Goal: Task Accomplishment & Management: Manage account settings

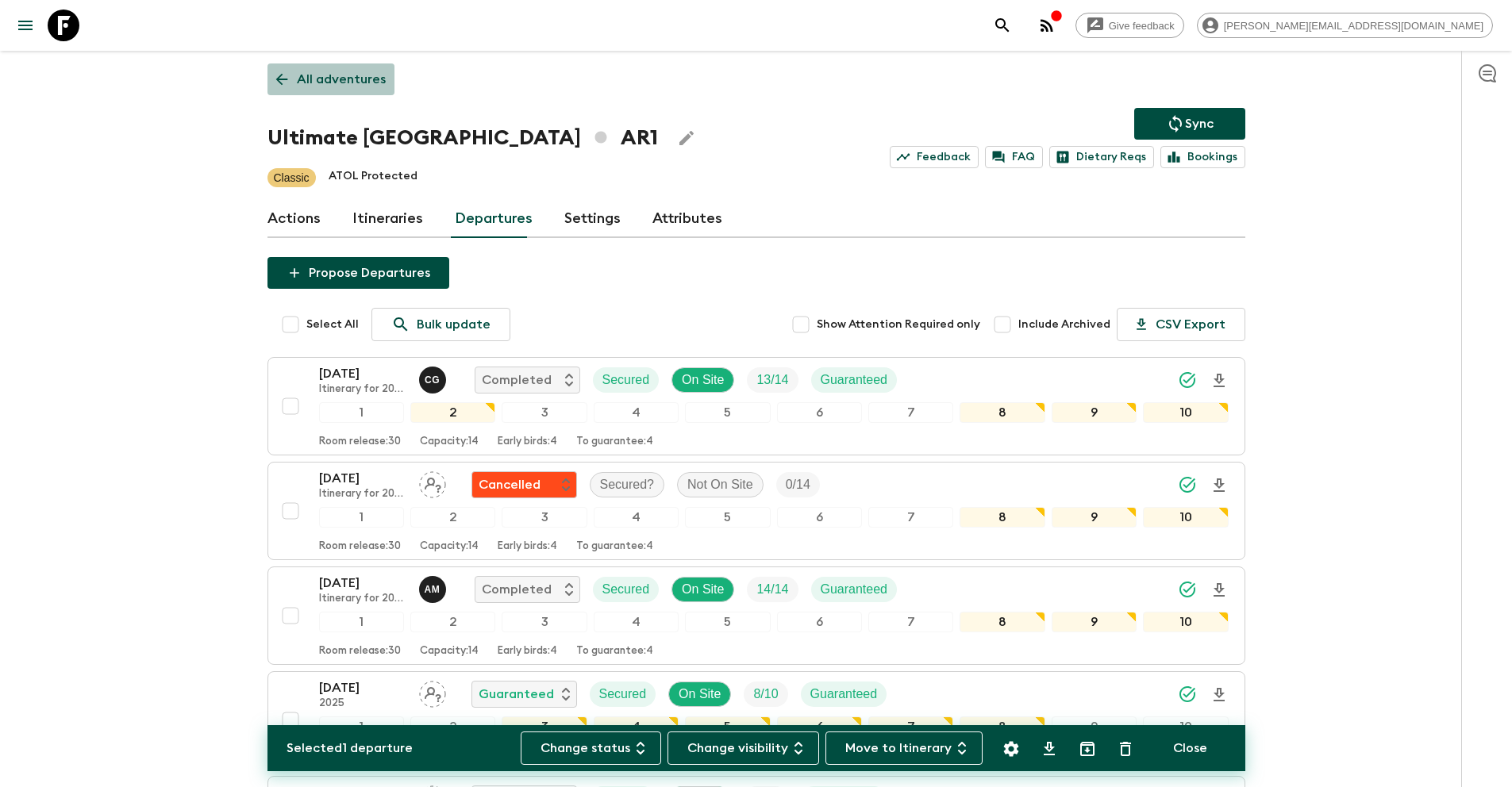
click at [344, 87] on p "All adventures" at bounding box center [341, 79] width 89 height 19
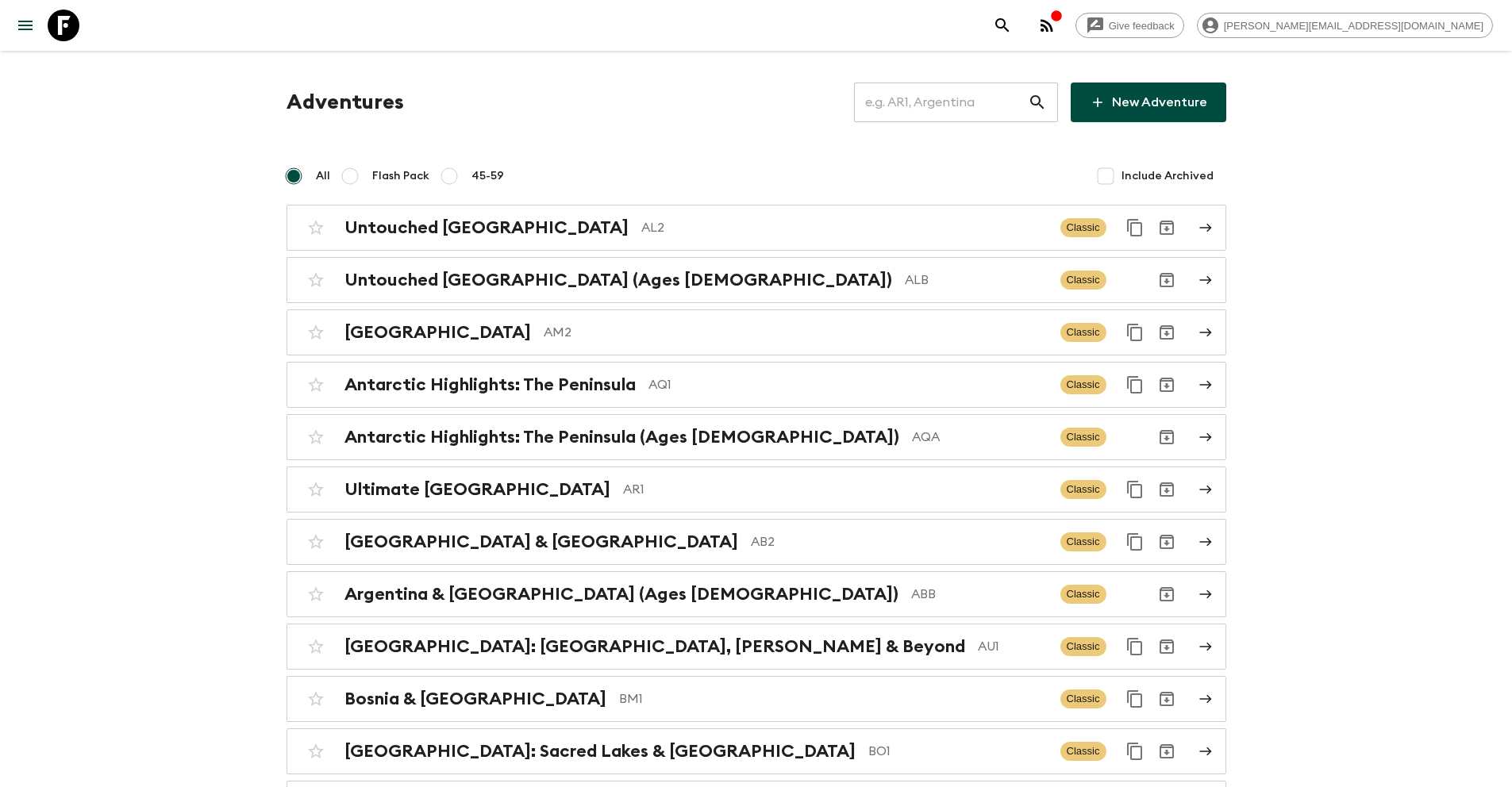
click at [969, 97] on input "text" at bounding box center [941, 103] width 174 height 45
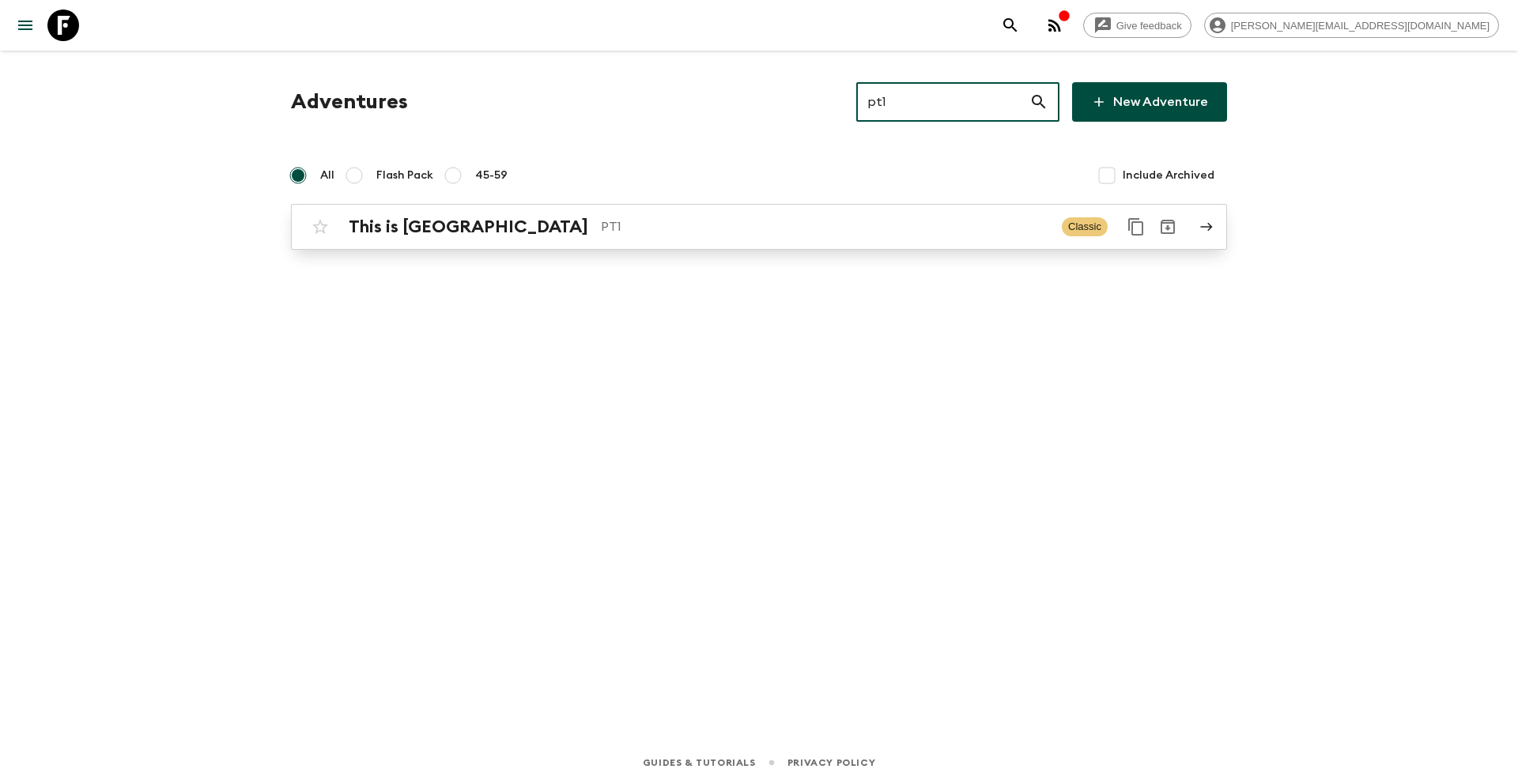
type input "pt1"
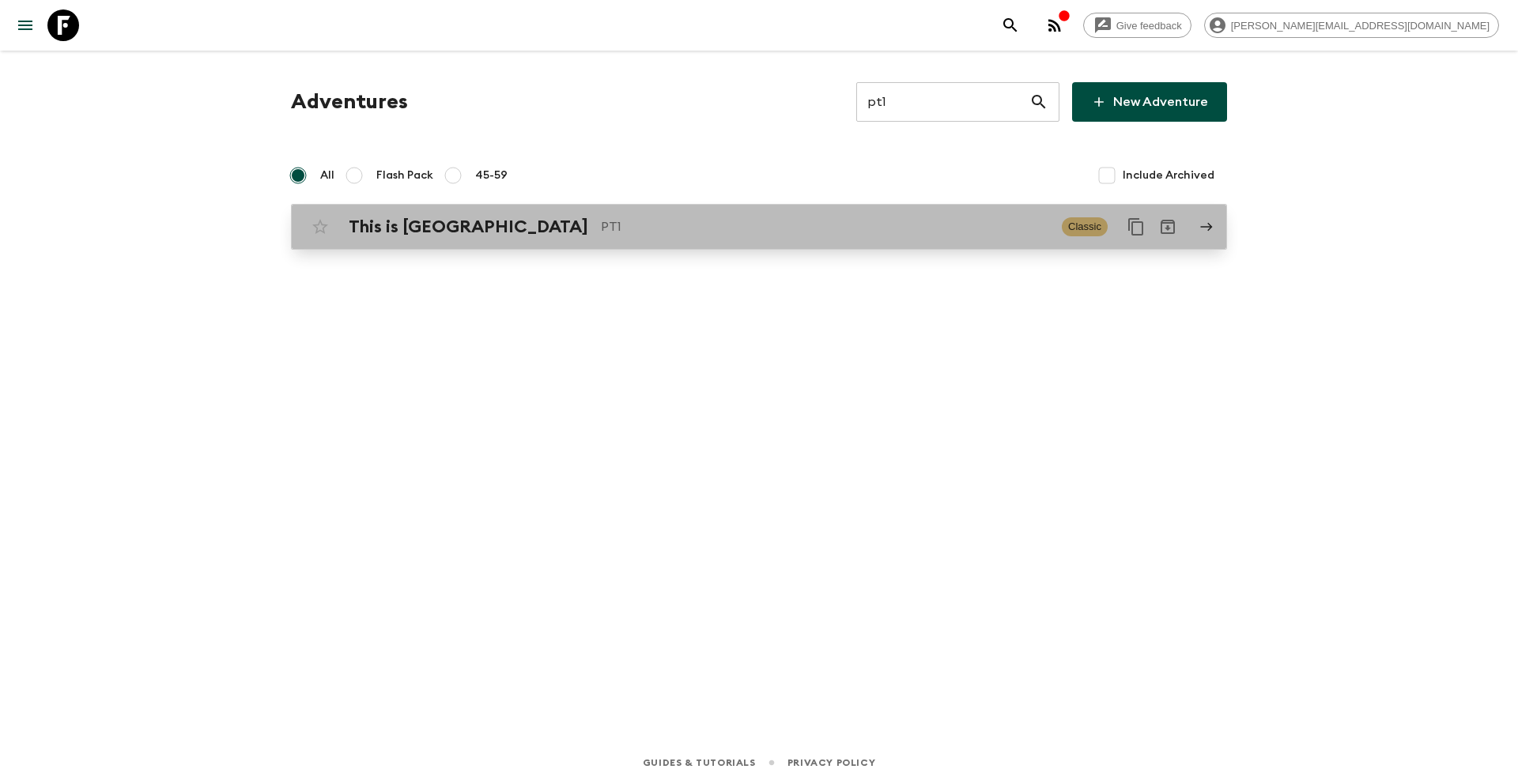
click at [601, 218] on p "PT1" at bounding box center [825, 226] width 448 height 19
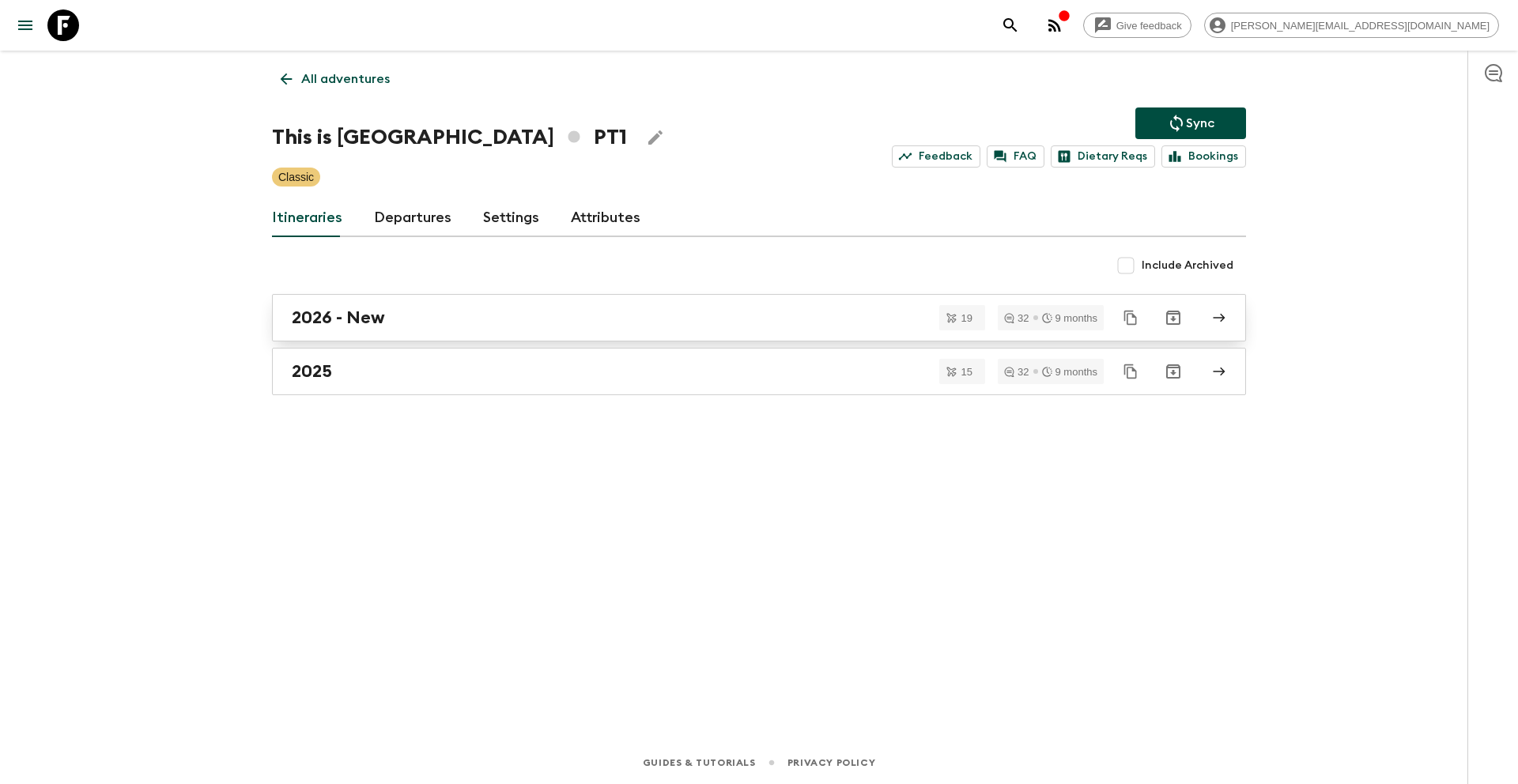
click at [417, 320] on div "2026 - New" at bounding box center [744, 317] width 904 height 21
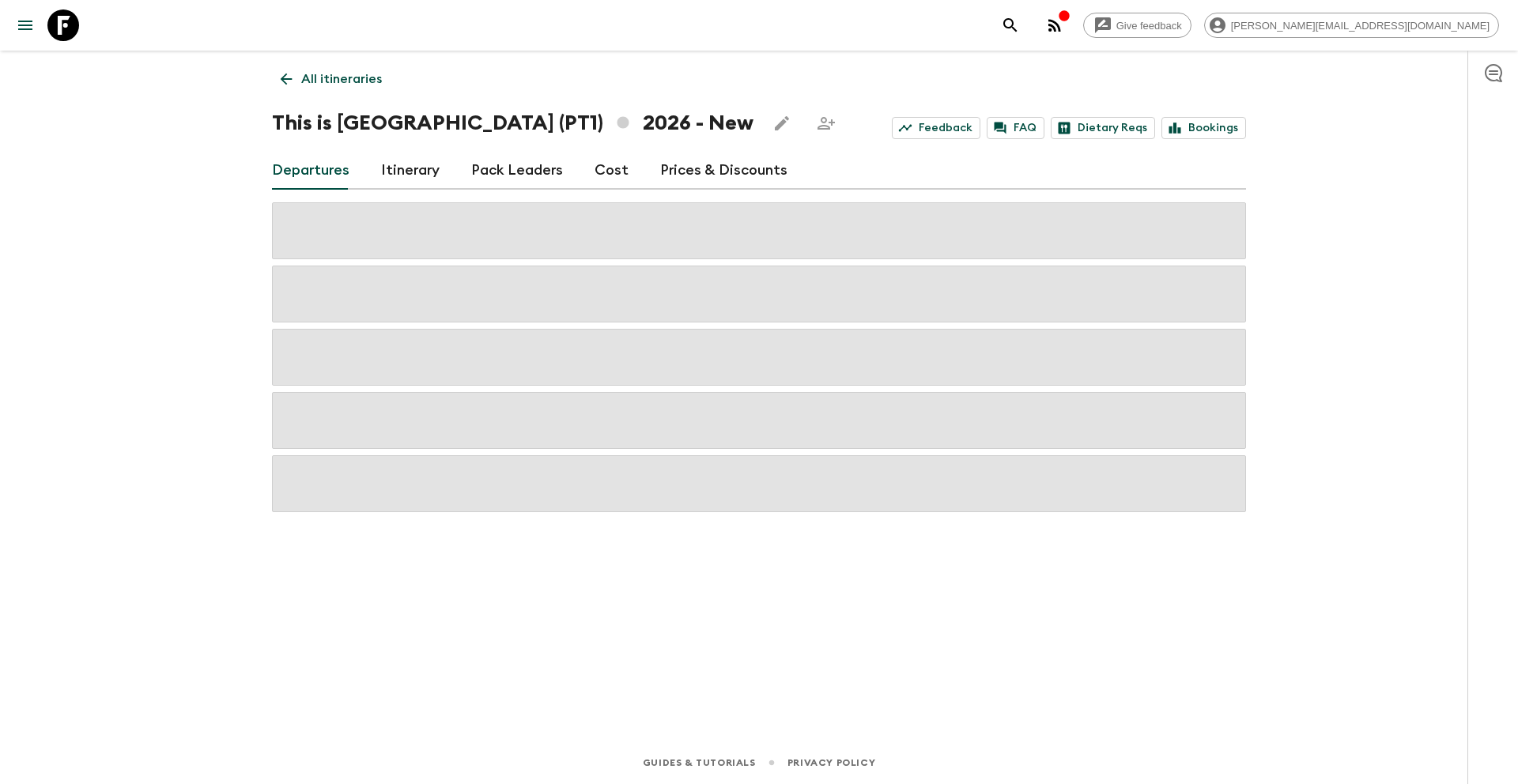
click at [727, 164] on link "Prices & Discounts" at bounding box center [724, 170] width 128 height 38
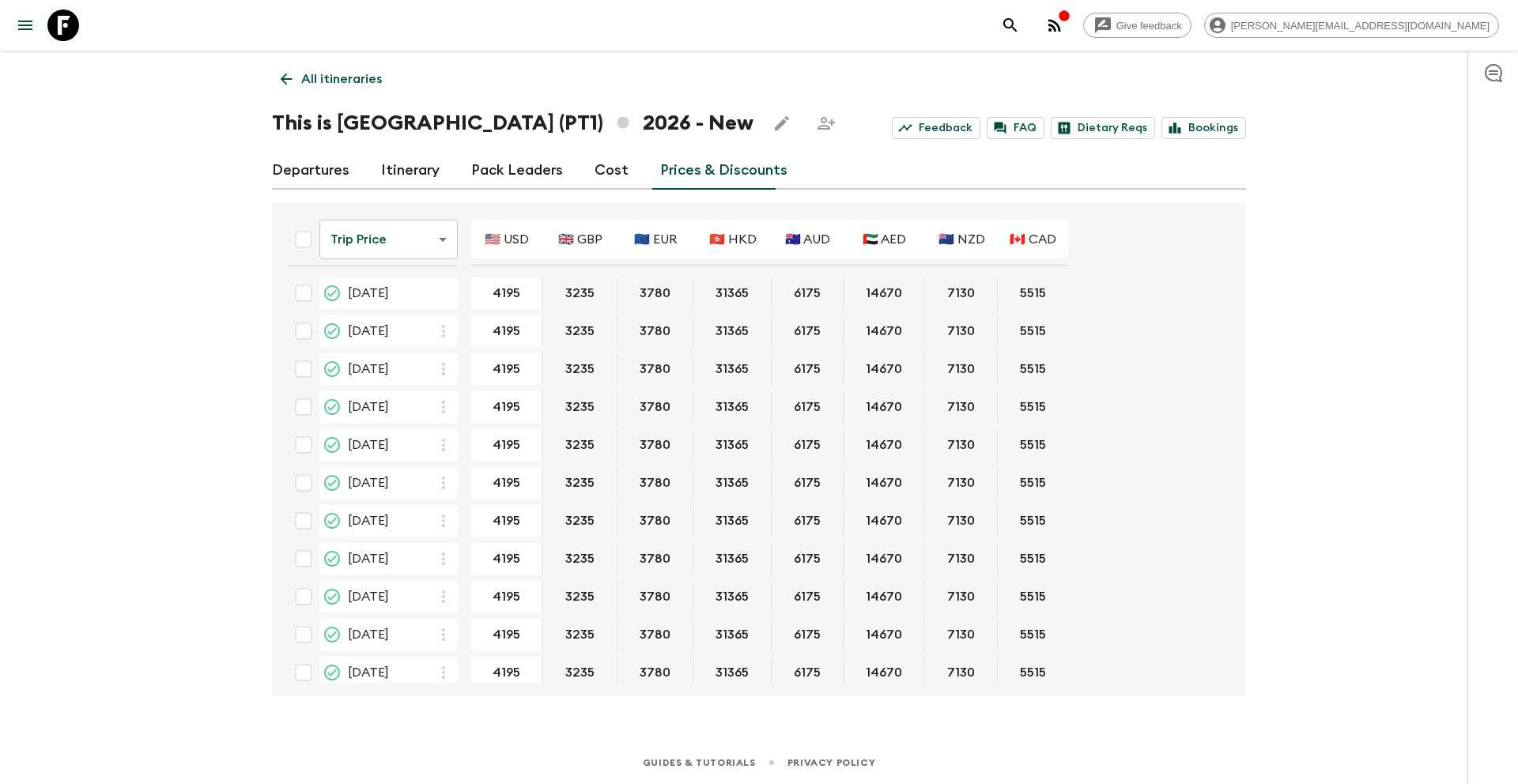
click at [308, 243] on input "Select all" at bounding box center [303, 240] width 31 height 31
checkbox input "true"
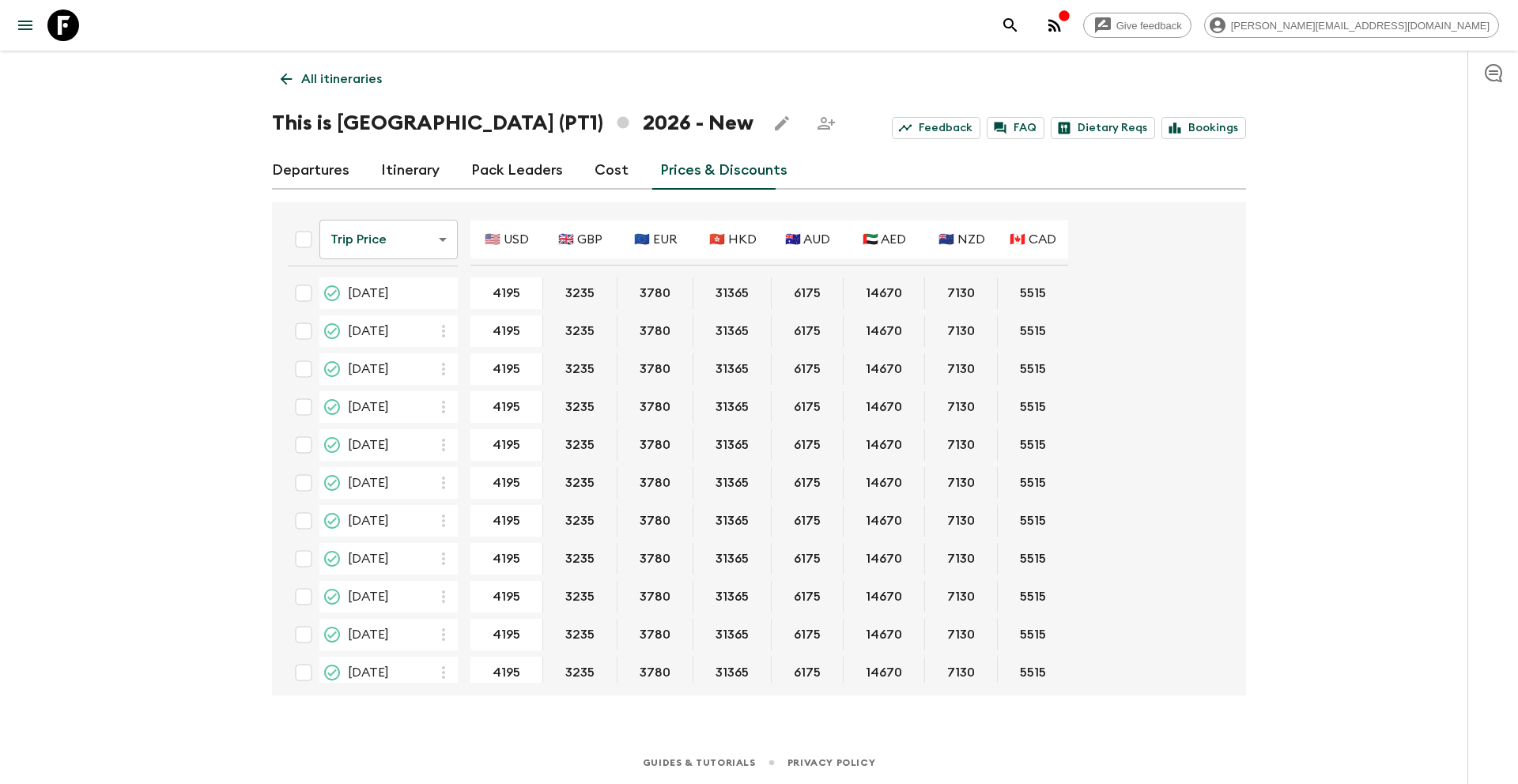
checkbox input "true"
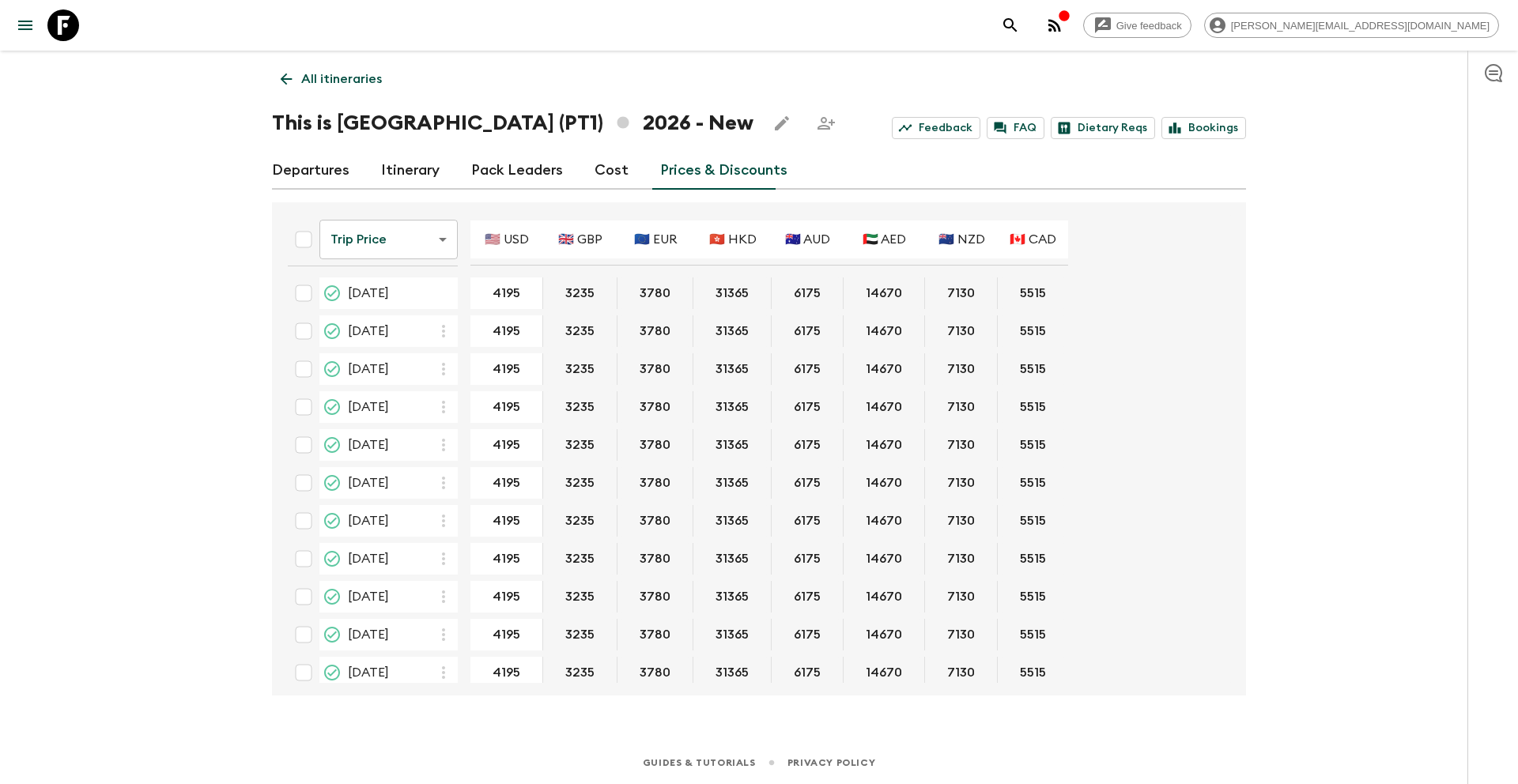
checkbox input "true"
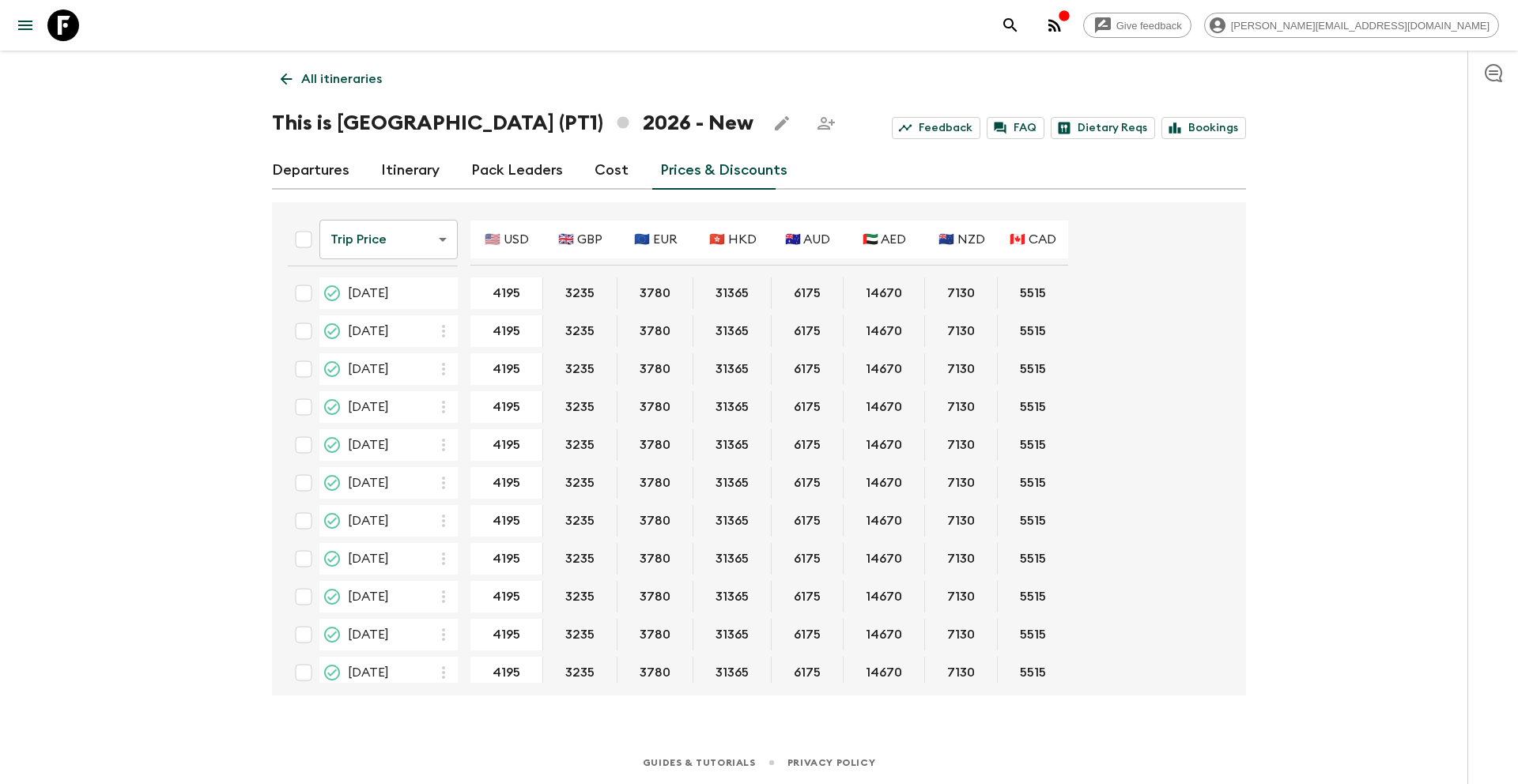
checkbox input "true"
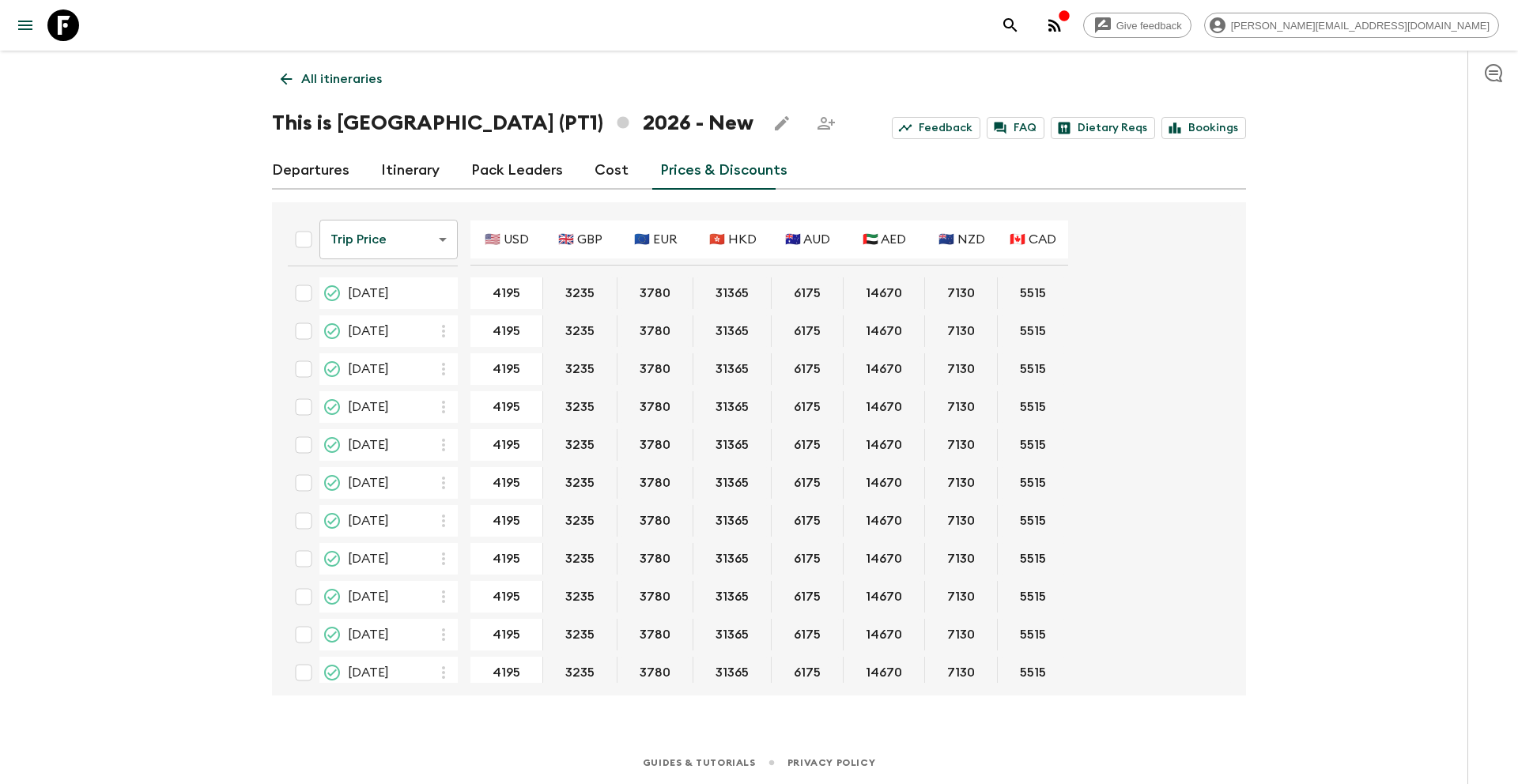
checkbox input "true"
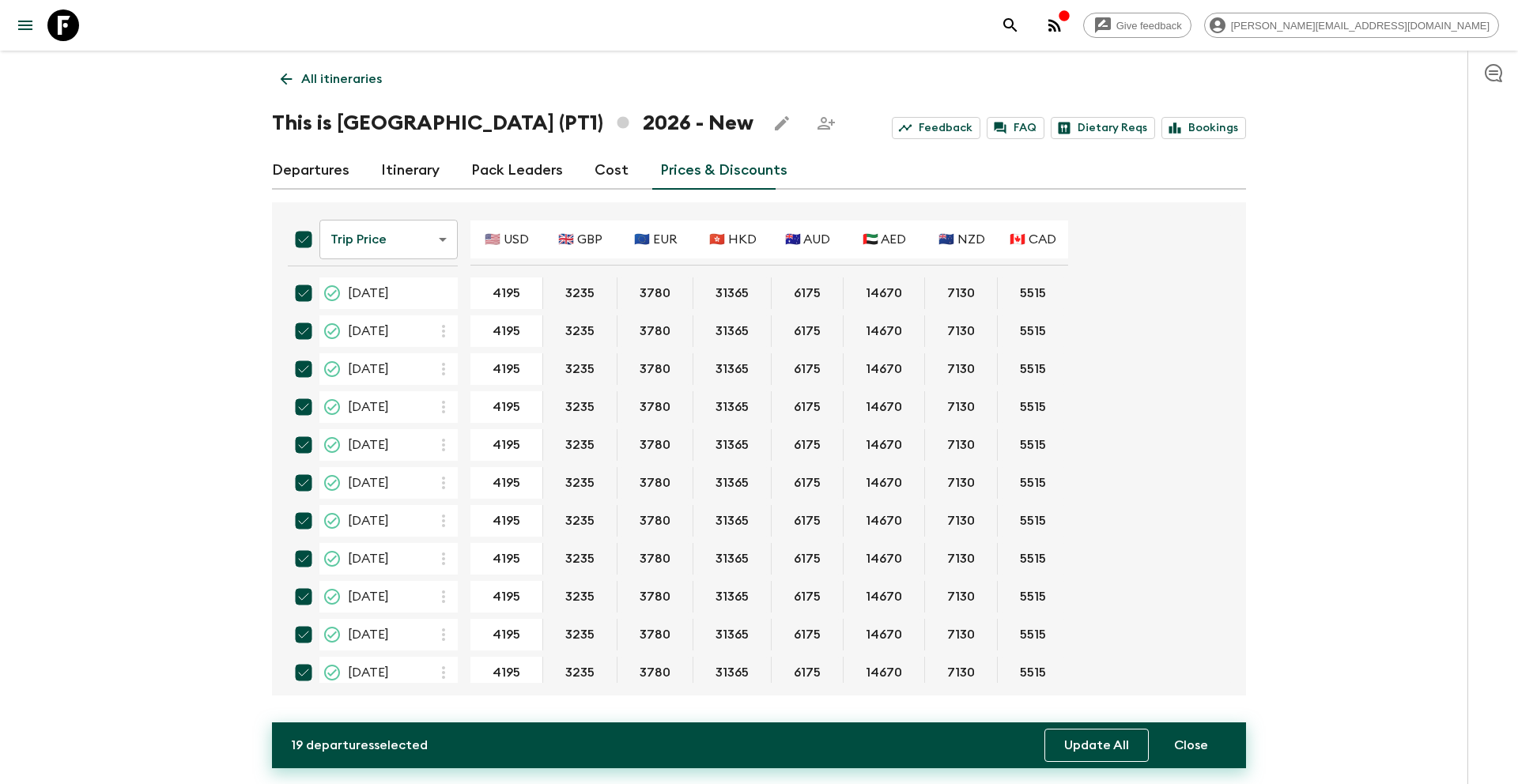
click at [1116, 753] on button "Update All" at bounding box center [1096, 745] width 105 height 33
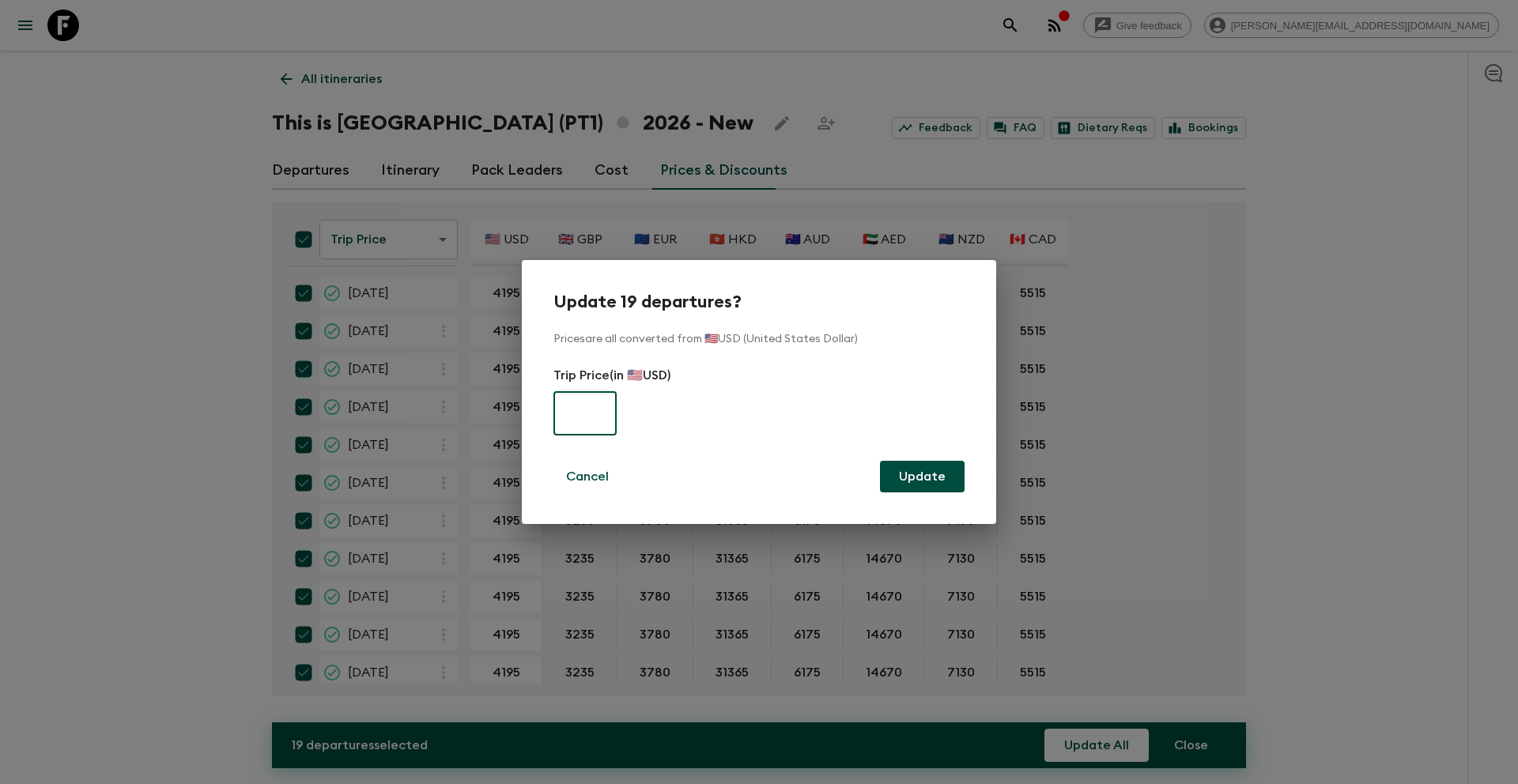
paste input "4195"
type input "4195"
click at [936, 476] on button "Update" at bounding box center [922, 477] width 85 height 31
checkbox input "false"
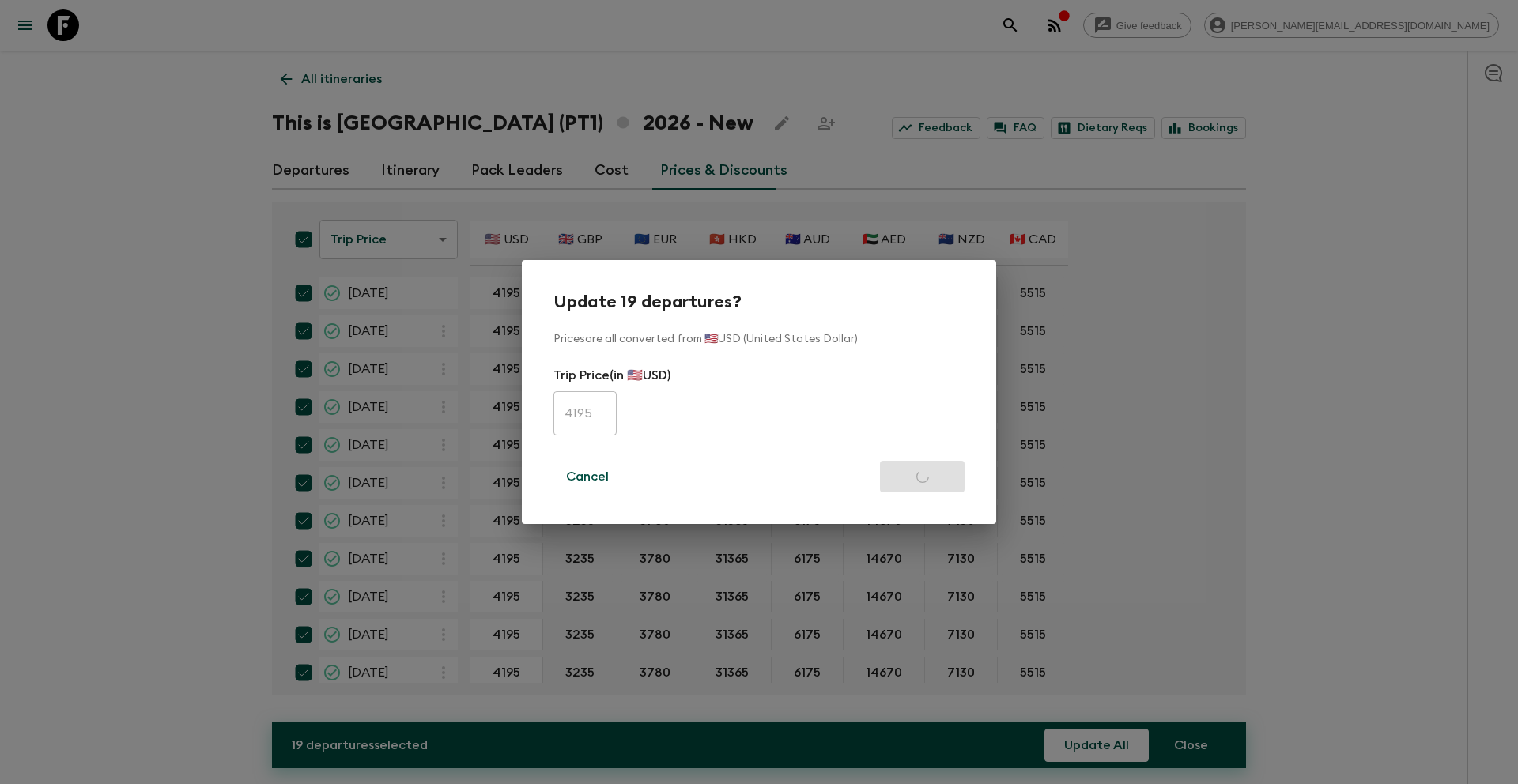
checkbox input "false"
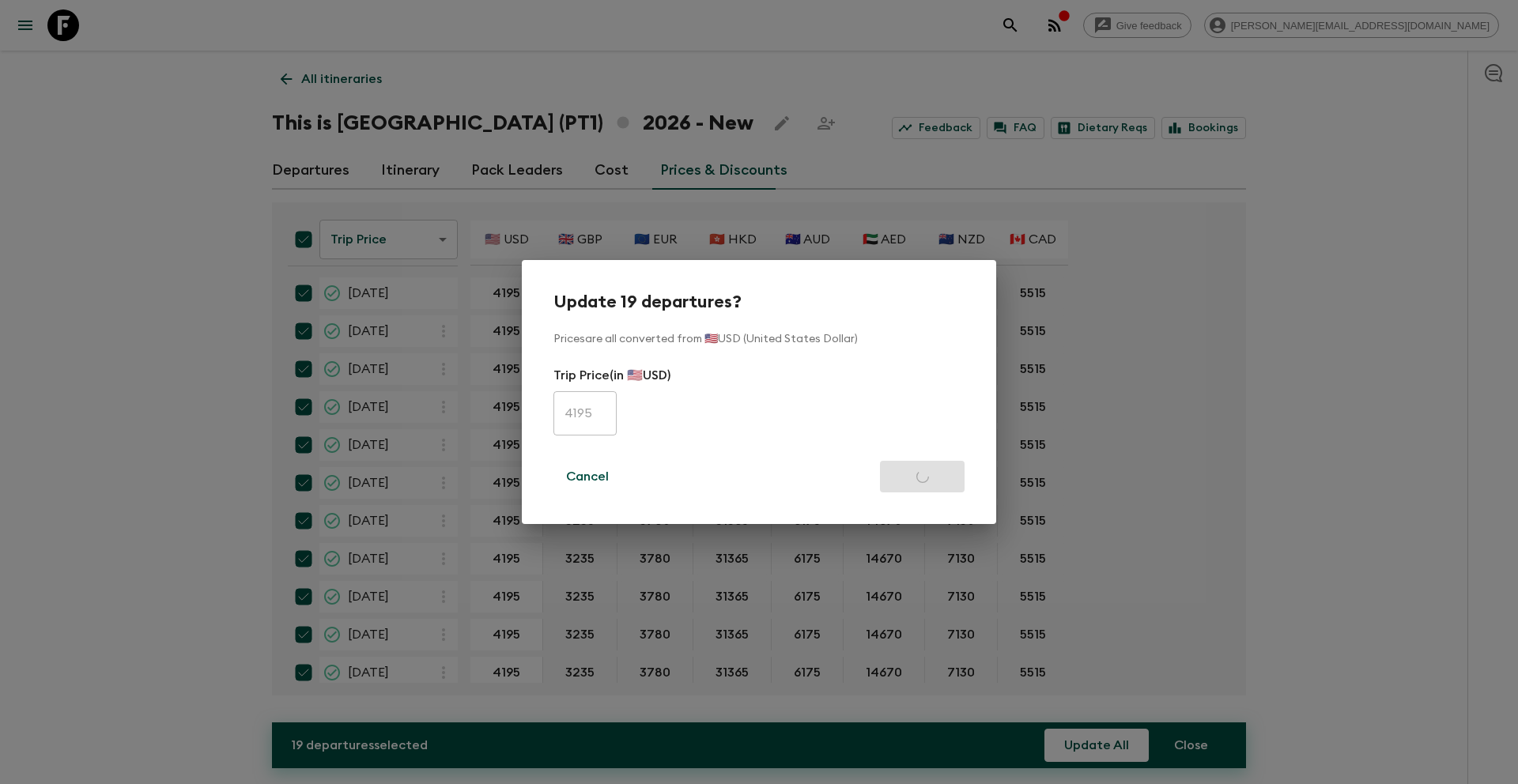
checkbox input "false"
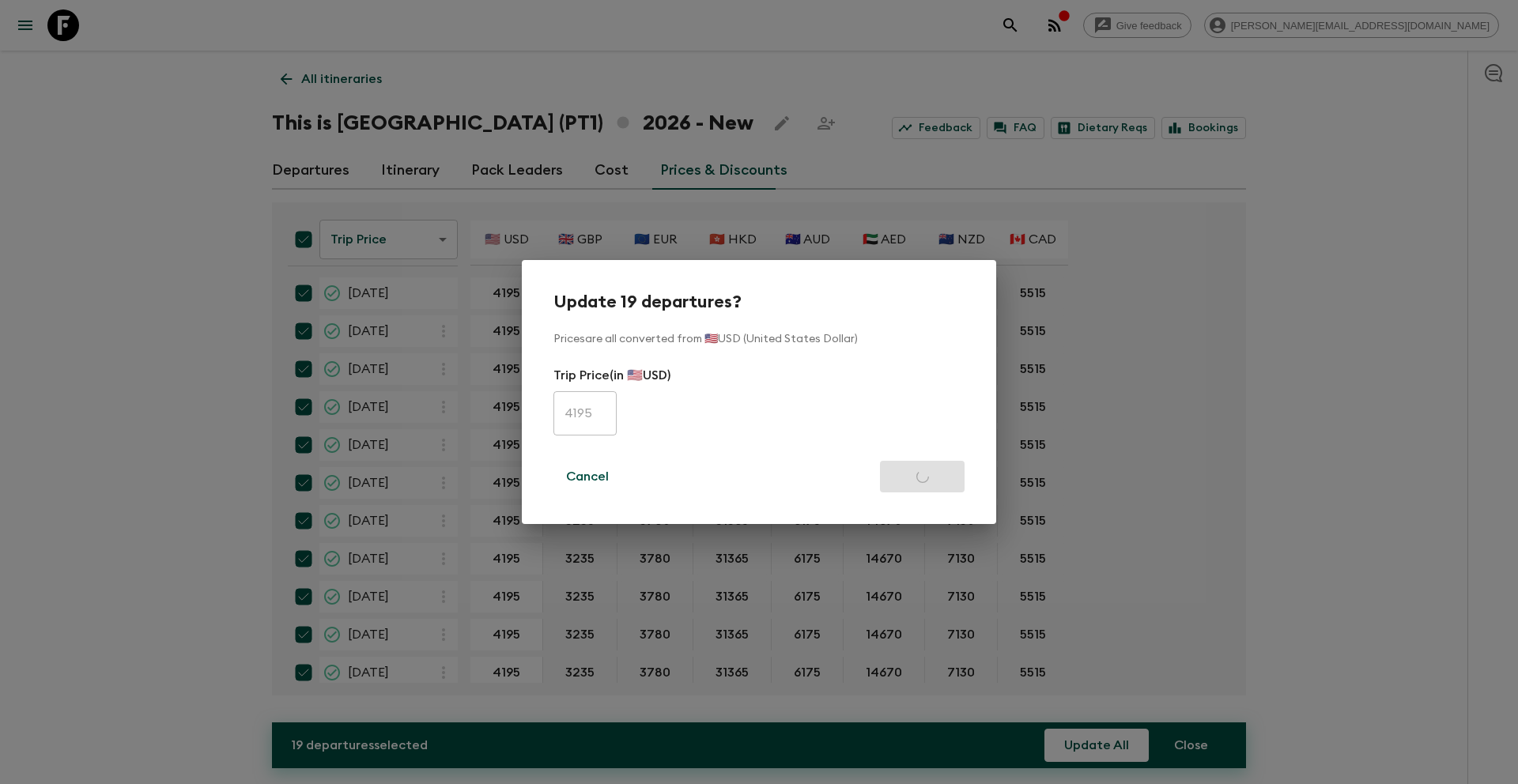
checkbox input "false"
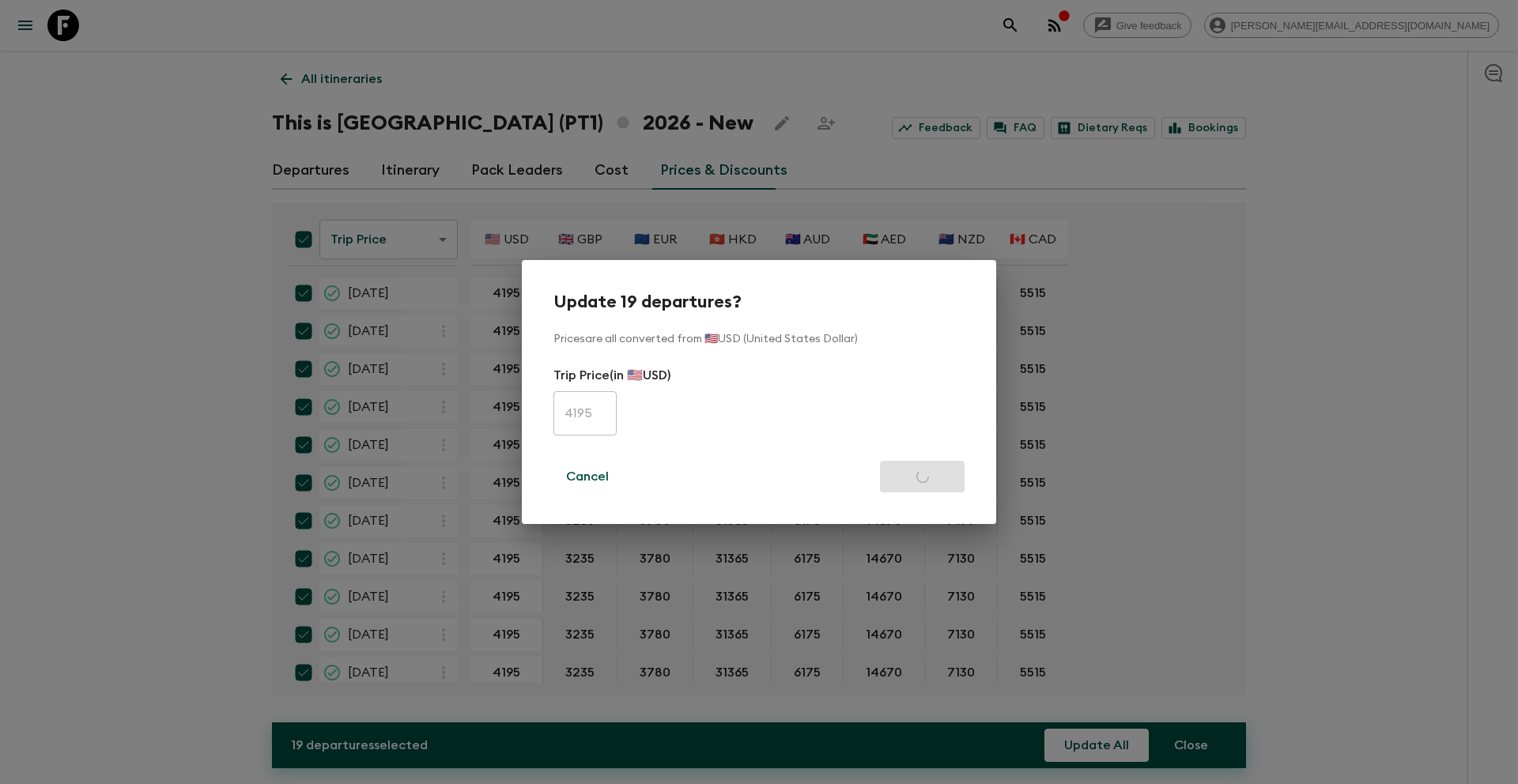
checkbox input "false"
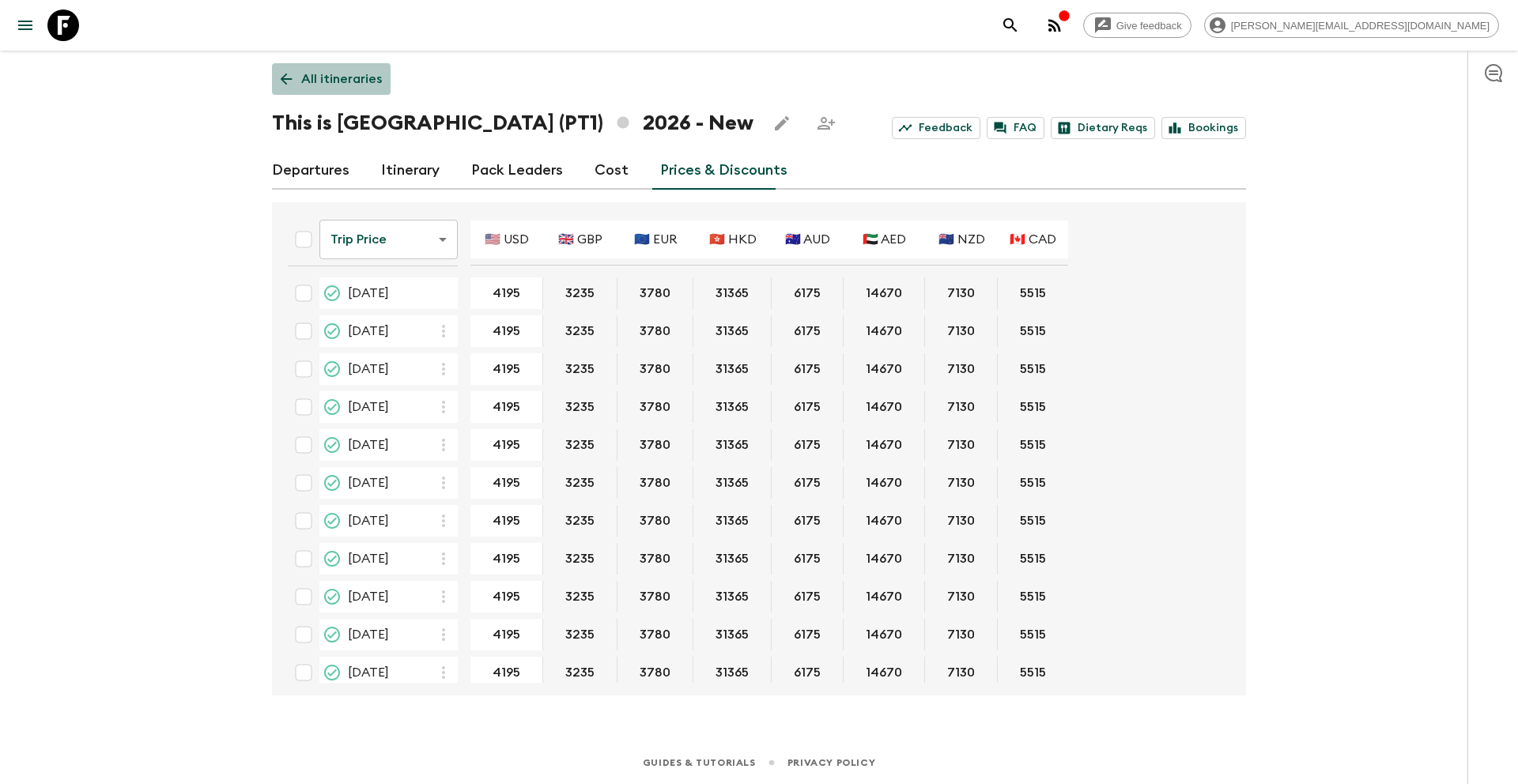
click at [353, 89] on link "All itineraries" at bounding box center [331, 79] width 119 height 31
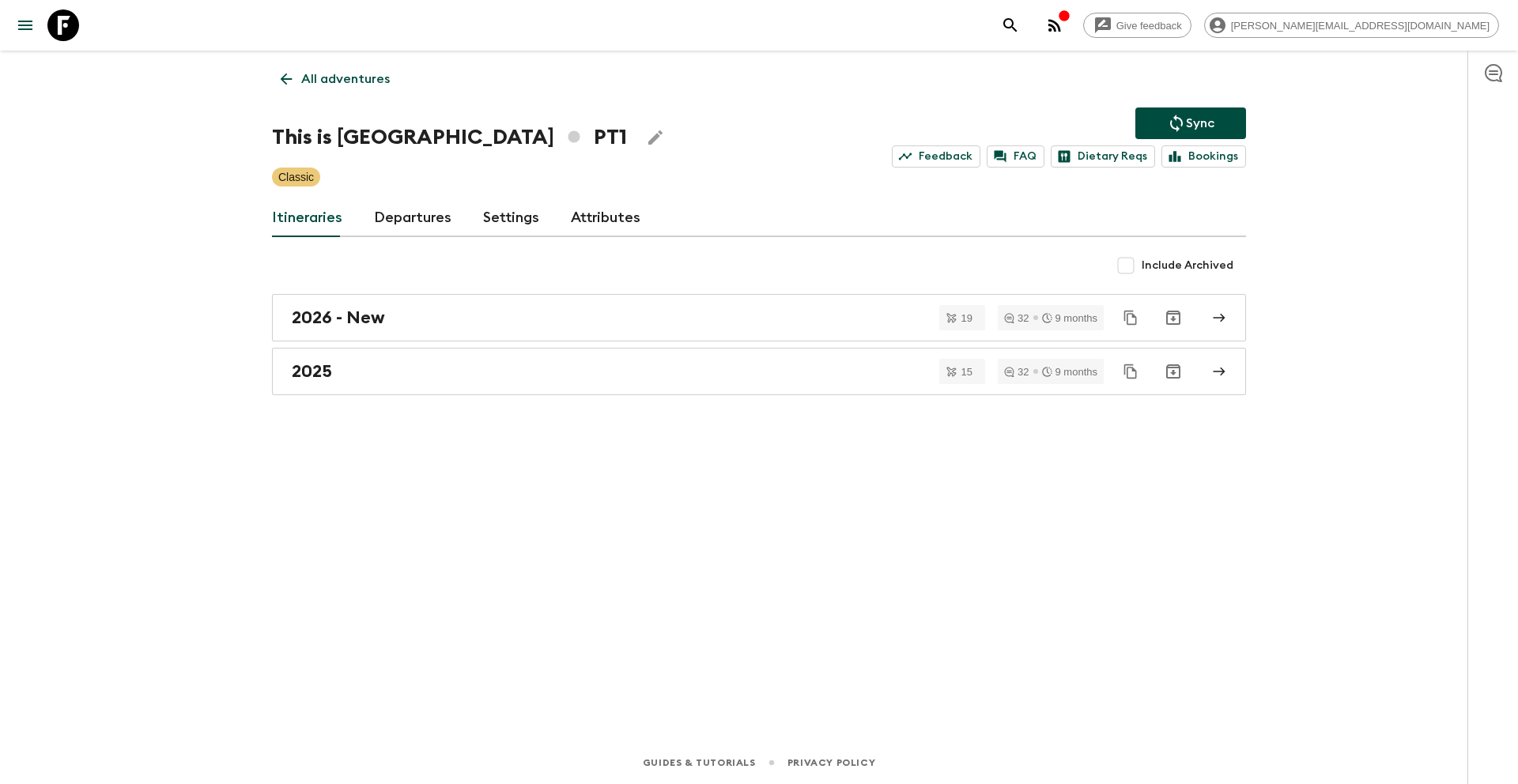
click at [1209, 128] on p "Sync" at bounding box center [1200, 123] width 29 height 19
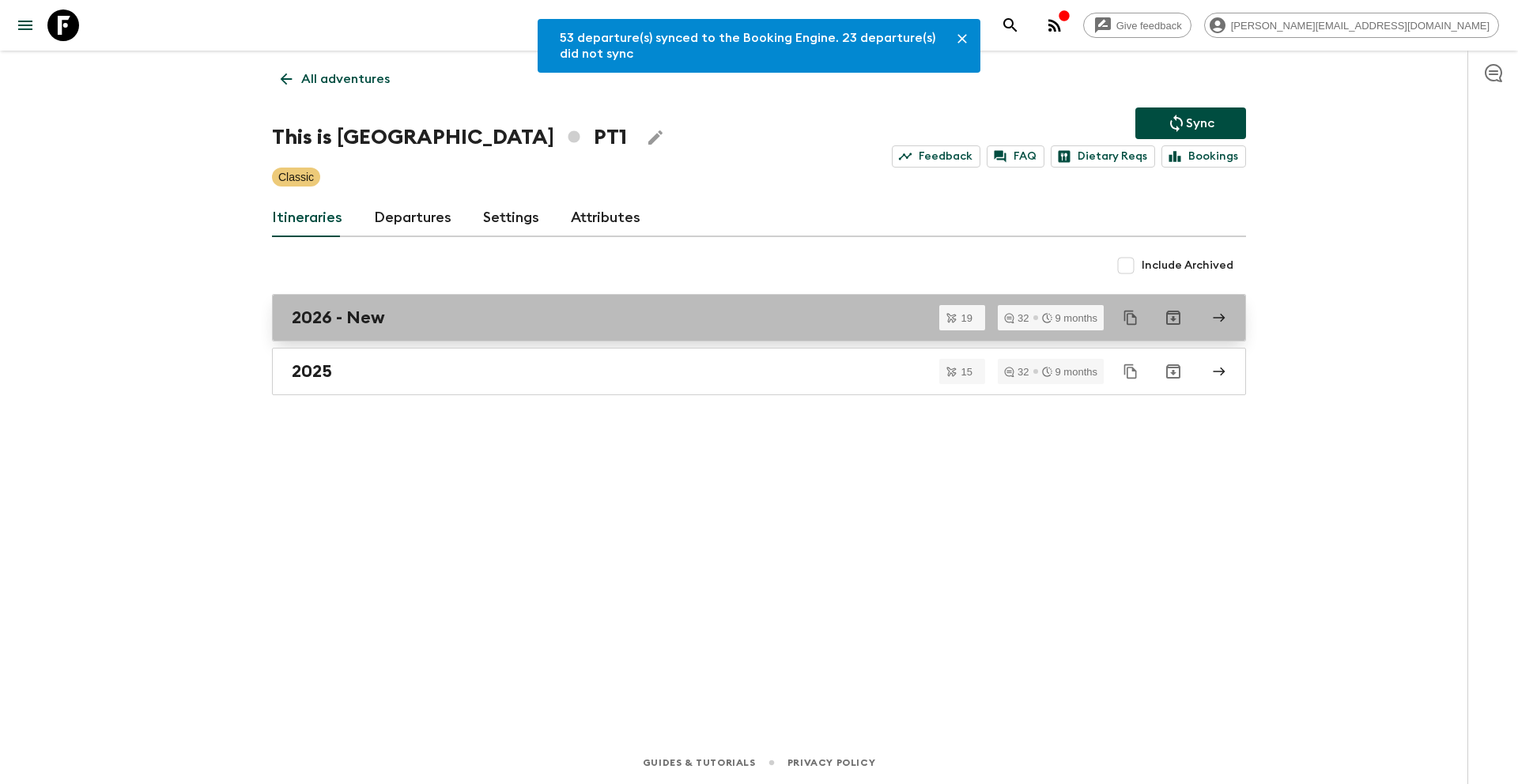
click at [424, 318] on div "2026 - New" at bounding box center [744, 317] width 904 height 21
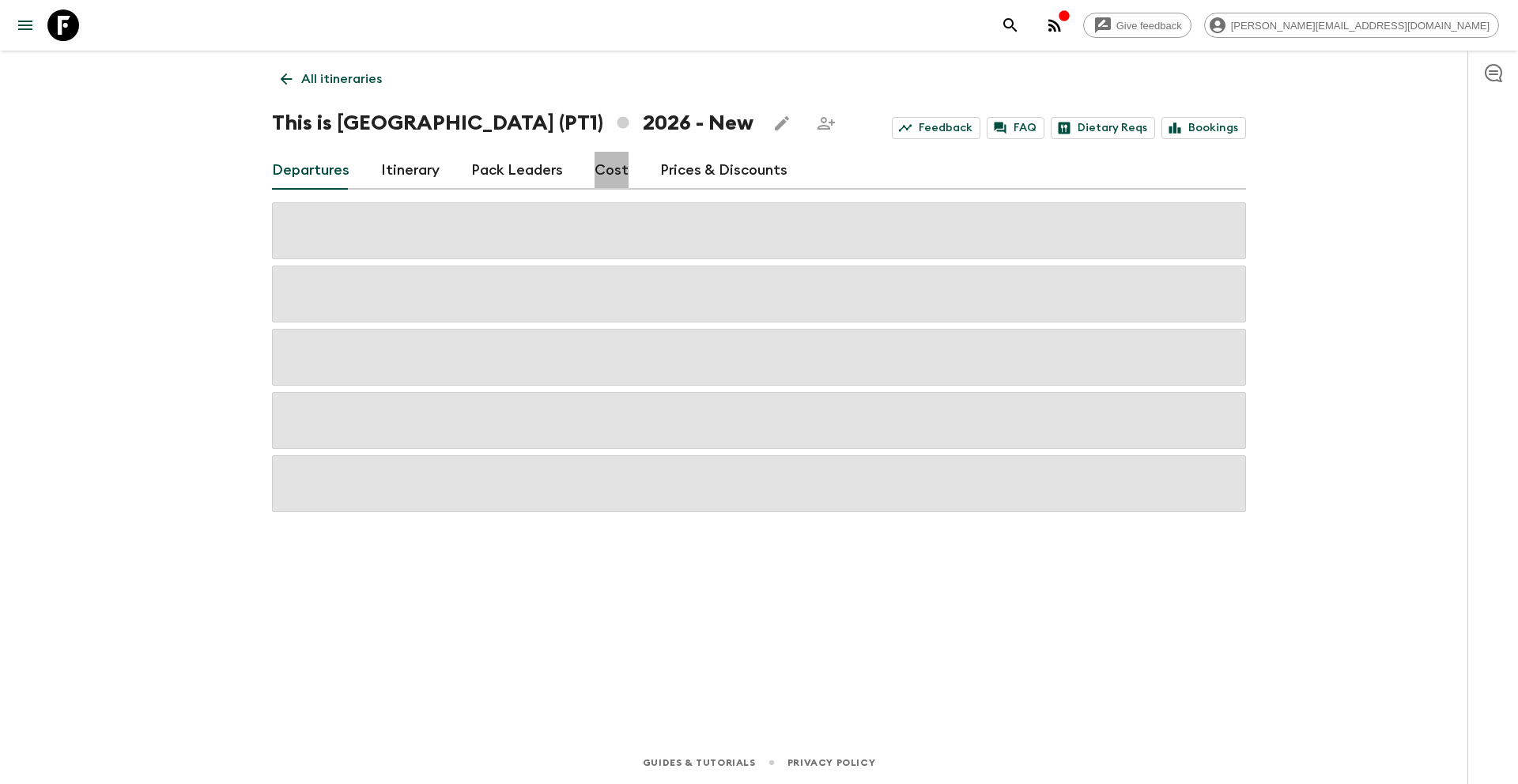
click at [596, 175] on link "Cost" at bounding box center [611, 170] width 34 height 38
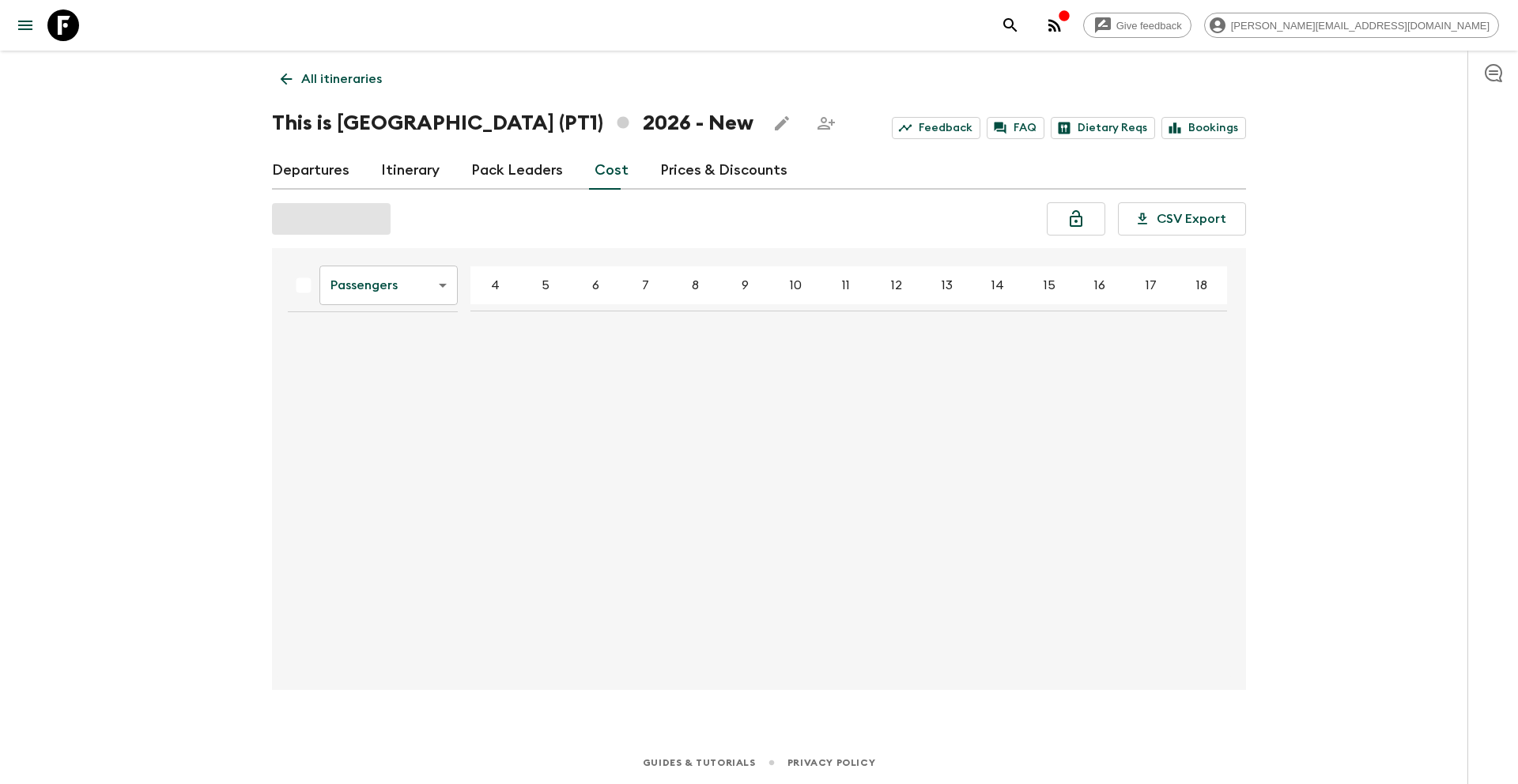
click at [378, 286] on body "Give feedback [PERSON_NAME][EMAIL_ADDRESS][DOMAIN_NAME] All itineraries This is…" at bounding box center [759, 392] width 1518 height 784
click at [404, 357] on li "Extras" at bounding box center [389, 349] width 138 height 26
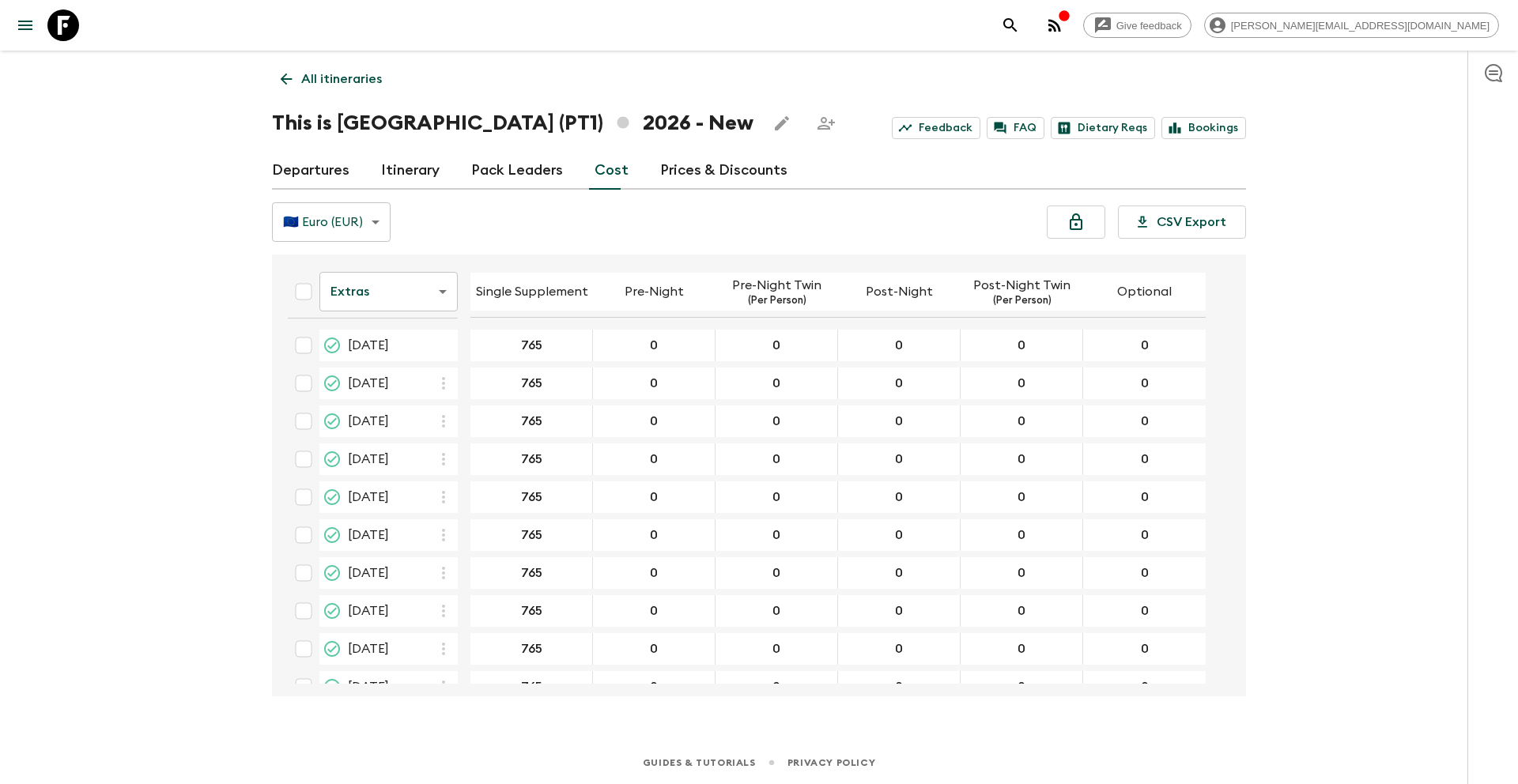
click at [717, 165] on link "Prices & Discounts" at bounding box center [724, 170] width 128 height 38
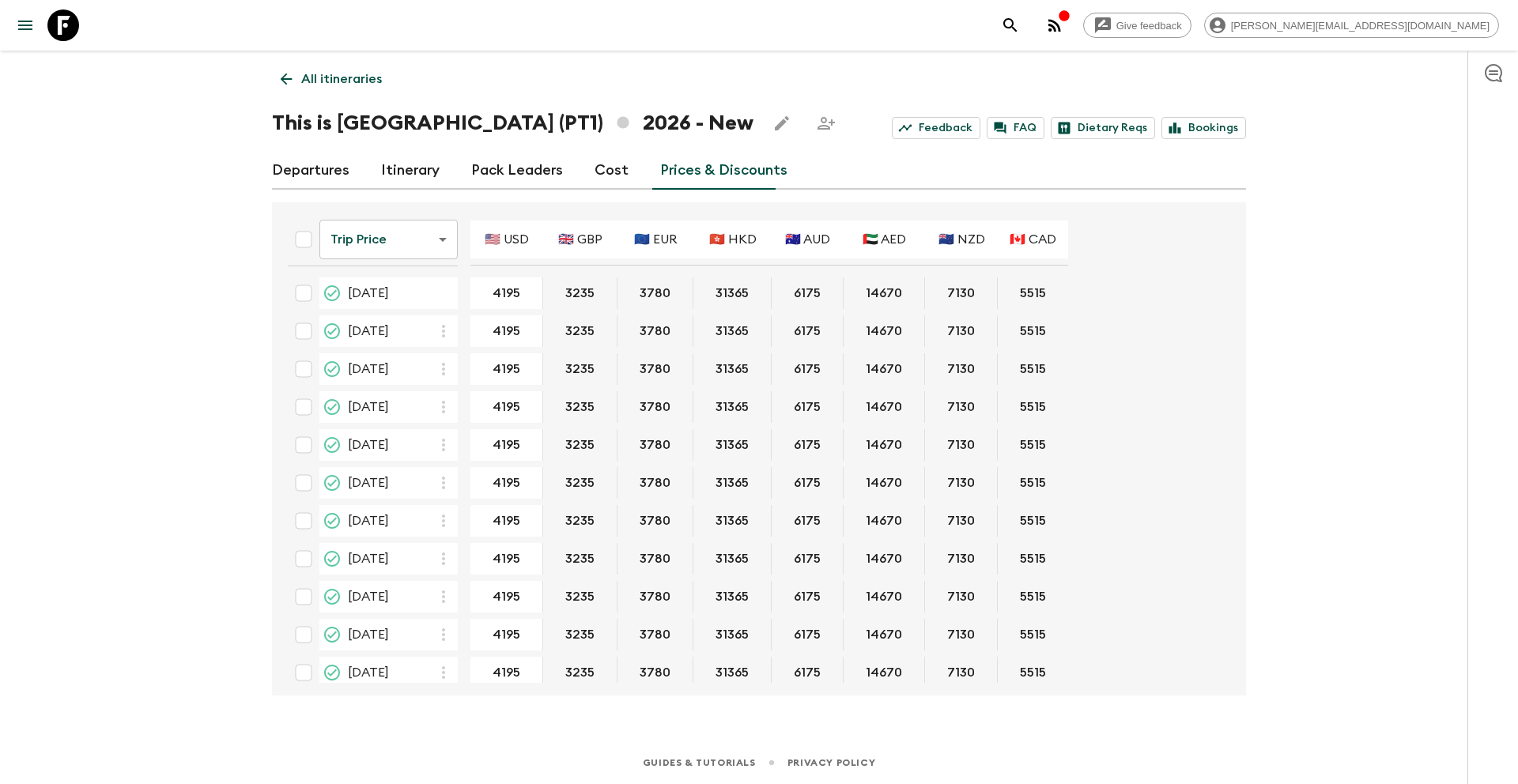
click at [420, 242] on body "Give feedback [PERSON_NAME][EMAIL_ADDRESS][DOMAIN_NAME] All itineraries This is…" at bounding box center [759, 392] width 1518 height 784
click at [302, 238] on div at bounding box center [759, 392] width 1518 height 784
click at [302, 236] on input "Select all" at bounding box center [303, 240] width 31 height 31
checkbox input "true"
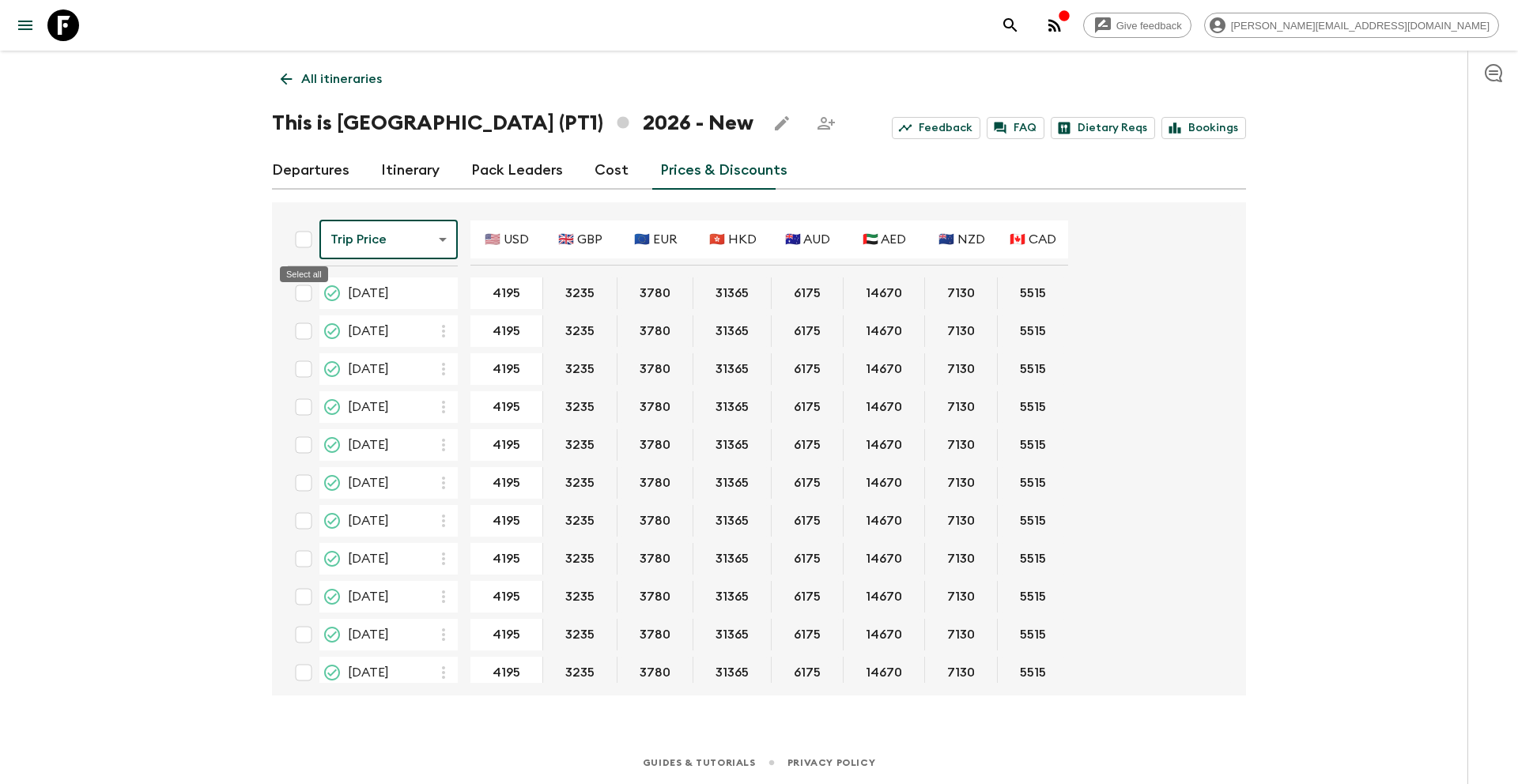
checkbox input "true"
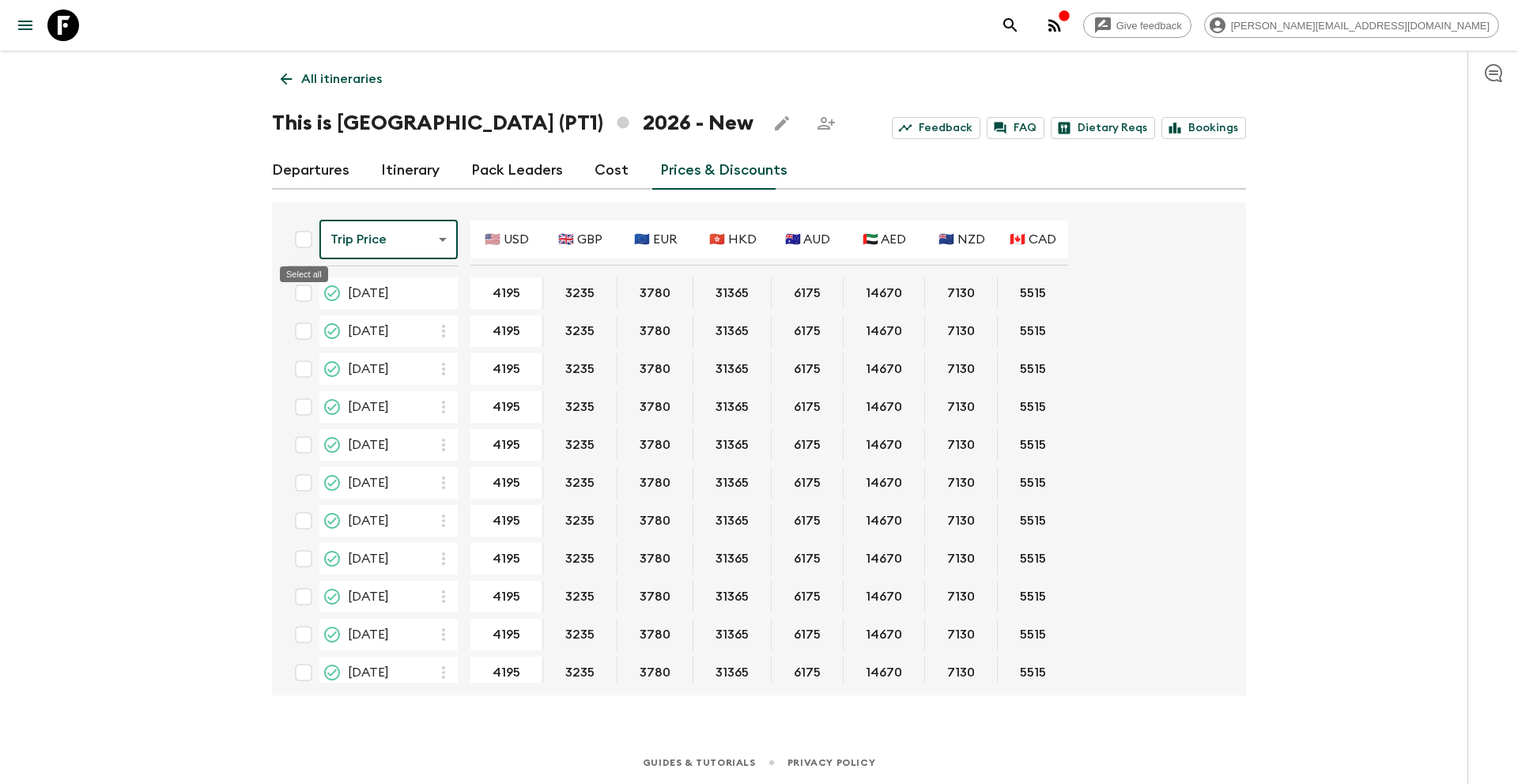
checkbox input "true"
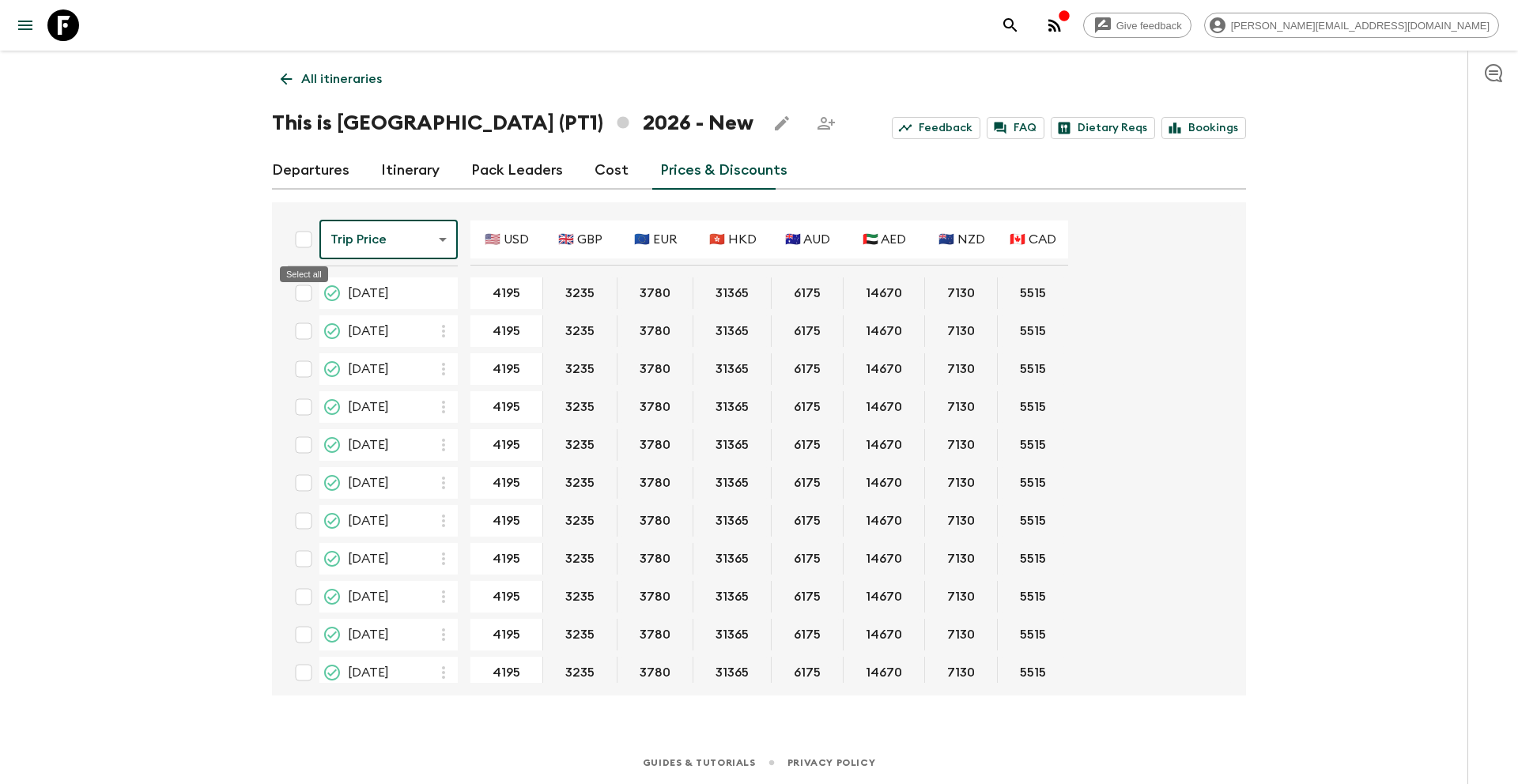
checkbox input "true"
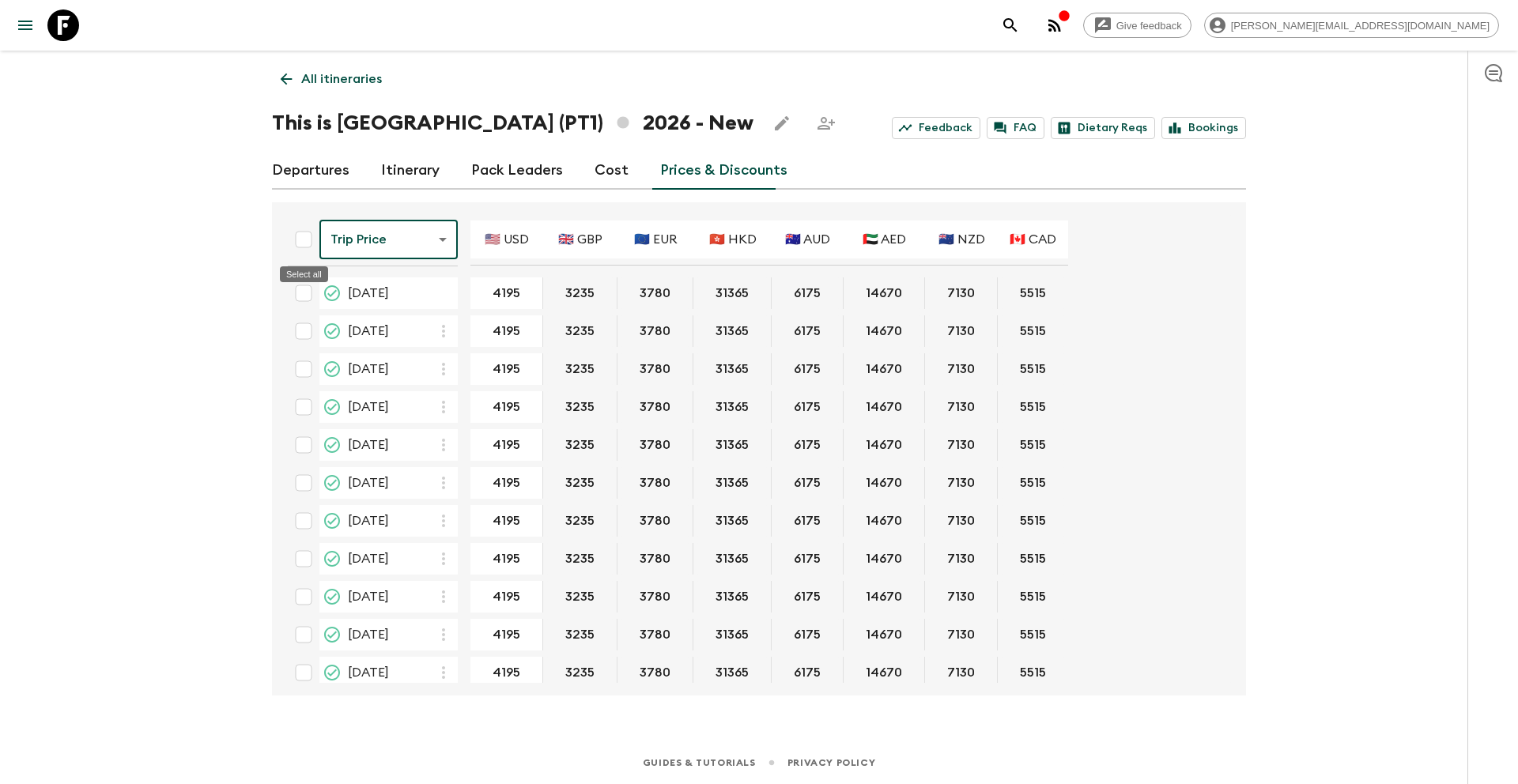
checkbox input "true"
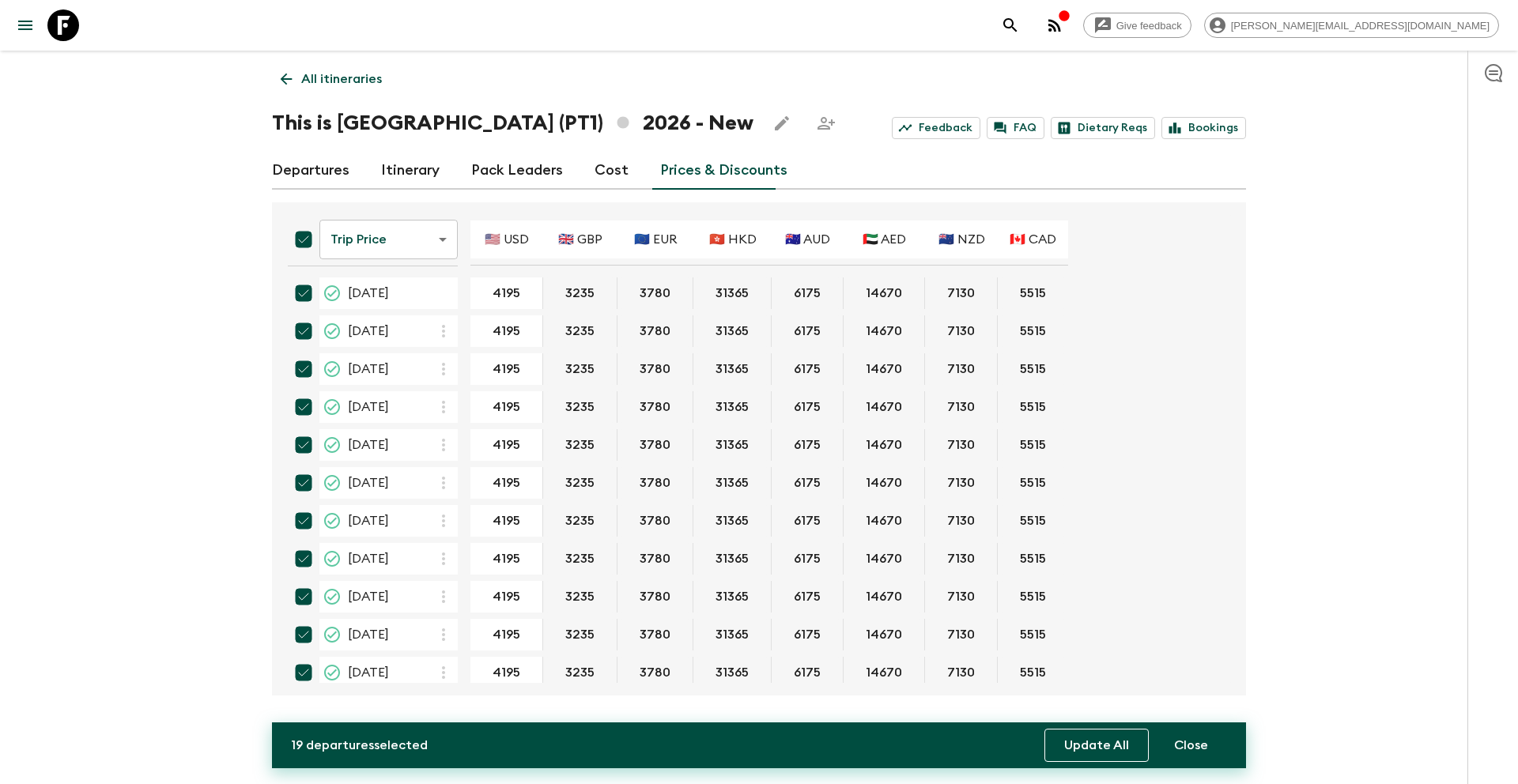
click at [1102, 751] on button "Update All" at bounding box center [1096, 745] width 105 height 33
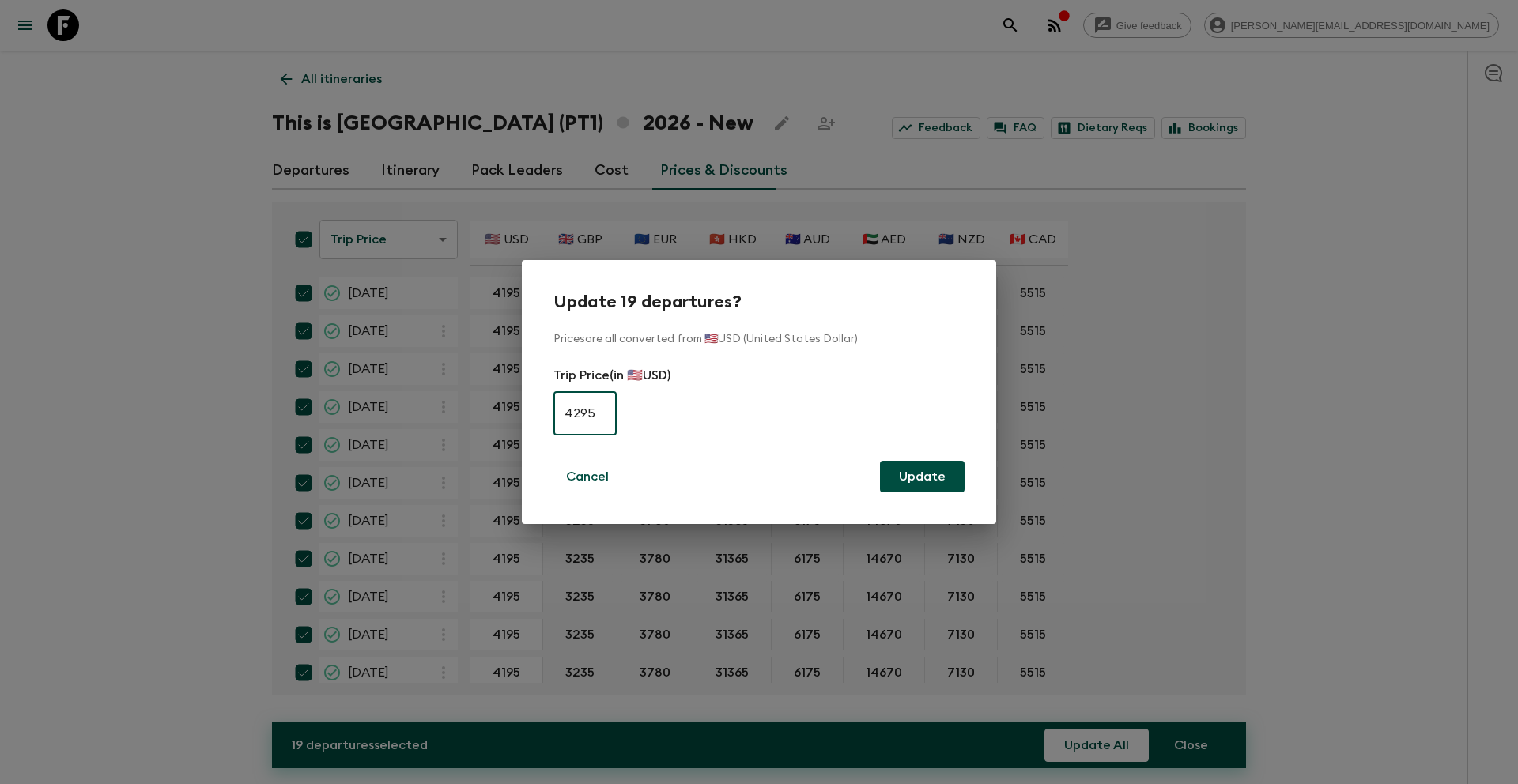
type input "4295"
click at [932, 479] on button "Update" at bounding box center [922, 477] width 85 height 31
checkbox input "false"
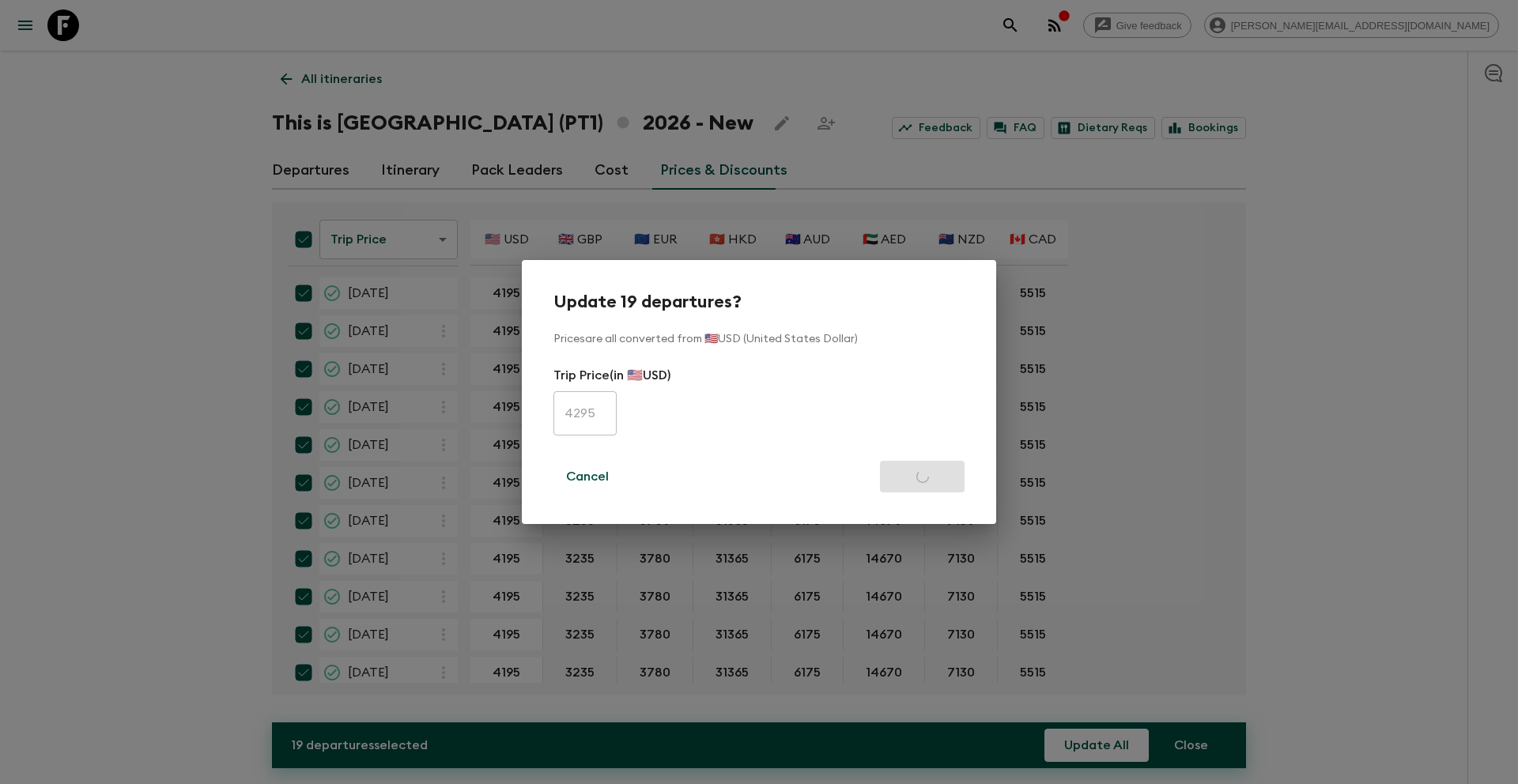
checkbox input "false"
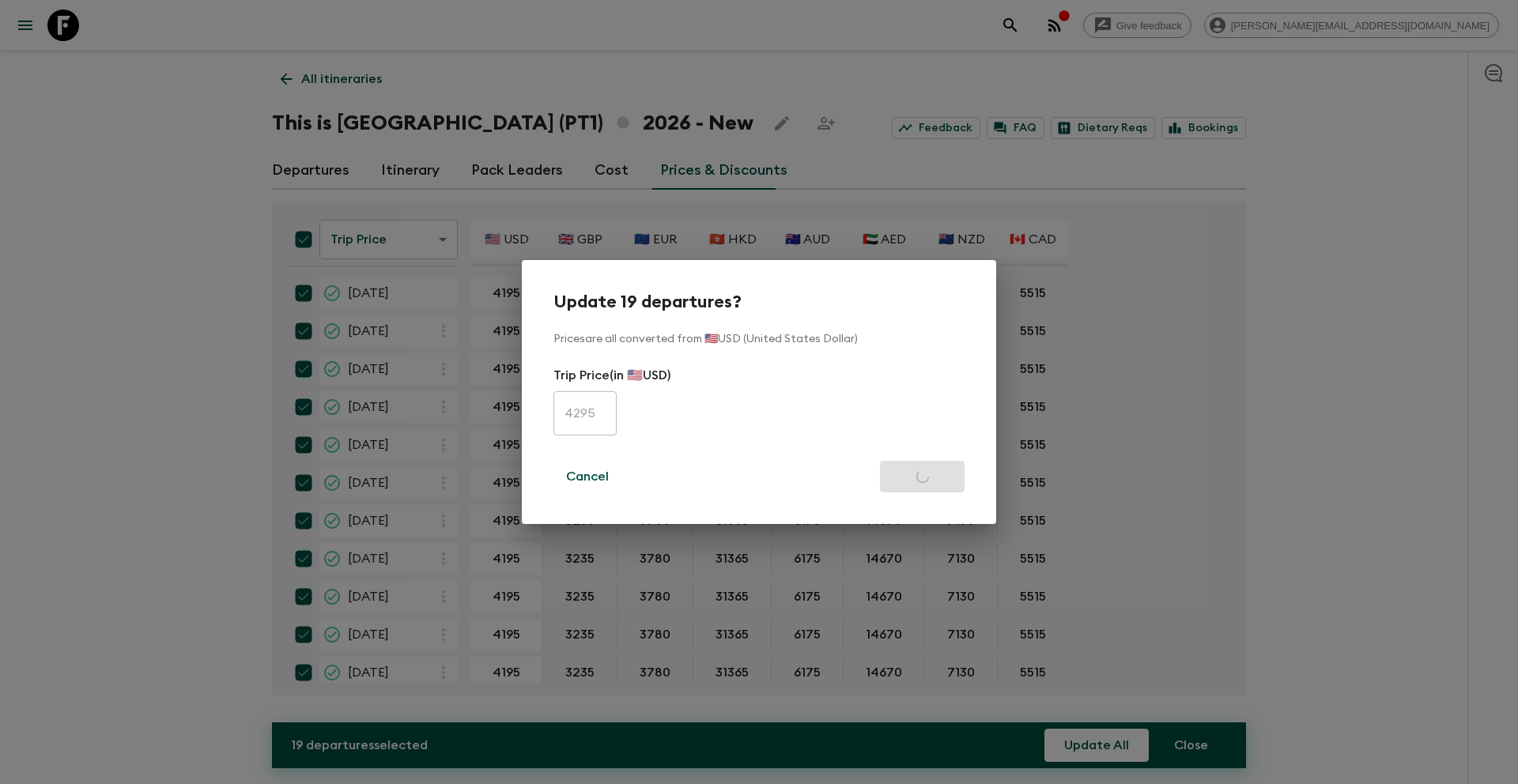
checkbox input "false"
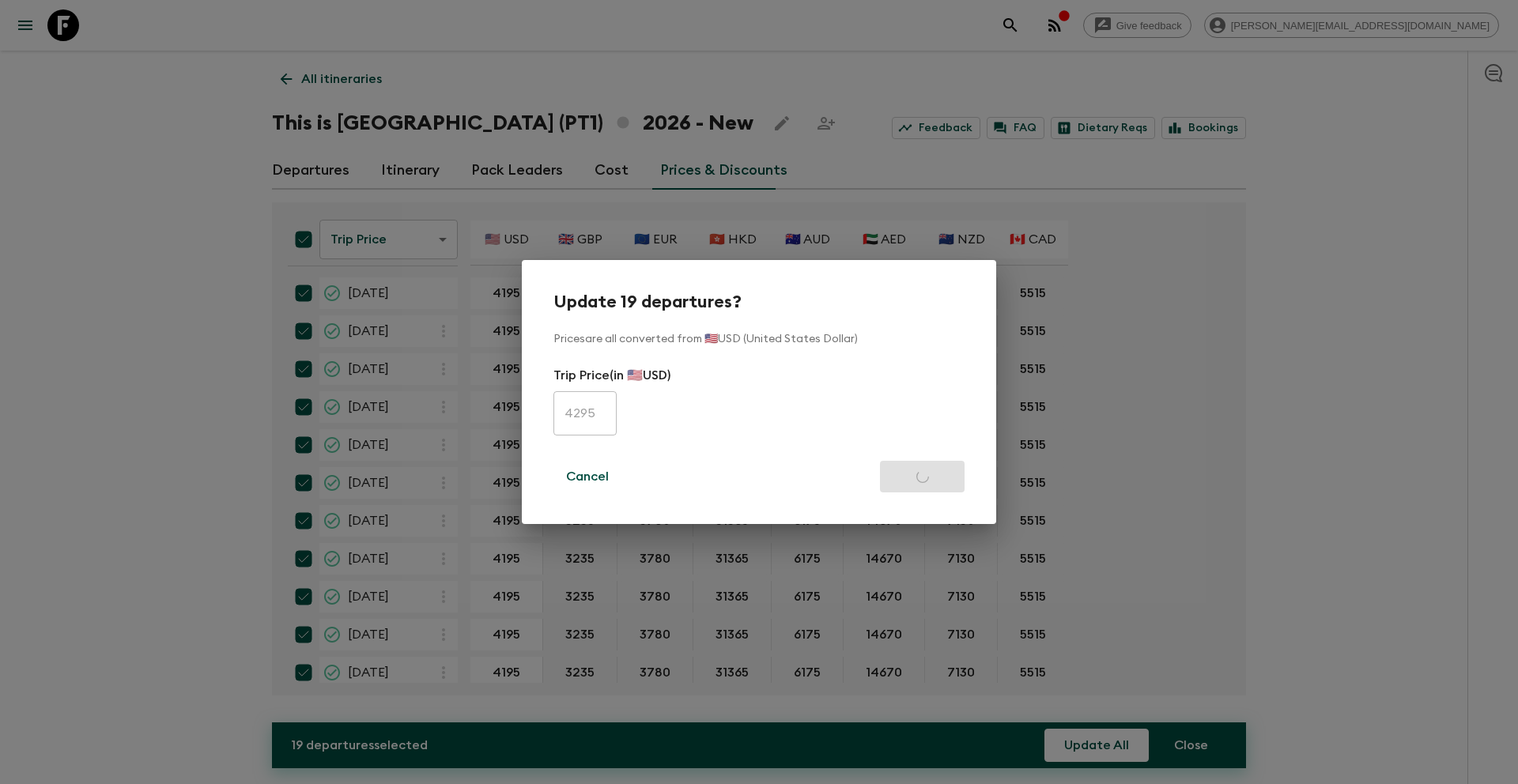
checkbox input "false"
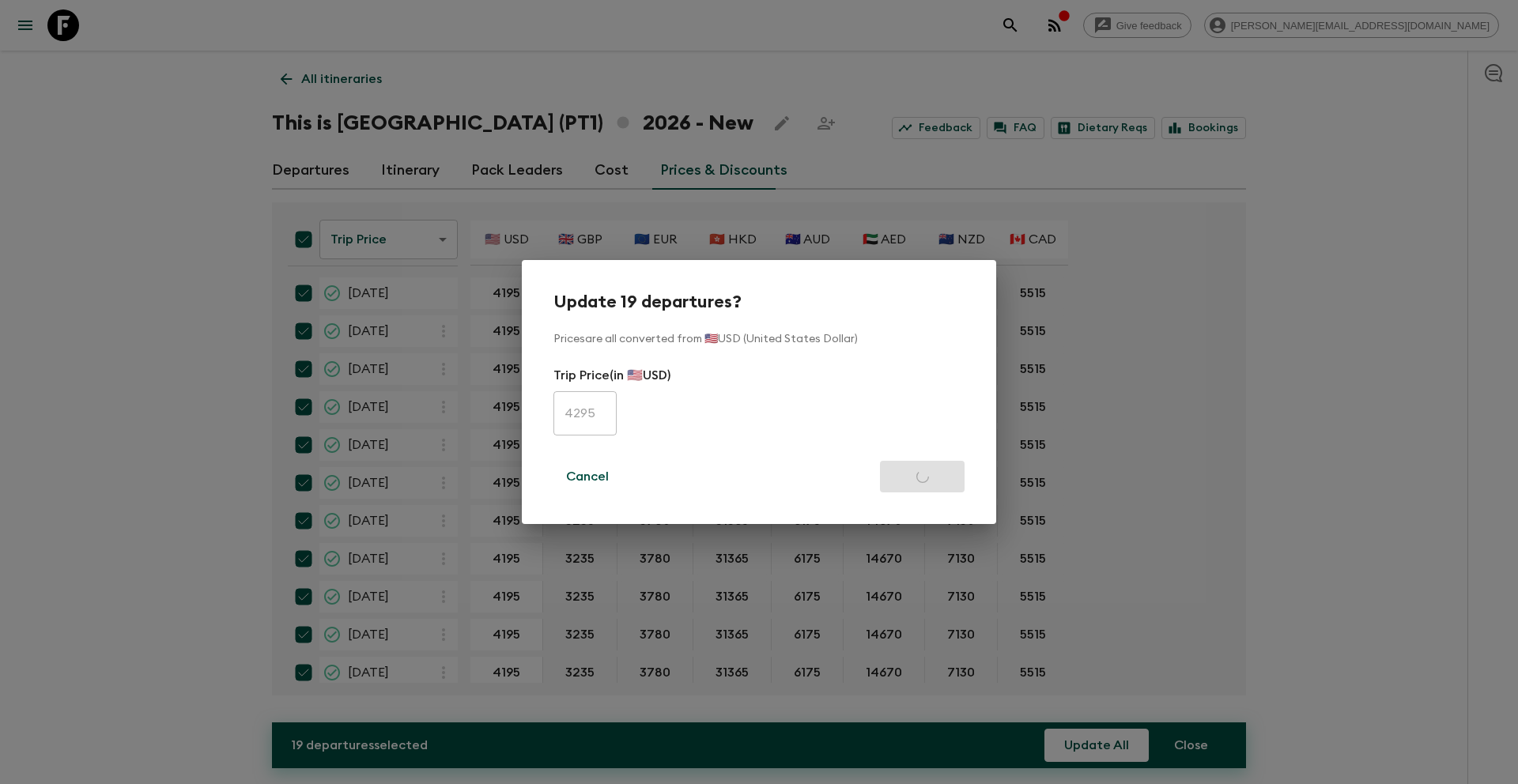
checkbox input "false"
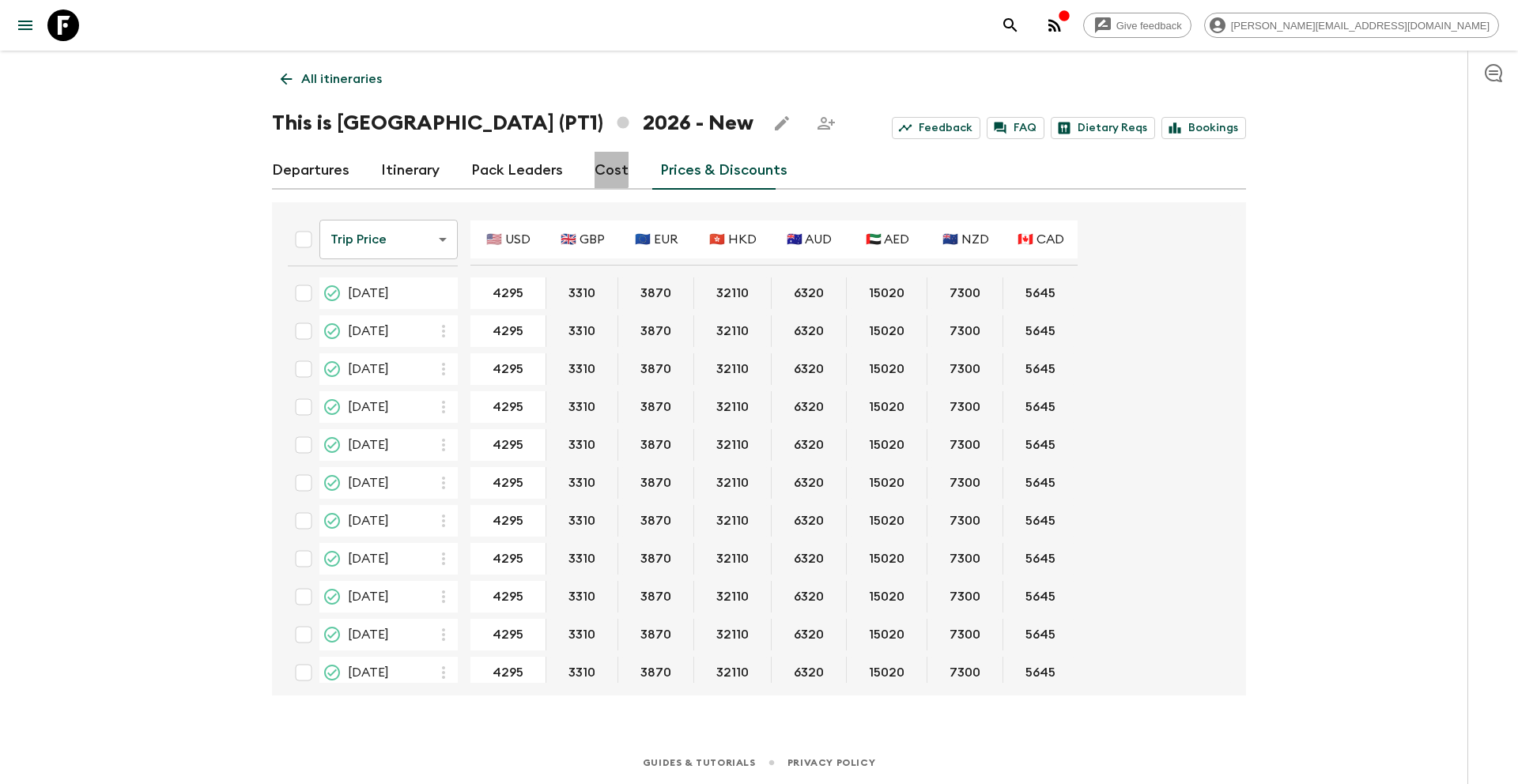
click at [605, 167] on link "Cost" at bounding box center [611, 170] width 34 height 38
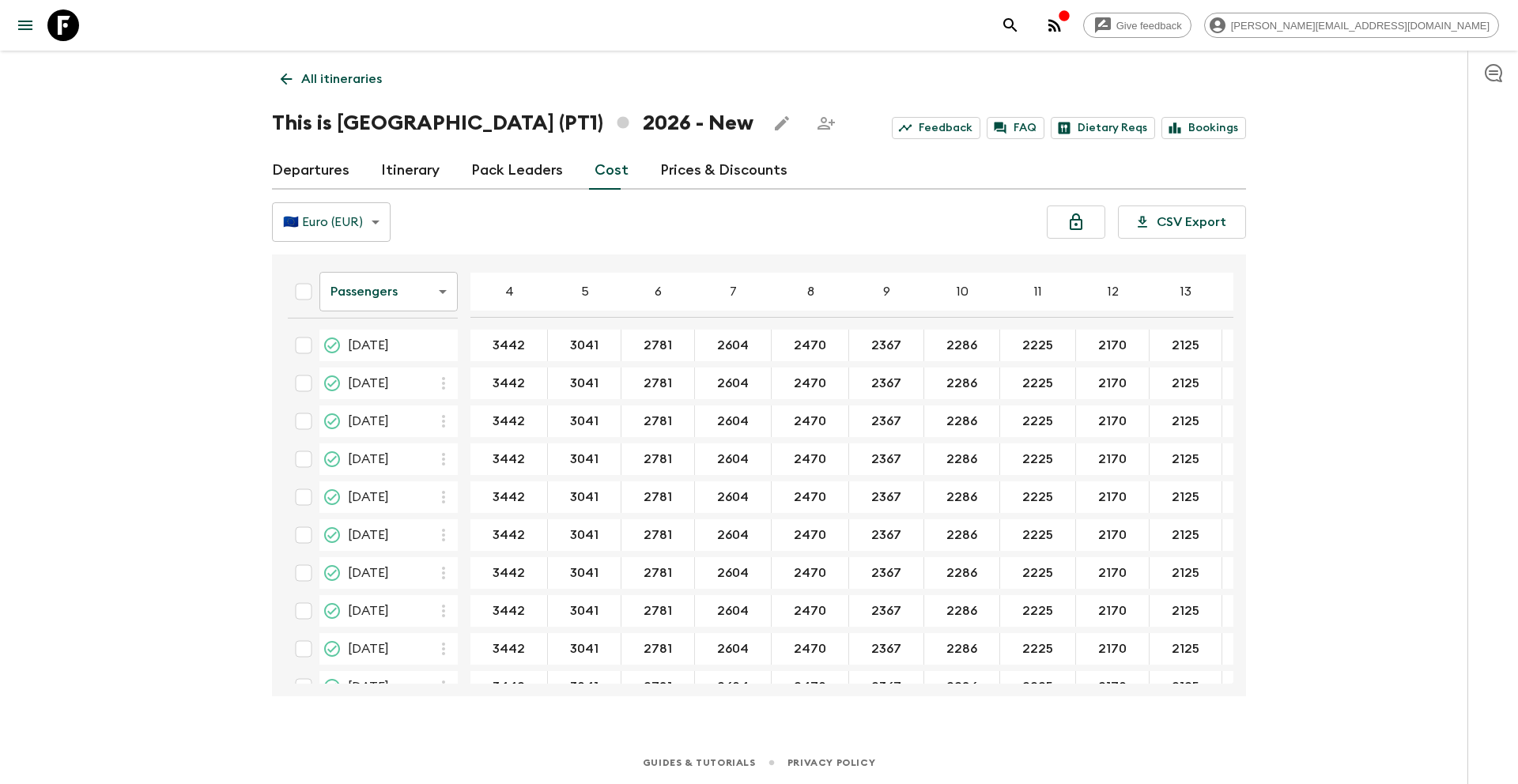
click at [388, 287] on body "Give feedback [PERSON_NAME][EMAIL_ADDRESS][DOMAIN_NAME] All itineraries This is…" at bounding box center [759, 392] width 1518 height 784
click at [400, 357] on li "Extras" at bounding box center [389, 356] width 138 height 26
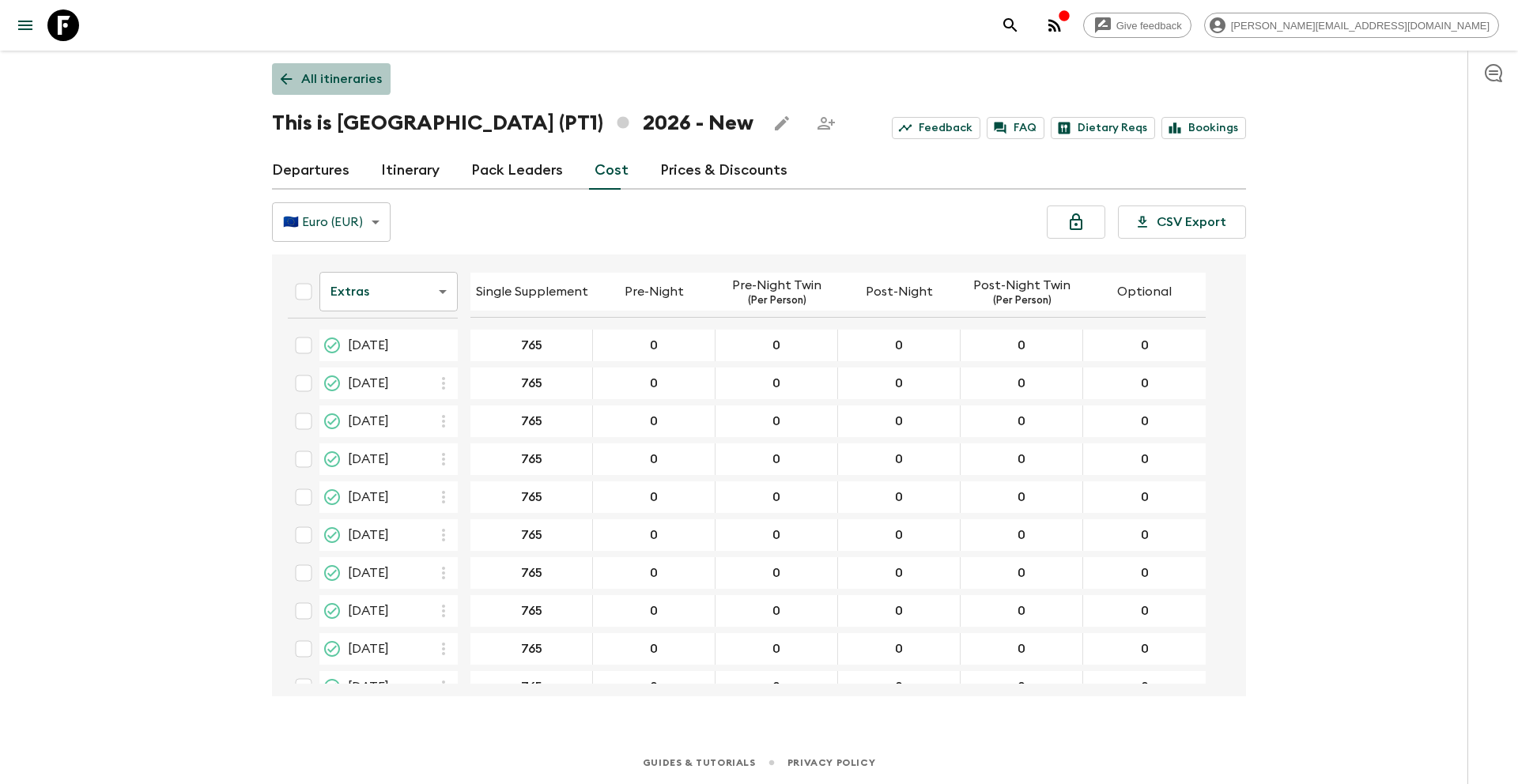
click at [320, 73] on p "All itineraries" at bounding box center [342, 78] width 81 height 19
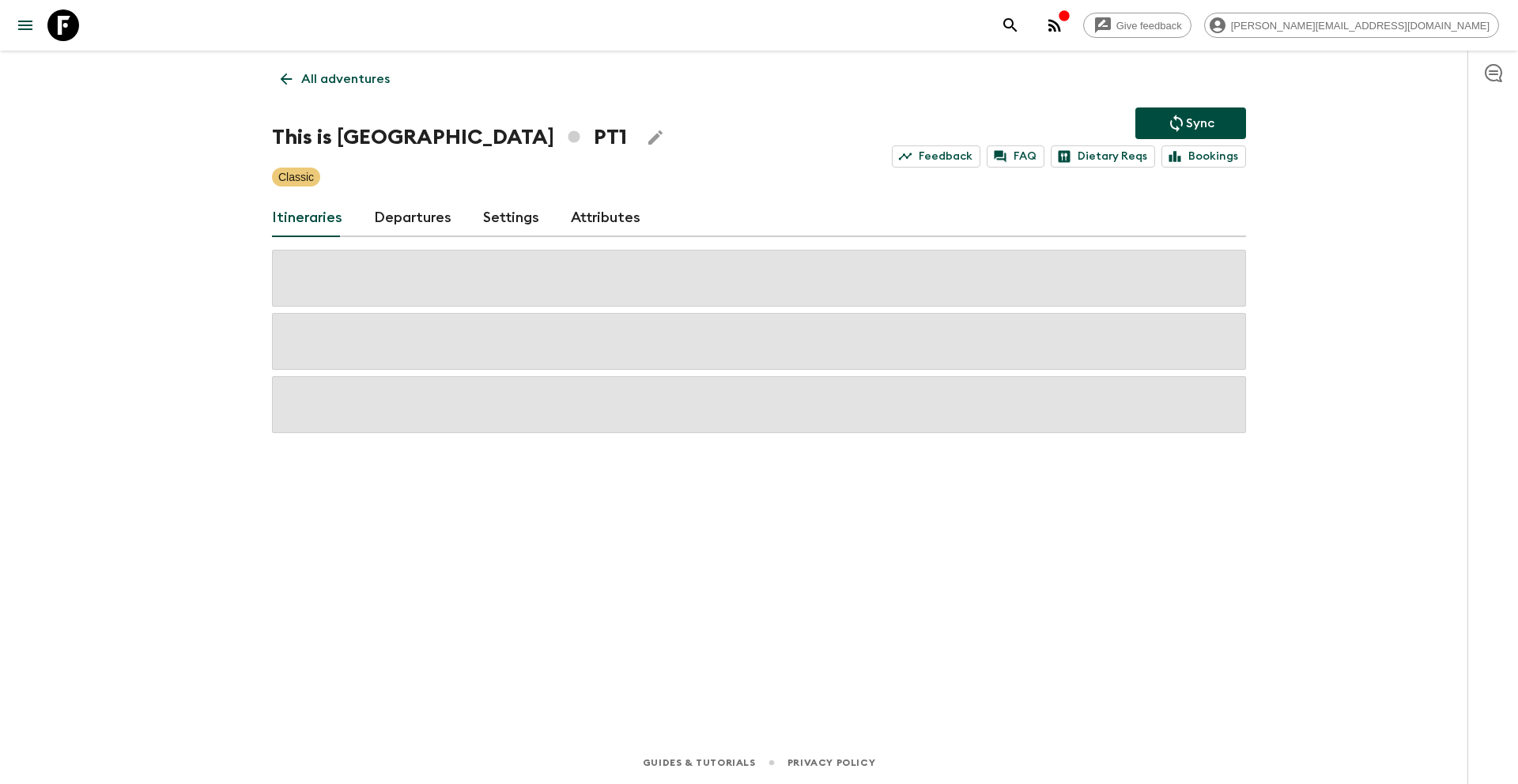
click at [1205, 124] on p "Sync" at bounding box center [1200, 123] width 29 height 19
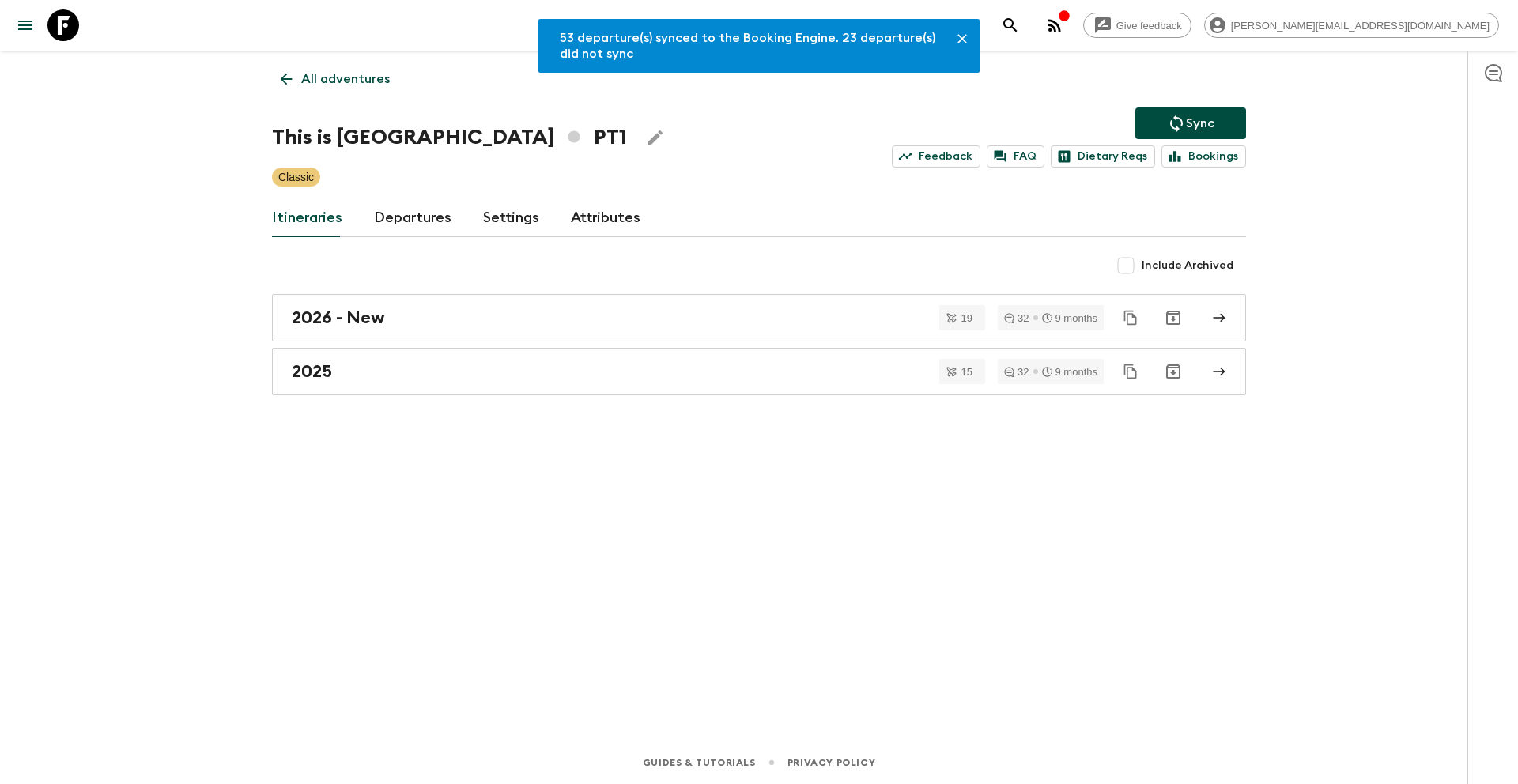
click at [354, 84] on p "All adventures" at bounding box center [346, 78] width 89 height 19
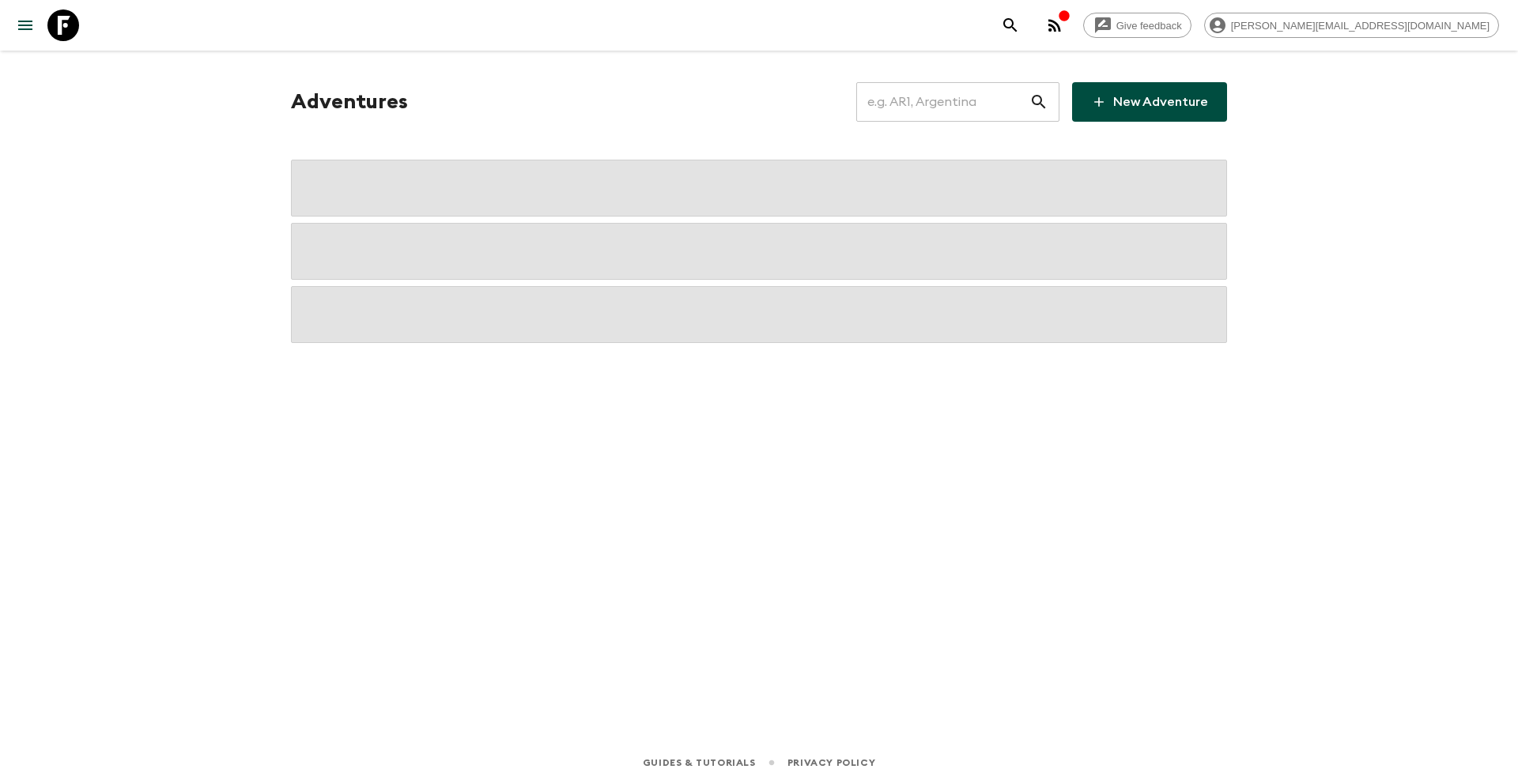
click at [932, 94] on input "text" at bounding box center [943, 102] width 173 height 44
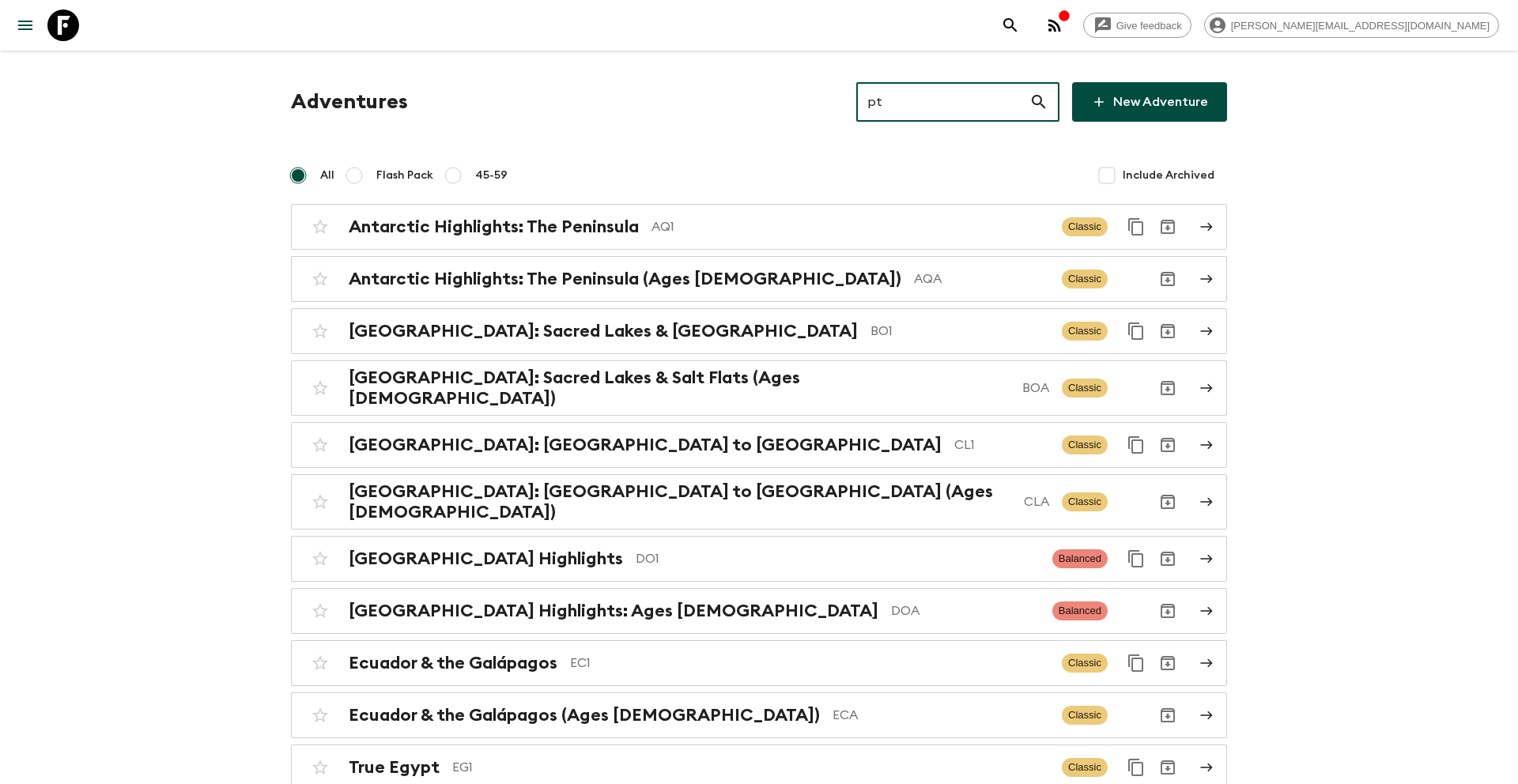
type input "pta"
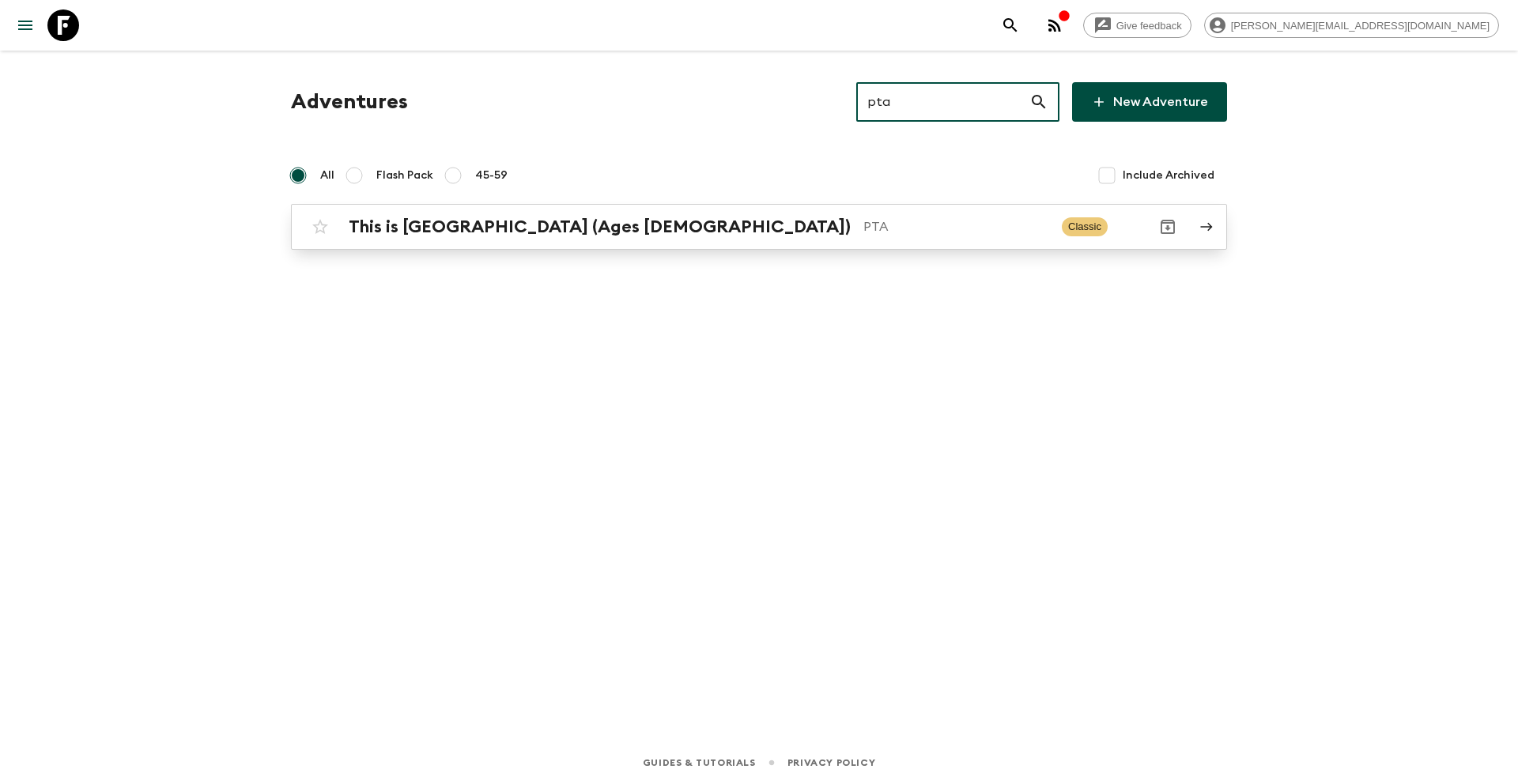
click at [863, 227] on p "PTA" at bounding box center [956, 226] width 186 height 19
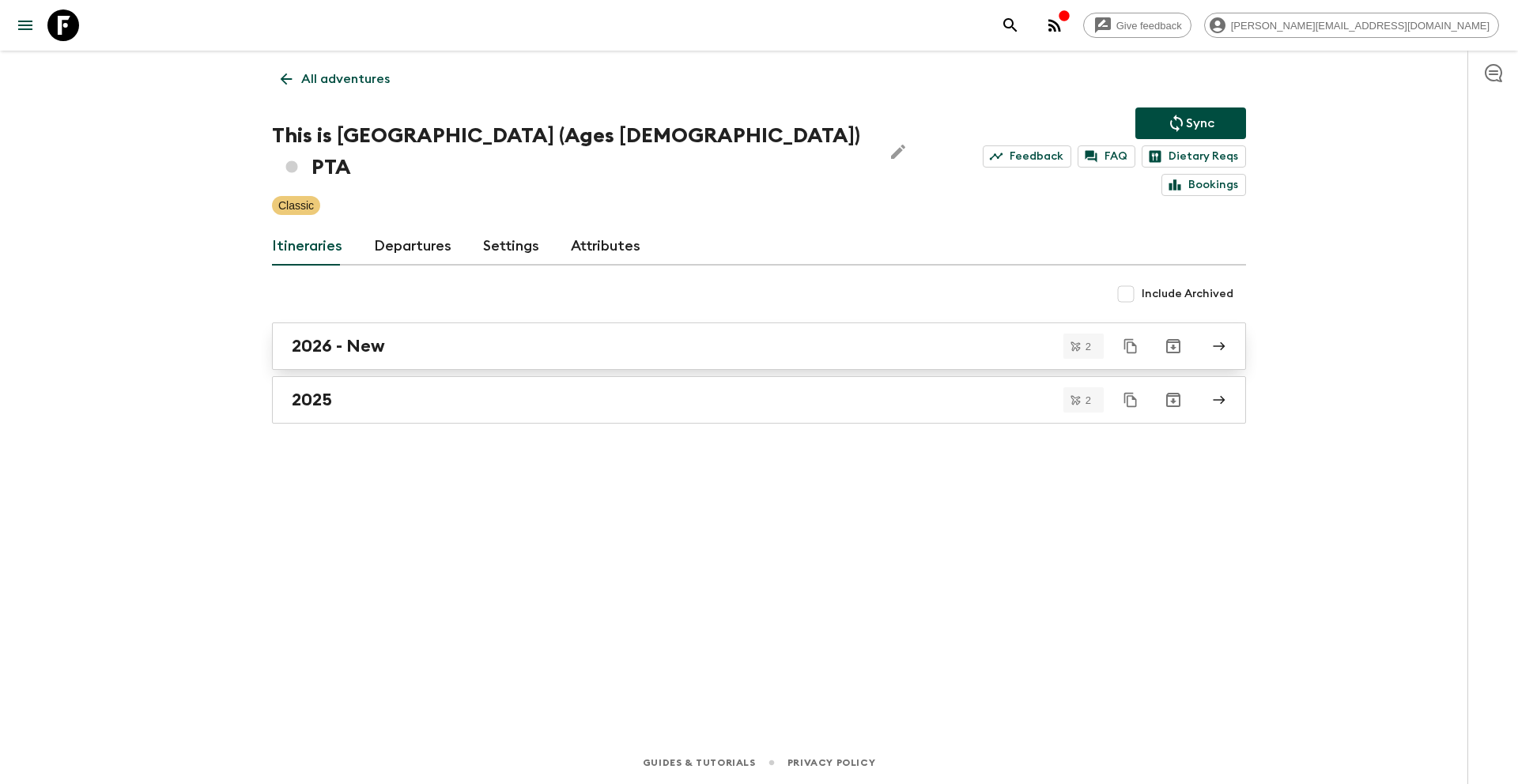
click at [377, 336] on h2 "2026 - New" at bounding box center [338, 346] width 93 height 21
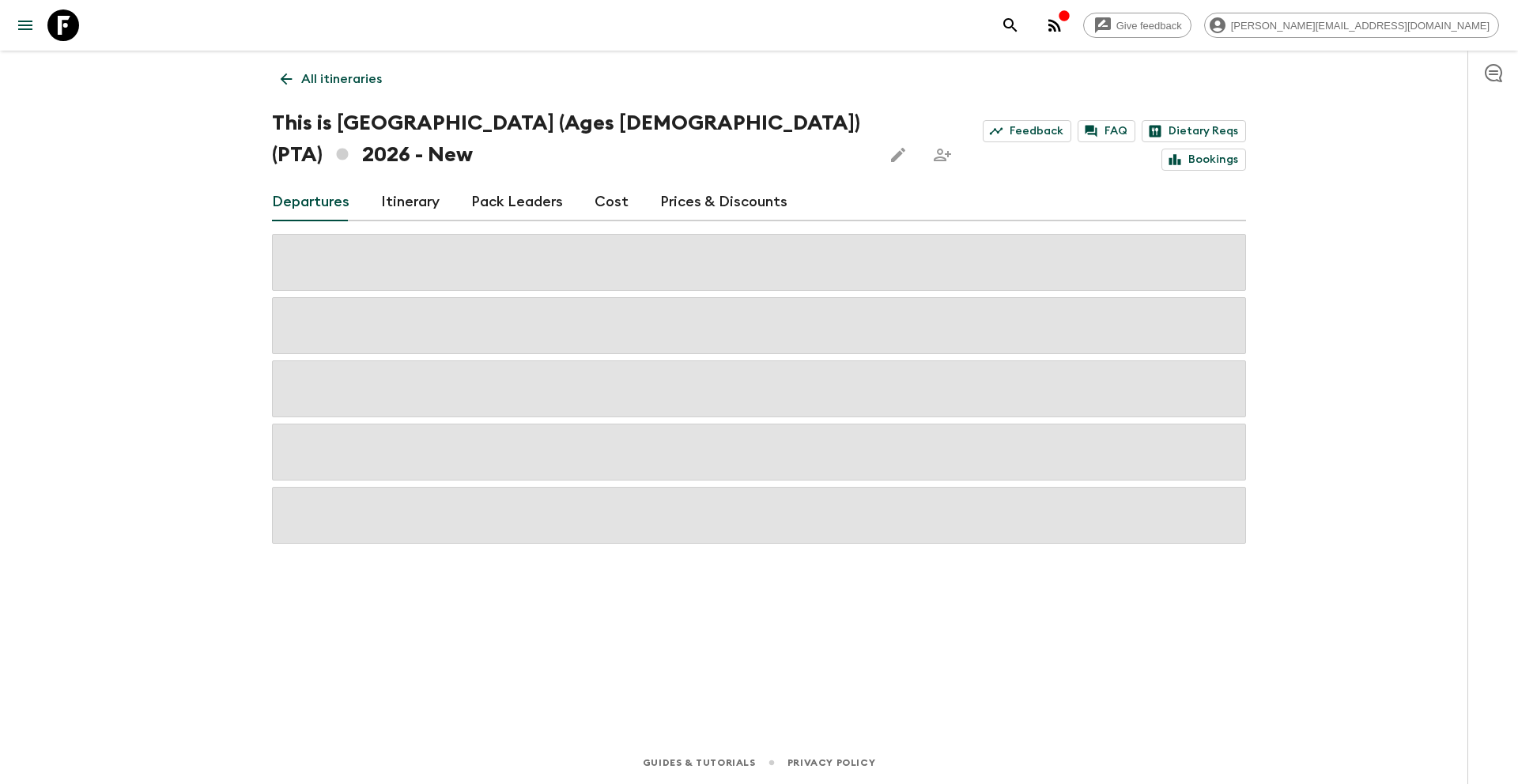
click at [701, 184] on link "Prices & Discounts" at bounding box center [724, 203] width 128 height 38
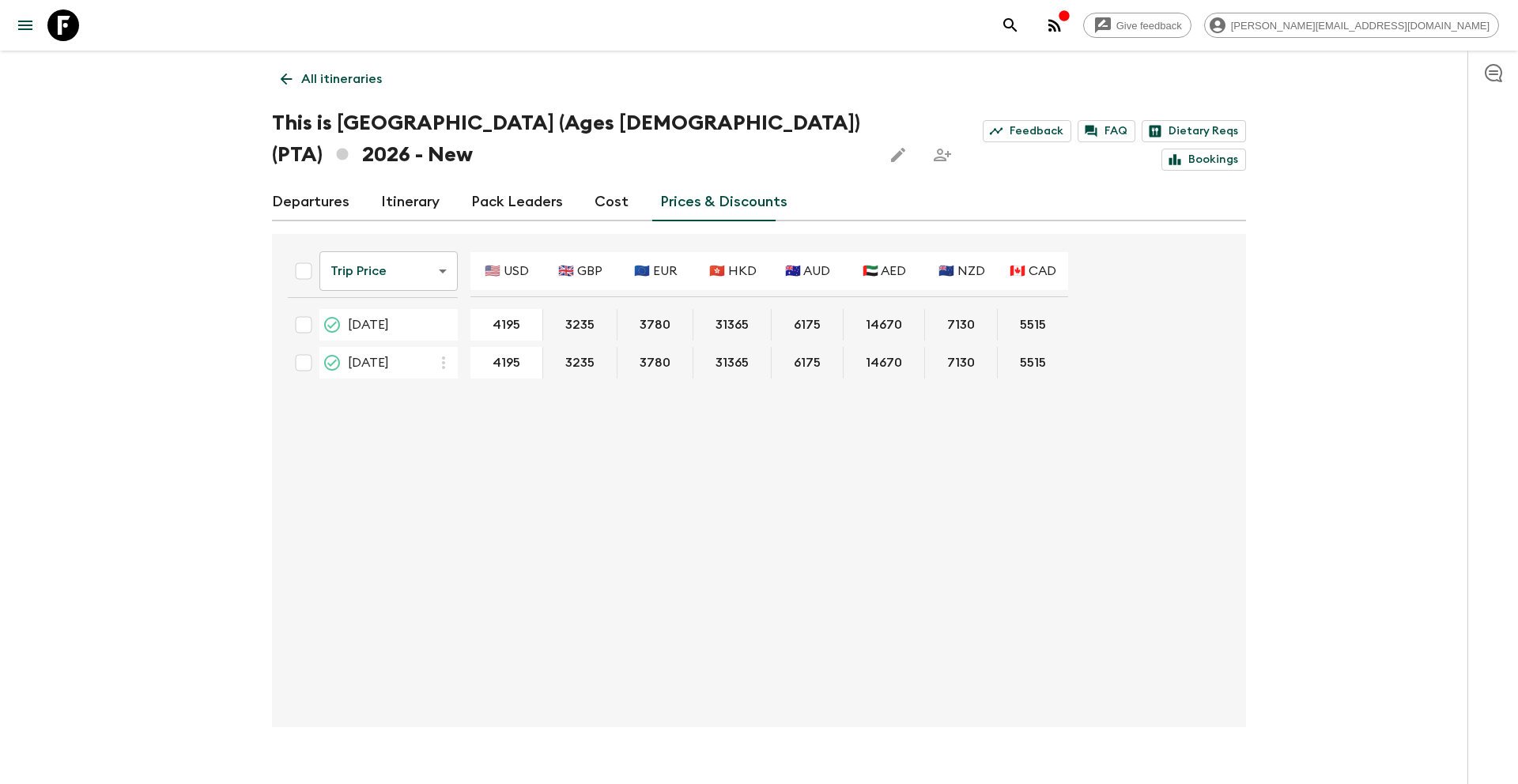
click at [302, 255] on input "Select all" at bounding box center [303, 271] width 31 height 31
checkbox input "true"
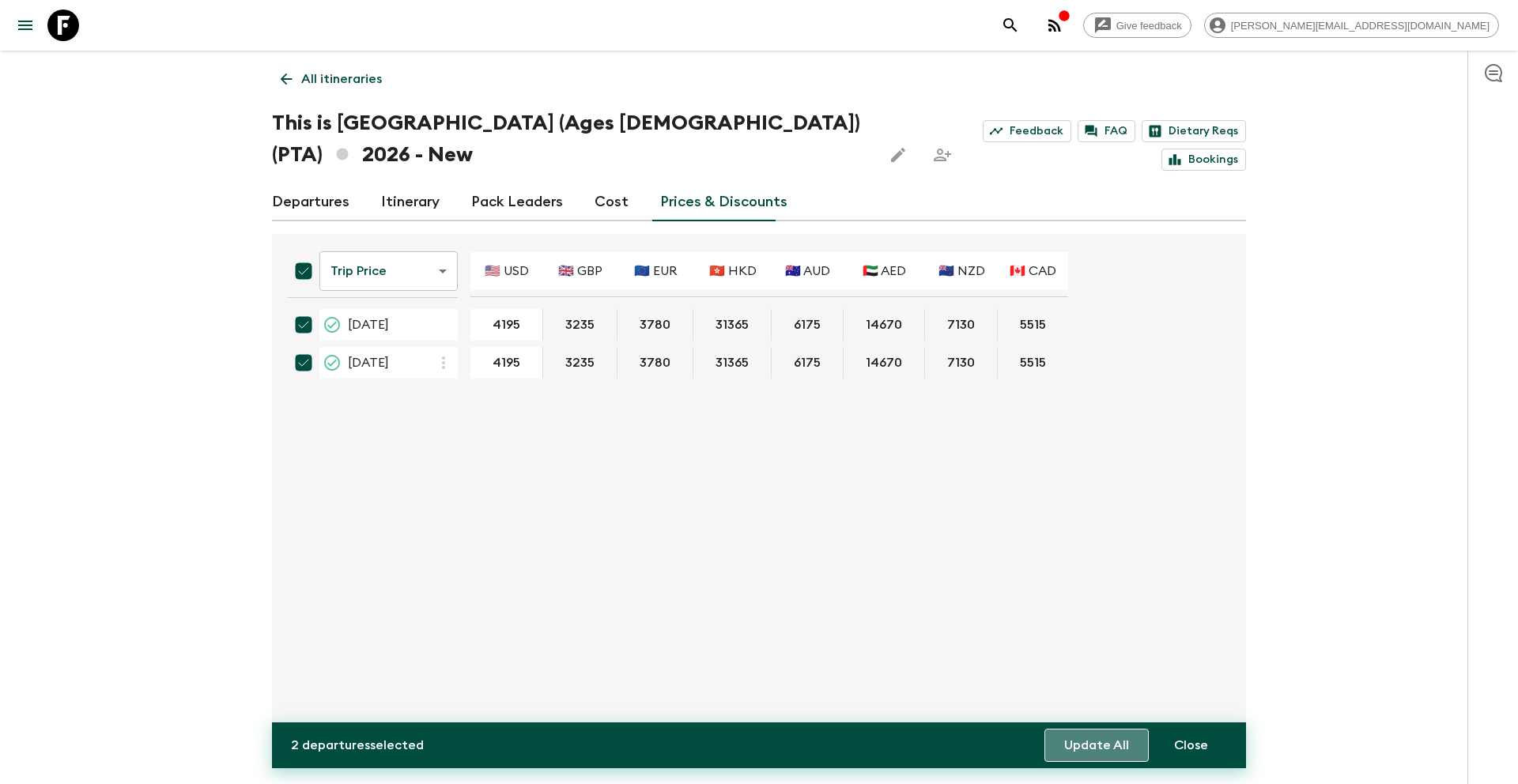
click at [1102, 746] on button "Update All" at bounding box center [1096, 745] width 105 height 33
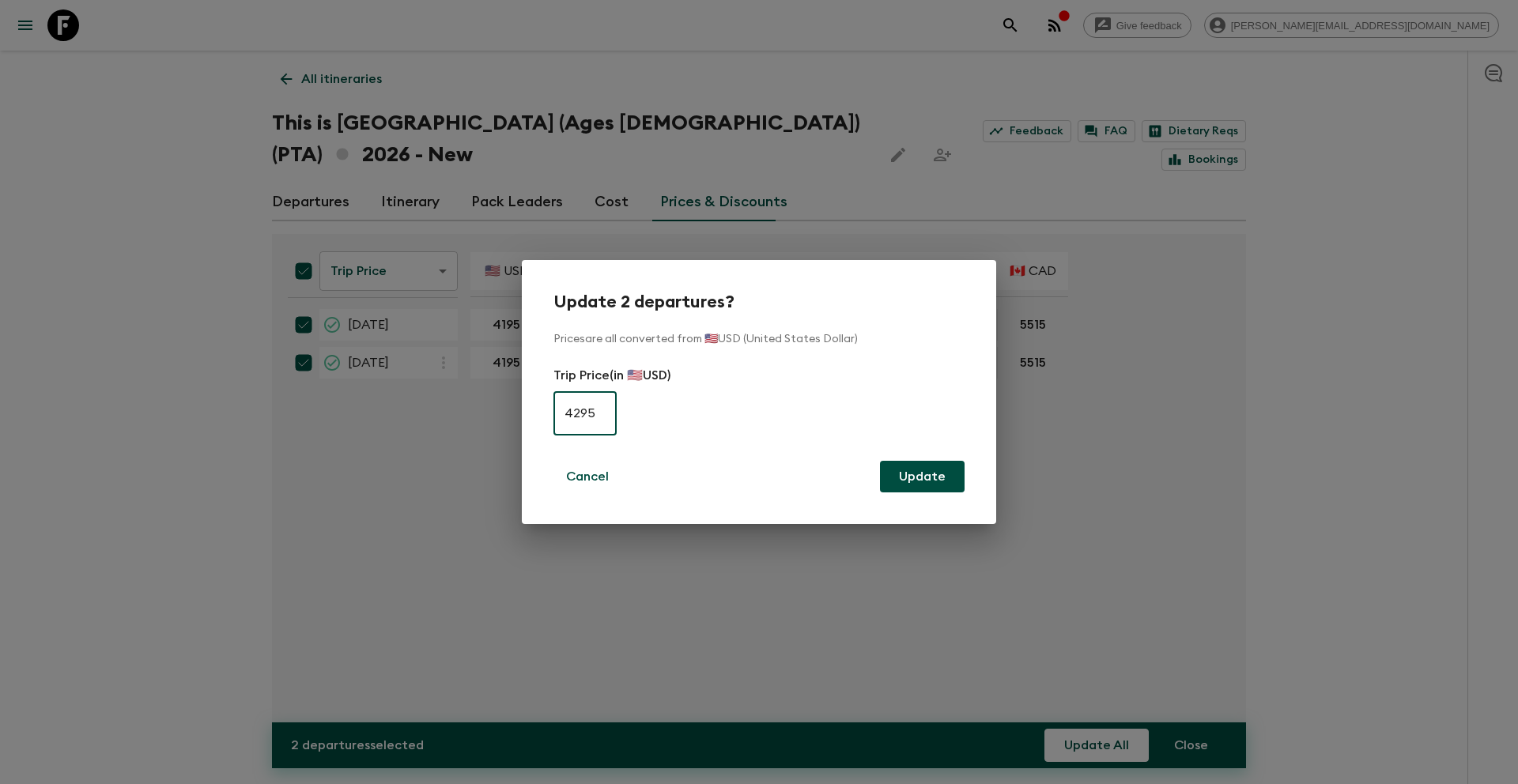
type input "4295"
click at [936, 482] on button "Update" at bounding box center [922, 477] width 85 height 31
checkbox input "false"
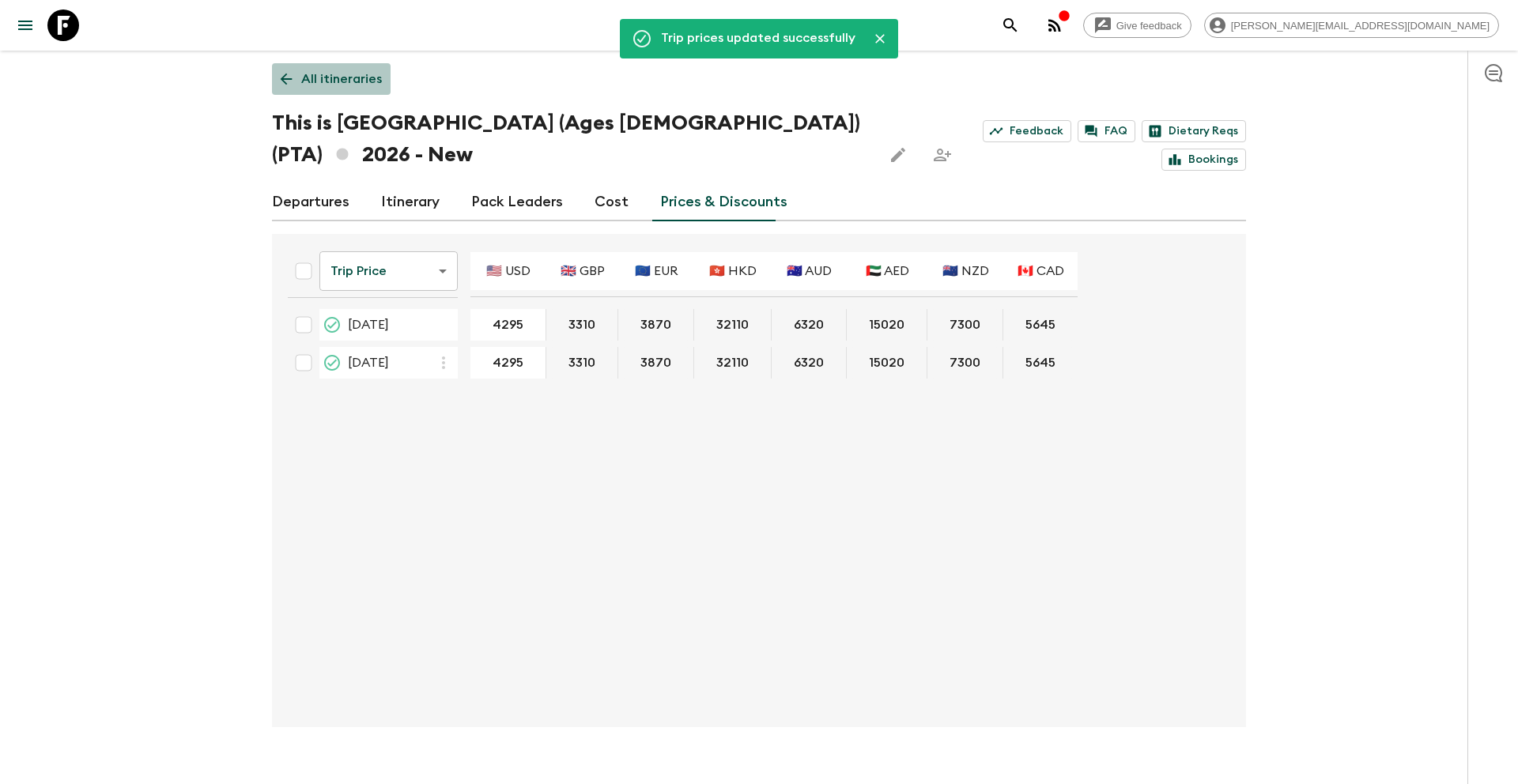
click at [358, 74] on p "All itineraries" at bounding box center [342, 78] width 81 height 19
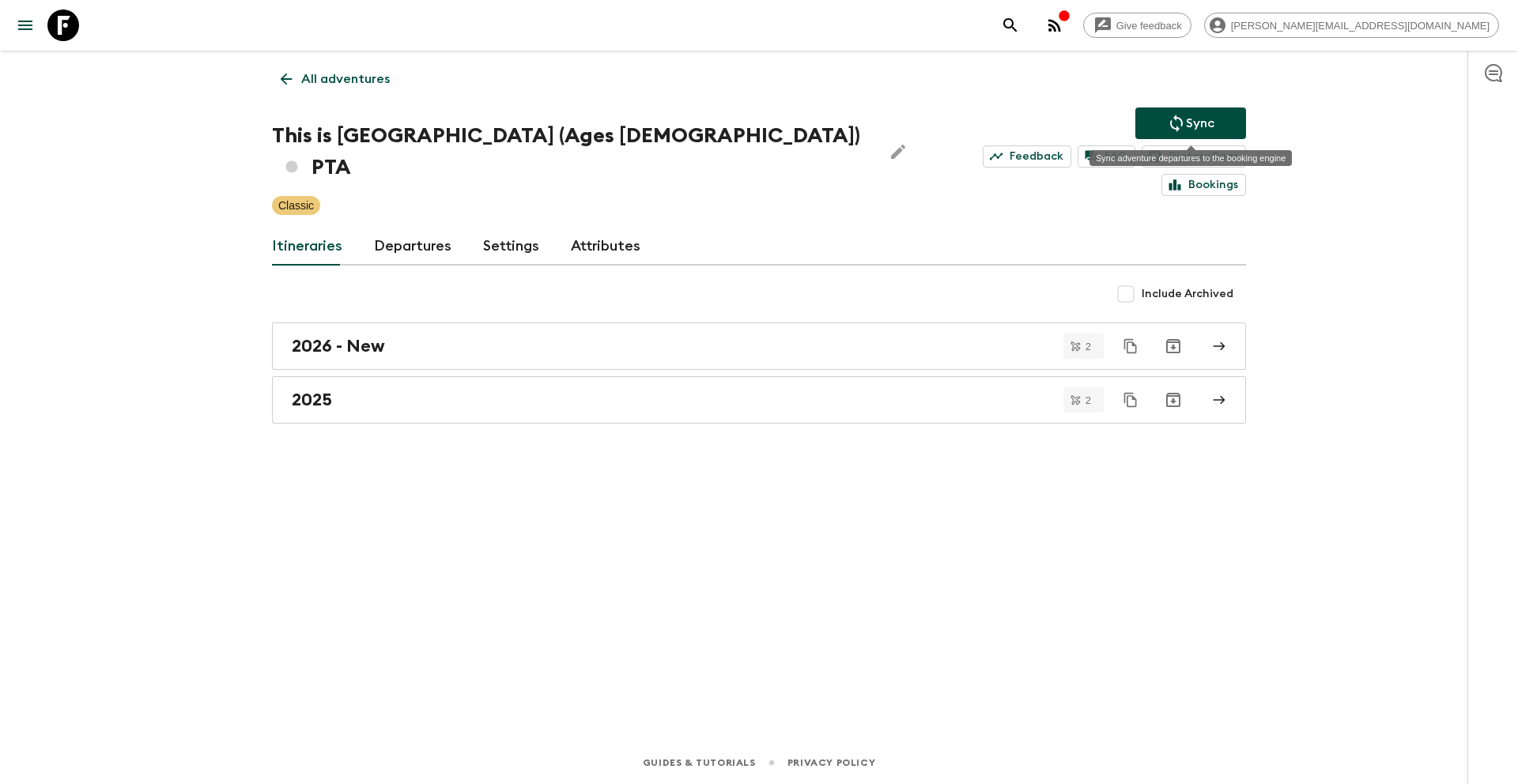
click at [1214, 129] on button "Sync" at bounding box center [1190, 124] width 110 height 31
click at [441, 336] on div "2026 - New" at bounding box center [744, 346] width 904 height 21
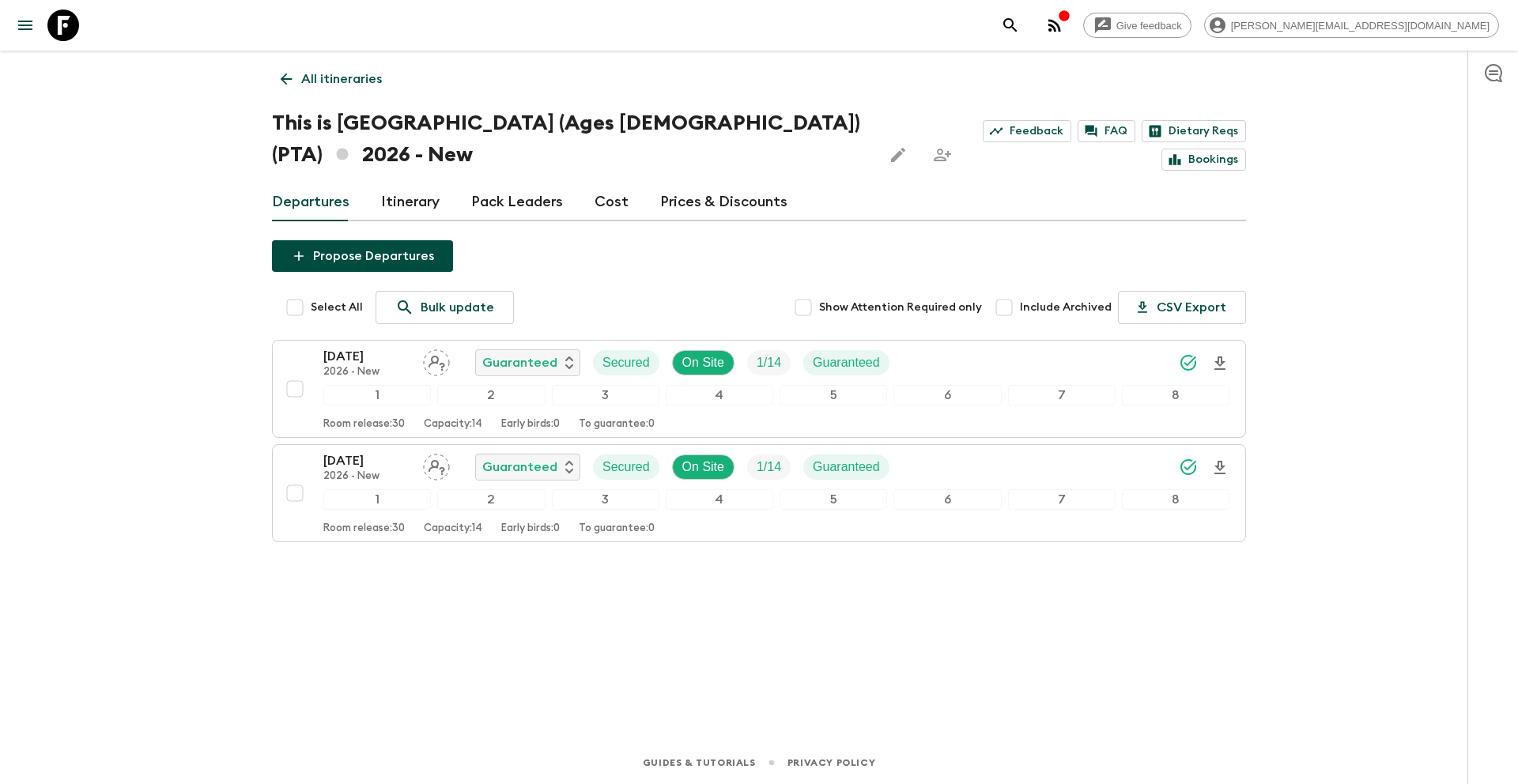
click at [339, 72] on p "All itineraries" at bounding box center [342, 78] width 81 height 19
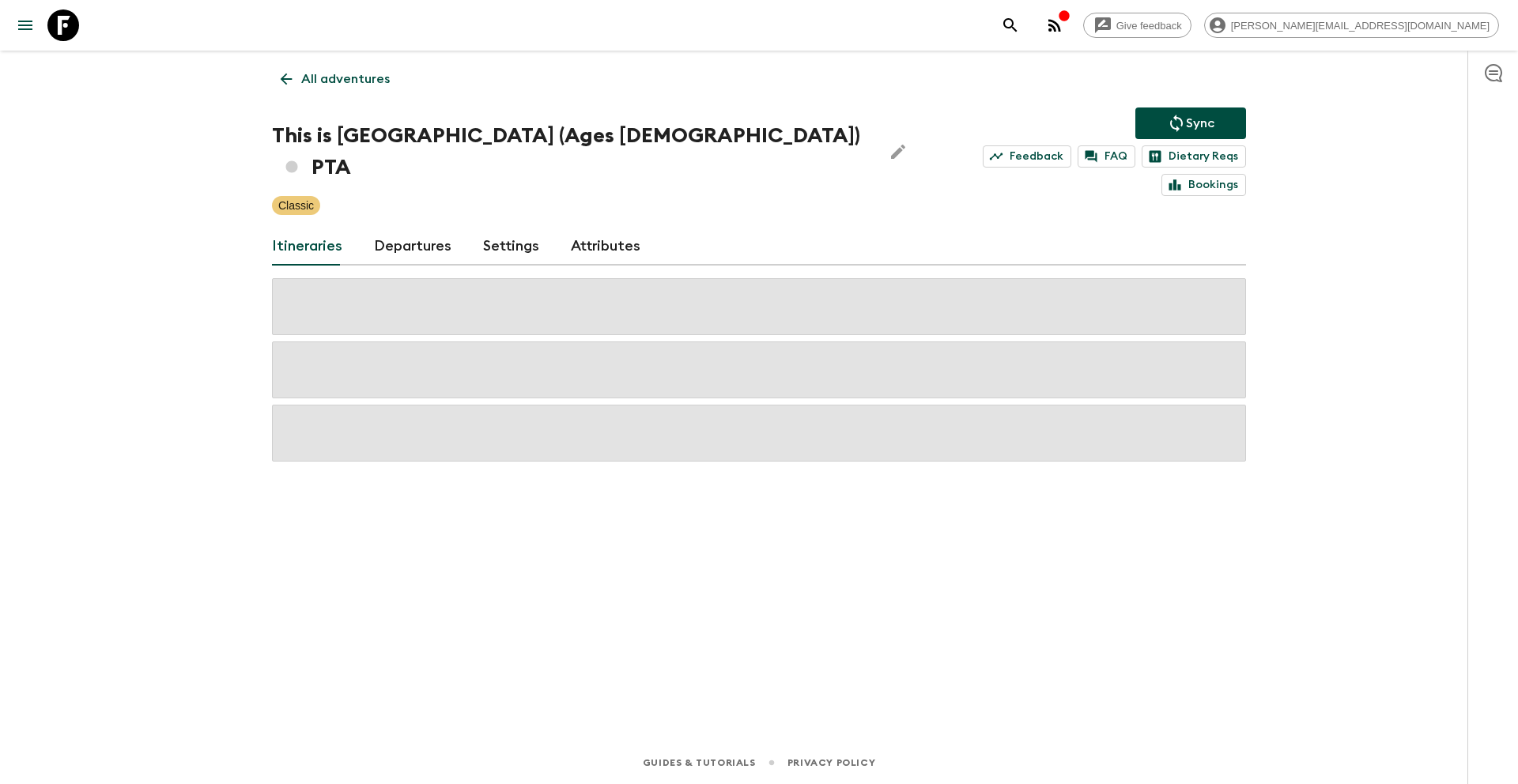
click at [347, 72] on p "All adventures" at bounding box center [346, 78] width 89 height 19
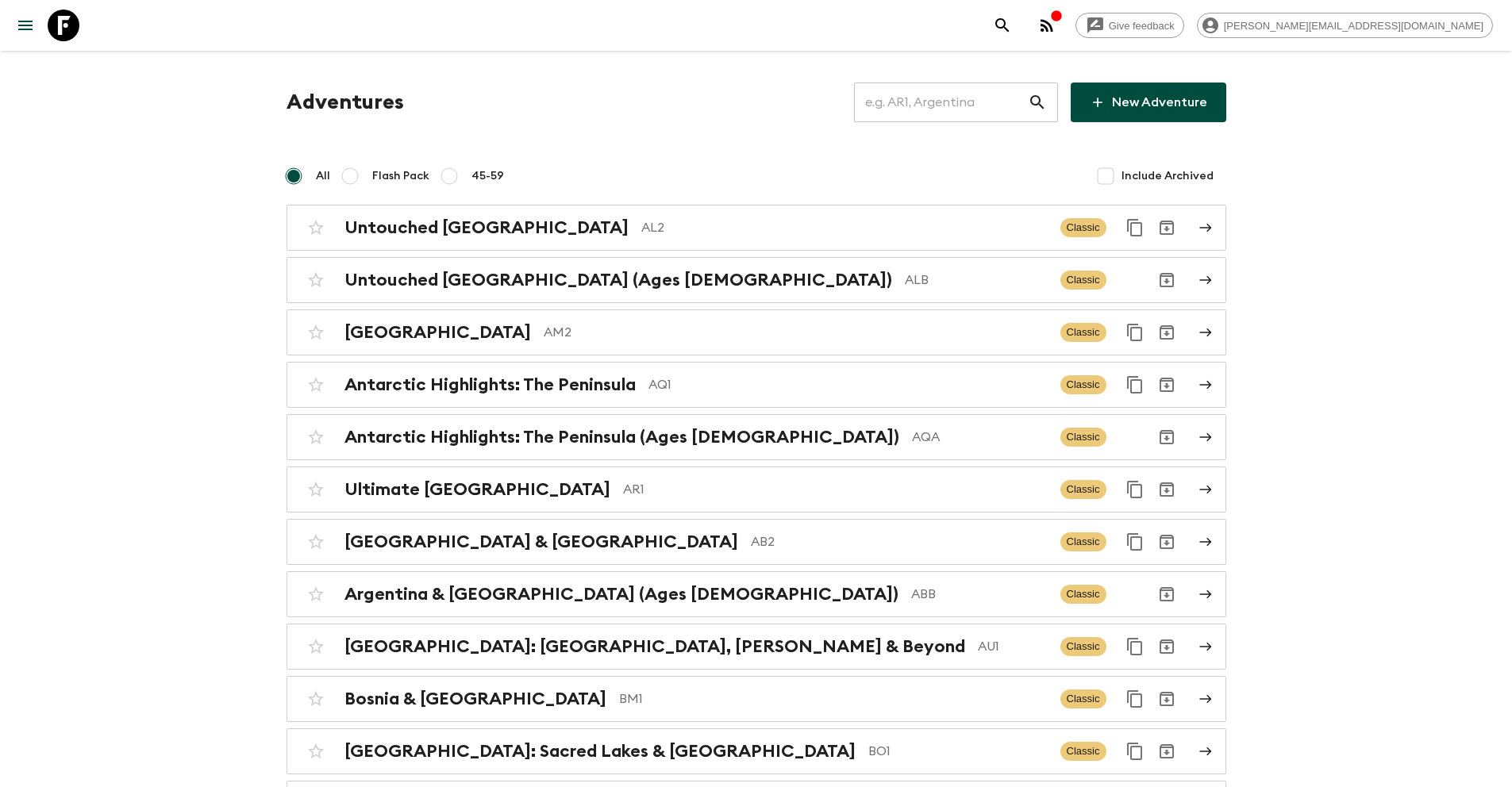
click at [948, 109] on input "text" at bounding box center [941, 103] width 174 height 45
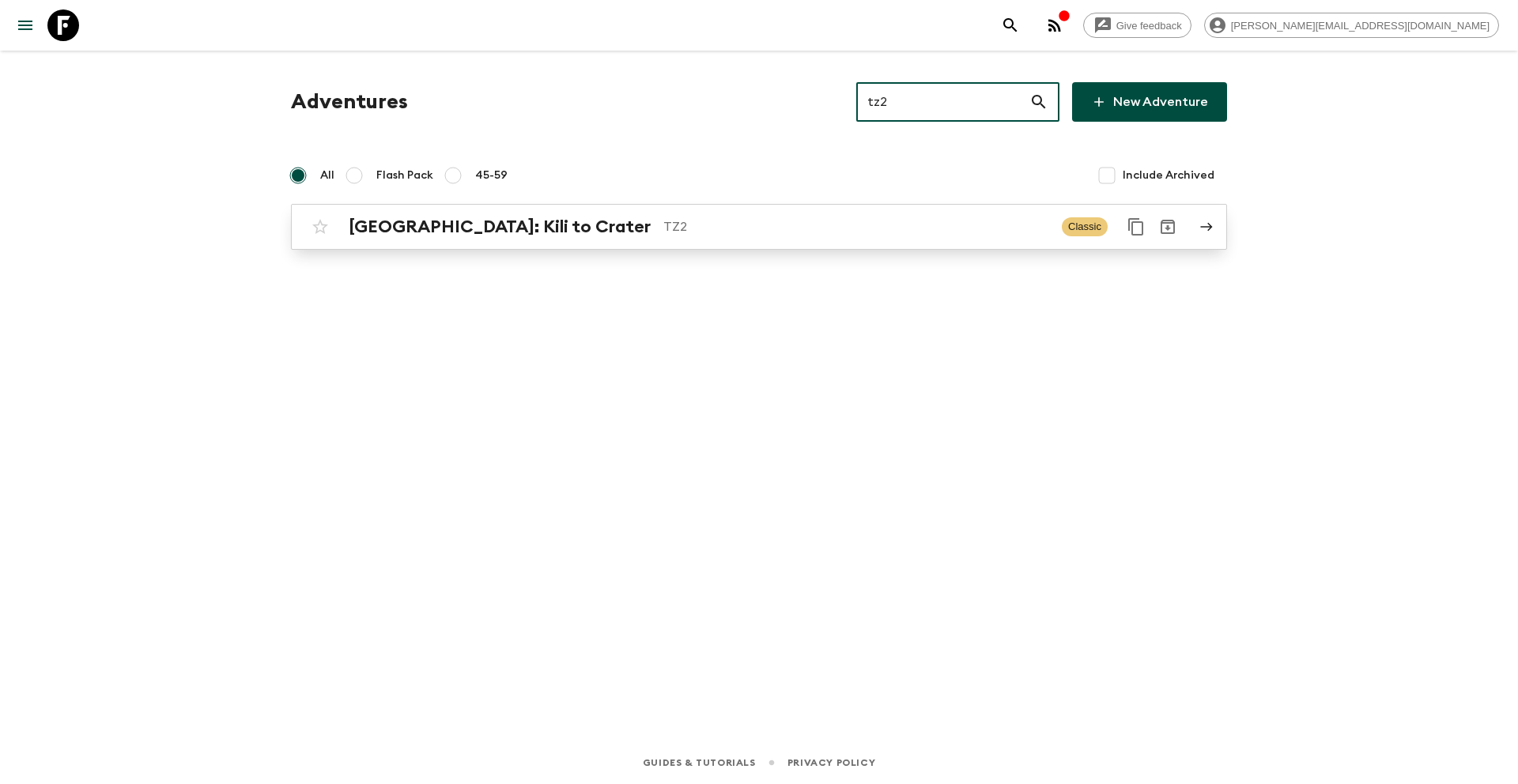
type input "tz2"
click at [674, 228] on p "TZ2" at bounding box center [856, 226] width 385 height 19
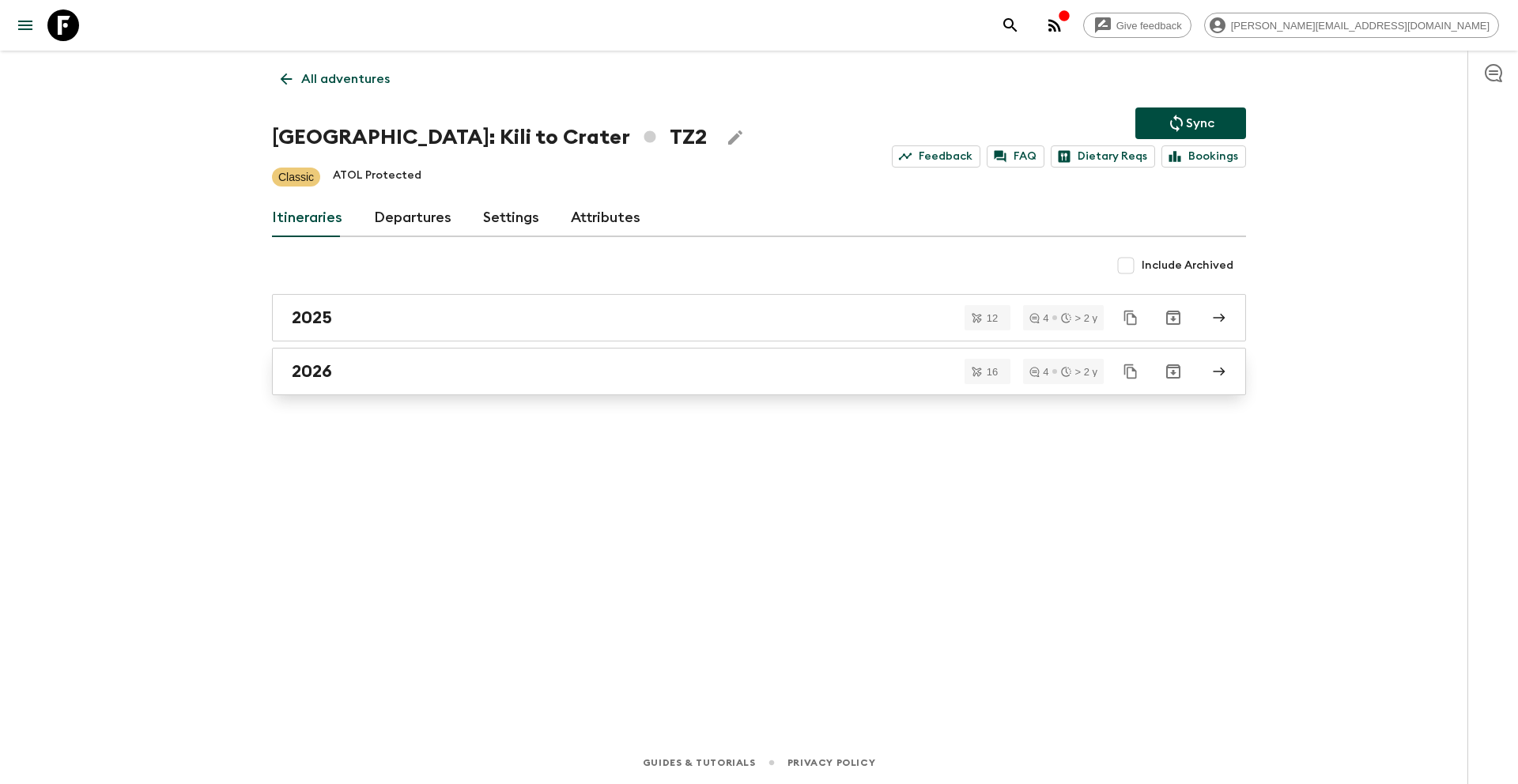
click at [399, 372] on div "2026" at bounding box center [744, 371] width 904 height 21
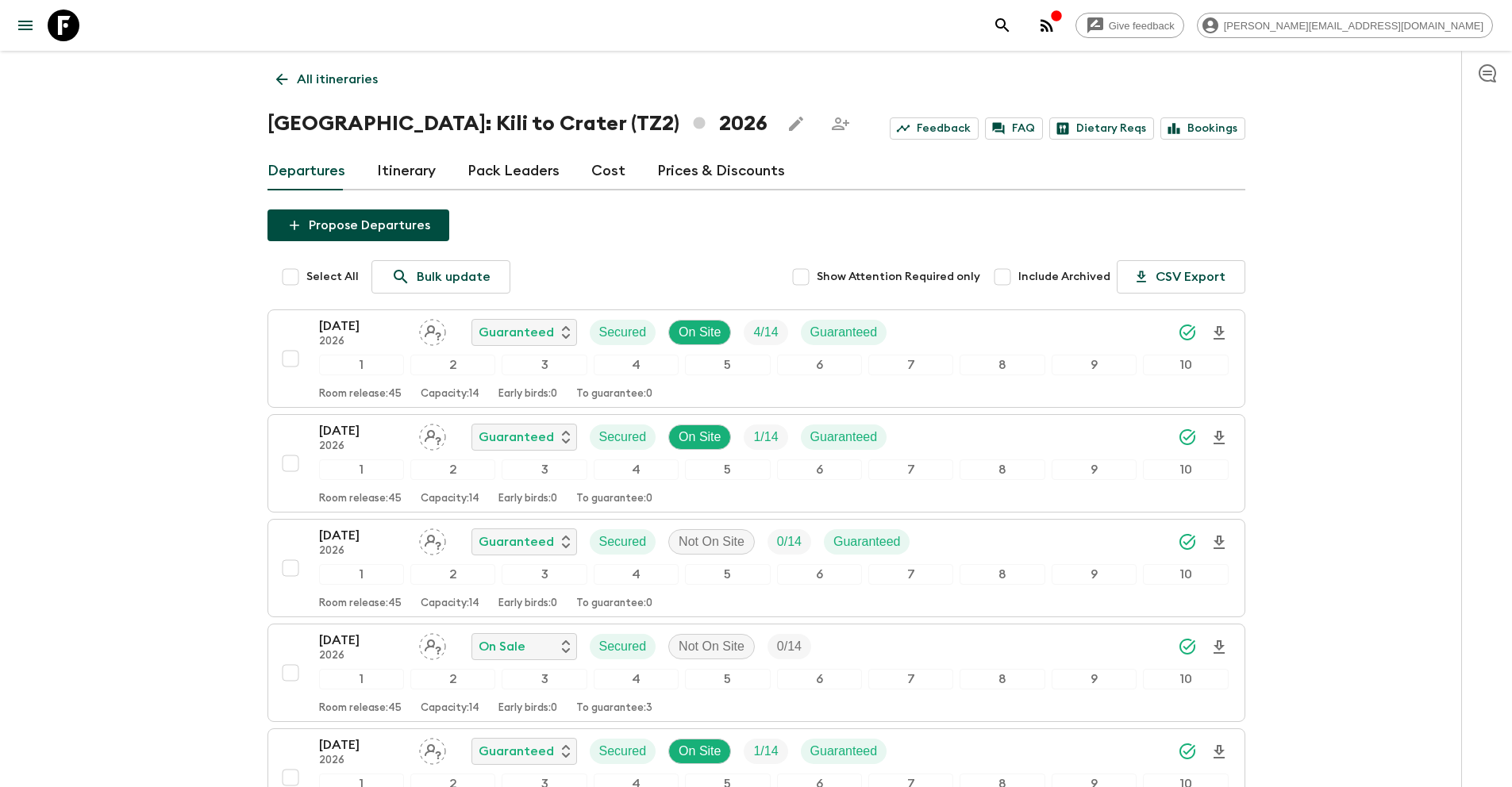
click at [299, 79] on p "All itineraries" at bounding box center [337, 79] width 81 height 19
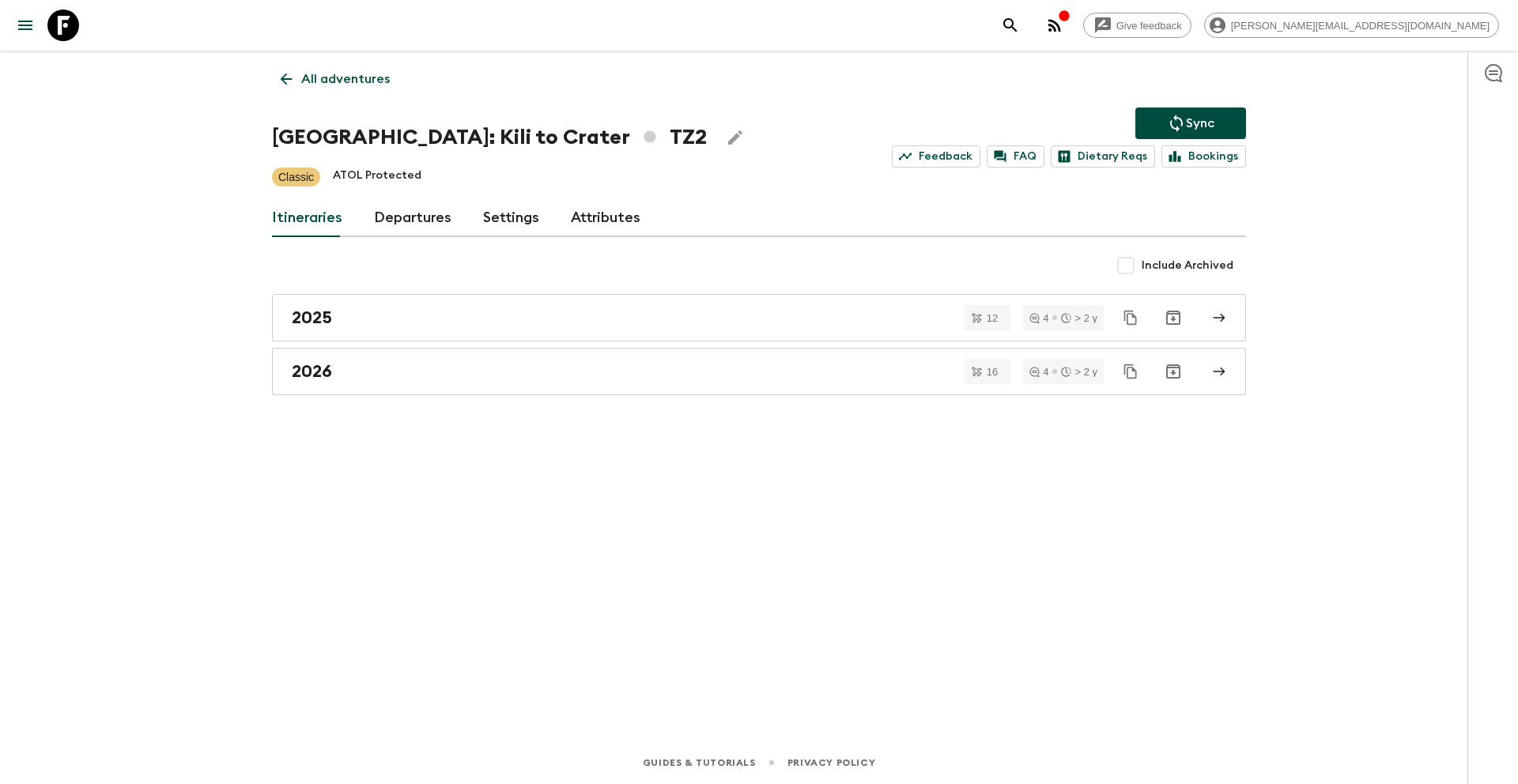
click at [365, 87] on p "All adventures" at bounding box center [346, 78] width 89 height 19
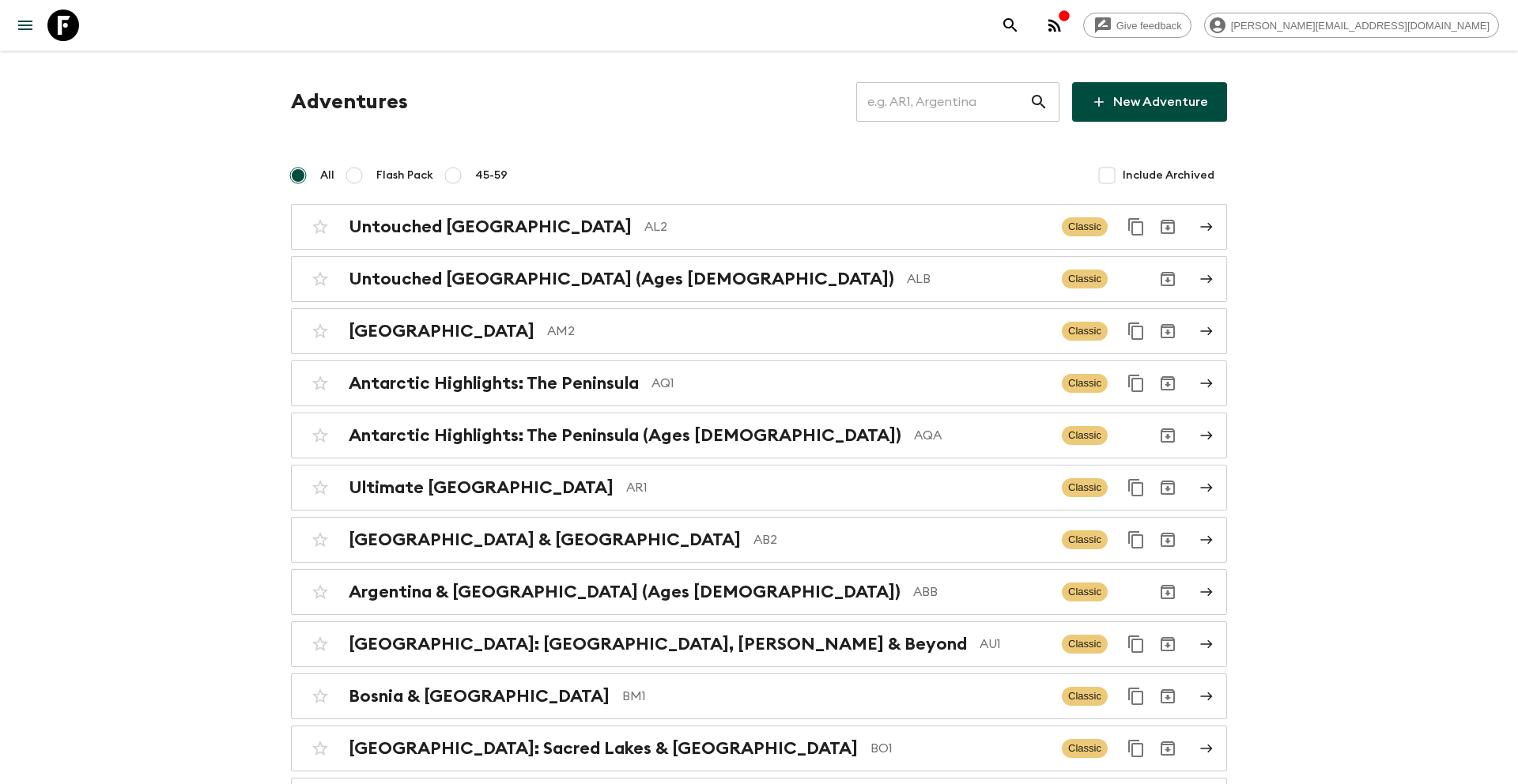
click at [969, 104] on input "text" at bounding box center [943, 102] width 173 height 44
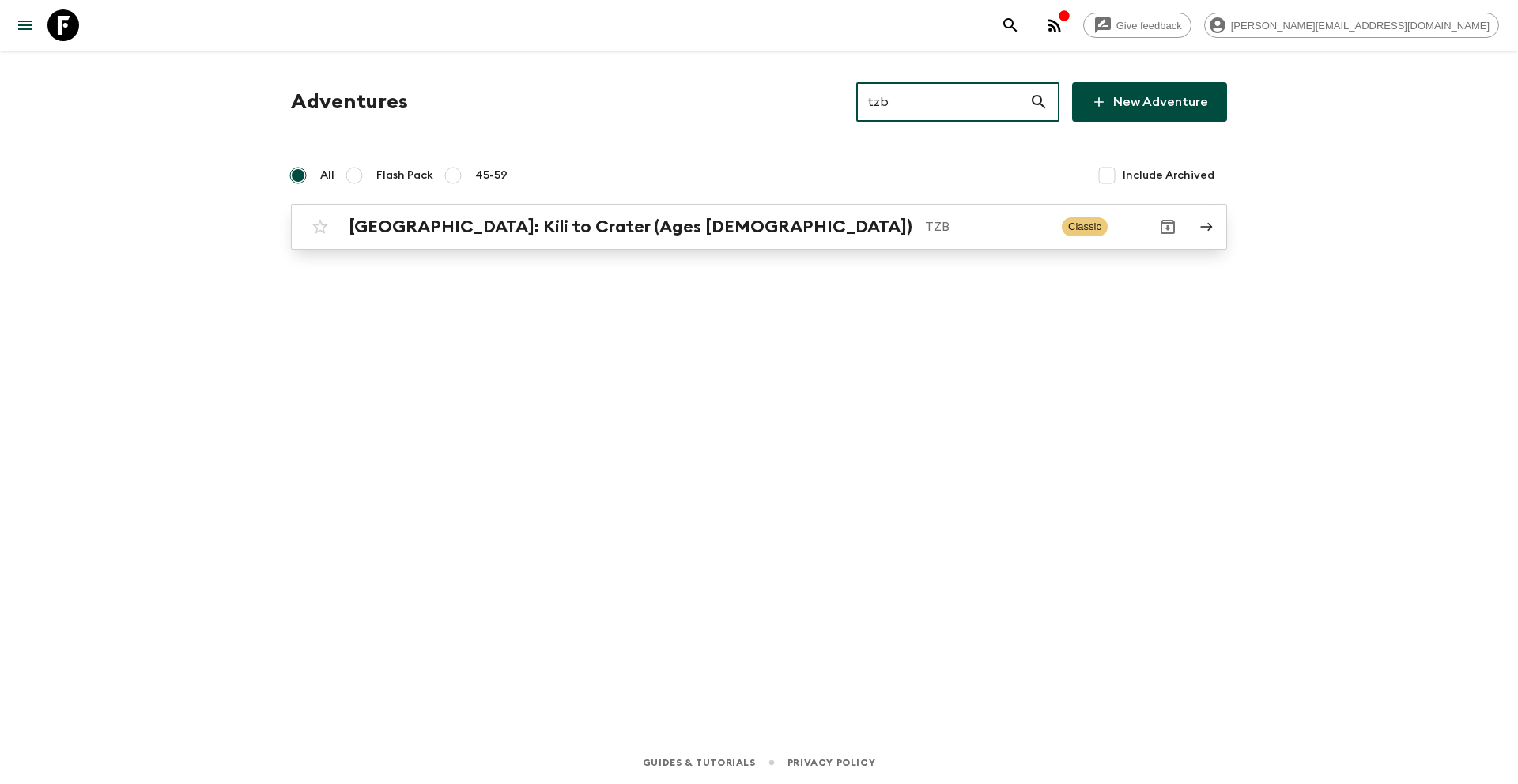
type input "tzb"
click at [726, 237] on div "[GEOGRAPHIC_DATA]: Kili to Crater (Ages [DEMOGRAPHIC_DATA]) TZB Classic" at bounding box center [728, 226] width 848 height 31
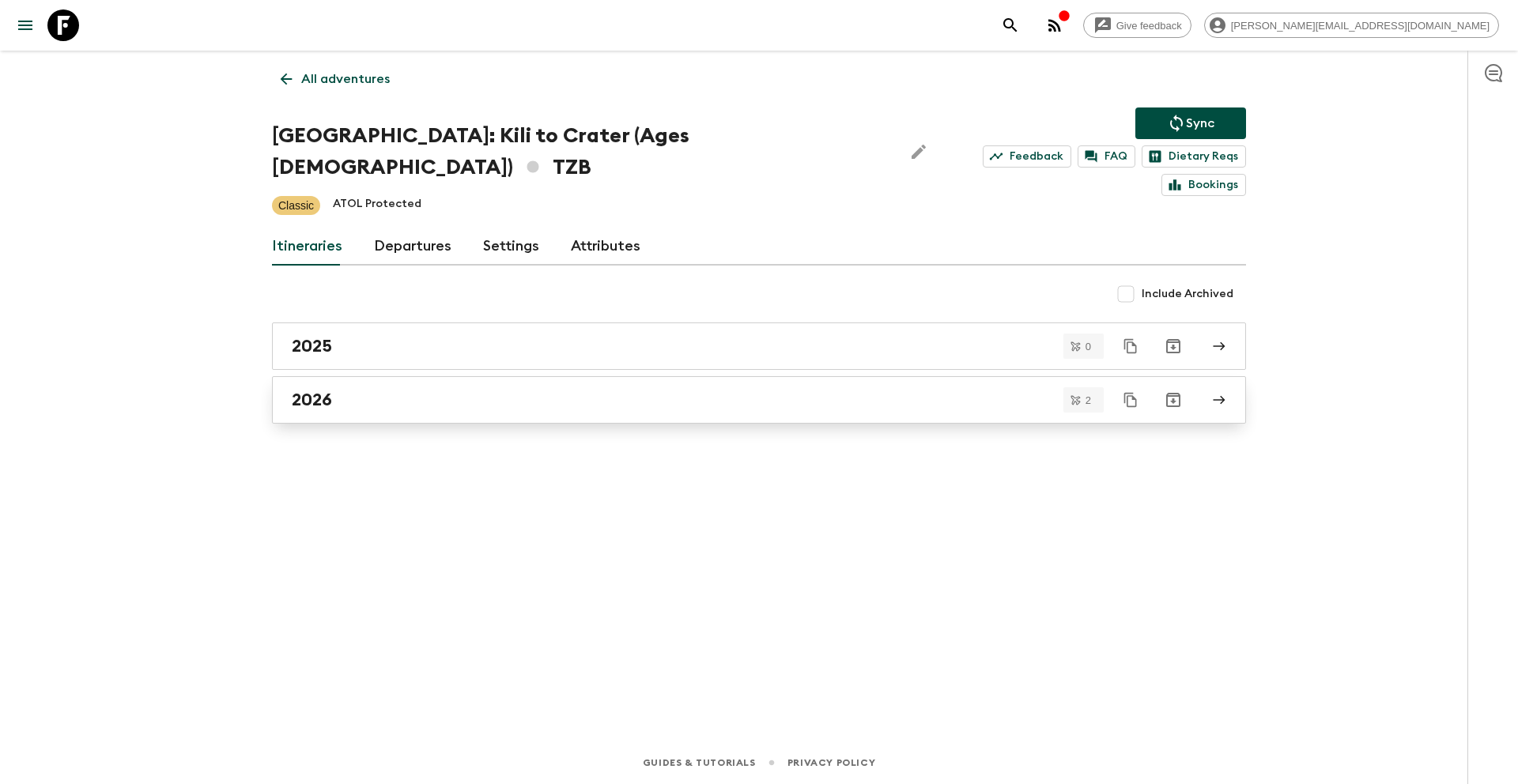
click at [386, 390] on div "2026" at bounding box center [744, 399] width 904 height 21
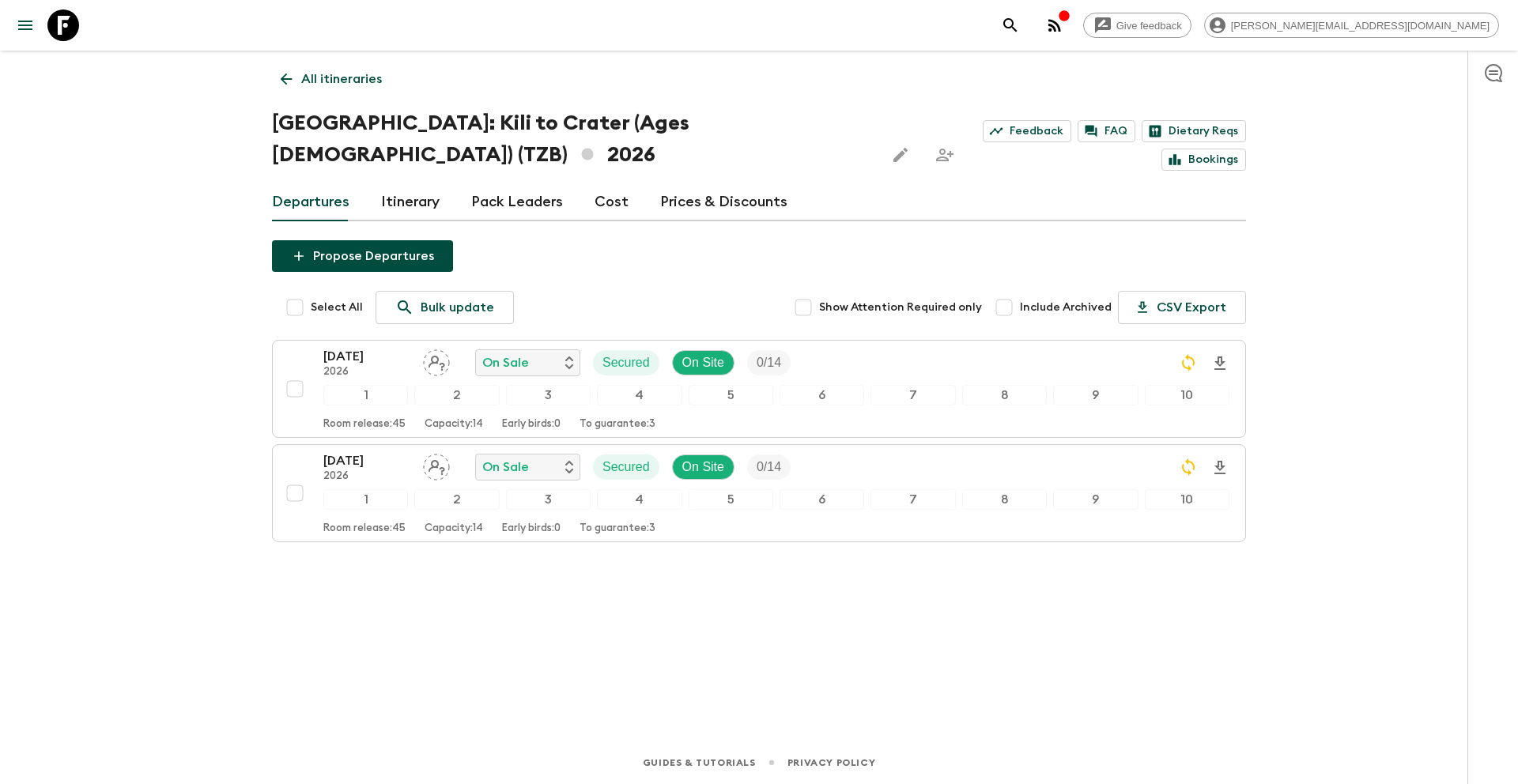
click at [722, 184] on link "Prices & Discounts" at bounding box center [724, 203] width 128 height 38
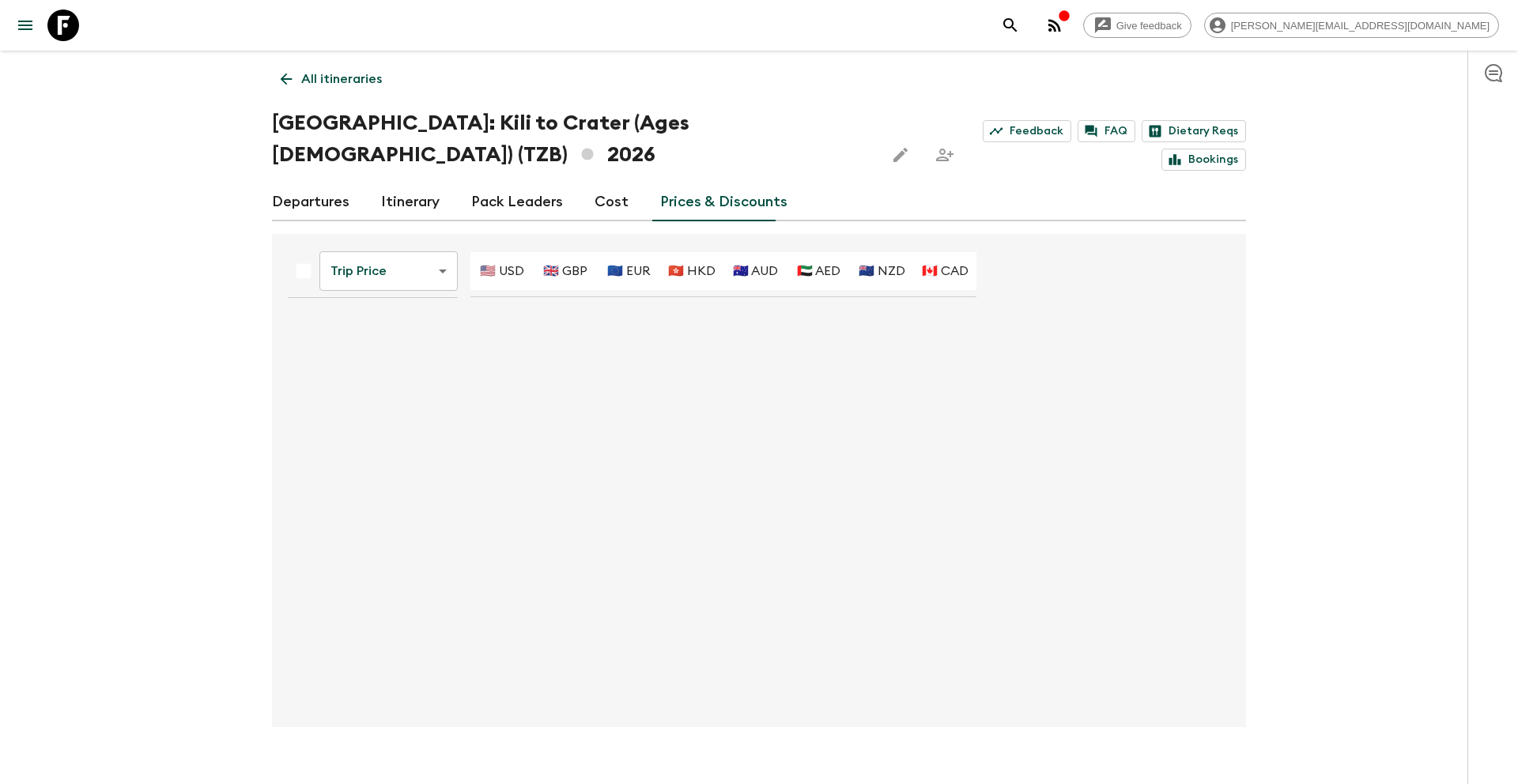
click at [400, 245] on body "Give feedback [PERSON_NAME][EMAIL_ADDRESS][DOMAIN_NAME] All itineraries [GEOGRA…" at bounding box center [759, 407] width 1518 height 814
click at [379, 305] on li "Early Bird Discount" at bounding box center [390, 303] width 156 height 26
click at [399, 244] on body "Give feedback [PERSON_NAME][EMAIL_ADDRESS][DOMAIN_NAME] All itineraries [GEOGRA…" at bounding box center [759, 407] width 1518 height 814
click at [375, 278] on li "Trip Price" at bounding box center [390, 278] width 156 height 26
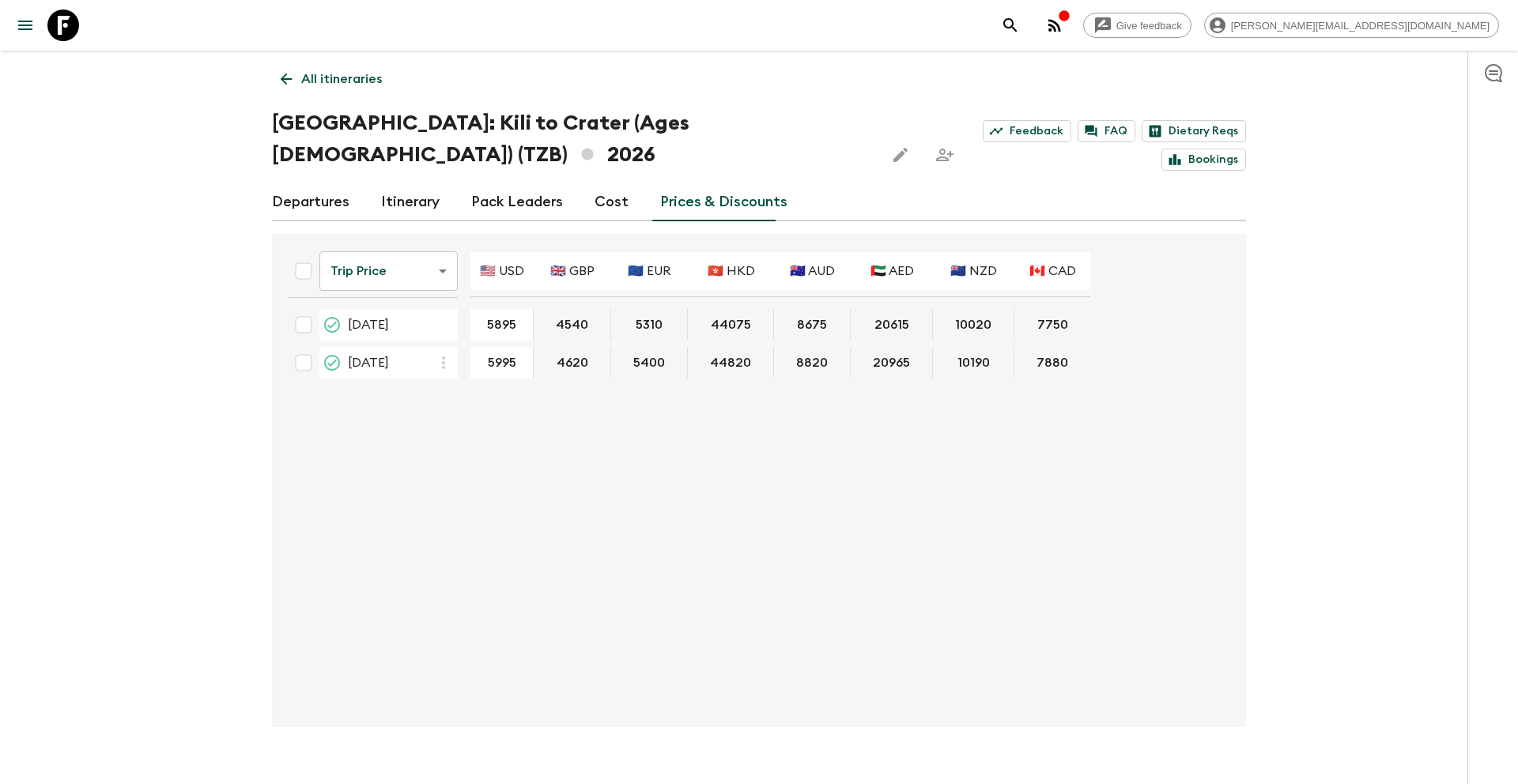
click at [350, 78] on p "All itineraries" at bounding box center [342, 78] width 81 height 19
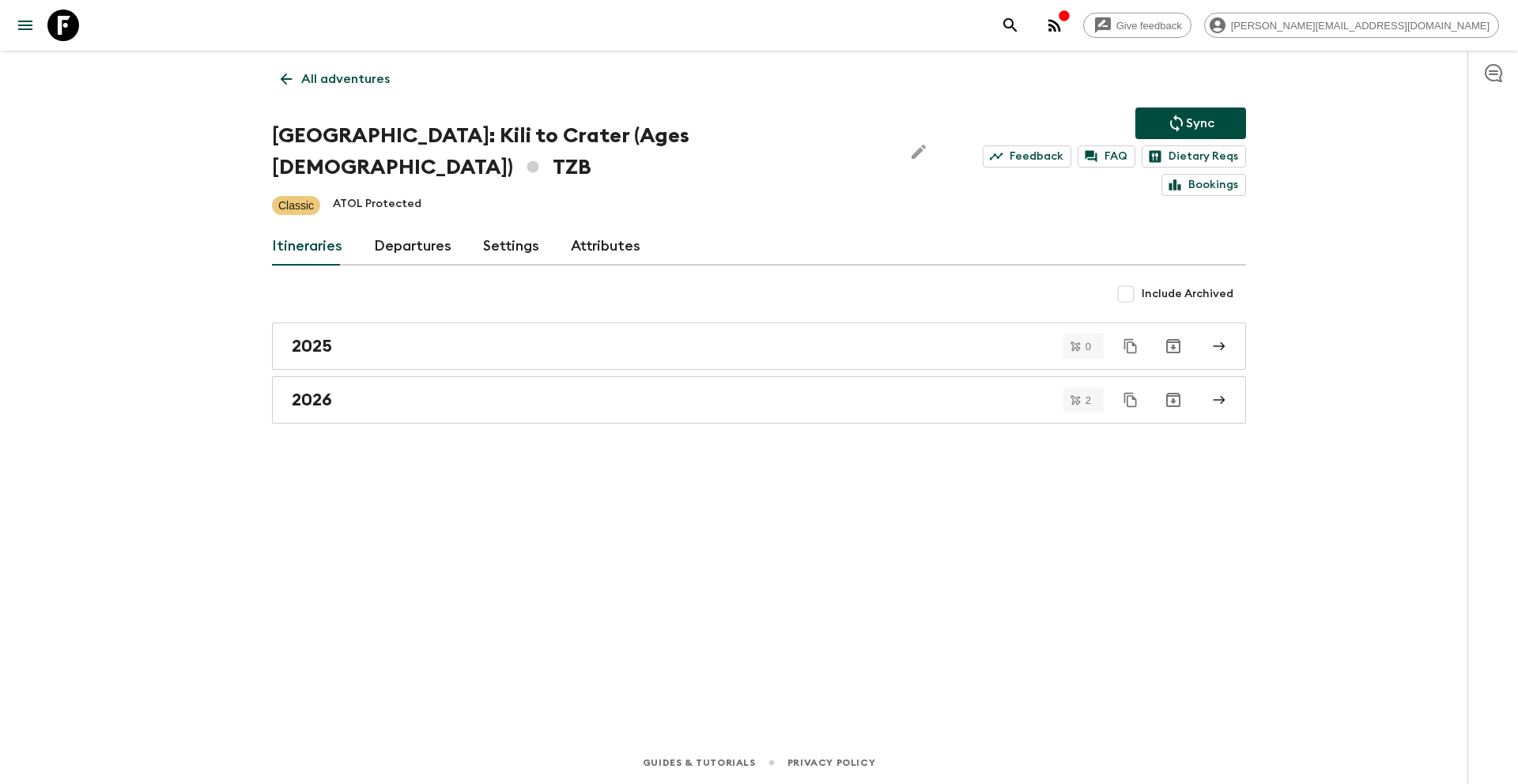
click at [1198, 131] on p "Sync" at bounding box center [1200, 123] width 29 height 19
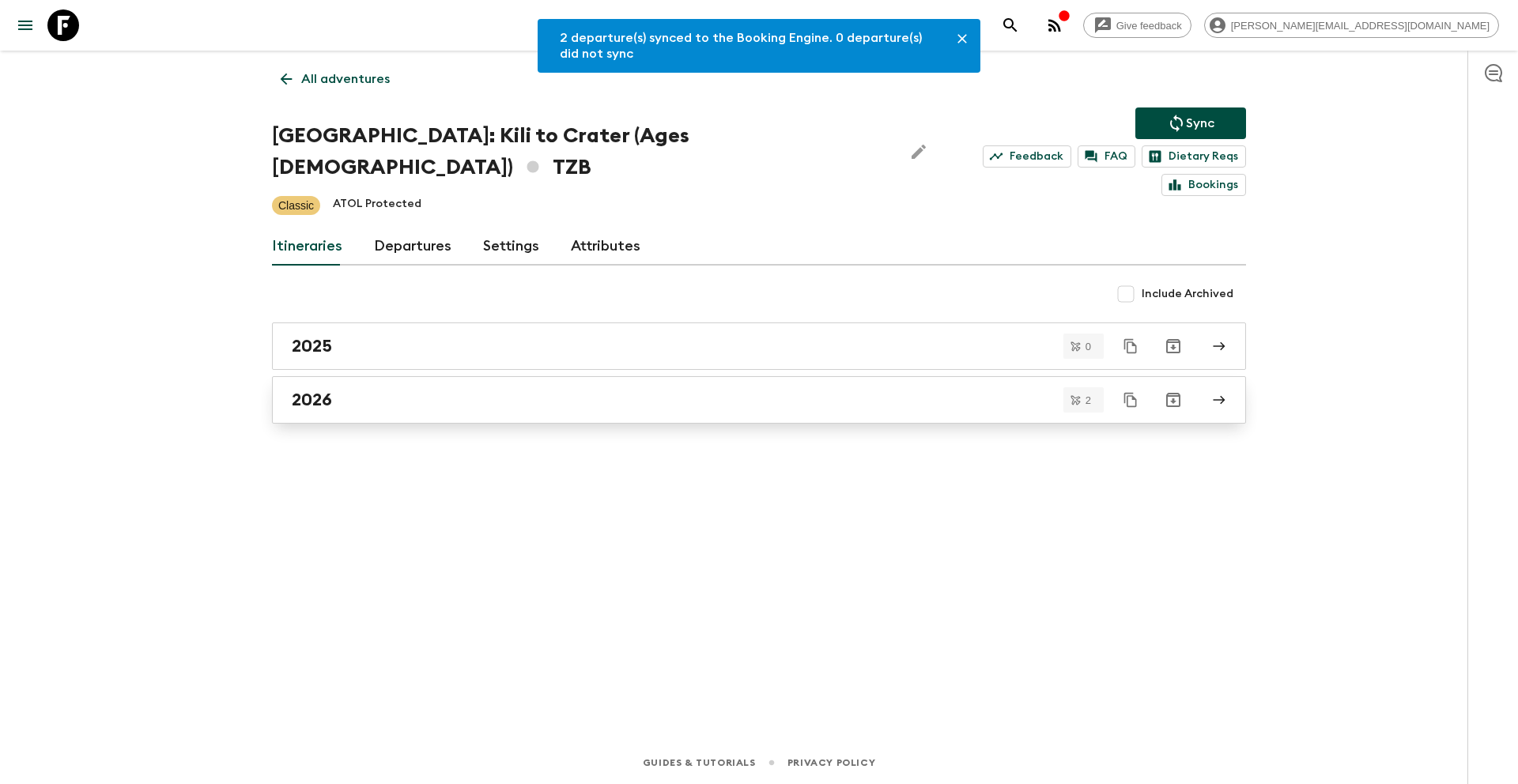
click at [379, 383] on link "2026" at bounding box center [759, 400] width 974 height 48
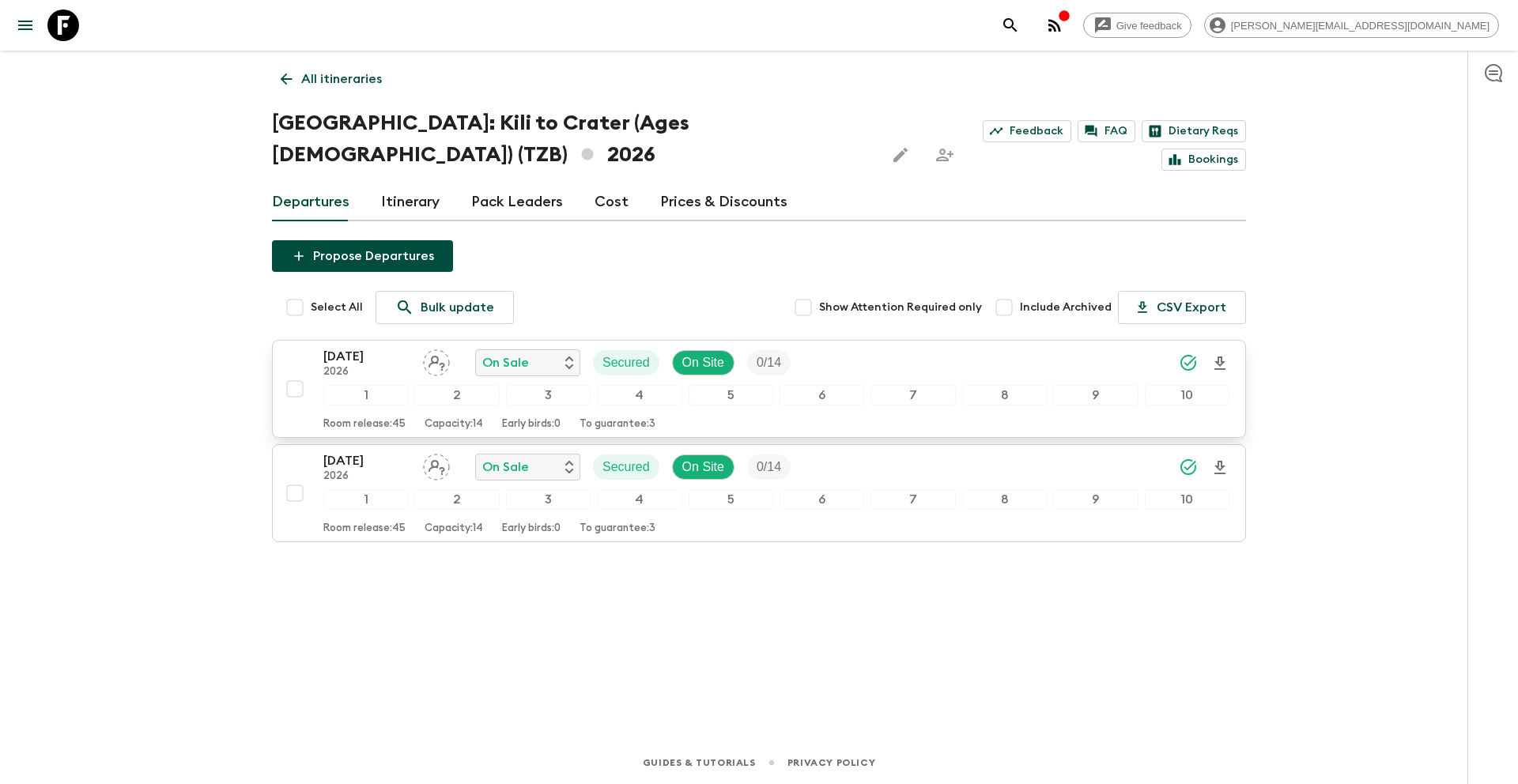
click at [292, 373] on input "checkbox" at bounding box center [295, 389] width 31 height 31
checkbox input "true"
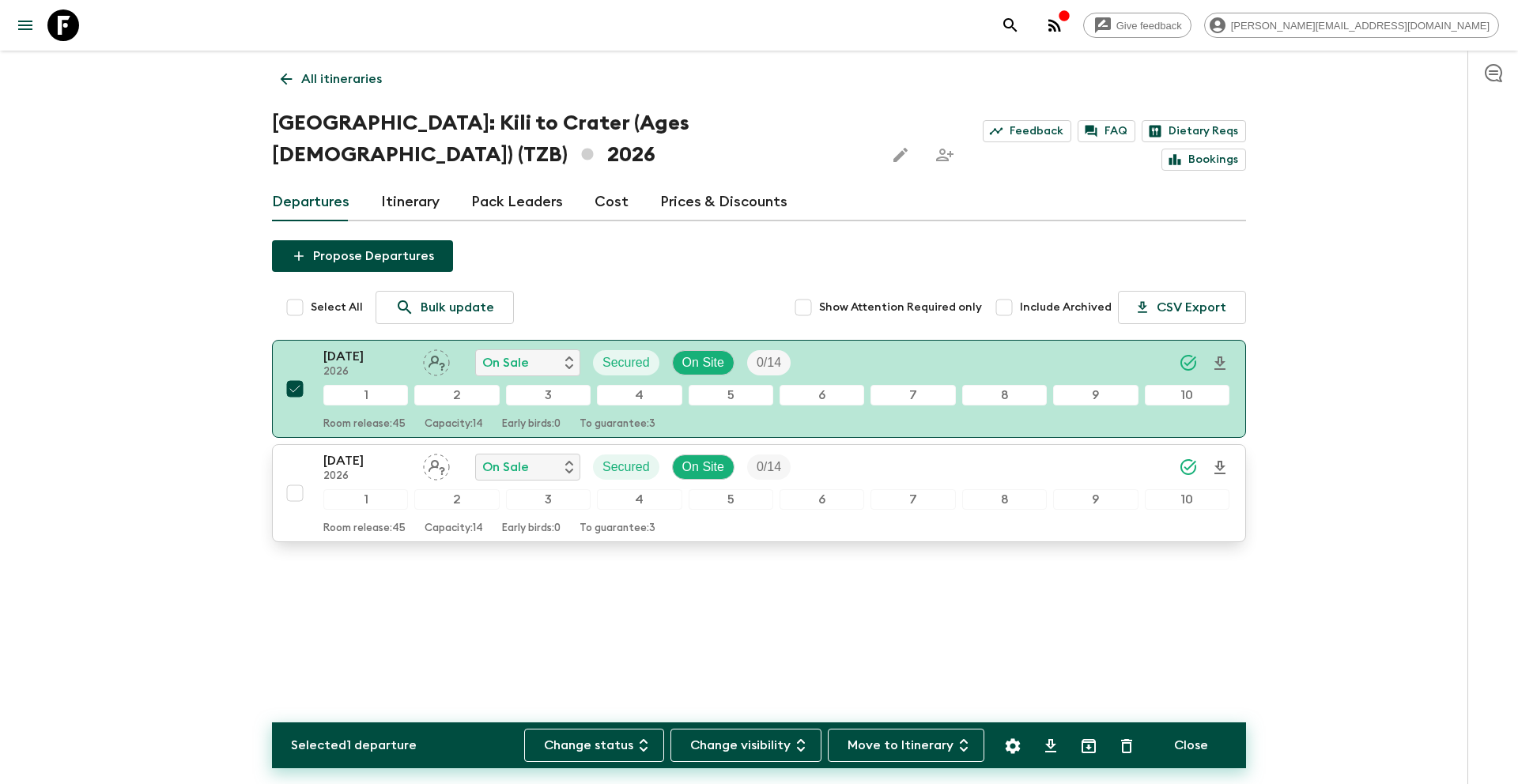
click at [295, 478] on input "checkbox" at bounding box center [295, 493] width 31 height 31
checkbox input "true"
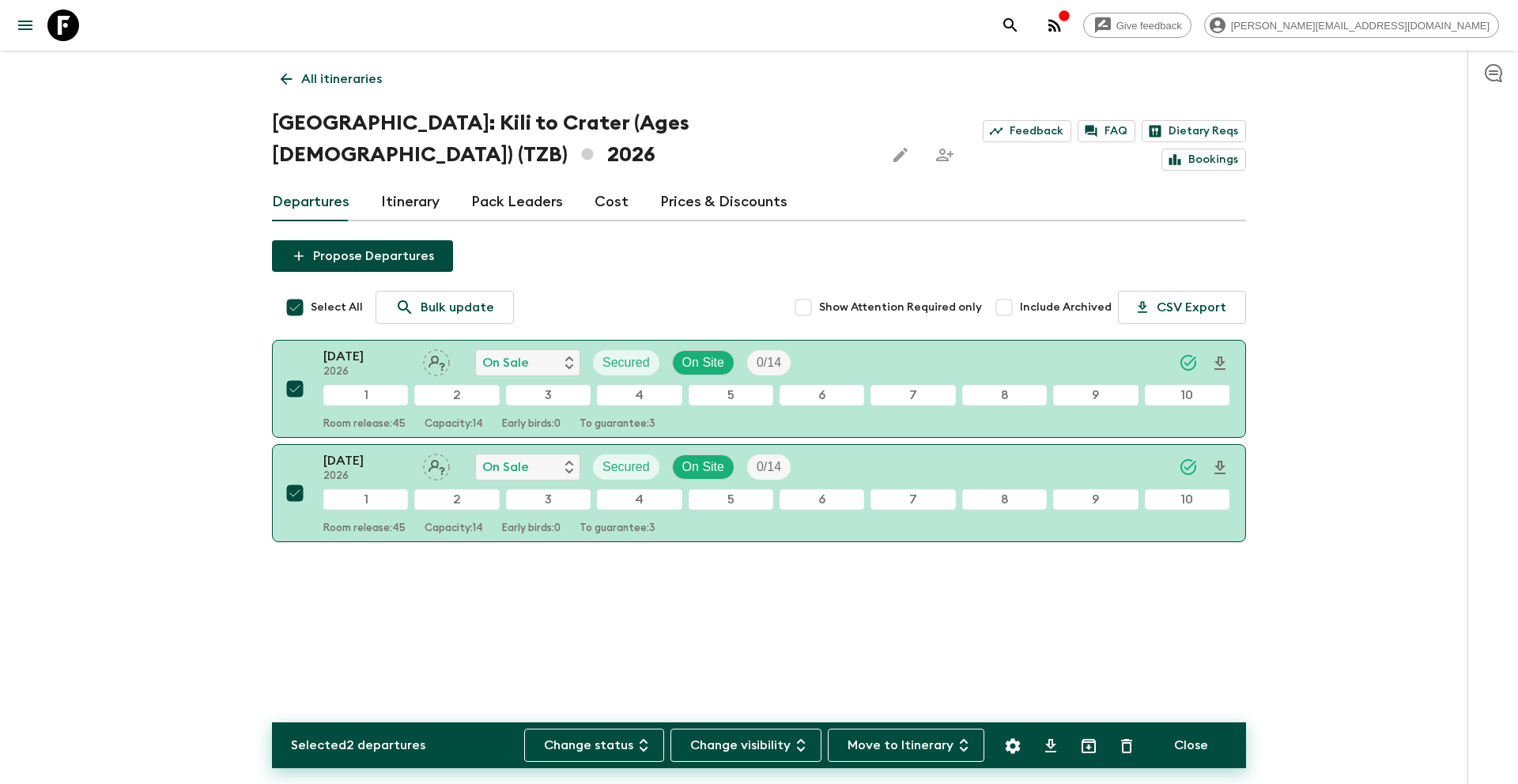
click at [1019, 746] on icon "Settings" at bounding box center [1012, 746] width 19 height 19
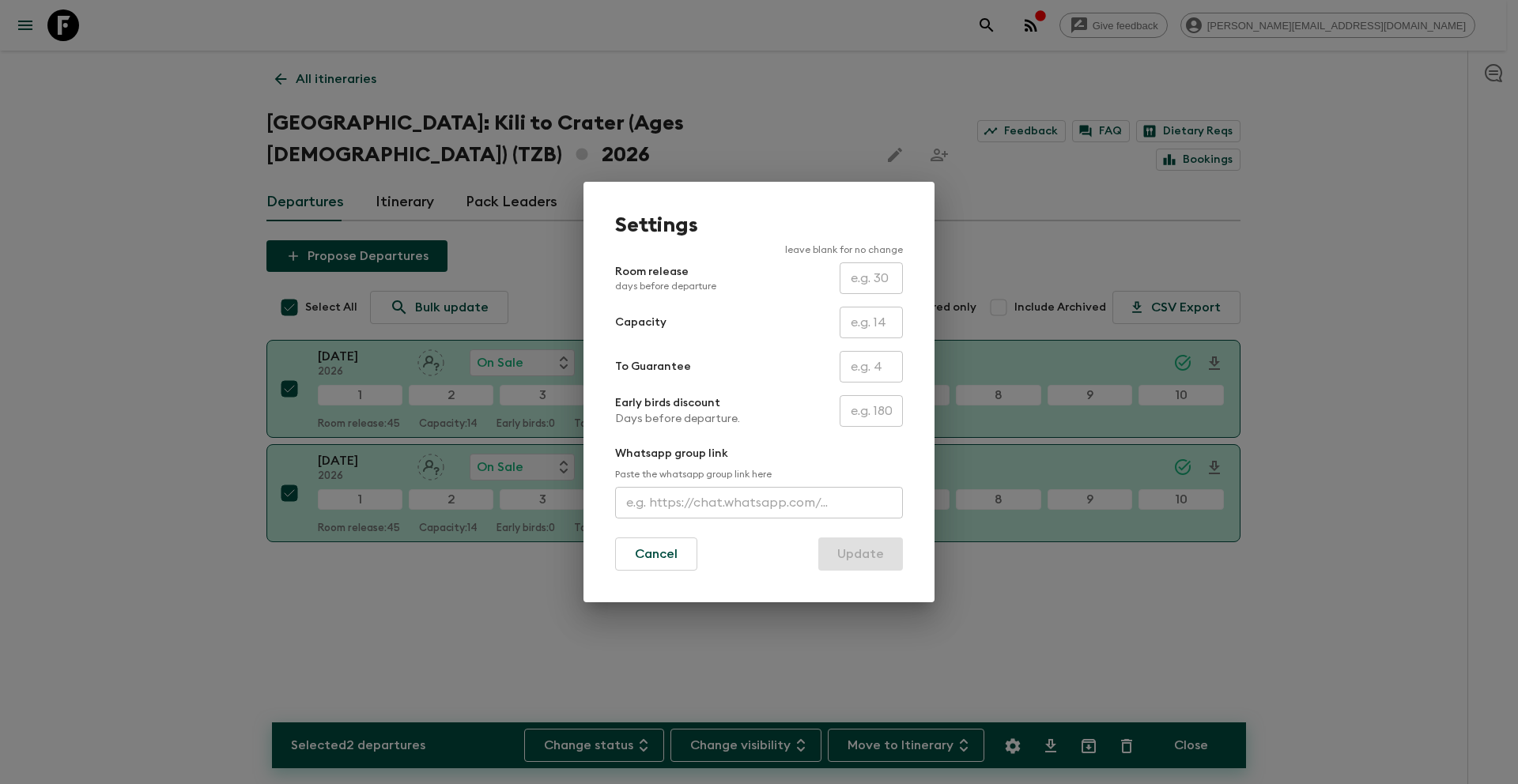
click at [863, 324] on input "text" at bounding box center [871, 322] width 63 height 31
click at [849, 357] on input "text" at bounding box center [871, 366] width 63 height 31
type input "0"
click at [868, 559] on button "Update" at bounding box center [860, 554] width 85 height 33
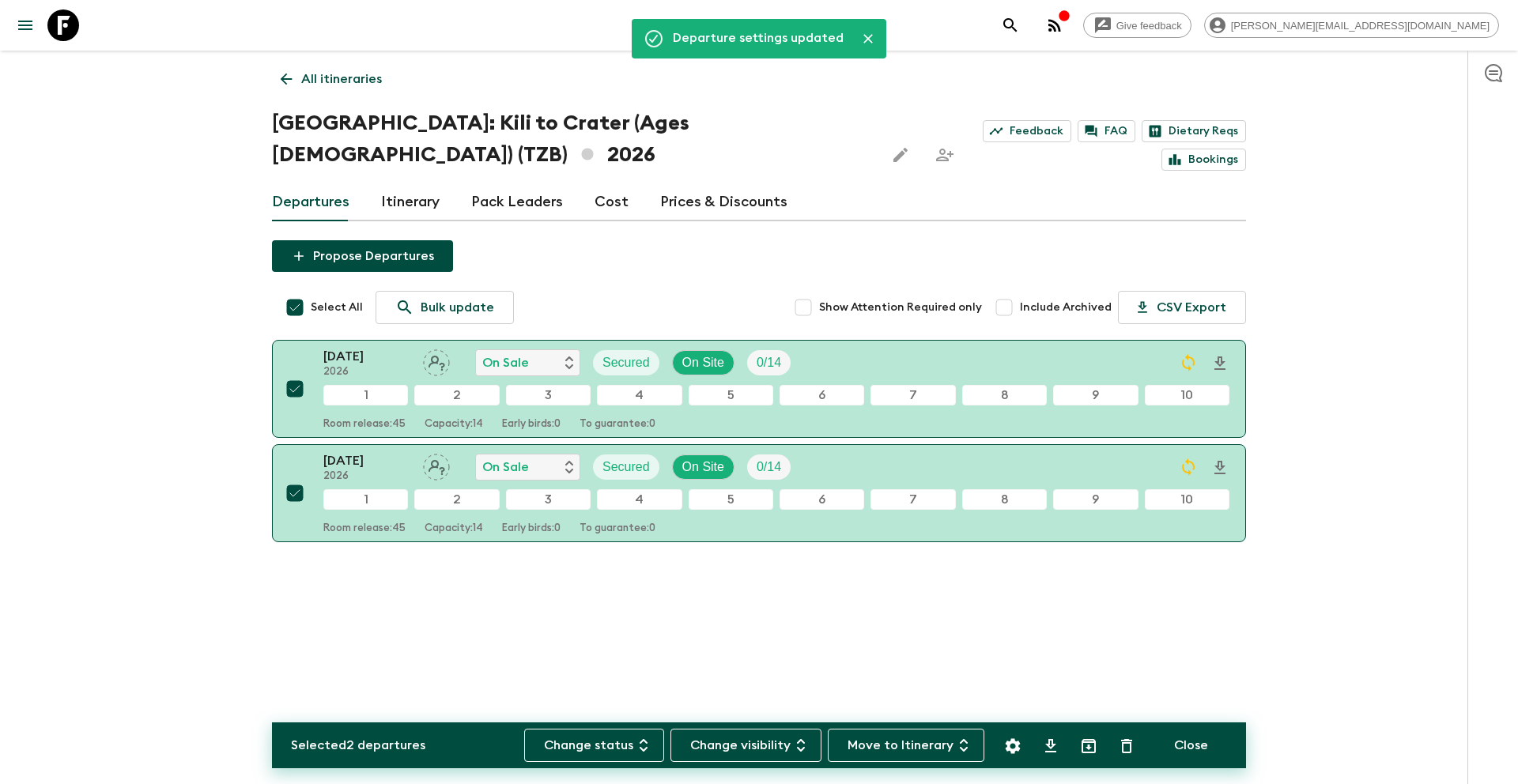
click at [380, 90] on link "All itineraries" at bounding box center [331, 79] width 119 height 31
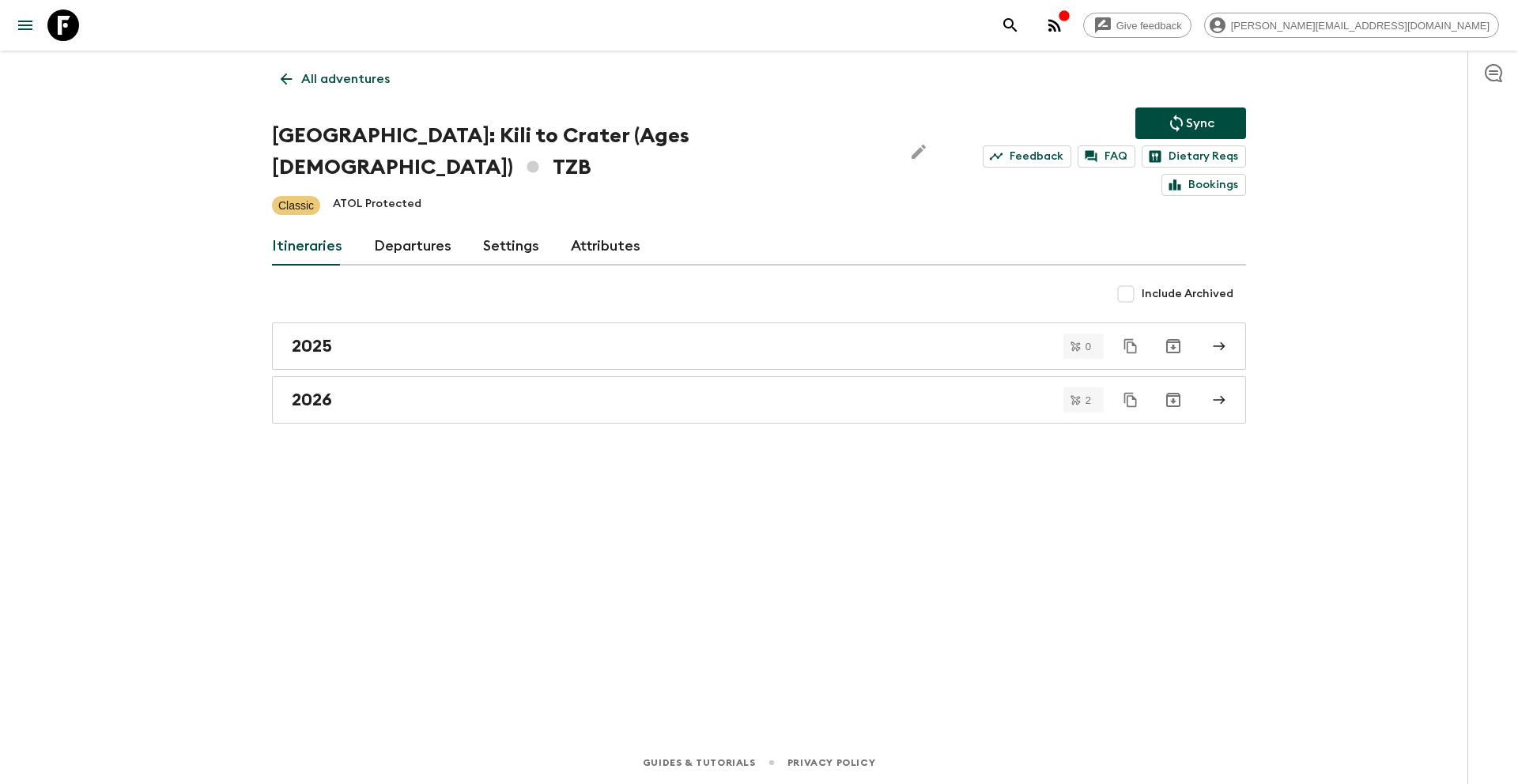
click at [1167, 123] on icon "Sync adventure departures to the booking engine" at bounding box center [1176, 123] width 19 height 19
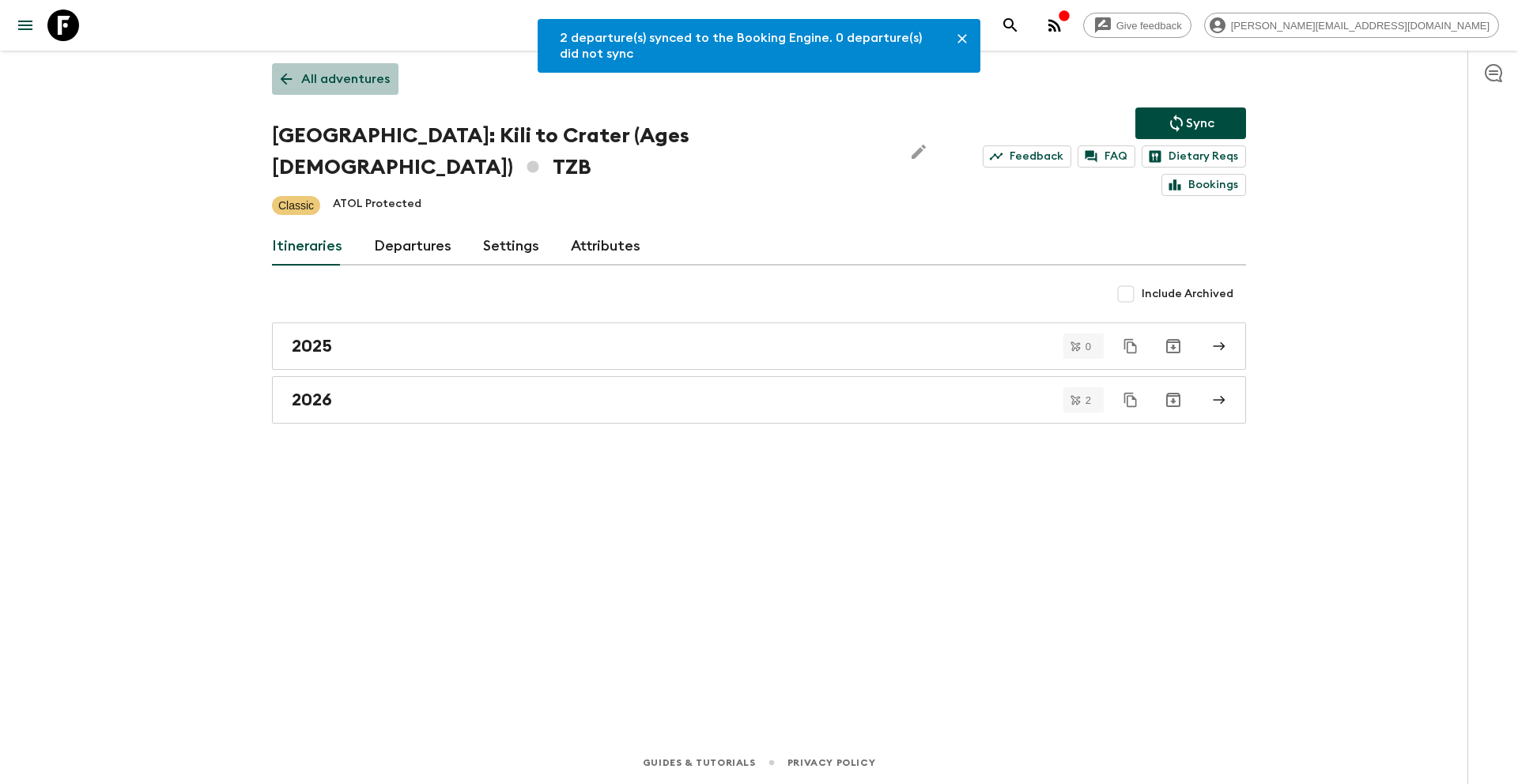
click at [365, 79] on p "All adventures" at bounding box center [346, 78] width 89 height 19
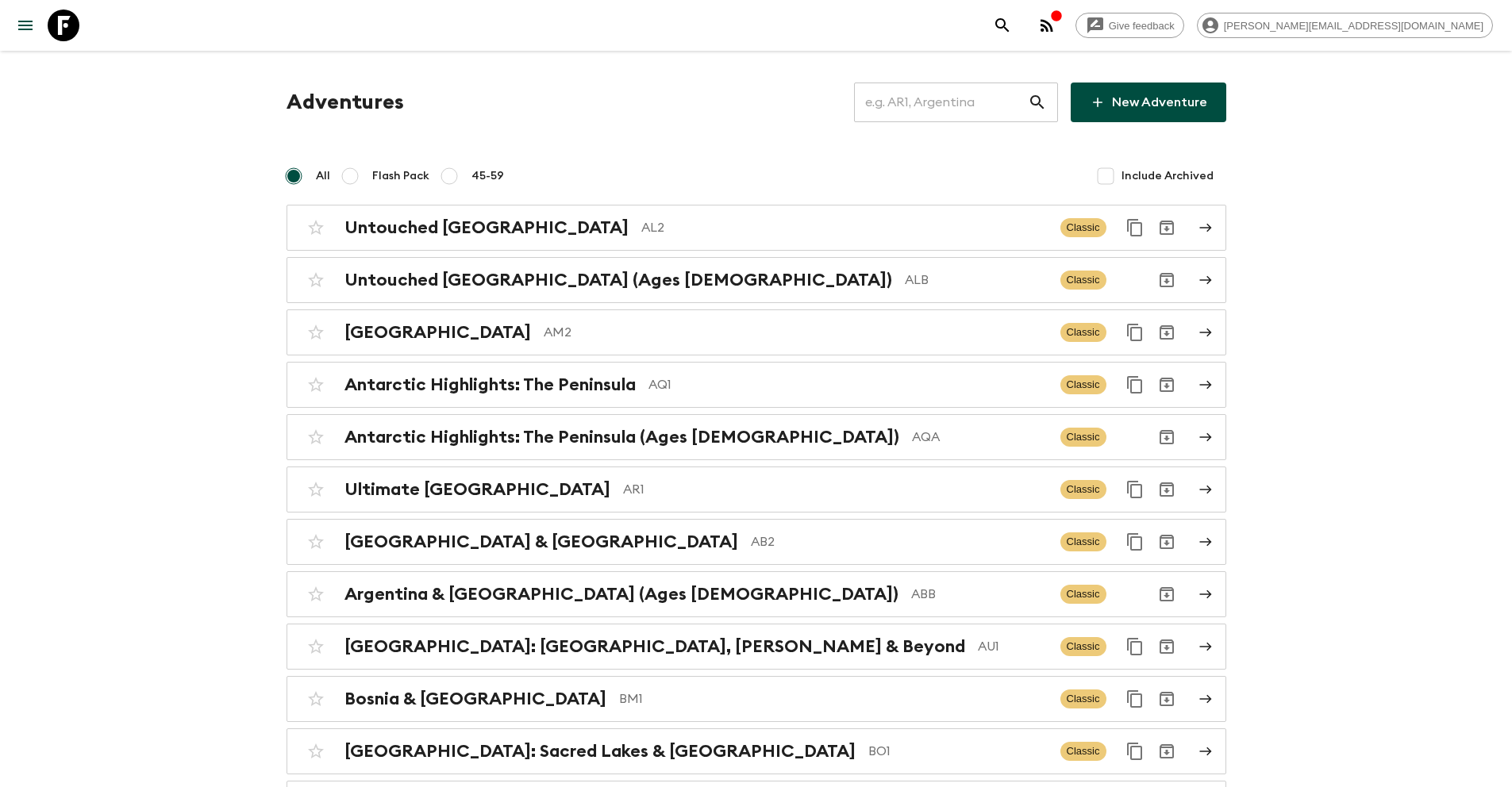
click at [958, 103] on input "text" at bounding box center [941, 103] width 174 height 45
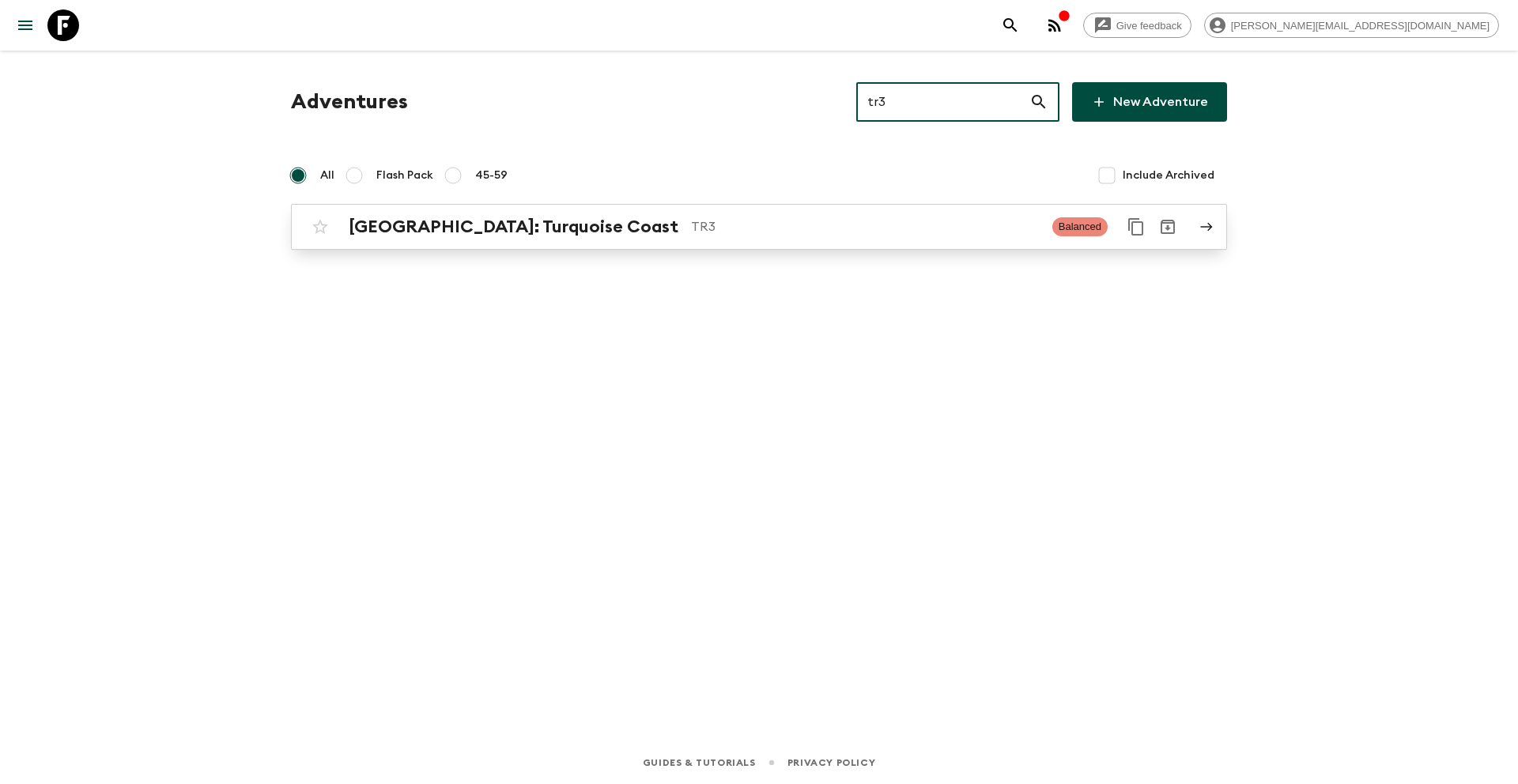
type input "tr3"
click at [744, 228] on p "TR3" at bounding box center [865, 226] width 348 height 19
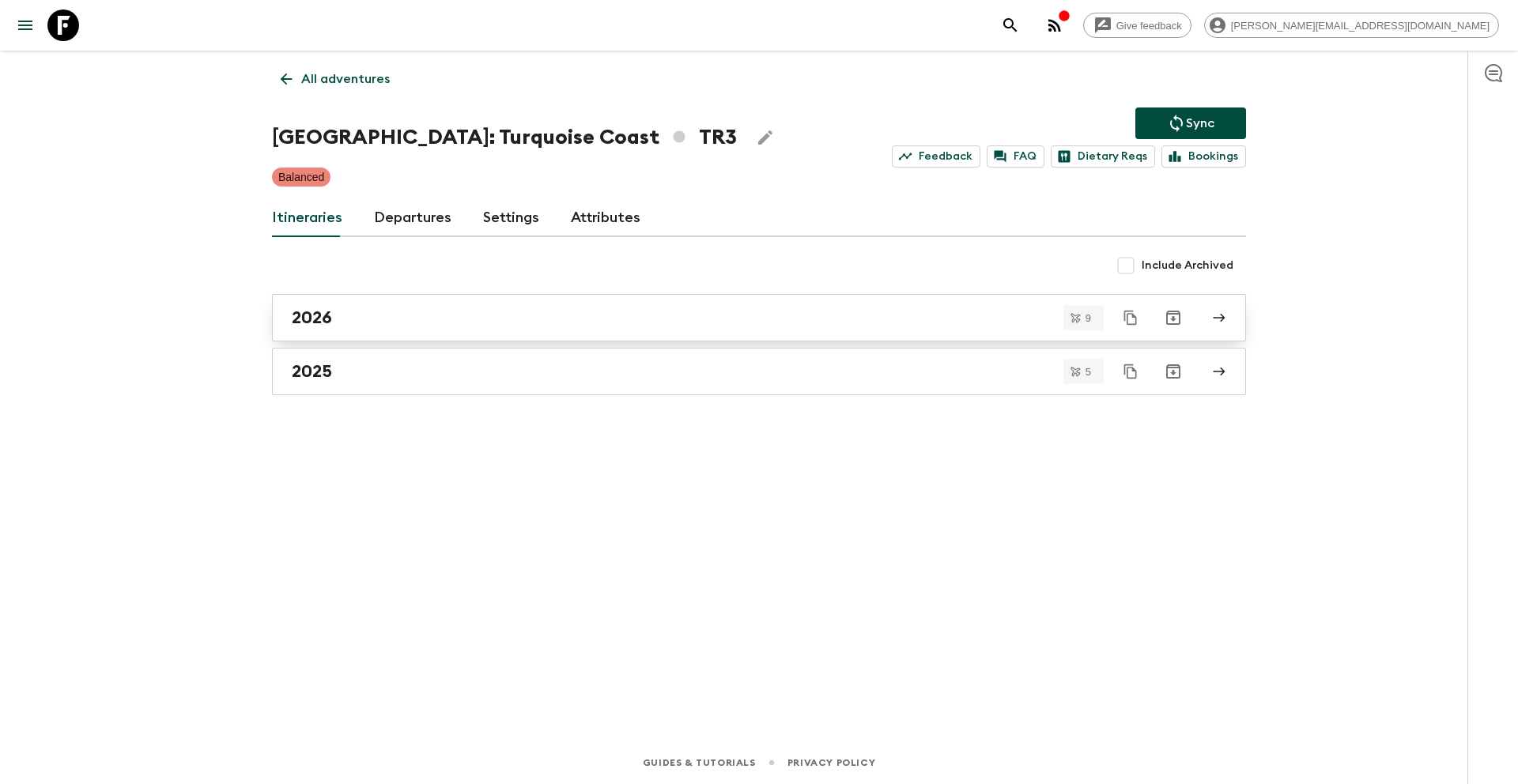
click at [377, 324] on div "2026" at bounding box center [744, 317] width 904 height 21
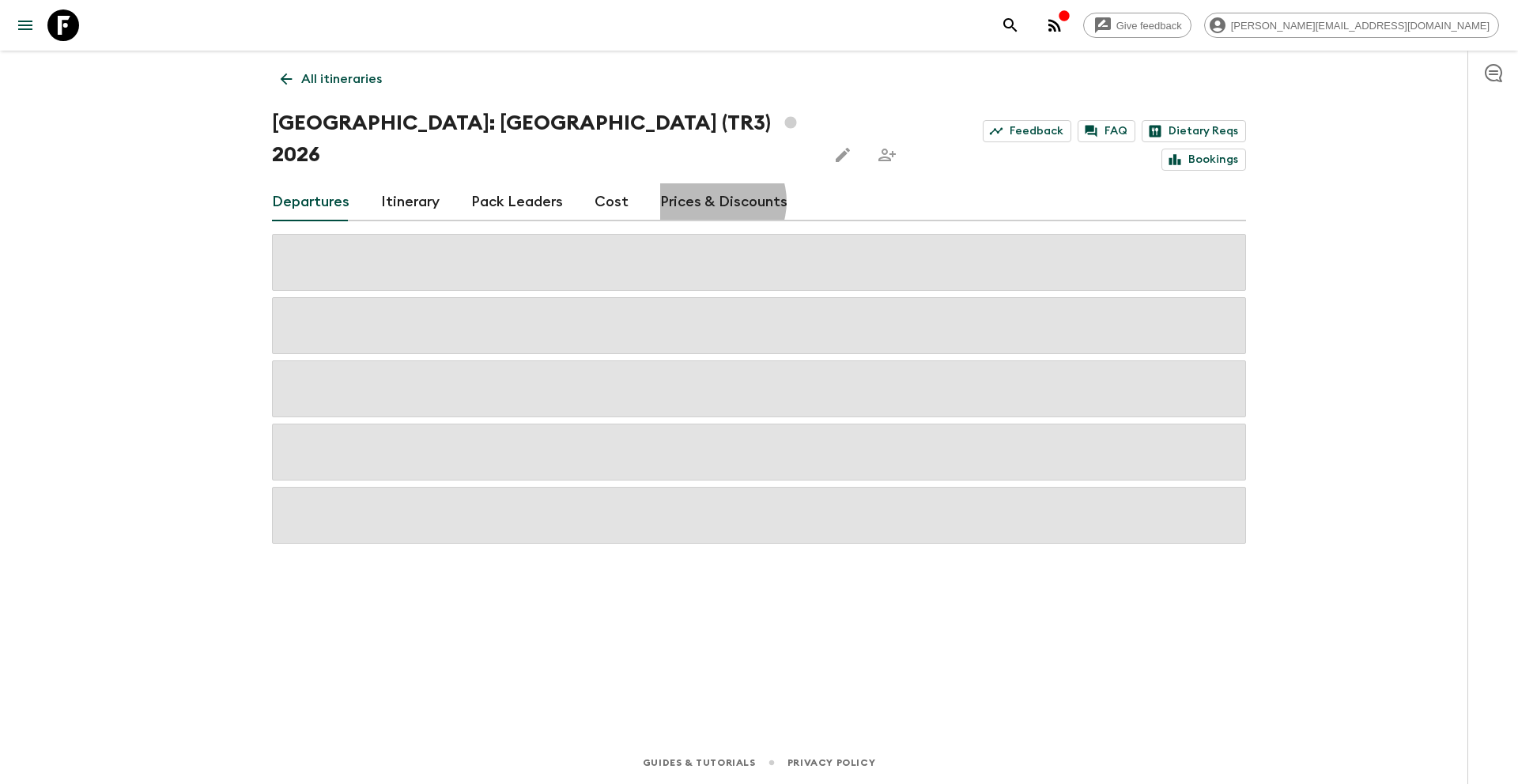
click at [705, 184] on link "Prices & Discounts" at bounding box center [724, 203] width 128 height 38
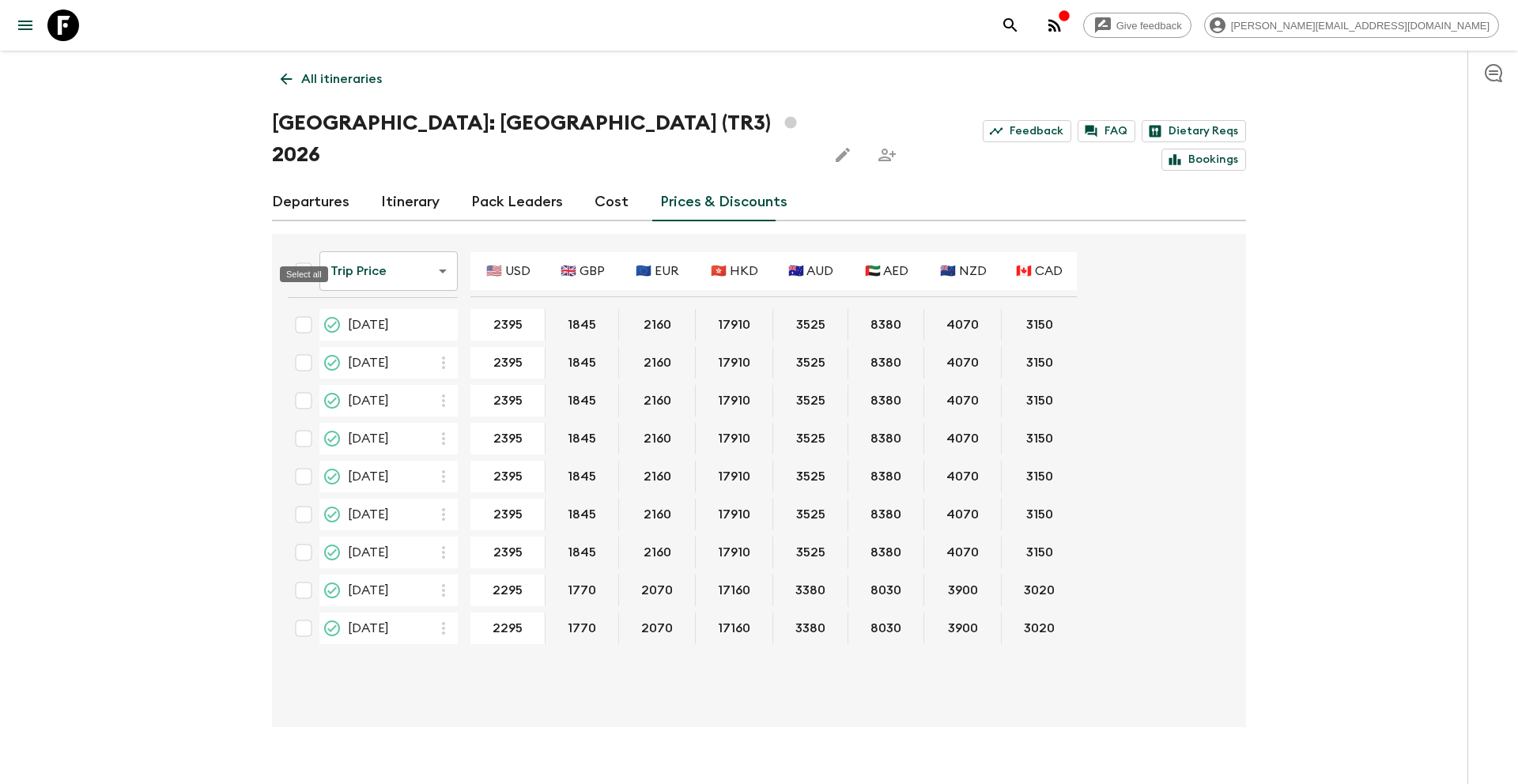
click at [304, 255] on input "Select all" at bounding box center [303, 271] width 31 height 31
checkbox input "true"
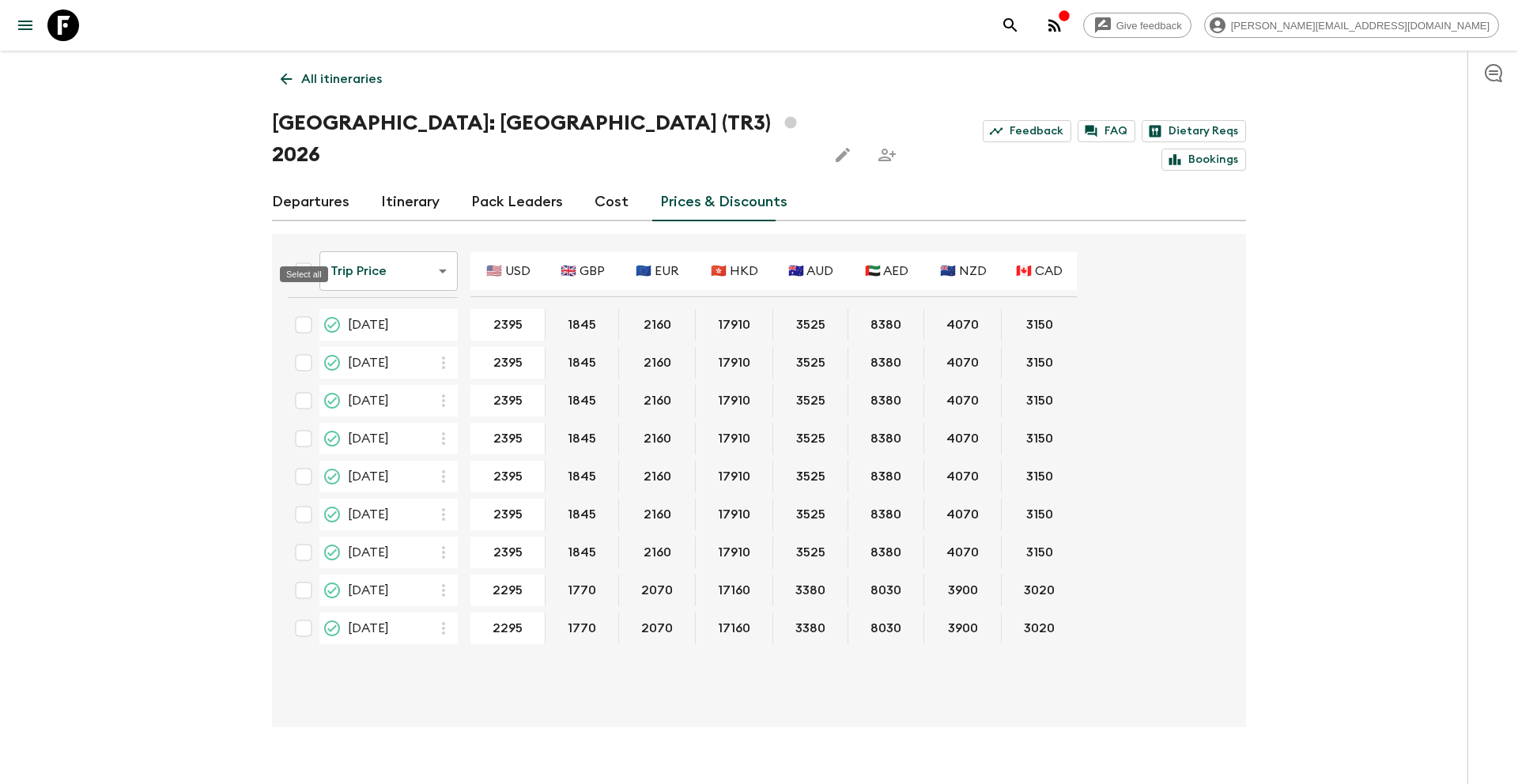
checkbox input "true"
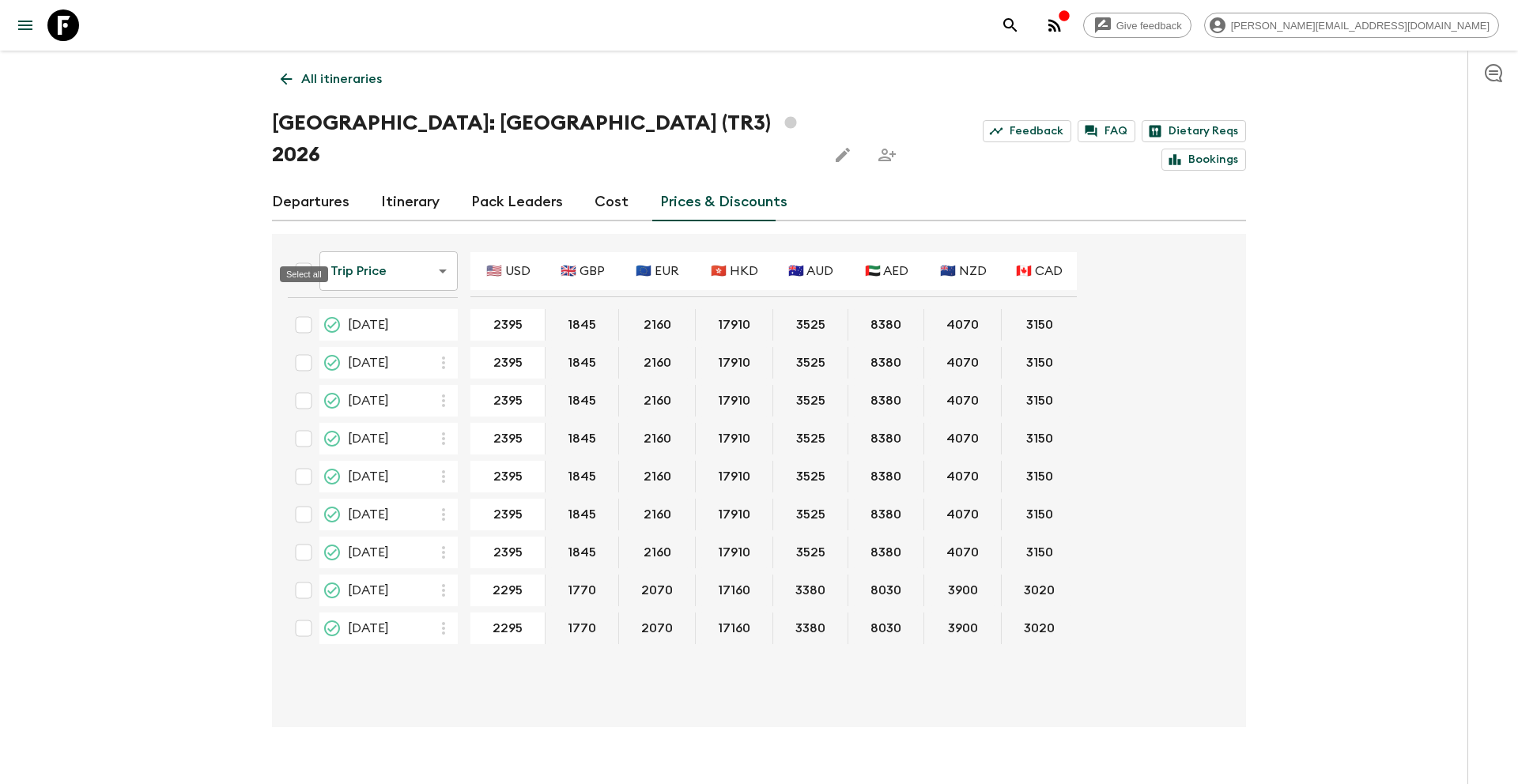
checkbox input "true"
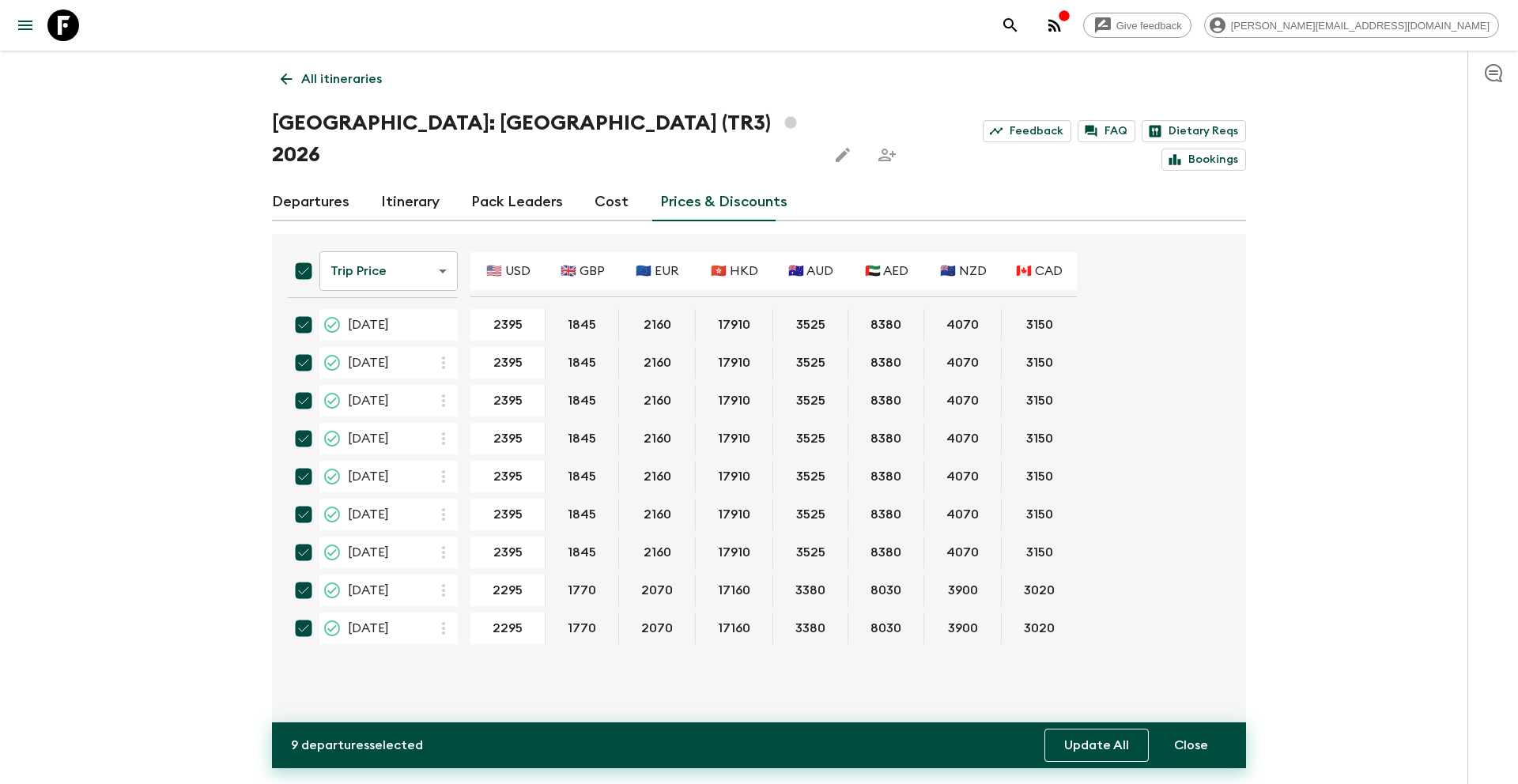
click at [1083, 753] on button "Update All" at bounding box center [1096, 745] width 105 height 33
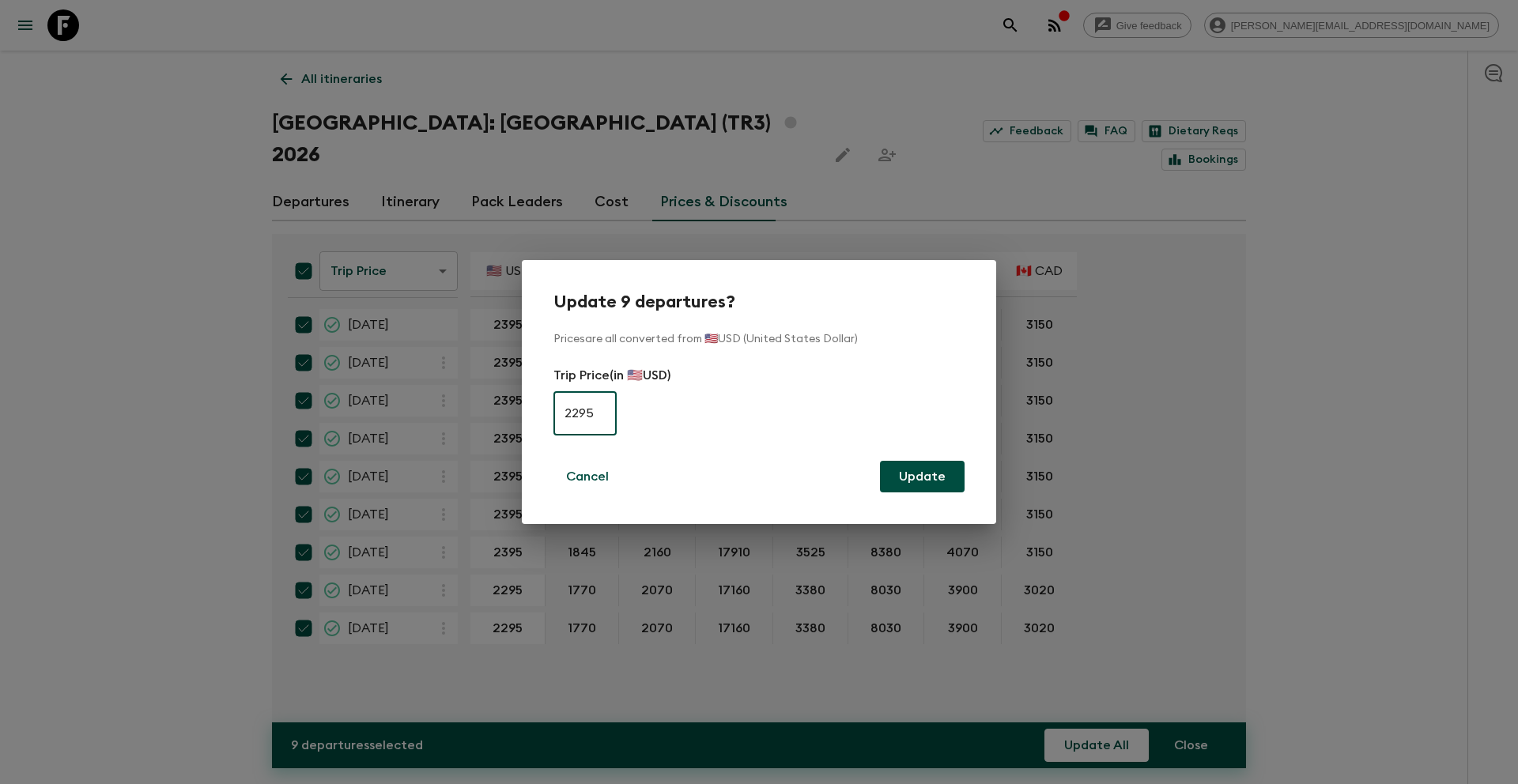
type input "2295"
click at [952, 479] on button "Update" at bounding box center [922, 477] width 85 height 31
checkbox input "false"
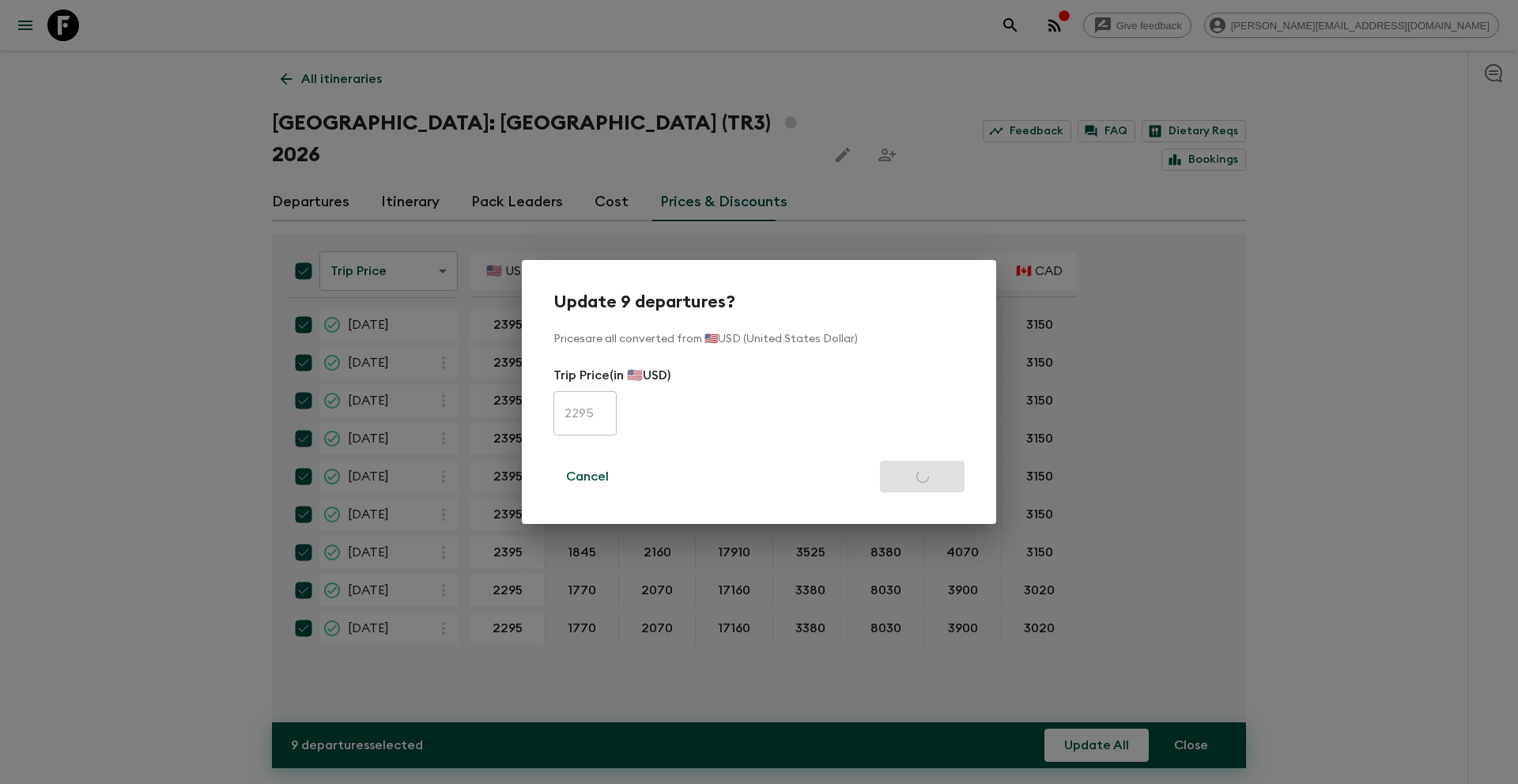
checkbox input "false"
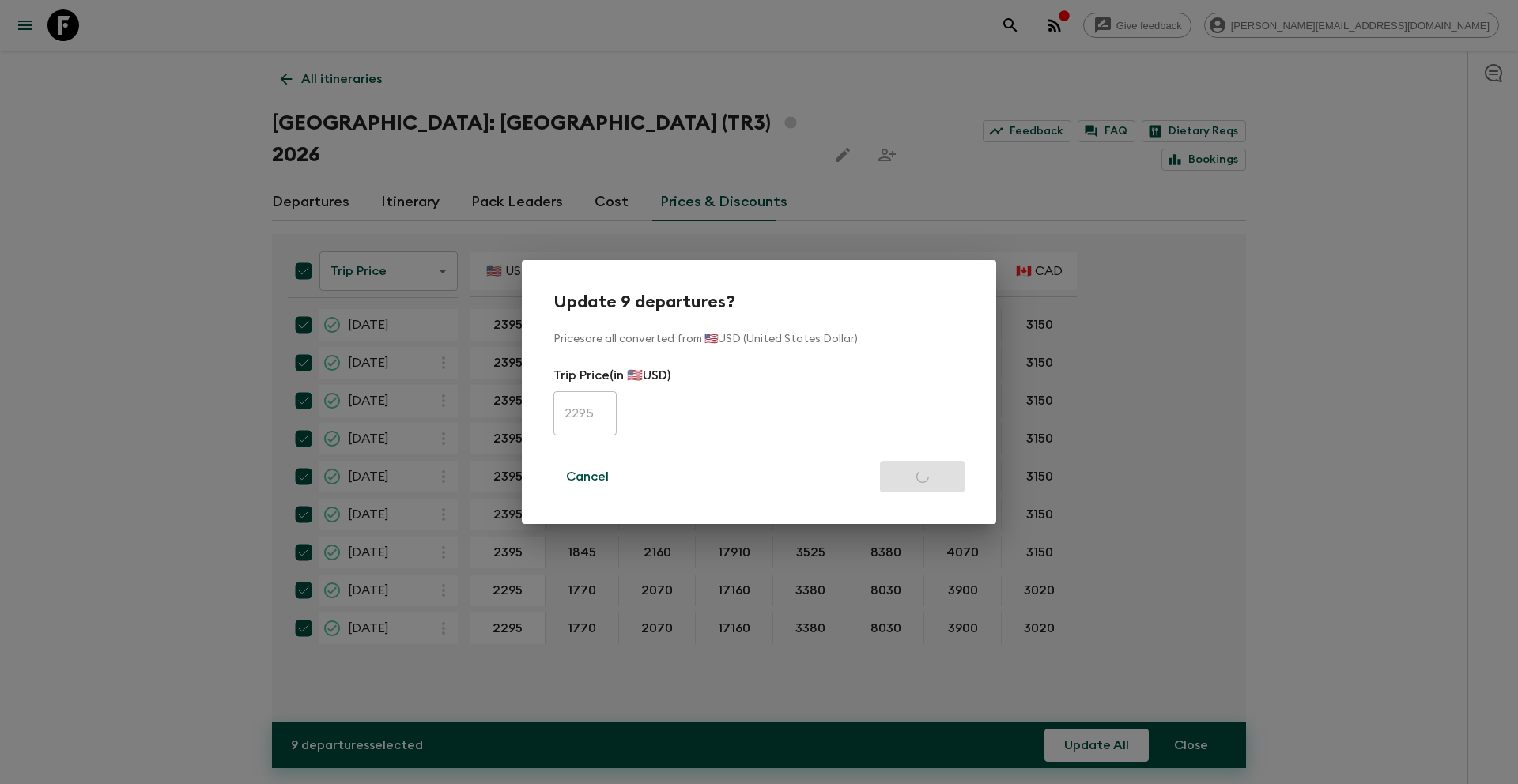
checkbox input "false"
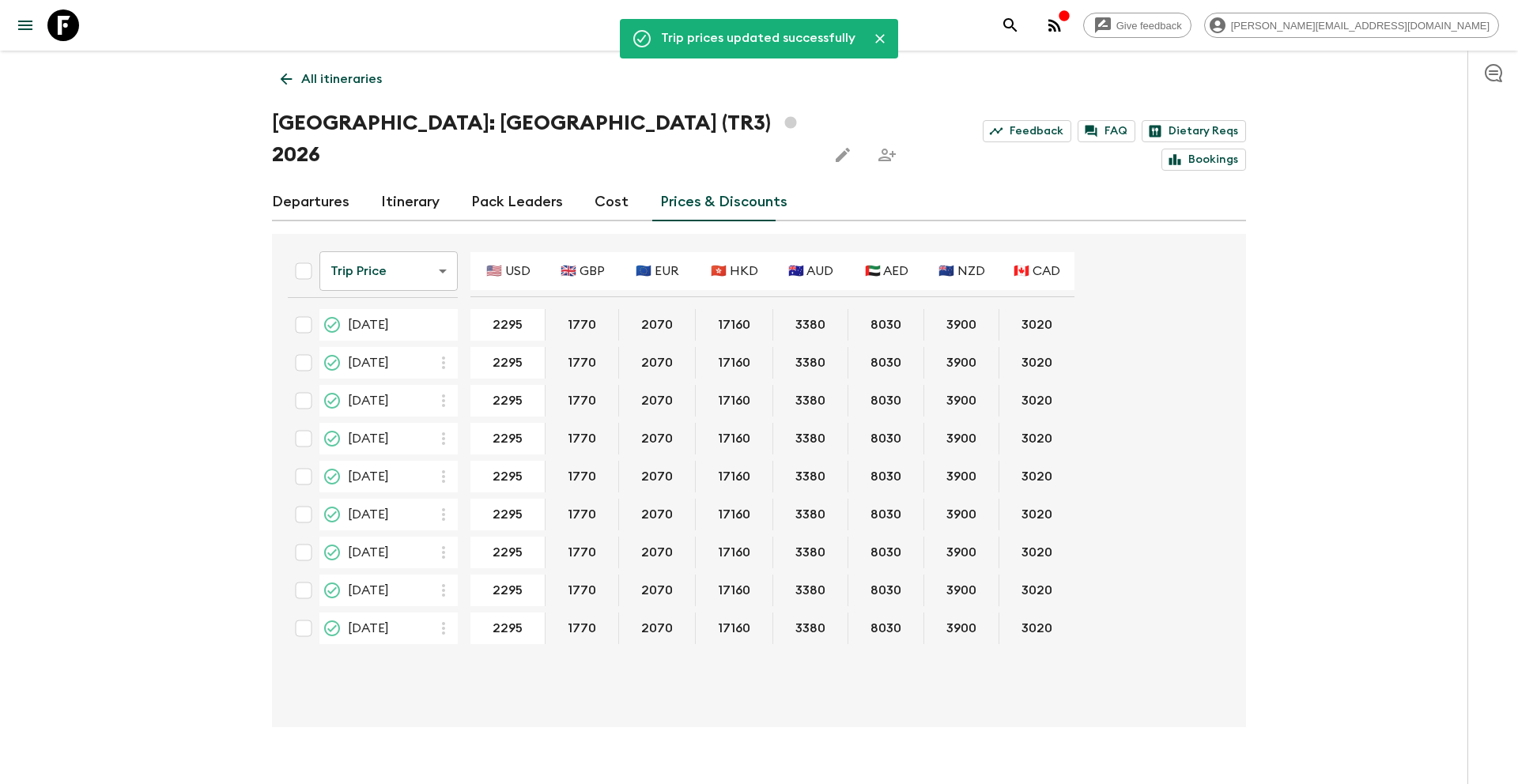
click at [329, 82] on p "All itineraries" at bounding box center [342, 78] width 81 height 19
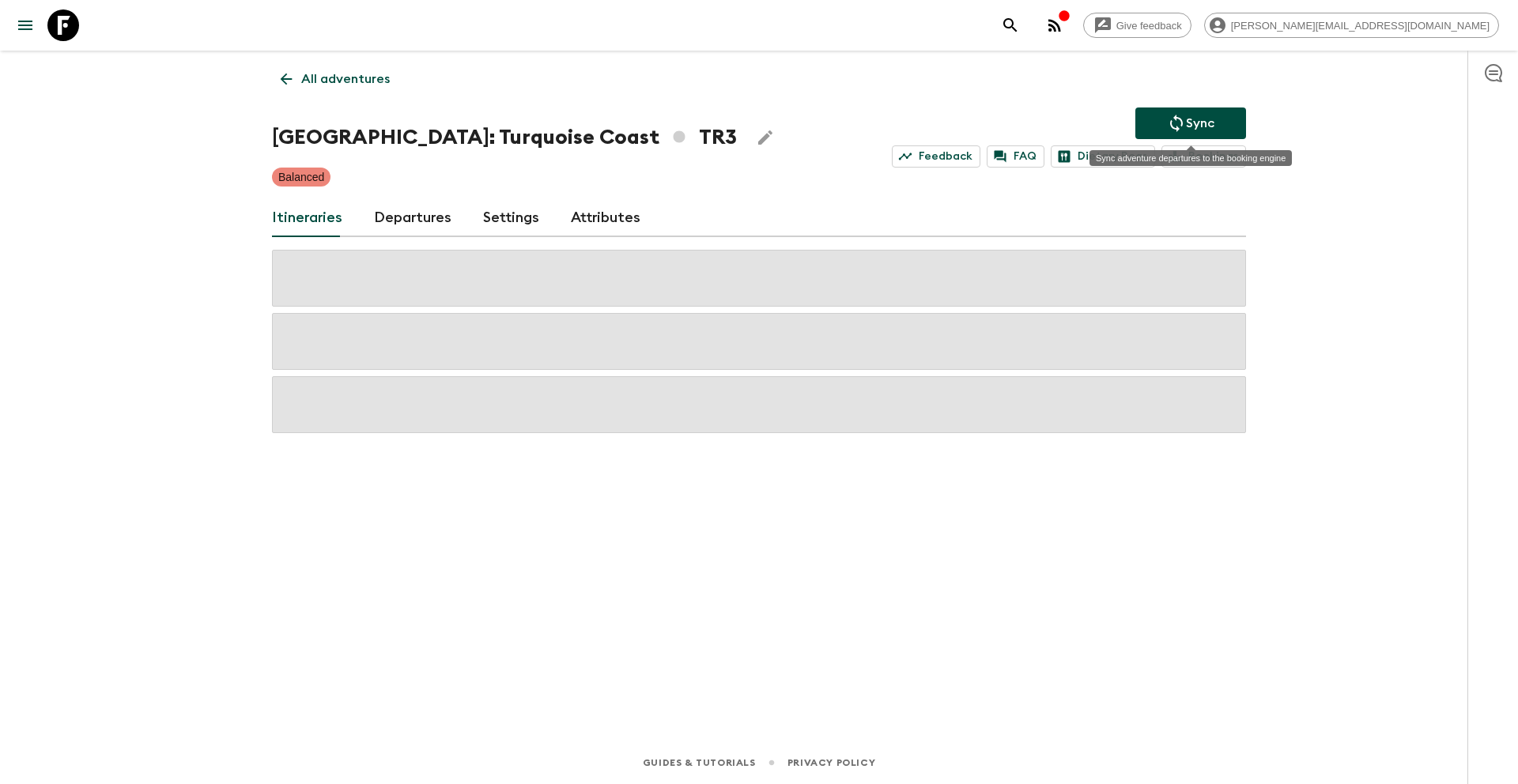
click at [1173, 119] on icon "Sync adventure departures to the booking engine" at bounding box center [1176, 123] width 19 height 19
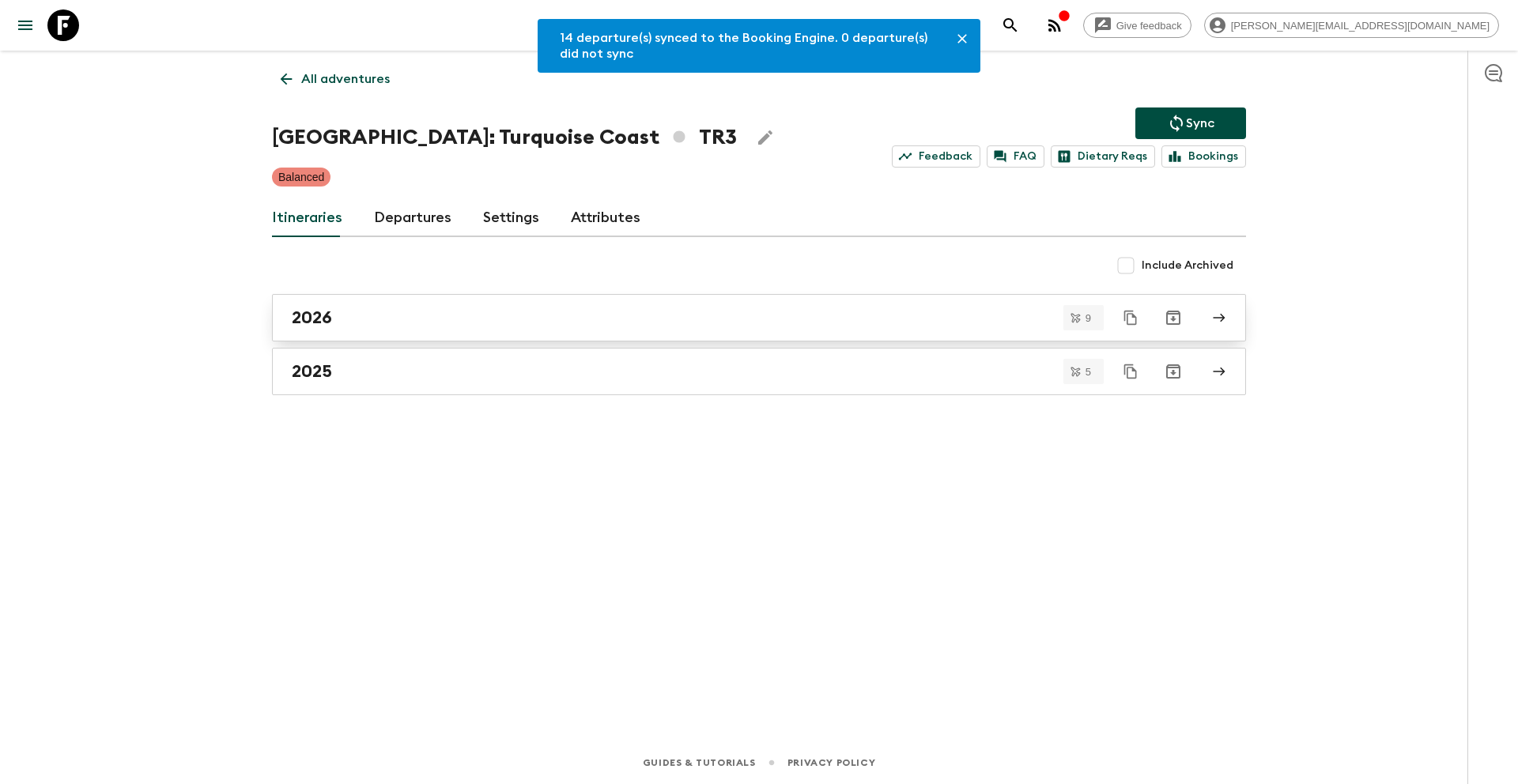
click at [395, 322] on div "2026" at bounding box center [744, 317] width 904 height 21
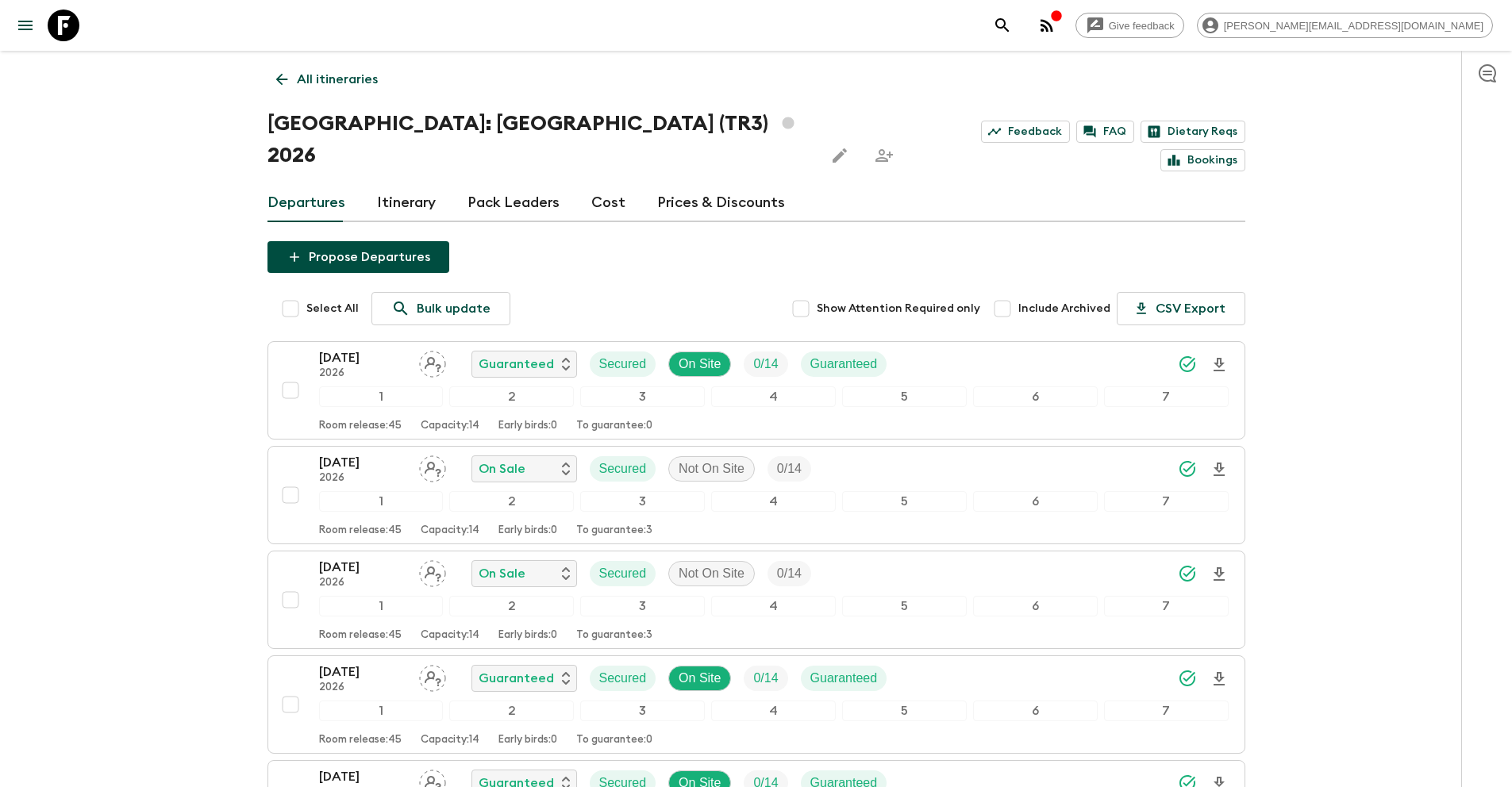
click at [341, 90] on link "All itineraries" at bounding box center [327, 79] width 119 height 31
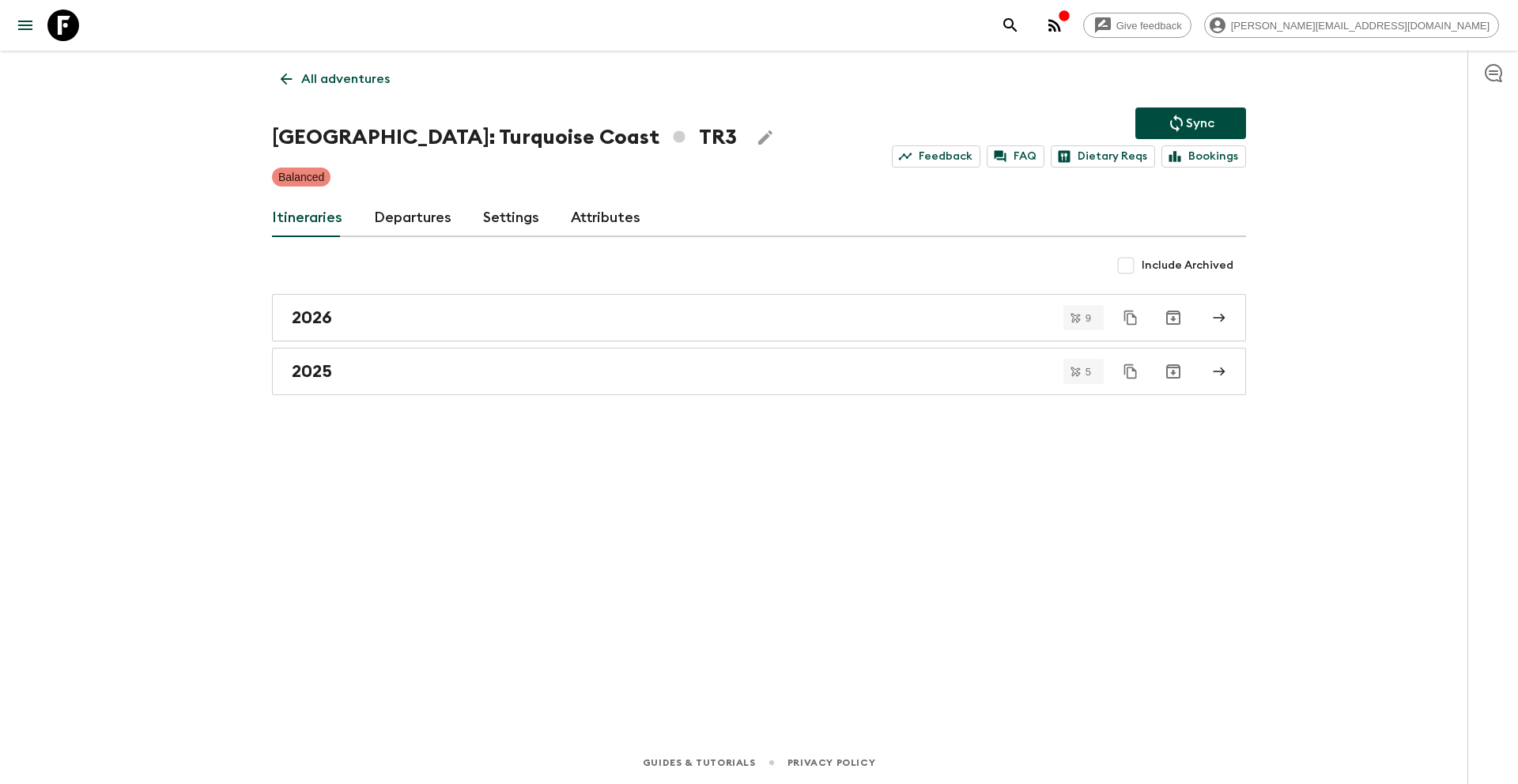
click at [361, 69] on p "All adventures" at bounding box center [346, 78] width 89 height 19
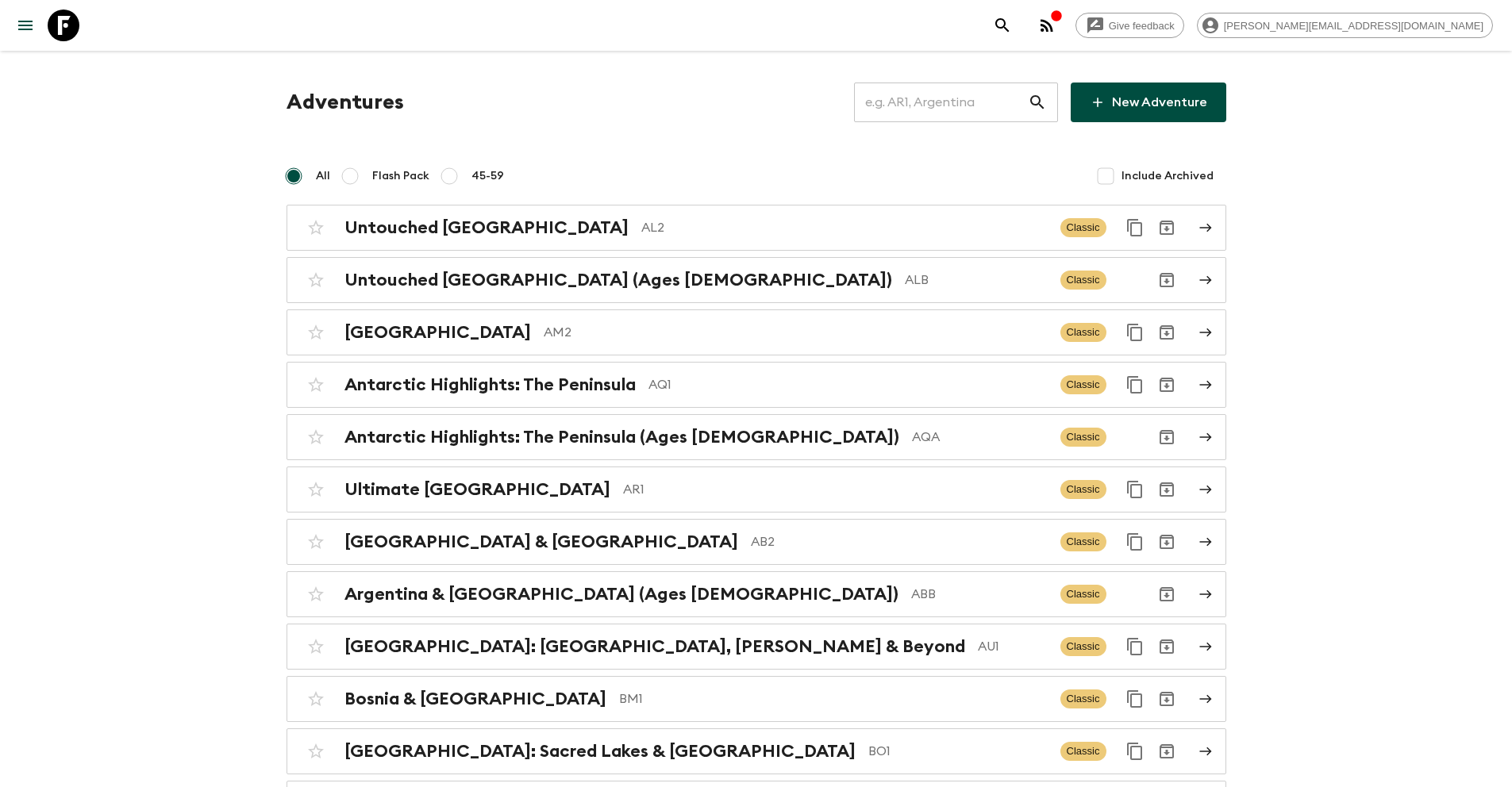
click at [981, 106] on input "text" at bounding box center [941, 103] width 174 height 45
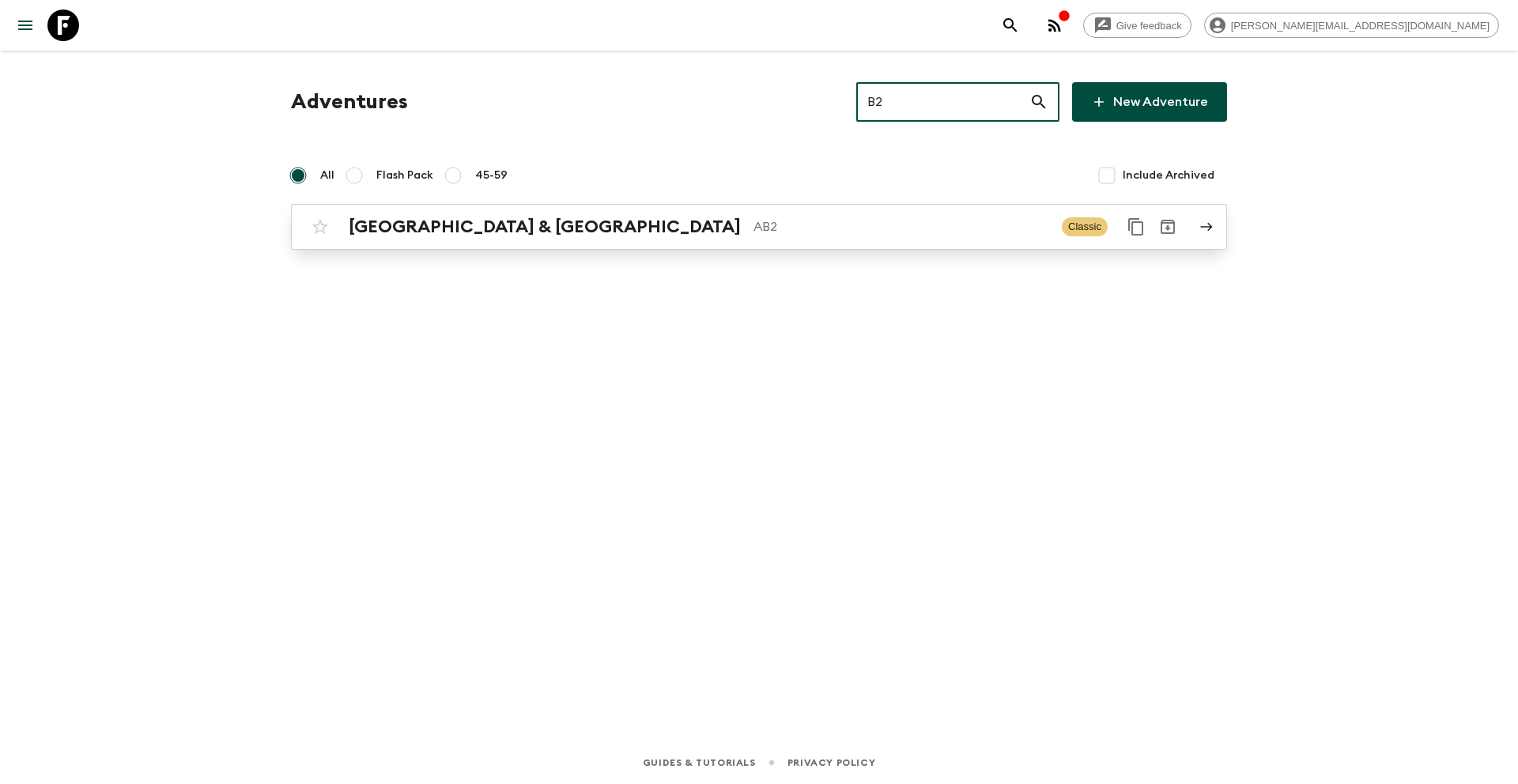
type input "B2"
click at [754, 222] on p "AB2" at bounding box center [901, 226] width 296 height 19
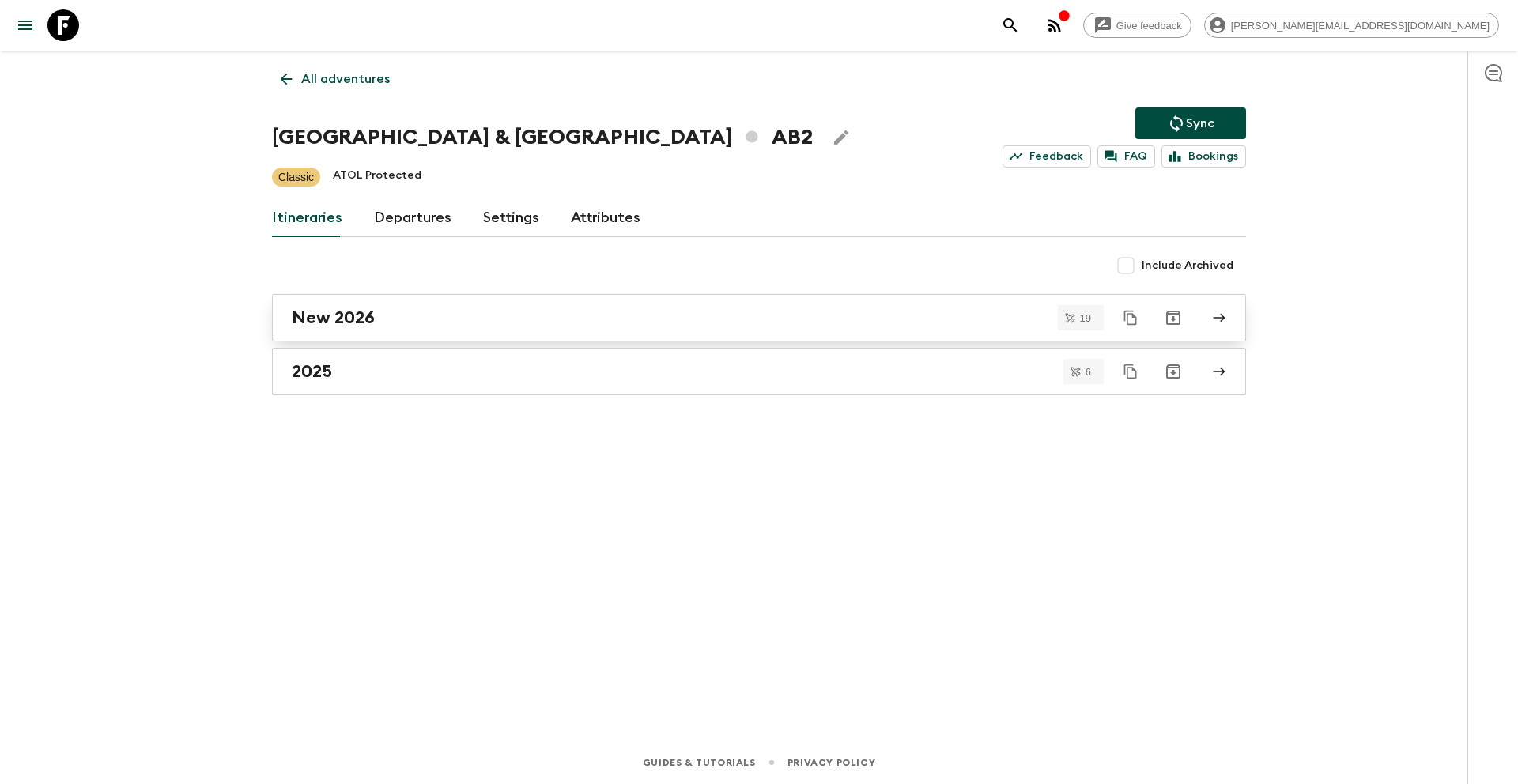
click at [386, 324] on div "New 2026" at bounding box center [744, 317] width 904 height 21
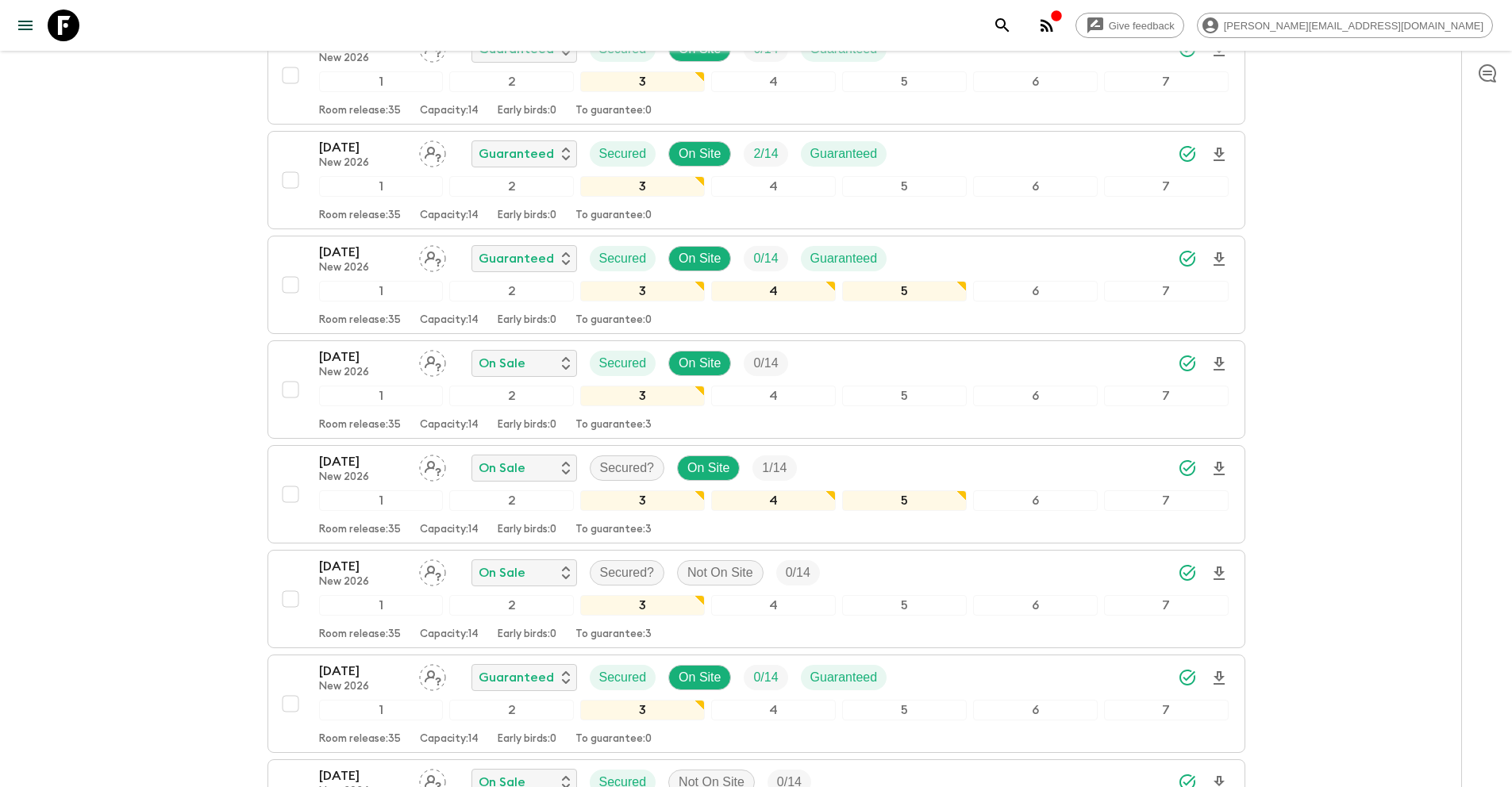
scroll to position [583, 0]
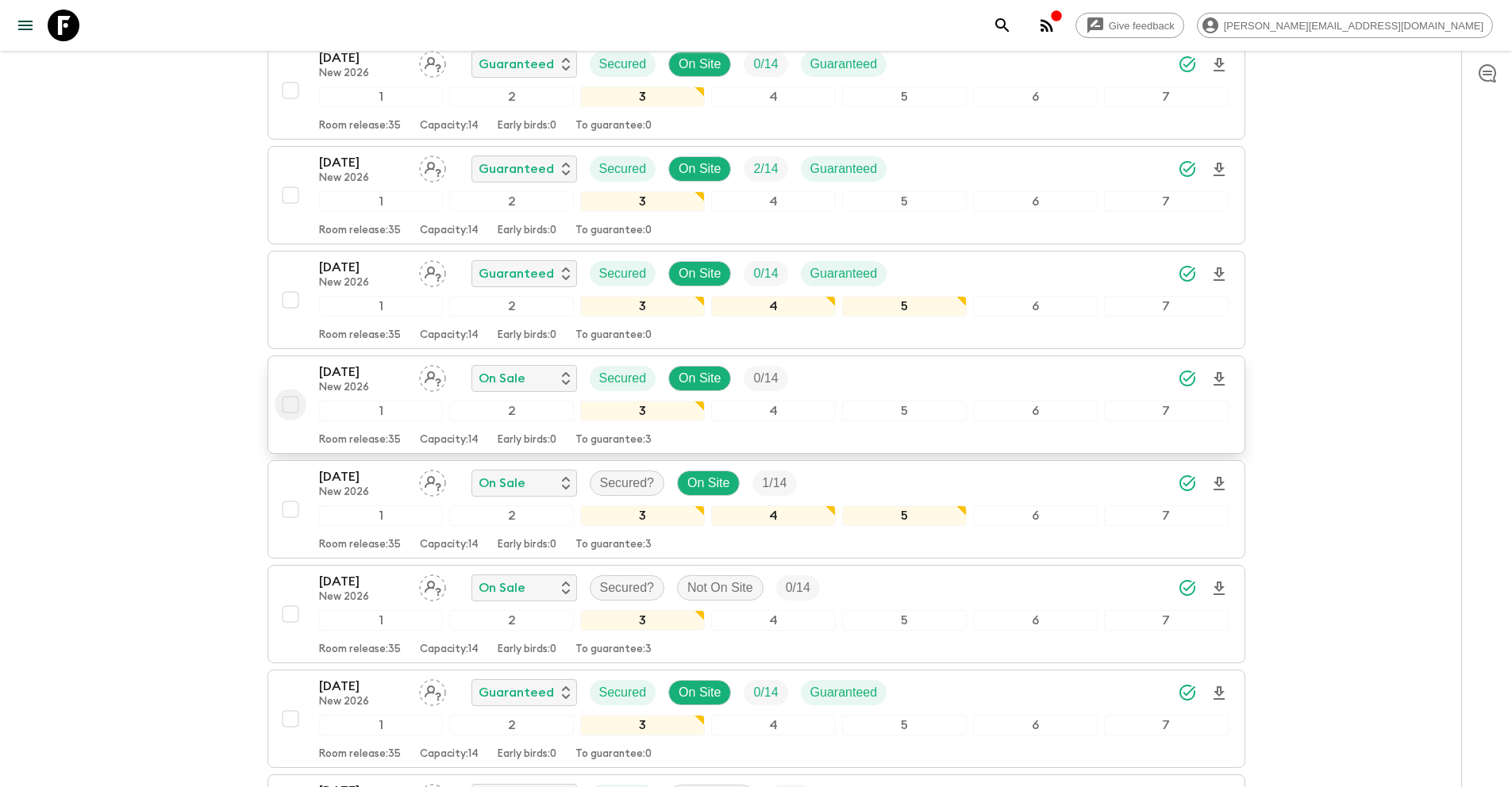
click at [297, 406] on input "checkbox" at bounding box center [290, 404] width 31 height 31
checkbox input "true"
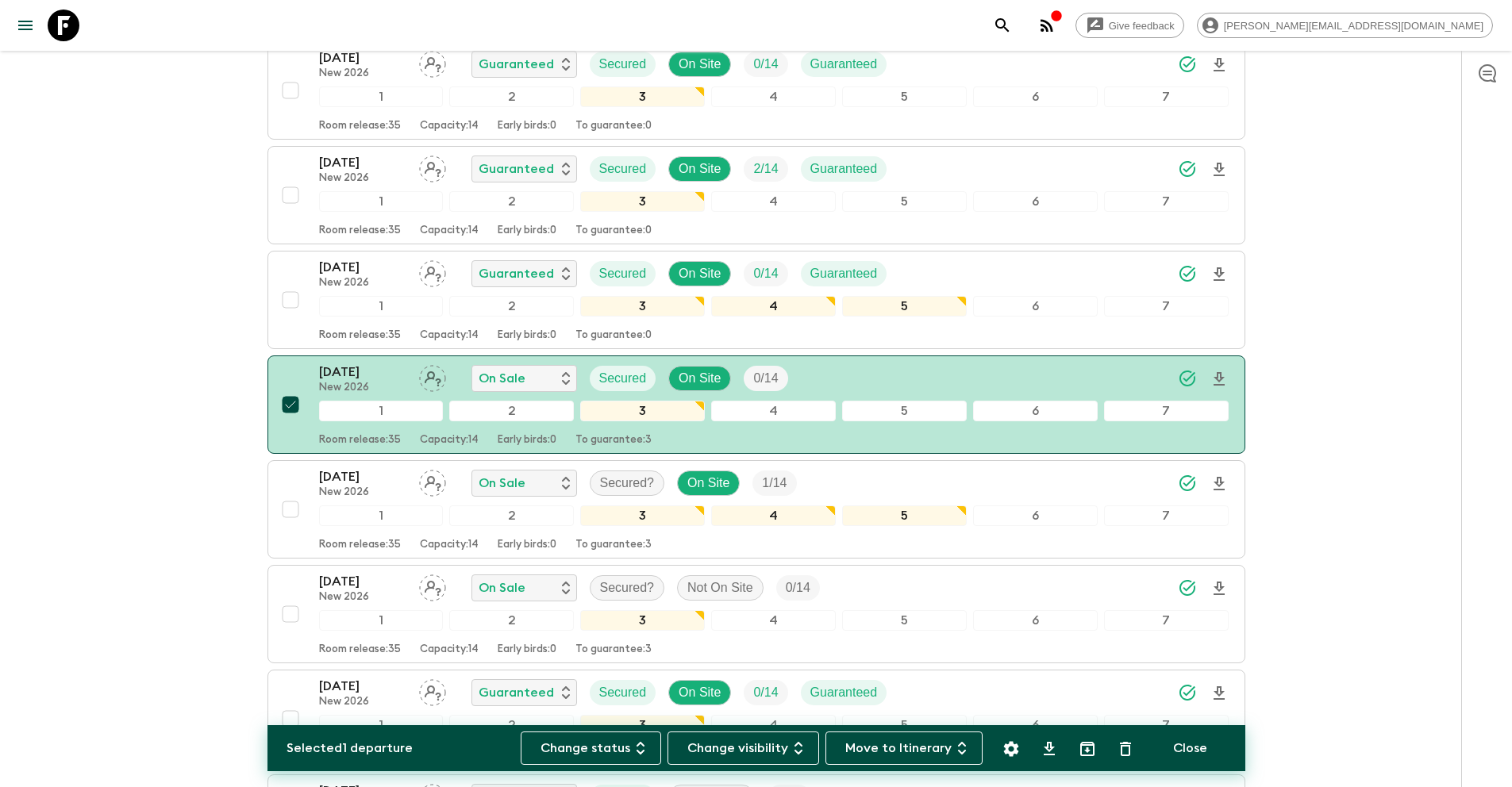
click at [994, 746] on div "Change status Change visibility Move to Itinerary Close" at bounding box center [873, 748] width 705 height 33
click at [1016, 742] on icon "Settings" at bounding box center [1010, 749] width 19 height 19
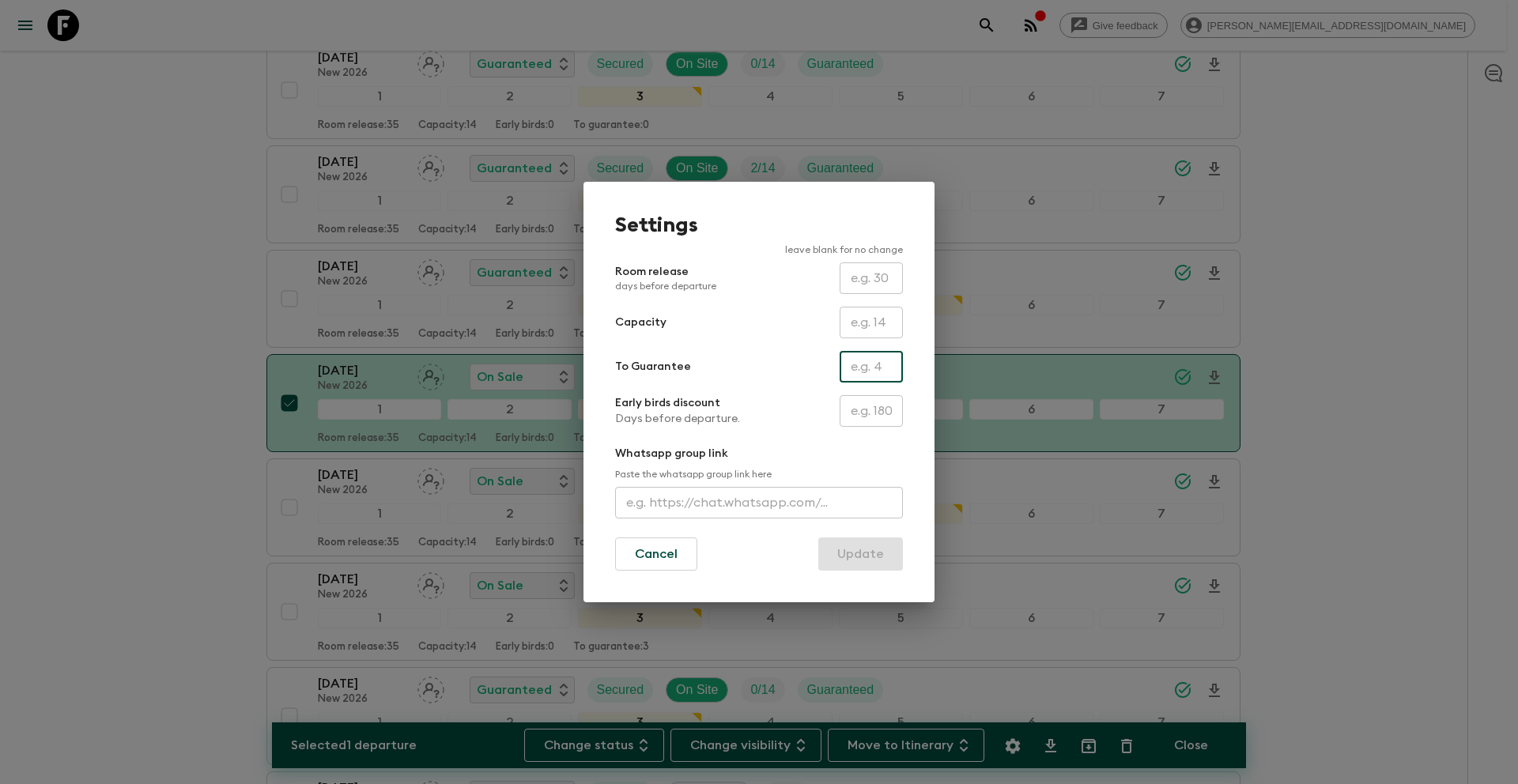
click at [857, 371] on input "text" at bounding box center [871, 366] width 63 height 31
type input "0"
click at [877, 560] on button "Update" at bounding box center [860, 554] width 85 height 33
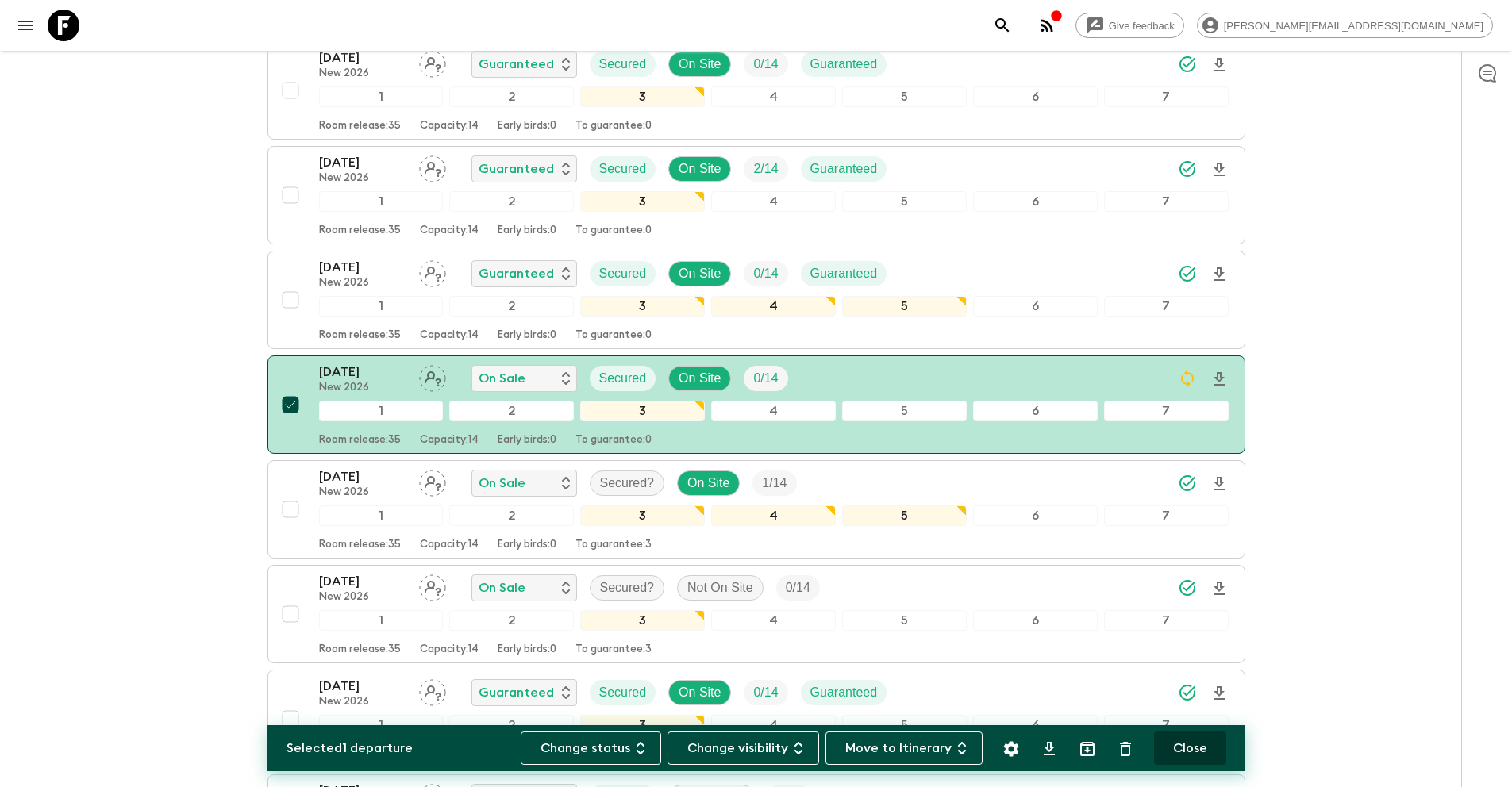
click at [1189, 756] on button "Close" at bounding box center [1190, 748] width 72 height 33
checkbox input "false"
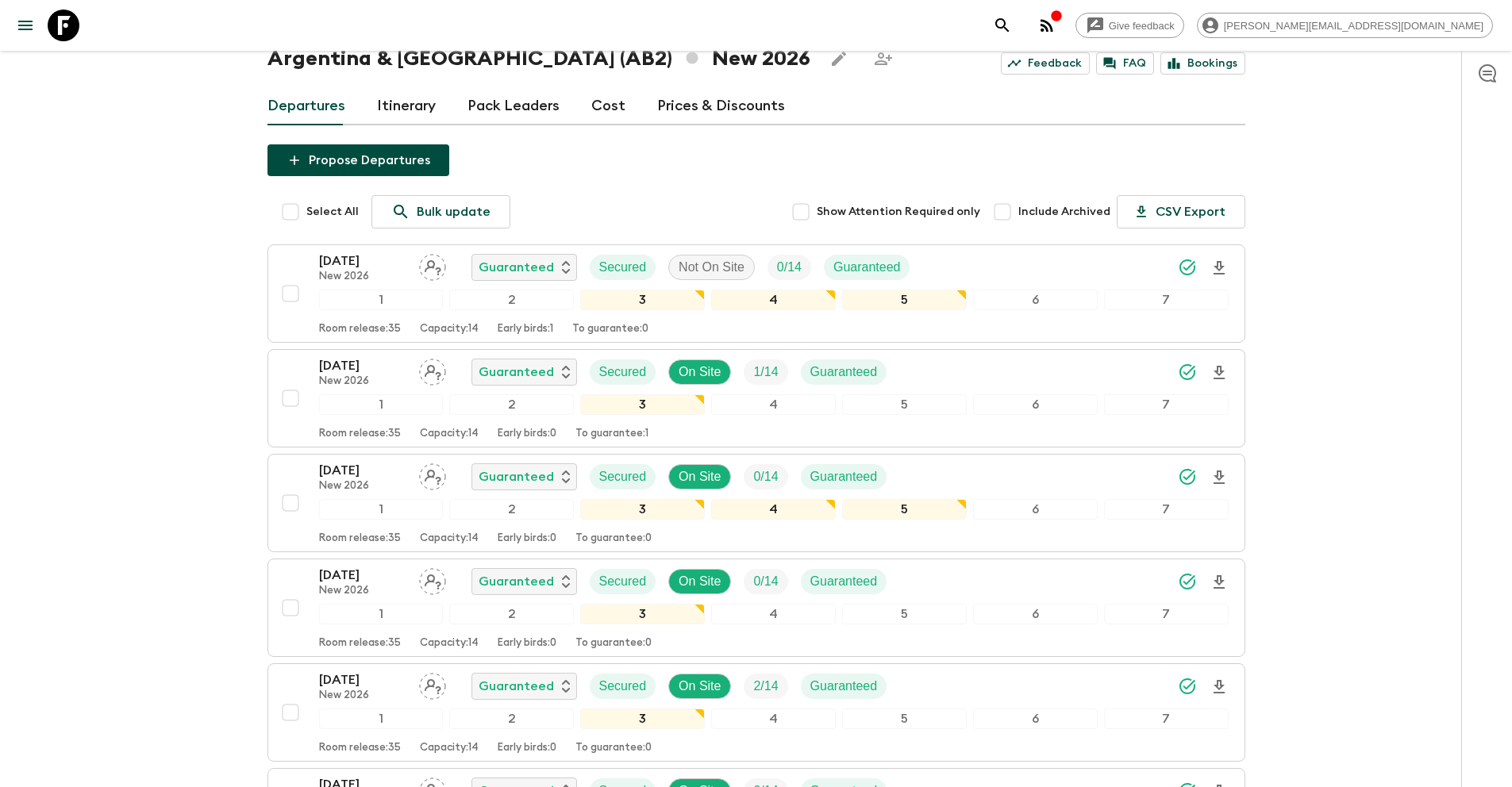
scroll to position [0, 0]
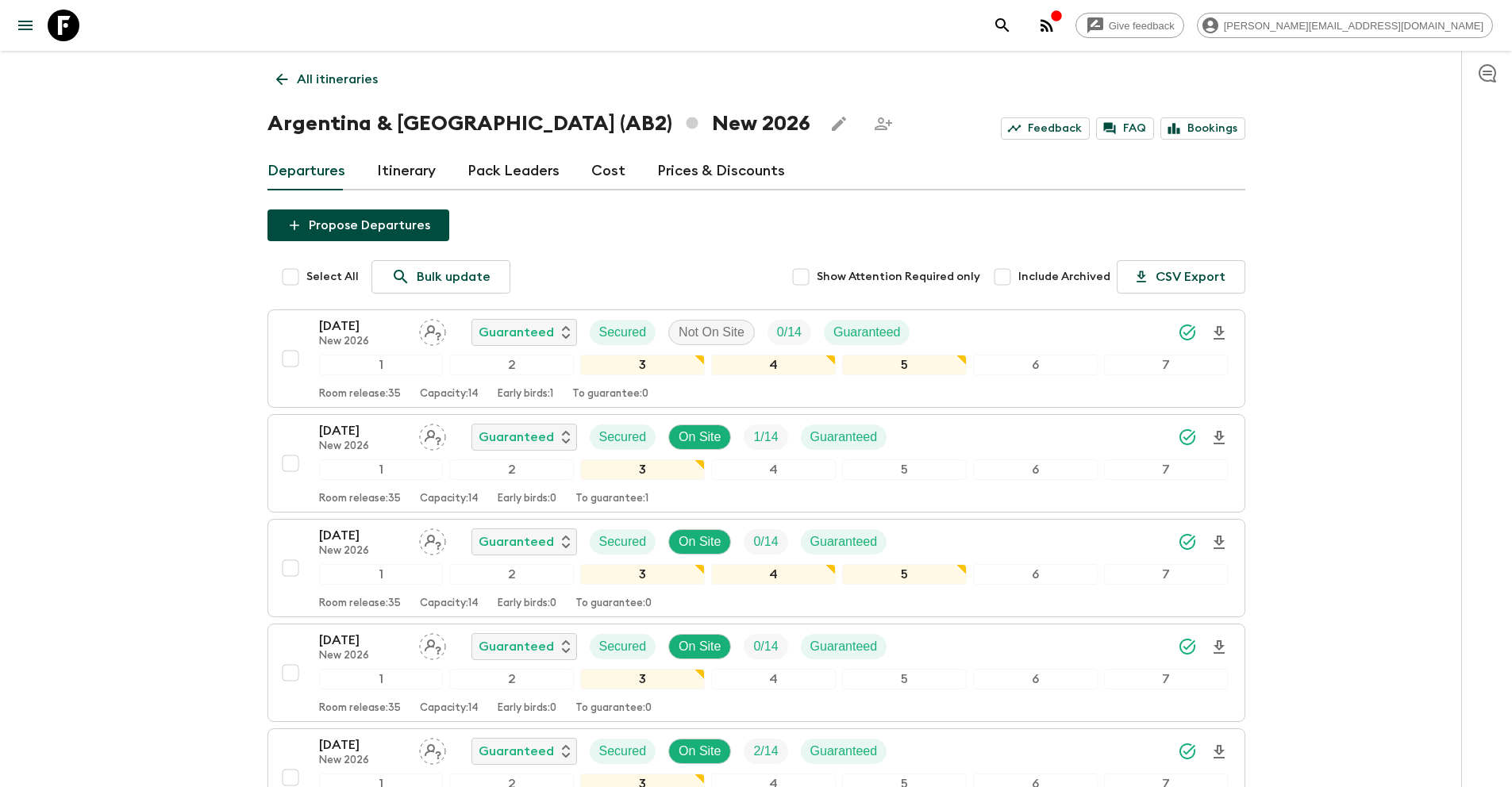
click at [309, 76] on p "All itineraries" at bounding box center [337, 79] width 81 height 19
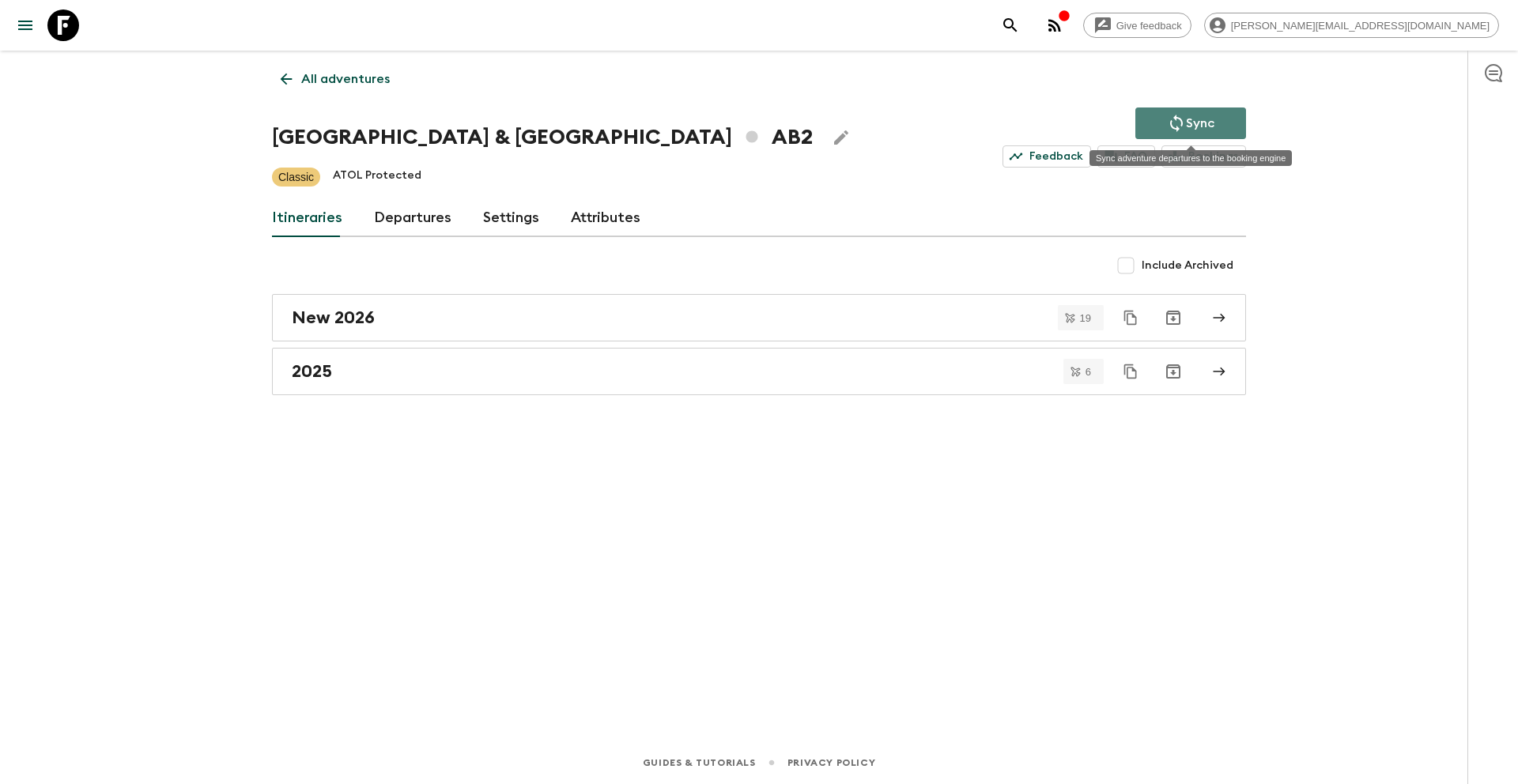
click at [1188, 126] on p "Sync" at bounding box center [1200, 123] width 29 height 19
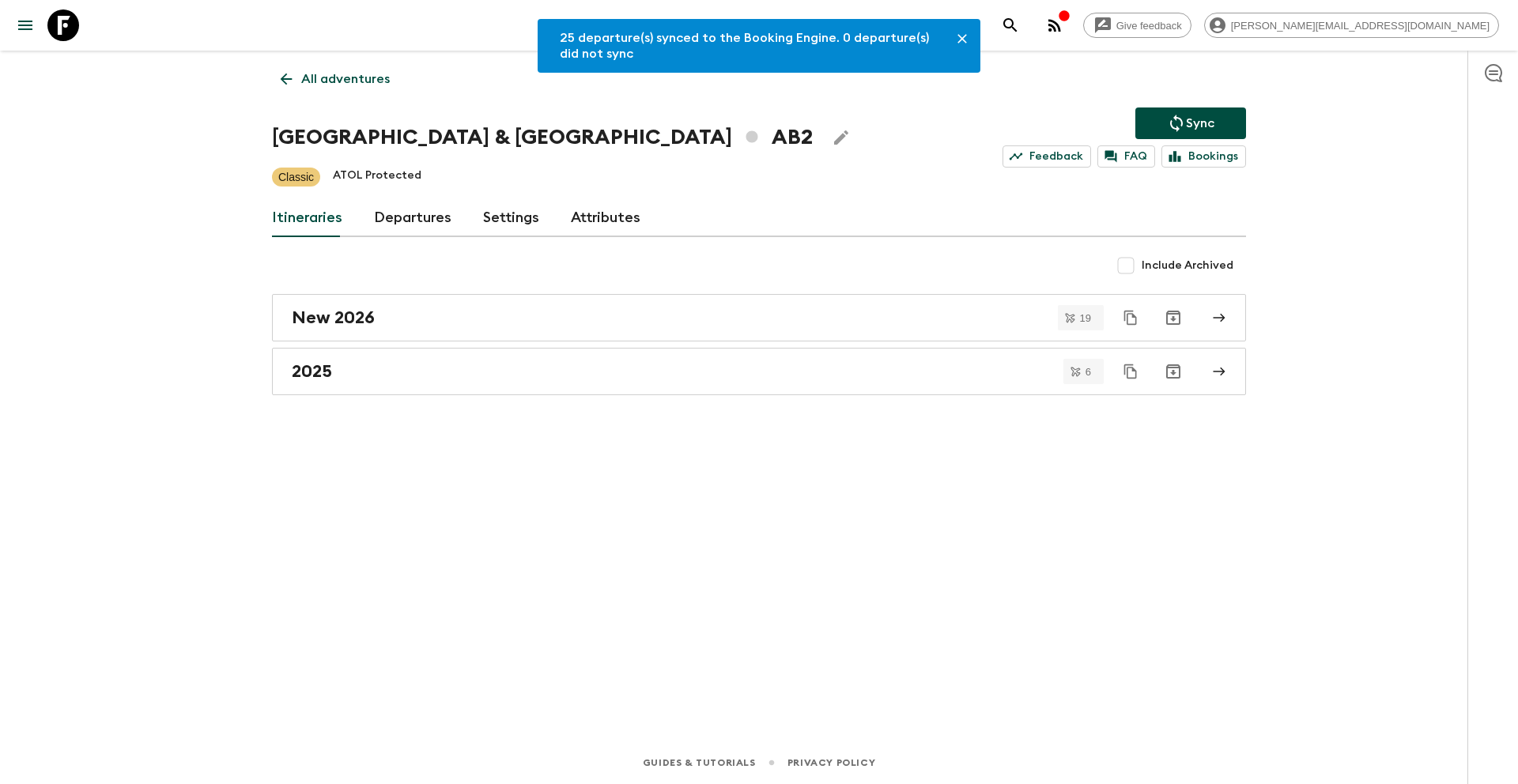
click at [360, 79] on p "All adventures" at bounding box center [346, 78] width 89 height 19
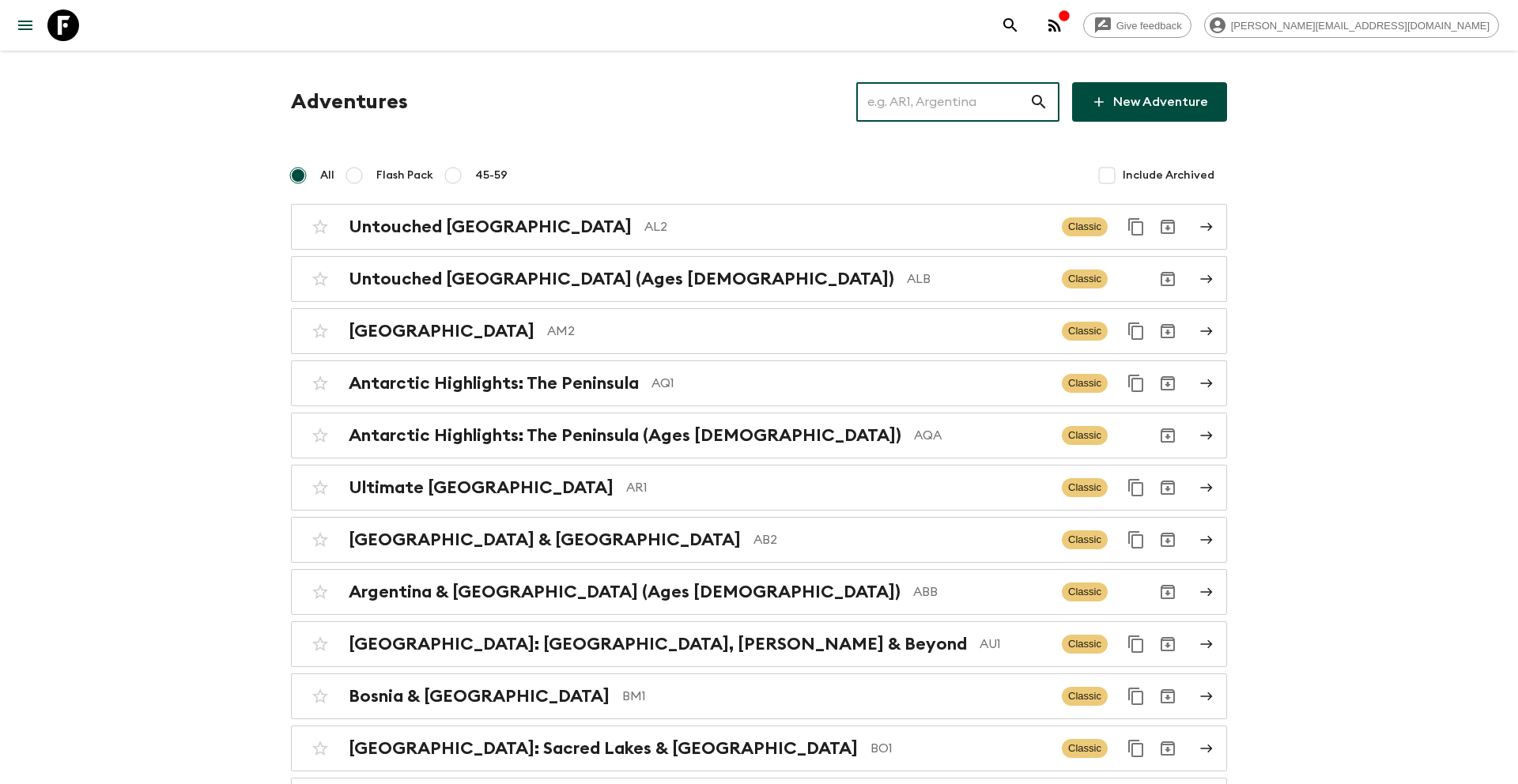
click at [995, 101] on input "text" at bounding box center [943, 102] width 173 height 44
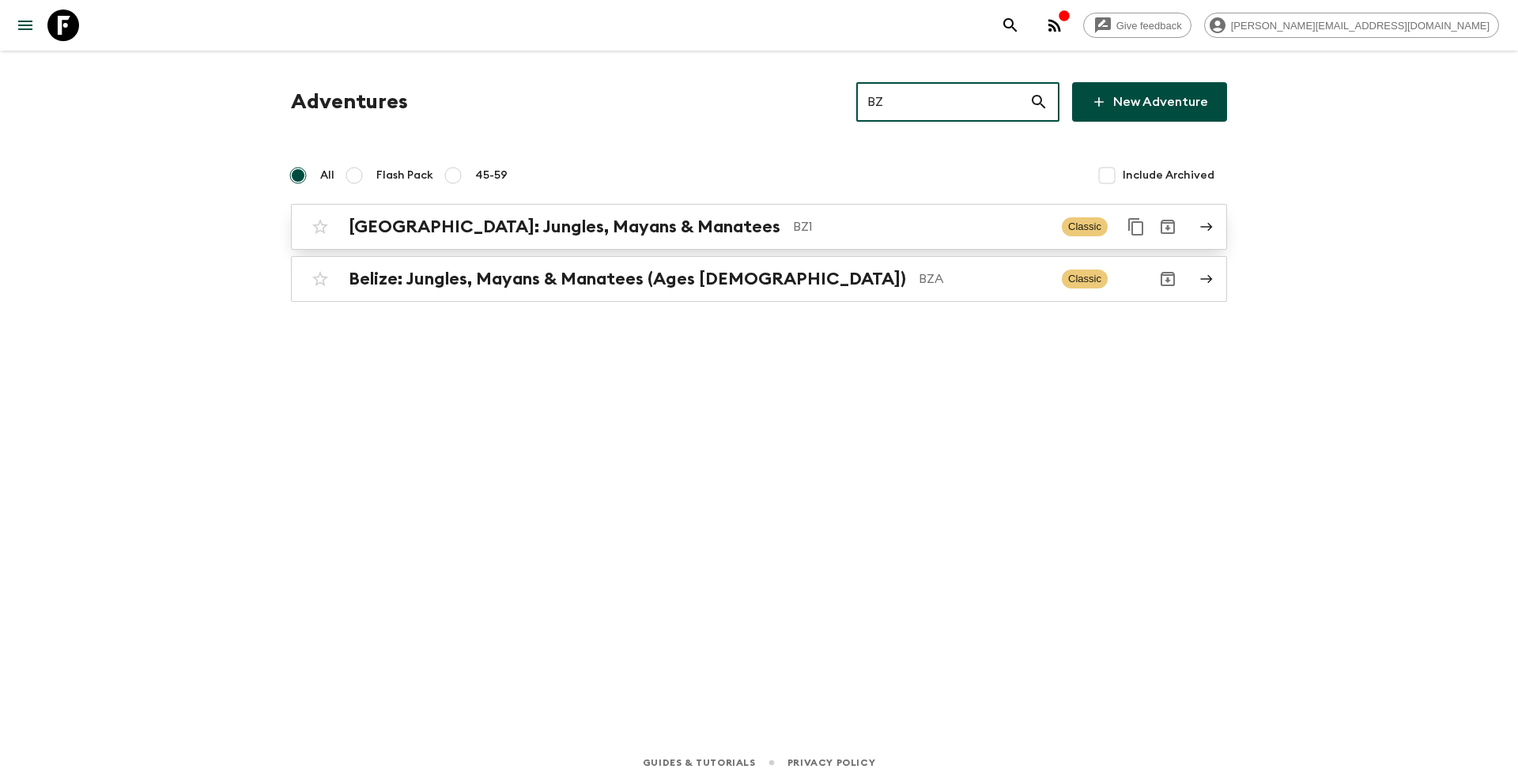
type input "BZ"
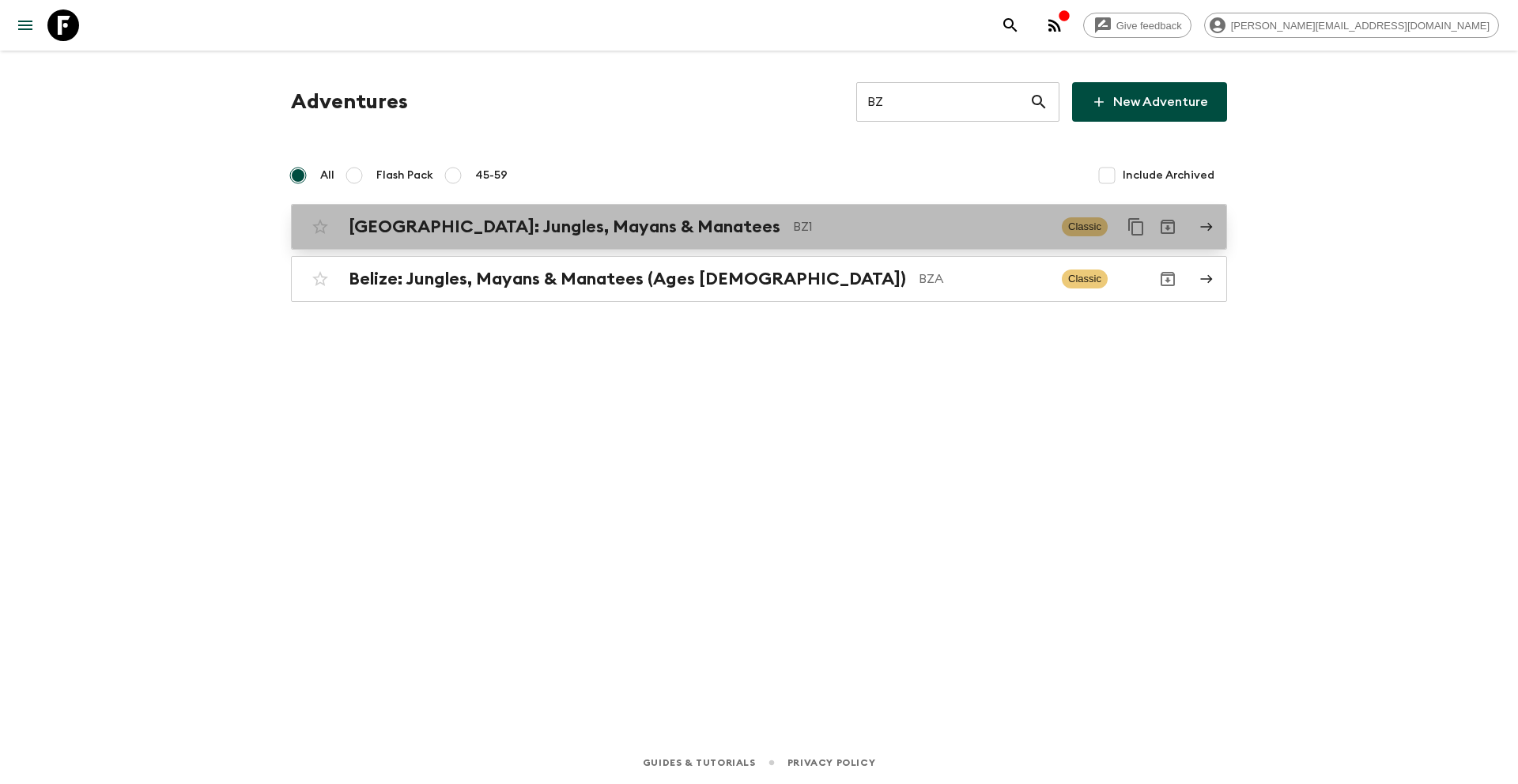
click at [627, 240] on div "[GEOGRAPHIC_DATA]: Jungles, Mayans & Manatees BZ1 Classic" at bounding box center [728, 226] width 848 height 31
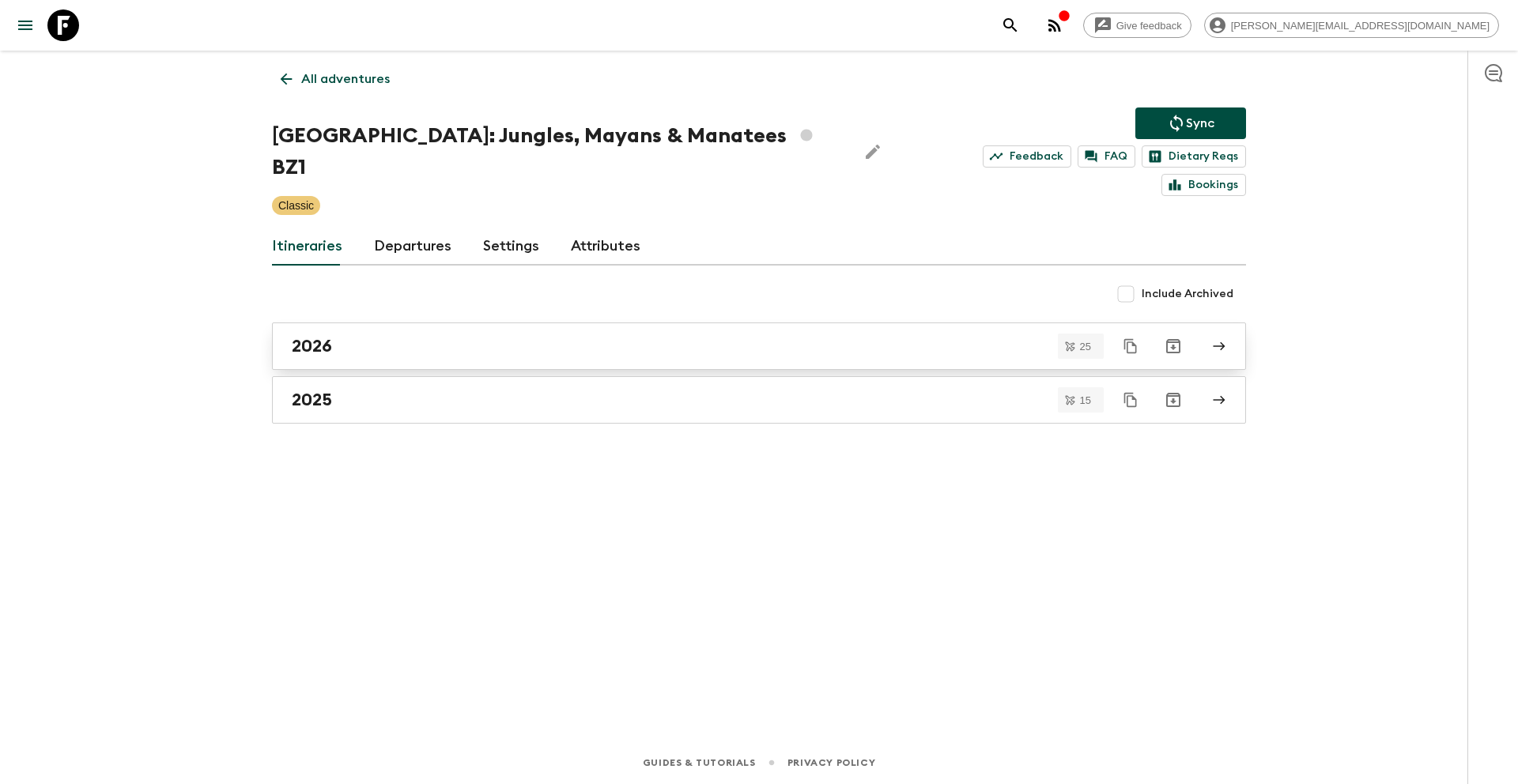
click at [404, 336] on div "2026" at bounding box center [744, 346] width 904 height 21
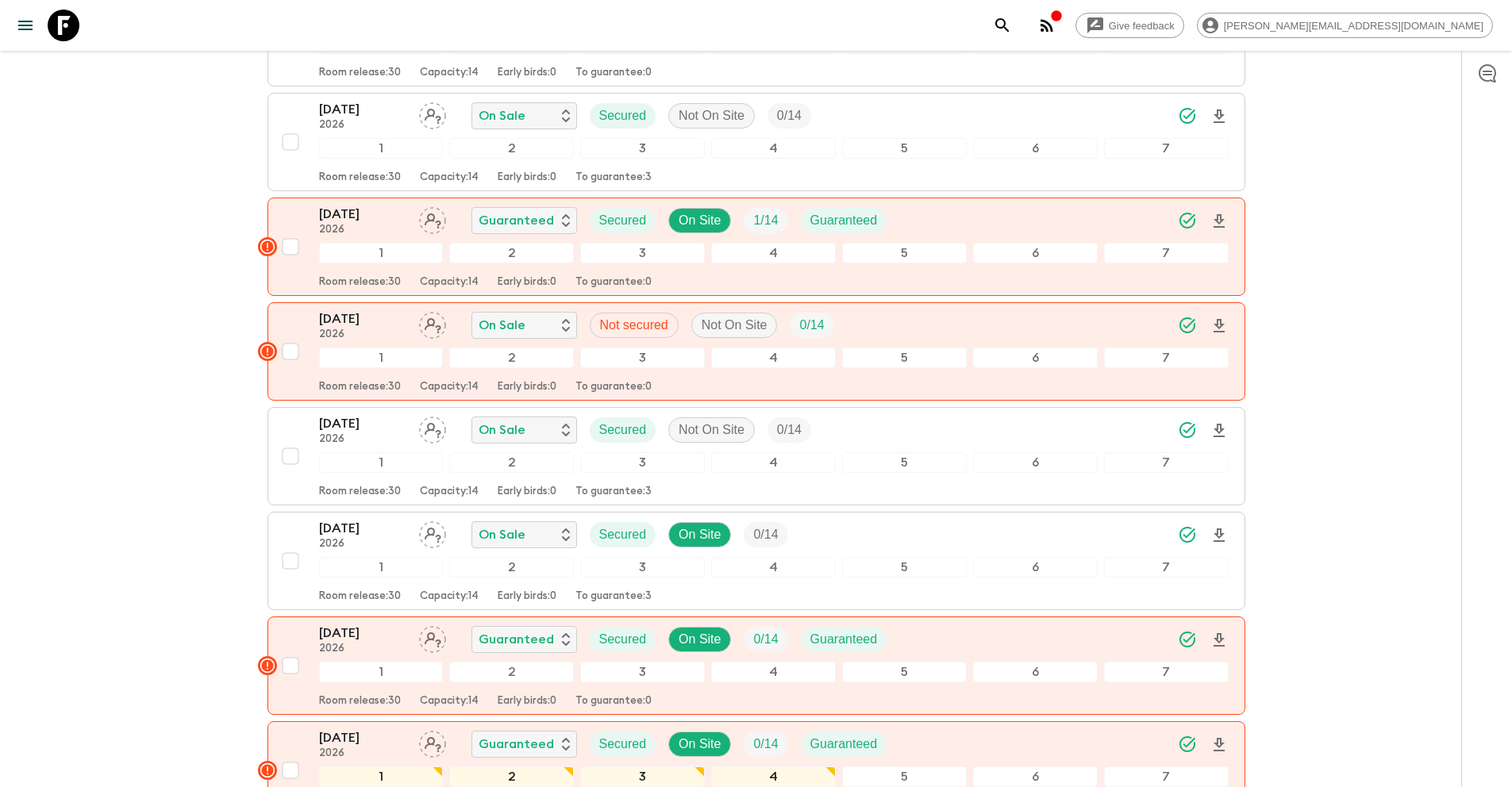
scroll to position [587, 0]
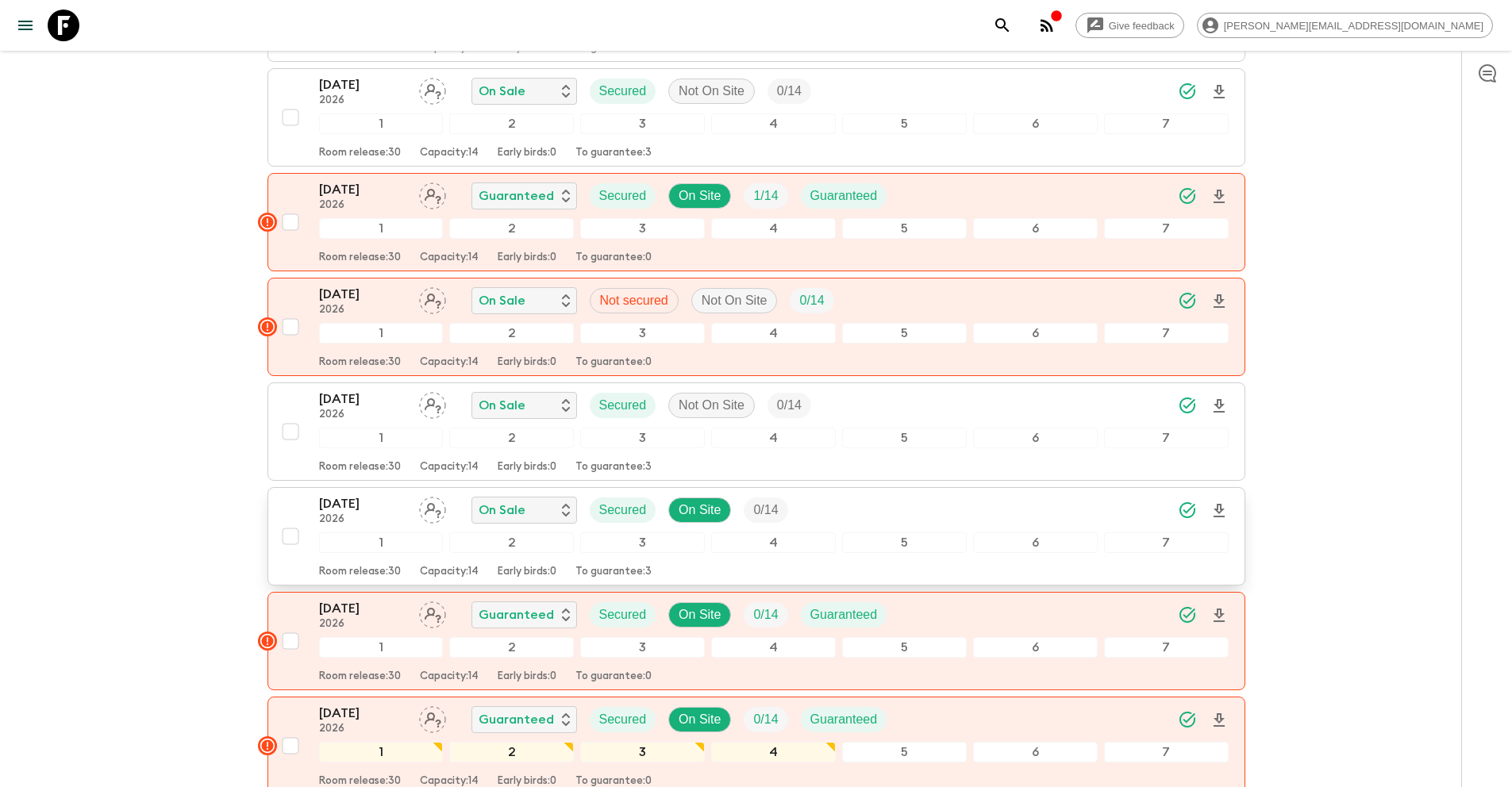
click at [290, 521] on input "checkbox" at bounding box center [290, 537] width 31 height 31
checkbox input "true"
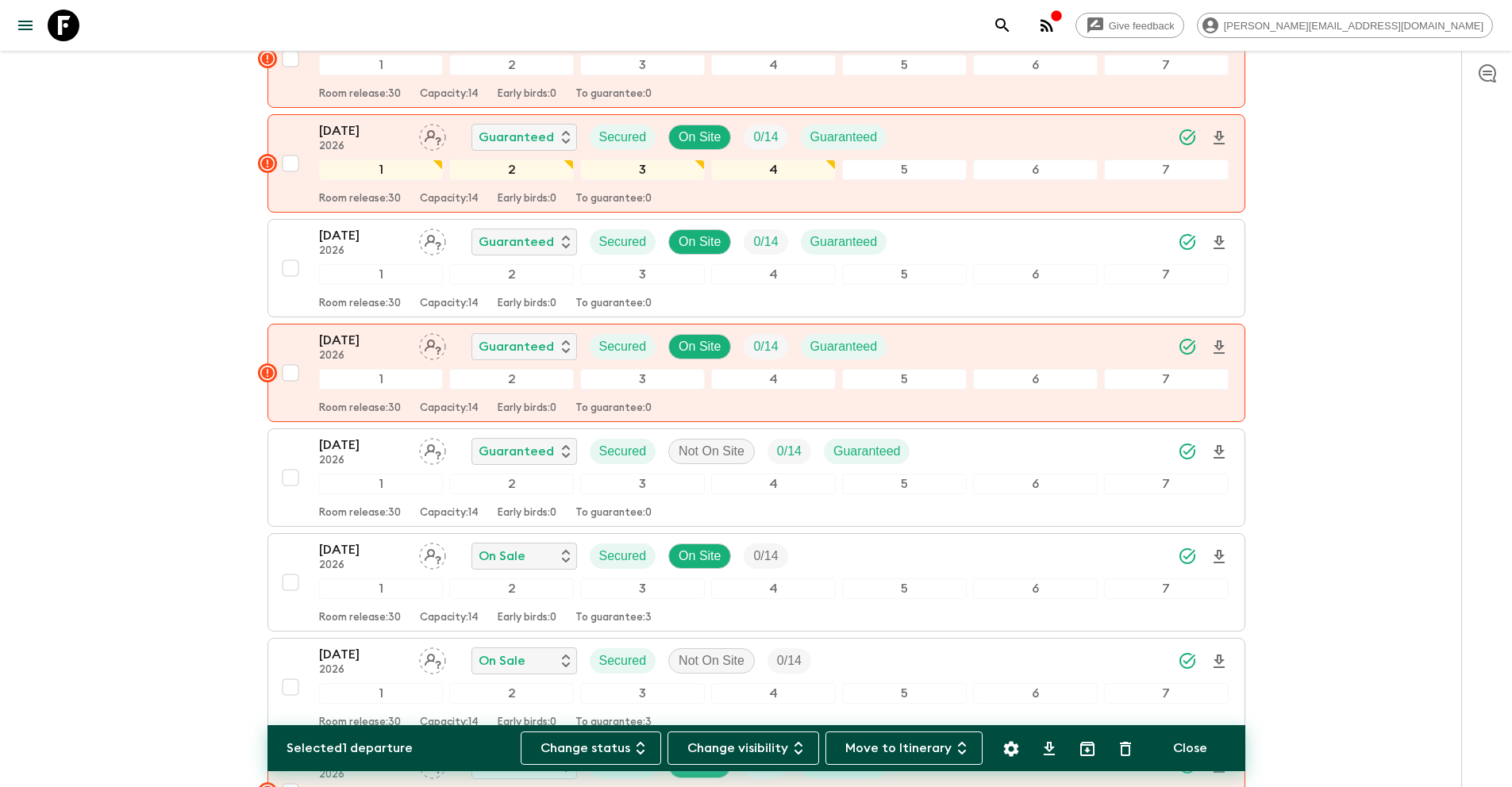
scroll to position [1171, 0]
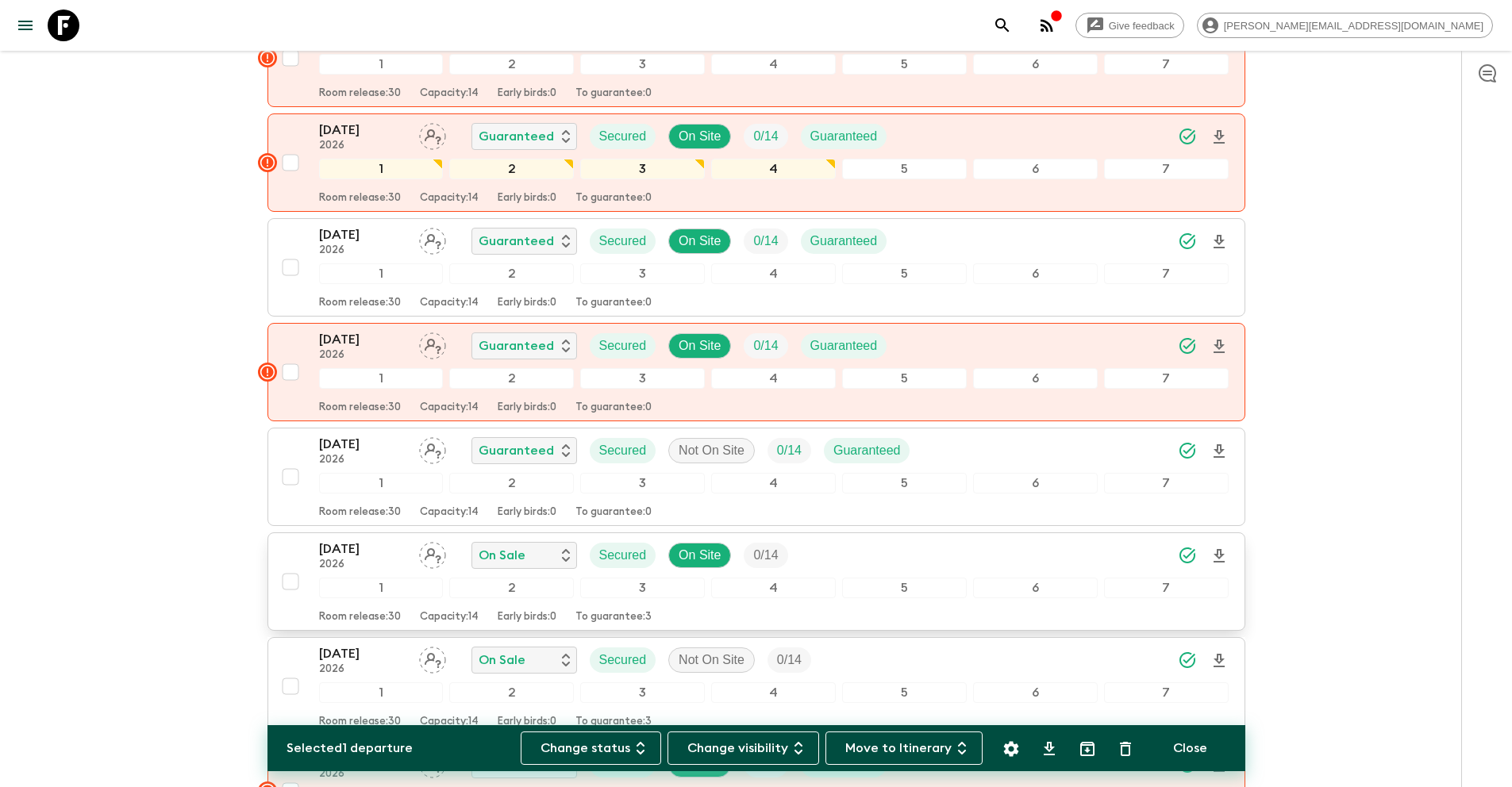
click at [288, 565] on input "checkbox" at bounding box center [290, 581] width 31 height 31
checkbox input "true"
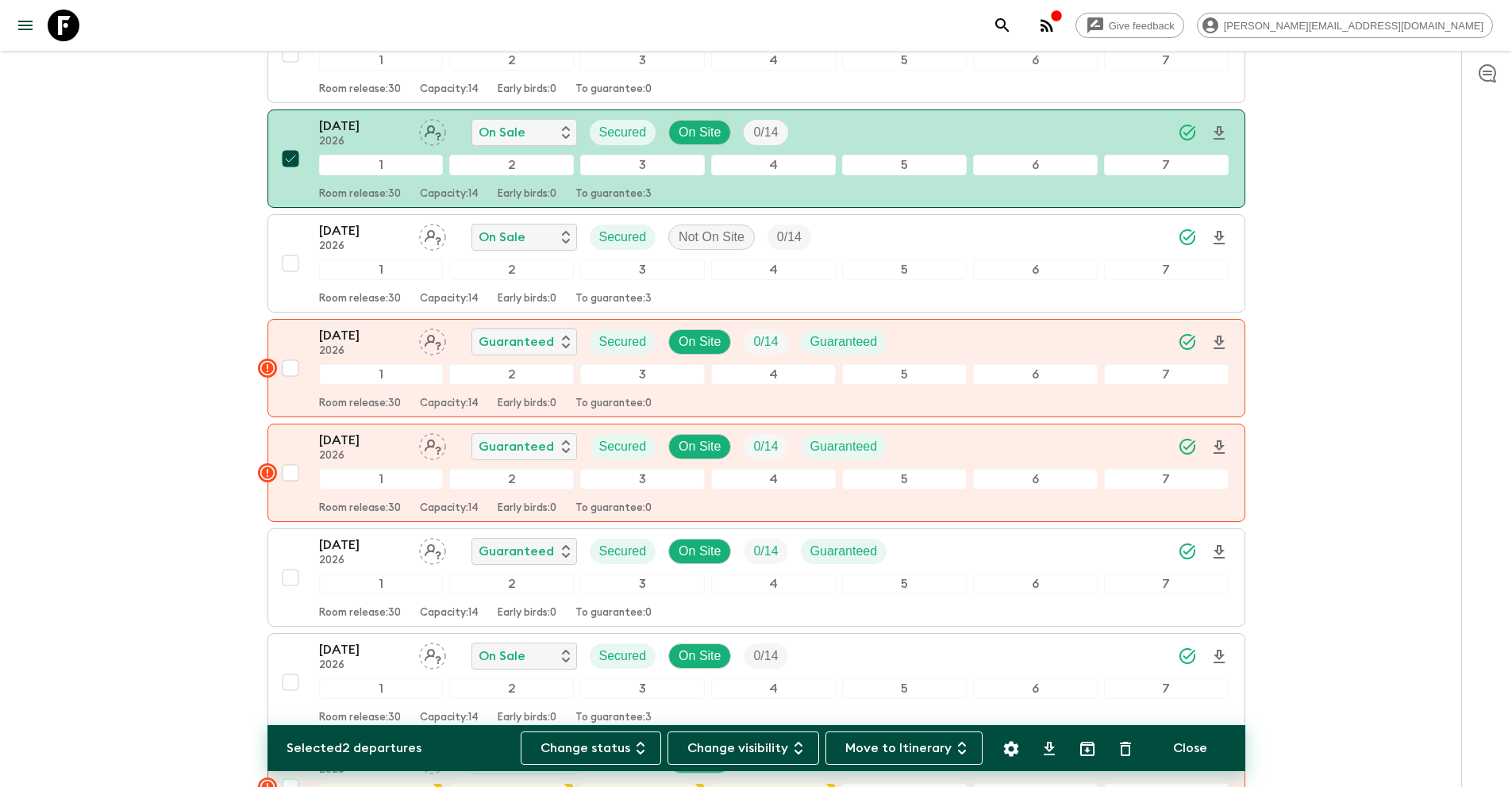
scroll to position [1600, 0]
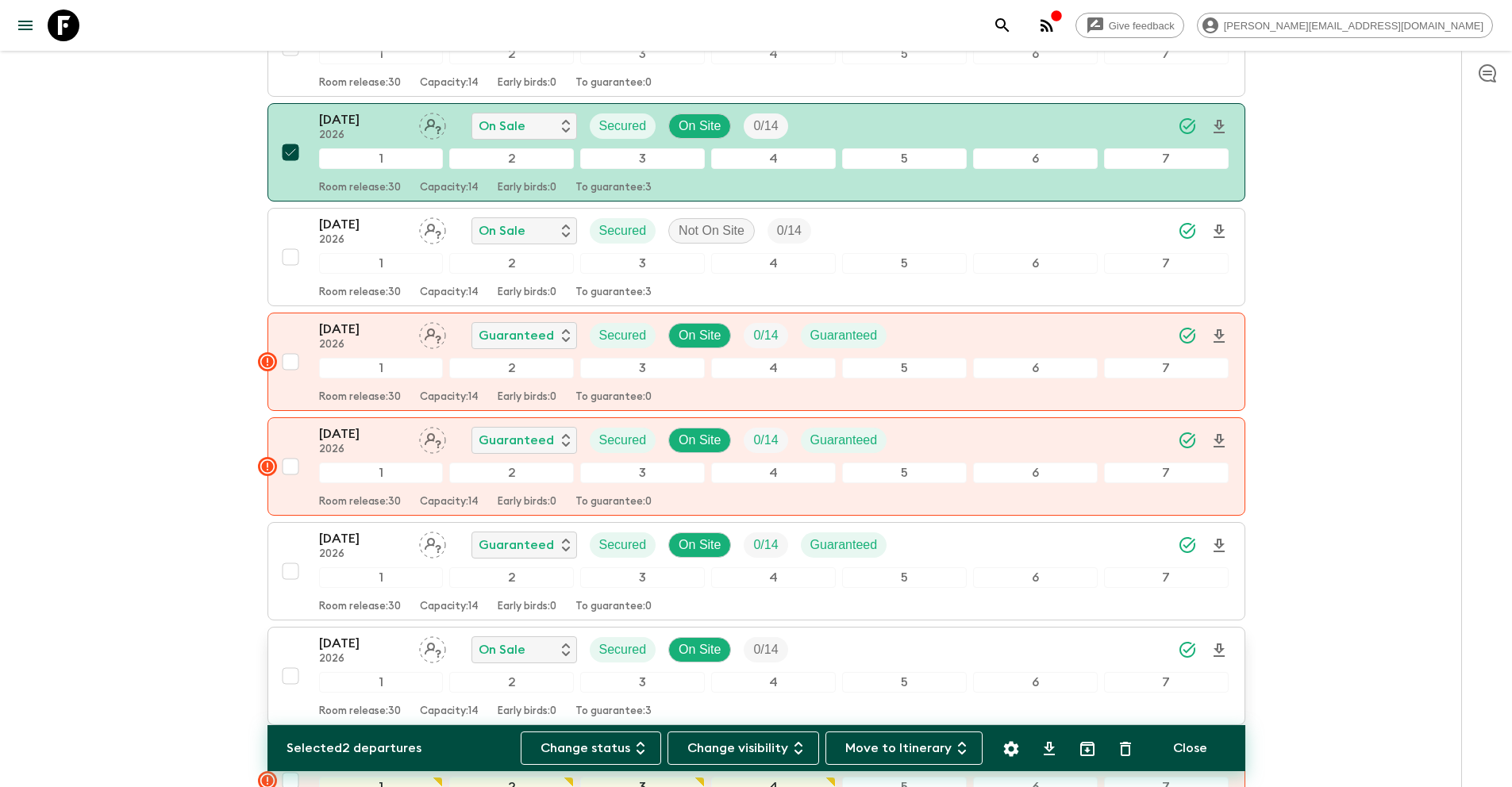
click at [289, 661] on input "checkbox" at bounding box center [290, 676] width 31 height 31
checkbox input "true"
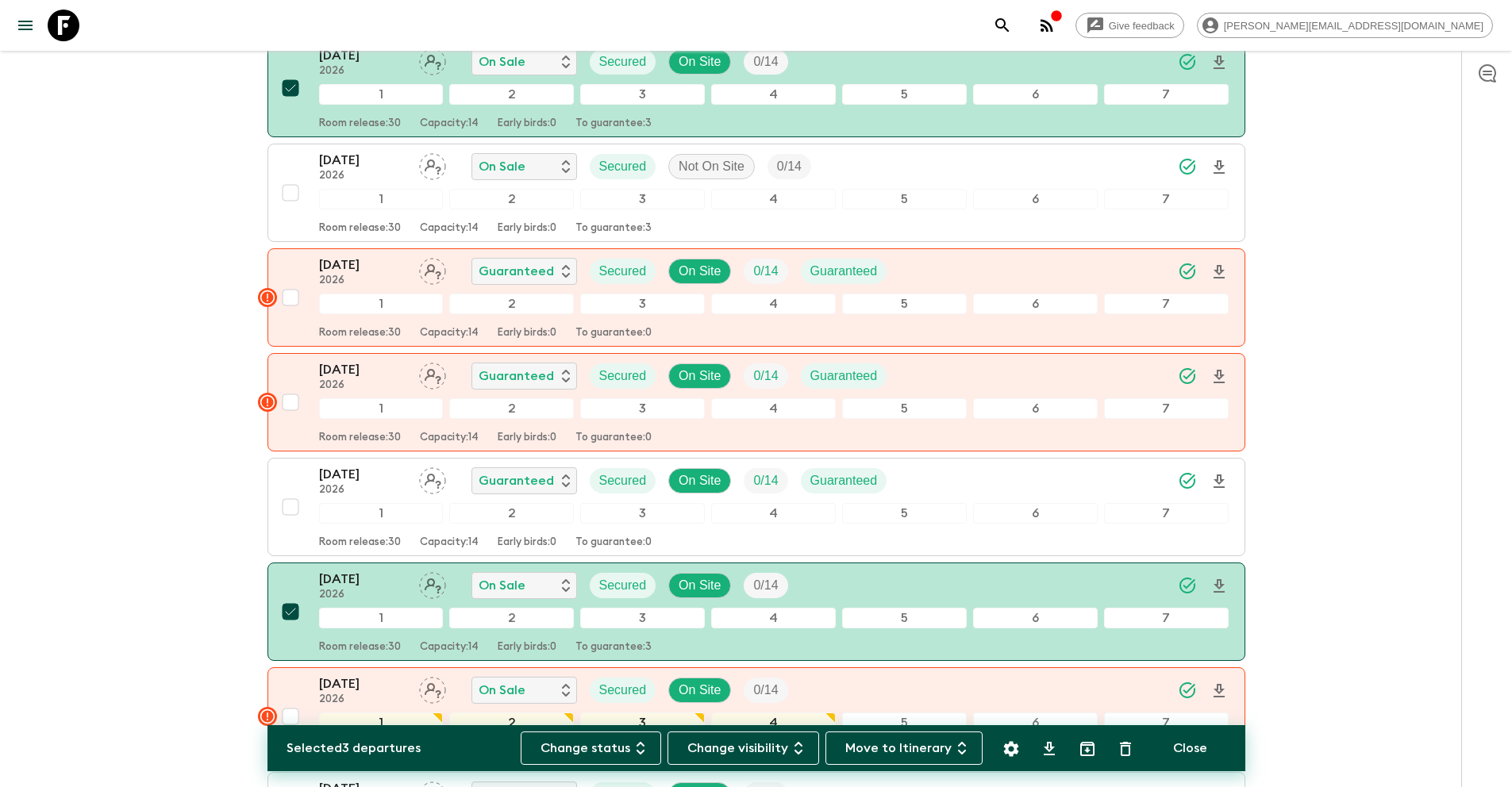
scroll to position [1667, 0]
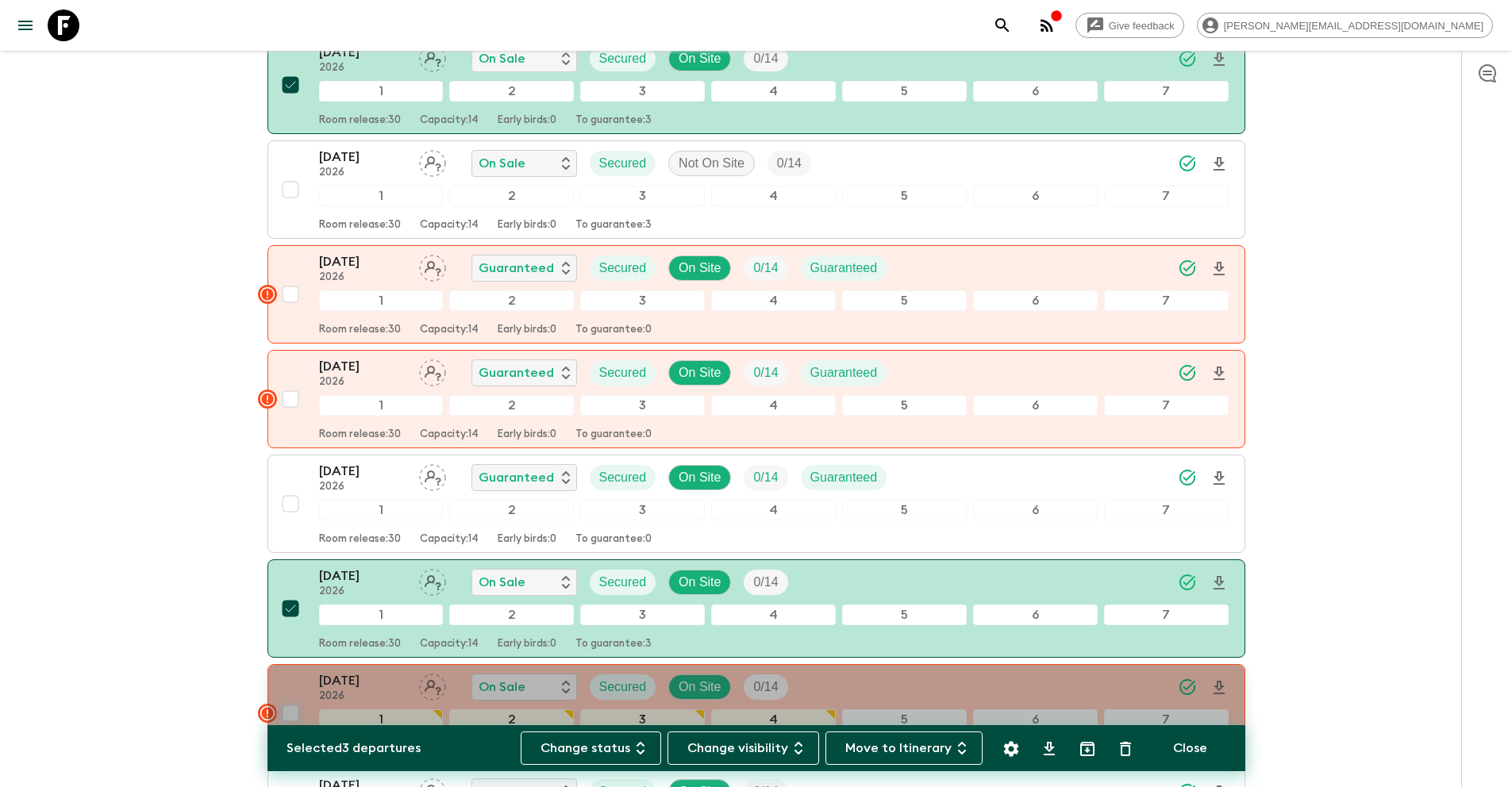
click at [287, 698] on input "checkbox" at bounding box center [290, 713] width 31 height 31
checkbox input "true"
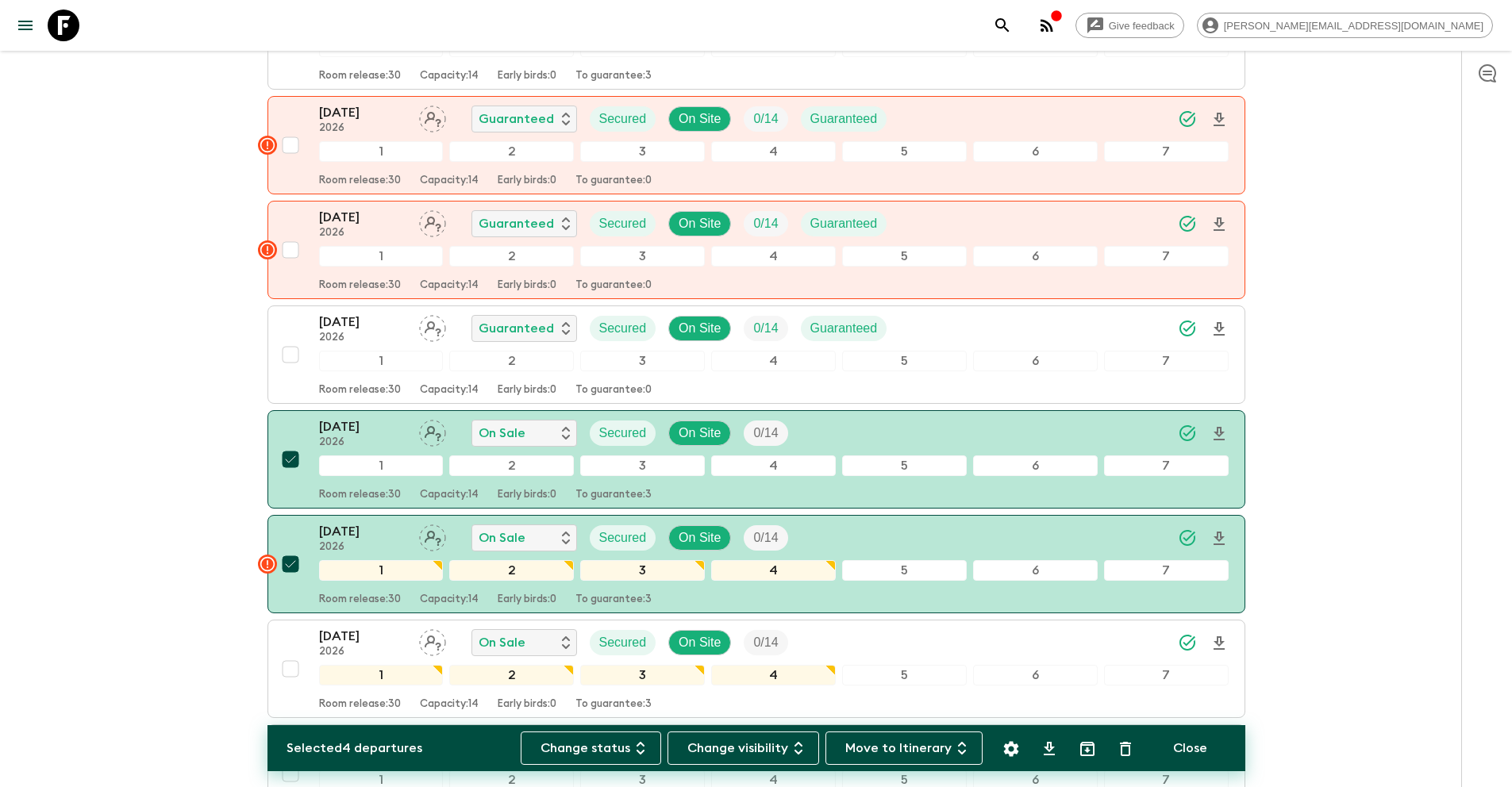
scroll to position [1821, 0]
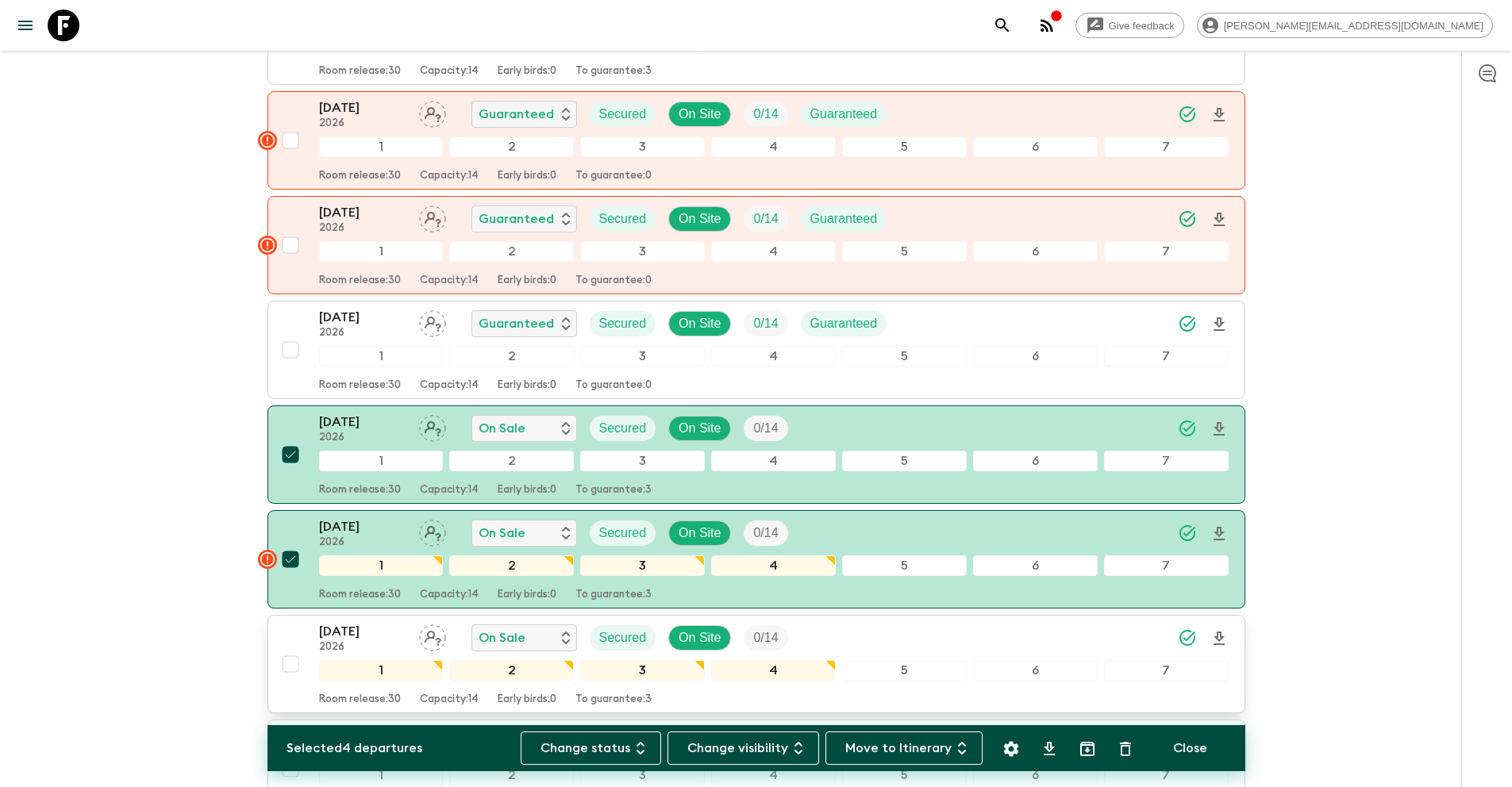
click at [293, 648] on input "checkbox" at bounding box center [290, 664] width 31 height 31
checkbox input "true"
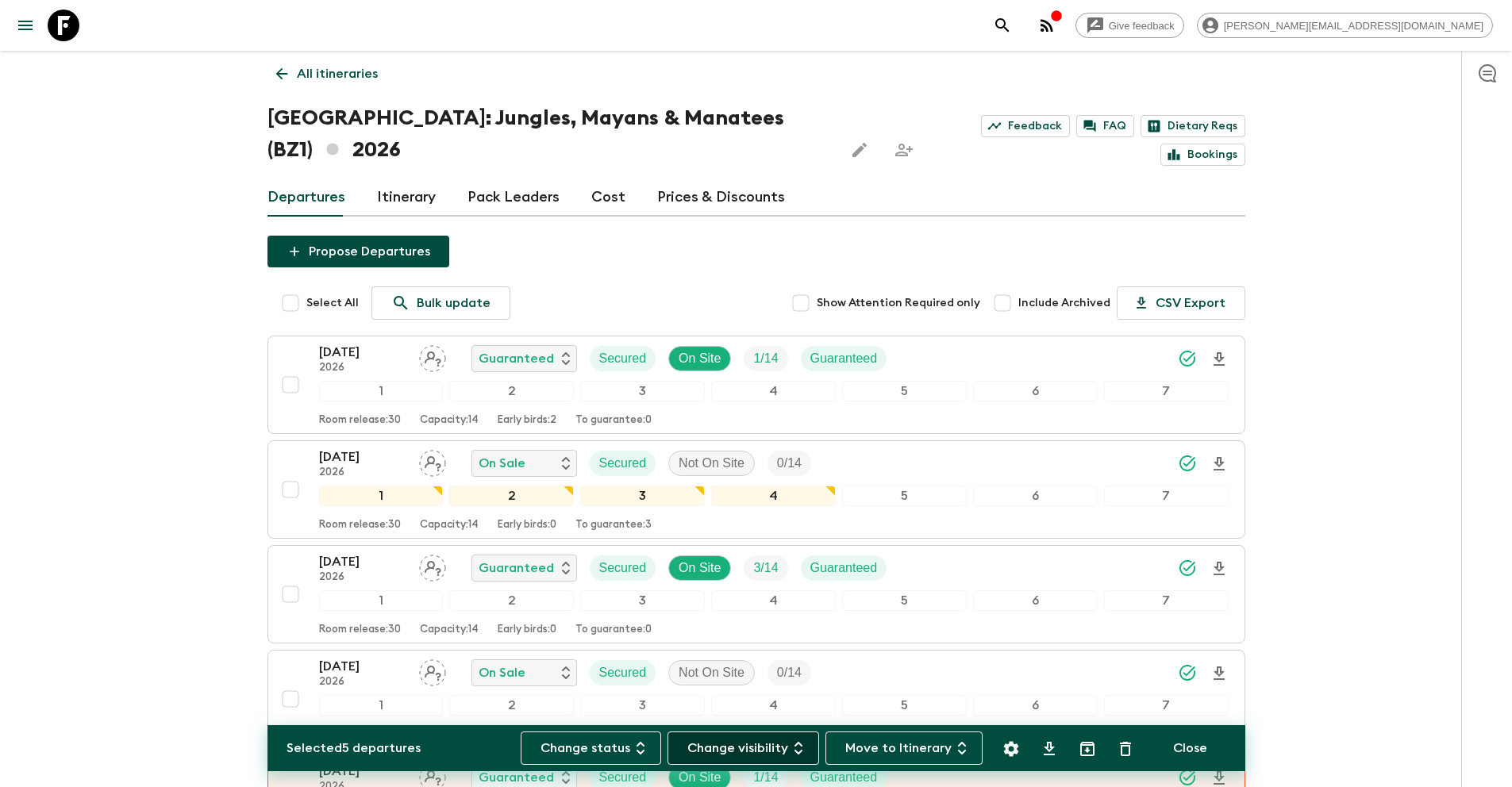
scroll to position [5, 0]
click at [1013, 743] on icon "Settings" at bounding box center [1010, 749] width 15 height 15
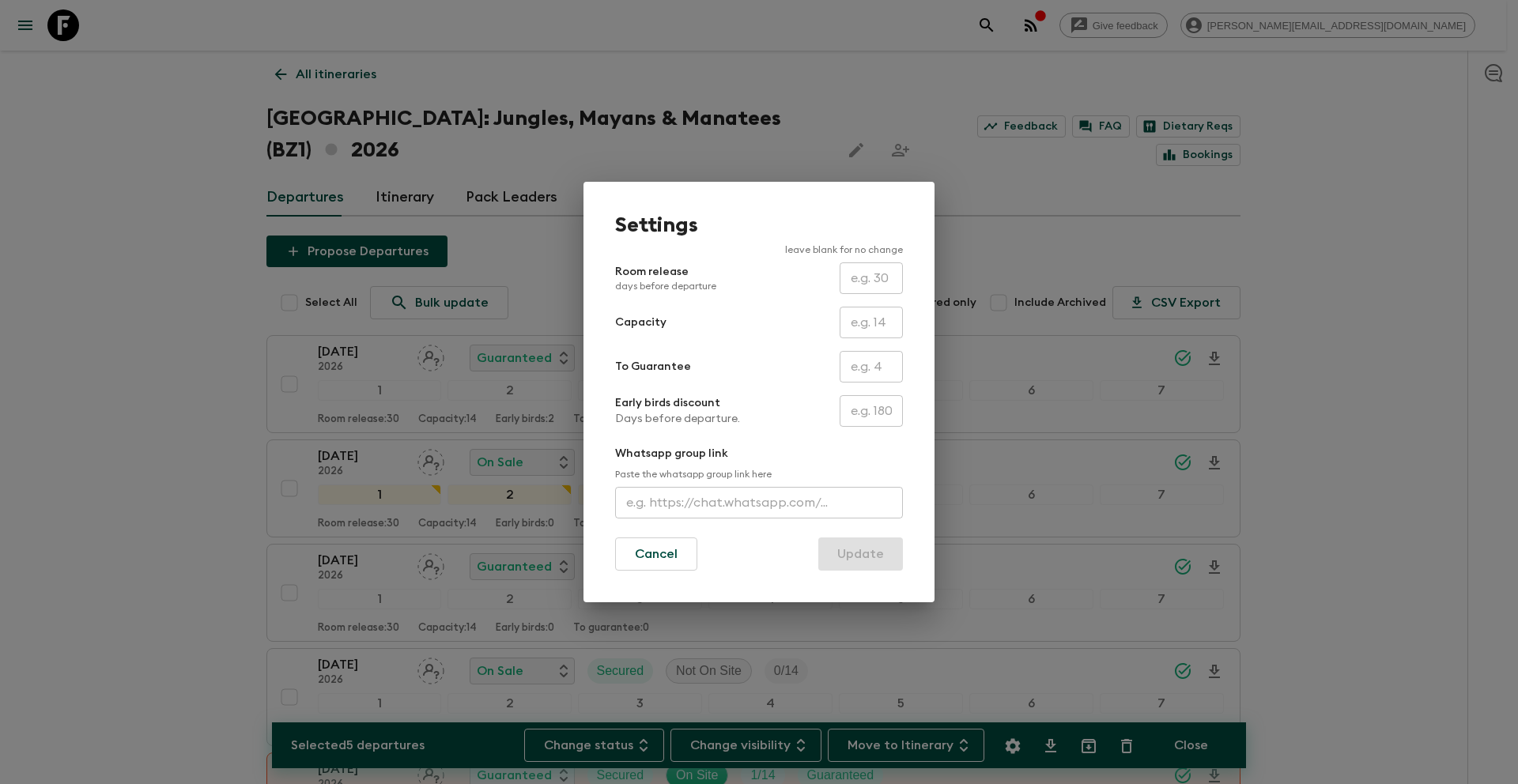
click at [874, 364] on input "text" at bounding box center [871, 366] width 63 height 31
type input "0"
click at [670, 559] on button "Cancel" at bounding box center [656, 554] width 82 height 33
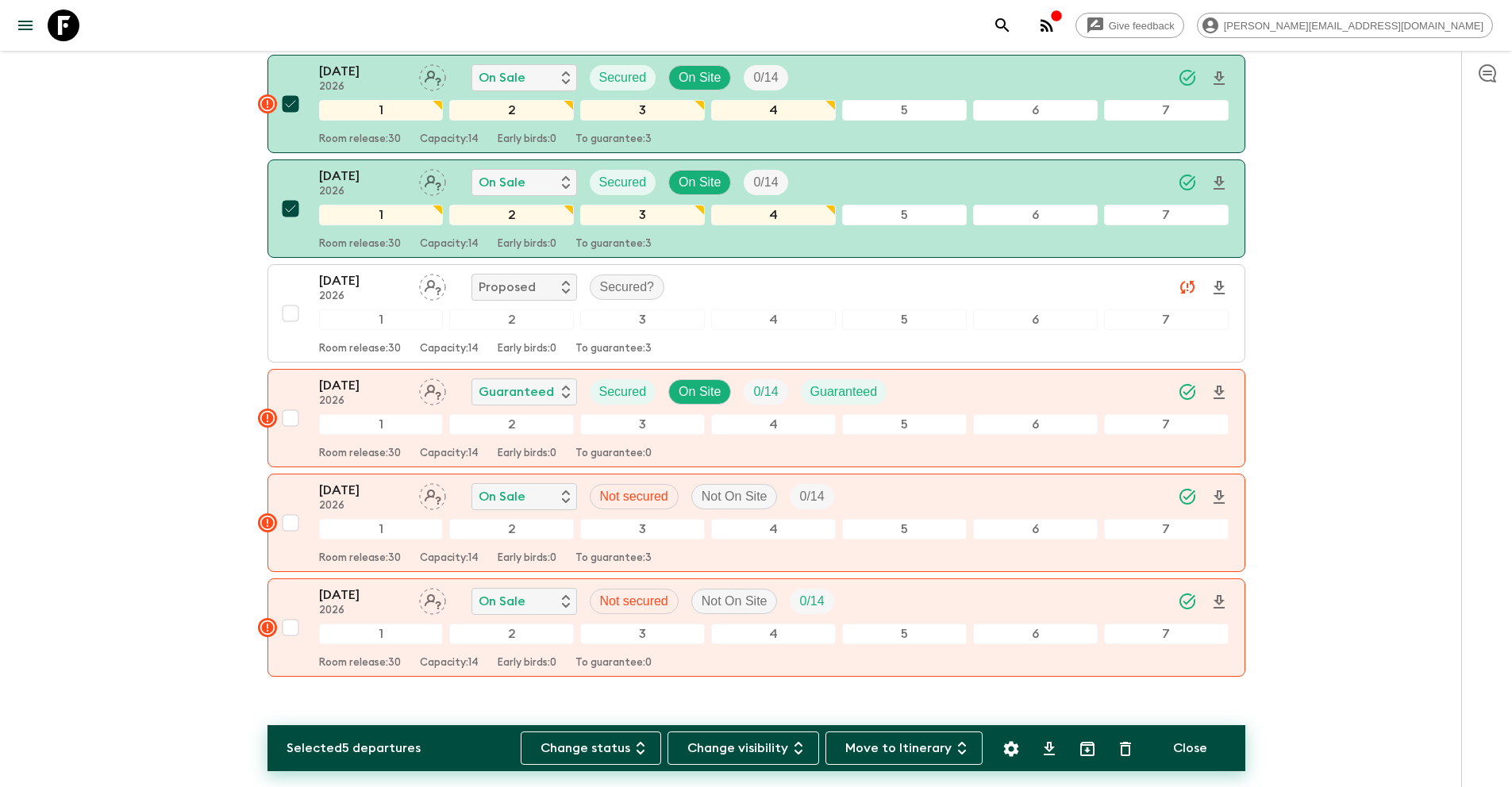
scroll to position [2279, 0]
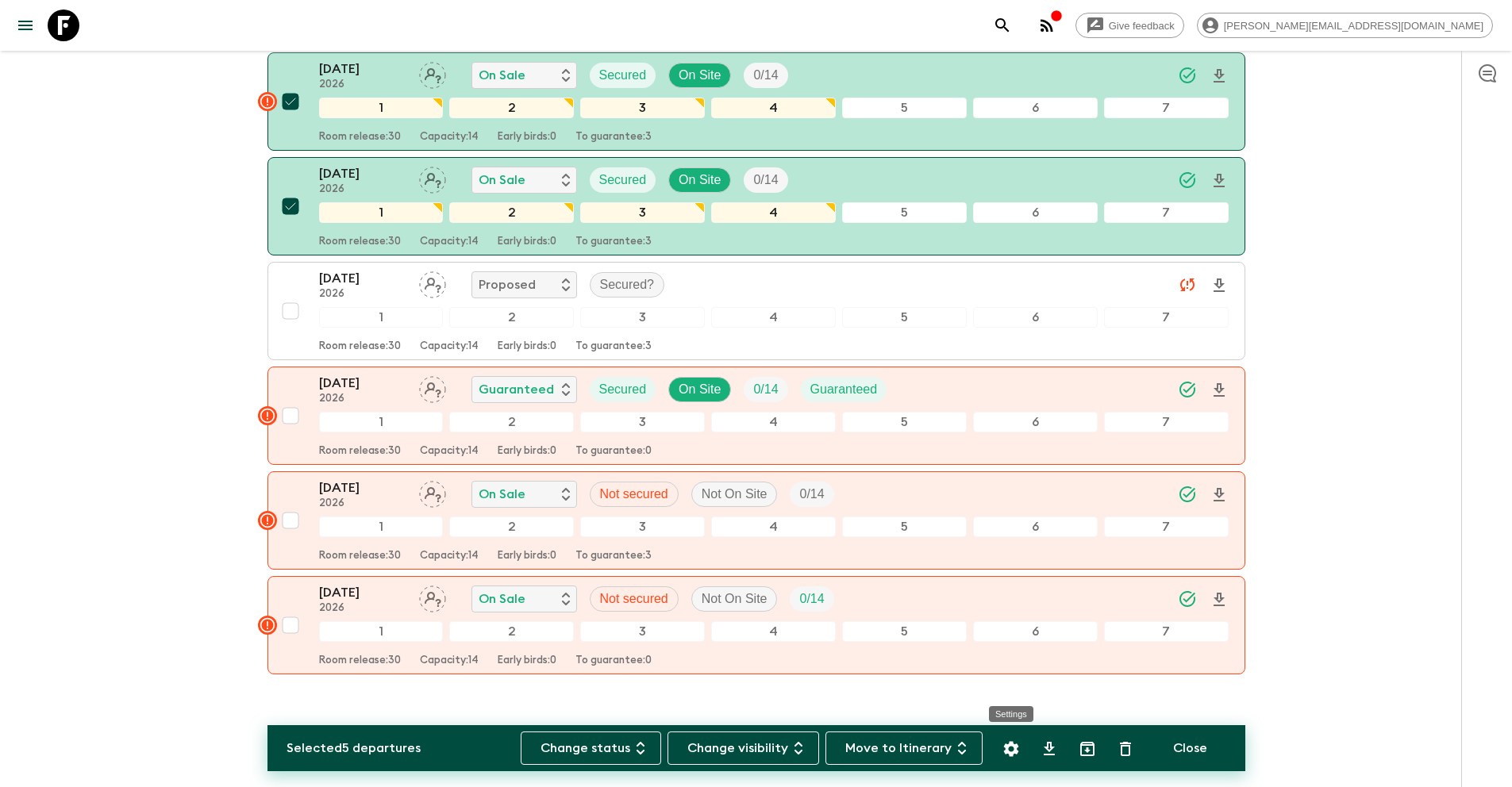
click at [1018, 751] on icon "Settings" at bounding box center [1010, 749] width 15 height 15
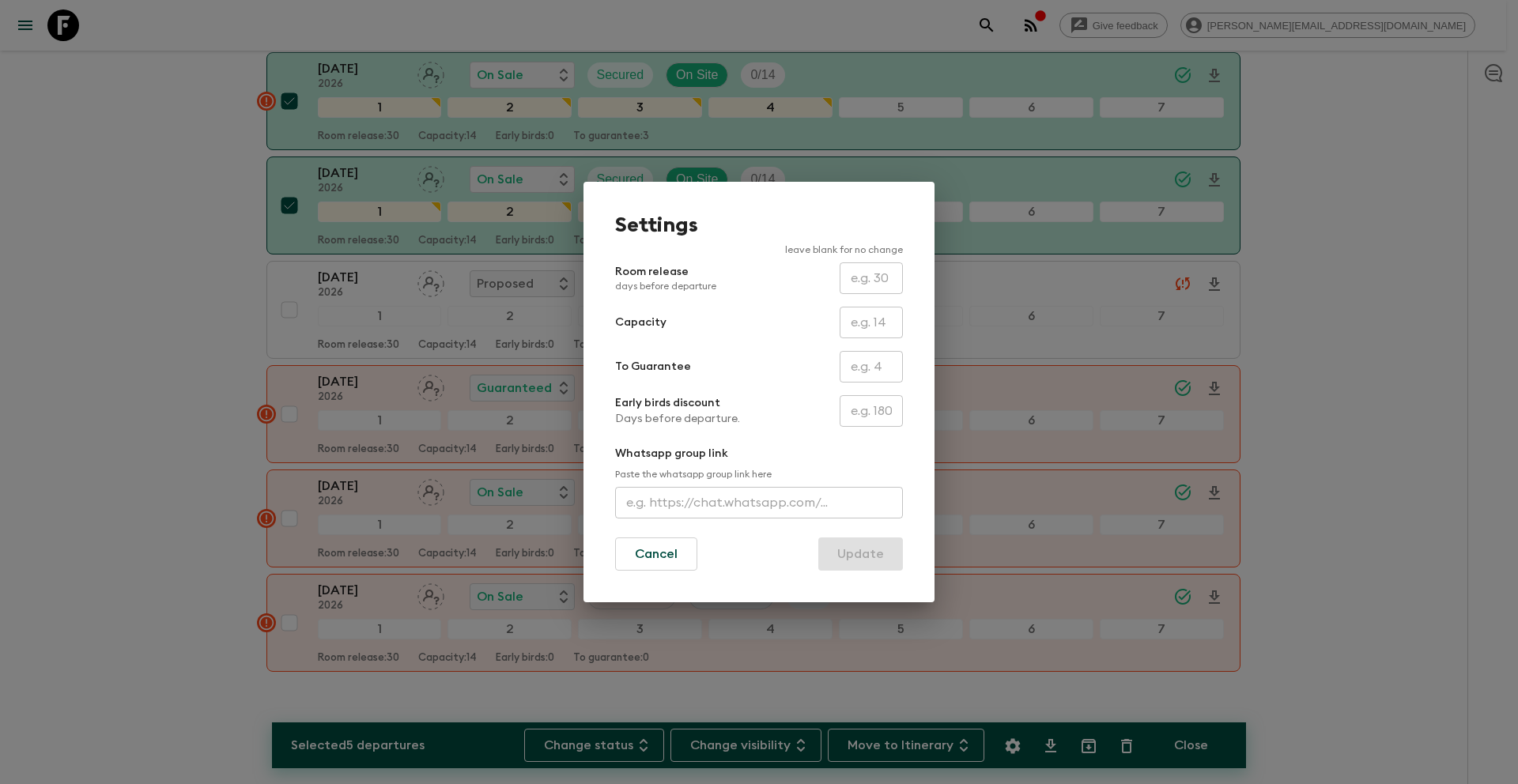
click at [862, 370] on input "text" at bounding box center [871, 366] width 63 height 31
type input "0"
click at [876, 556] on button "Update" at bounding box center [860, 554] width 85 height 33
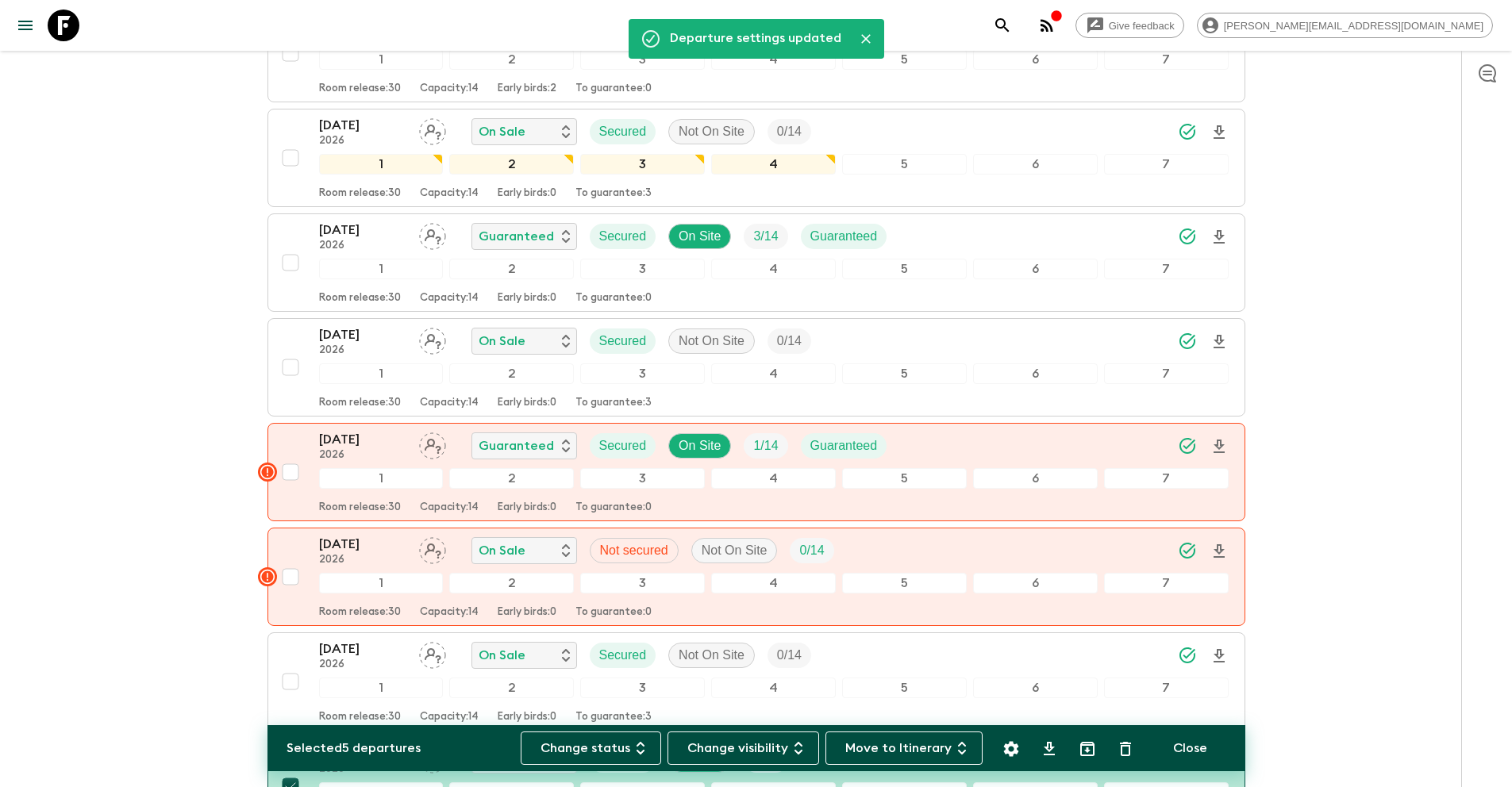
scroll to position [0, 0]
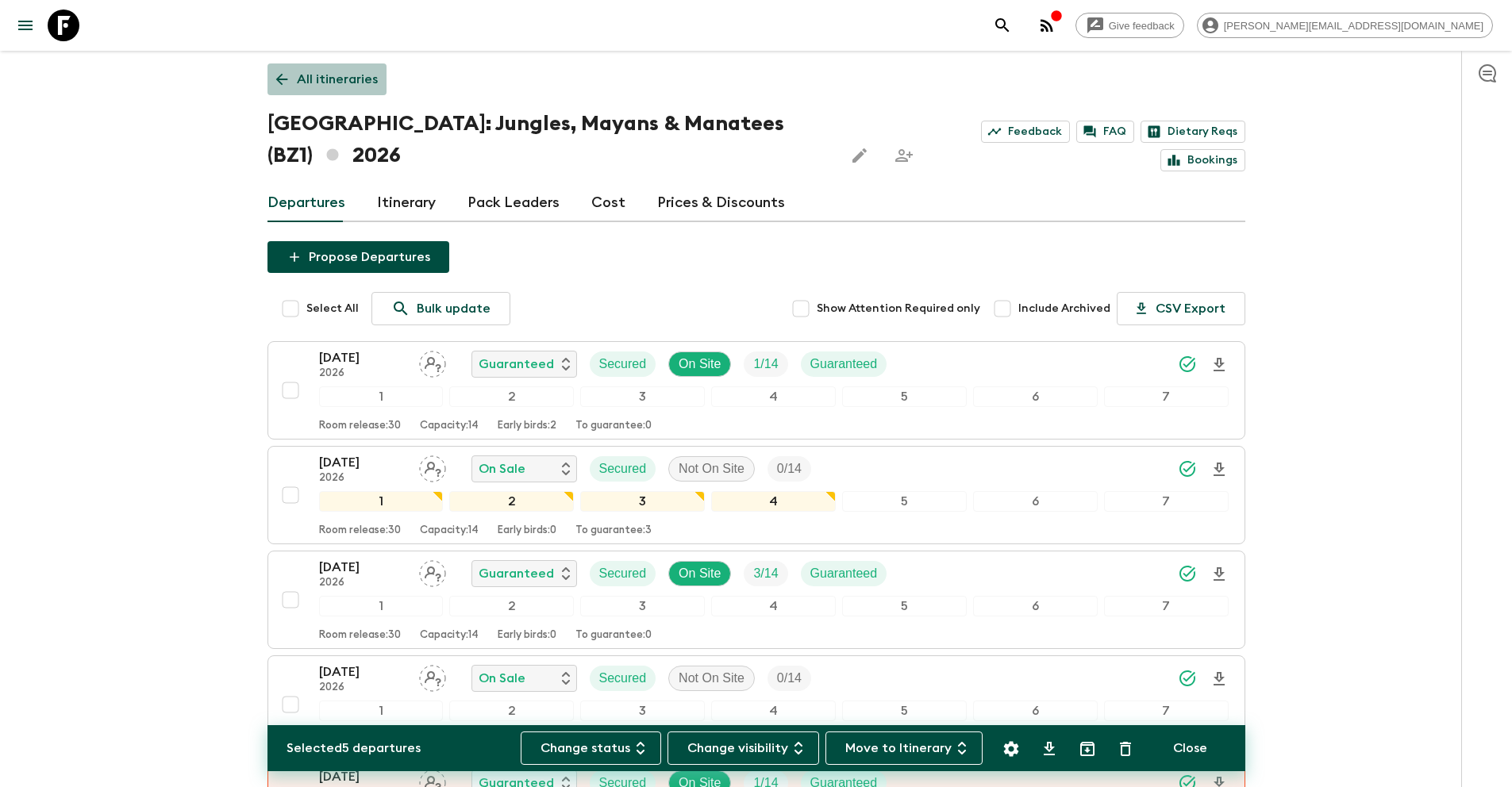
click at [347, 77] on p "All itineraries" at bounding box center [337, 79] width 81 height 19
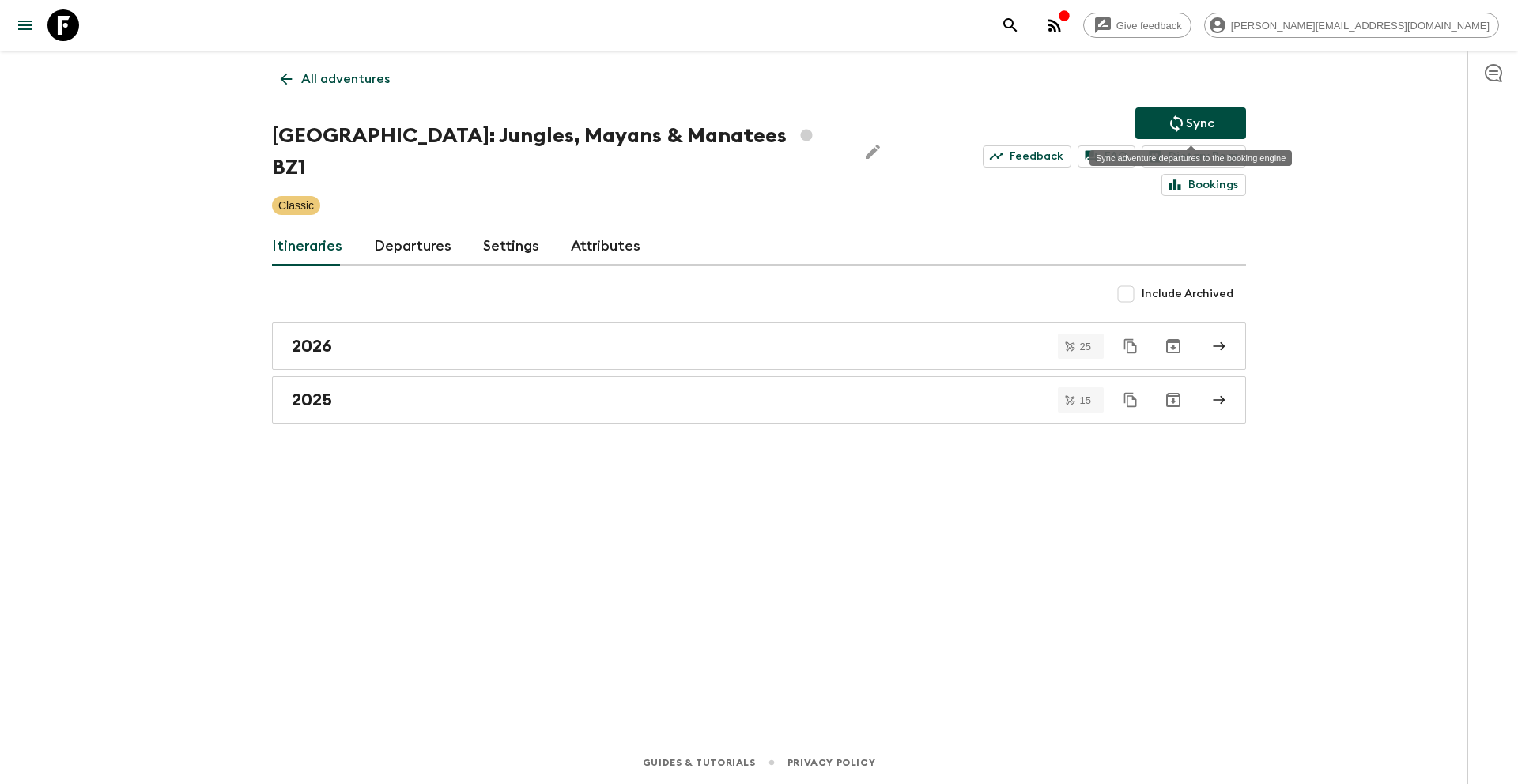
click at [1164, 128] on button "Sync" at bounding box center [1190, 124] width 110 height 31
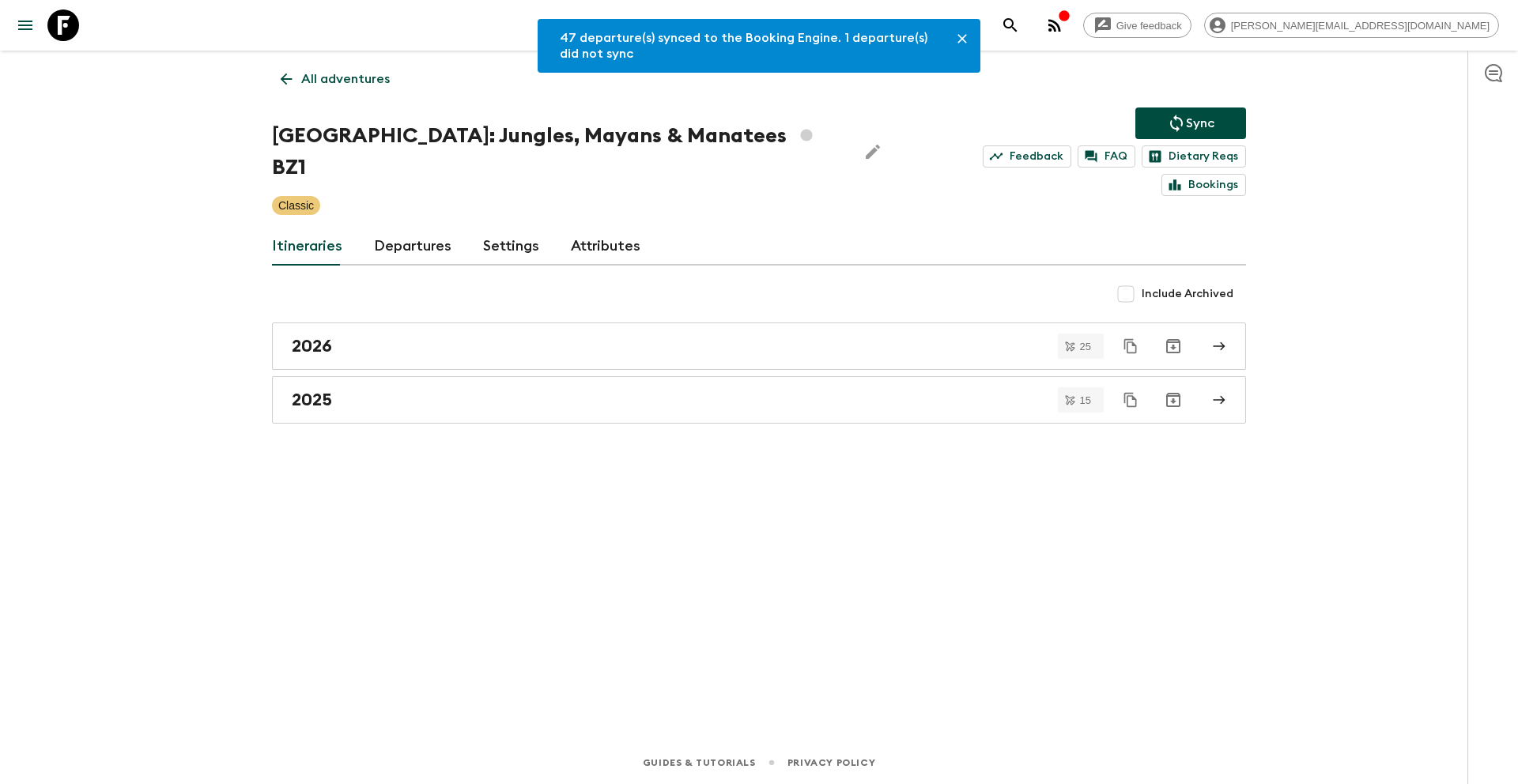
click at [295, 77] on link "All adventures" at bounding box center [335, 79] width 127 height 31
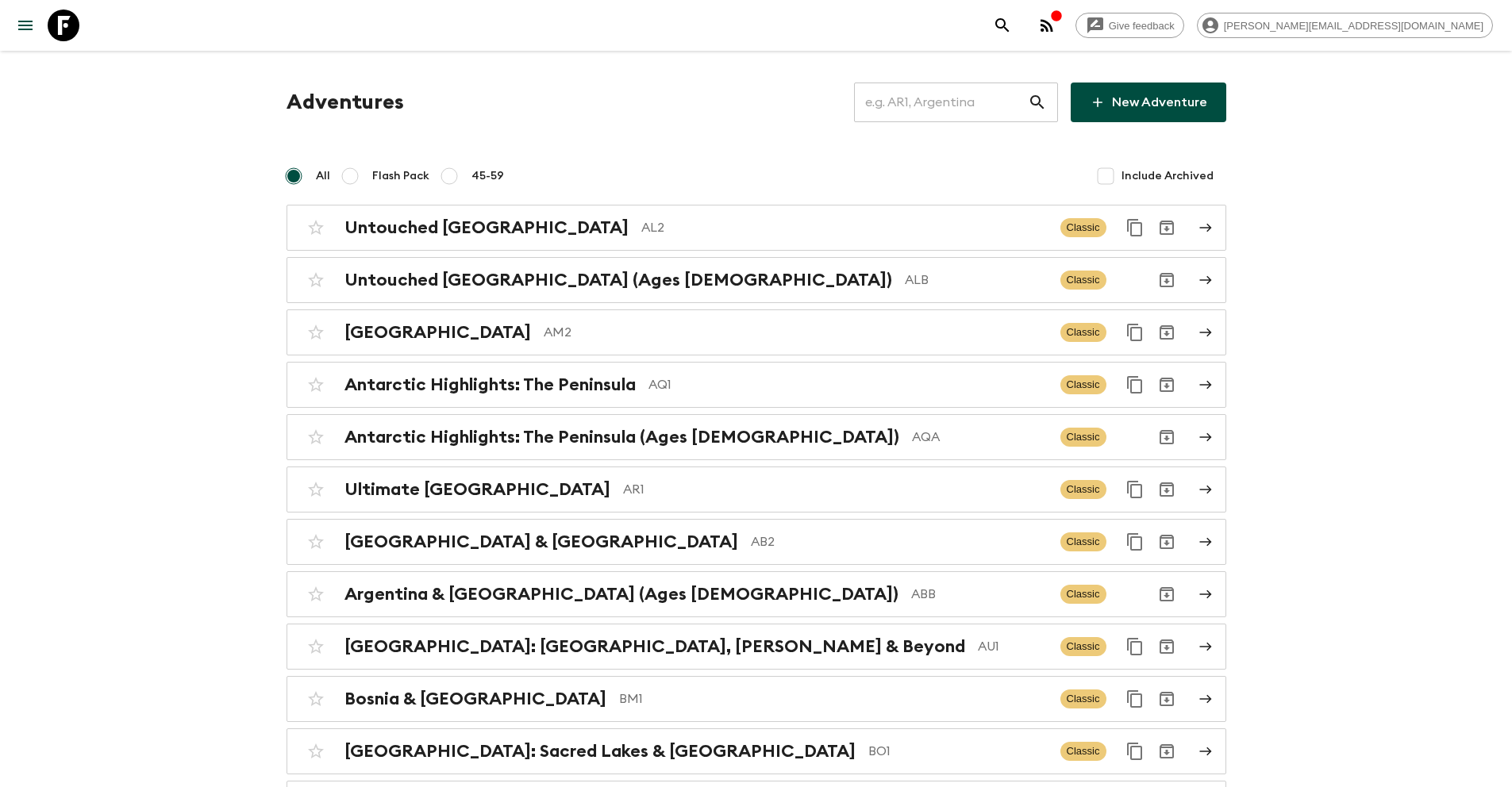
click at [931, 105] on input "text" at bounding box center [941, 103] width 174 height 45
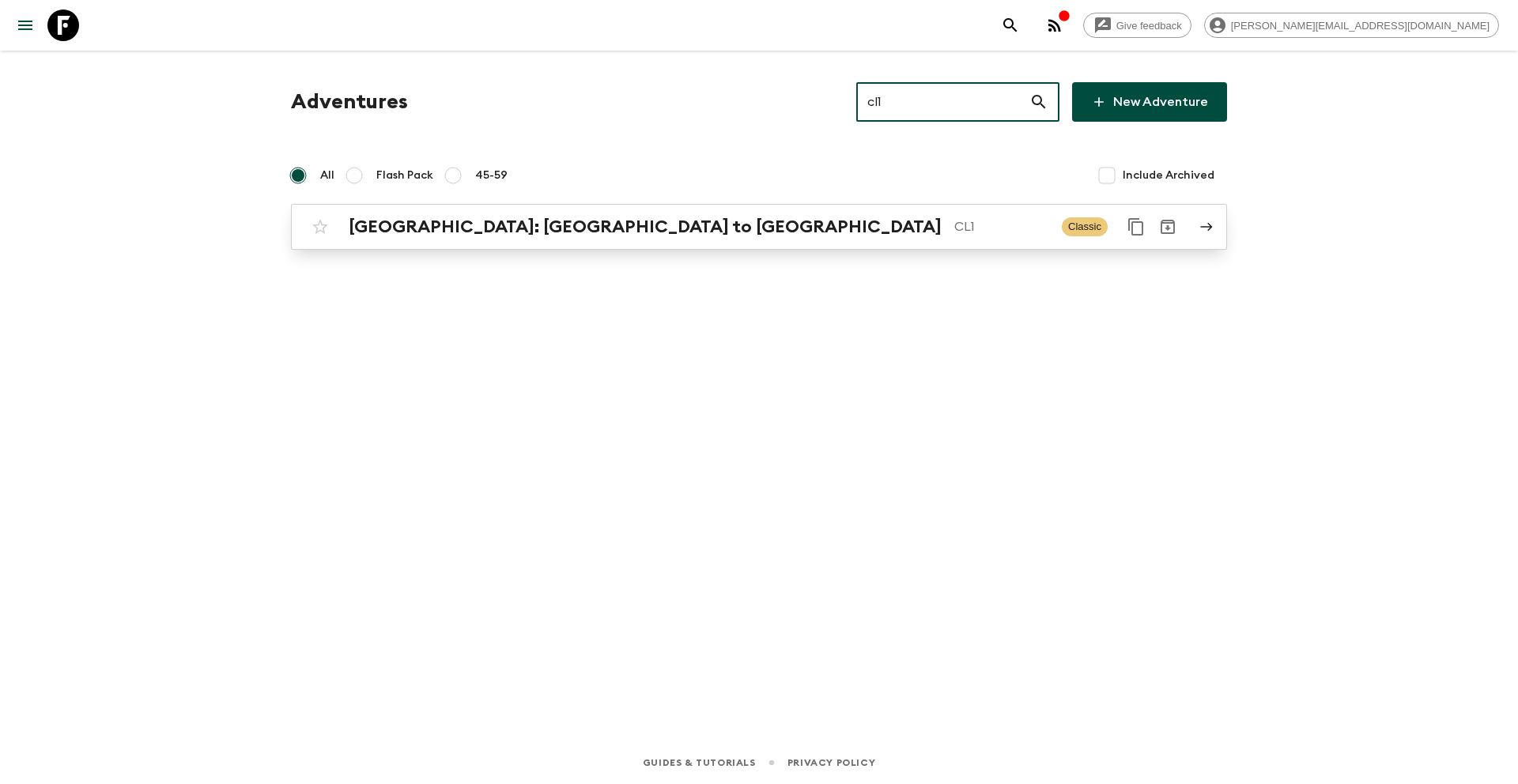
type input "cl1"
click at [955, 233] on p "CL1" at bounding box center [1002, 226] width 95 height 19
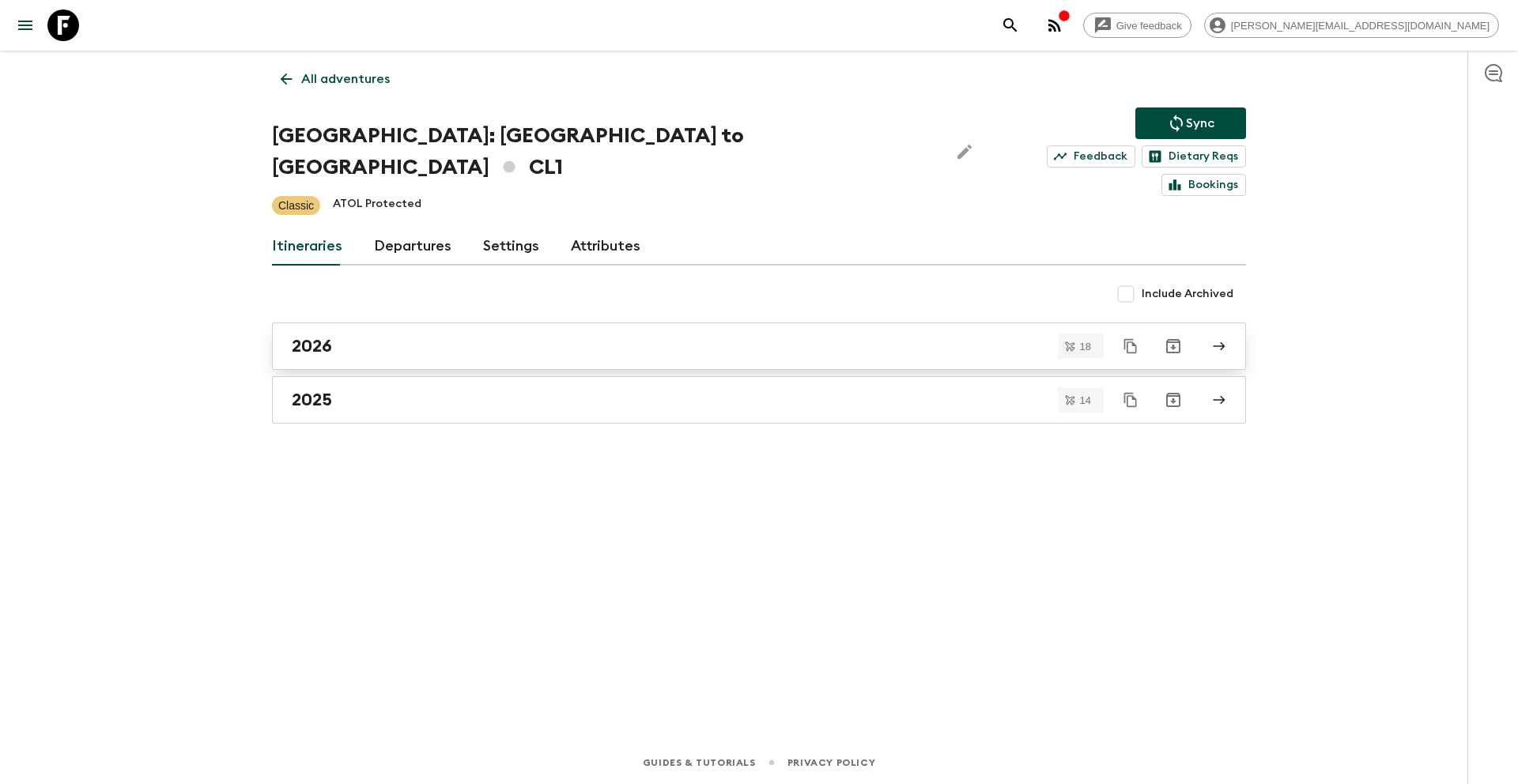
click at [385, 336] on div "2026" at bounding box center [744, 346] width 904 height 21
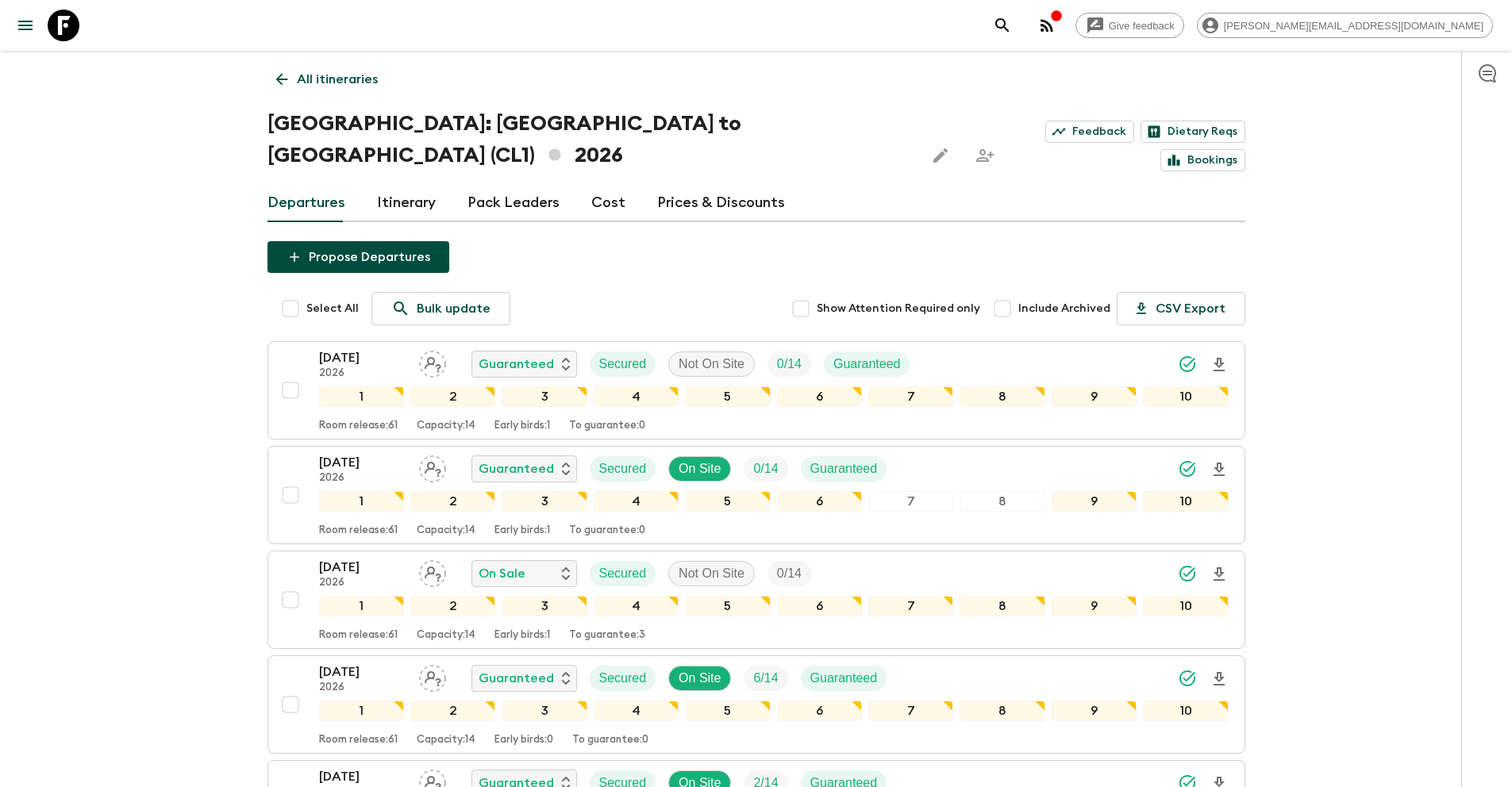
scroll to position [980, 0]
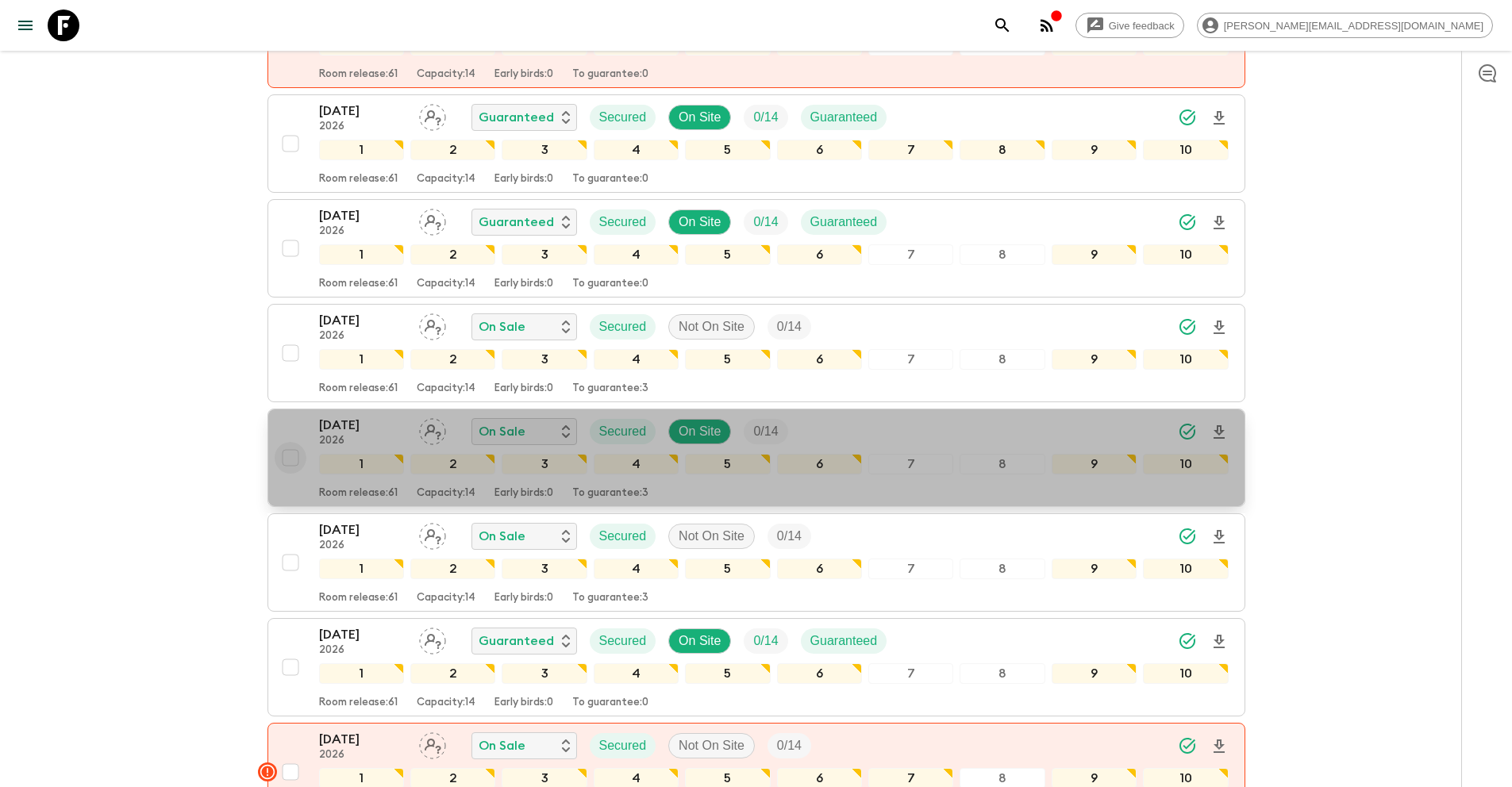
click at [291, 442] on input "checkbox" at bounding box center [290, 458] width 31 height 31
checkbox input "true"
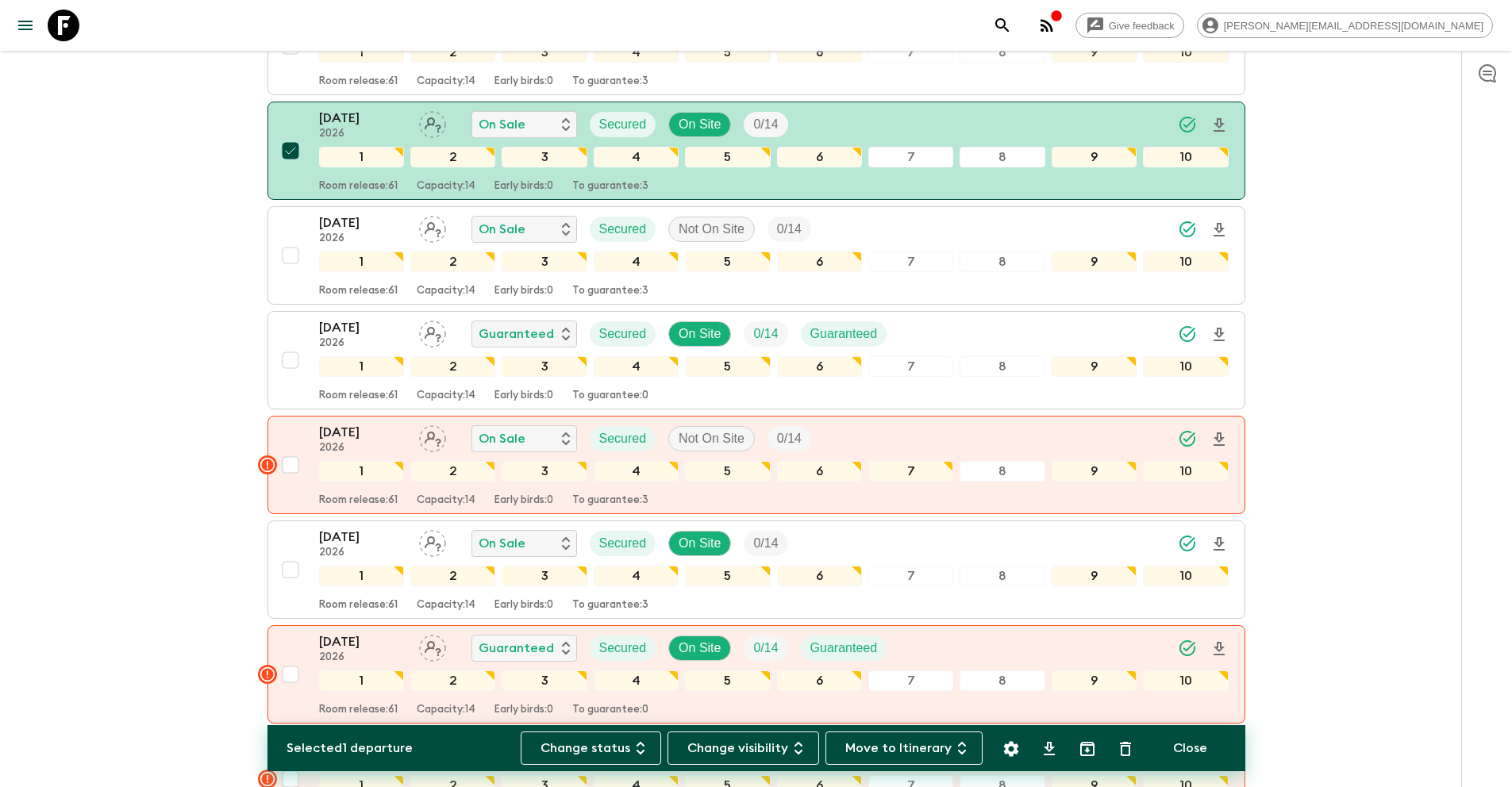
scroll to position [1297, 0]
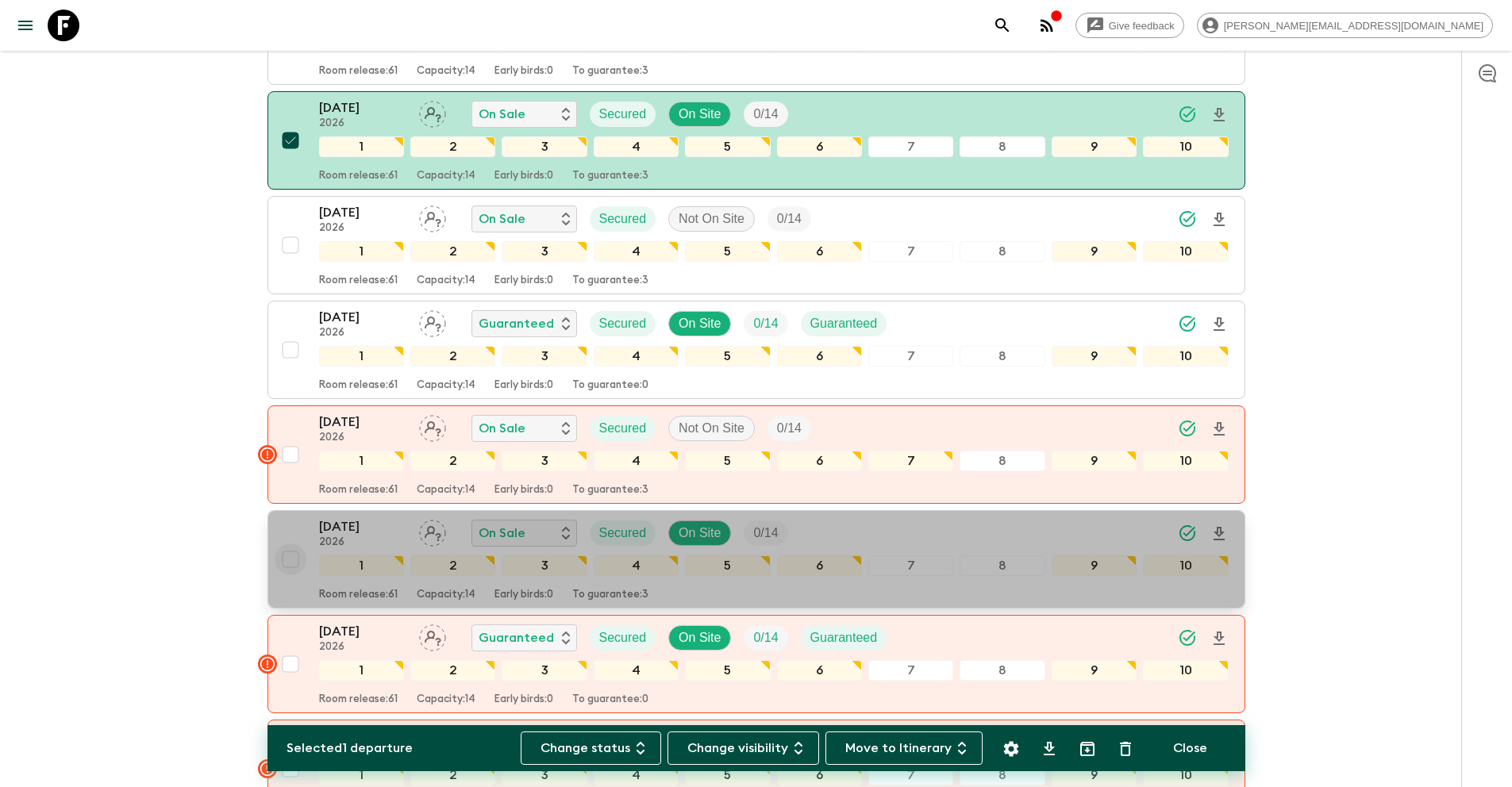
click at [285, 544] on input "checkbox" at bounding box center [290, 560] width 31 height 31
checkbox input "true"
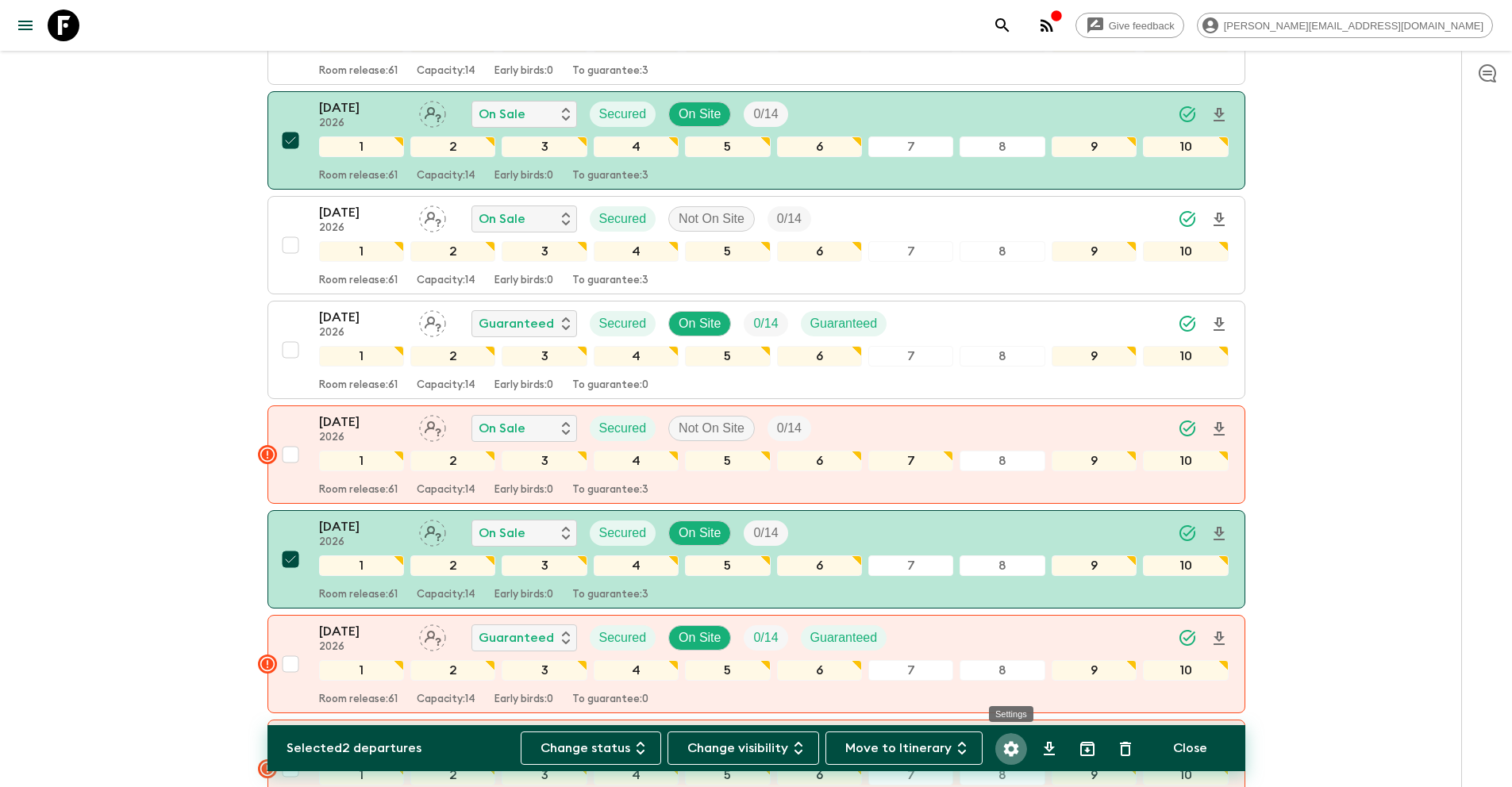
click at [999, 751] on button "Settings" at bounding box center [1011, 749] width 31 height 31
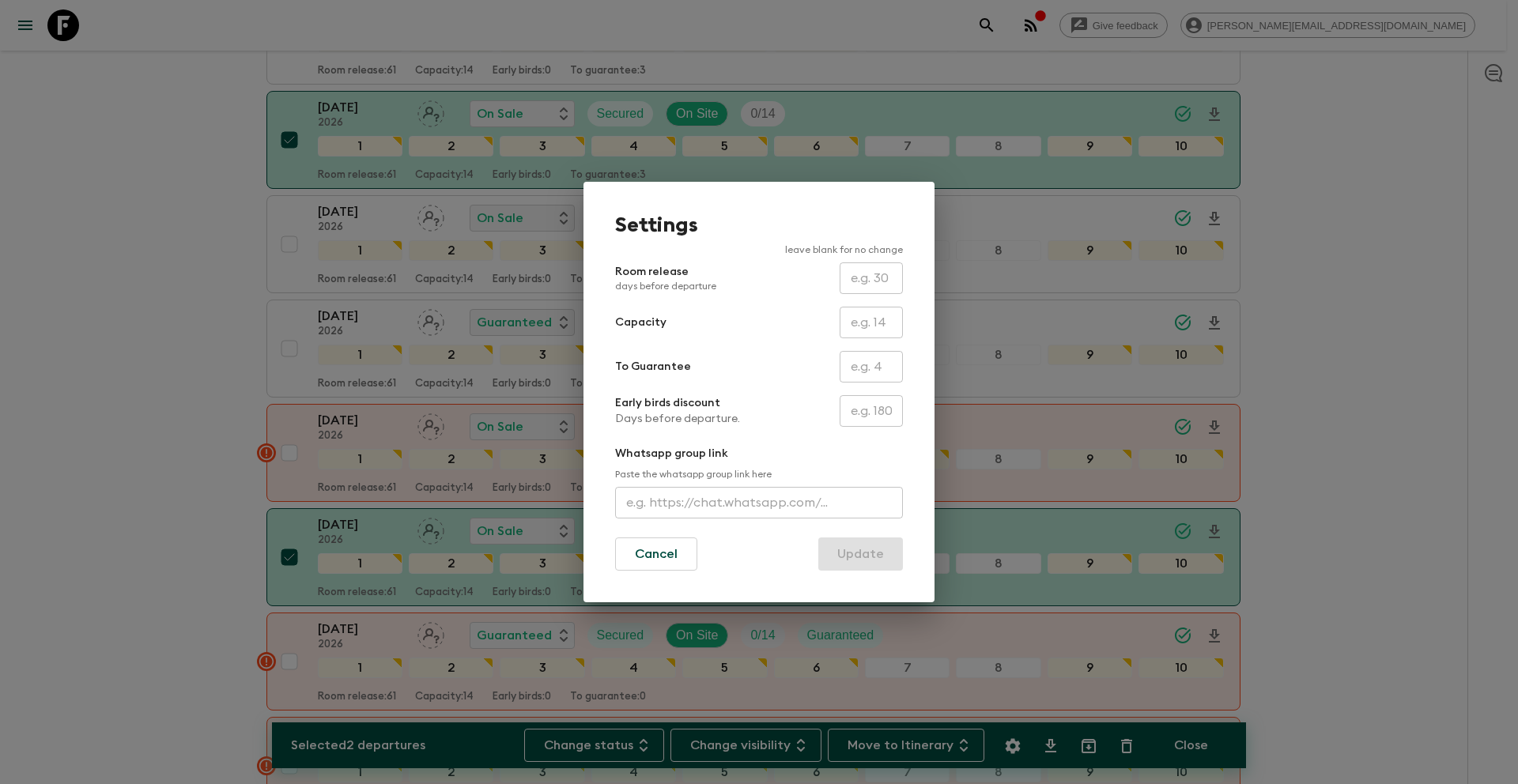
click at [863, 362] on input "text" at bounding box center [871, 366] width 63 height 31
type input "0"
click at [871, 567] on button "Update" at bounding box center [860, 554] width 85 height 33
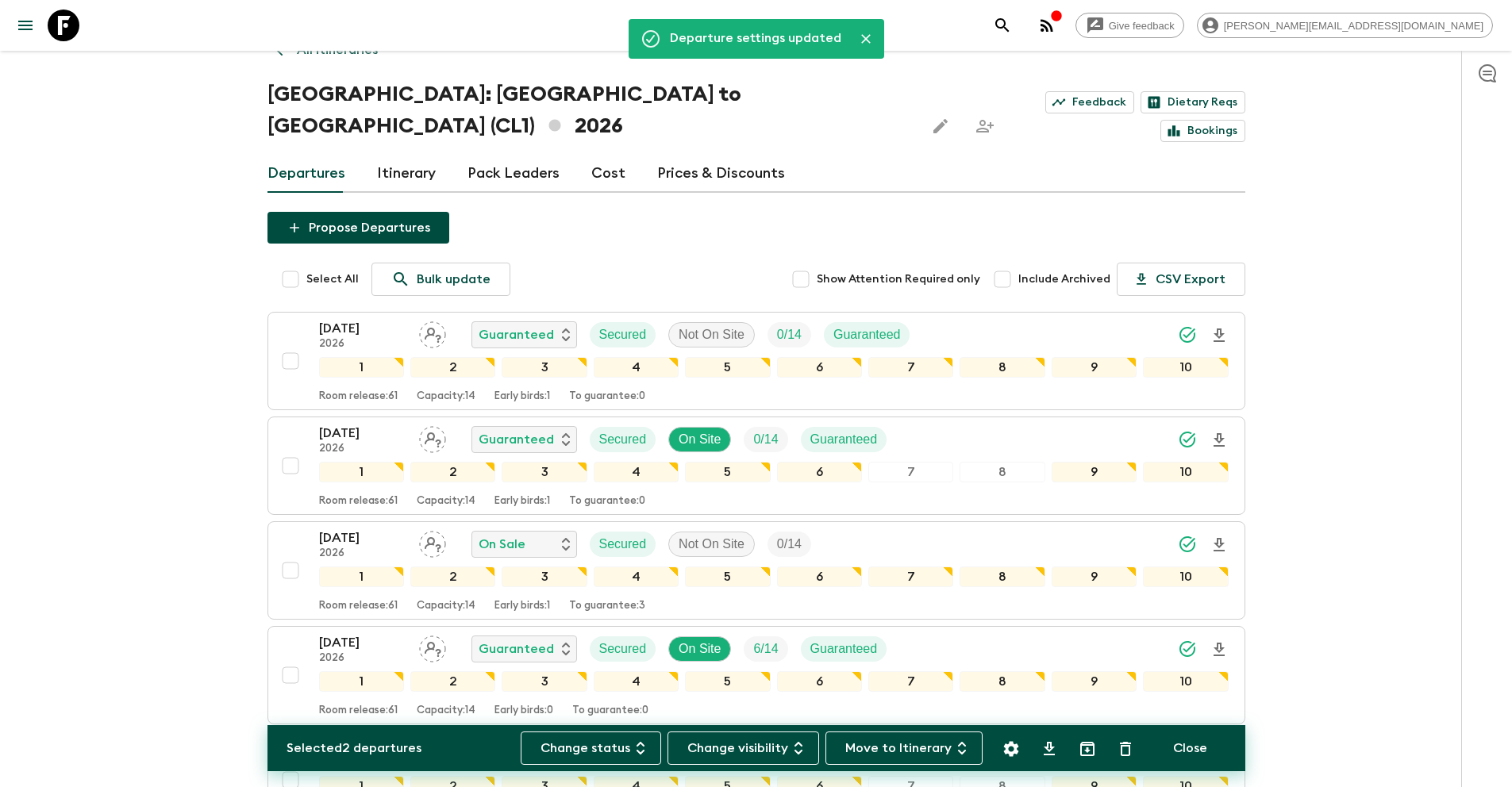
scroll to position [0, 0]
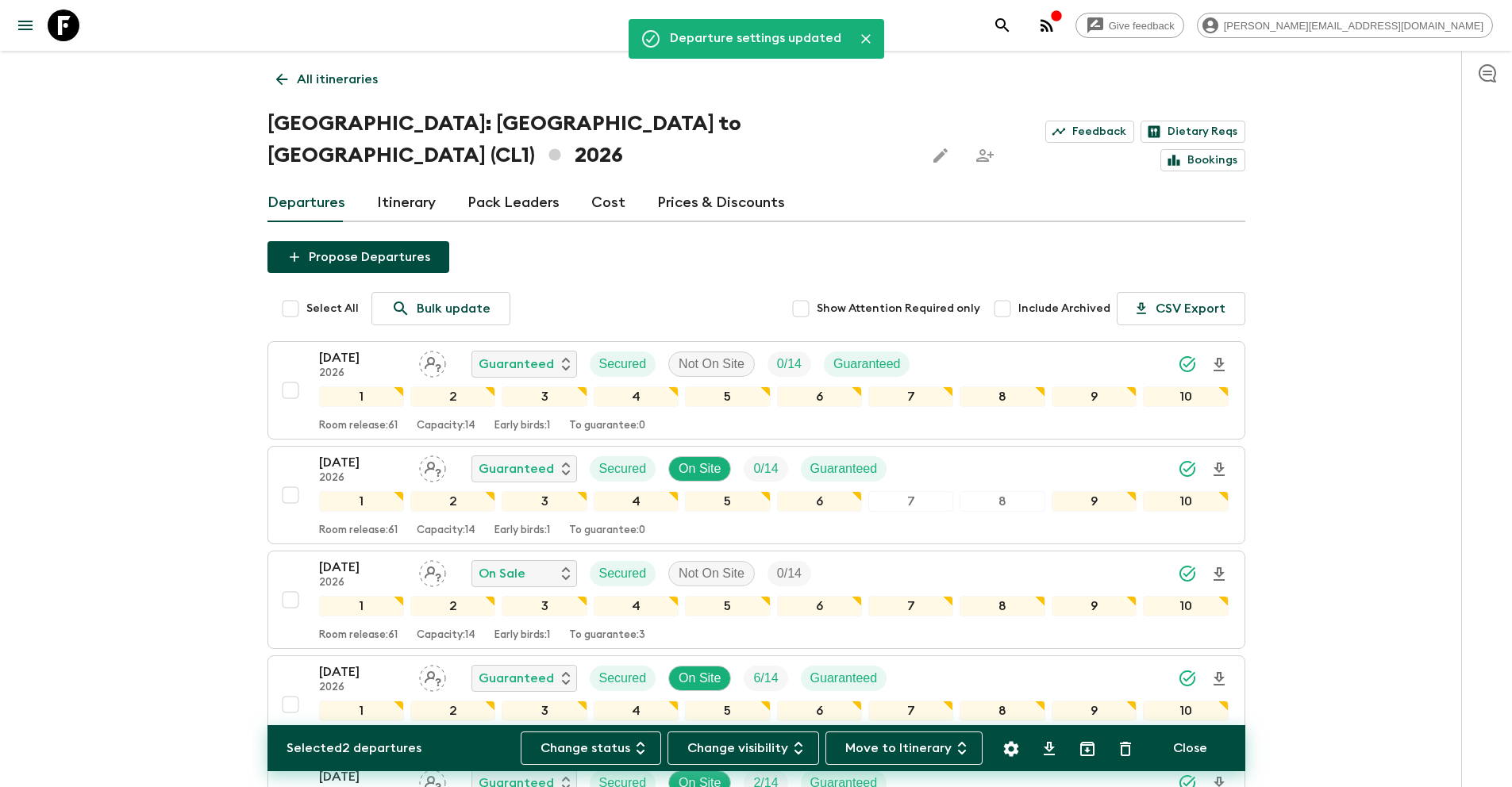
click at [342, 78] on p "All itineraries" at bounding box center [337, 79] width 81 height 19
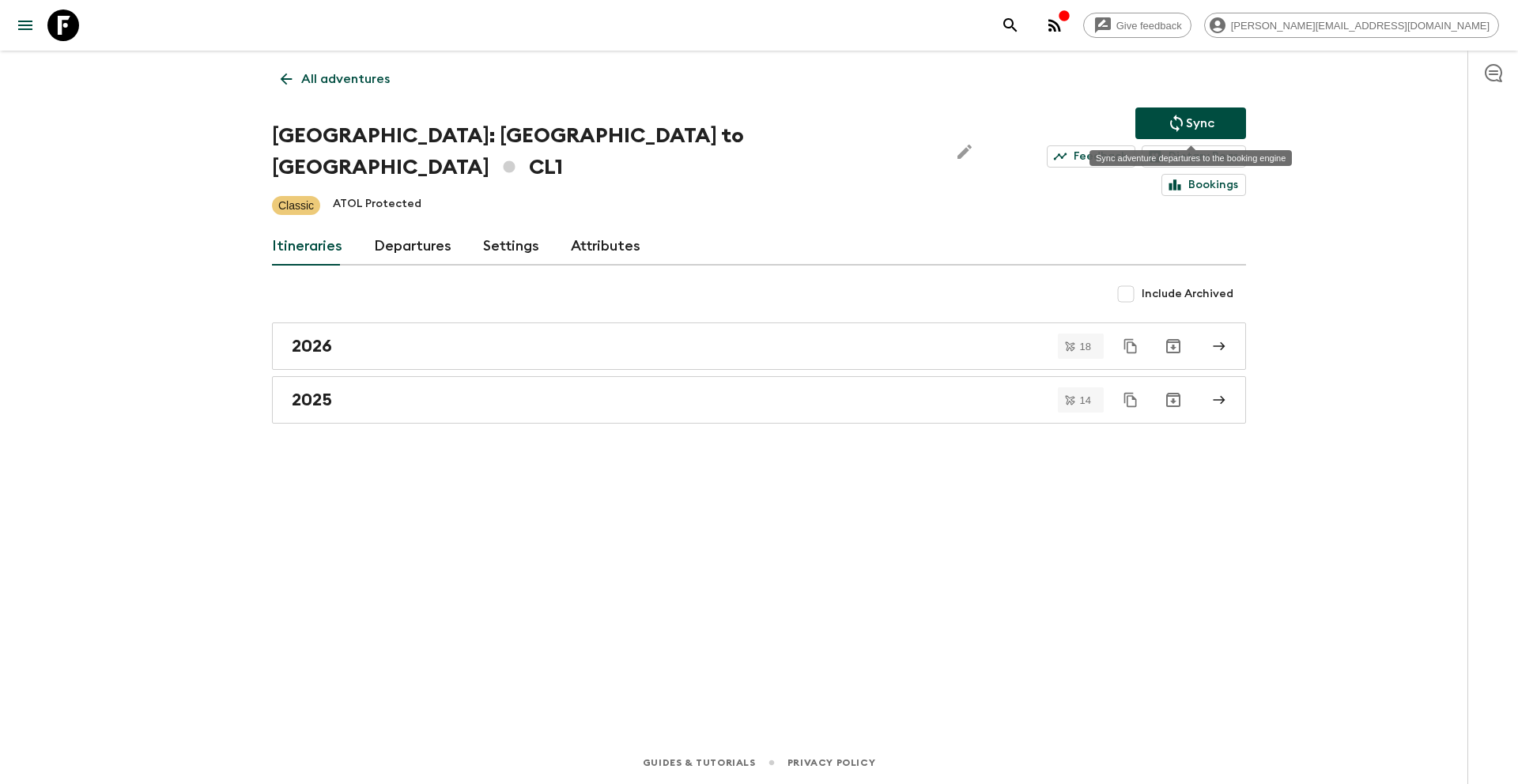
click at [1170, 112] on button "Sync" at bounding box center [1190, 124] width 110 height 31
click at [357, 77] on p "All adventures" at bounding box center [346, 78] width 89 height 19
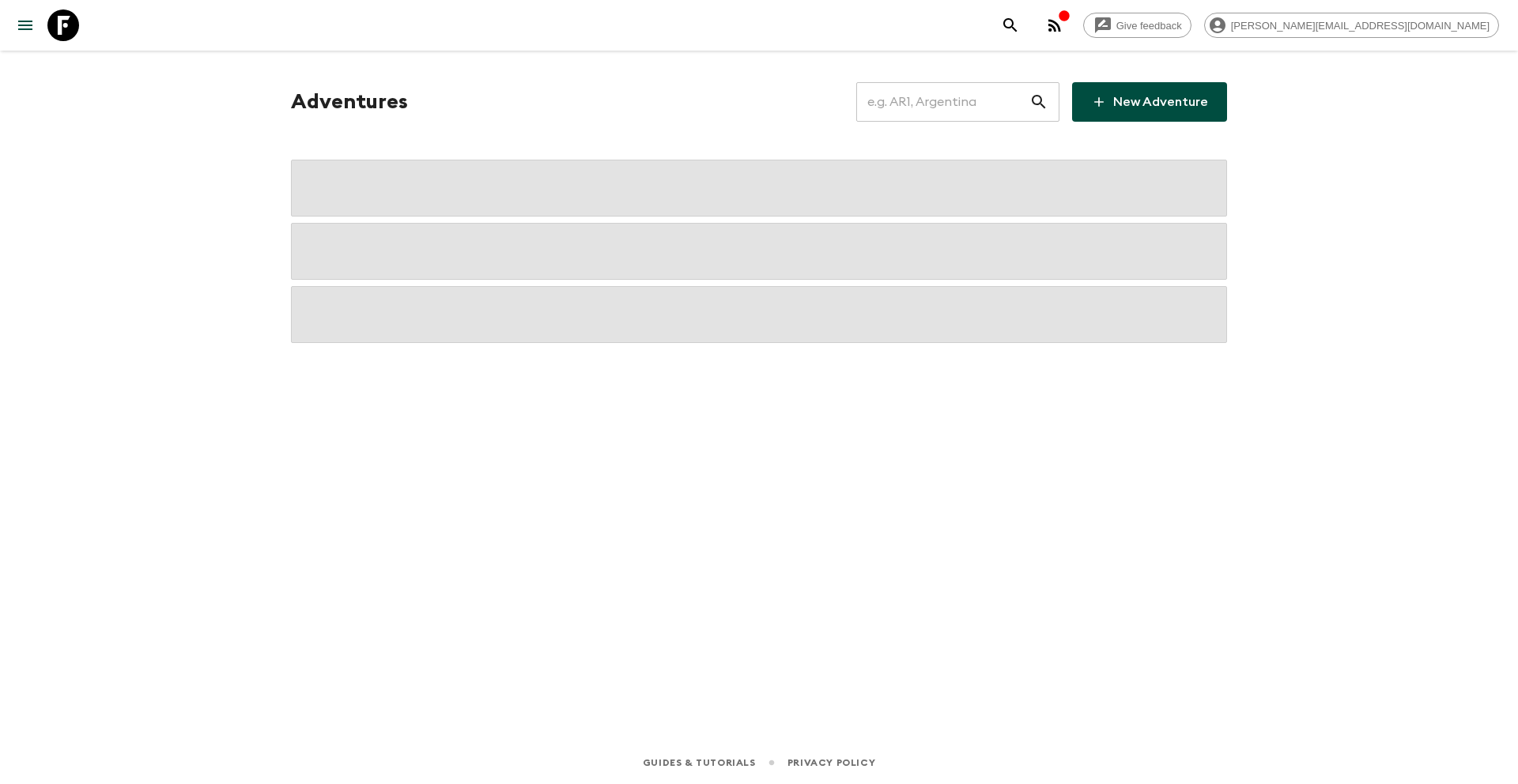
click at [974, 110] on input "text" at bounding box center [943, 102] width 173 height 44
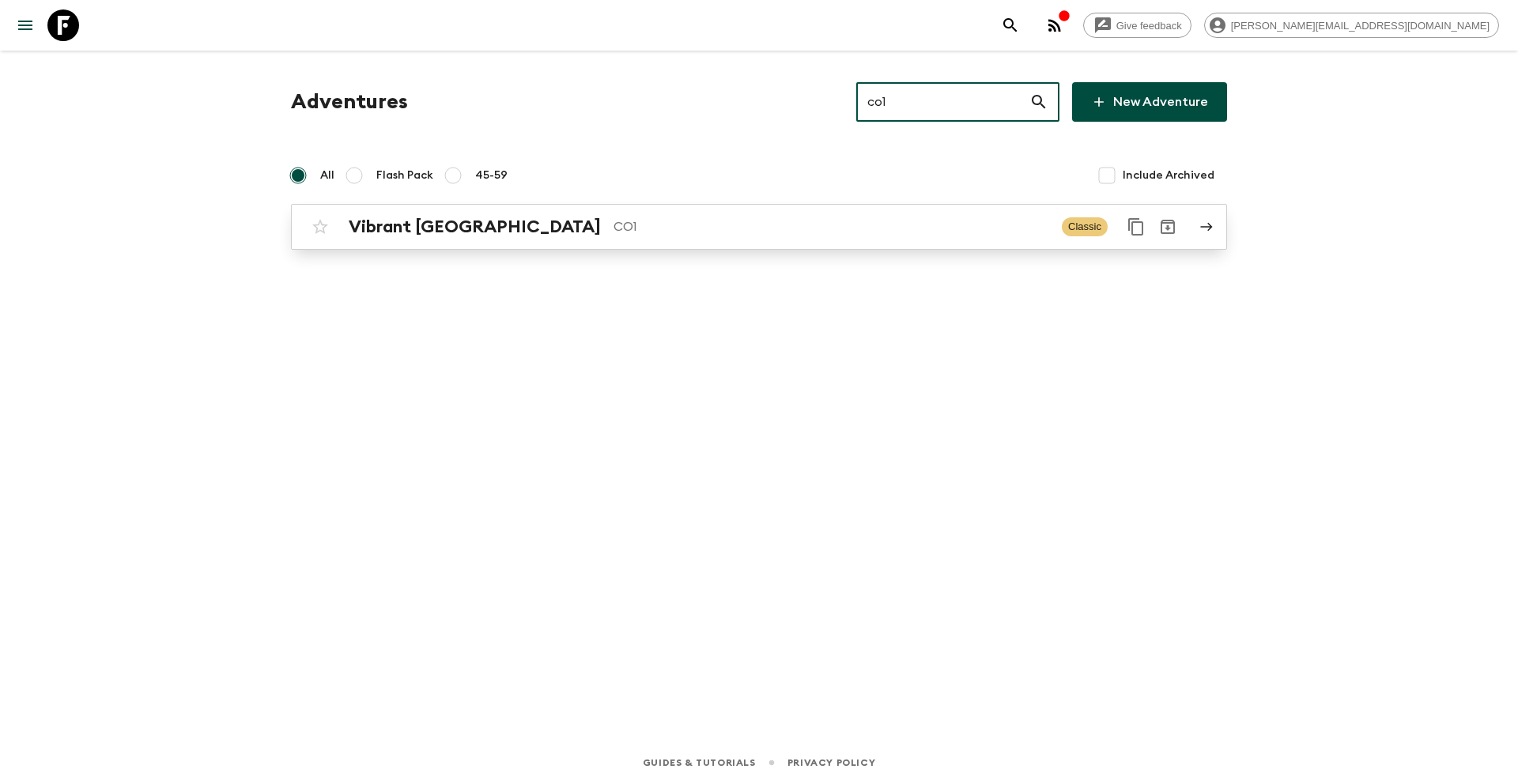
type input "co1"
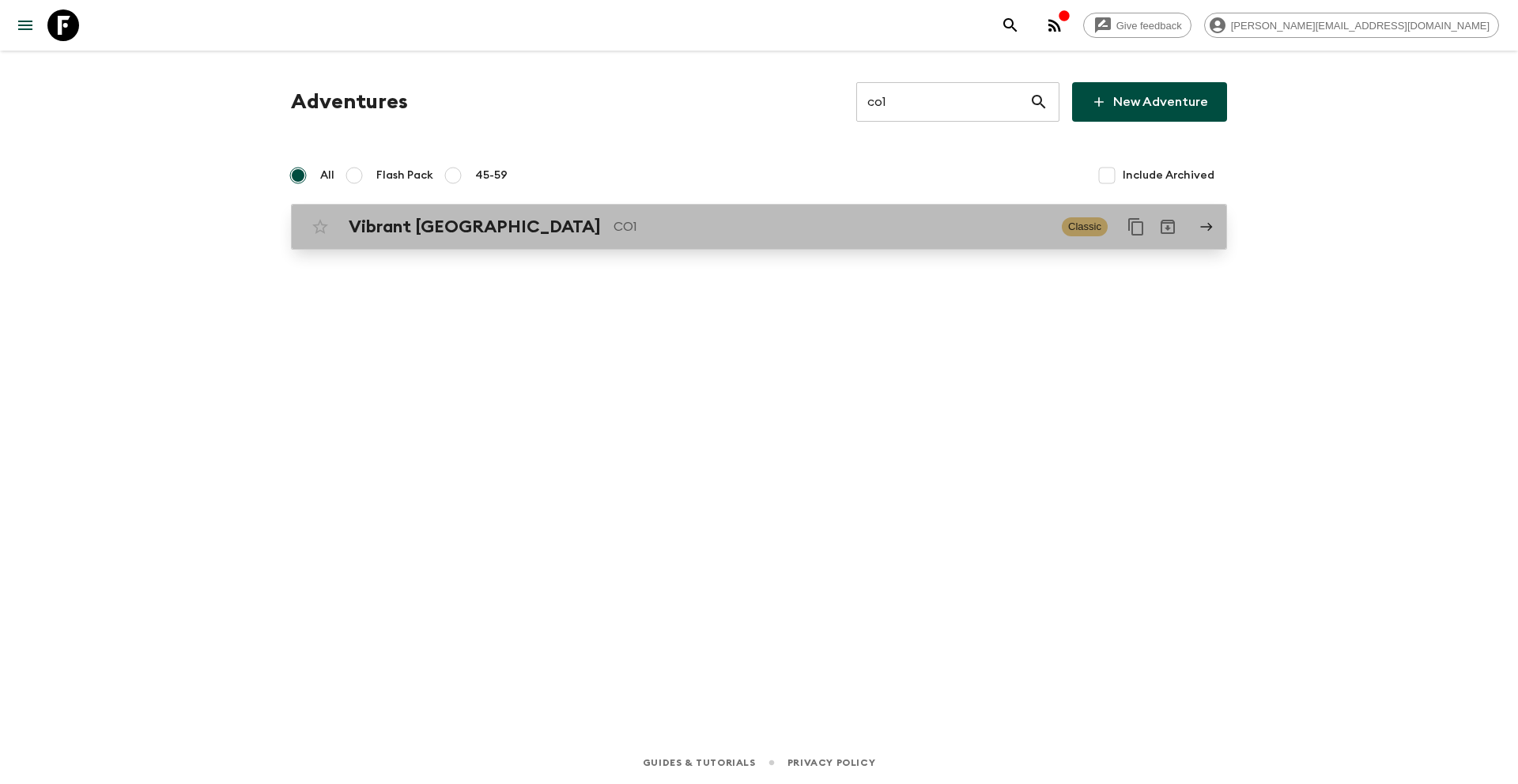
click at [684, 240] on div "Vibrant Colombia CO1 Classic" at bounding box center [728, 226] width 848 height 31
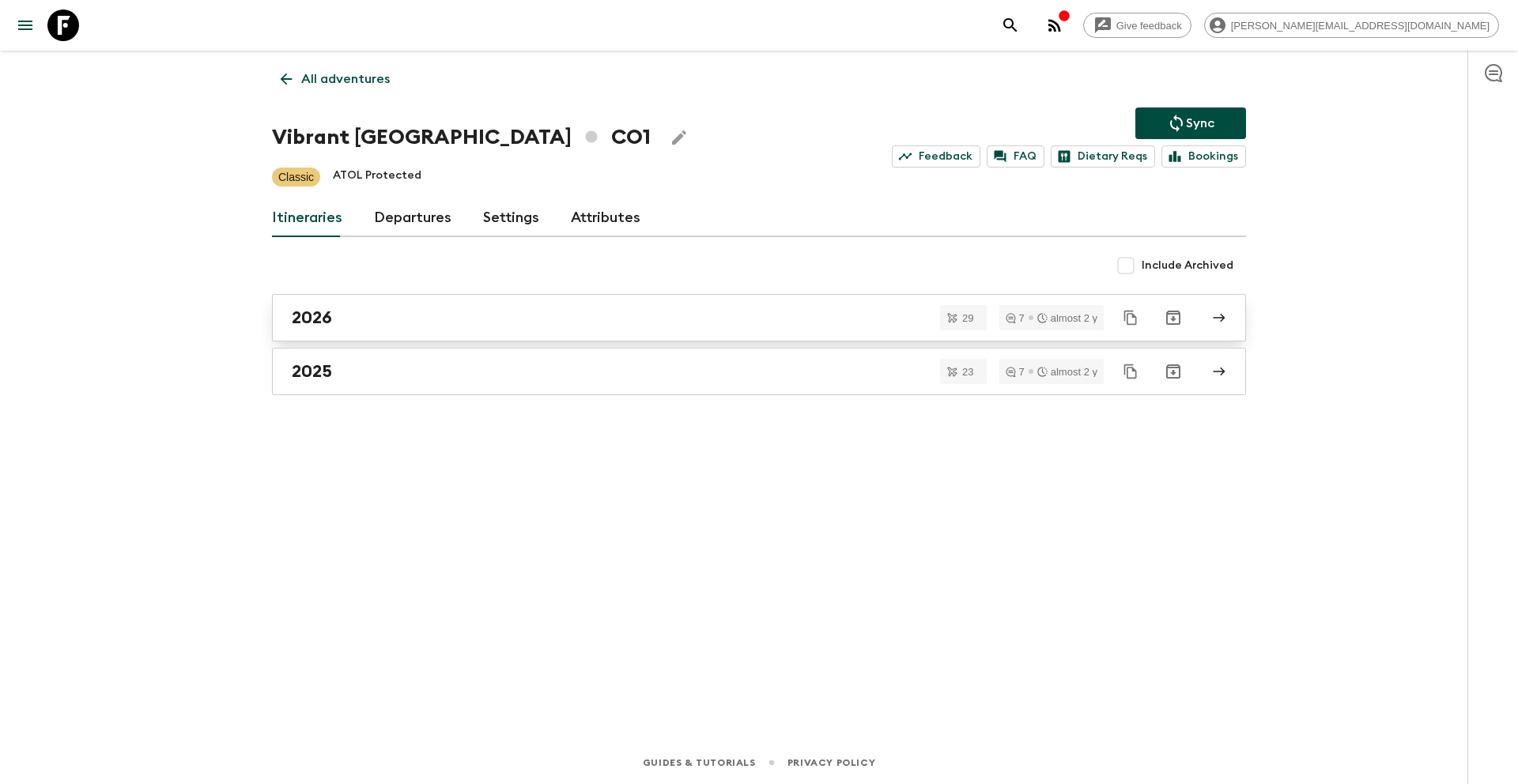
click at [403, 316] on div "2026" at bounding box center [744, 317] width 904 height 21
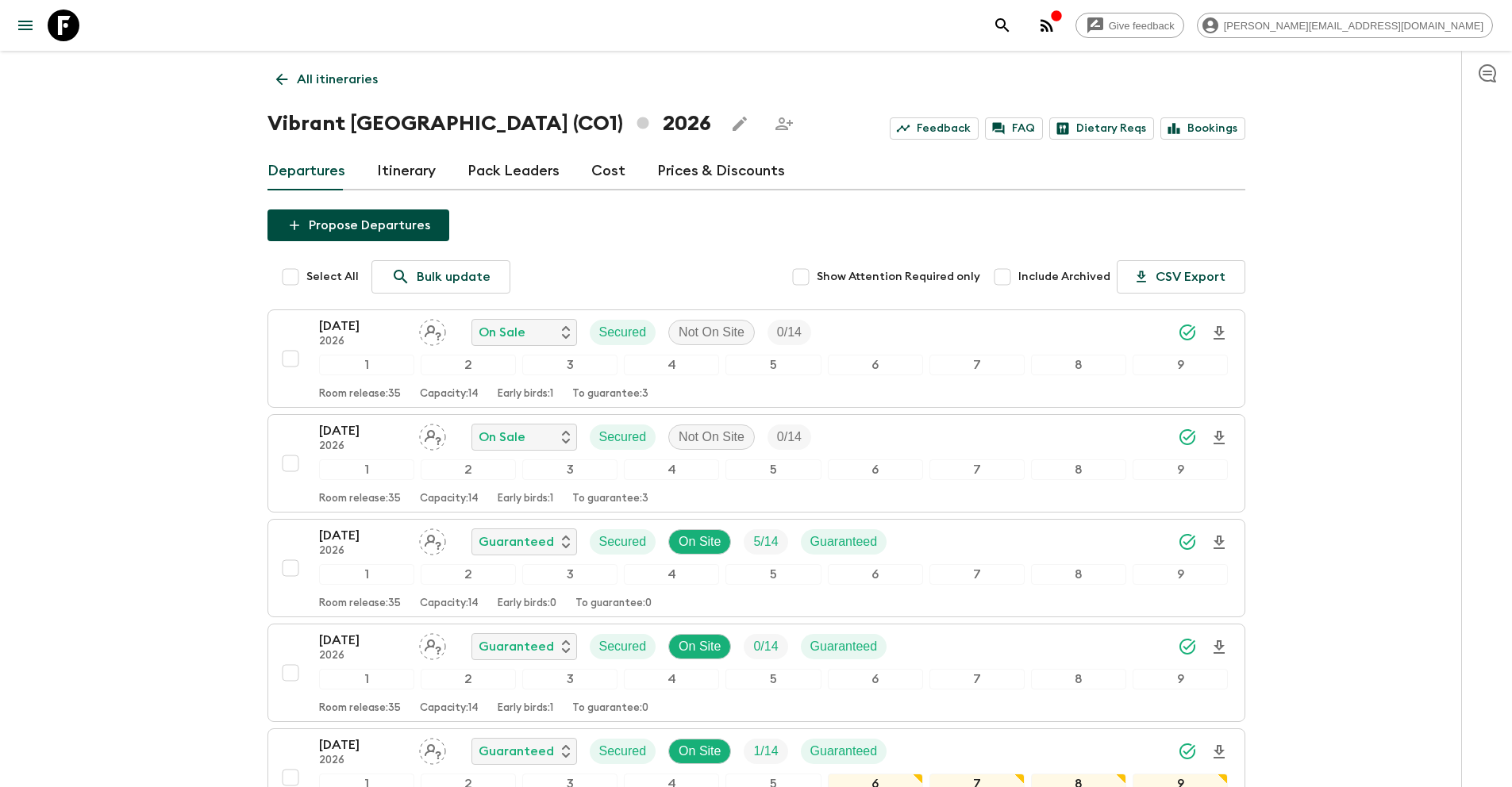
scroll to position [1295, 0]
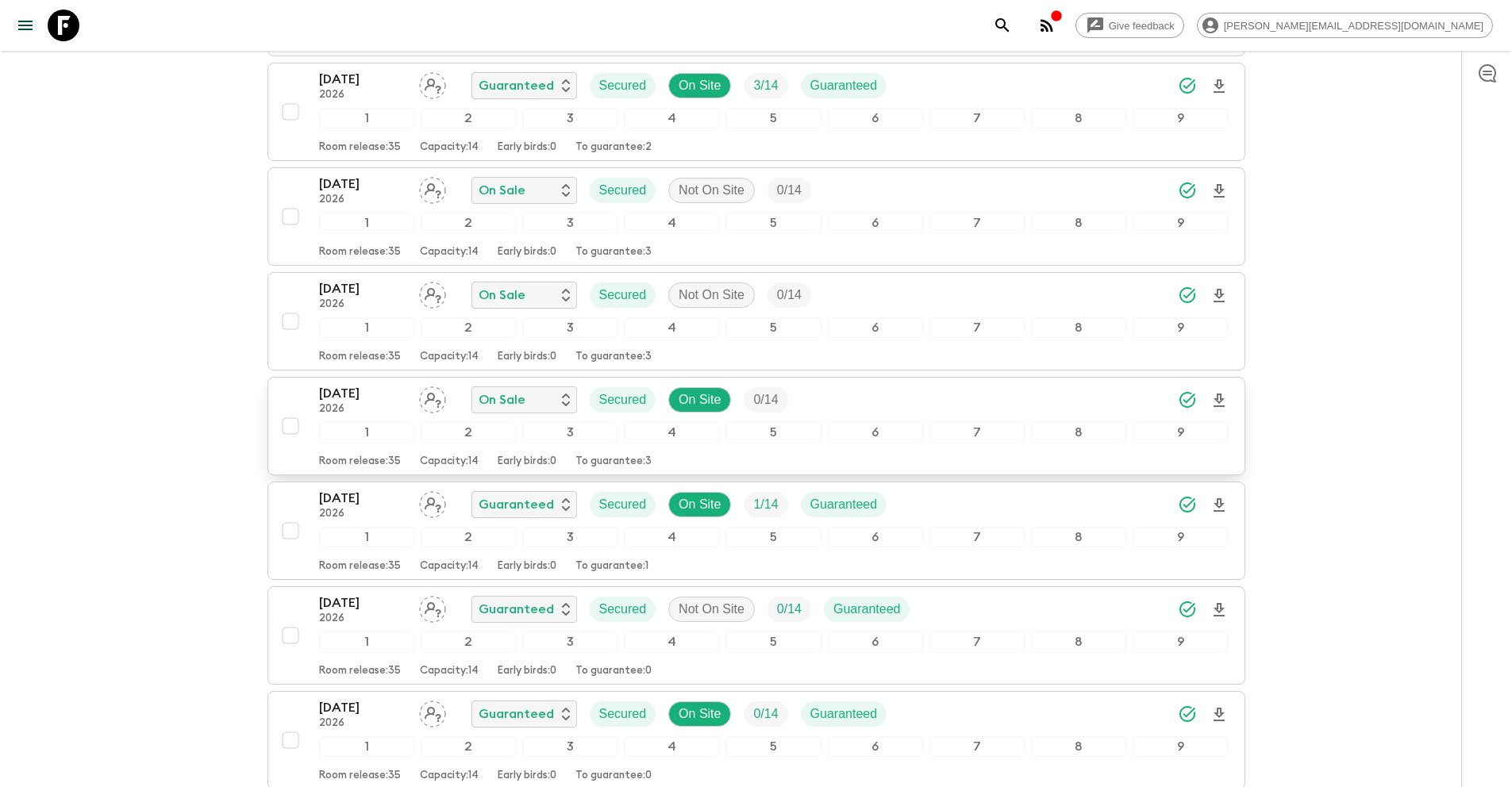
click at [289, 427] on input "checkbox" at bounding box center [290, 426] width 31 height 31
checkbox input "true"
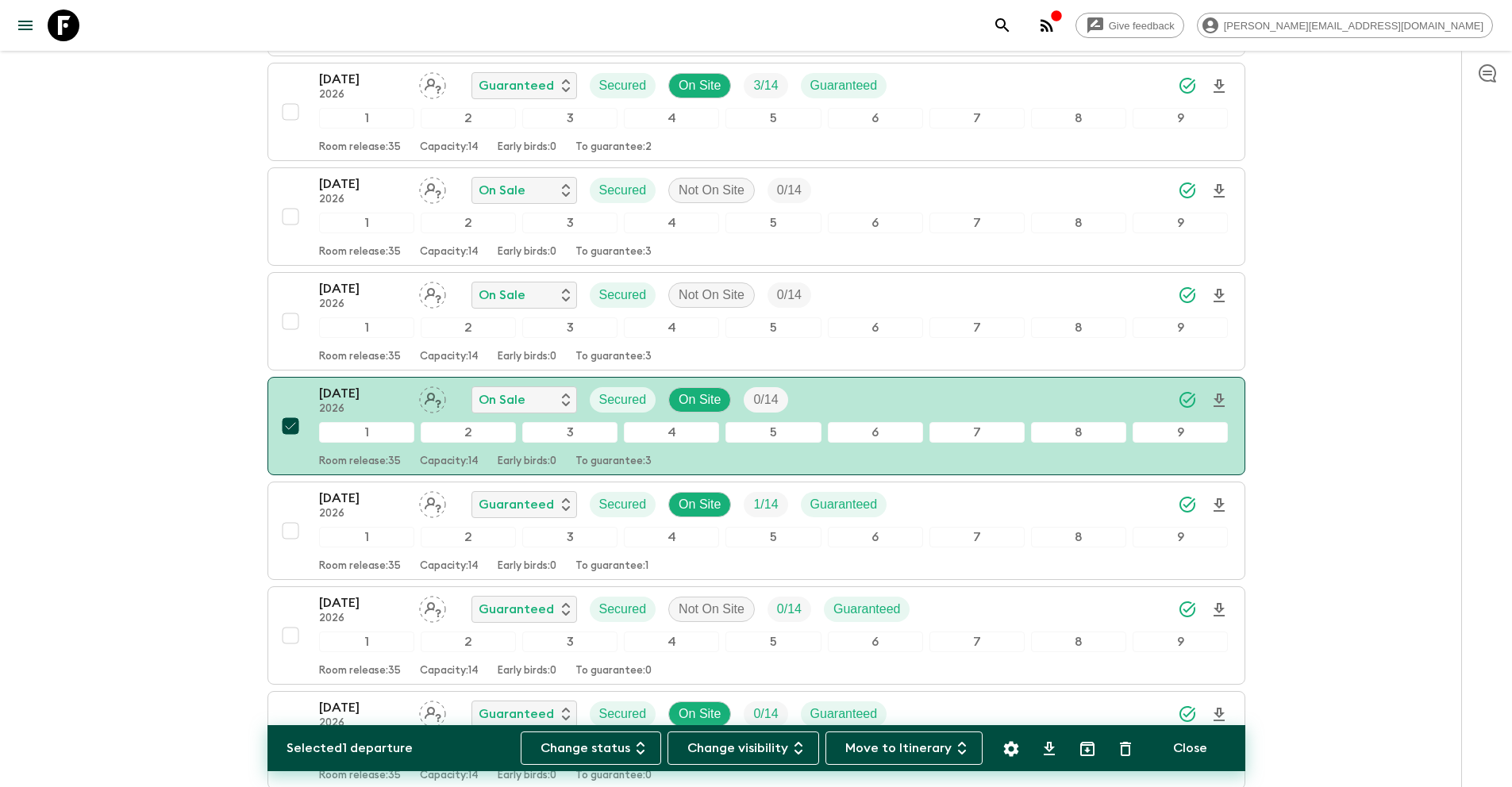
scroll to position [2132, 0]
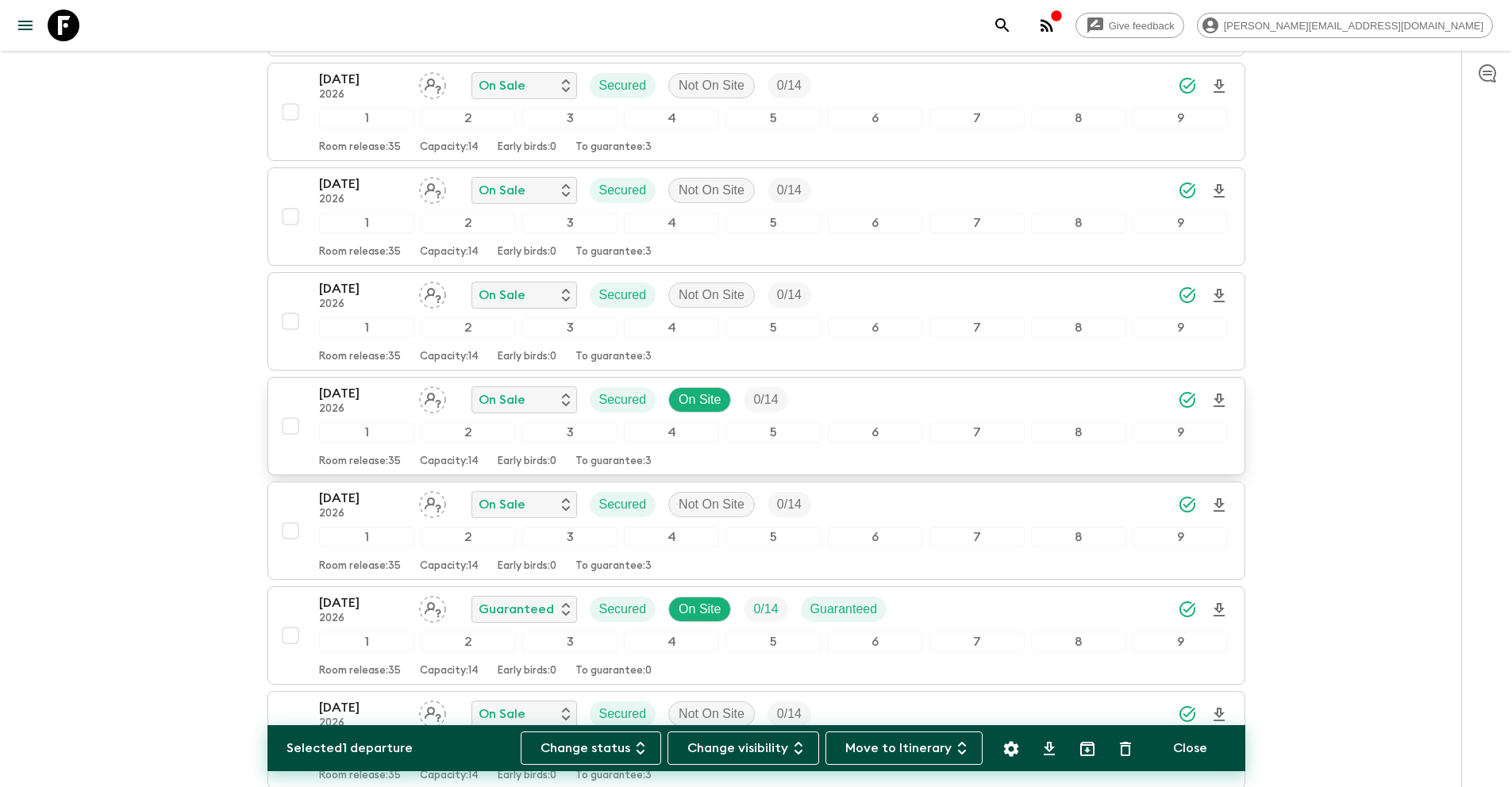
click at [294, 427] on input "checkbox" at bounding box center [290, 426] width 31 height 31
checkbox input "true"
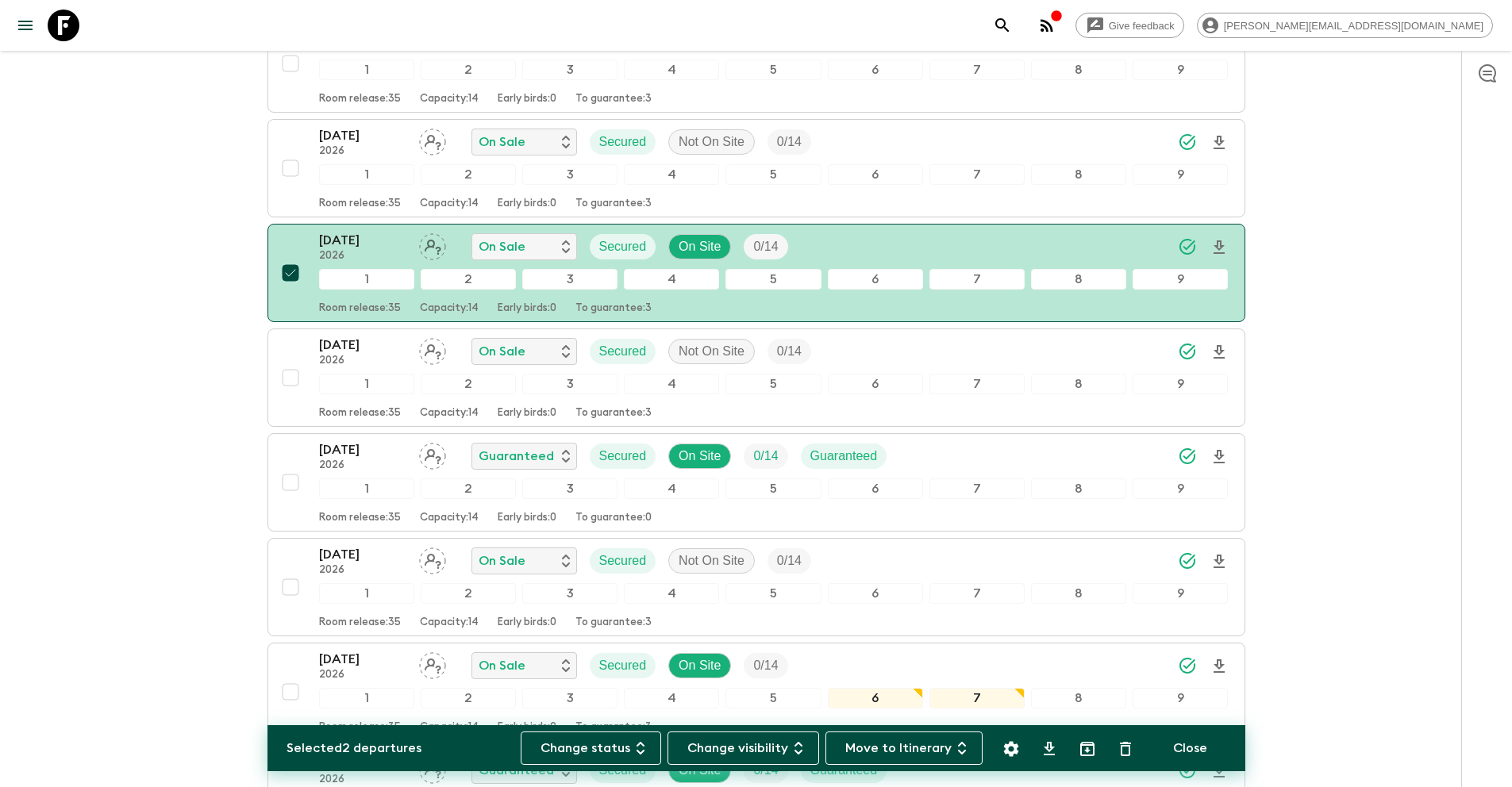
scroll to position [2318, 0]
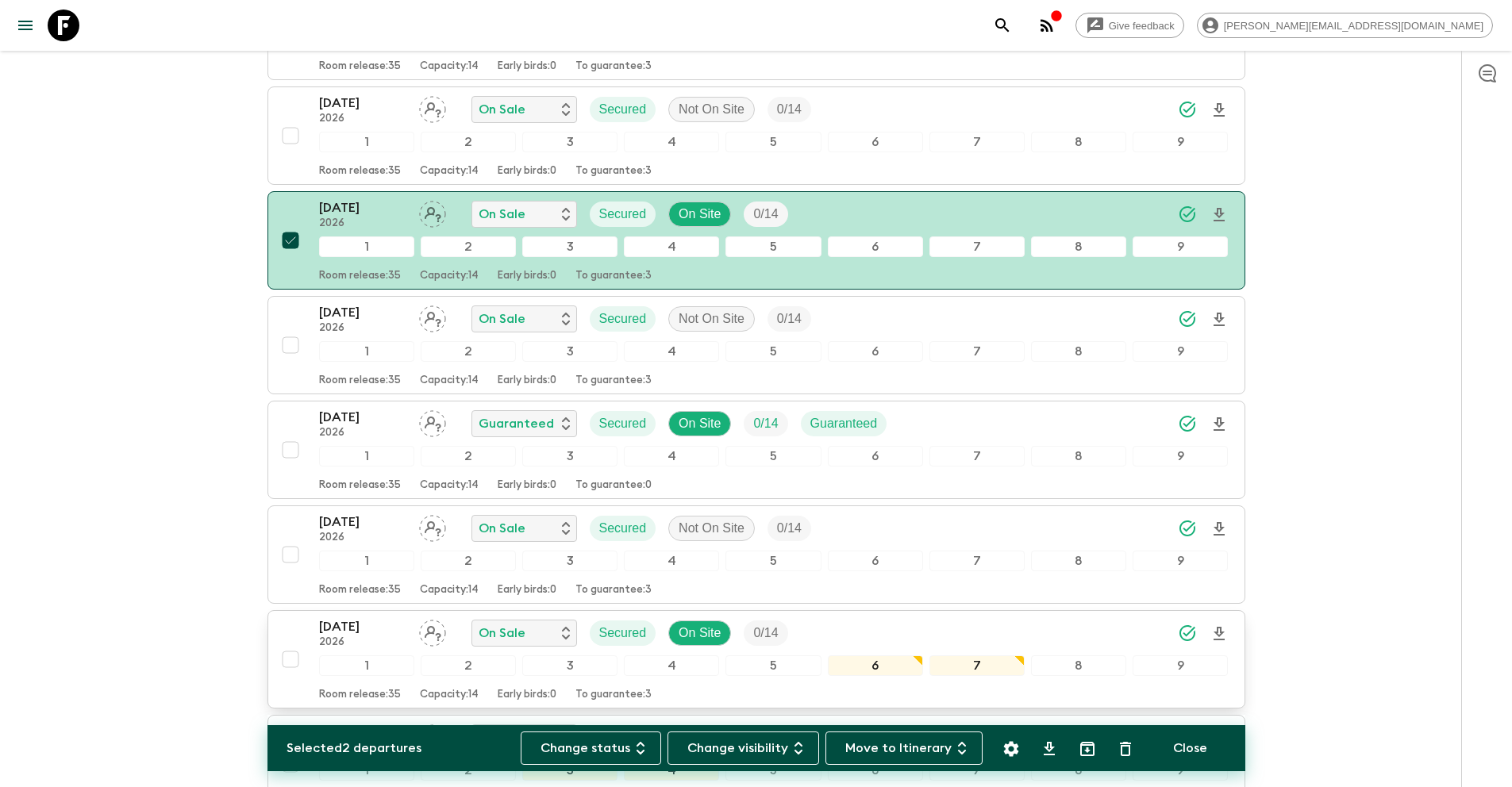
click at [287, 663] on input "checkbox" at bounding box center [290, 659] width 31 height 31
checkbox input "true"
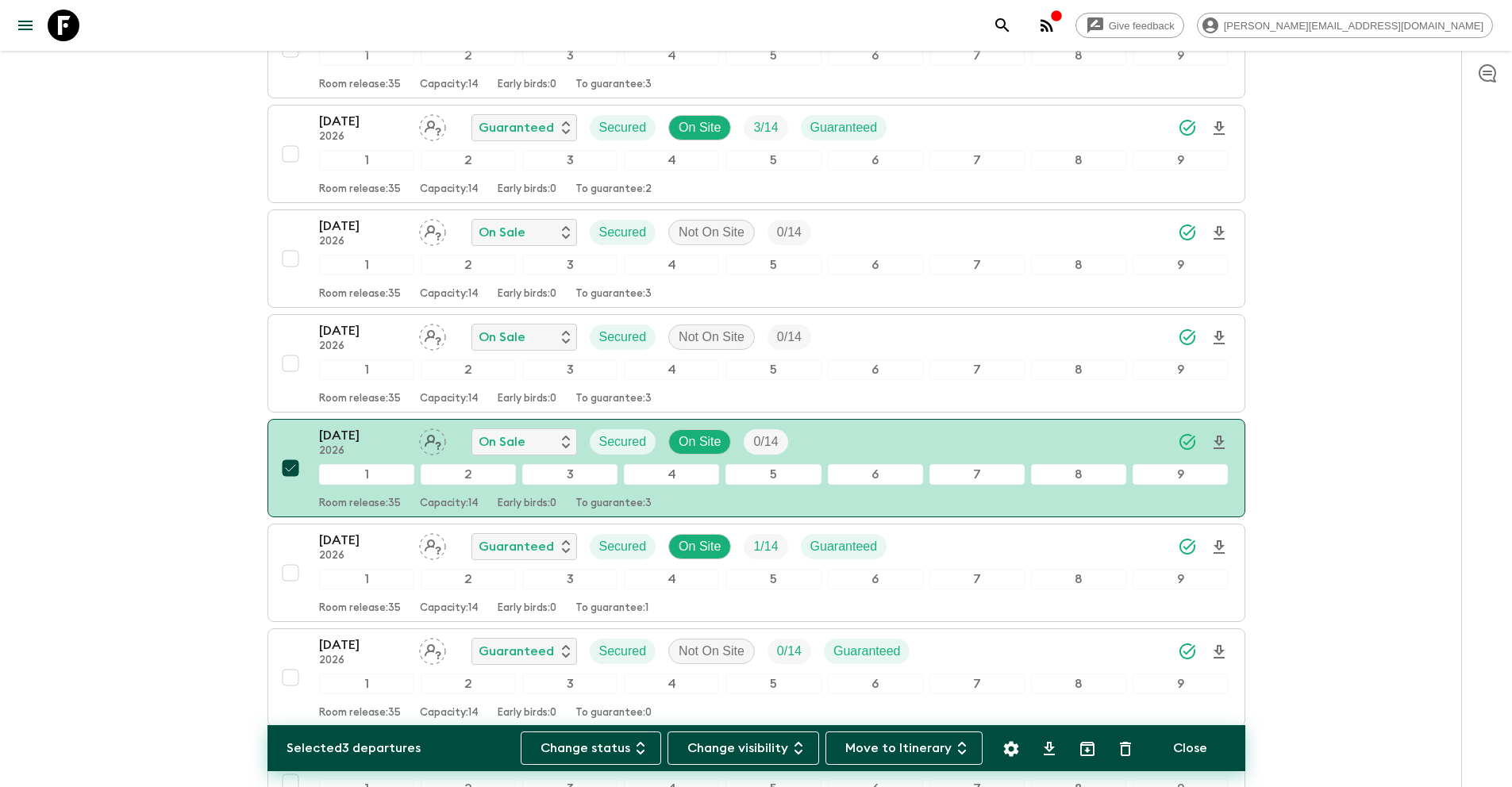
scroll to position [1250, 0]
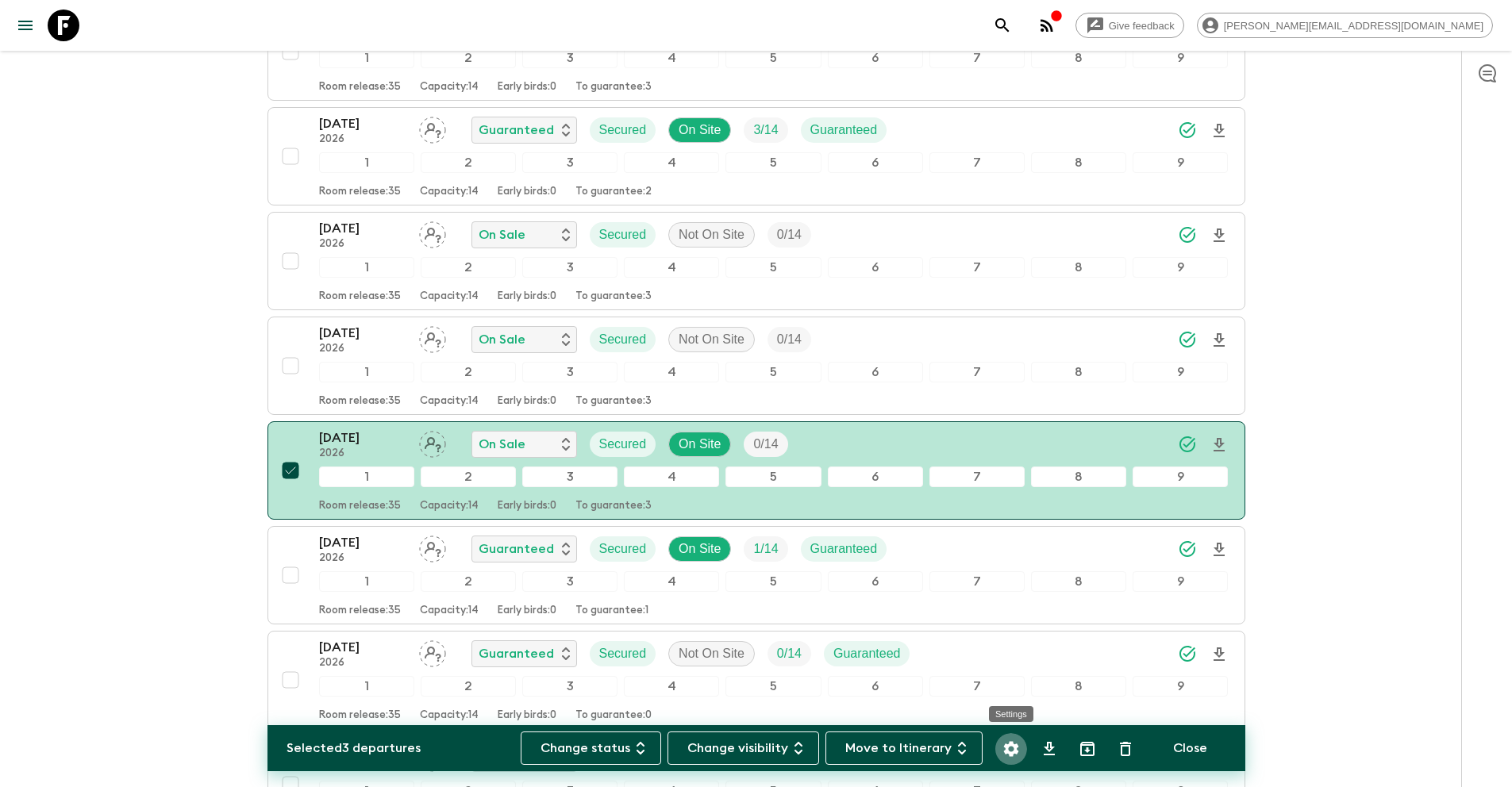
click at [1013, 746] on icon "Settings" at bounding box center [1010, 749] width 19 height 19
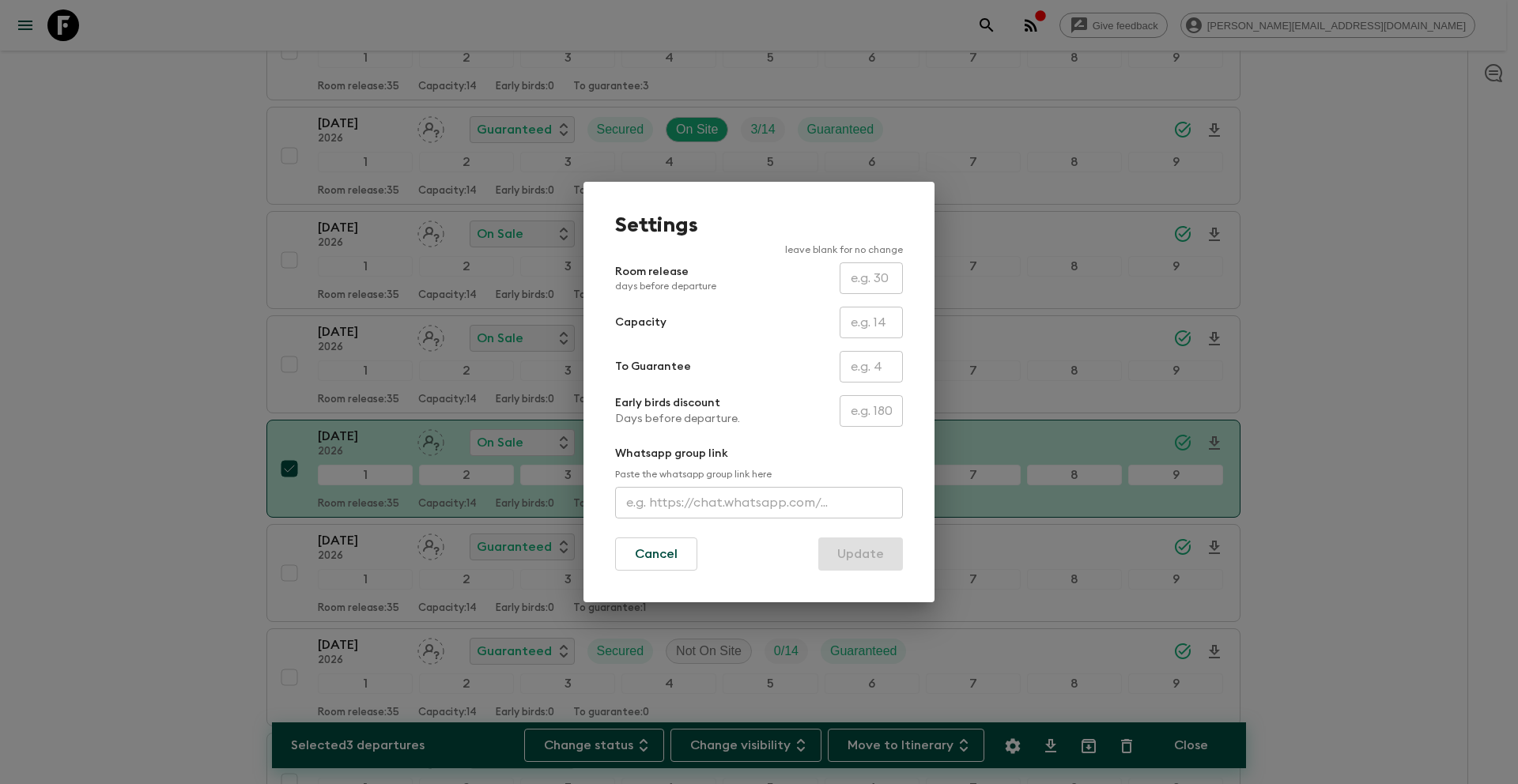
click at [875, 367] on input "text" at bounding box center [871, 366] width 63 height 31
type input "0"
click at [873, 551] on button "Update" at bounding box center [860, 554] width 85 height 33
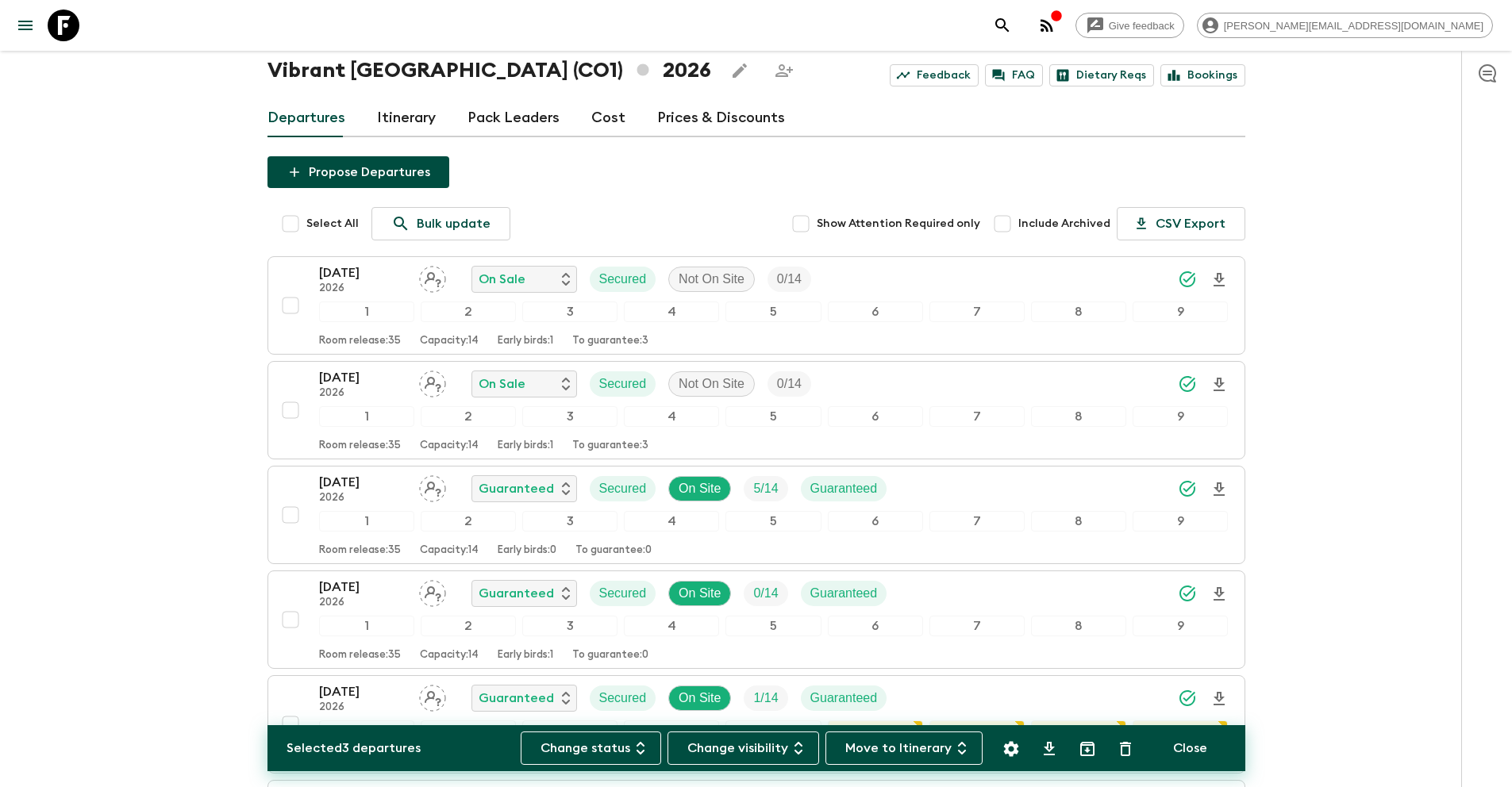
scroll to position [0, 0]
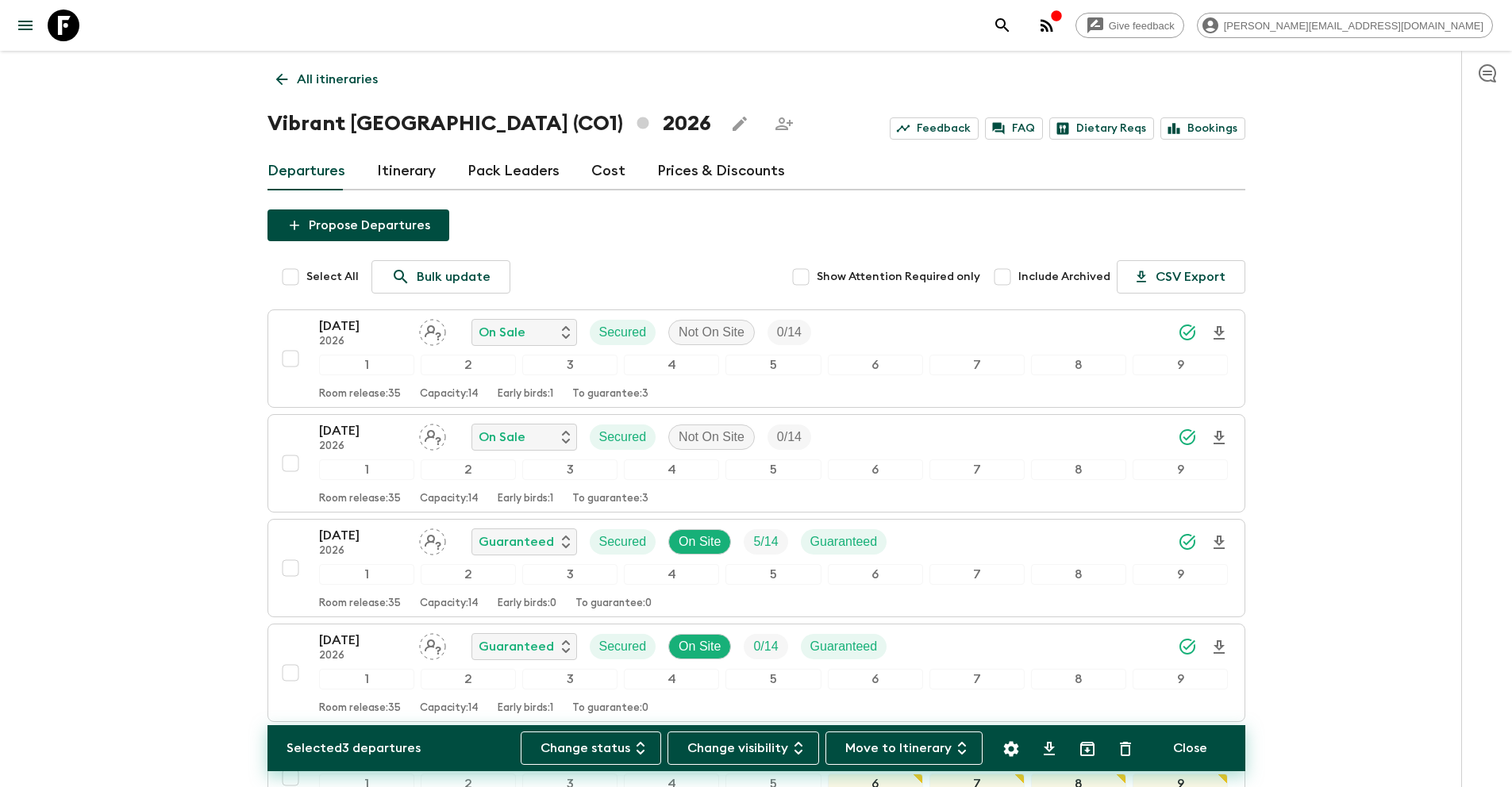
click at [346, 88] on p "All itineraries" at bounding box center [337, 79] width 81 height 19
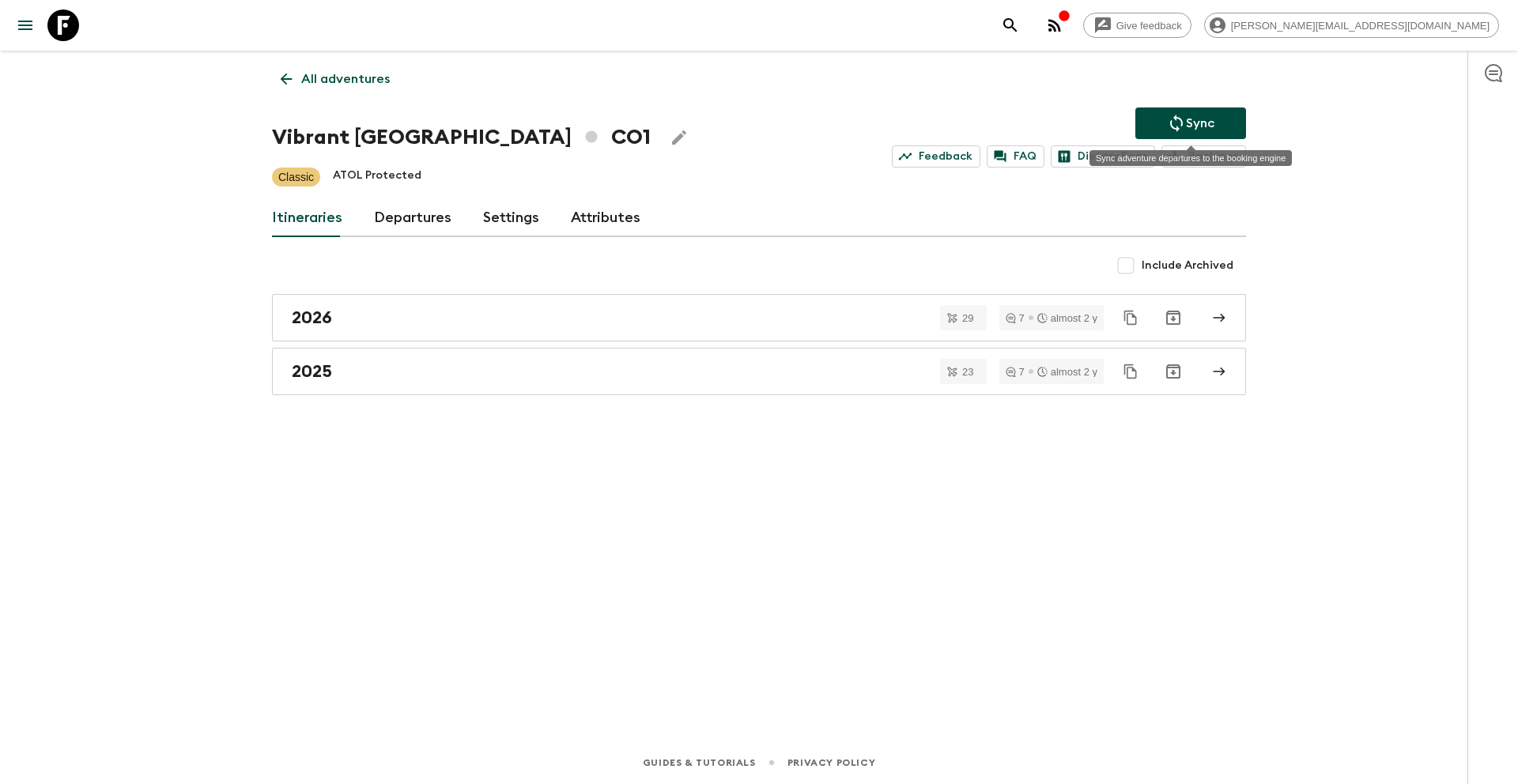
click at [1186, 122] on p "Sync" at bounding box center [1200, 123] width 29 height 19
click at [334, 77] on p "All adventures" at bounding box center [346, 78] width 89 height 19
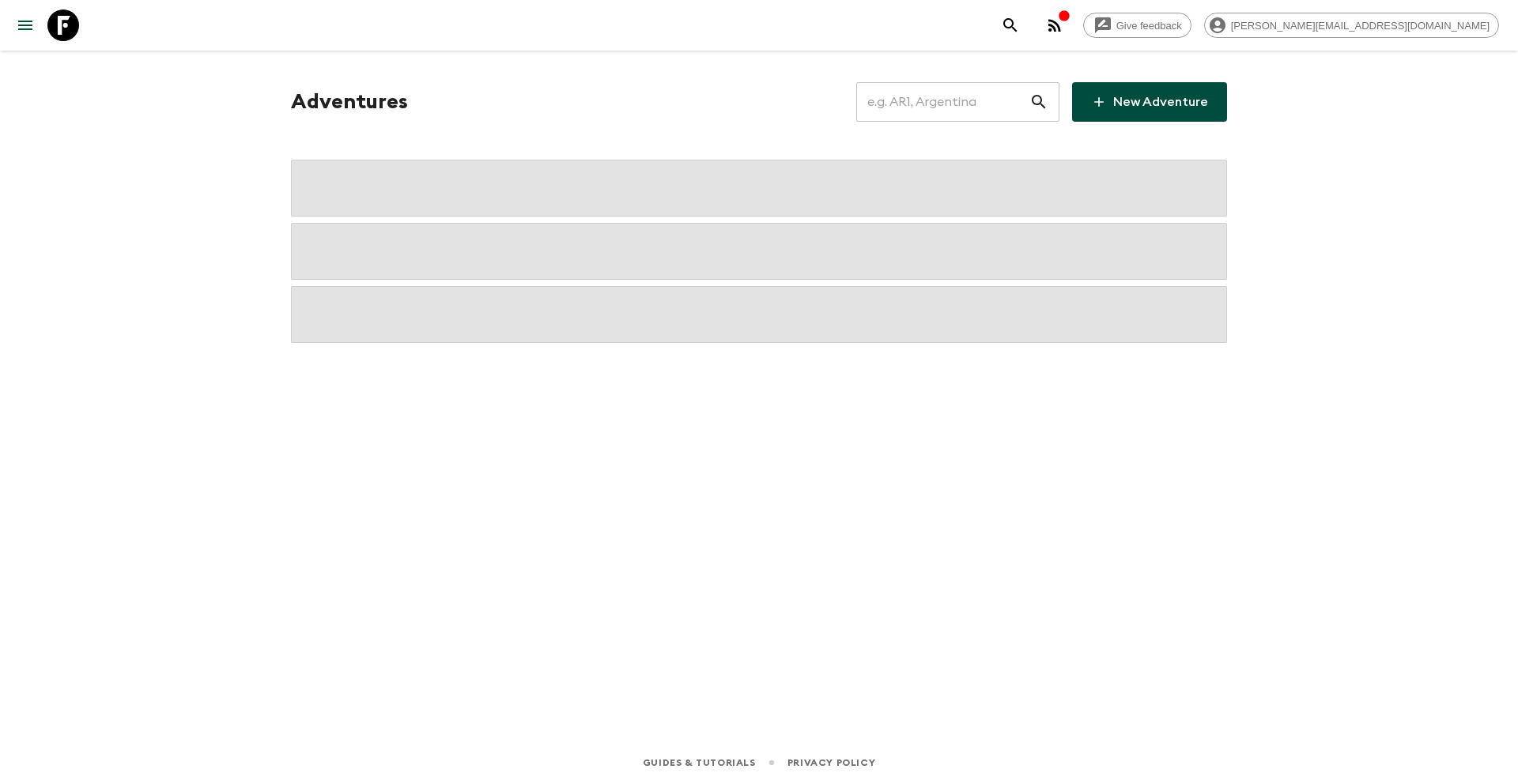
click at [960, 115] on input "text" at bounding box center [943, 102] width 173 height 44
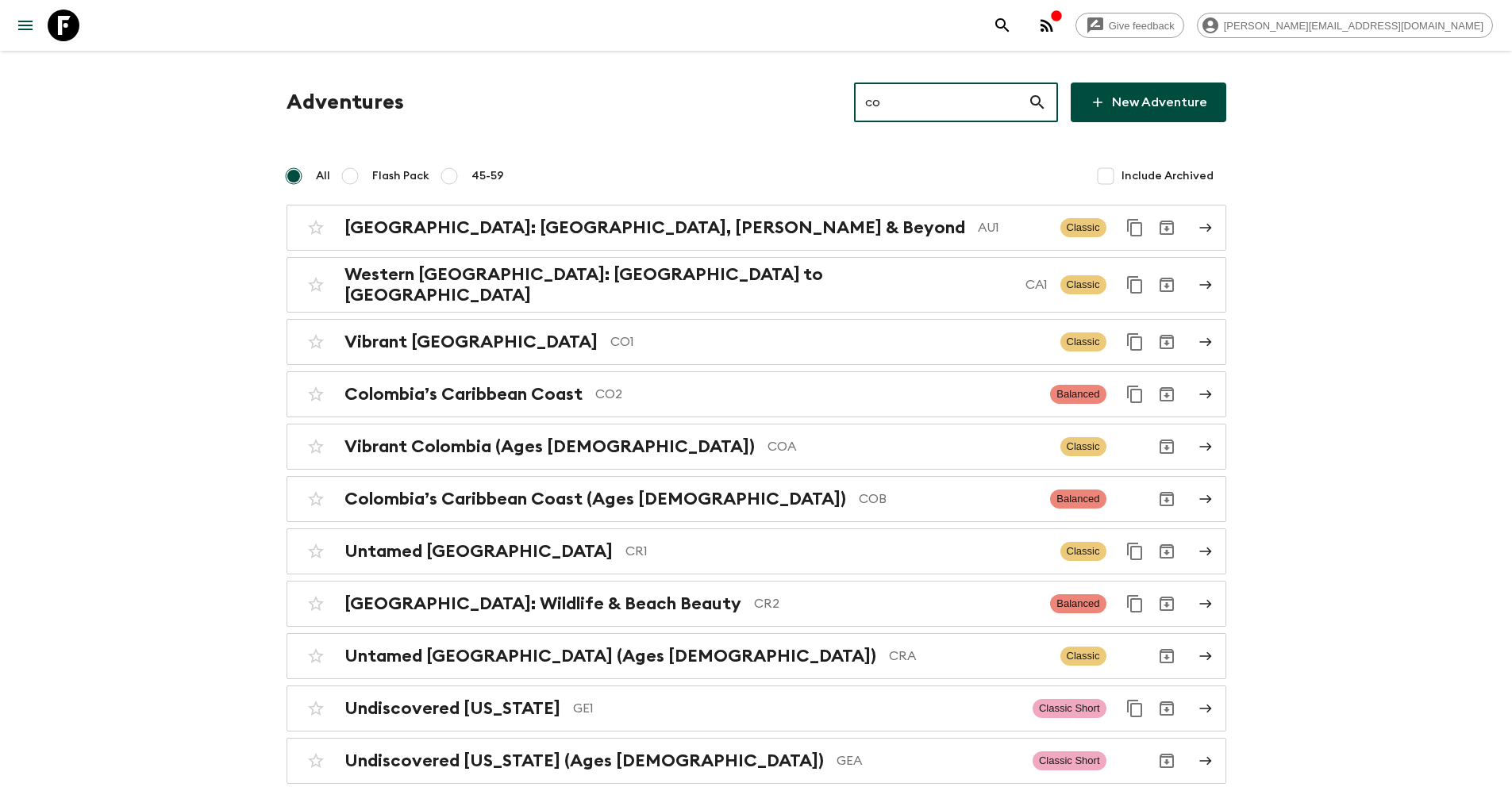
type input "co2"
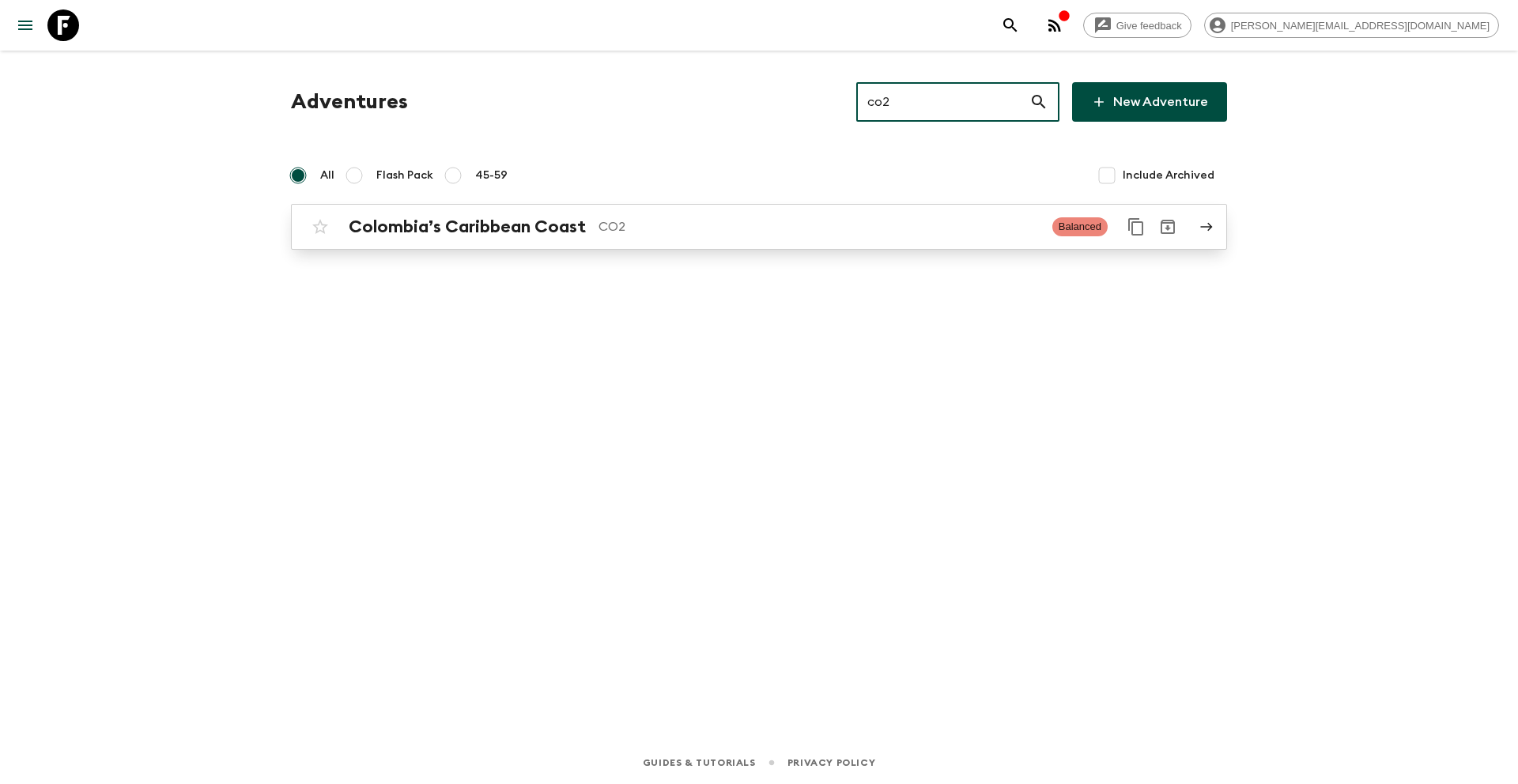
click at [818, 232] on p "CO2" at bounding box center [820, 226] width 441 height 19
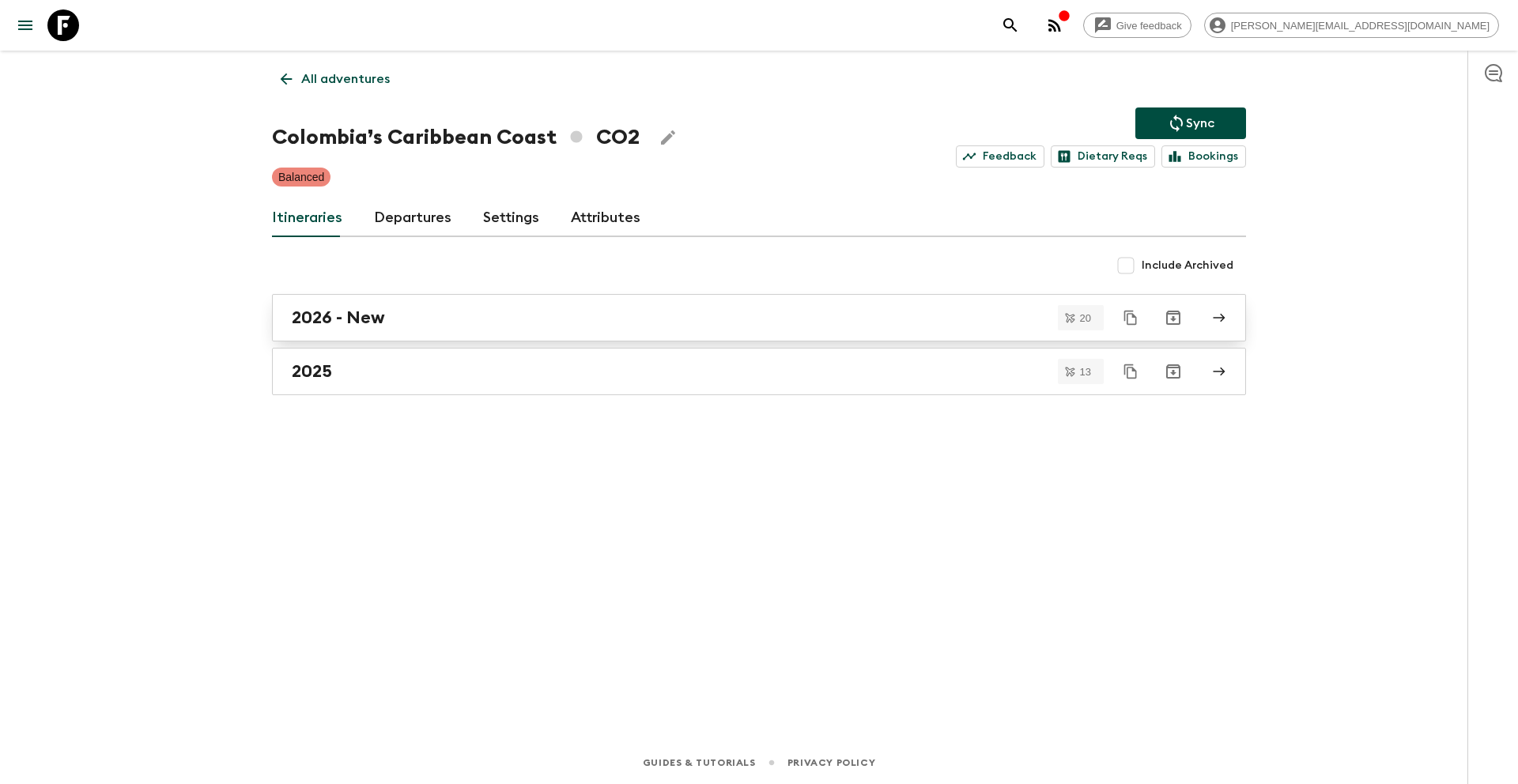
click at [423, 324] on div "2026 - New" at bounding box center [744, 317] width 904 height 21
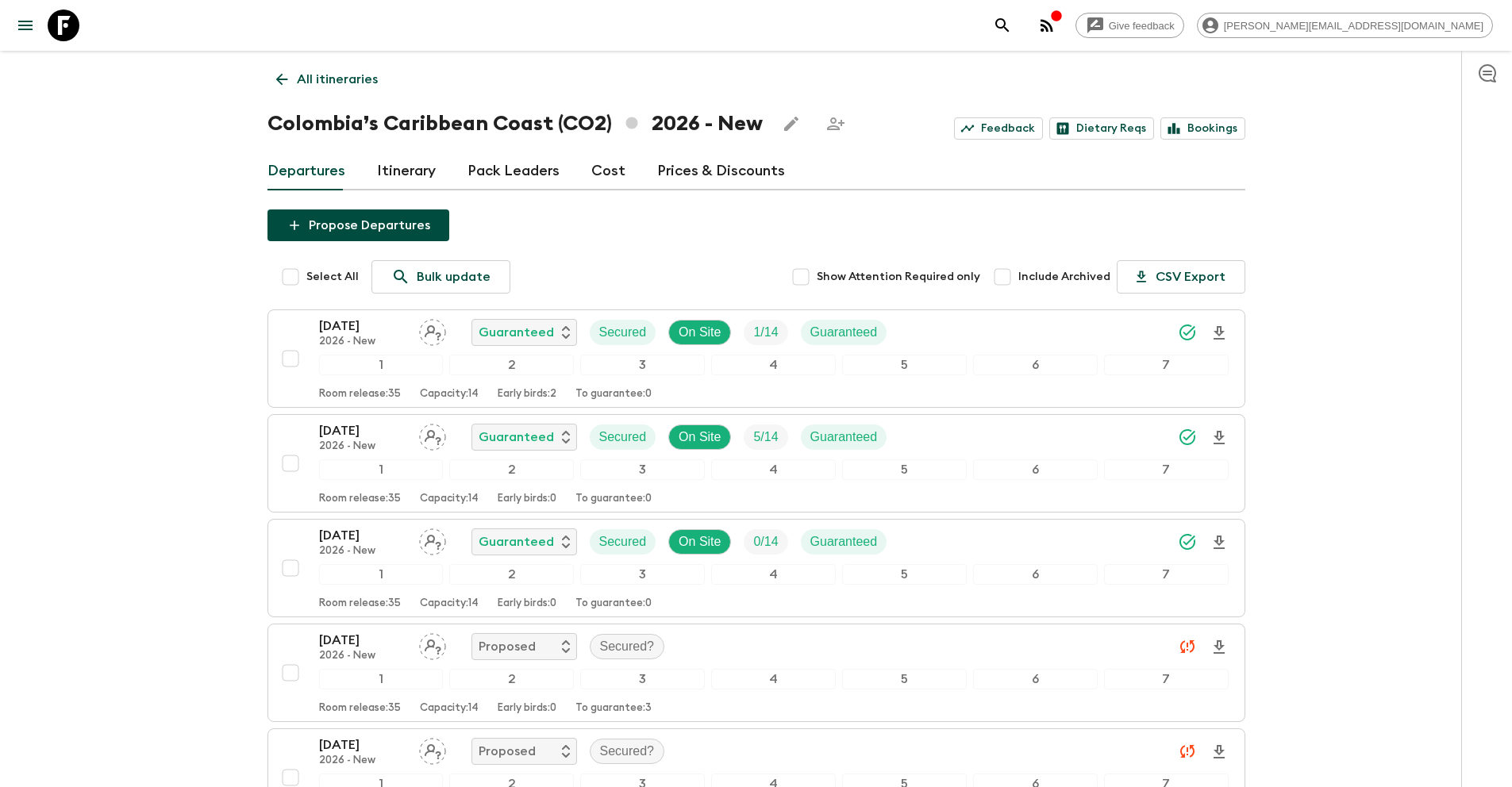
scroll to position [1399, 0]
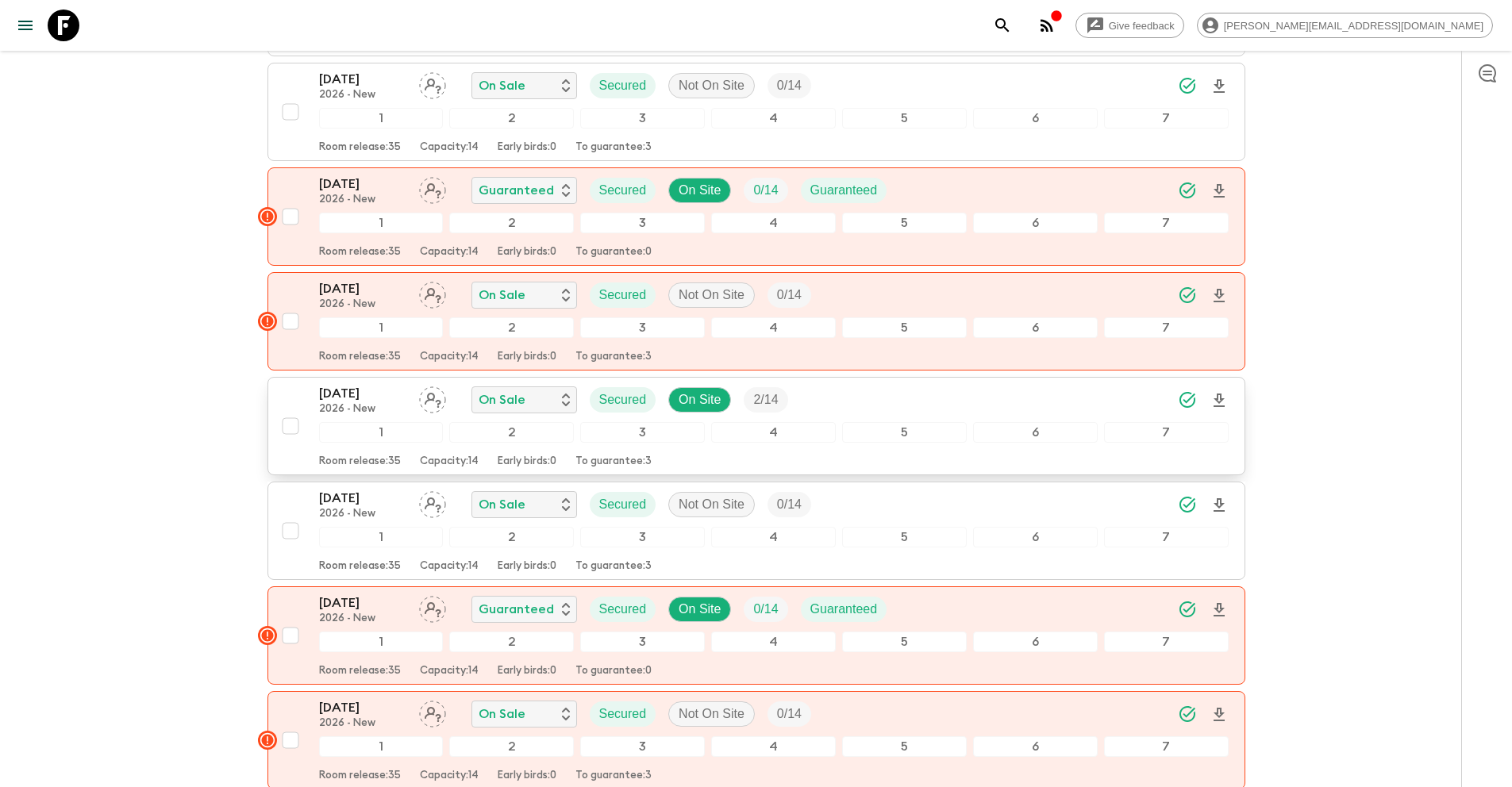
drag, startPoint x: 290, startPoint y: 426, endPoint x: 304, endPoint y: 428, distance: 14.1
click at [294, 427] on input "checkbox" at bounding box center [290, 426] width 31 height 31
checkbox input "true"
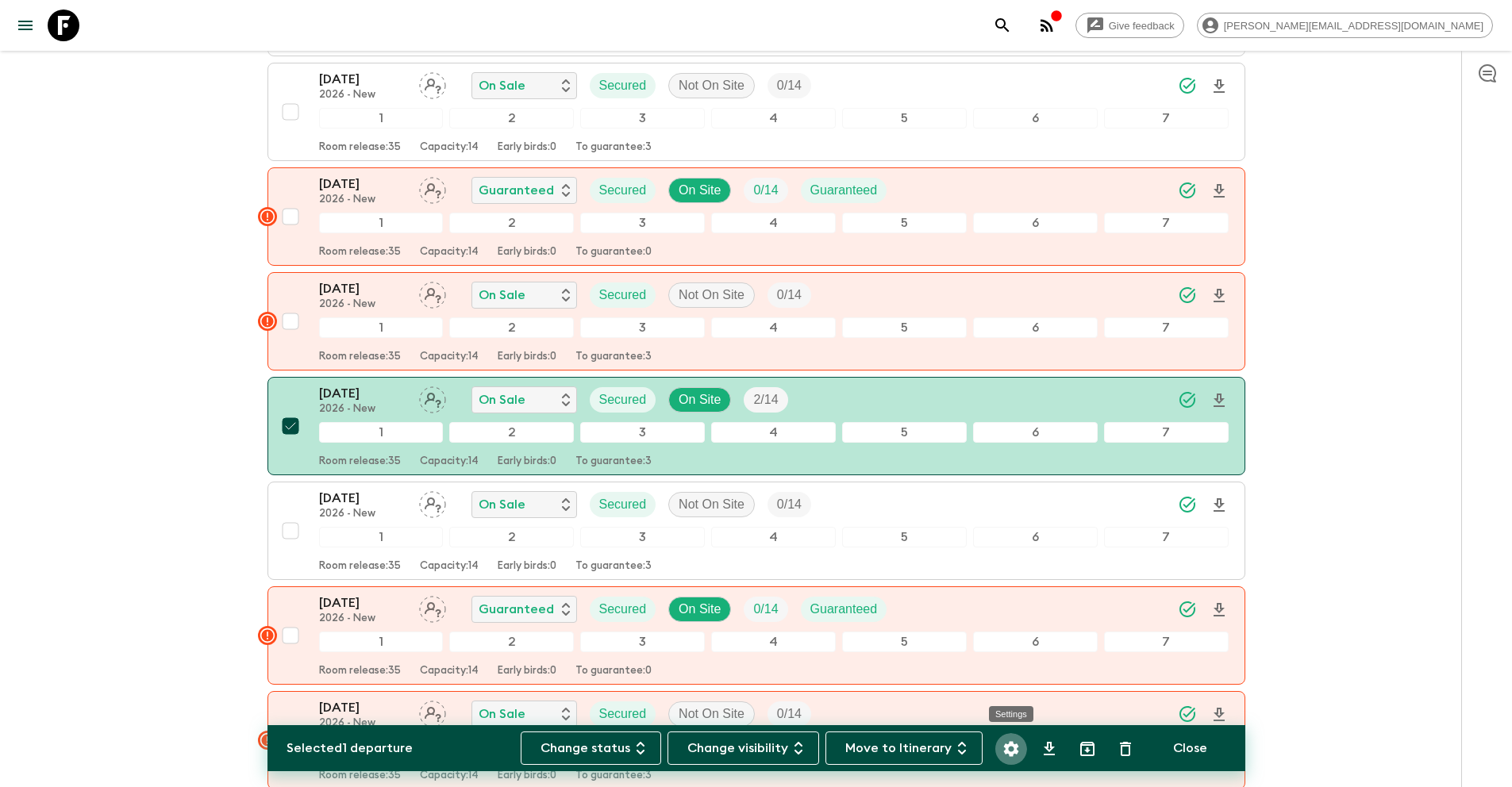
click at [1014, 748] on icon "Settings" at bounding box center [1010, 749] width 19 height 19
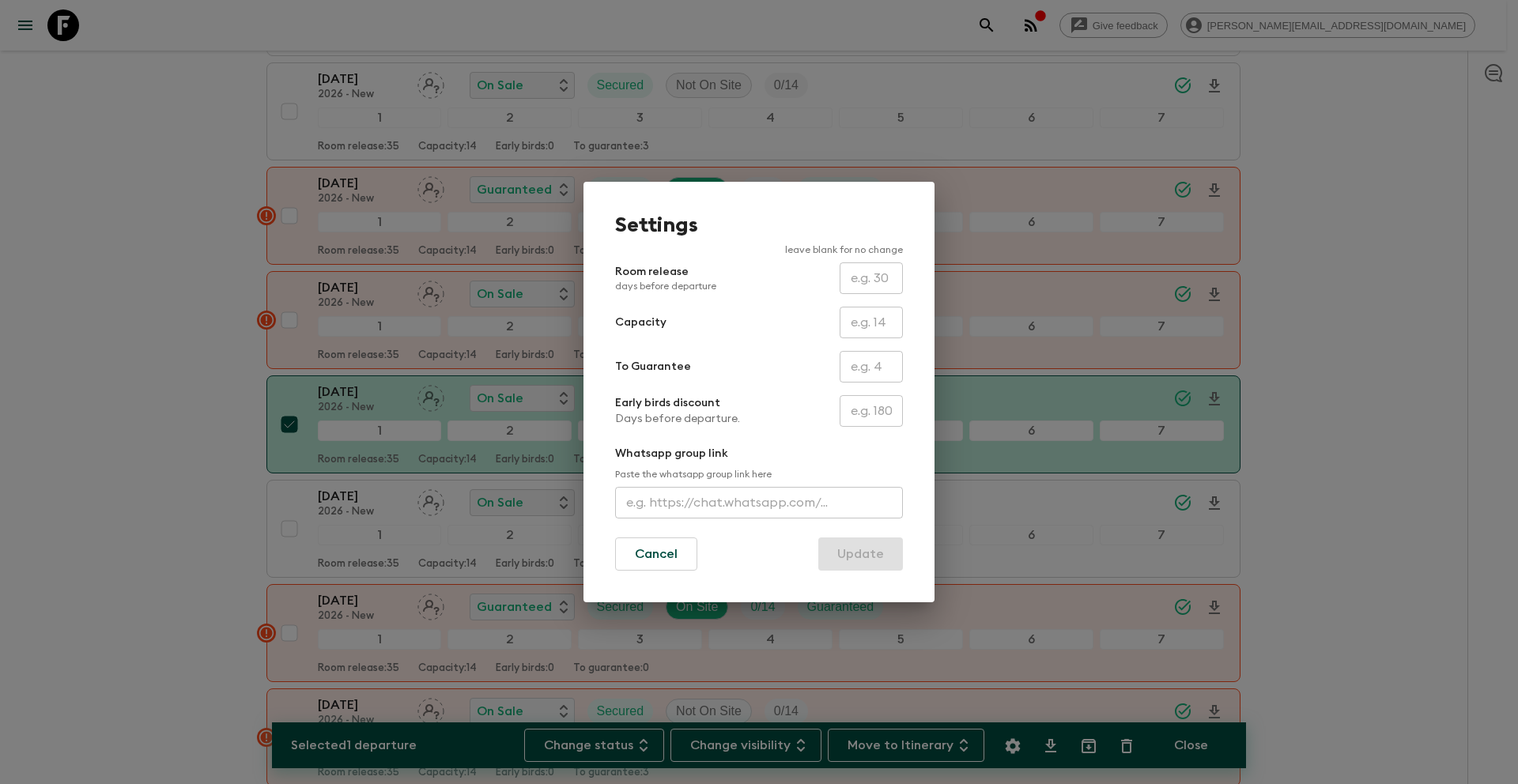
click at [864, 370] on input "text" at bounding box center [871, 366] width 63 height 31
type input "2"
click at [870, 556] on button "Update" at bounding box center [860, 554] width 85 height 33
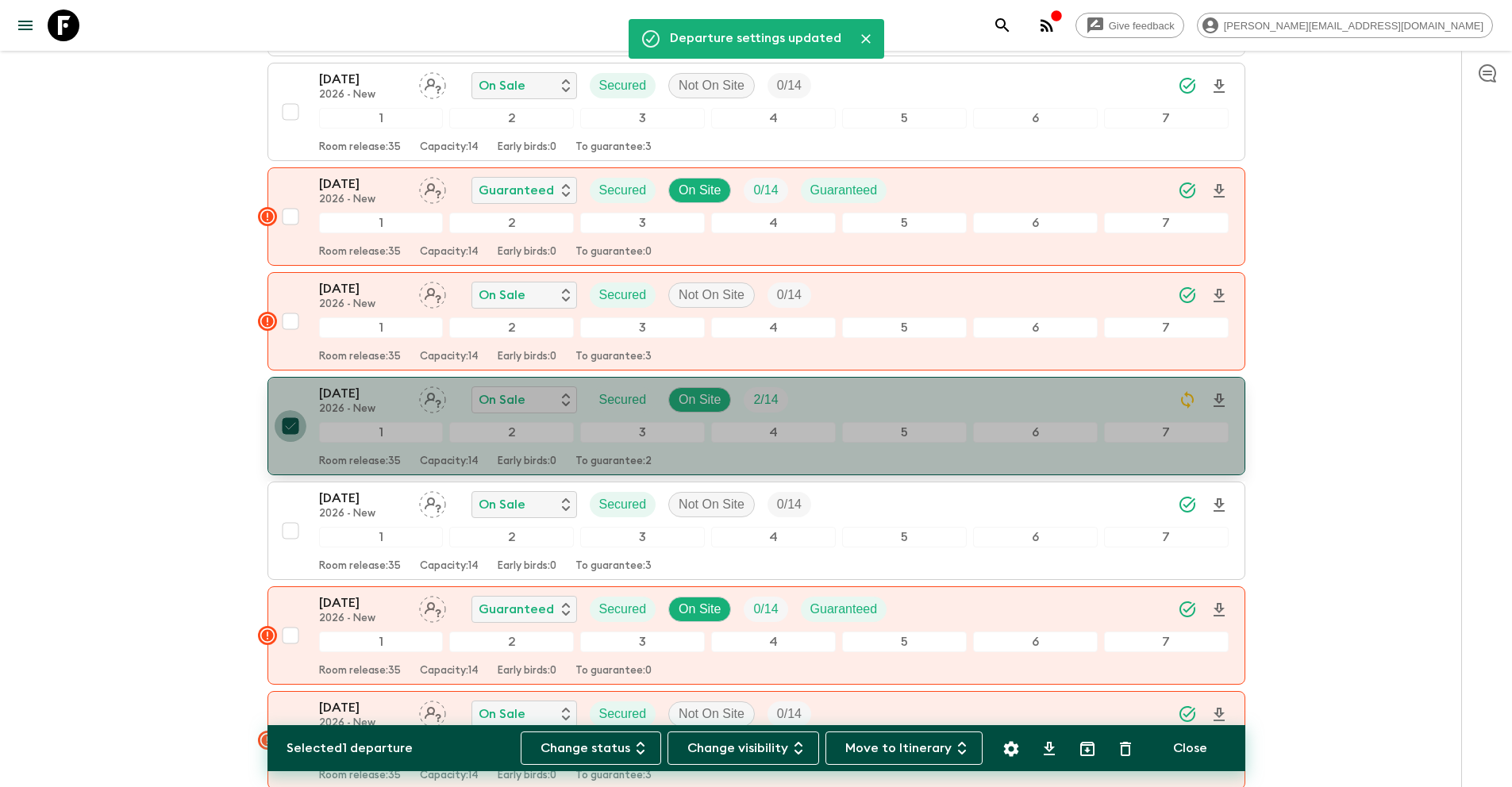
click at [289, 431] on input "checkbox" at bounding box center [290, 426] width 31 height 31
checkbox input "false"
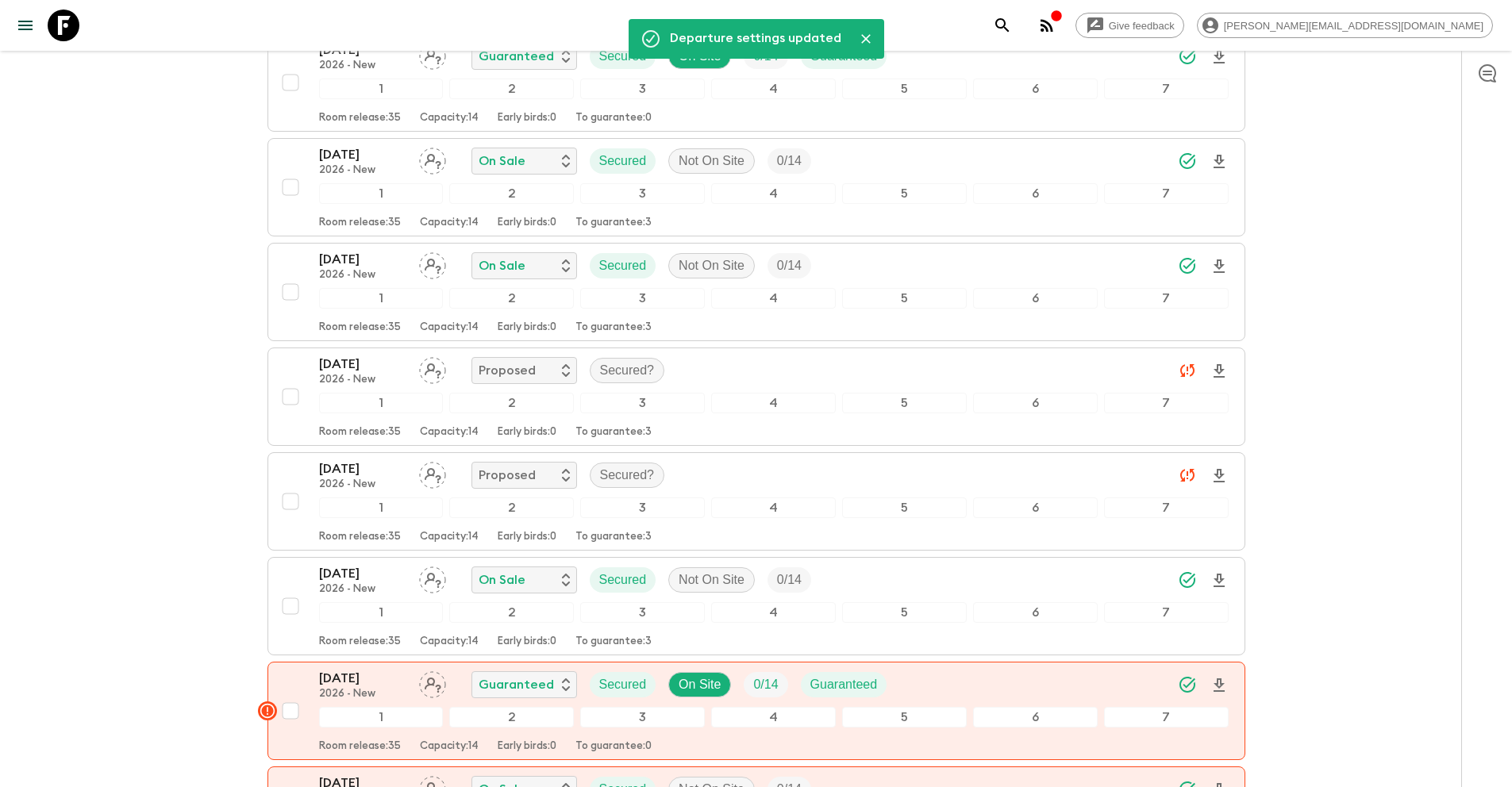
scroll to position [0, 0]
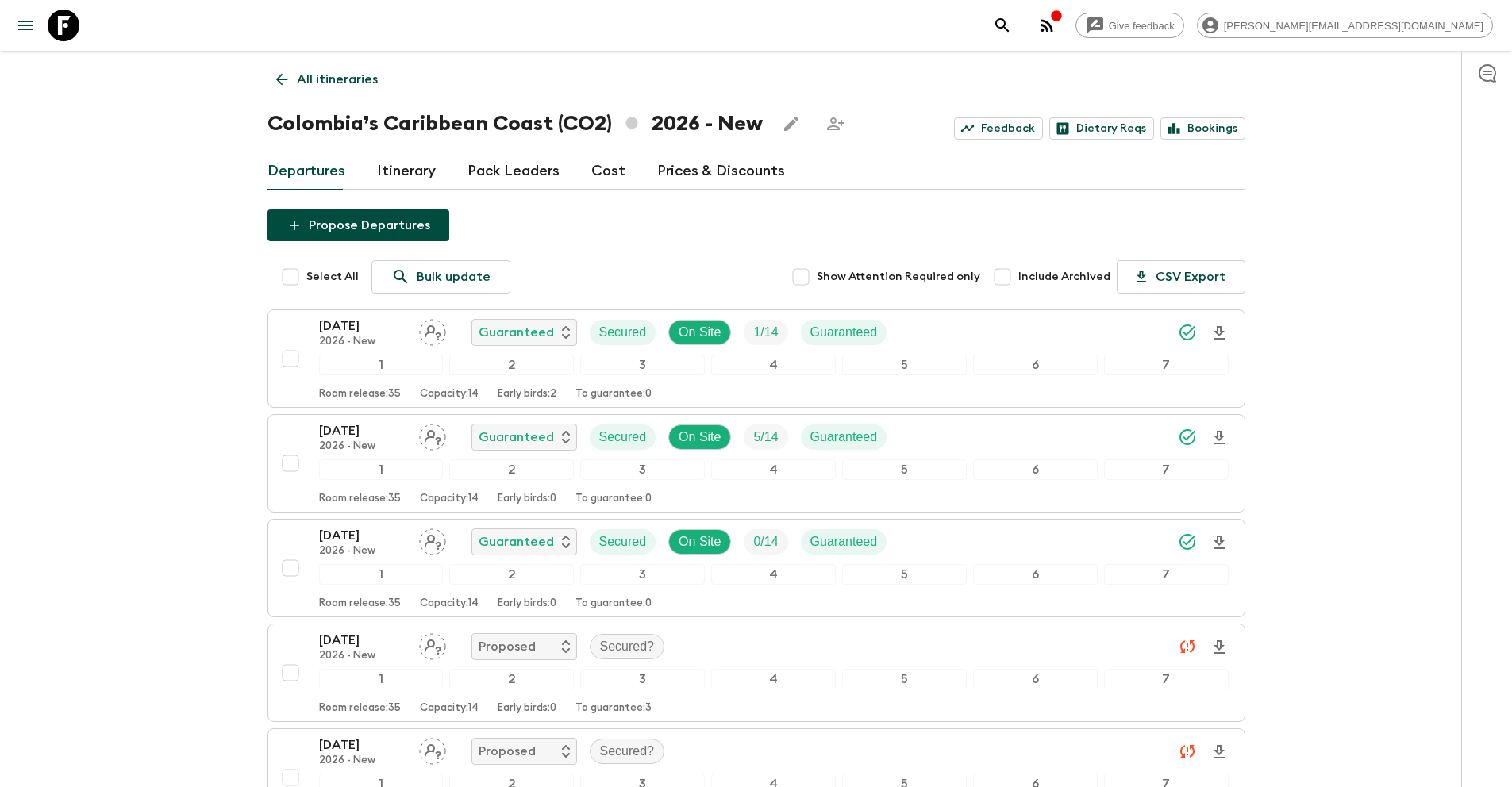
click at [344, 73] on p "All itineraries" at bounding box center [337, 79] width 81 height 19
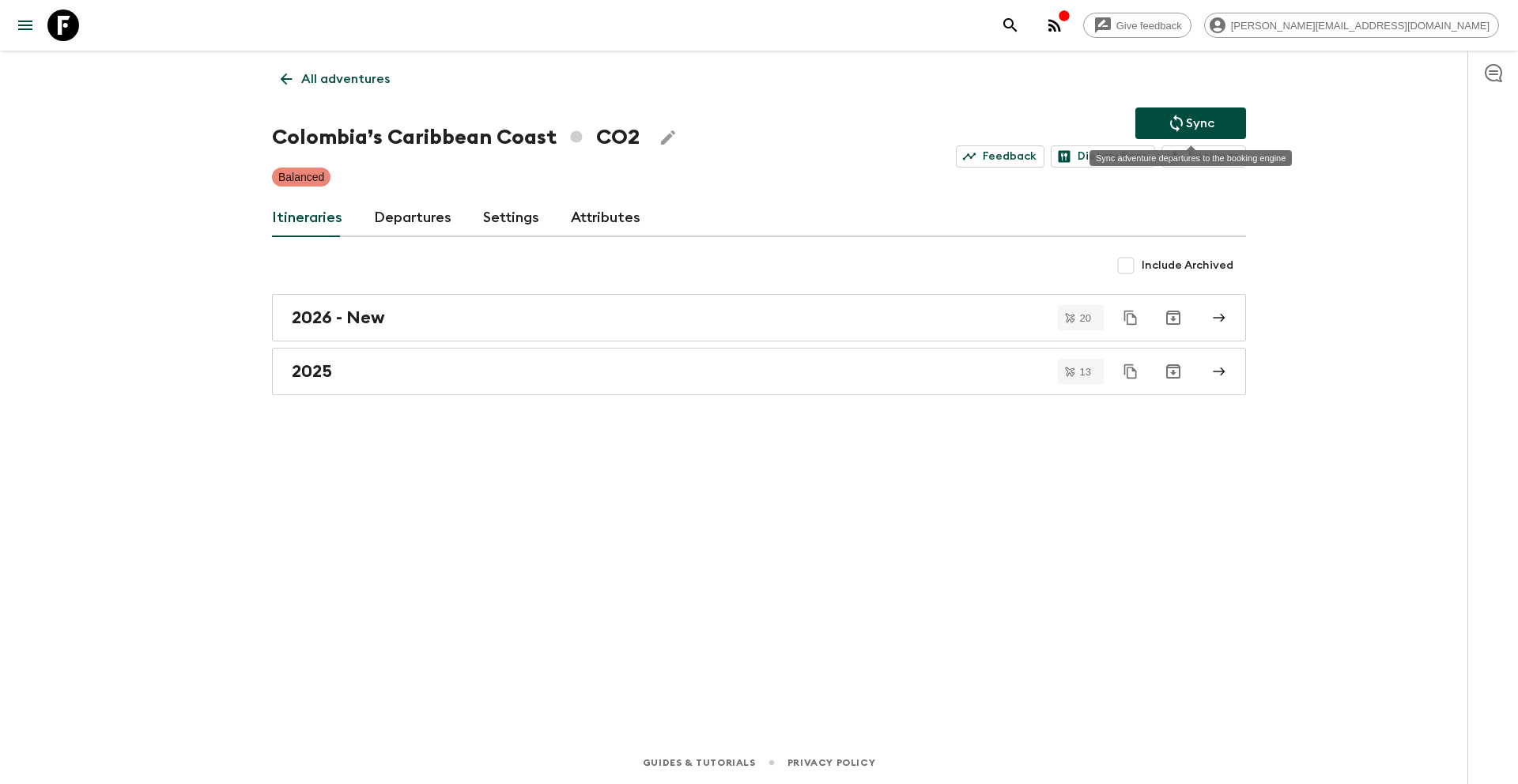
click at [1196, 114] on p "Sync" at bounding box center [1200, 123] width 29 height 19
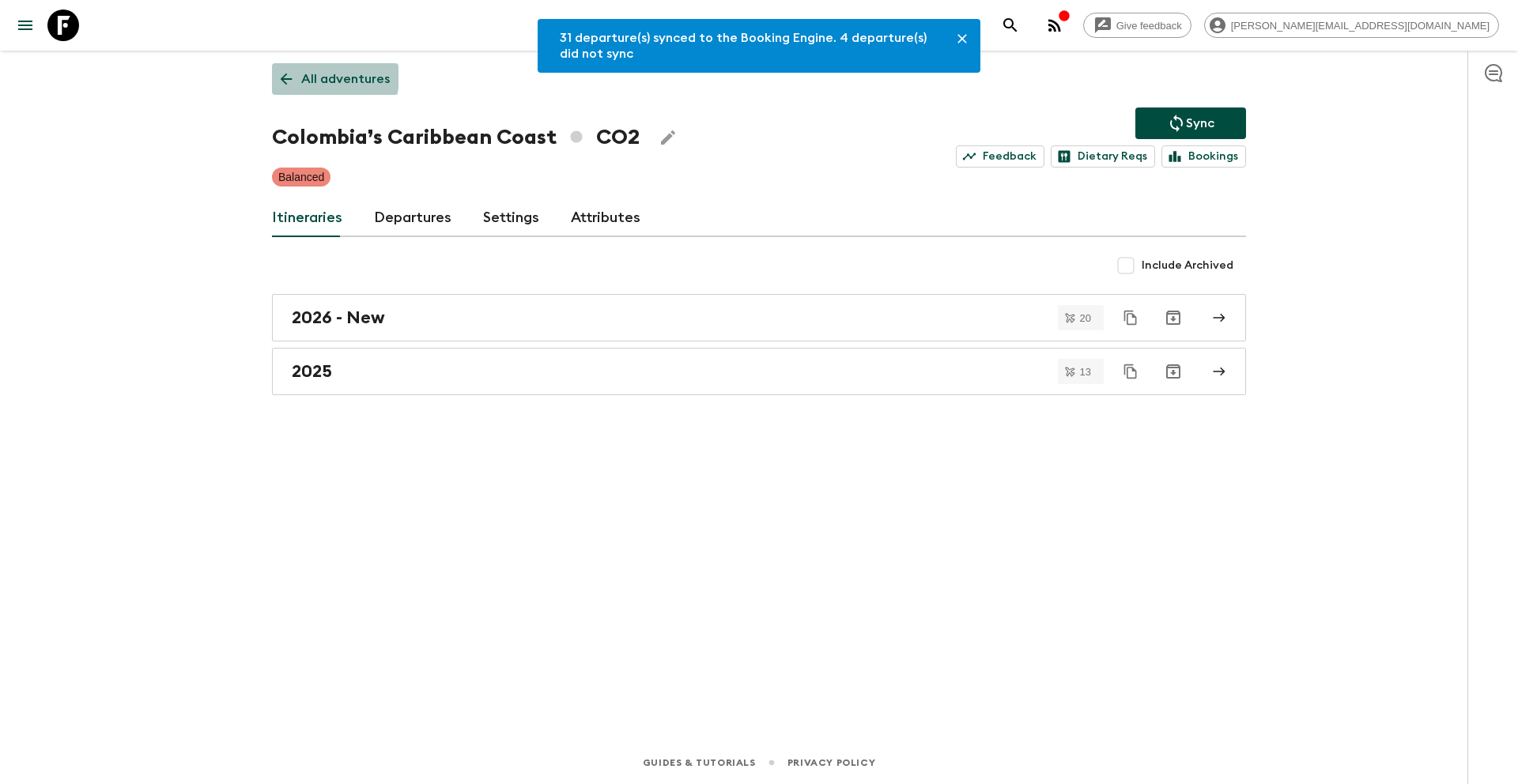
click at [318, 77] on p "All adventures" at bounding box center [346, 78] width 89 height 19
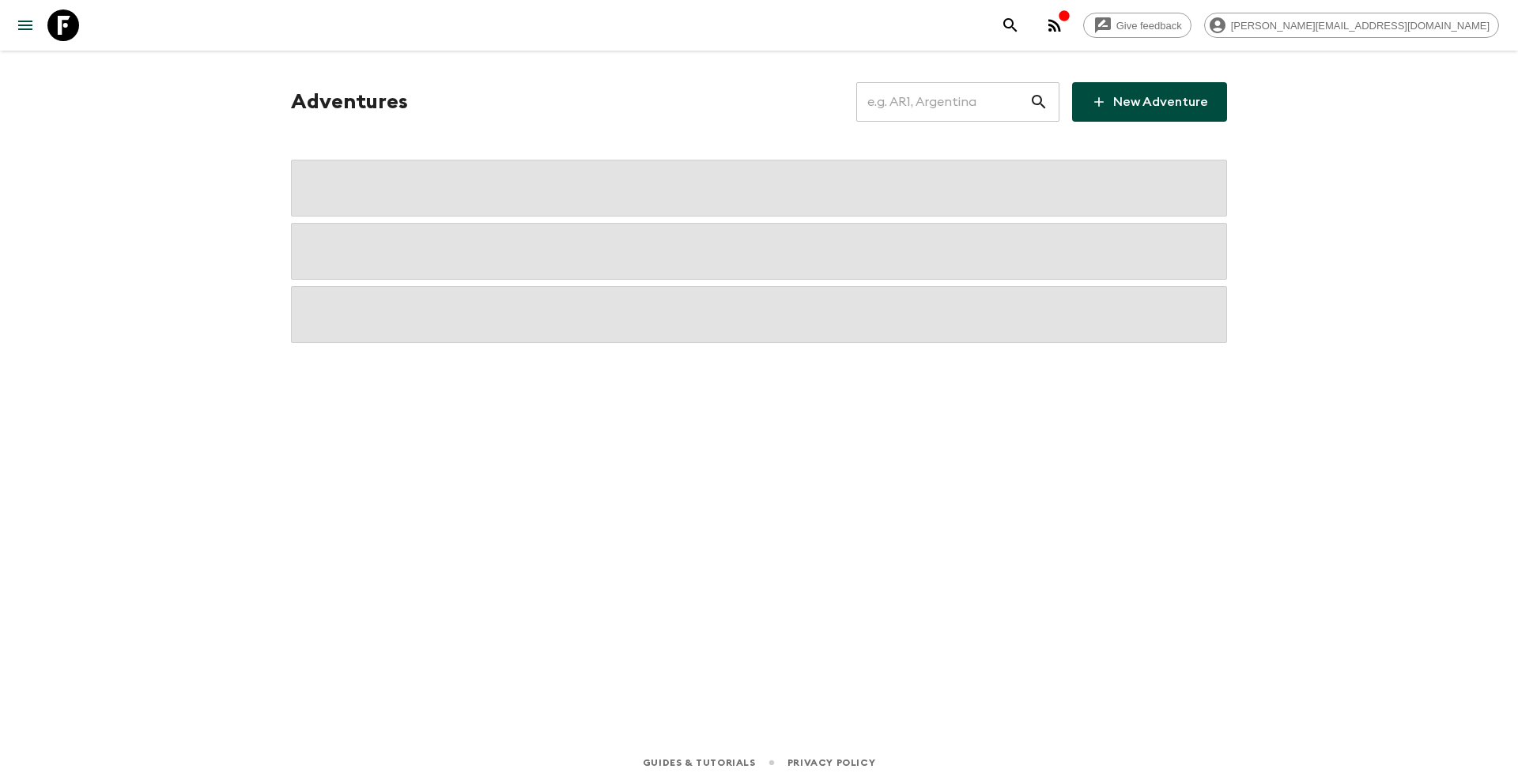
click at [908, 105] on input "text" at bounding box center [943, 102] width 173 height 44
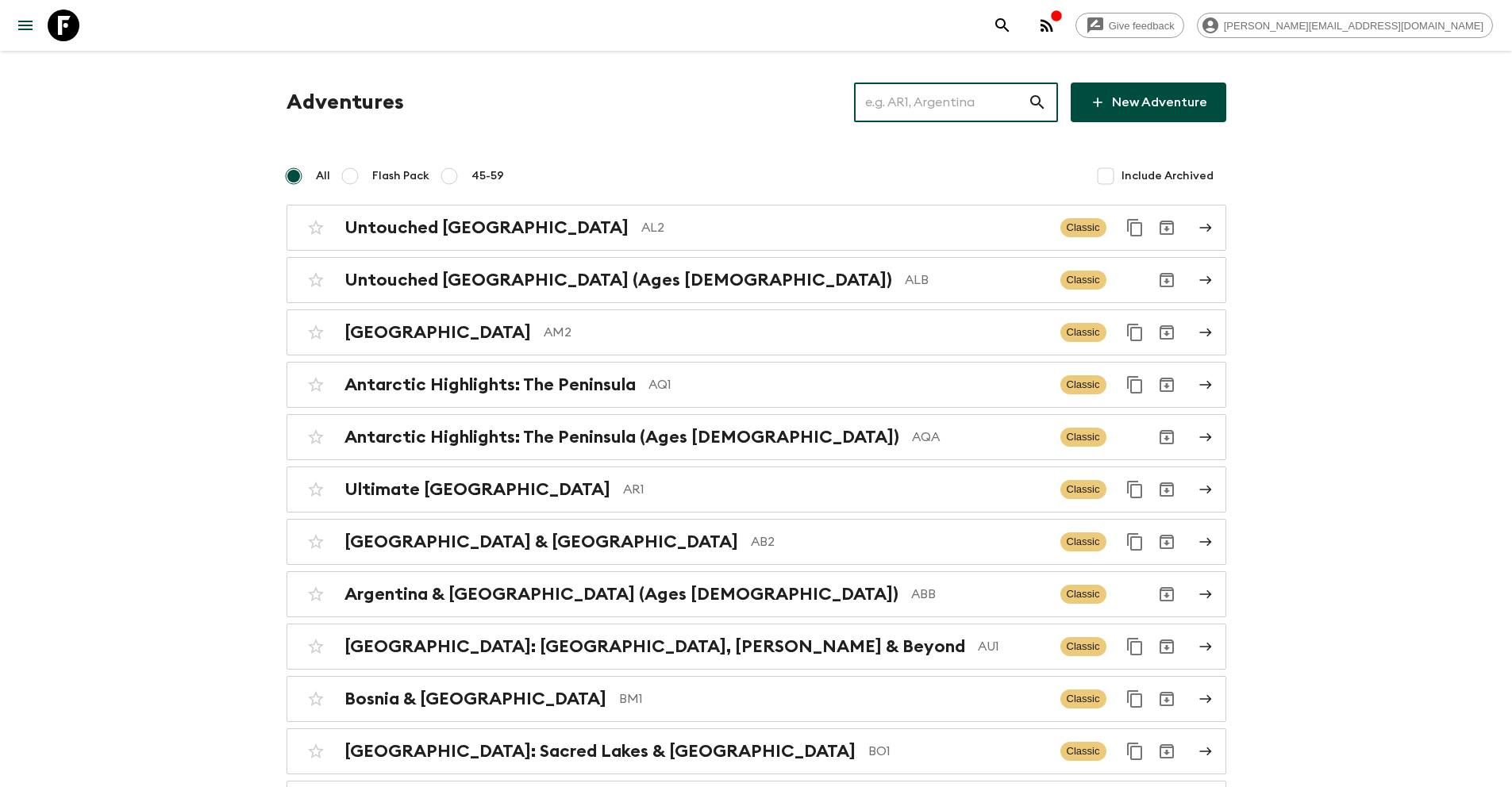
click at [912, 106] on input "text" at bounding box center [941, 103] width 174 height 45
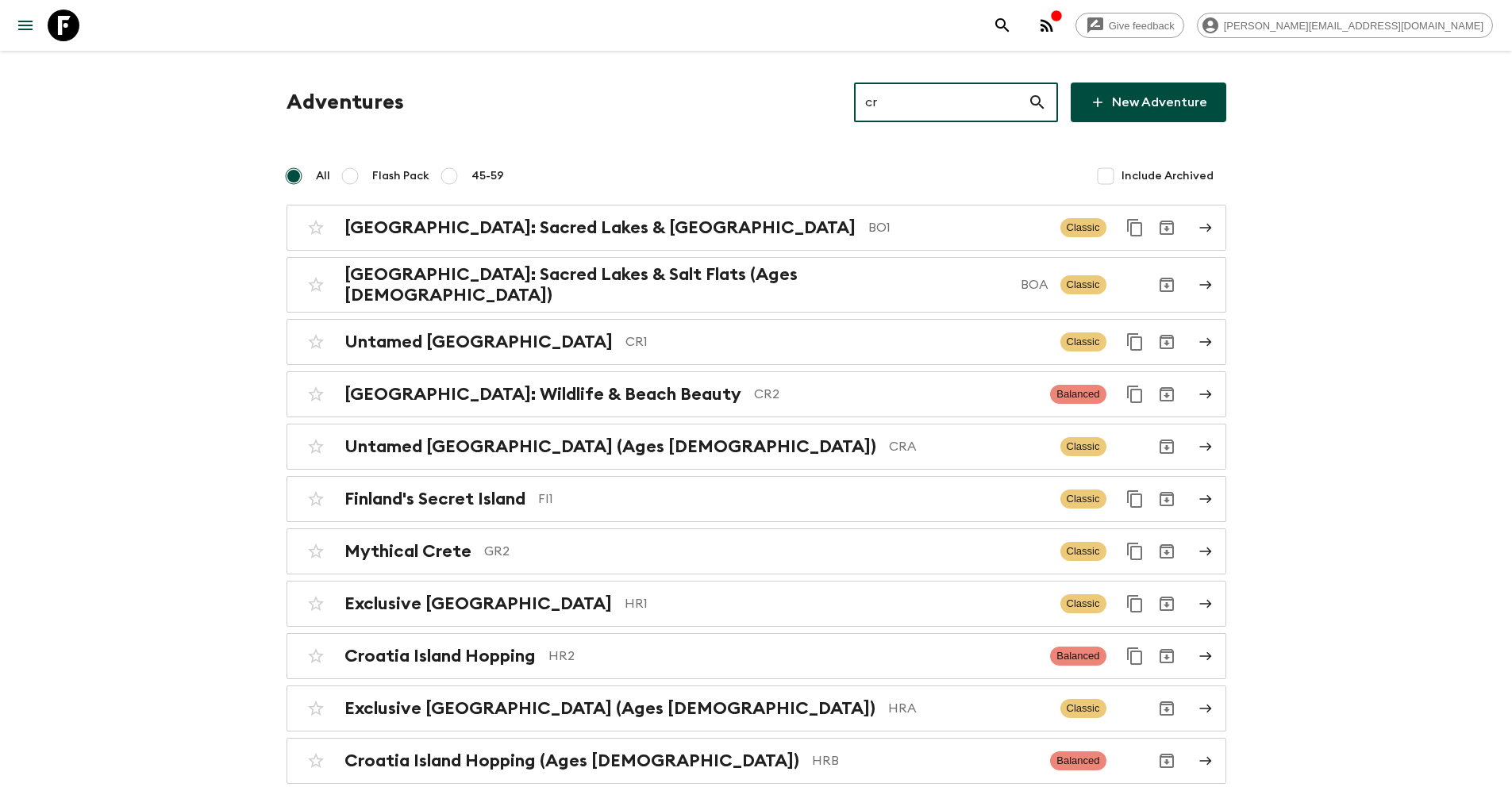
type input "cr1"
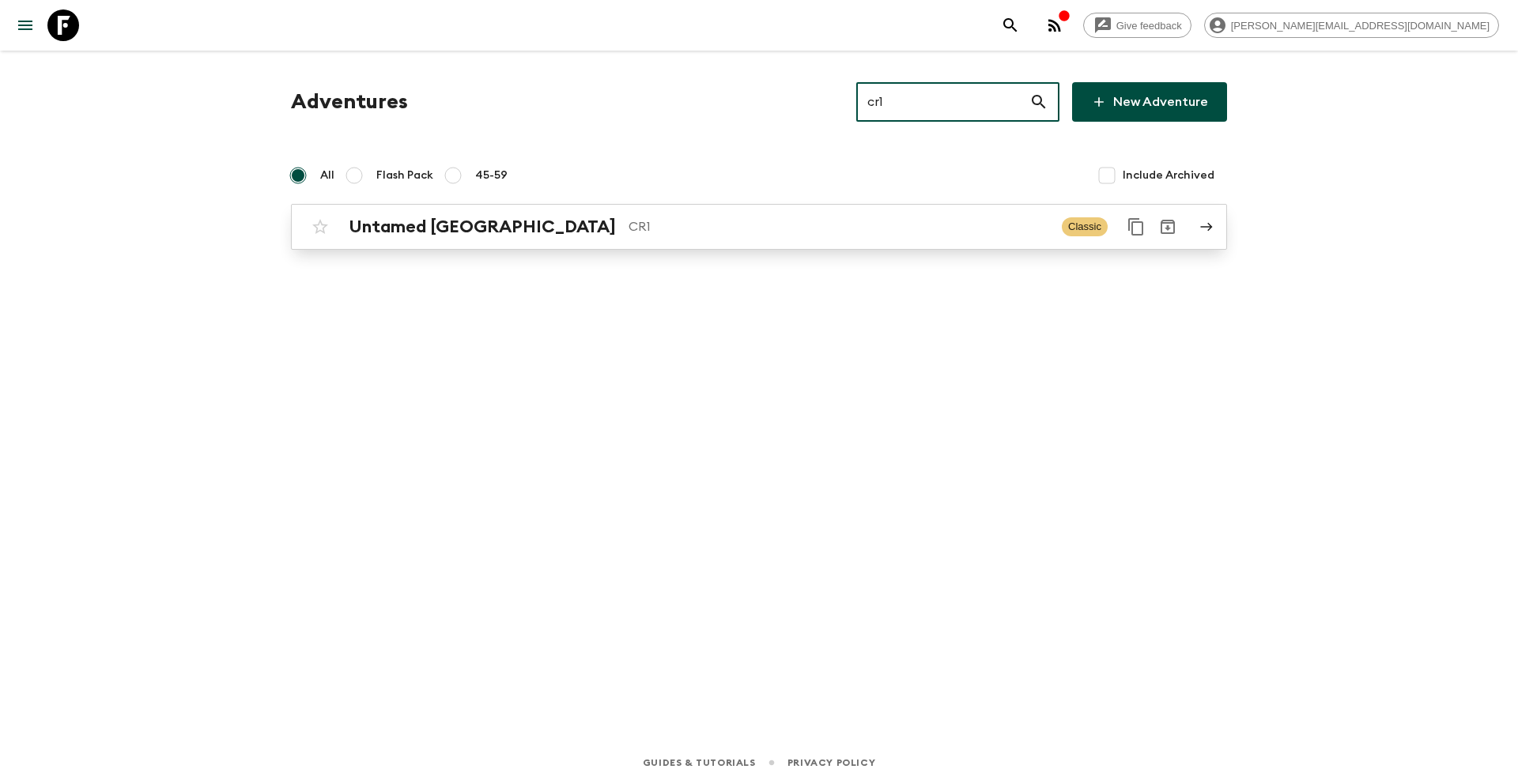
click at [628, 224] on p "CR1" at bounding box center [838, 226] width 421 height 19
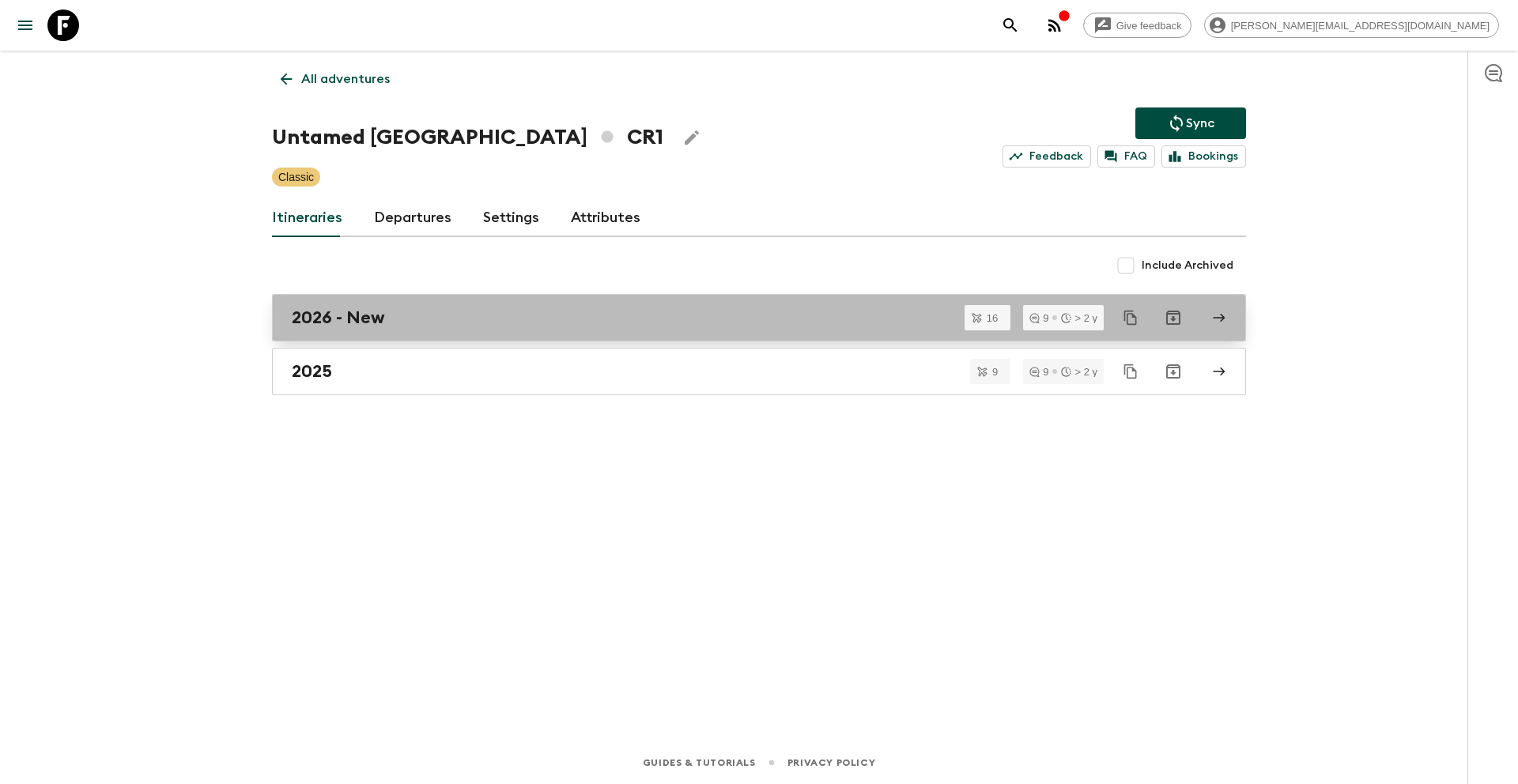
click at [392, 323] on div "2026 - New" at bounding box center [744, 317] width 904 height 21
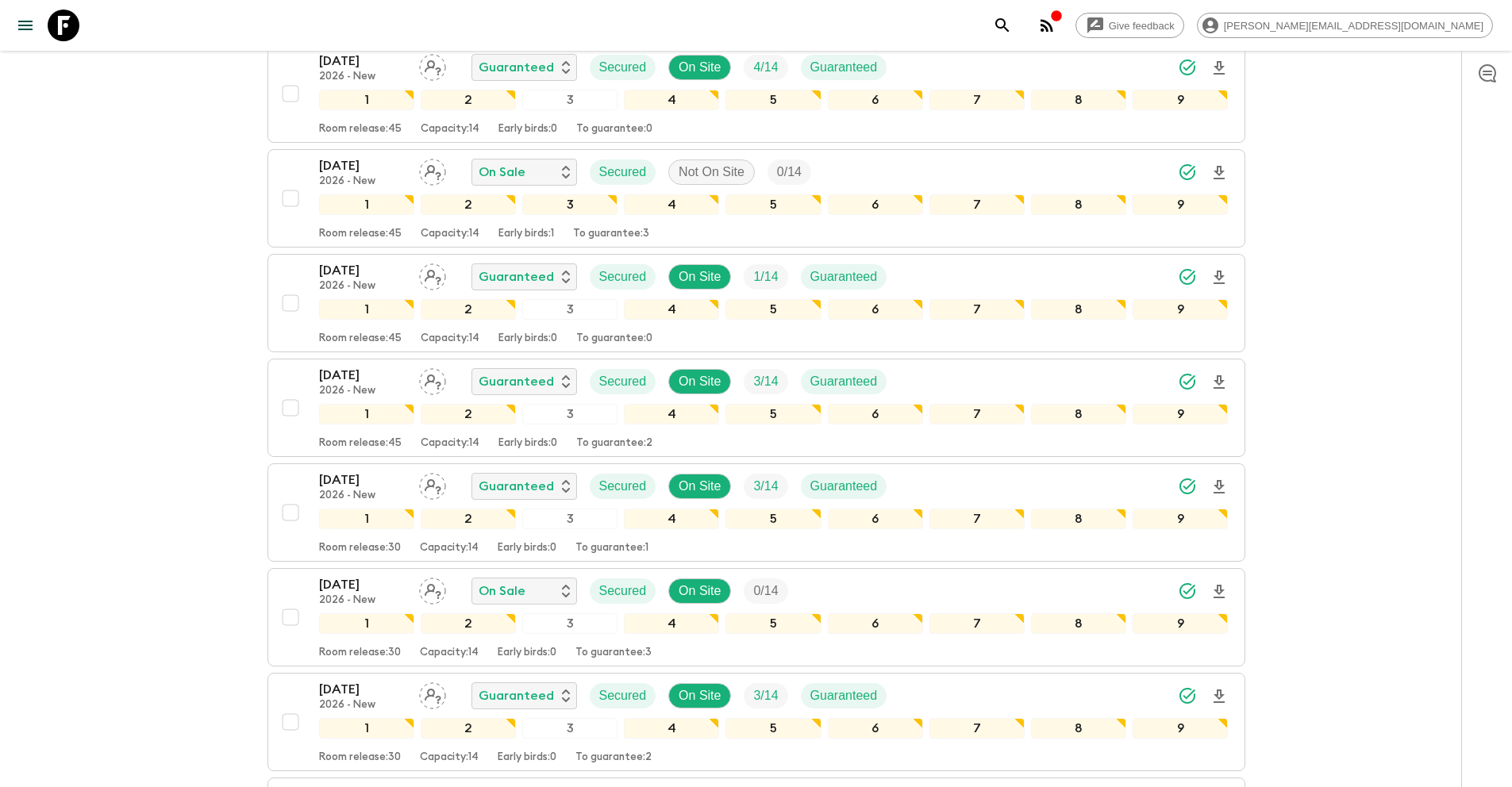
scroll to position [370, 0]
click at [297, 617] on input "checkbox" at bounding box center [290, 617] width 31 height 31
checkbox input "true"
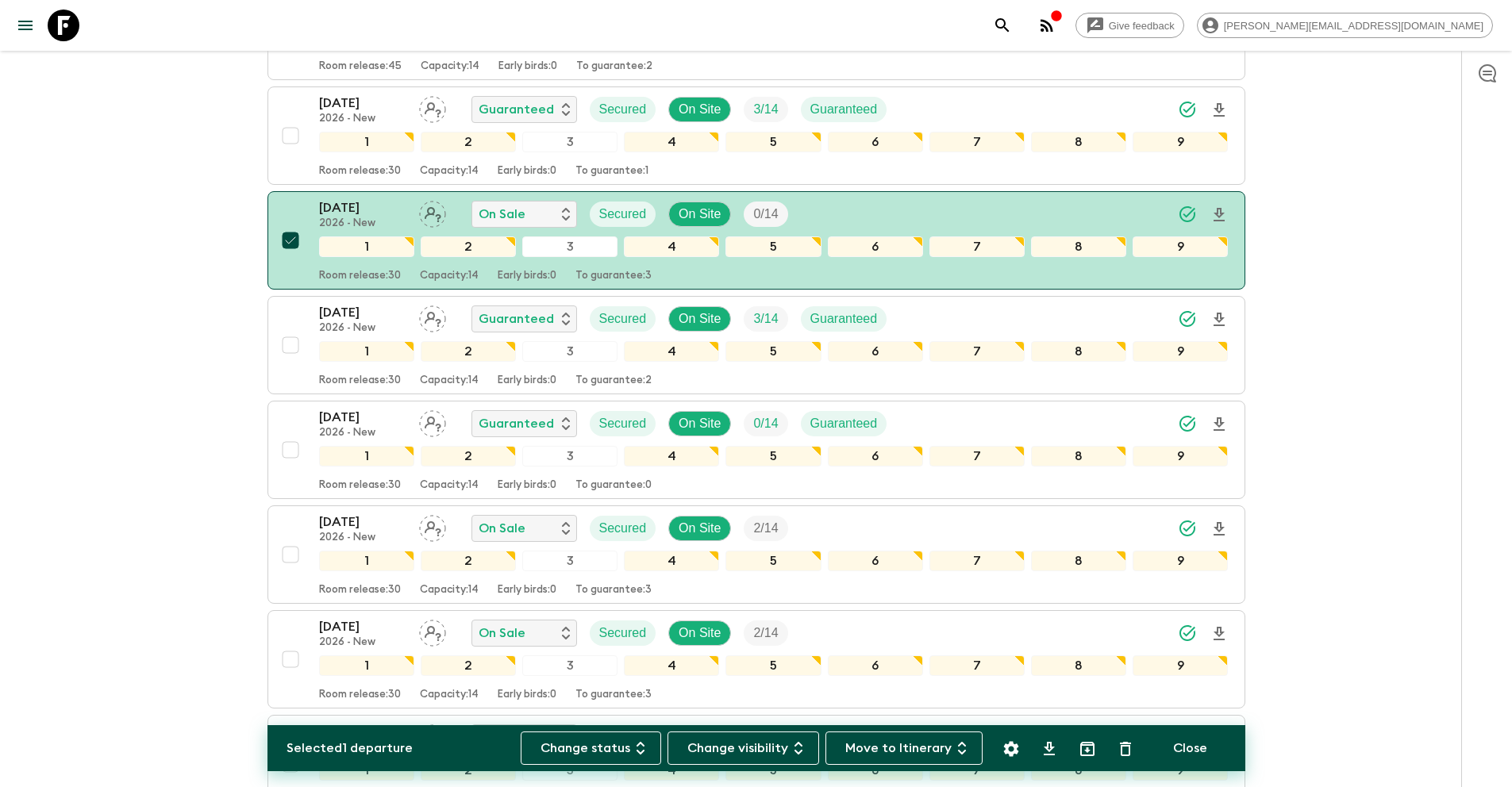
scroll to position [747, 0]
click at [1012, 746] on icon "Settings" at bounding box center [1010, 749] width 19 height 19
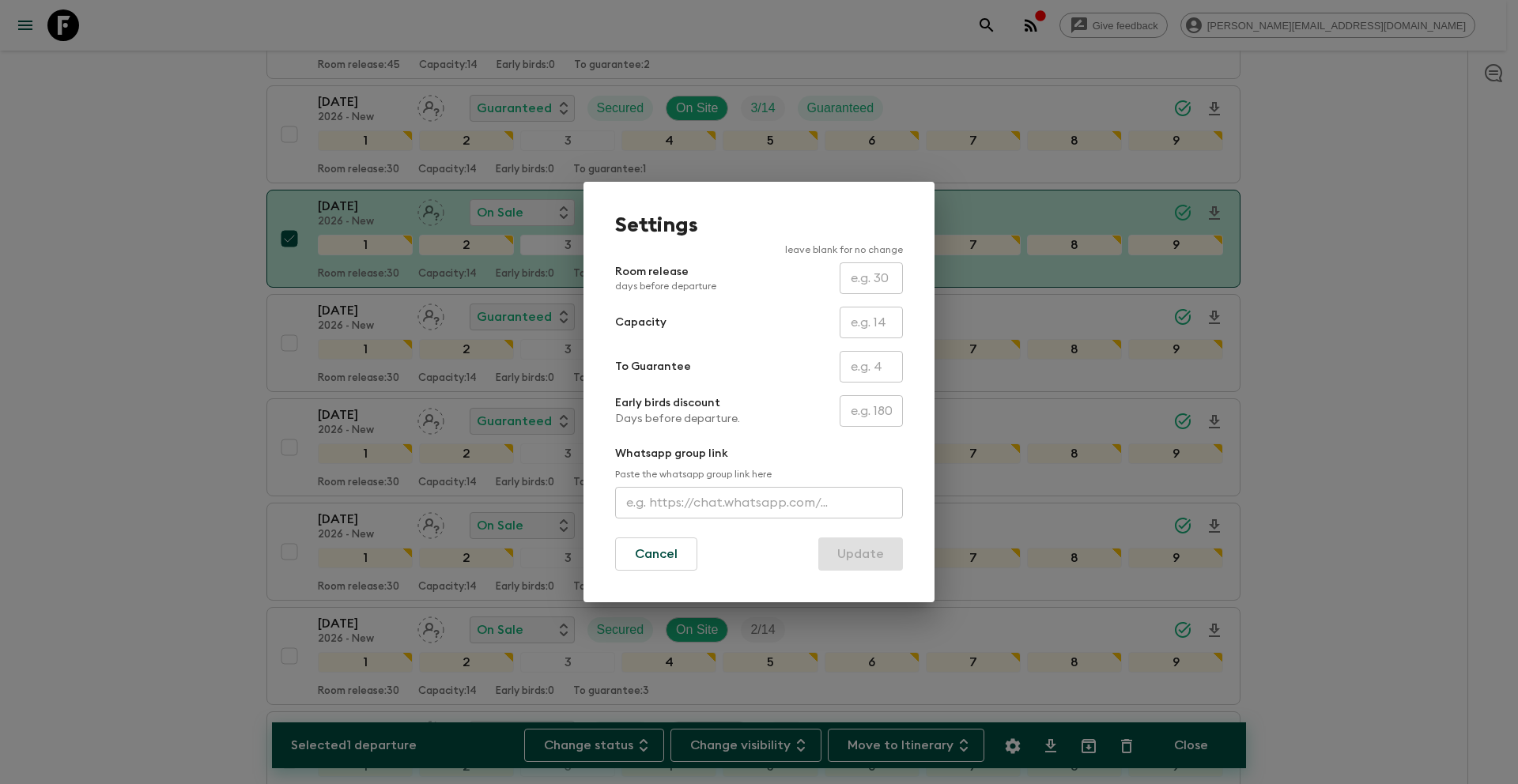
click at [879, 365] on input "text" at bounding box center [871, 366] width 63 height 31
type input "0"
click at [862, 562] on button "Update" at bounding box center [860, 554] width 85 height 33
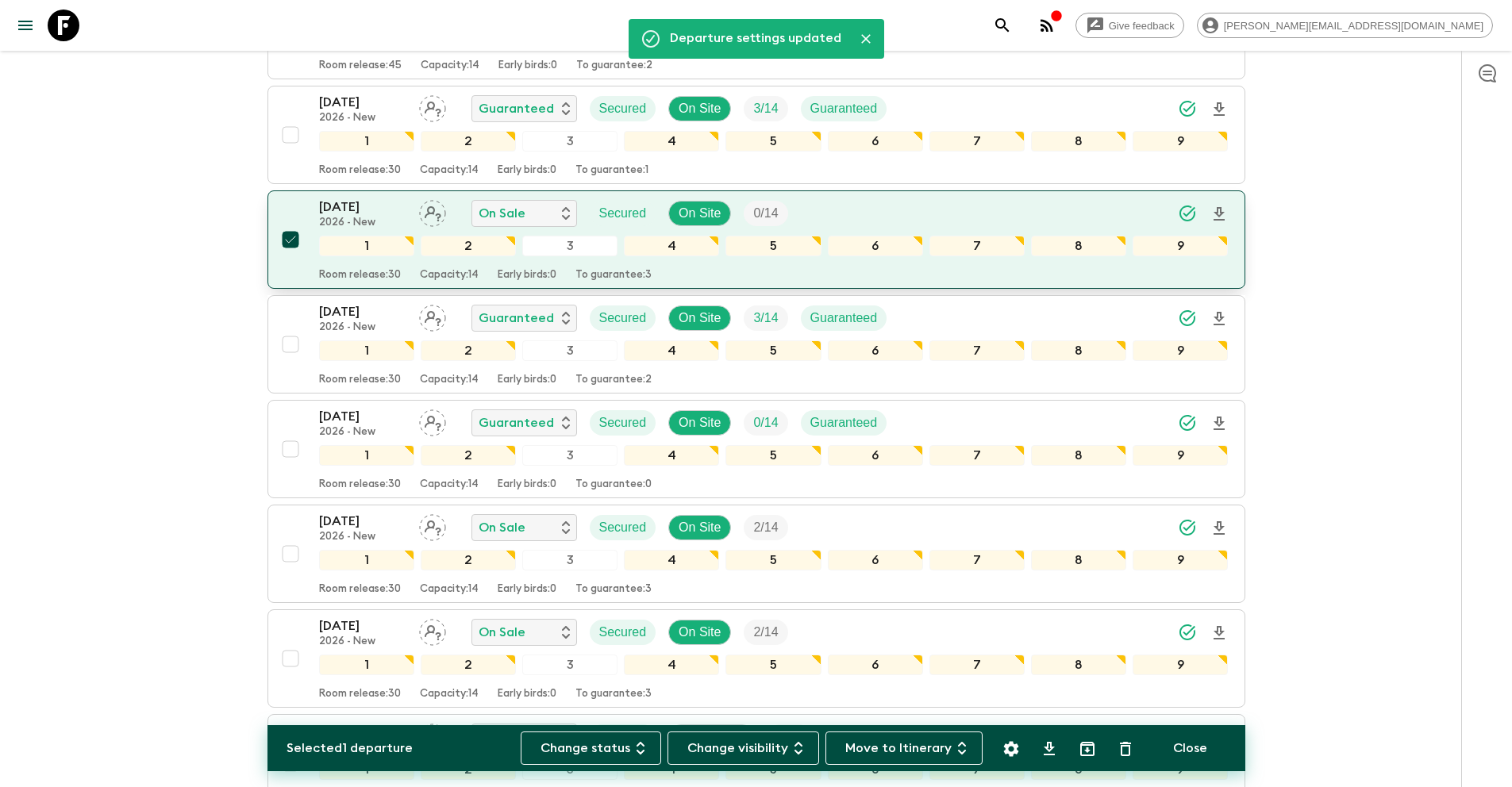
click at [288, 236] on input "checkbox" at bounding box center [290, 240] width 31 height 31
checkbox input "false"
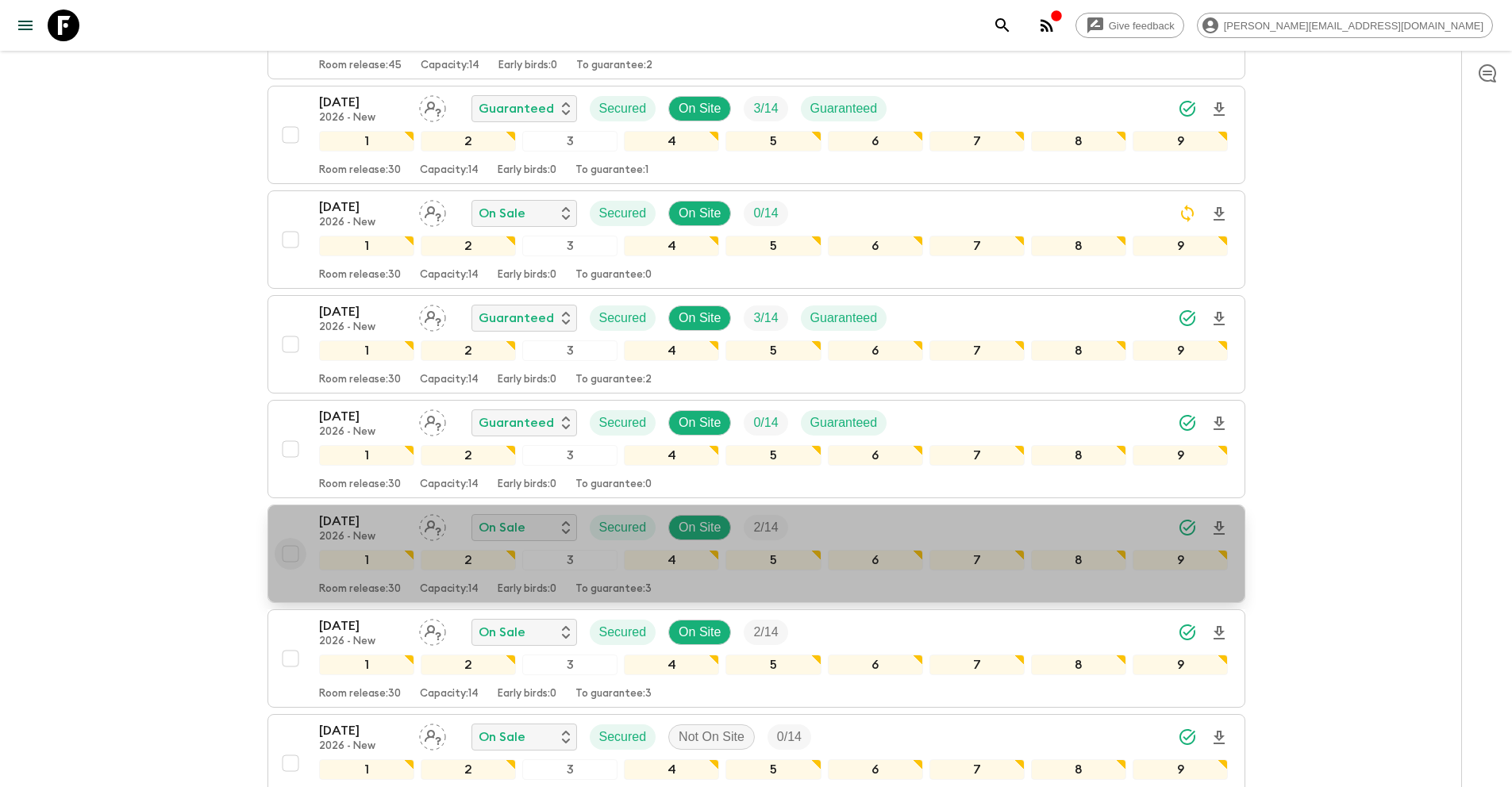
click at [293, 551] on input "checkbox" at bounding box center [290, 554] width 31 height 31
checkbox input "true"
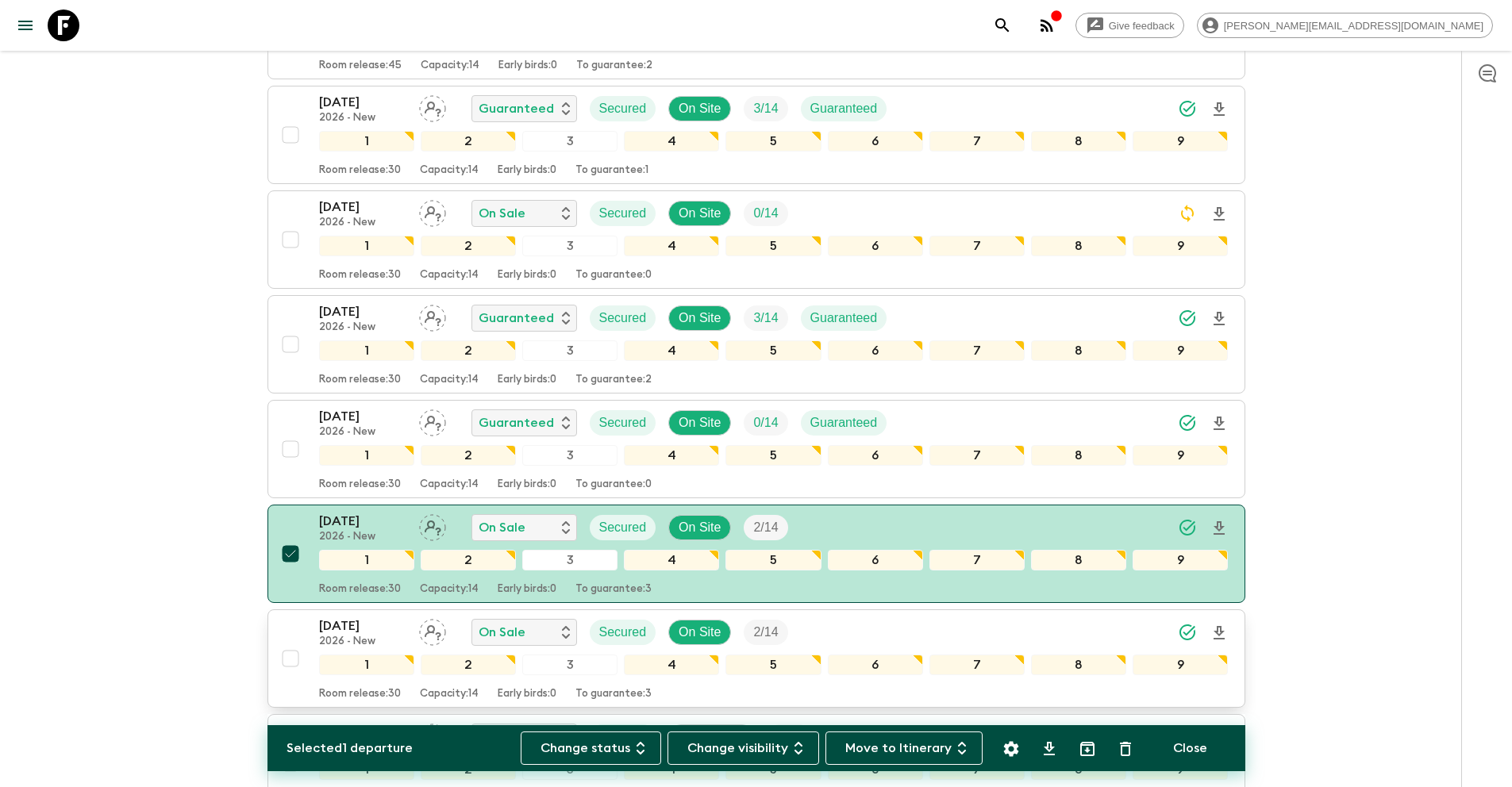
click at [290, 660] on input "checkbox" at bounding box center [290, 659] width 31 height 31
checkbox input "true"
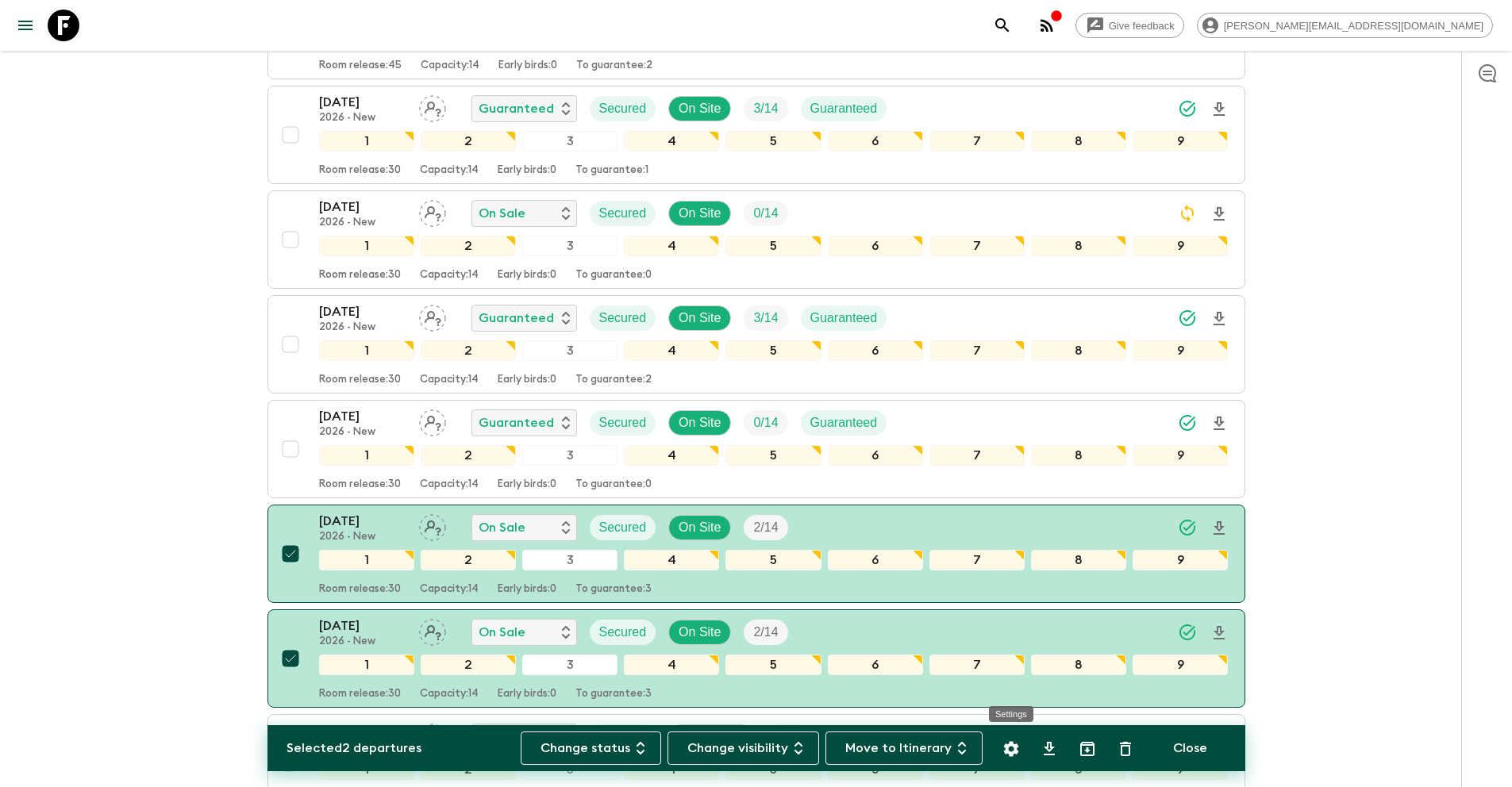
click at [1019, 751] on icon "Settings" at bounding box center [1010, 749] width 19 height 19
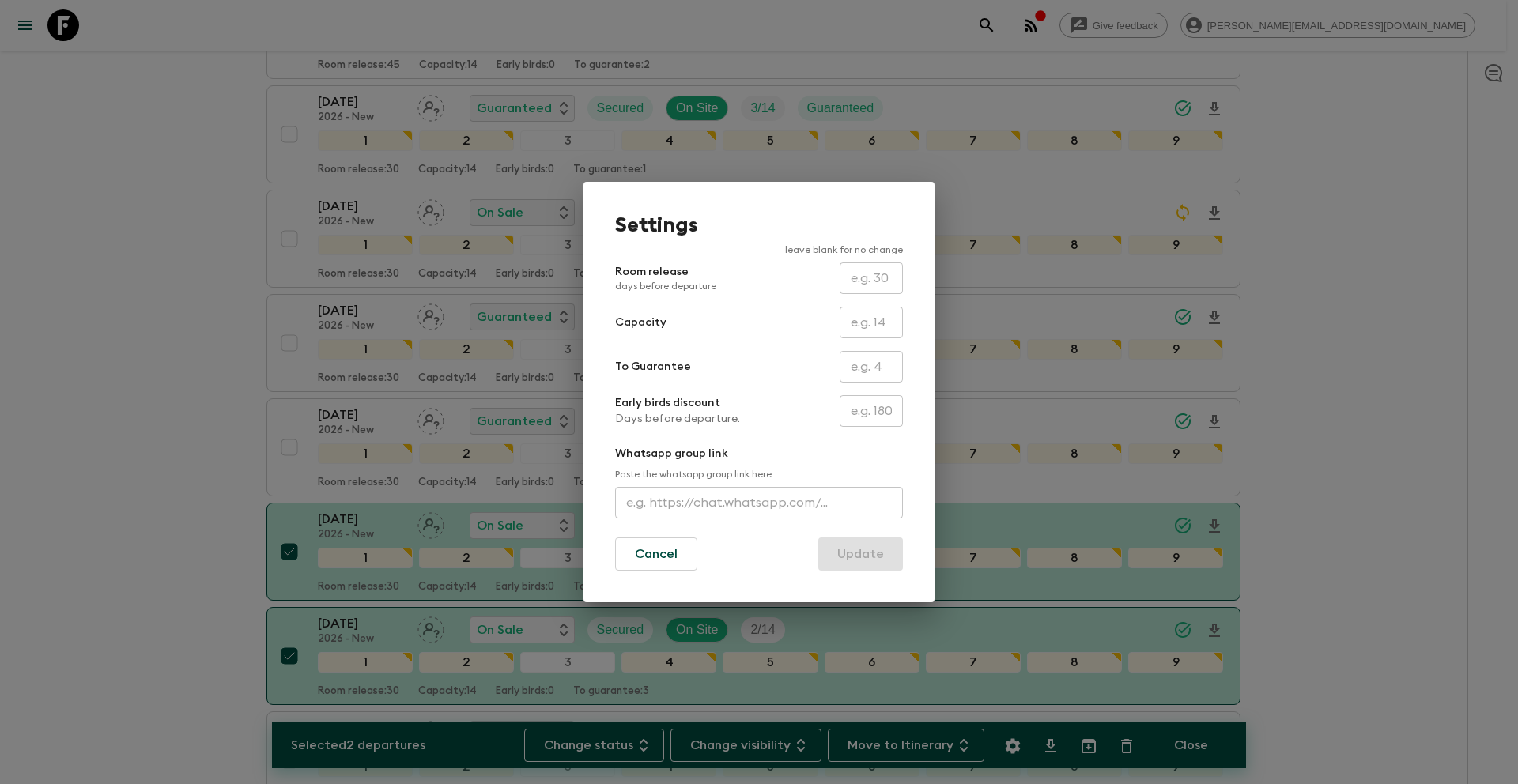
click at [863, 368] on input "text" at bounding box center [871, 366] width 63 height 31
type input "2"
click at [874, 551] on button "Update" at bounding box center [860, 554] width 85 height 33
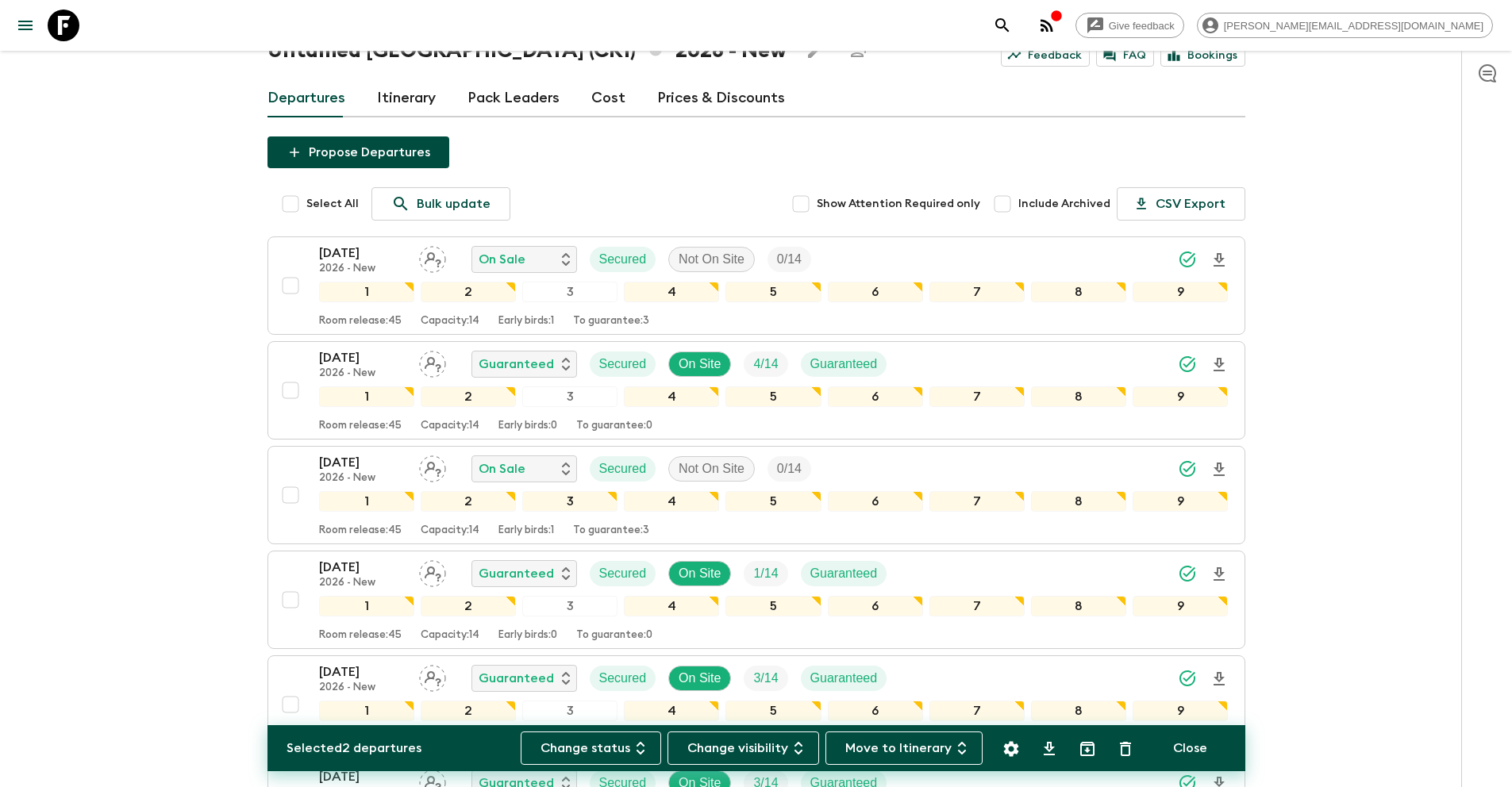
scroll to position [0, 0]
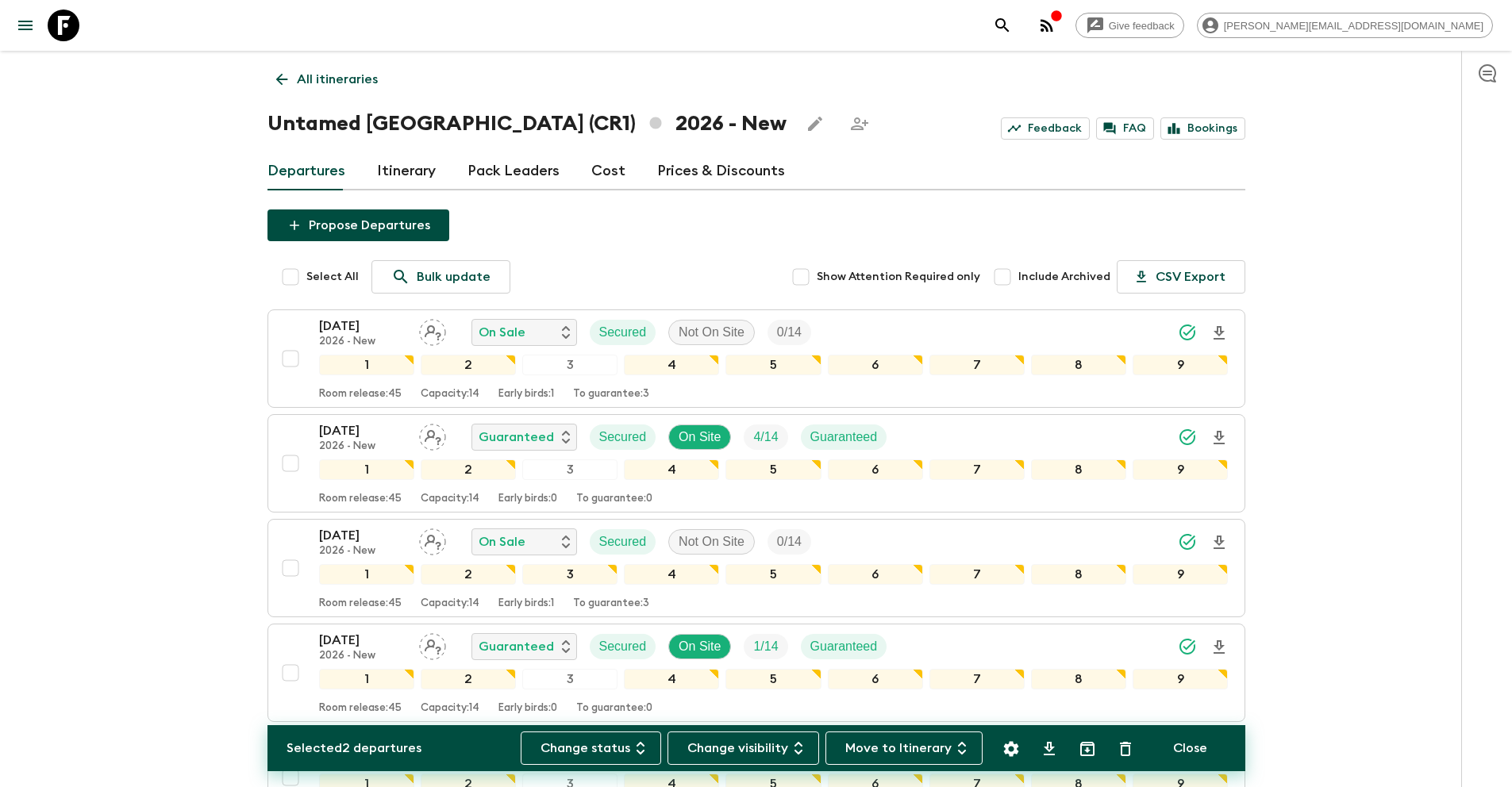
click at [336, 81] on p "All itineraries" at bounding box center [337, 79] width 81 height 19
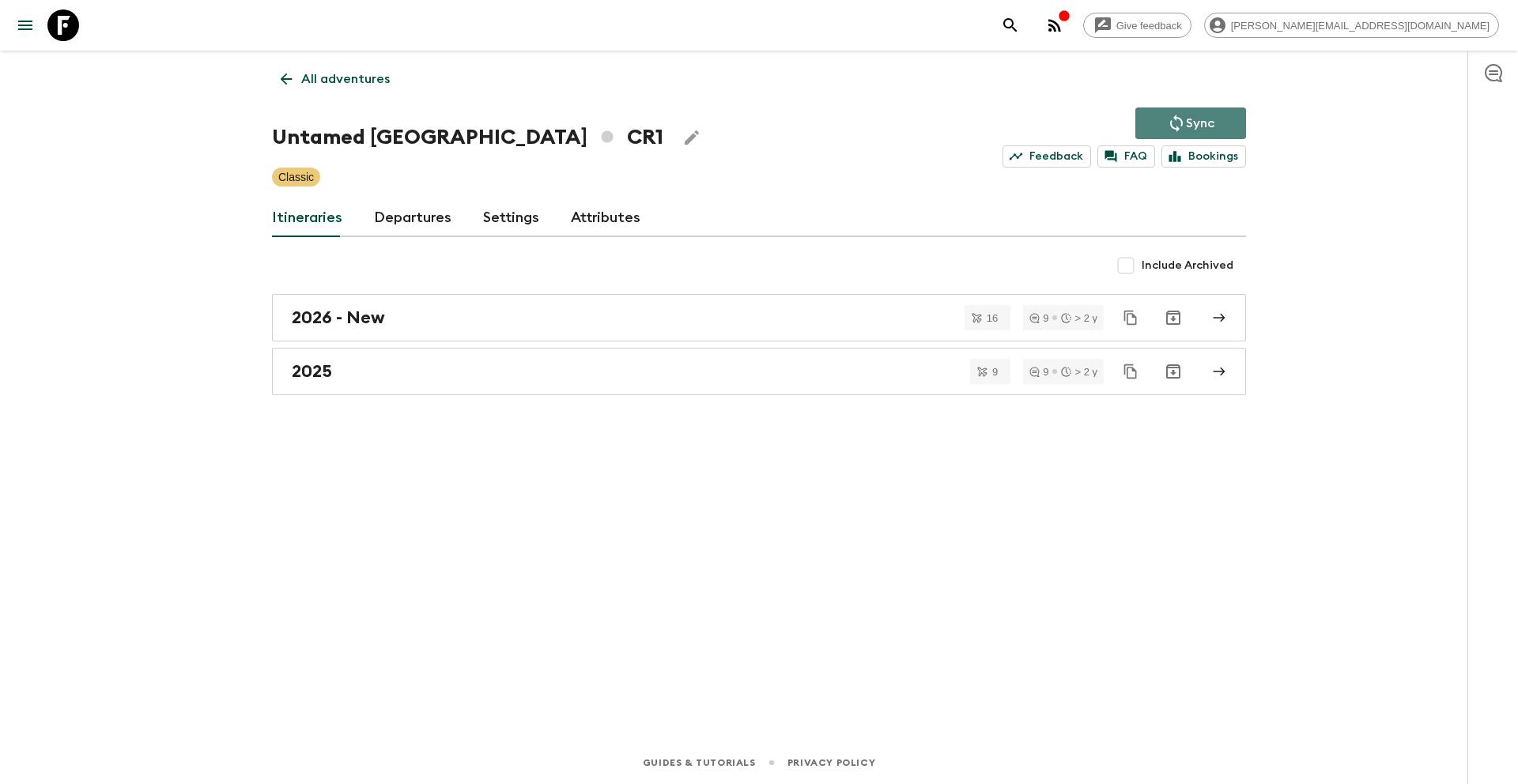
click at [1178, 122] on icon "Sync adventure departures to the booking engine" at bounding box center [1176, 123] width 19 height 19
click at [300, 76] on link "All adventures" at bounding box center [335, 79] width 127 height 31
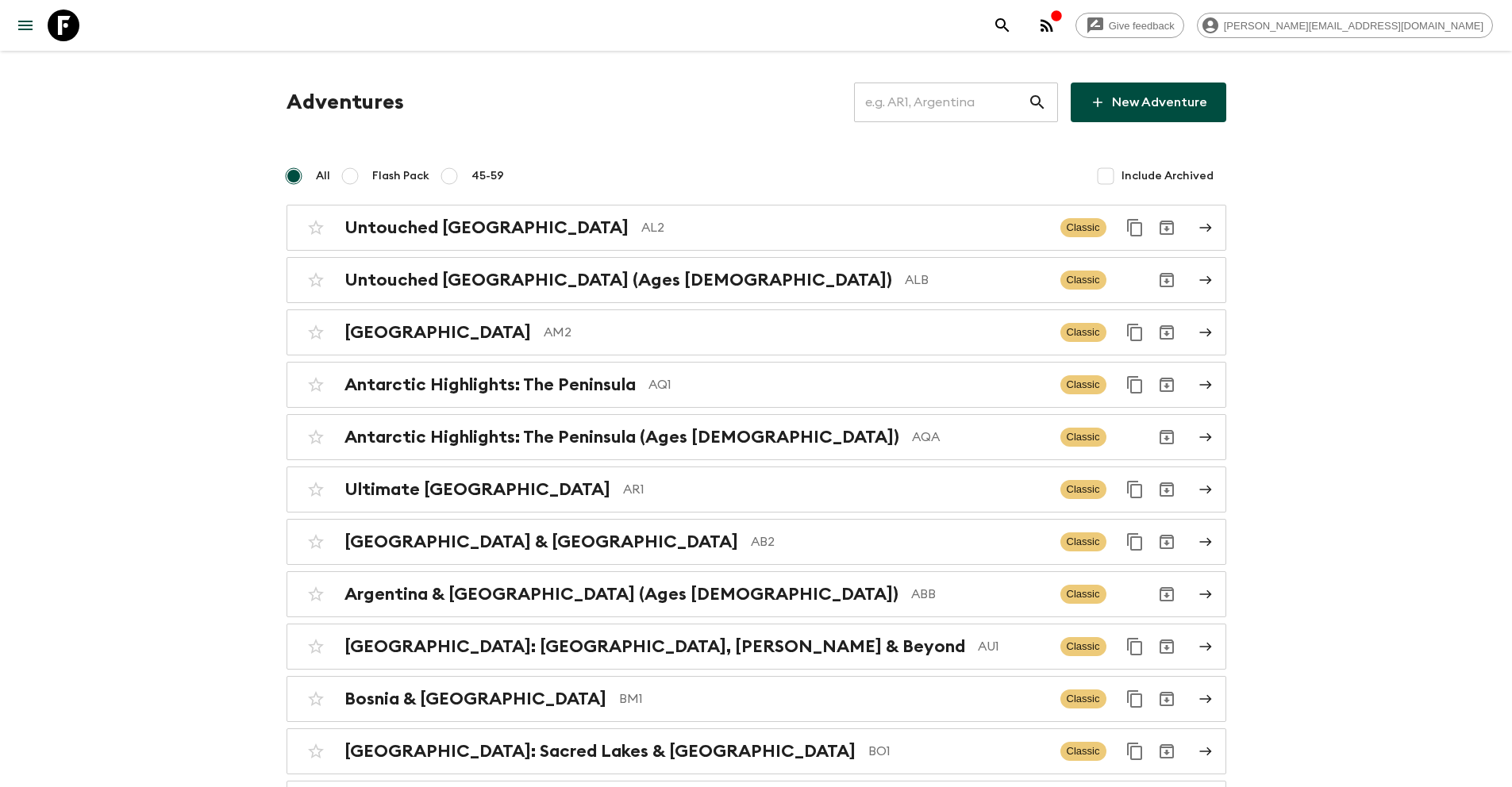
click at [963, 108] on input "text" at bounding box center [941, 103] width 174 height 45
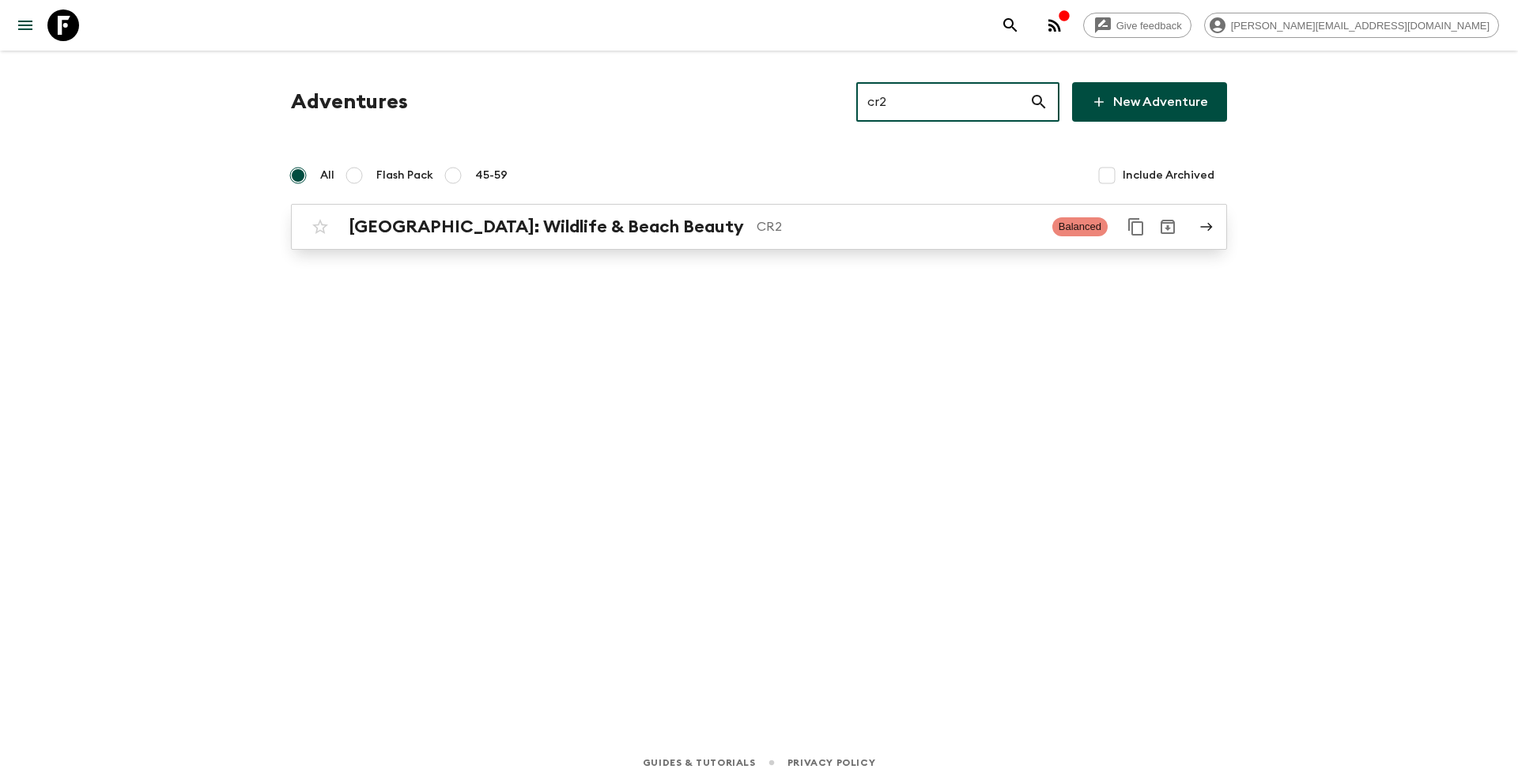
type input "cr2"
click at [757, 224] on p "CR2" at bounding box center [899, 226] width 283 height 19
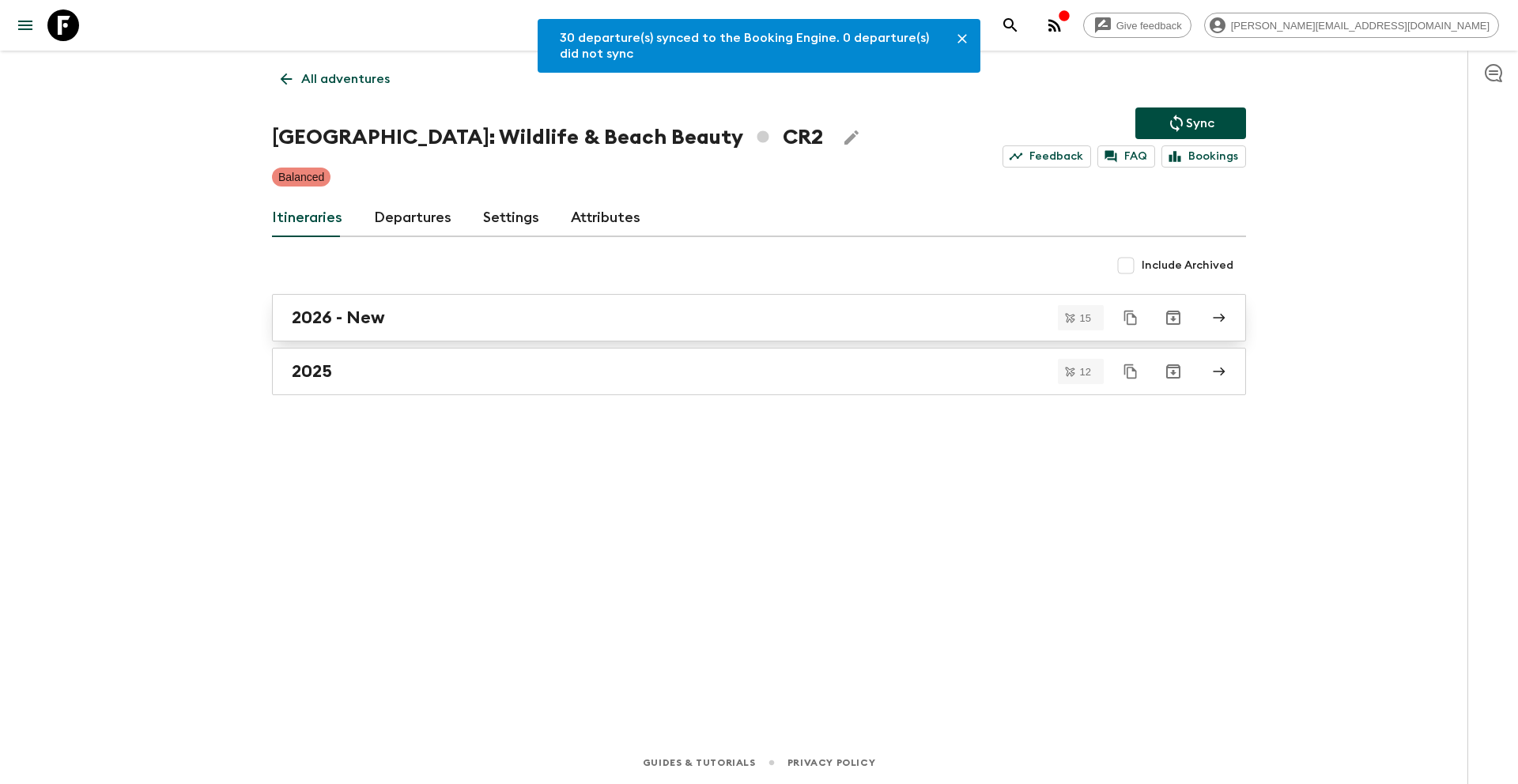
click at [374, 315] on h2 "2026 - New" at bounding box center [338, 317] width 93 height 21
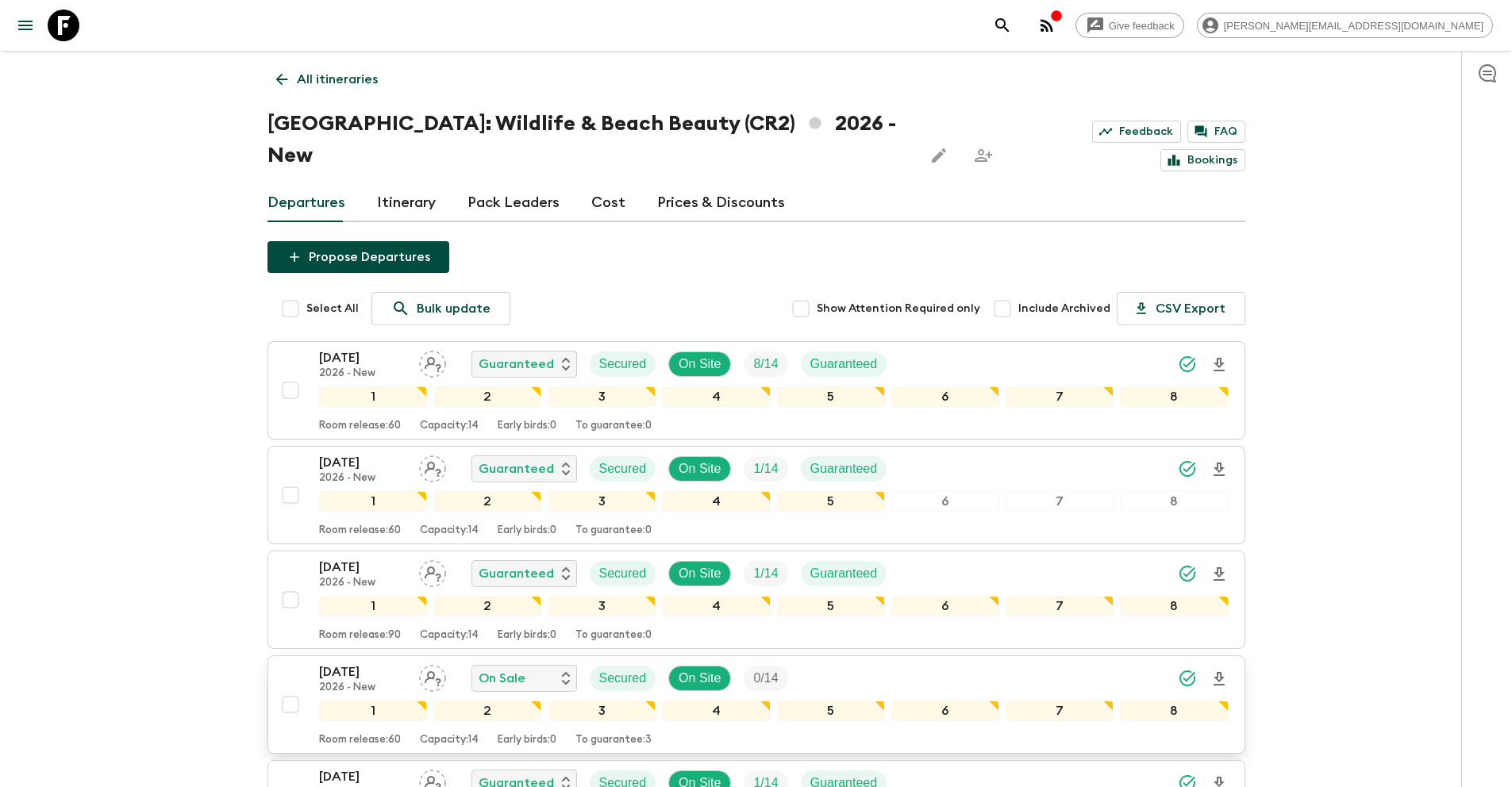
click at [292, 689] on input "checkbox" at bounding box center [290, 704] width 31 height 31
checkbox input "true"
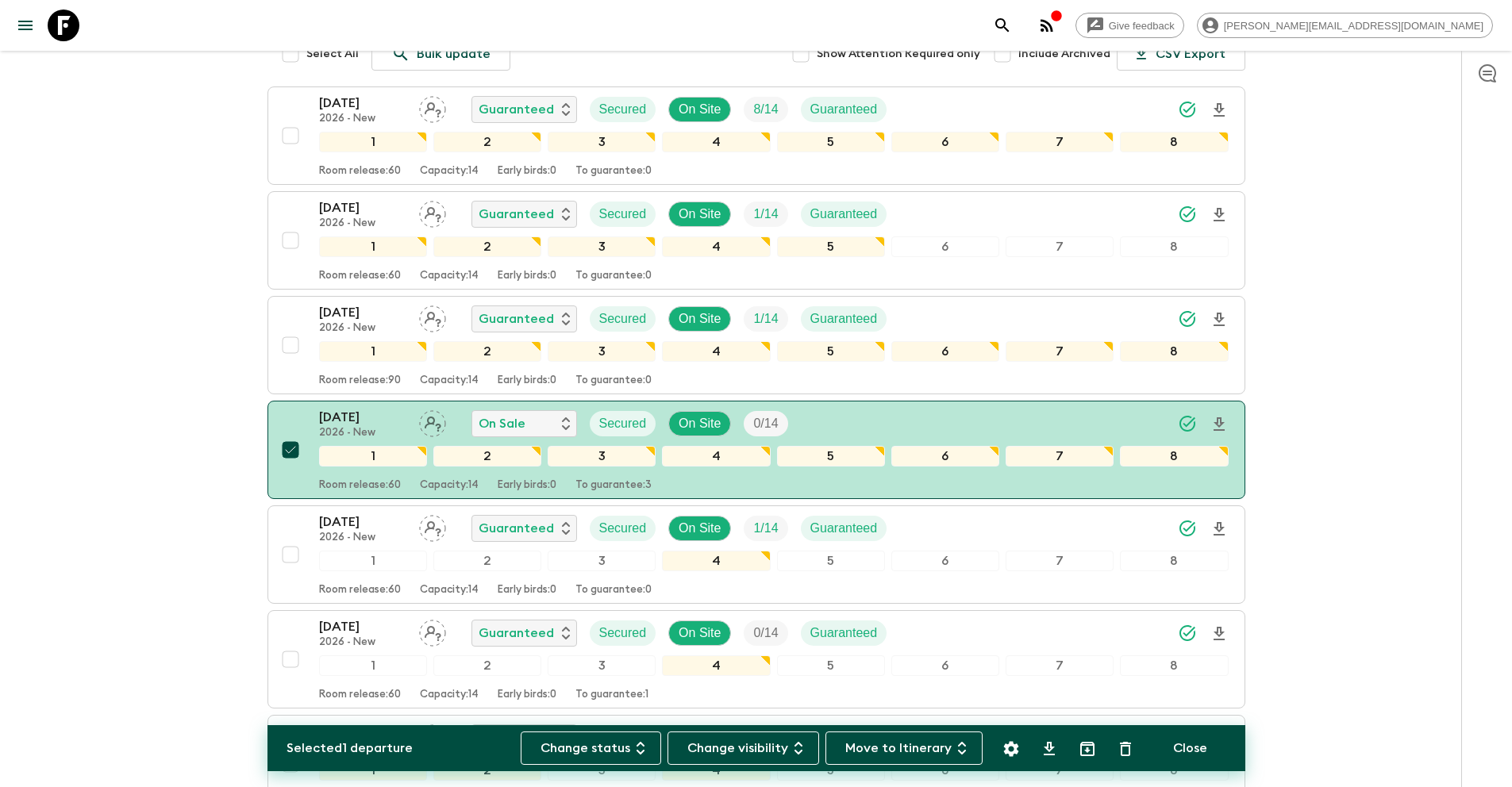
scroll to position [257, 0]
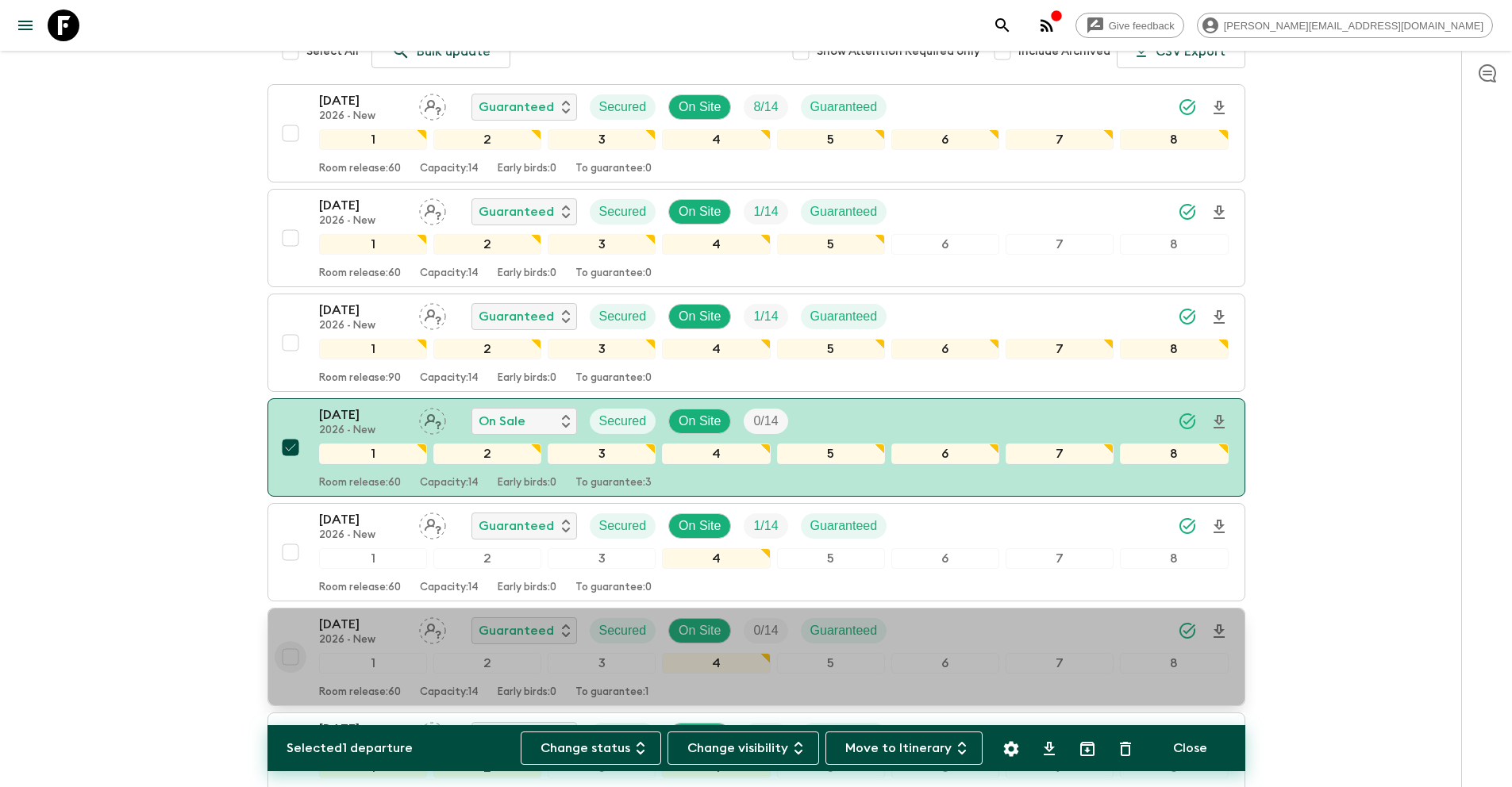
click at [289, 642] on input "checkbox" at bounding box center [290, 657] width 31 height 31
checkbox input "true"
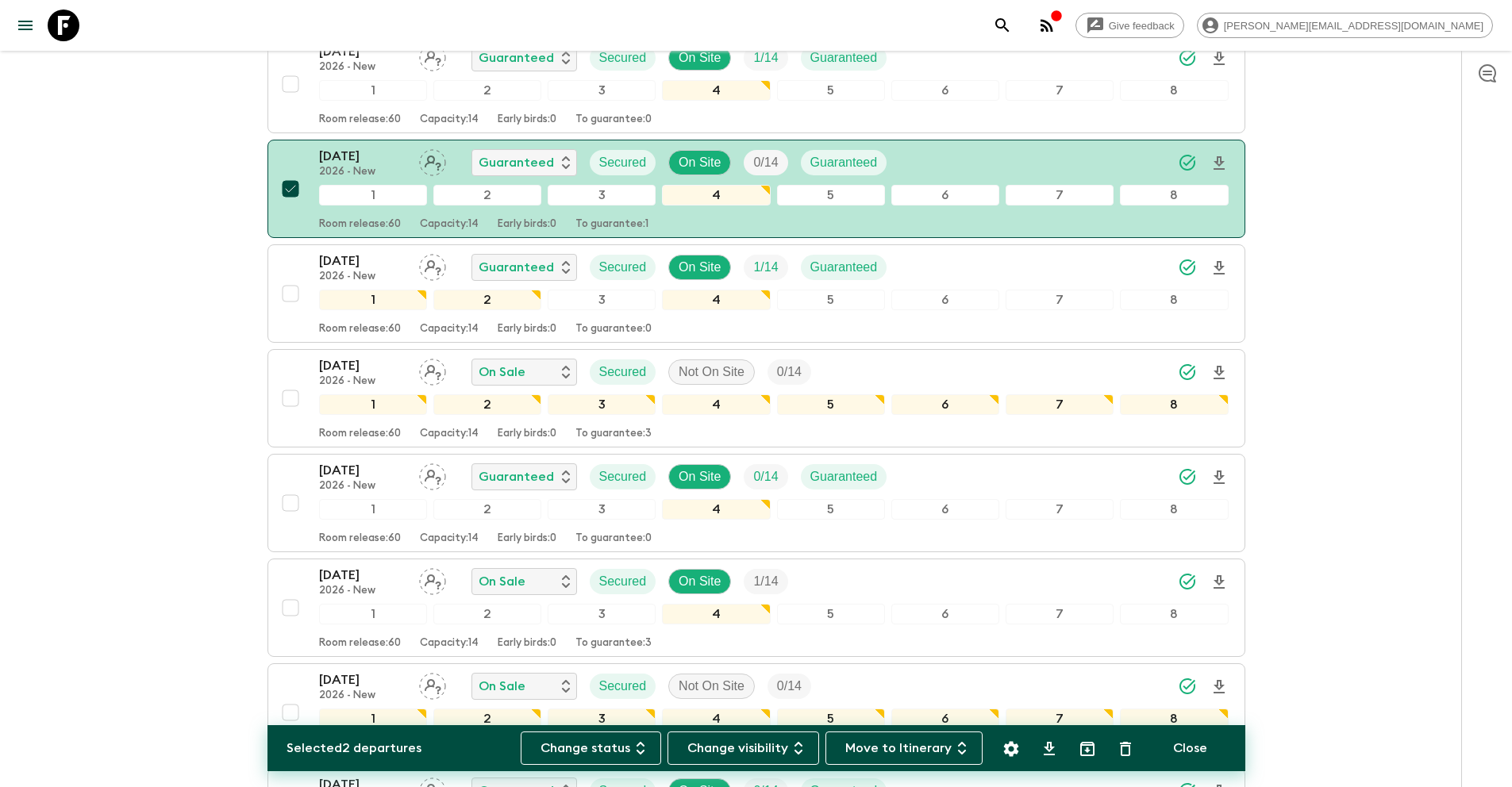
scroll to position [727, 0]
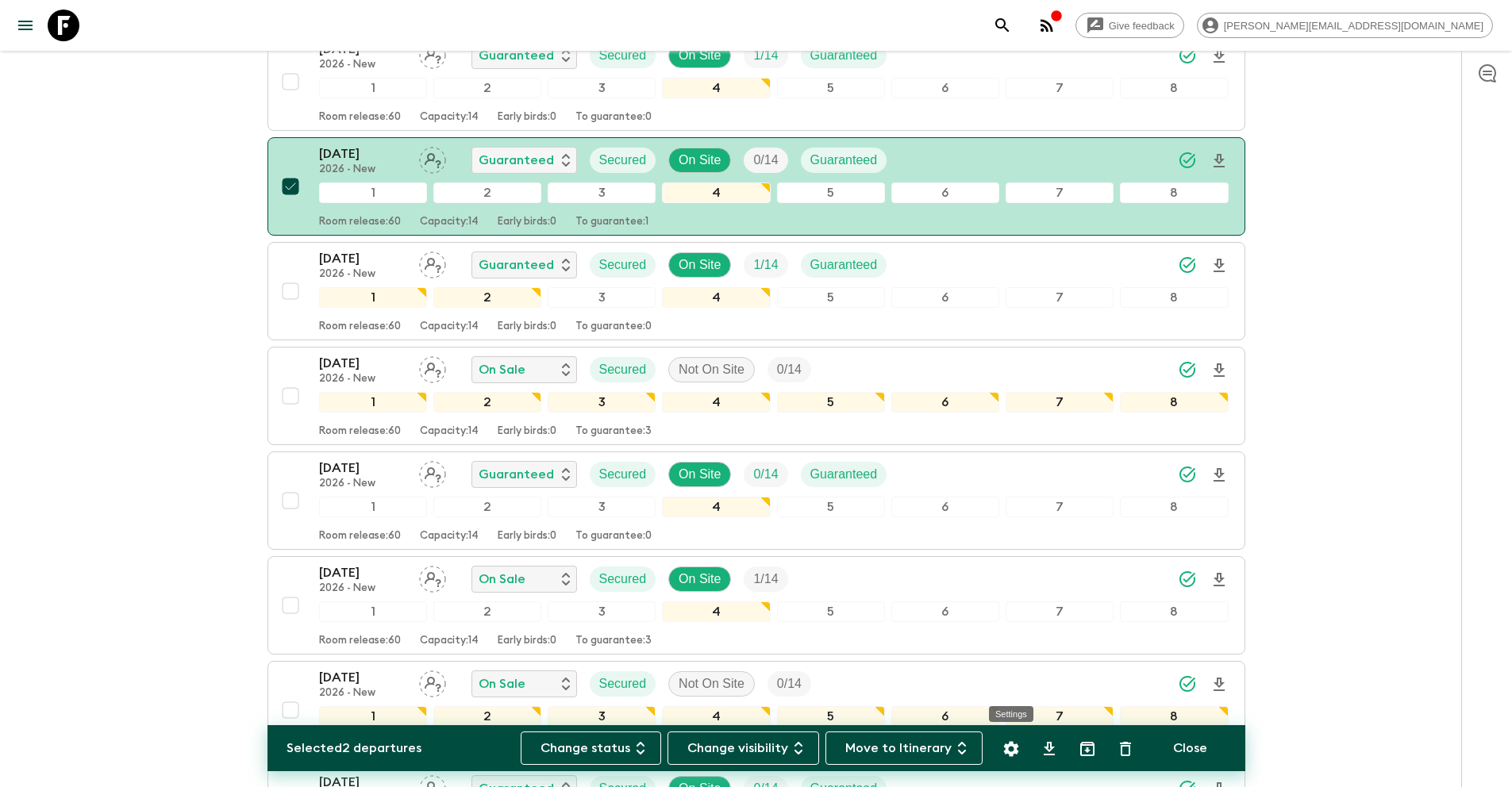
click at [1003, 741] on icon "Settings" at bounding box center [1010, 749] width 19 height 19
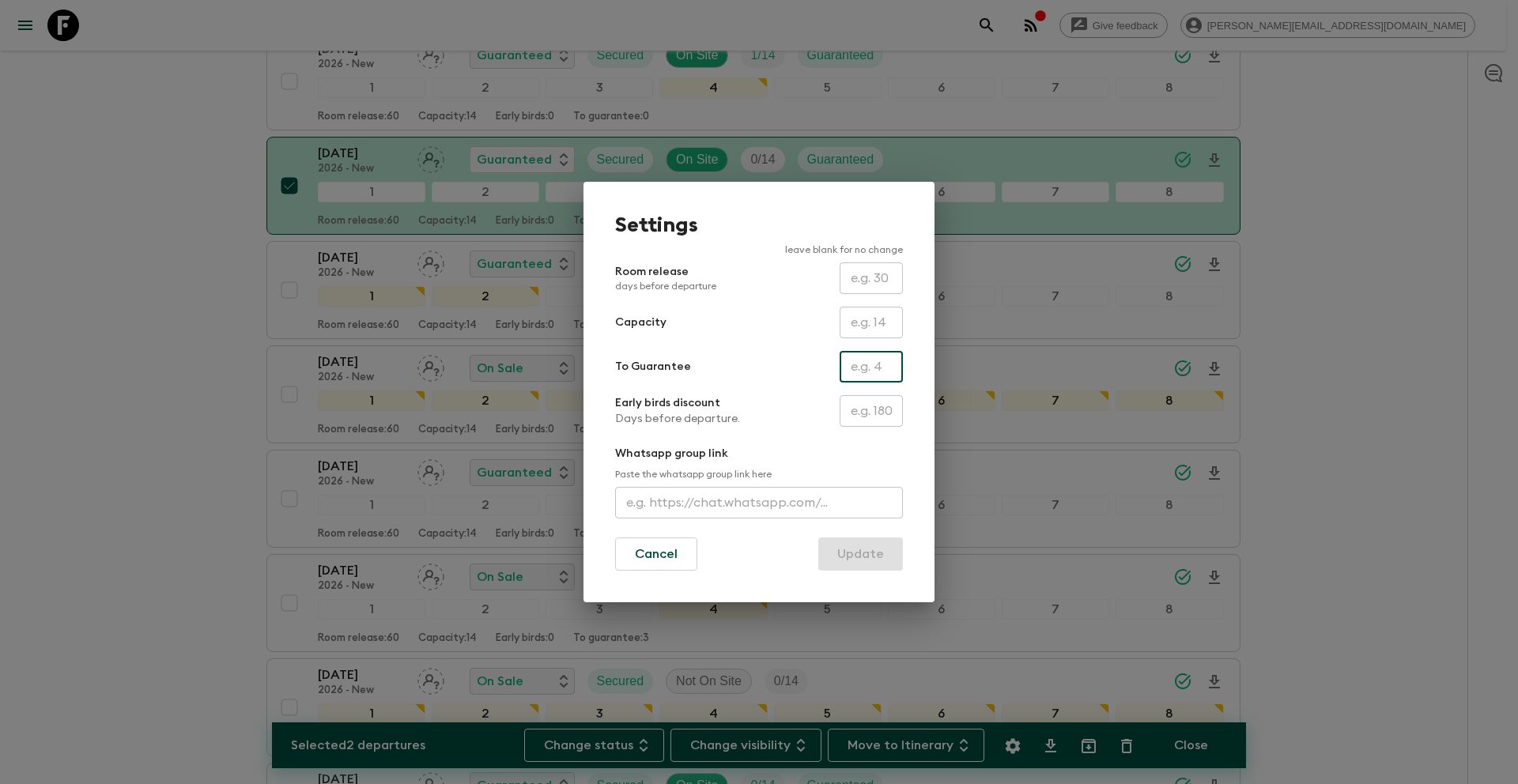
click at [883, 366] on input "text" at bounding box center [871, 366] width 63 height 31
type input "0"
click at [872, 549] on button "Update" at bounding box center [860, 554] width 85 height 33
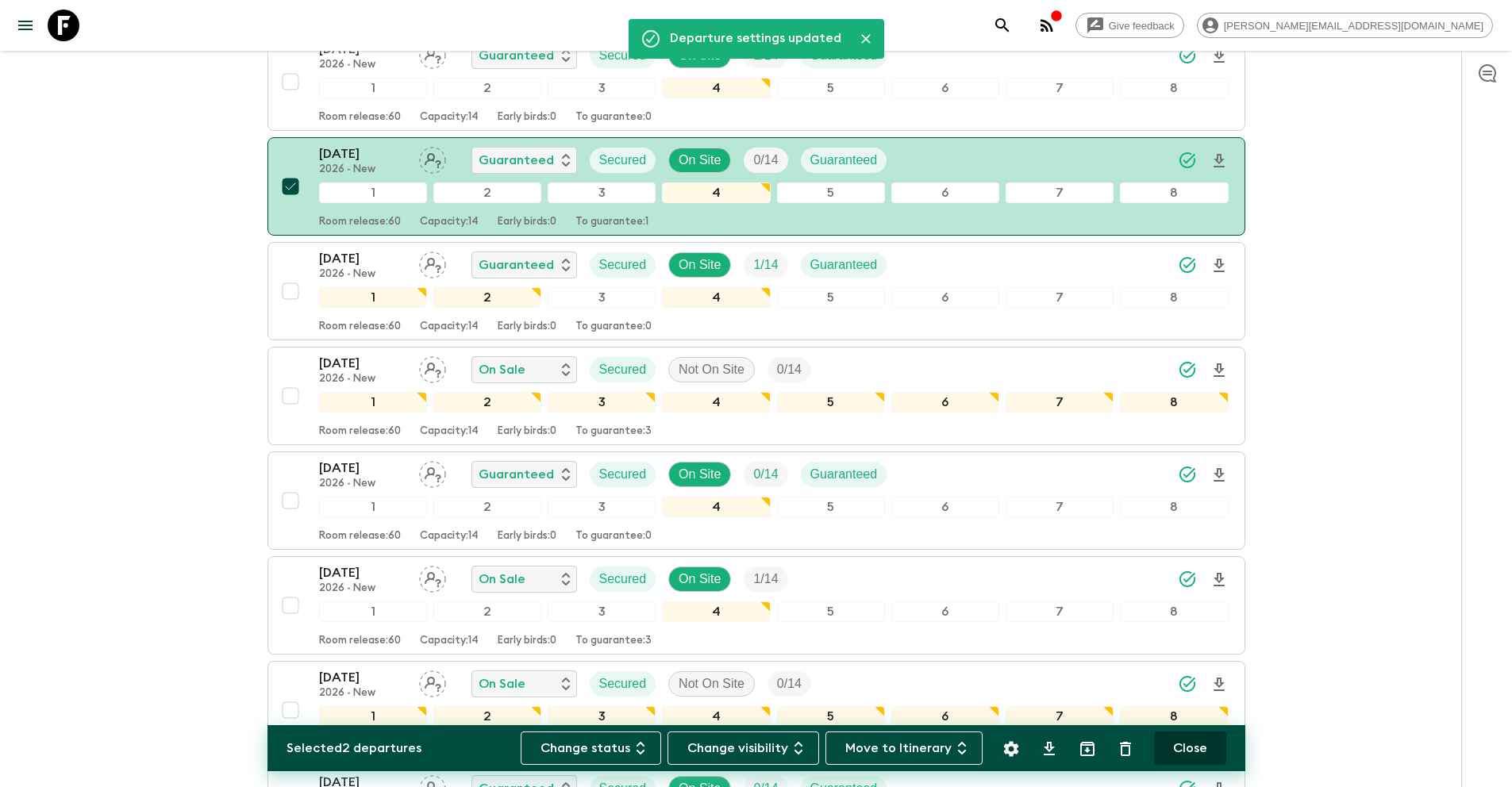
click at [1192, 751] on button "Close" at bounding box center [1190, 748] width 72 height 33
checkbox input "false"
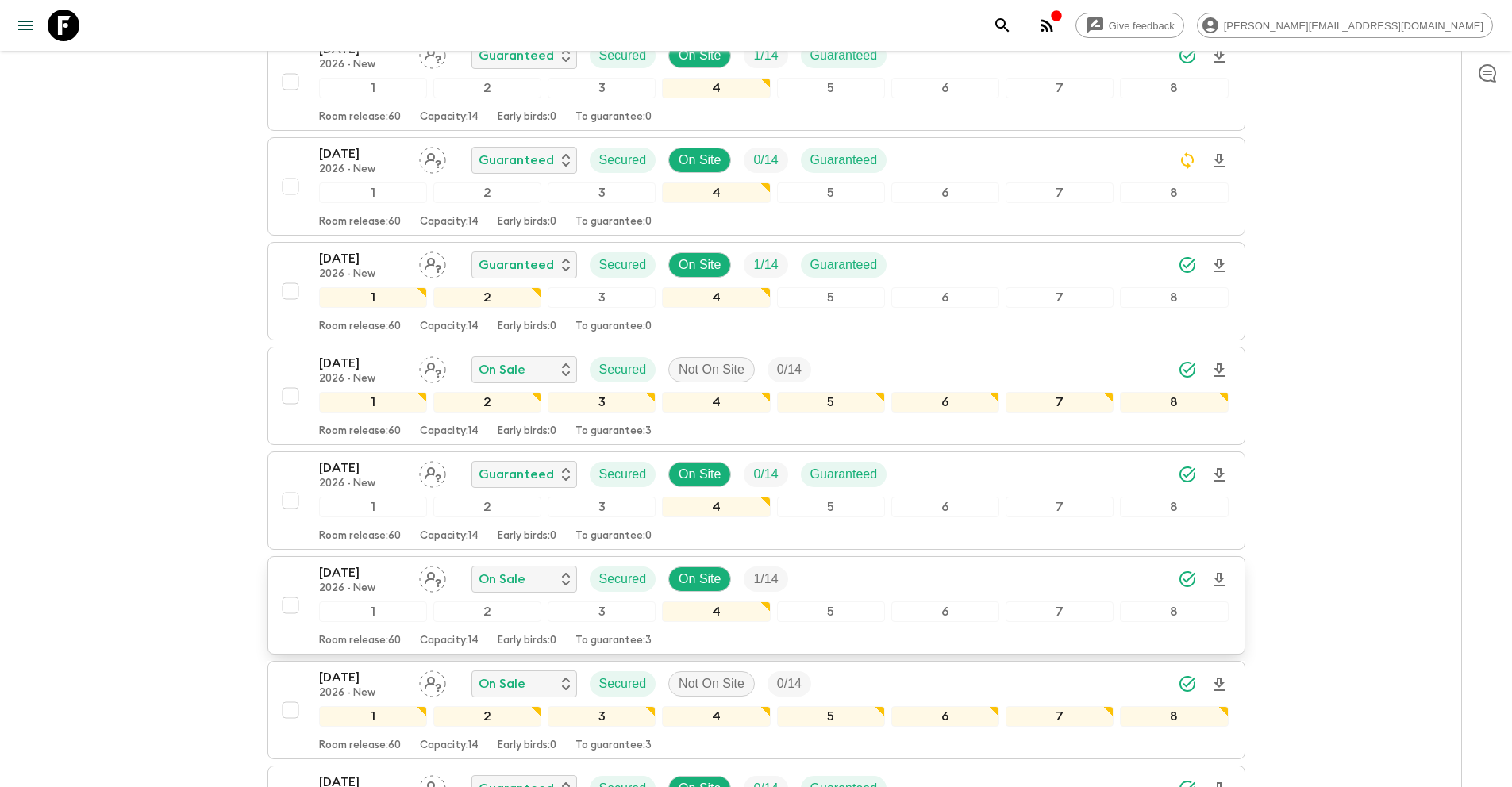
click at [289, 589] on input "checkbox" at bounding box center [290, 605] width 31 height 31
checkbox input "true"
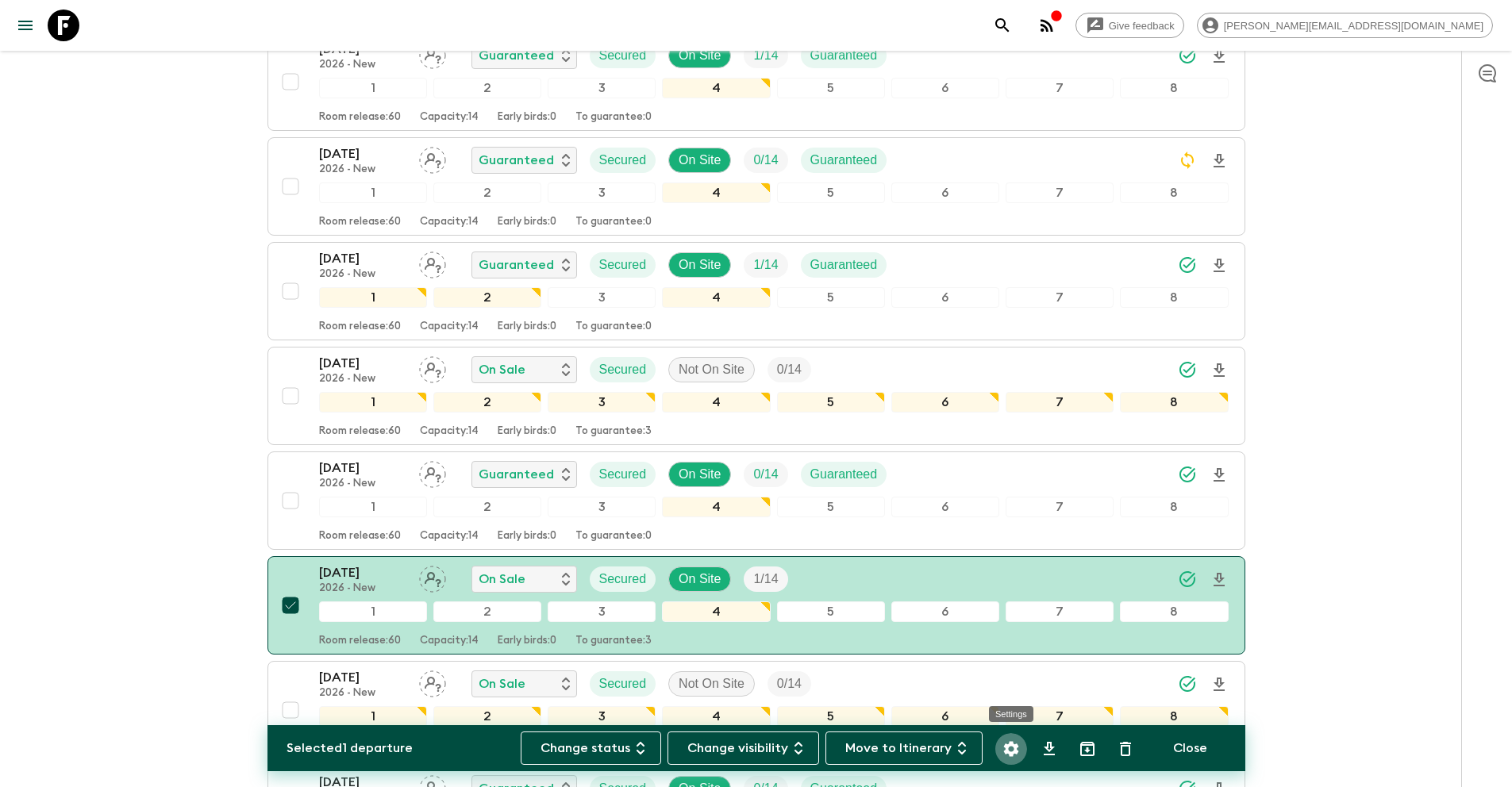
click at [1015, 748] on icon "Settings" at bounding box center [1010, 749] width 15 height 15
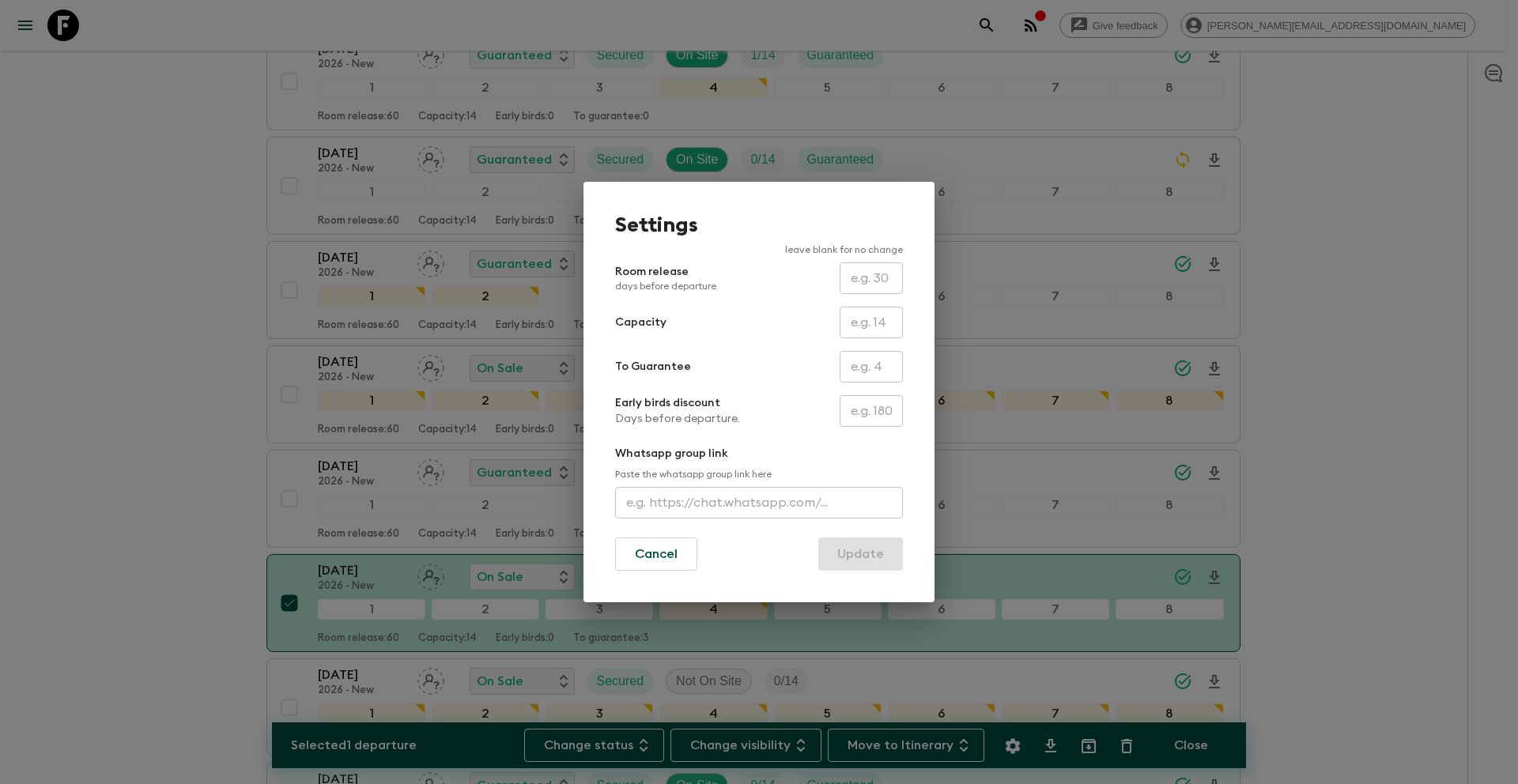
click at [862, 366] on input "text" at bounding box center [871, 366] width 63 height 31
type input "1"
click at [860, 558] on button "Update" at bounding box center [860, 554] width 85 height 33
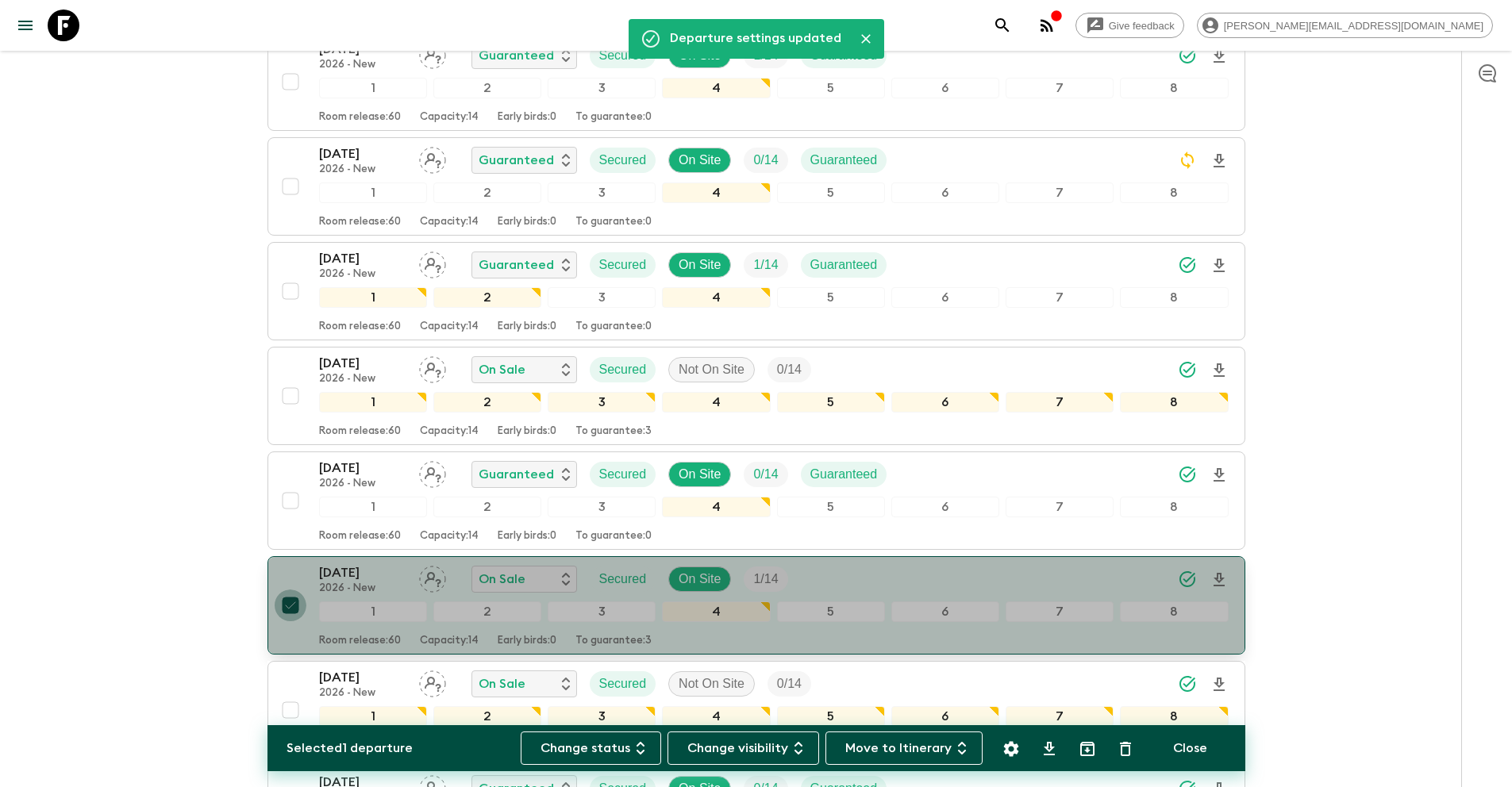
click at [287, 589] on input "checkbox" at bounding box center [290, 605] width 31 height 31
checkbox input "false"
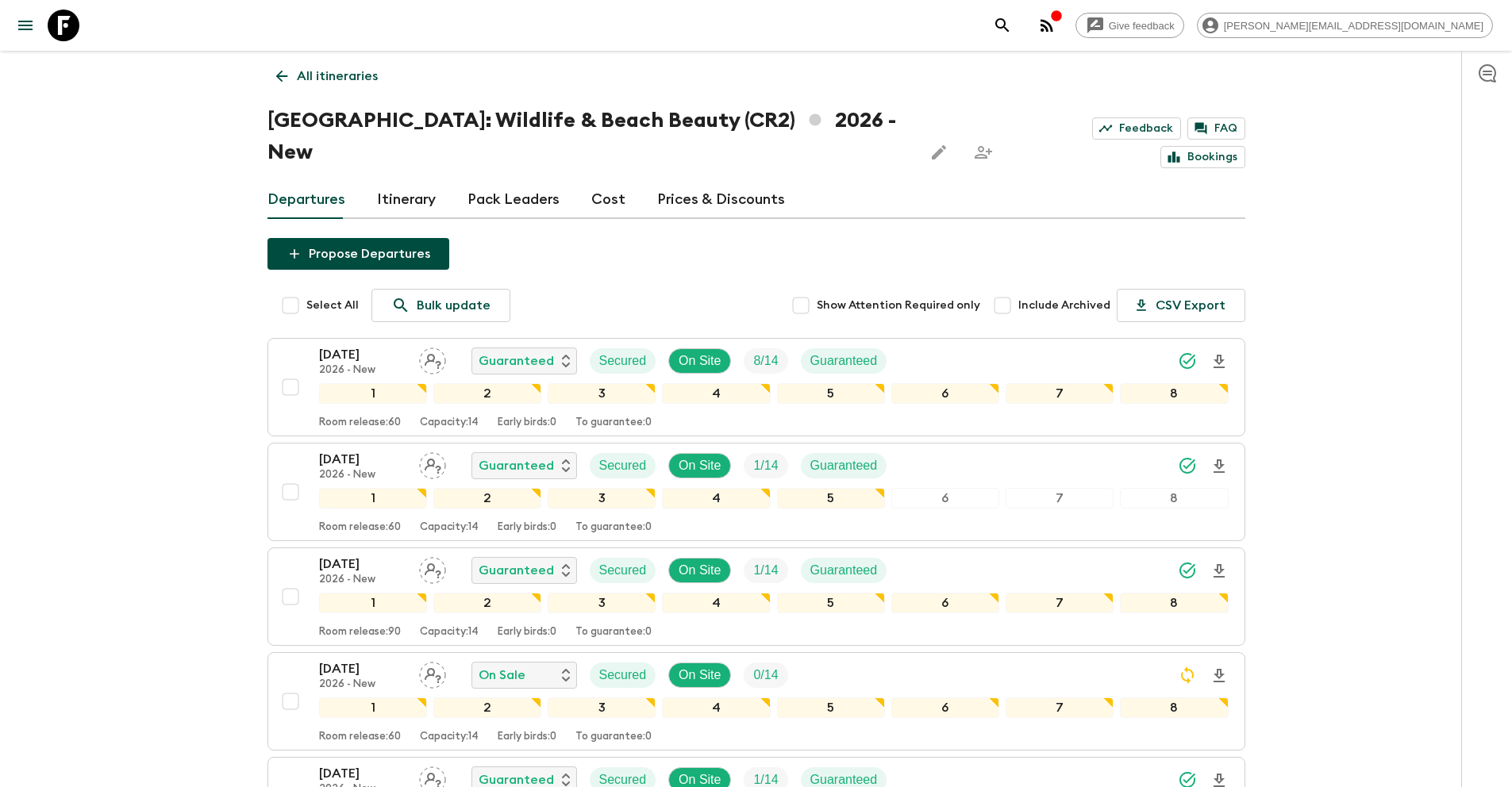
scroll to position [0, 0]
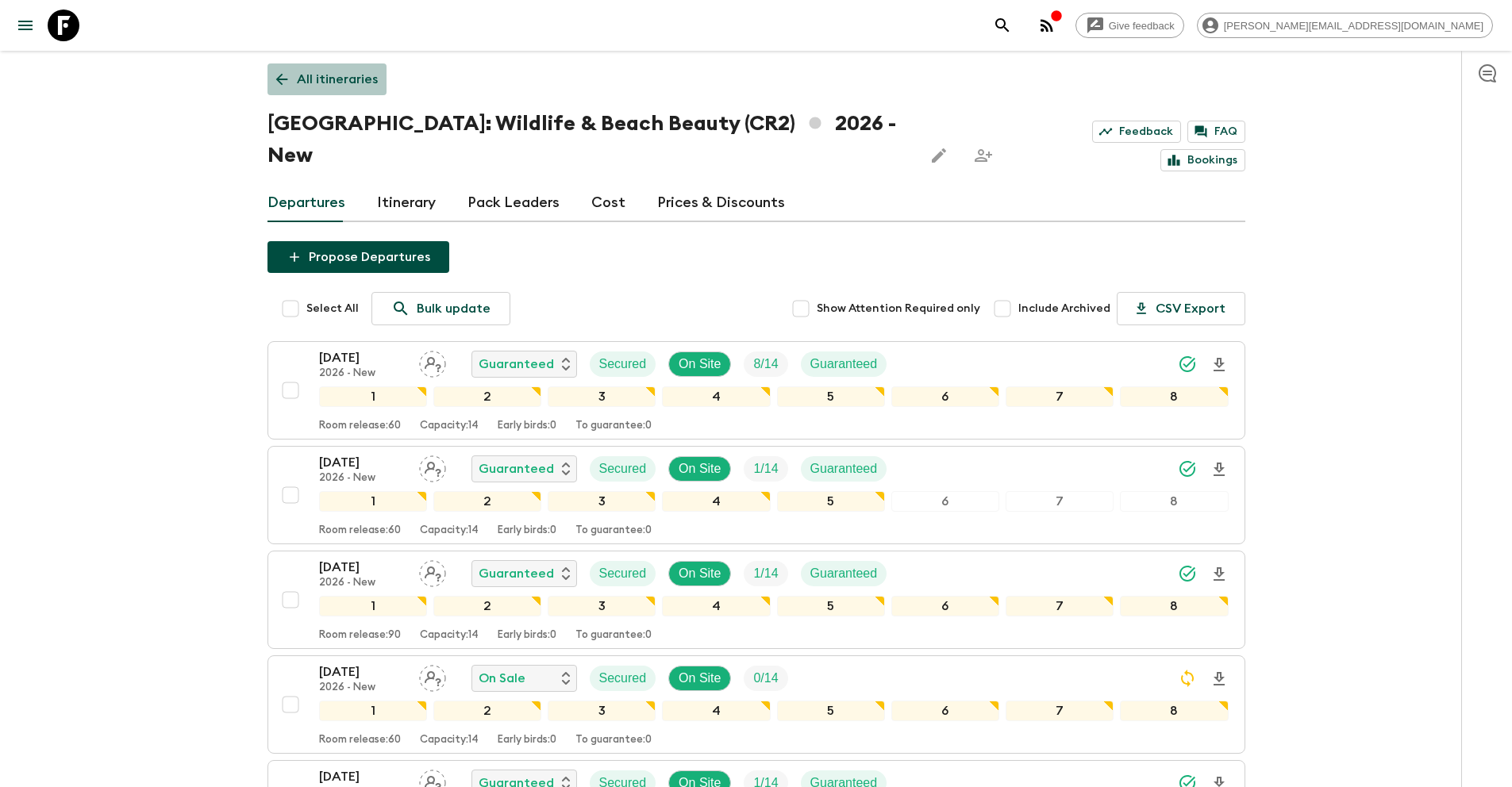
click at [360, 85] on p "All itineraries" at bounding box center [337, 79] width 81 height 19
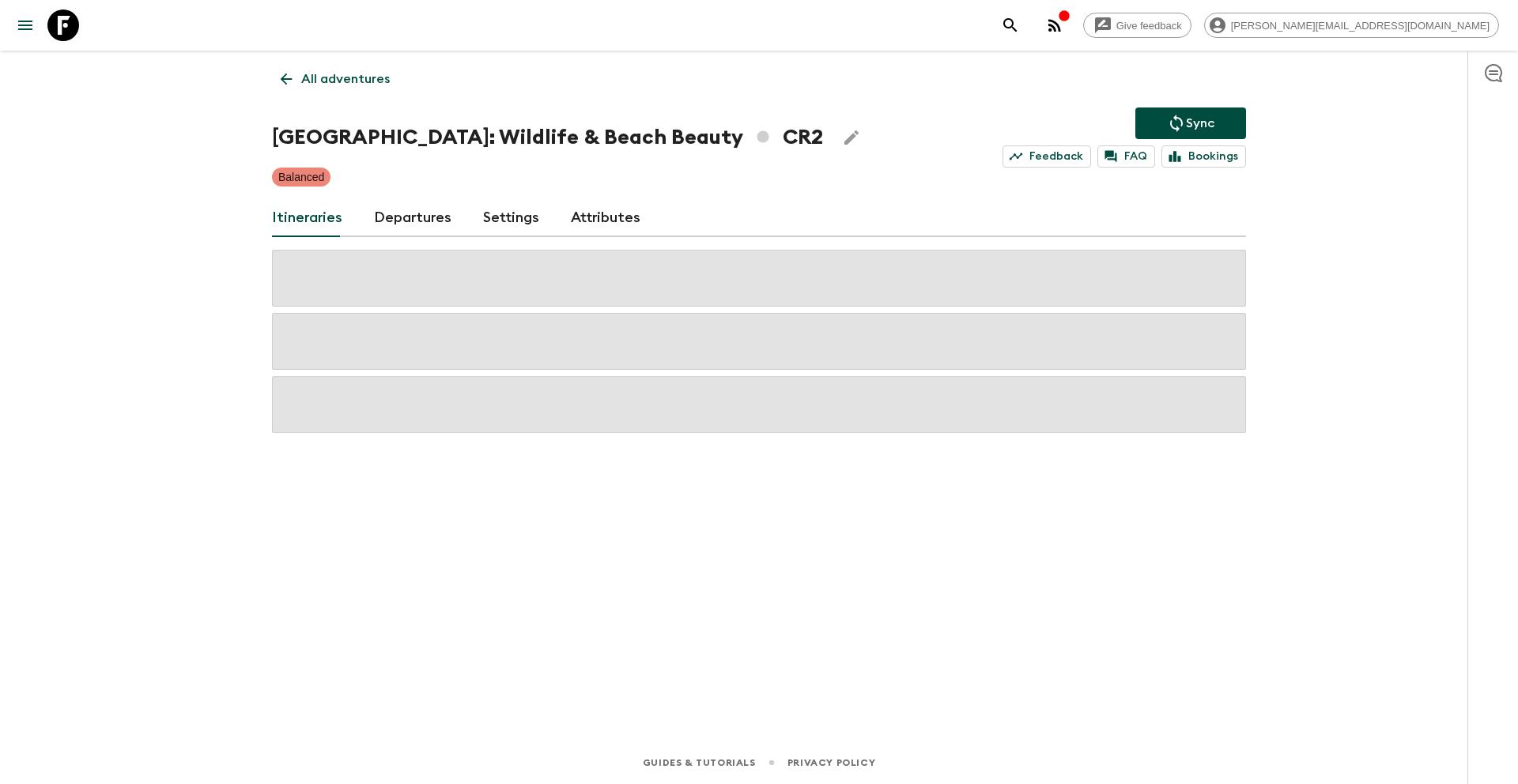
click at [1170, 134] on button "Sync" at bounding box center [1190, 124] width 110 height 31
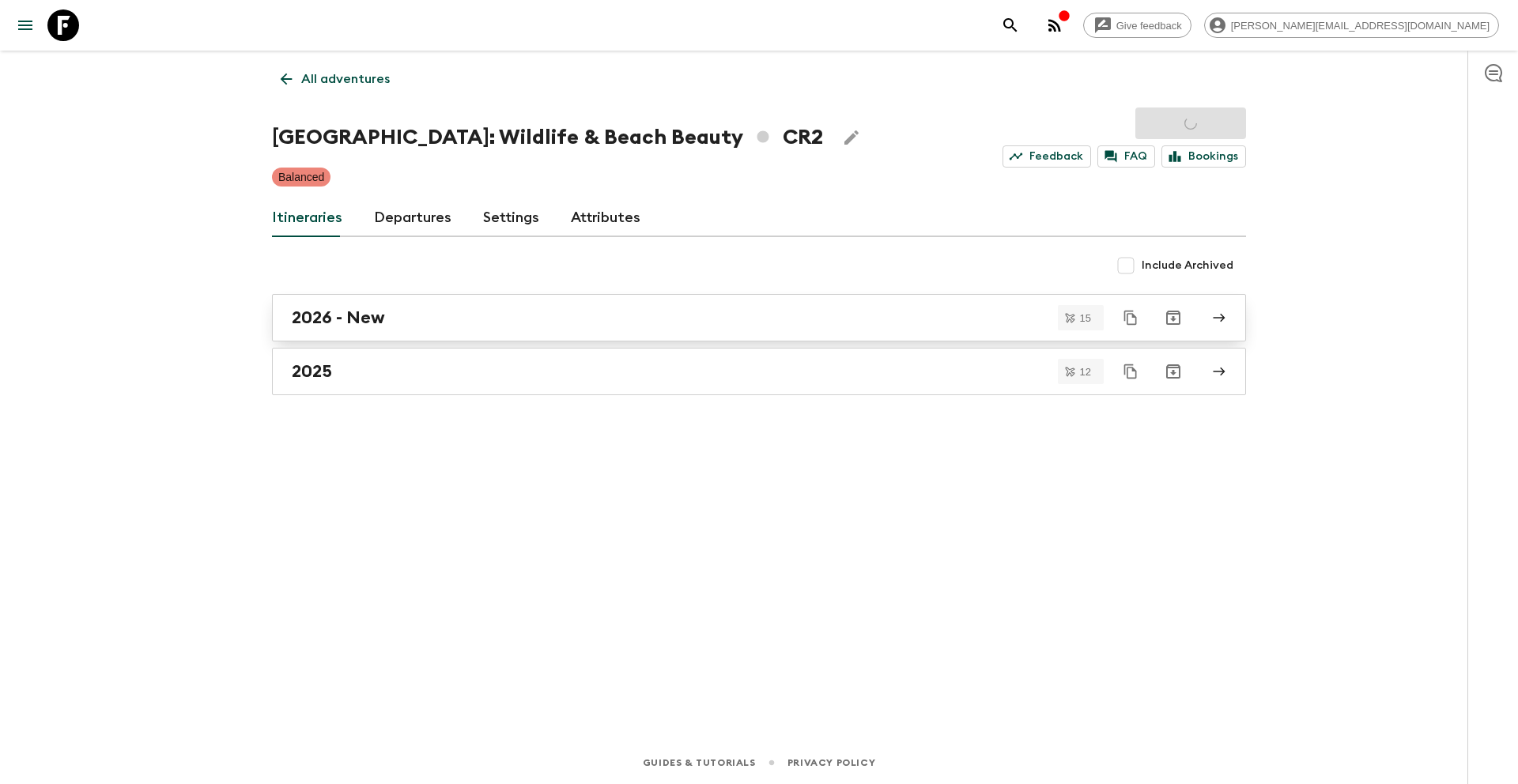
click at [398, 330] on link "2026 - New" at bounding box center [759, 318] width 974 height 48
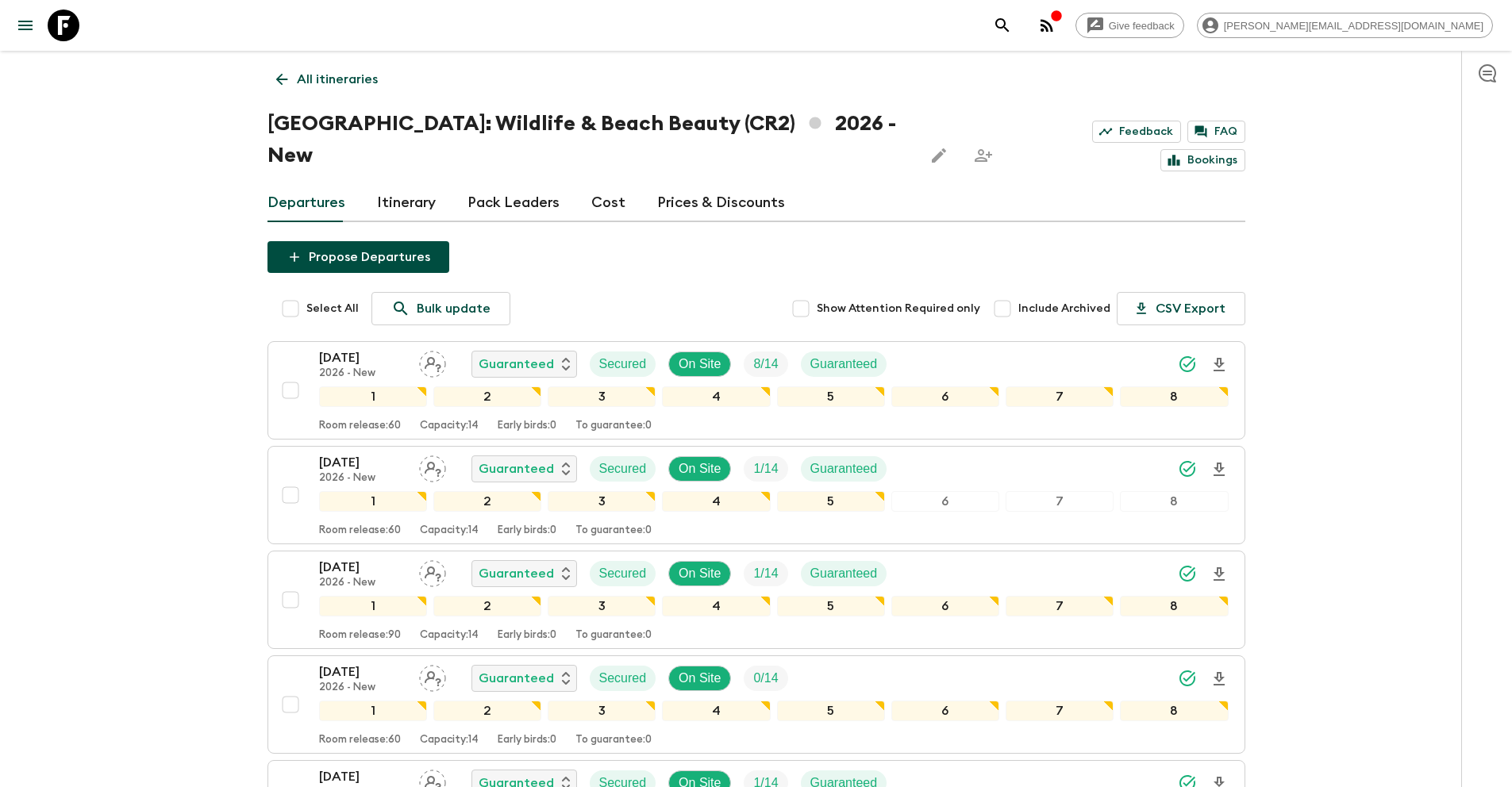
click at [358, 84] on p "All itineraries" at bounding box center [337, 79] width 81 height 19
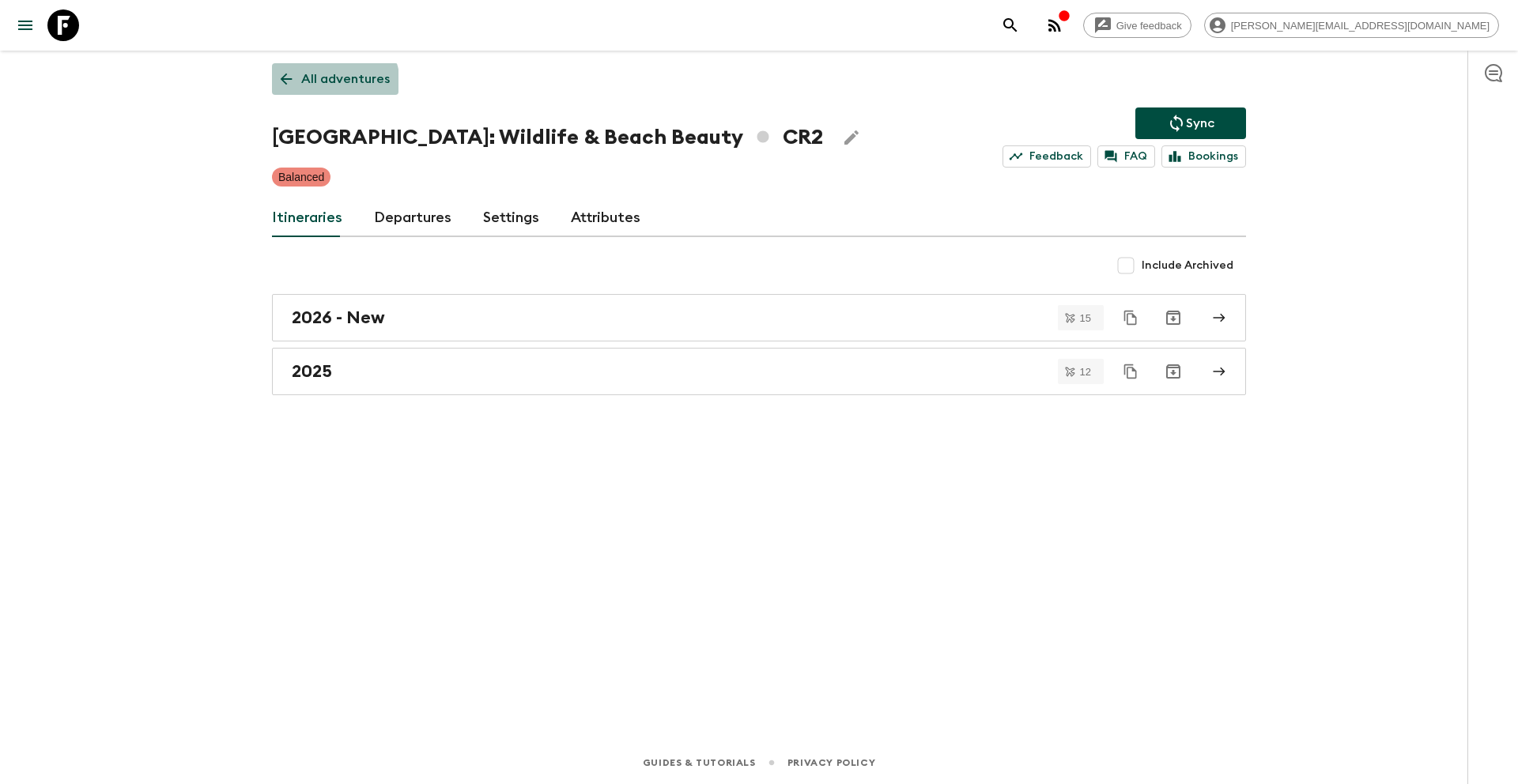
click at [333, 84] on p "All adventures" at bounding box center [346, 78] width 89 height 19
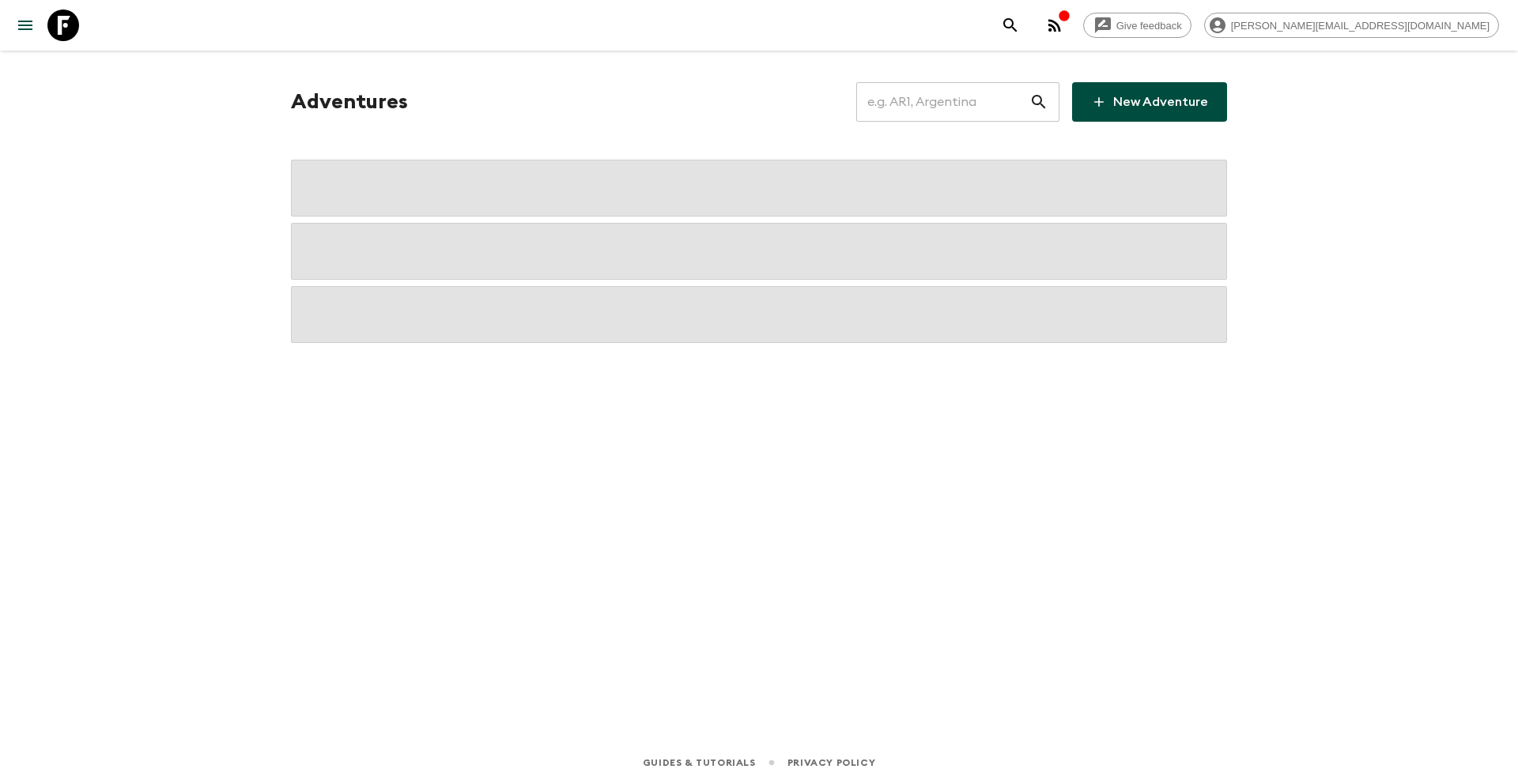
click at [962, 110] on input "text" at bounding box center [943, 102] width 173 height 44
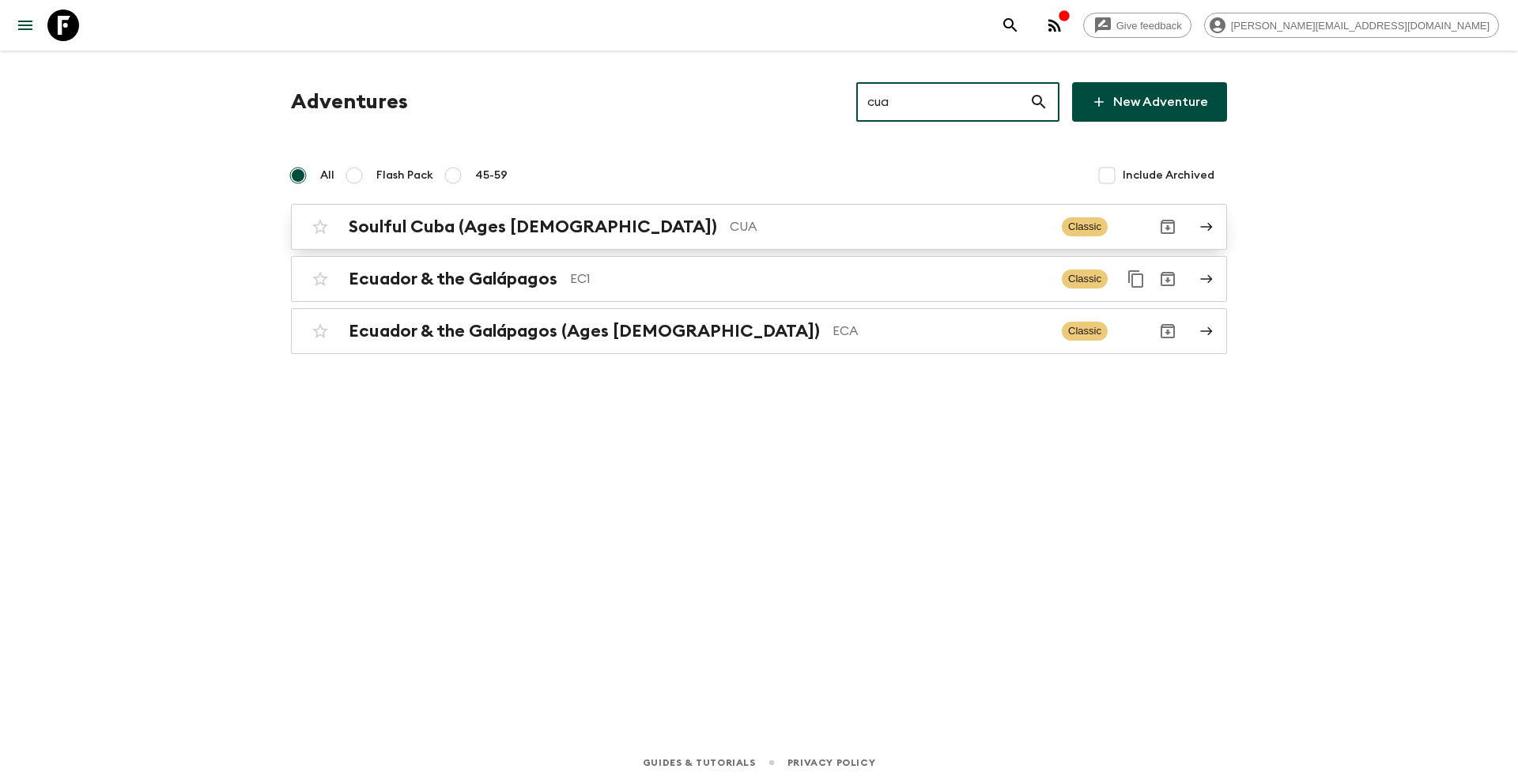
type input "cua"
click at [730, 223] on p "CUA" at bounding box center [890, 226] width 320 height 19
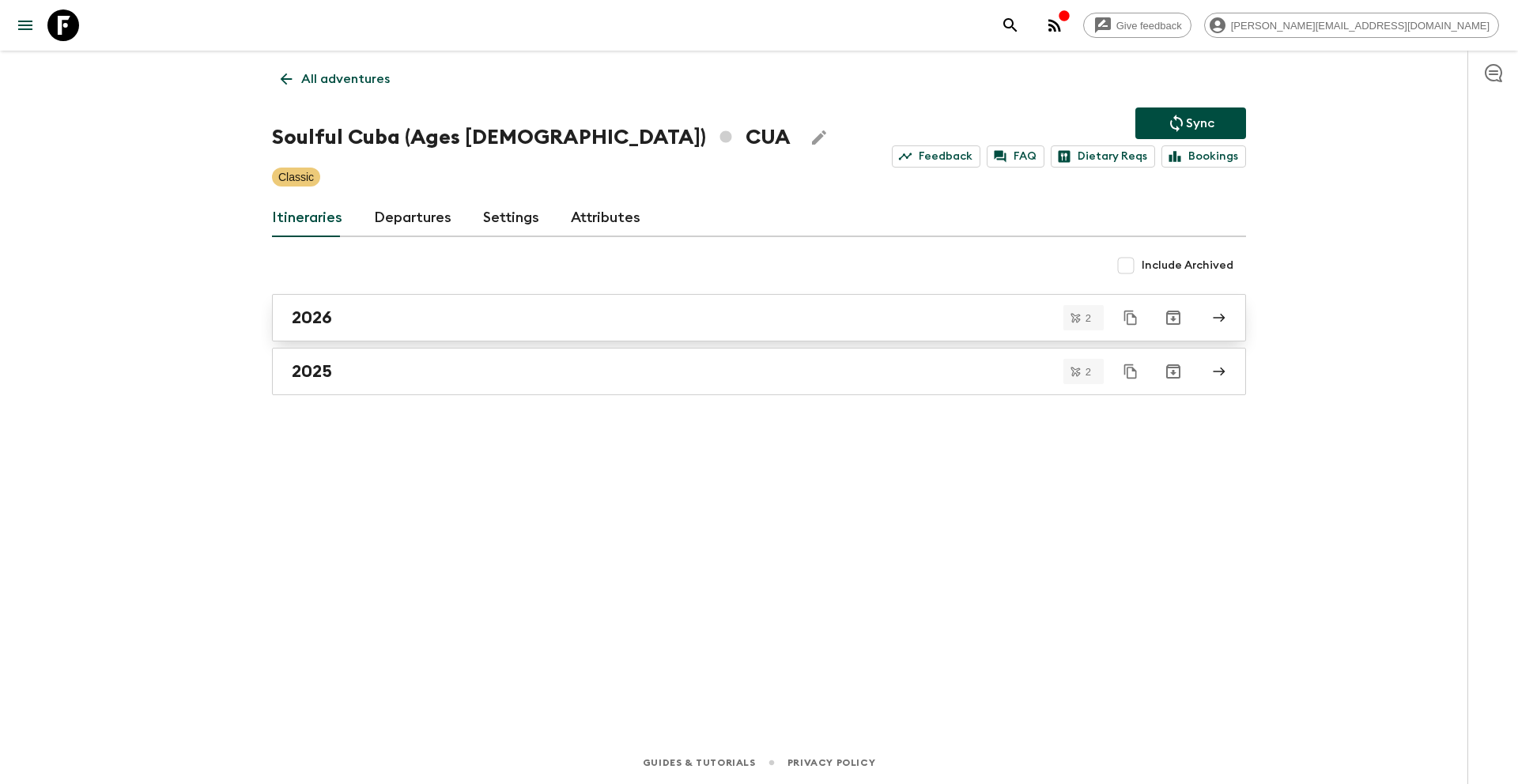
click at [390, 306] on link "2026" at bounding box center [759, 318] width 974 height 48
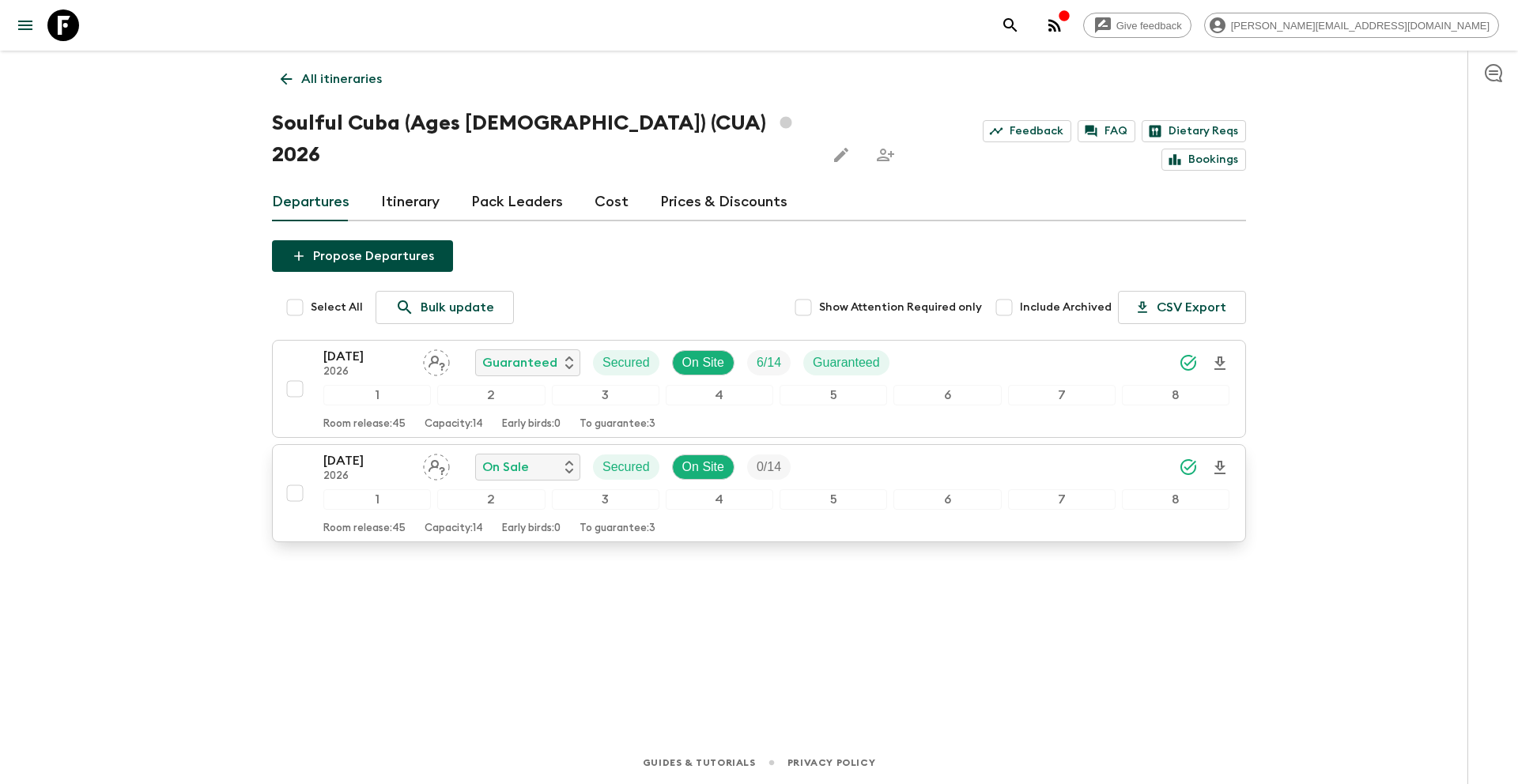
click at [292, 478] on input "checkbox" at bounding box center [295, 493] width 31 height 31
checkbox input "true"
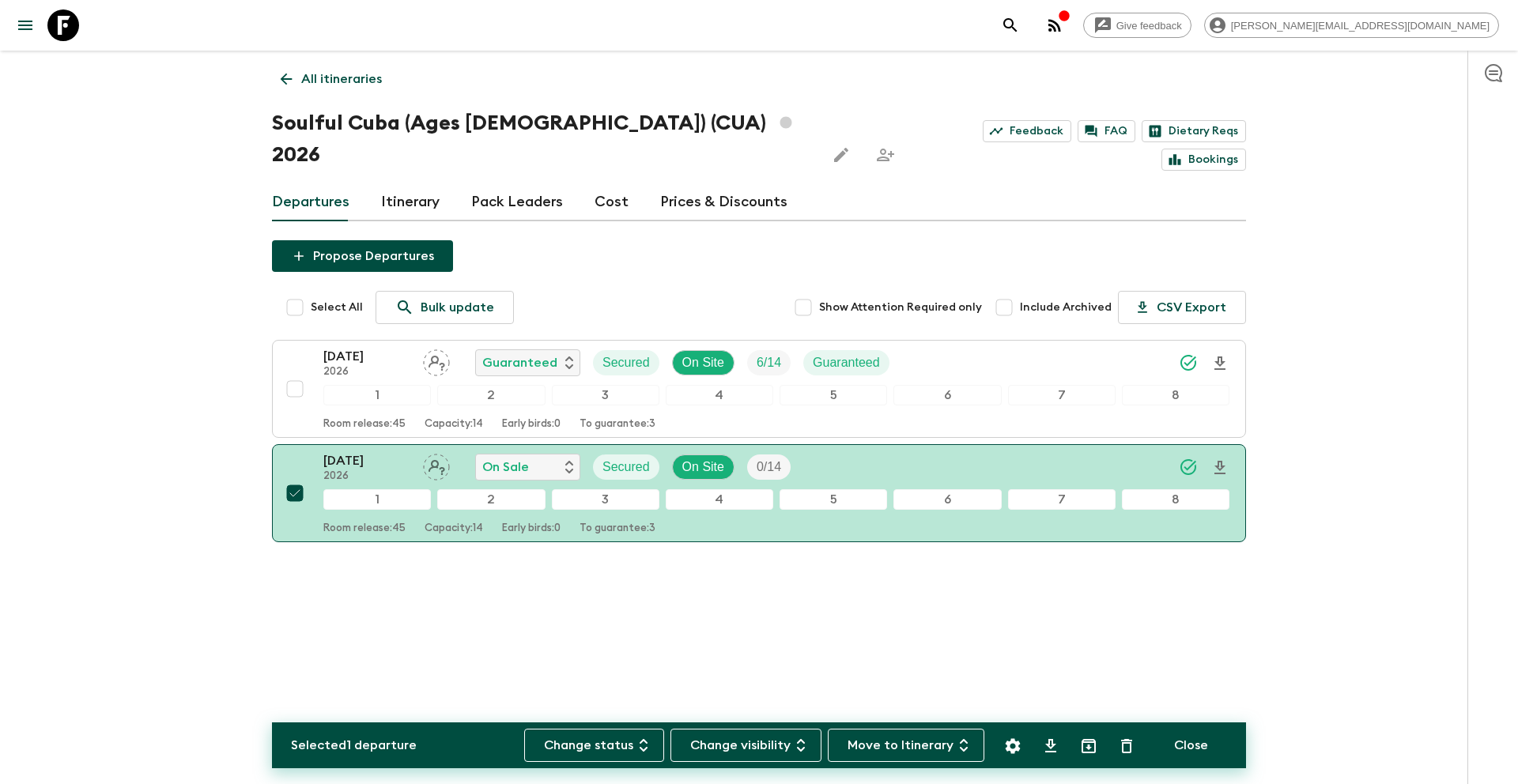
click at [1010, 744] on icon "Settings" at bounding box center [1013, 746] width 15 height 15
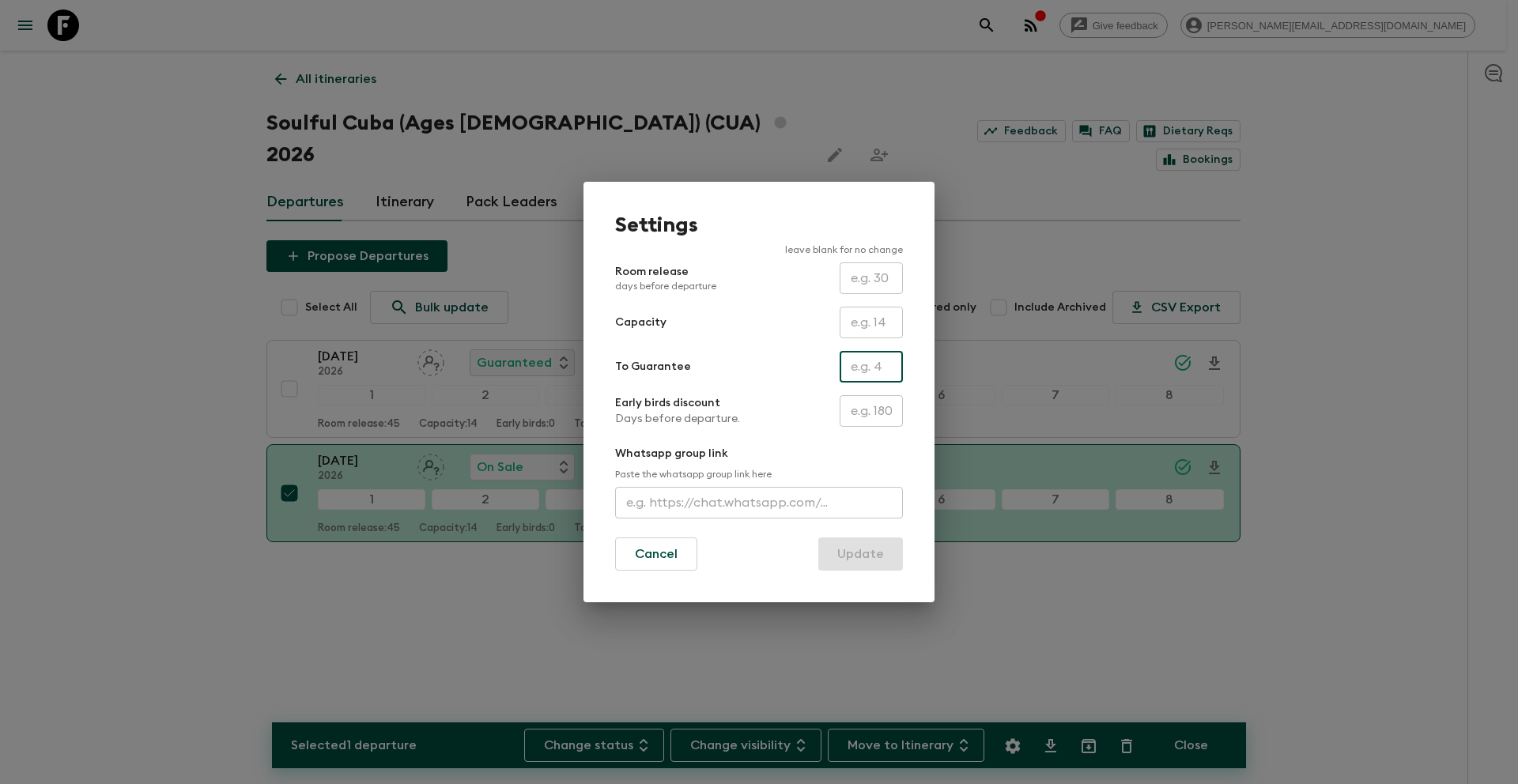
click at [866, 376] on input "text" at bounding box center [871, 366] width 63 height 31
type input "0"
click at [871, 558] on button "Update" at bounding box center [860, 554] width 85 height 33
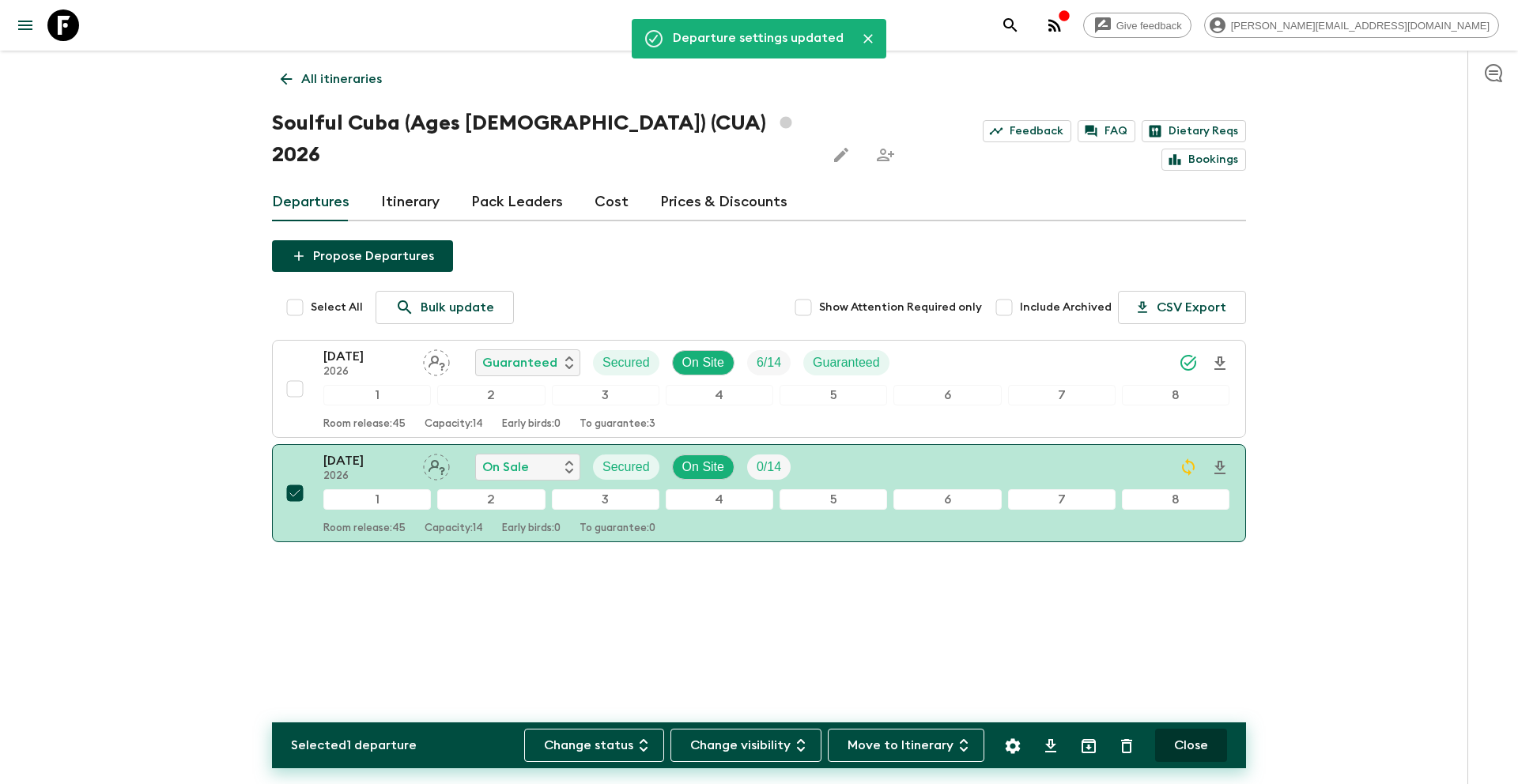
click at [1193, 744] on button "Close" at bounding box center [1190, 745] width 72 height 33
checkbox input "false"
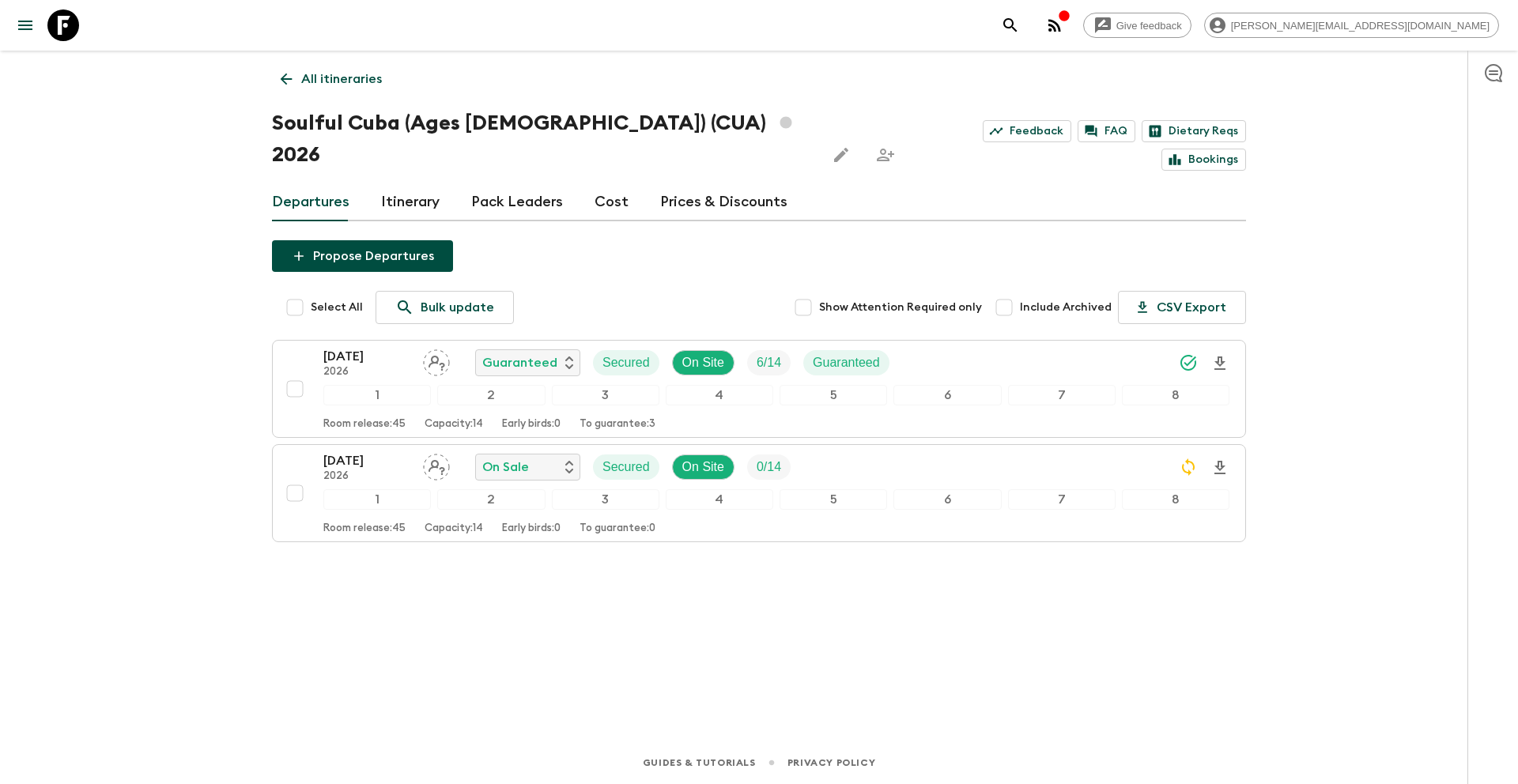
click at [357, 80] on p "All itineraries" at bounding box center [342, 78] width 81 height 19
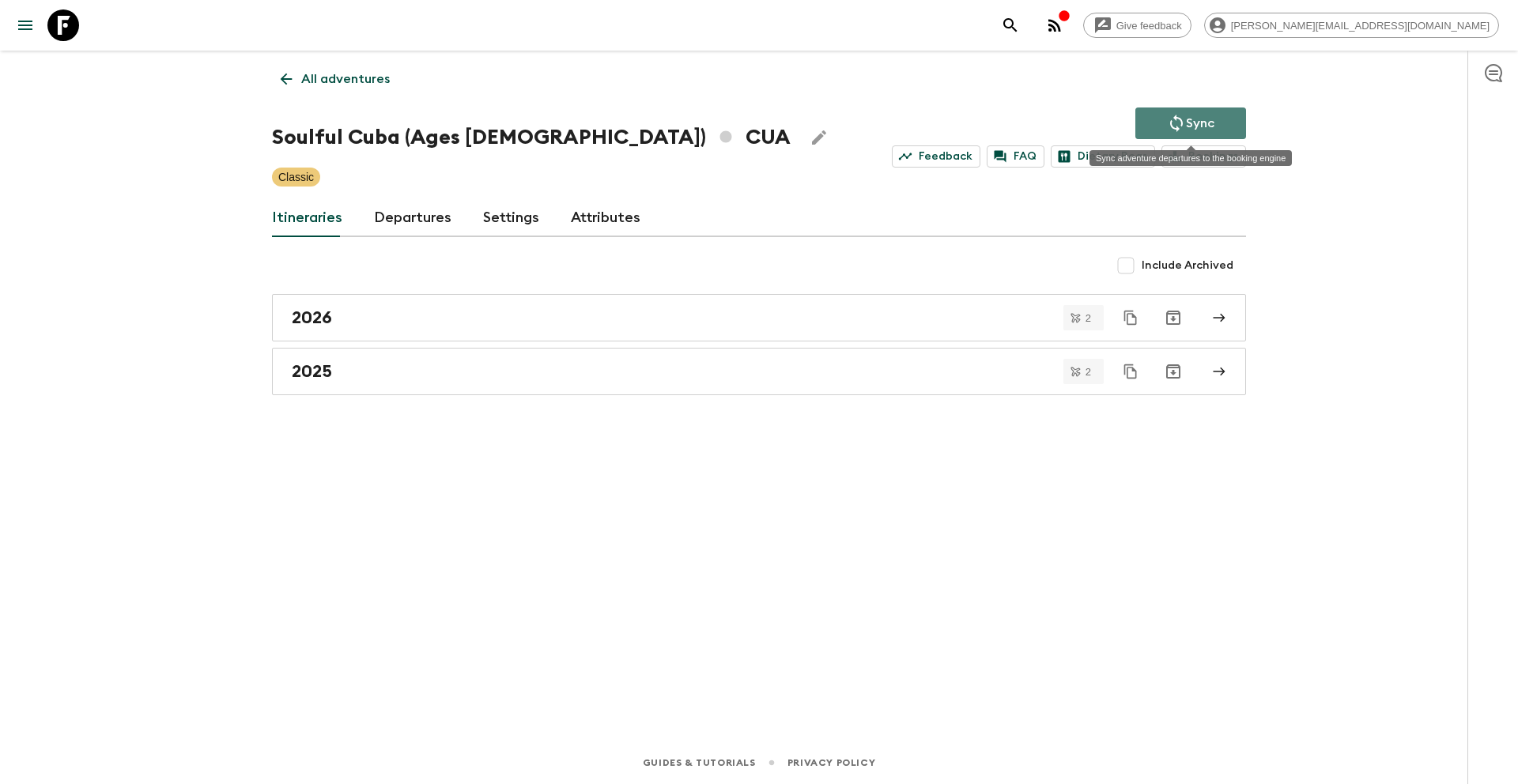
click at [1188, 123] on p "Sync" at bounding box center [1200, 123] width 29 height 19
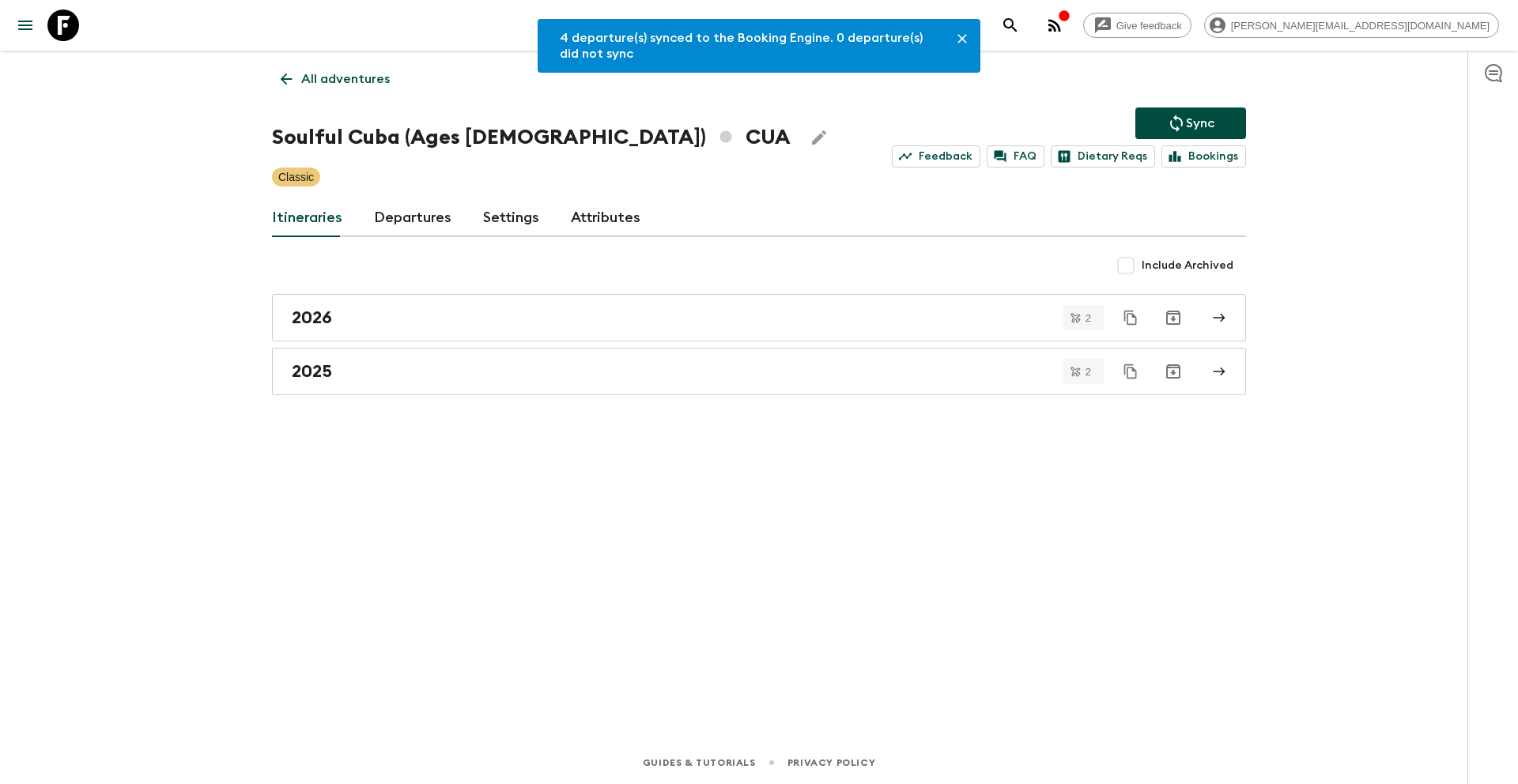
click at [349, 84] on p "All adventures" at bounding box center [346, 78] width 89 height 19
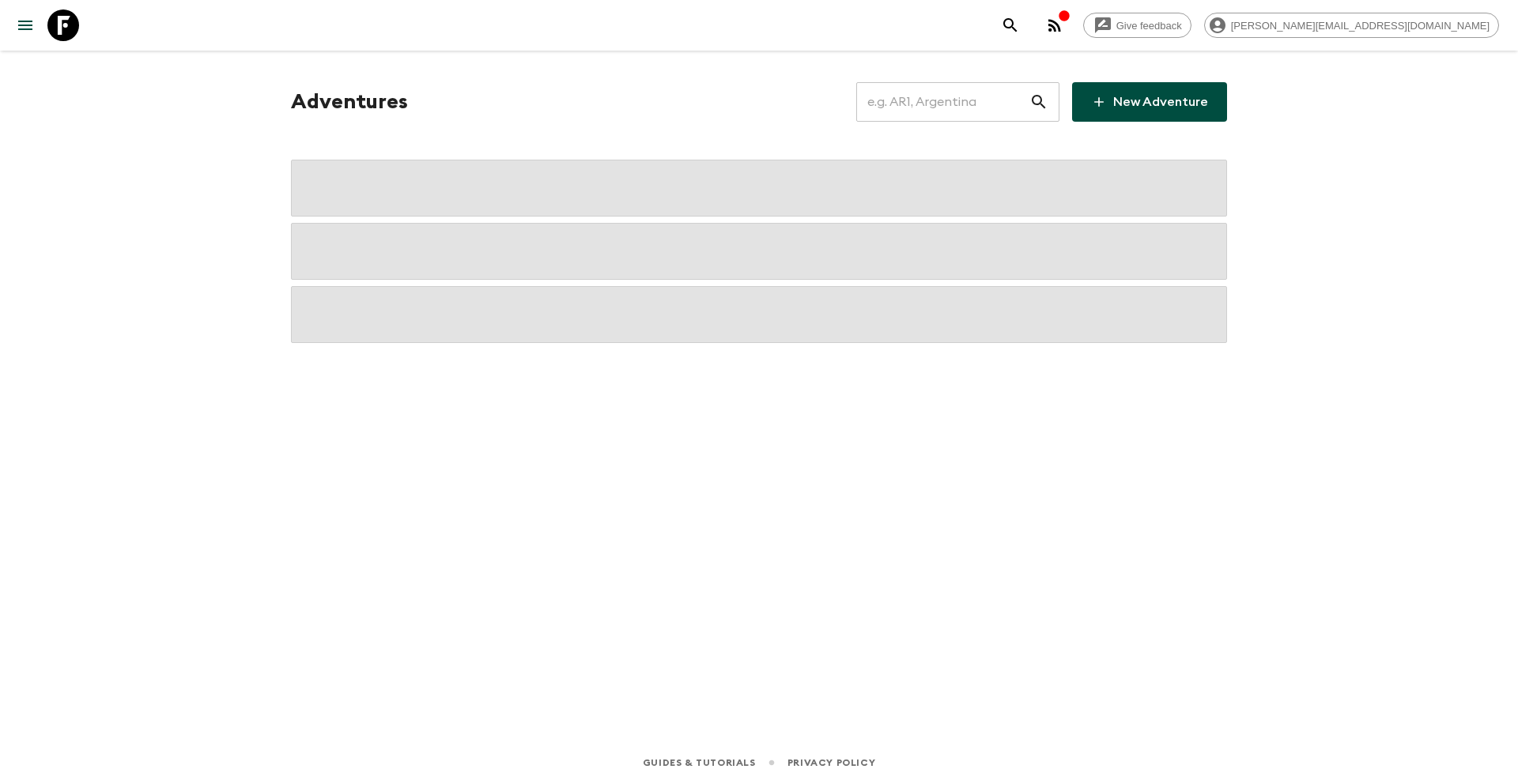
click at [946, 100] on input "text" at bounding box center [943, 102] width 173 height 44
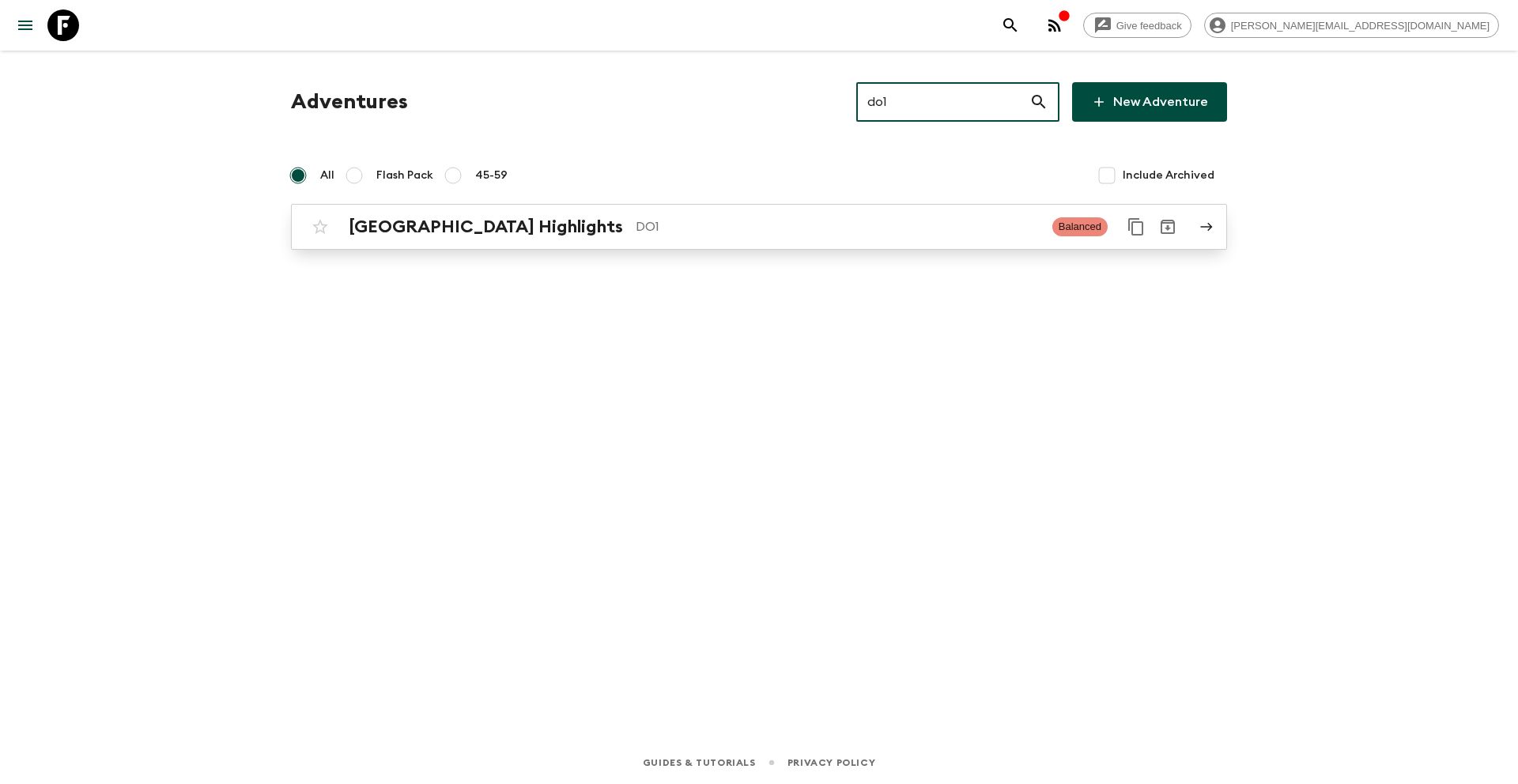
type input "do1"
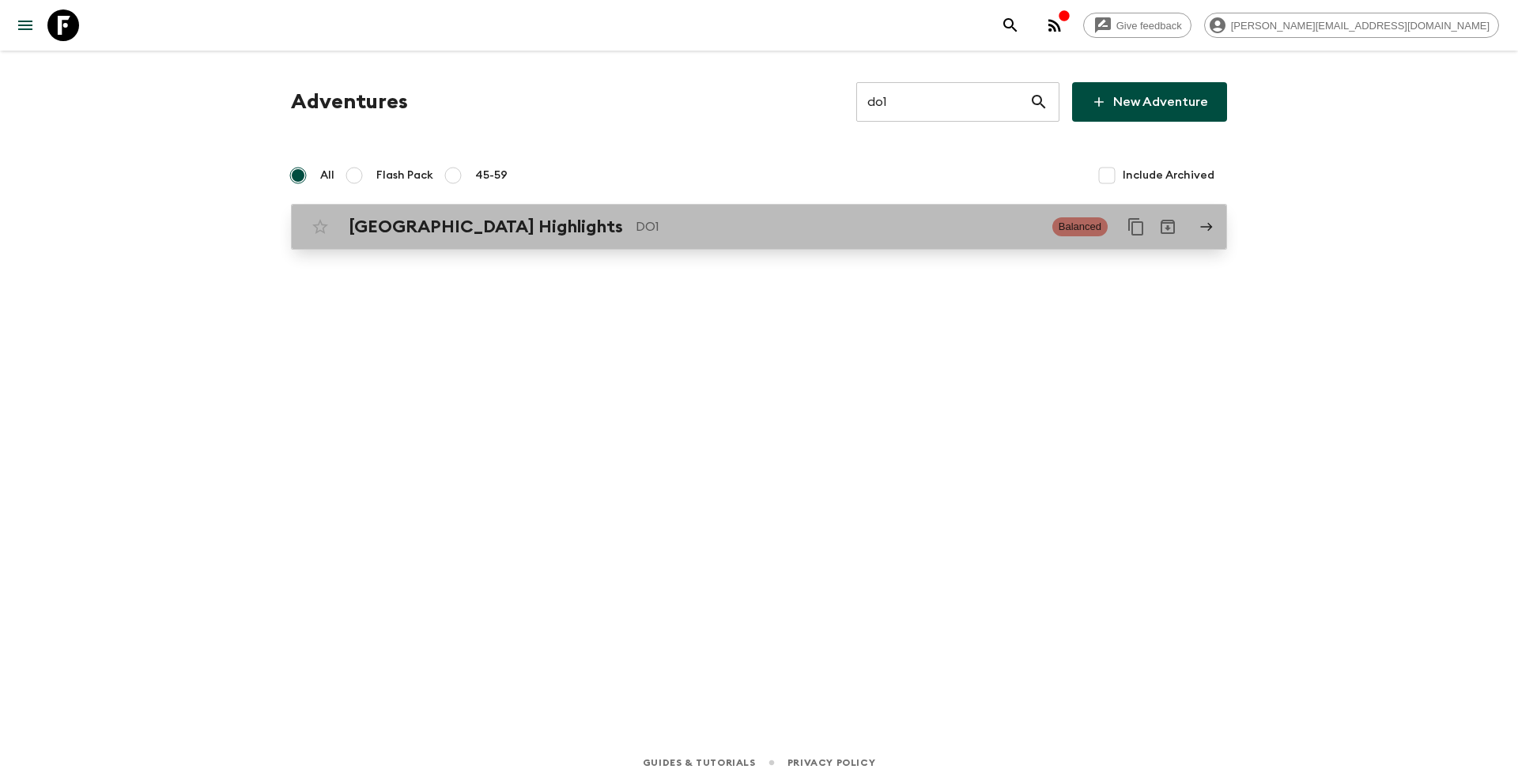
click at [713, 231] on p "DO1" at bounding box center [838, 226] width 404 height 19
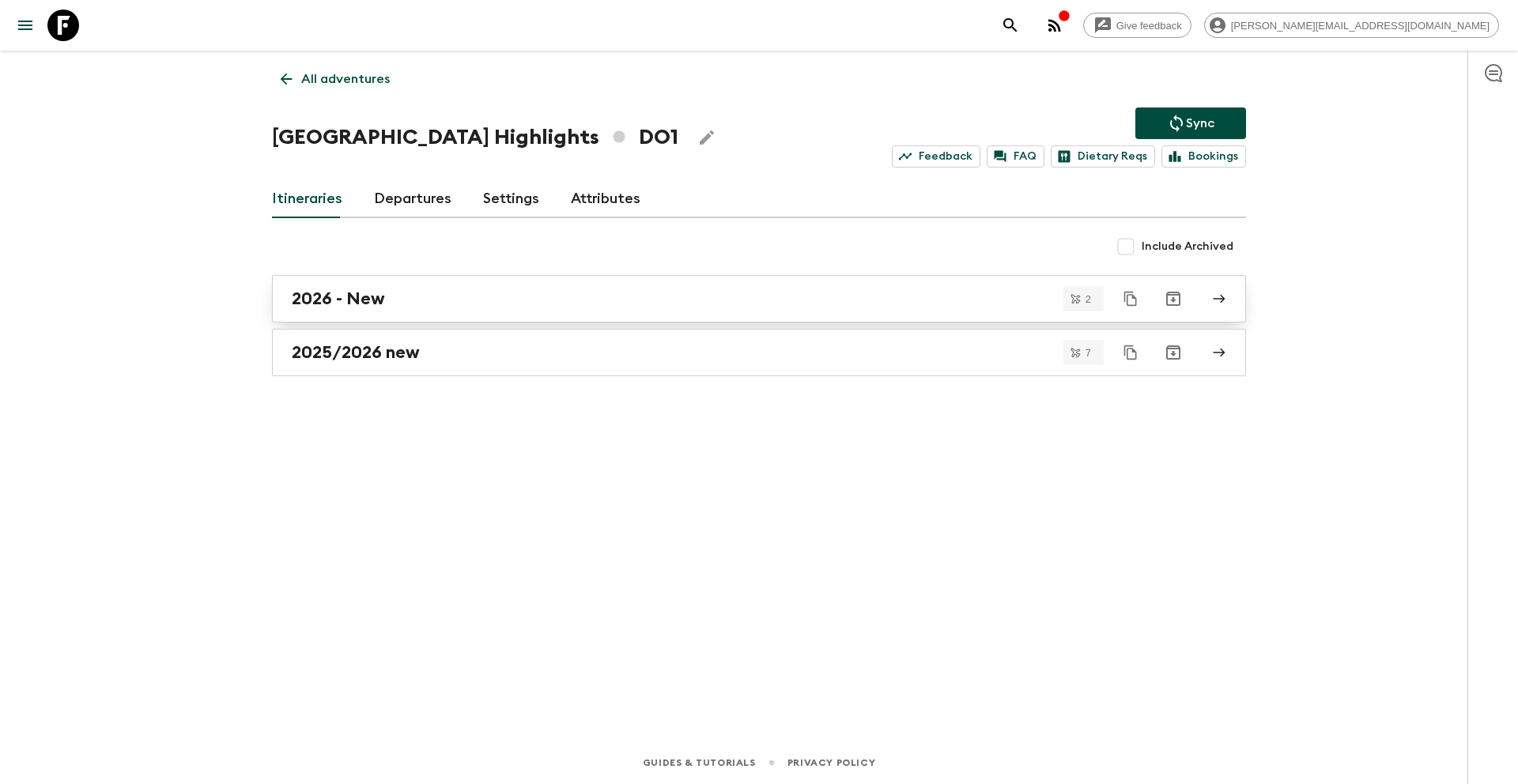
click at [404, 293] on div "2026 - New" at bounding box center [744, 298] width 904 height 21
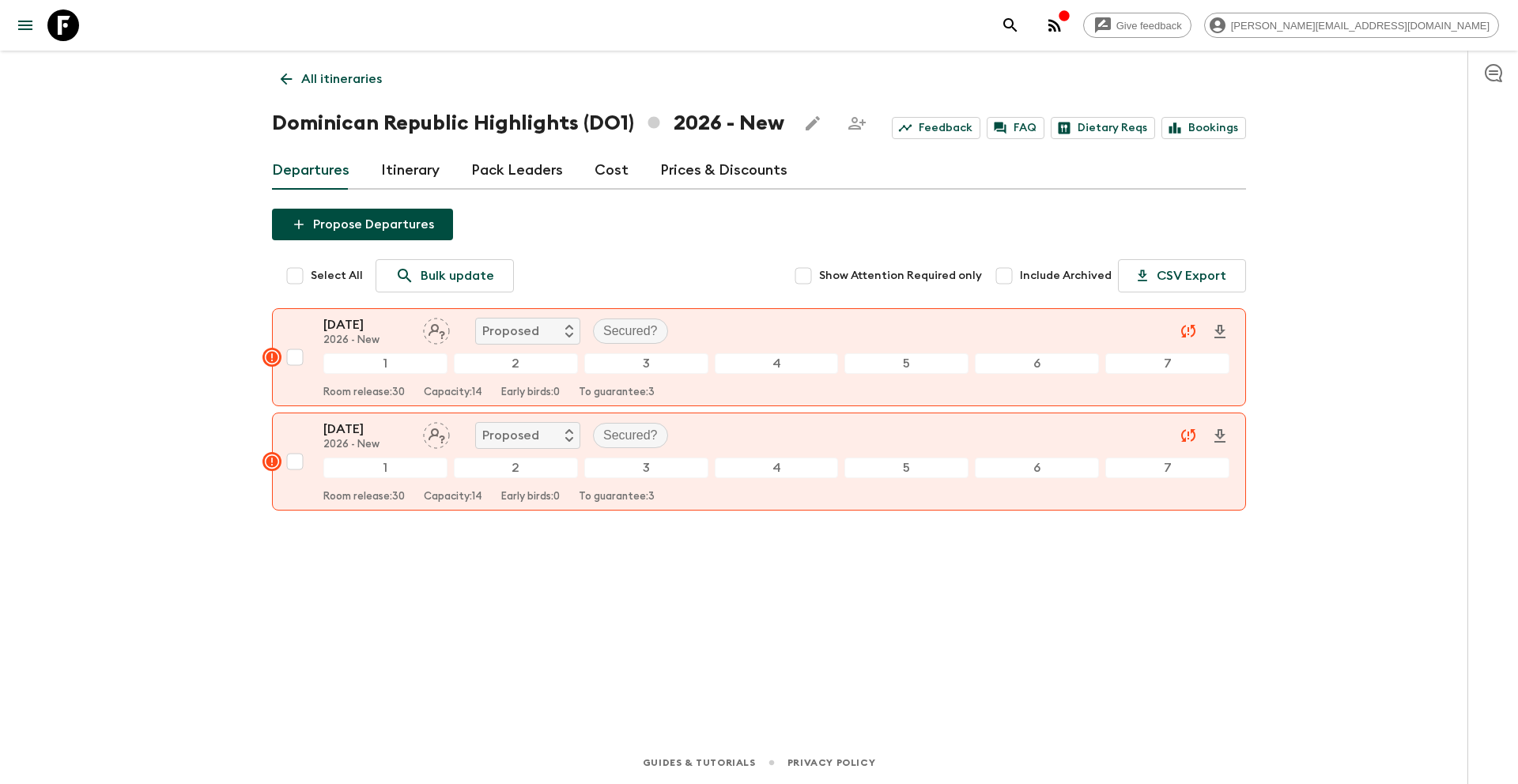
click at [345, 70] on p "All itineraries" at bounding box center [342, 78] width 81 height 19
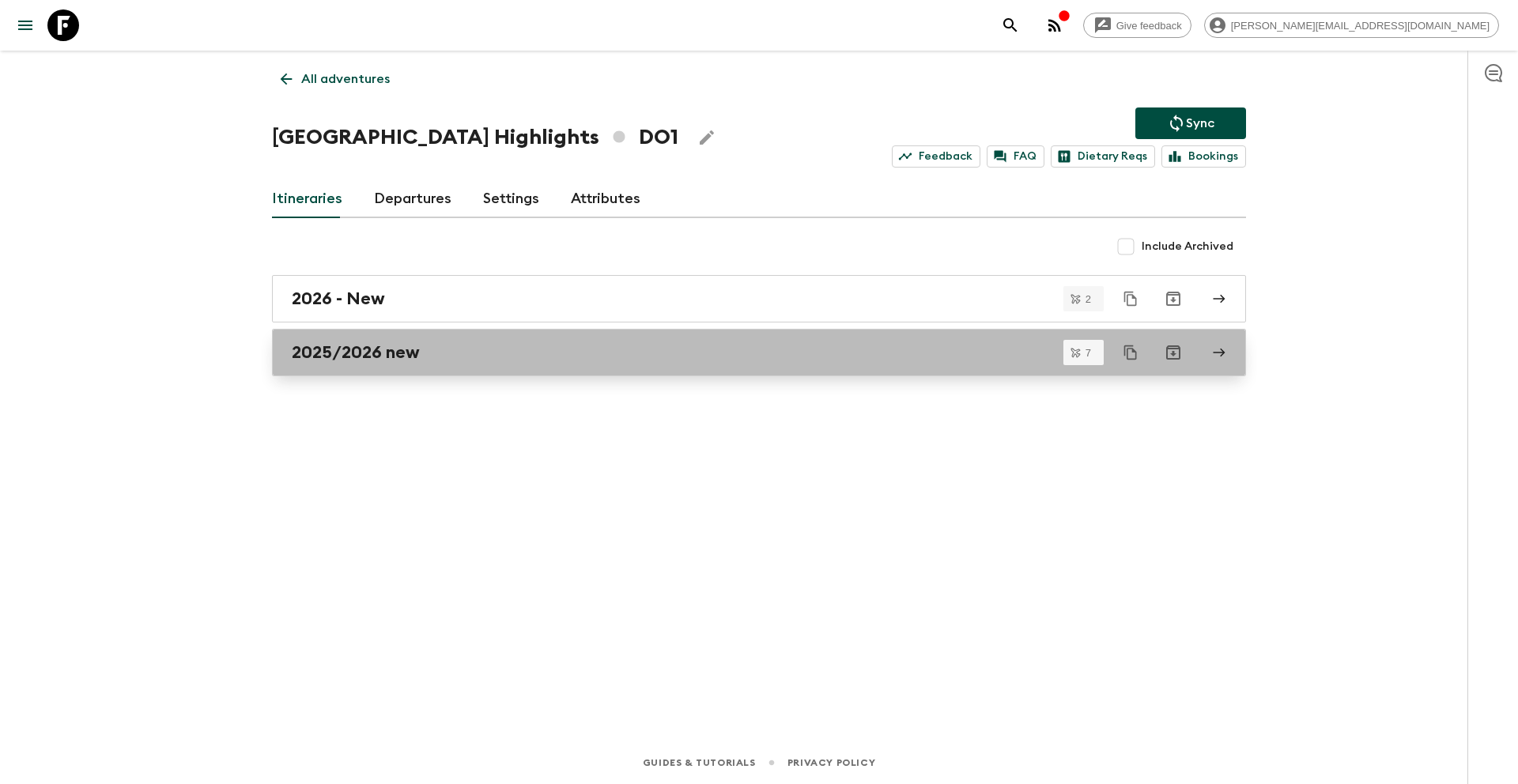
click at [535, 362] on div "2025/2026 new" at bounding box center [744, 352] width 904 height 21
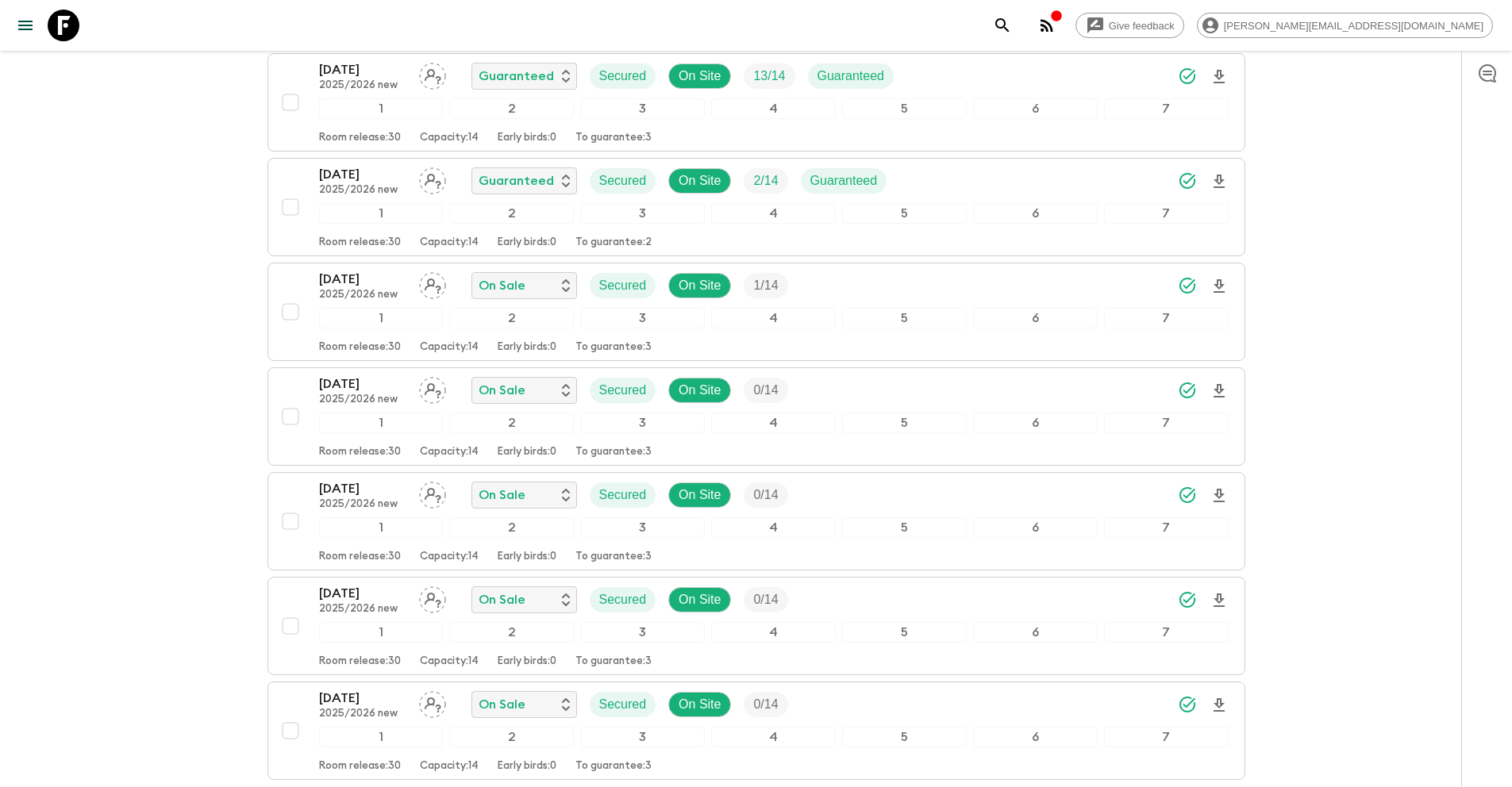
scroll to position [289, 0]
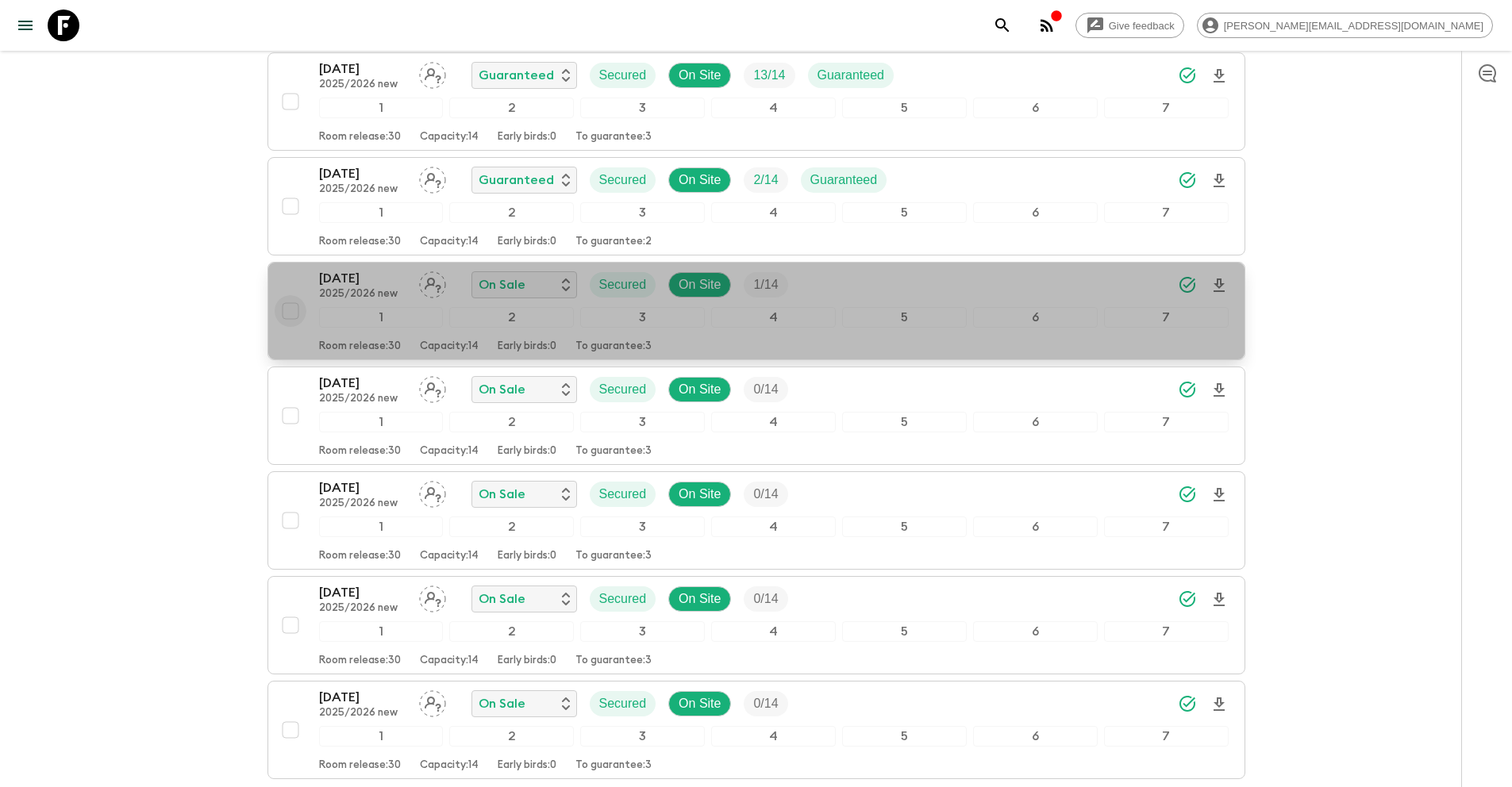
click at [287, 314] on input "checkbox" at bounding box center [290, 311] width 31 height 31
checkbox input "true"
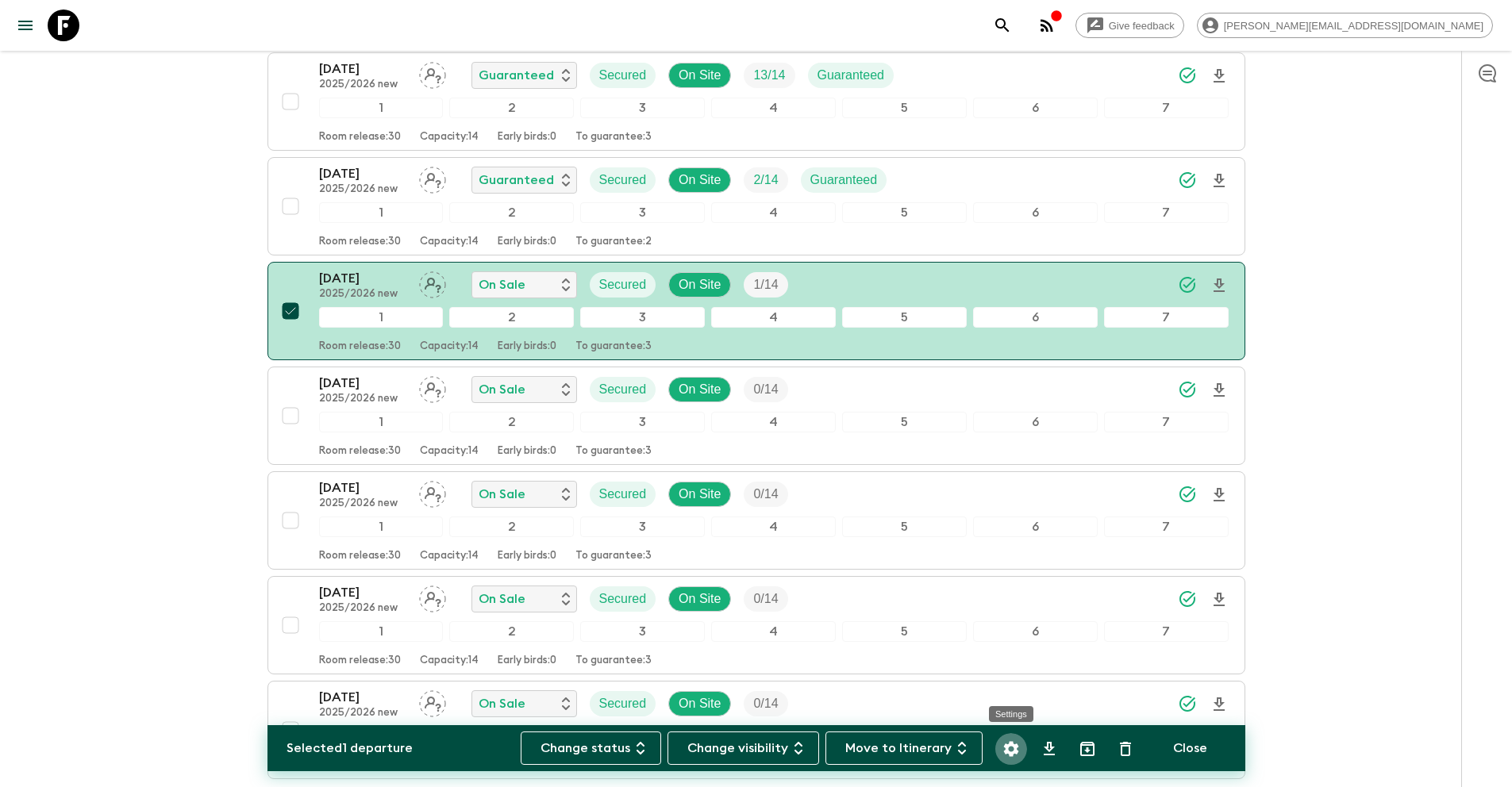
click at [1009, 746] on icon "Settings" at bounding box center [1010, 749] width 19 height 19
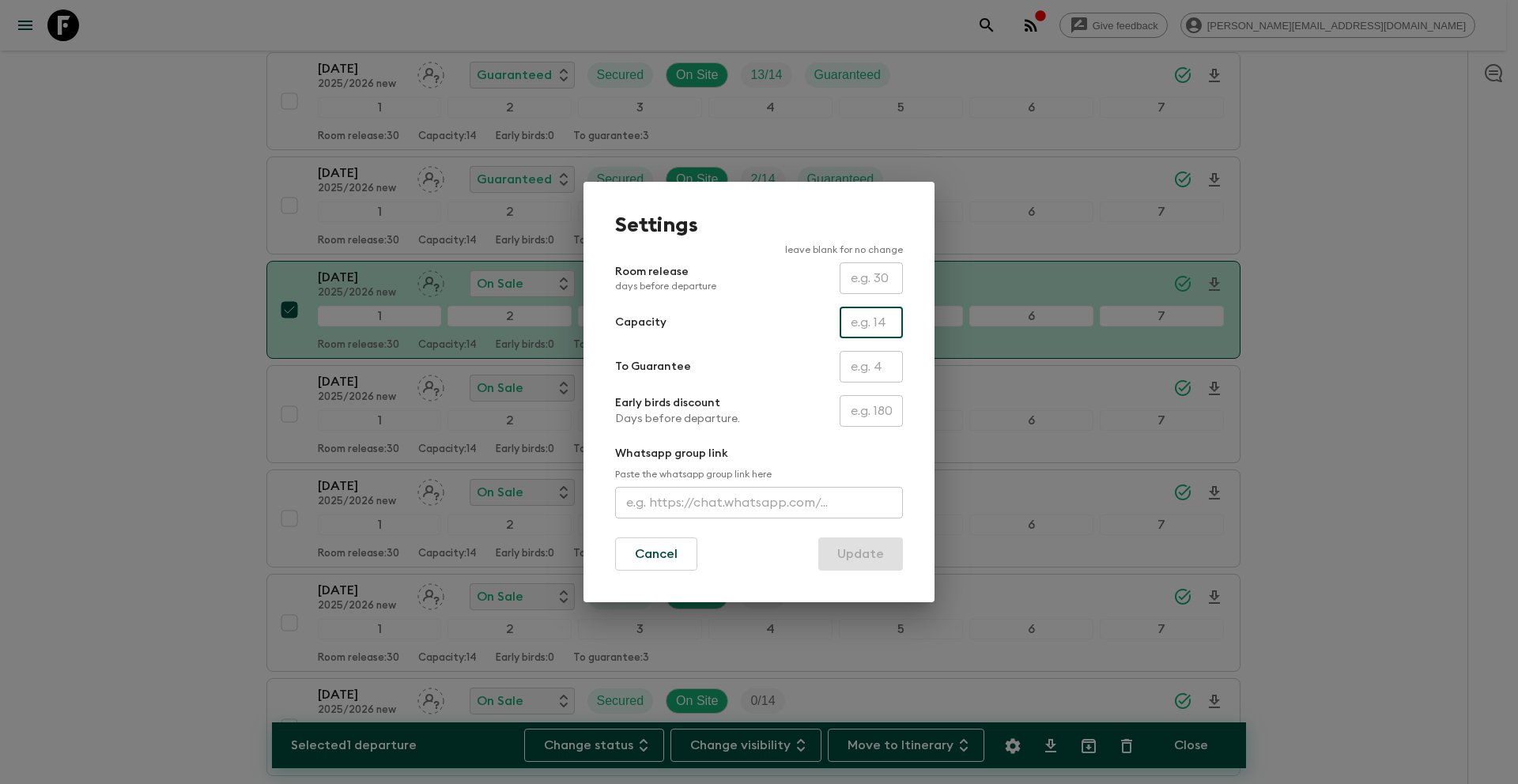
click at [866, 327] on input "text" at bounding box center [871, 322] width 63 height 31
click at [796, 368] on div "To Guarantee ​" at bounding box center [759, 366] width 287 height 31
click at [866, 364] on input "text" at bounding box center [871, 366] width 63 height 31
type input "1"
click at [856, 562] on button "Update" at bounding box center [860, 554] width 85 height 33
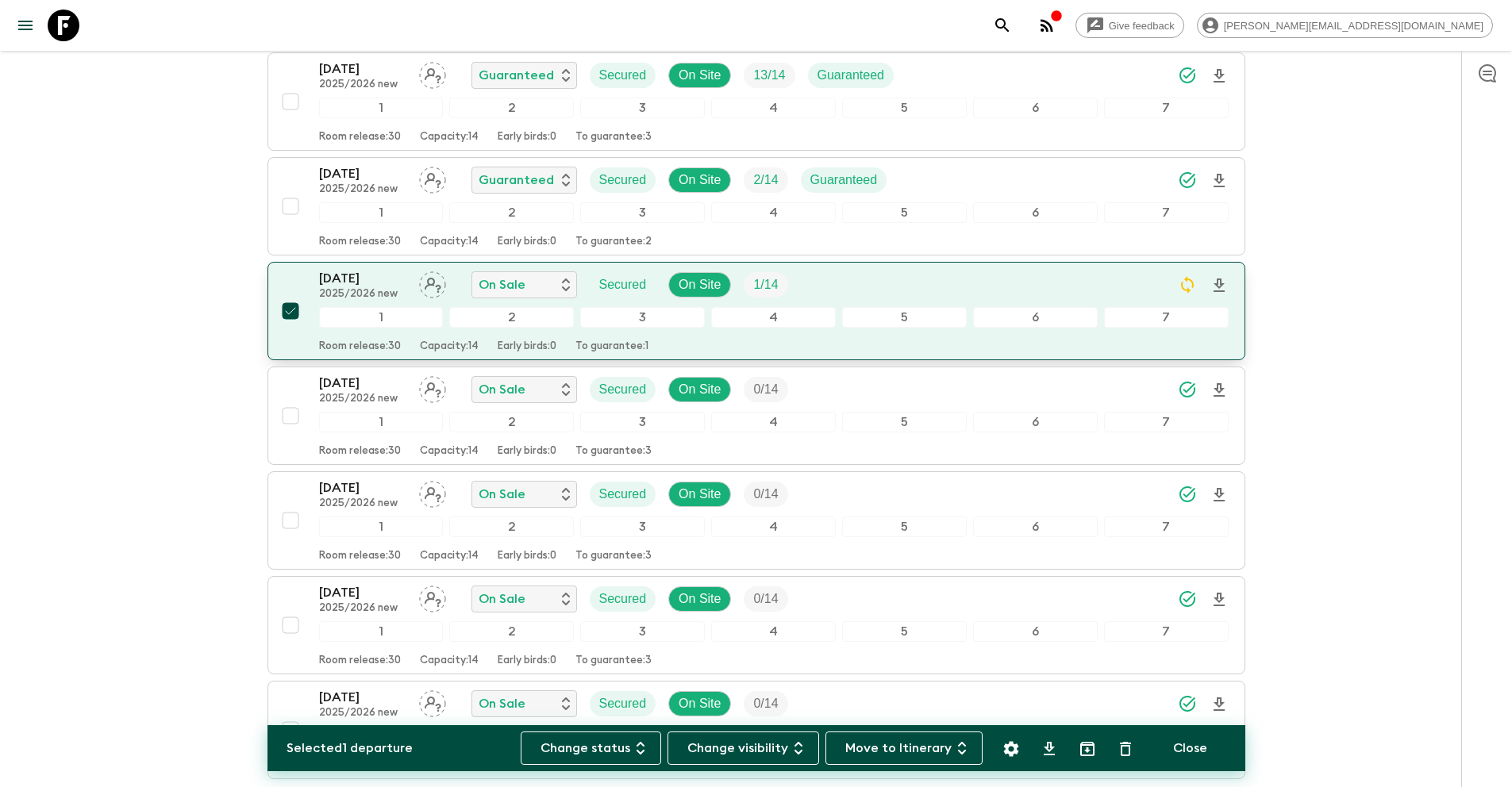
click at [288, 314] on input "checkbox" at bounding box center [290, 311] width 31 height 31
checkbox input "false"
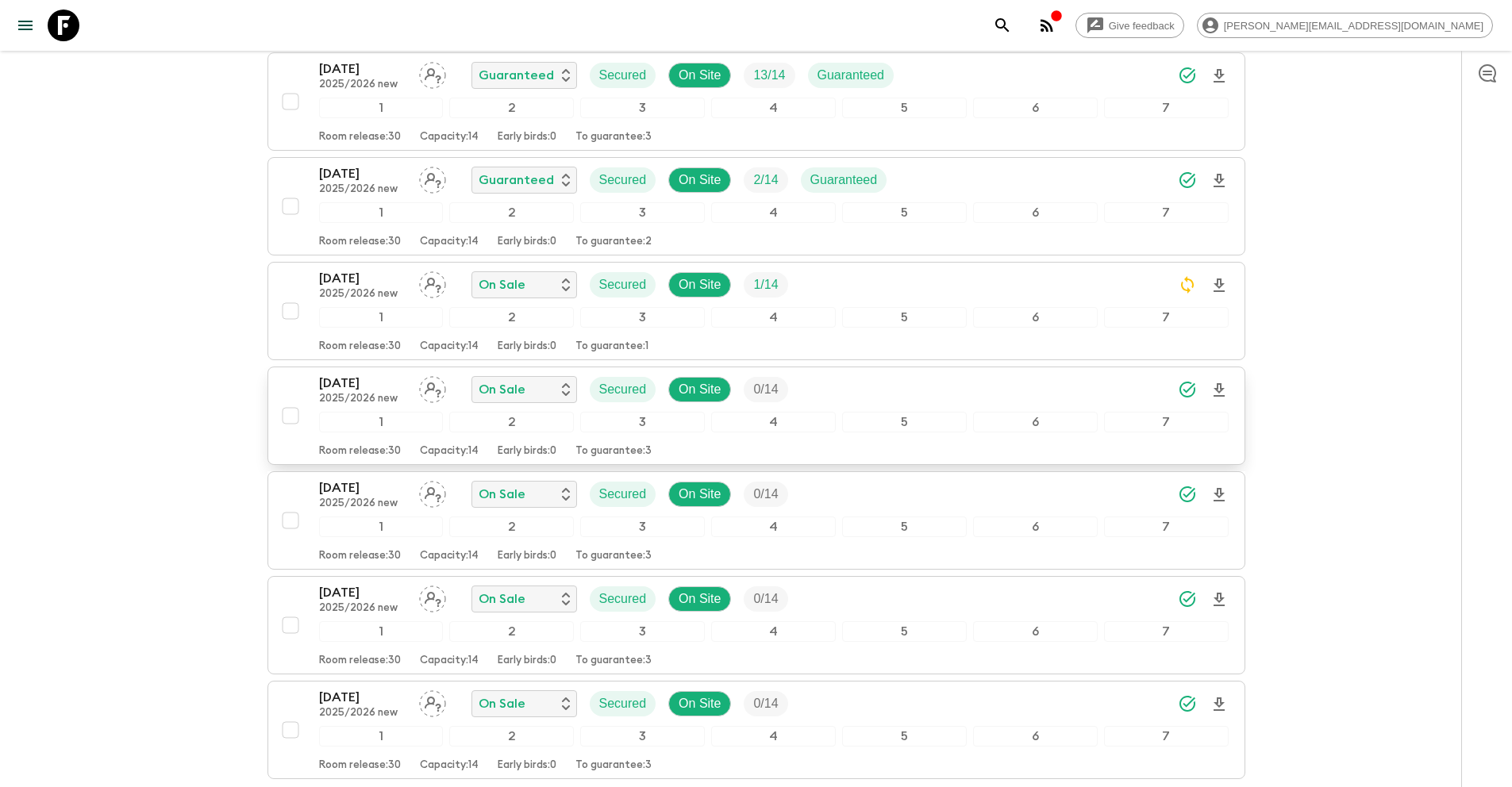
click at [294, 417] on input "checkbox" at bounding box center [290, 416] width 31 height 31
checkbox input "true"
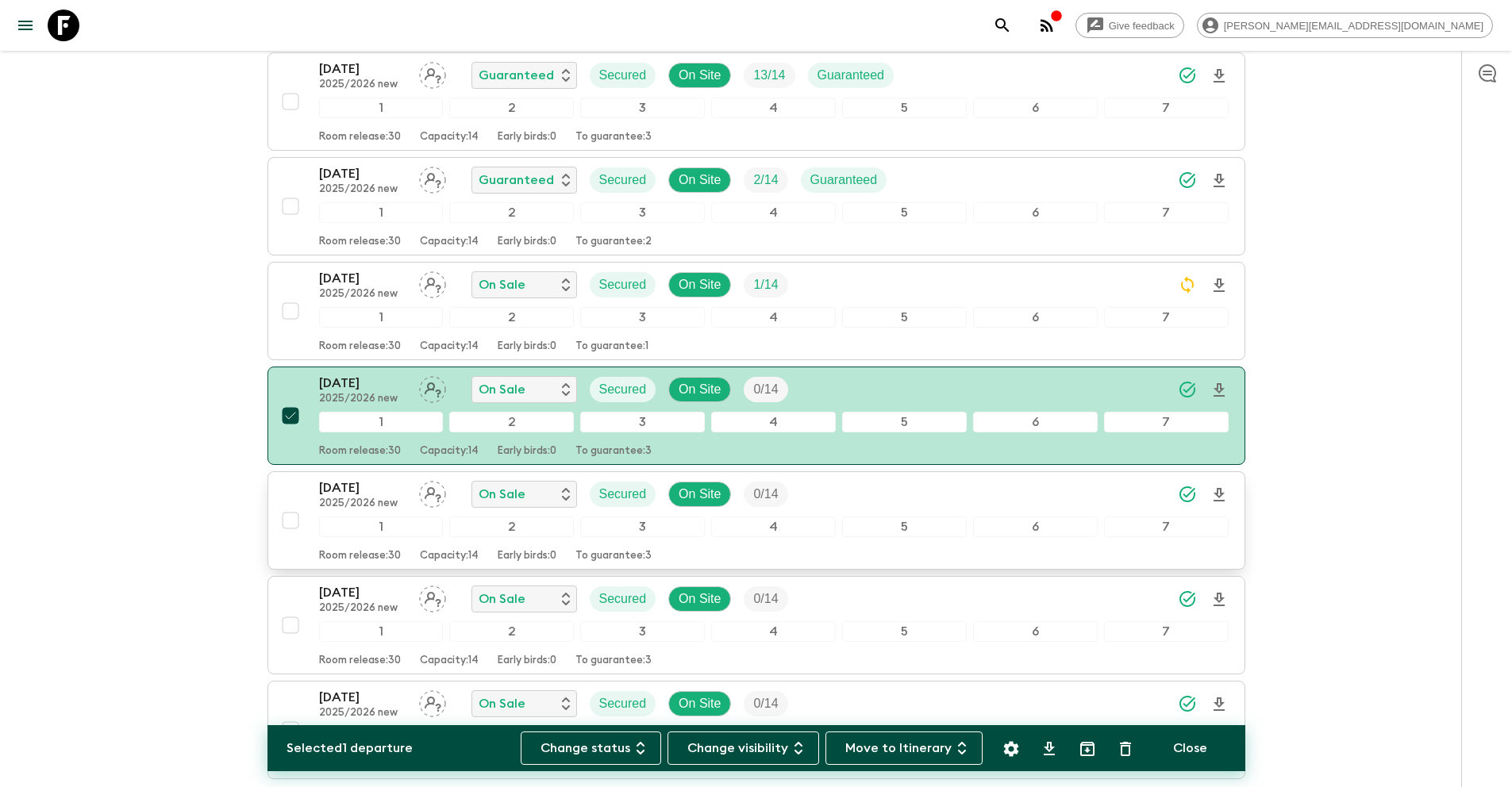
click at [293, 520] on input "checkbox" at bounding box center [290, 520] width 31 height 31
checkbox input "true"
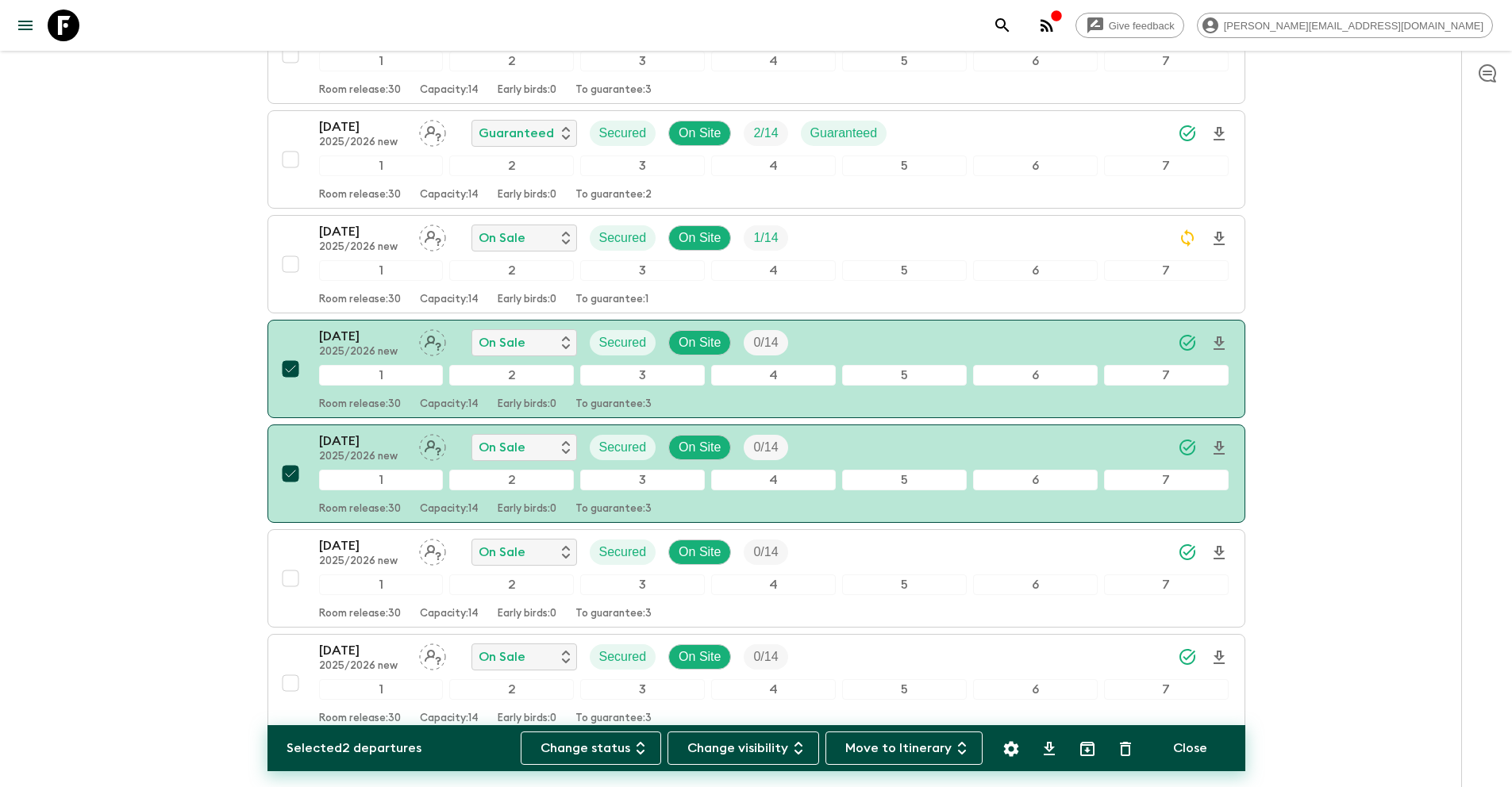
scroll to position [343, 0]
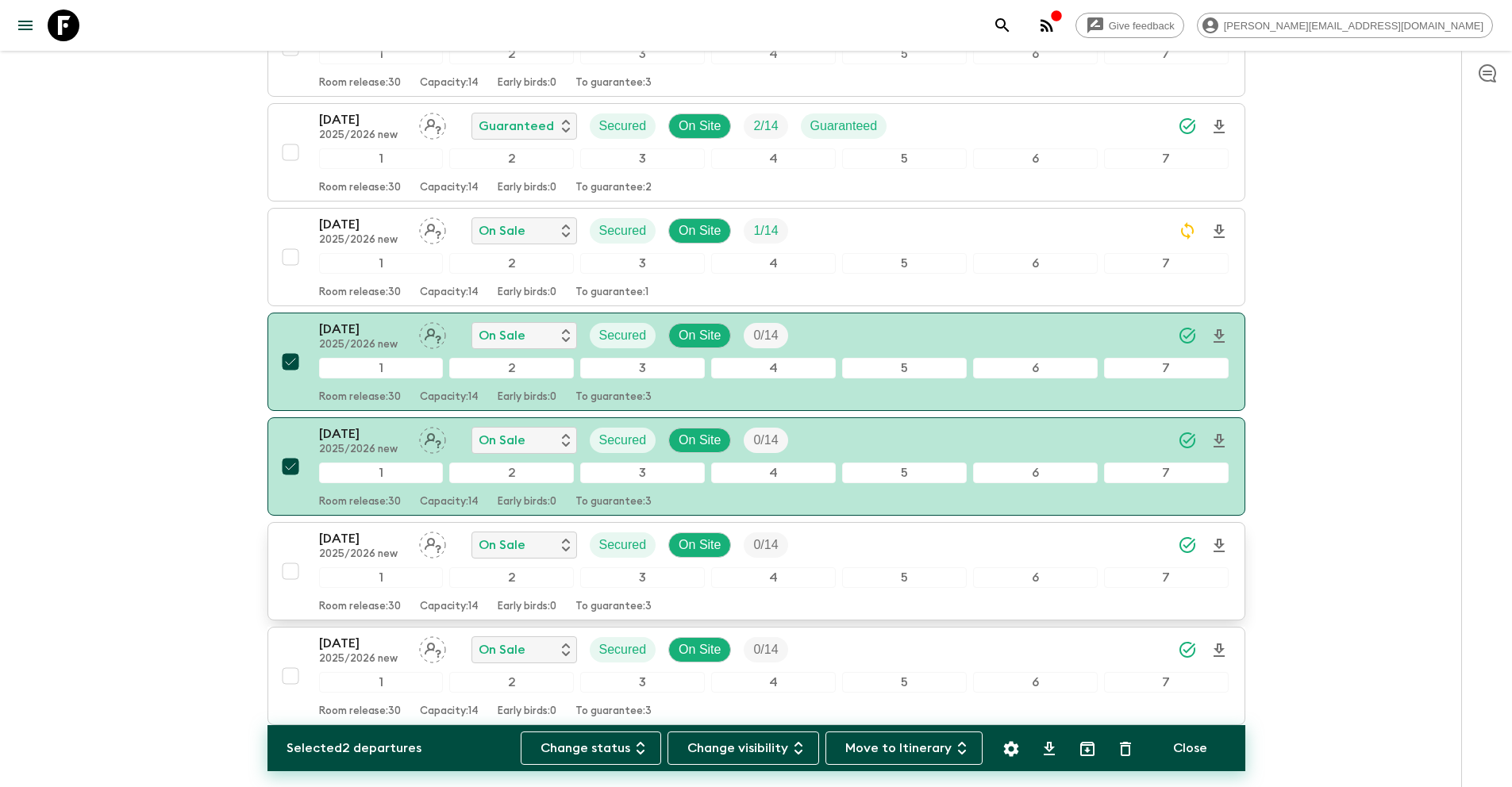
click at [289, 568] on input "checkbox" at bounding box center [290, 571] width 31 height 31
checkbox input "true"
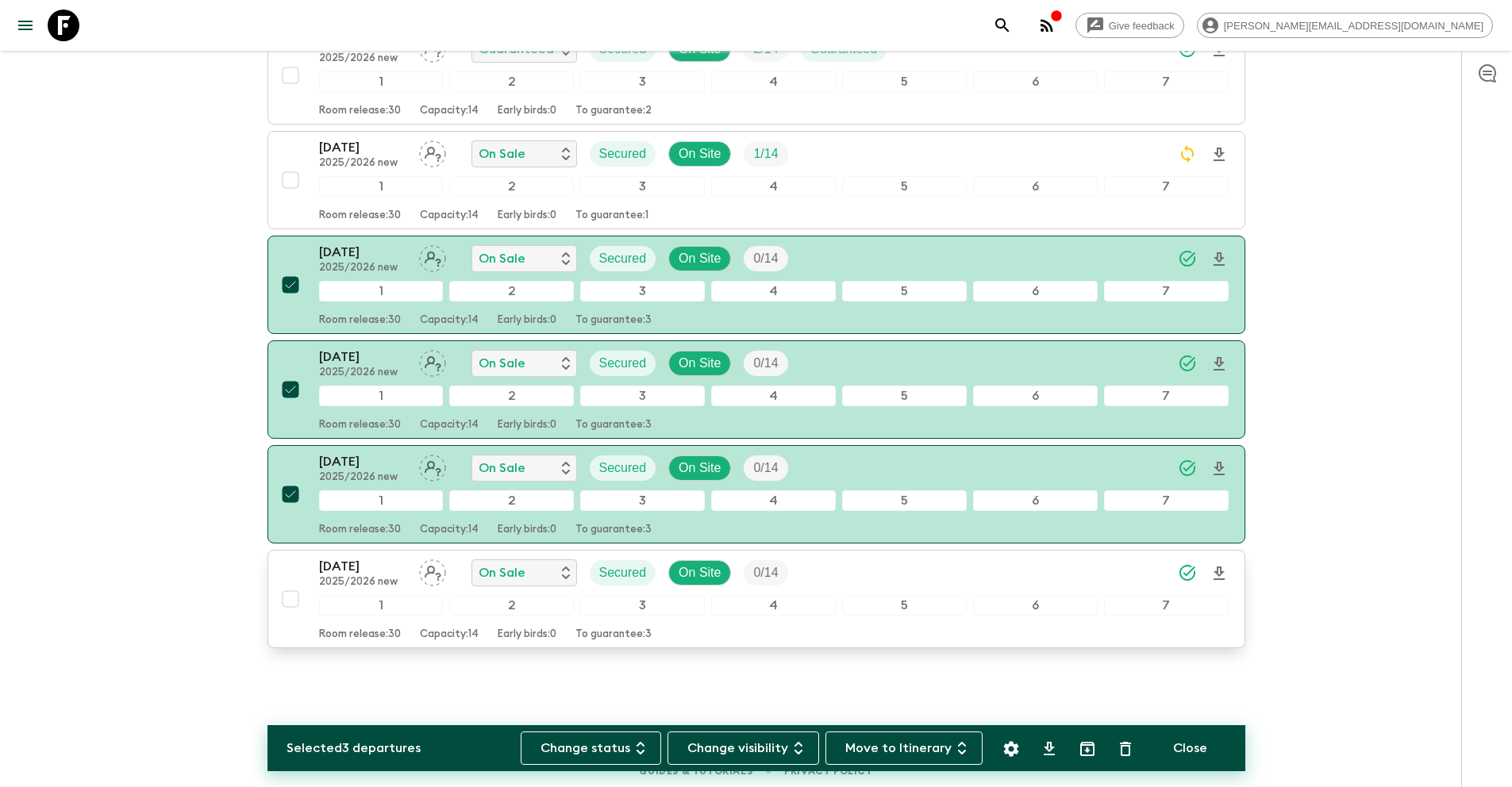
scroll to position [425, 0]
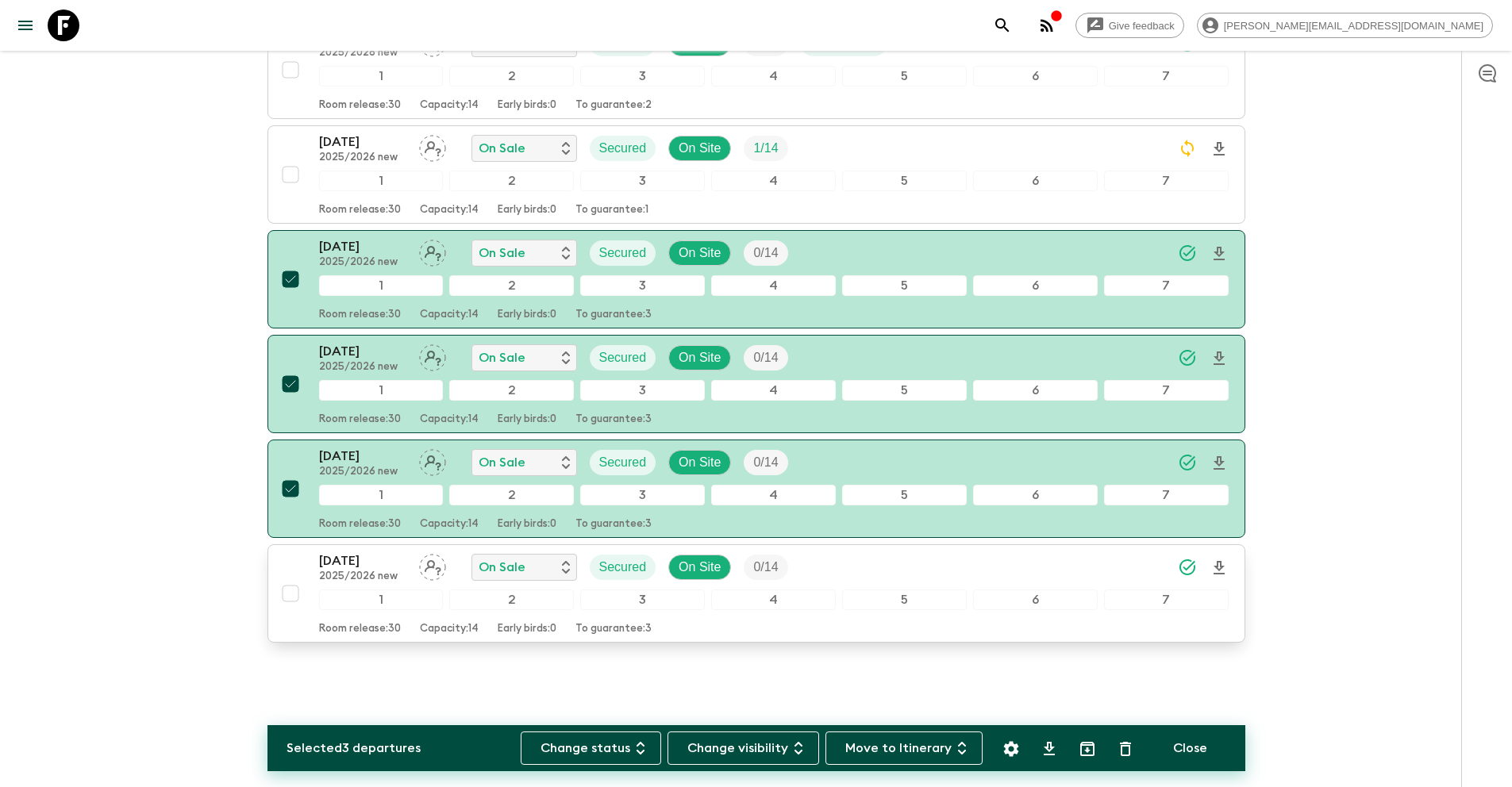
click at [293, 595] on input "checkbox" at bounding box center [290, 594] width 31 height 31
checkbox input "true"
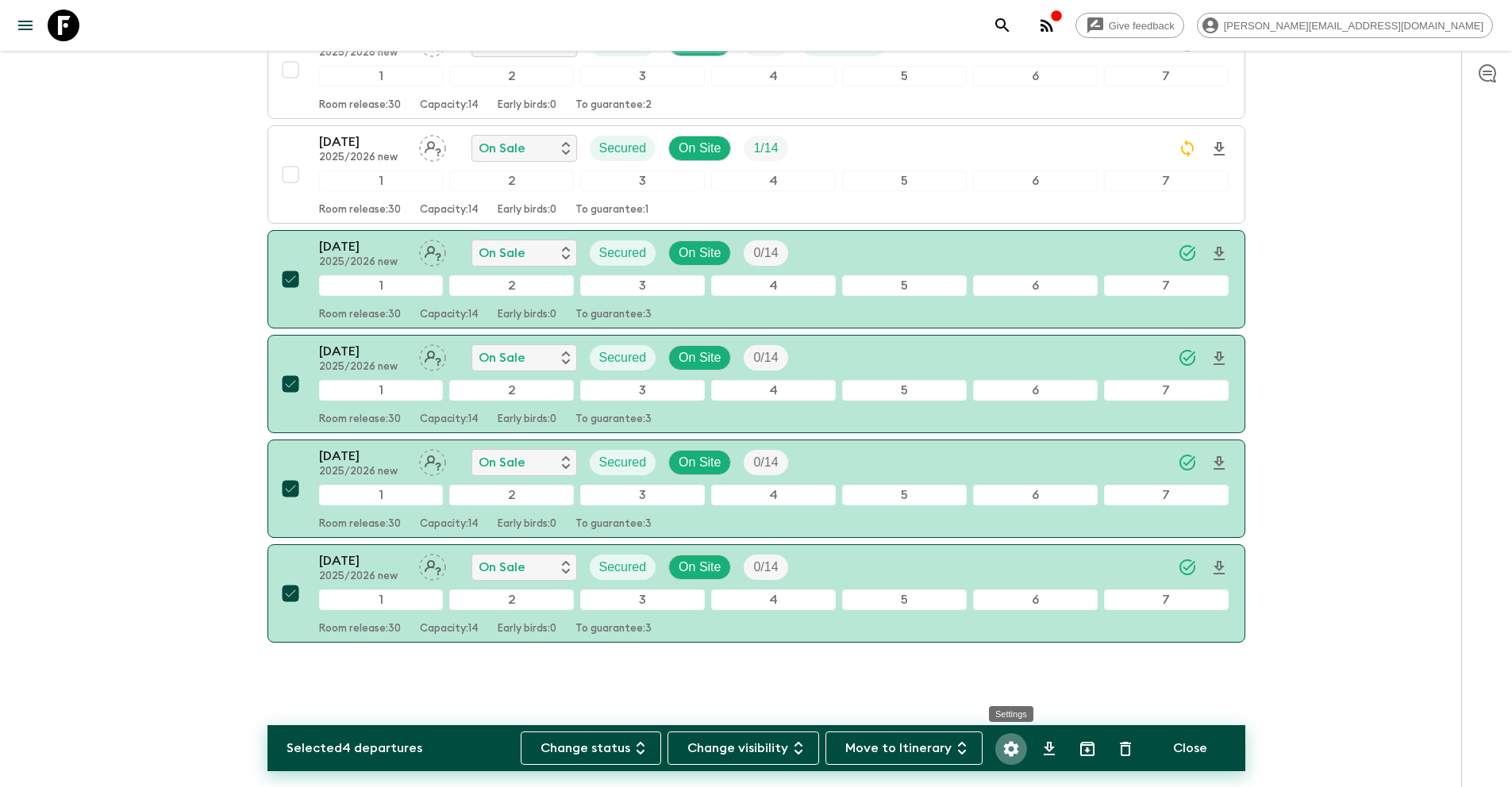
click at [1019, 751] on icon "Settings" at bounding box center [1010, 749] width 19 height 19
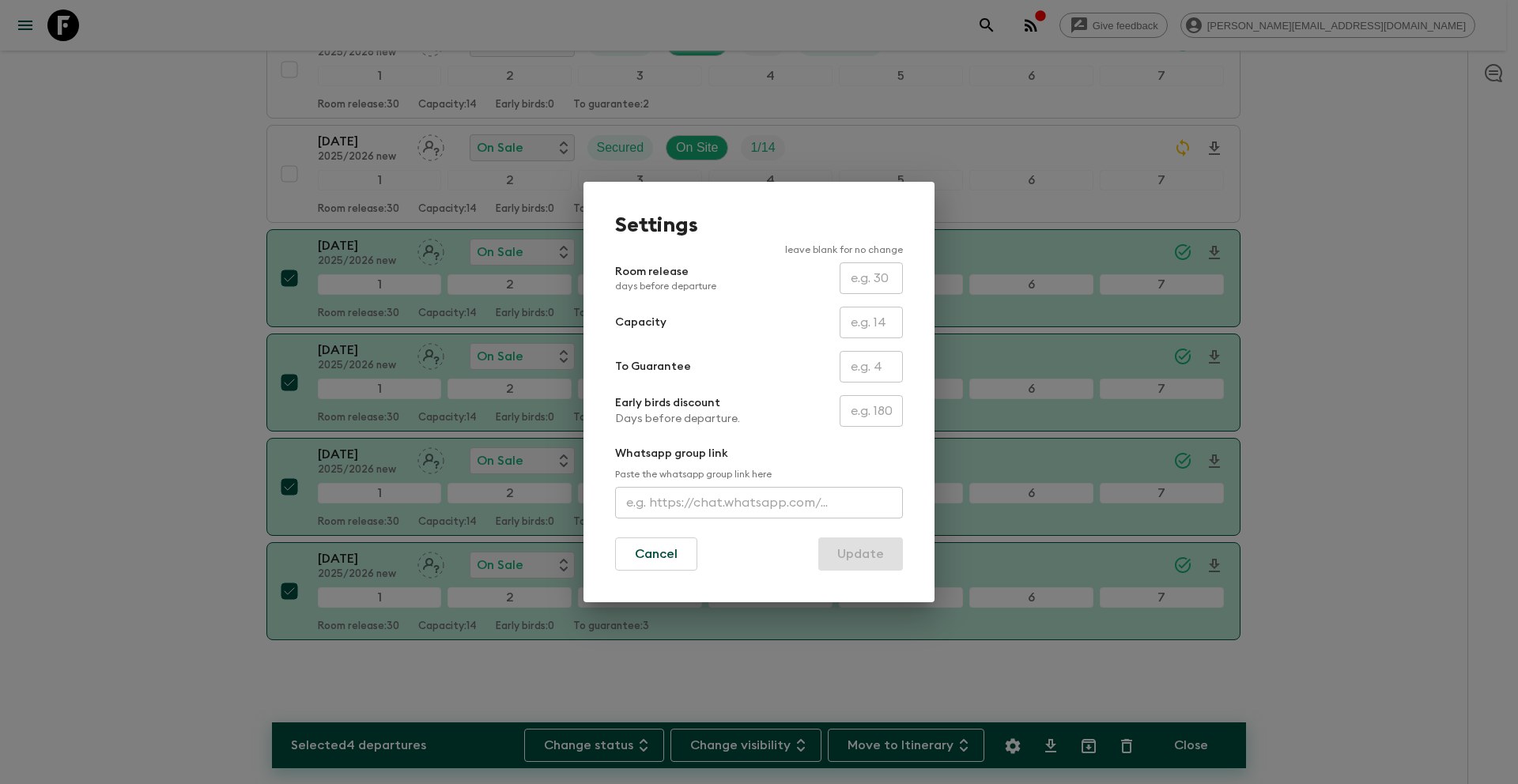
click at [857, 365] on input "text" at bounding box center [871, 366] width 63 height 31
type input "0"
click at [869, 561] on button "Update" at bounding box center [860, 554] width 85 height 33
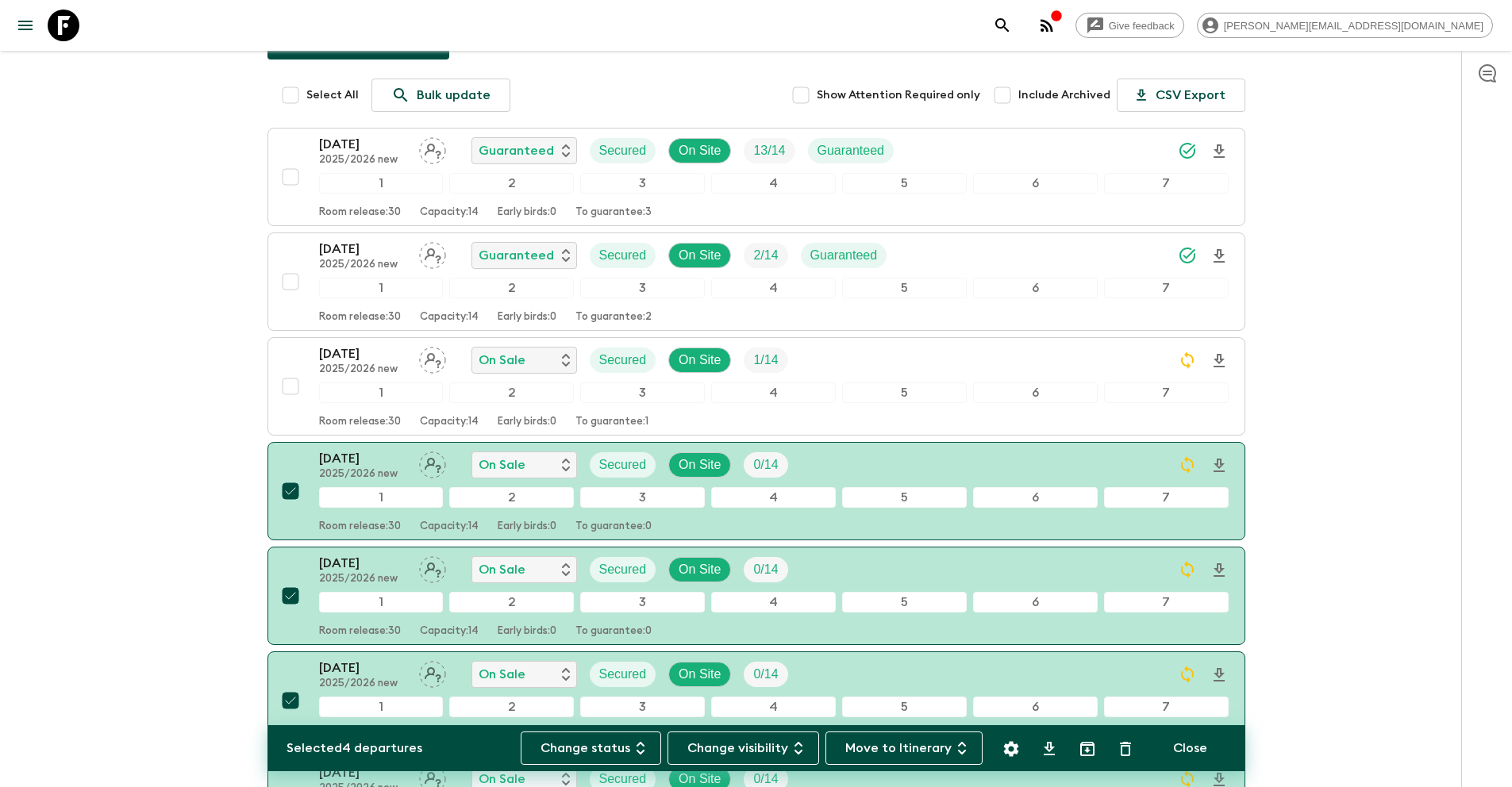
scroll to position [0, 0]
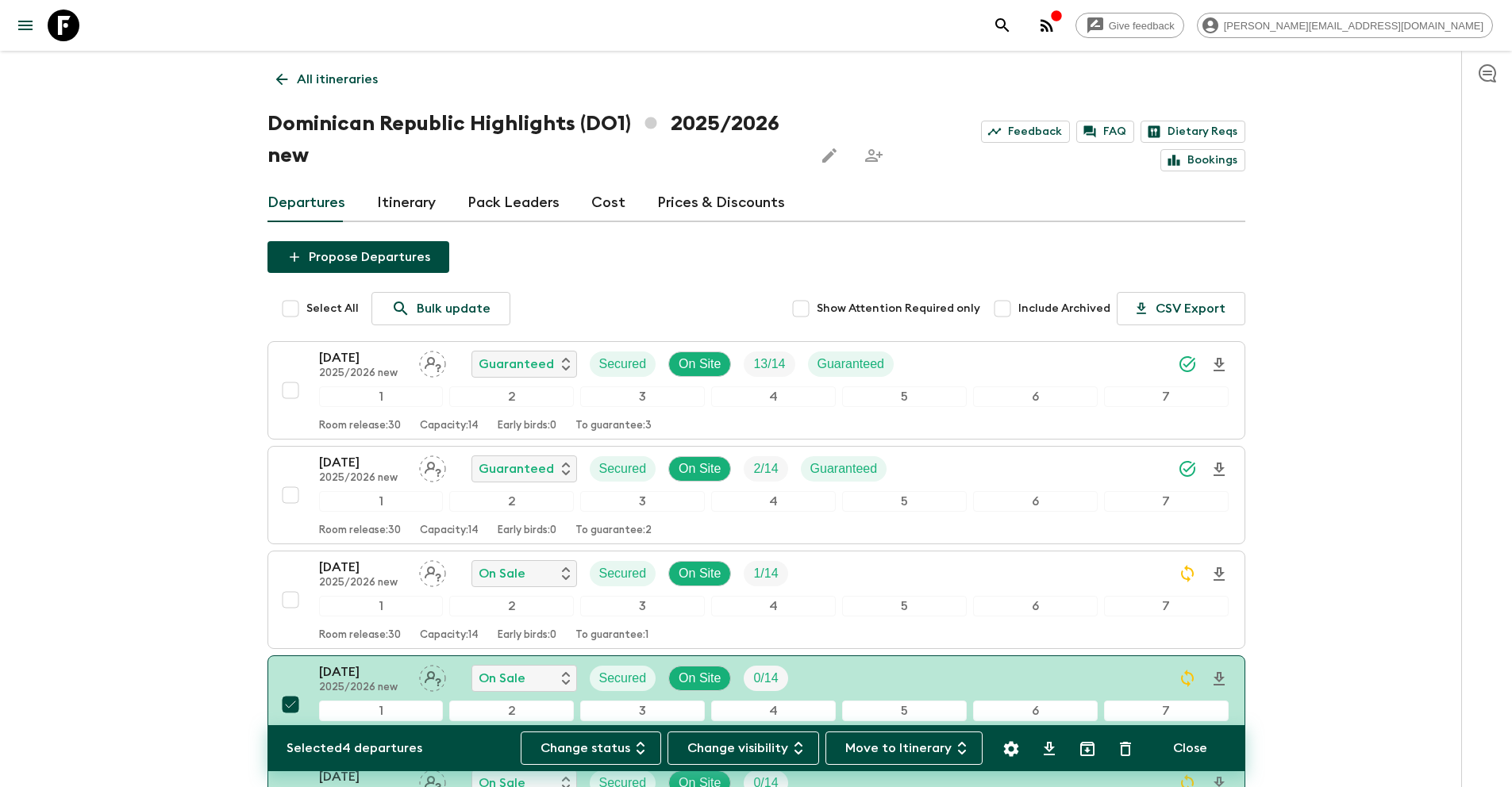
click at [376, 83] on link "All itineraries" at bounding box center [327, 79] width 119 height 31
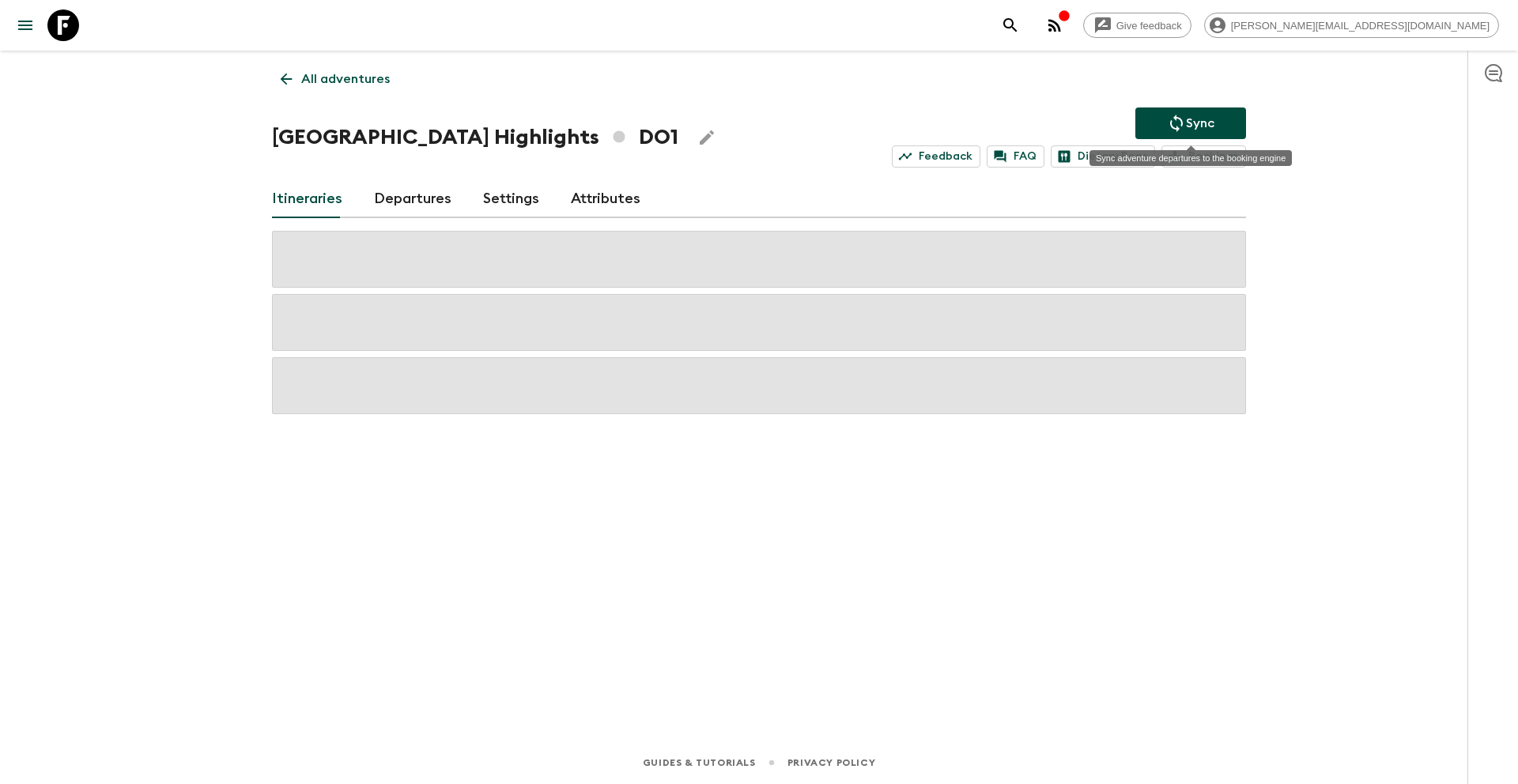
click at [1178, 117] on icon "Sync adventure departures to the booking engine" at bounding box center [1176, 123] width 12 height 17
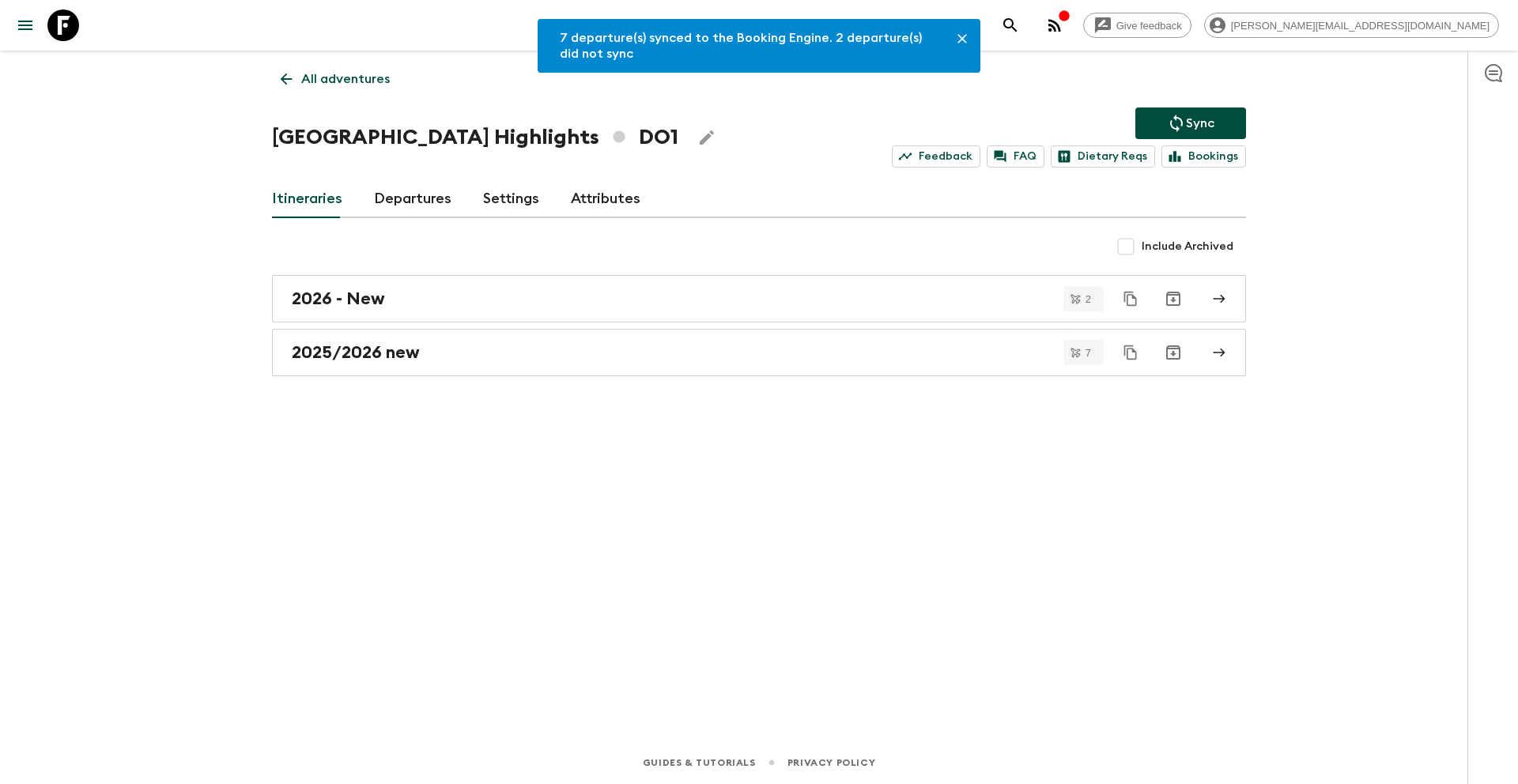
click at [395, 203] on link "Departures" at bounding box center [413, 199] width 77 height 38
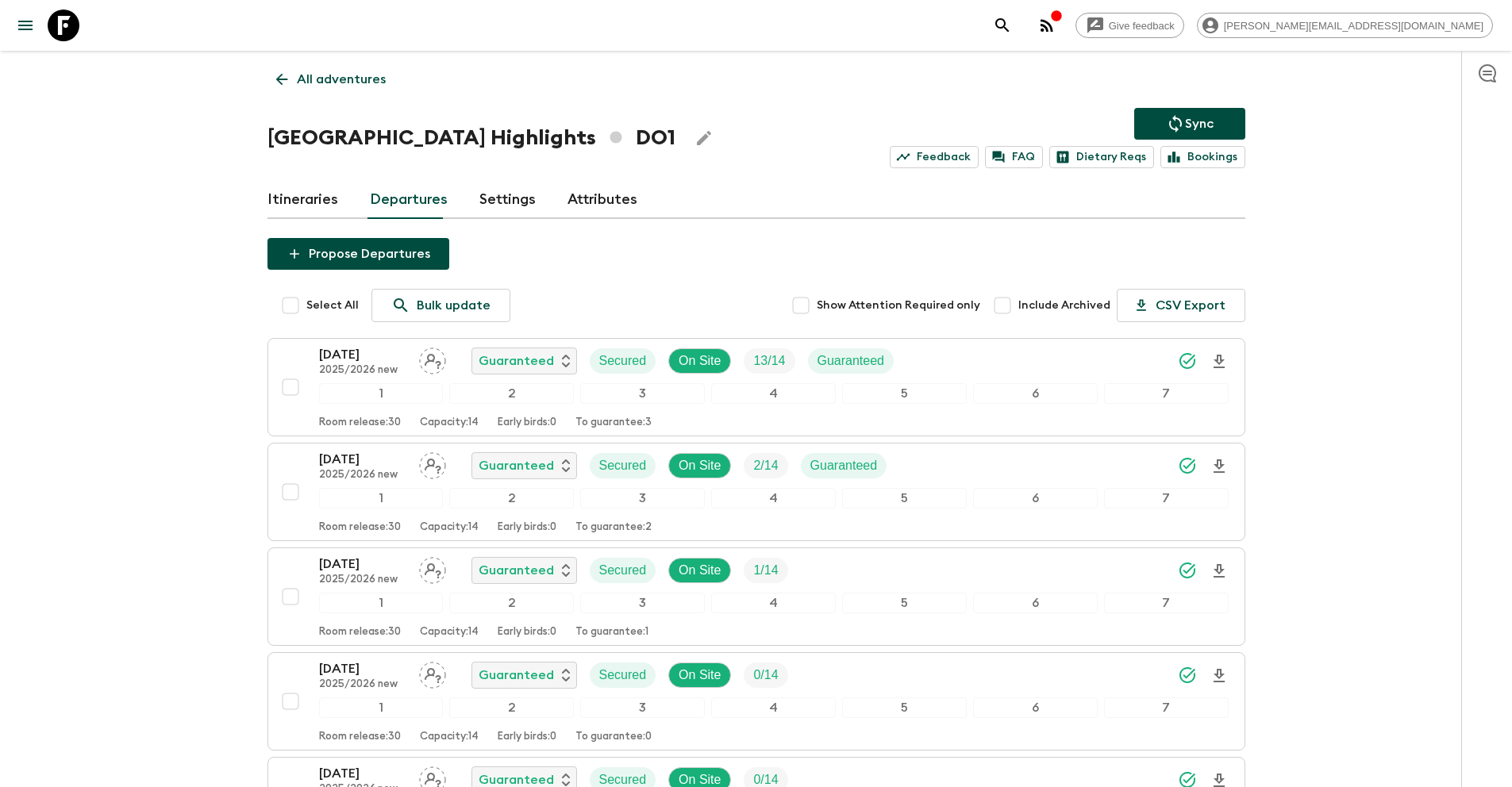
click at [355, 83] on p "All adventures" at bounding box center [341, 79] width 89 height 19
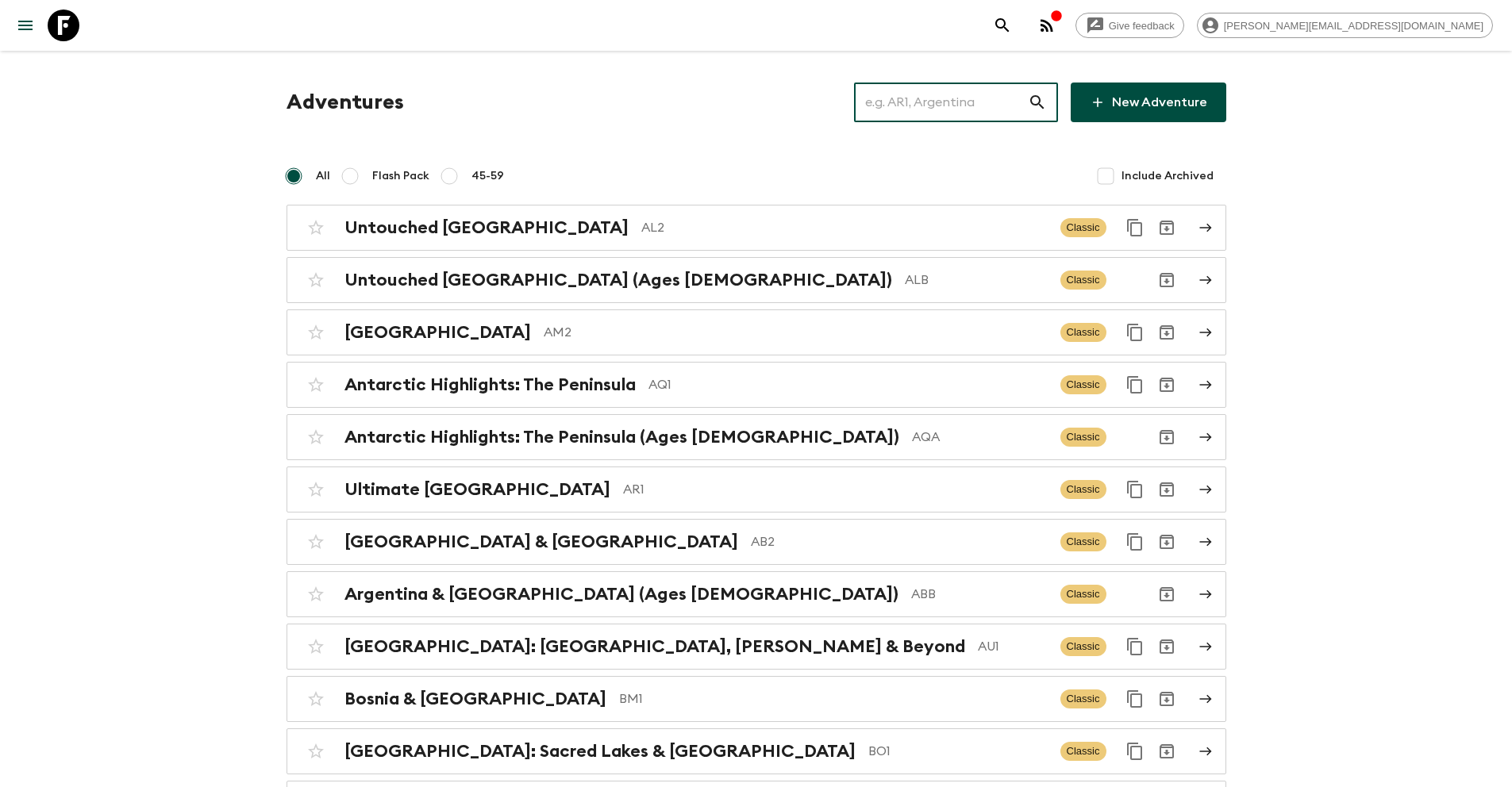
click at [954, 104] on input "text" at bounding box center [941, 103] width 174 height 45
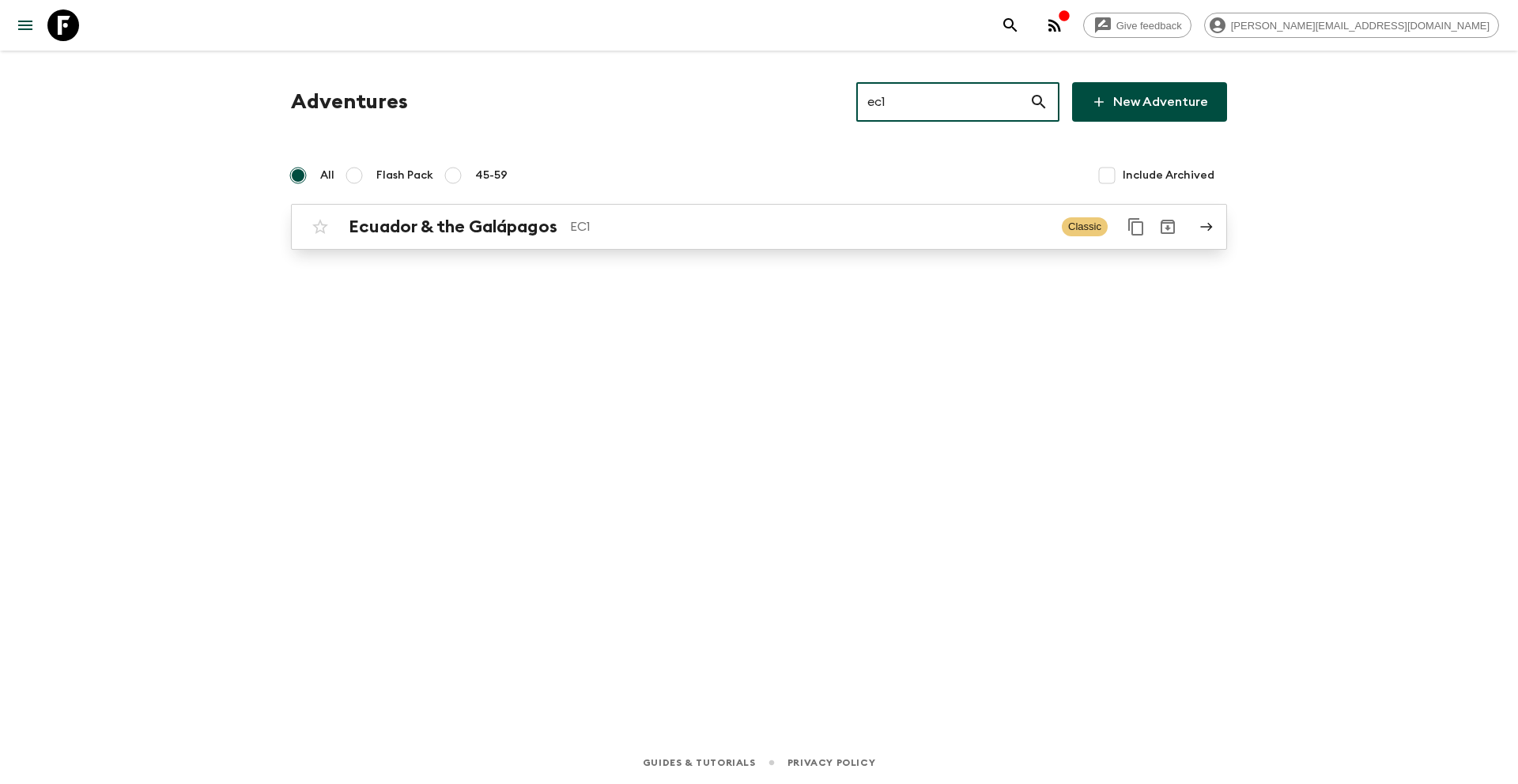
type input "ec1"
click at [732, 231] on p "EC1" at bounding box center [810, 226] width 479 height 19
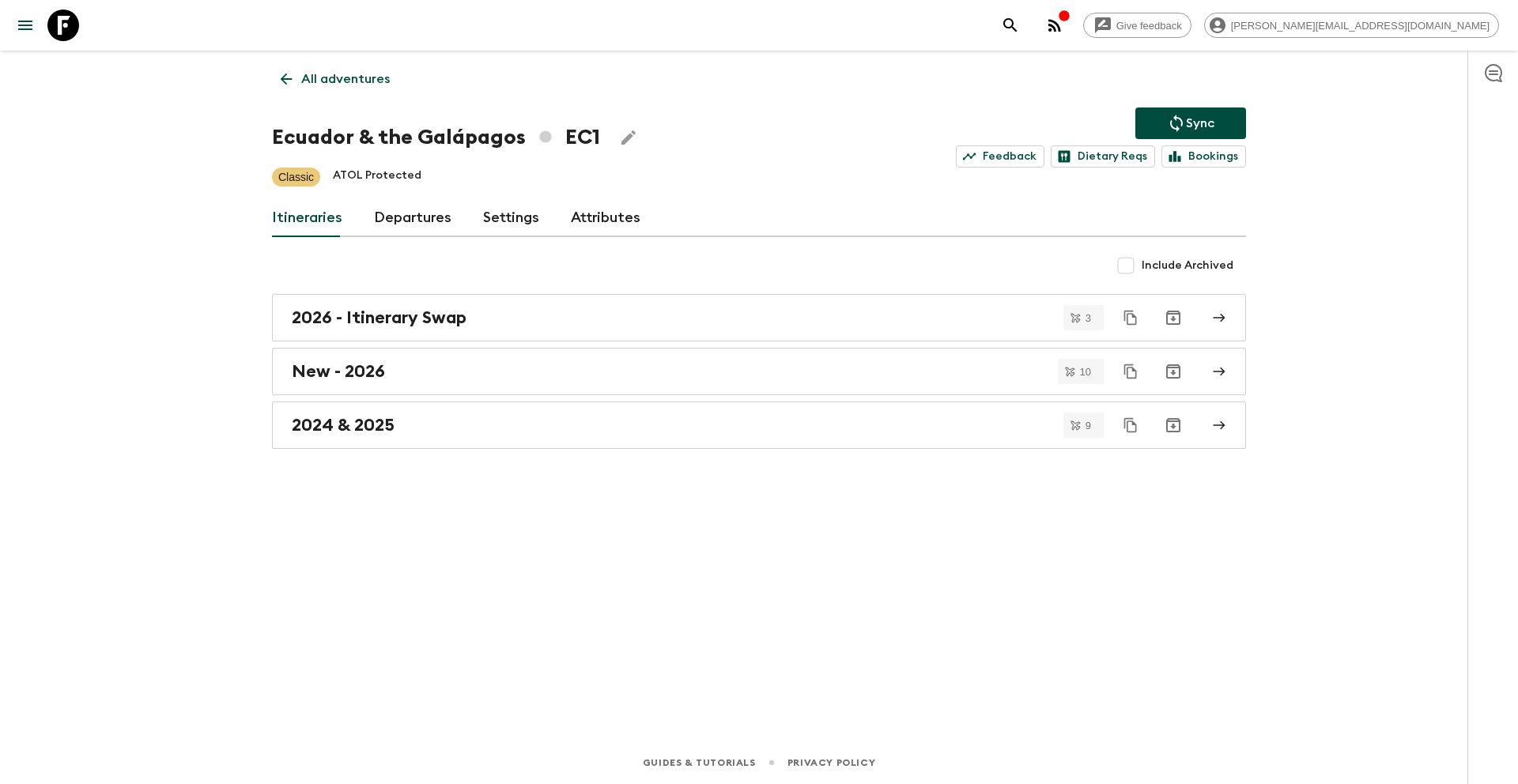
click at [394, 225] on link "Departures" at bounding box center [413, 218] width 77 height 38
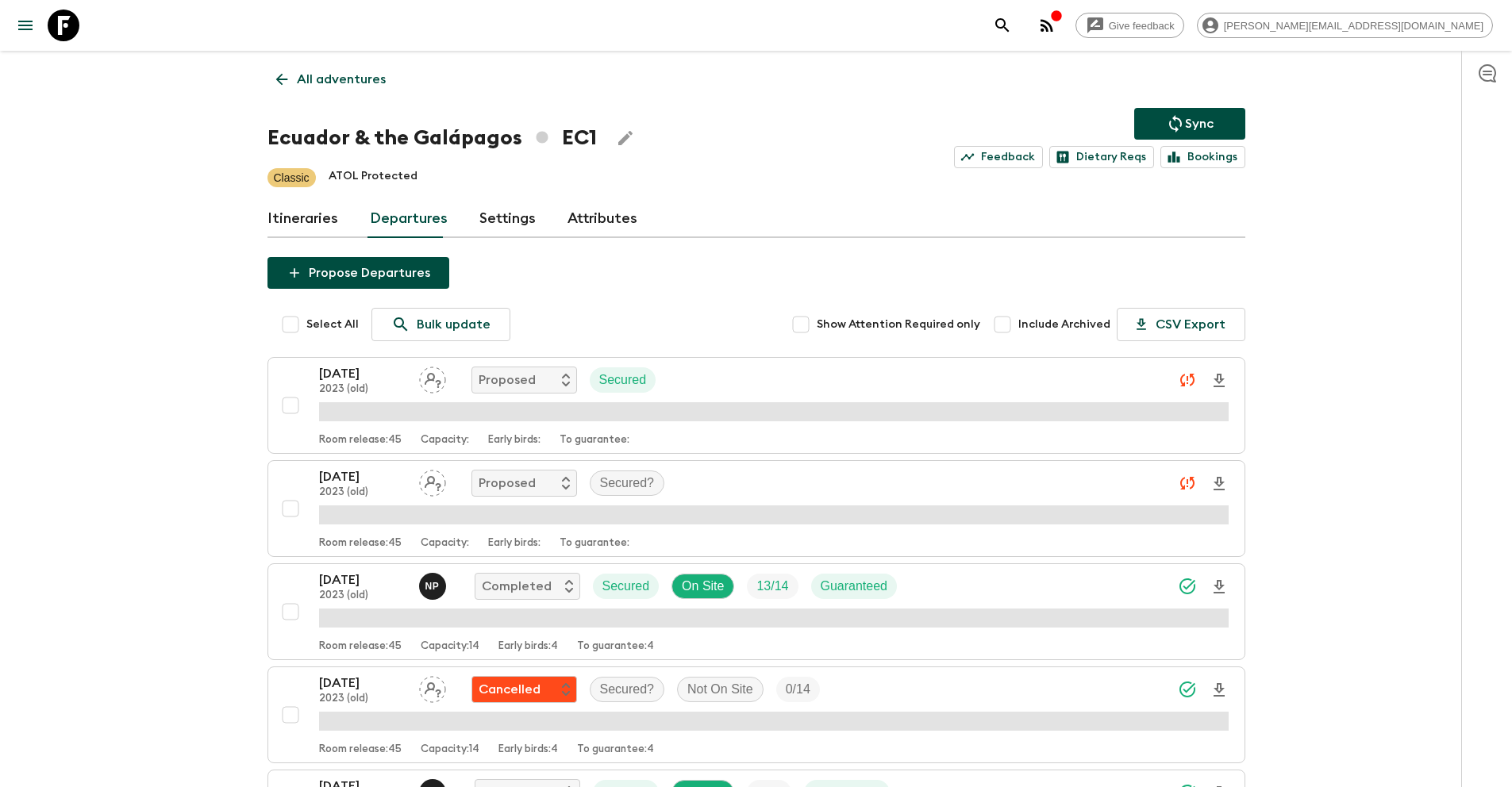
scroll to position [2146, 0]
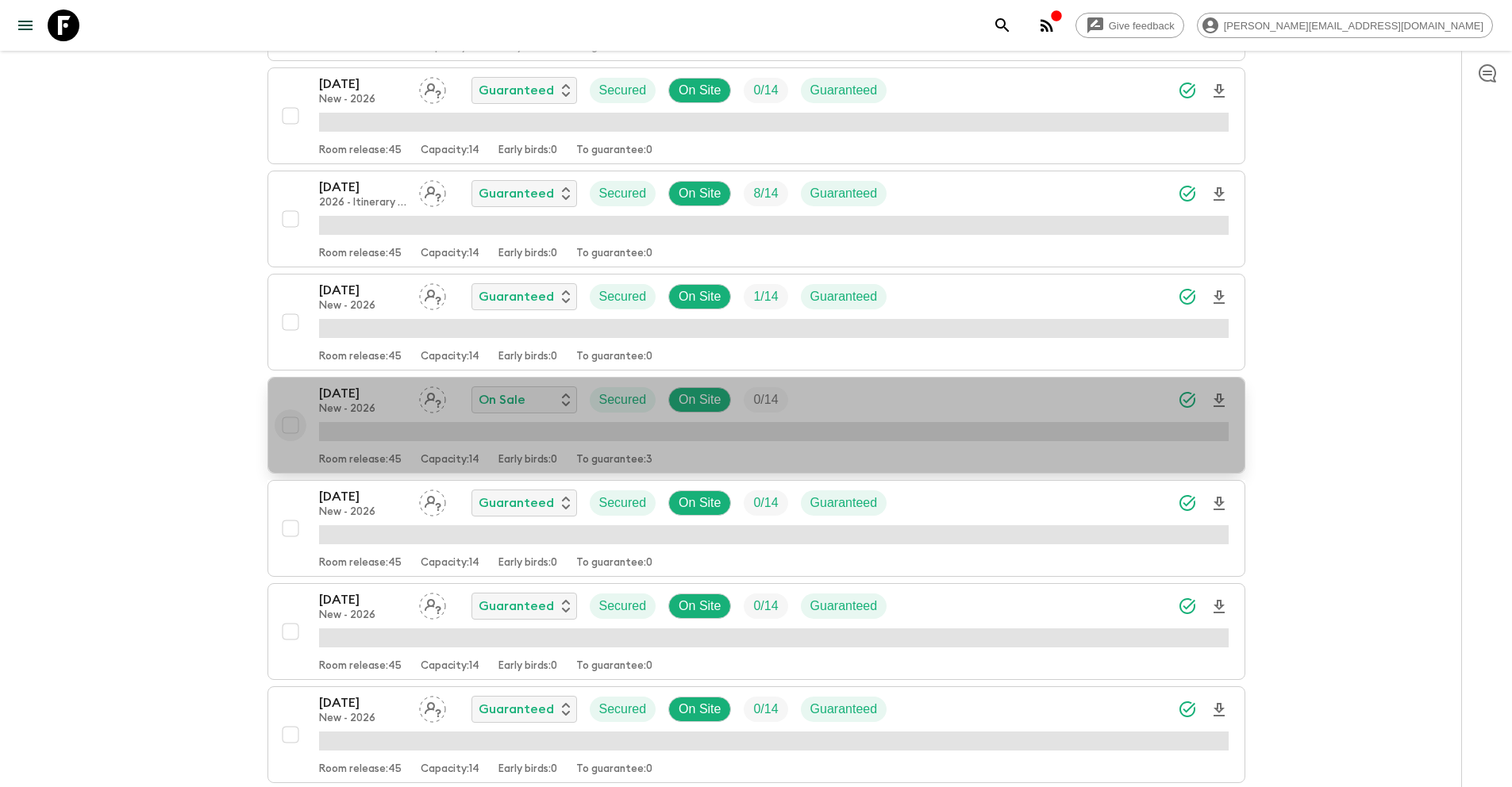
click at [287, 427] on input "checkbox" at bounding box center [290, 425] width 31 height 31
checkbox input "true"
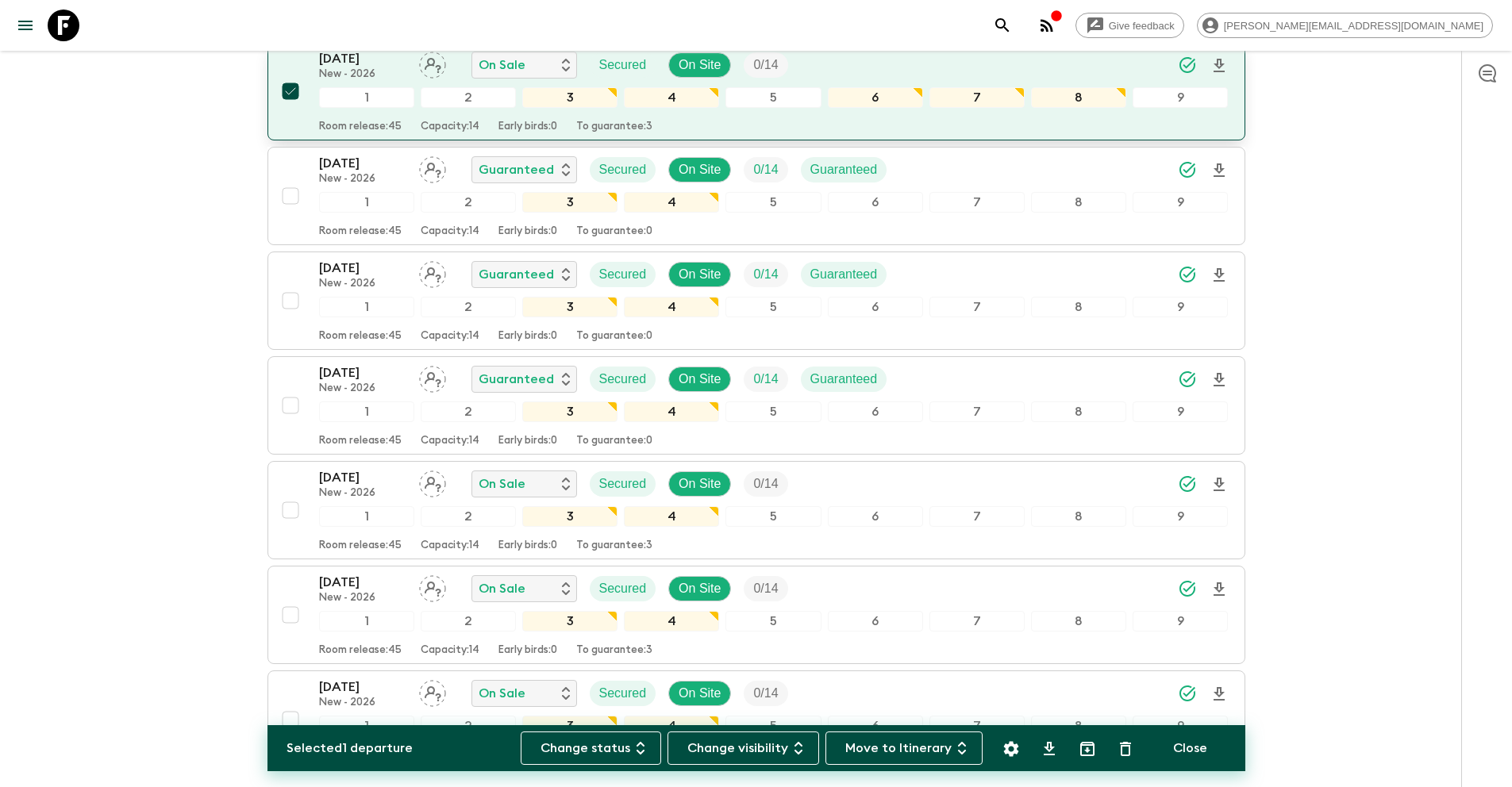
scroll to position [2535, 0]
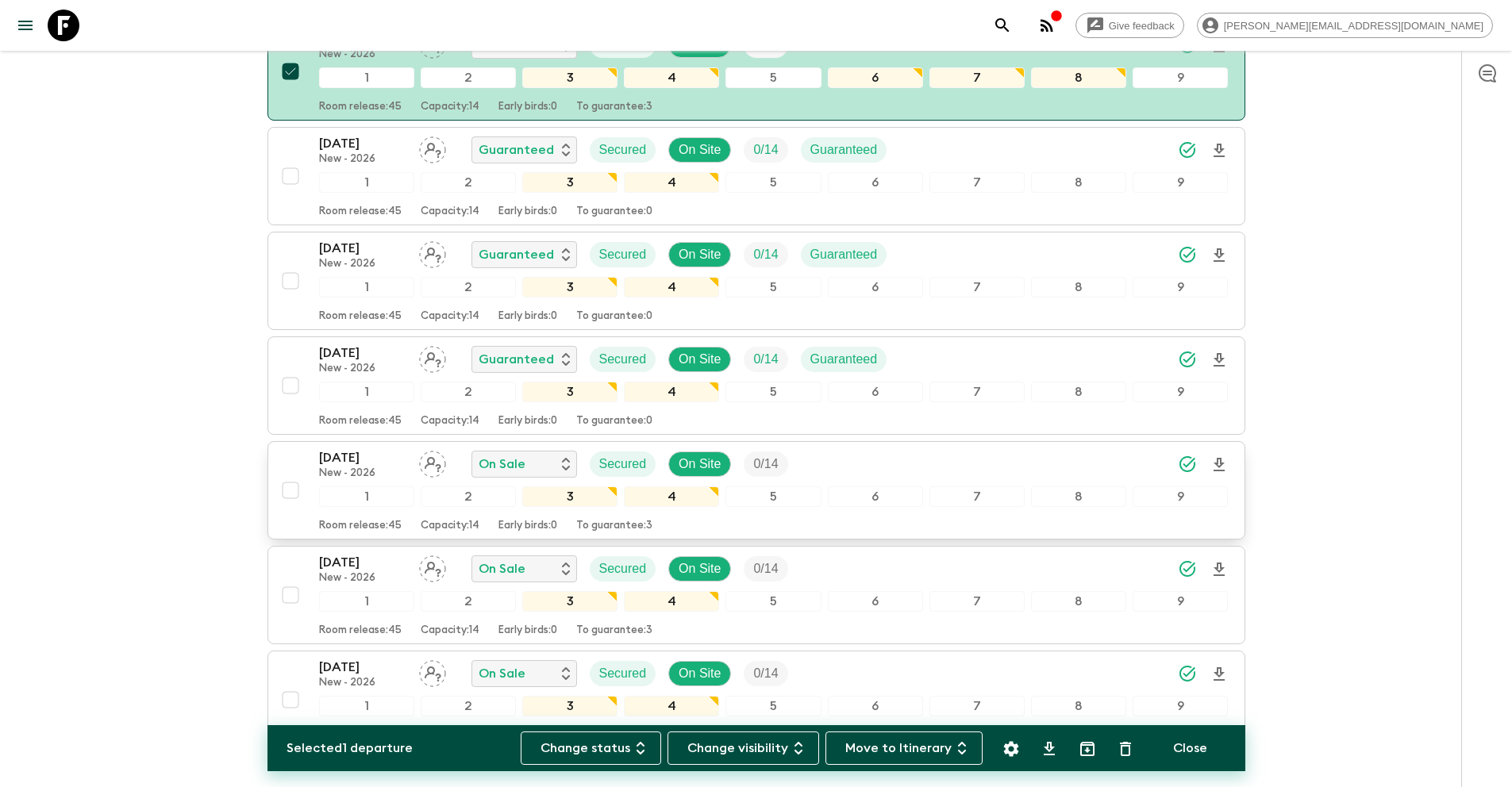
click at [292, 493] on input "checkbox" at bounding box center [290, 490] width 31 height 31
checkbox input "true"
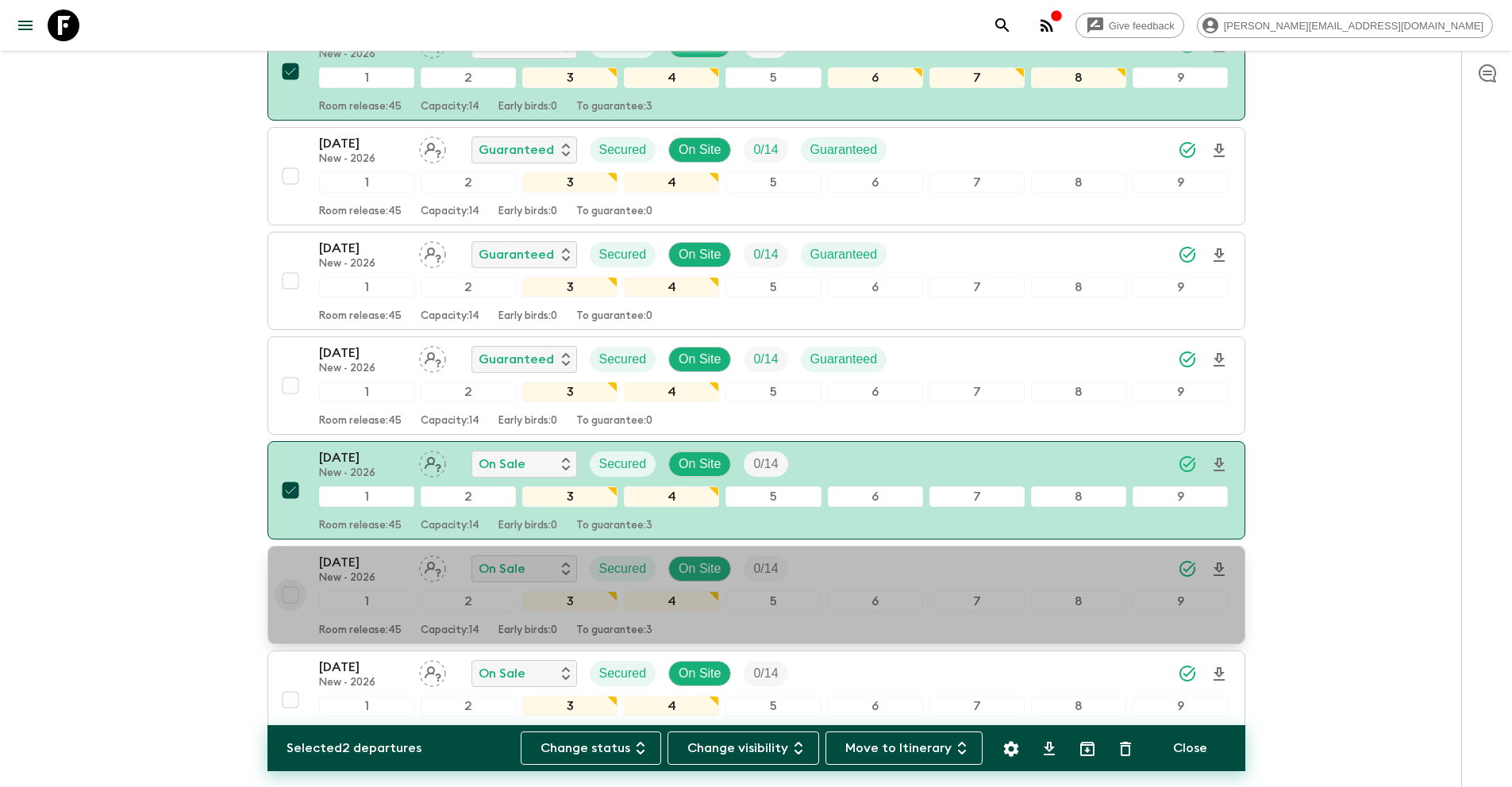
click at [291, 589] on input "checkbox" at bounding box center [290, 595] width 31 height 31
checkbox input "true"
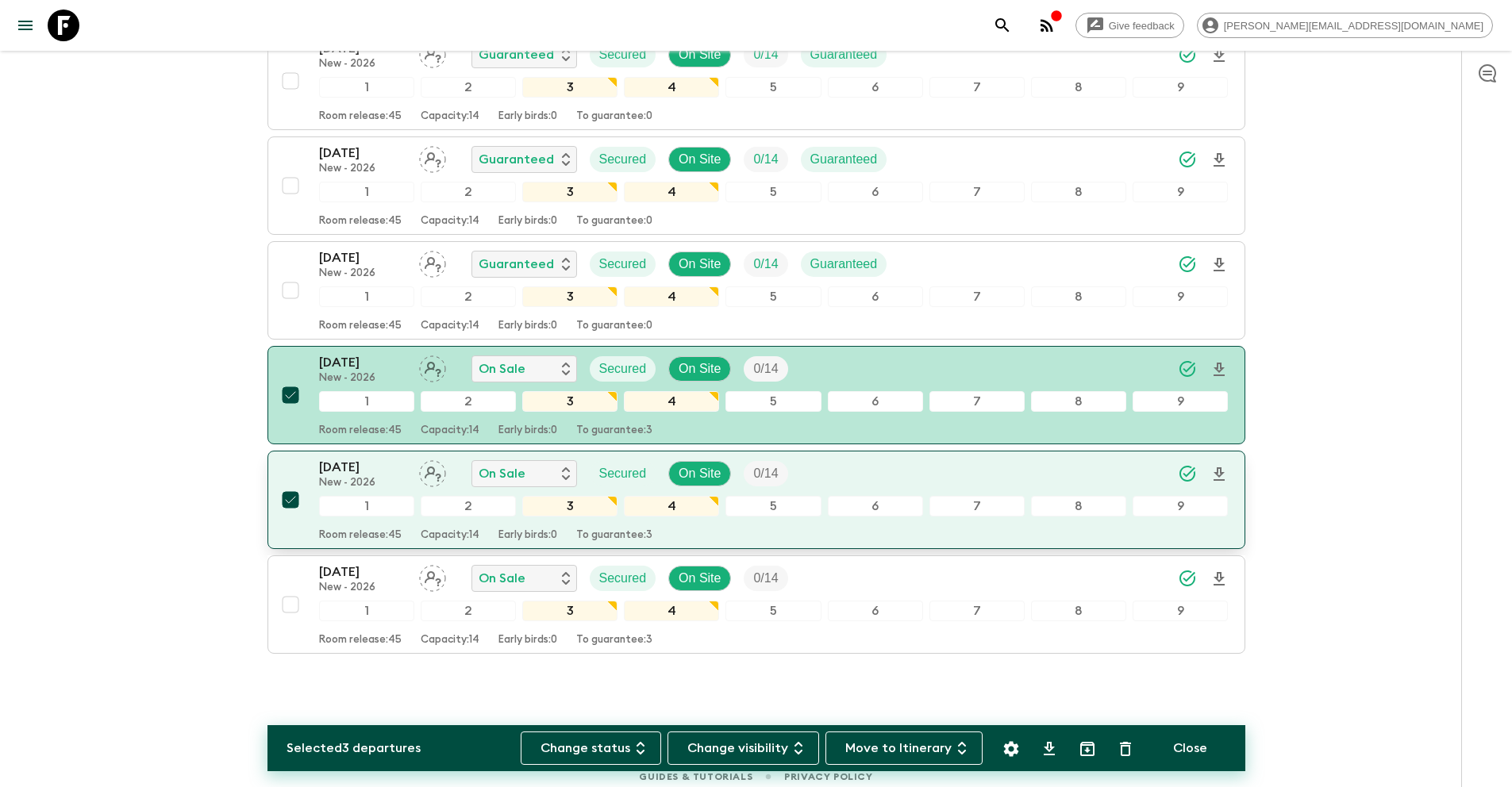
scroll to position [2635, 0]
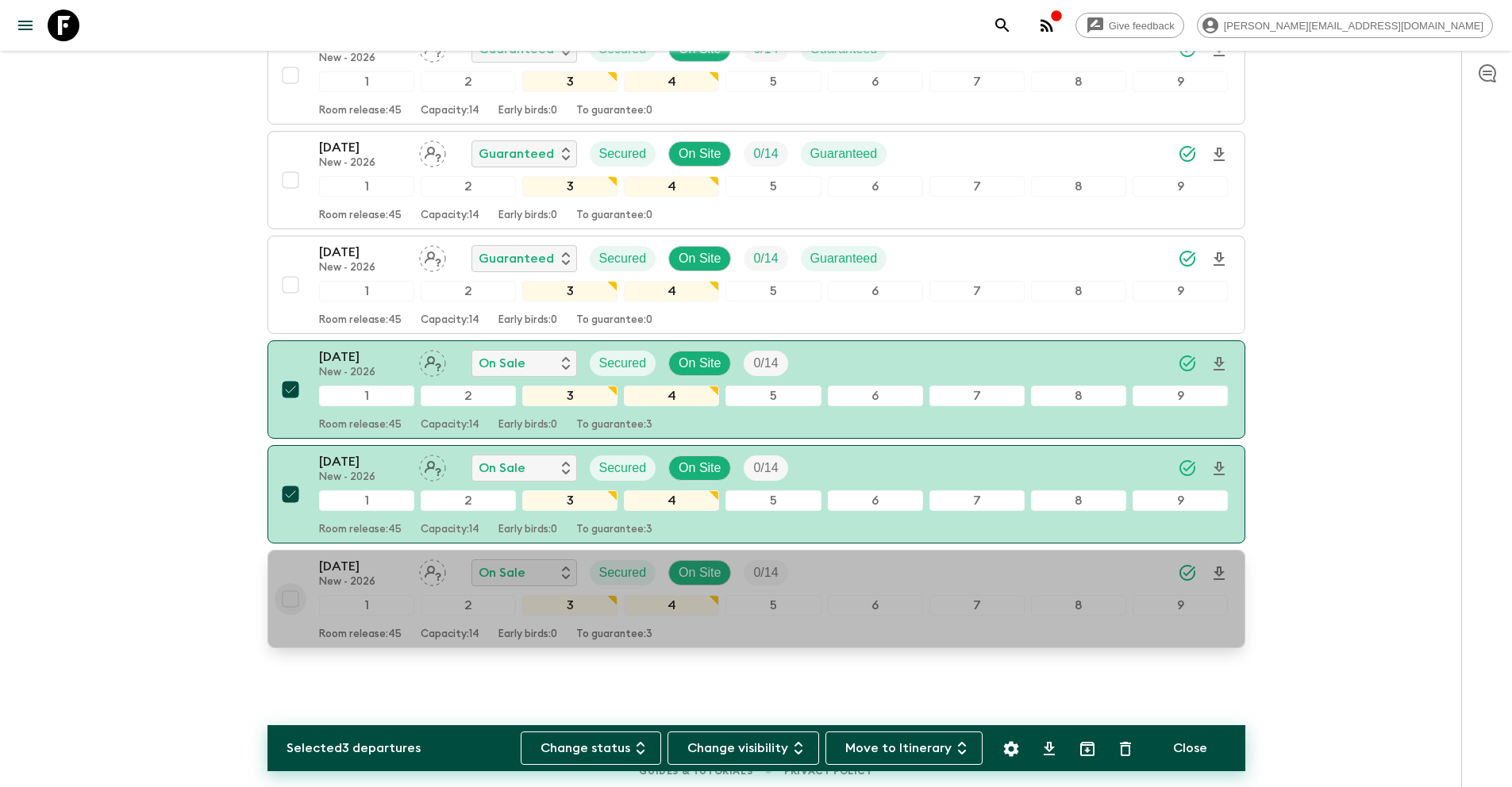
click at [293, 597] on input "checkbox" at bounding box center [290, 599] width 31 height 31
checkbox input "true"
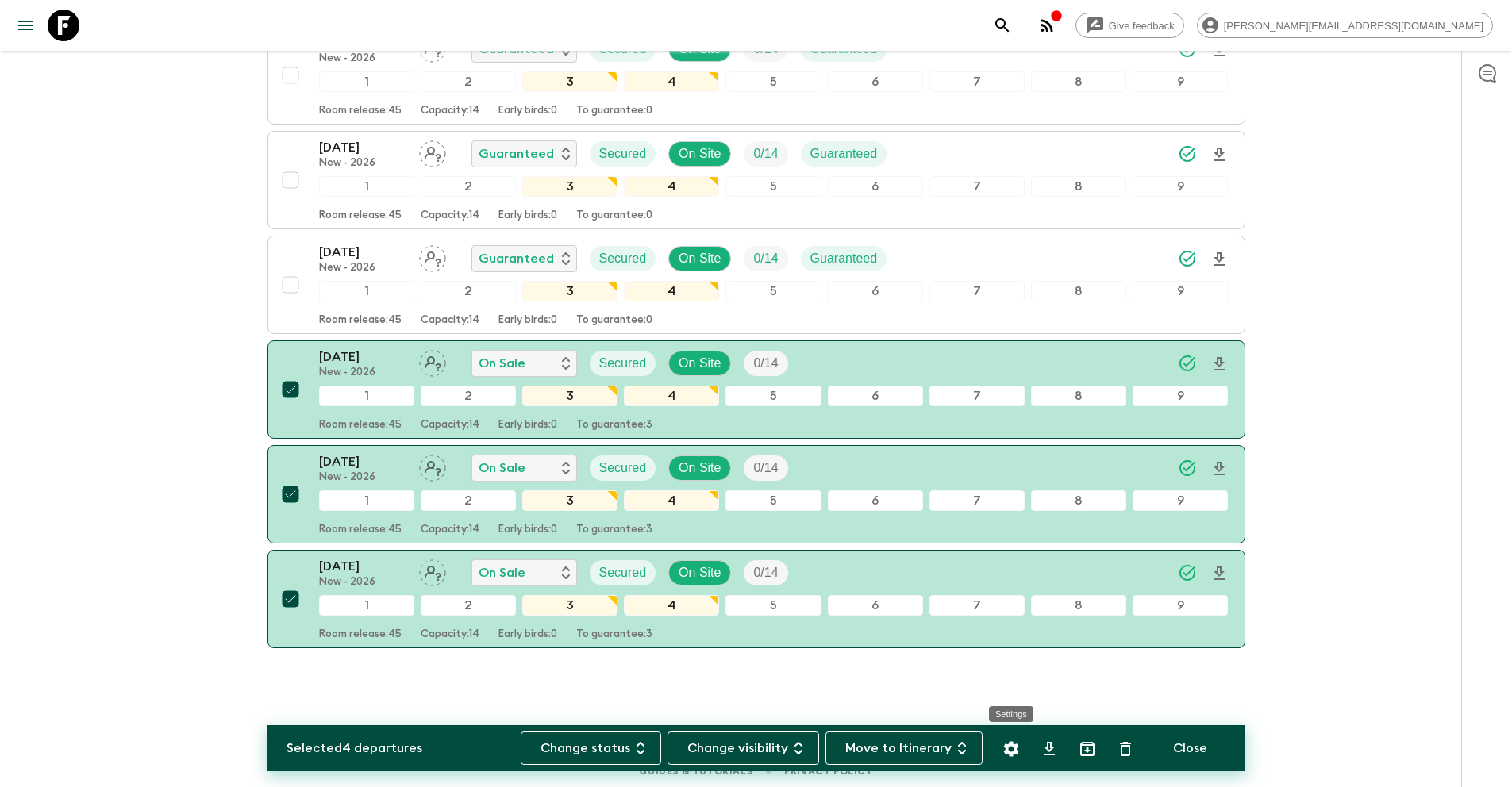
click at [1012, 751] on icon "Settings" at bounding box center [1010, 749] width 19 height 19
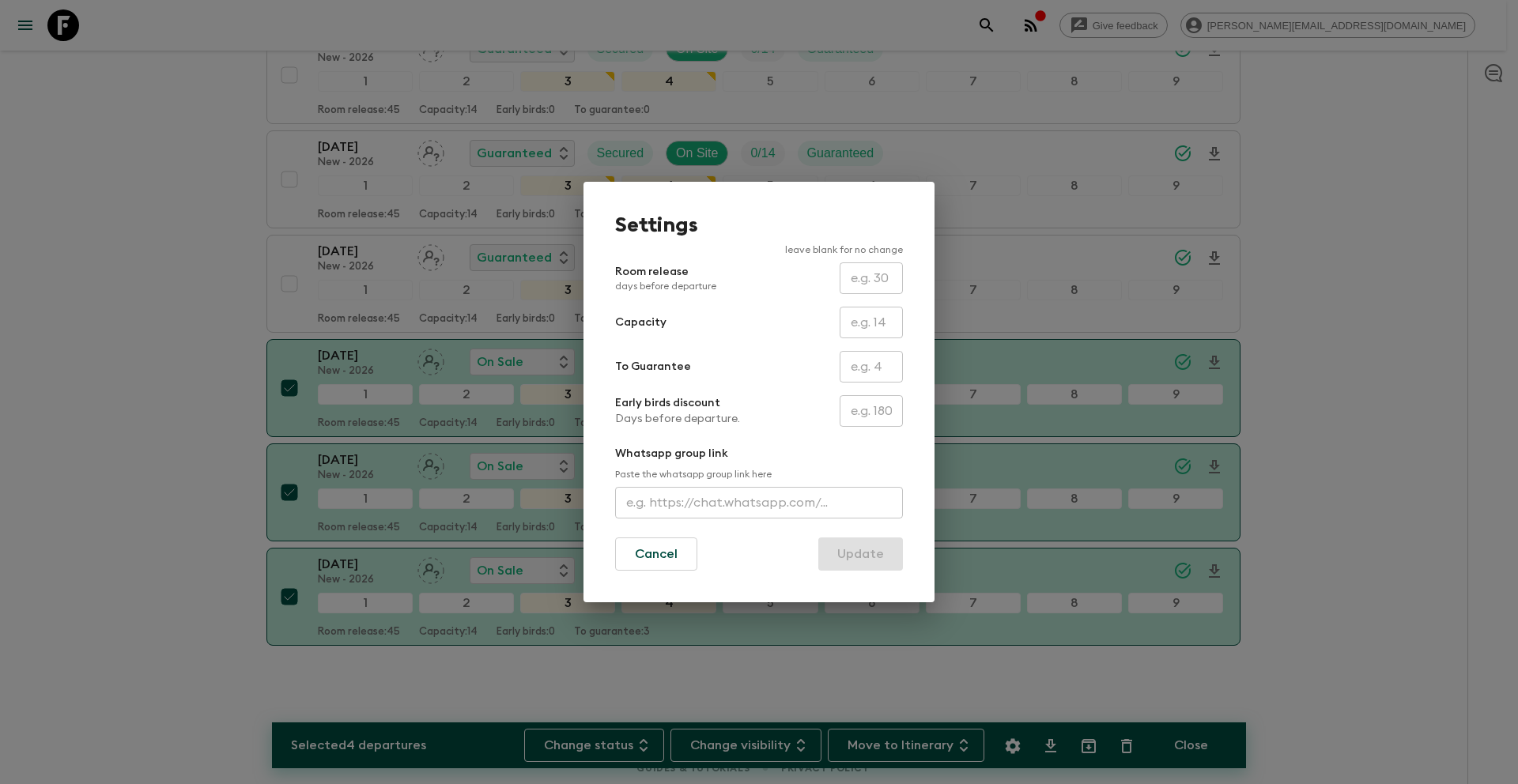
click at [868, 371] on input "text" at bounding box center [871, 366] width 63 height 31
type input "0"
click at [876, 554] on button "Update" at bounding box center [860, 554] width 85 height 33
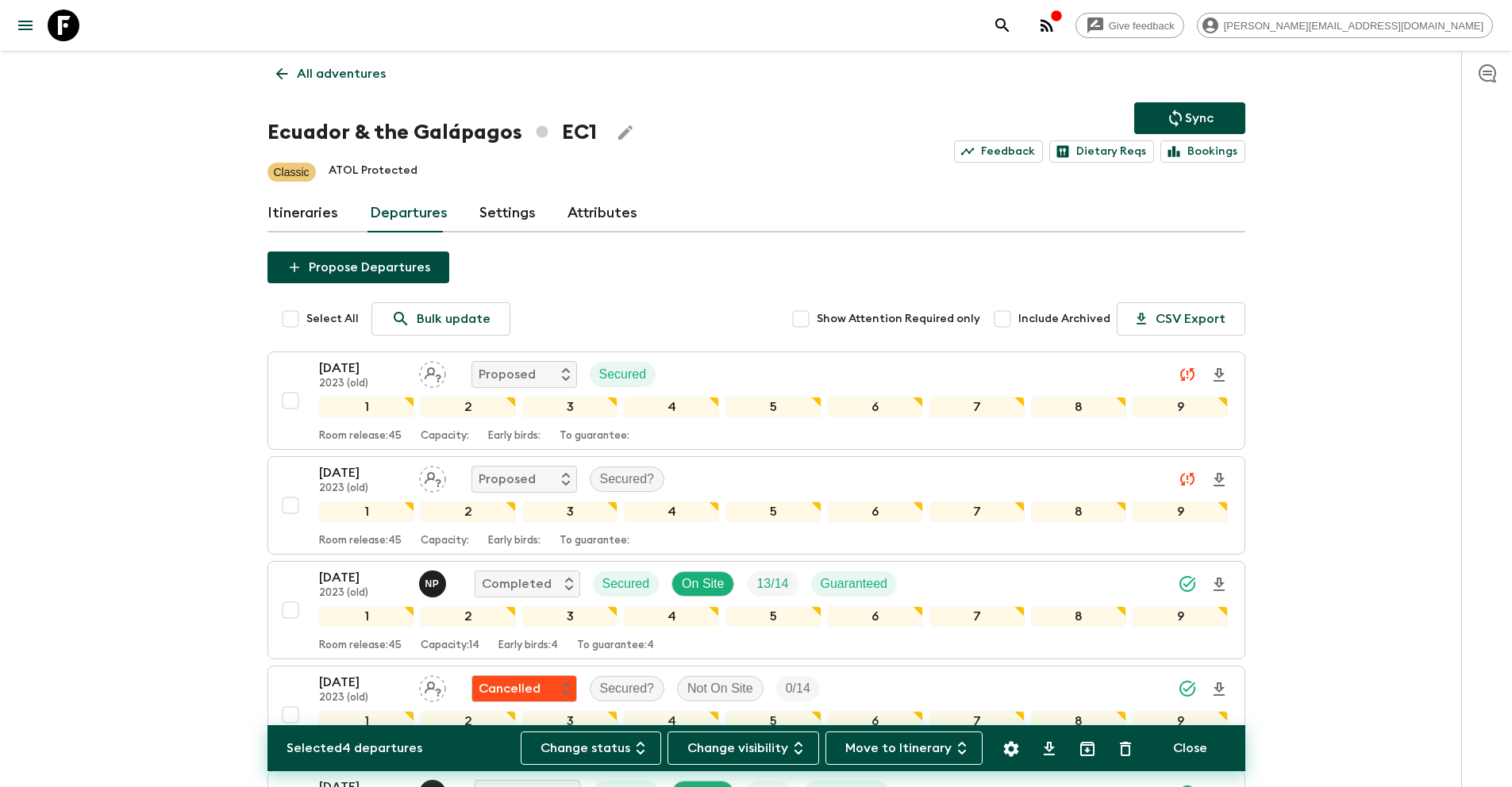
scroll to position [0, 0]
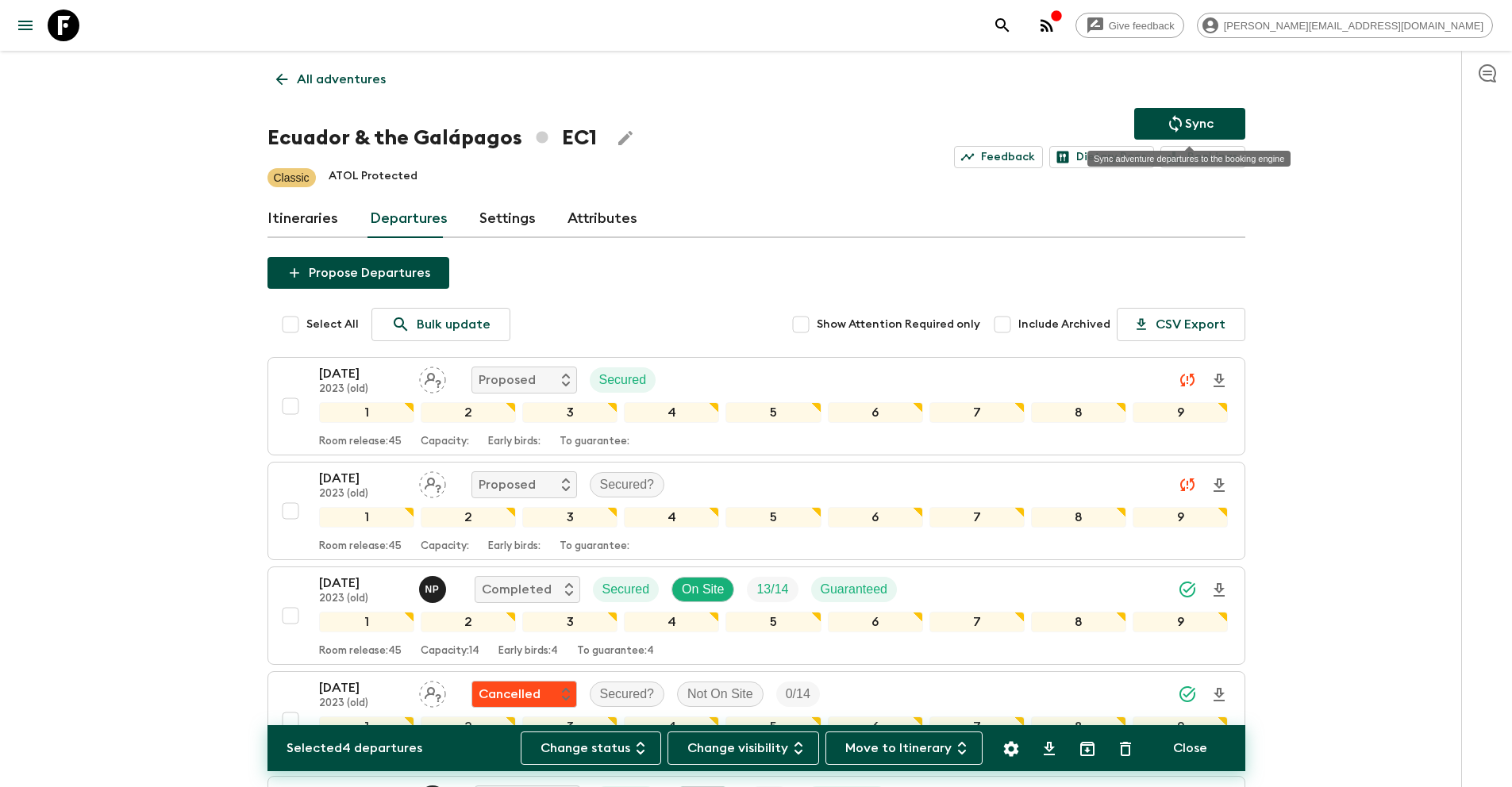
click at [1198, 126] on p "Sync" at bounding box center [1199, 123] width 29 height 19
click at [366, 74] on p "All adventures" at bounding box center [341, 79] width 89 height 19
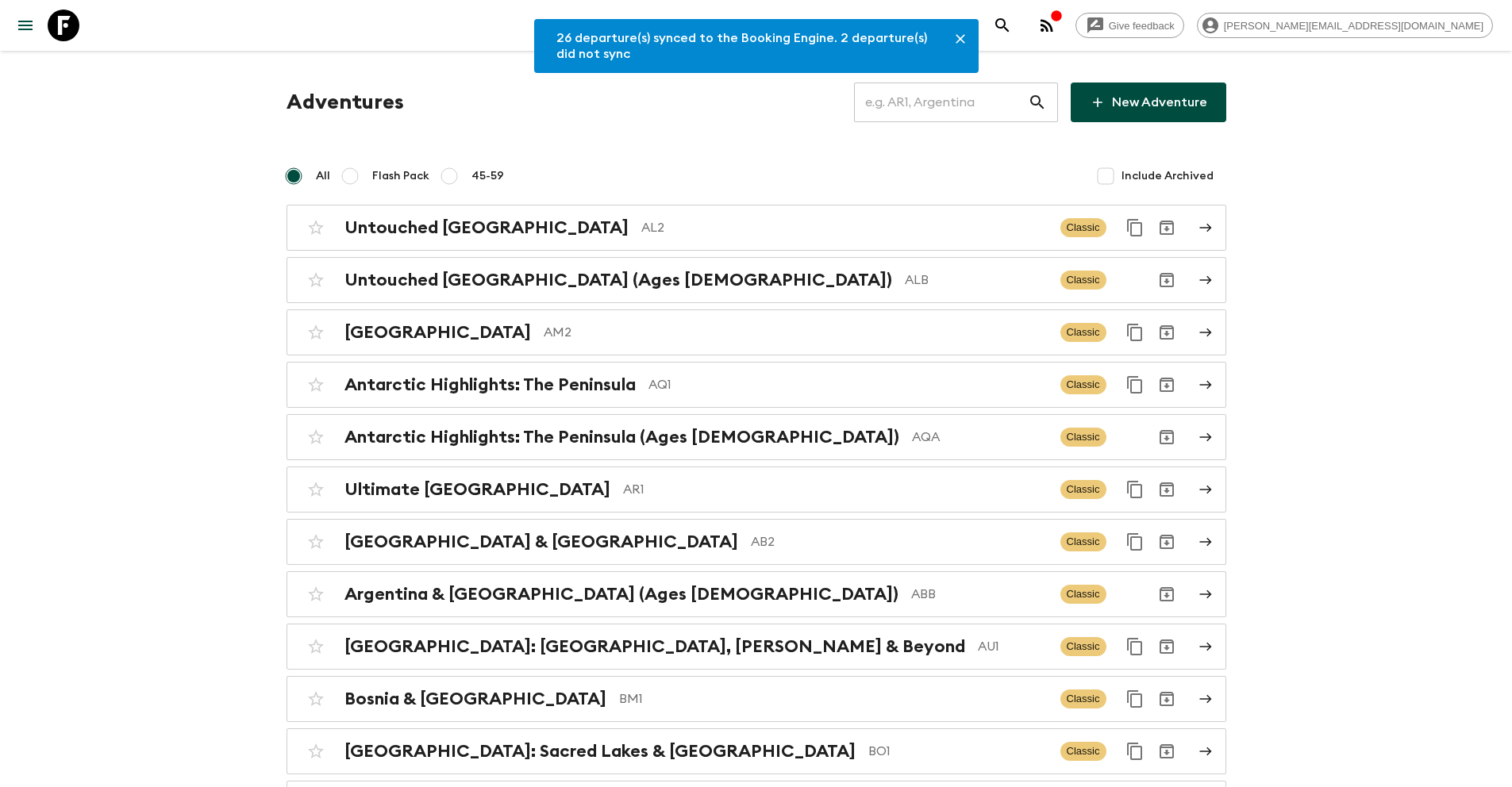
click at [941, 107] on input "text" at bounding box center [941, 103] width 174 height 45
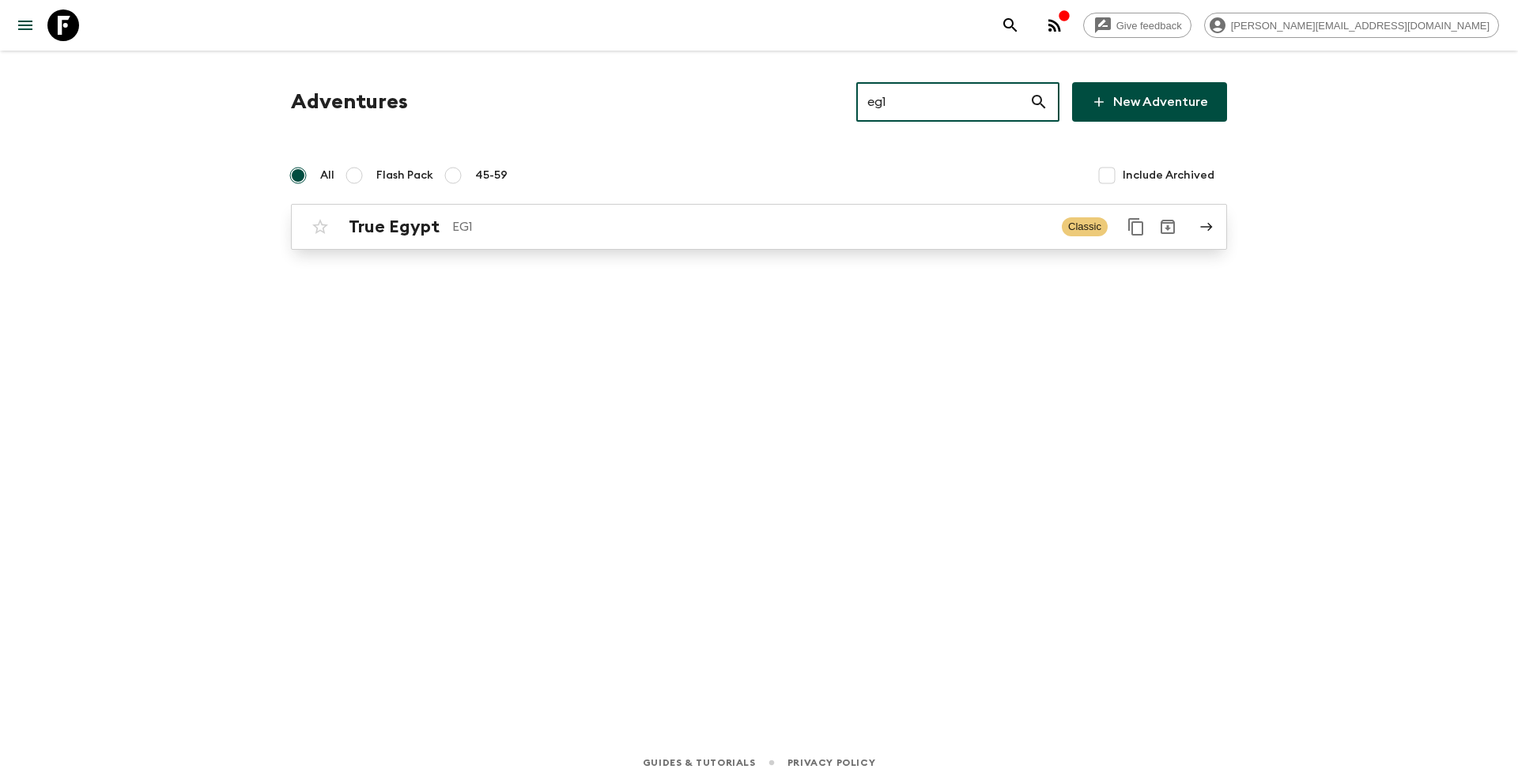
type input "eg1"
click at [723, 230] on p "EG1" at bounding box center [750, 226] width 597 height 19
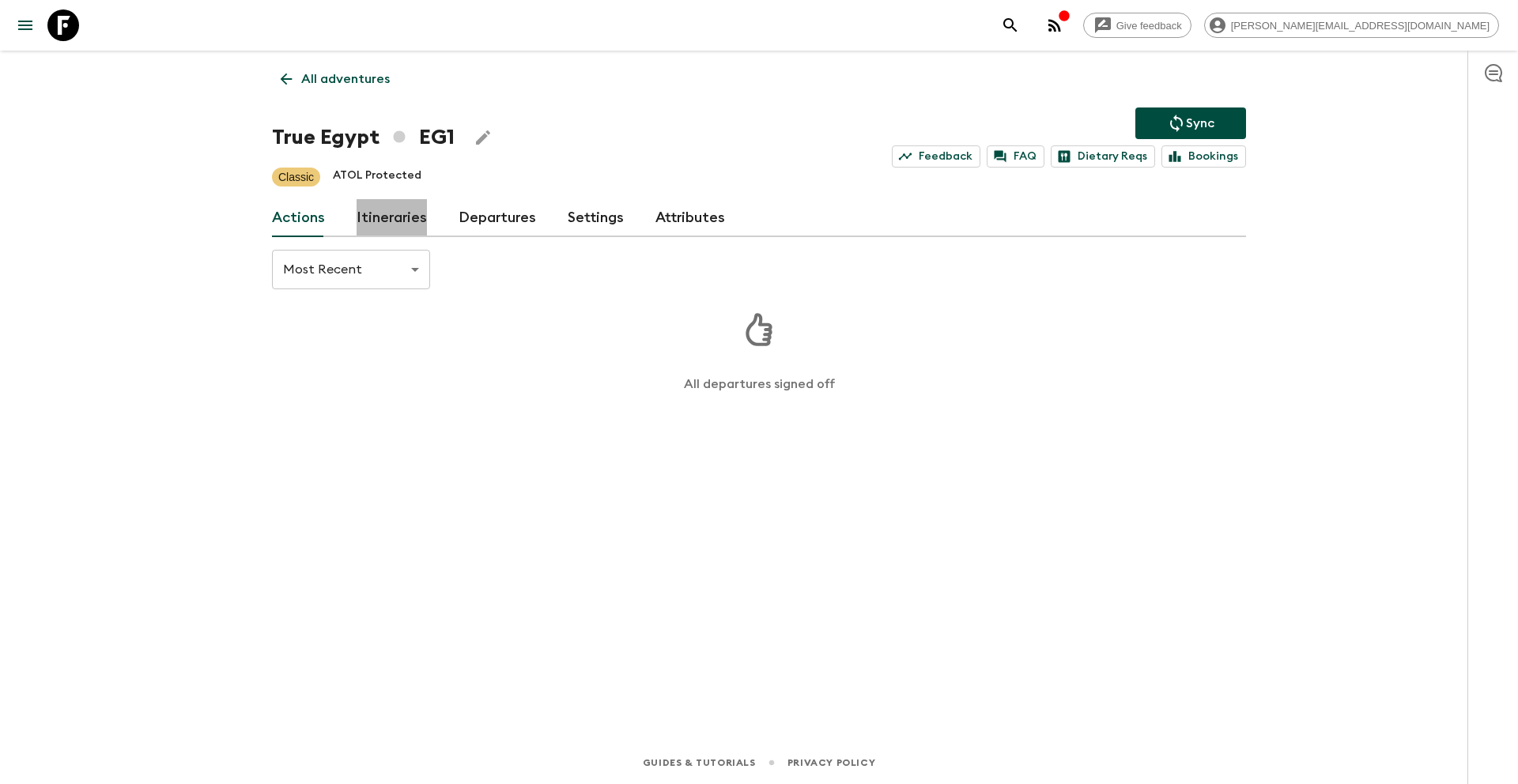
click at [395, 216] on link "Itineraries" at bounding box center [391, 218] width 70 height 38
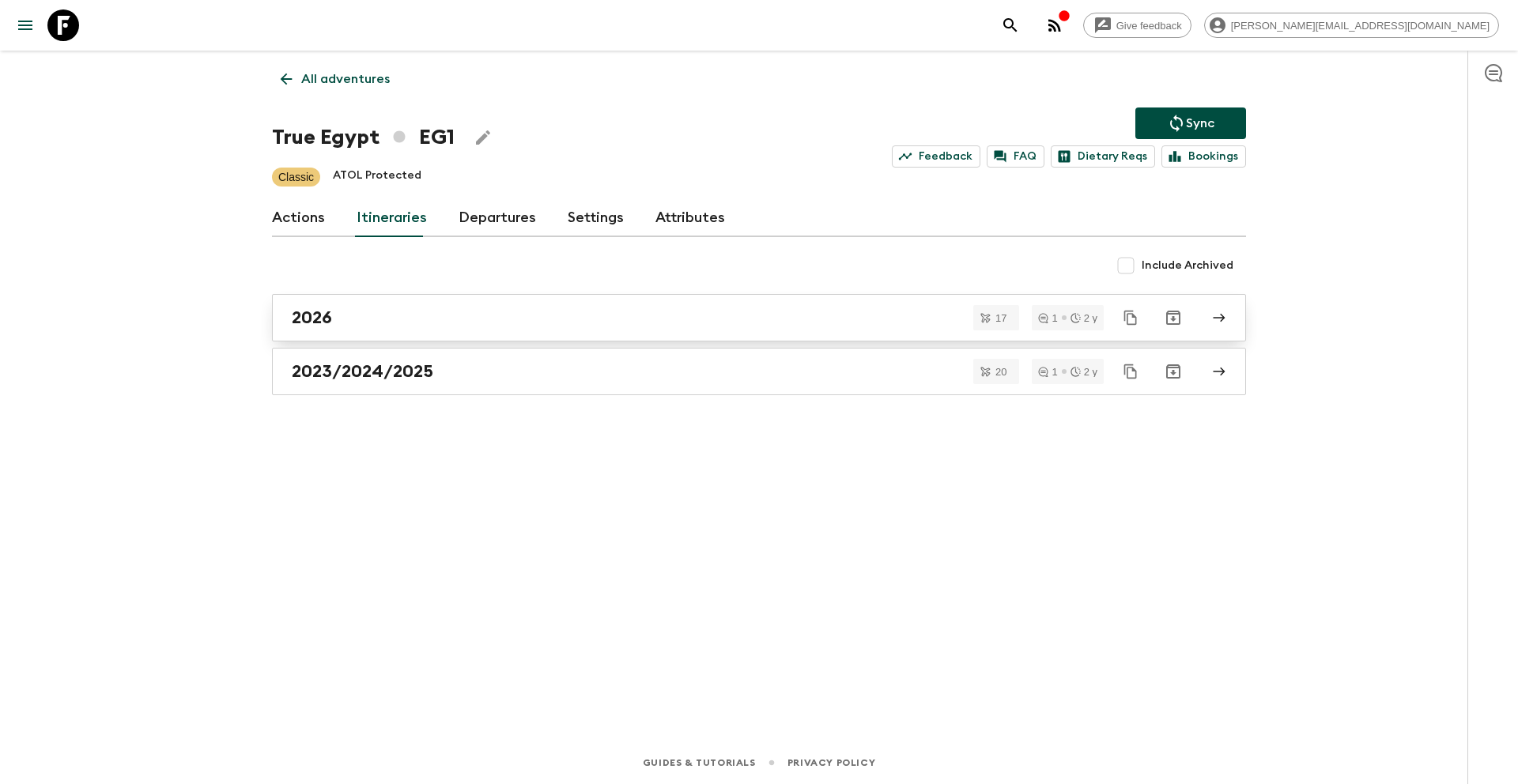
click at [426, 315] on div "2026" at bounding box center [744, 317] width 904 height 21
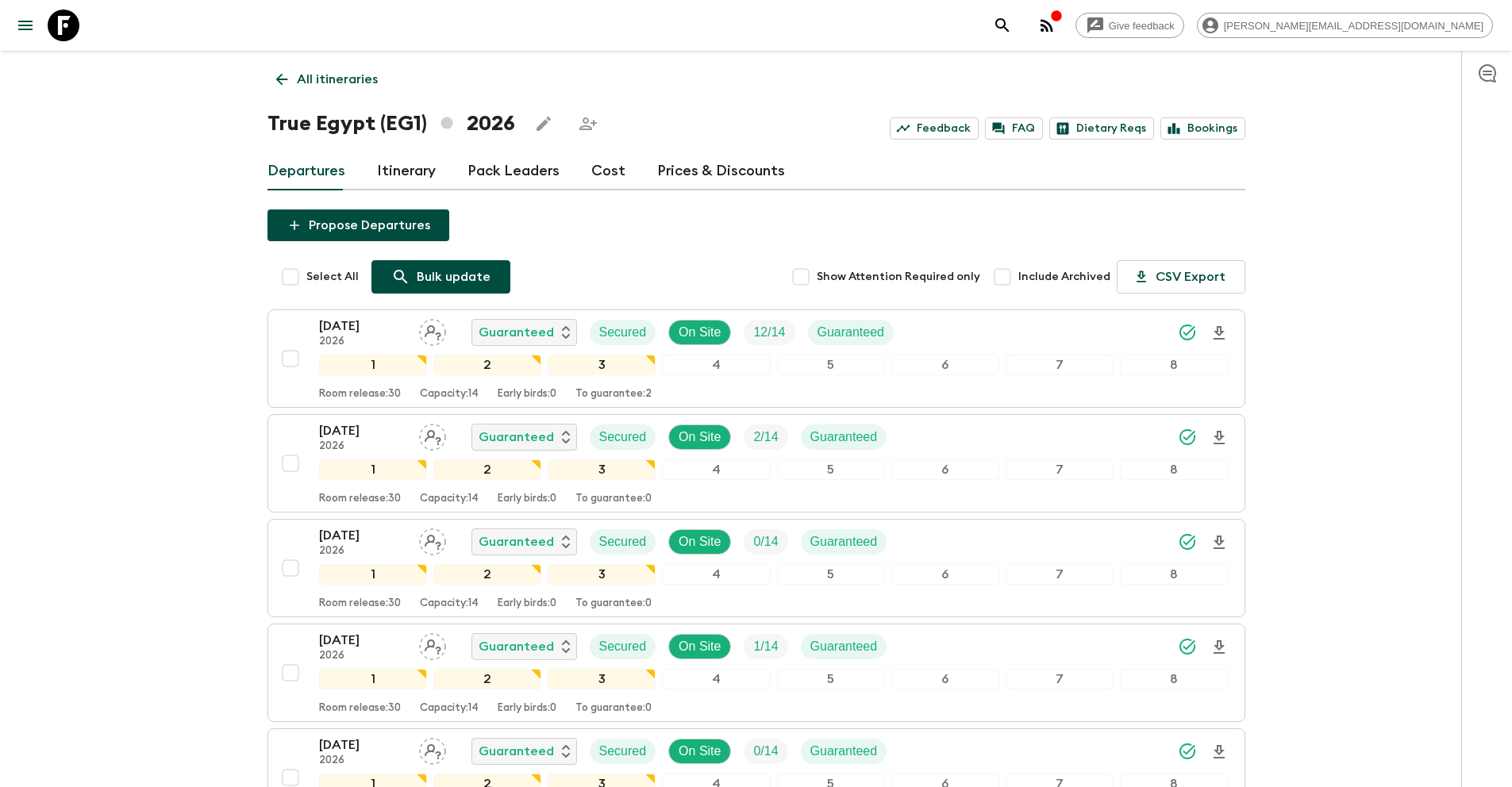
scroll to position [875, 0]
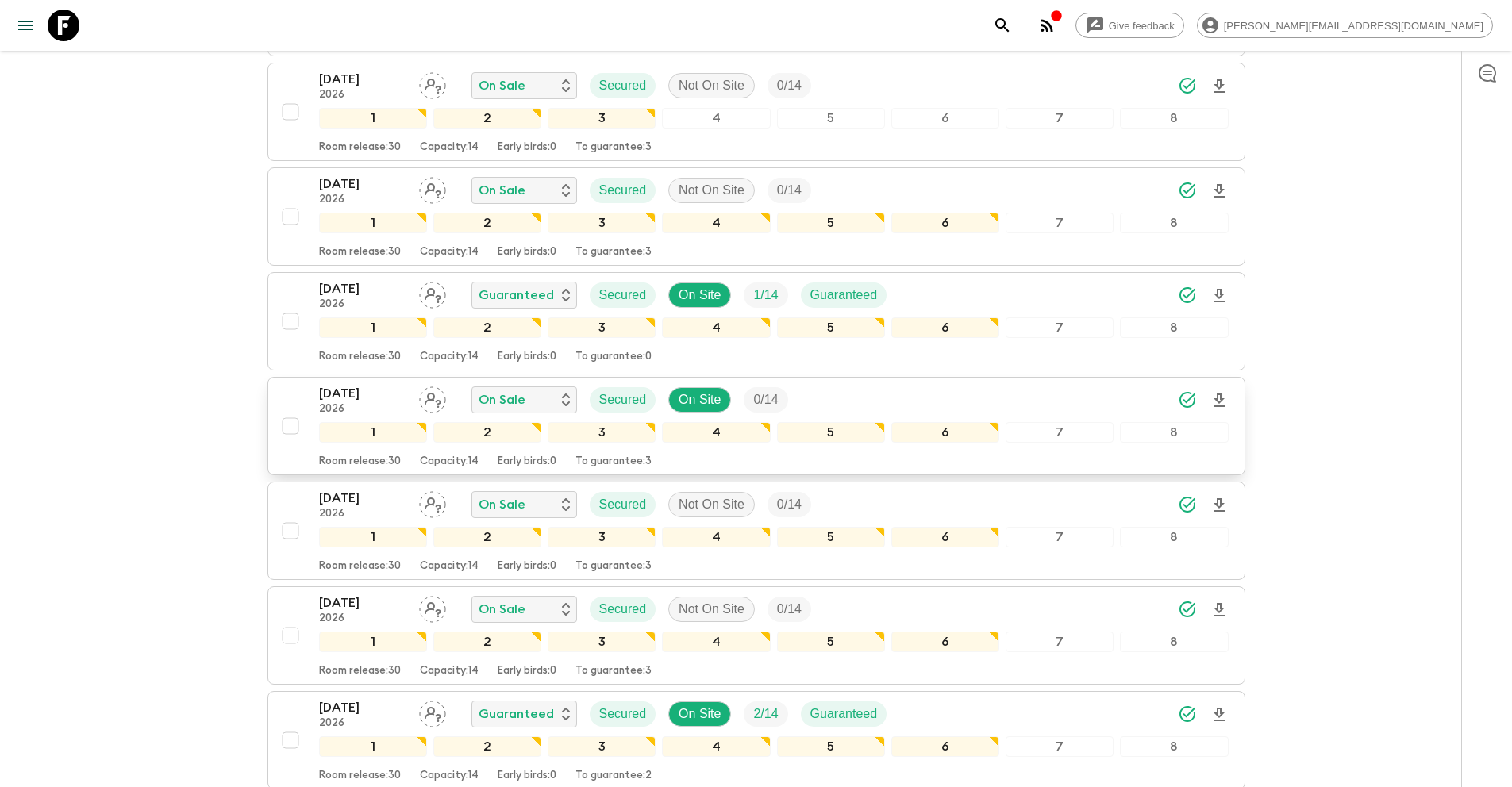
click at [287, 424] on input "checkbox" at bounding box center [290, 426] width 31 height 31
checkbox input "true"
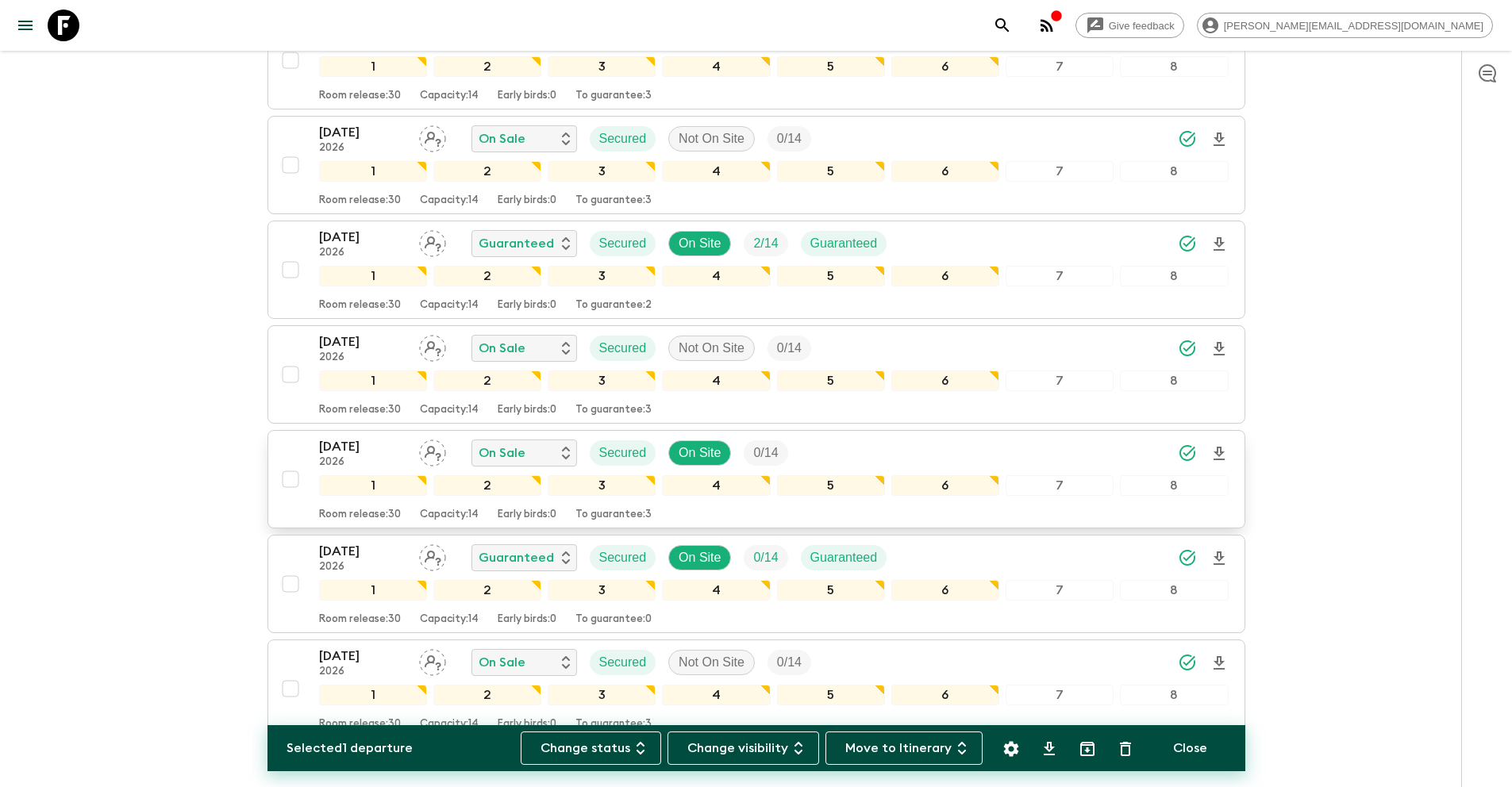
scroll to position [1359, 0]
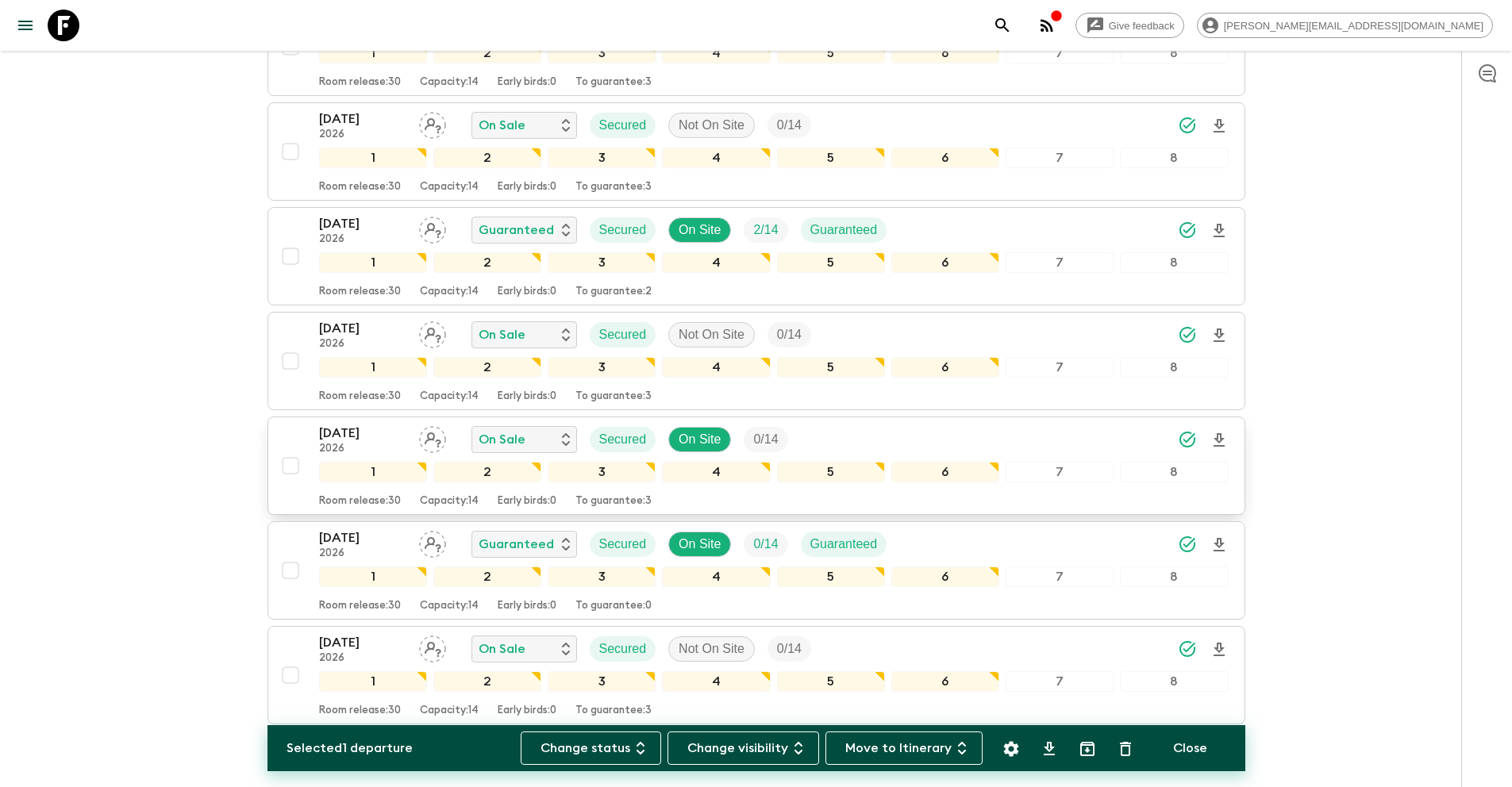
click at [288, 469] on input "checkbox" at bounding box center [290, 465] width 31 height 31
checkbox input "true"
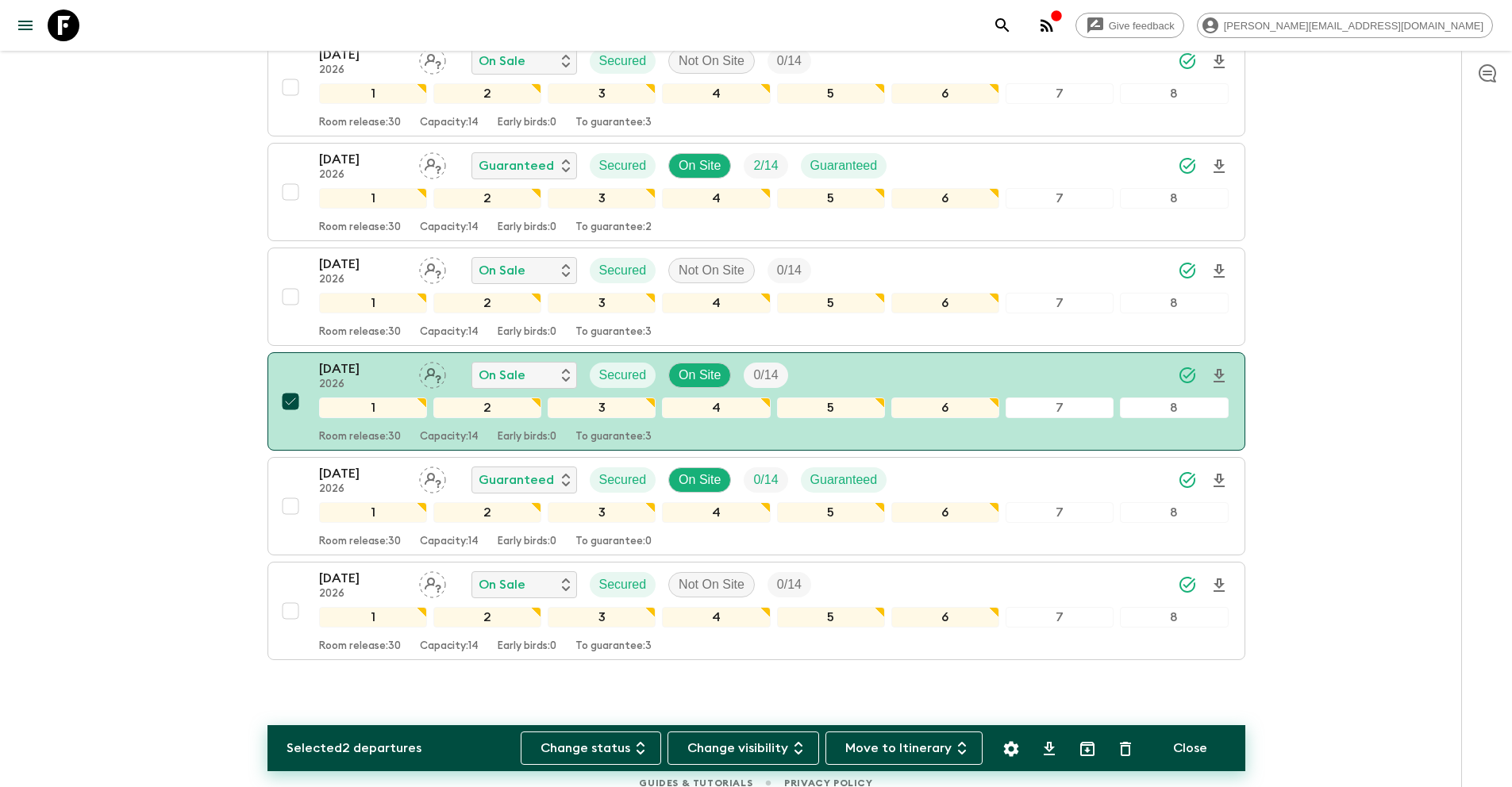
scroll to position [1440, 0]
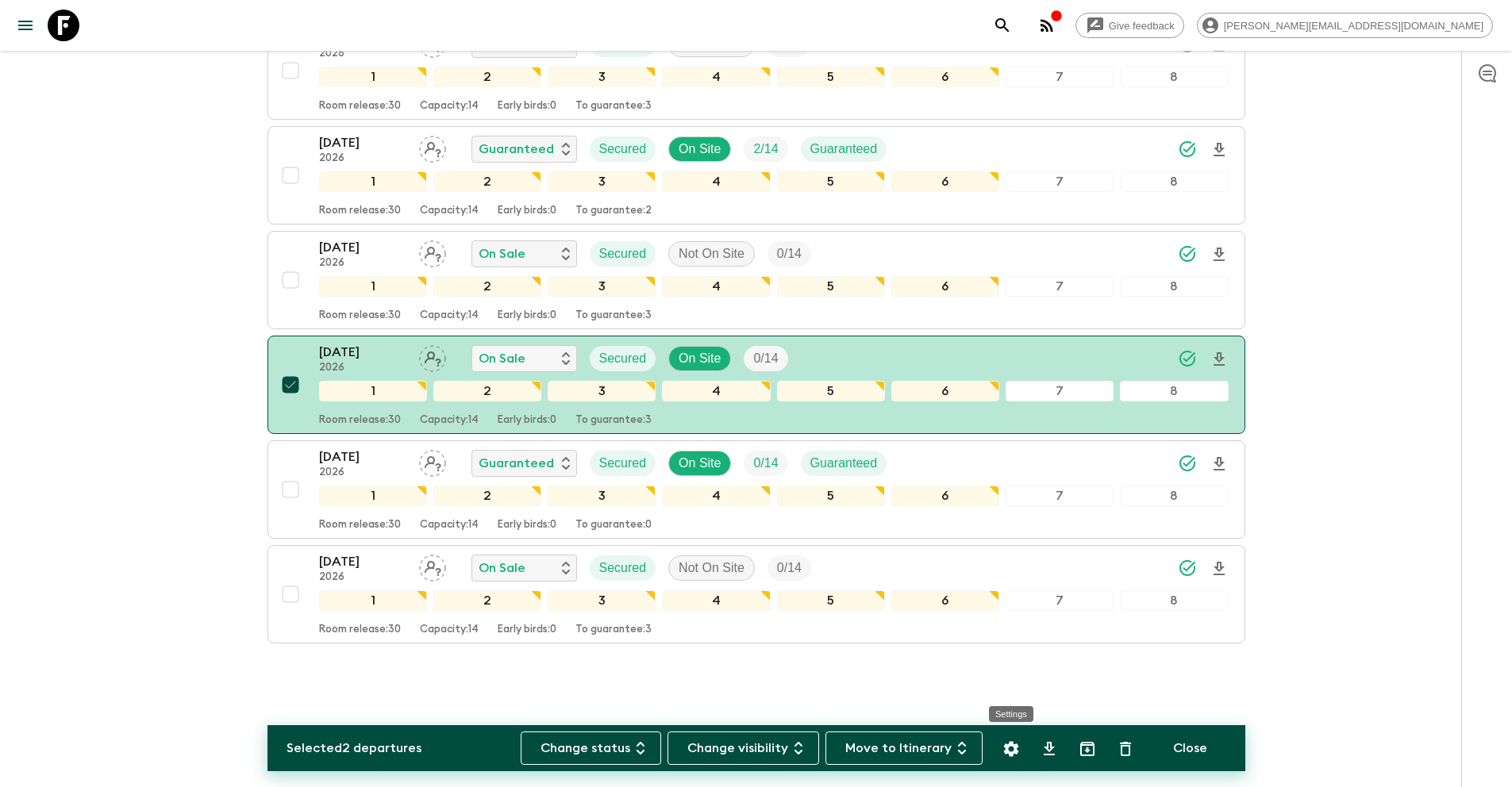
click at [1011, 745] on icon "Settings" at bounding box center [1010, 749] width 15 height 15
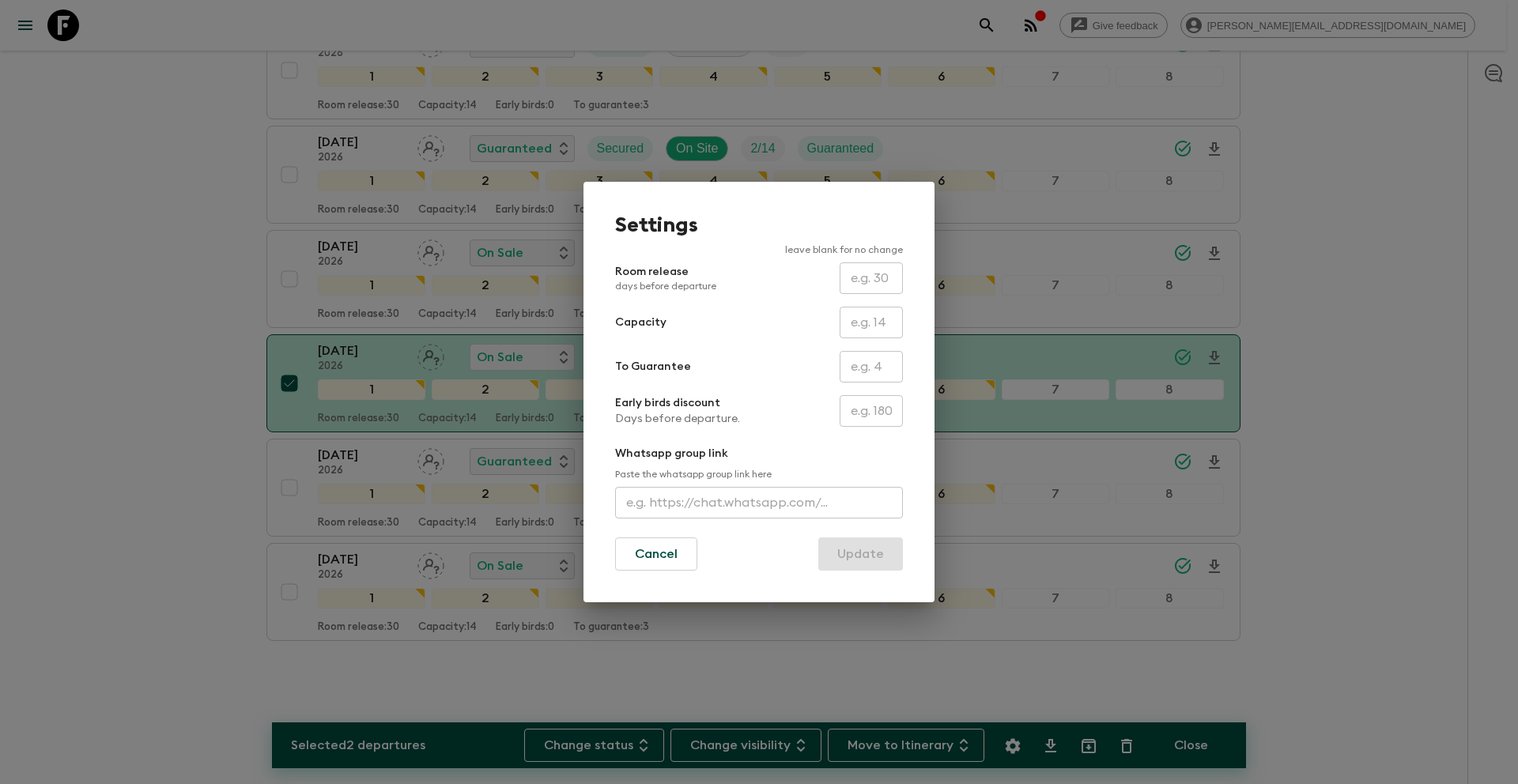
click at [858, 361] on input "text" at bounding box center [871, 366] width 63 height 31
type input "0"
click at [866, 550] on button "Update" at bounding box center [860, 554] width 85 height 33
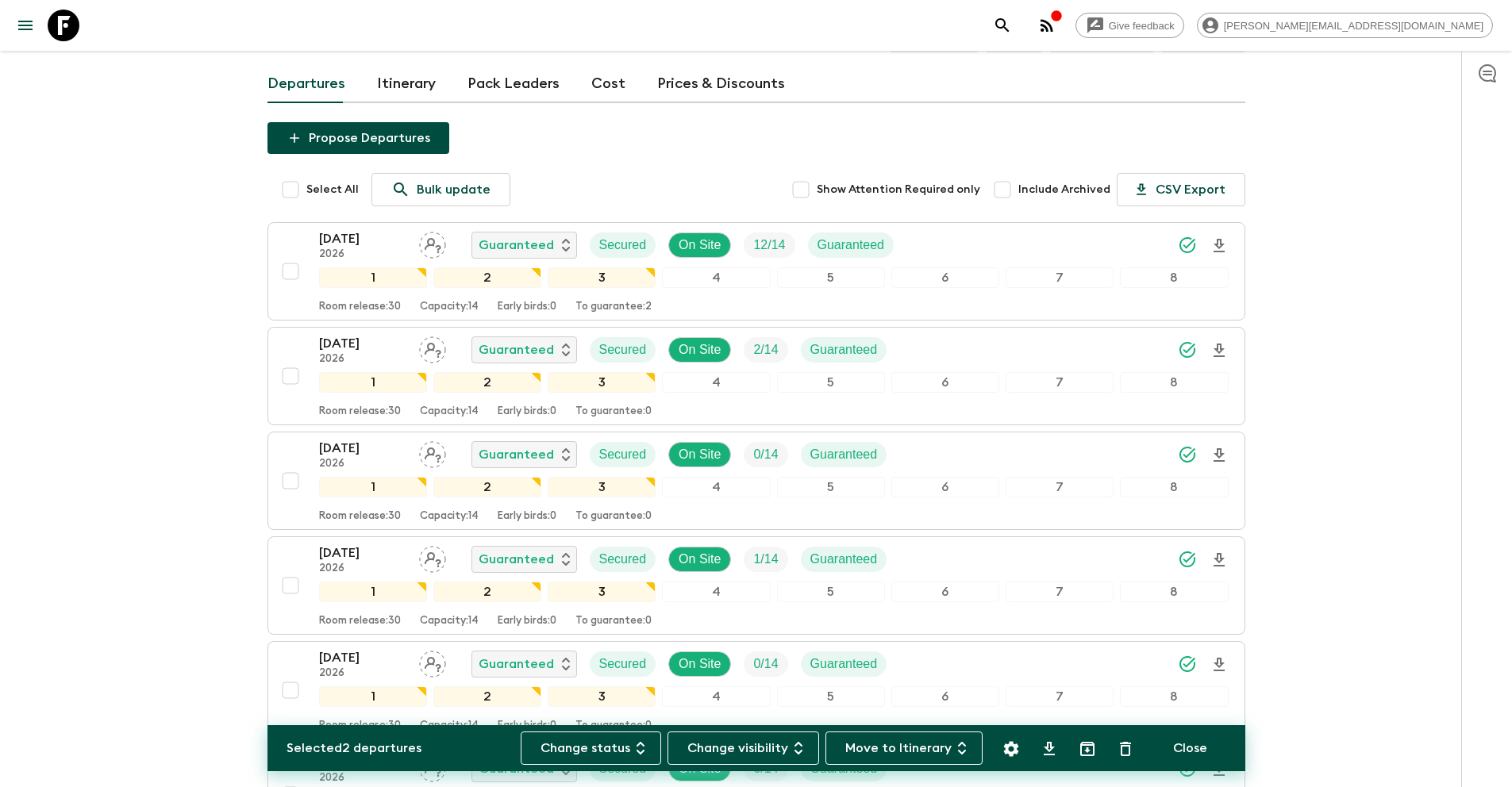
scroll to position [0, 0]
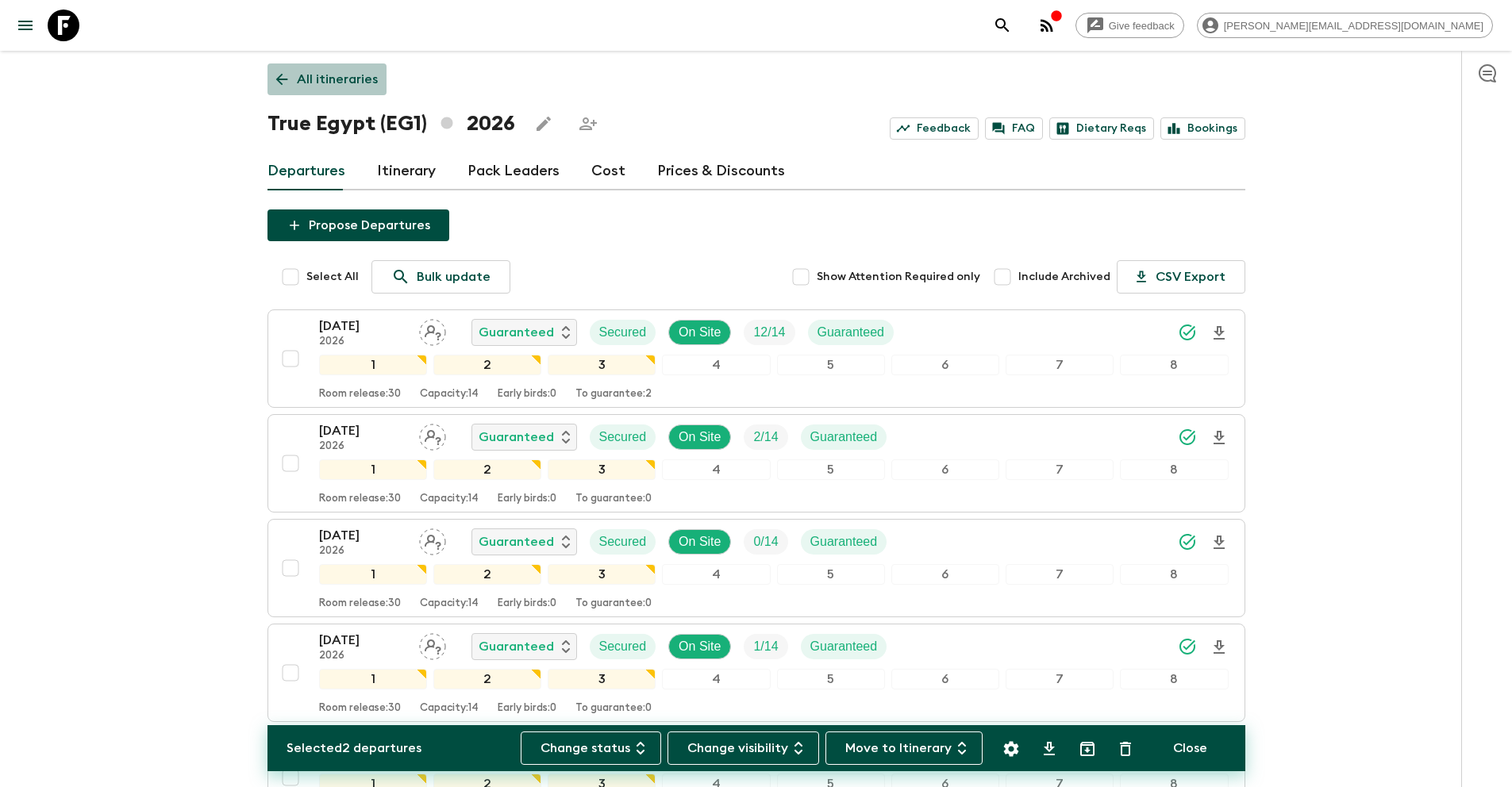
click at [360, 75] on p "All itineraries" at bounding box center [337, 79] width 81 height 19
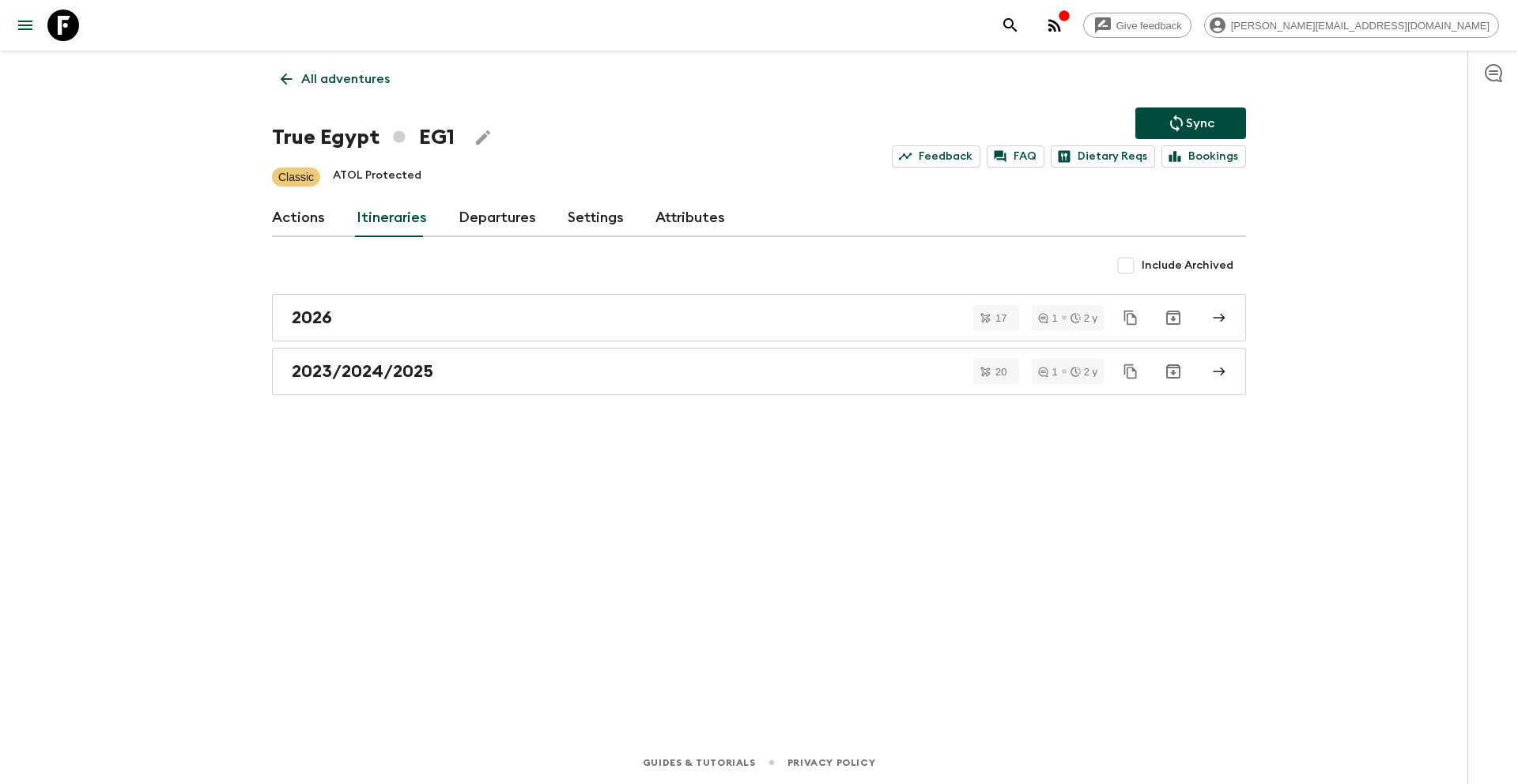
click at [1200, 131] on p "Sync" at bounding box center [1200, 123] width 29 height 19
click at [315, 70] on p "All adventures" at bounding box center [346, 78] width 89 height 19
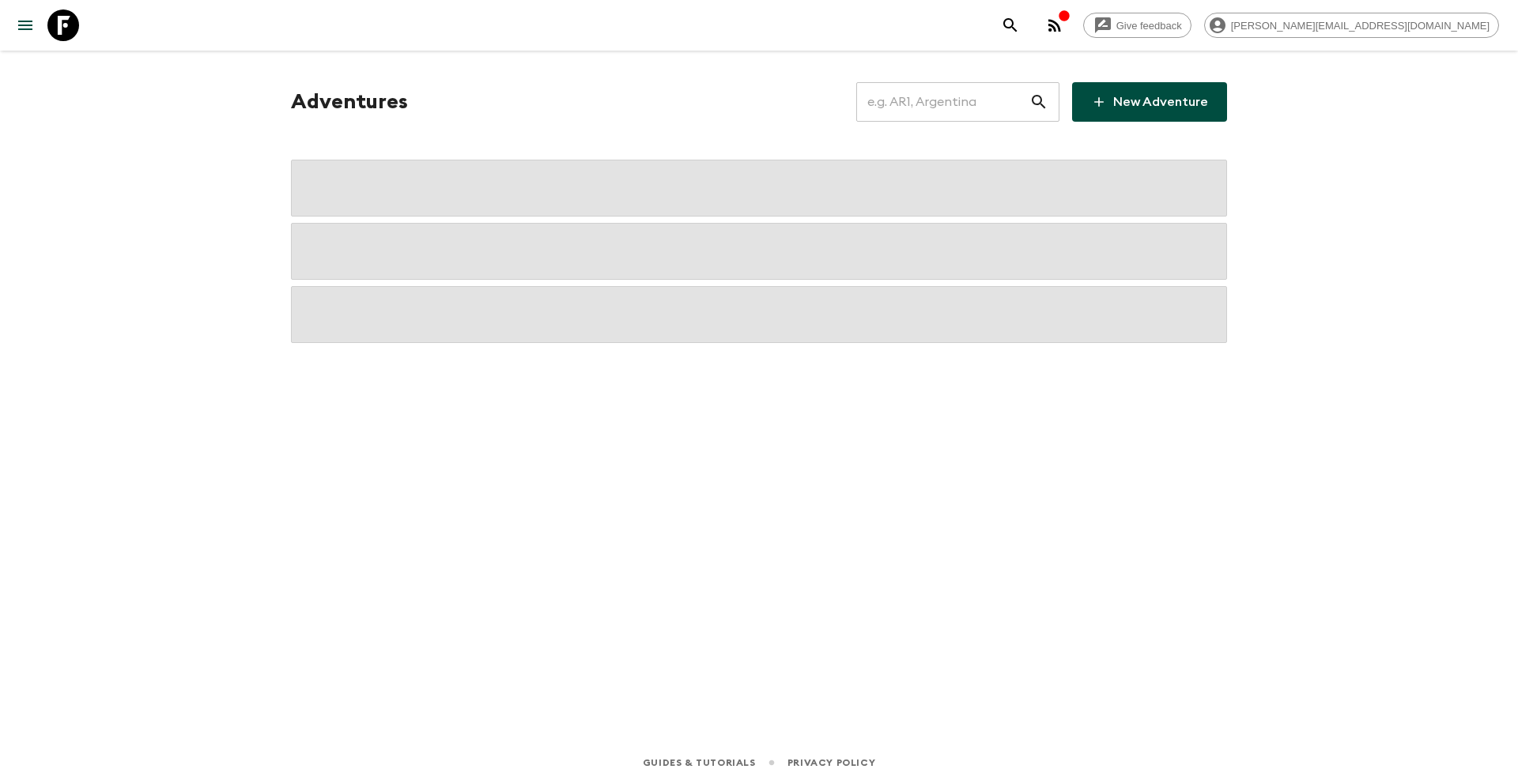
click at [1011, 109] on input "text" at bounding box center [943, 102] width 173 height 44
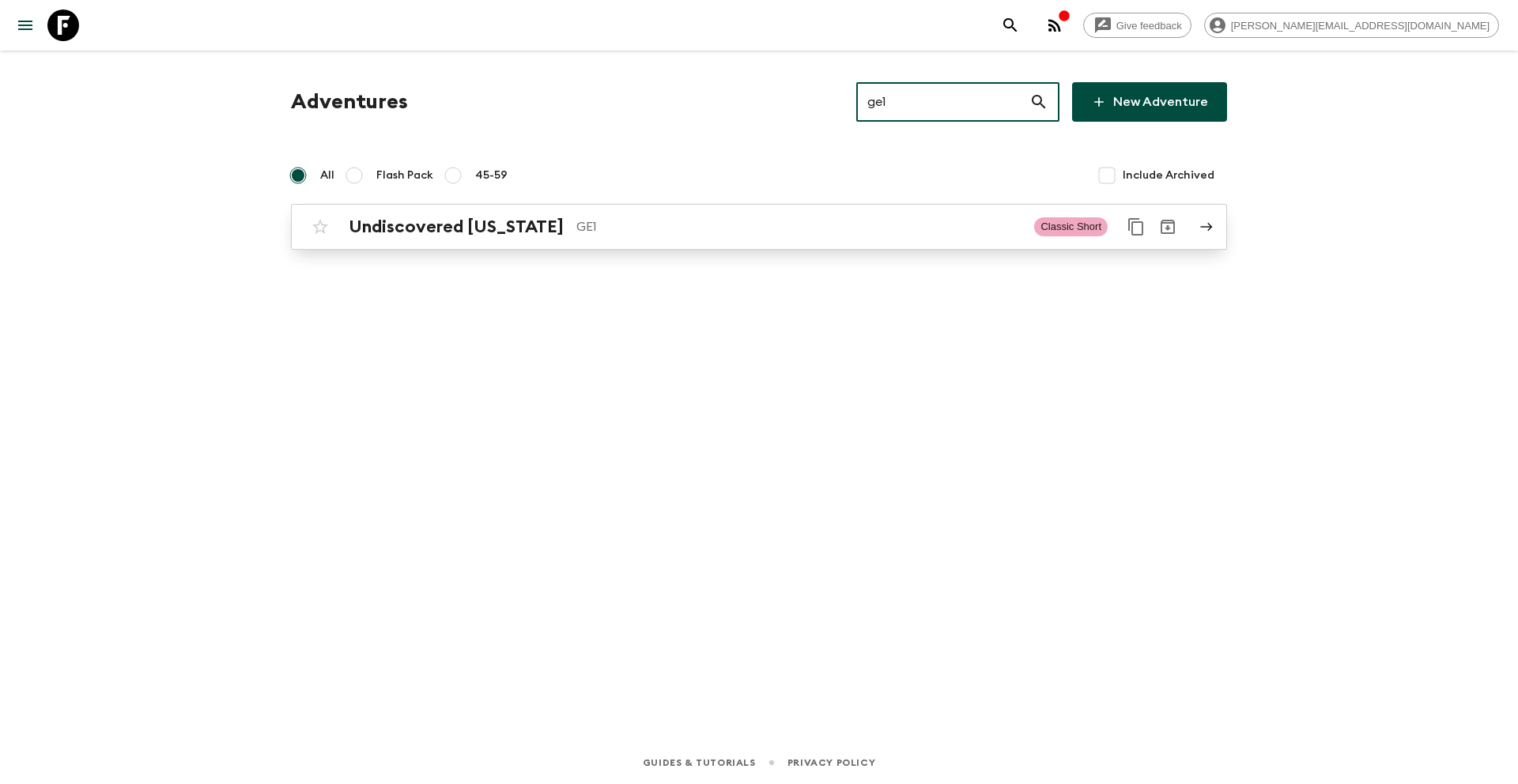
type input "ge1"
click at [623, 222] on p "GE1" at bounding box center [799, 226] width 445 height 19
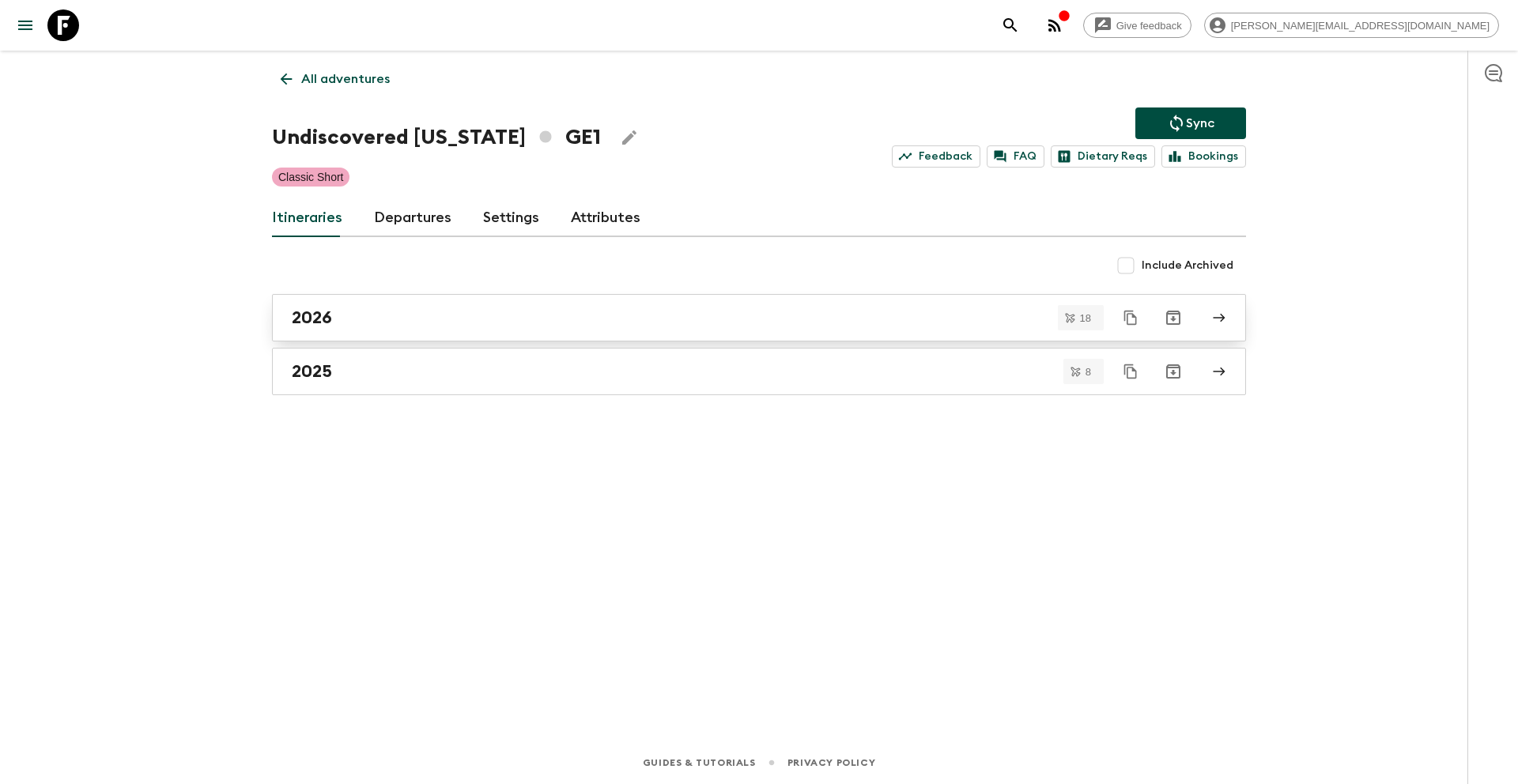
click at [385, 324] on div "2026" at bounding box center [744, 317] width 904 height 21
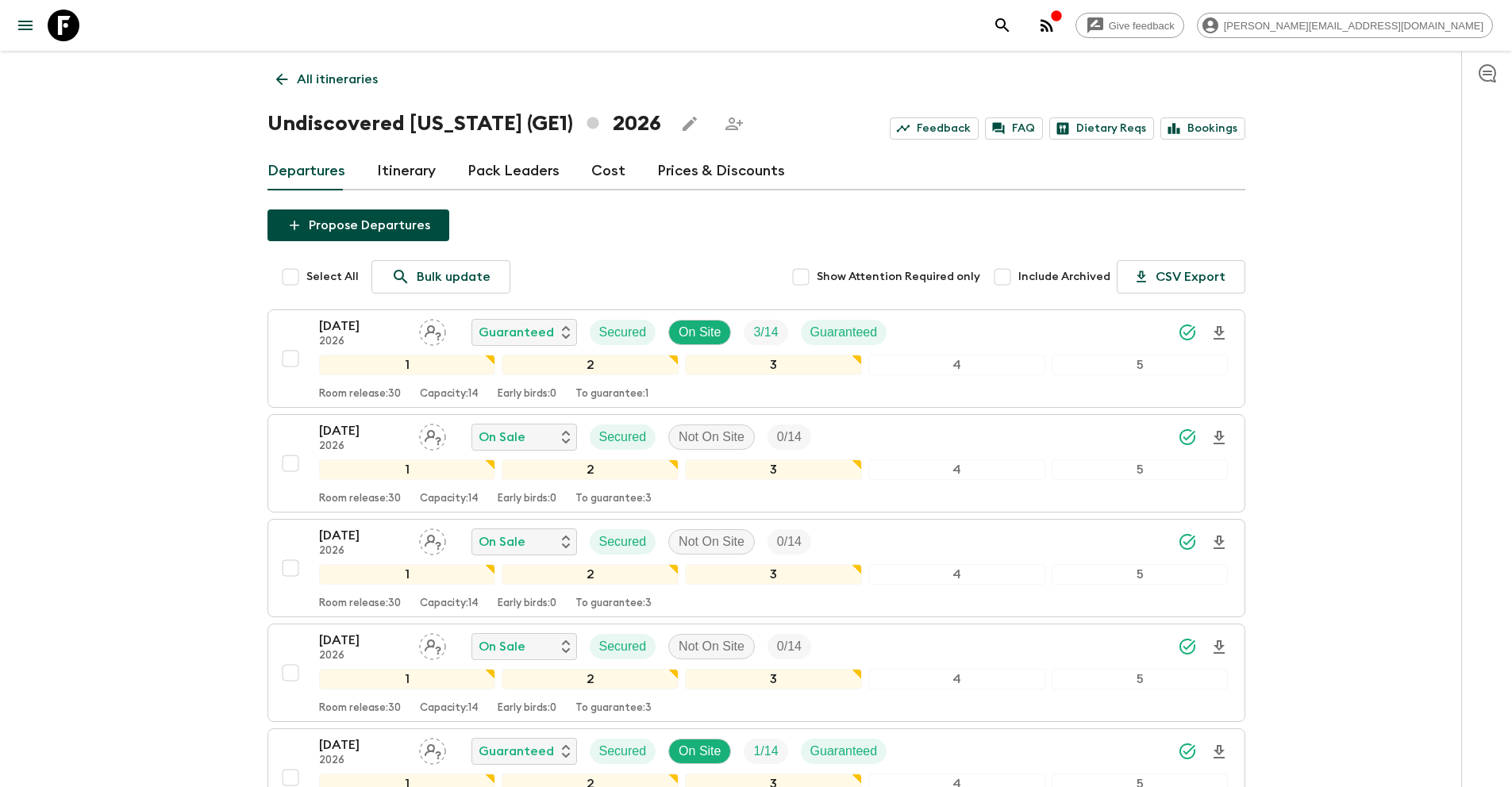
scroll to position [770, 0]
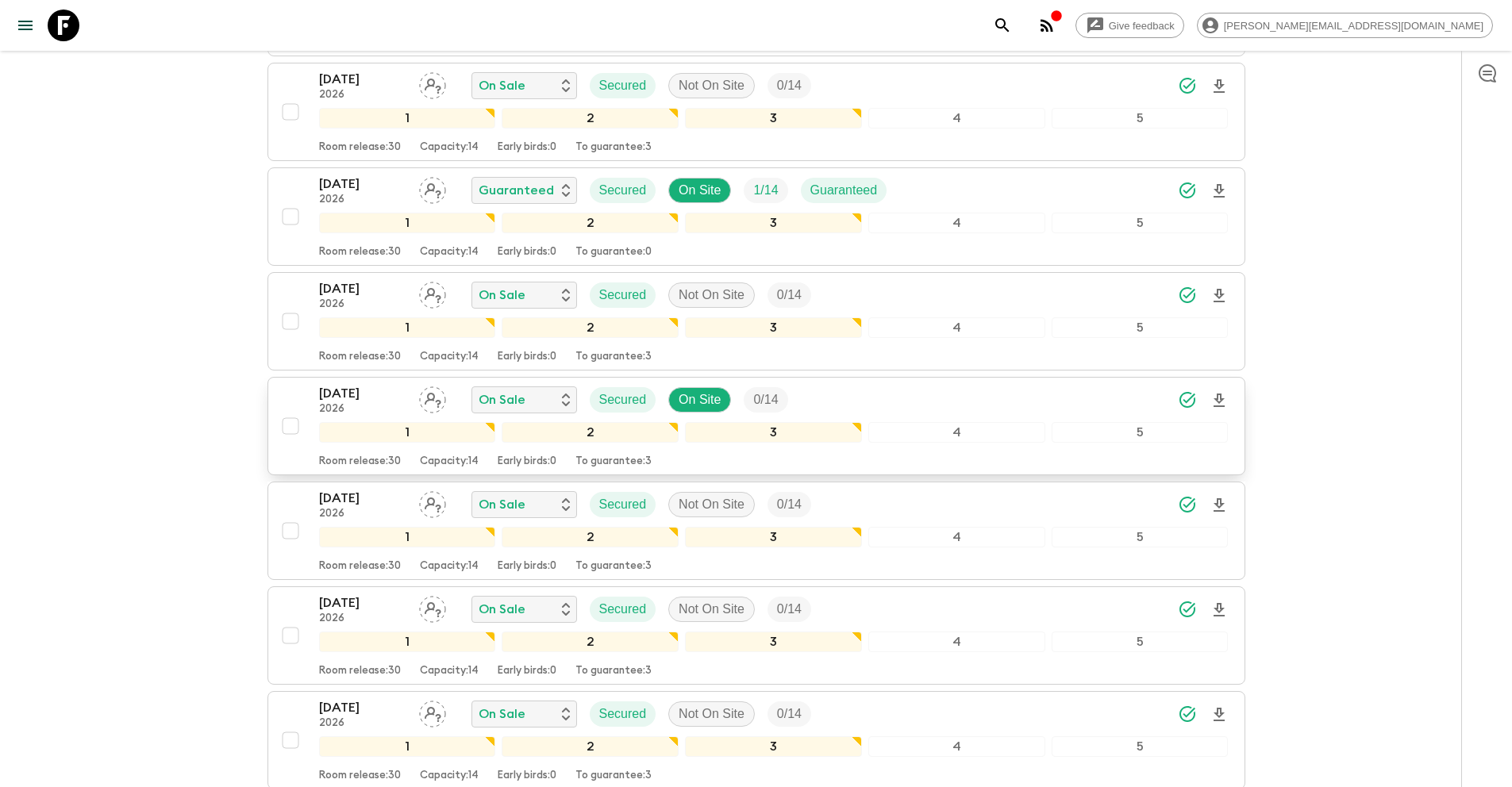
click at [289, 427] on input "checkbox" at bounding box center [290, 426] width 31 height 31
checkbox input "true"
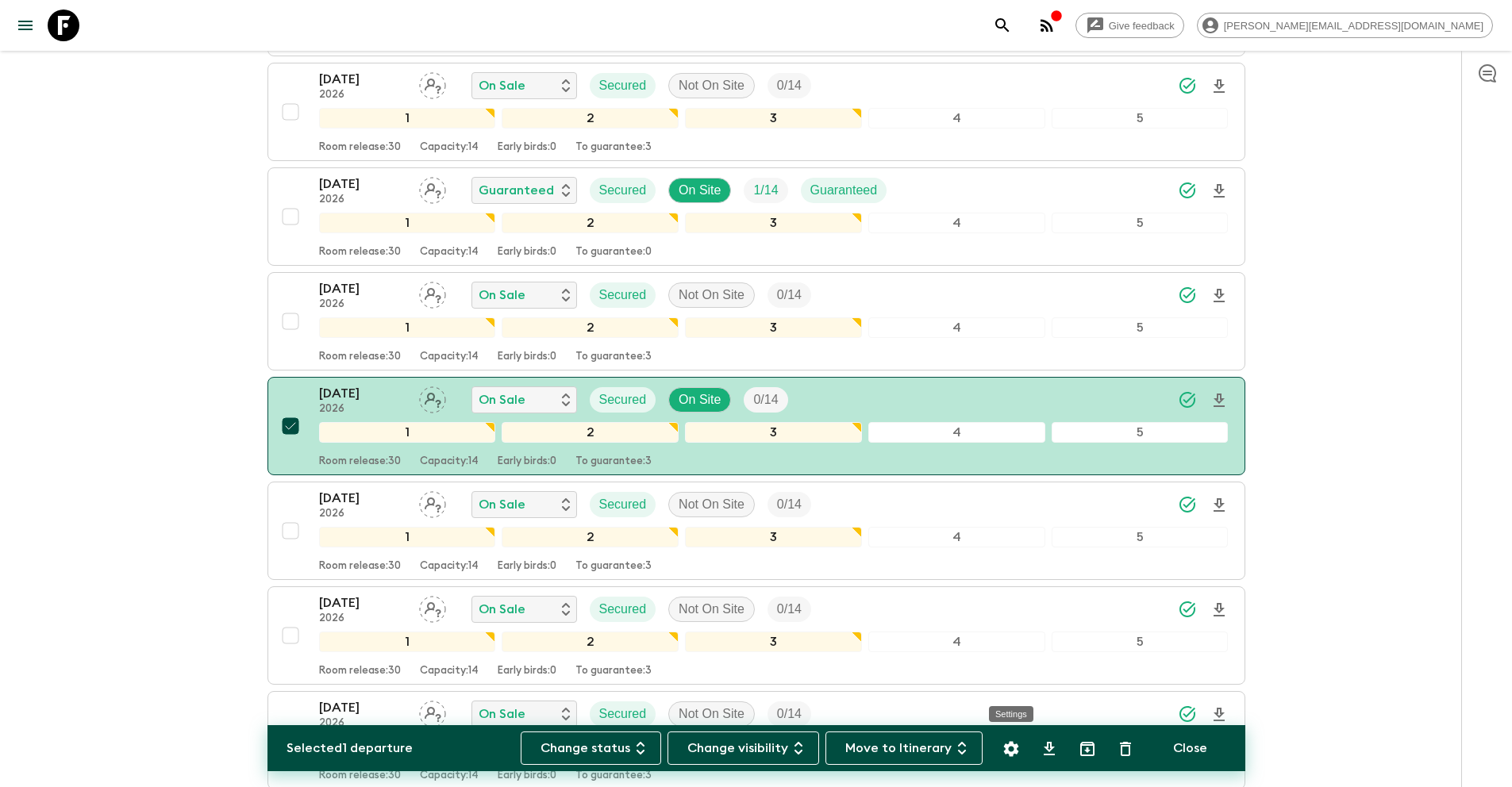
click at [1008, 751] on icon "Settings" at bounding box center [1010, 749] width 15 height 15
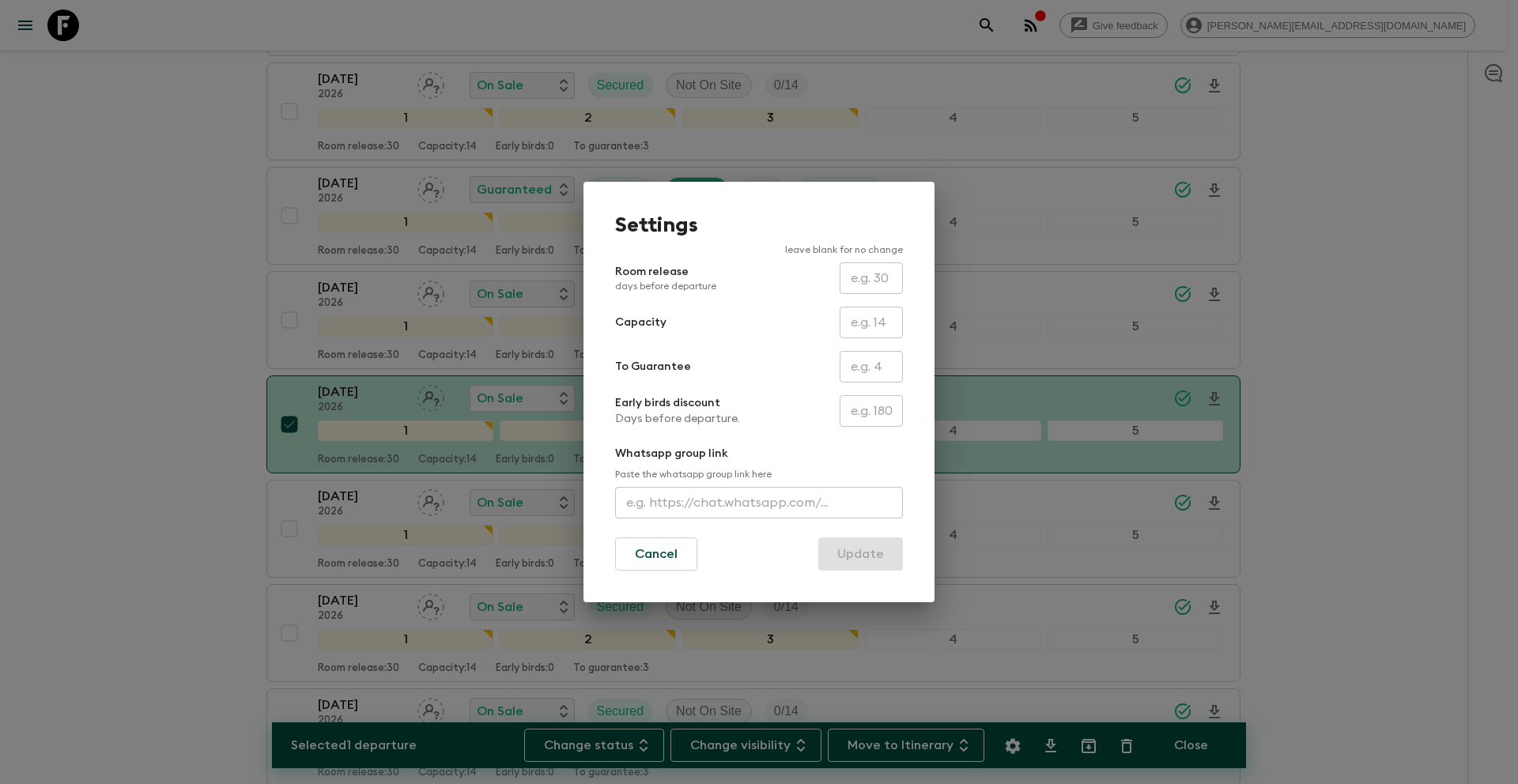
click at [857, 363] on input "text" at bounding box center [871, 366] width 63 height 31
type input "0"
drag, startPoint x: 874, startPoint y: 550, endPoint x: 930, endPoint y: 557, distance: 56.4
click at [875, 550] on button "Update" at bounding box center [860, 554] width 85 height 33
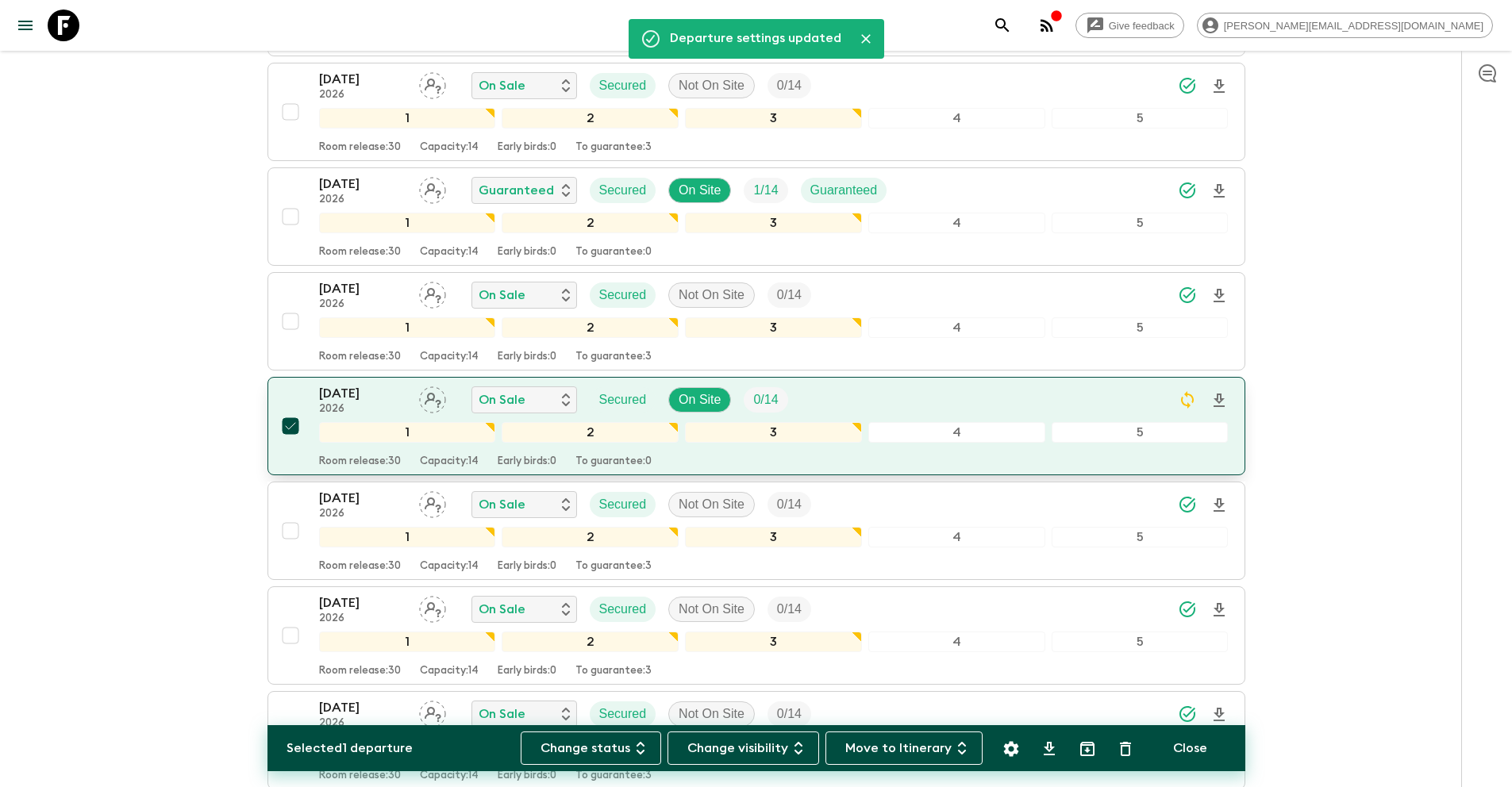
click at [293, 427] on input "checkbox" at bounding box center [290, 426] width 31 height 31
checkbox input "false"
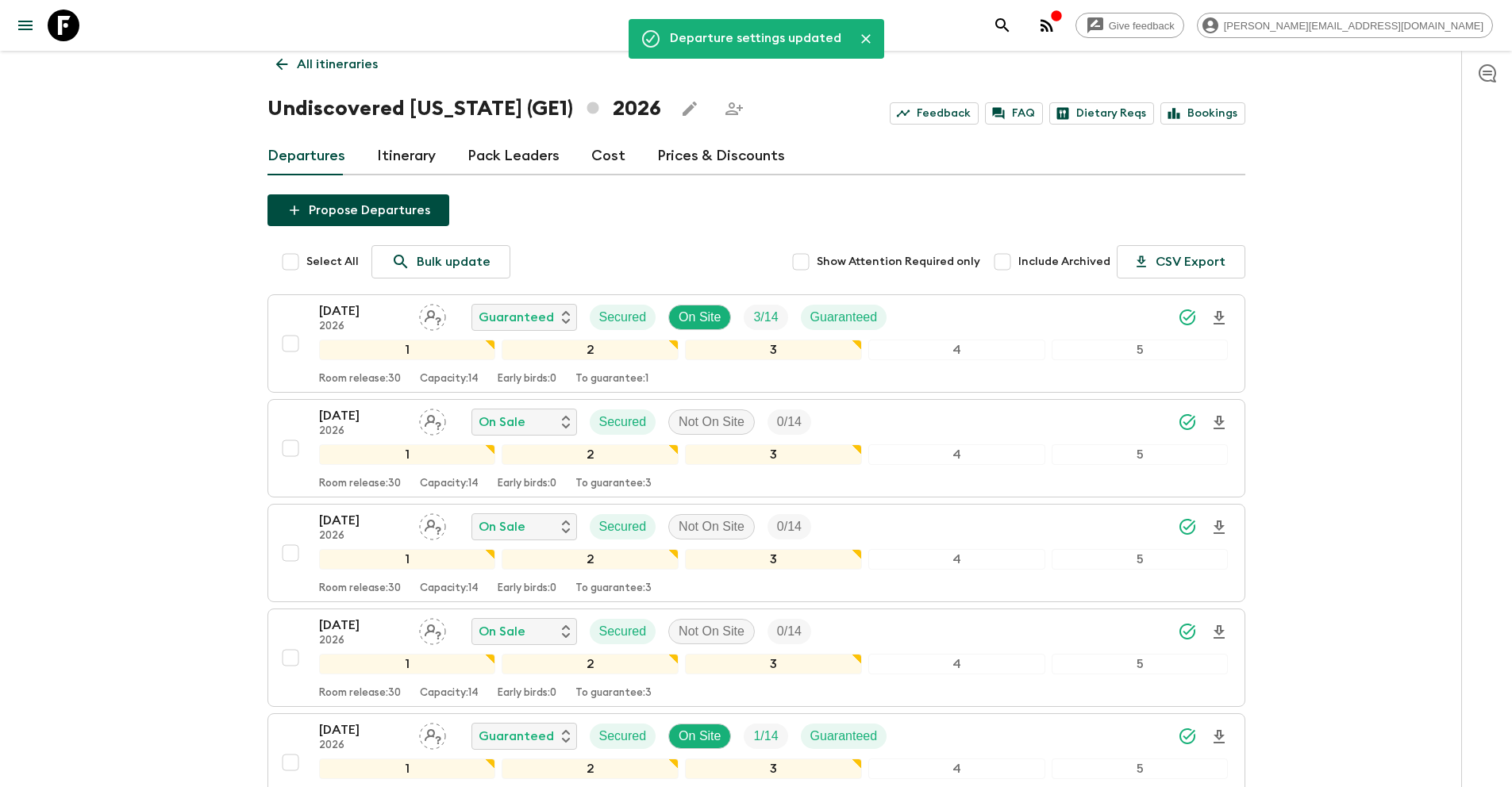
scroll to position [0, 0]
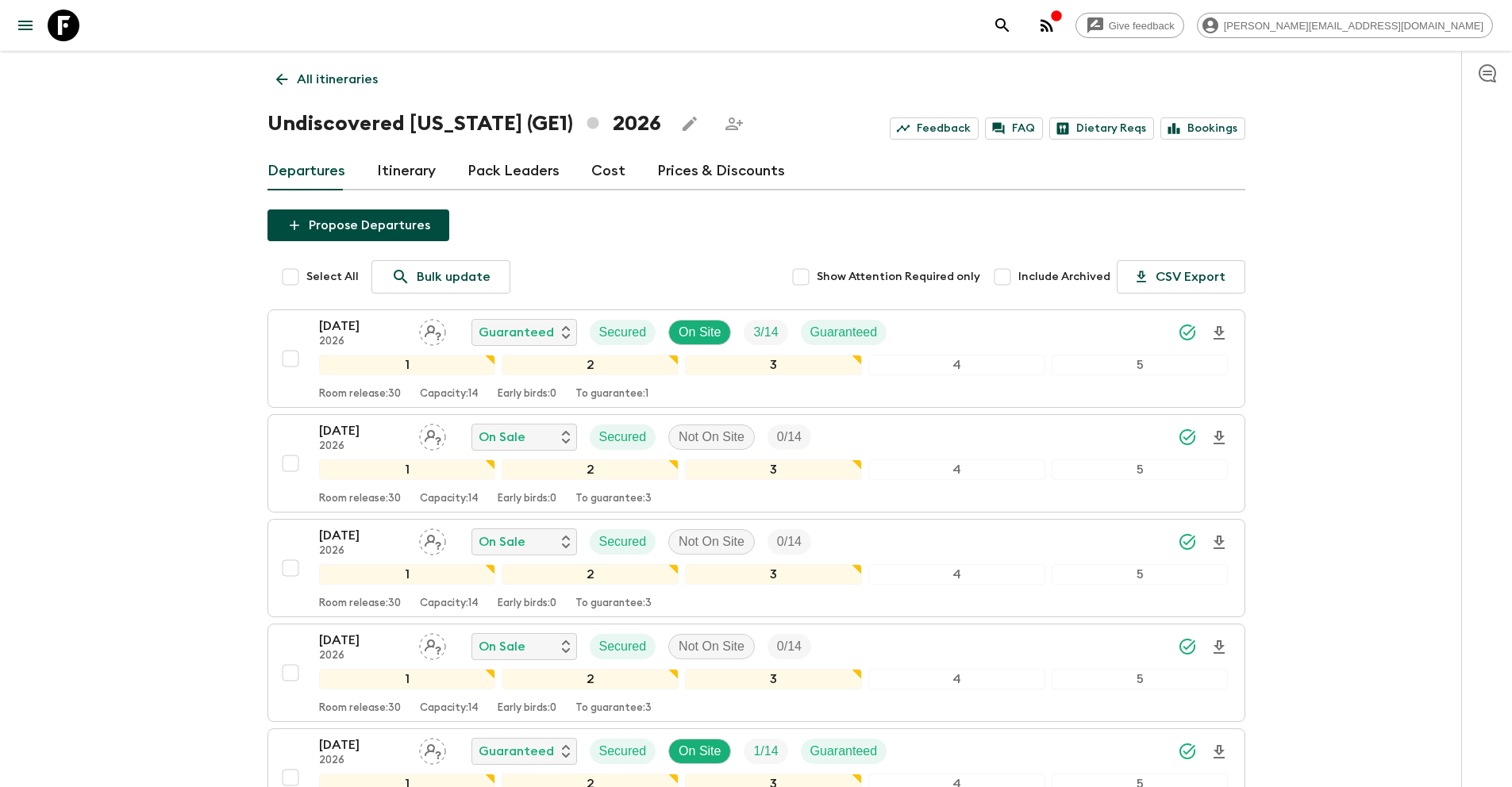
click at [321, 82] on p "All itineraries" at bounding box center [337, 79] width 81 height 19
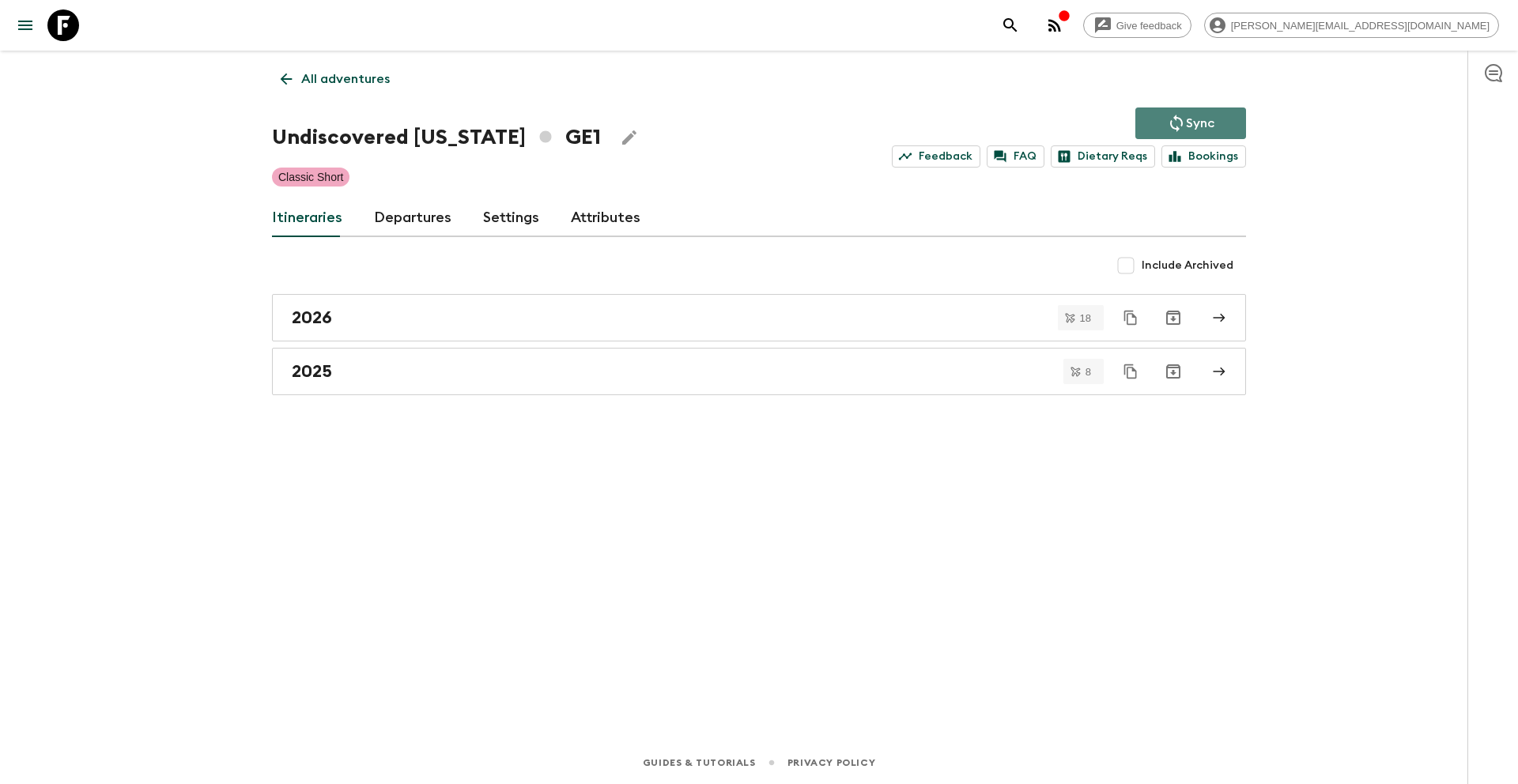
click at [1178, 129] on icon "Sync adventure departures to the booking engine" at bounding box center [1176, 123] width 19 height 19
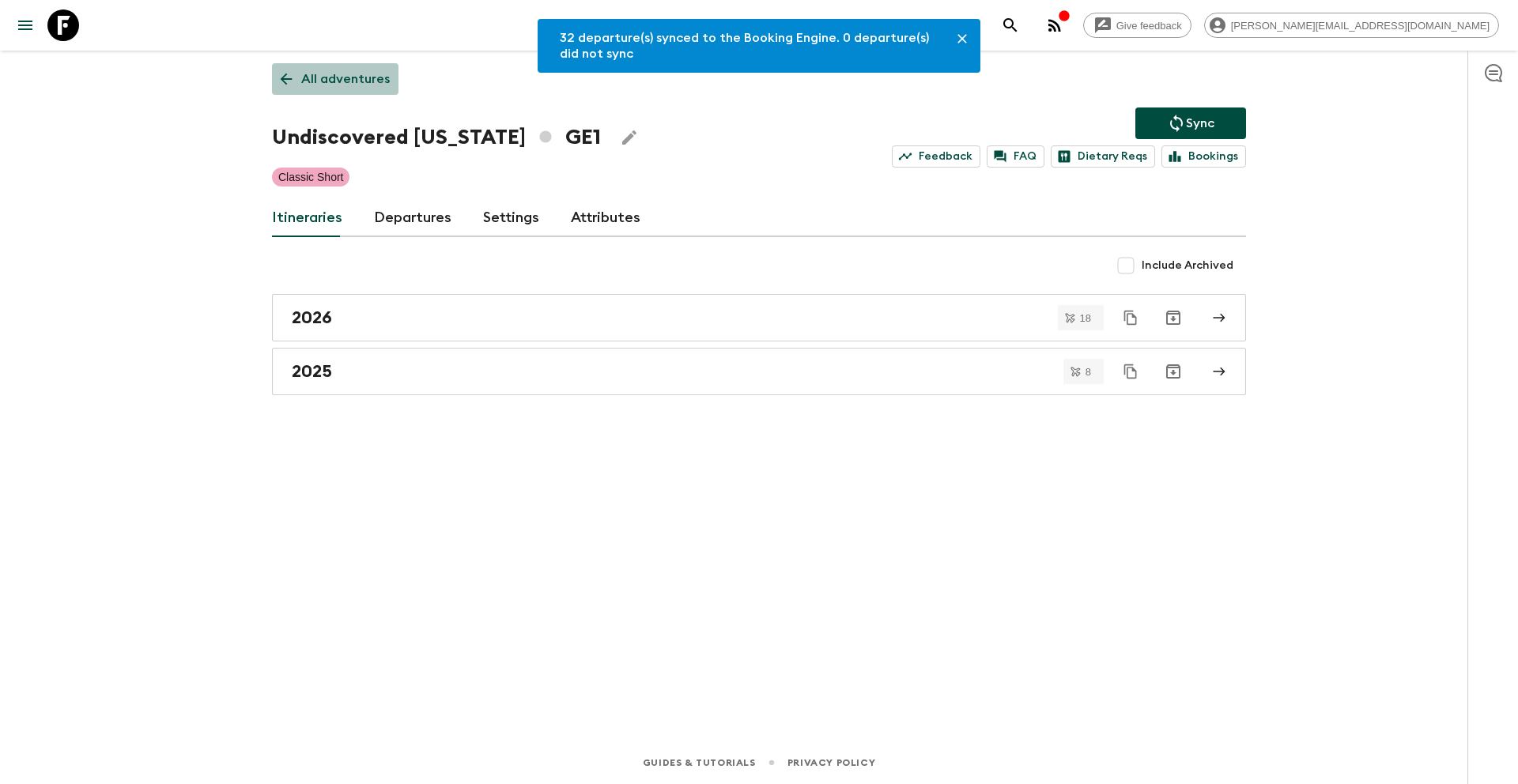
drag, startPoint x: 350, startPoint y: 77, endPoint x: 371, endPoint y: 79, distance: 21.1
click at [350, 77] on p "All adventures" at bounding box center [346, 78] width 89 height 19
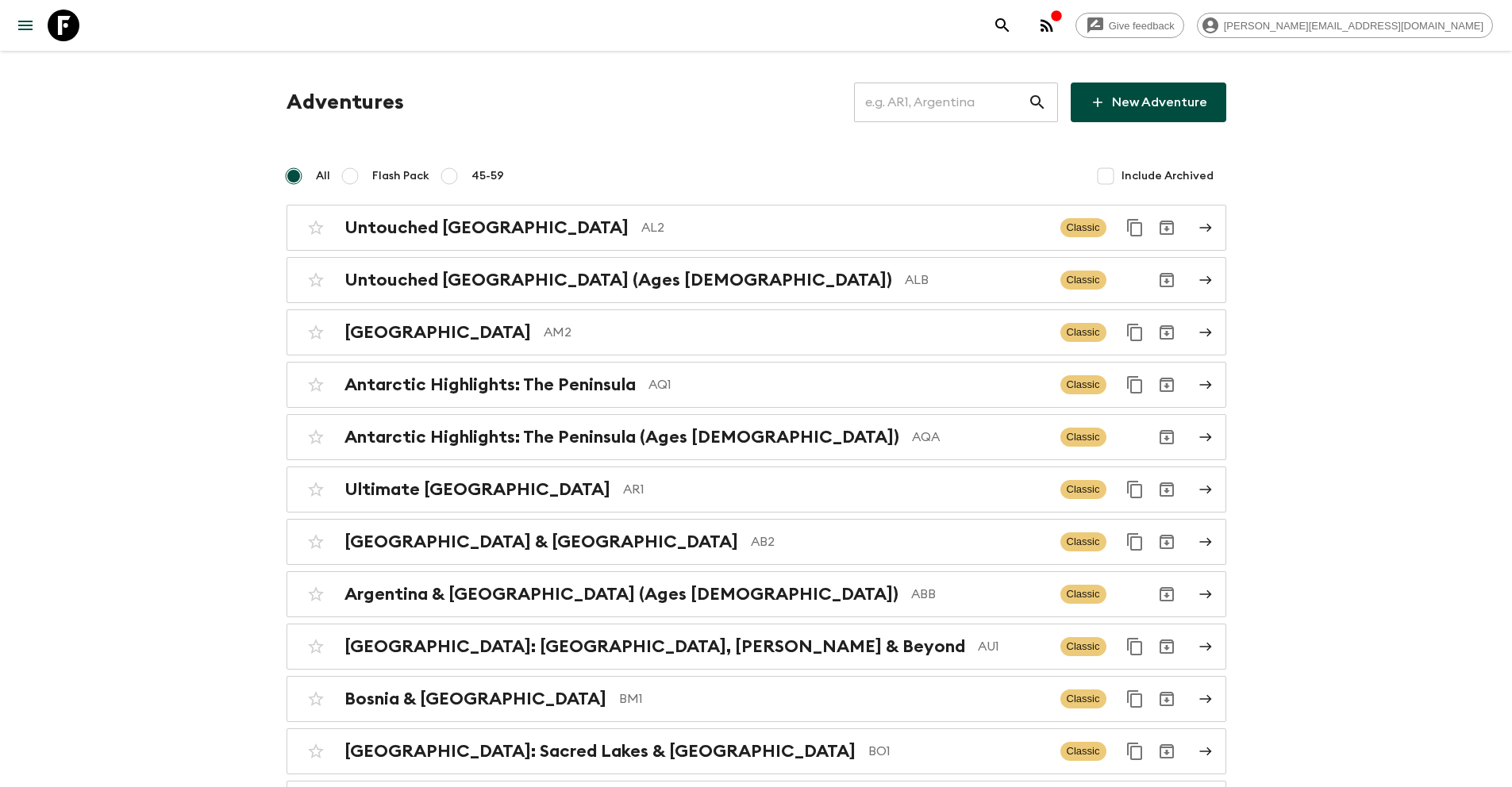
click at [940, 97] on input "text" at bounding box center [941, 103] width 174 height 45
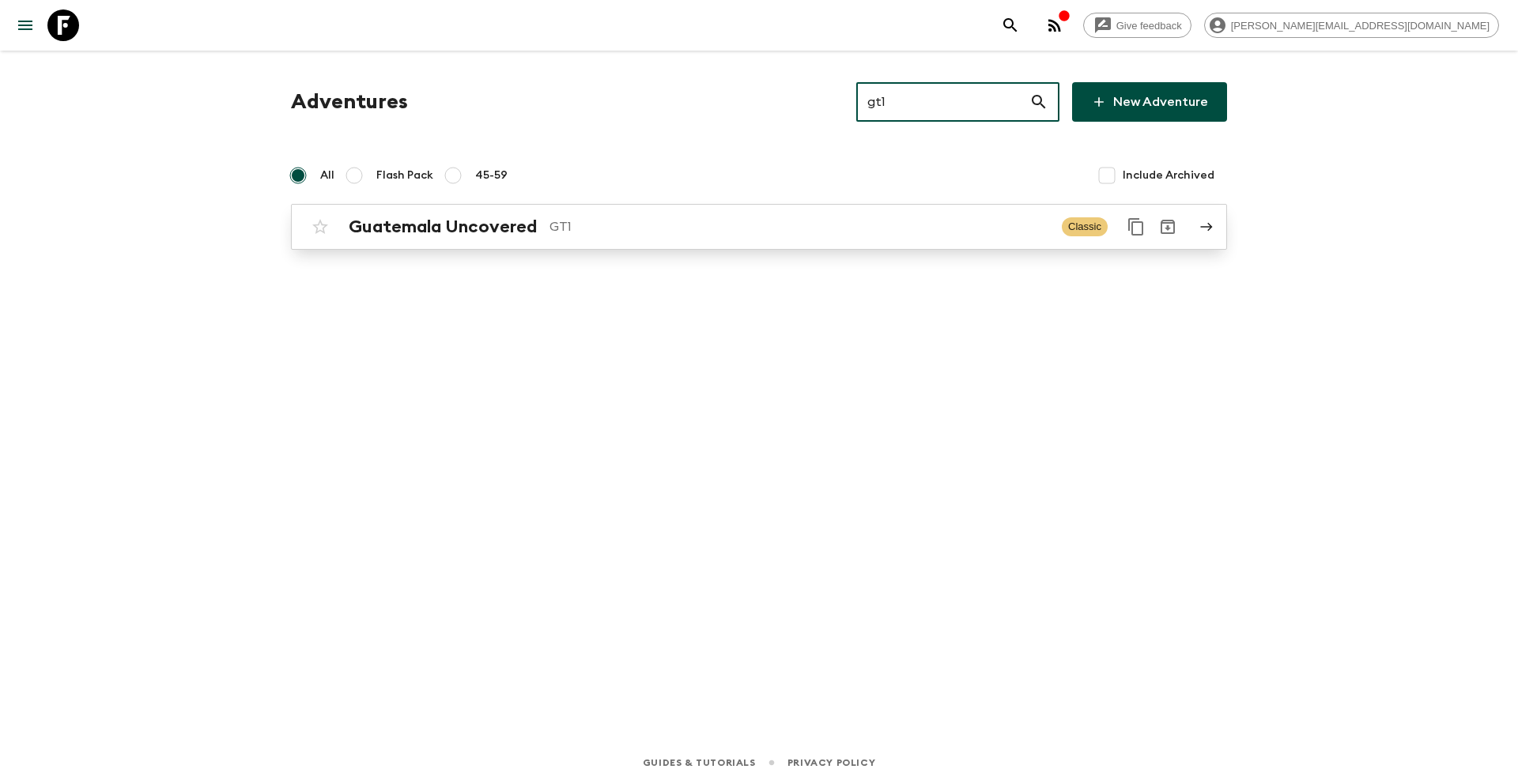
type input "gt1"
click at [647, 231] on p "GT1" at bounding box center [799, 226] width 500 height 19
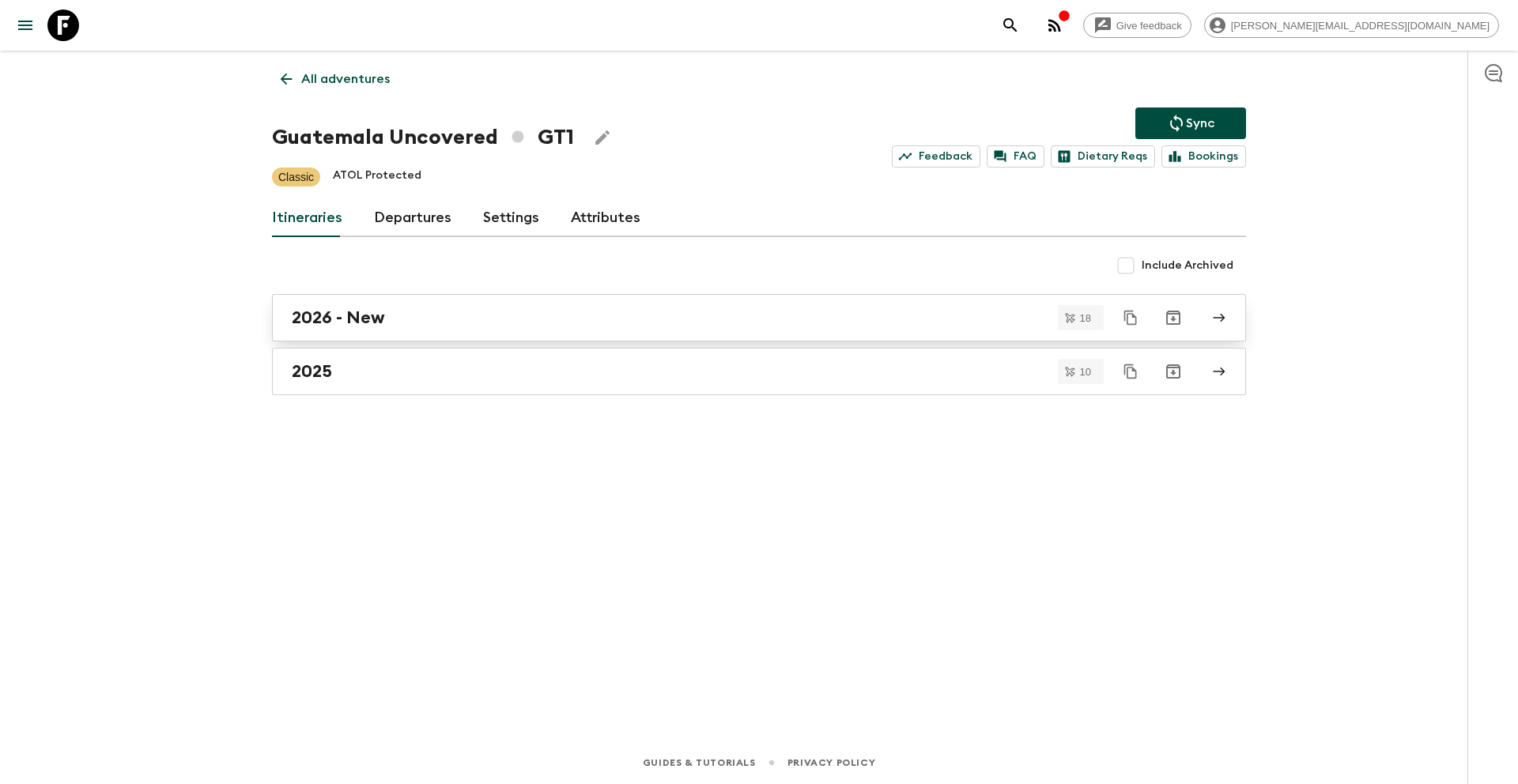
click at [398, 320] on div "2026 - New" at bounding box center [744, 317] width 904 height 21
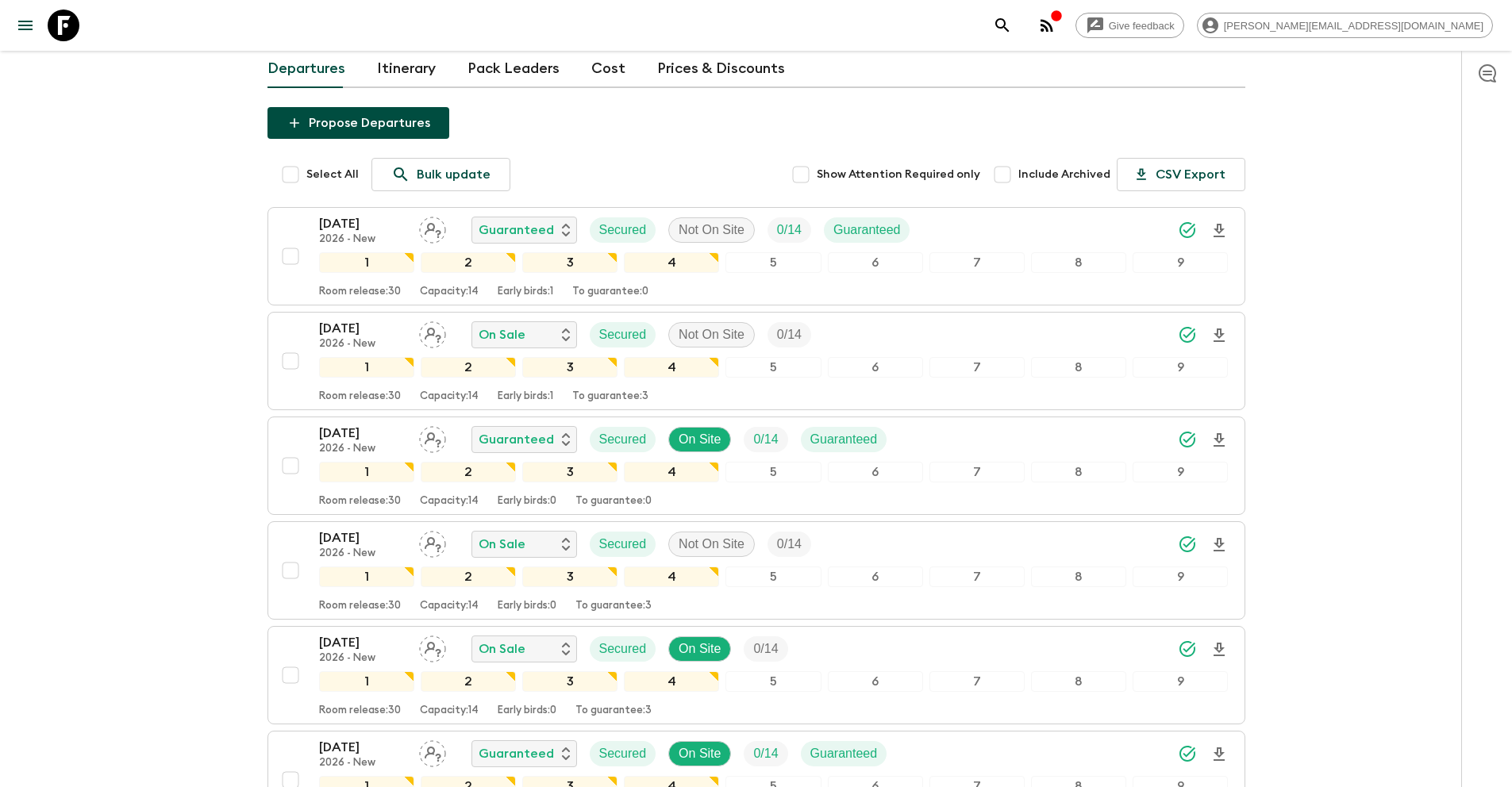
scroll to position [239, 0]
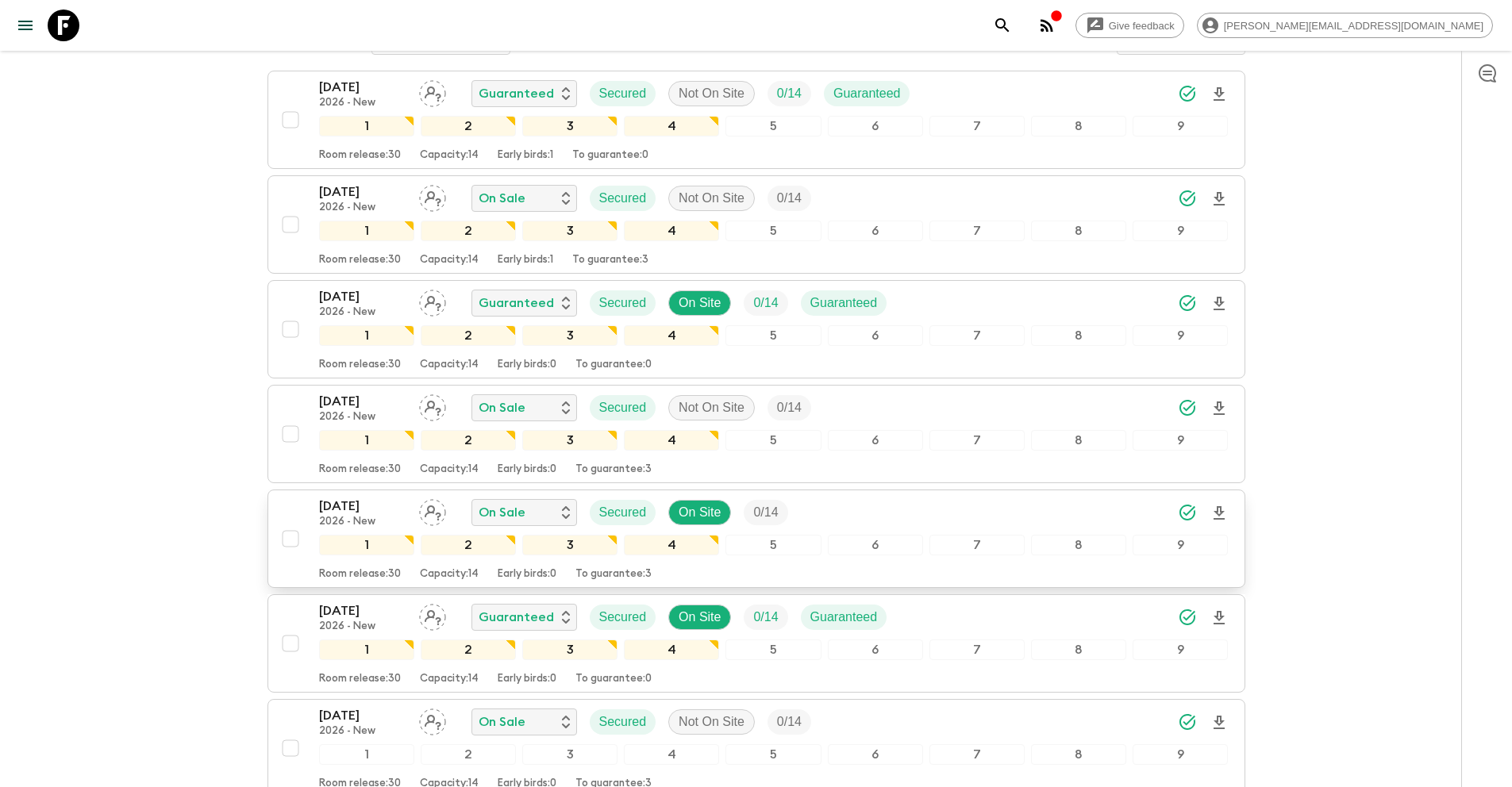
click at [290, 535] on input "checkbox" at bounding box center [290, 539] width 31 height 31
checkbox input "true"
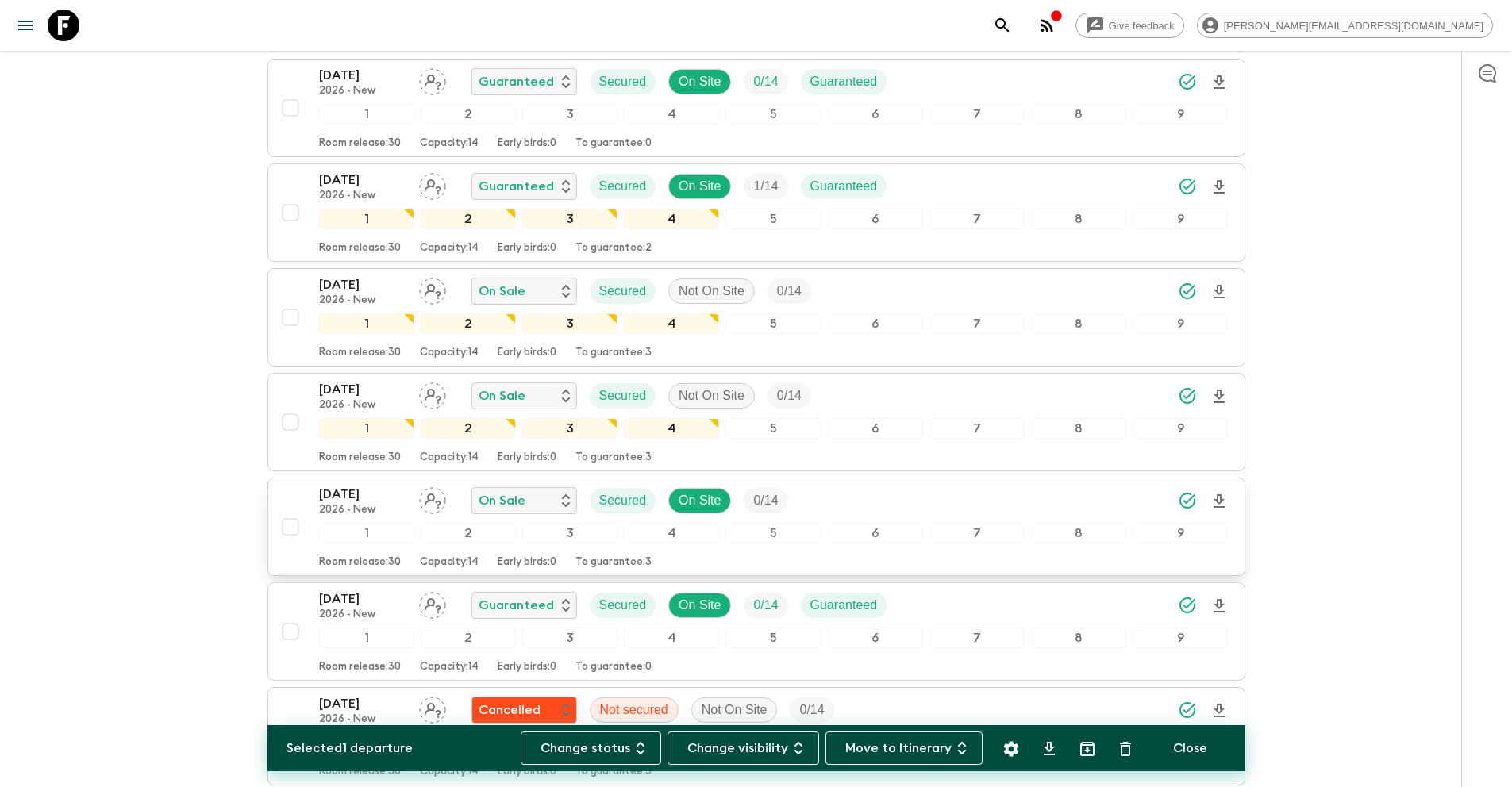
click at [285, 531] on input "checkbox" at bounding box center [290, 527] width 31 height 31
checkbox input "true"
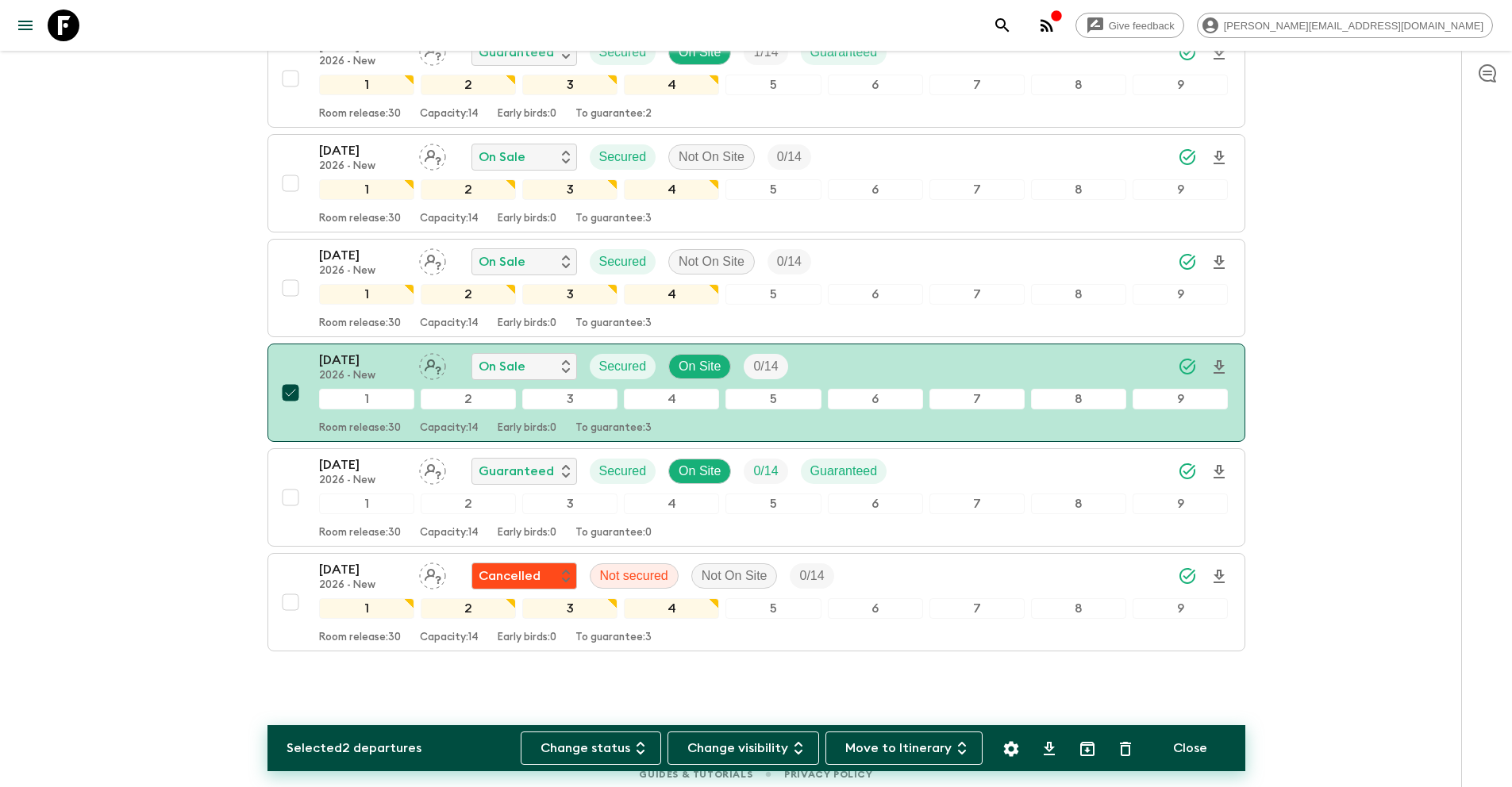
scroll to position [1546, 0]
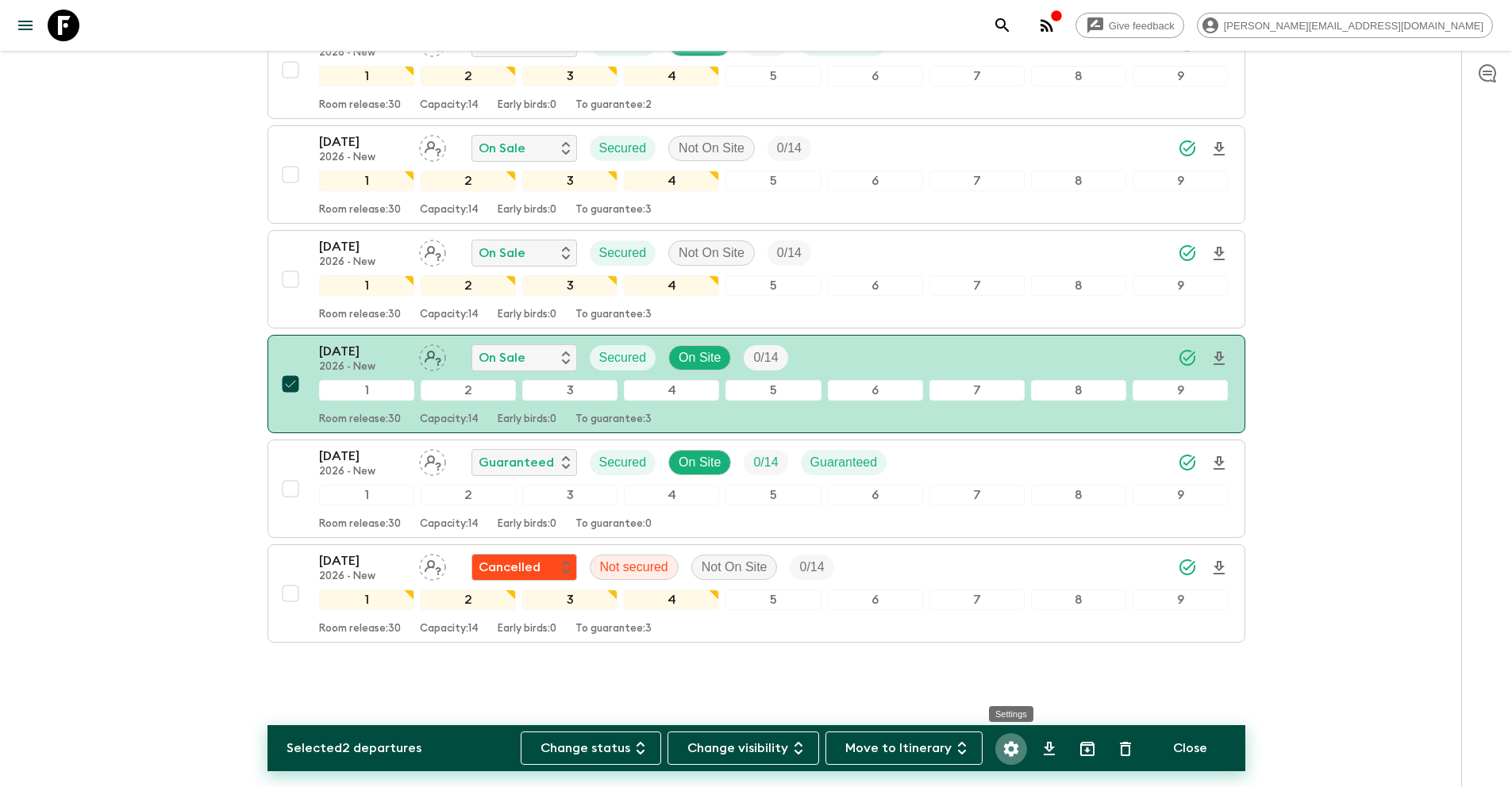
click at [1014, 756] on icon "Settings" at bounding box center [1010, 749] width 19 height 19
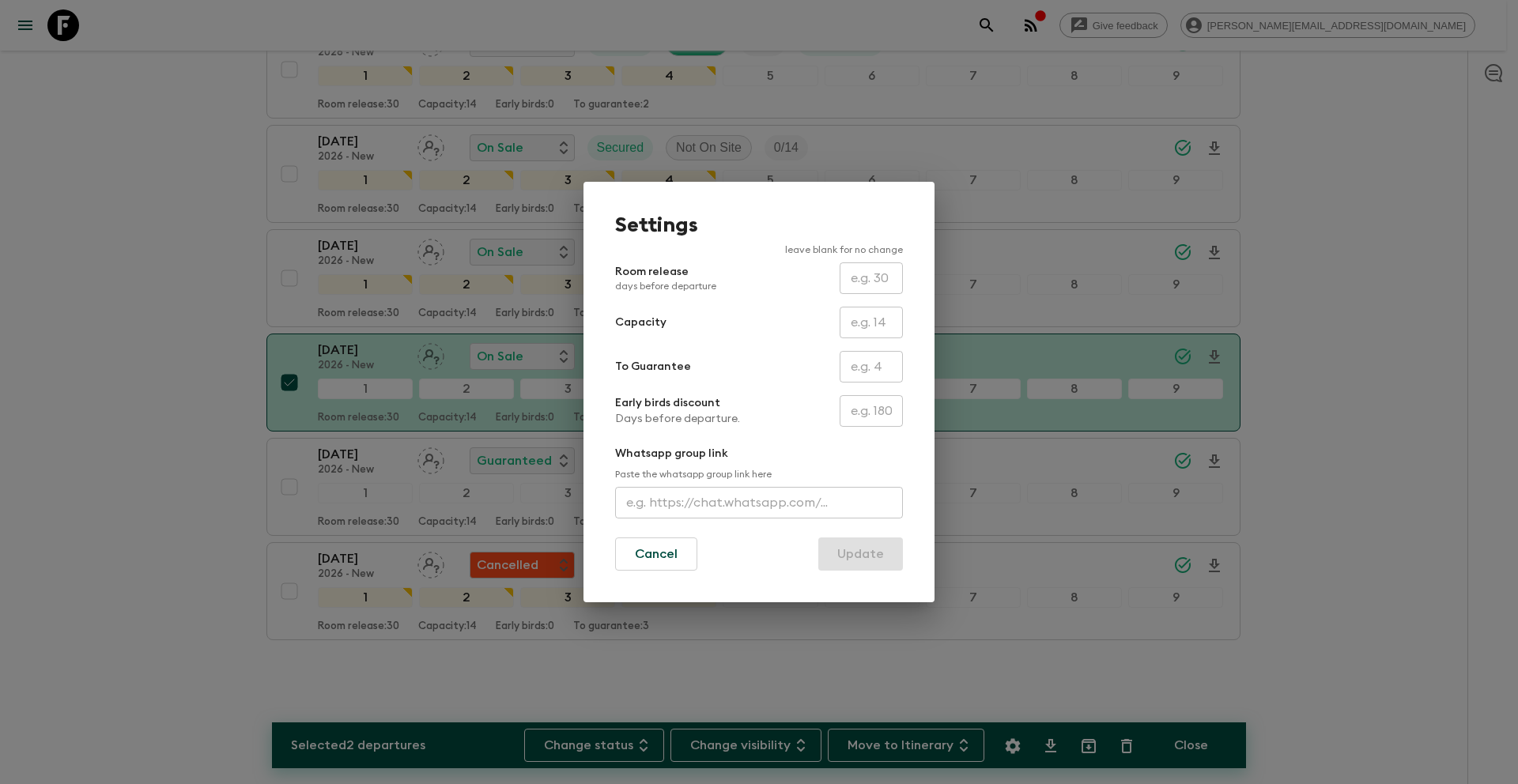
click at [869, 366] on input "text" at bounding box center [871, 366] width 63 height 31
type input "0"
click at [856, 558] on button "Update" at bounding box center [860, 554] width 85 height 33
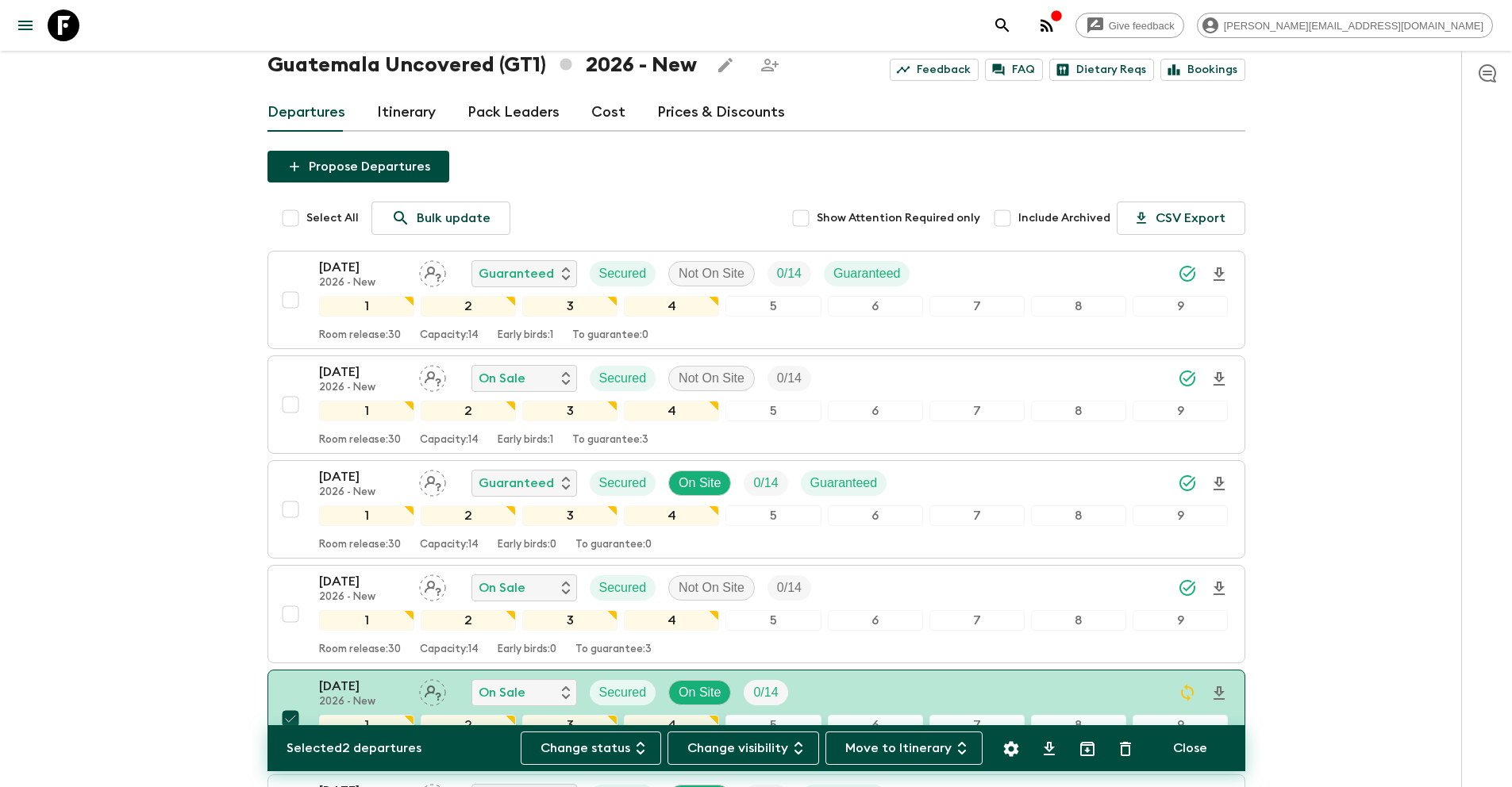
scroll to position [0, 0]
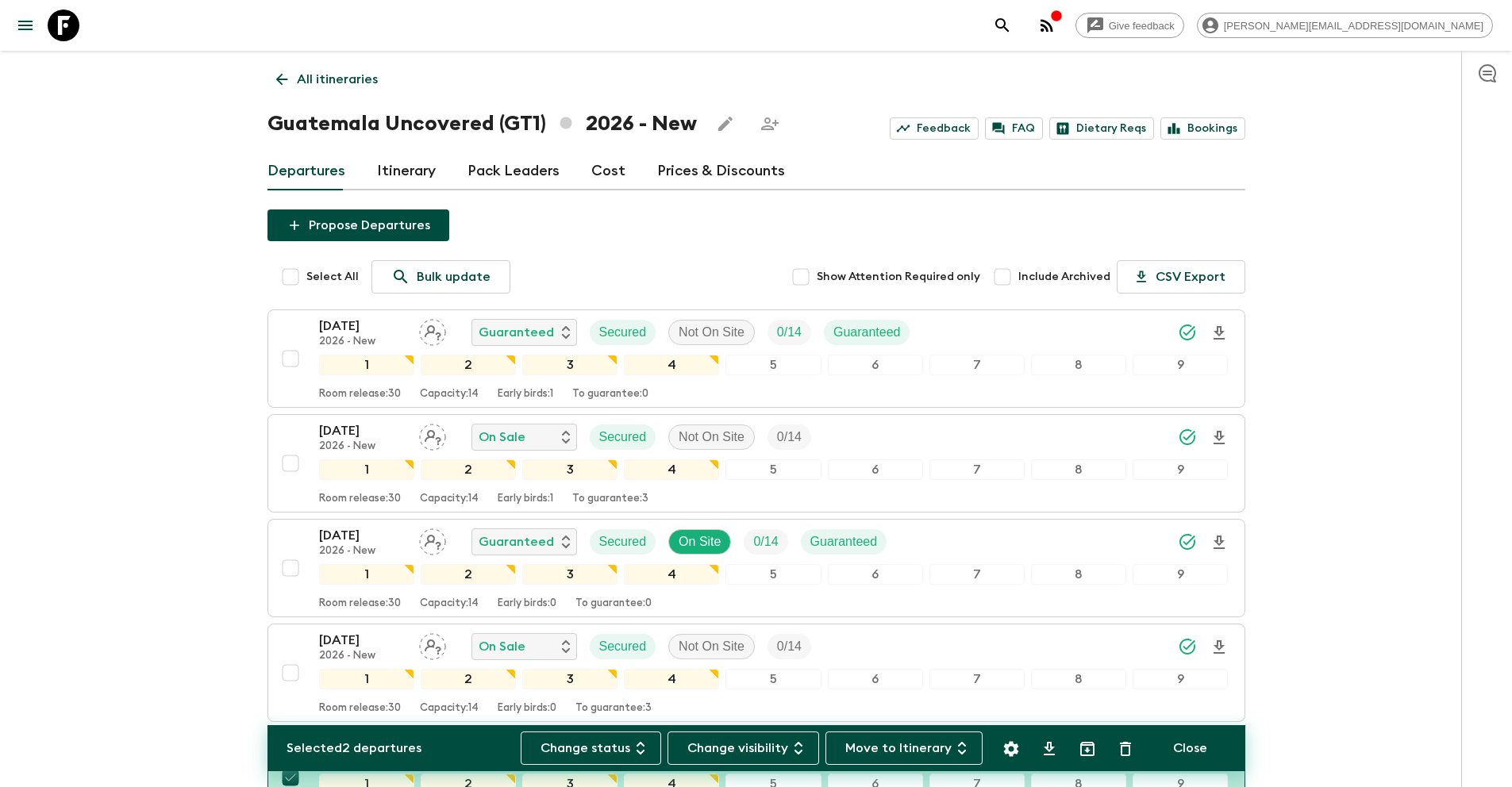
click at [342, 75] on p "All itineraries" at bounding box center [337, 79] width 81 height 19
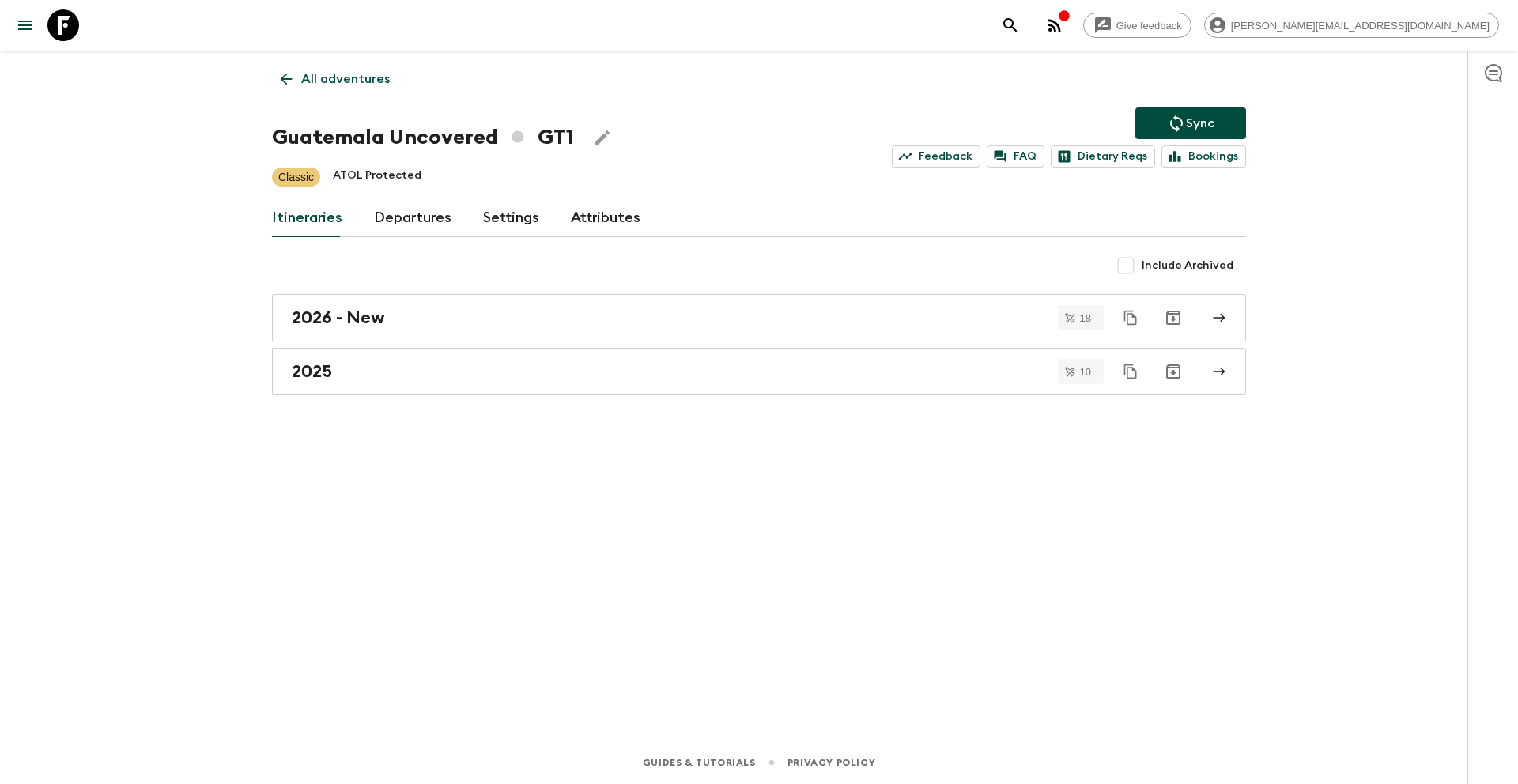
click at [1198, 119] on p "Sync" at bounding box center [1200, 123] width 29 height 19
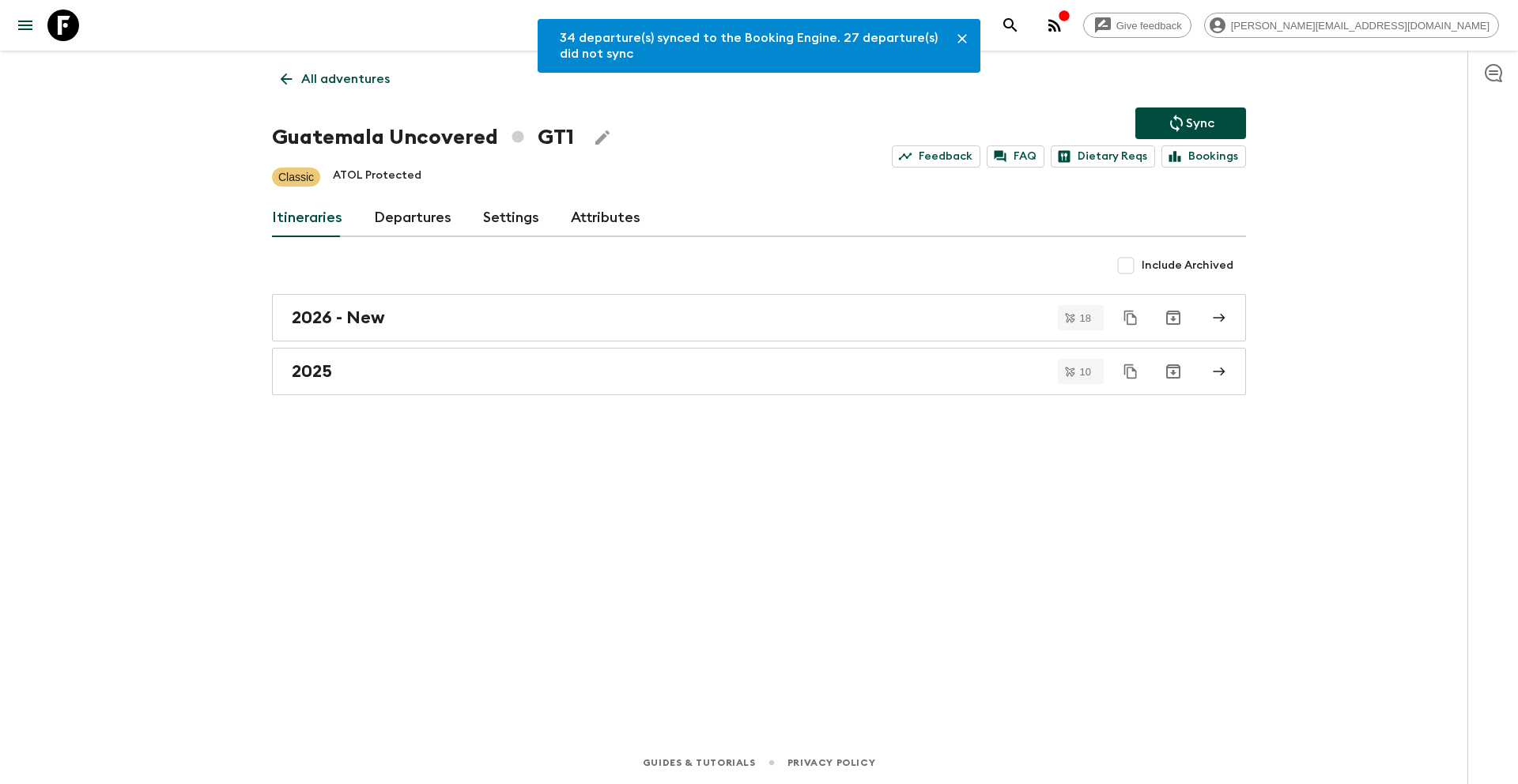
click at [303, 80] on p "All adventures" at bounding box center [346, 78] width 89 height 19
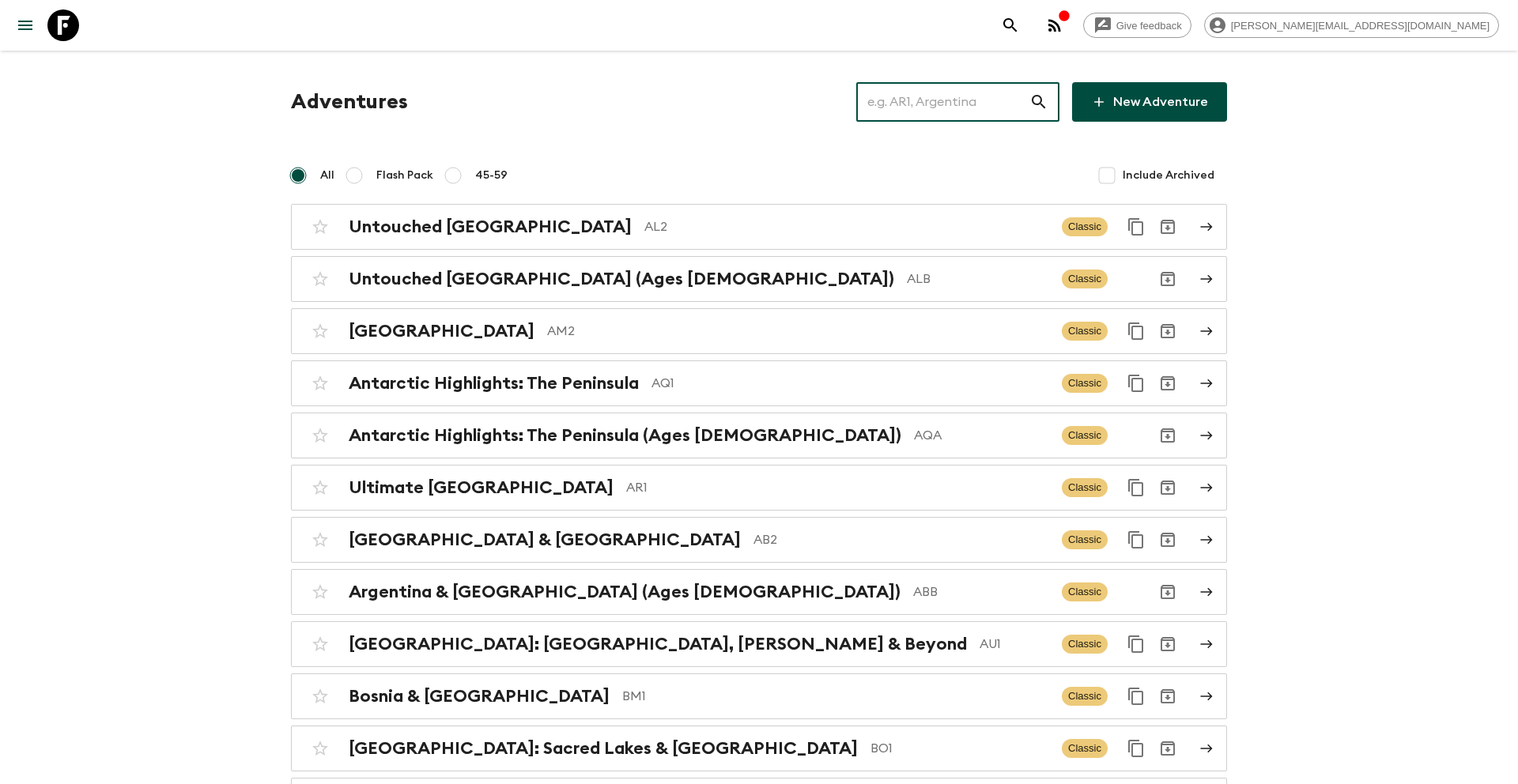
click at [960, 100] on input "text" at bounding box center [943, 102] width 173 height 44
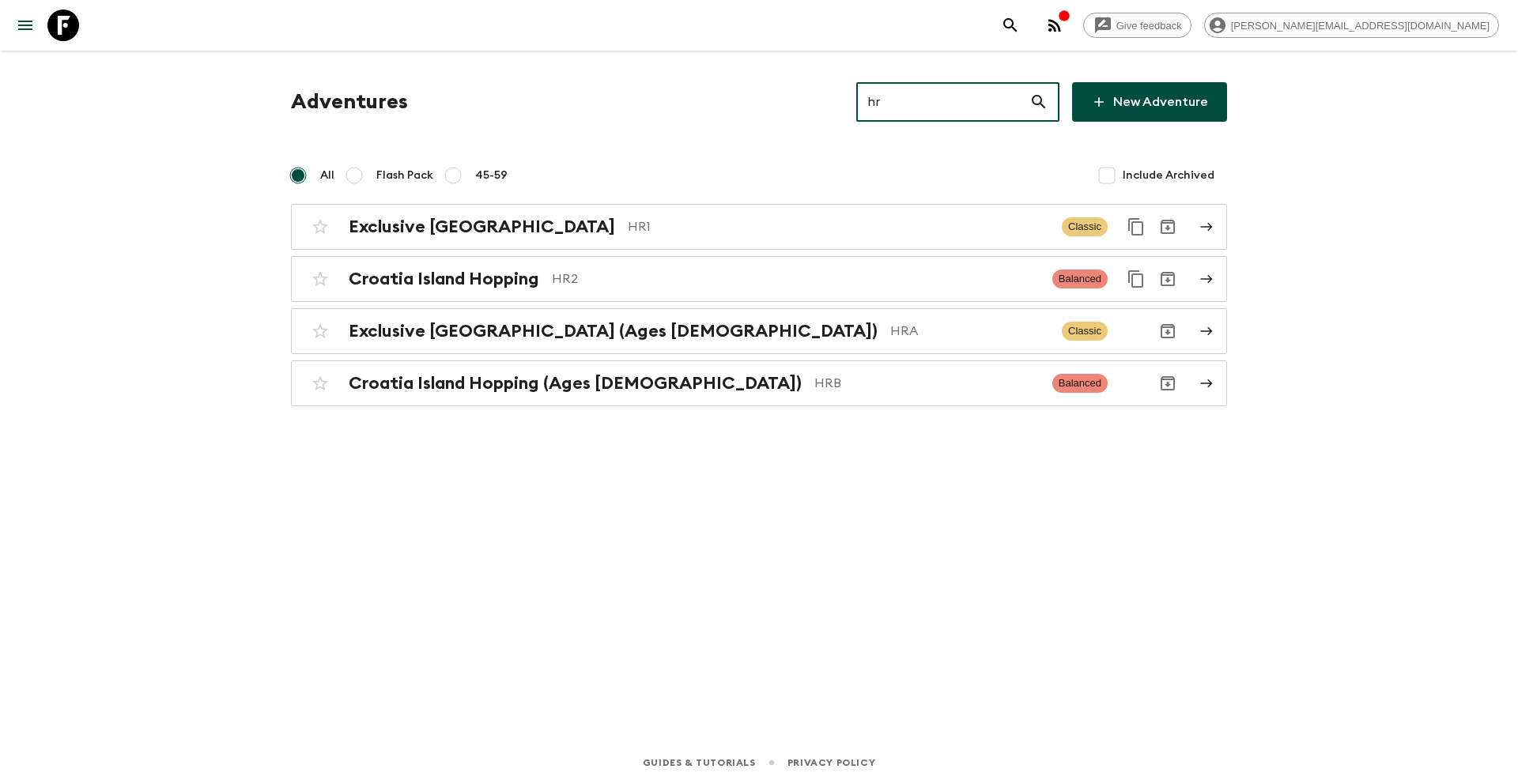
type input "hrb"
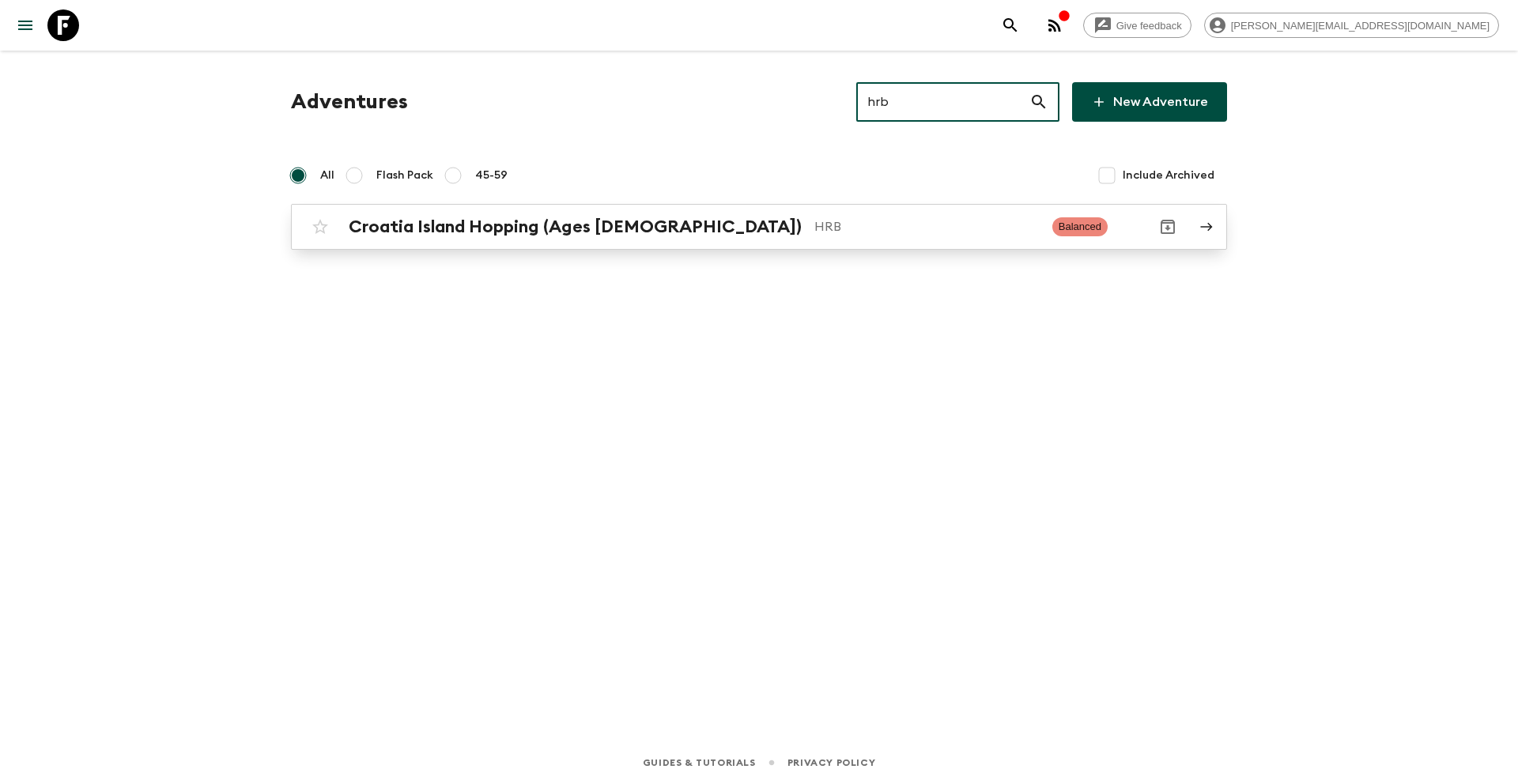
click at [757, 237] on div "Croatia Island Hopping (Ages [DEMOGRAPHIC_DATA]) HRB Balanced" at bounding box center [728, 226] width 848 height 31
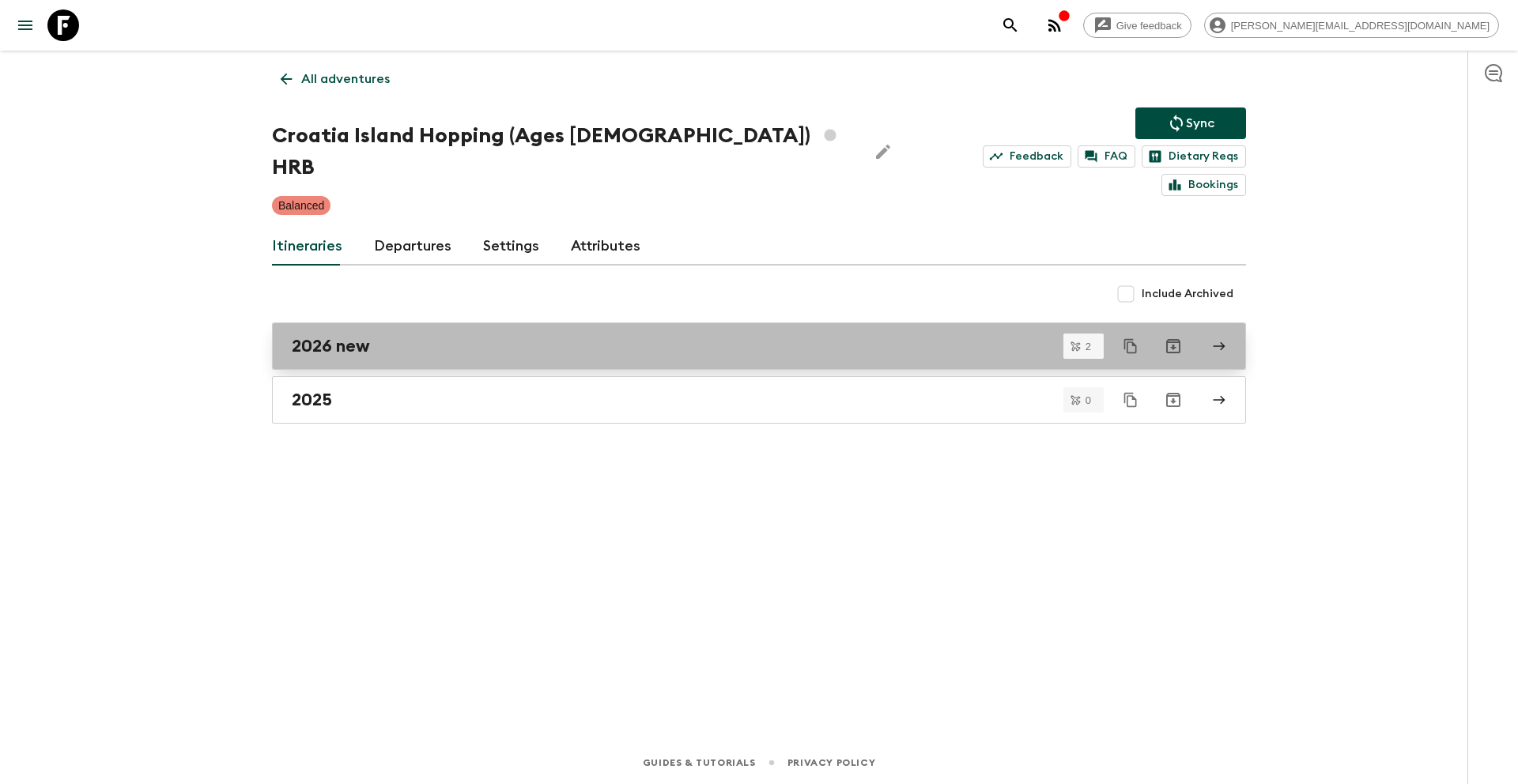
click at [369, 336] on h2 "2026 new" at bounding box center [330, 346] width 78 height 21
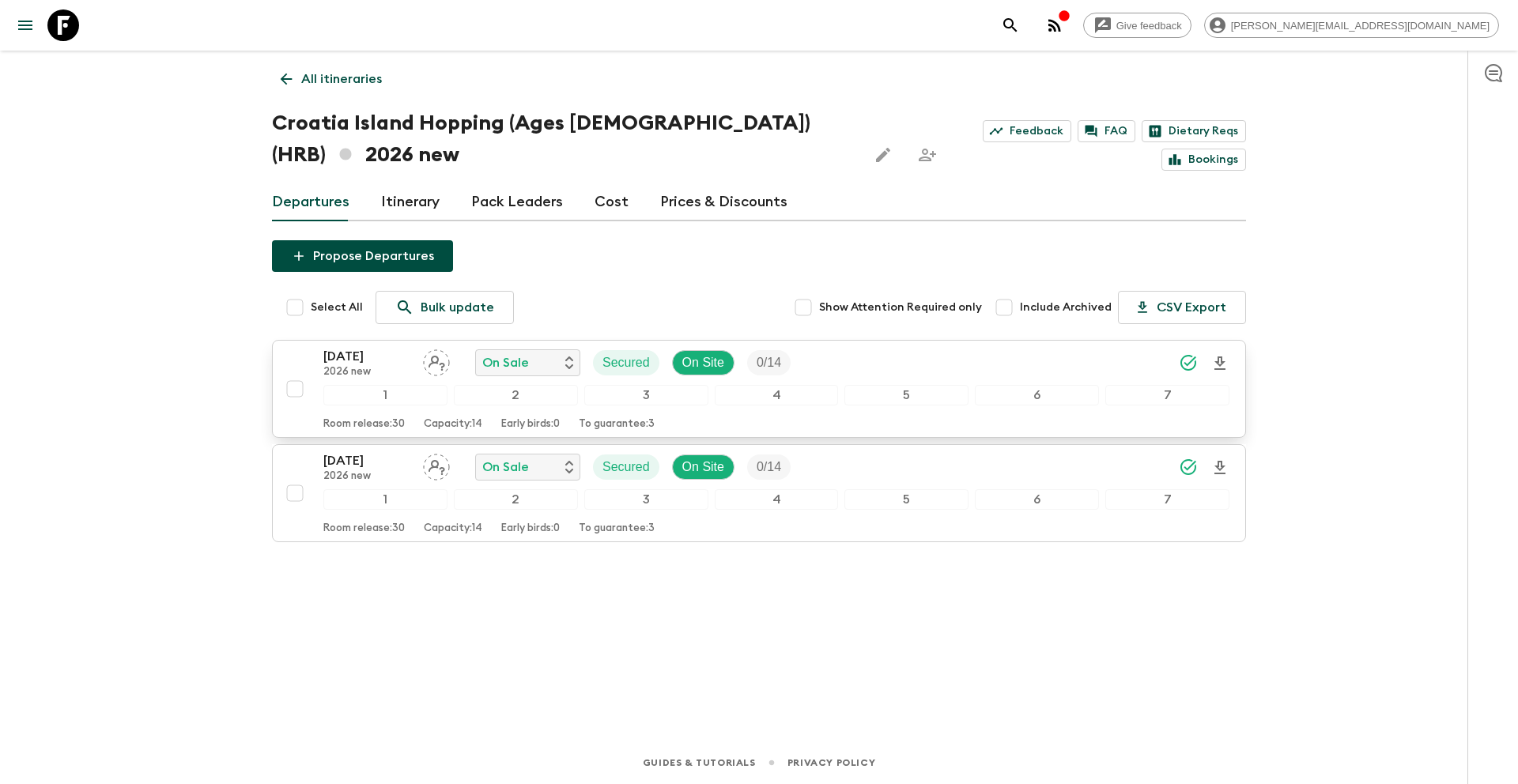
click at [297, 390] on input "checkbox" at bounding box center [295, 389] width 31 height 31
checkbox input "true"
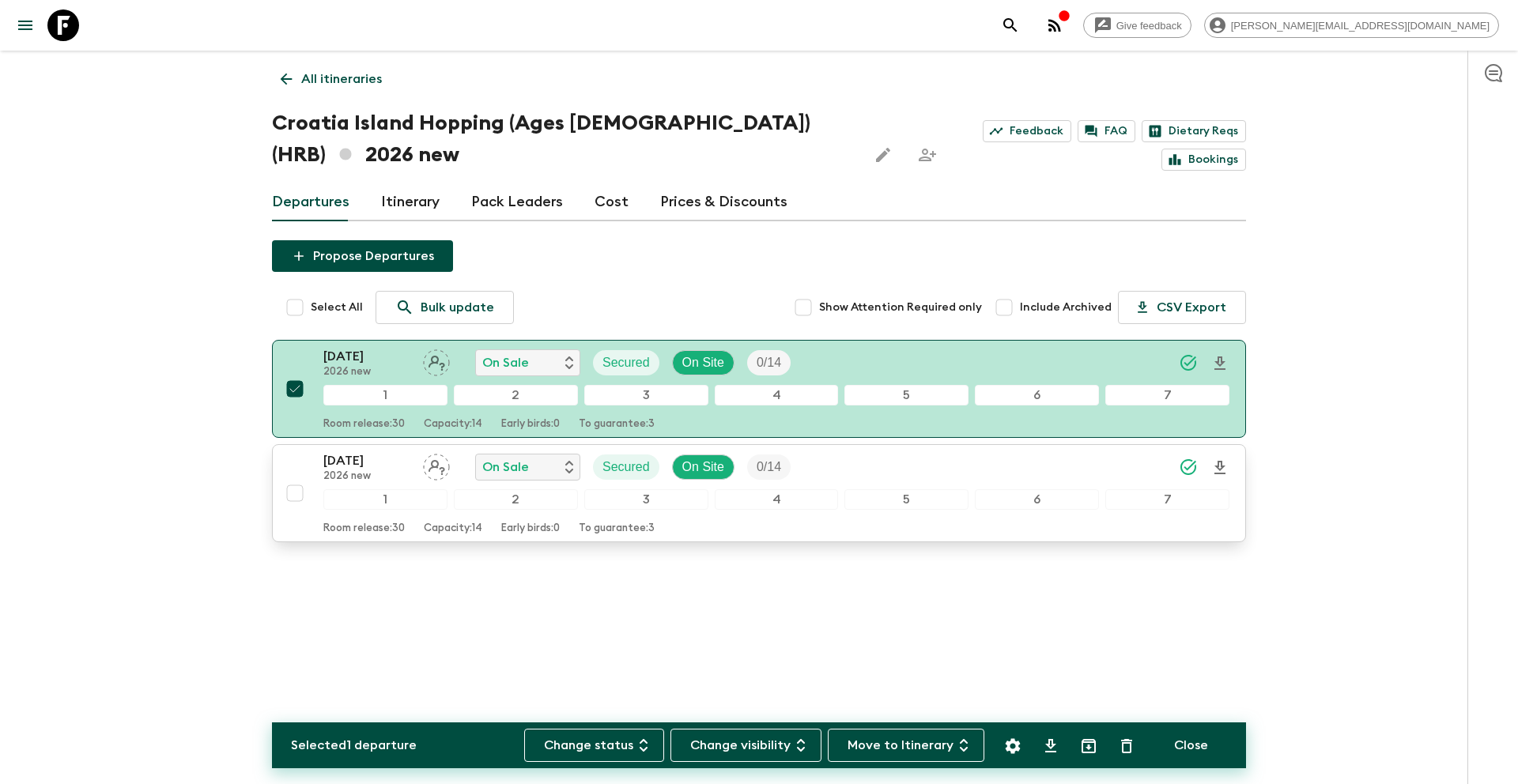
drag, startPoint x: 298, startPoint y: 493, endPoint x: 631, endPoint y: 608, distance: 352.3
click at [298, 494] on input "checkbox" at bounding box center [295, 493] width 31 height 31
checkbox input "true"
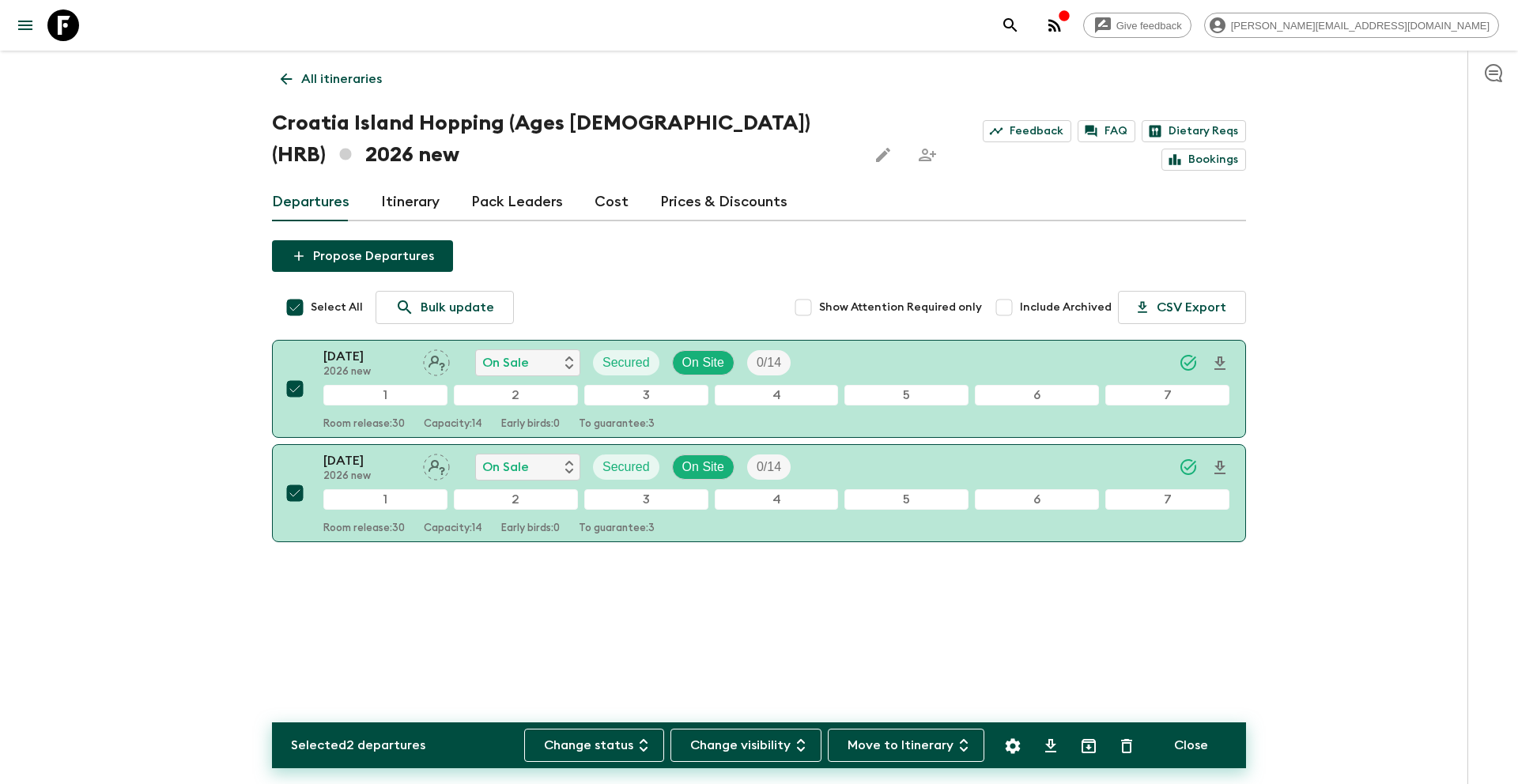
click at [1027, 751] on button "Settings" at bounding box center [1012, 746] width 31 height 31
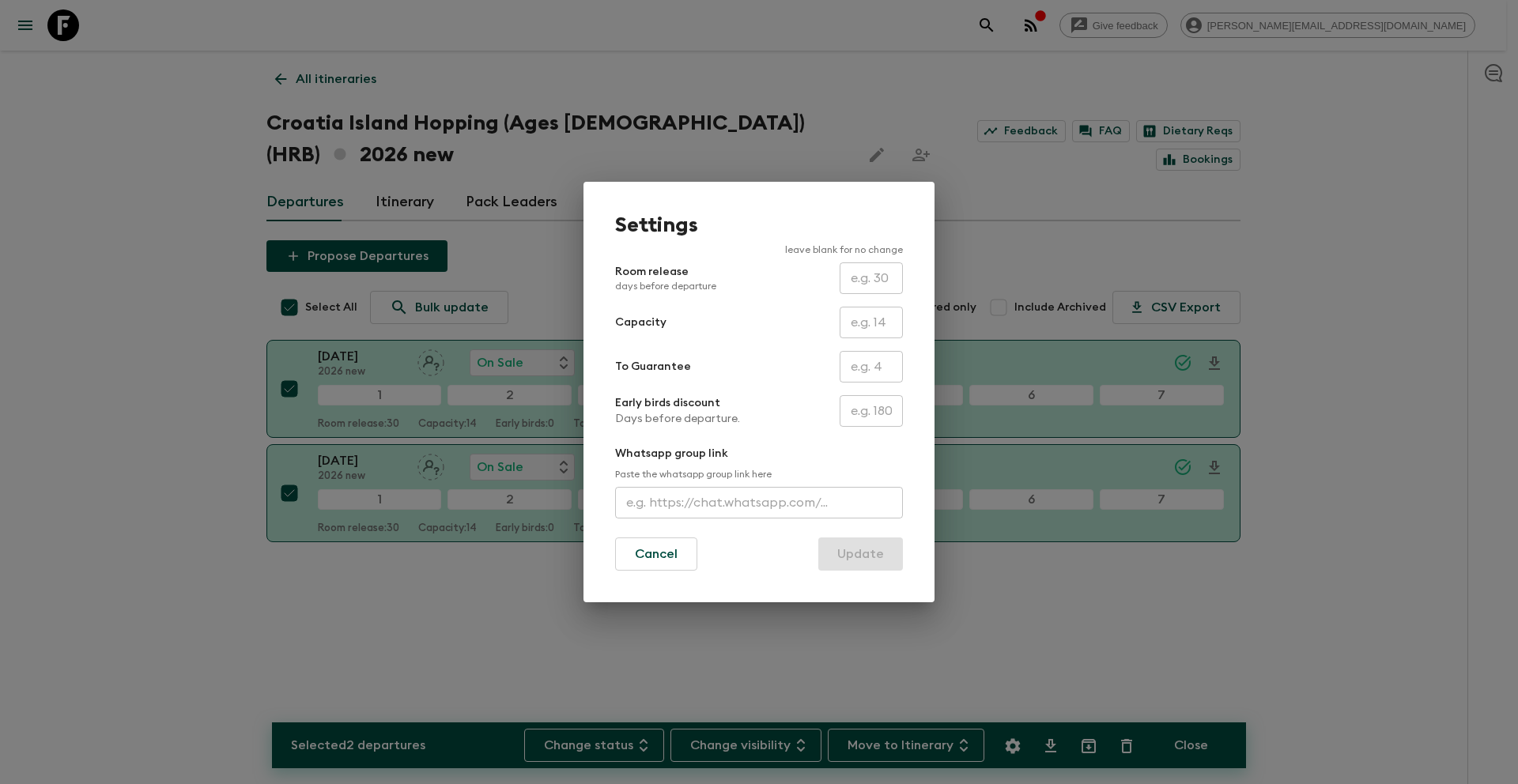
click at [866, 365] on input "text" at bounding box center [871, 366] width 63 height 31
type input "0"
click at [870, 562] on button "Update" at bounding box center [860, 554] width 85 height 33
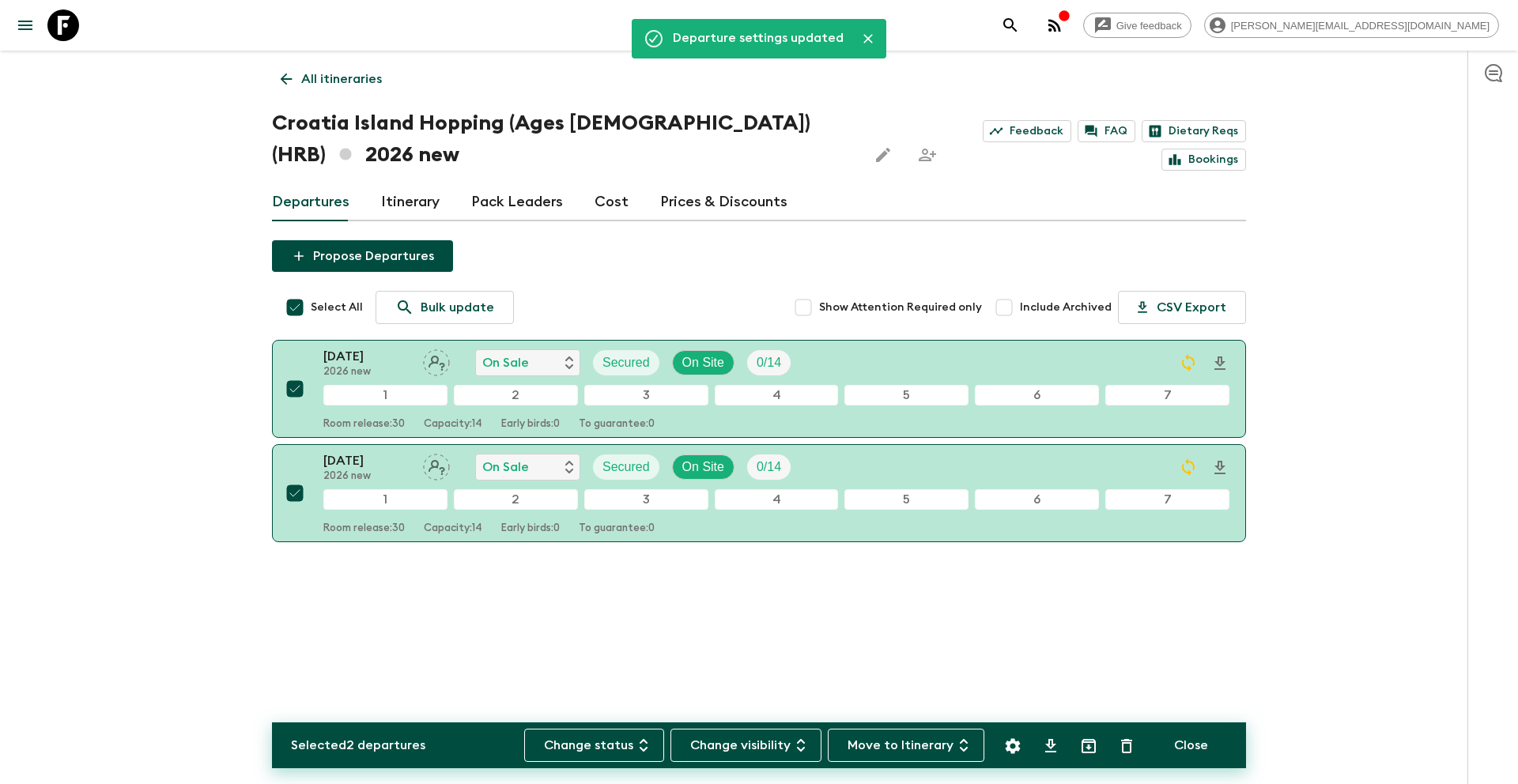
click at [333, 84] on p "All itineraries" at bounding box center [342, 78] width 81 height 19
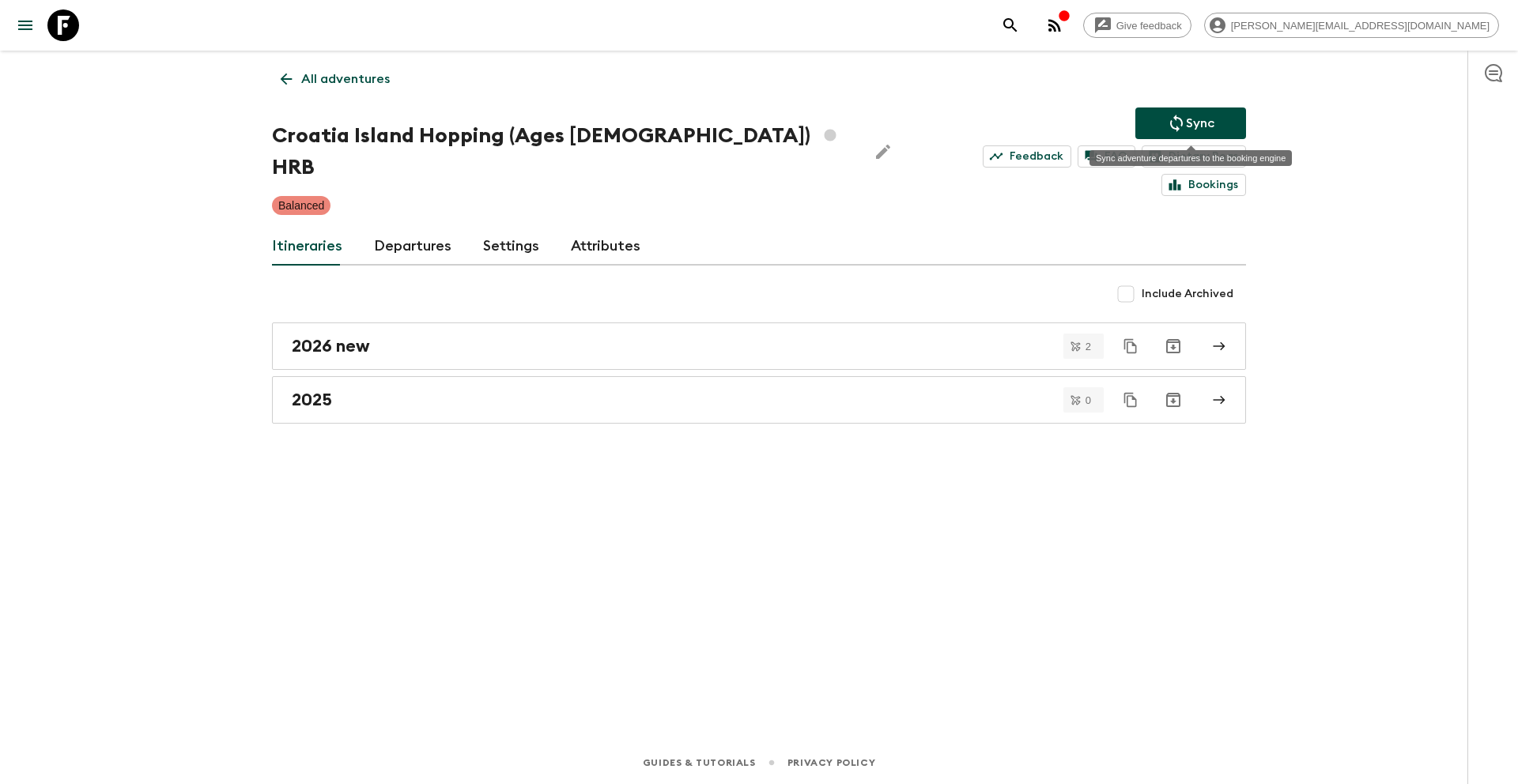
click at [1162, 114] on button "Sync" at bounding box center [1190, 124] width 110 height 31
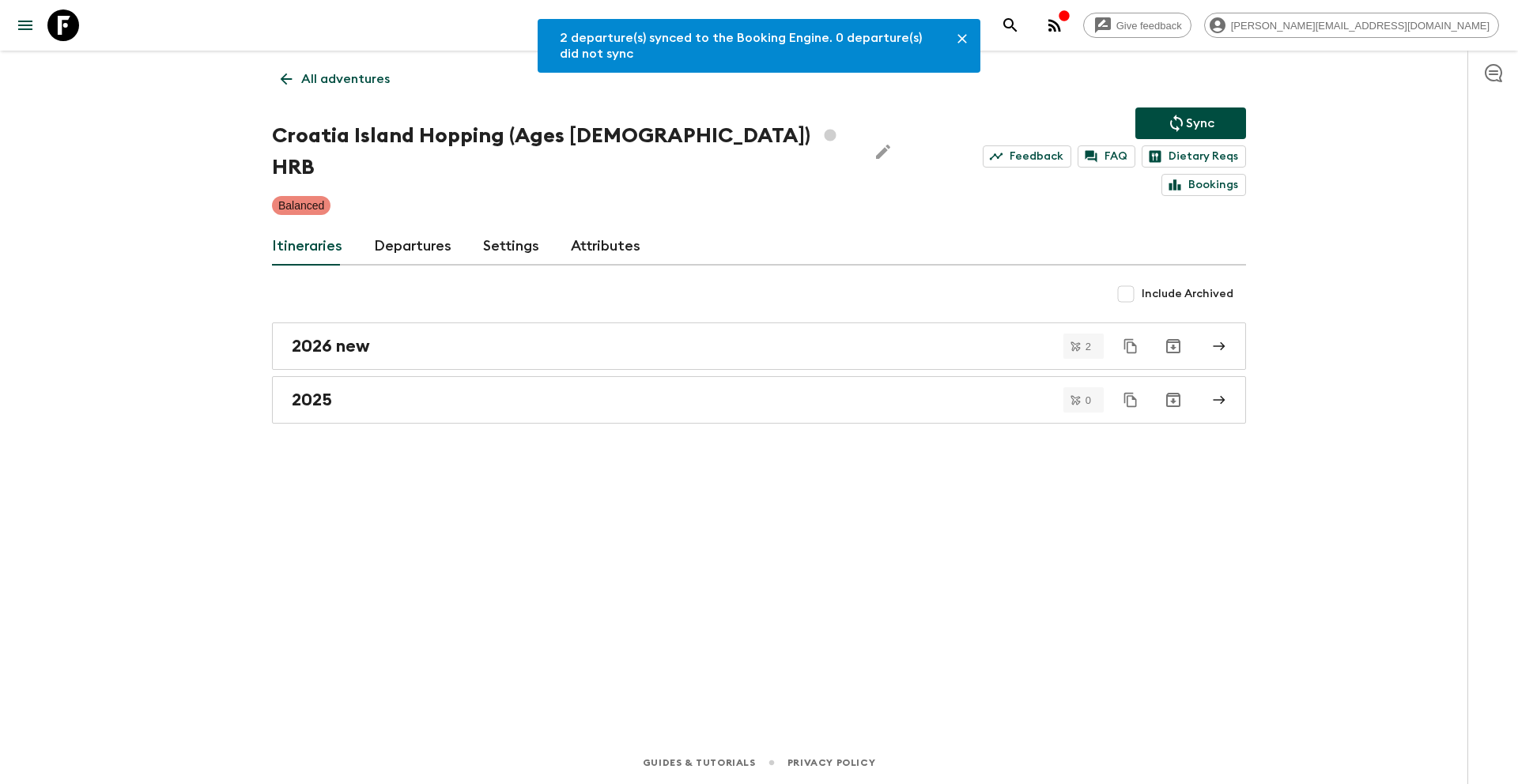
click at [363, 85] on p "All adventures" at bounding box center [346, 78] width 89 height 19
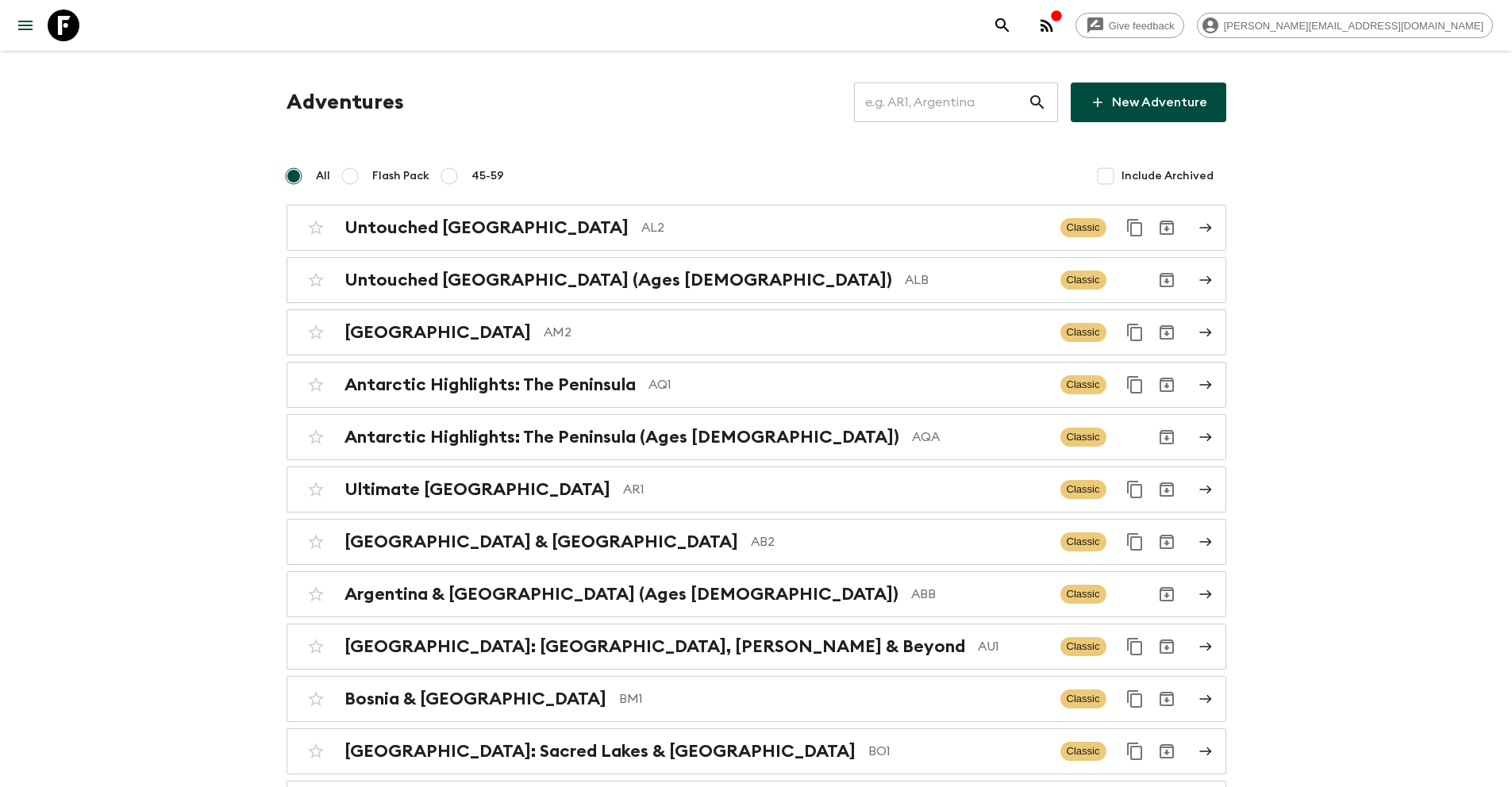
click at [942, 109] on input "text" at bounding box center [941, 103] width 174 height 45
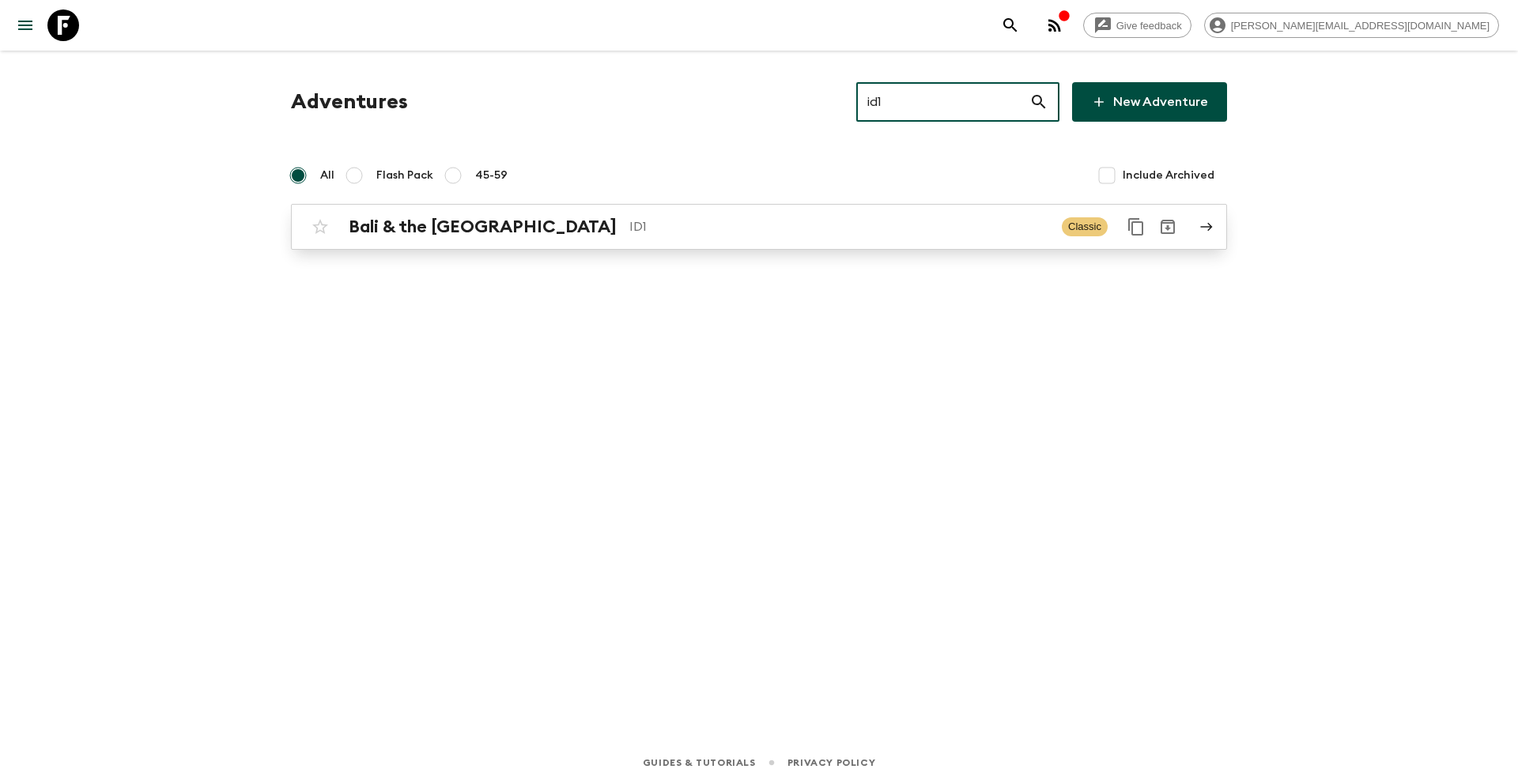
type input "id1"
click at [816, 236] on div "Bali & the [GEOGRAPHIC_DATA] ID1" at bounding box center [698, 226] width 700 height 21
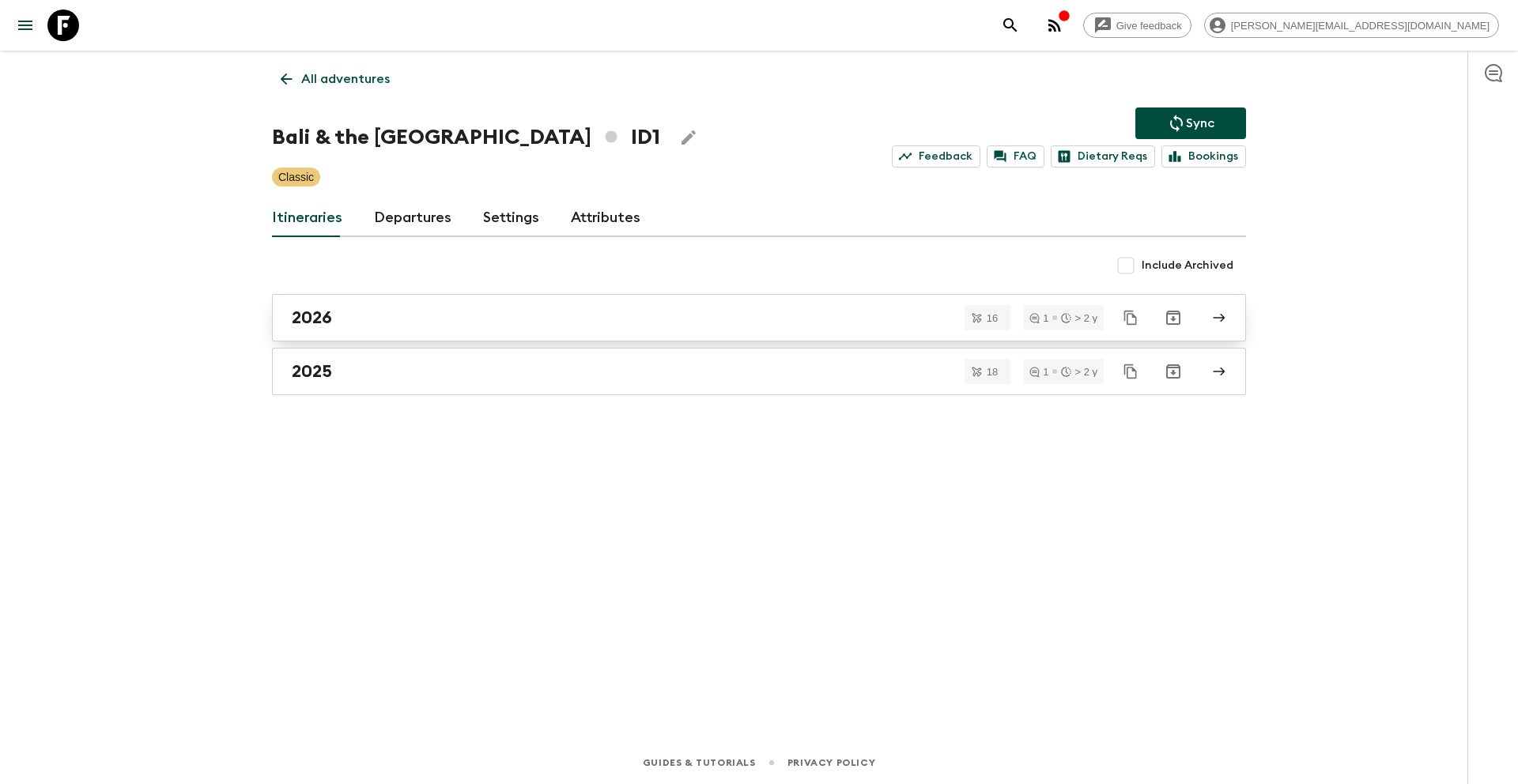
click at [382, 321] on div "2026" at bounding box center [744, 317] width 904 height 21
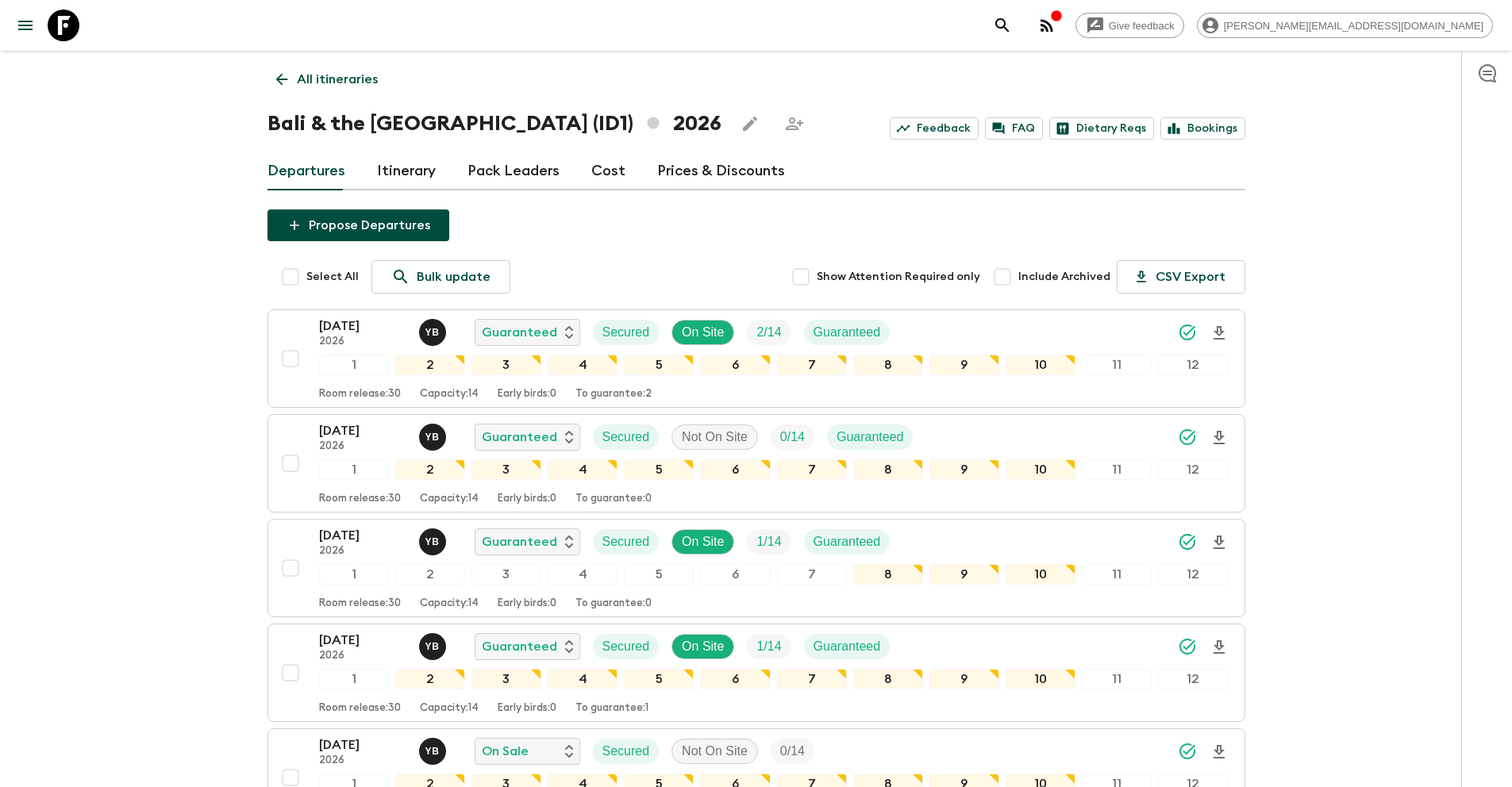
scroll to position [875, 0]
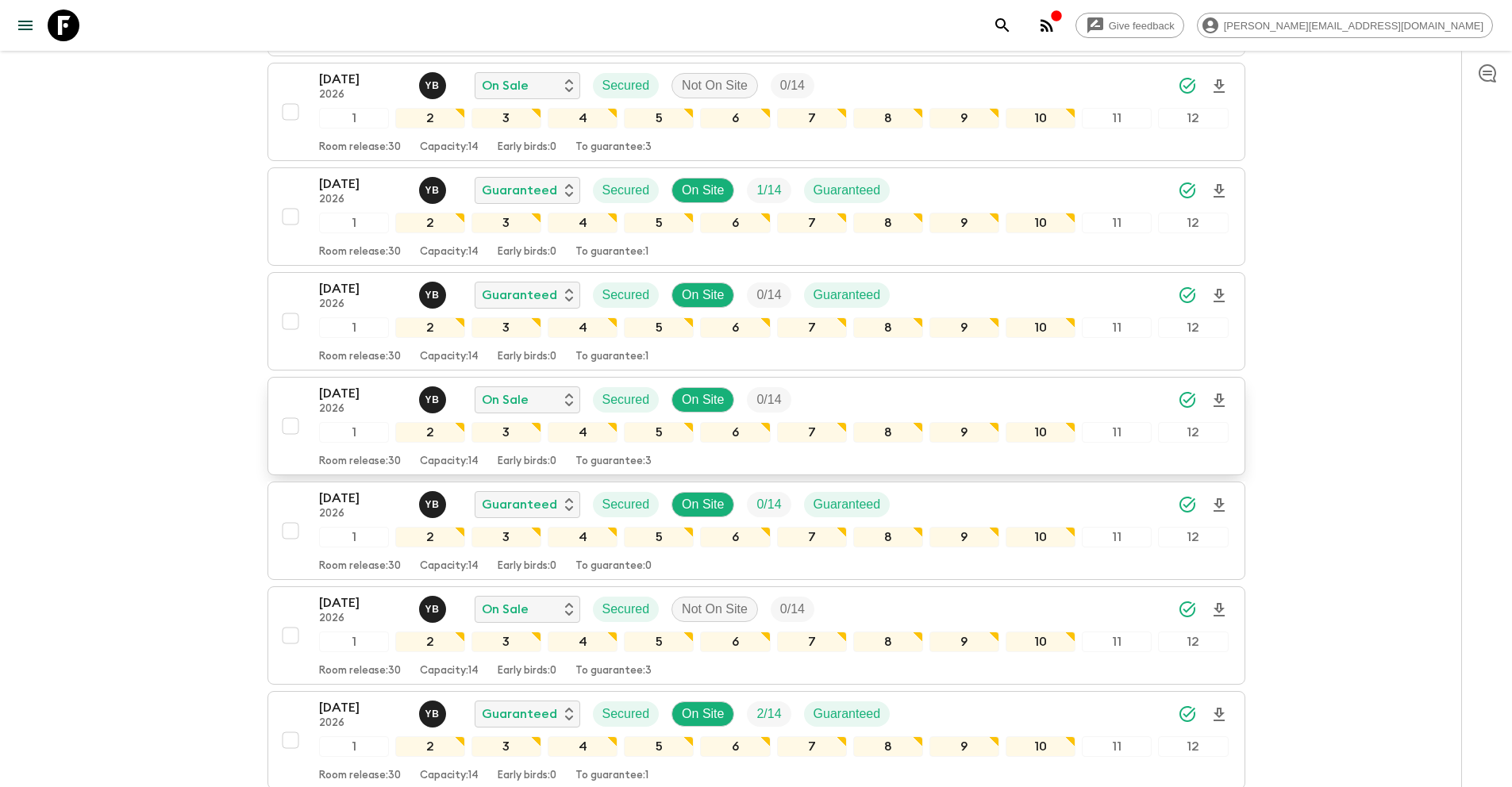
click at [291, 426] on input "checkbox" at bounding box center [290, 426] width 31 height 31
checkbox input "true"
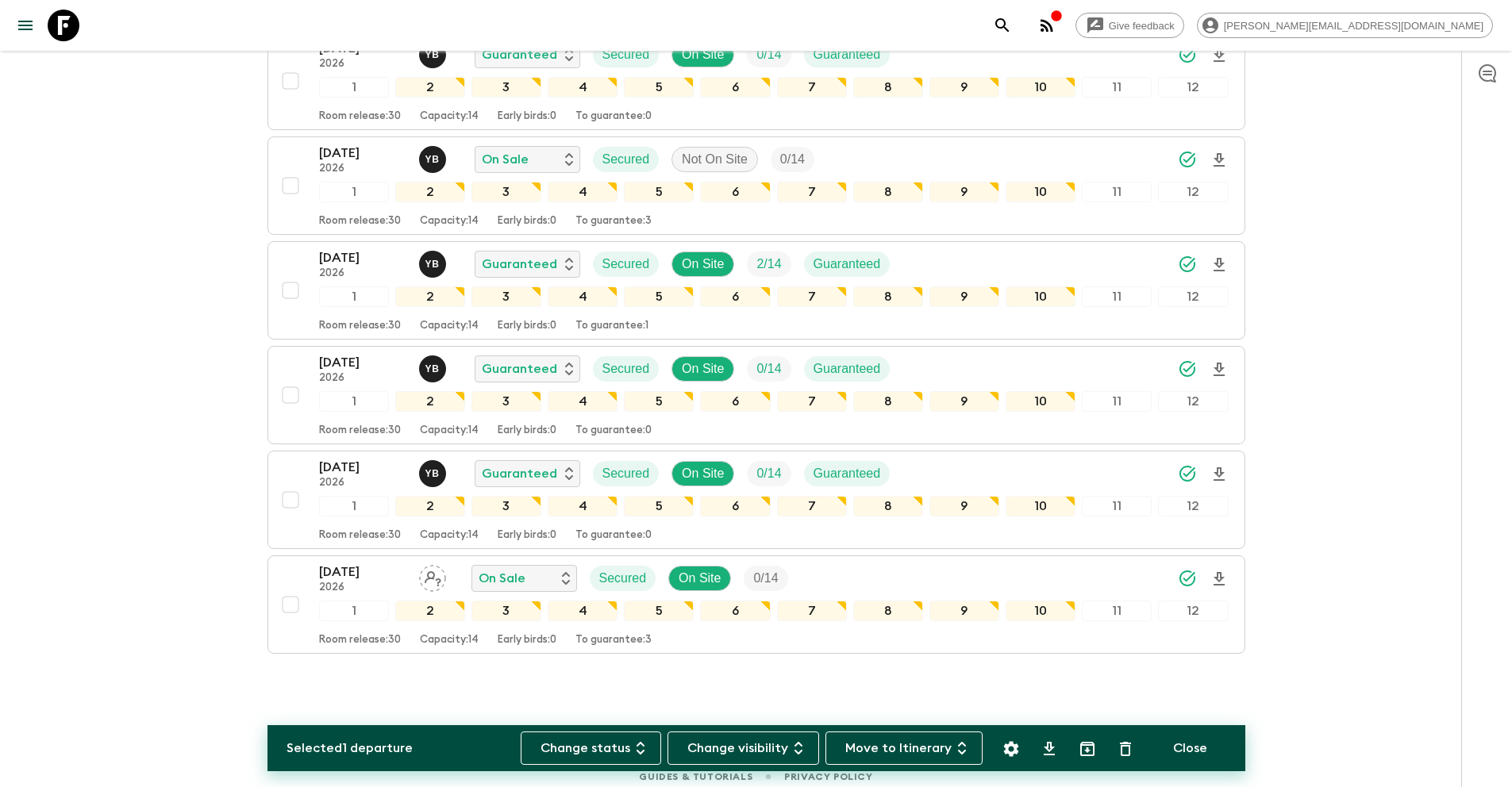
scroll to position [1336, 0]
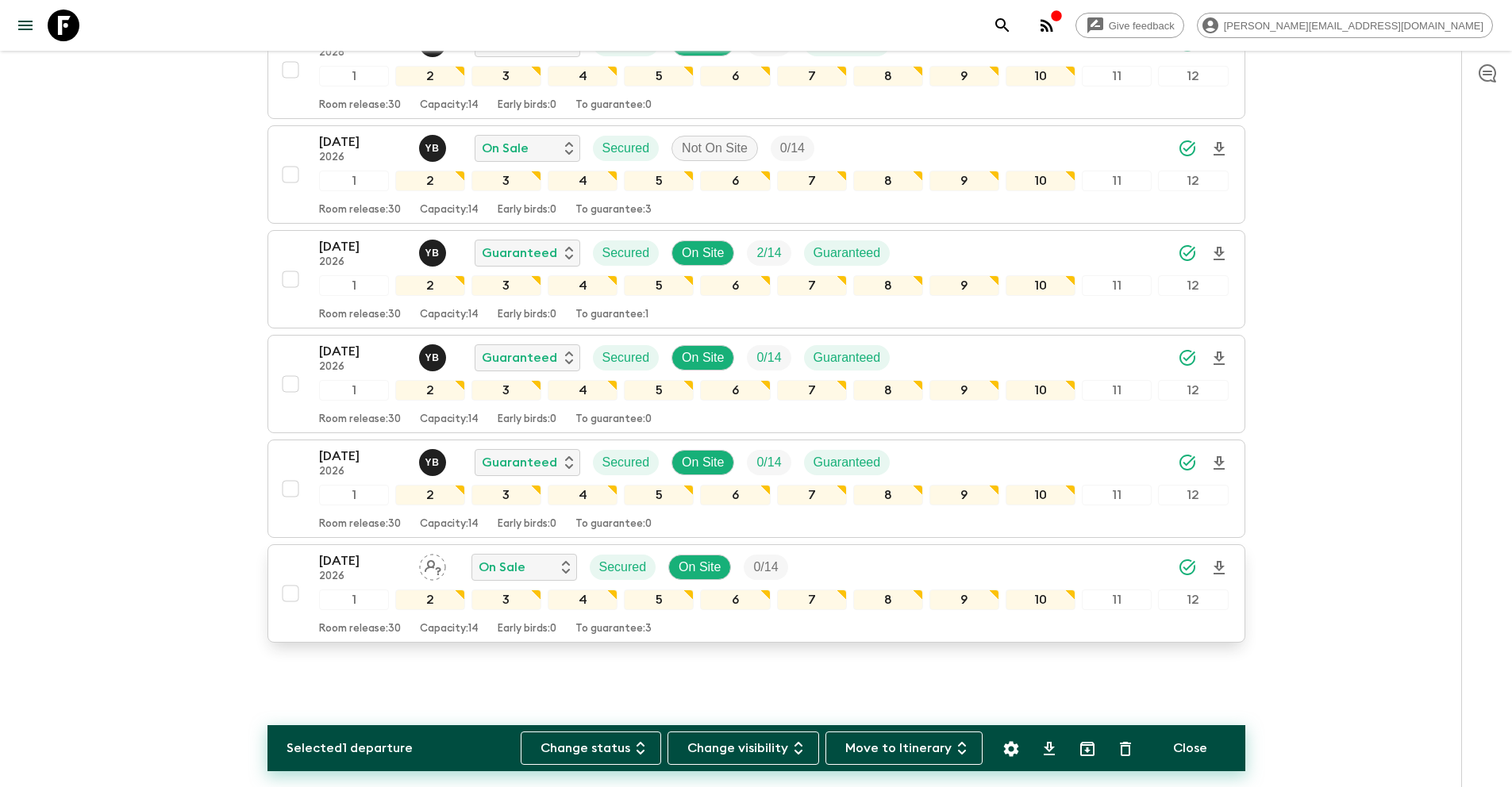
click at [289, 594] on input "checkbox" at bounding box center [290, 594] width 31 height 31
checkbox input "true"
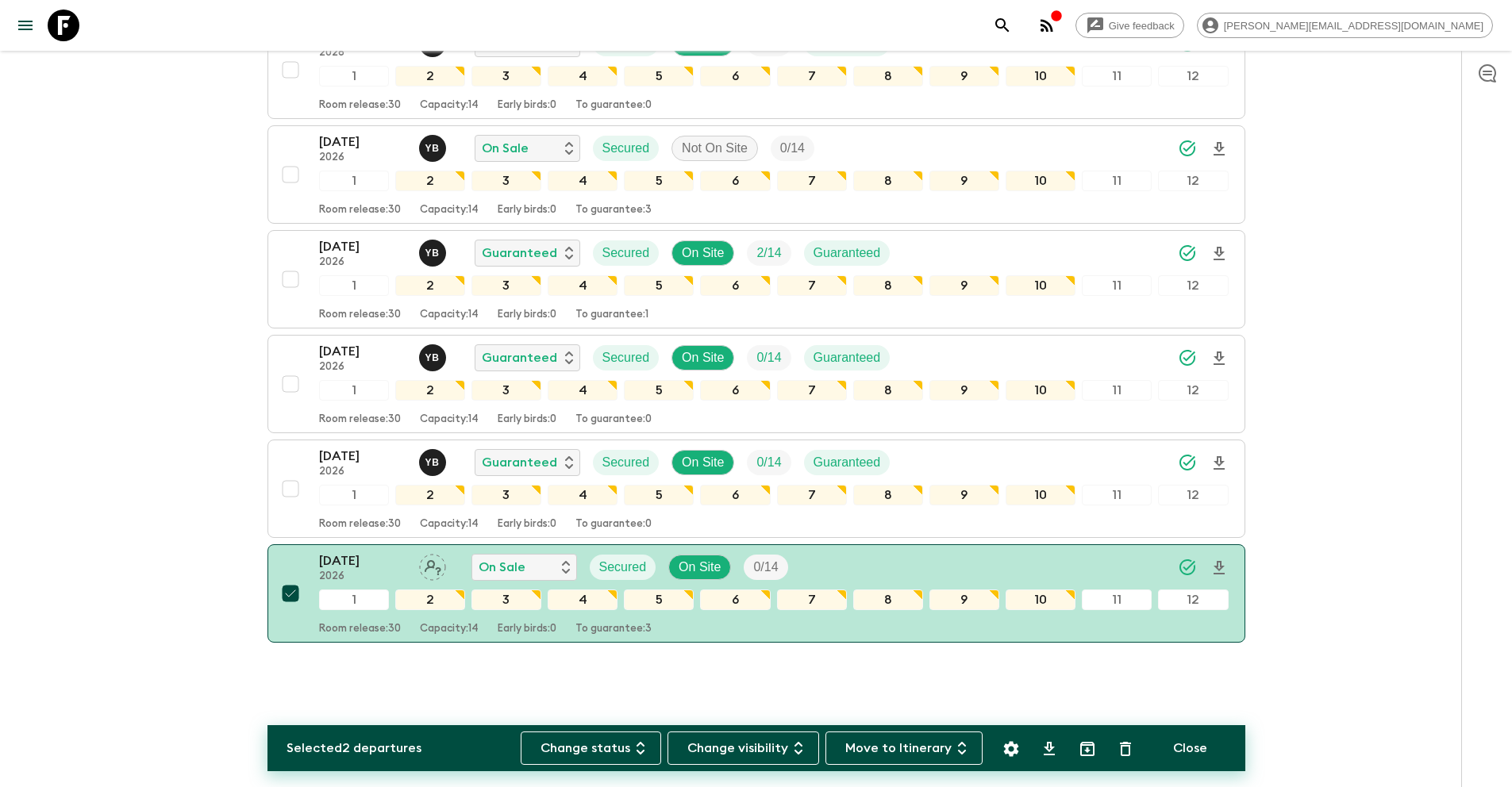
click at [1010, 750] on icon "Settings" at bounding box center [1010, 749] width 19 height 19
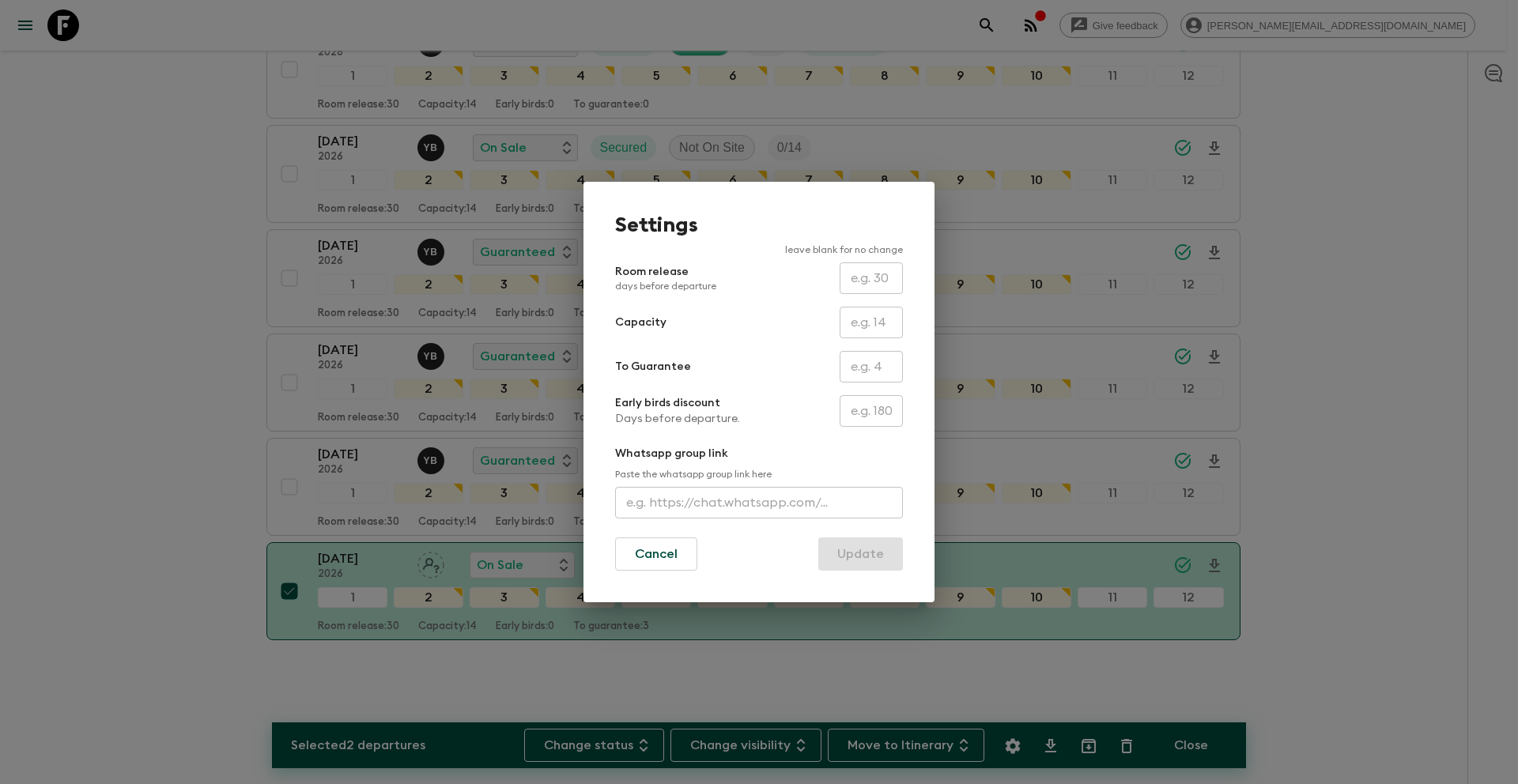
click at [865, 369] on input "text" at bounding box center [871, 366] width 63 height 31
type input "0"
click at [865, 559] on button "Update" at bounding box center [860, 554] width 85 height 33
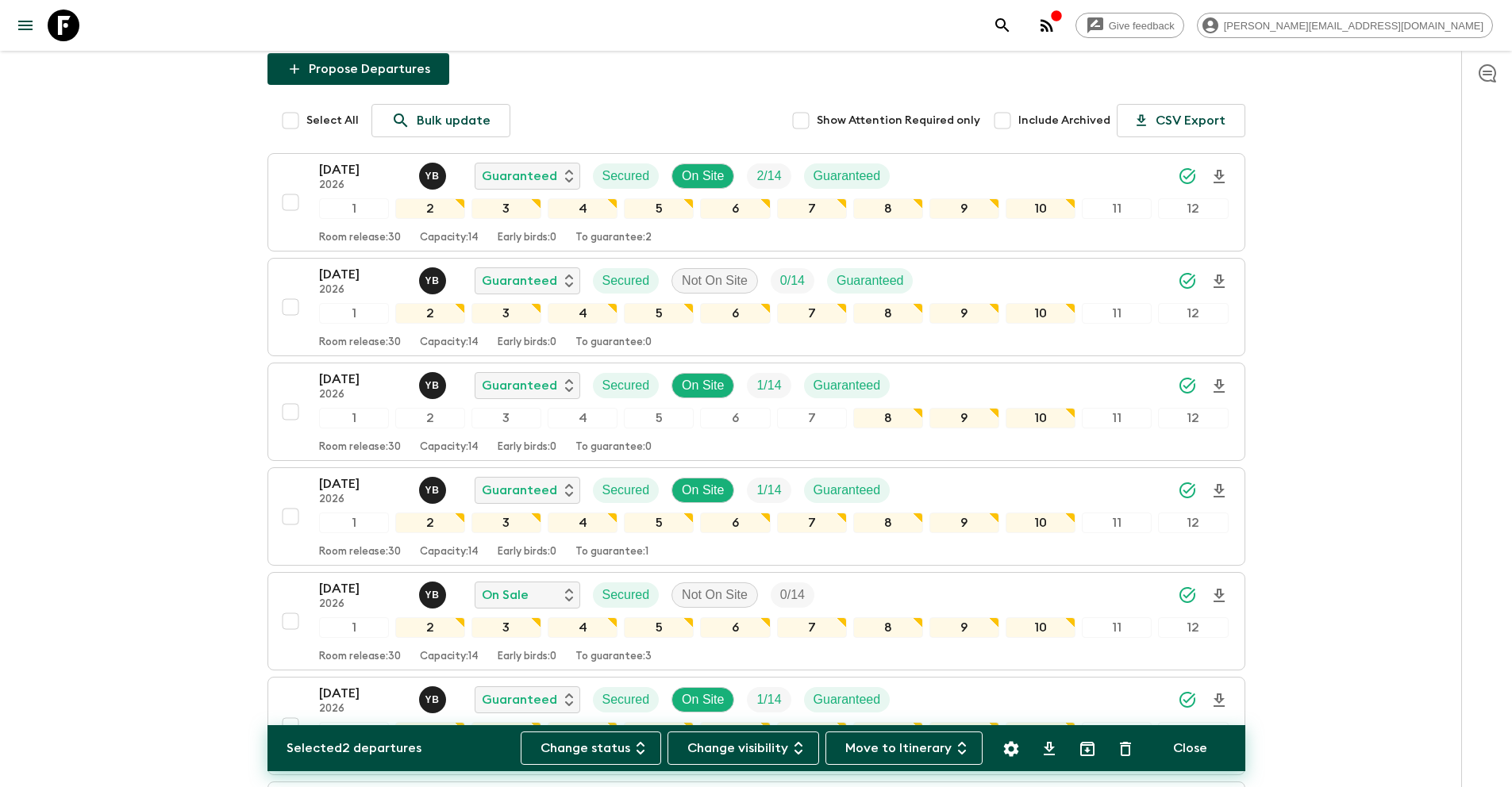
scroll to position [0, 0]
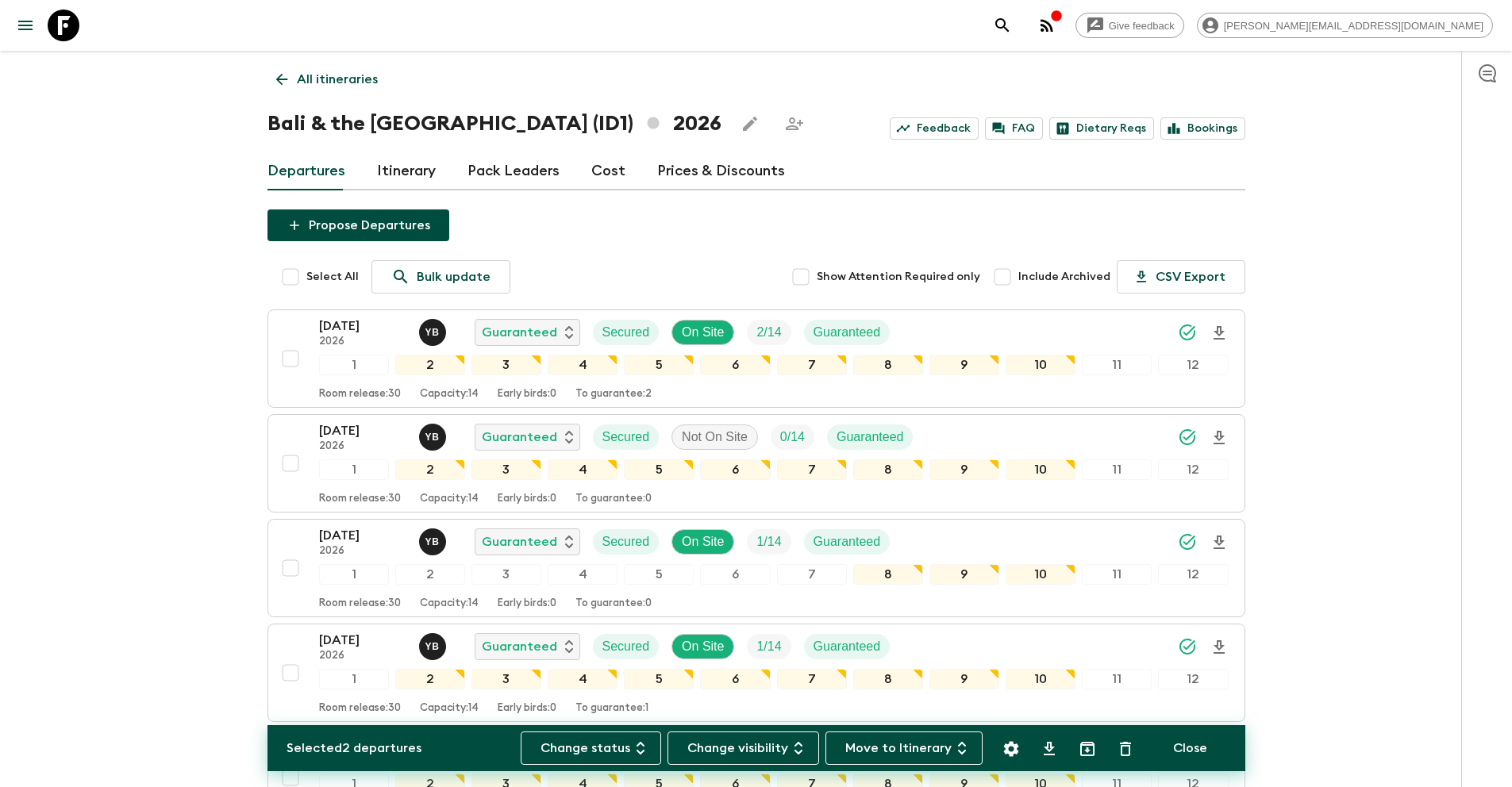
click at [352, 83] on p "All itineraries" at bounding box center [337, 79] width 81 height 19
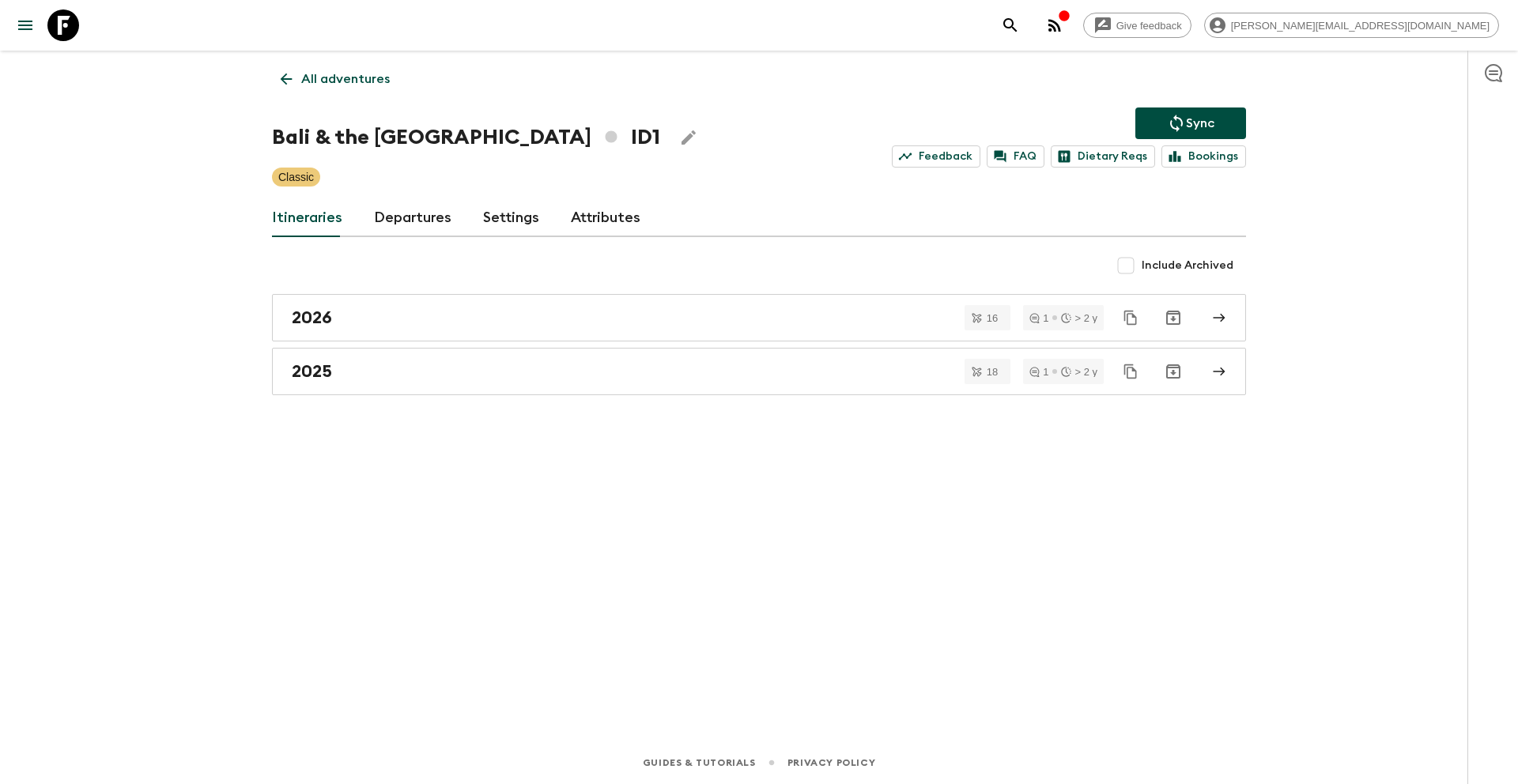
click at [1180, 119] on icon "Sync adventure departures to the booking engine" at bounding box center [1176, 123] width 19 height 19
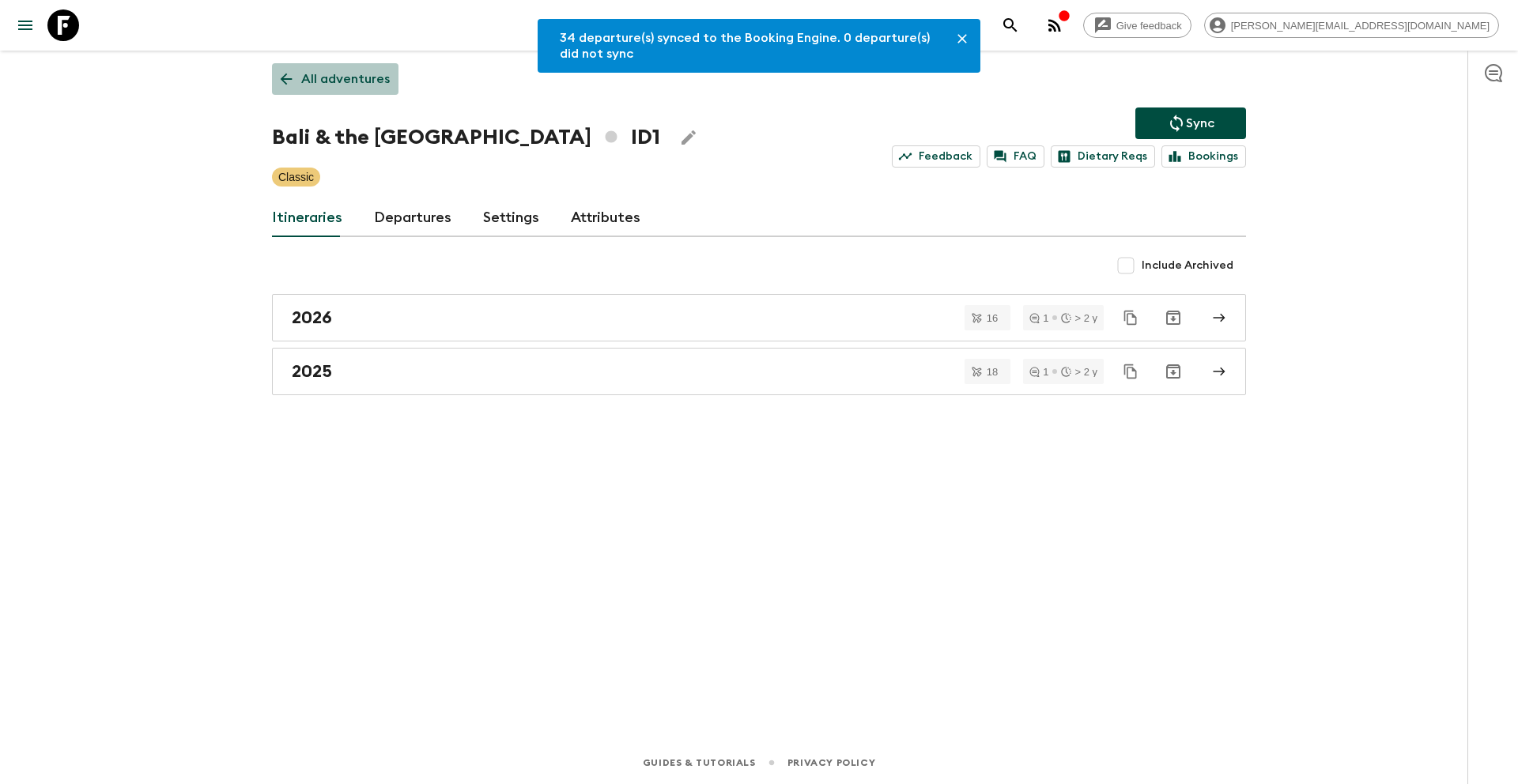
drag, startPoint x: 340, startPoint y: 73, endPoint x: 398, endPoint y: 76, distance: 58.1
click at [341, 74] on p "All adventures" at bounding box center [346, 78] width 89 height 19
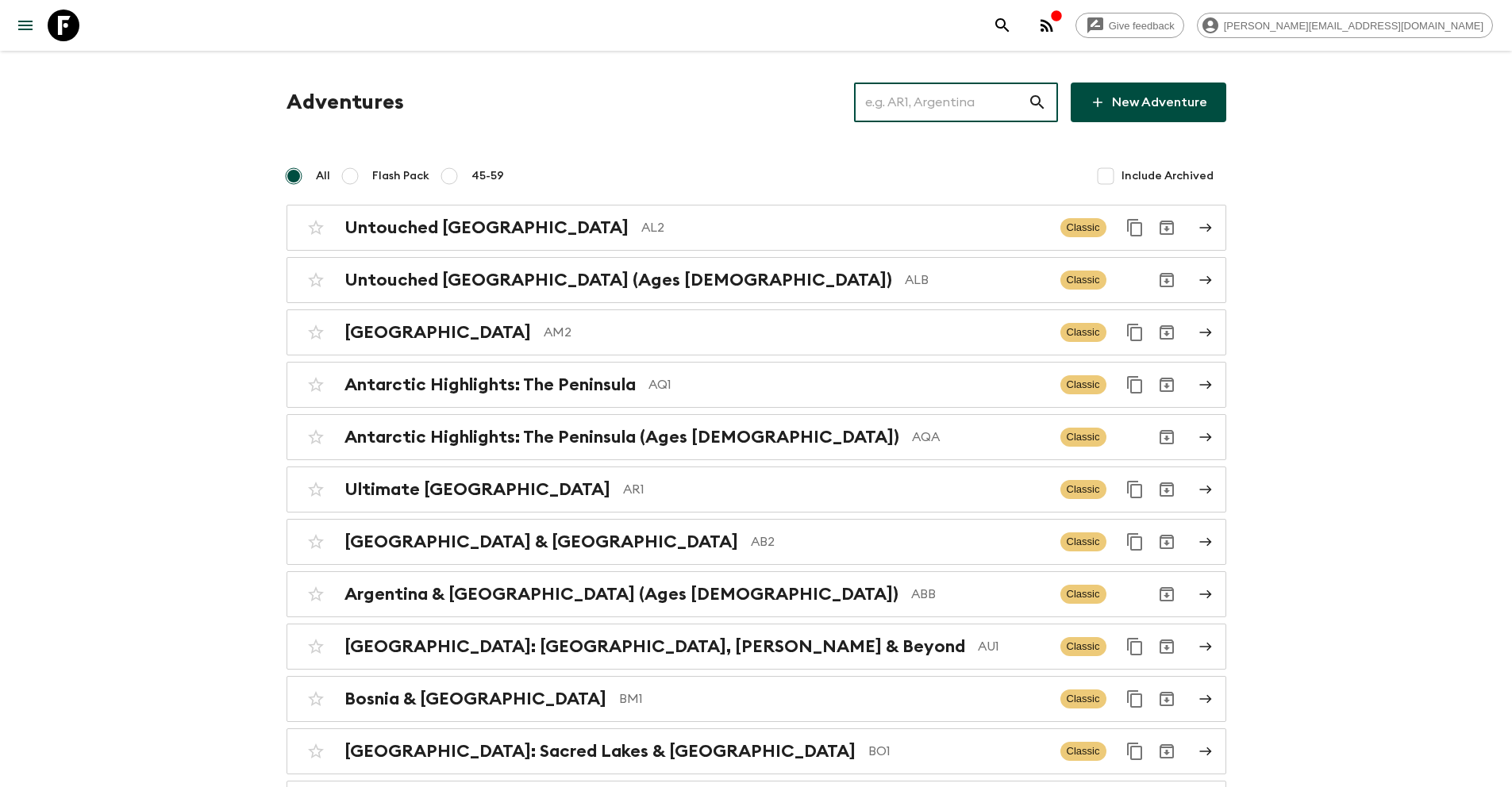
click at [999, 102] on input "text" at bounding box center [941, 103] width 174 height 45
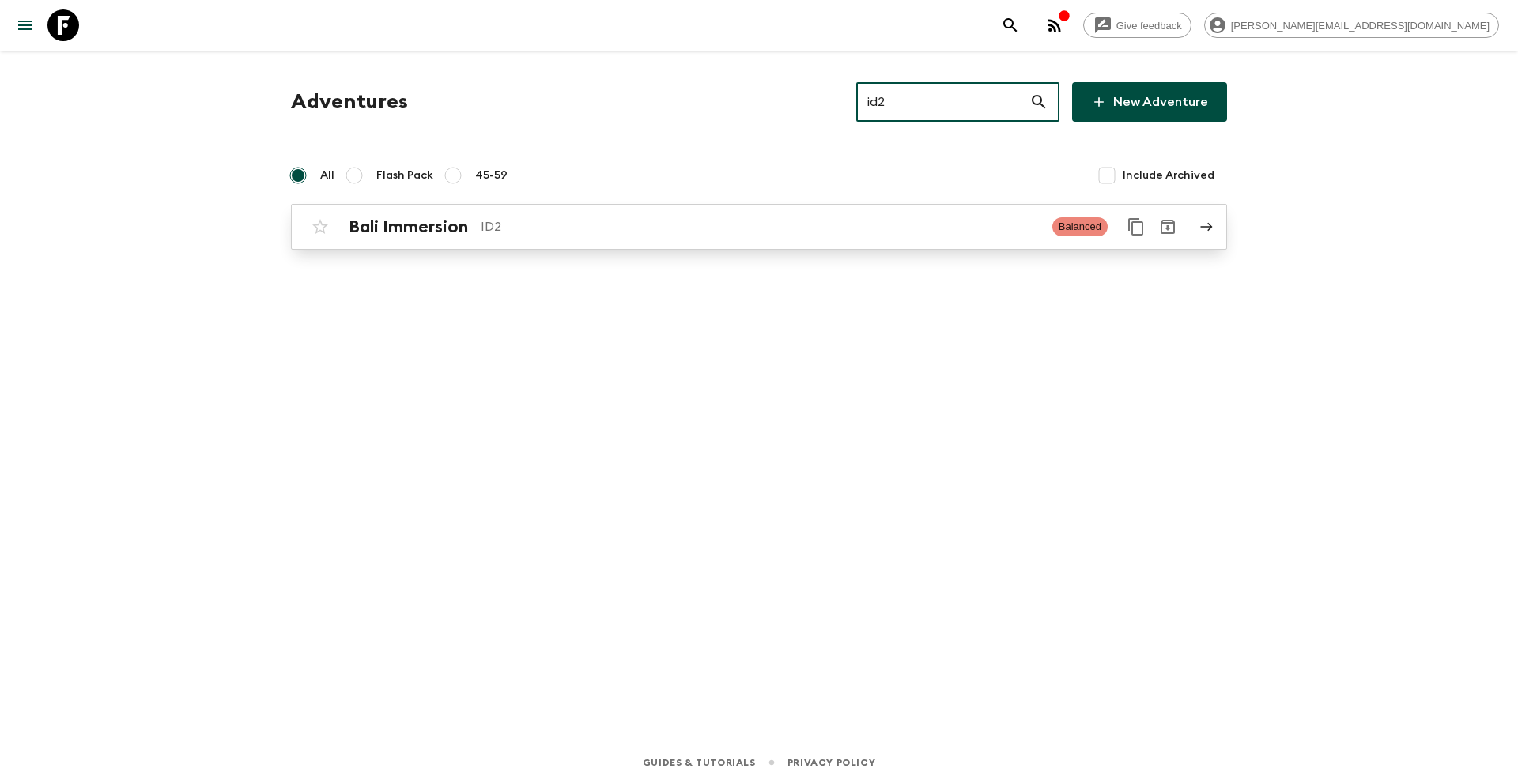
click at [798, 224] on p "ID2" at bounding box center [760, 226] width 559 height 19
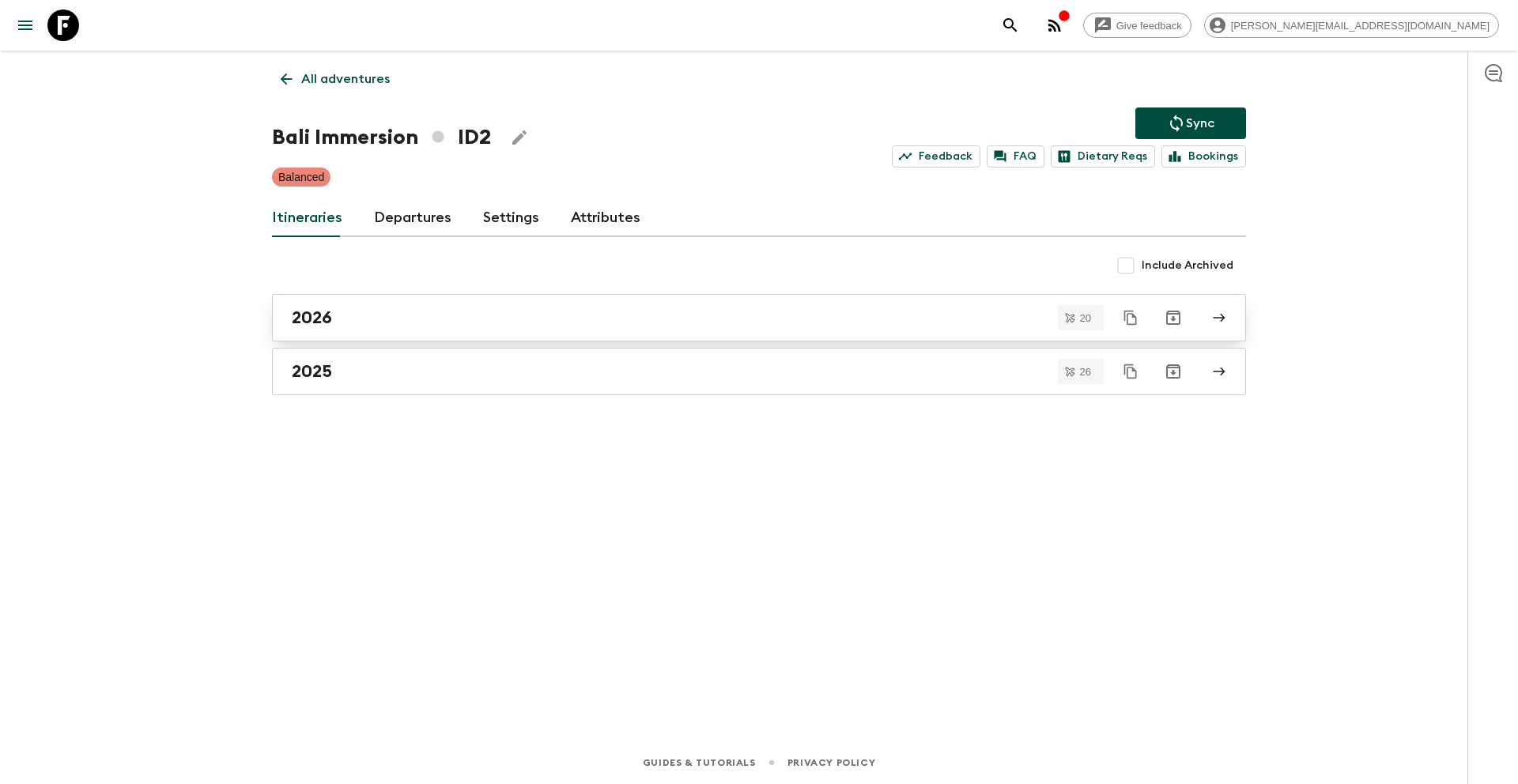
click at [363, 319] on div "2026" at bounding box center [744, 317] width 904 height 21
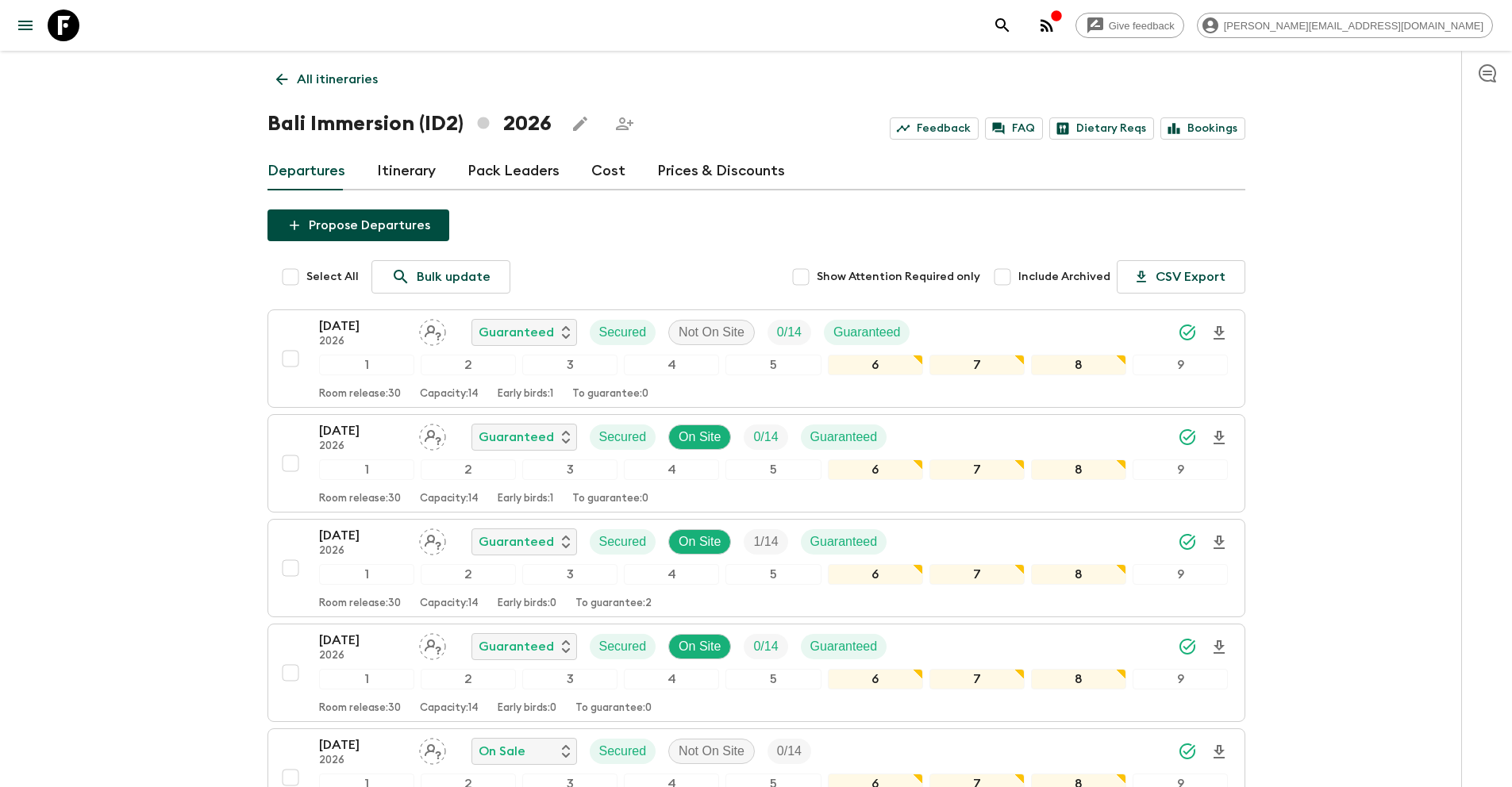
scroll to position [1609, 0]
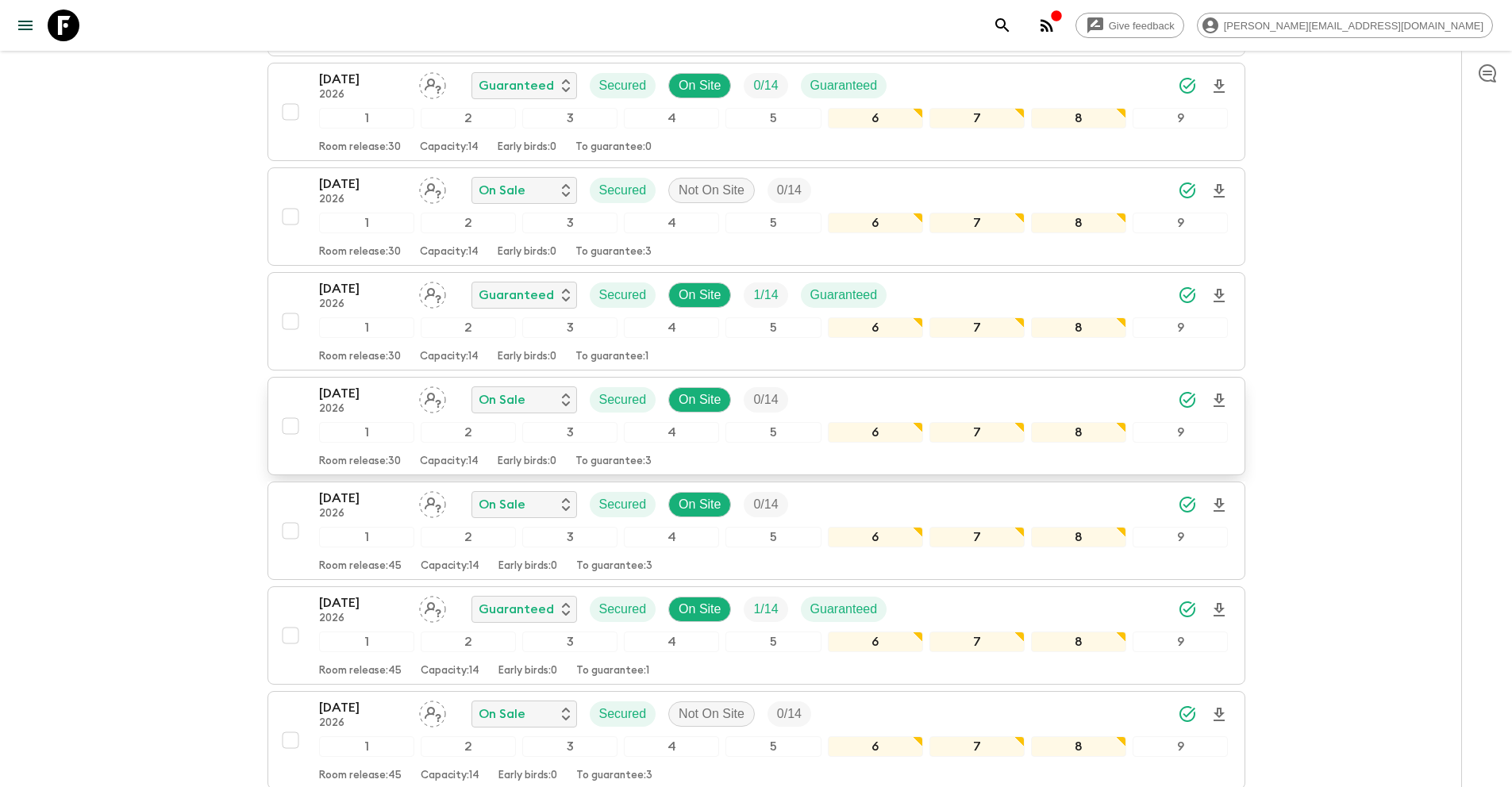
click at [289, 425] on input "checkbox" at bounding box center [290, 426] width 31 height 31
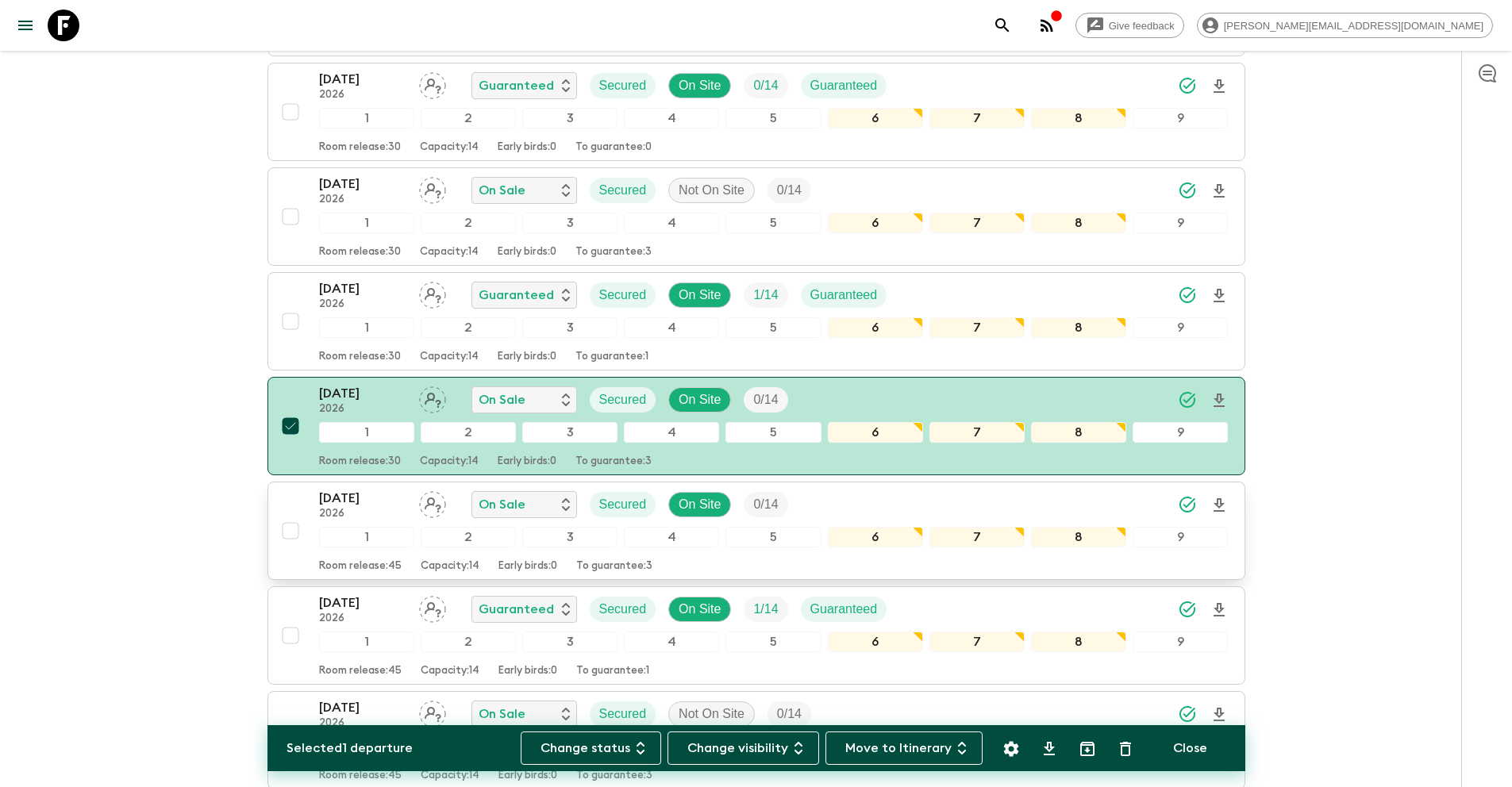
click at [287, 528] on input "checkbox" at bounding box center [290, 531] width 31 height 31
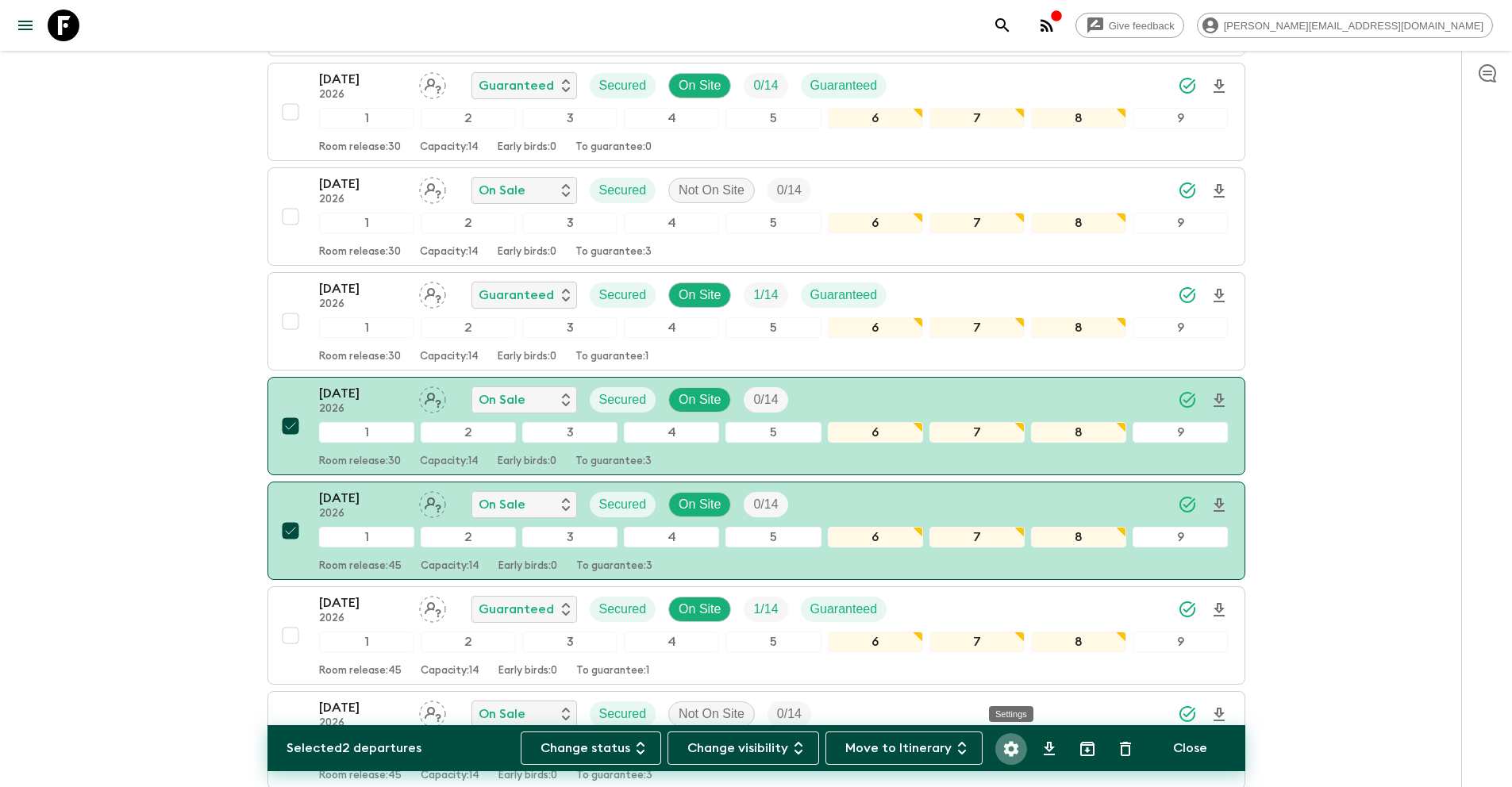
click at [1011, 746] on icon "Settings" at bounding box center [1010, 749] width 19 height 19
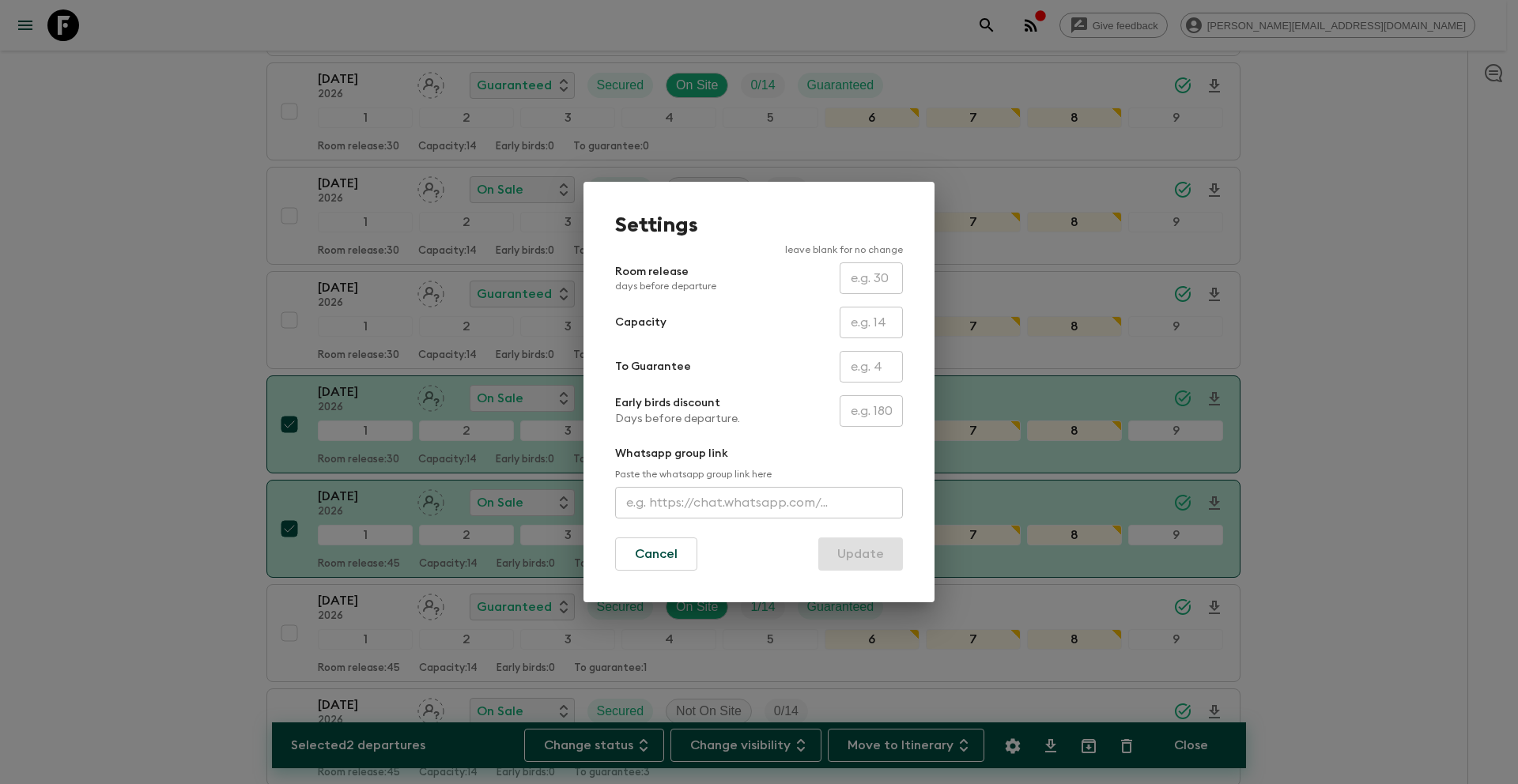
click at [860, 362] on input "text" at bounding box center [871, 366] width 63 height 31
click at [857, 563] on button "Update" at bounding box center [860, 554] width 85 height 33
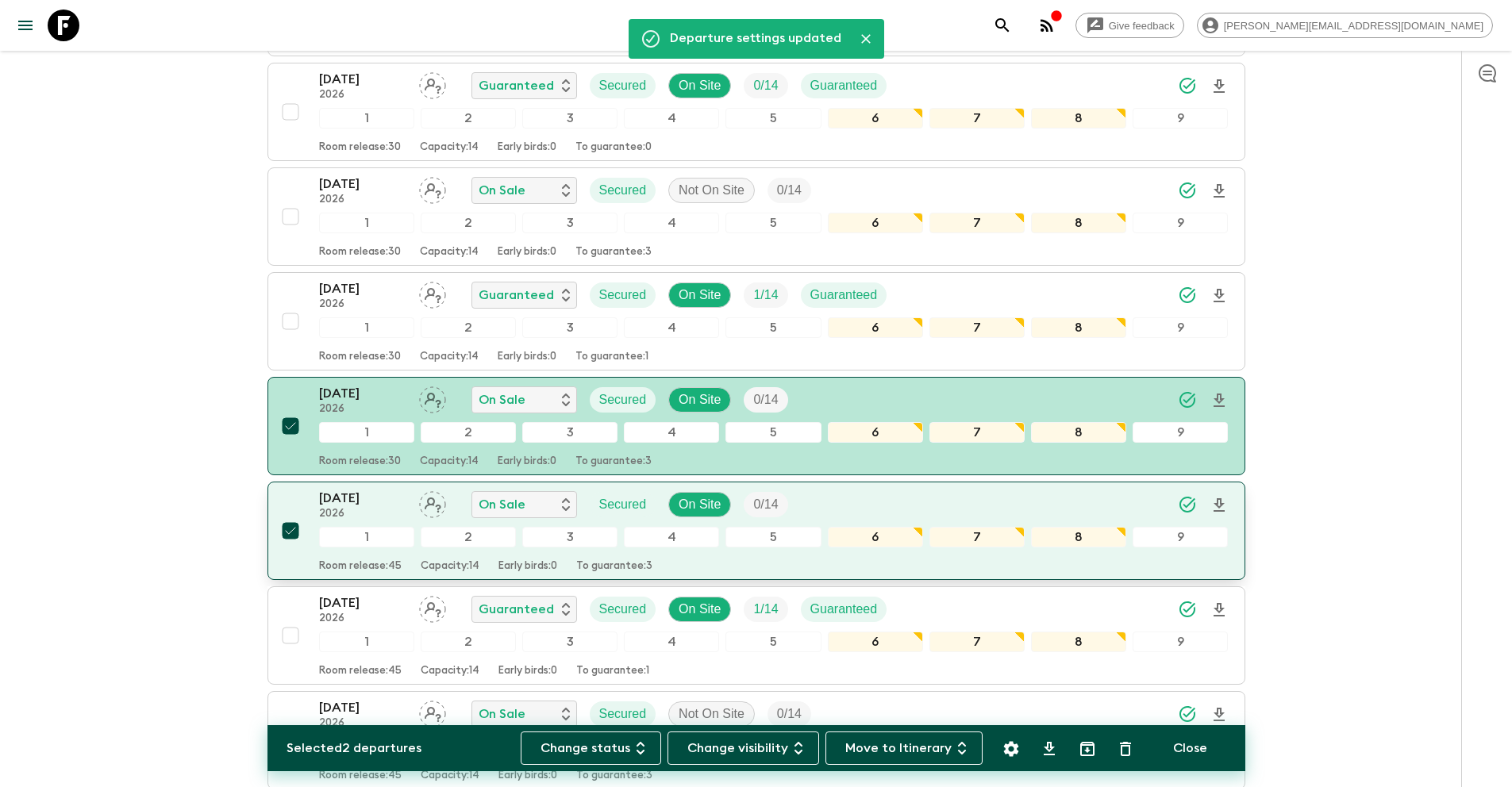
drag, startPoint x: 293, startPoint y: 427, endPoint x: 284, endPoint y: 489, distance: 62.6
click at [293, 428] on input "checkbox" at bounding box center [290, 426] width 31 height 31
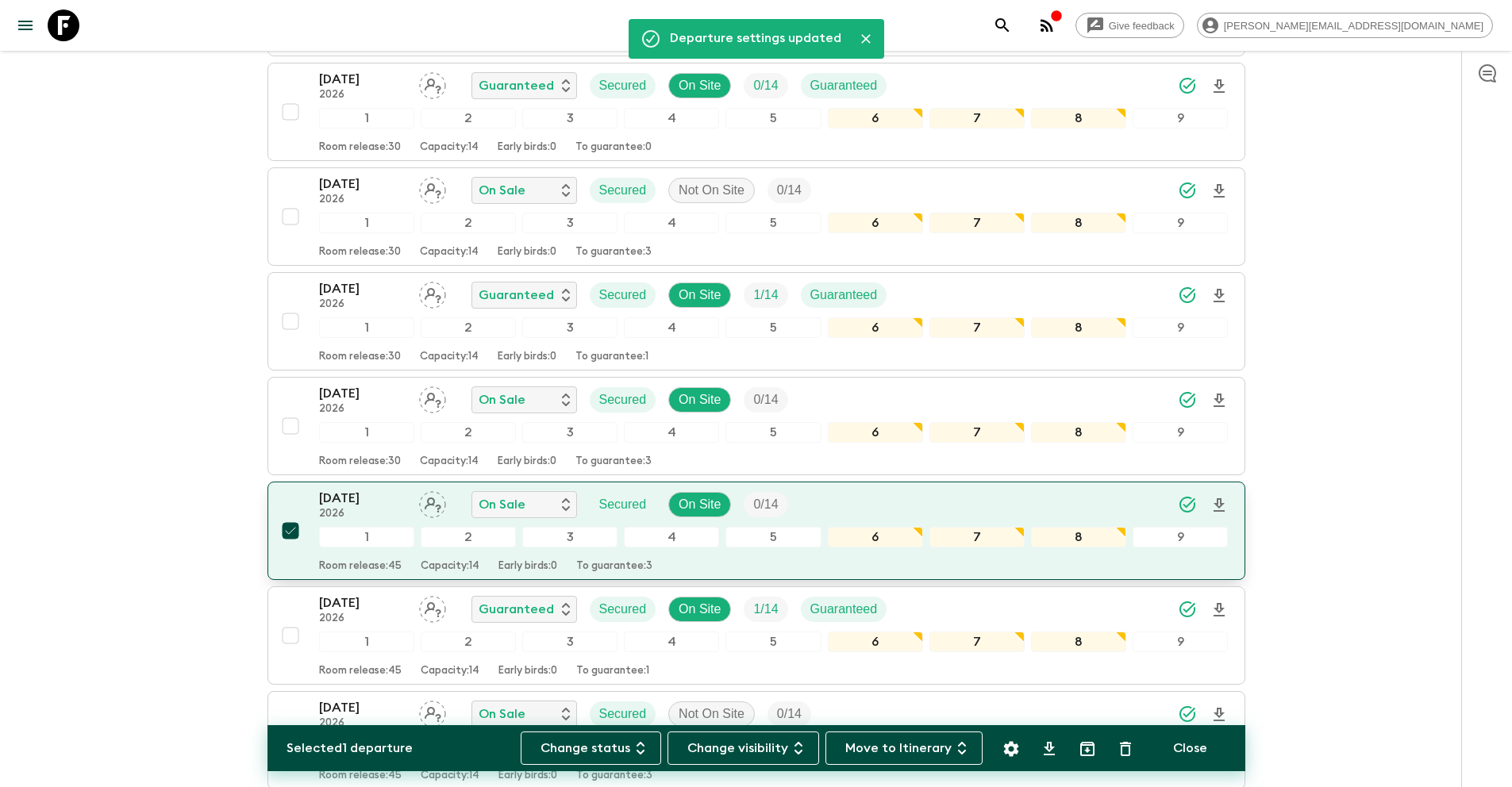
click at [291, 533] on input "checkbox" at bounding box center [290, 531] width 31 height 31
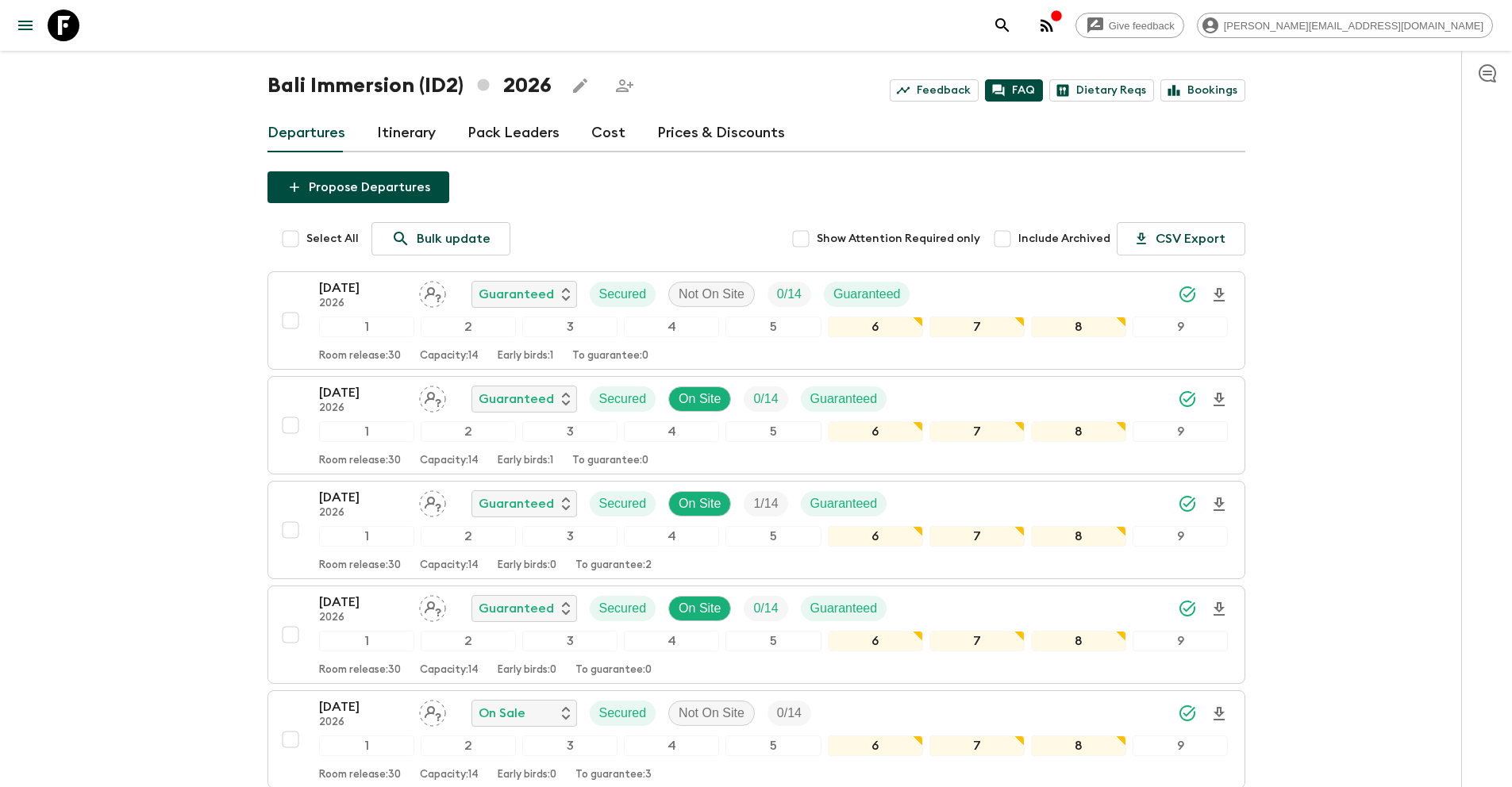
scroll to position [0, 0]
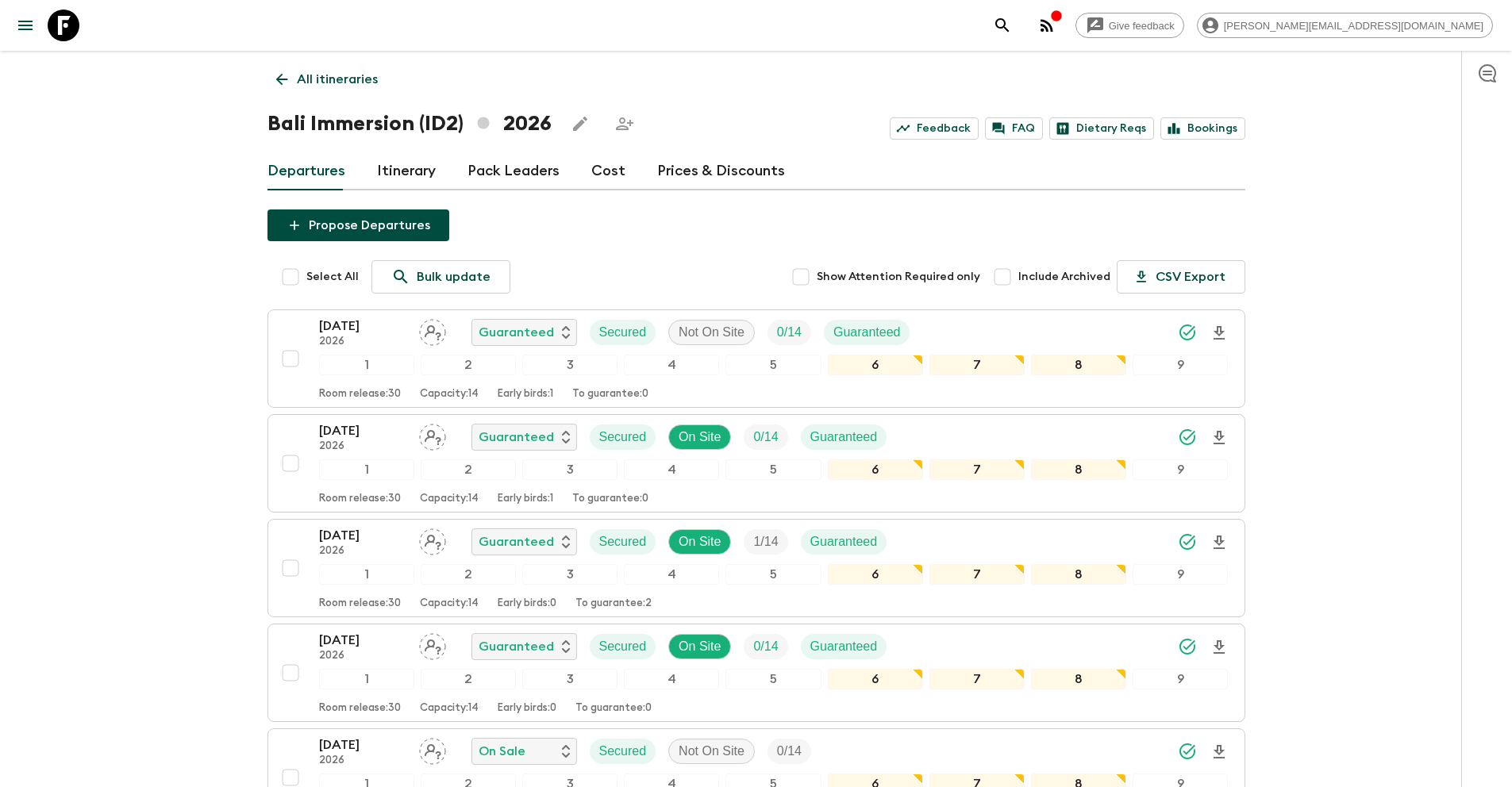
click at [352, 80] on p "All itineraries" at bounding box center [337, 79] width 81 height 19
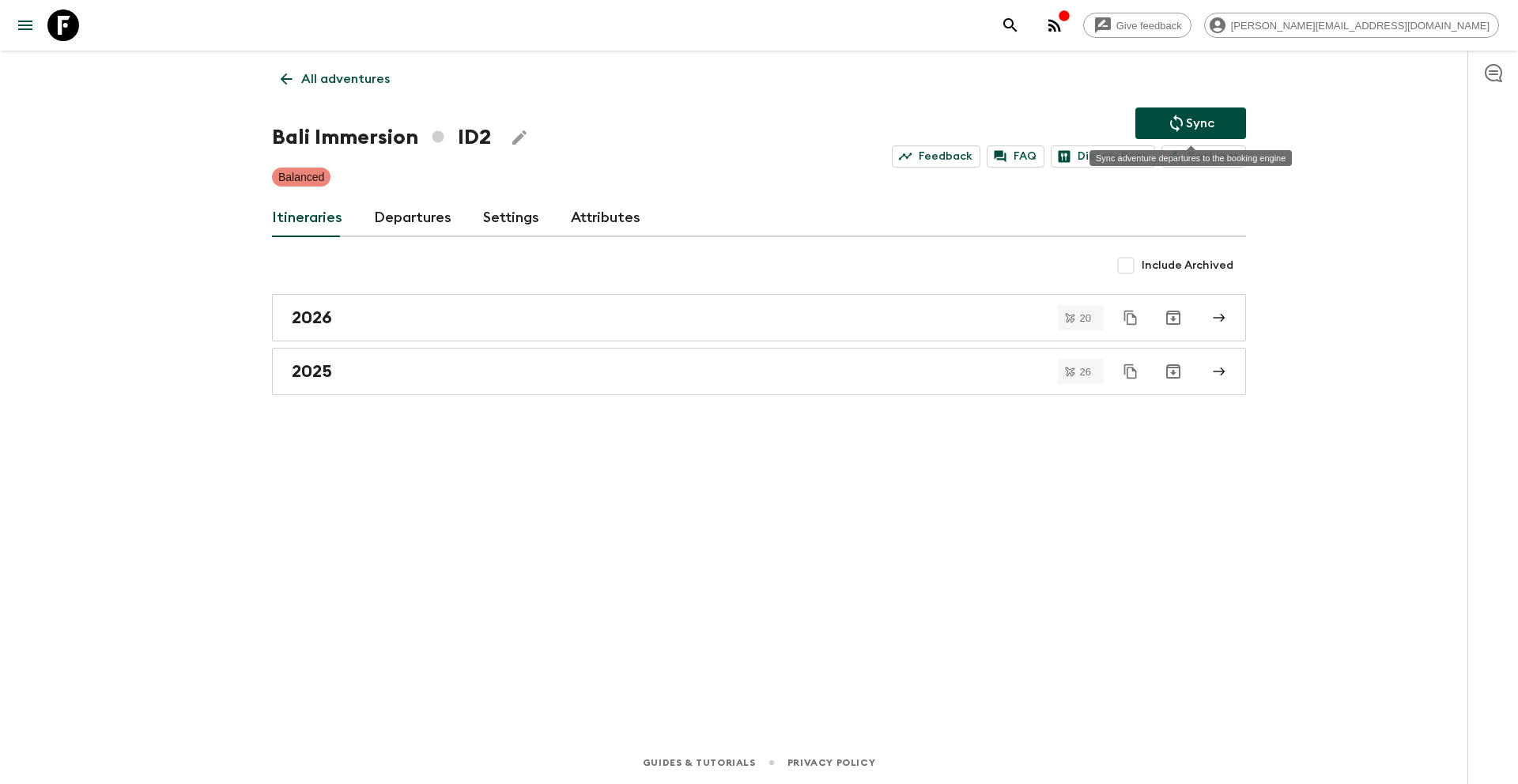
click at [1226, 128] on button "Sync" at bounding box center [1190, 124] width 110 height 31
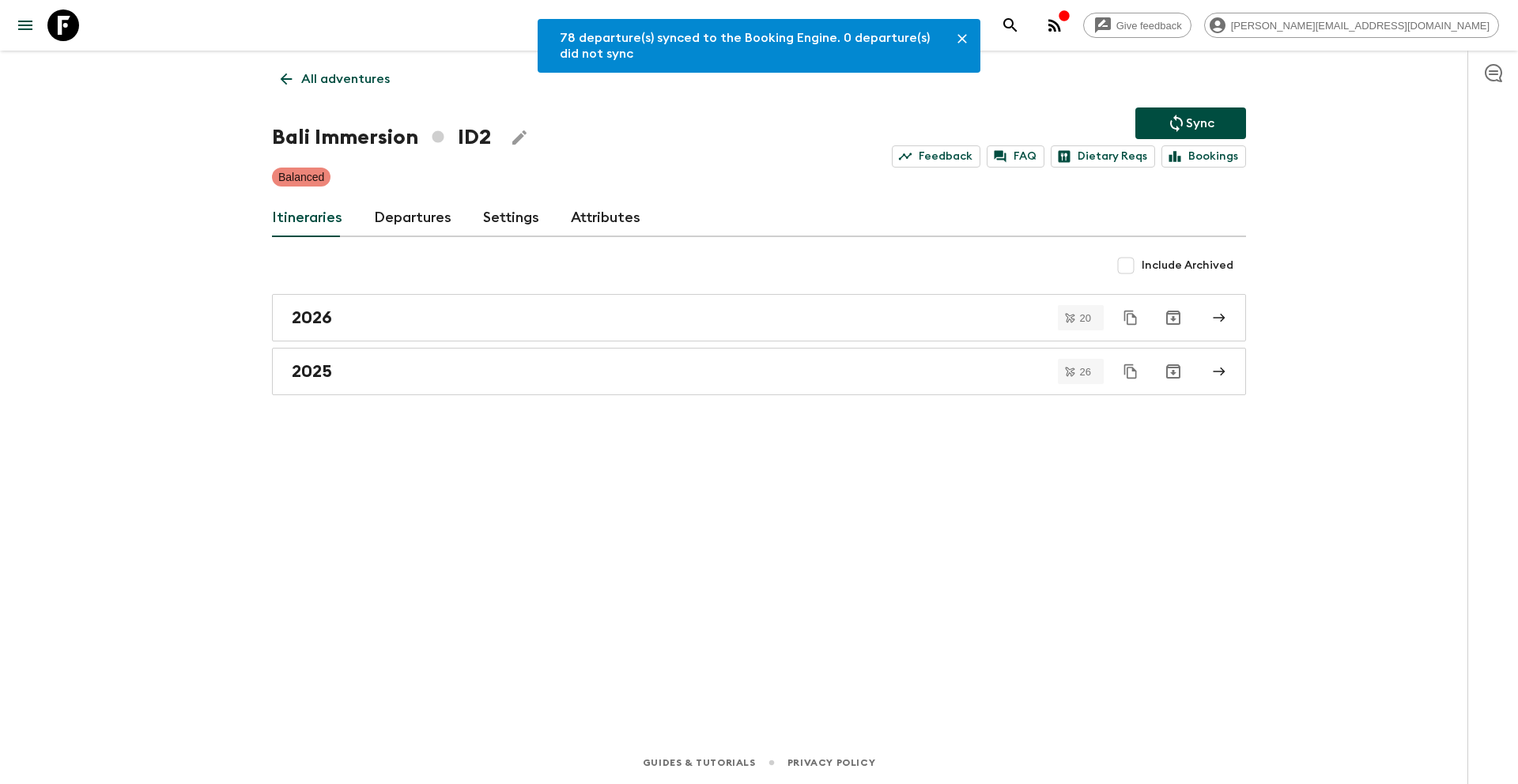
click at [321, 76] on p "All adventures" at bounding box center [346, 78] width 89 height 19
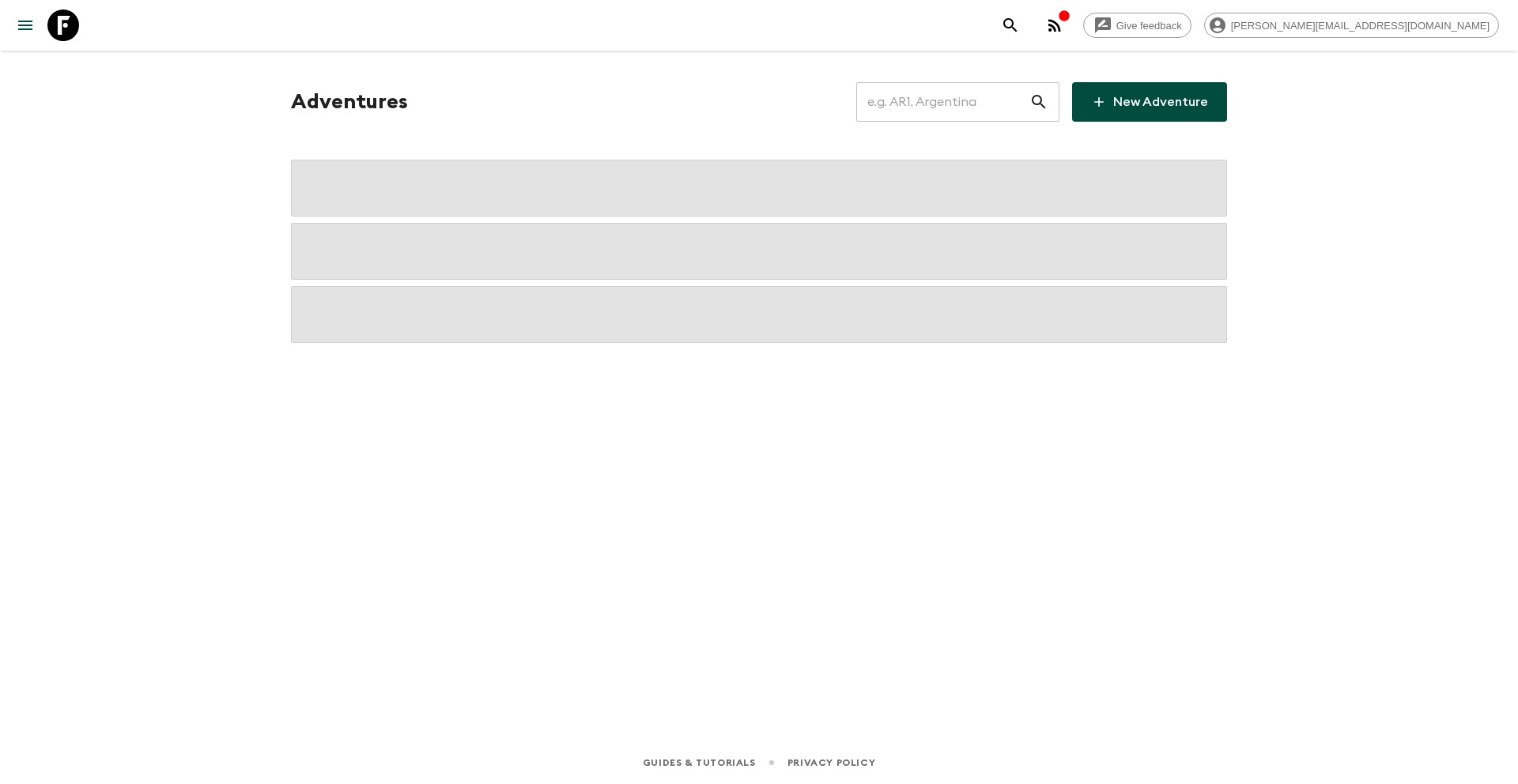
click at [935, 100] on input "text" at bounding box center [943, 102] width 173 height 44
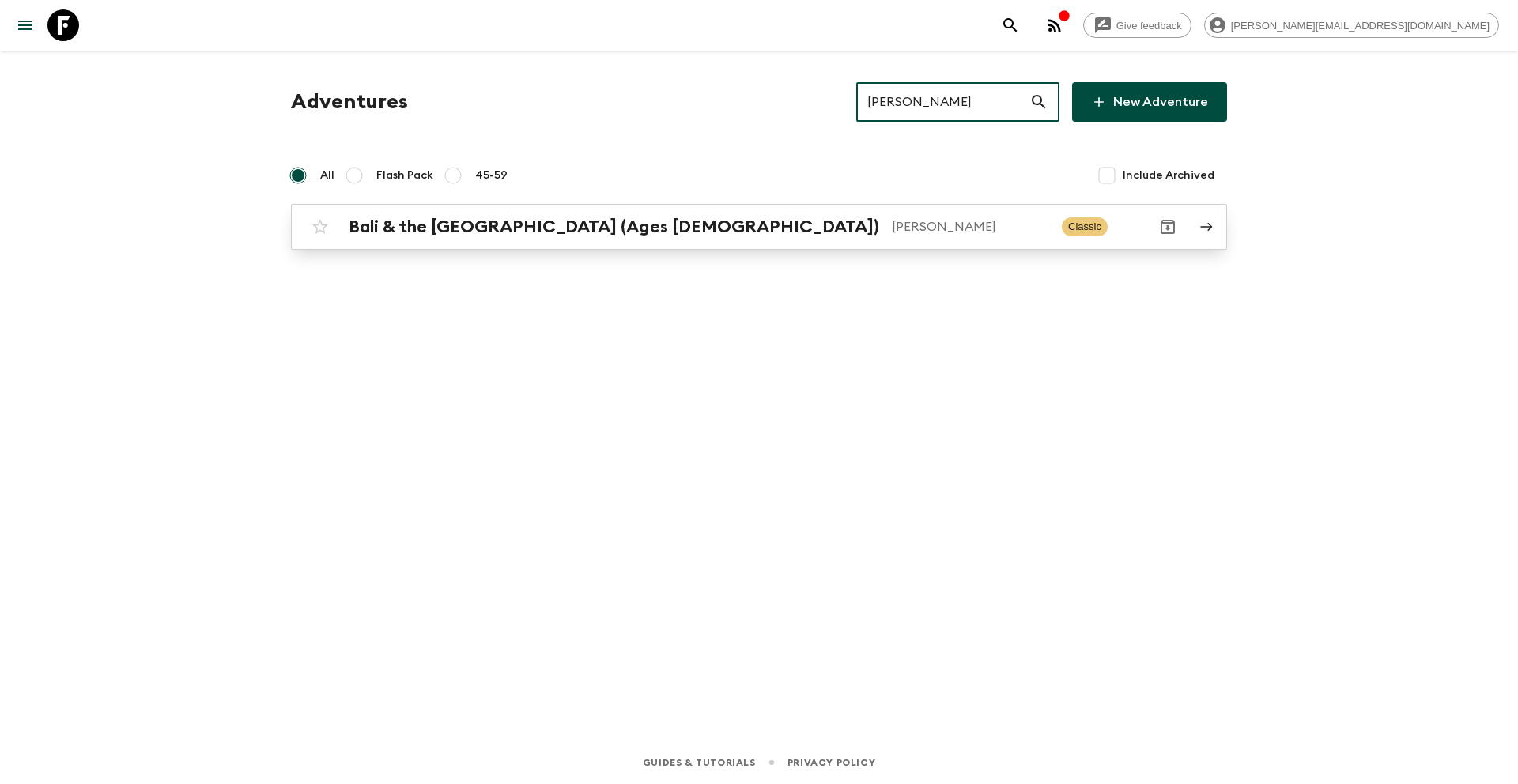
click at [739, 214] on div "Bali & the [GEOGRAPHIC_DATA] (Ages [DEMOGRAPHIC_DATA]) [PERSON_NAME] Classic" at bounding box center [728, 226] width 848 height 31
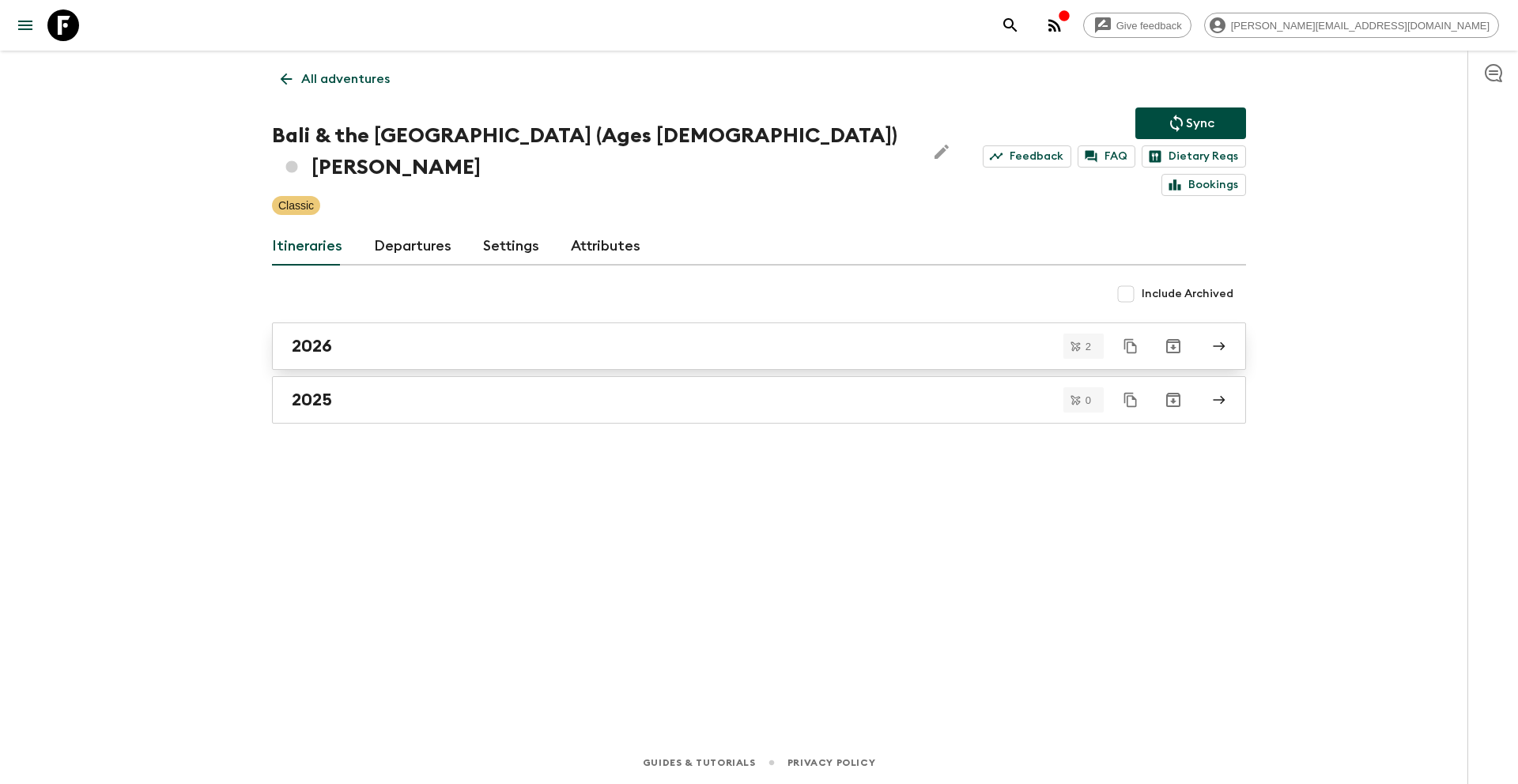
click at [361, 323] on link "2026" at bounding box center [759, 347] width 974 height 48
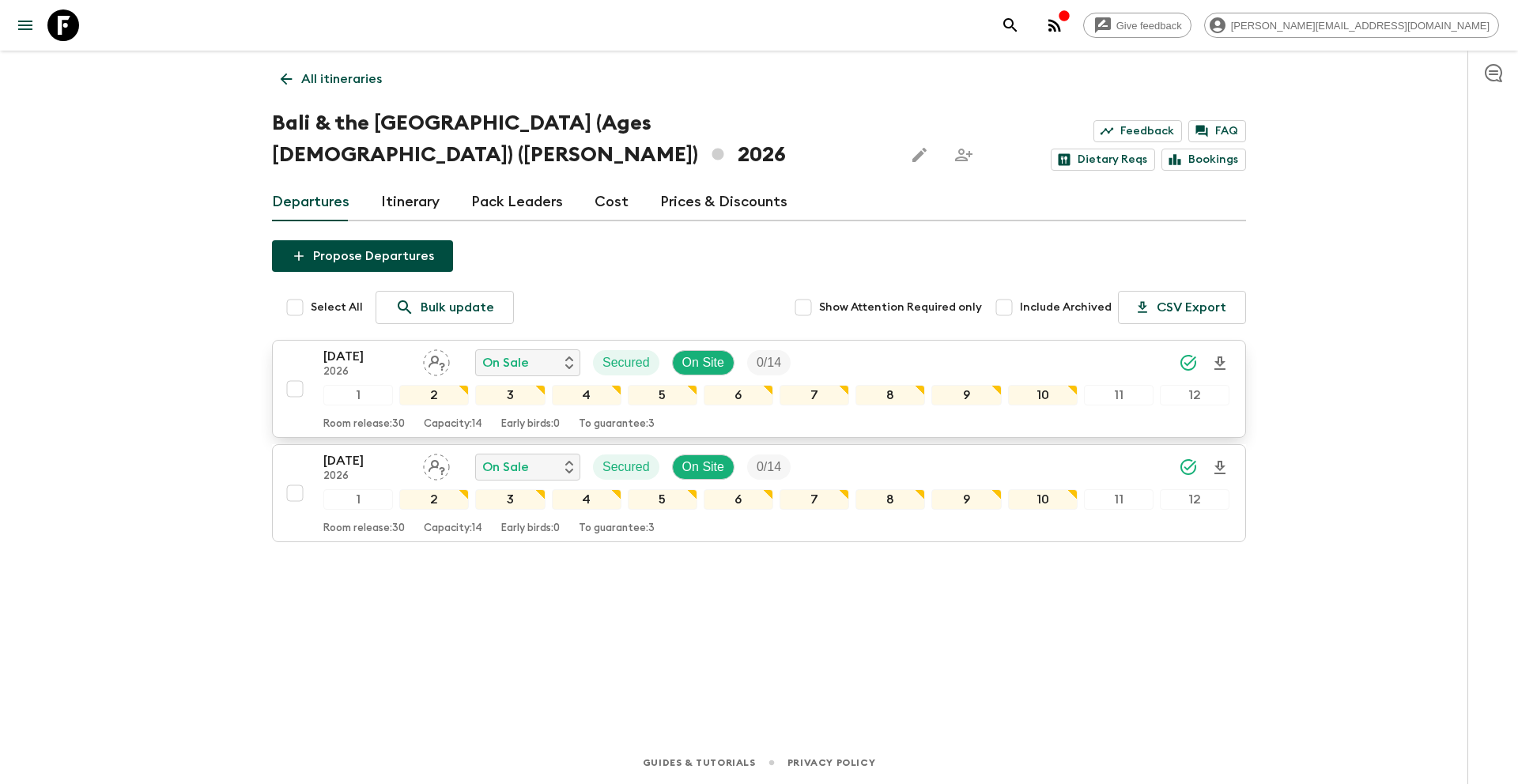
click at [295, 373] on input "checkbox" at bounding box center [295, 389] width 31 height 31
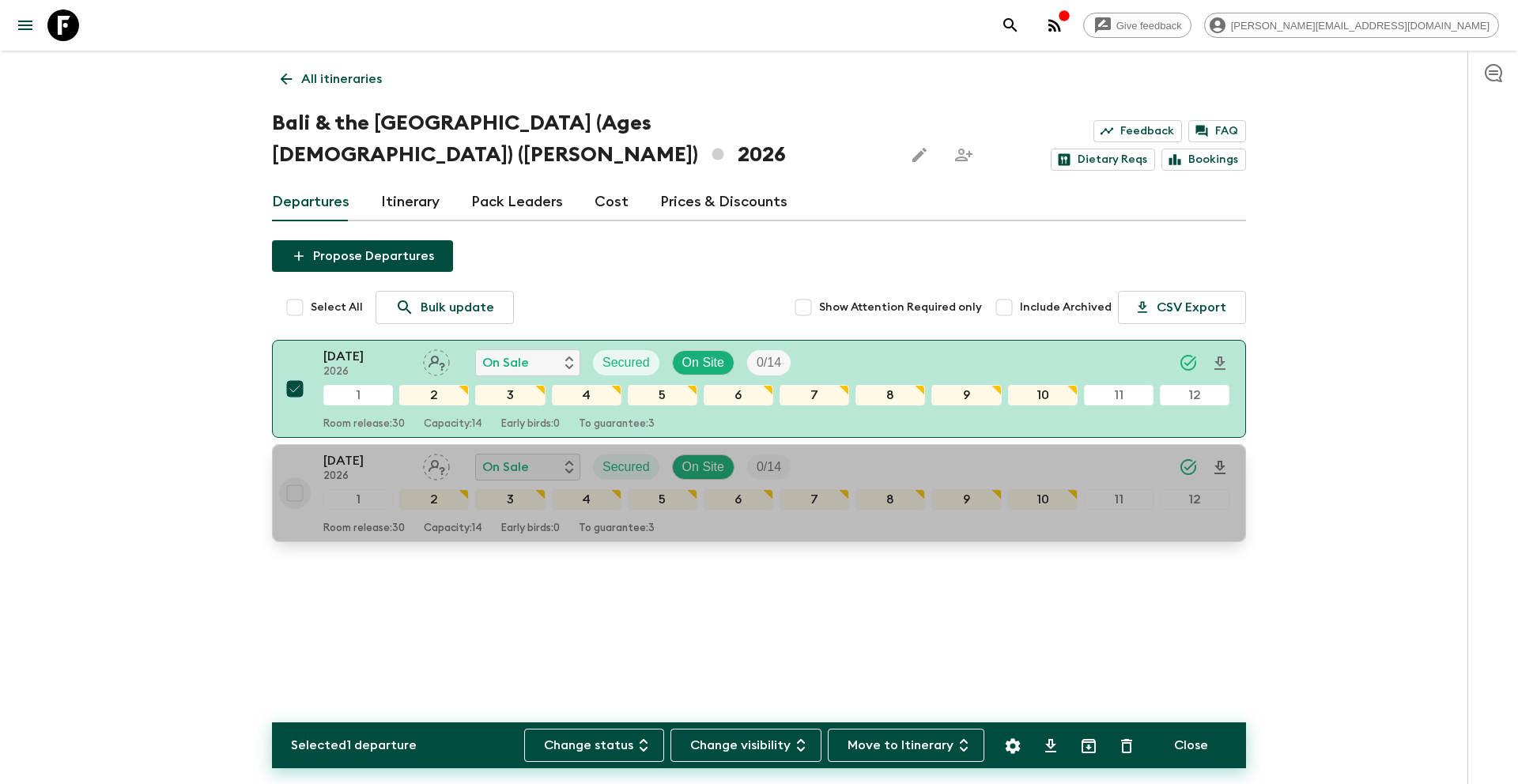
click at [293, 478] on input "checkbox" at bounding box center [295, 493] width 31 height 31
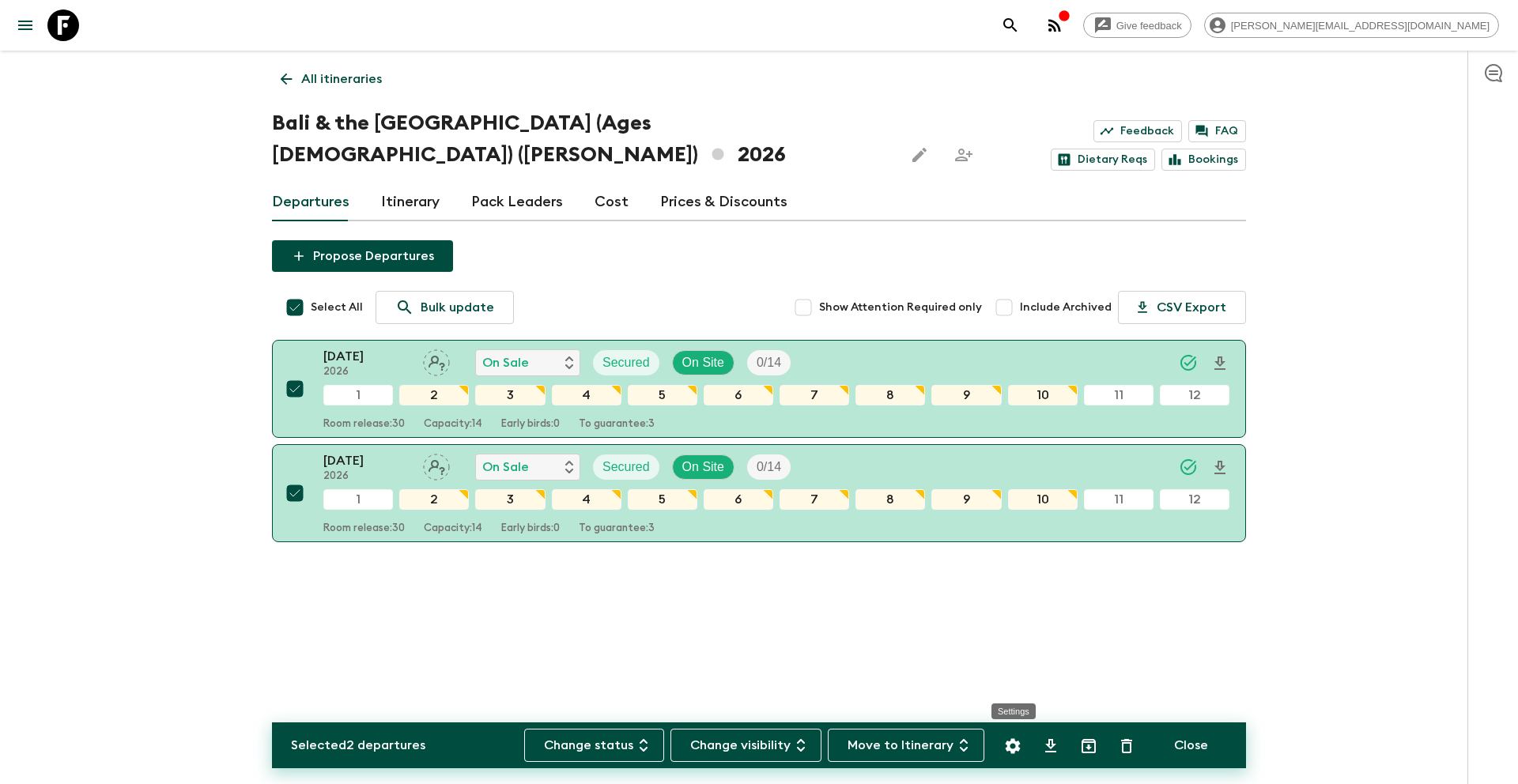
click at [1006, 755] on icon "Settings" at bounding box center [1012, 746] width 19 height 19
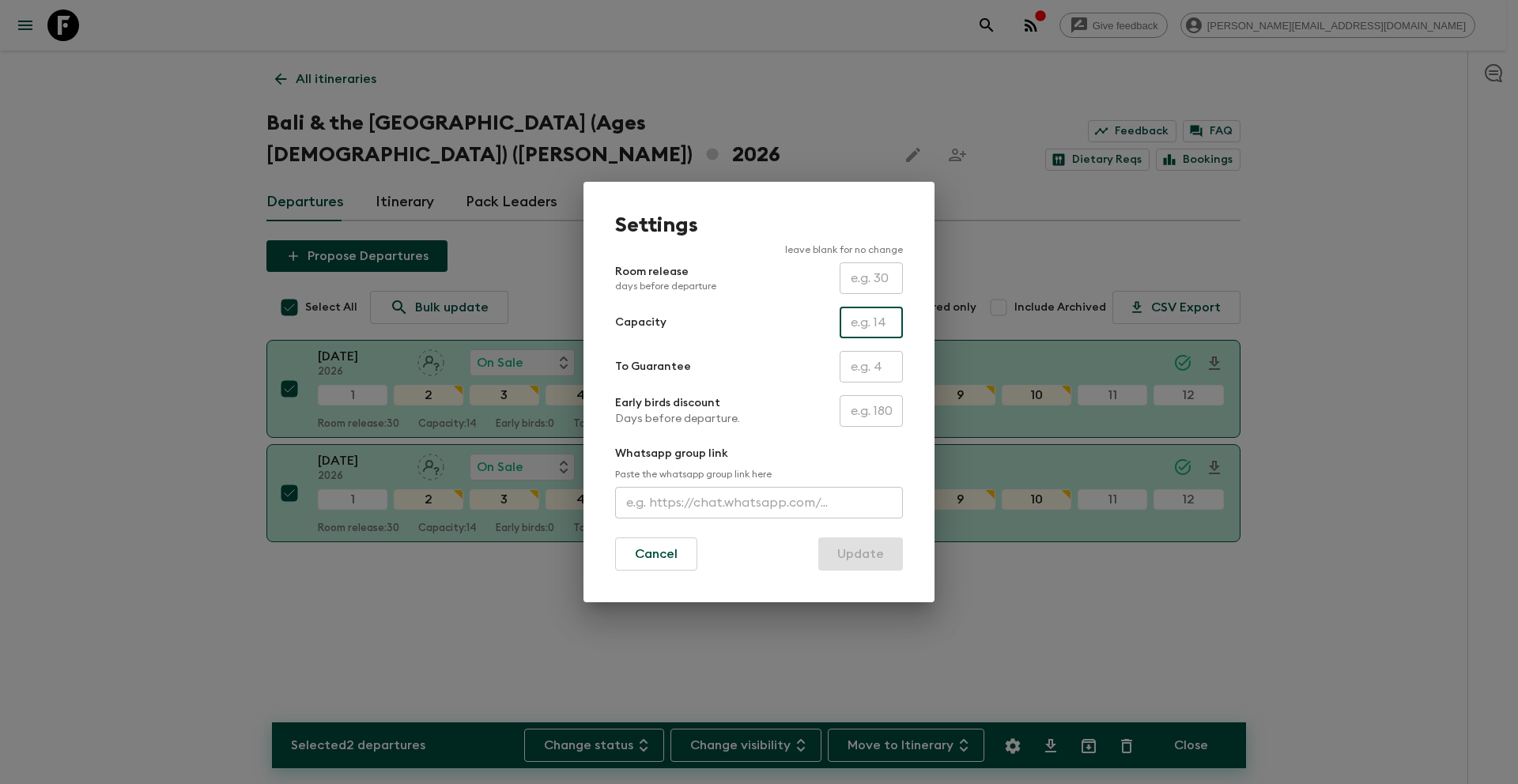
click at [866, 331] on input "text" at bounding box center [871, 322] width 63 height 31
click at [843, 360] on input "text" at bounding box center [871, 366] width 63 height 31
click at [875, 566] on button "Update" at bounding box center [860, 554] width 85 height 33
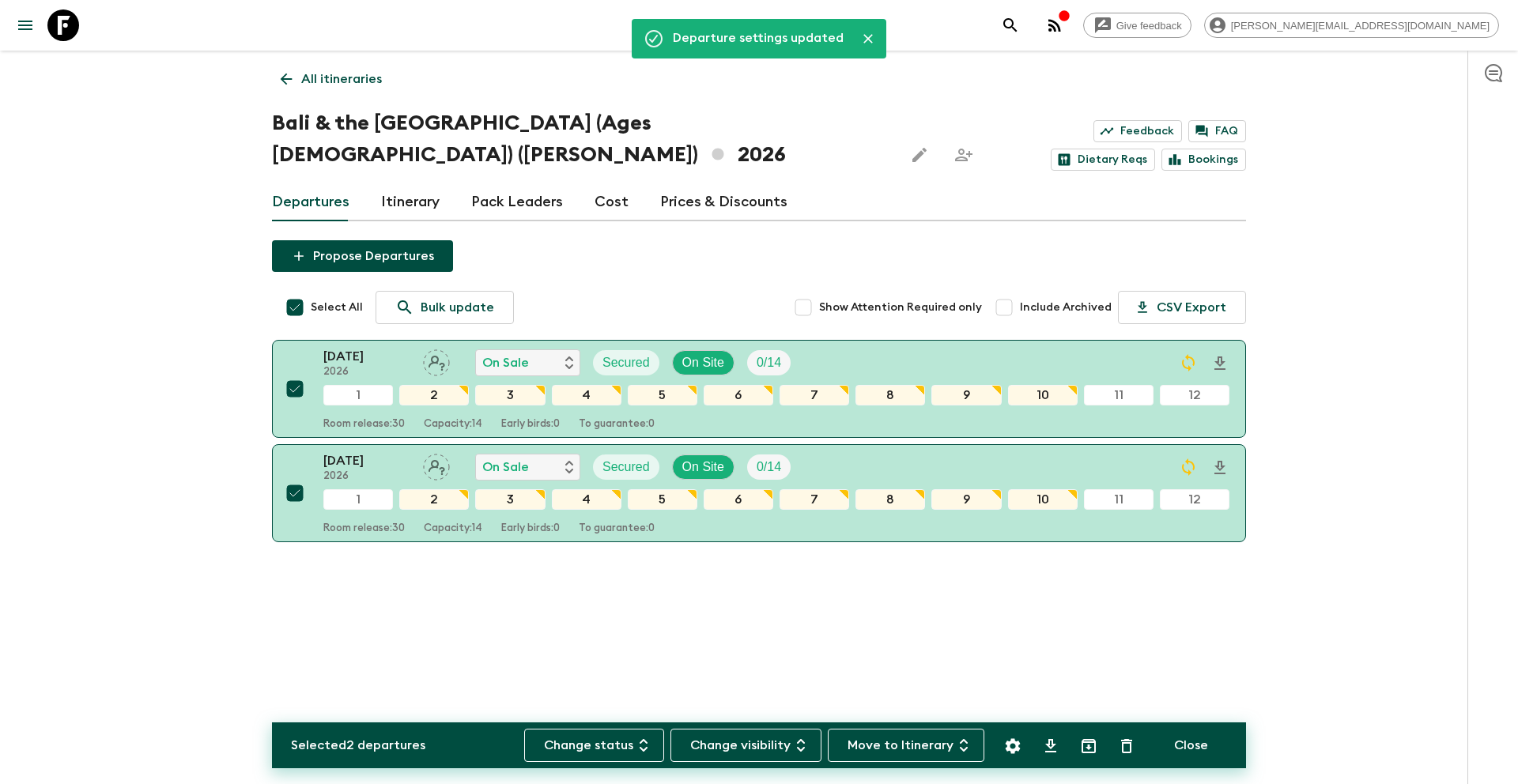
click at [323, 87] on p "All itineraries" at bounding box center [342, 78] width 81 height 19
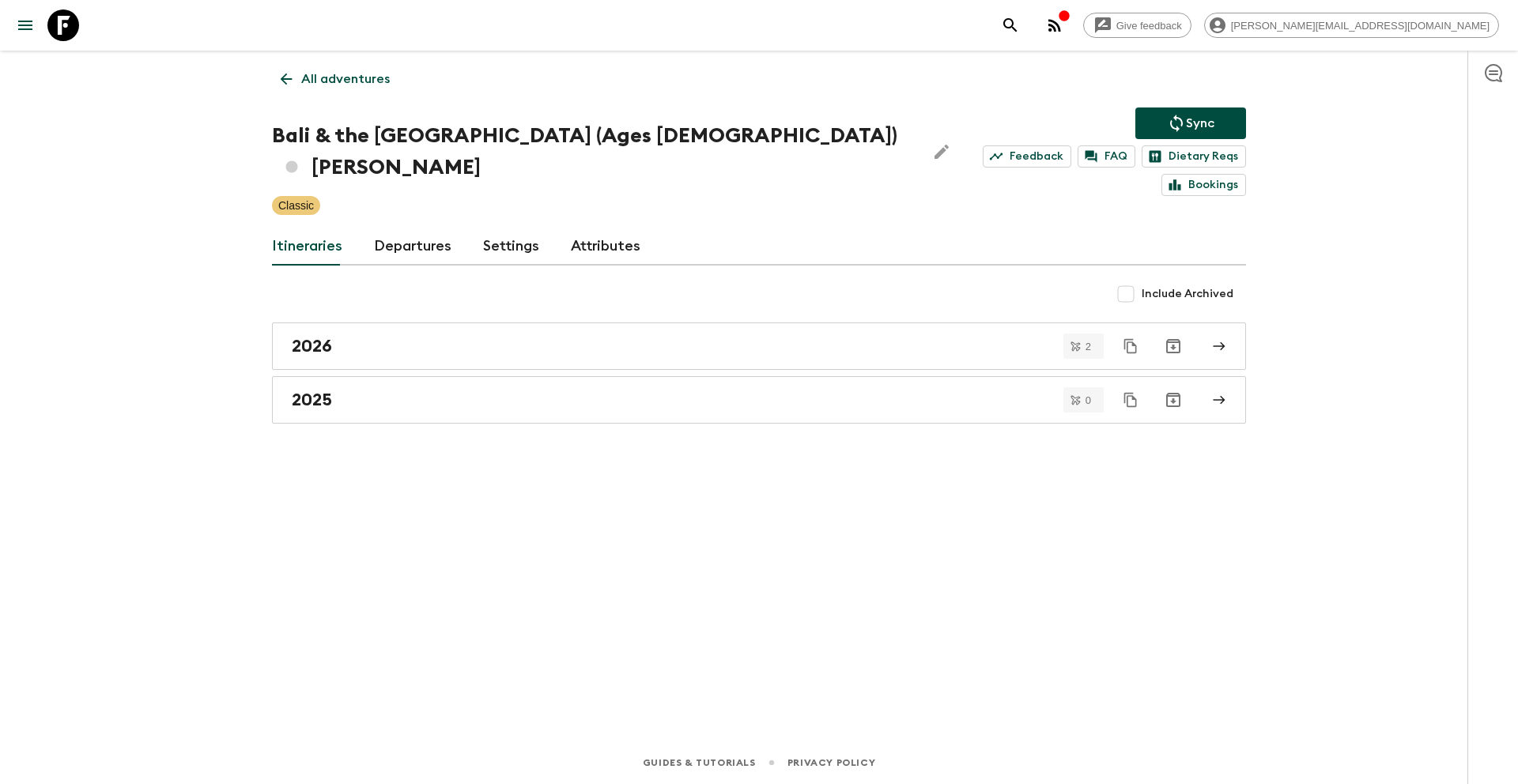
click at [1192, 124] on p "Sync" at bounding box center [1200, 123] width 29 height 19
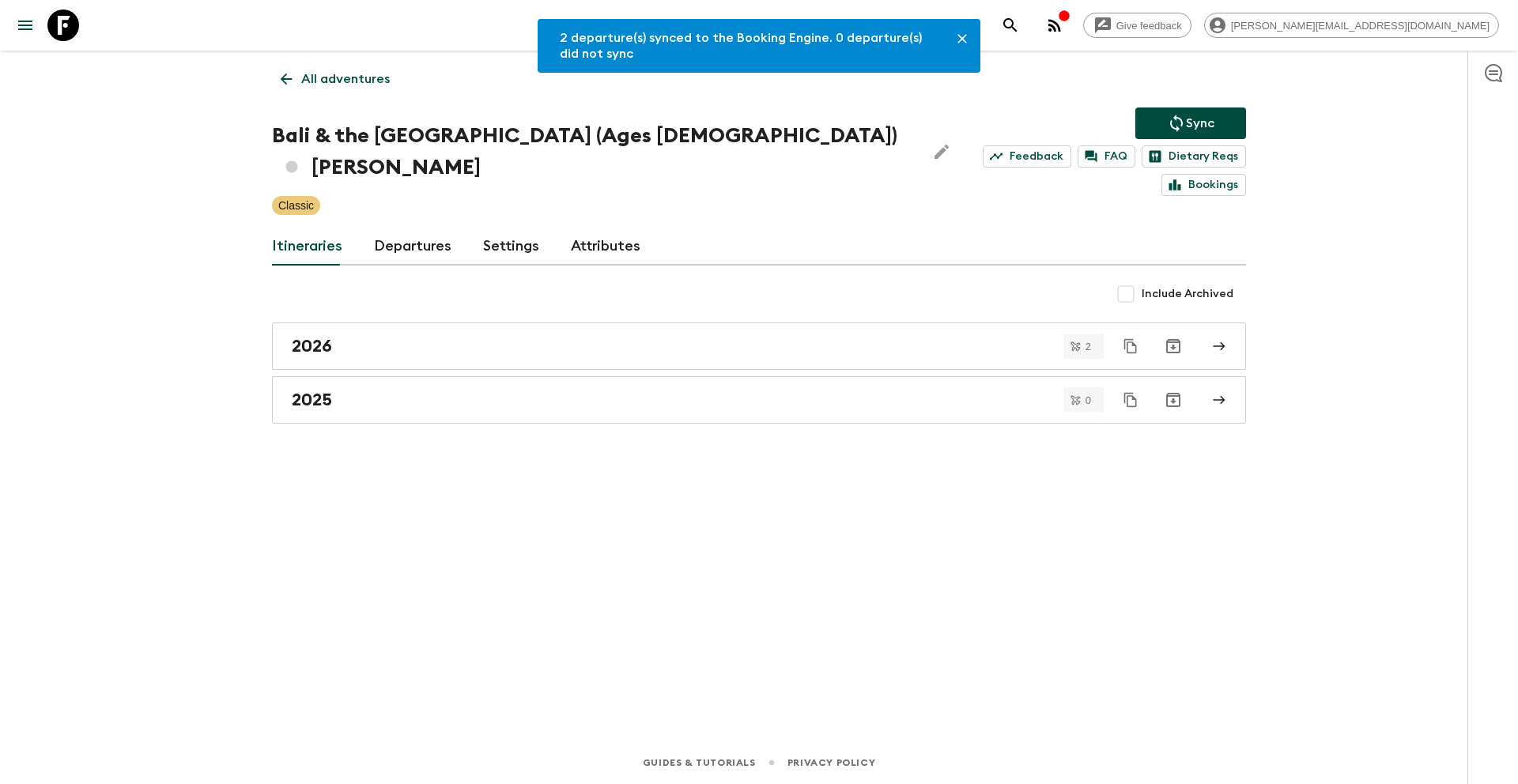
click at [290, 80] on icon at bounding box center [286, 78] width 17 height 17
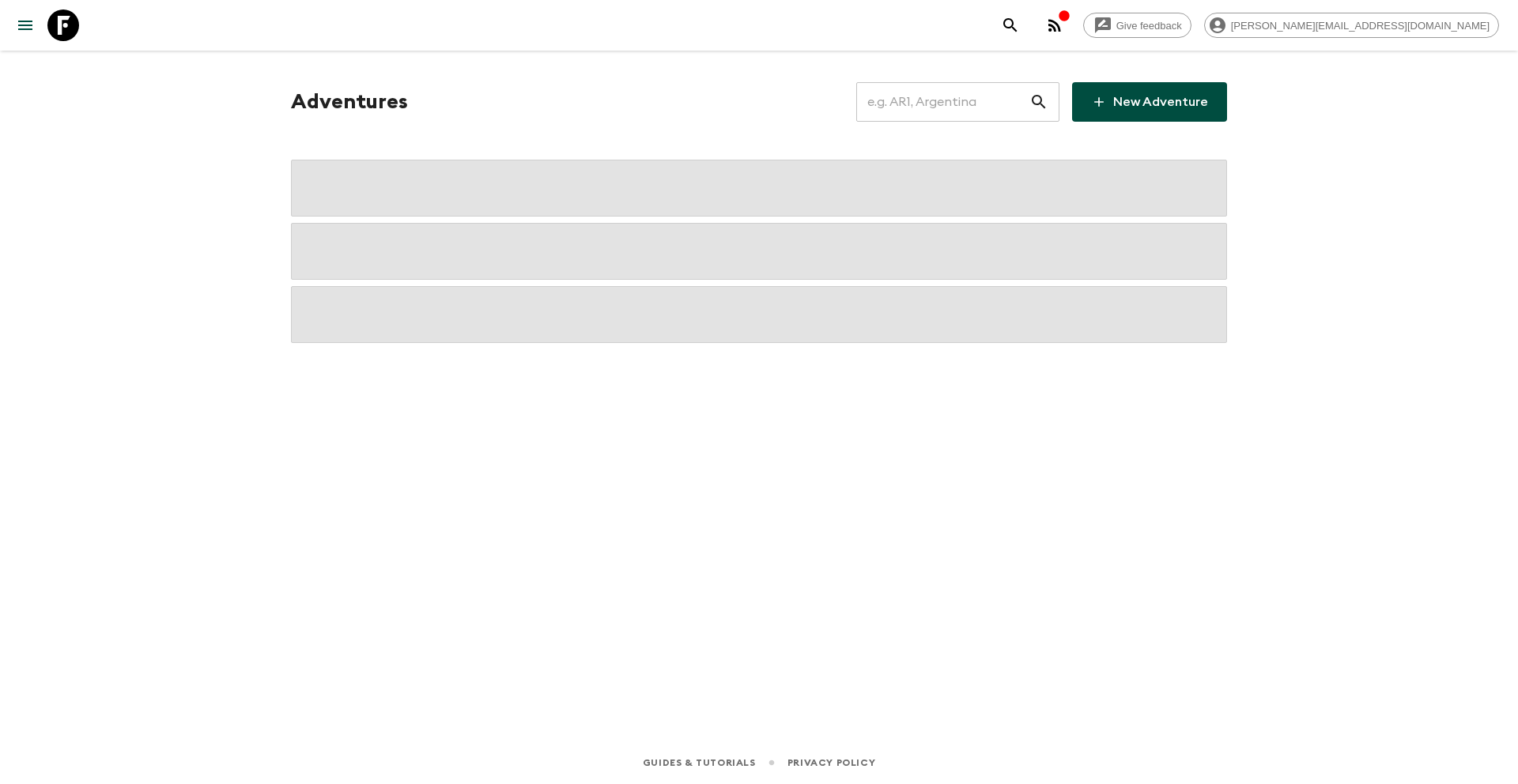
click at [922, 95] on input "text" at bounding box center [943, 102] width 173 height 44
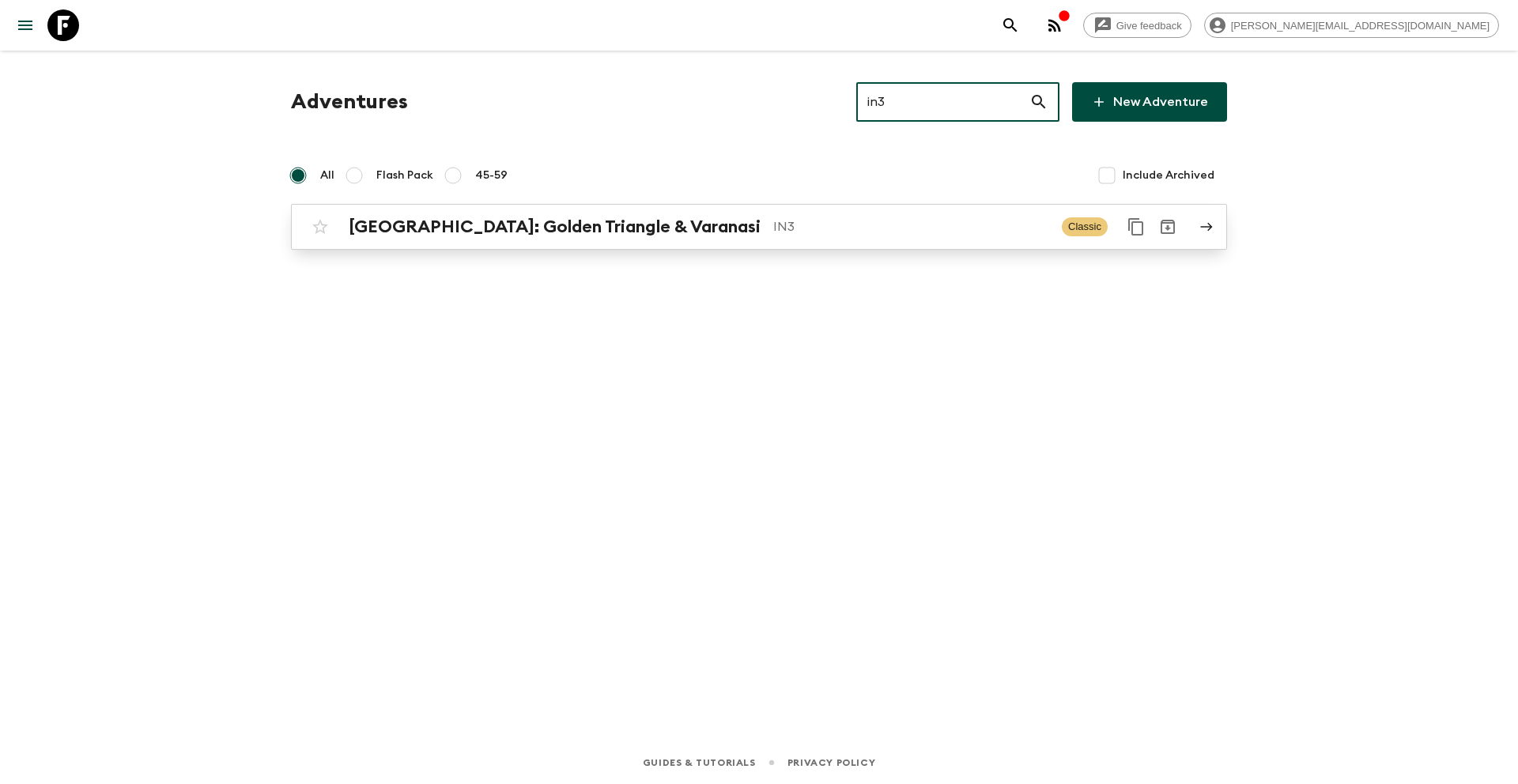
click at [674, 223] on h2 "[GEOGRAPHIC_DATA]: Golden Triangle & Varanasi" at bounding box center [554, 226] width 412 height 21
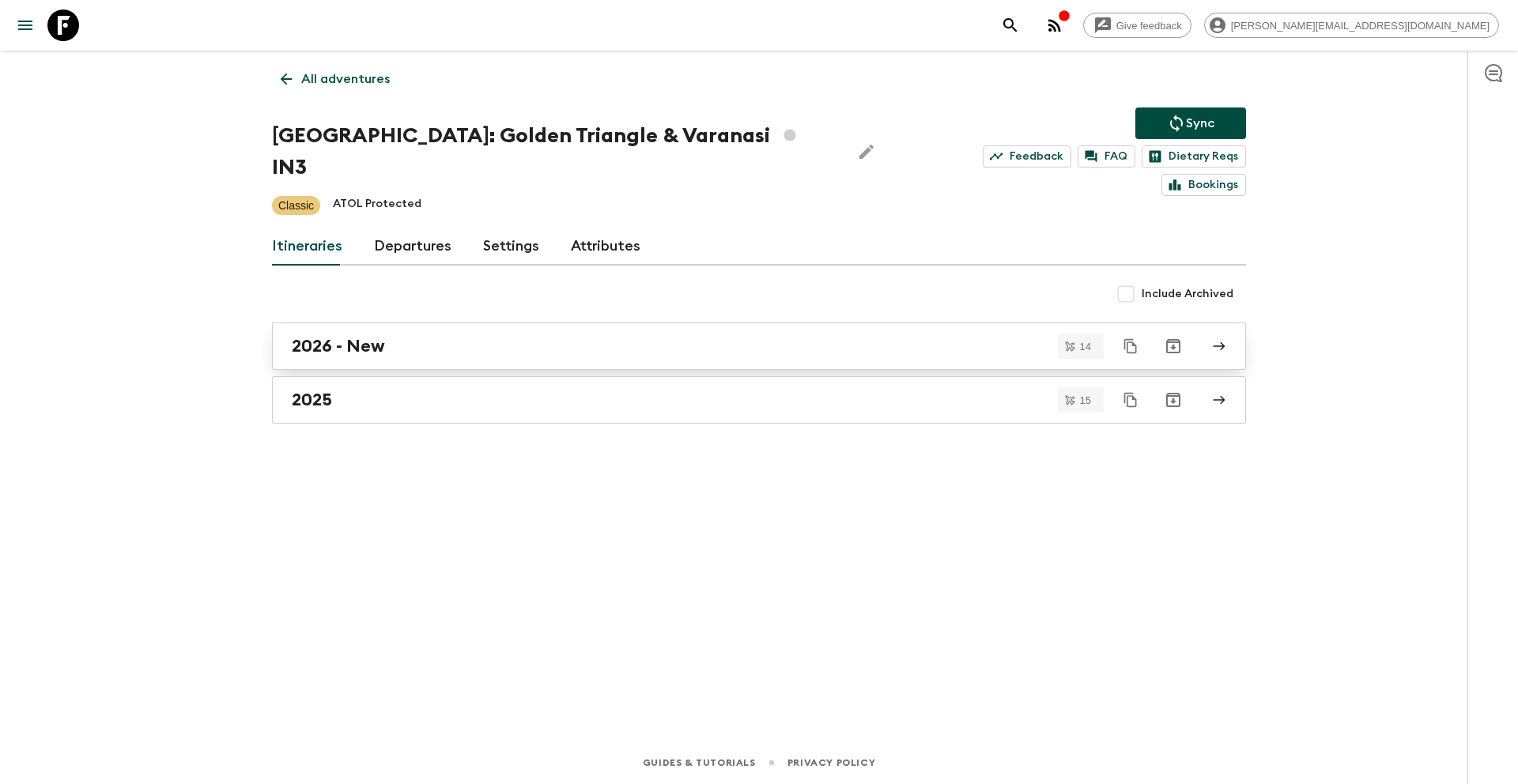
click at [391, 336] on div "2026 - New" at bounding box center [744, 346] width 904 height 21
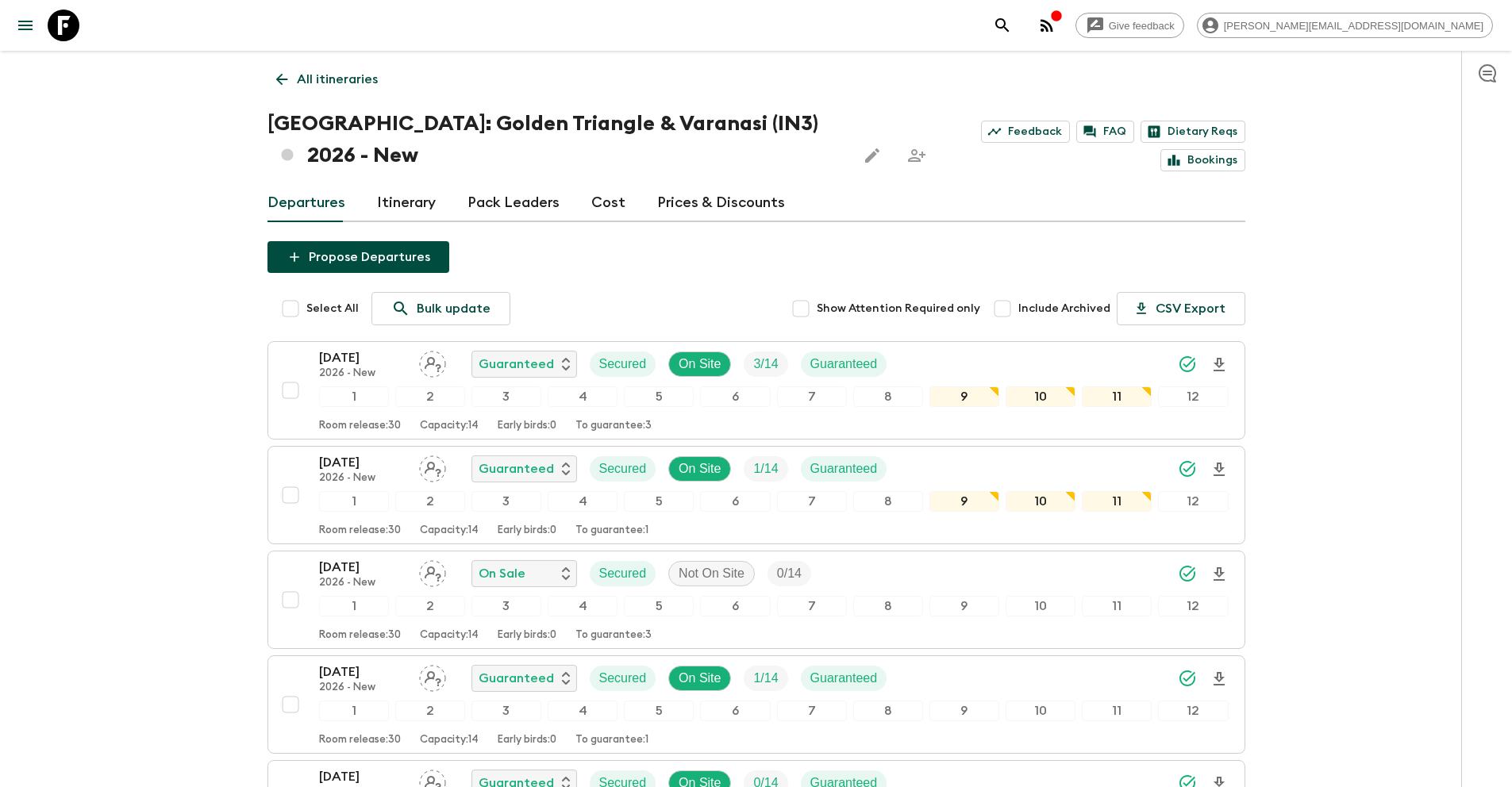
scroll to position [1117, 0]
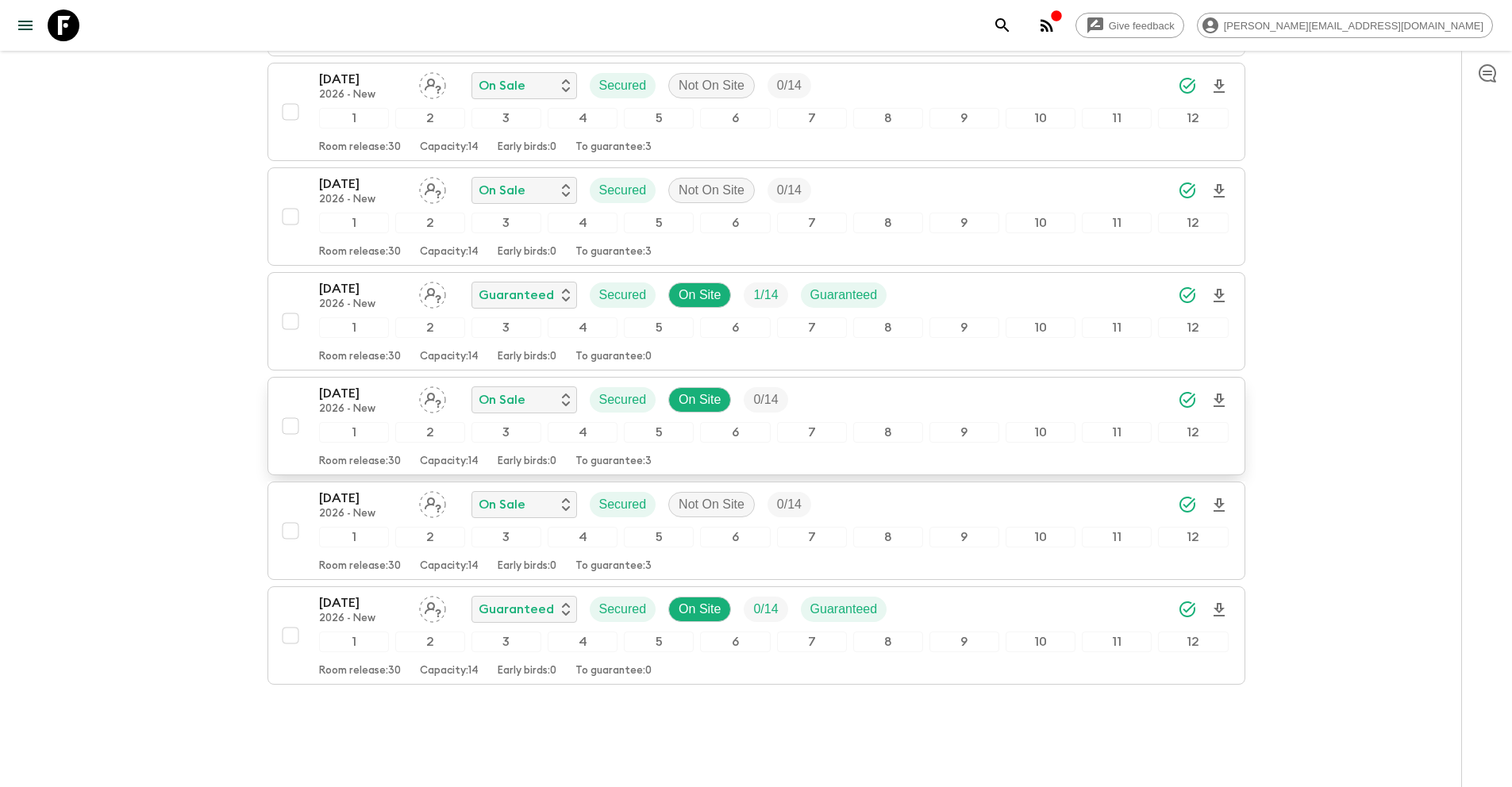
drag, startPoint x: 296, startPoint y: 427, endPoint x: 307, endPoint y: 436, distance: 14.2
click at [296, 427] on input "checkbox" at bounding box center [290, 426] width 31 height 31
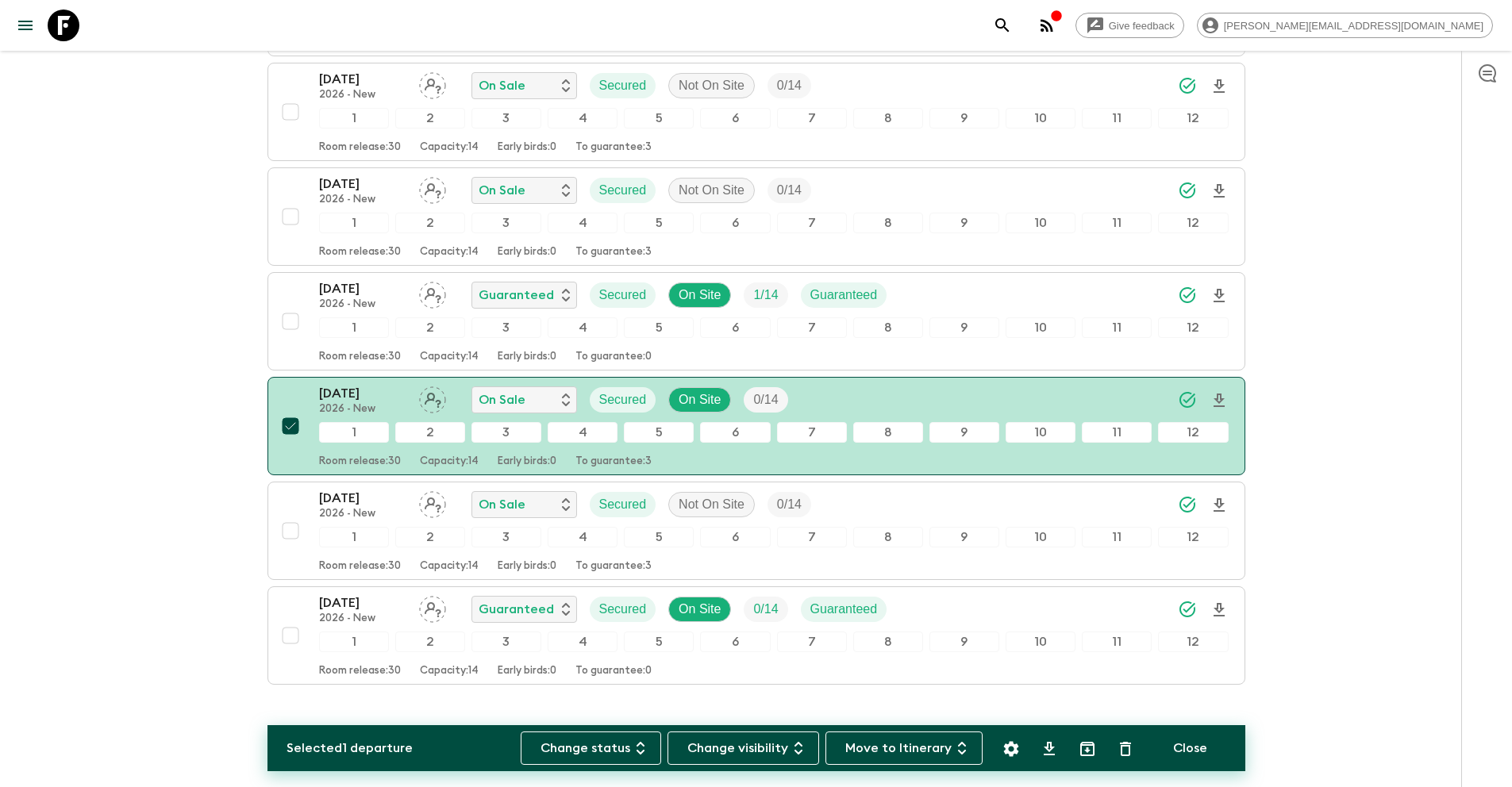
click at [1006, 751] on icon "Settings" at bounding box center [1010, 749] width 15 height 15
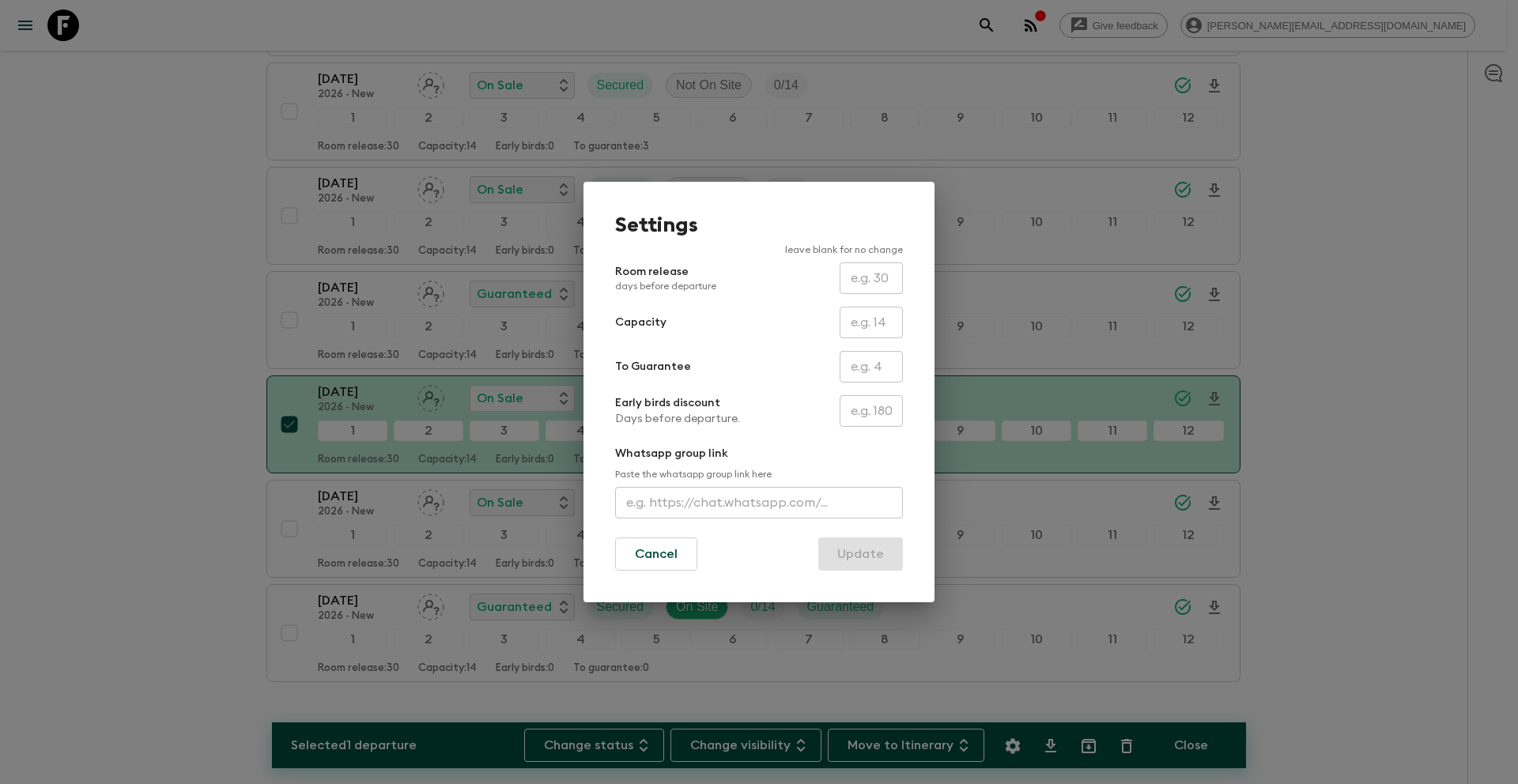
click at [864, 369] on input "text" at bounding box center [871, 366] width 63 height 31
click at [883, 554] on button "Update" at bounding box center [860, 554] width 85 height 33
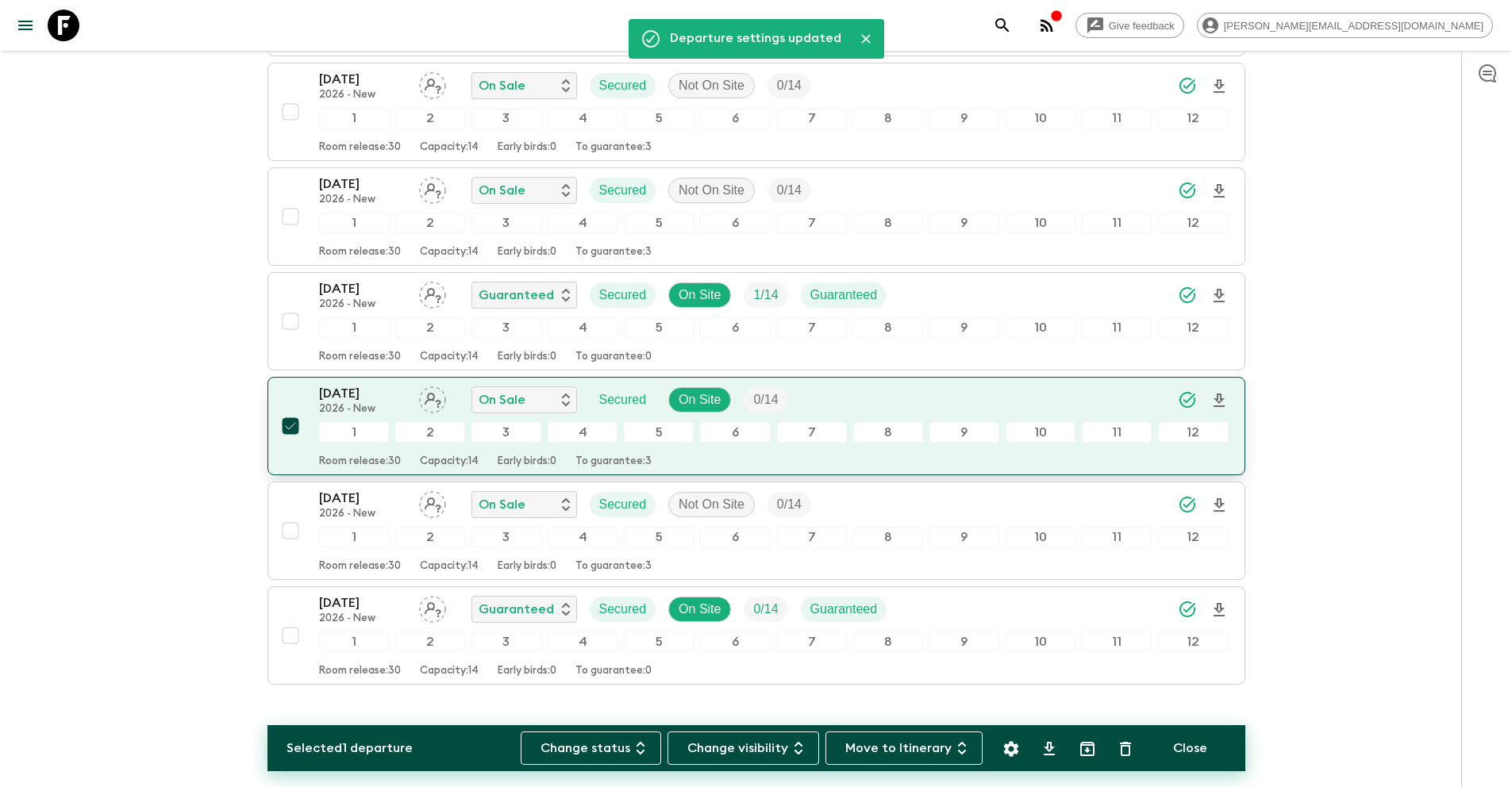
click at [294, 428] on input "checkbox" at bounding box center [290, 426] width 31 height 31
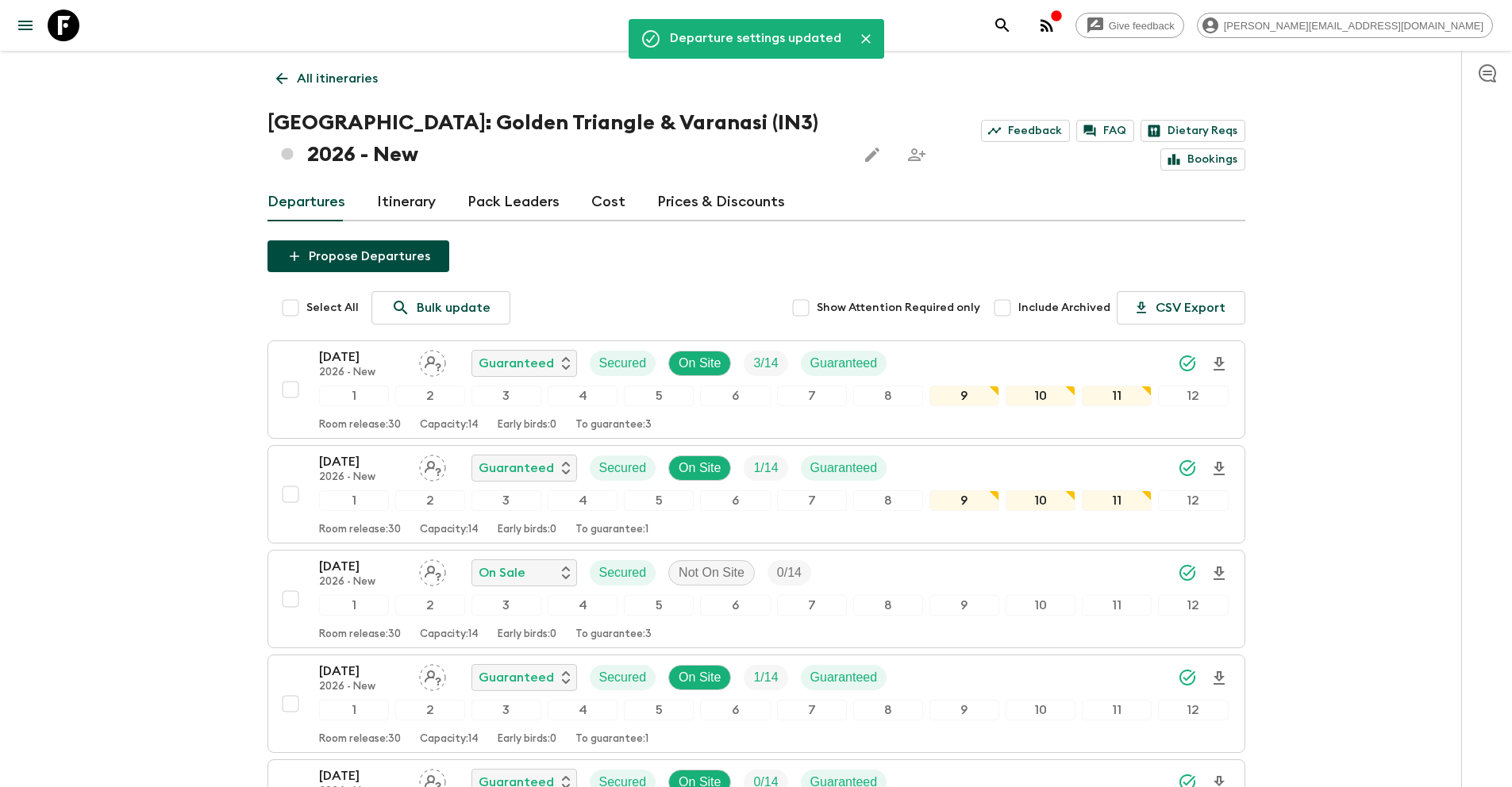
scroll to position [0, 0]
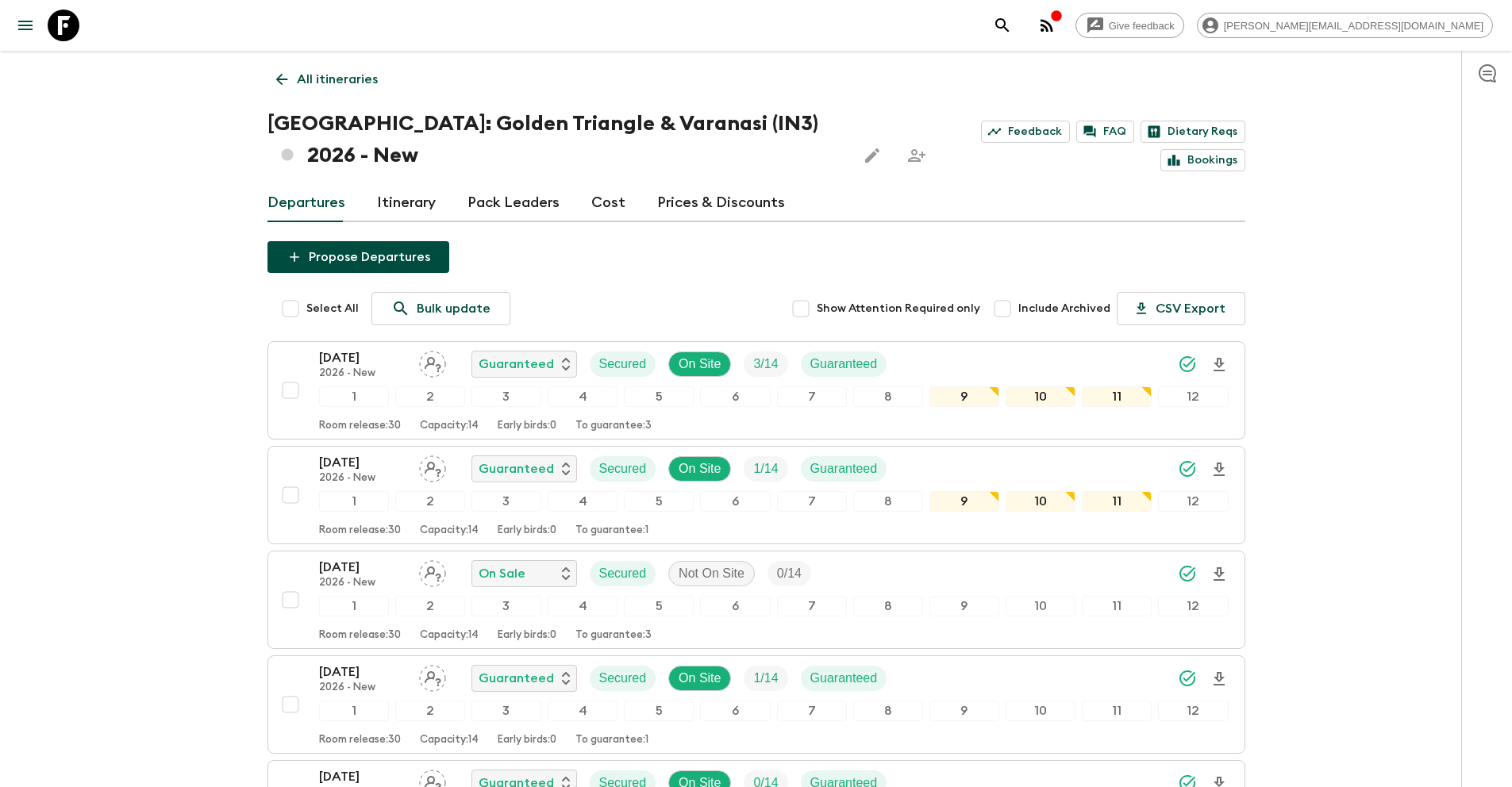
click at [331, 82] on p "All itineraries" at bounding box center [337, 79] width 81 height 19
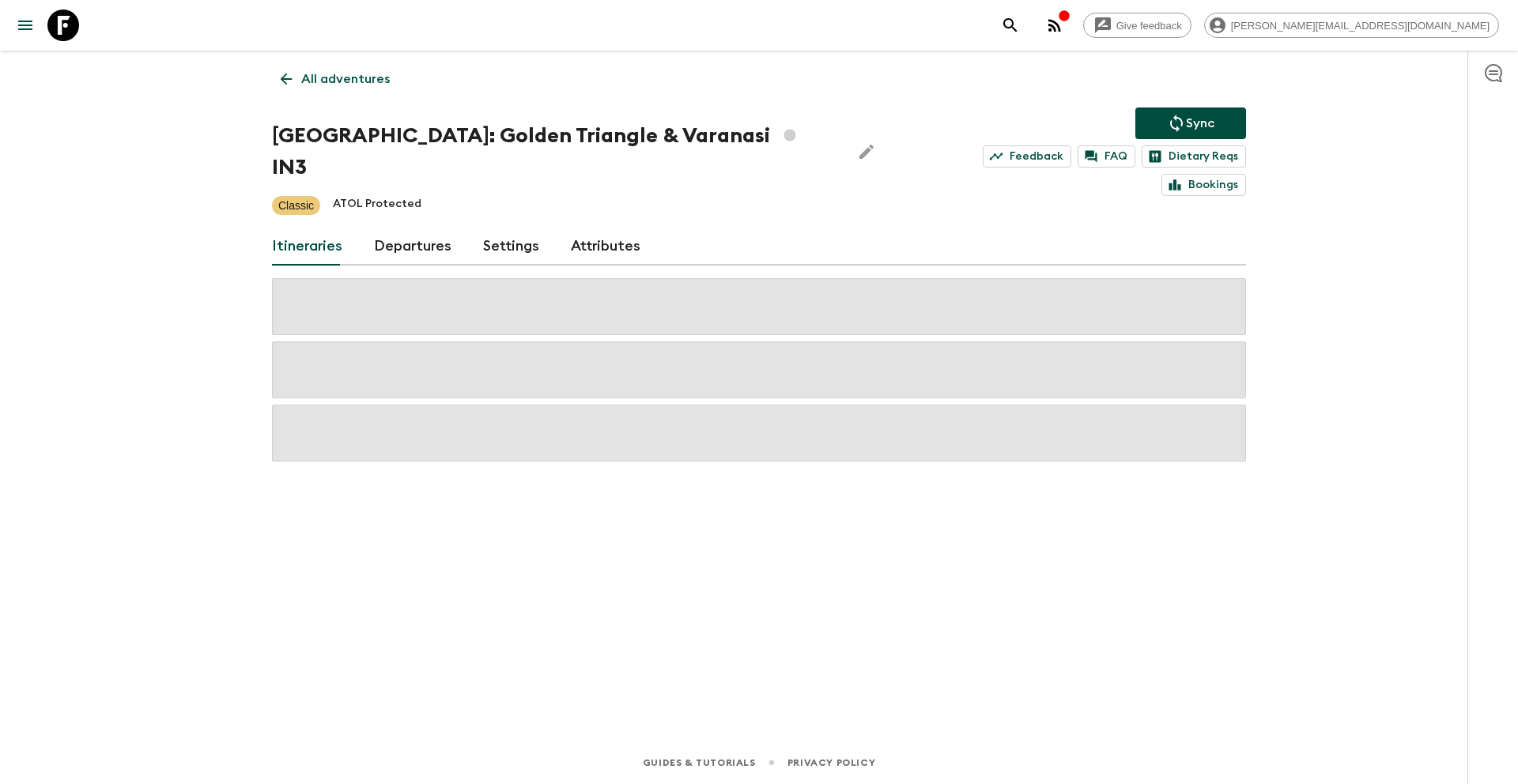
click at [1207, 125] on p "Sync" at bounding box center [1200, 123] width 29 height 19
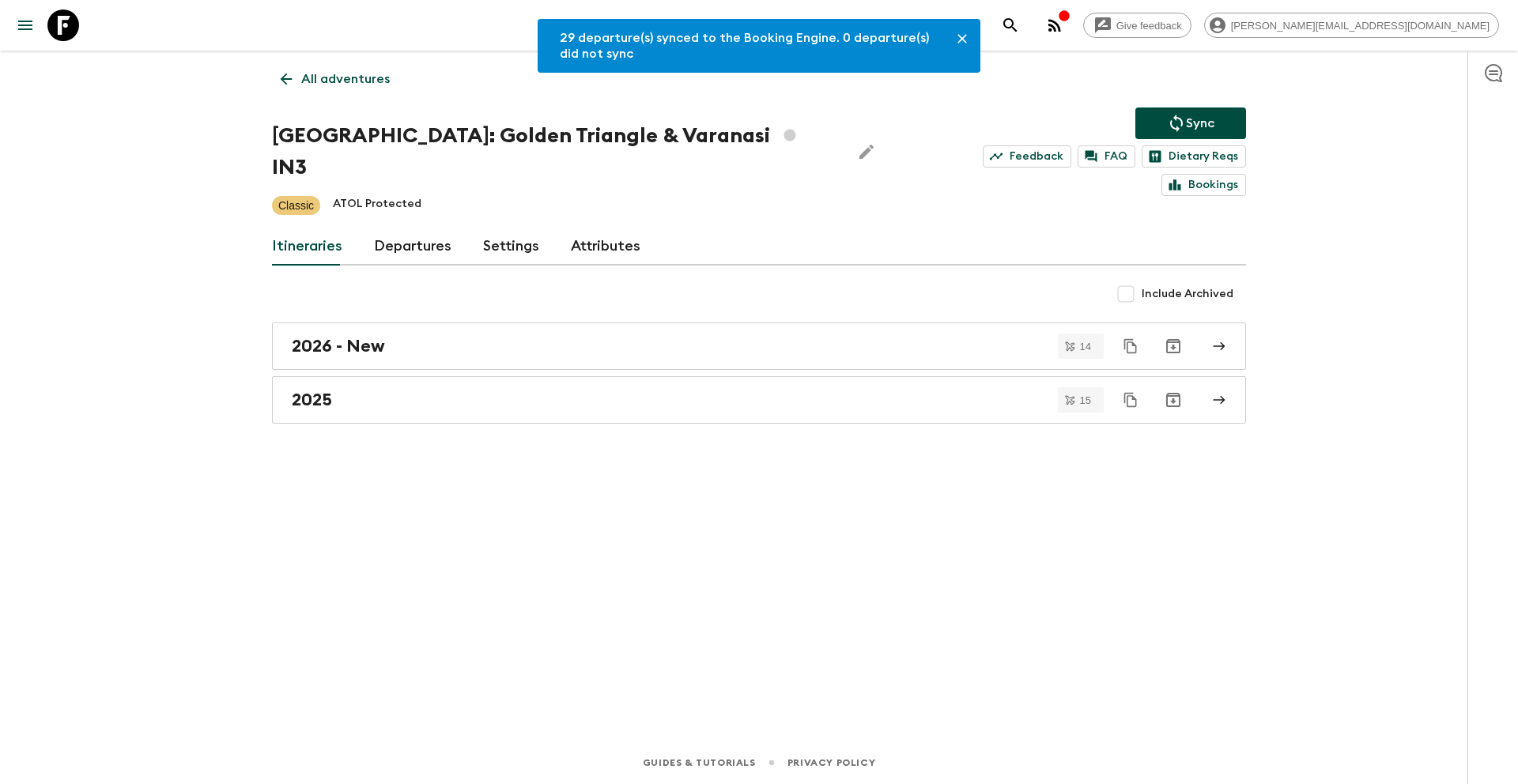
click at [369, 86] on p "All adventures" at bounding box center [346, 78] width 89 height 19
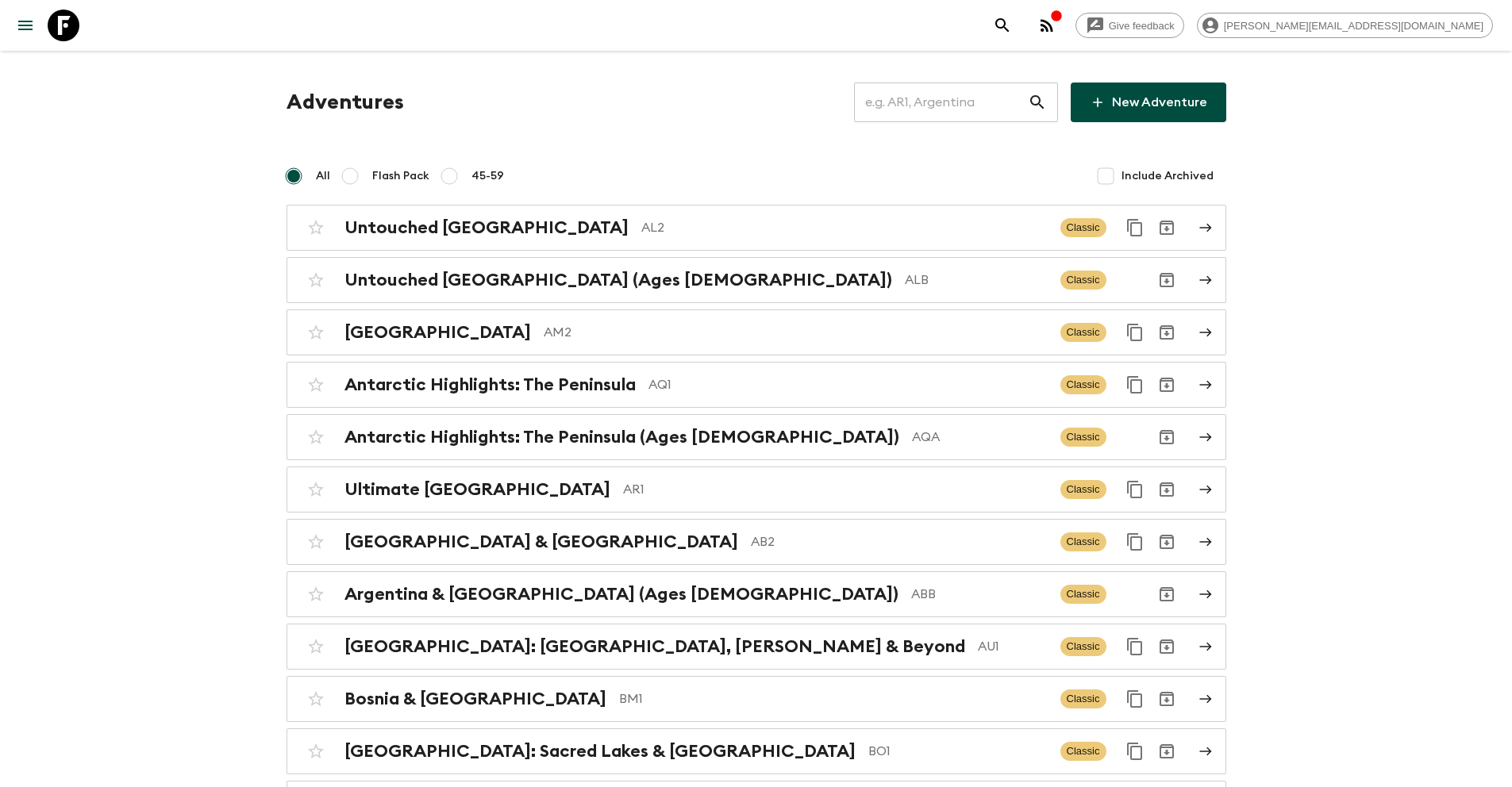
click at [935, 109] on input "text" at bounding box center [941, 103] width 174 height 45
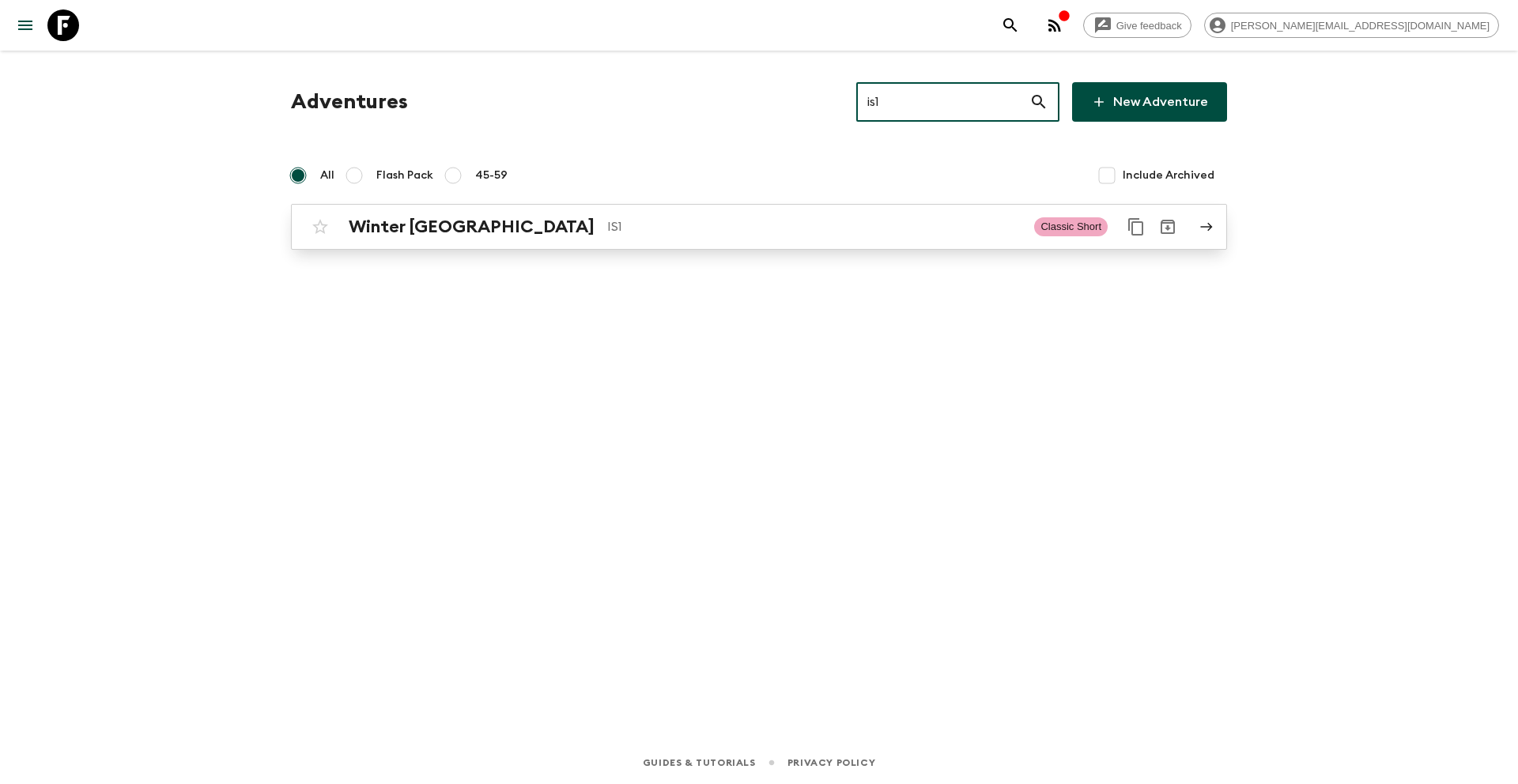
click at [631, 217] on p "IS1" at bounding box center [814, 226] width 414 height 19
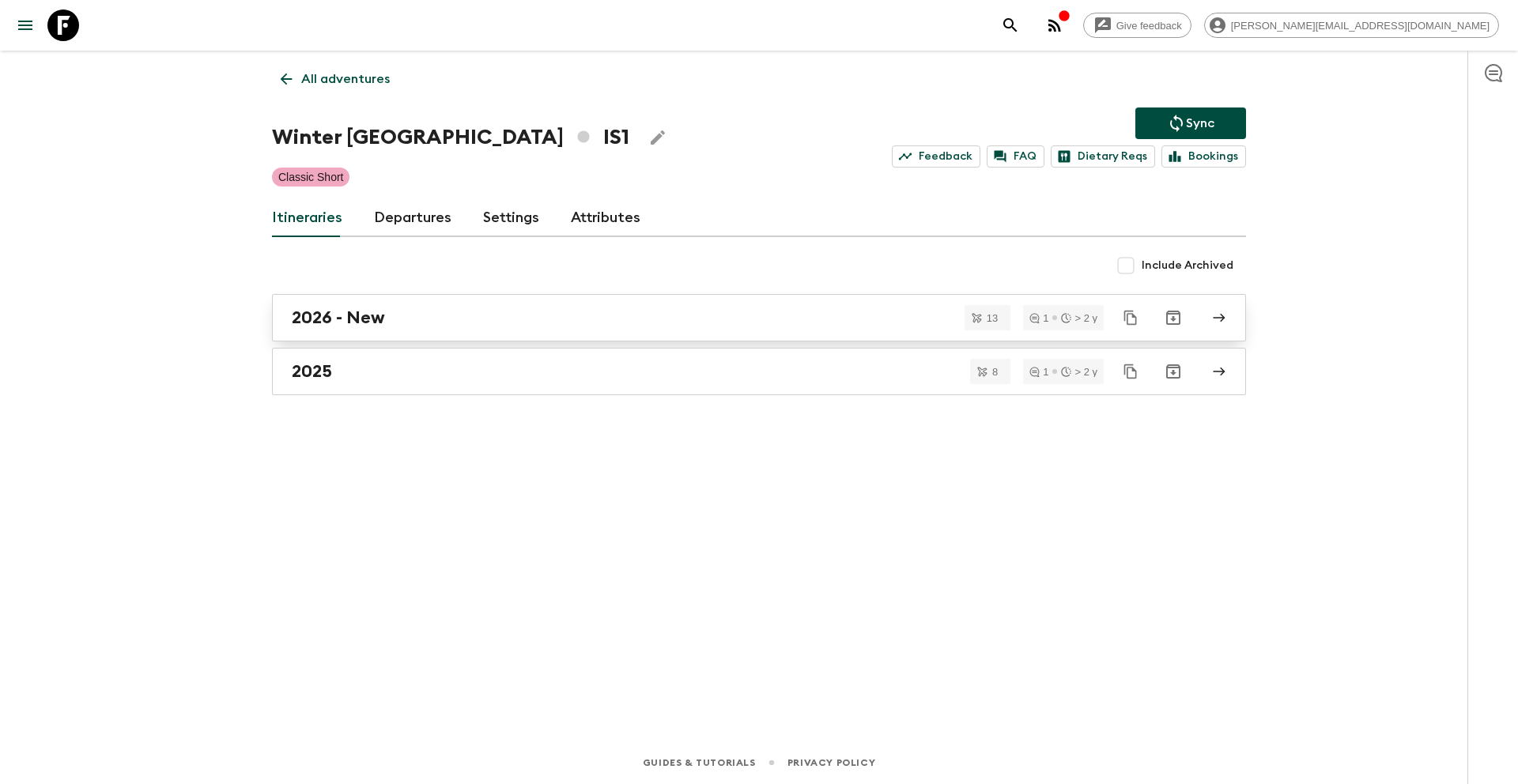
click at [393, 306] on link "2026 - New" at bounding box center [759, 318] width 974 height 48
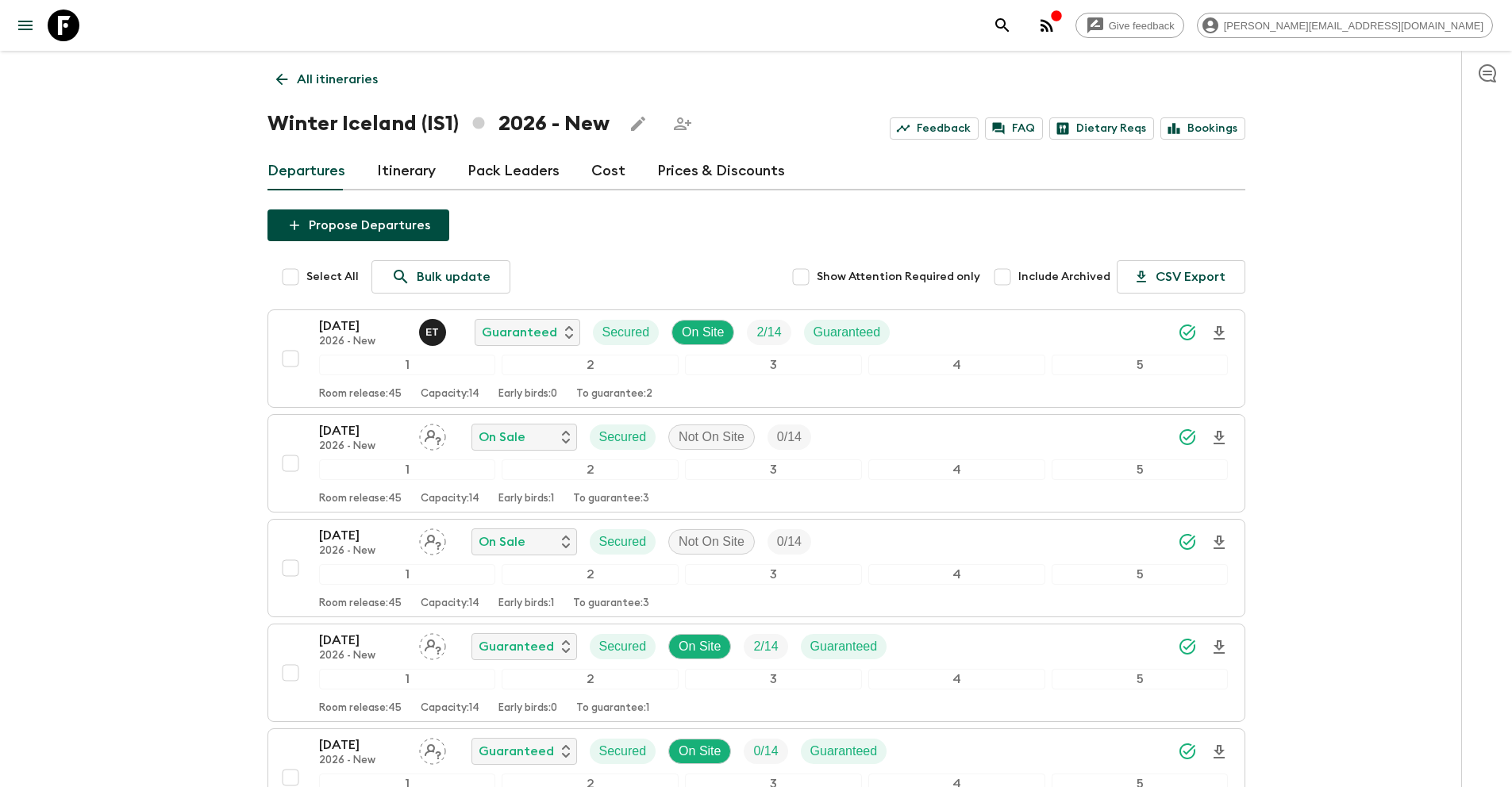
scroll to position [770, 0]
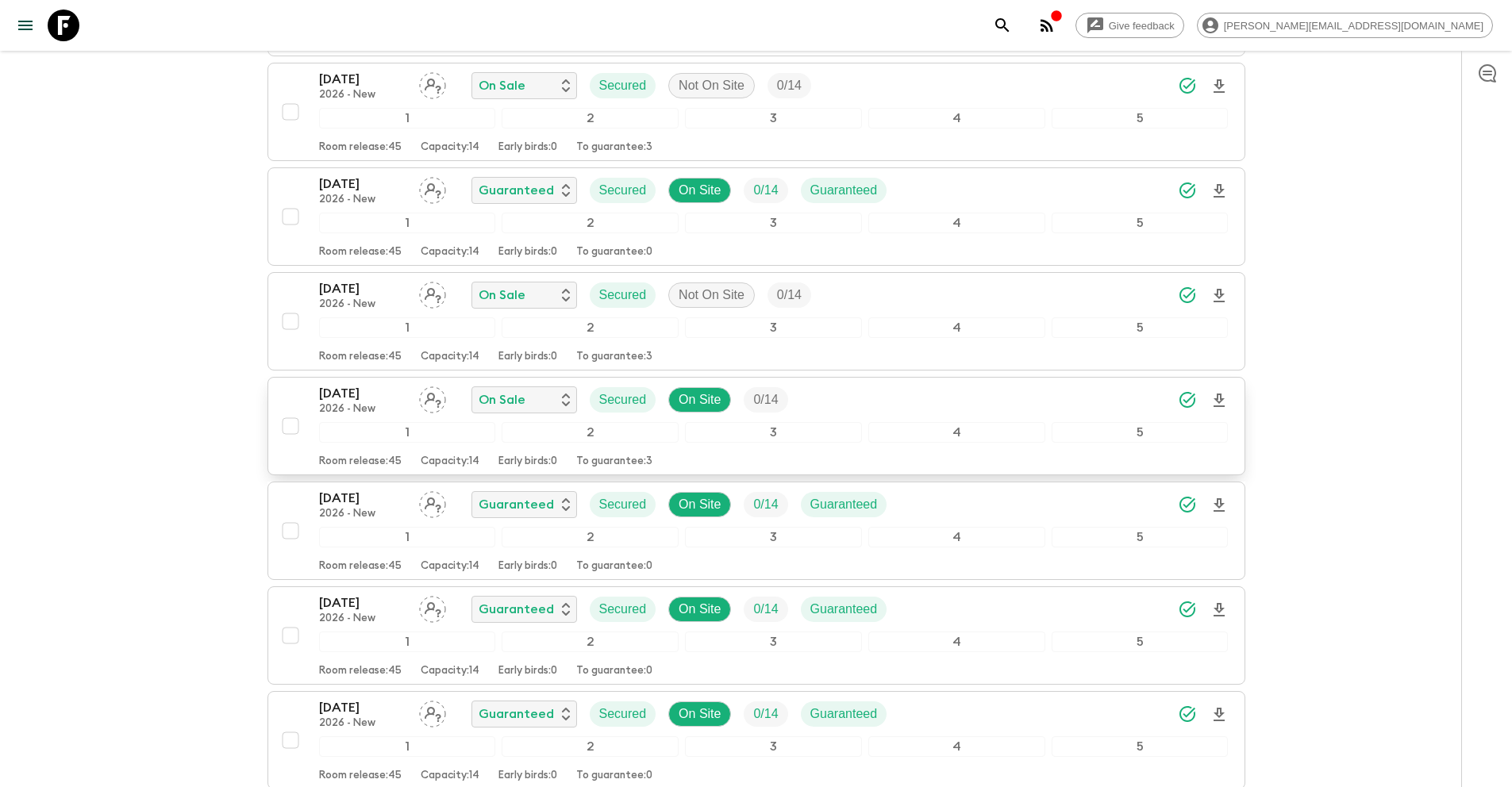
click at [290, 430] on input "checkbox" at bounding box center [290, 426] width 31 height 31
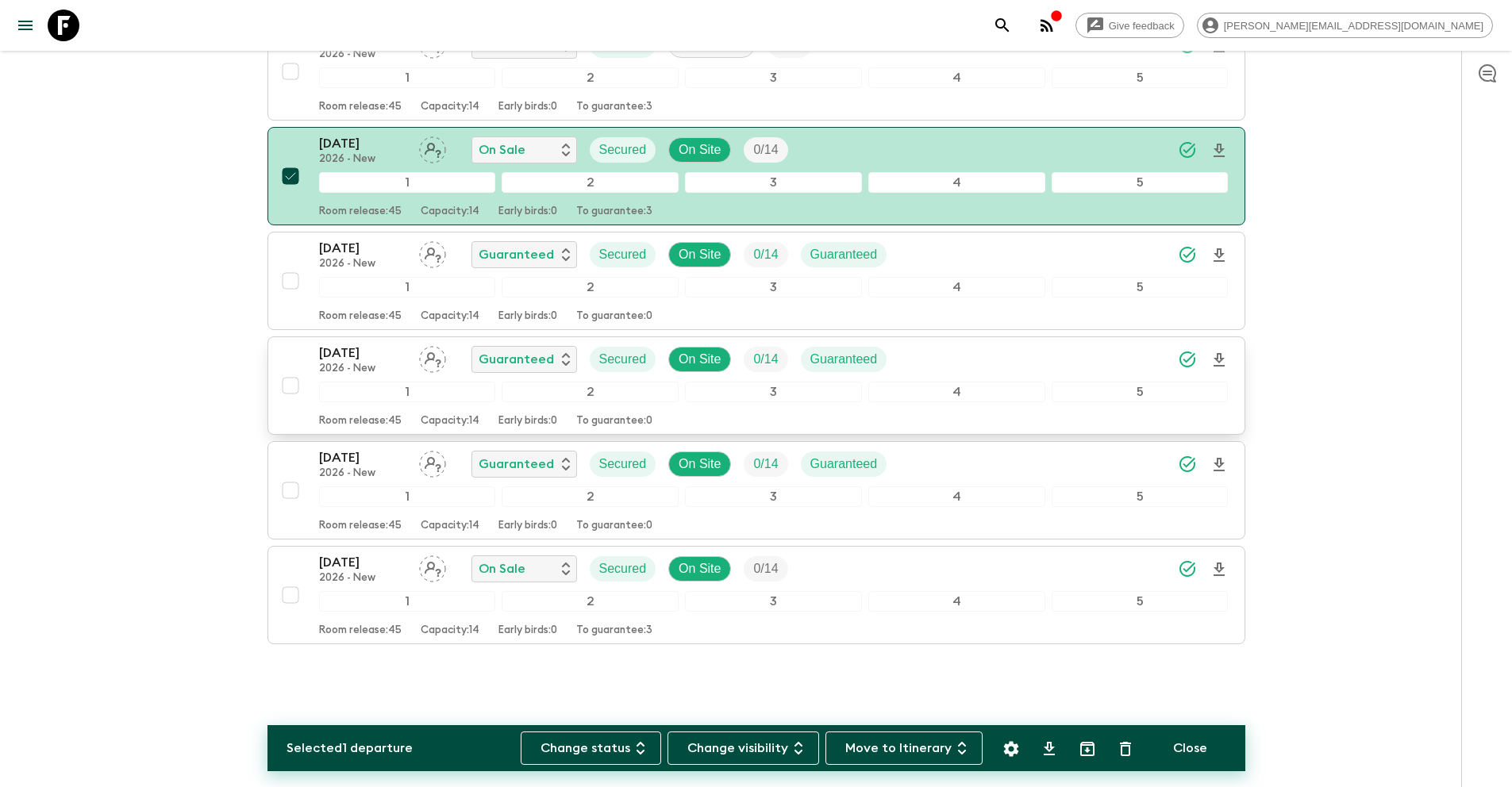
scroll to position [1022, 0]
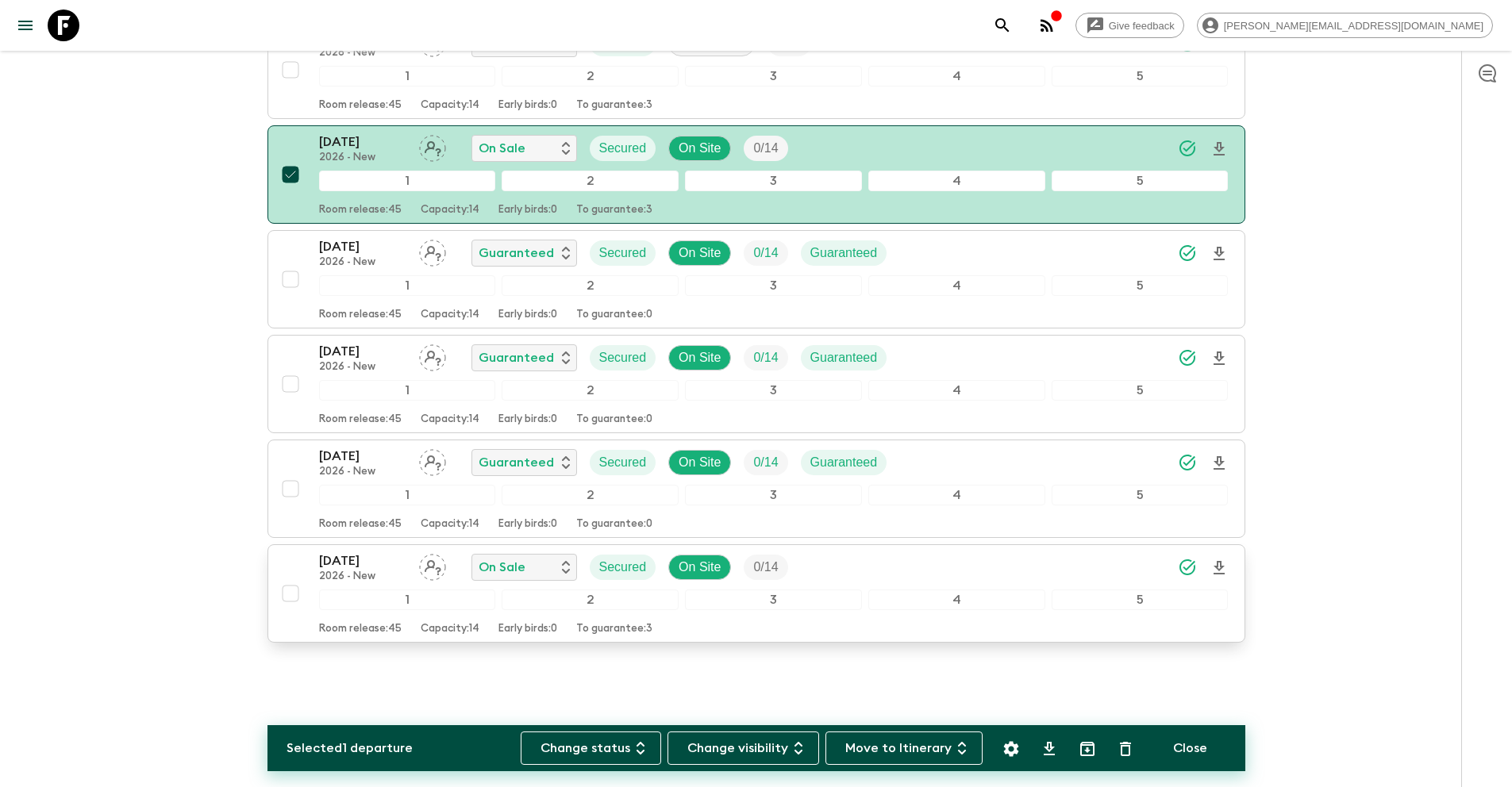
drag, startPoint x: 295, startPoint y: 596, endPoint x: 329, endPoint y: 615, distance: 38.9
click at [295, 597] on input "checkbox" at bounding box center [290, 594] width 31 height 31
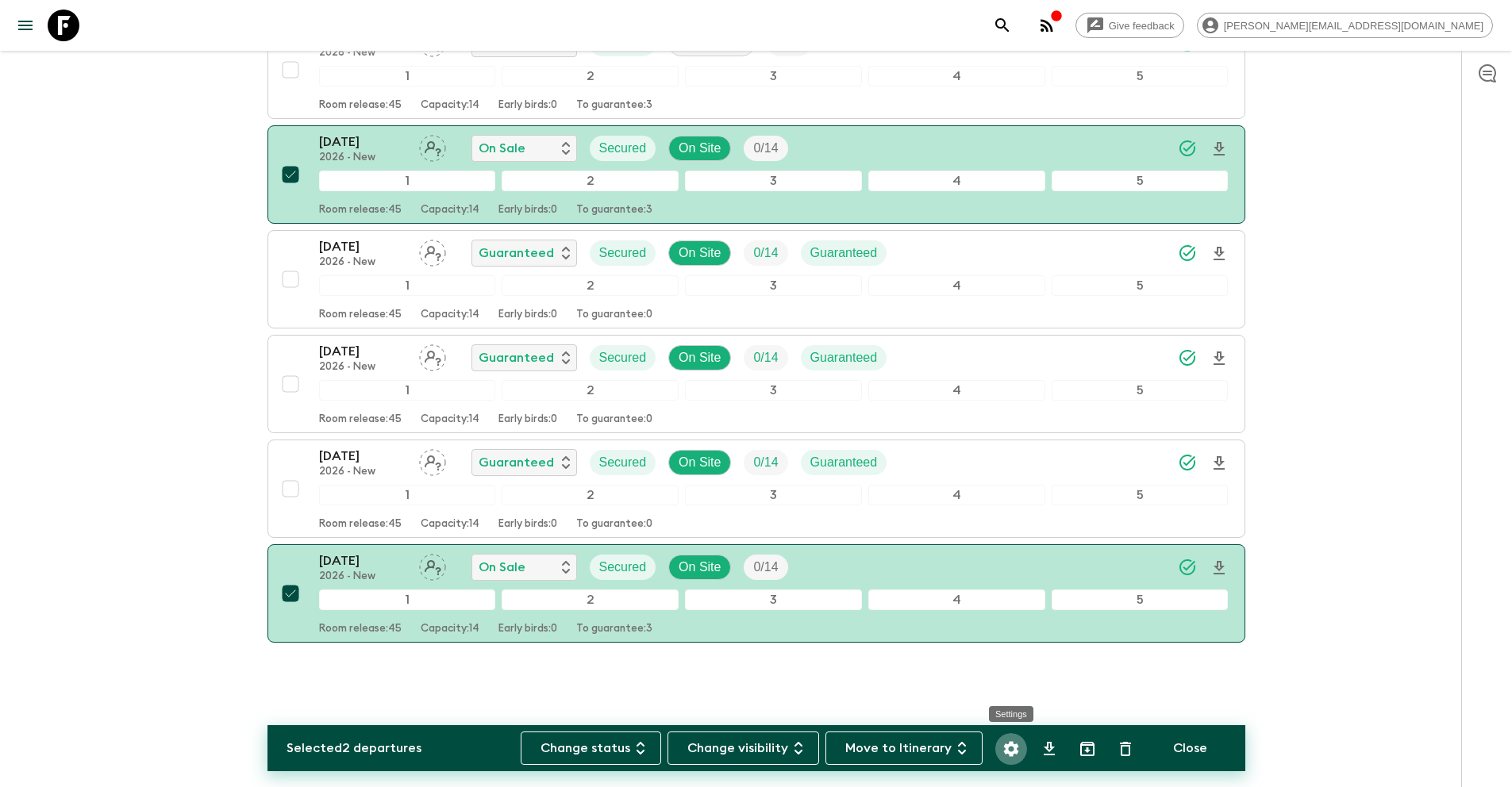
click at [1013, 752] on icon "Settings" at bounding box center [1010, 749] width 15 height 15
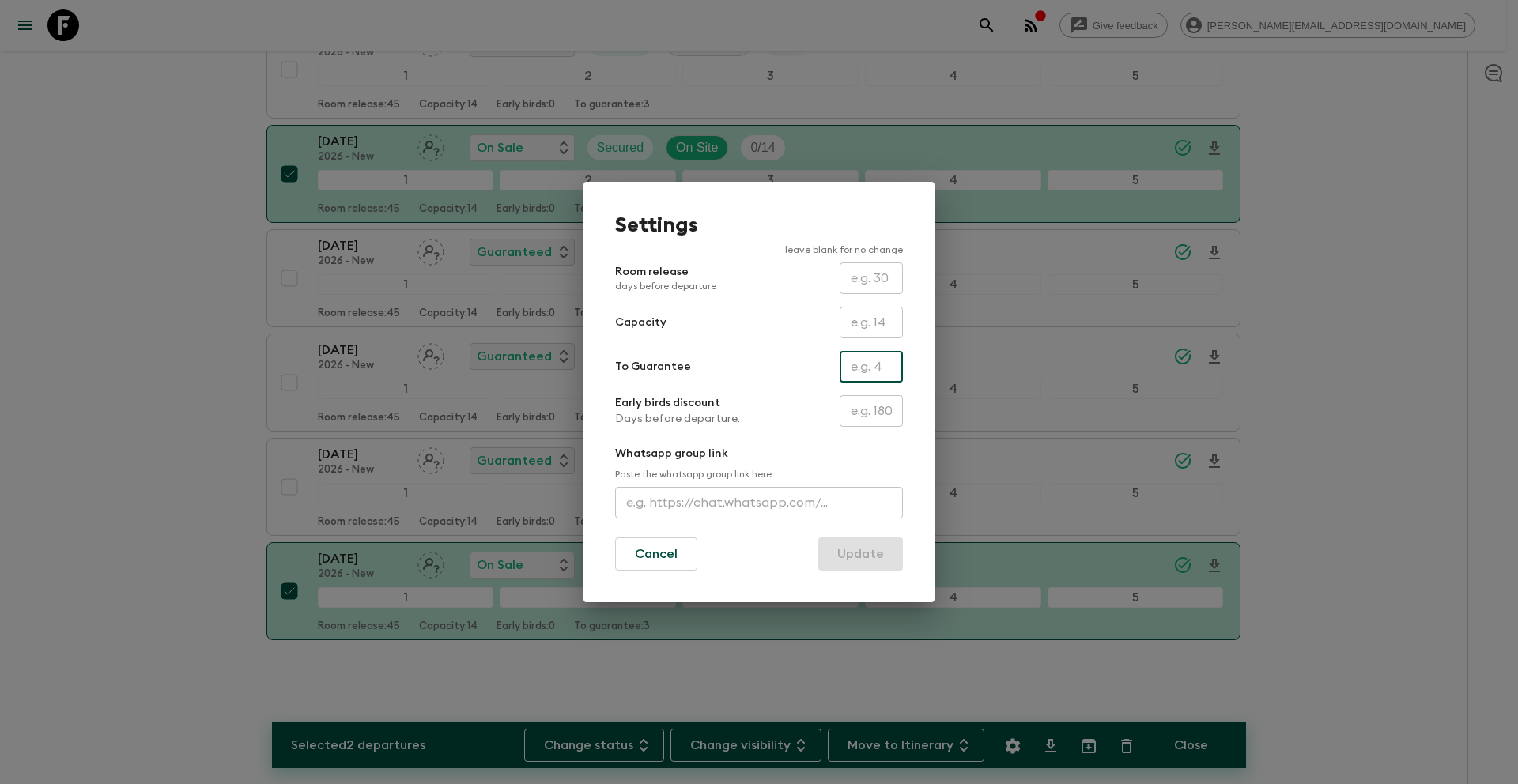
click at [862, 371] on input "text" at bounding box center [871, 366] width 63 height 31
click at [873, 566] on button "Update" at bounding box center [860, 554] width 85 height 33
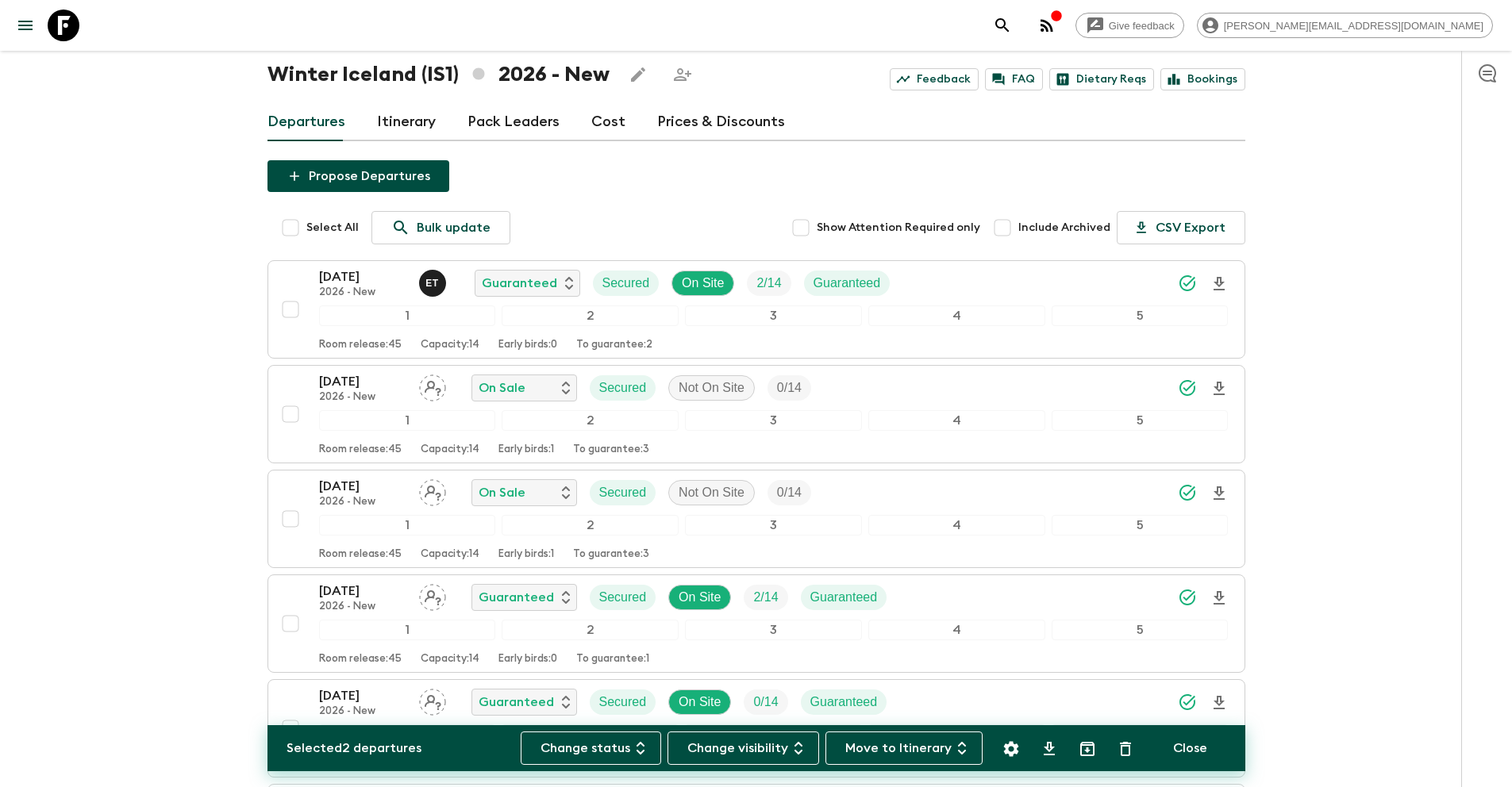
scroll to position [0, 0]
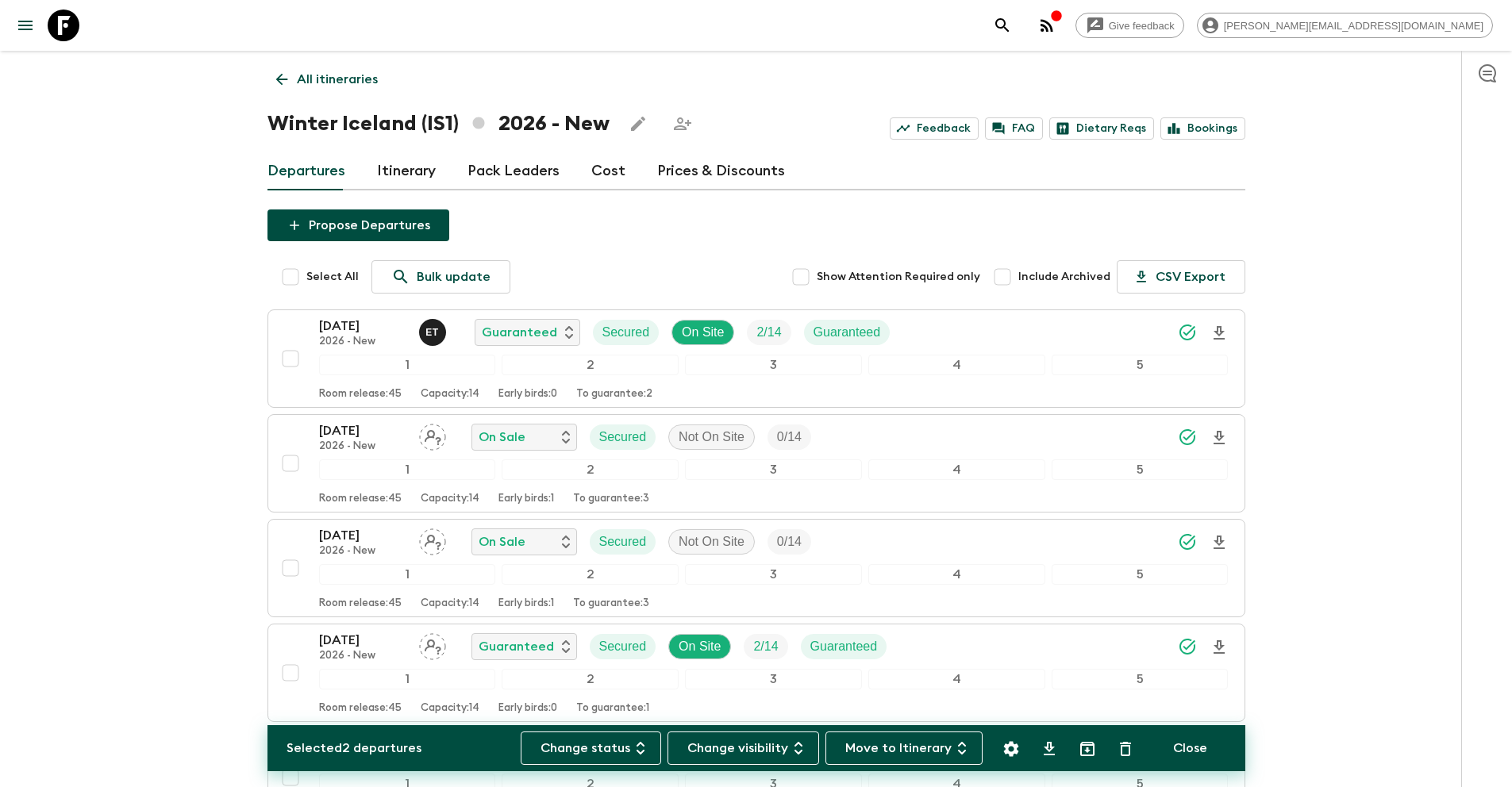
click at [302, 72] on p "All itineraries" at bounding box center [337, 79] width 81 height 19
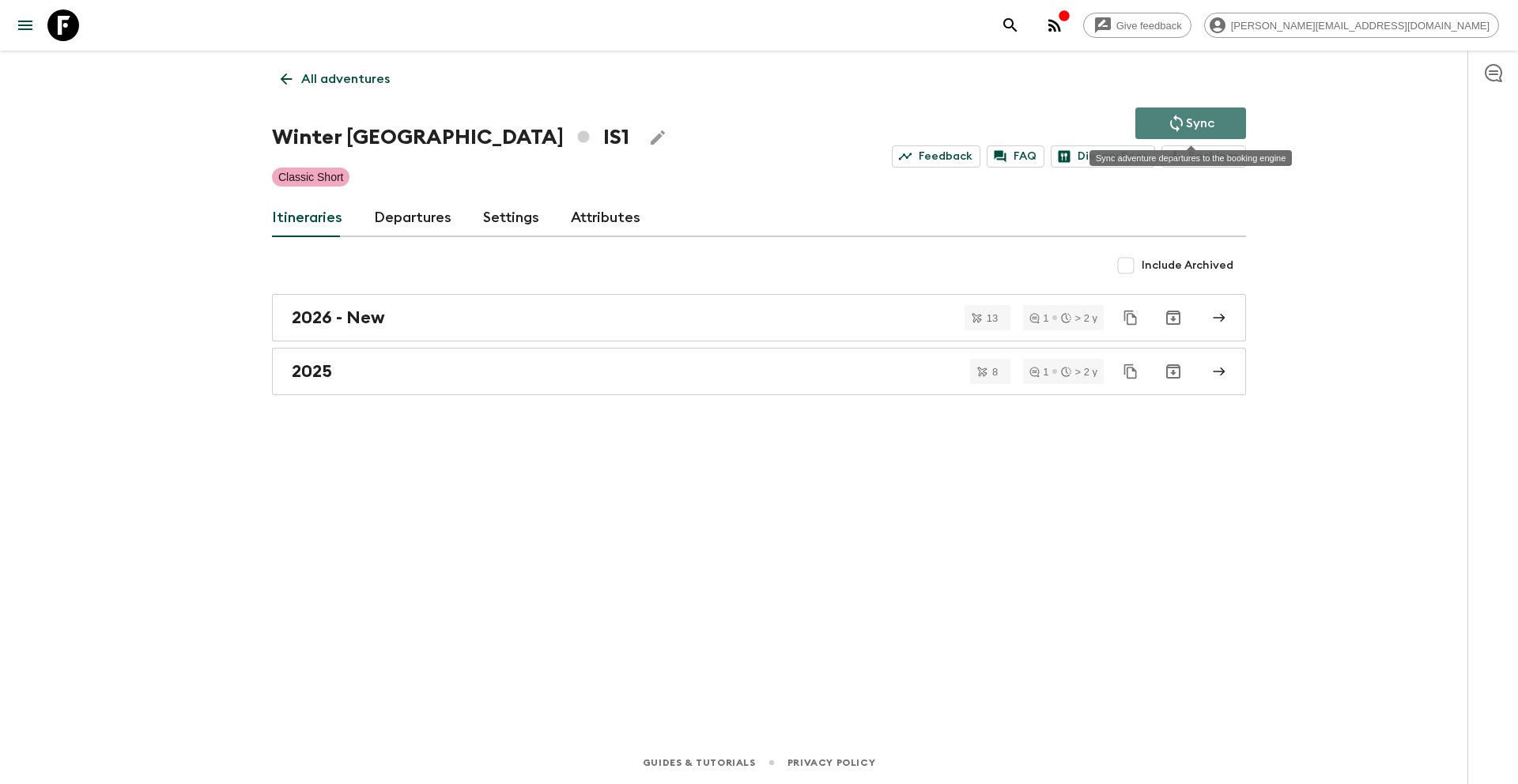
drag, startPoint x: 1213, startPoint y: 125, endPoint x: 1465, endPoint y: 222, distance: 270.0
click at [1213, 125] on p "Sync" at bounding box center [1200, 123] width 29 height 19
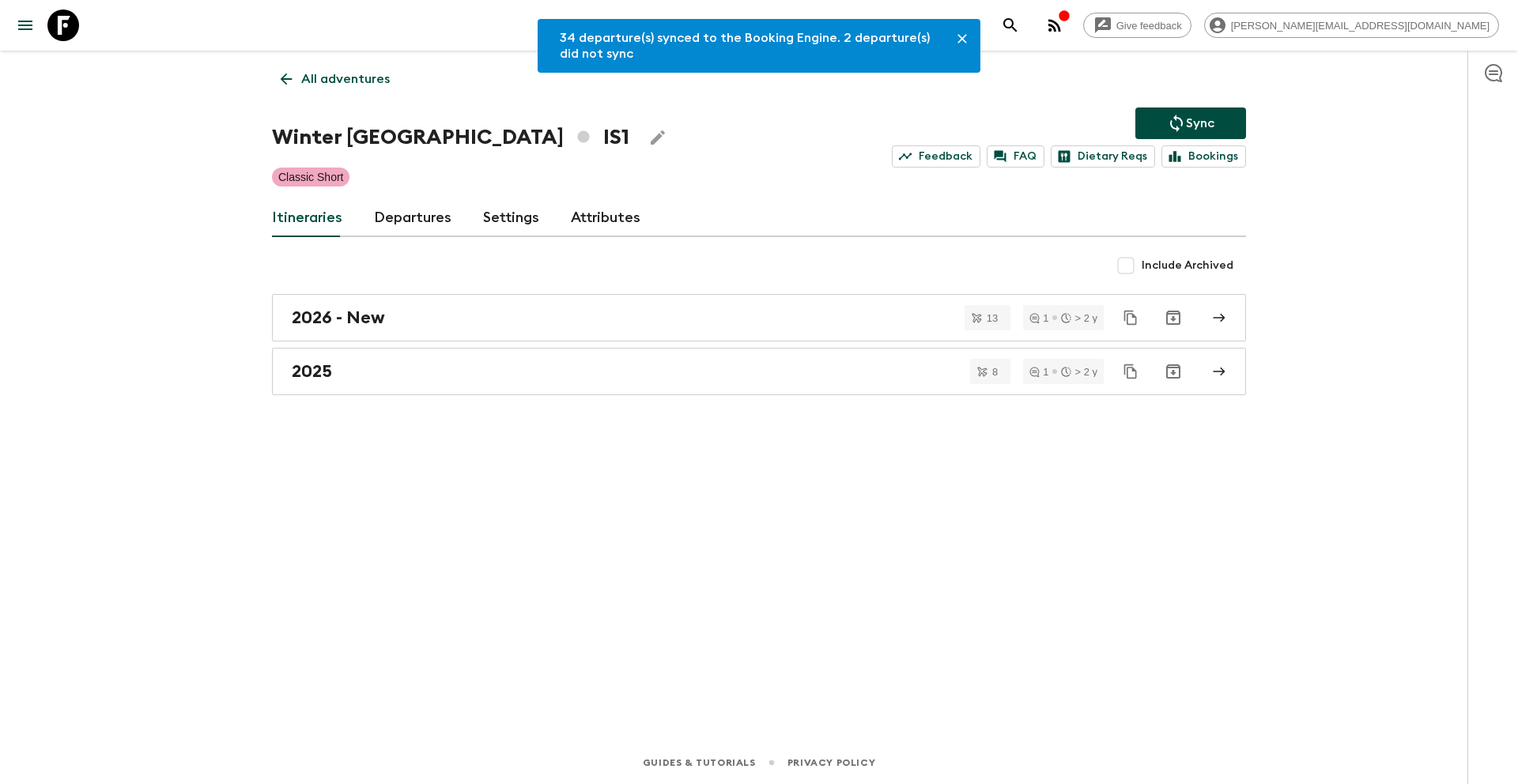
click at [326, 80] on p "All adventures" at bounding box center [346, 78] width 89 height 19
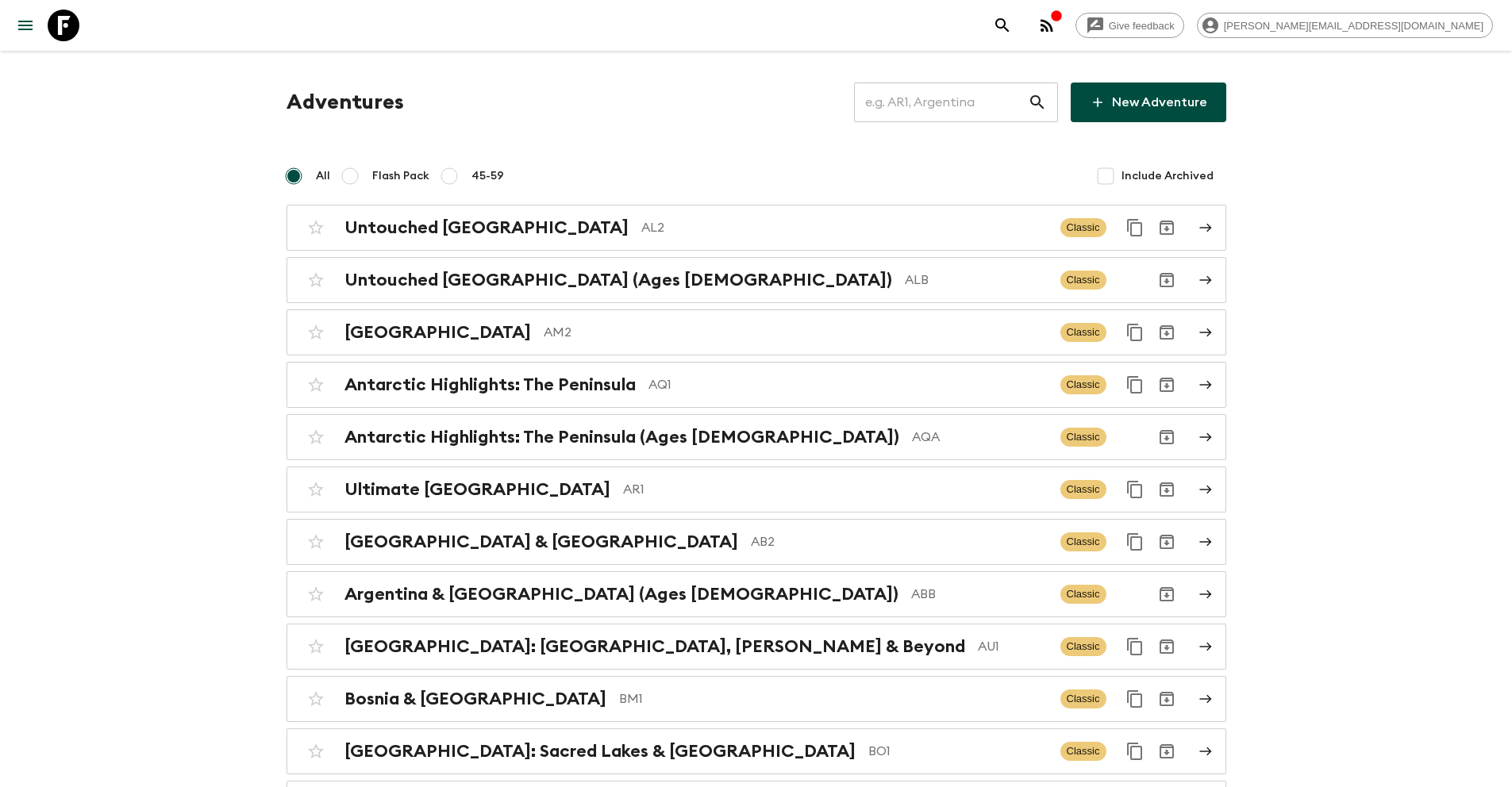
click at [982, 106] on input "text" at bounding box center [941, 103] width 174 height 45
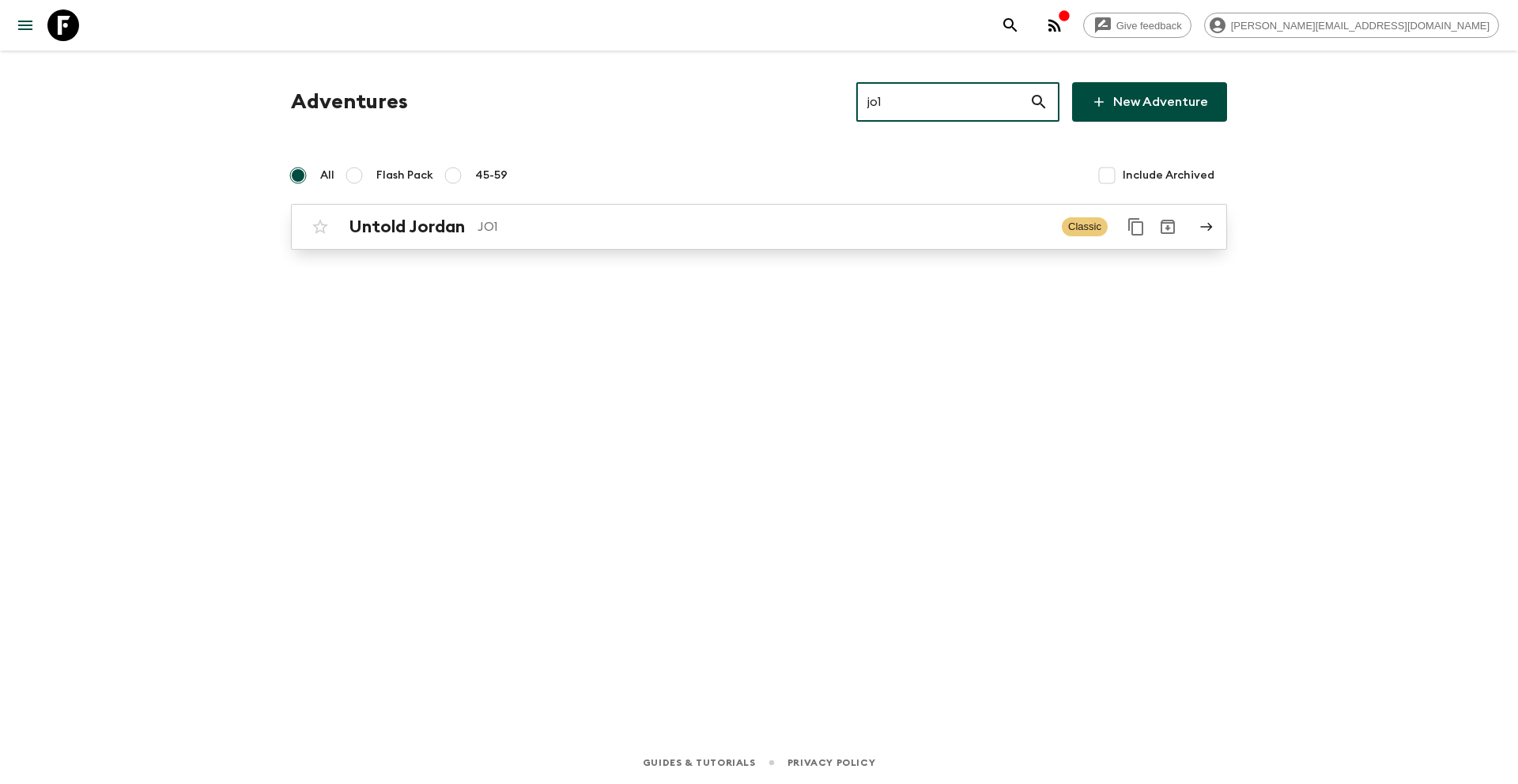
click at [708, 230] on p "JO1" at bounding box center [764, 226] width 572 height 19
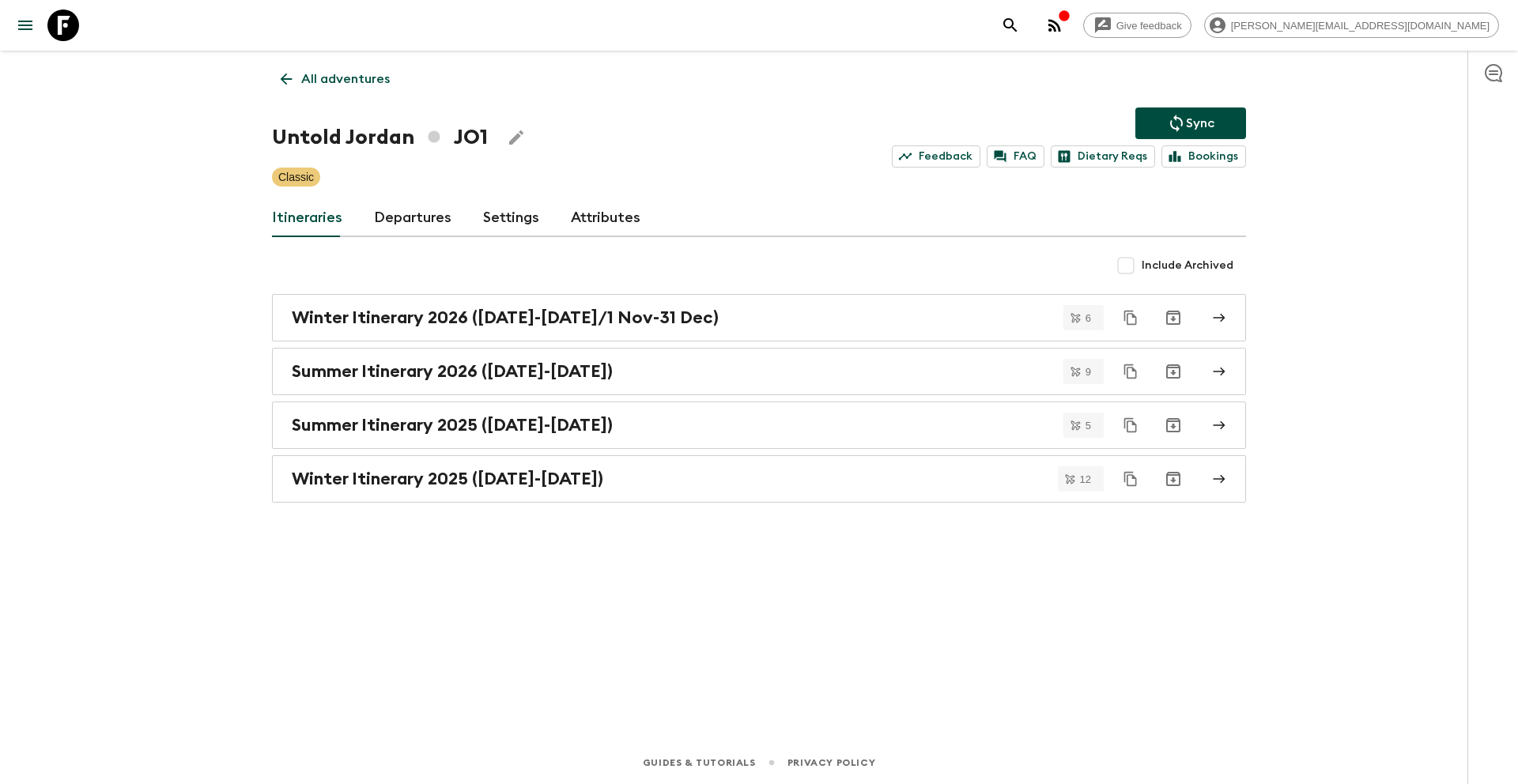
click at [408, 223] on link "Departures" at bounding box center [413, 218] width 77 height 38
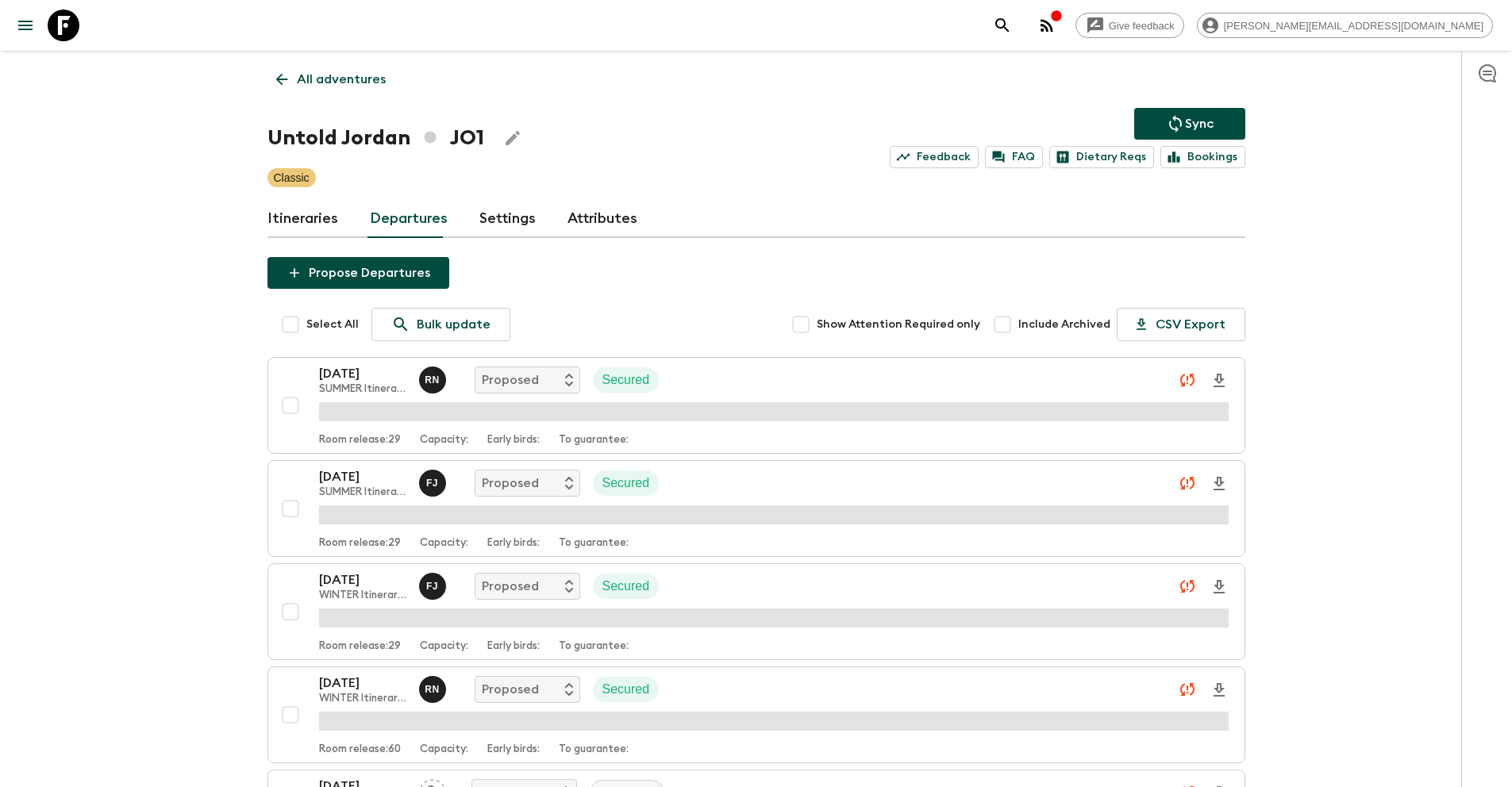
scroll to position [3488, 0]
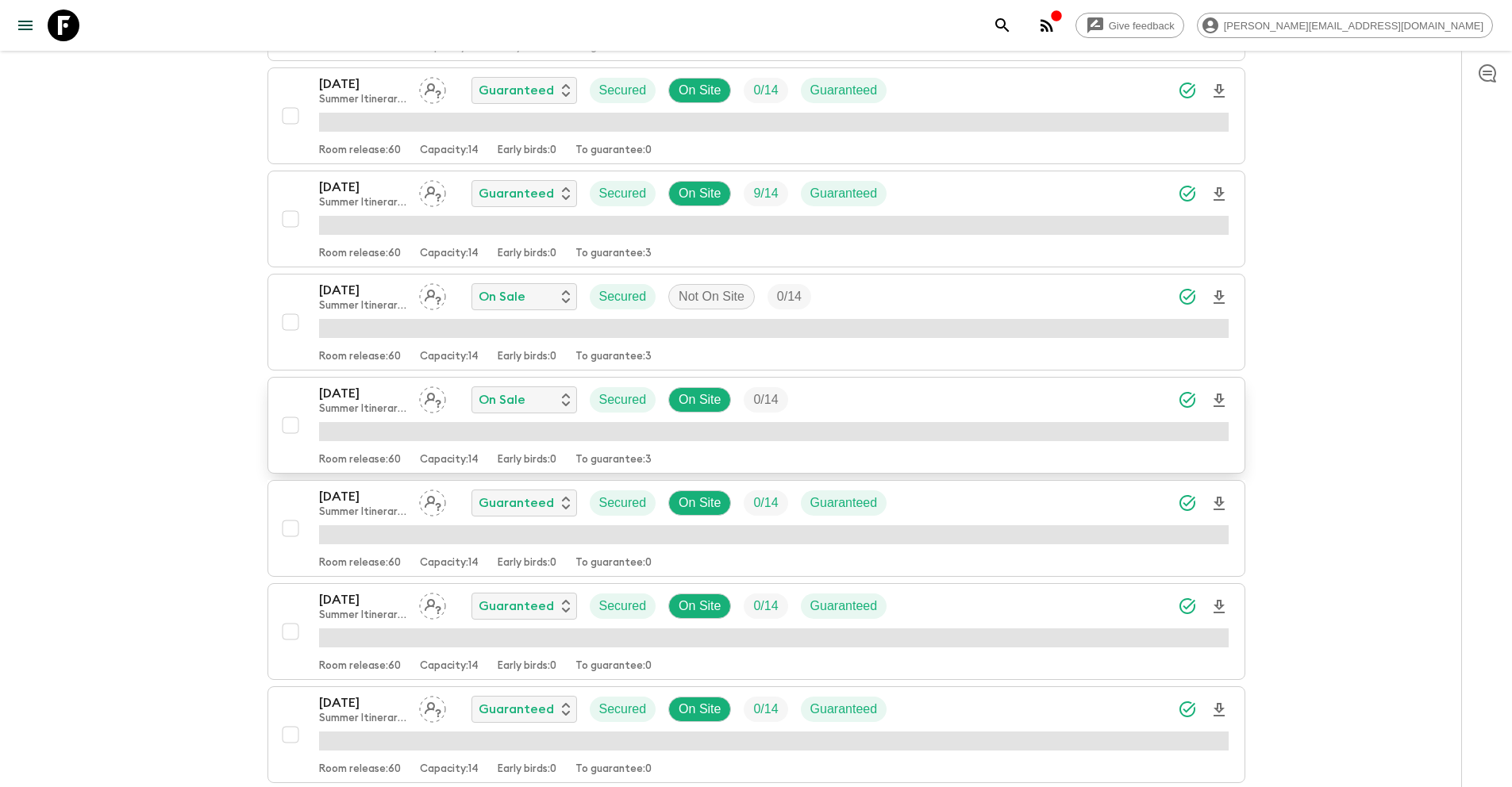
drag, startPoint x: 289, startPoint y: 427, endPoint x: 300, endPoint y: 438, distance: 15.6
click at [289, 427] on input "checkbox" at bounding box center [290, 425] width 31 height 31
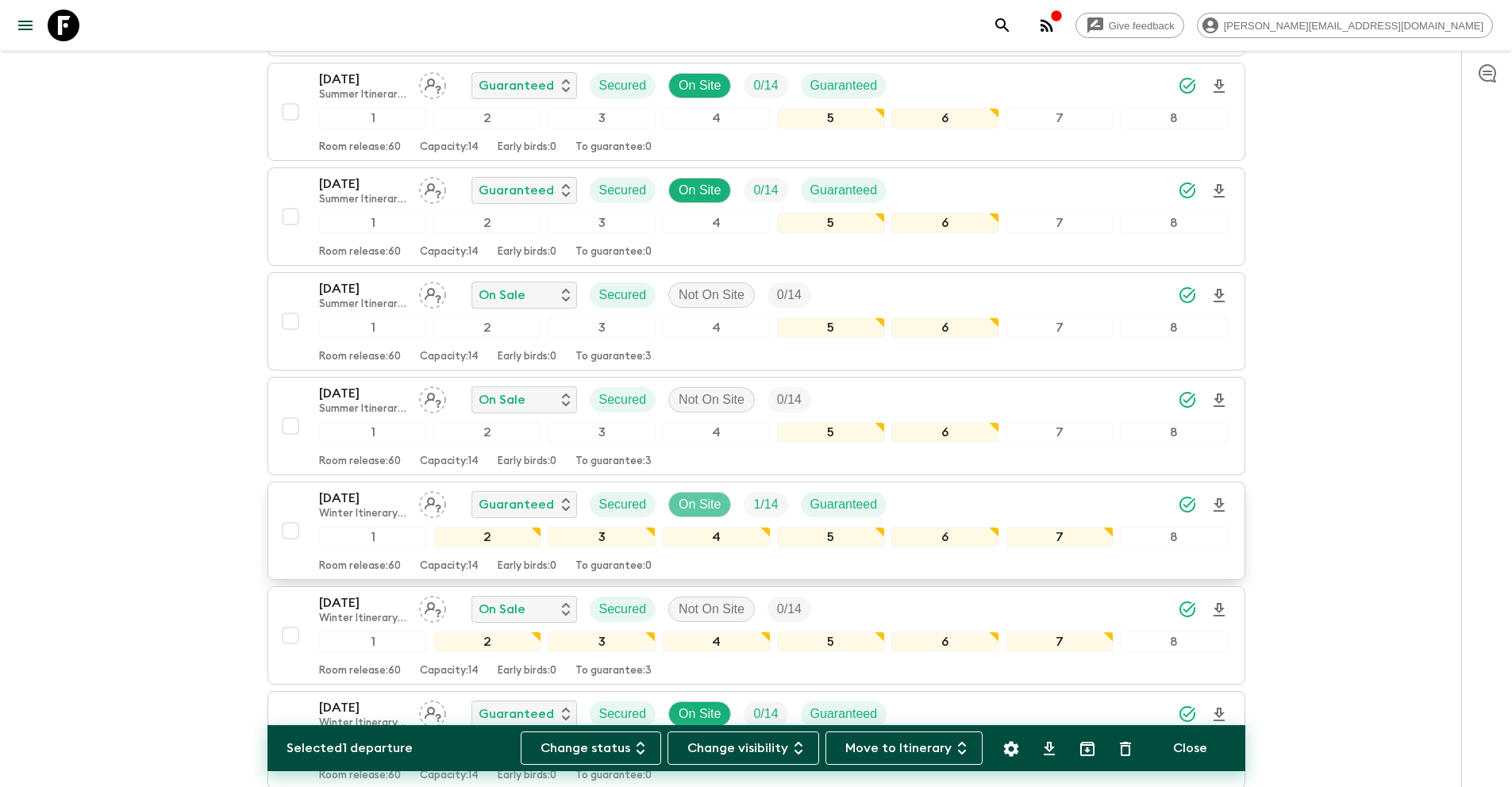
scroll to position [4068, 0]
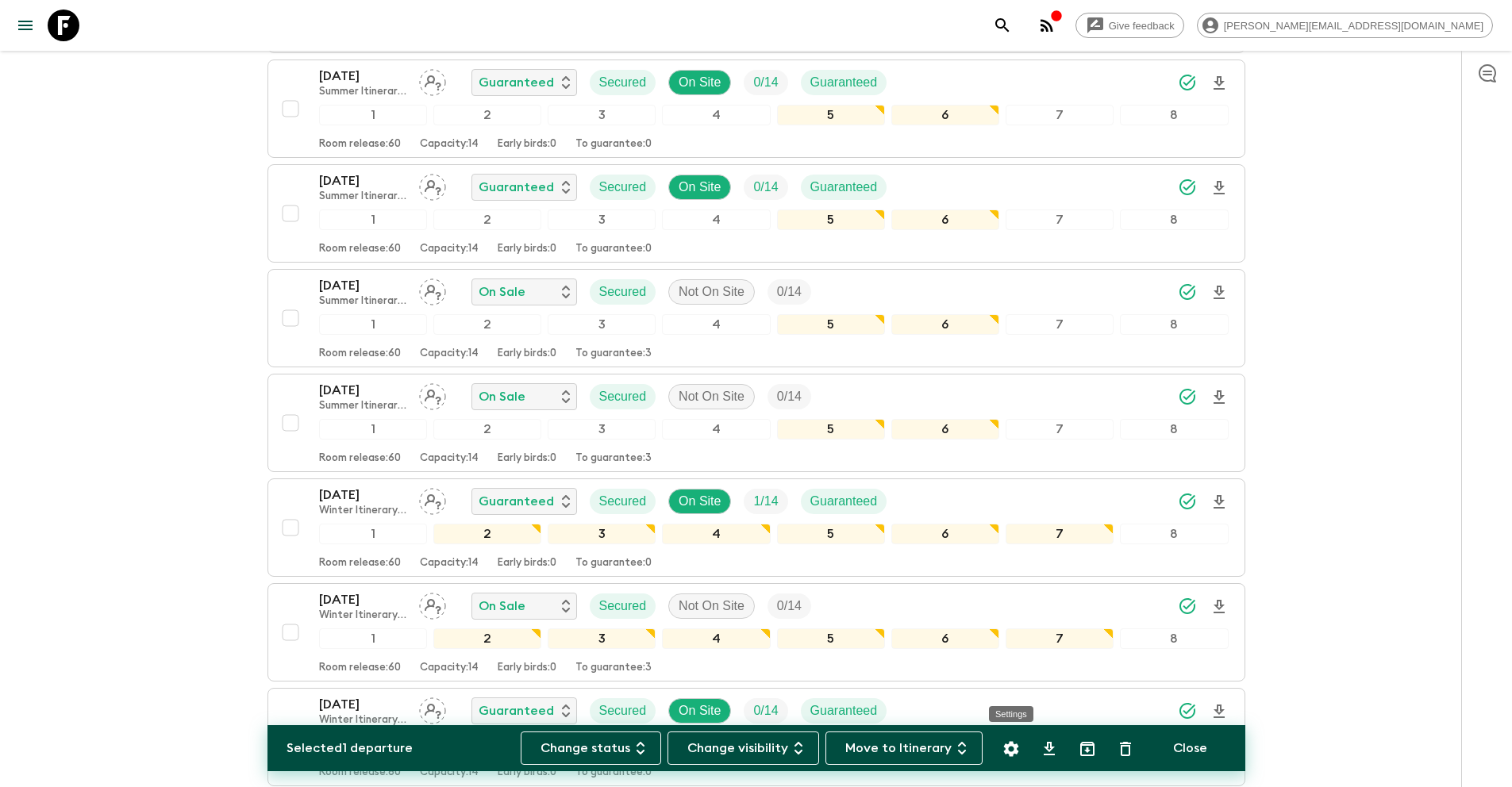
click at [1005, 751] on icon "Settings" at bounding box center [1010, 749] width 15 height 15
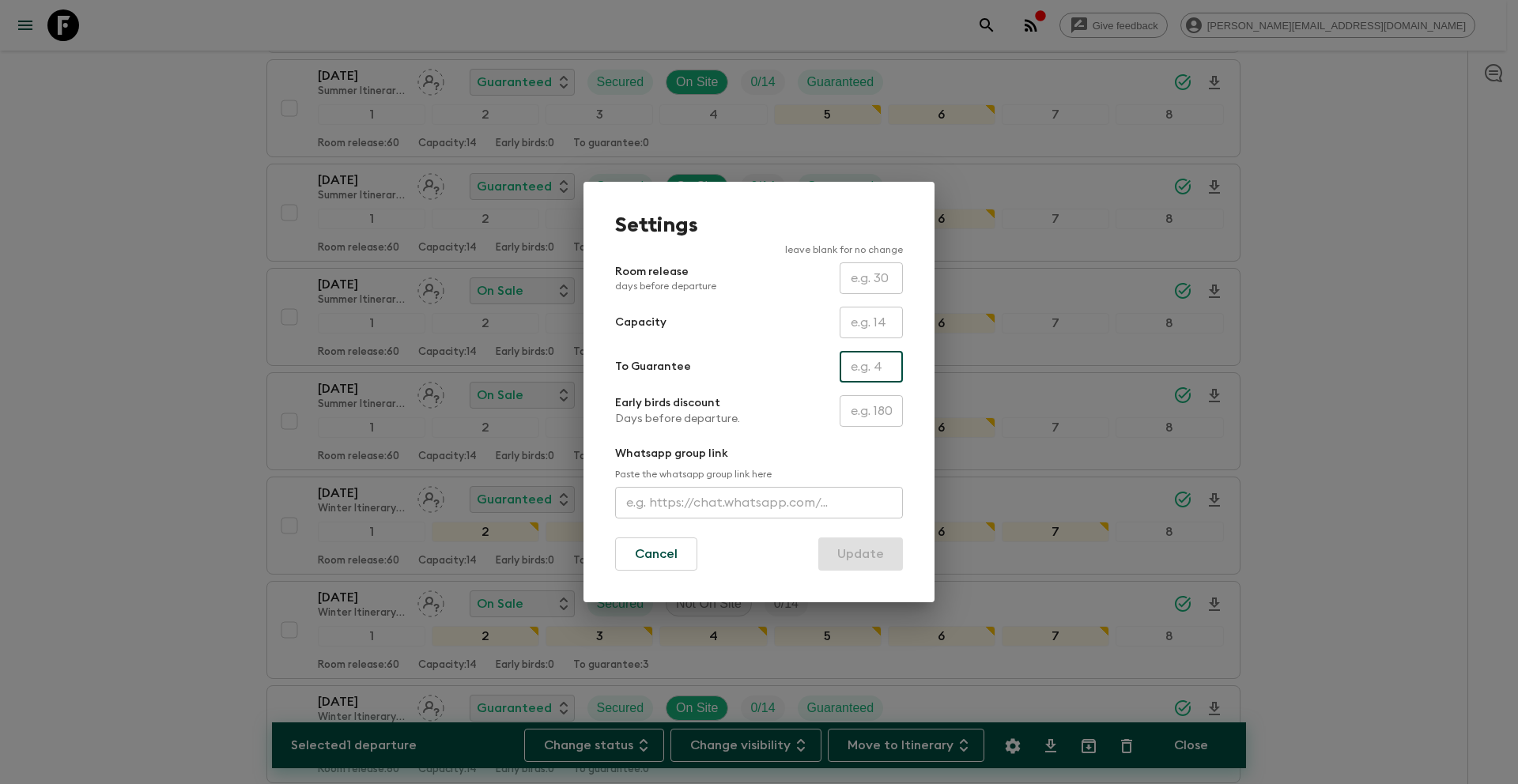
click at [875, 375] on input "text" at bounding box center [871, 366] width 63 height 31
click at [865, 554] on button "Update" at bounding box center [860, 554] width 85 height 33
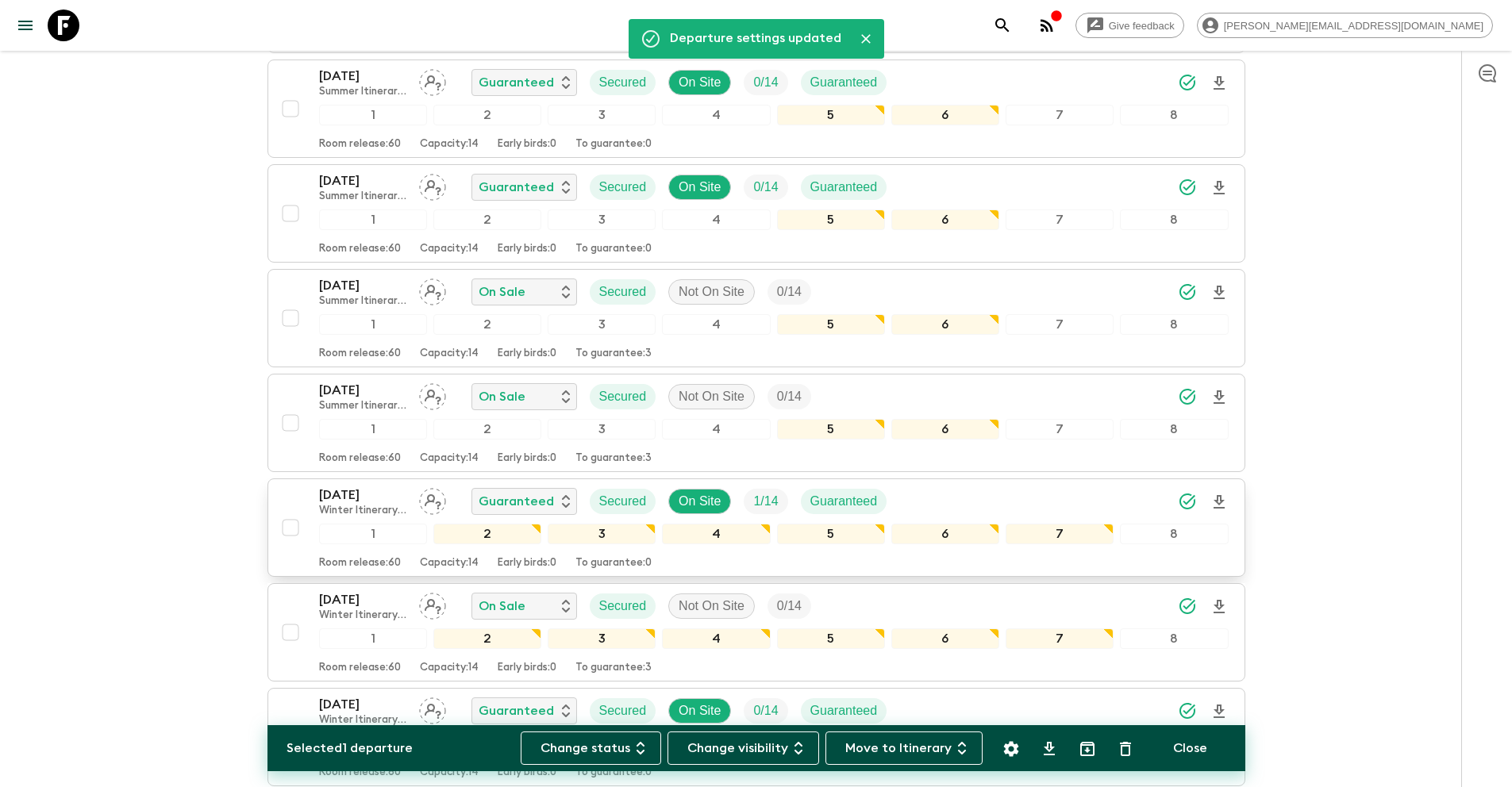
click at [287, 528] on input "checkbox" at bounding box center [290, 527] width 31 height 31
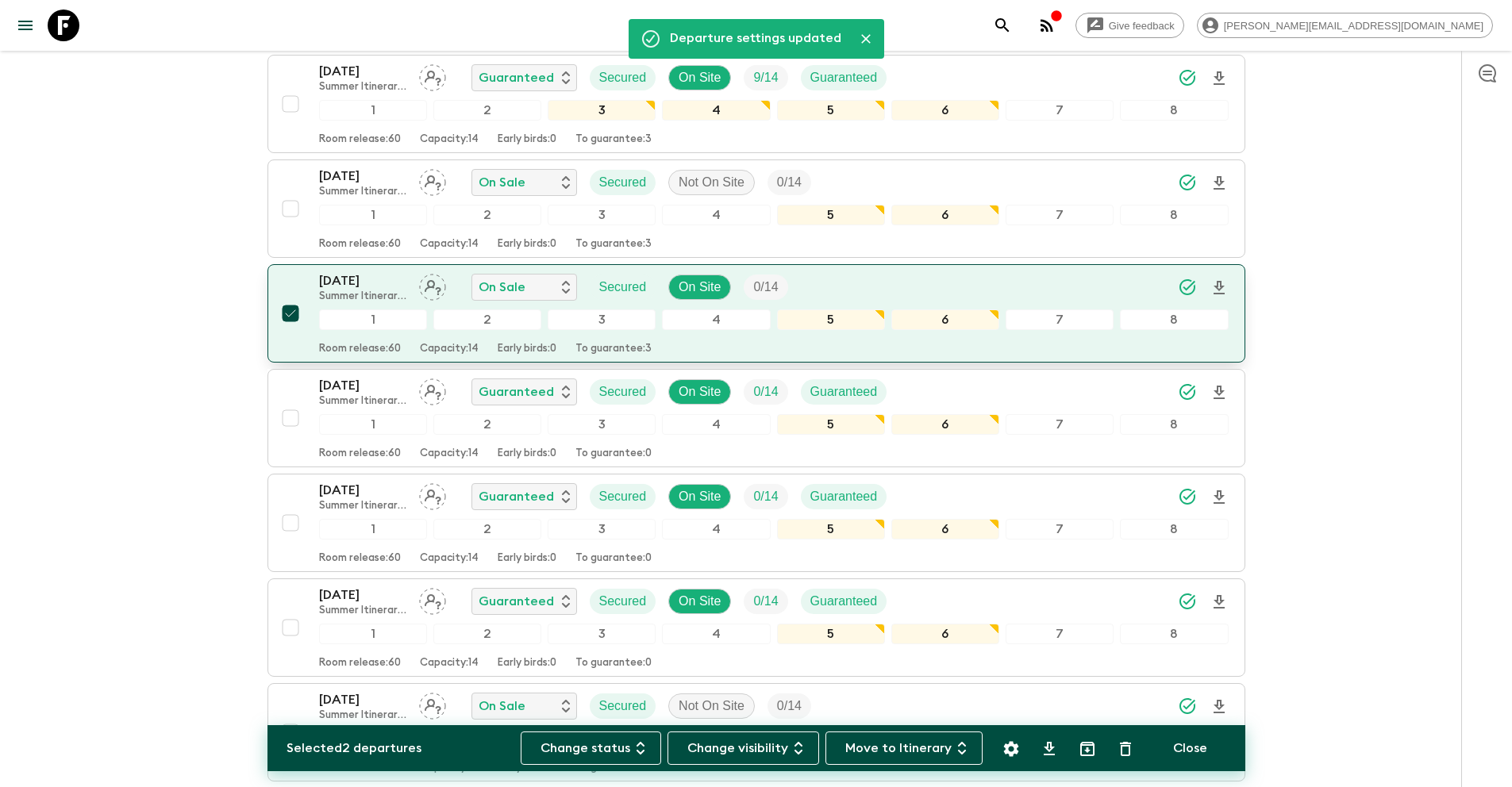
scroll to position [3653, 0]
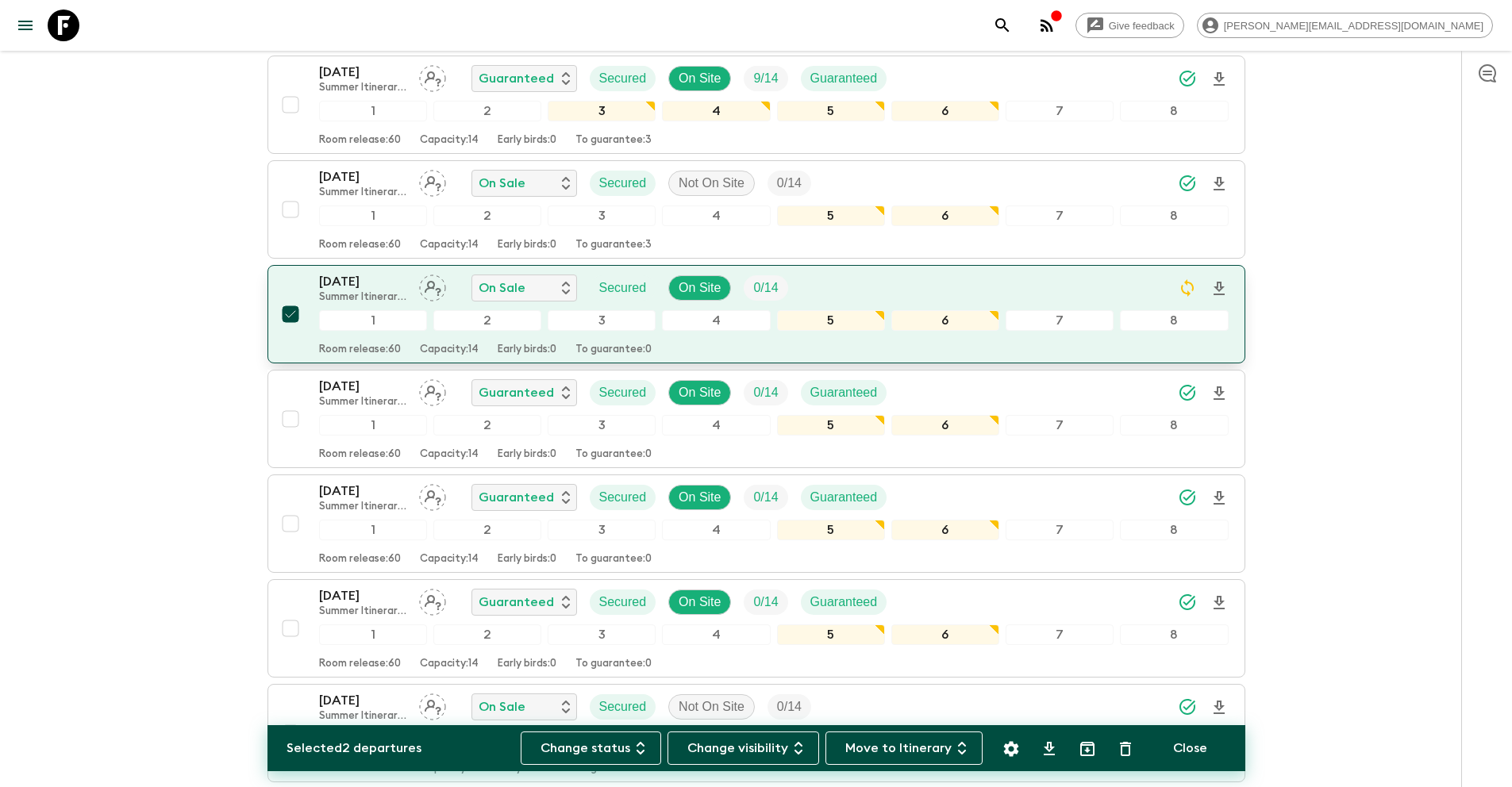
click at [288, 314] on input "checkbox" at bounding box center [290, 314] width 31 height 31
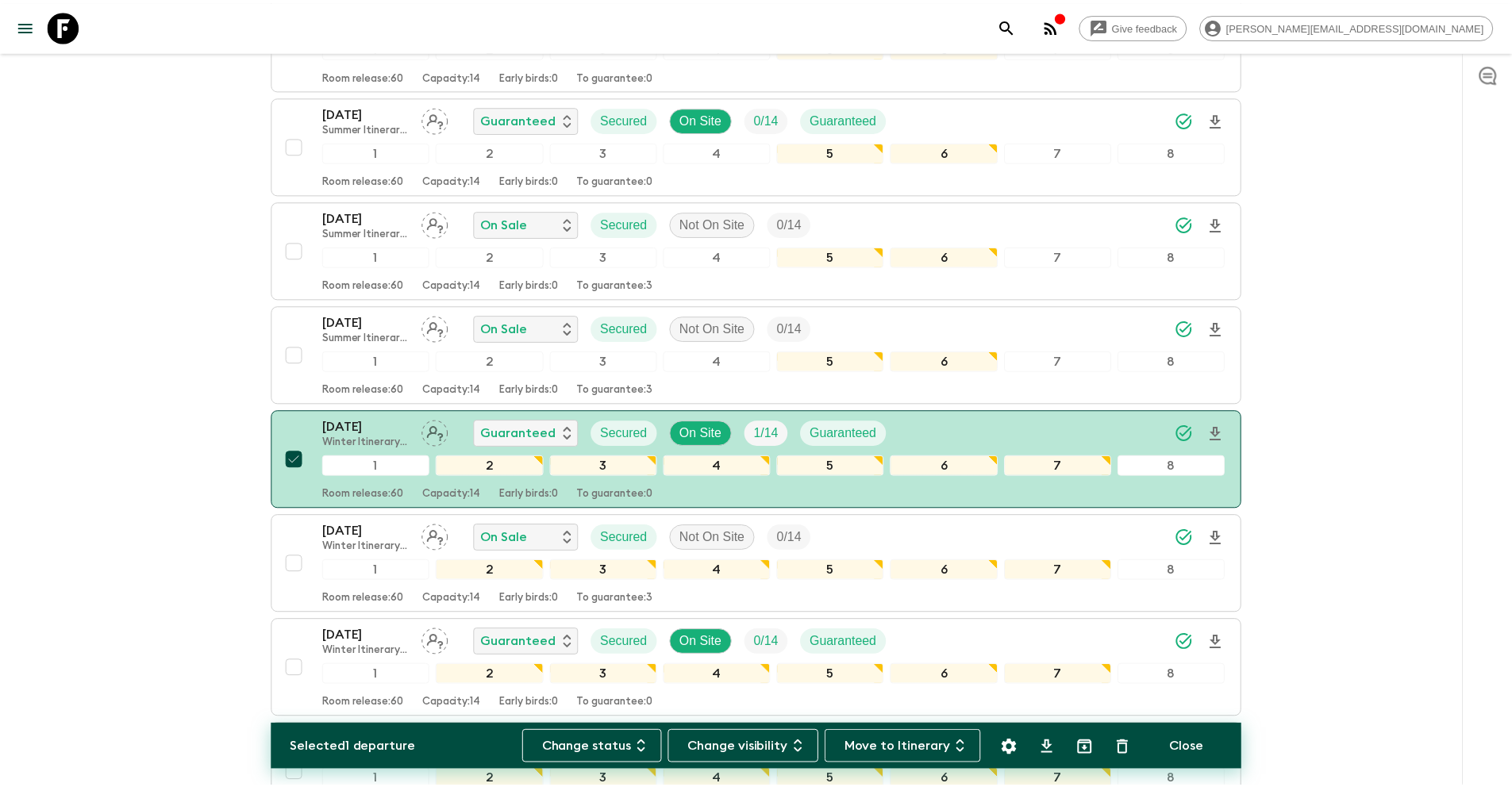
scroll to position [4140, 0]
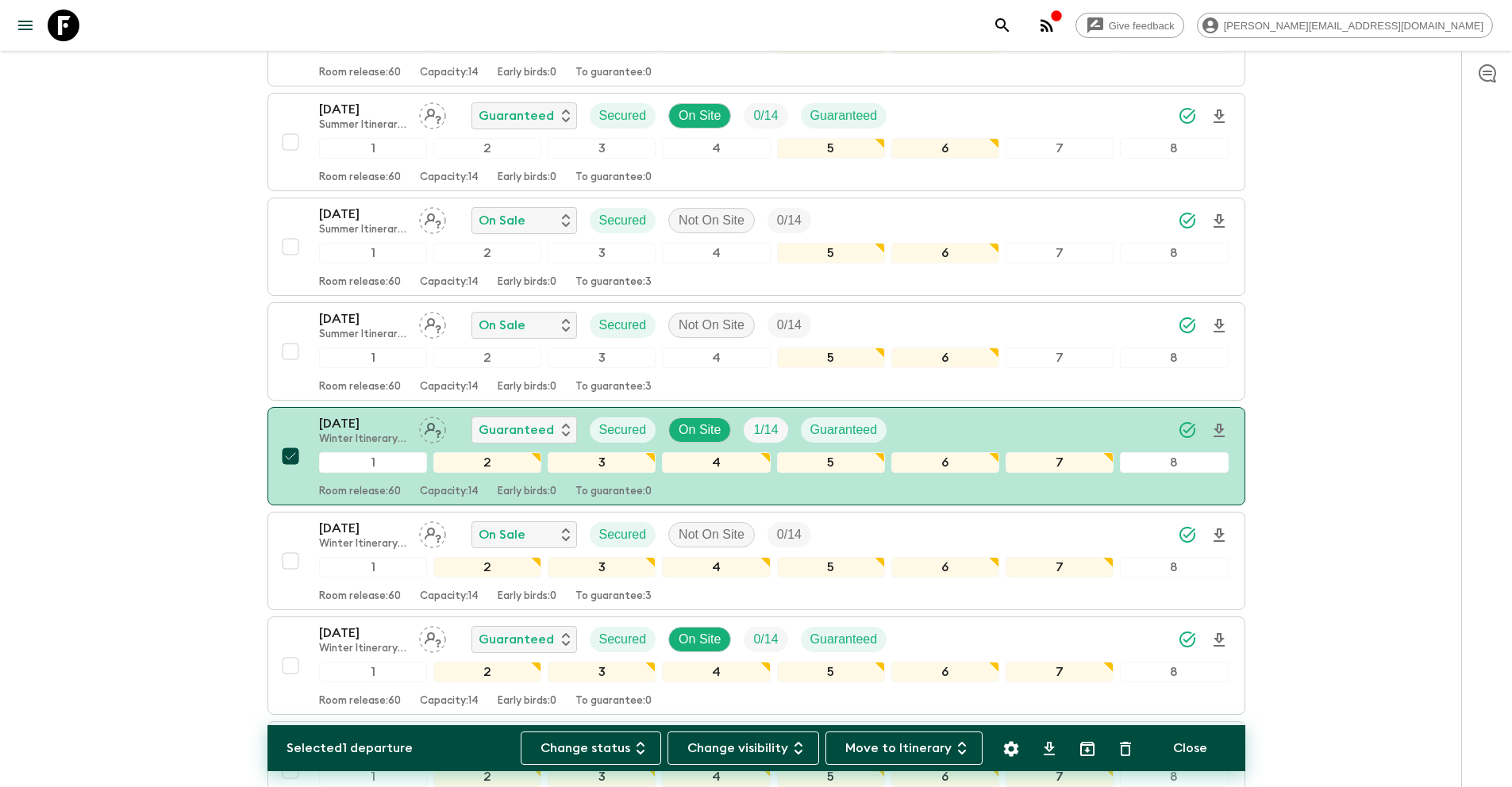
click at [1004, 746] on icon "Settings" at bounding box center [1010, 749] width 15 height 15
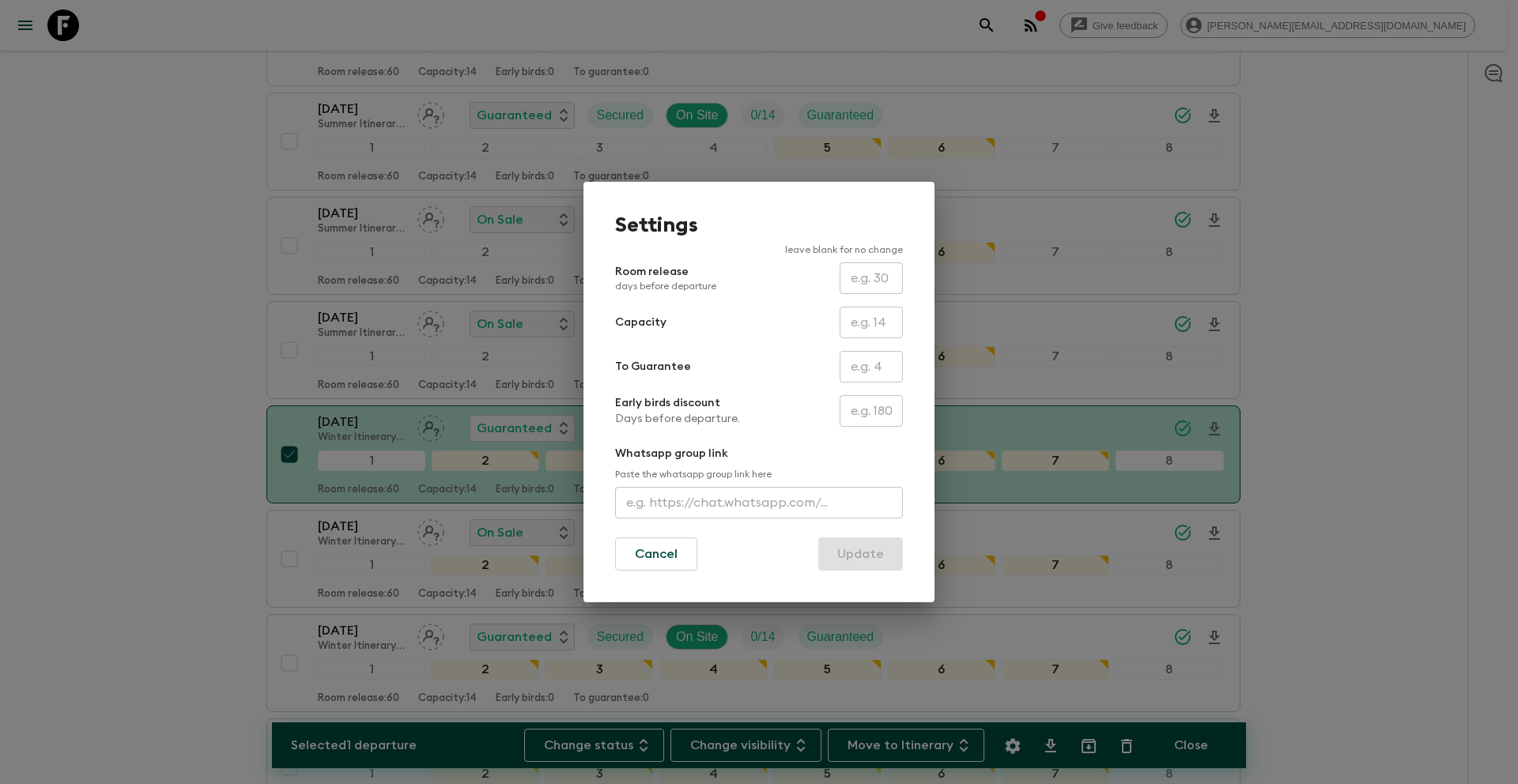
click at [859, 367] on input "text" at bounding box center [871, 366] width 63 height 31
click at [864, 554] on button "Update" at bounding box center [860, 554] width 85 height 33
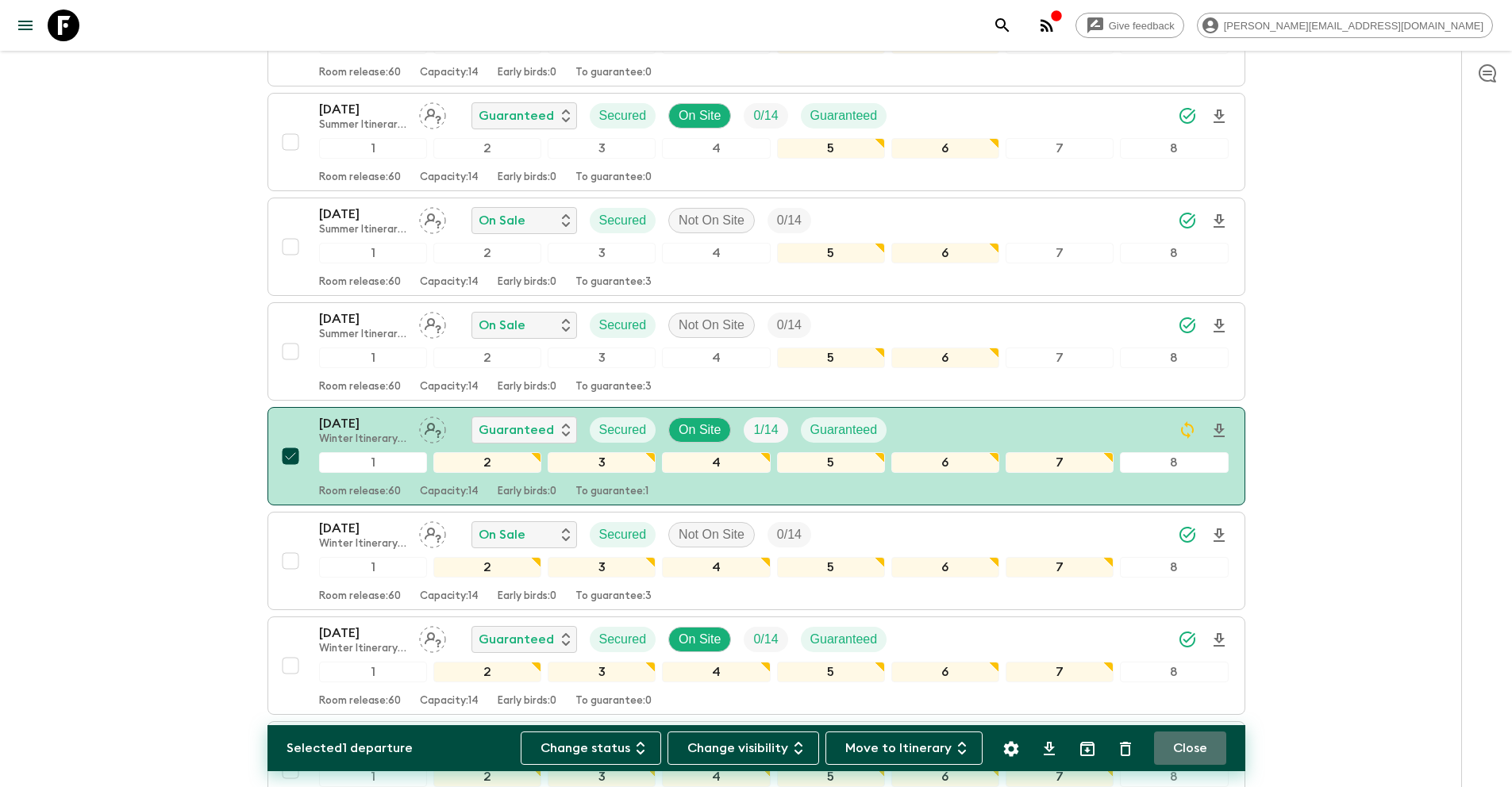
click at [1181, 752] on button "Close" at bounding box center [1190, 748] width 72 height 33
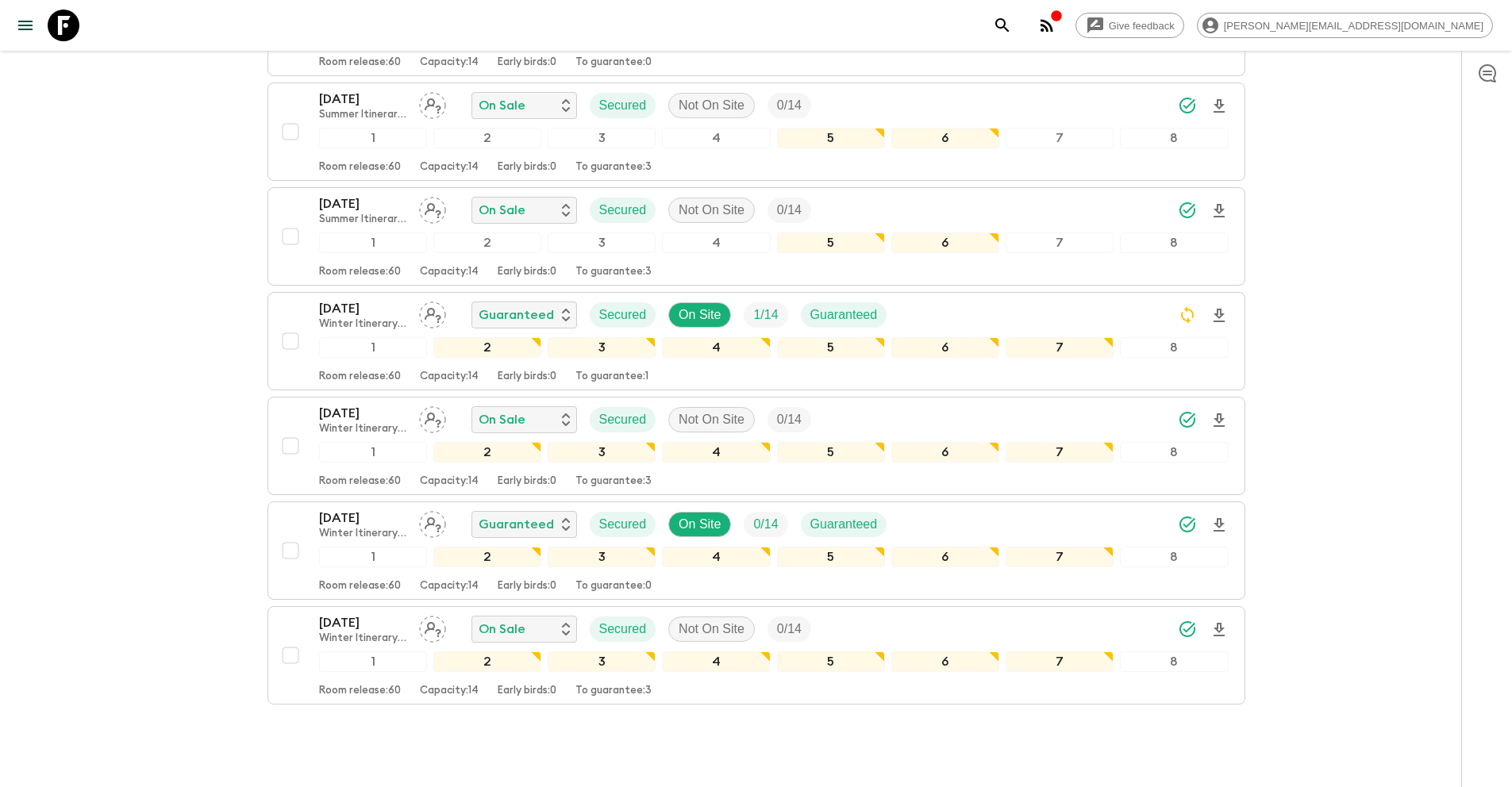
scroll to position [4256, 0]
click at [295, 341] on input "checkbox" at bounding box center [290, 341] width 31 height 31
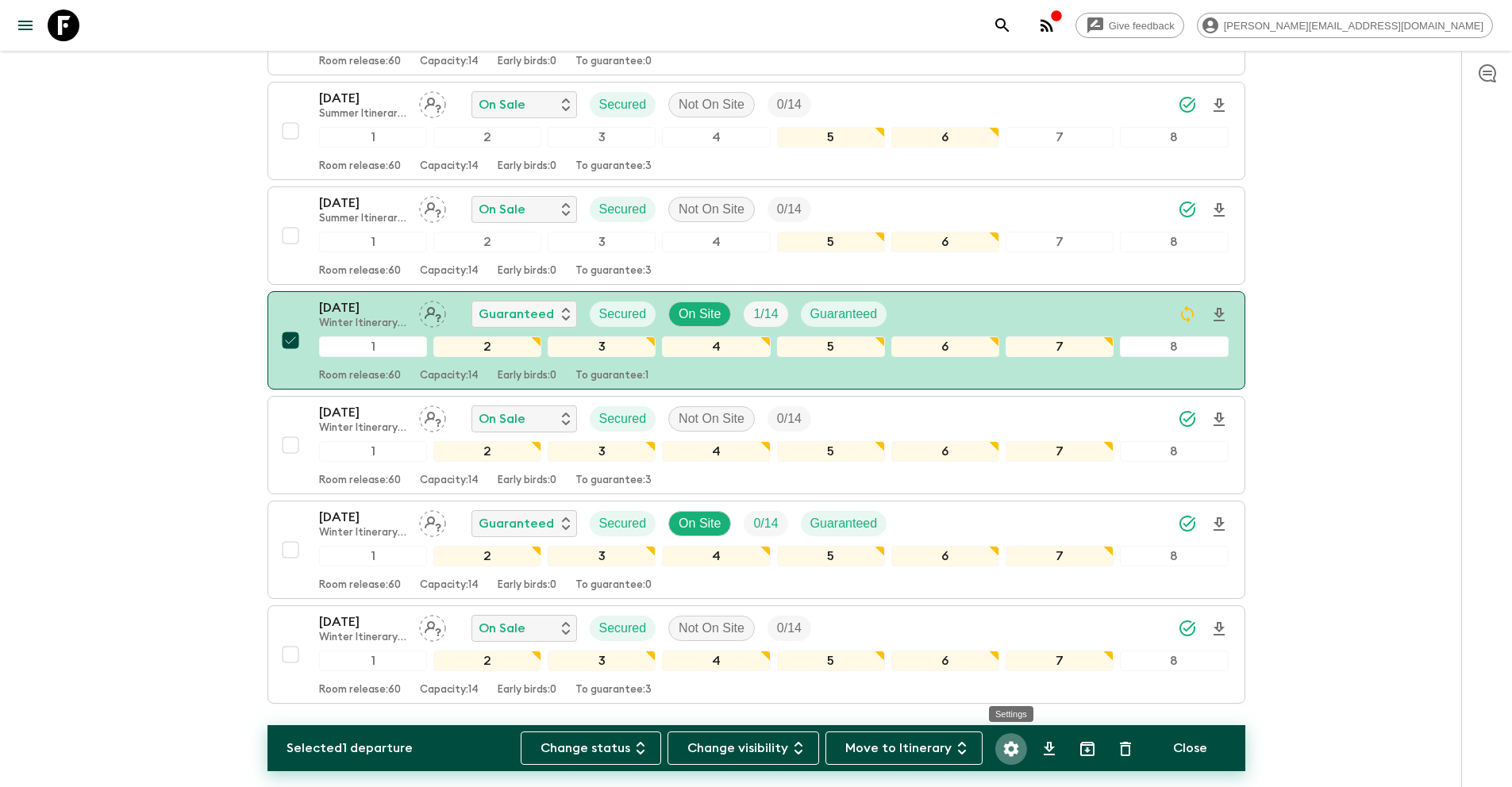
click at [1013, 748] on icon "Settings" at bounding box center [1010, 749] width 19 height 19
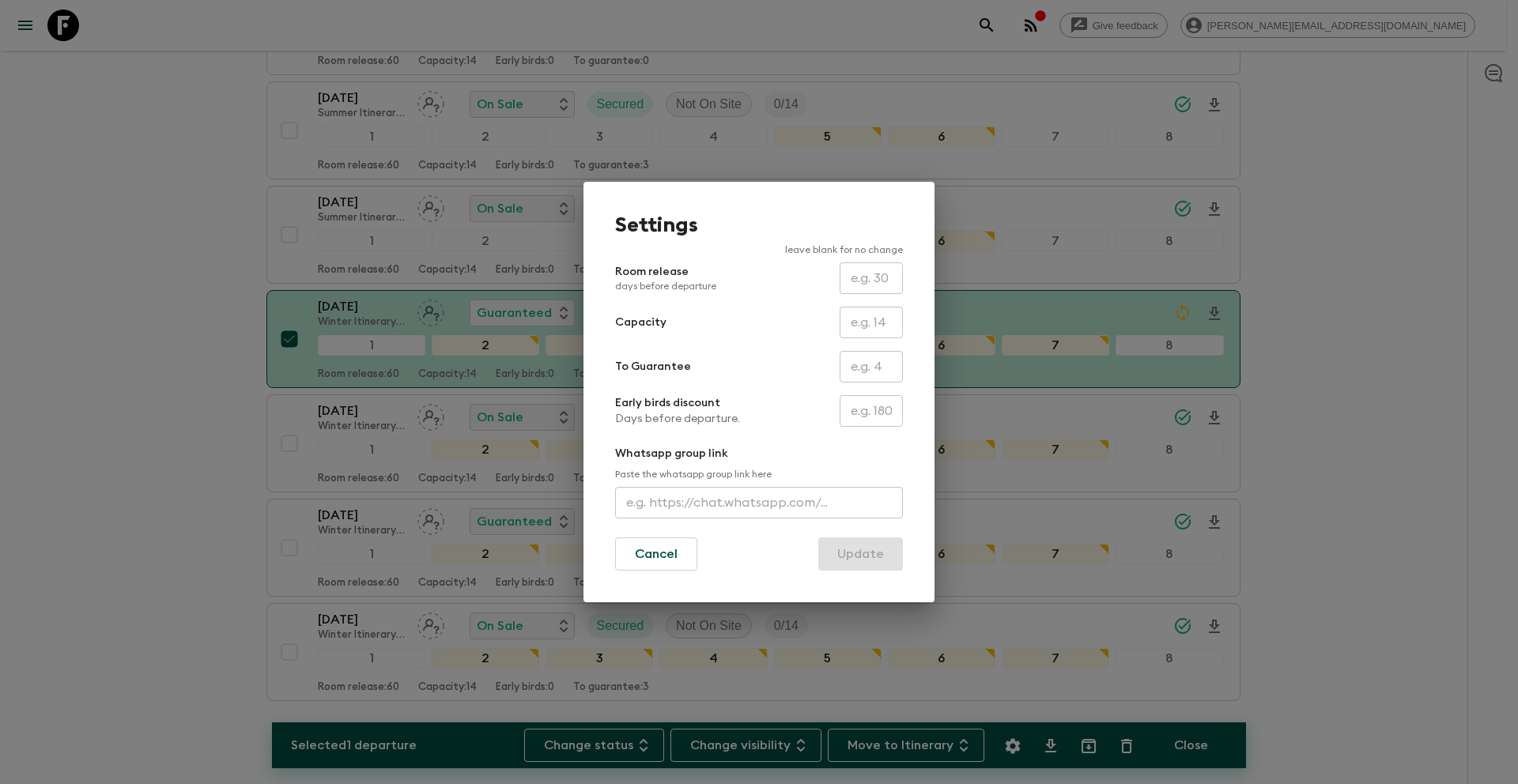
click at [866, 379] on input "text" at bounding box center [871, 366] width 63 height 31
click at [874, 558] on button "Update" at bounding box center [860, 554] width 85 height 33
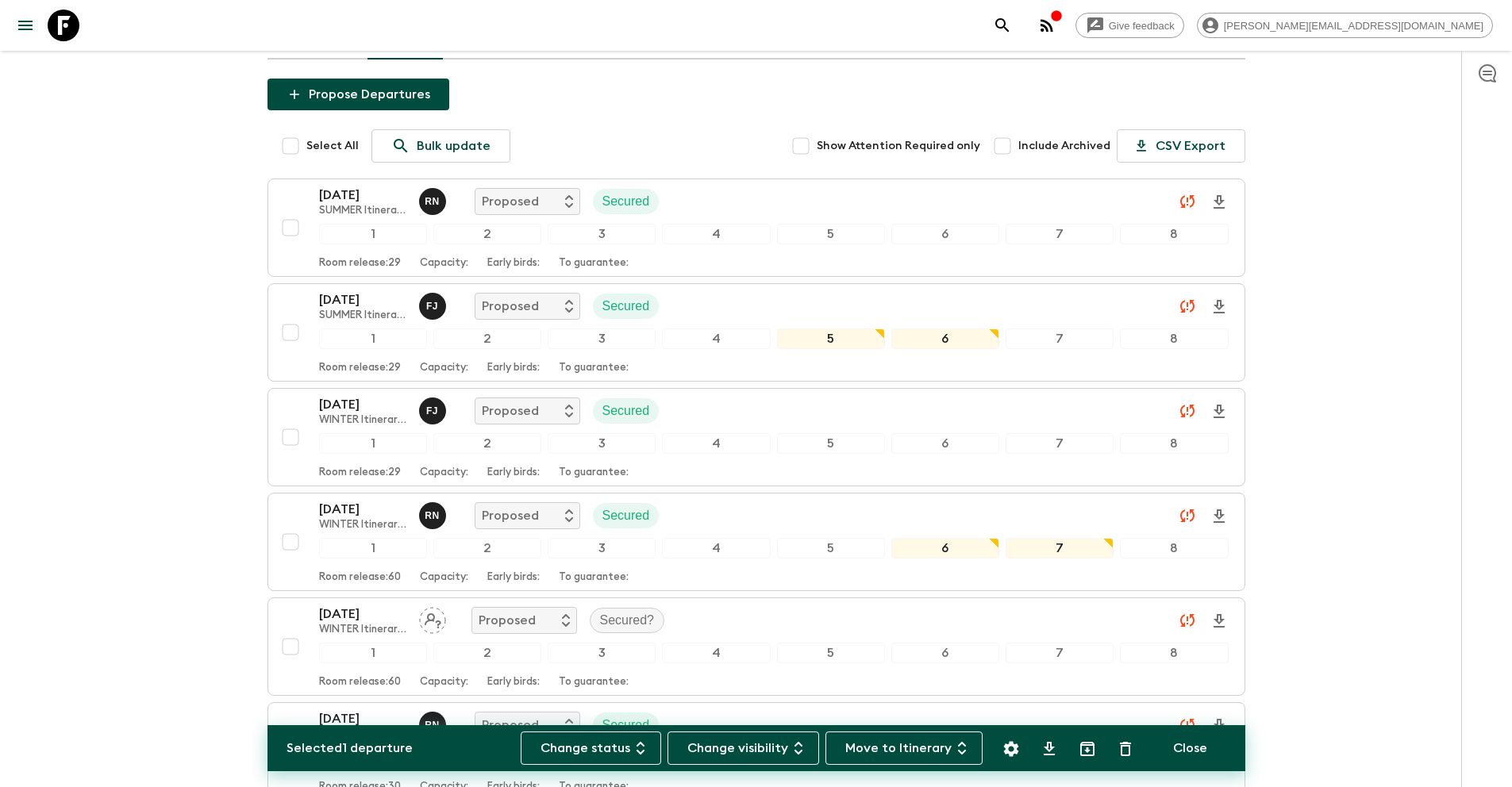
scroll to position [0, 0]
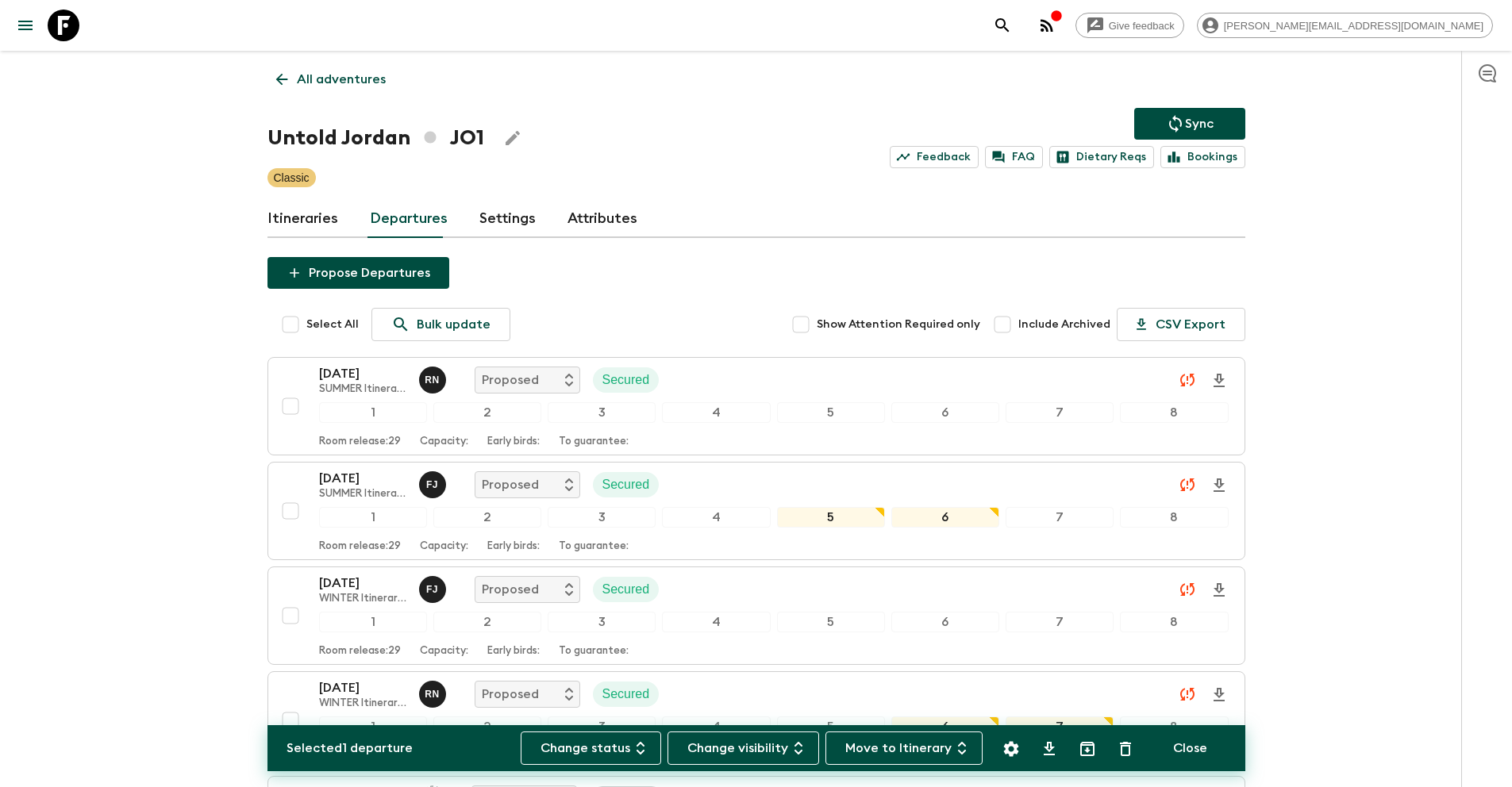
click at [1195, 122] on p "Sync" at bounding box center [1199, 123] width 29 height 19
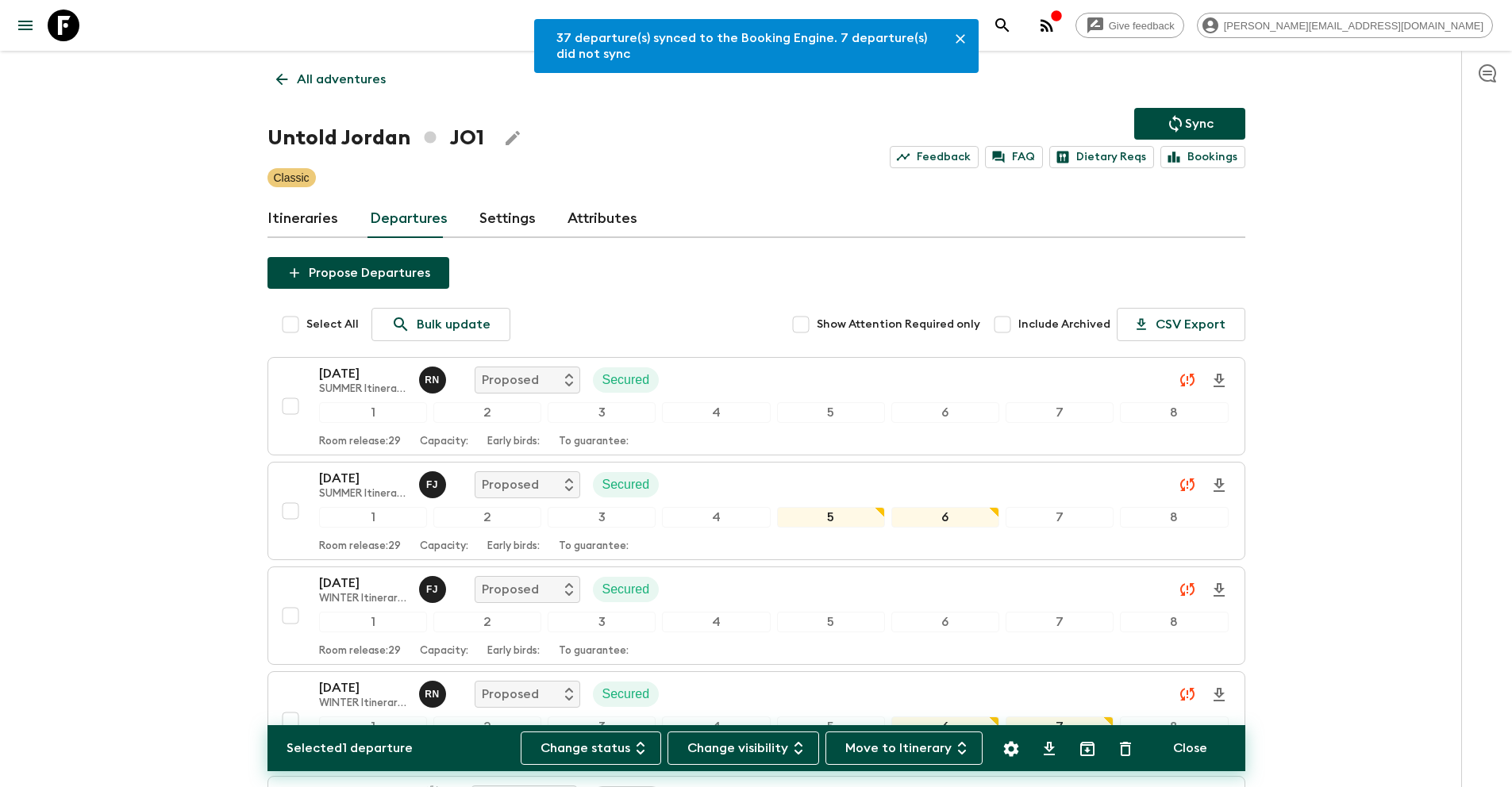
click at [326, 76] on p "All adventures" at bounding box center [341, 79] width 89 height 19
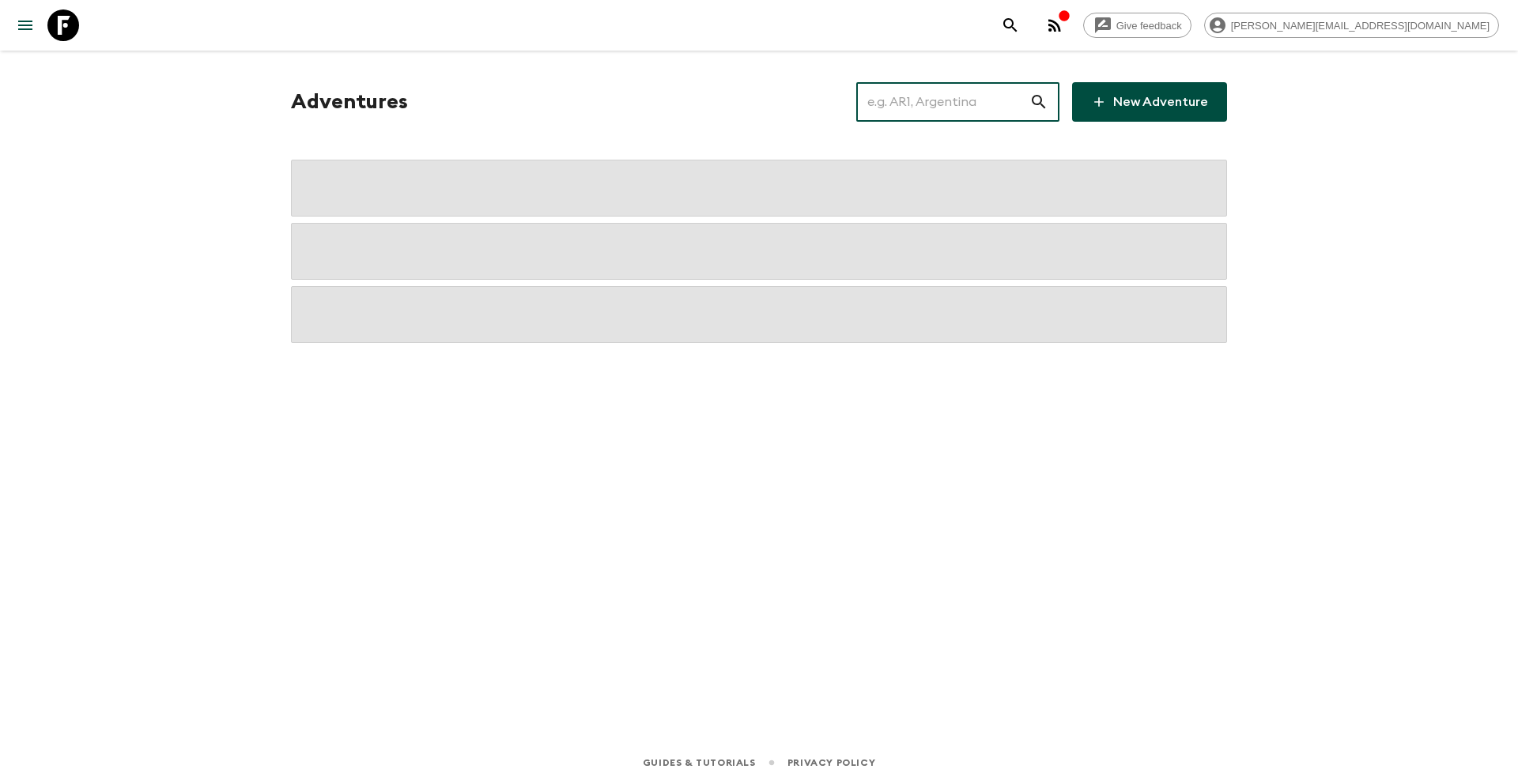
click at [936, 108] on input "text" at bounding box center [943, 102] width 173 height 44
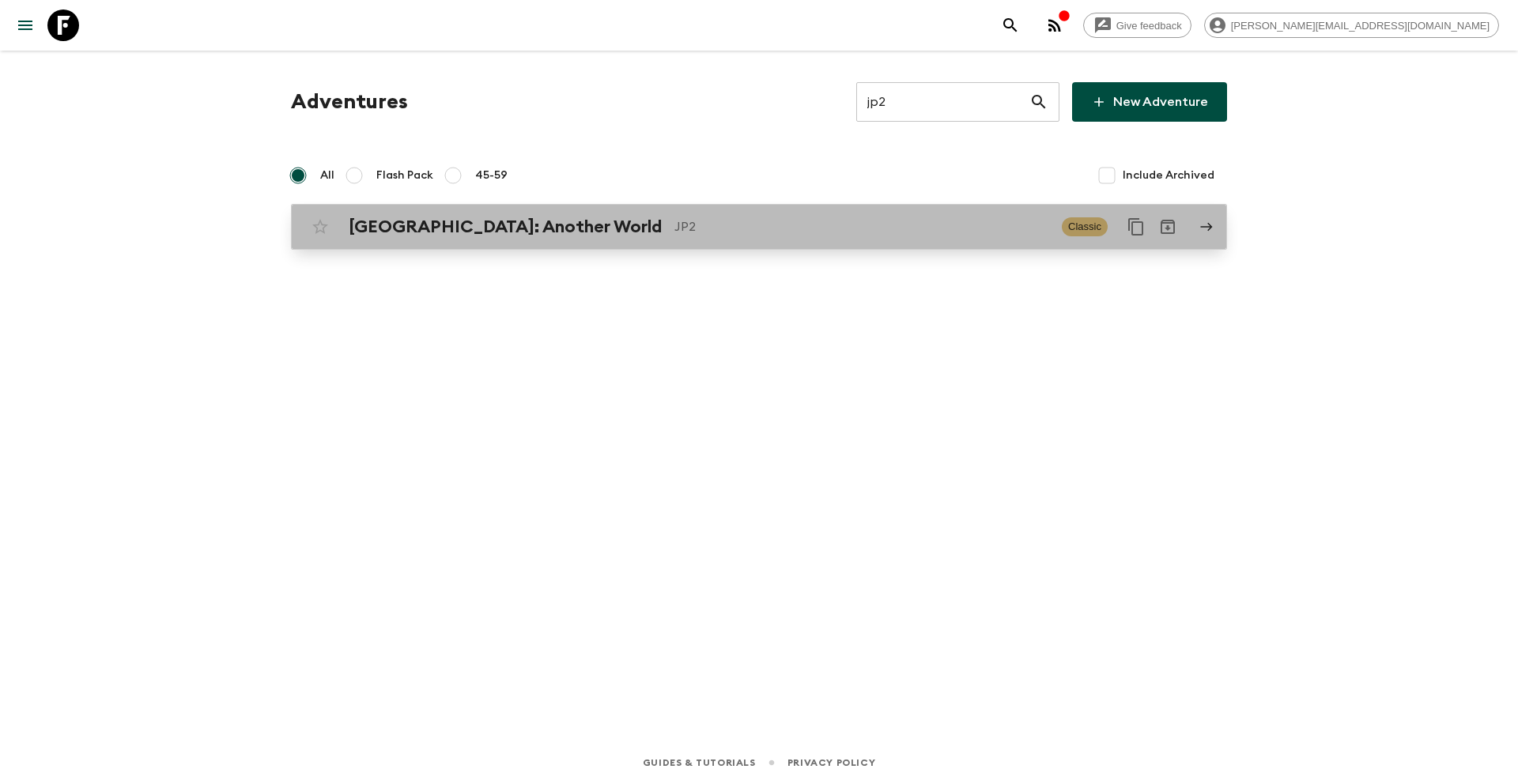
click at [675, 230] on p "JP2" at bounding box center [862, 226] width 375 height 19
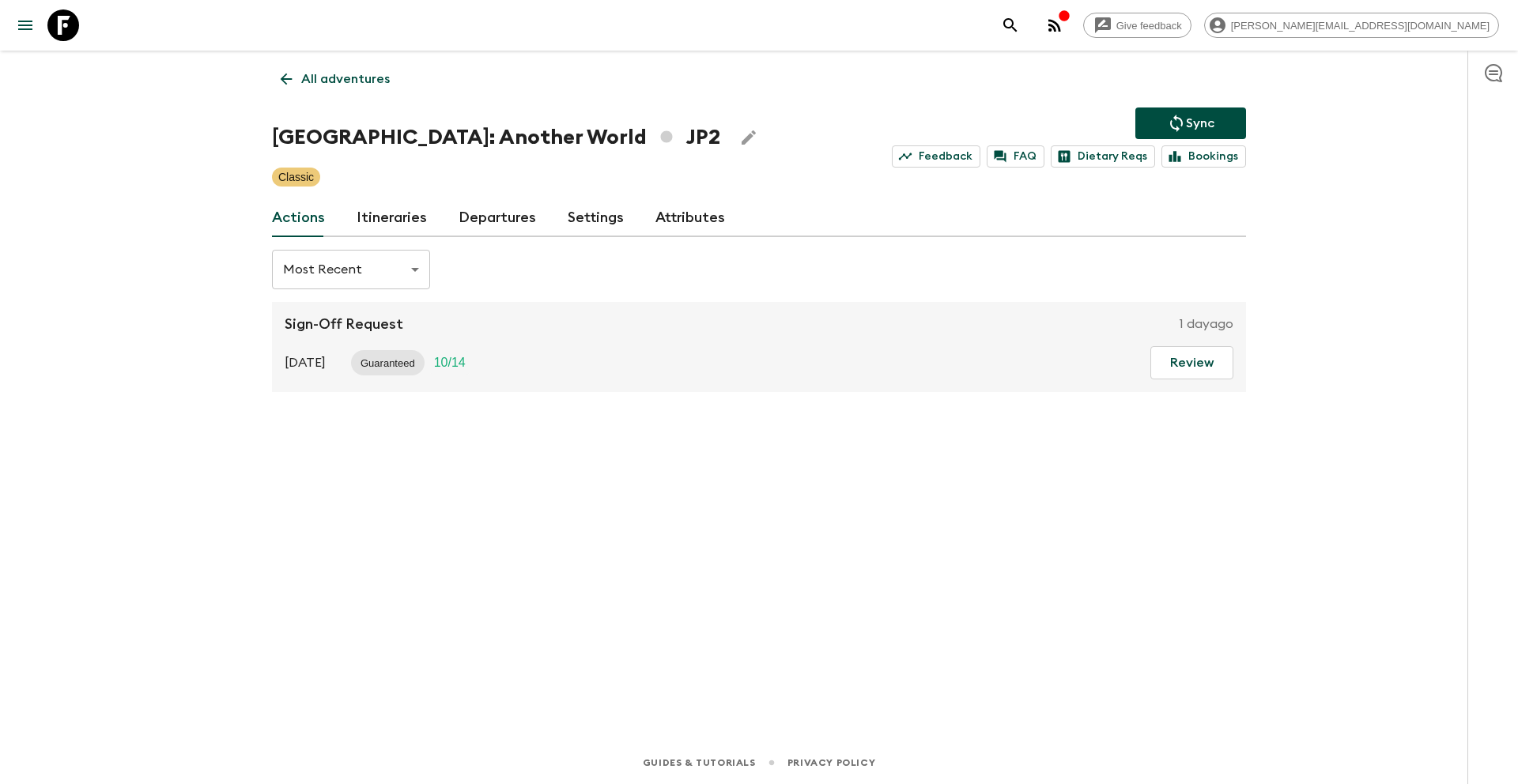
click at [483, 215] on link "Departures" at bounding box center [497, 218] width 77 height 38
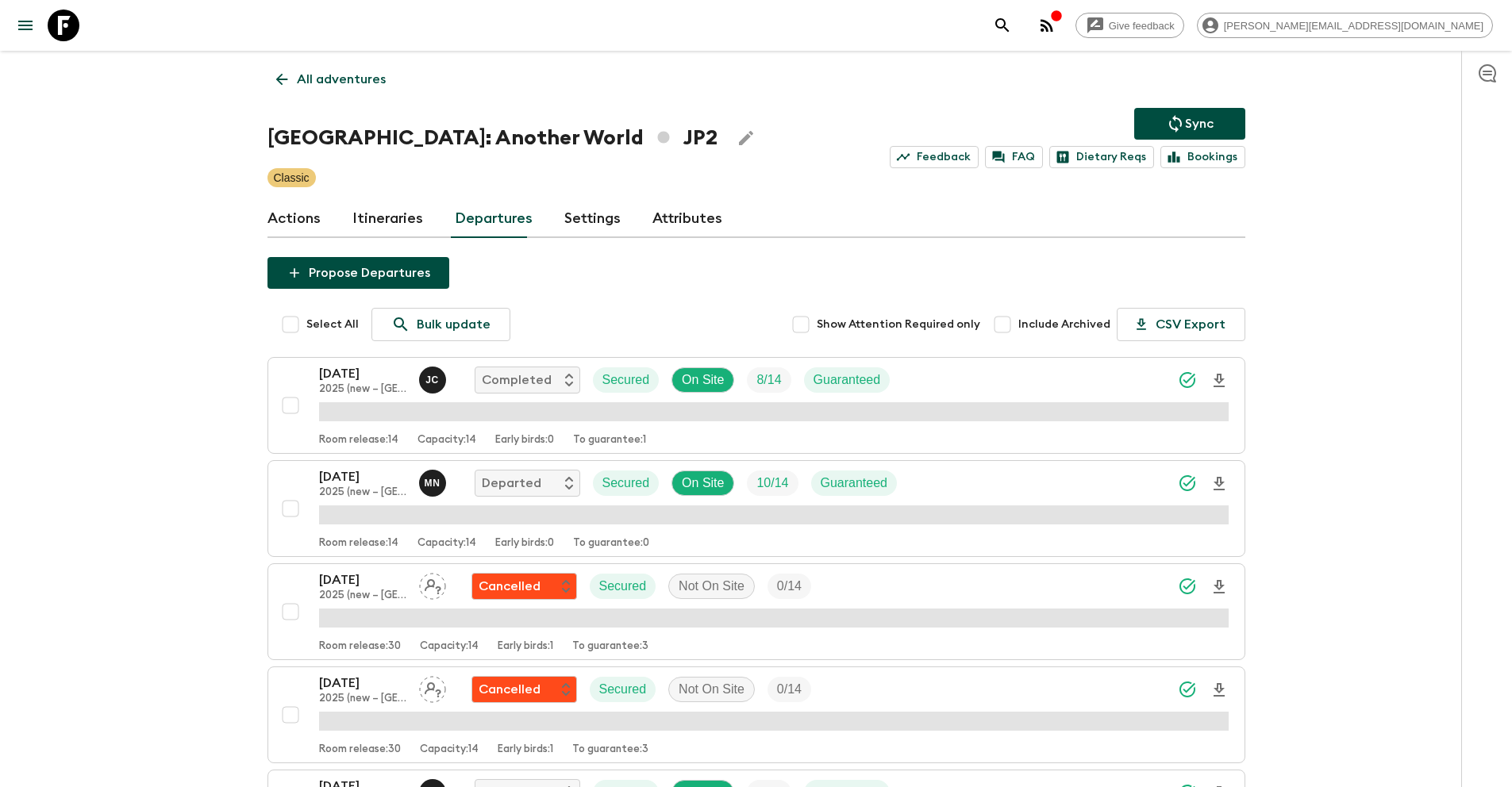
scroll to position [5034, 0]
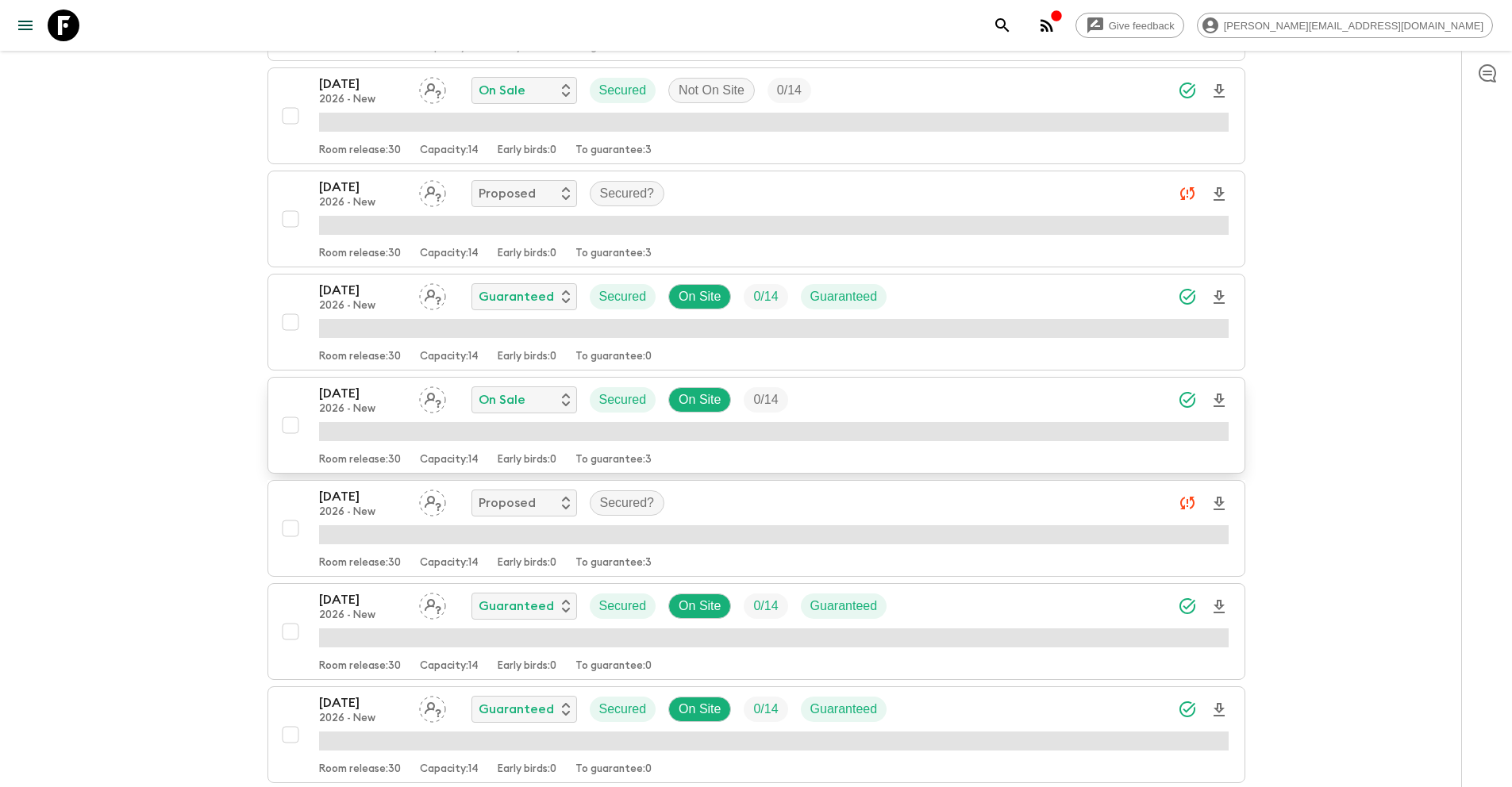
click at [297, 422] on input "checkbox" at bounding box center [290, 425] width 31 height 31
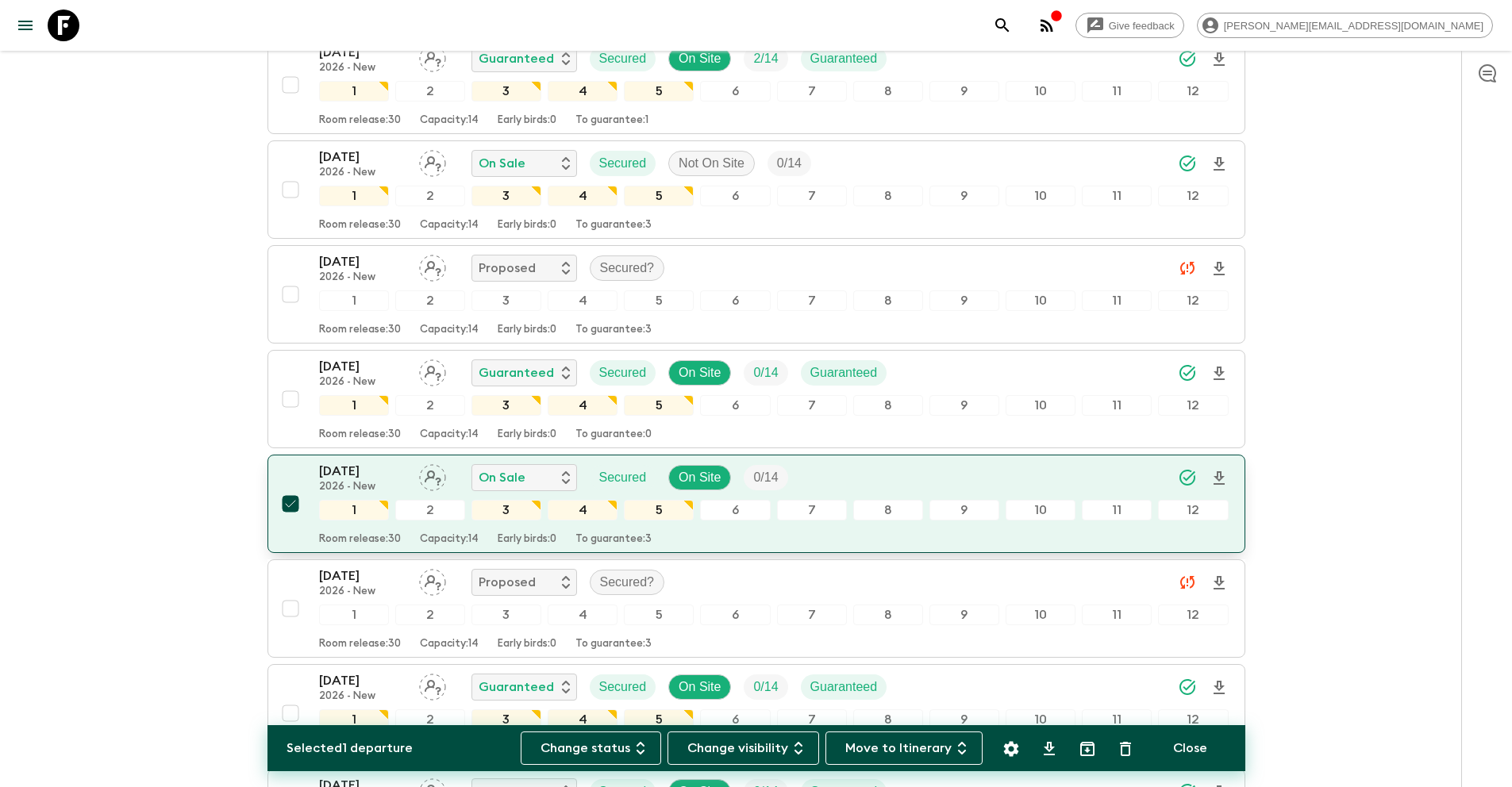
scroll to position [5113, 0]
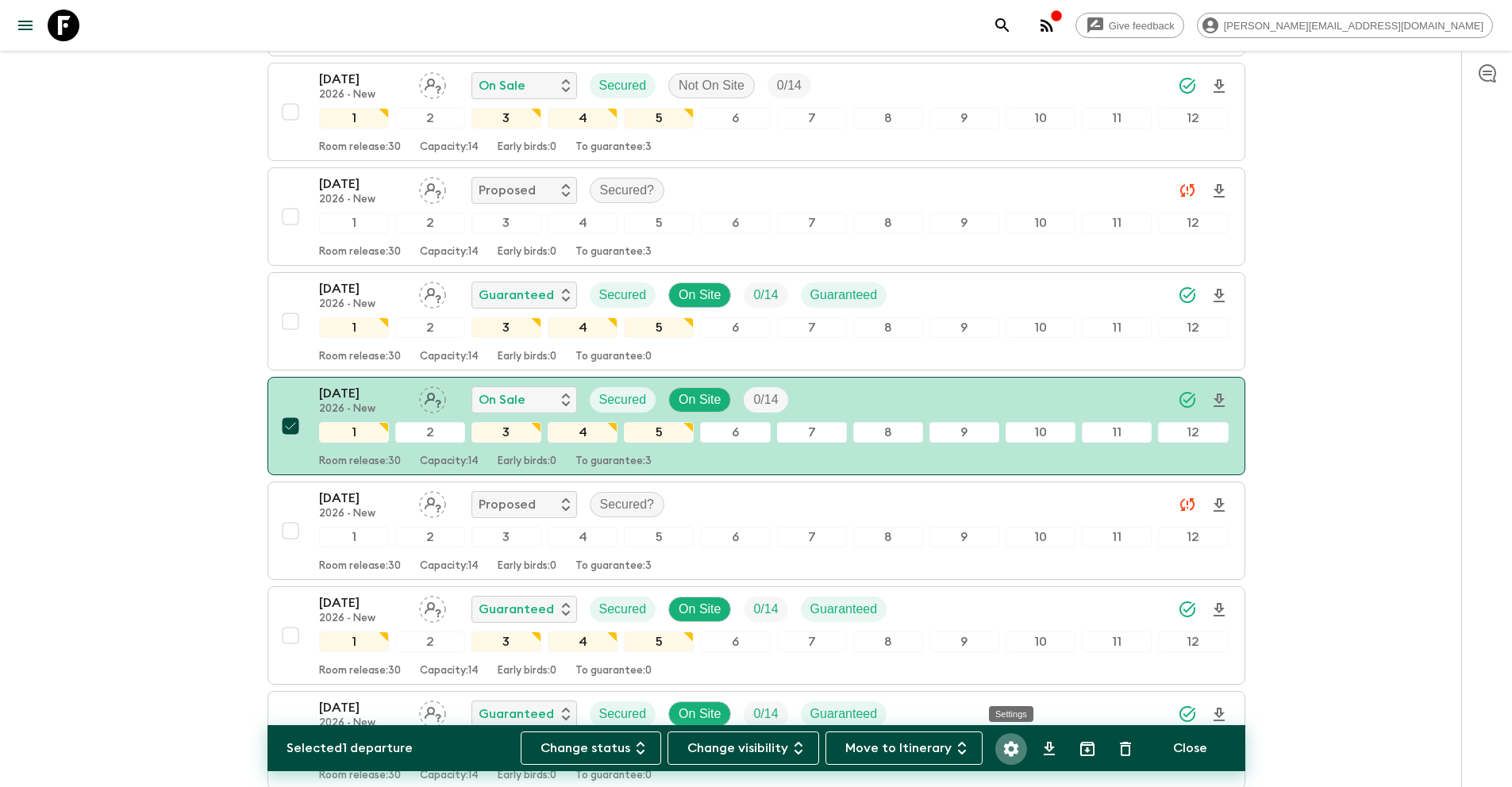
click at [1014, 747] on icon "Settings" at bounding box center [1010, 749] width 19 height 19
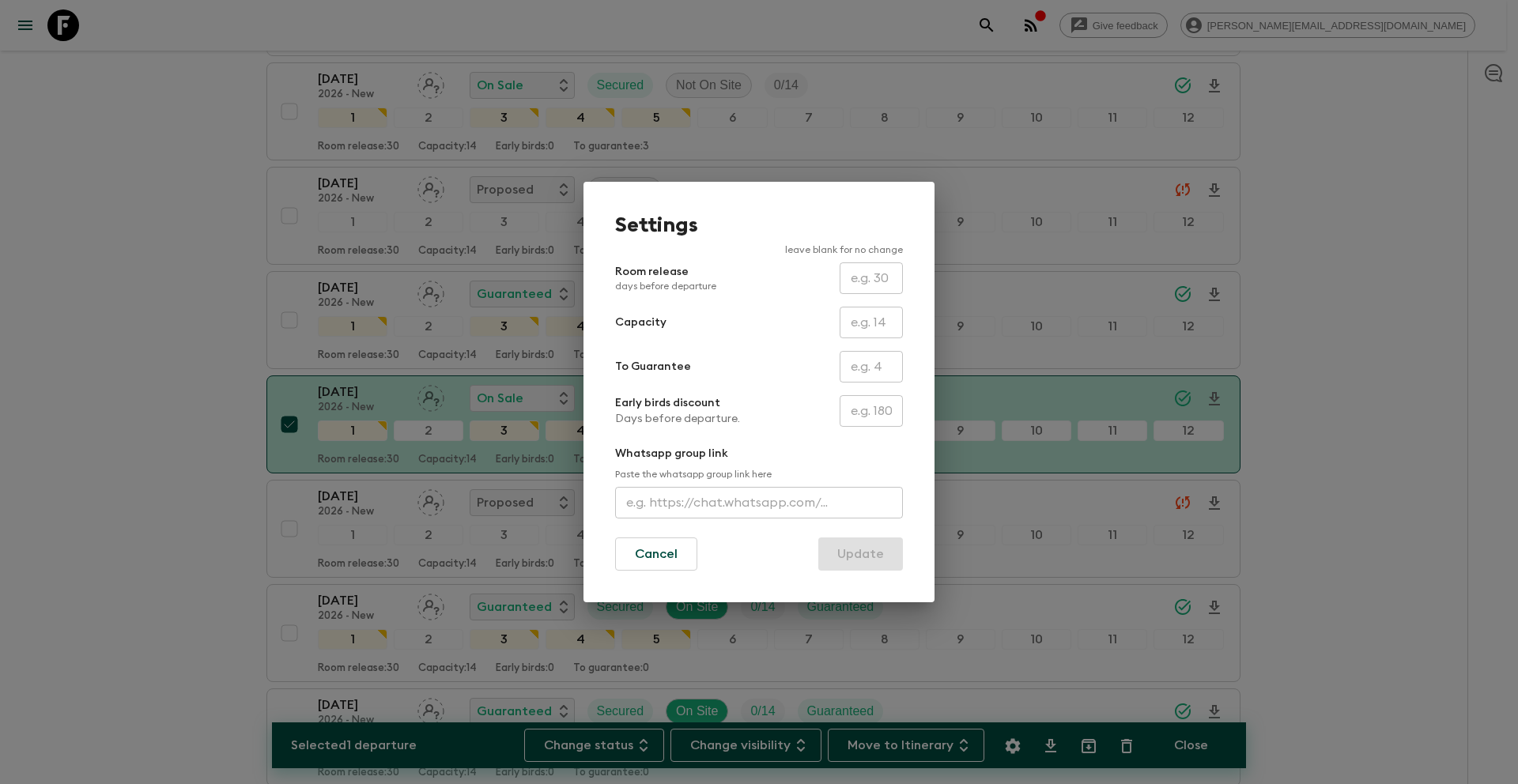
click at [866, 364] on input "text" at bounding box center [871, 366] width 63 height 31
click at [878, 553] on button "Update" at bounding box center [860, 554] width 85 height 33
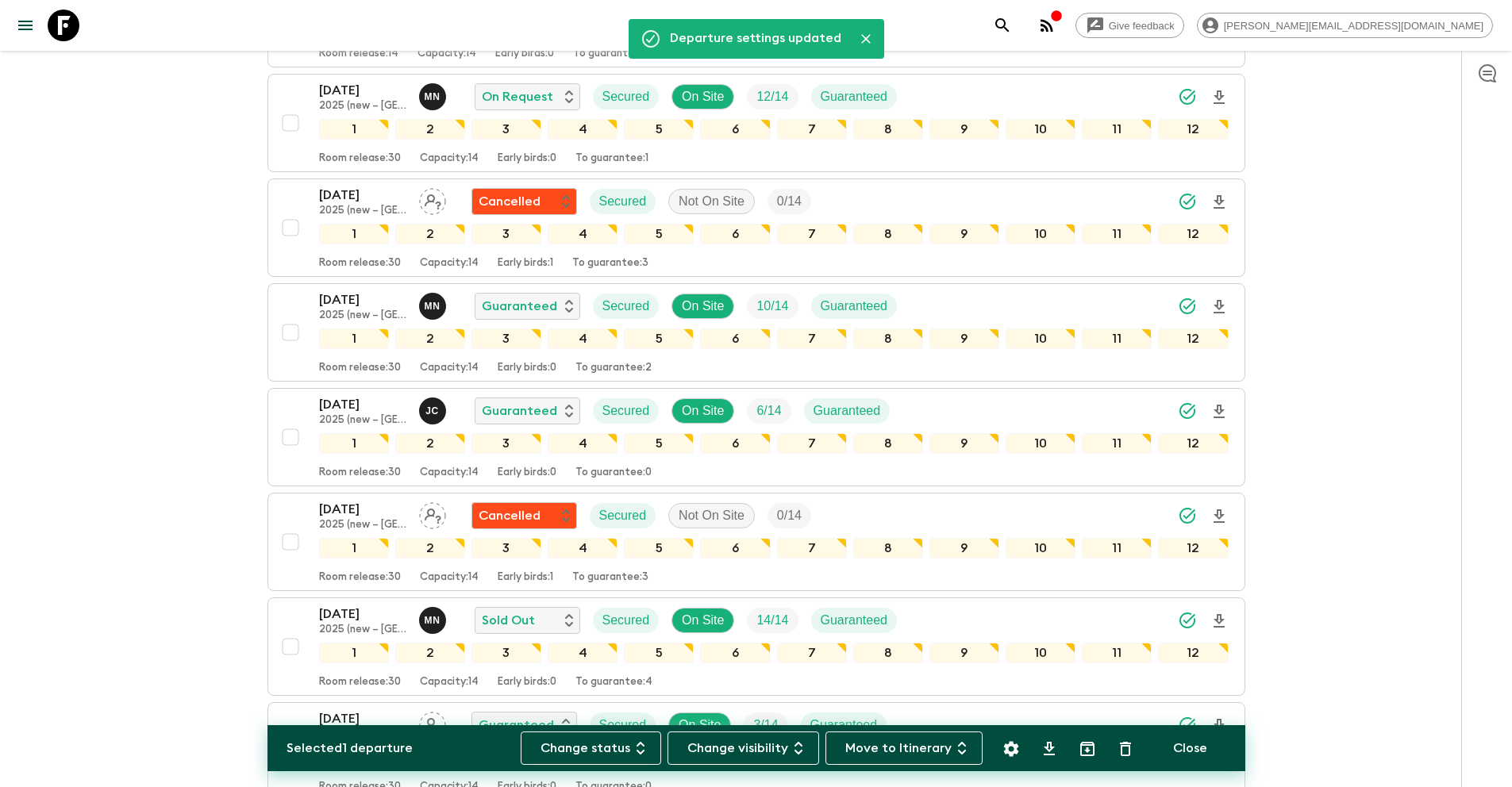
scroll to position [0, 0]
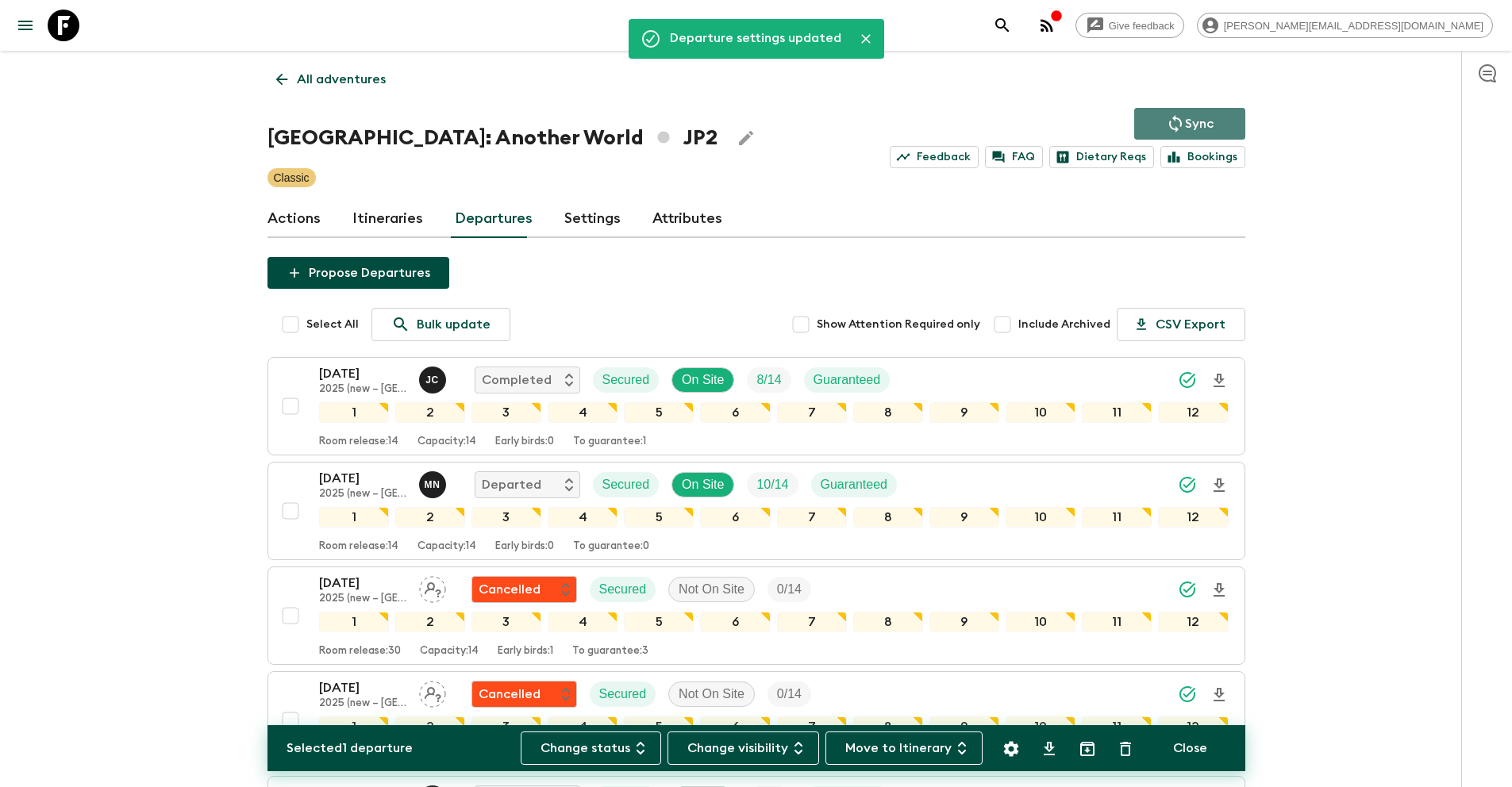
click at [1199, 124] on p "Sync" at bounding box center [1199, 123] width 29 height 19
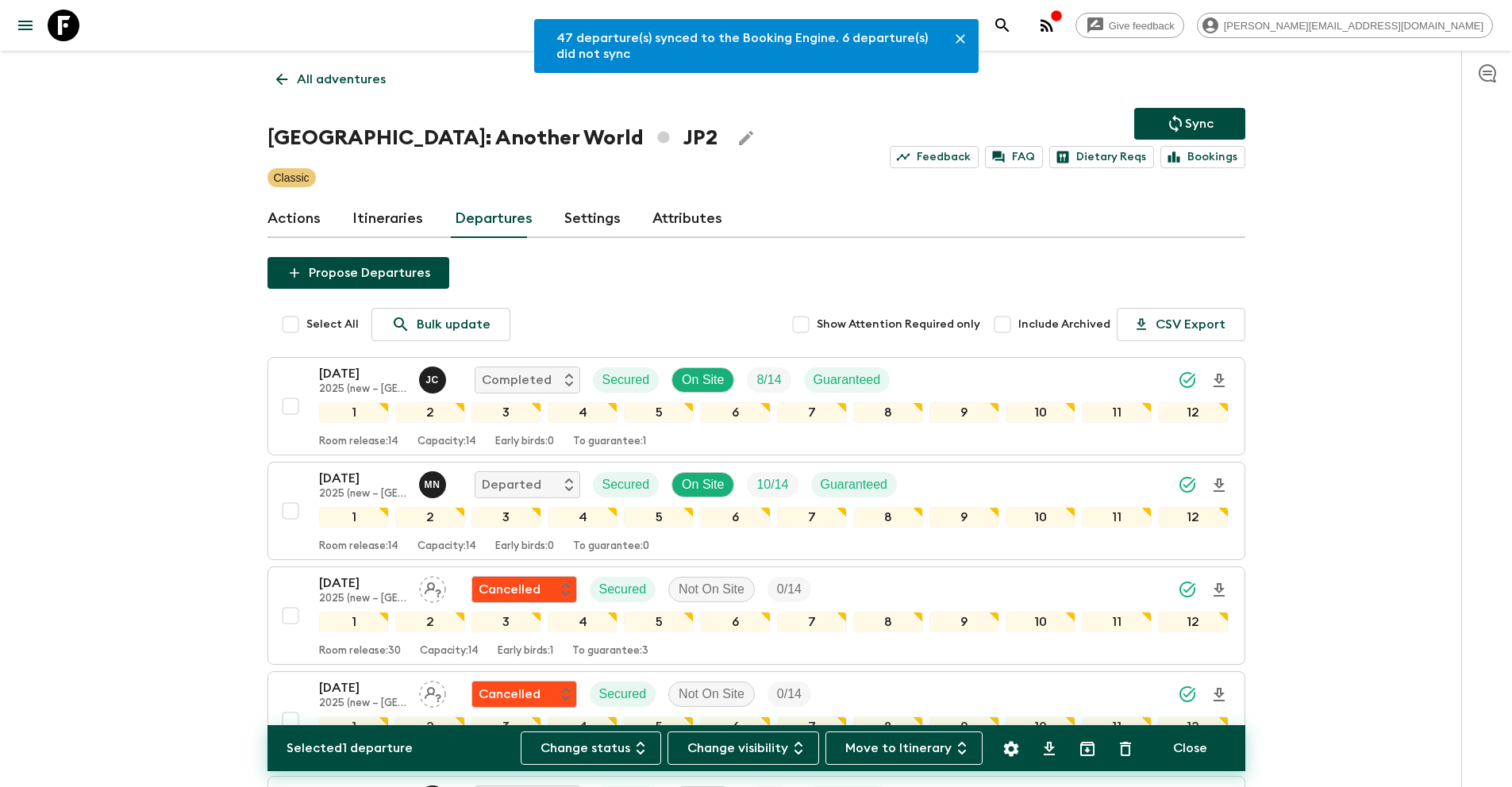
click at [317, 79] on p "All adventures" at bounding box center [341, 79] width 89 height 19
drag, startPoint x: 303, startPoint y: 79, endPoint x: 437, endPoint y: 81, distance: 134.0
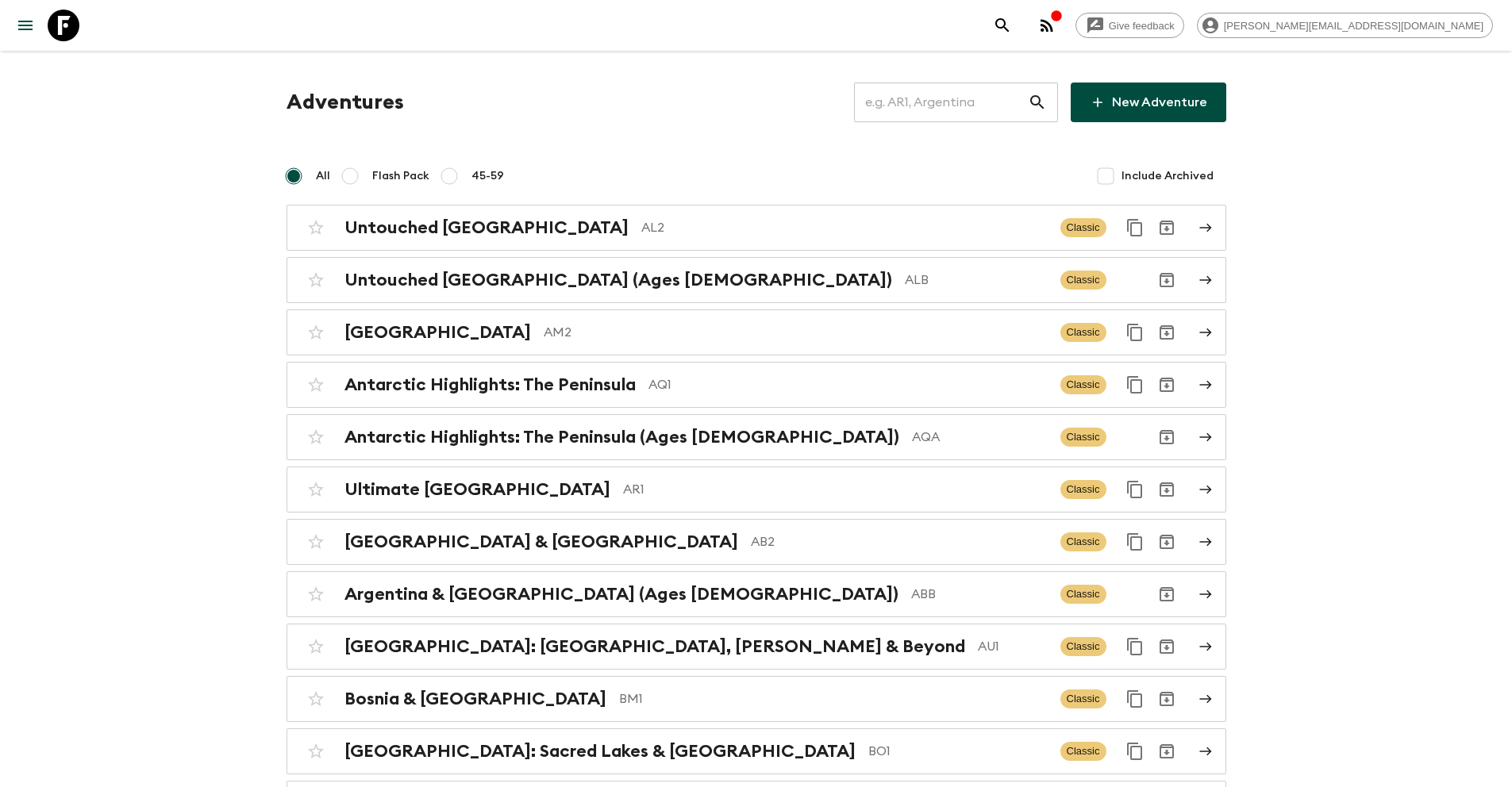
click at [966, 111] on input "text" at bounding box center [941, 103] width 174 height 45
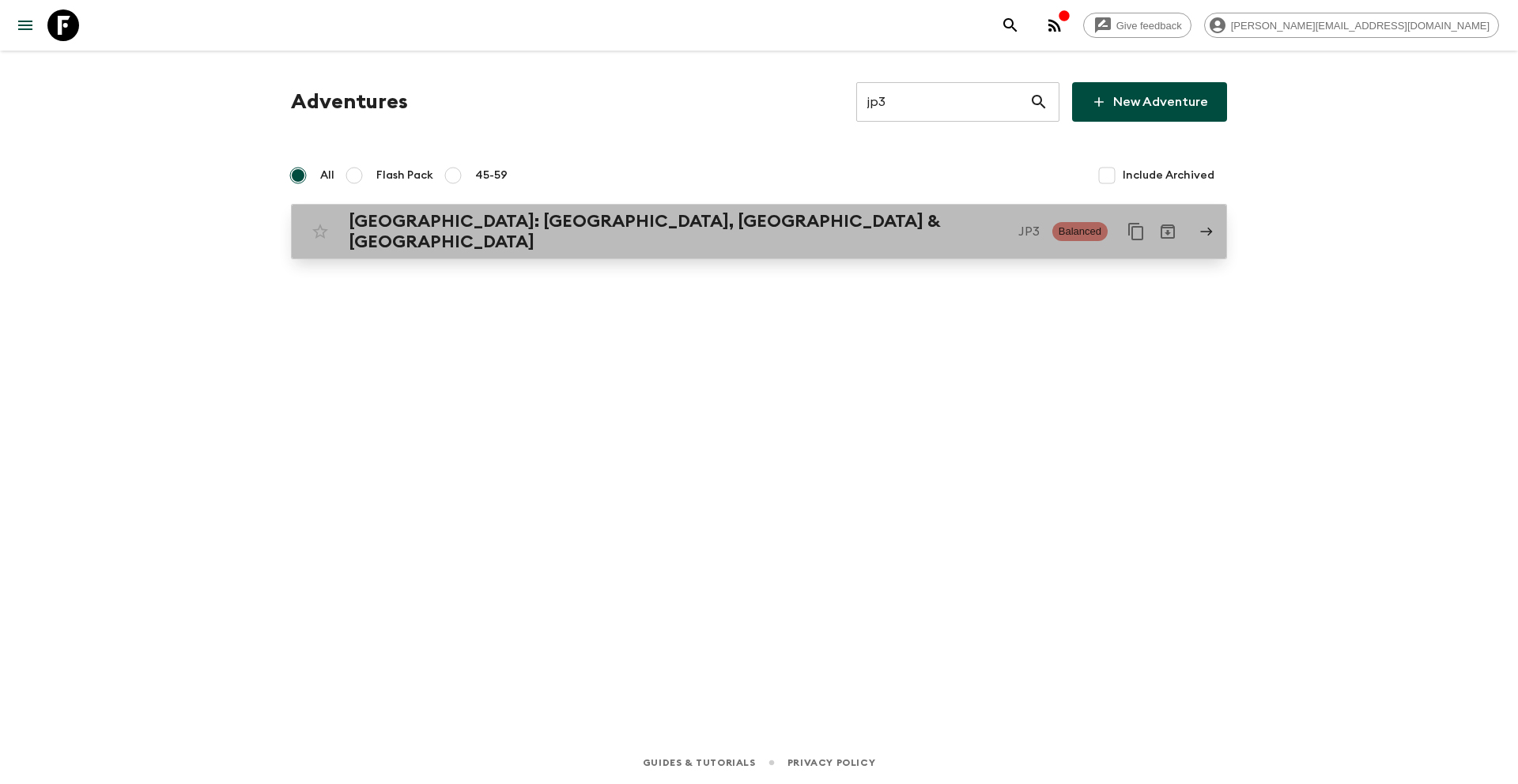
click at [1018, 226] on p "JP3" at bounding box center [1029, 231] width 21 height 19
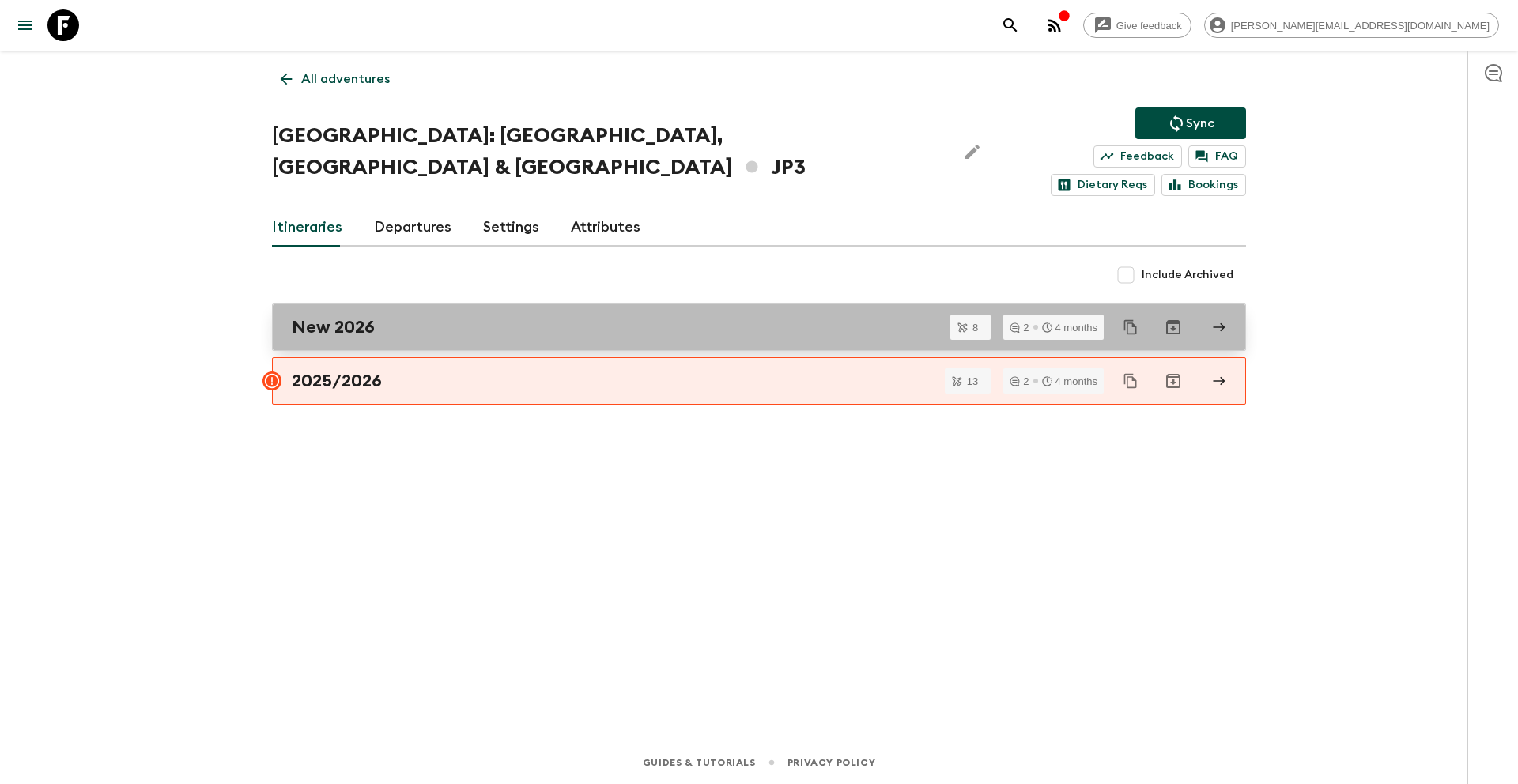
click at [426, 317] on div "New 2026" at bounding box center [744, 327] width 904 height 21
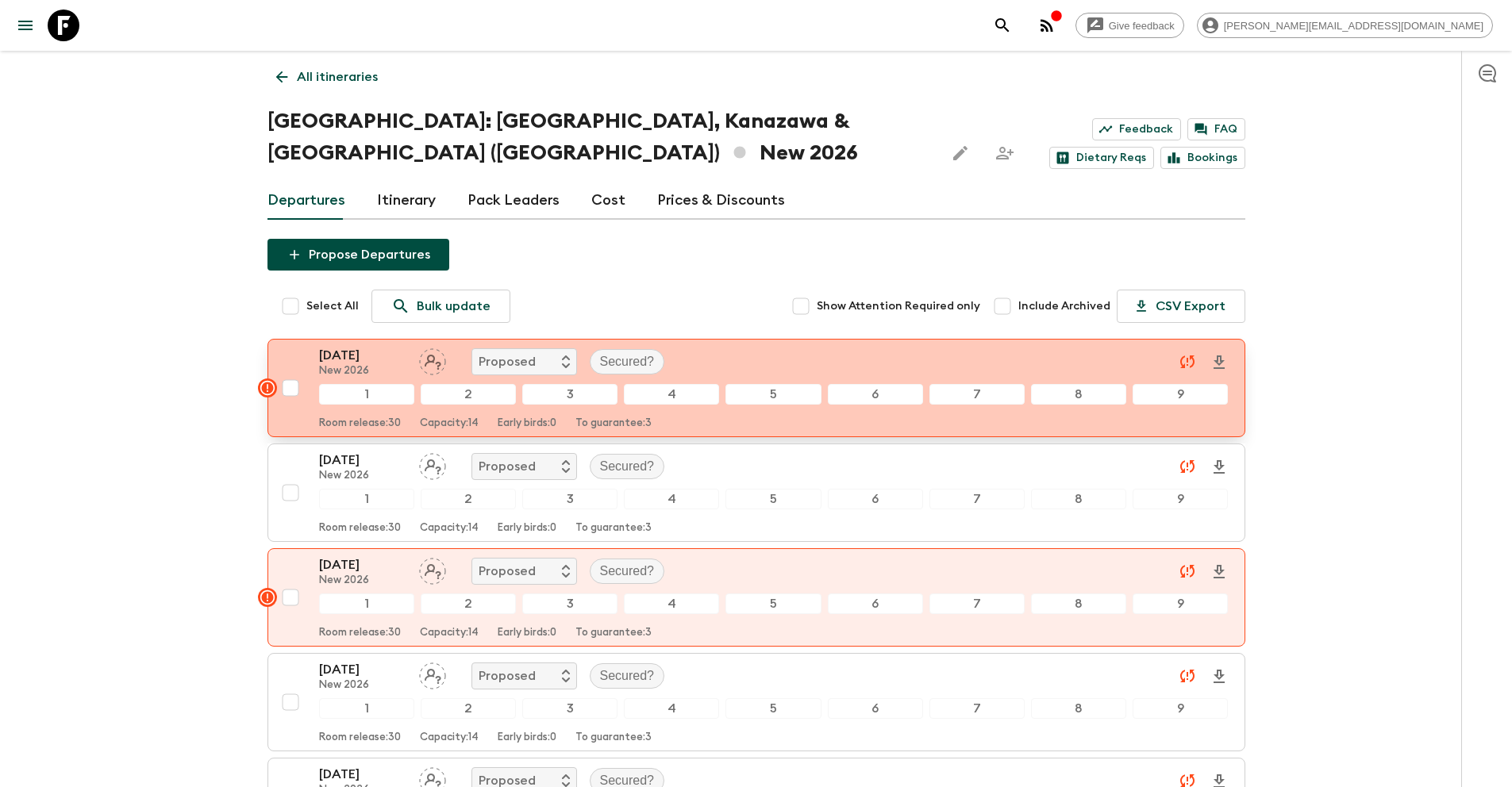
scroll to position [3, 0]
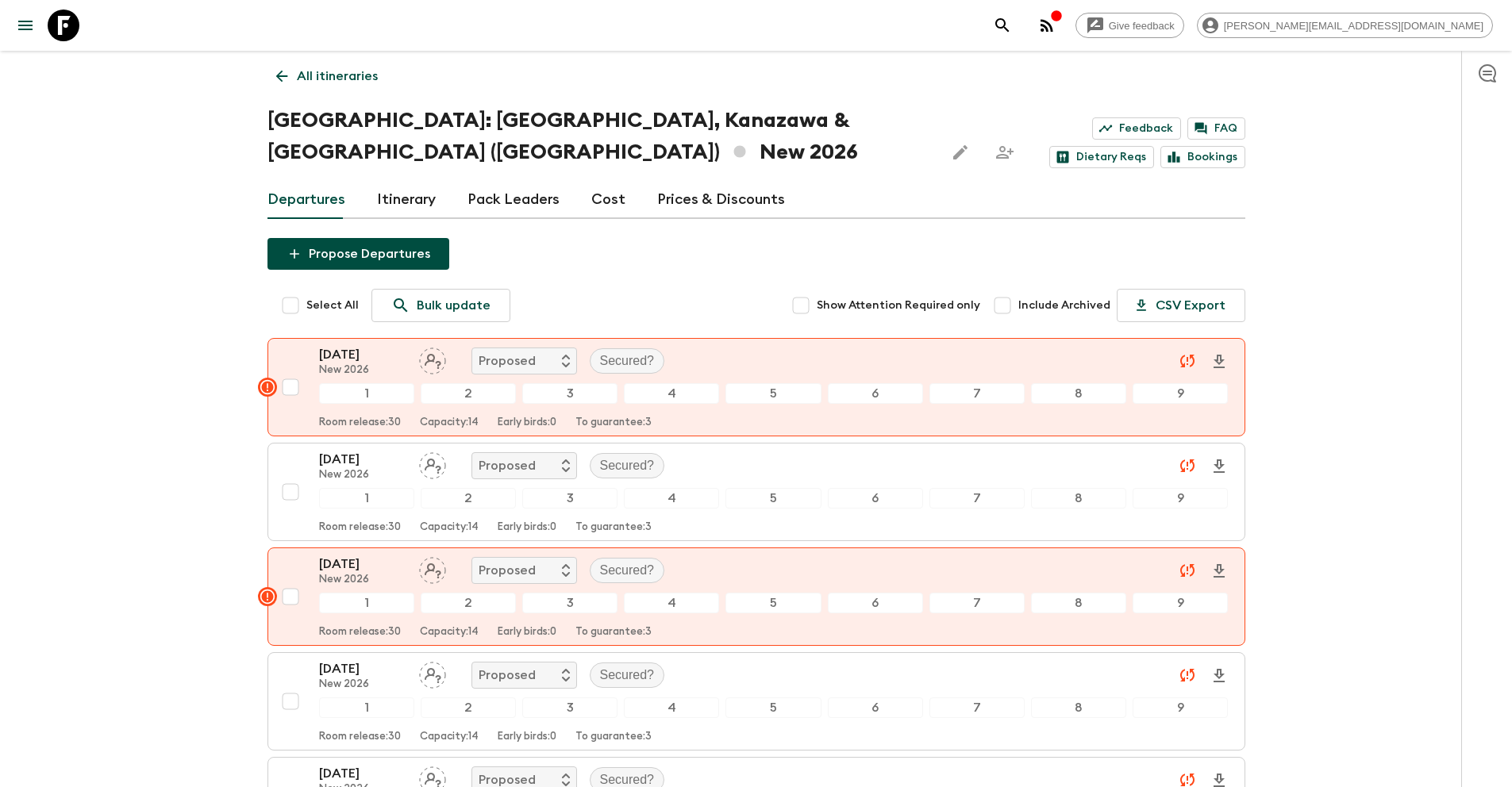
click at [335, 84] on p "All itineraries" at bounding box center [337, 76] width 81 height 19
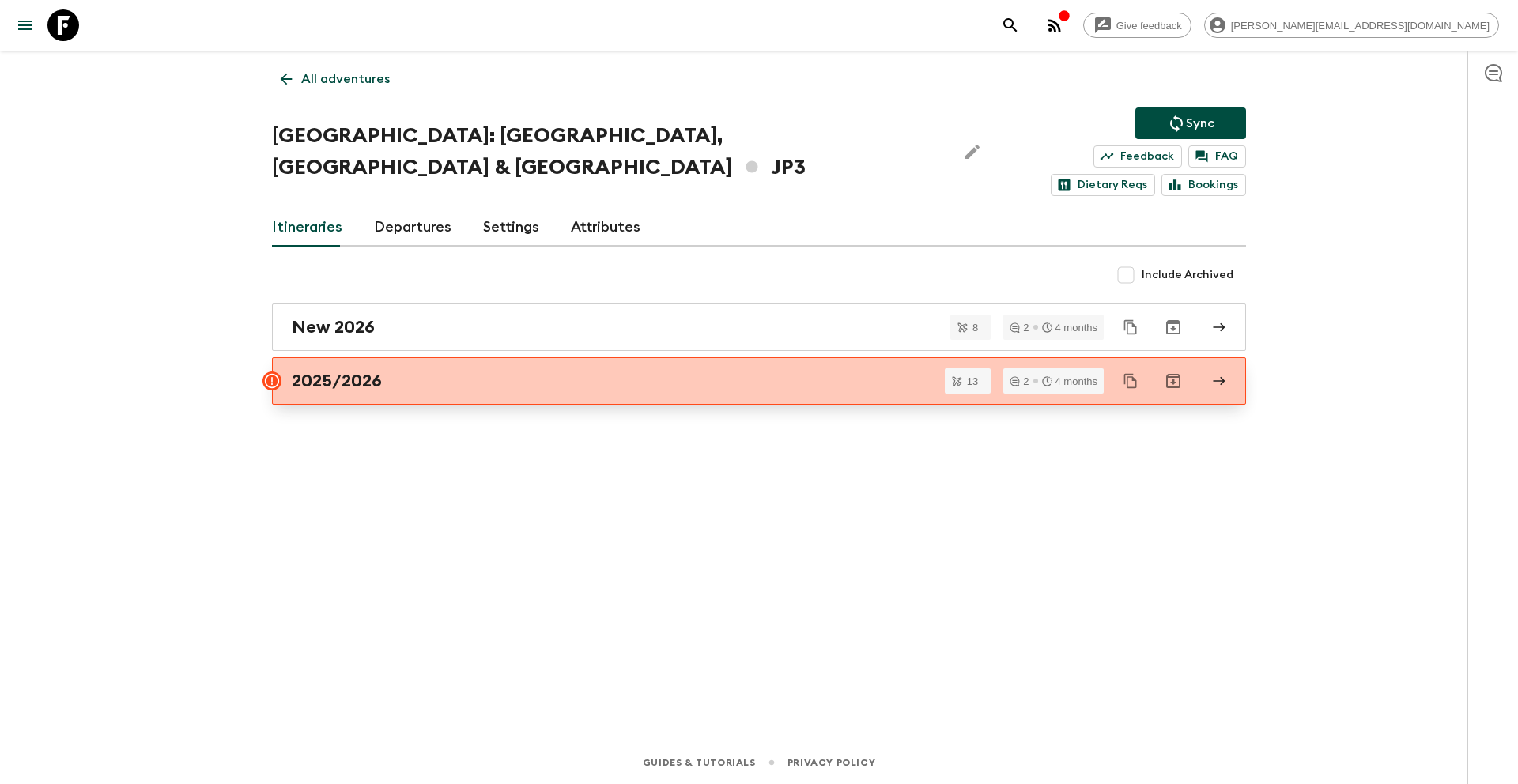
click at [430, 365] on link "2025/2026" at bounding box center [759, 381] width 974 height 48
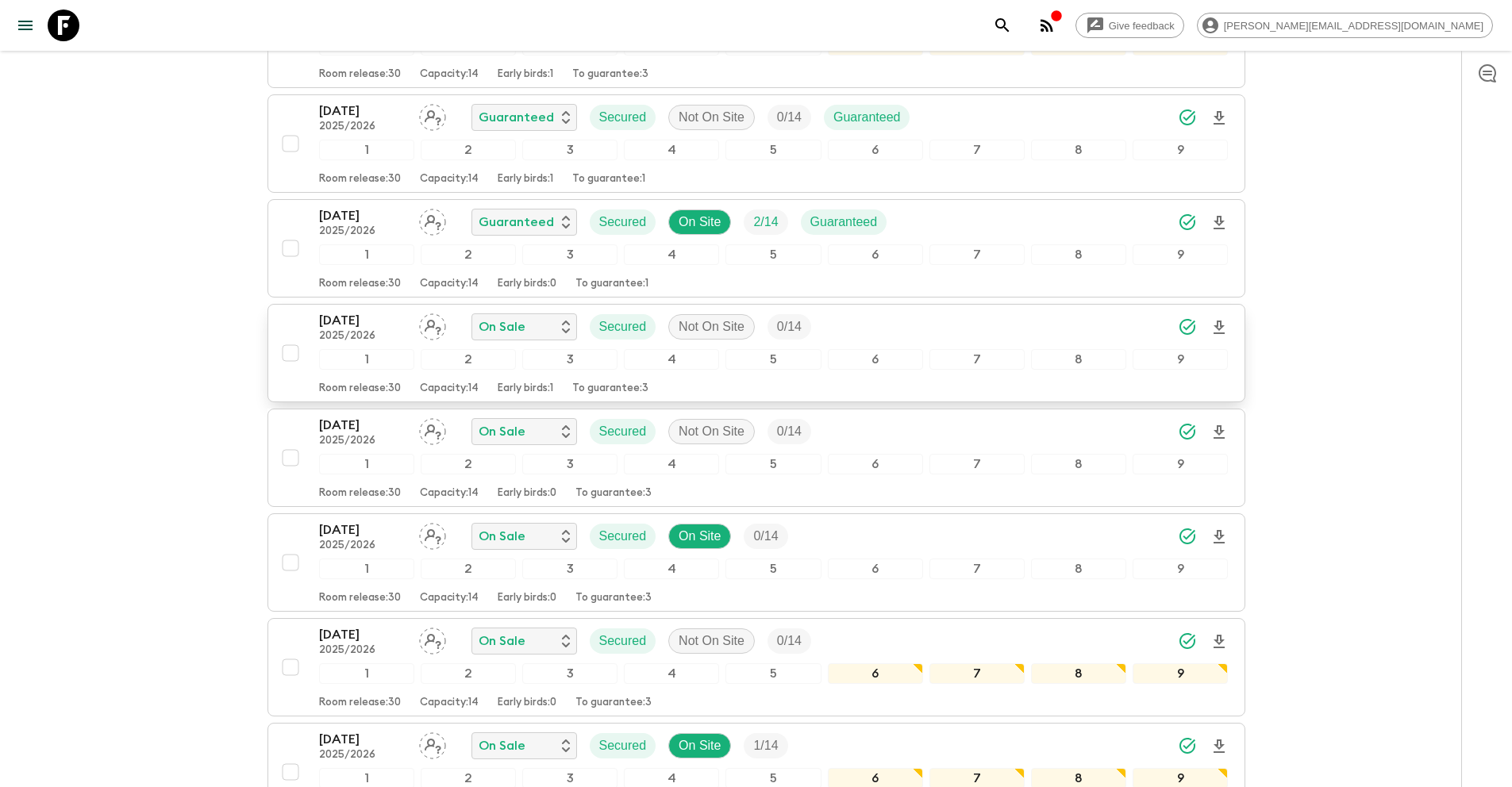
scroll to position [563, 0]
click at [293, 545] on input "checkbox" at bounding box center [290, 560] width 31 height 31
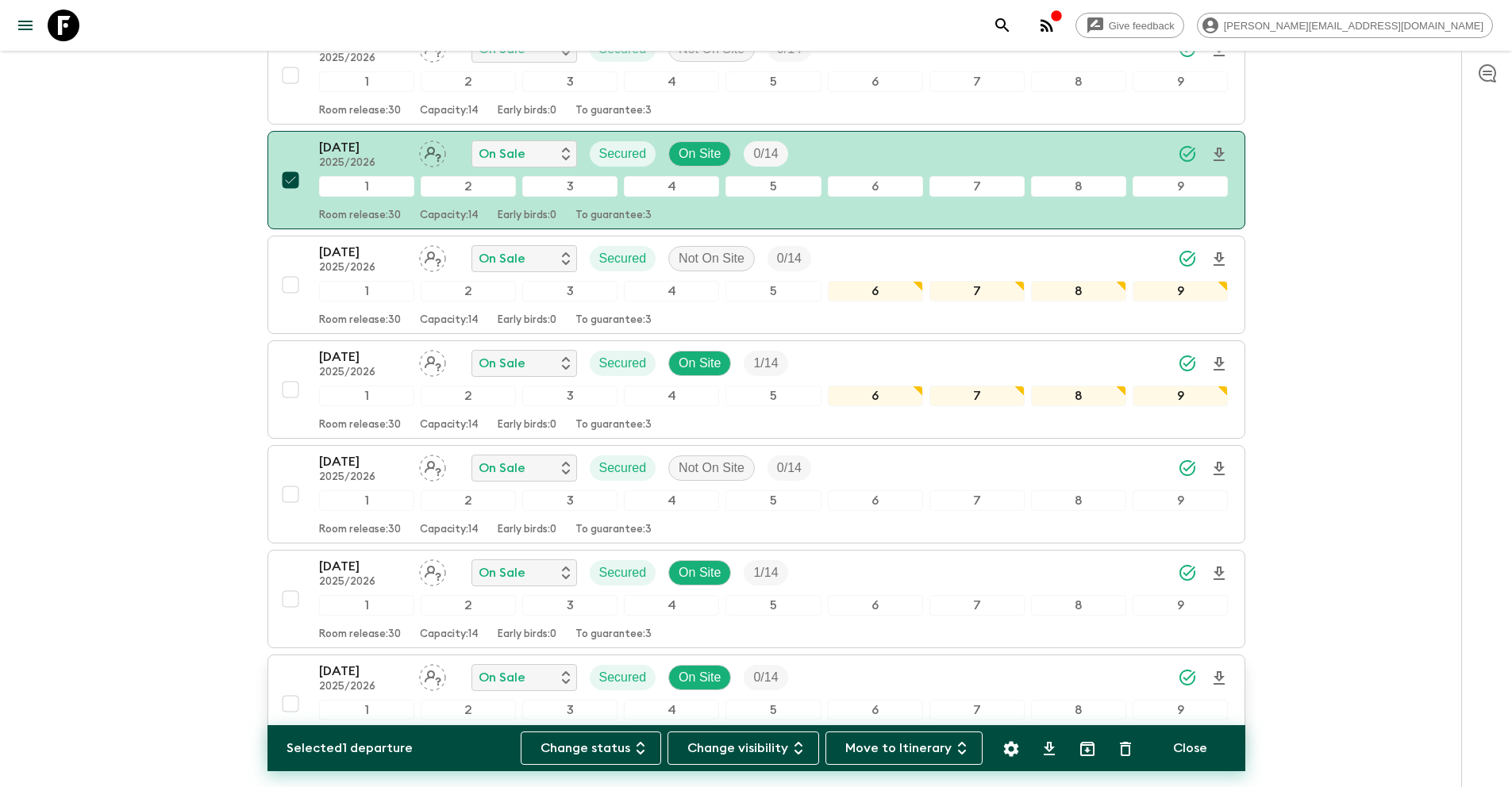
scroll to position [944, 0]
click at [289, 687] on input "checkbox" at bounding box center [290, 703] width 31 height 31
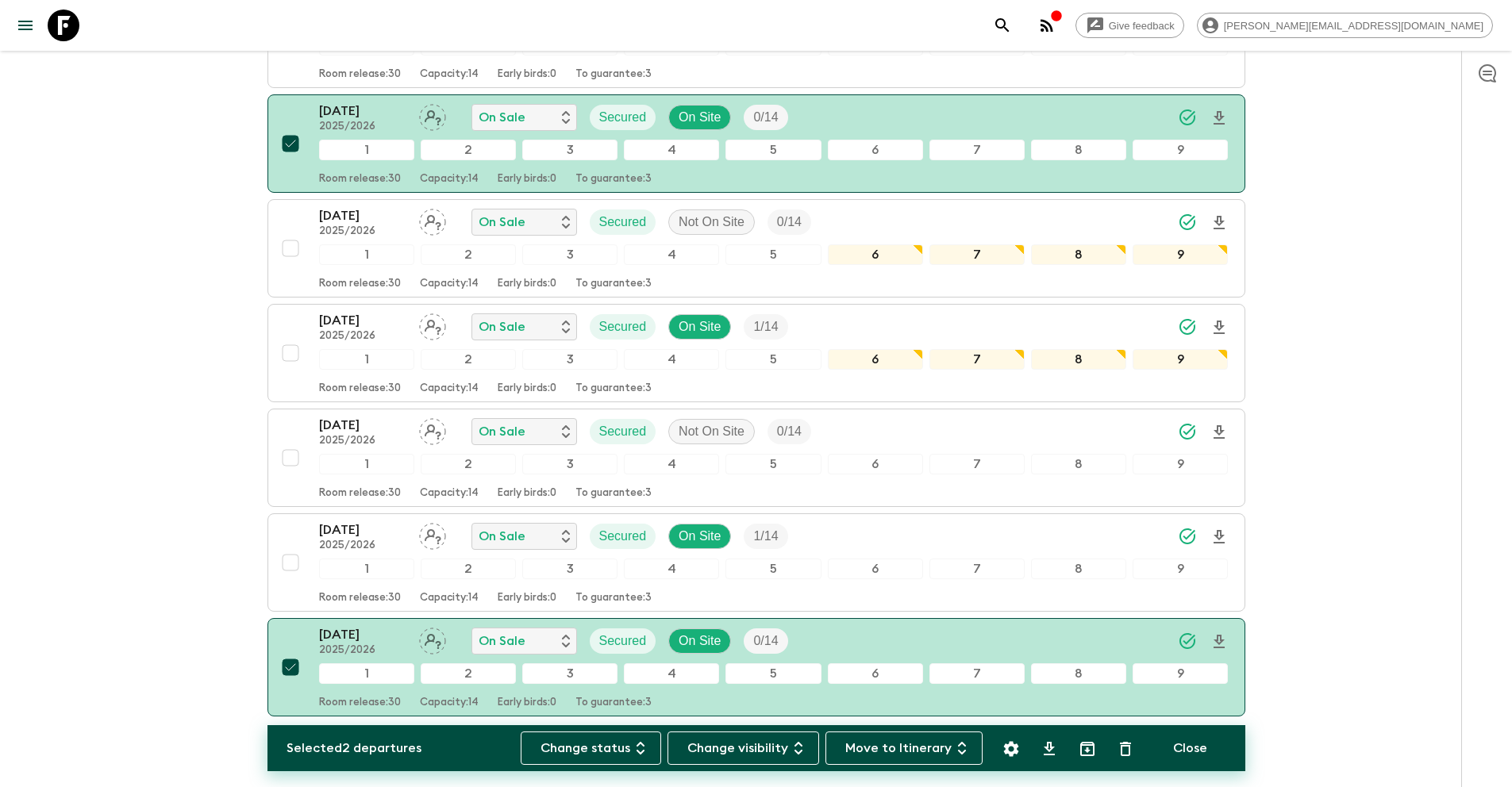
scroll to position [1022, 0]
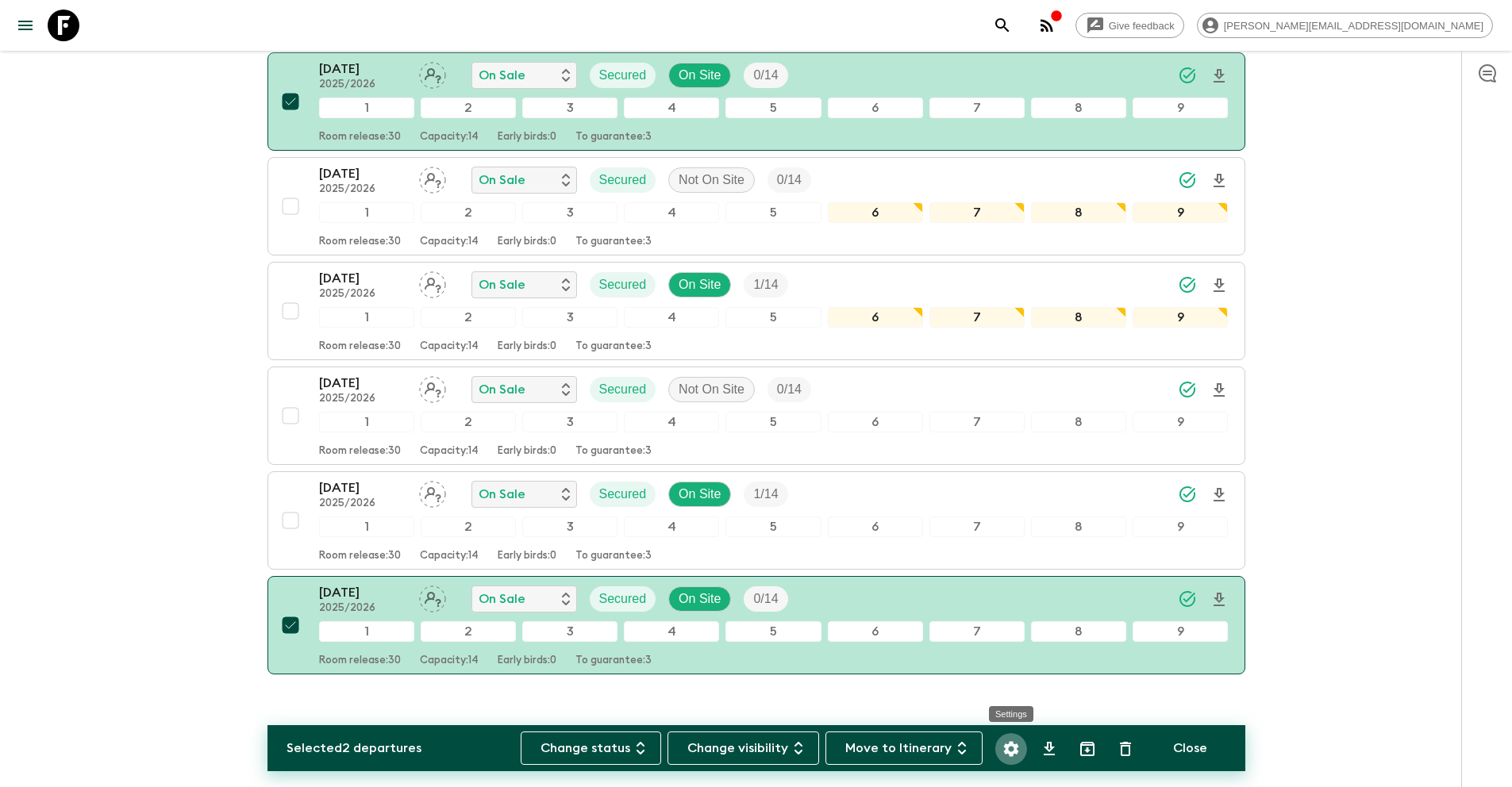
click at [1004, 755] on icon "Settings" at bounding box center [1010, 749] width 19 height 19
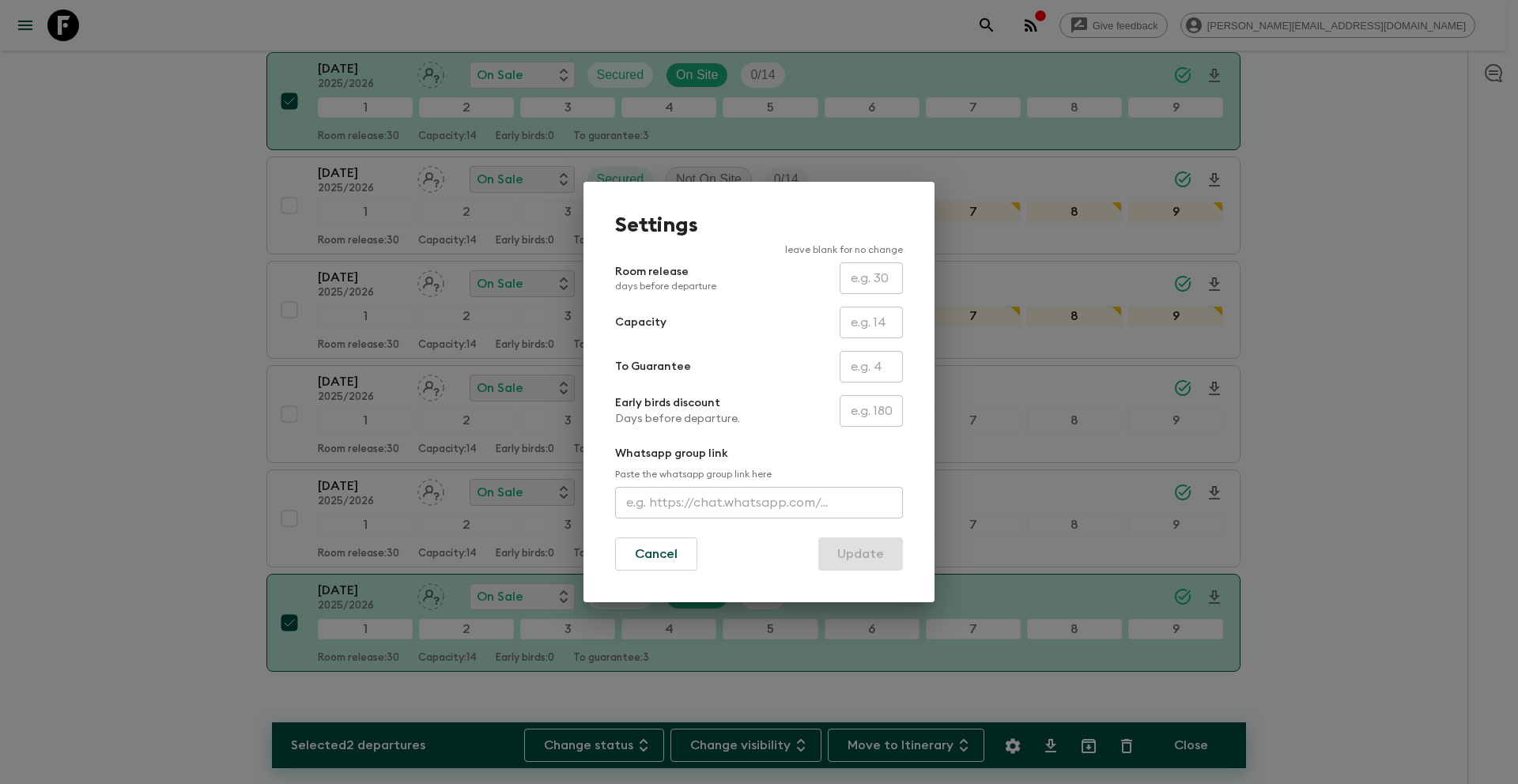
click at [865, 361] on input "text" at bounding box center [871, 366] width 63 height 31
click at [876, 565] on button "Update" at bounding box center [860, 554] width 85 height 33
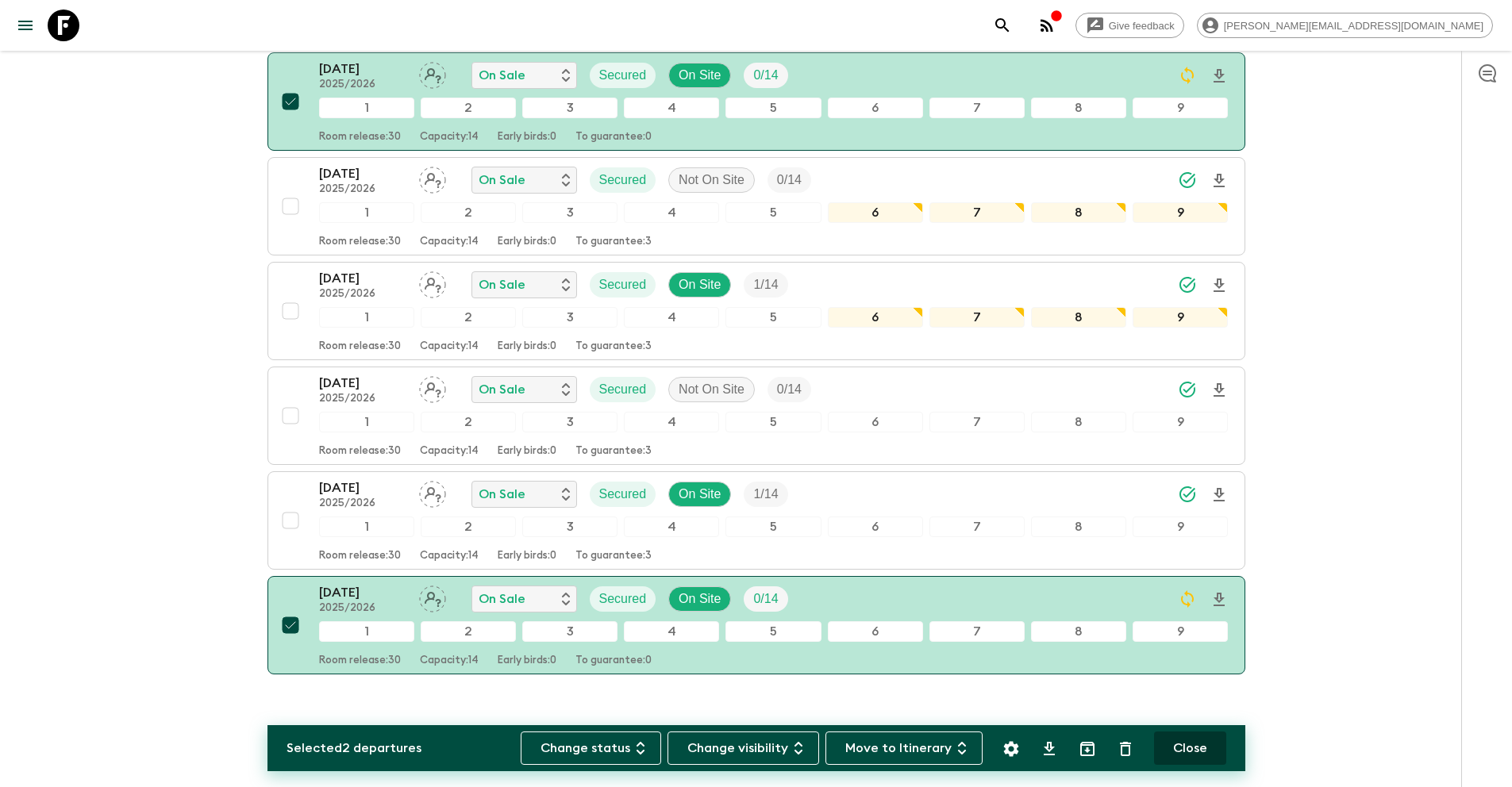
click at [1193, 752] on button "Close" at bounding box center [1190, 748] width 72 height 33
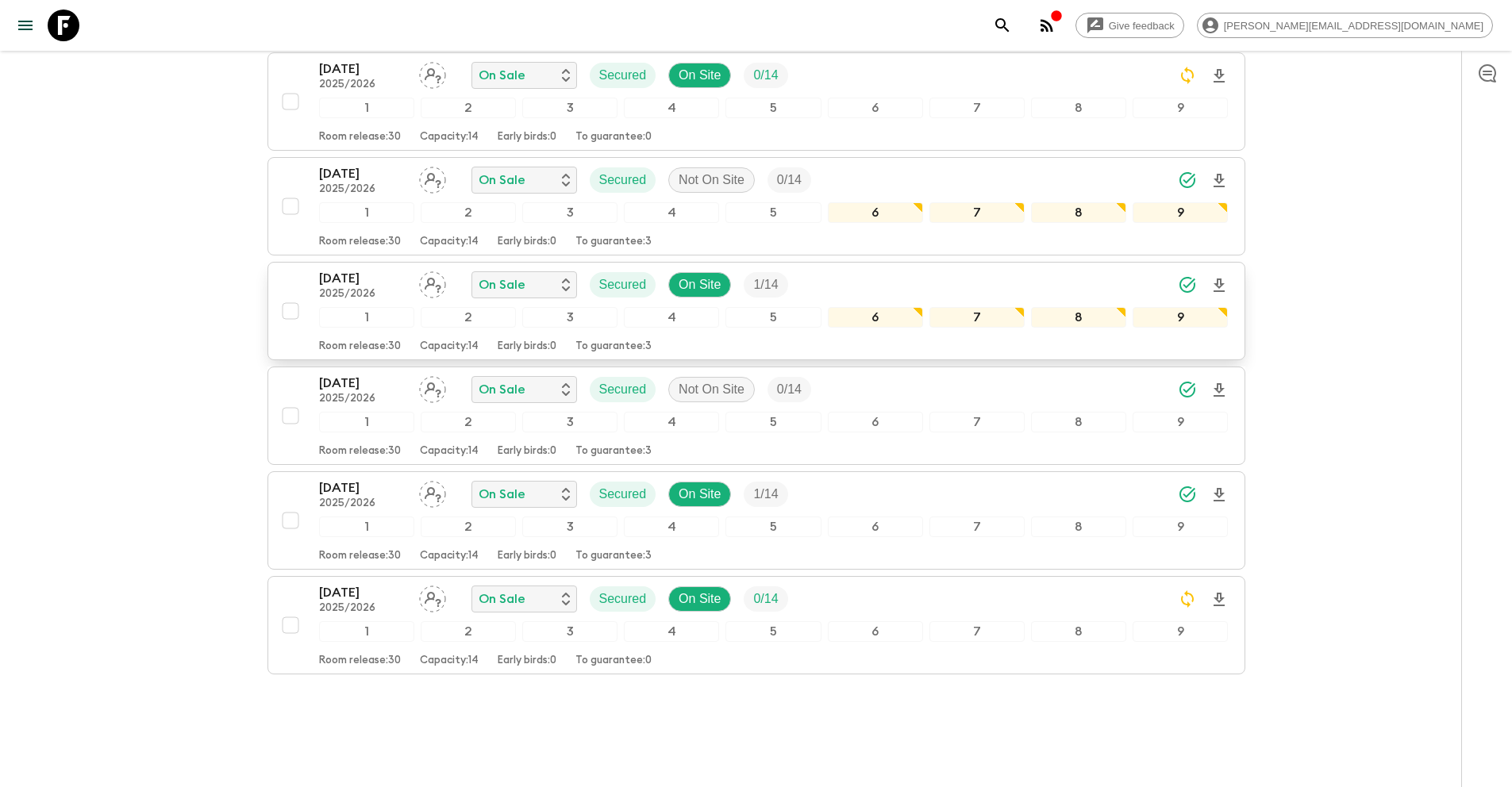
click at [299, 295] on input "checkbox" at bounding box center [290, 311] width 31 height 31
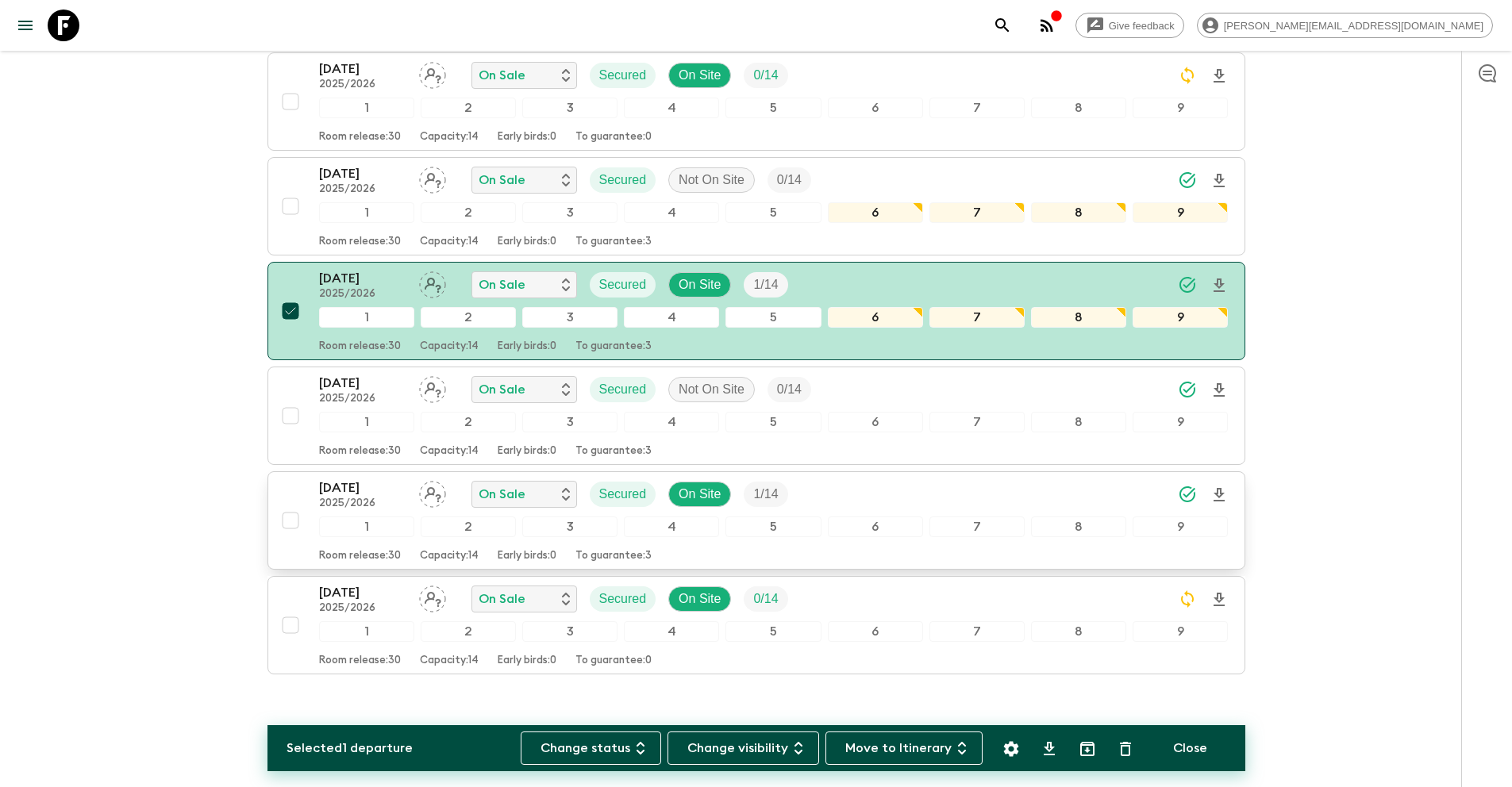
click at [294, 504] on input "checkbox" at bounding box center [290, 520] width 31 height 31
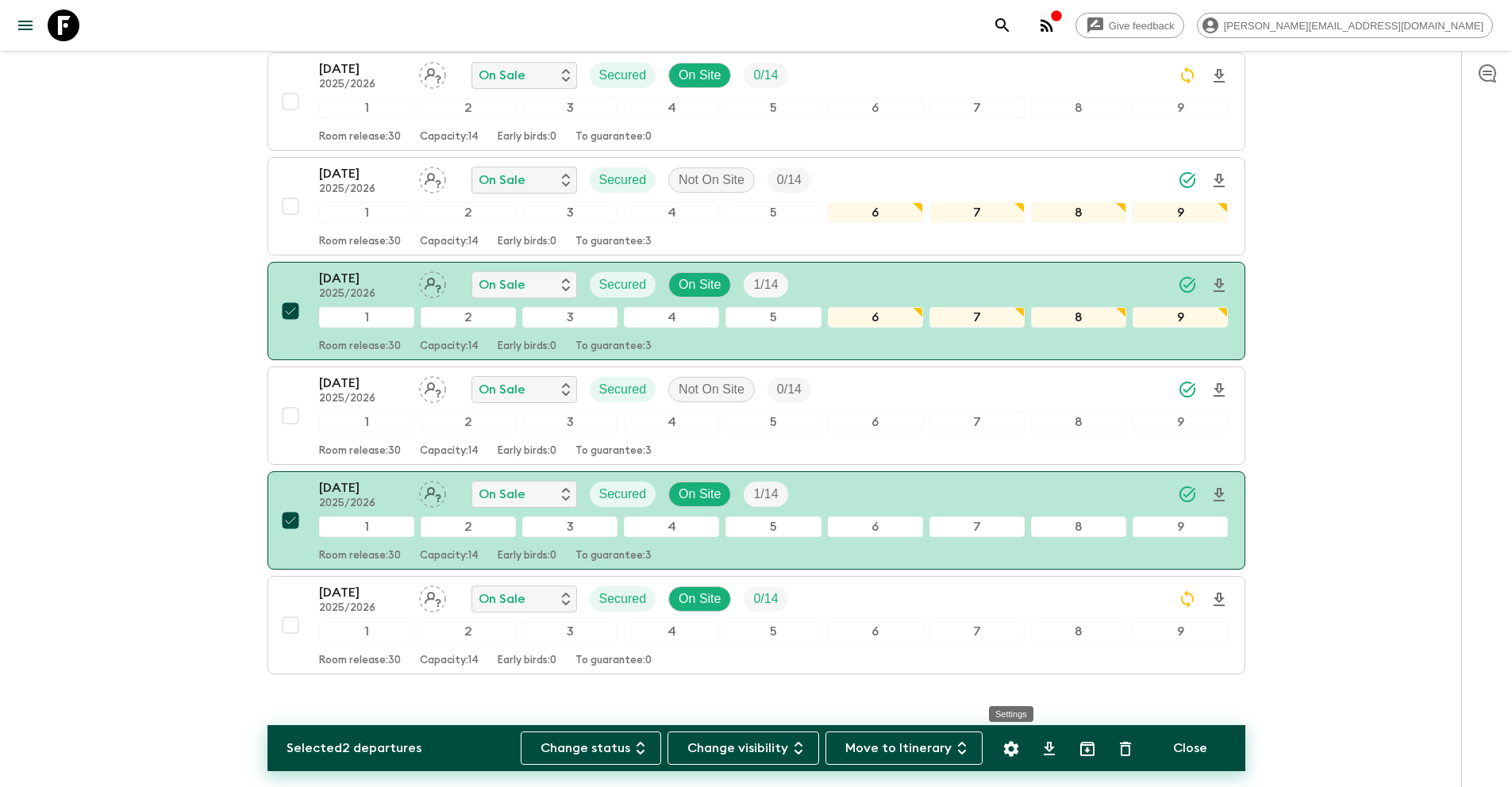
click at [1010, 745] on icon "Settings" at bounding box center [1010, 749] width 15 height 15
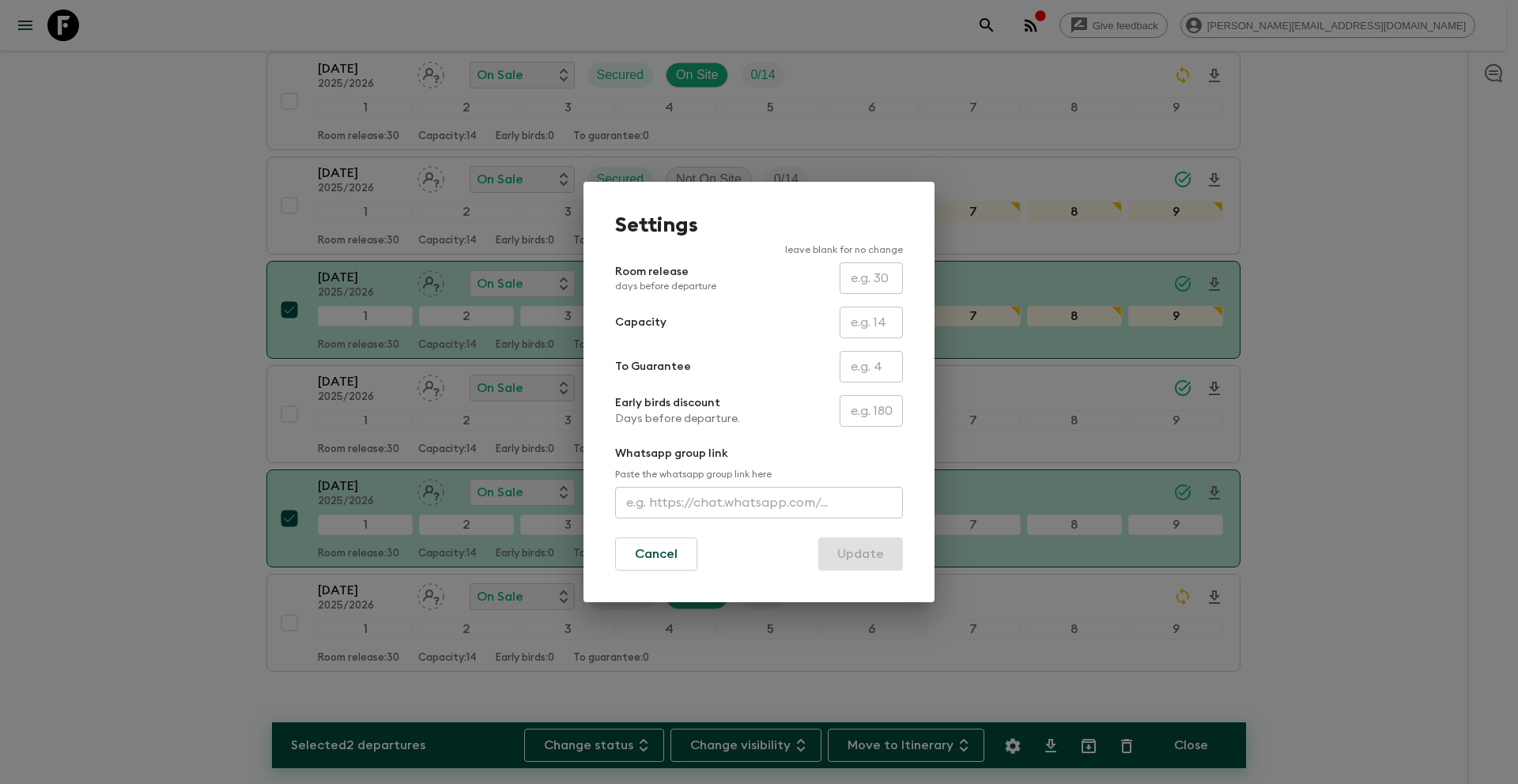
click at [890, 366] on input "text" at bounding box center [871, 366] width 63 height 31
click at [867, 561] on button "Update" at bounding box center [860, 554] width 85 height 33
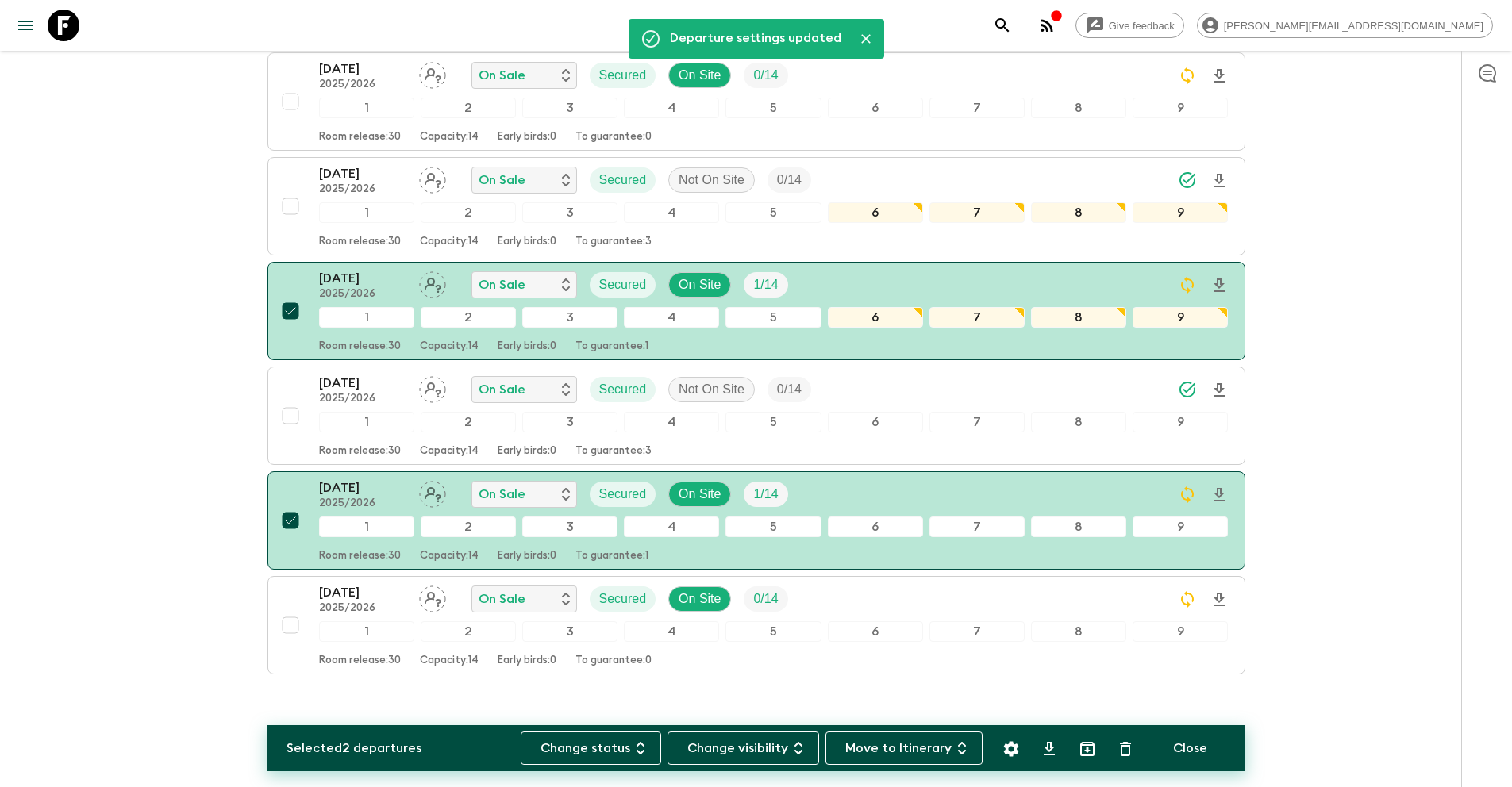
click at [1192, 748] on button "Close" at bounding box center [1190, 748] width 72 height 33
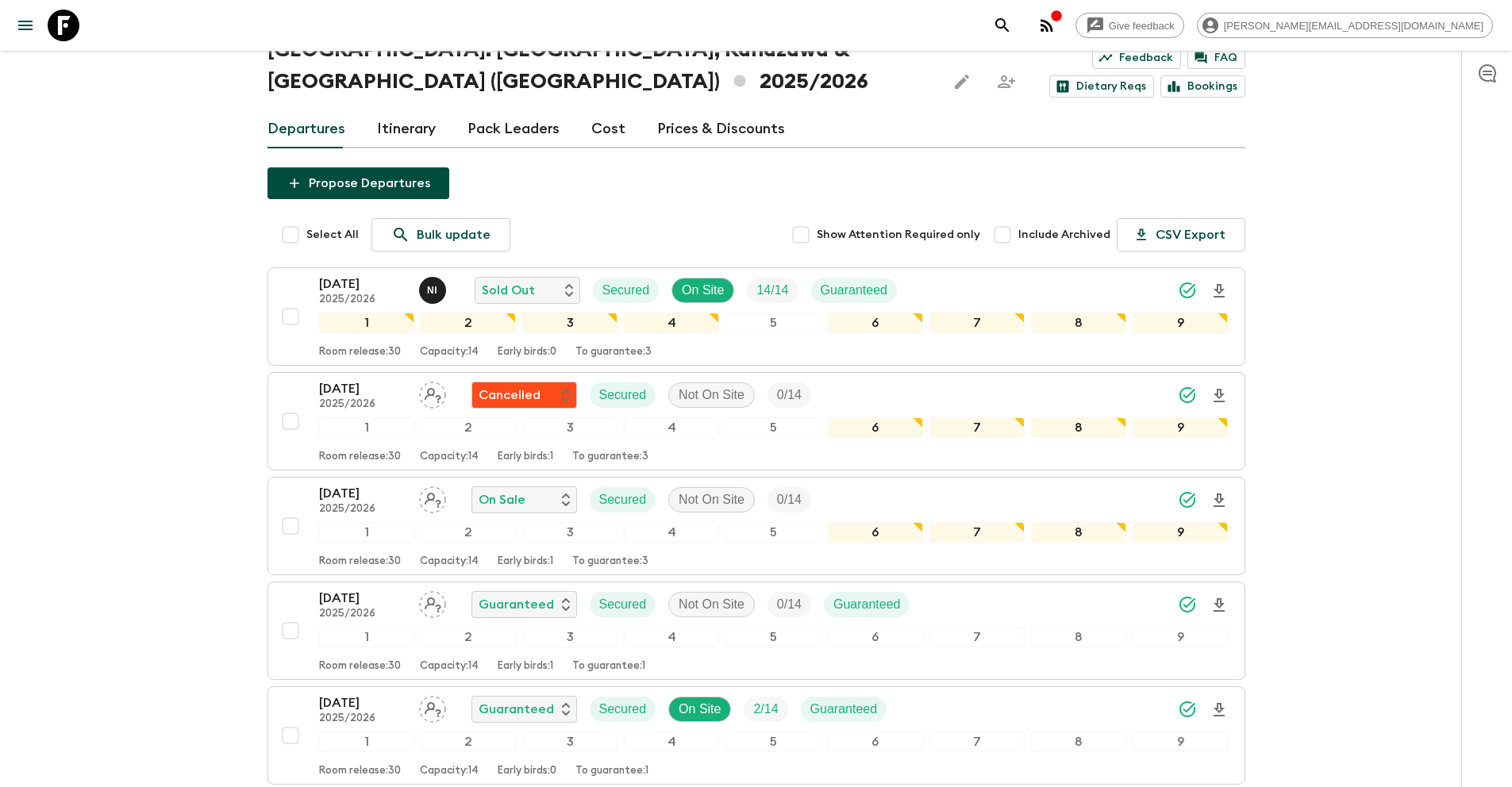
scroll to position [0, 0]
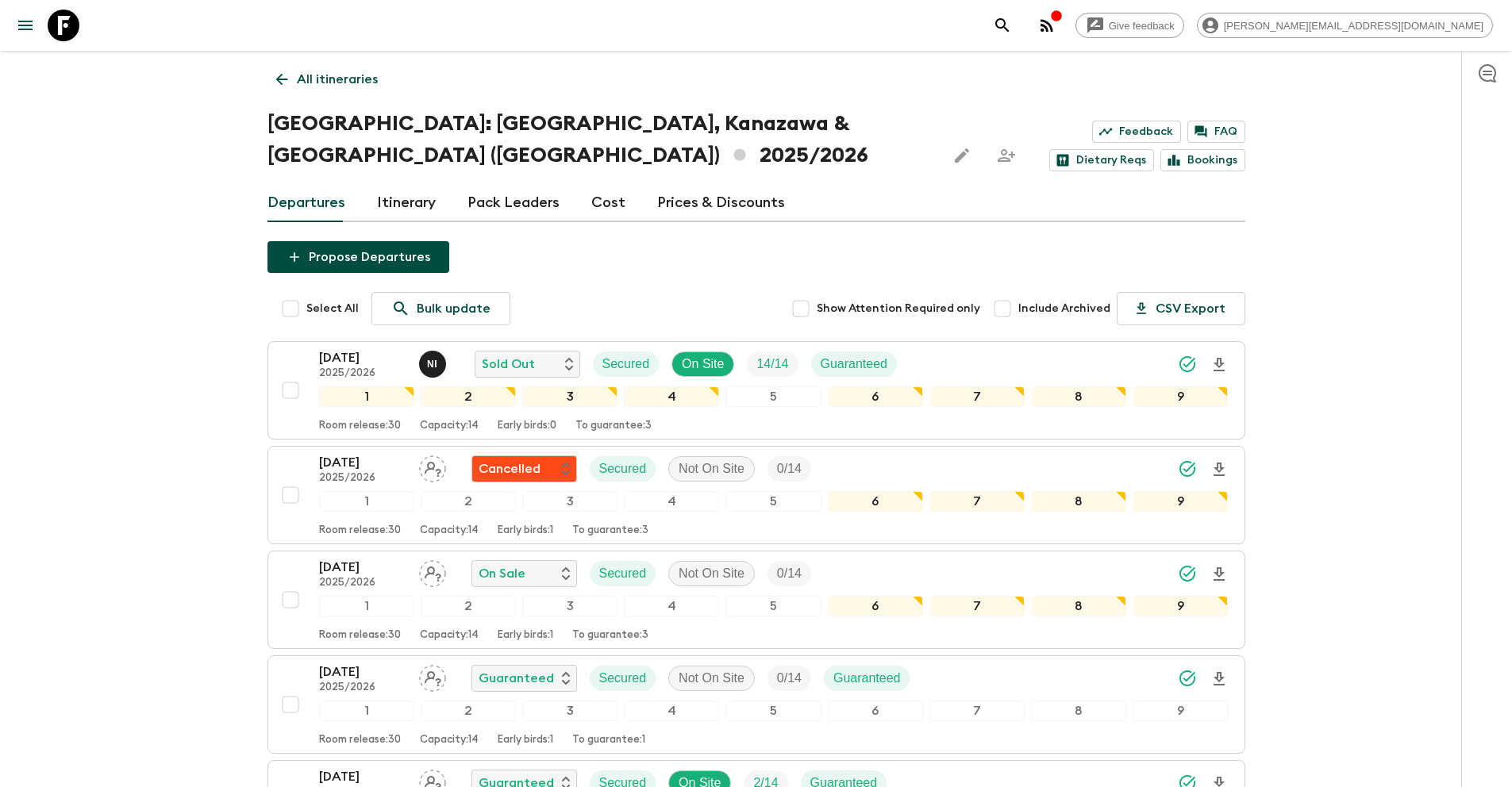
click at [332, 86] on p "All itineraries" at bounding box center [337, 79] width 81 height 19
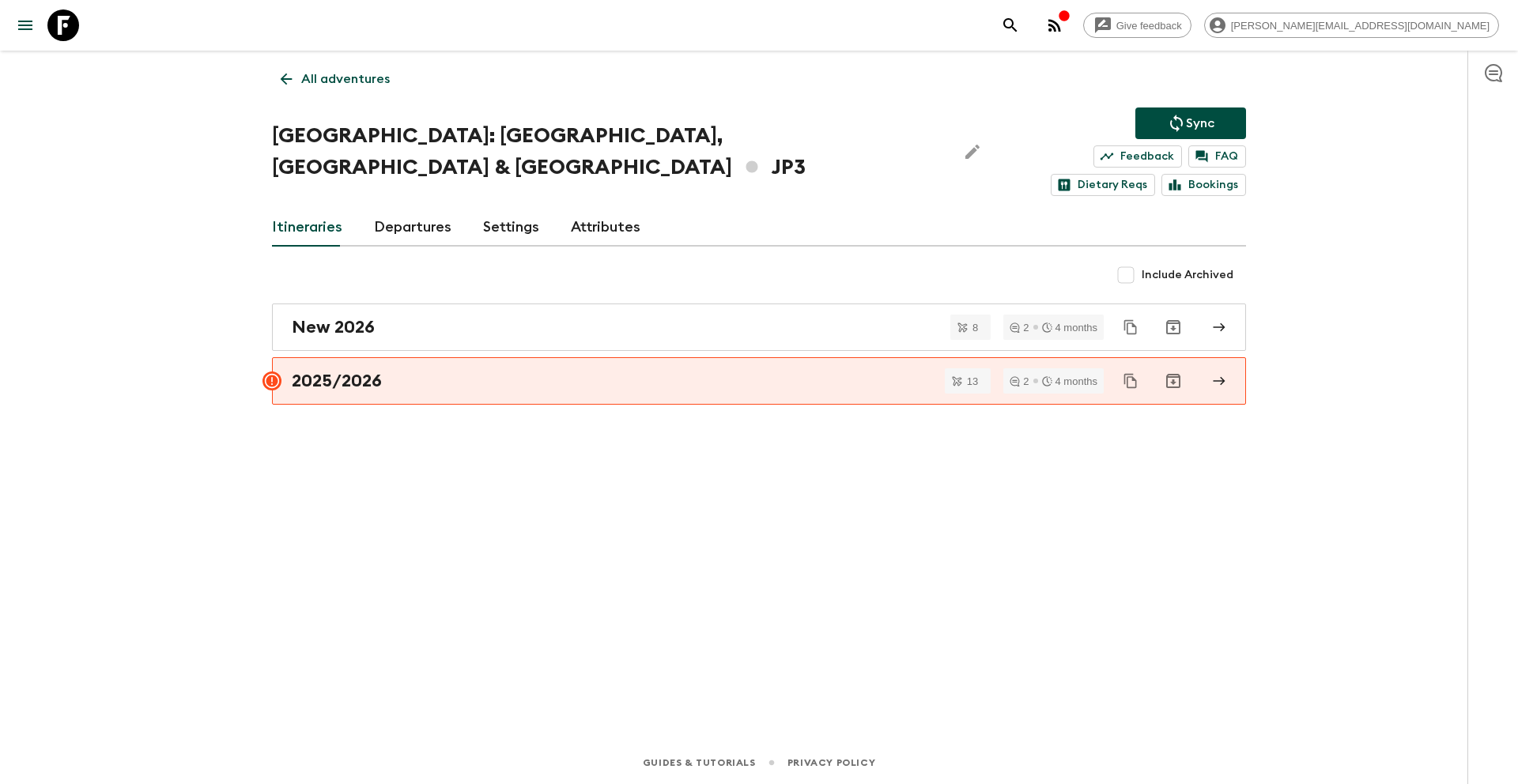
click at [1212, 120] on p "Sync" at bounding box center [1200, 123] width 29 height 19
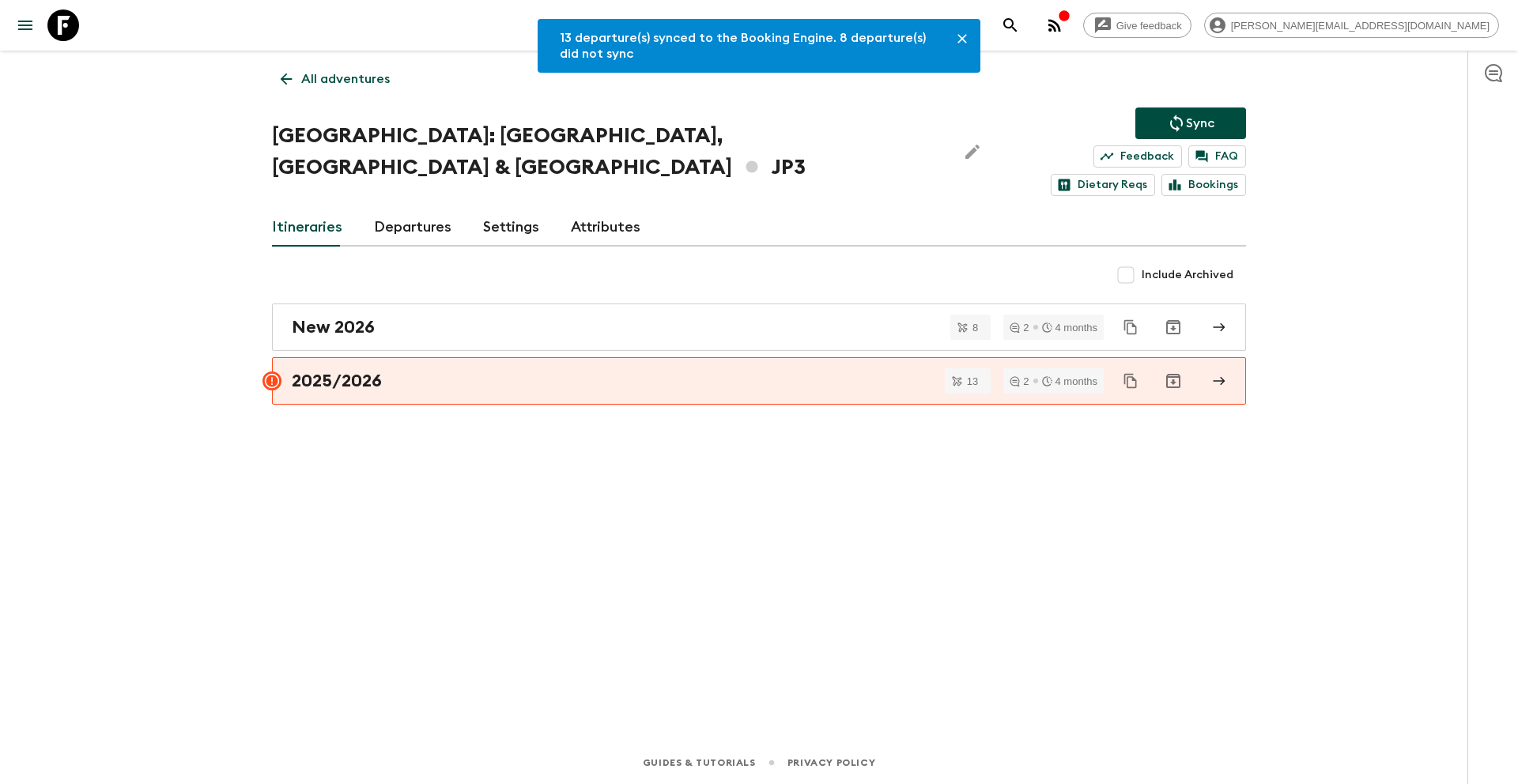
click at [316, 80] on p "All adventures" at bounding box center [346, 78] width 89 height 19
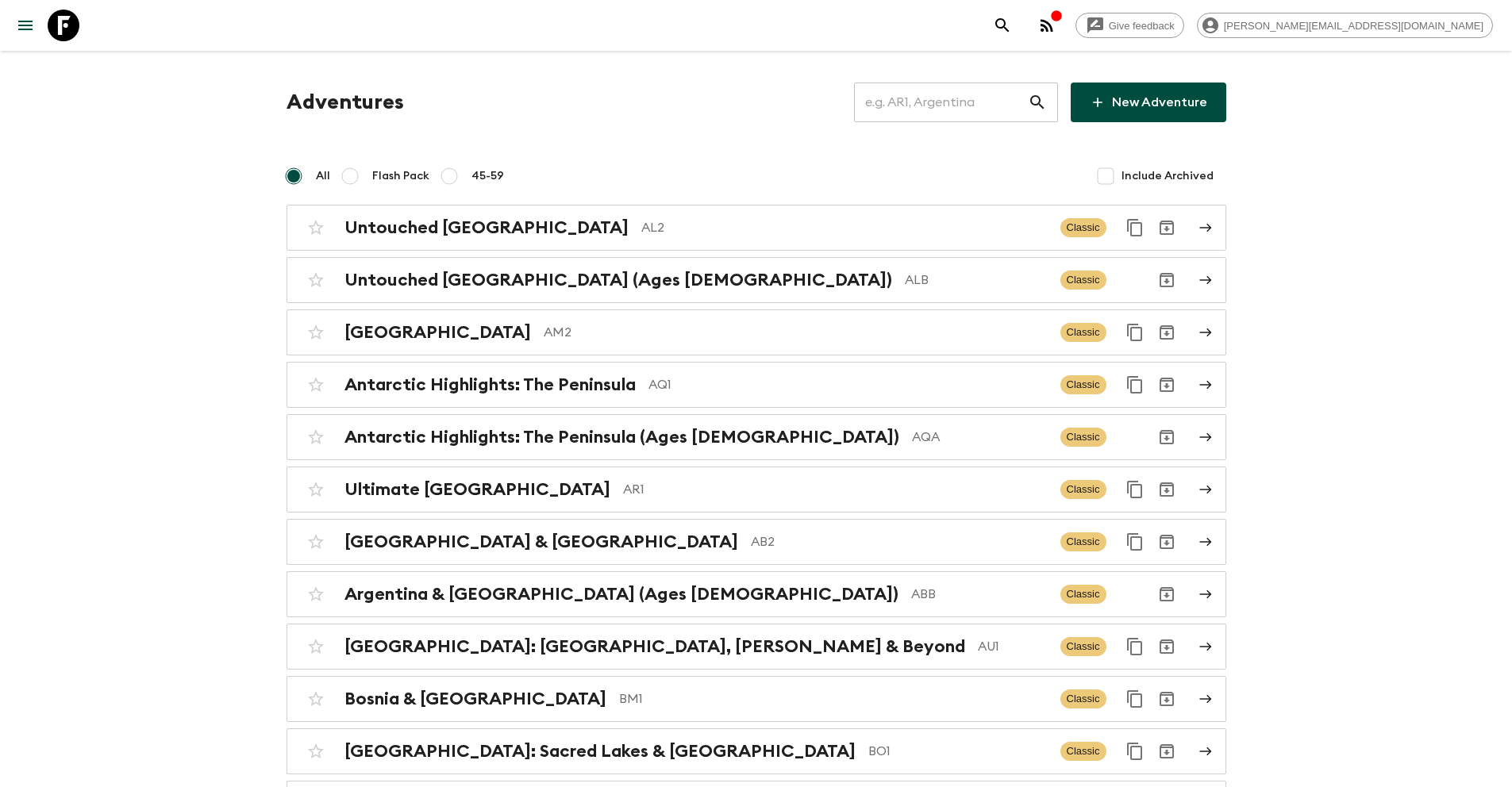
click at [920, 106] on input "text" at bounding box center [941, 103] width 174 height 45
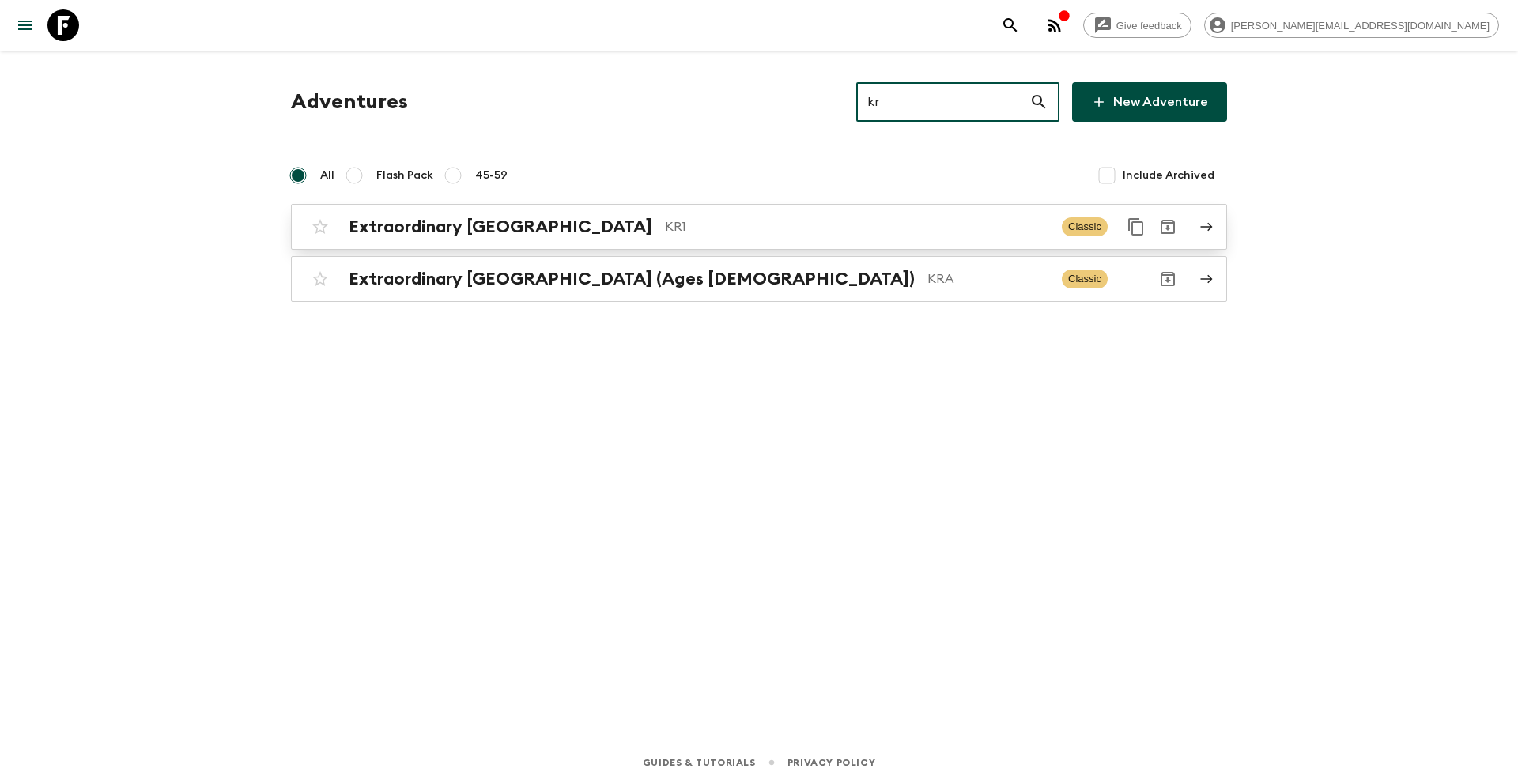
click at [670, 231] on p "KR1" at bounding box center [857, 226] width 385 height 19
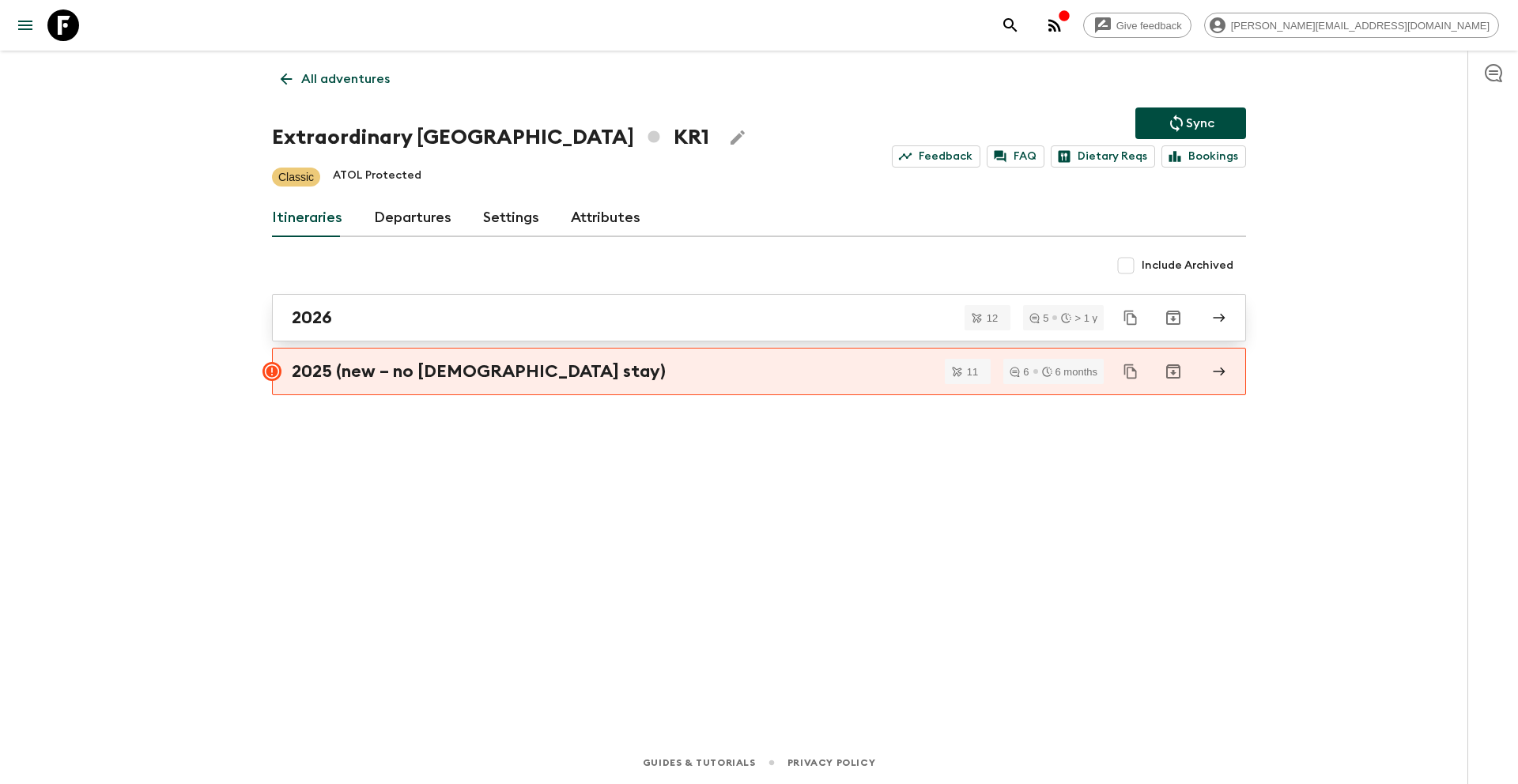
click at [385, 325] on div "2026" at bounding box center [744, 317] width 904 height 21
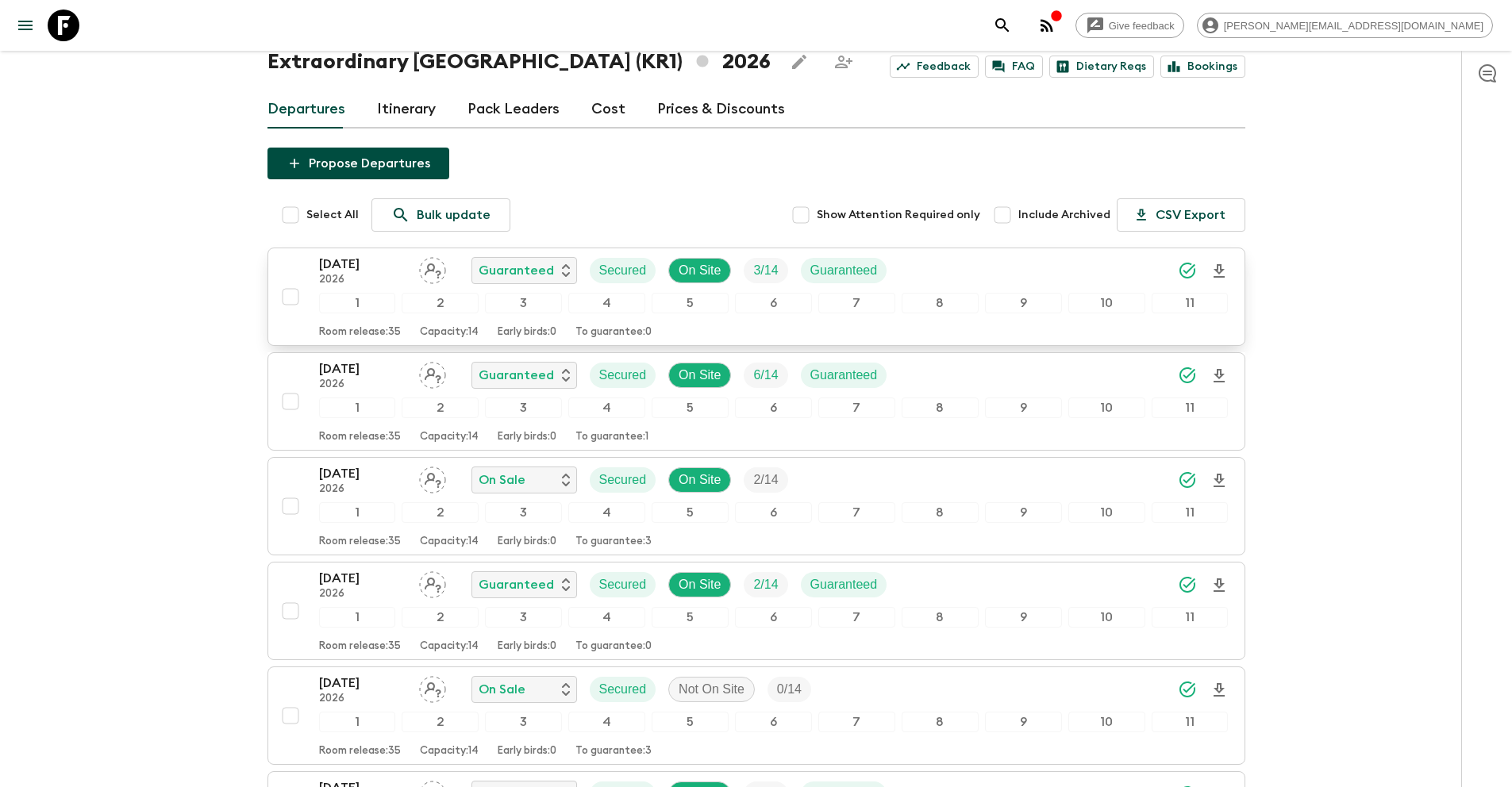
scroll to position [65, 0]
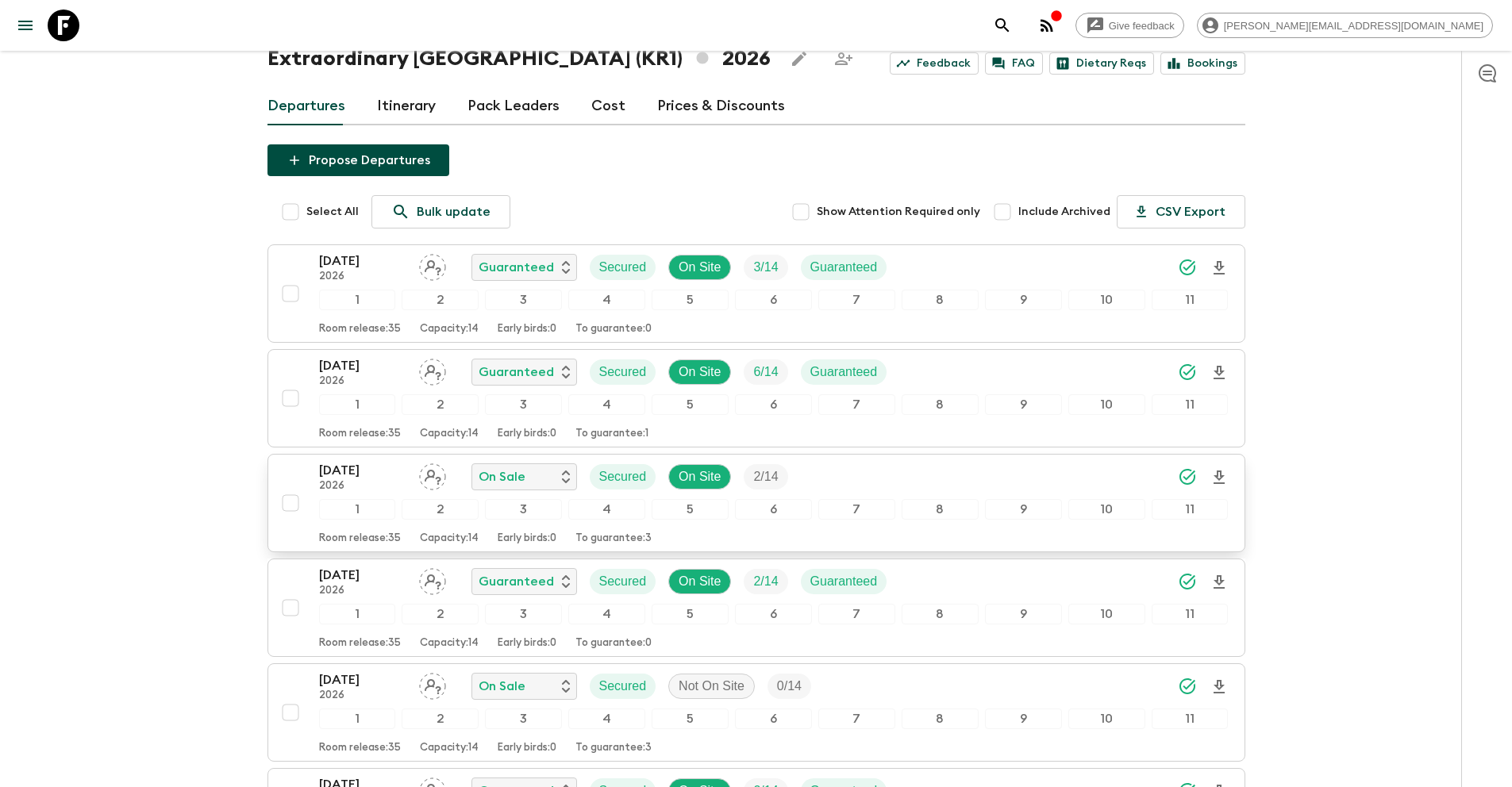
click at [296, 504] on input "checkbox" at bounding box center [290, 503] width 31 height 31
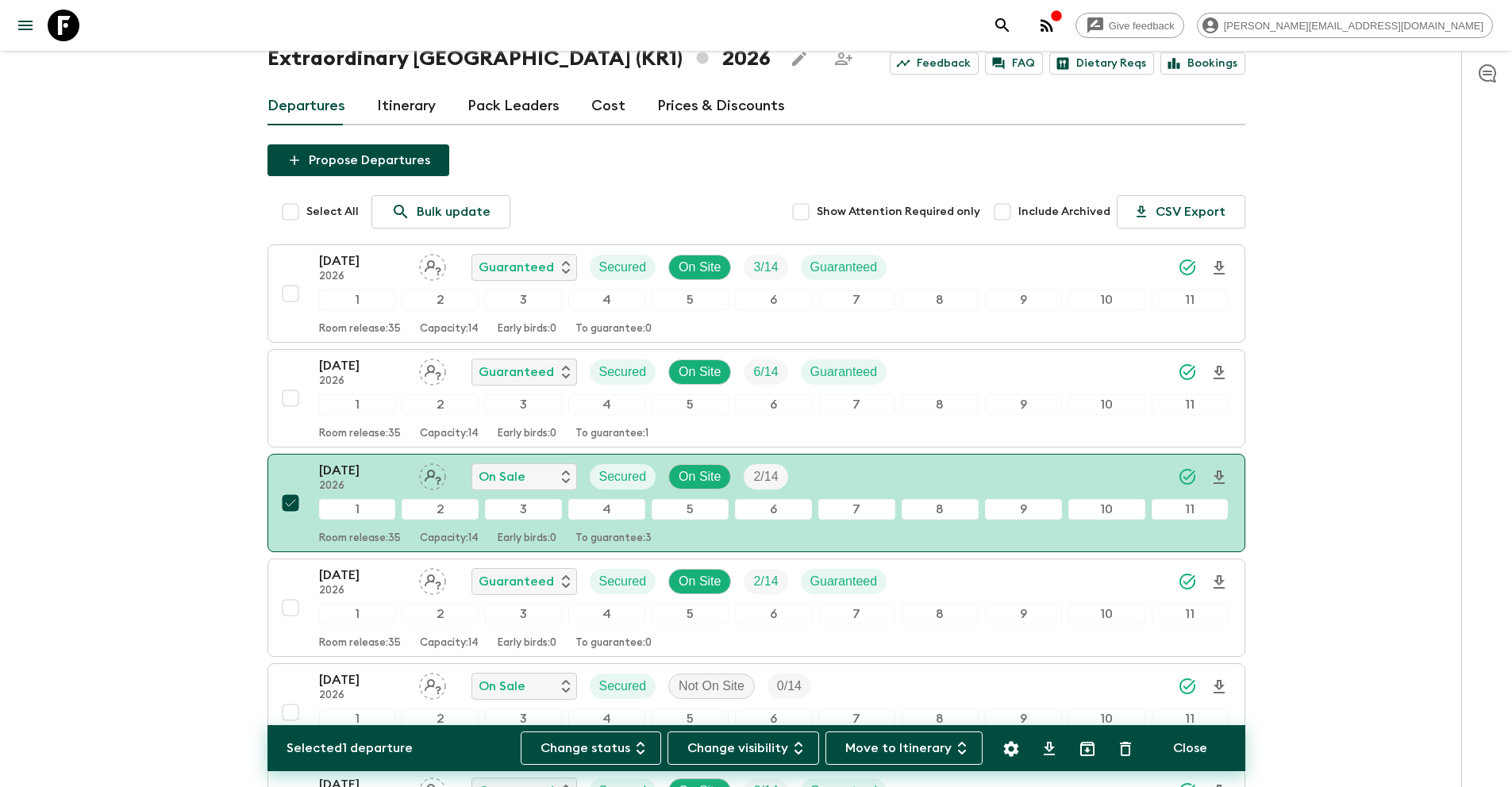
click at [1018, 753] on icon "Settings" at bounding box center [1010, 749] width 19 height 19
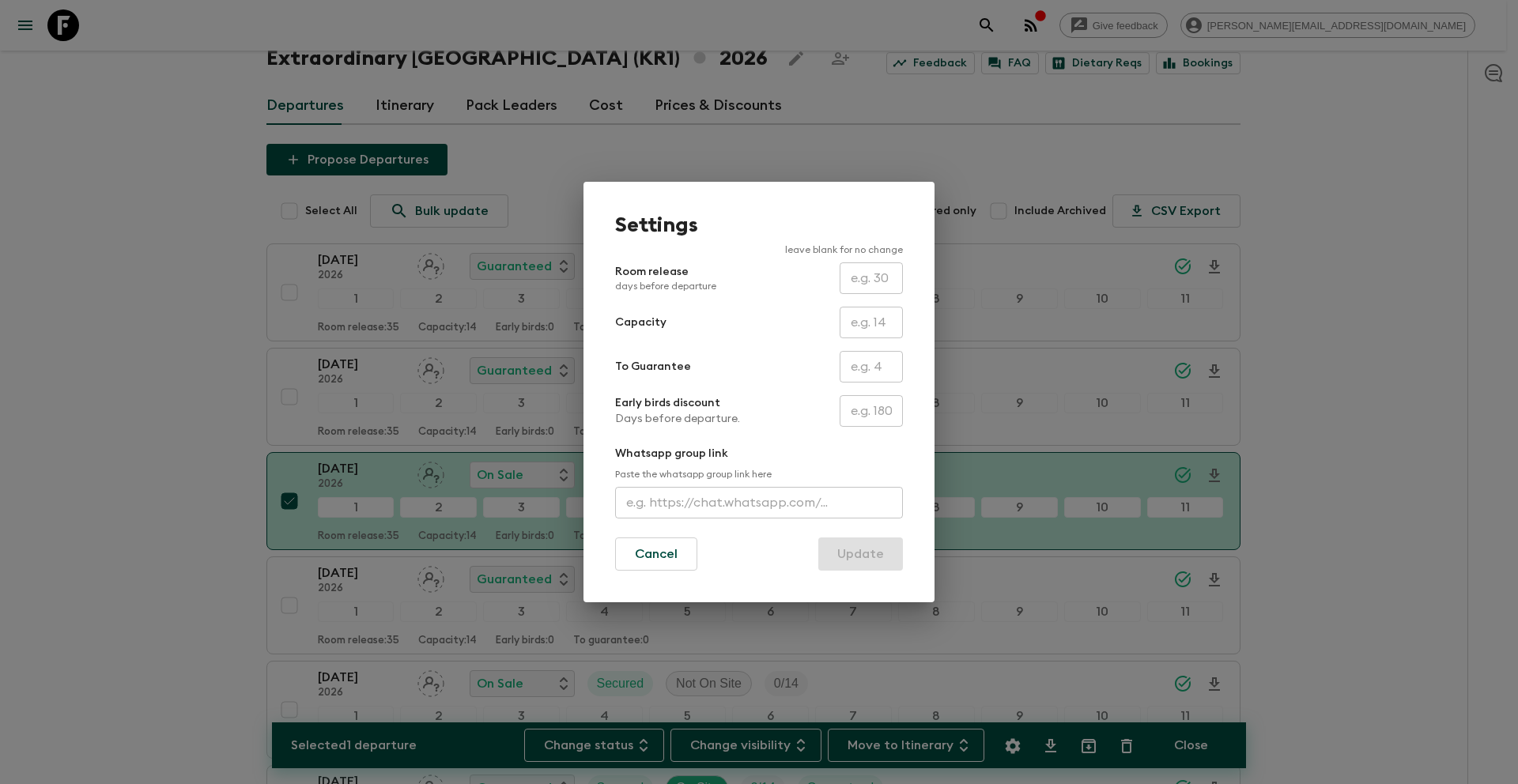
click at [861, 366] on input "text" at bounding box center [871, 366] width 63 height 31
click at [871, 553] on button "Update" at bounding box center [860, 554] width 85 height 33
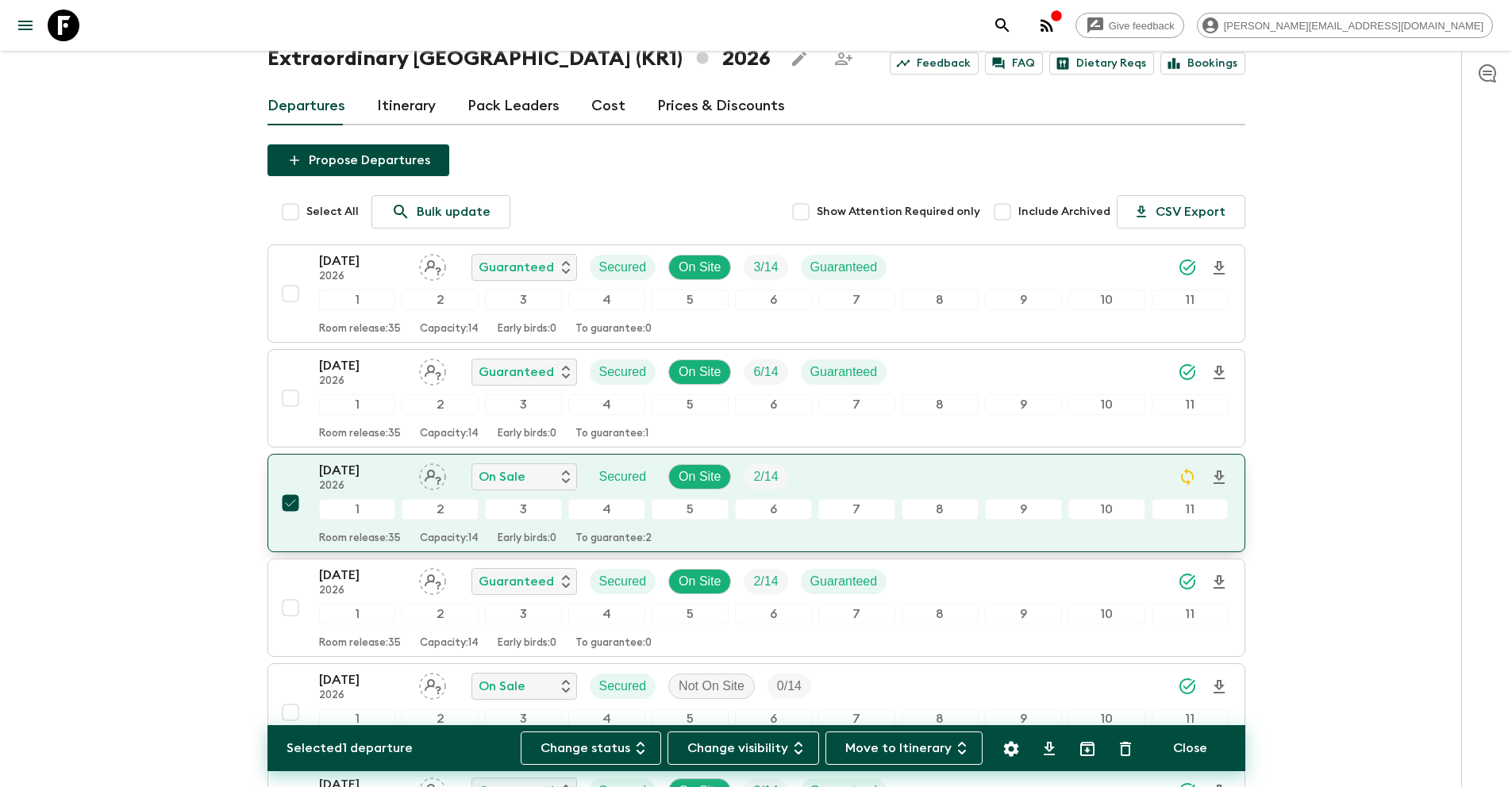
click at [295, 504] on input "checkbox" at bounding box center [290, 503] width 31 height 31
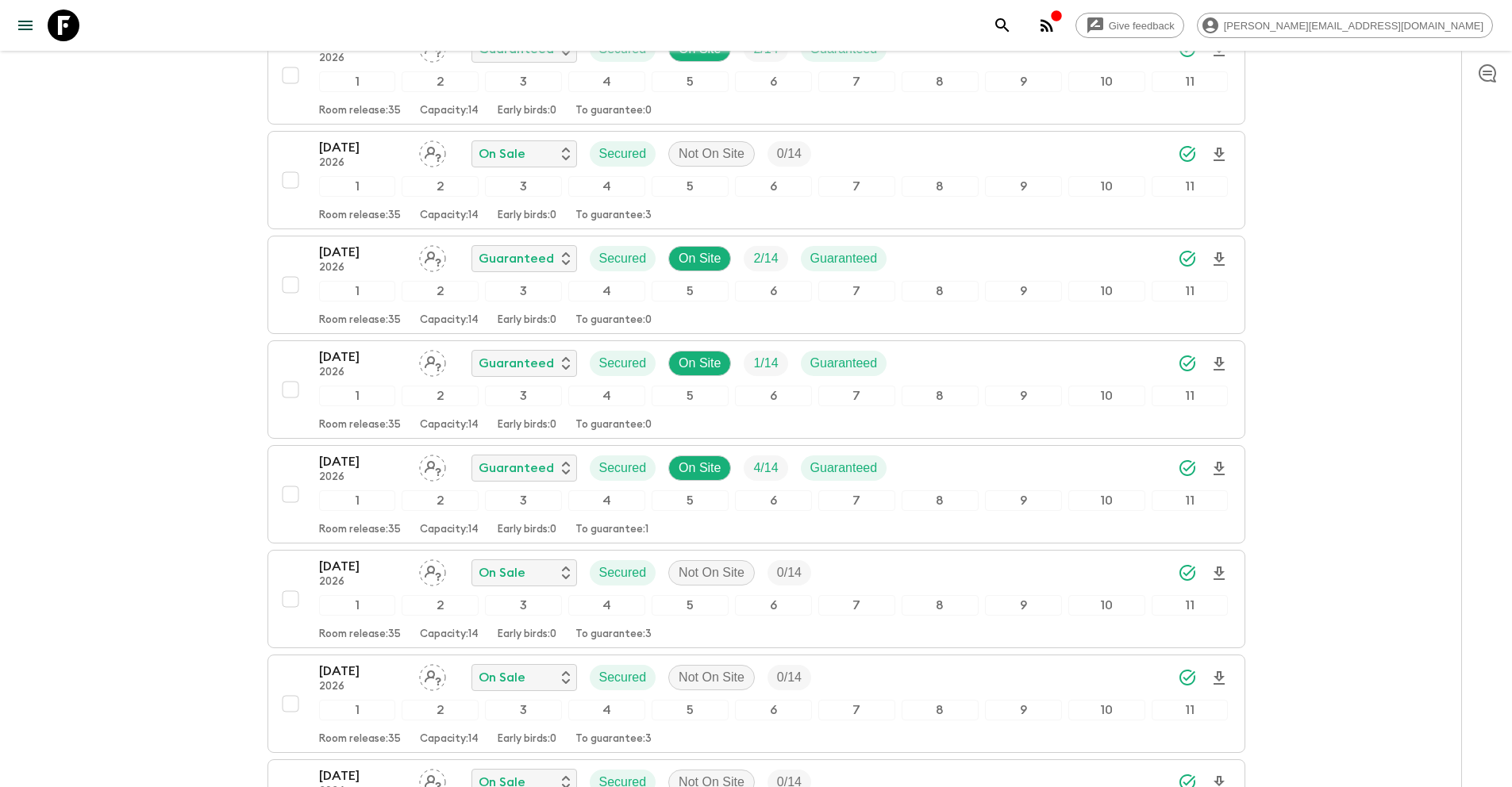
scroll to position [0, 0]
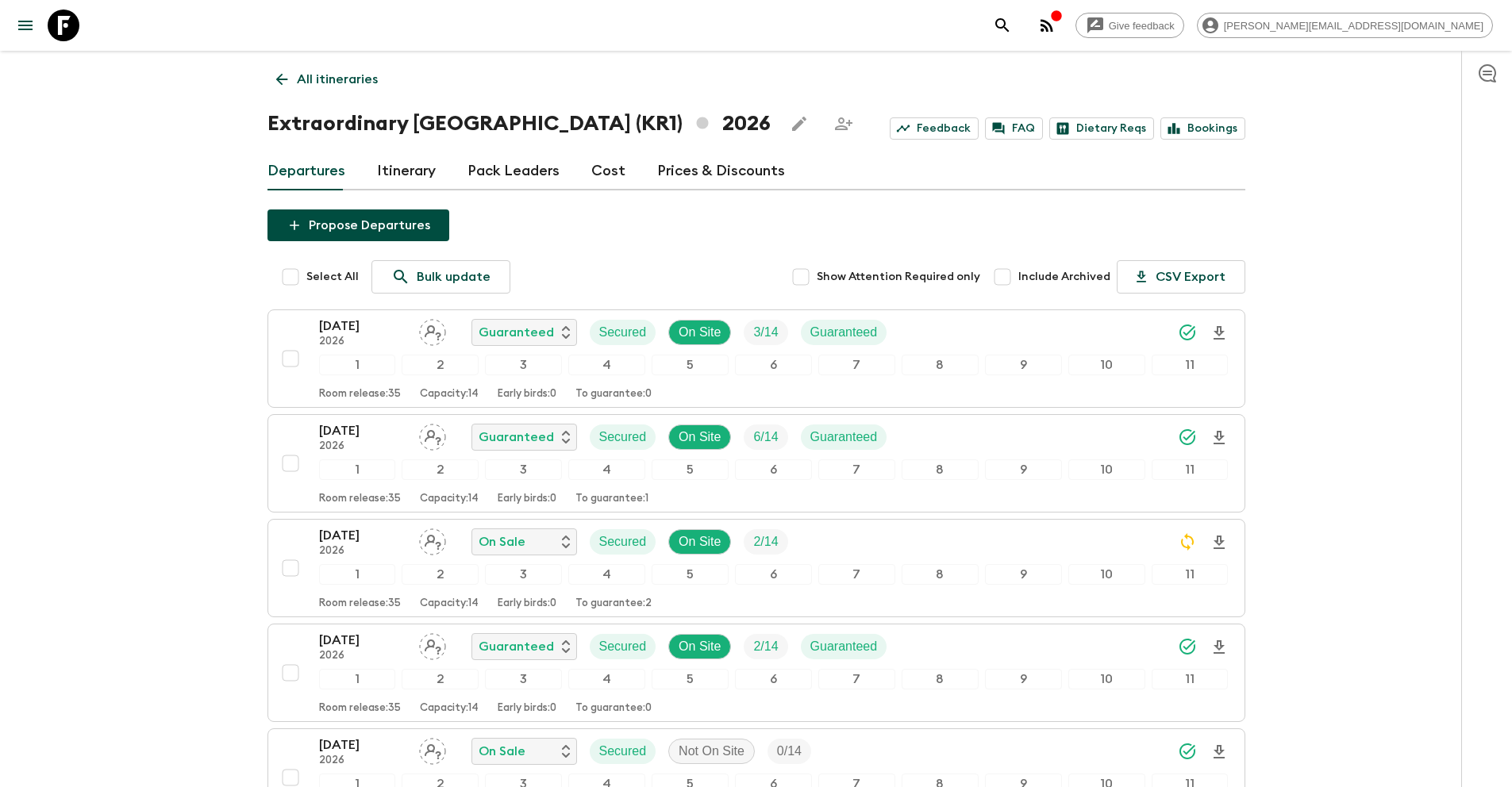
click at [302, 69] on link "All itineraries" at bounding box center [327, 79] width 119 height 31
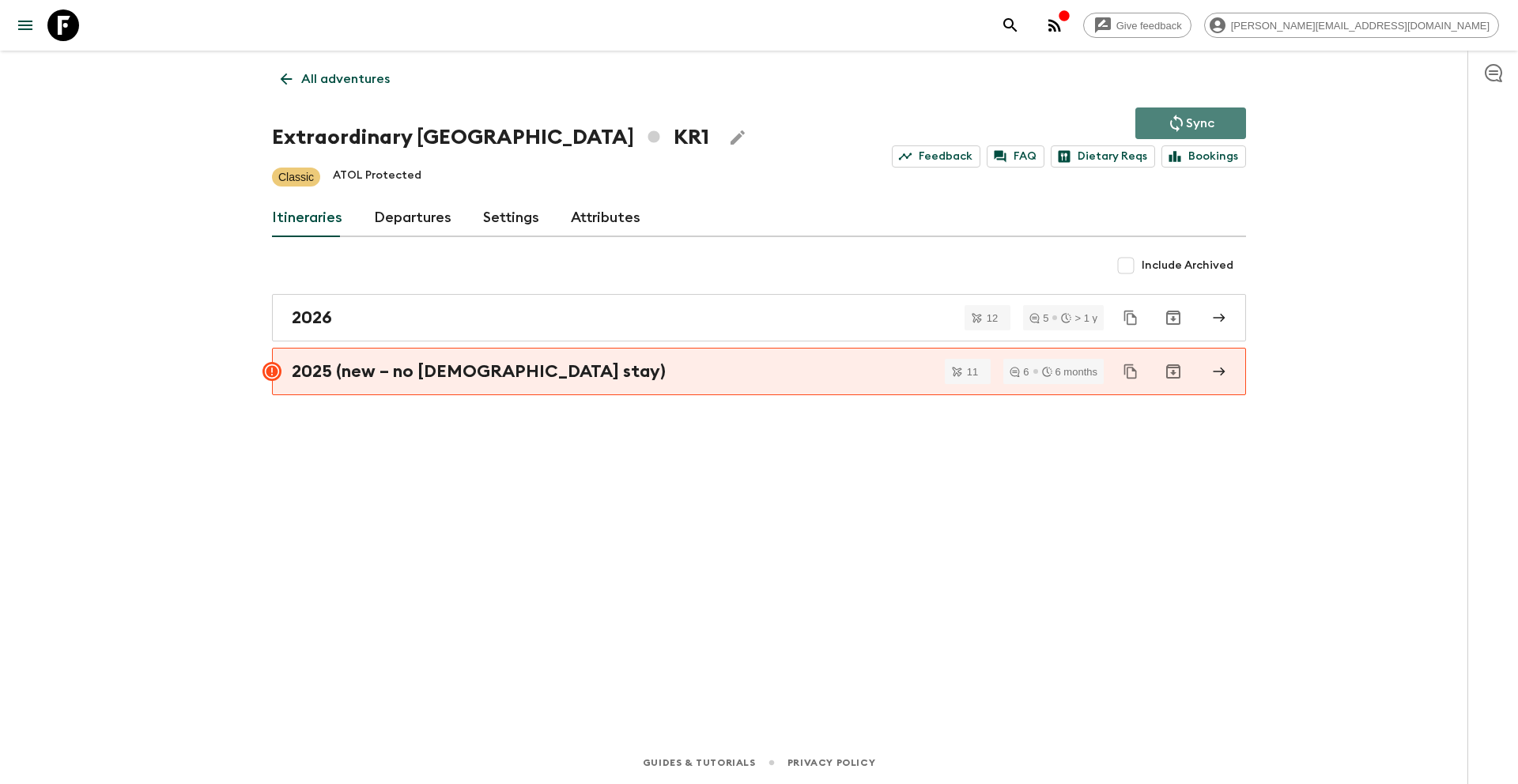
click at [1174, 114] on icon "Sync adventure departures to the booking engine" at bounding box center [1176, 123] width 19 height 19
click at [345, 73] on p "All adventures" at bounding box center [346, 78] width 89 height 19
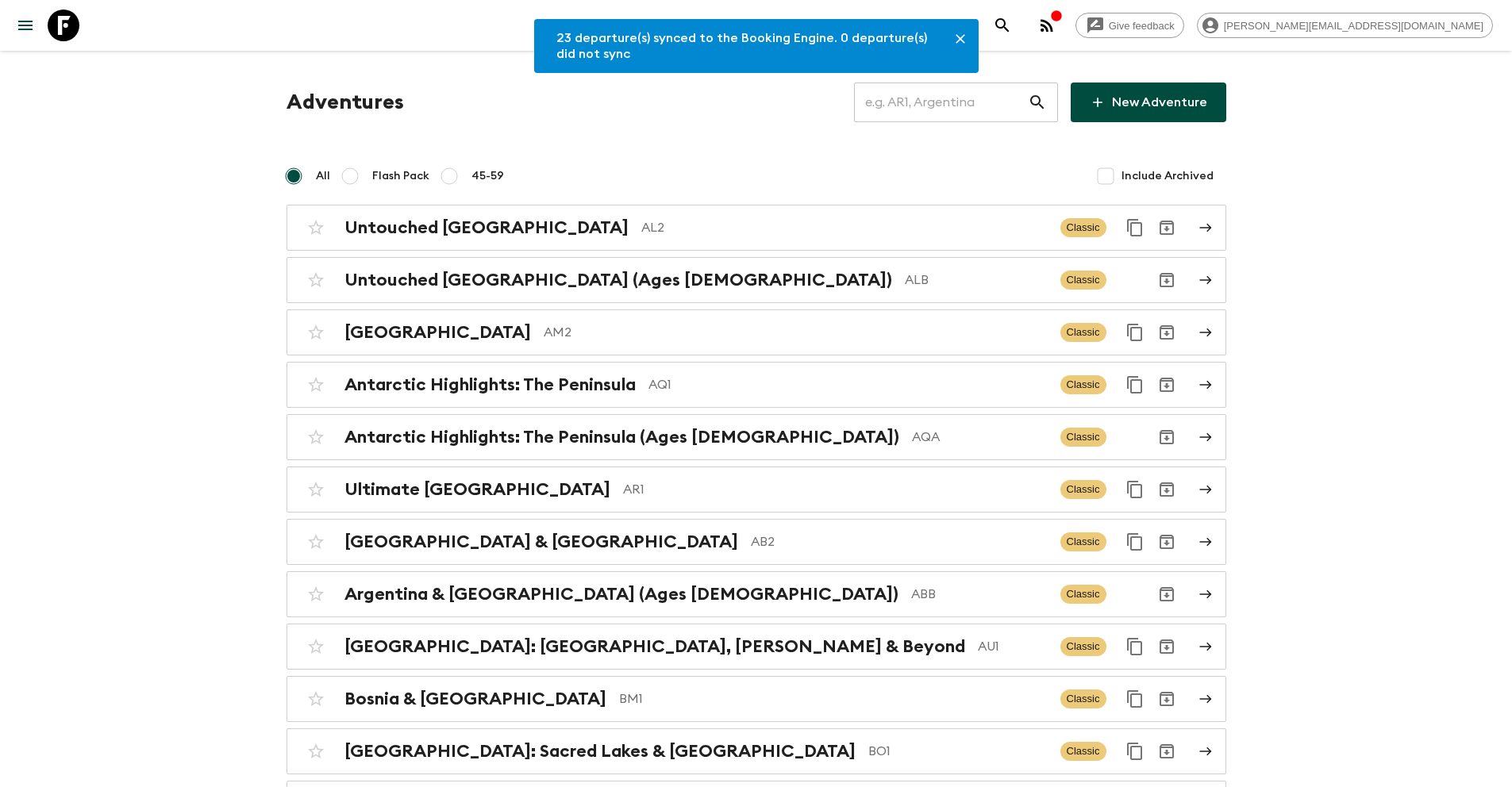
click at [973, 119] on input "text" at bounding box center [941, 103] width 174 height 45
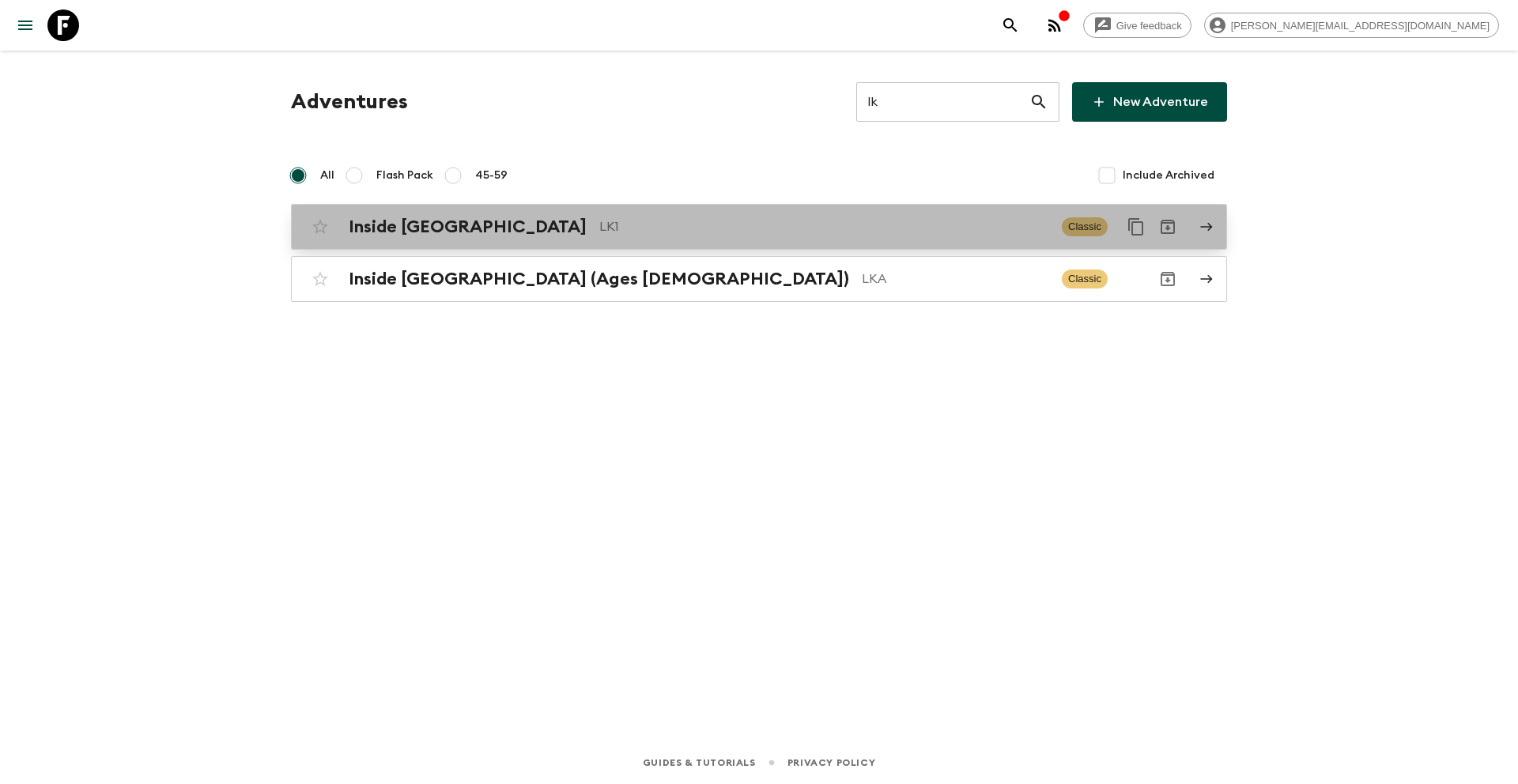
click at [661, 225] on p "LK1" at bounding box center [824, 226] width 450 height 19
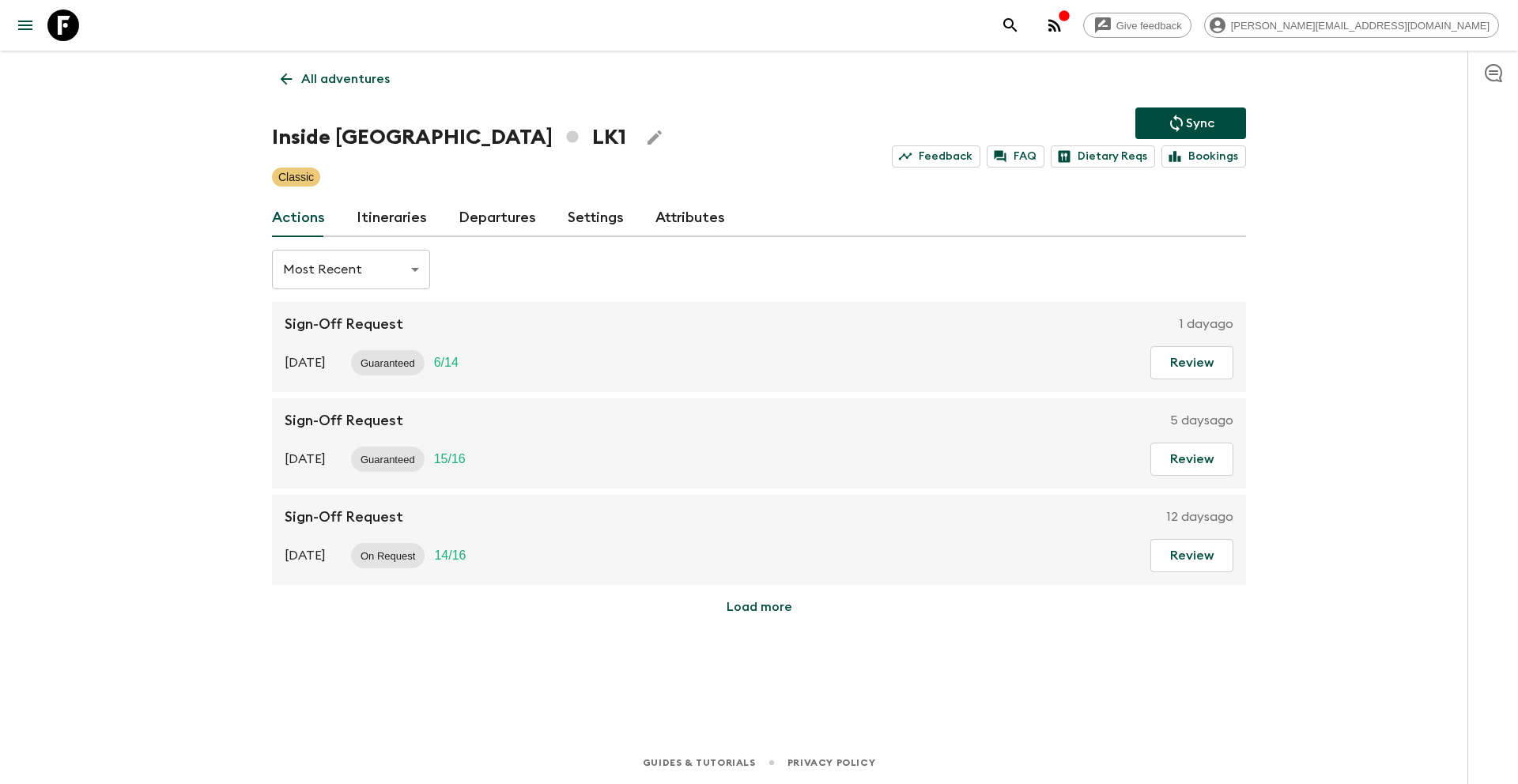
click at [378, 207] on link "Itineraries" at bounding box center [391, 218] width 70 height 38
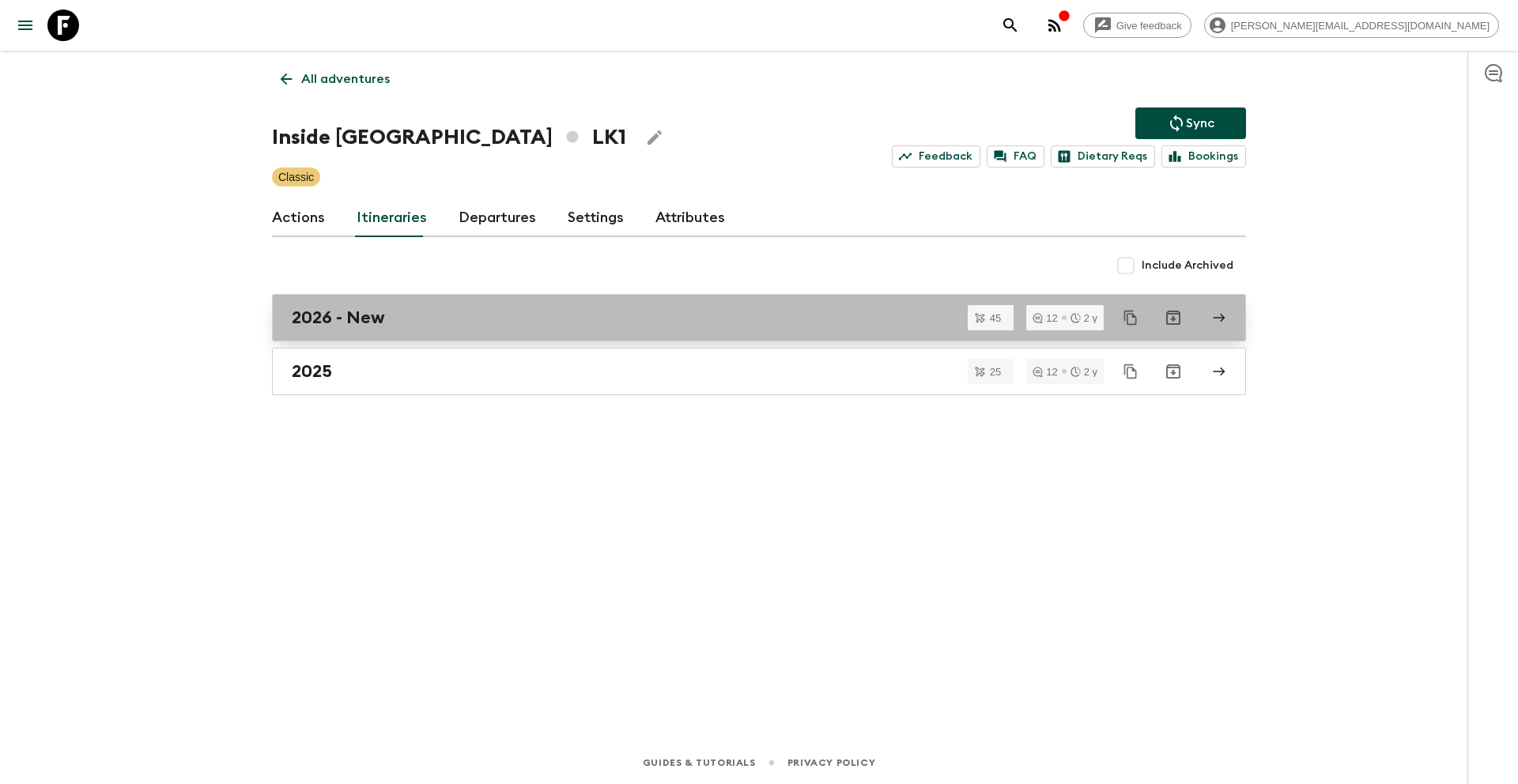
click at [415, 319] on div "2026 - New" at bounding box center [744, 317] width 904 height 21
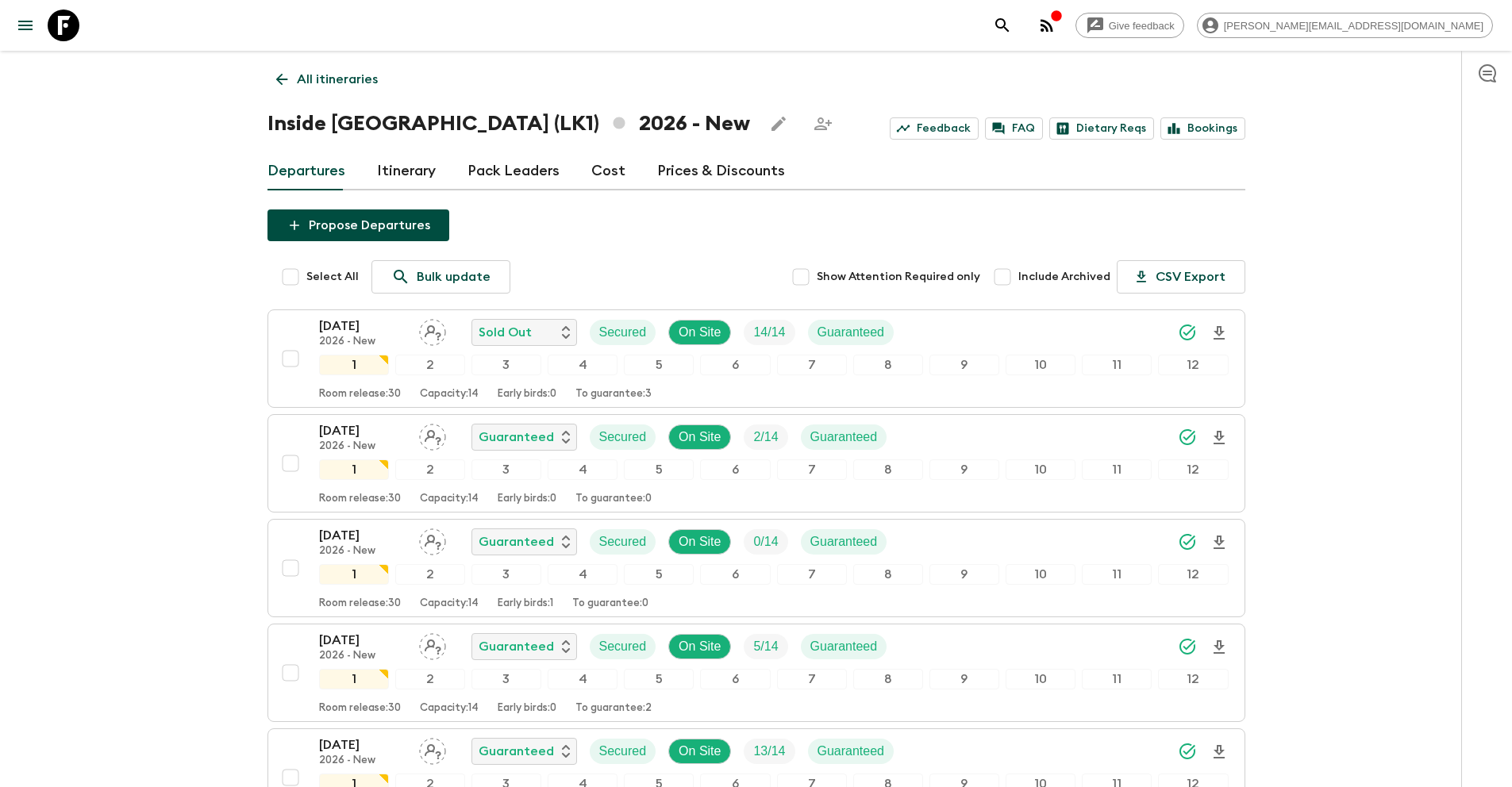
scroll to position [1399, 0]
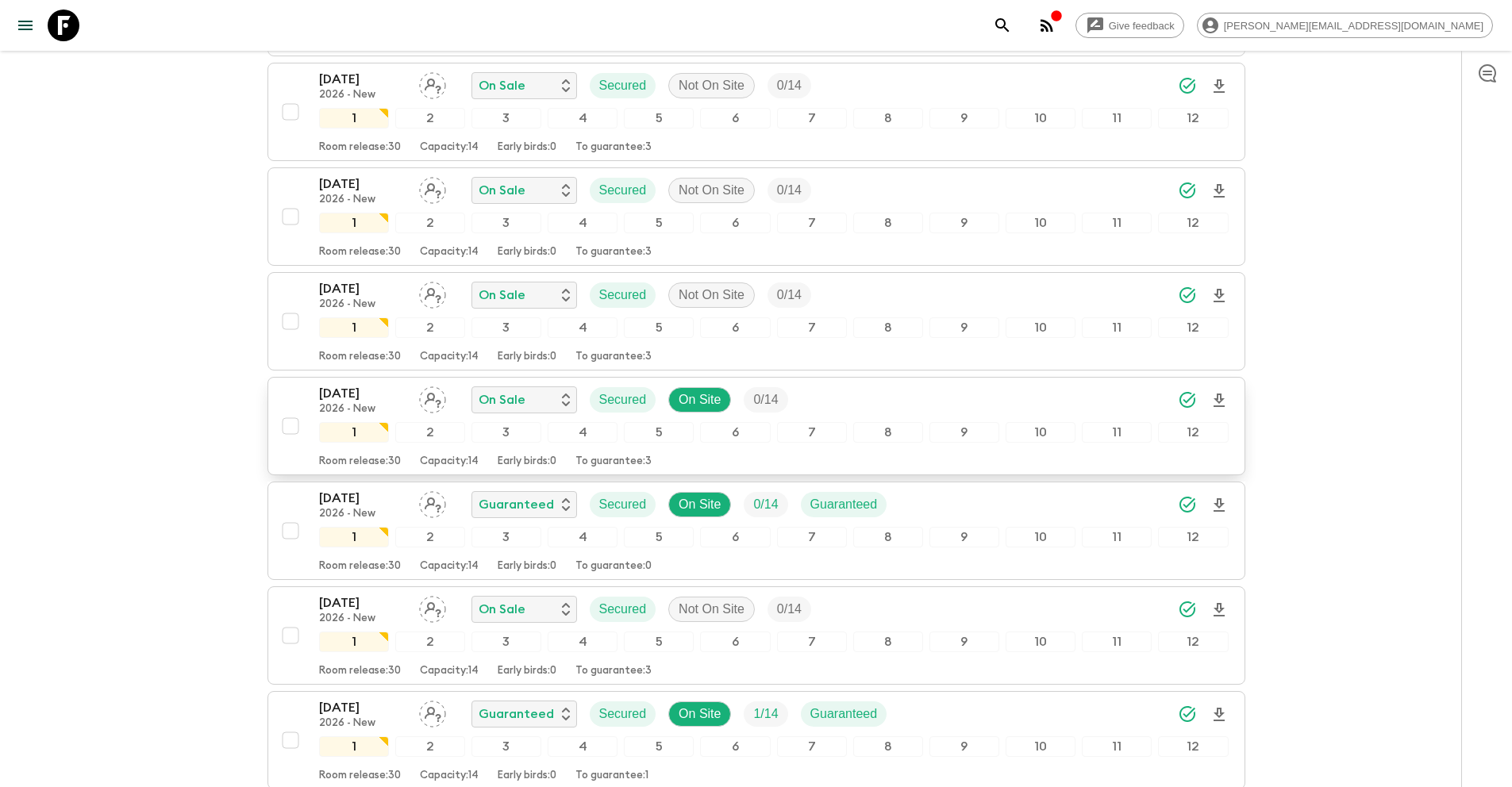
click at [292, 425] on input "checkbox" at bounding box center [290, 426] width 31 height 31
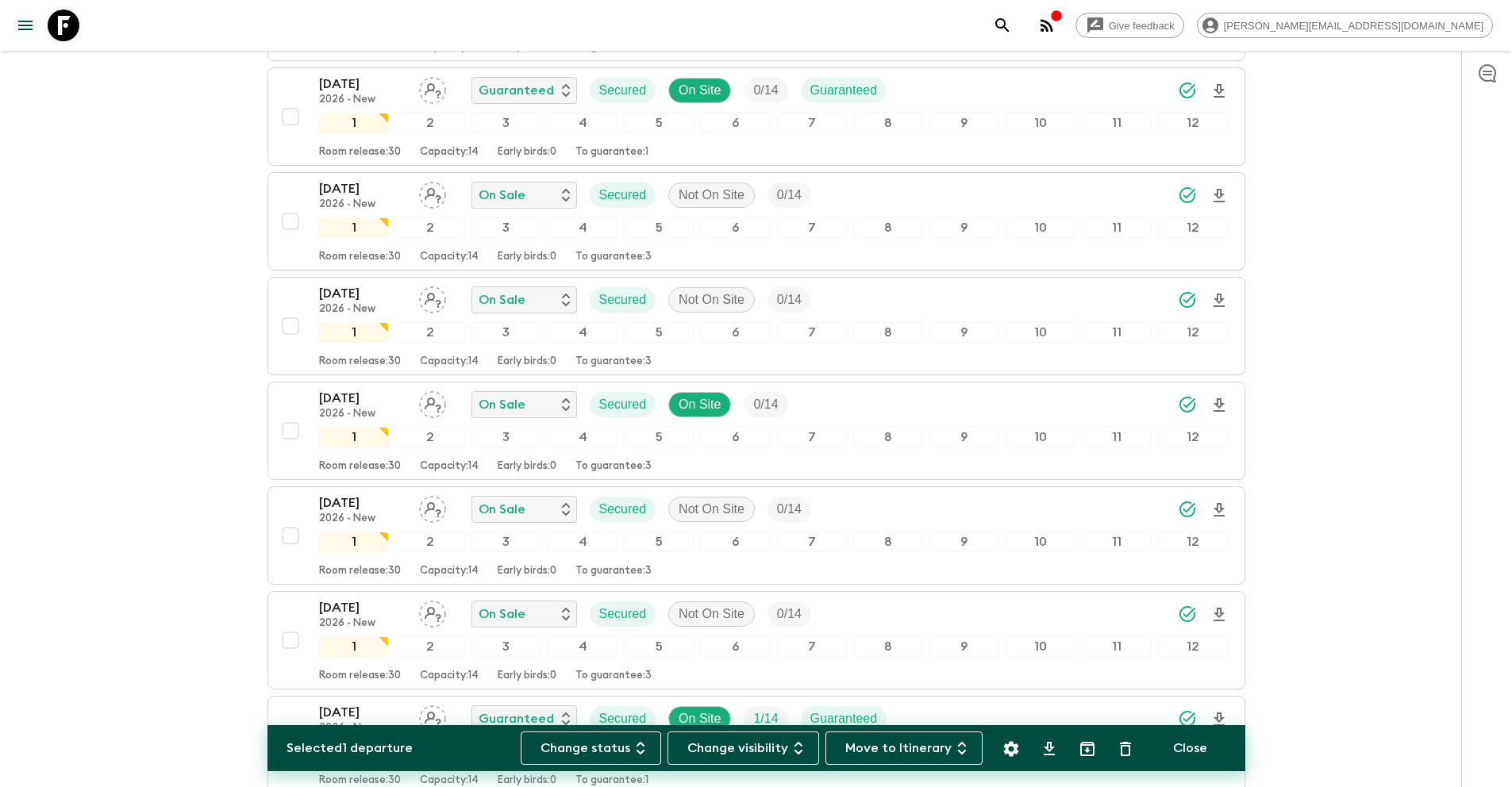
scroll to position [2969, 0]
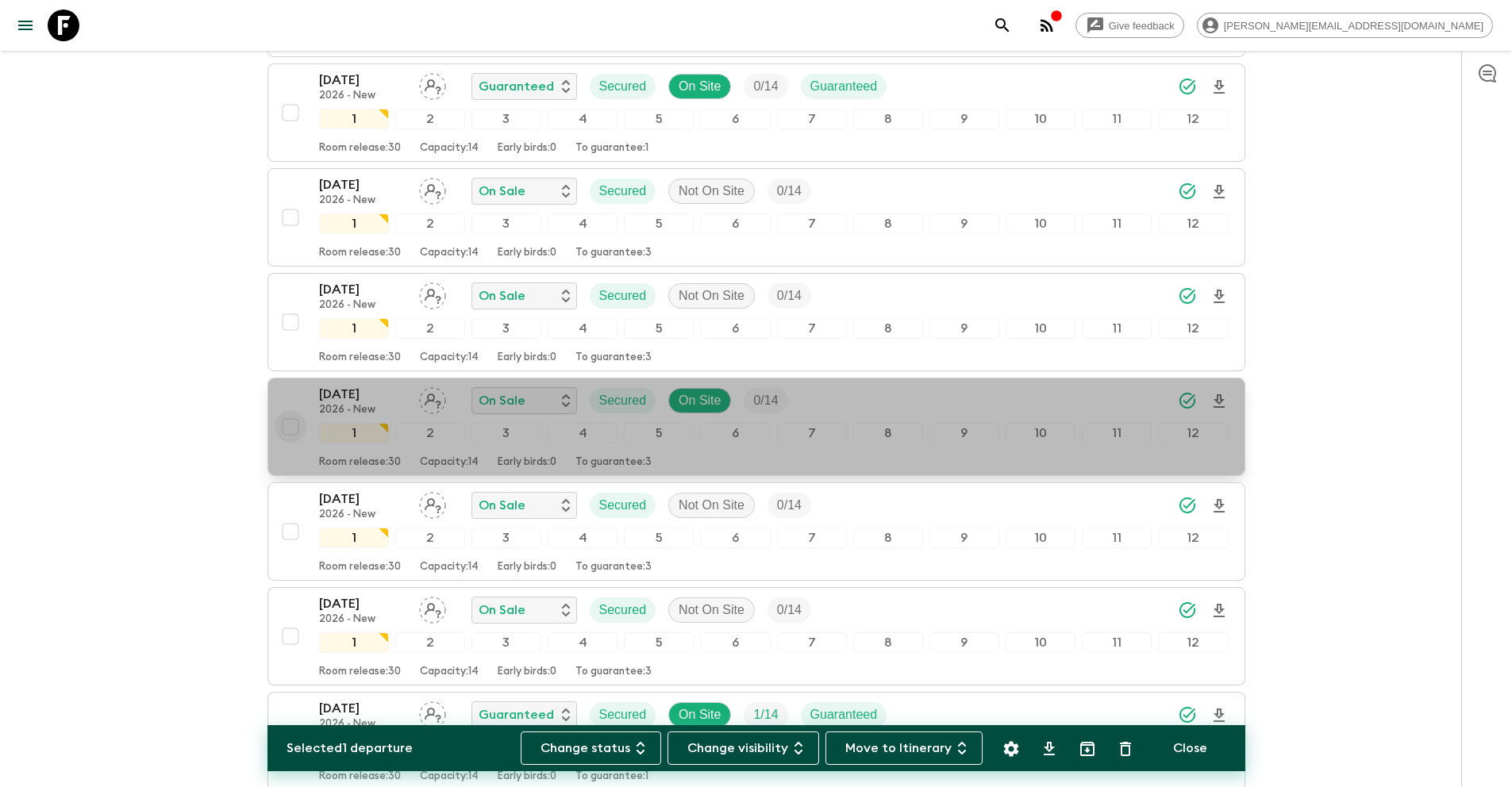
click at [289, 424] on input "checkbox" at bounding box center [290, 427] width 31 height 31
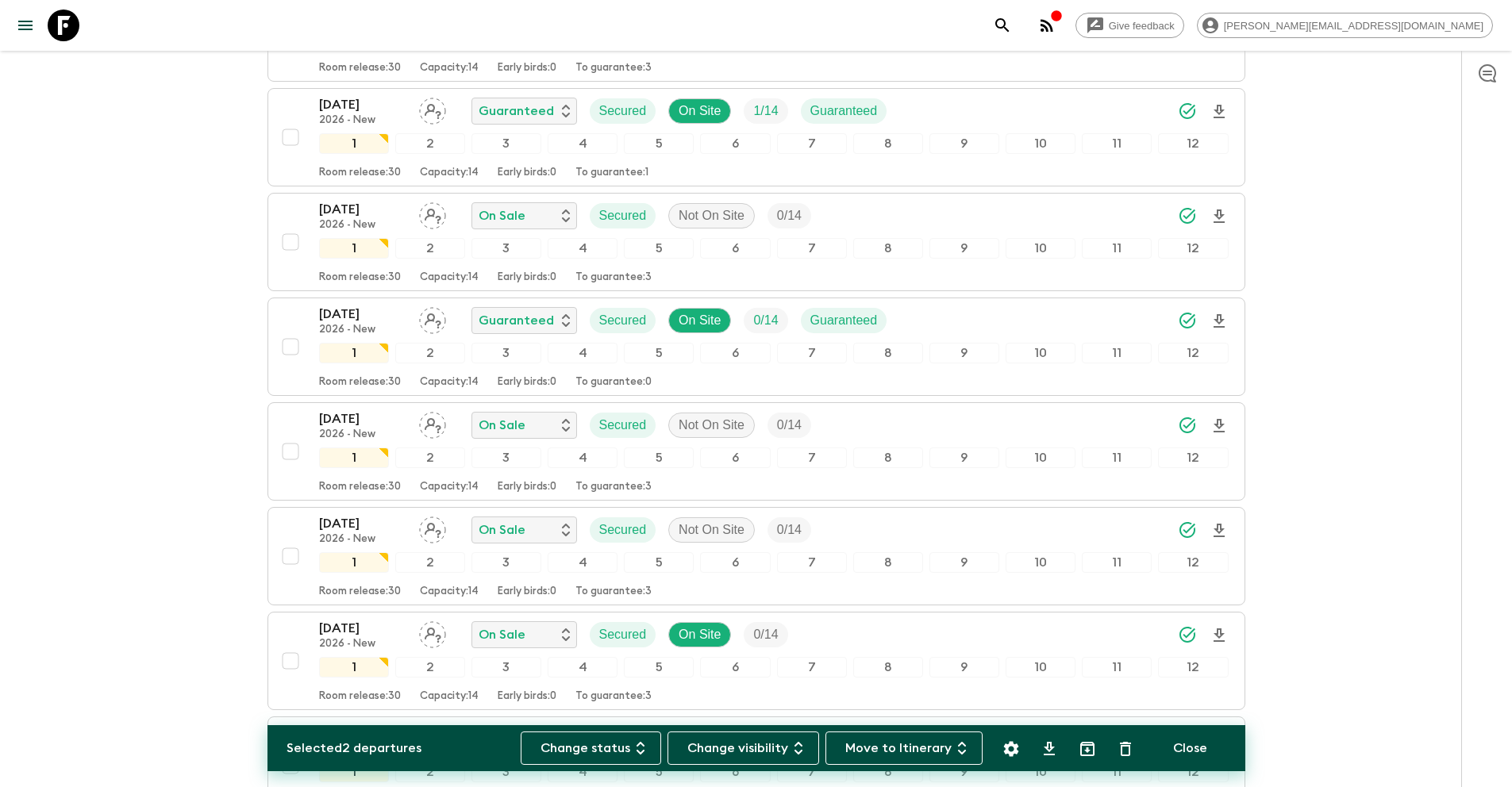
scroll to position [3590, 0]
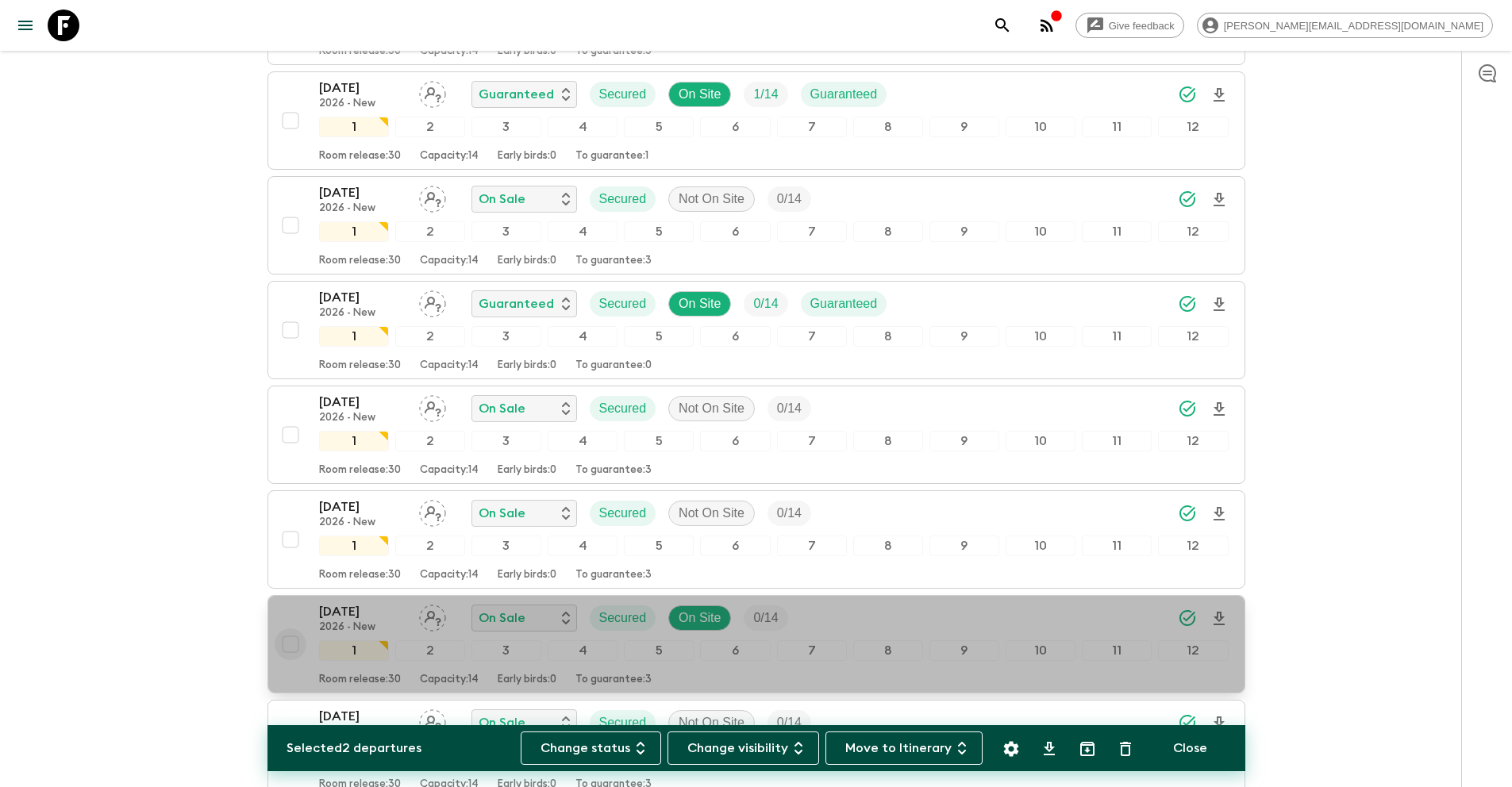
click at [287, 644] on input "checkbox" at bounding box center [290, 644] width 31 height 31
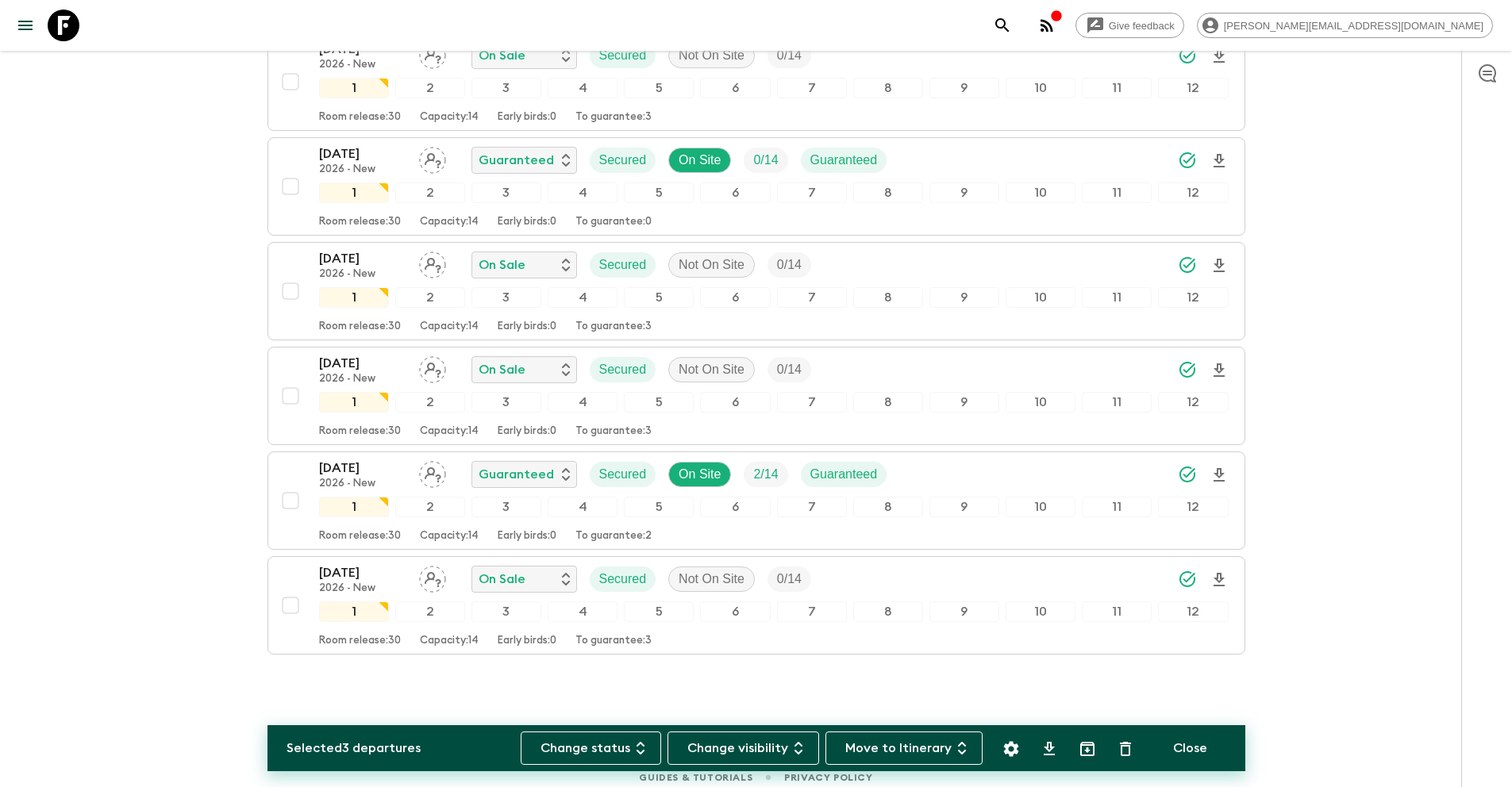
scroll to position [4374, 0]
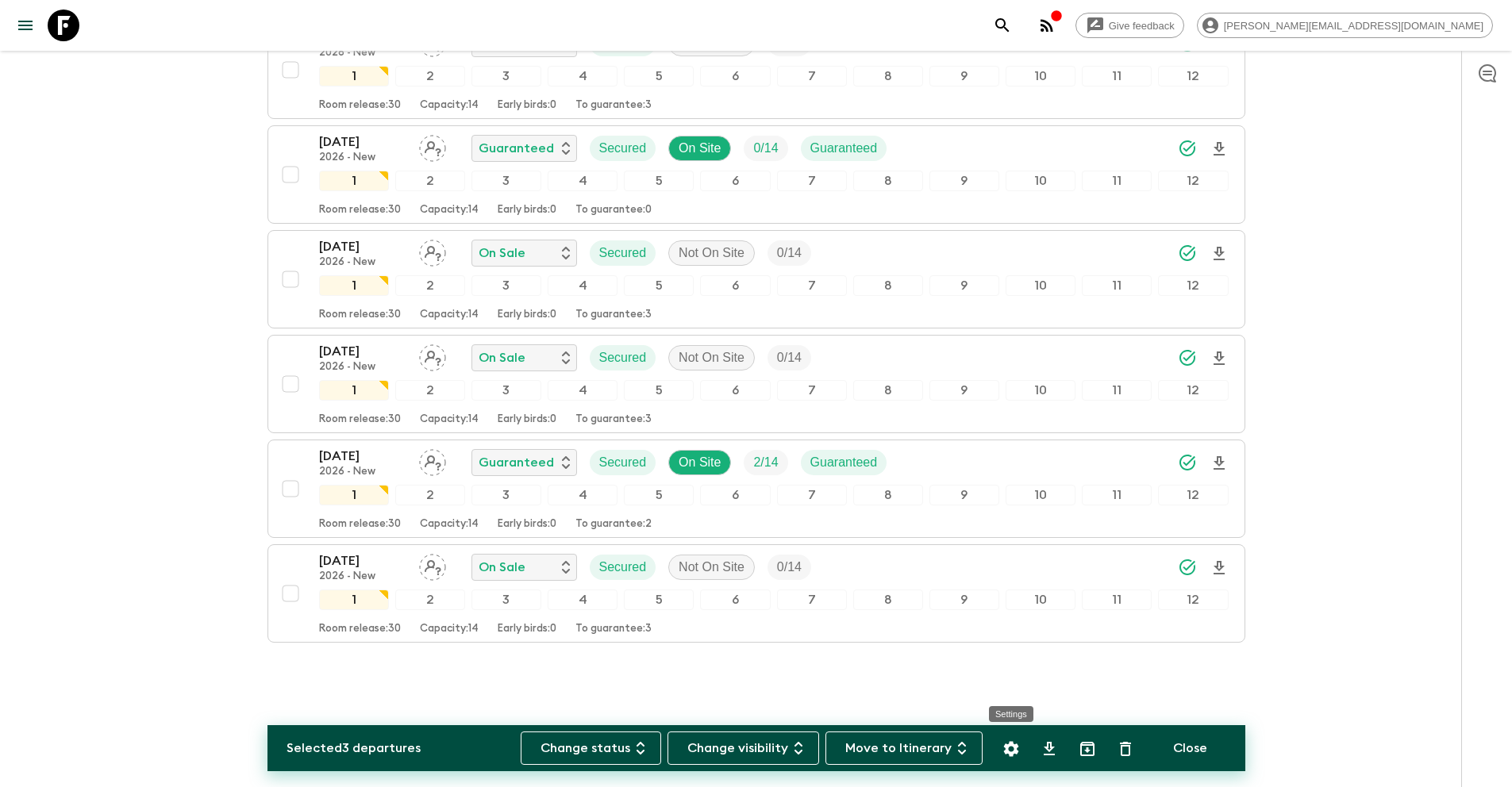
click at [1011, 748] on icon "Settings" at bounding box center [1010, 749] width 19 height 19
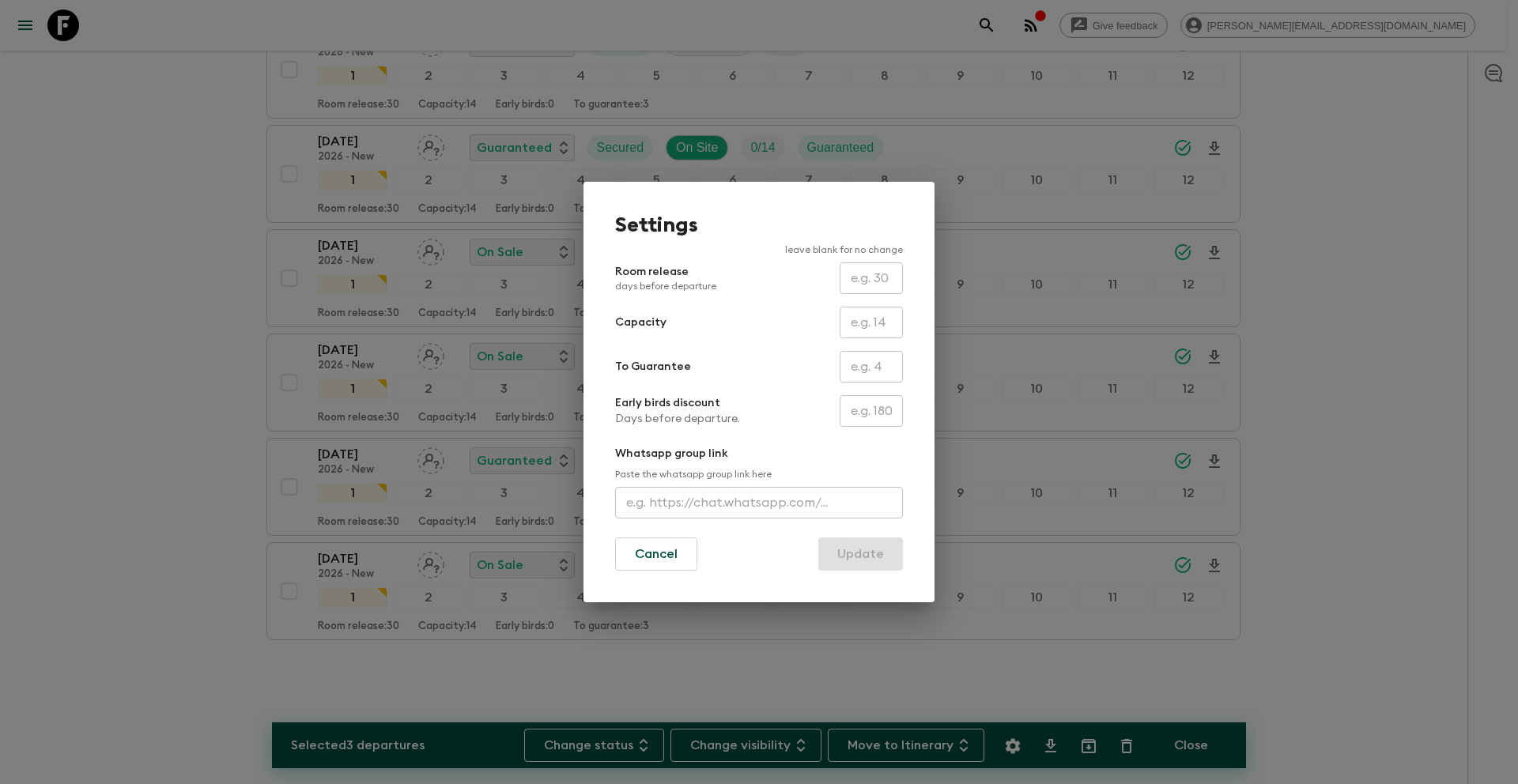
click at [872, 368] on input "text" at bounding box center [871, 366] width 63 height 31
click at [852, 552] on button "Update" at bounding box center [860, 554] width 85 height 33
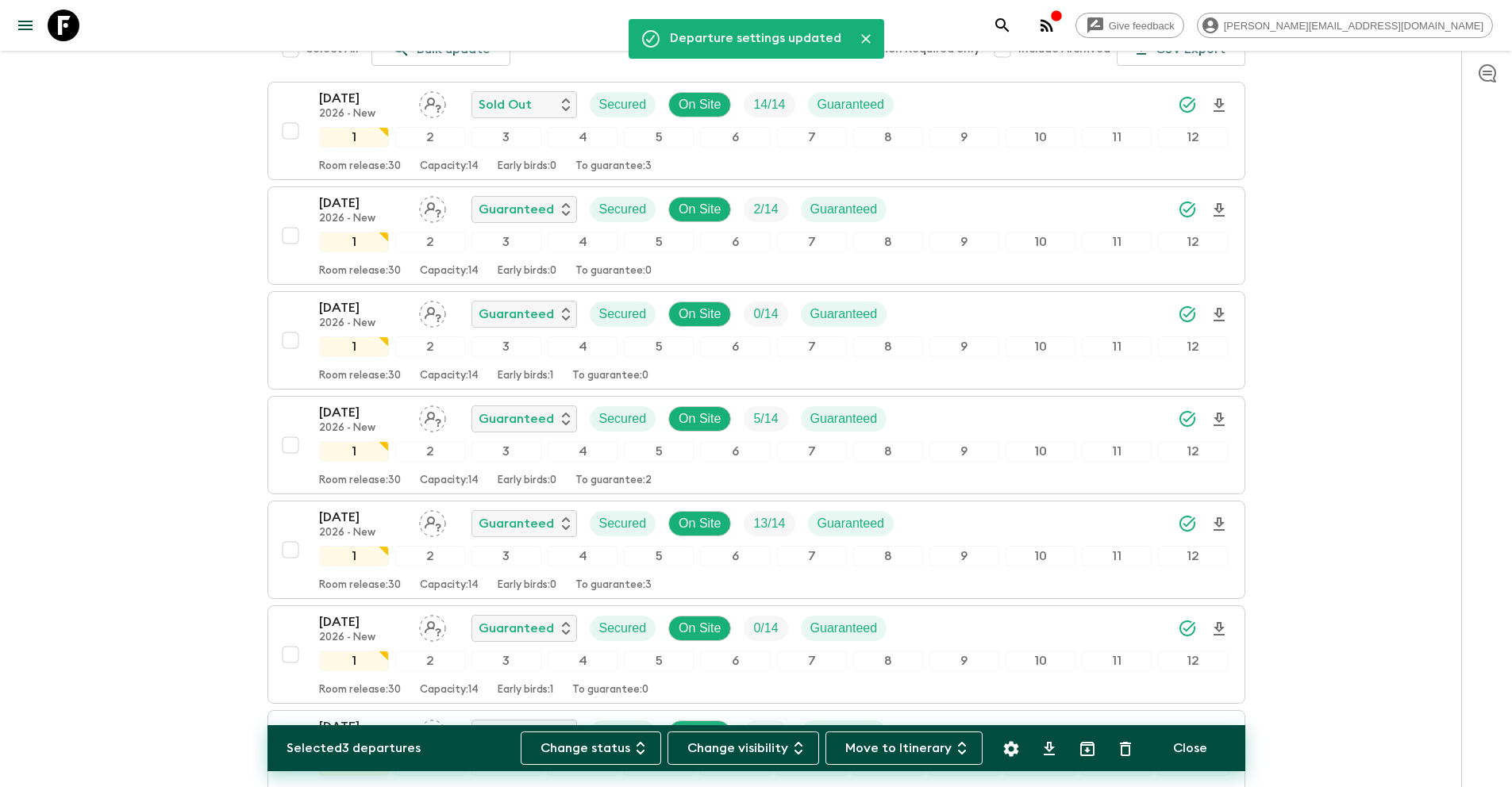
scroll to position [0, 0]
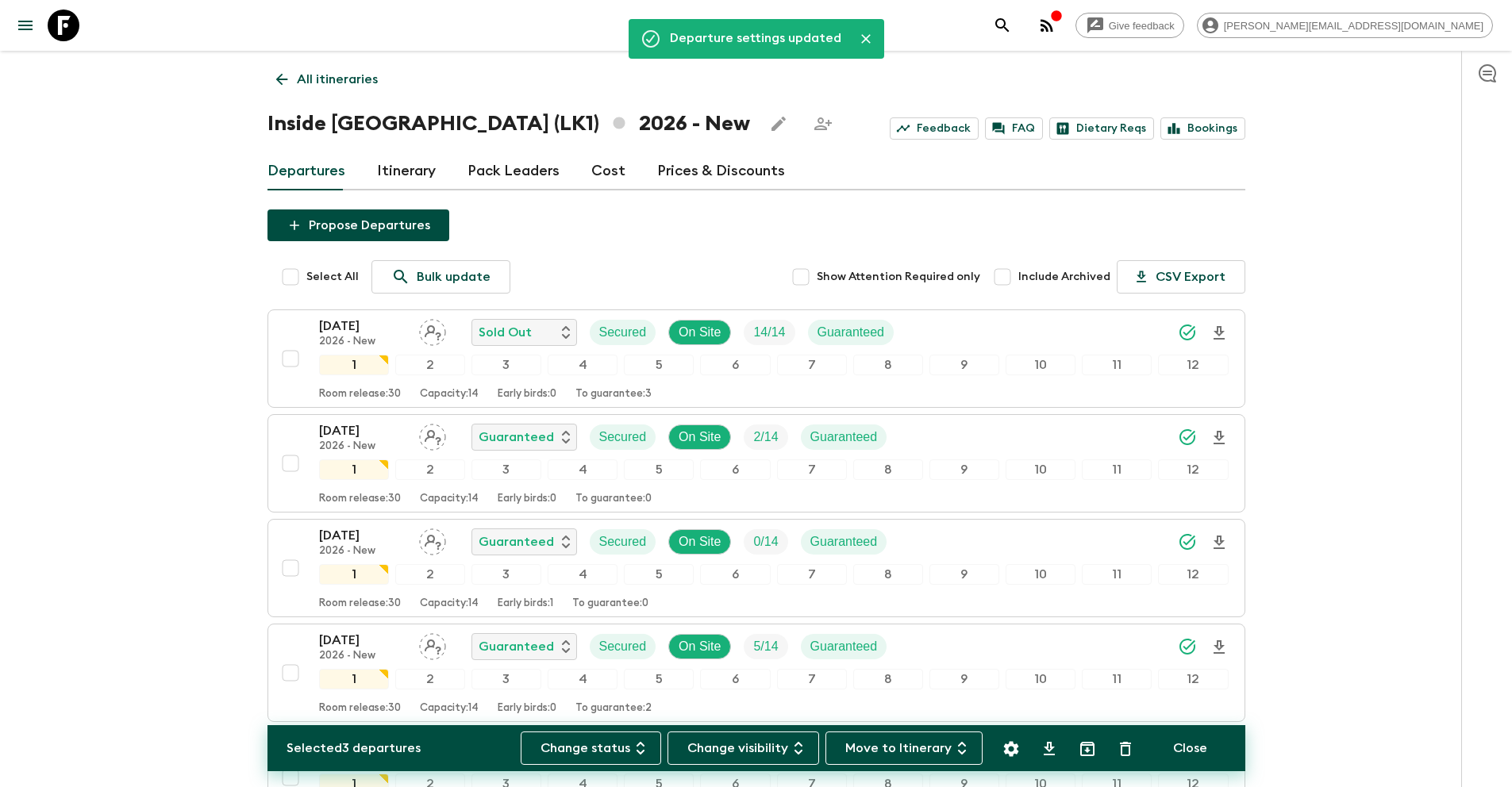
click at [341, 79] on p "All itineraries" at bounding box center [337, 79] width 81 height 19
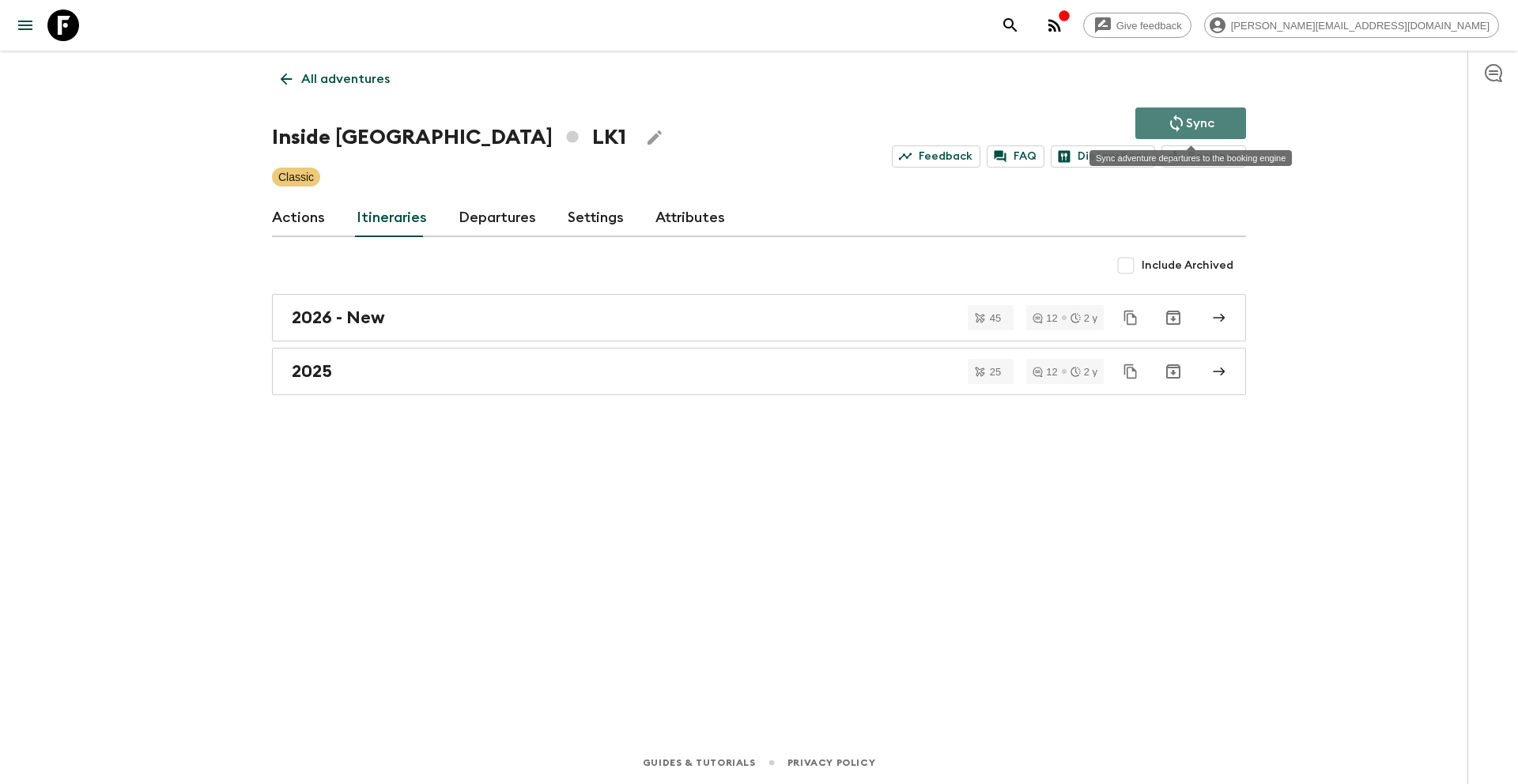
click at [1178, 114] on icon "Sync adventure departures to the booking engine" at bounding box center [1176, 123] width 19 height 19
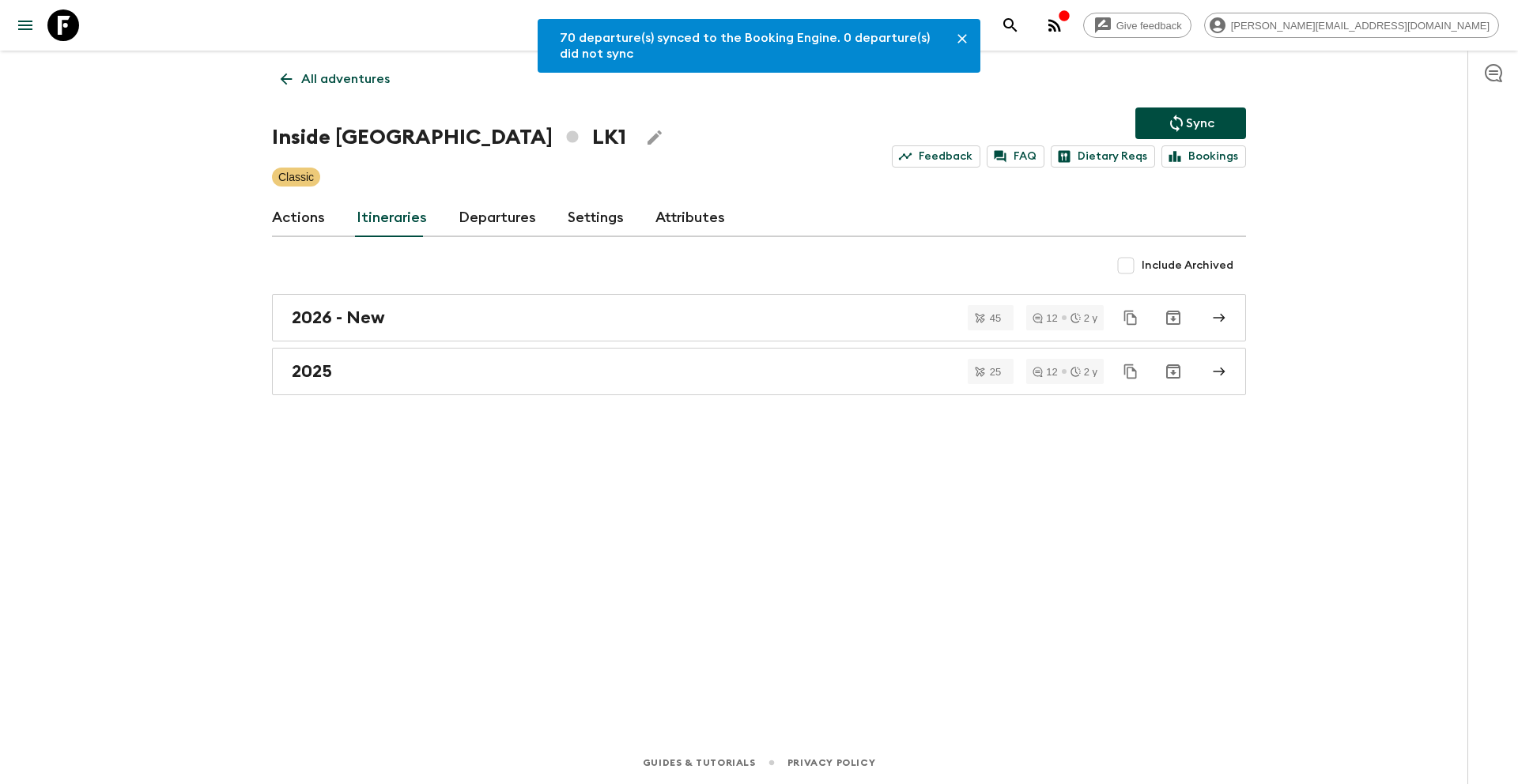
click at [345, 80] on p "All adventures" at bounding box center [346, 78] width 89 height 19
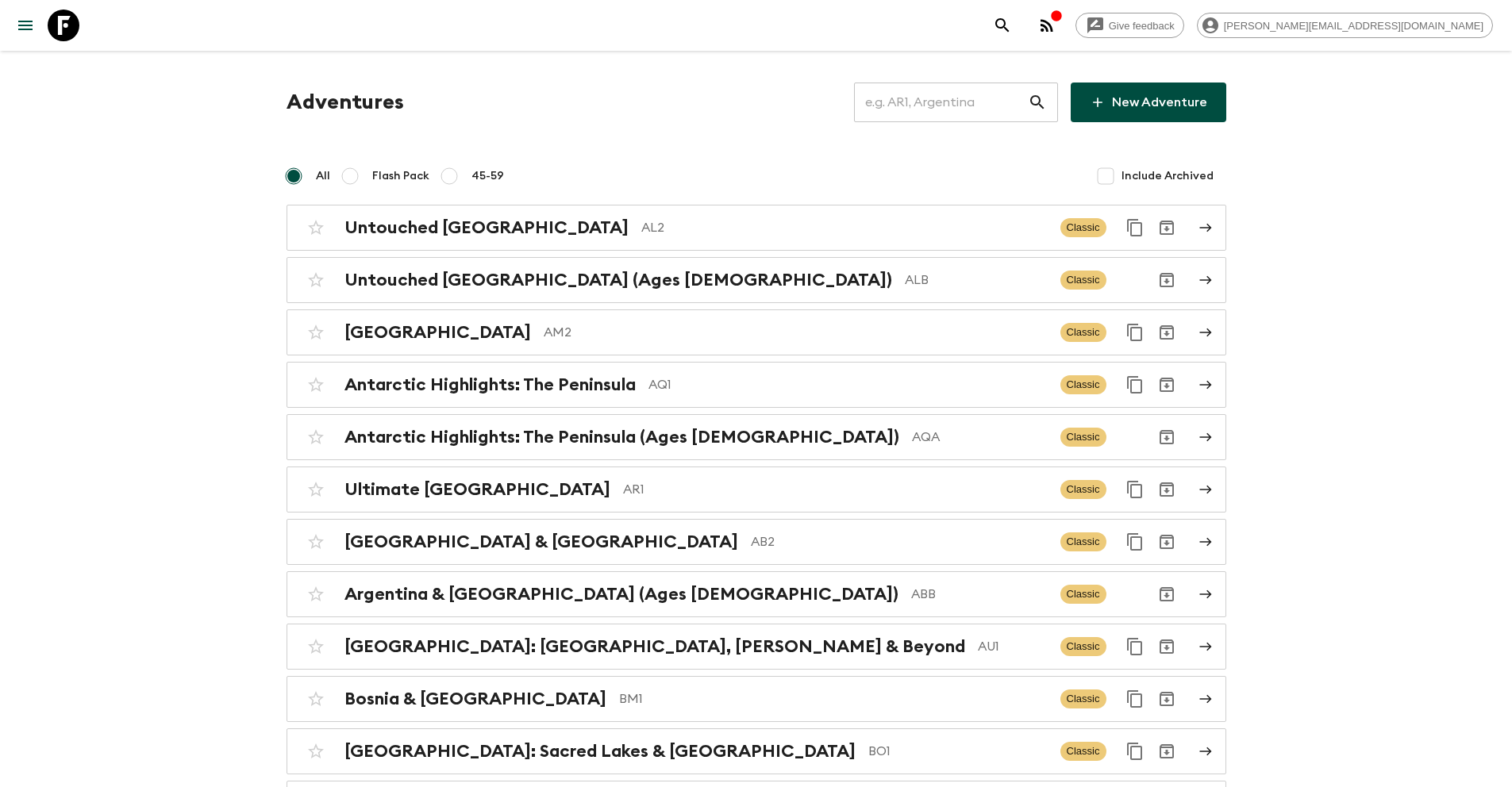
click at [945, 107] on input "text" at bounding box center [941, 103] width 174 height 45
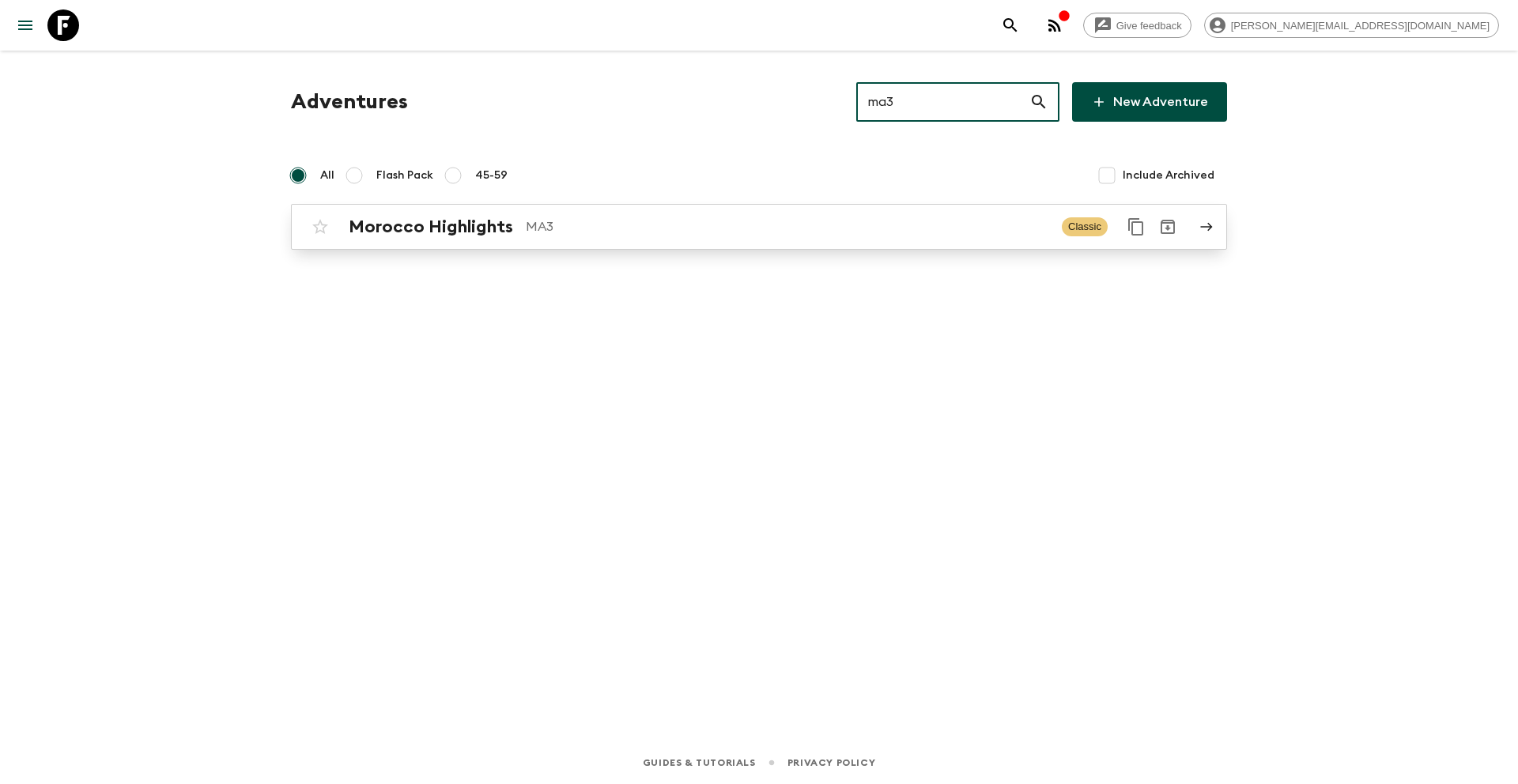
click at [630, 236] on p "MA3" at bounding box center [787, 226] width 523 height 19
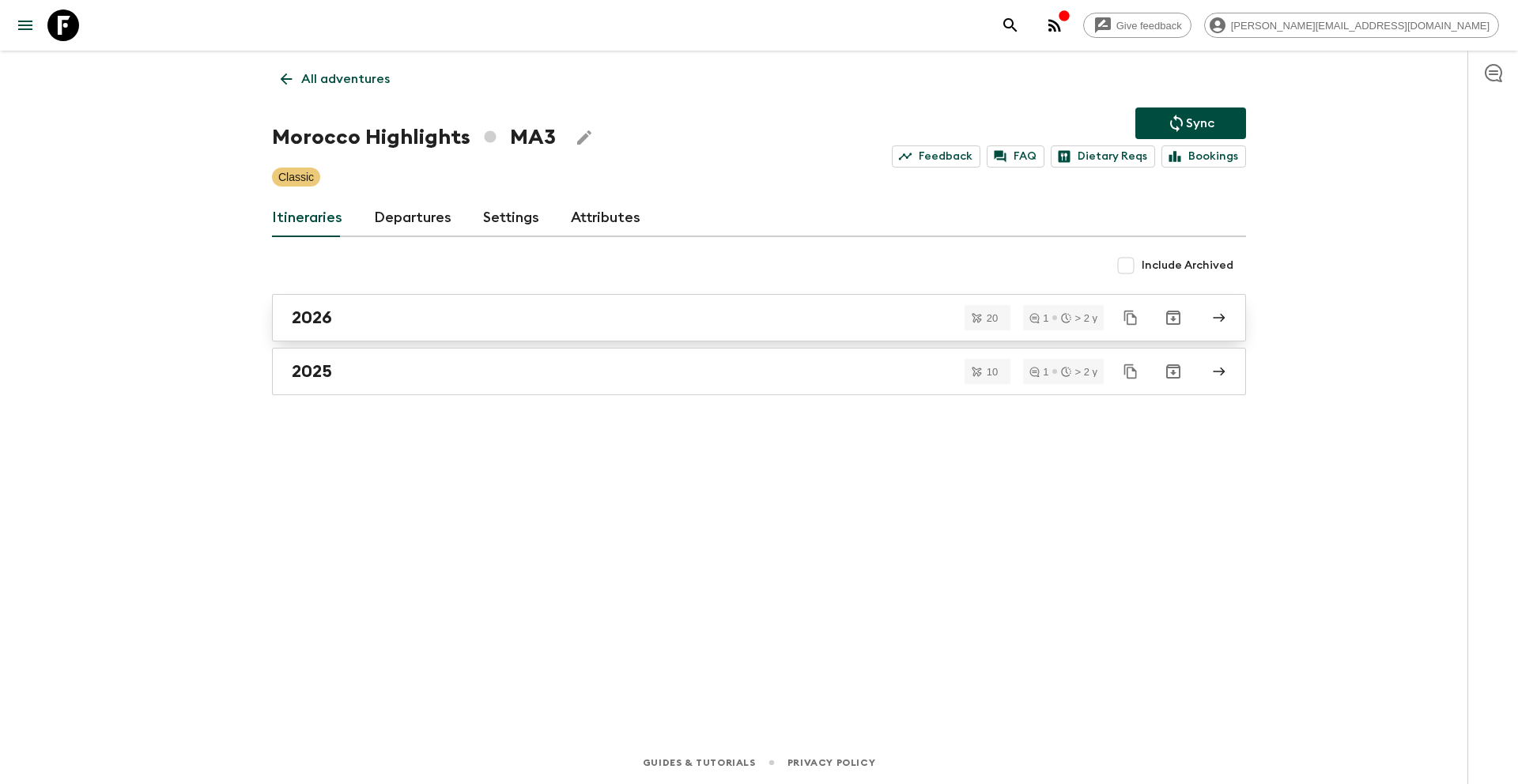
click at [376, 303] on link "2026" at bounding box center [759, 318] width 974 height 48
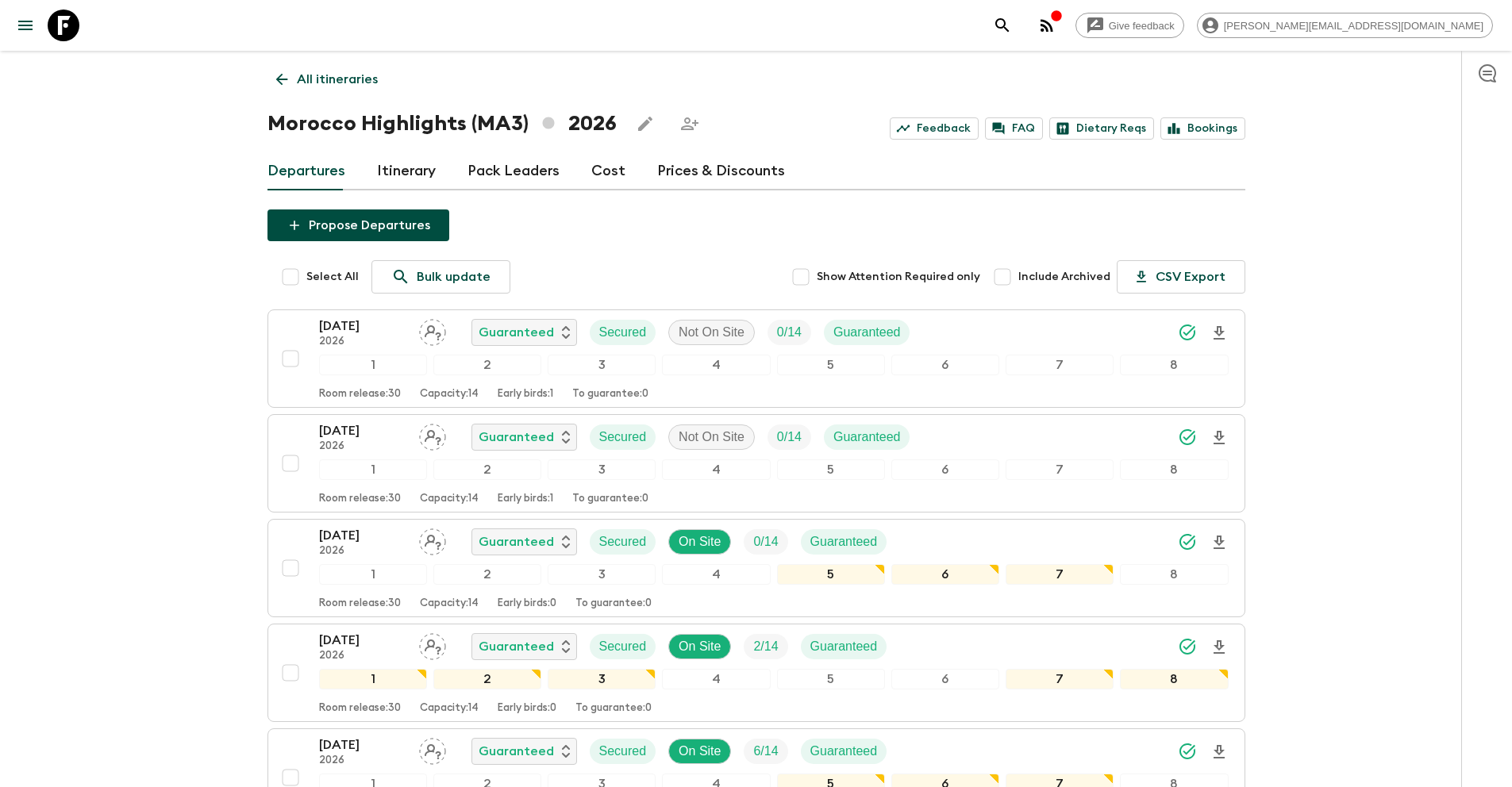
scroll to position [1399, 0]
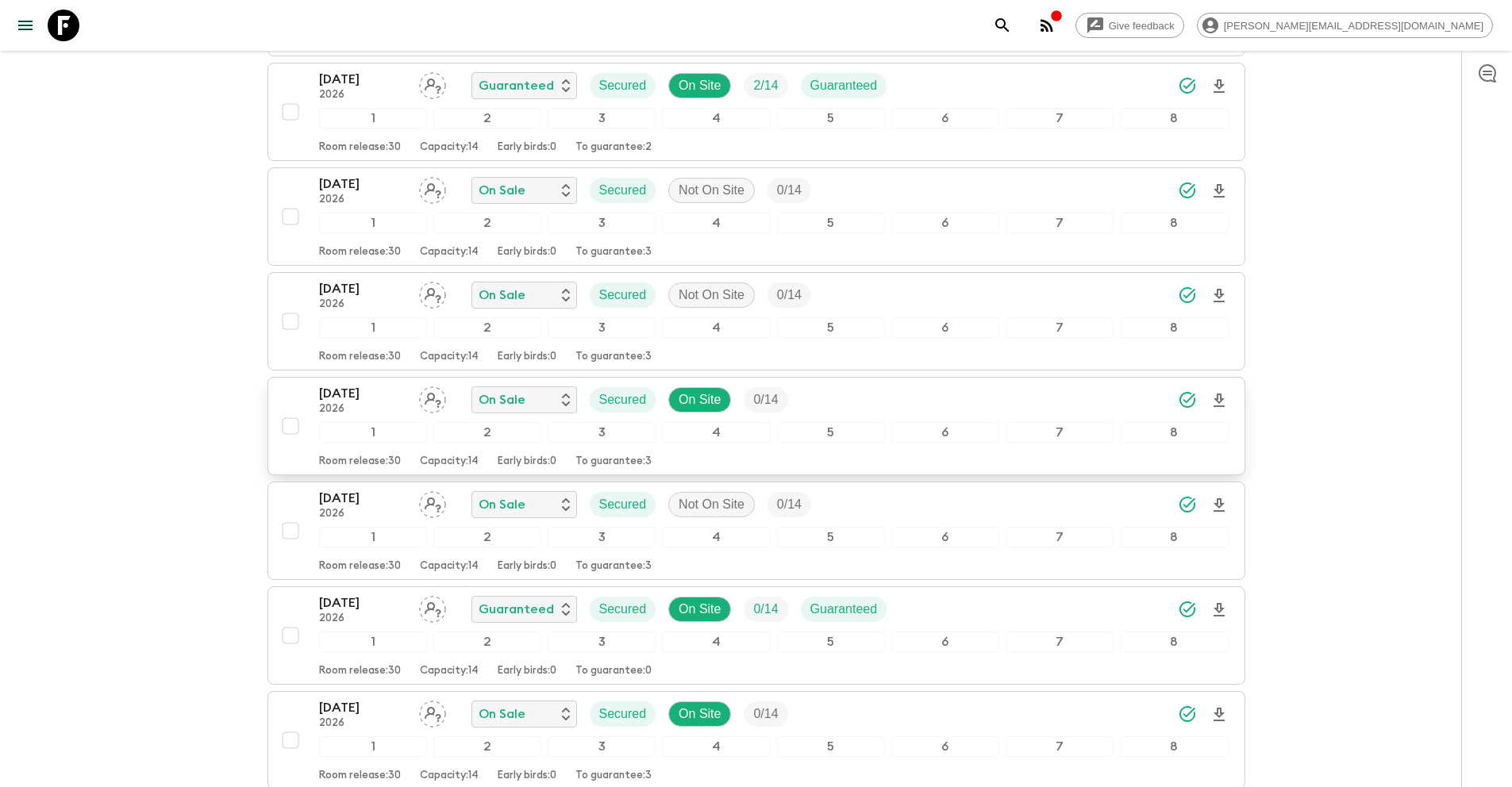
click at [290, 424] on input "checkbox" at bounding box center [290, 426] width 31 height 31
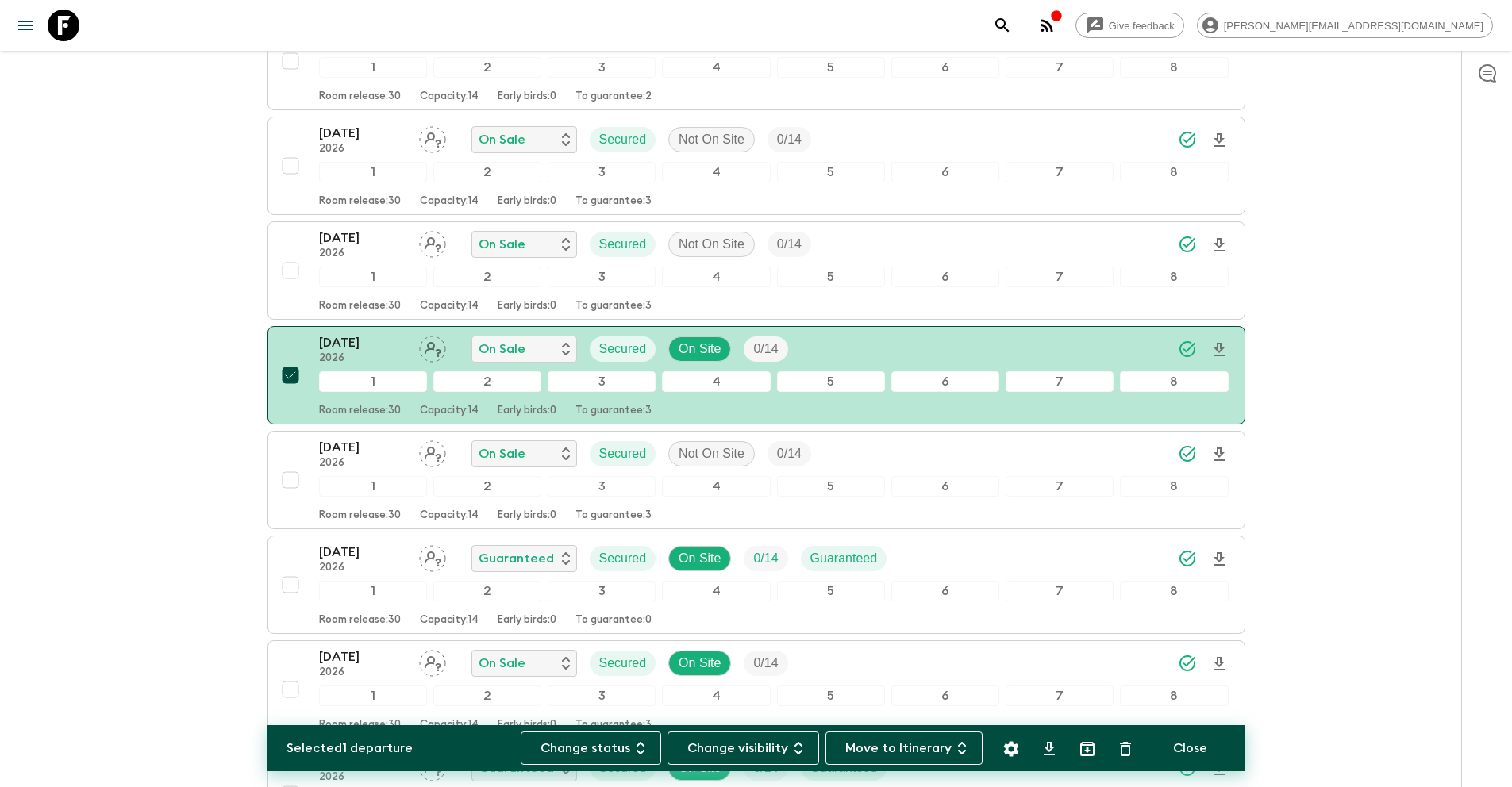
scroll to position [1477, 0]
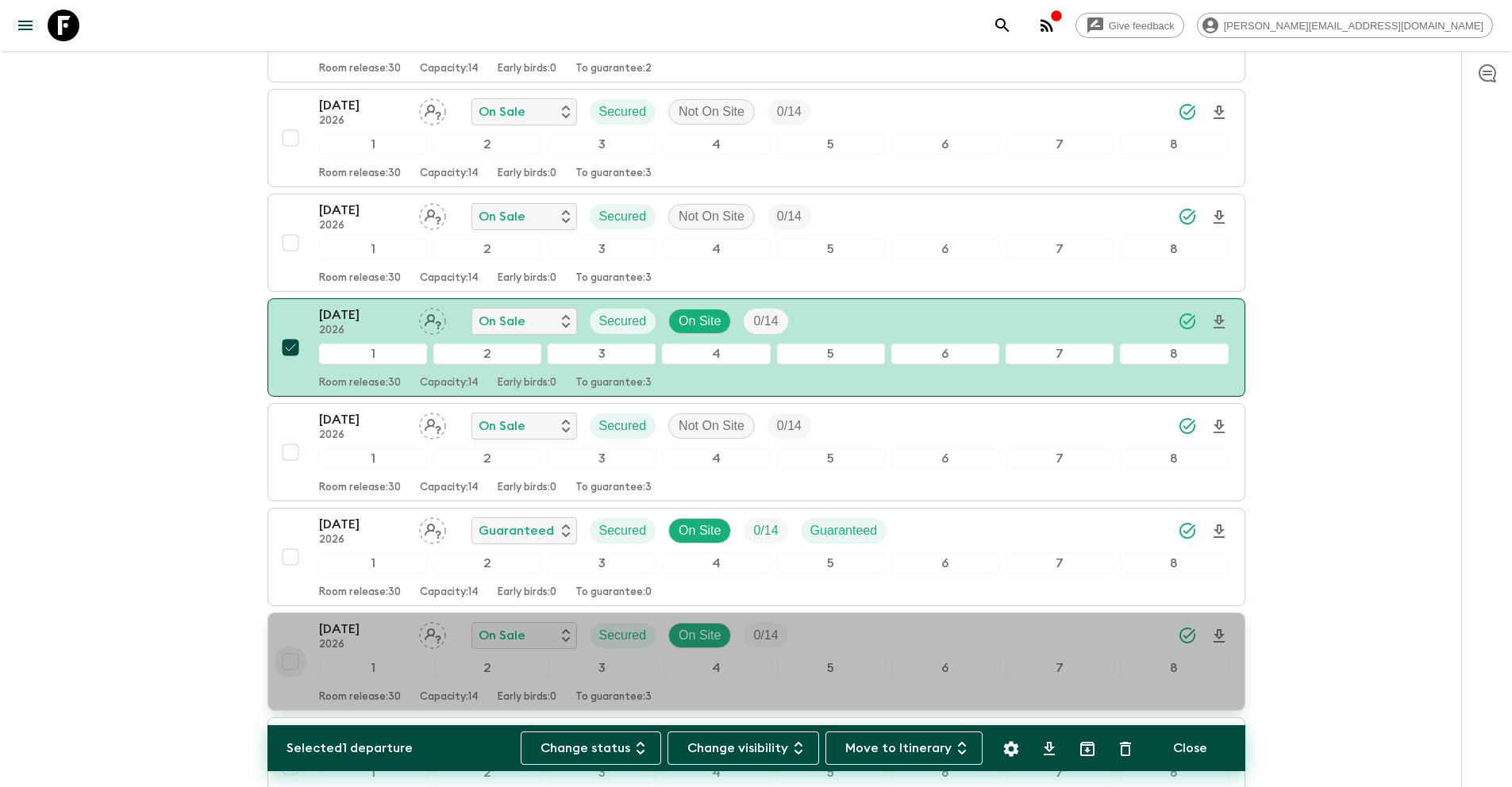
click at [294, 663] on input "checkbox" at bounding box center [290, 661] width 31 height 31
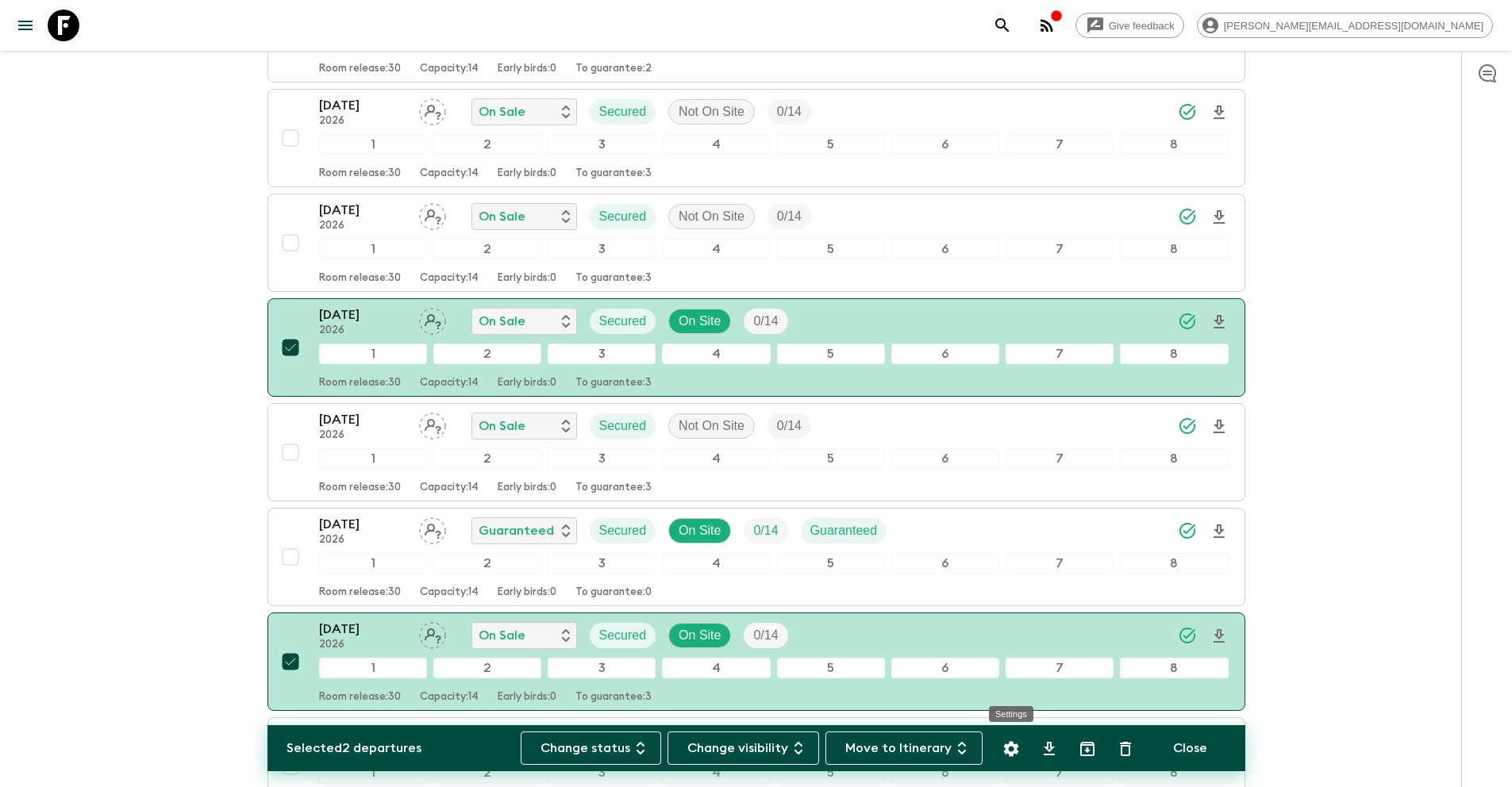
click at [1009, 746] on icon "Settings" at bounding box center [1010, 749] width 19 height 19
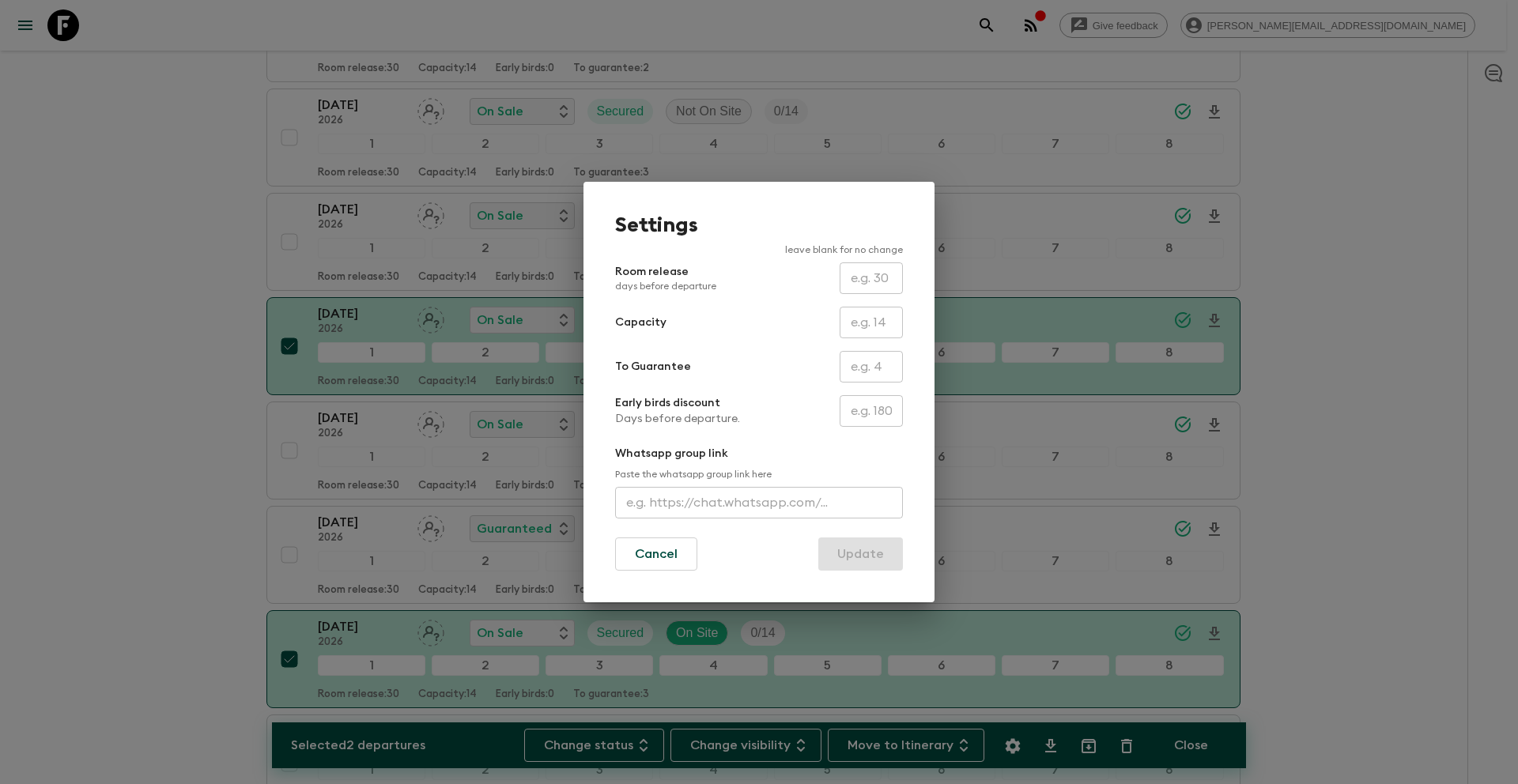
click at [866, 370] on input "text" at bounding box center [871, 366] width 63 height 31
click at [878, 562] on button "Update" at bounding box center [860, 554] width 85 height 33
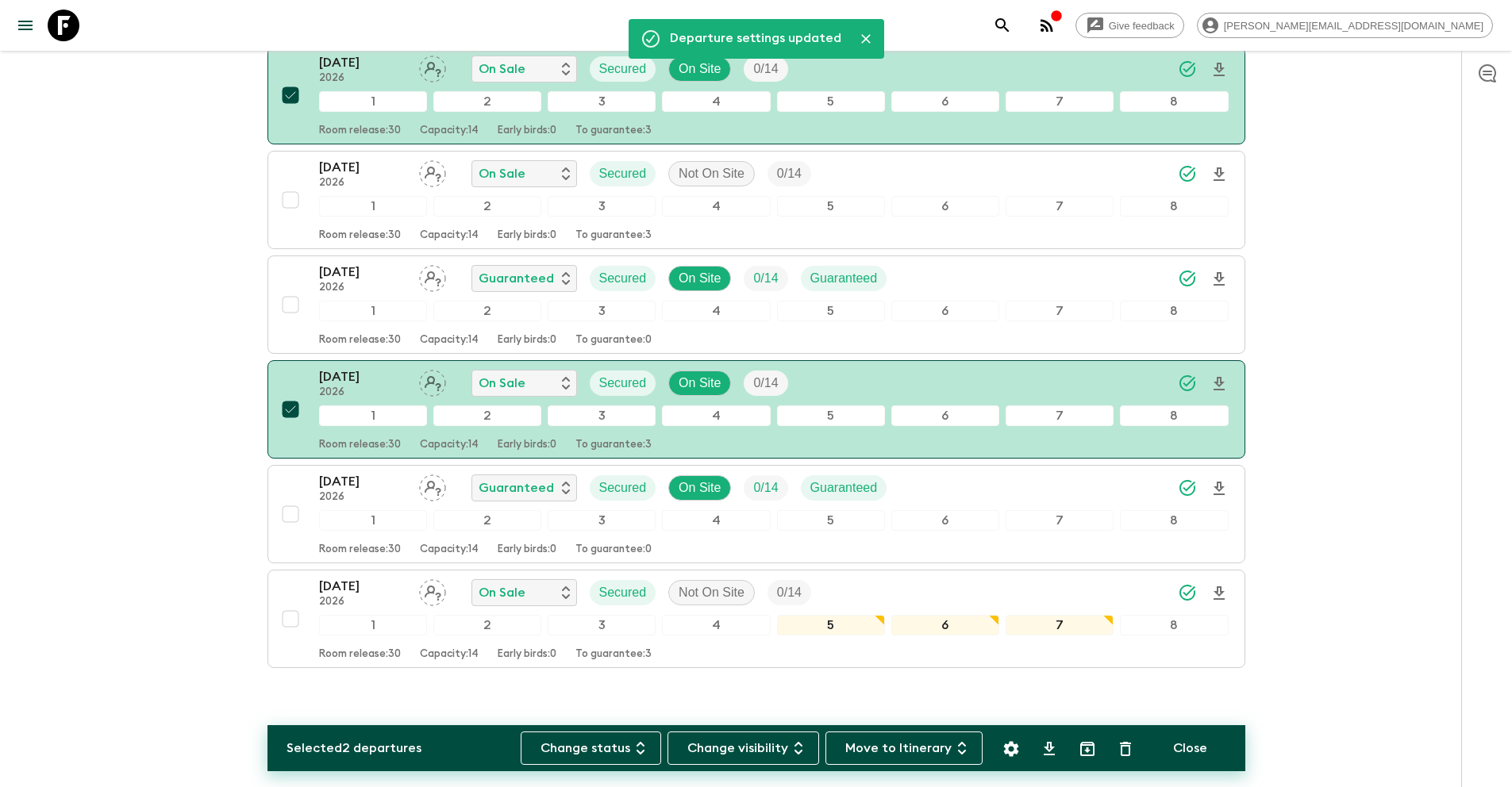
scroll to position [1734, 0]
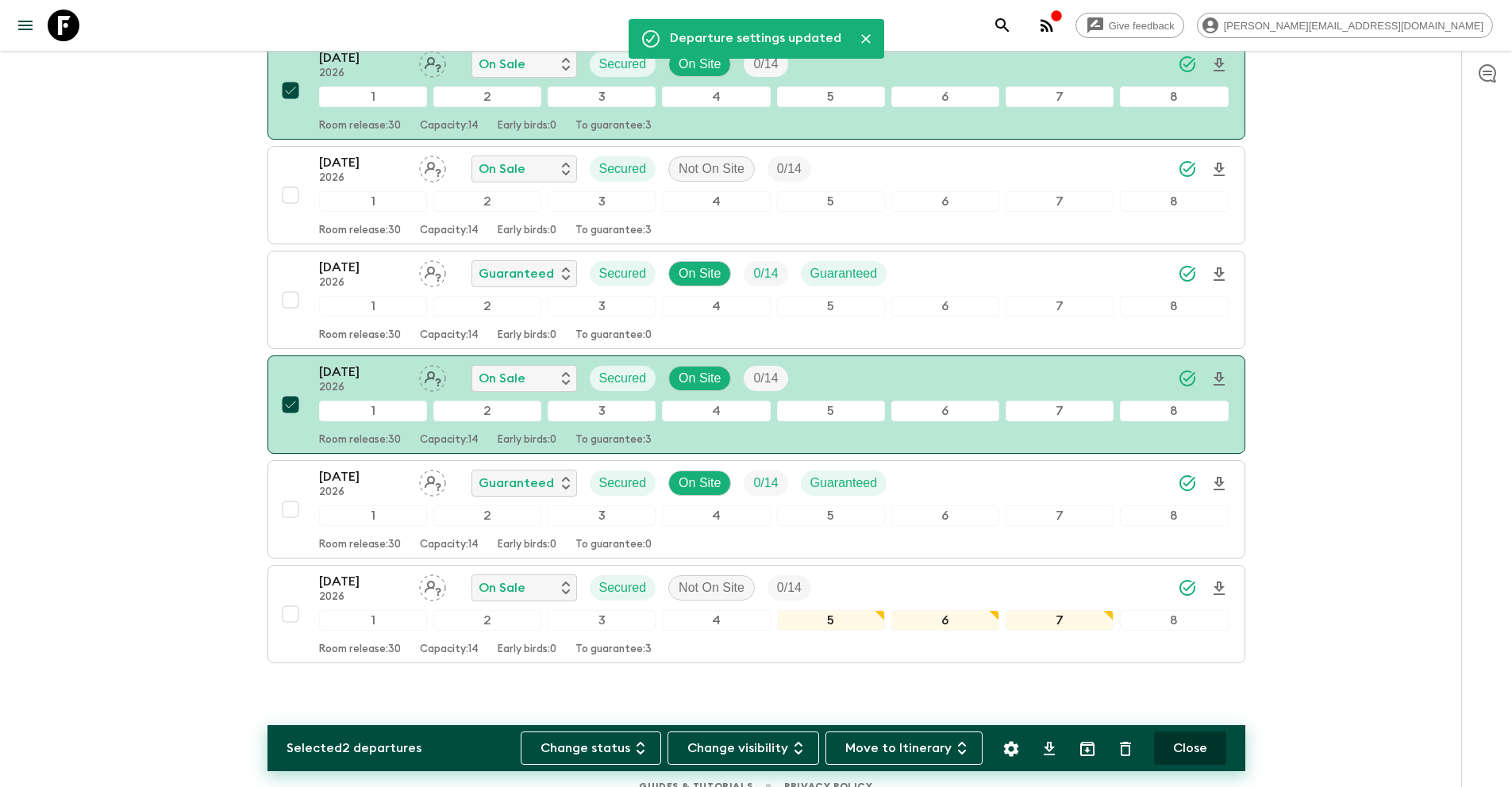
click at [1195, 745] on button "Close" at bounding box center [1190, 748] width 72 height 33
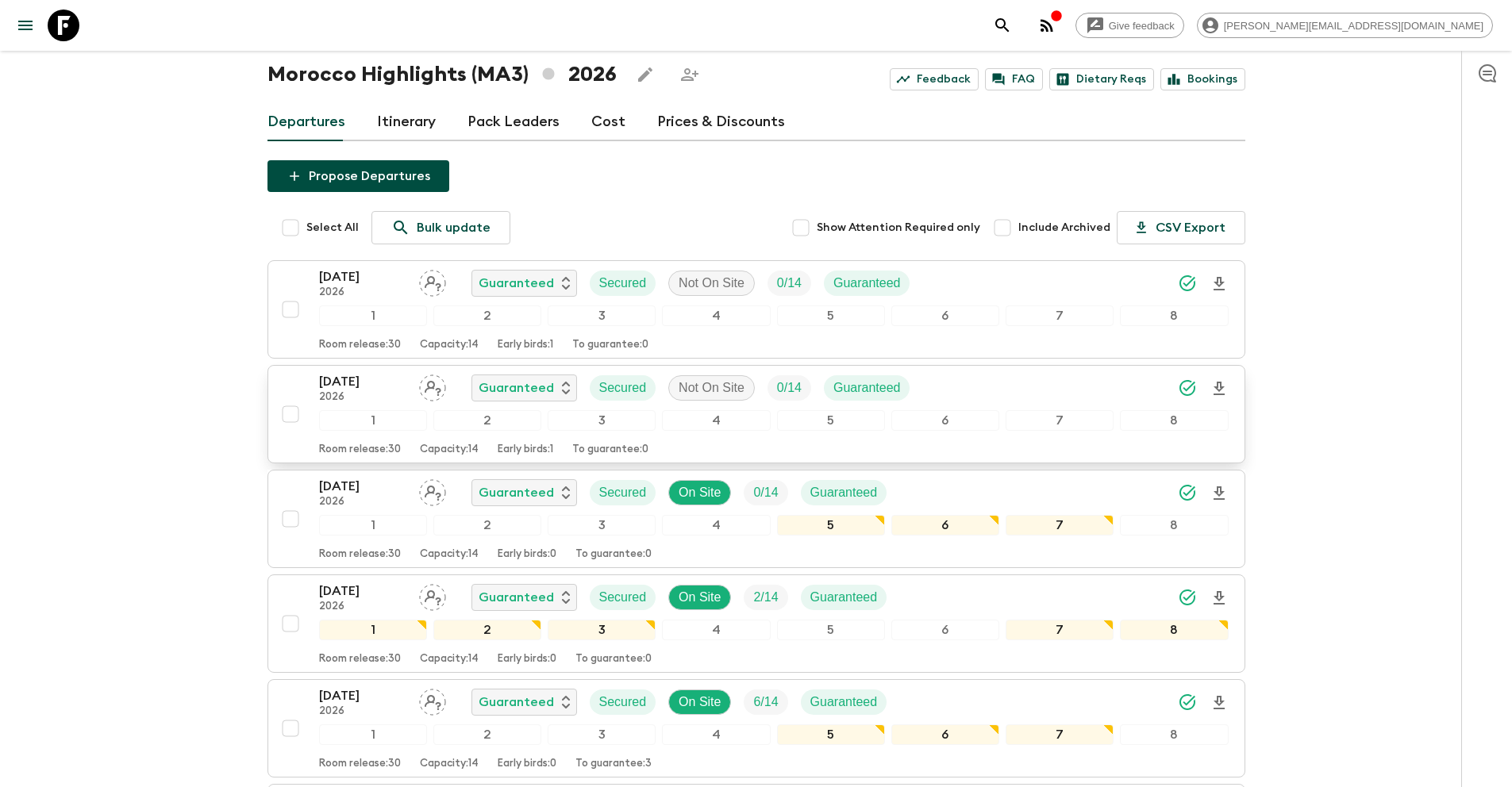
scroll to position [0, 0]
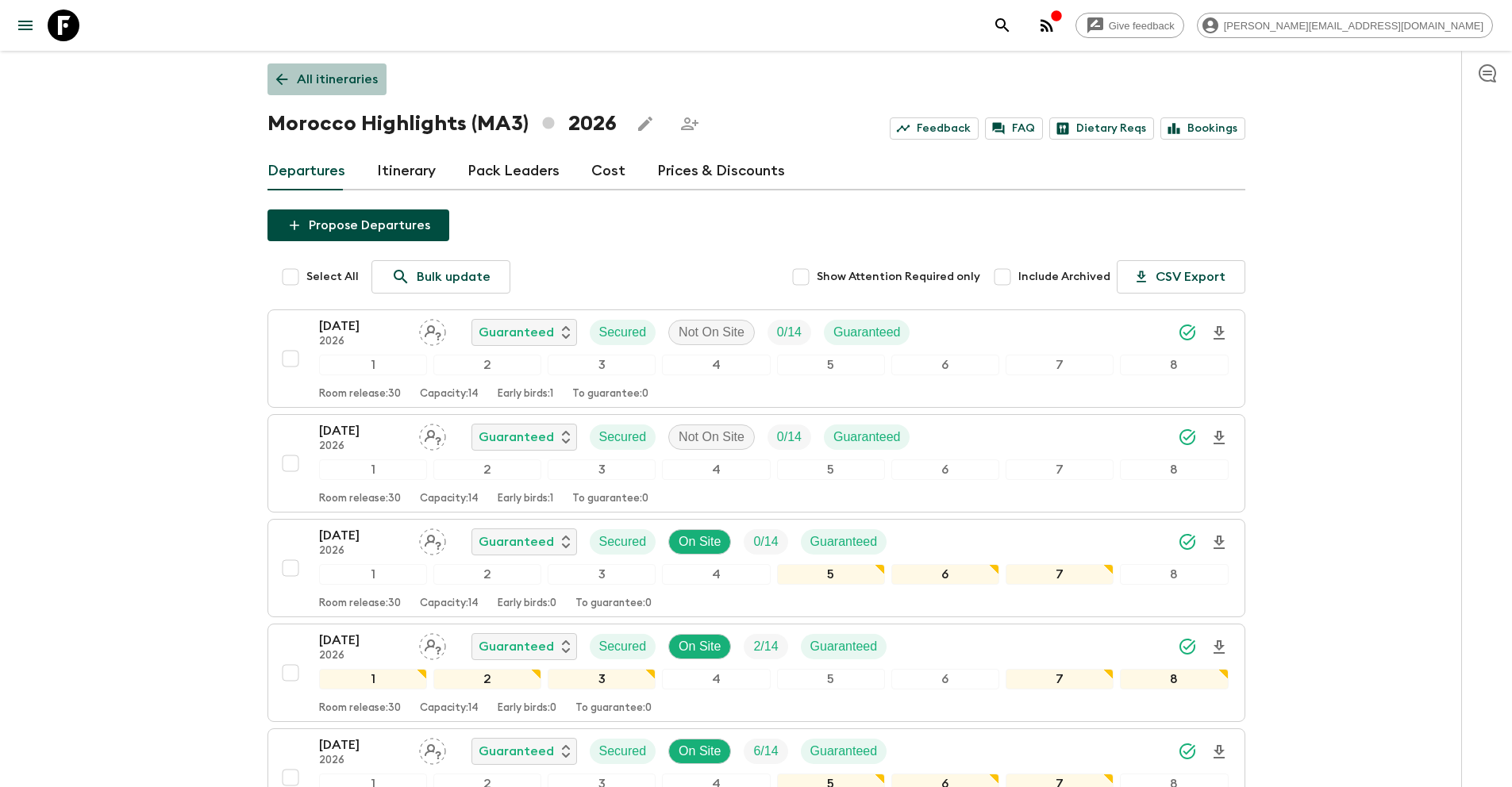
click at [328, 74] on p "All itineraries" at bounding box center [337, 79] width 81 height 19
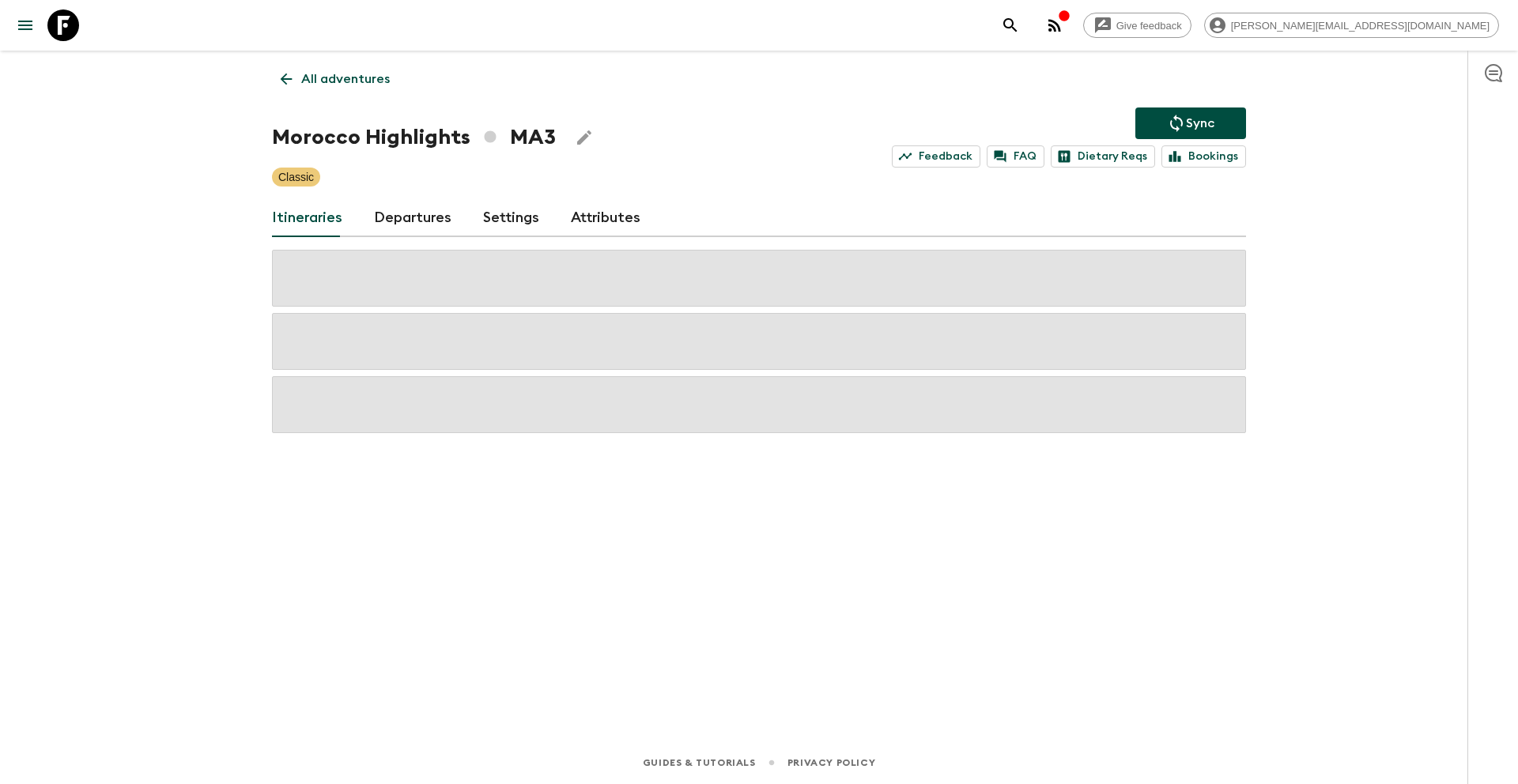
click at [1174, 124] on icon "Sync adventure departures to the booking engine" at bounding box center [1176, 123] width 19 height 19
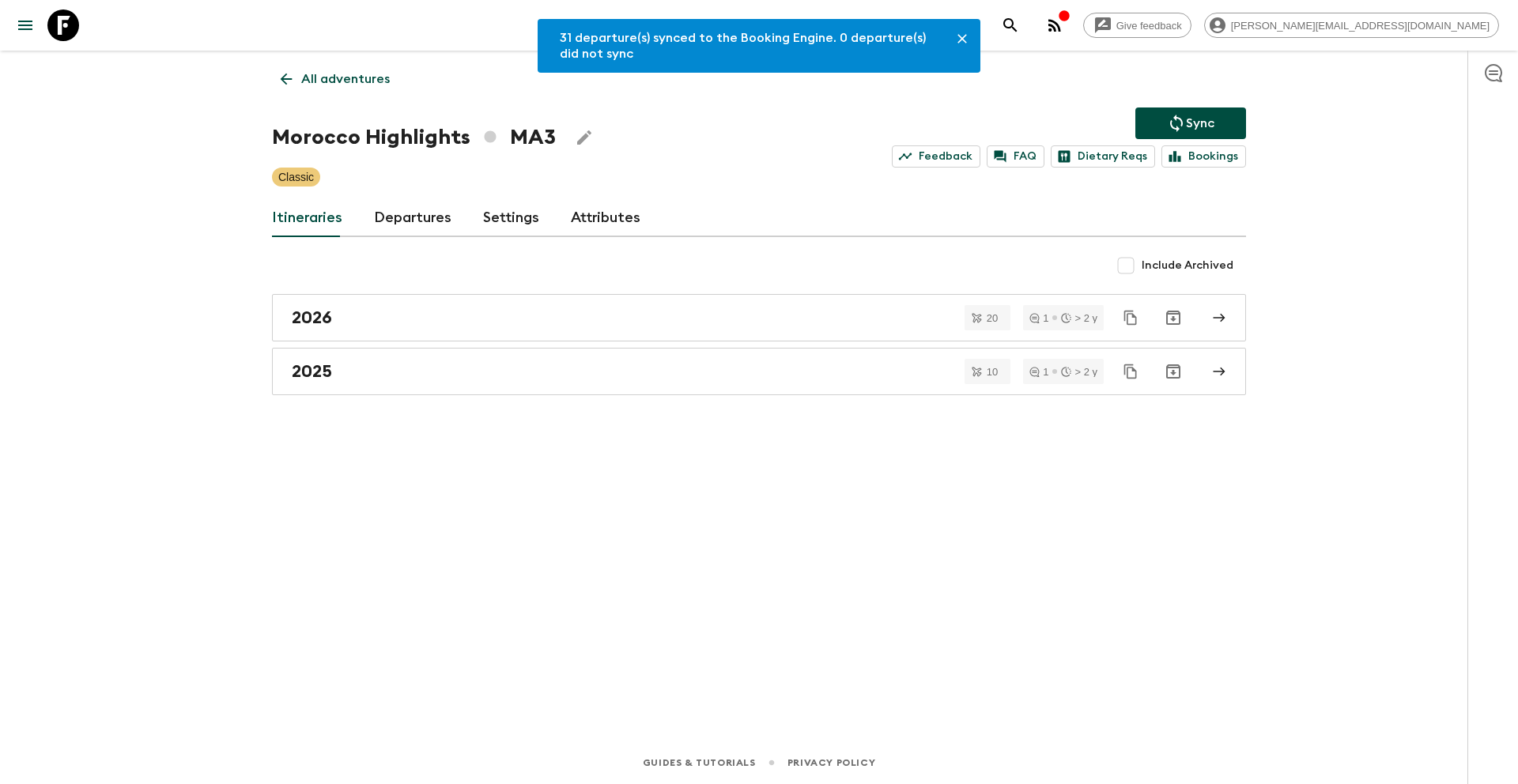
click at [361, 79] on p "All adventures" at bounding box center [346, 78] width 89 height 19
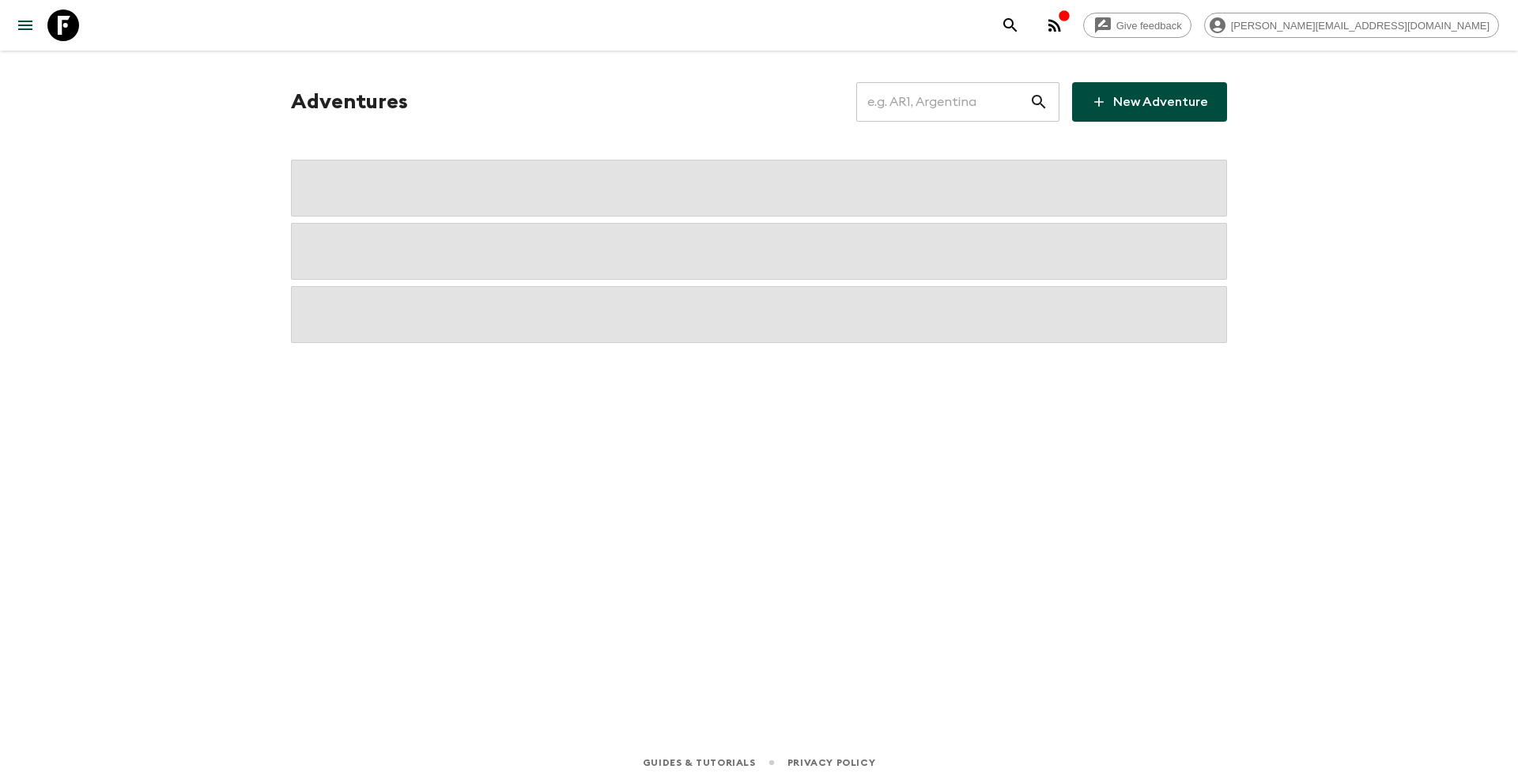
click at [992, 106] on input "text" at bounding box center [943, 102] width 173 height 44
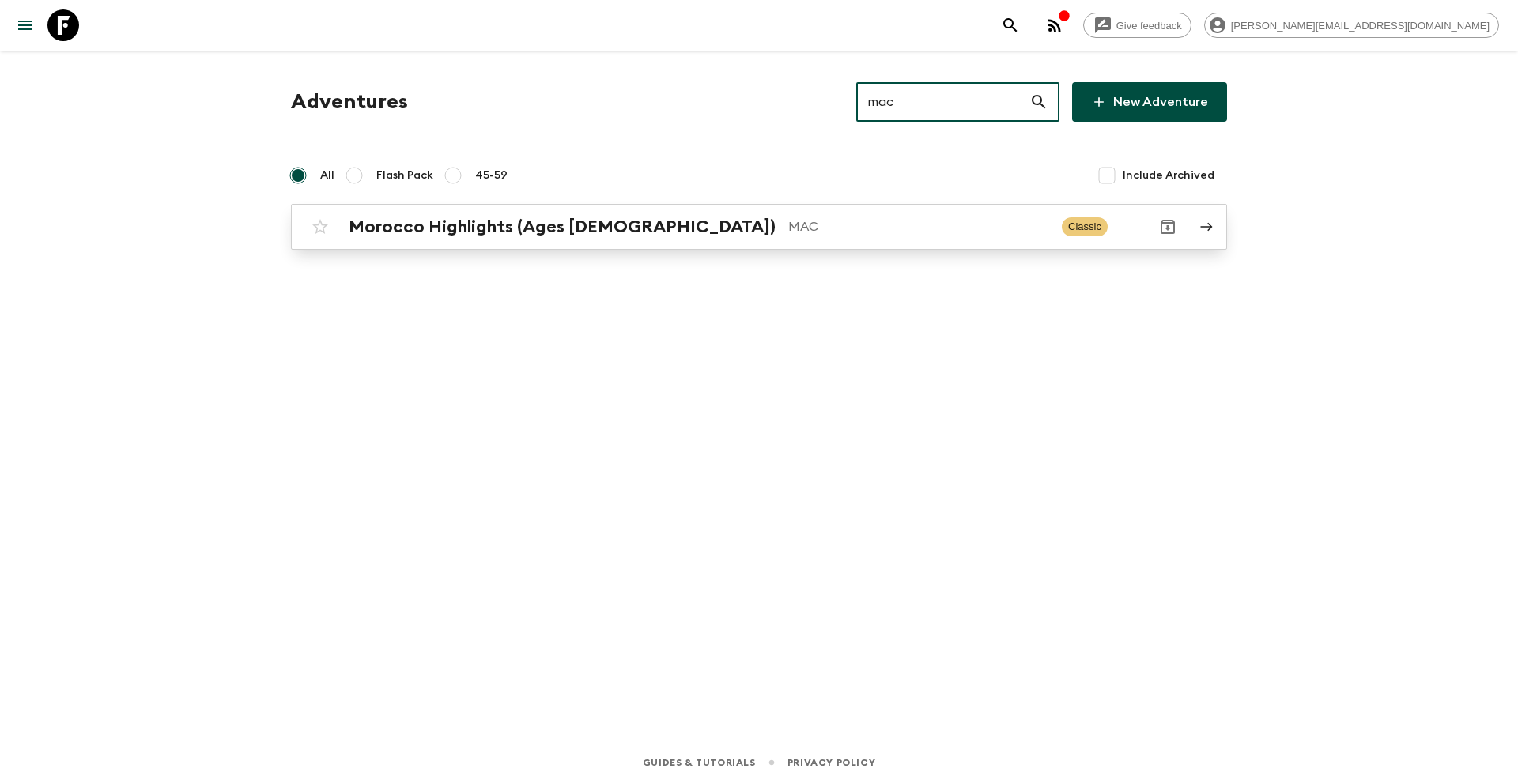
click at [788, 227] on p "MAC" at bounding box center [918, 226] width 261 height 19
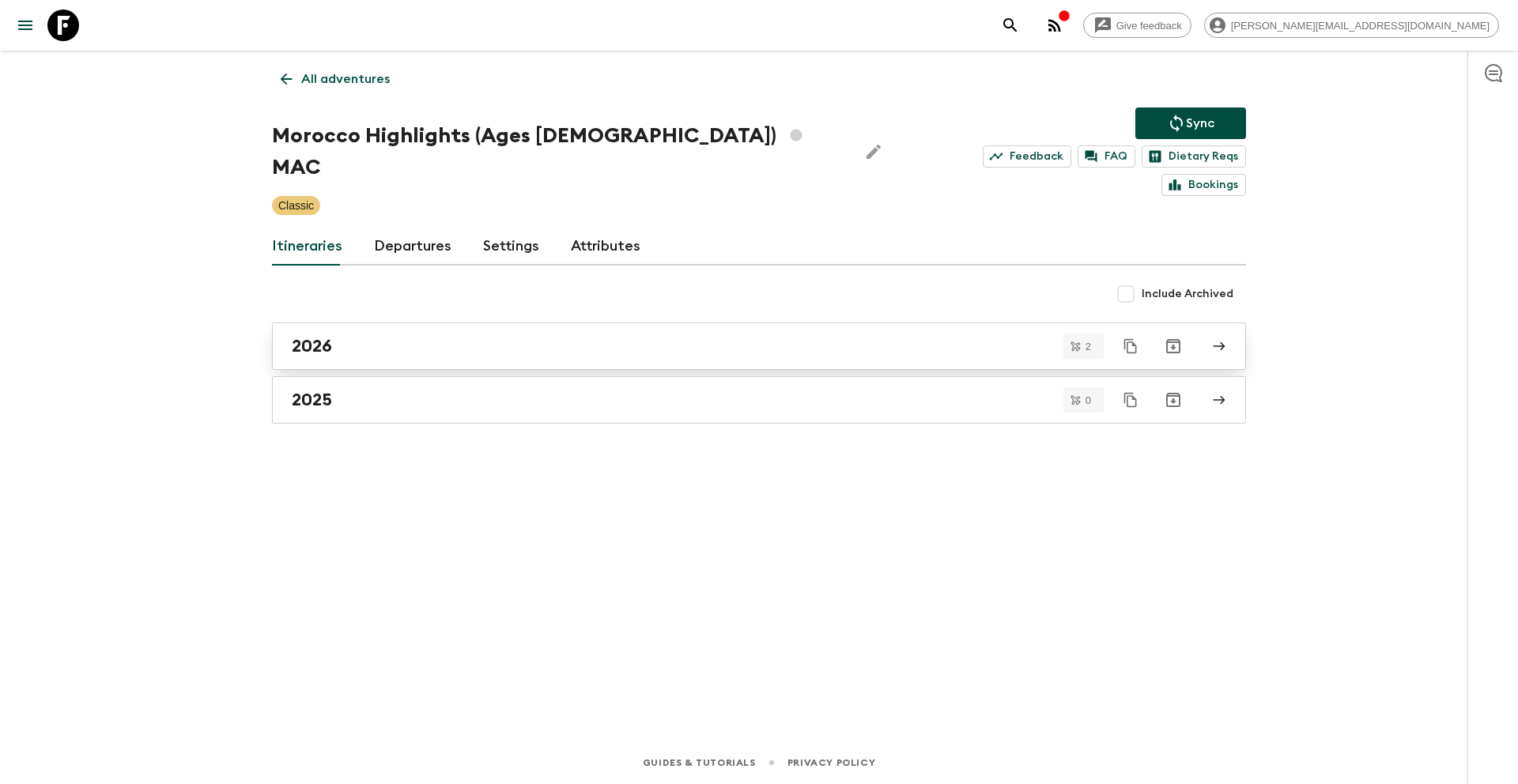
click at [413, 336] on div "2026" at bounding box center [744, 346] width 904 height 21
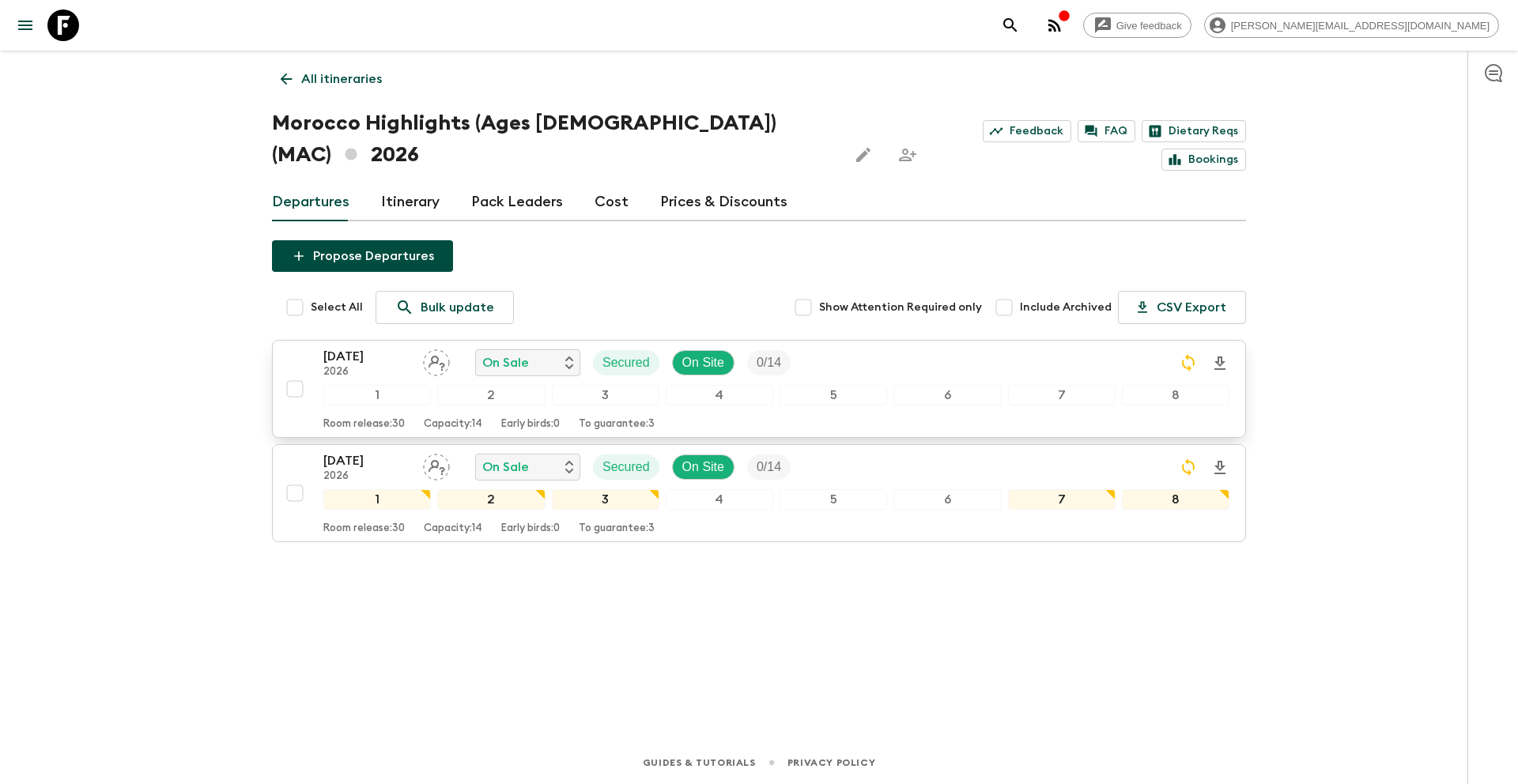
click at [293, 373] on input "checkbox" at bounding box center [295, 389] width 31 height 31
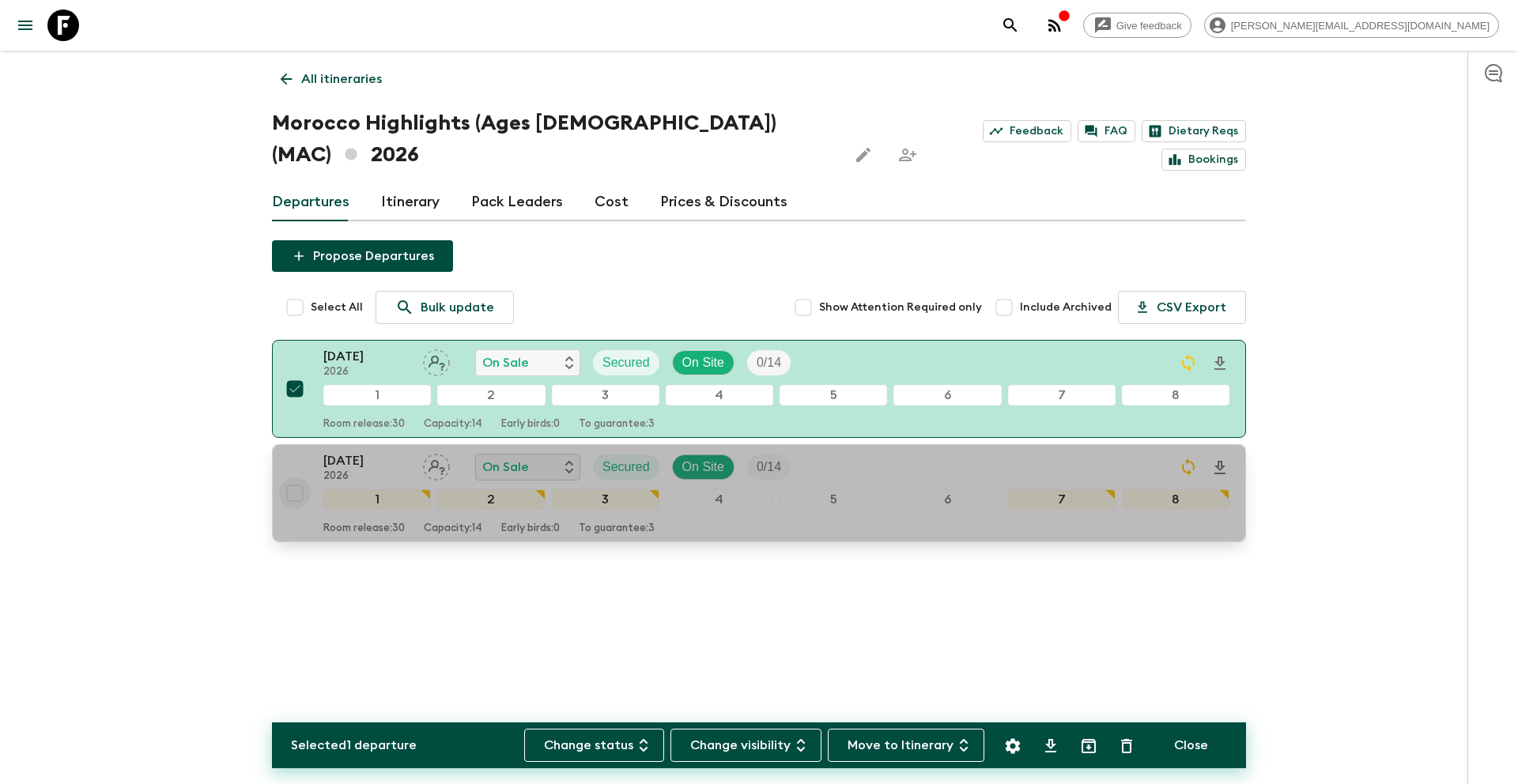
click at [291, 478] on input "checkbox" at bounding box center [295, 493] width 31 height 31
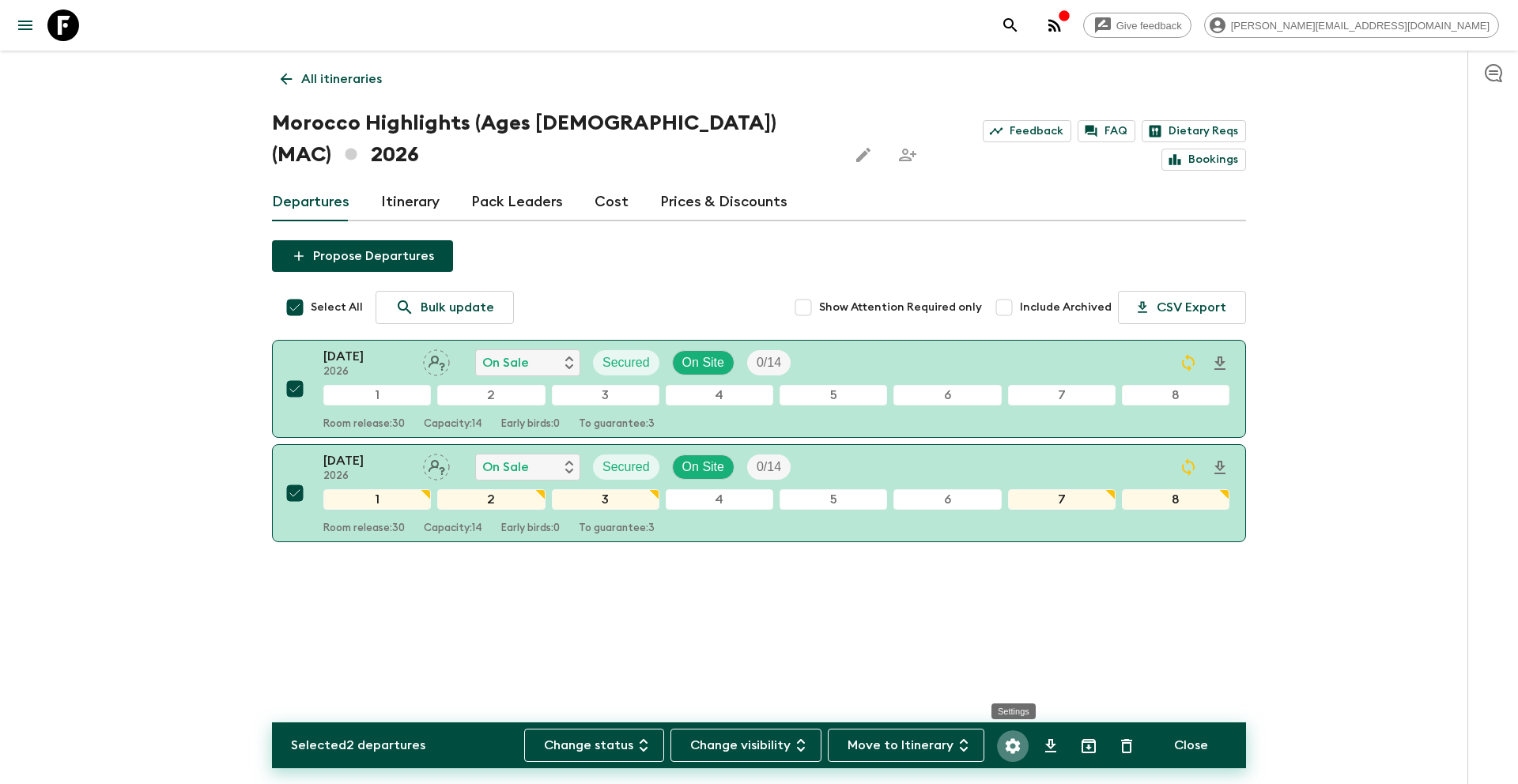
click at [1012, 747] on icon "Settings" at bounding box center [1012, 746] width 19 height 19
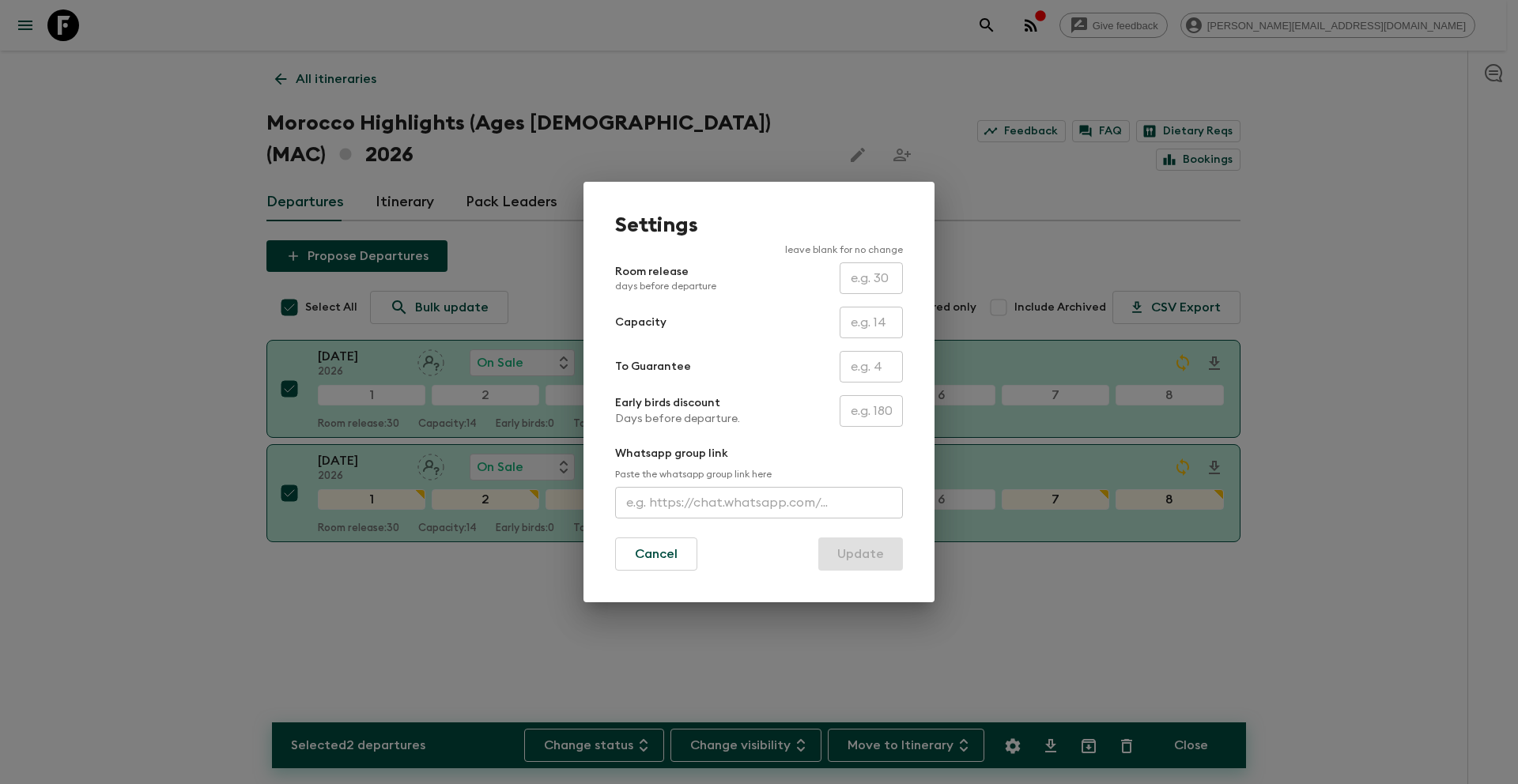
click at [865, 366] on input "text" at bounding box center [871, 366] width 63 height 31
click at [870, 559] on button "Update" at bounding box center [860, 554] width 85 height 33
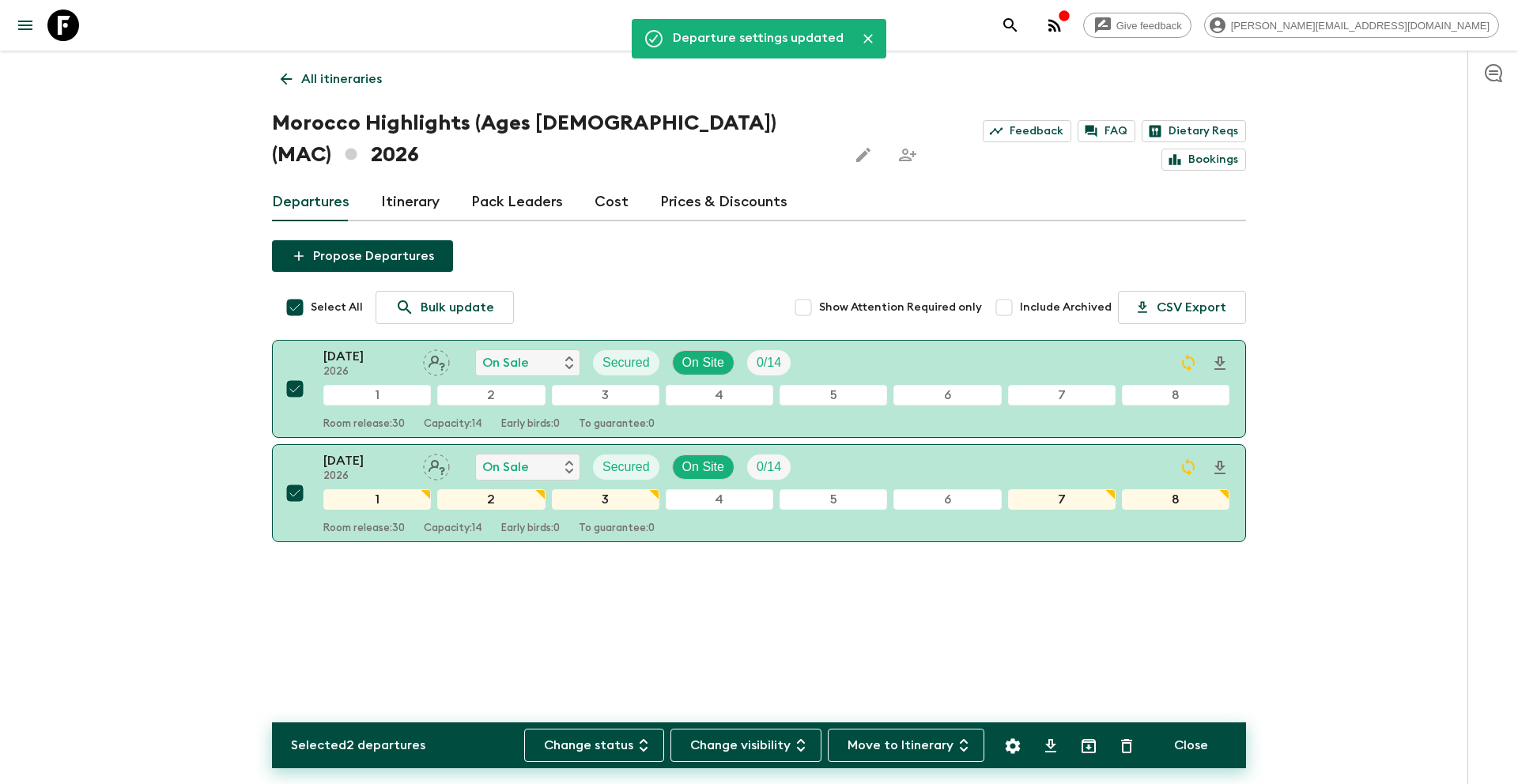
click at [370, 80] on p "All itineraries" at bounding box center [342, 78] width 81 height 19
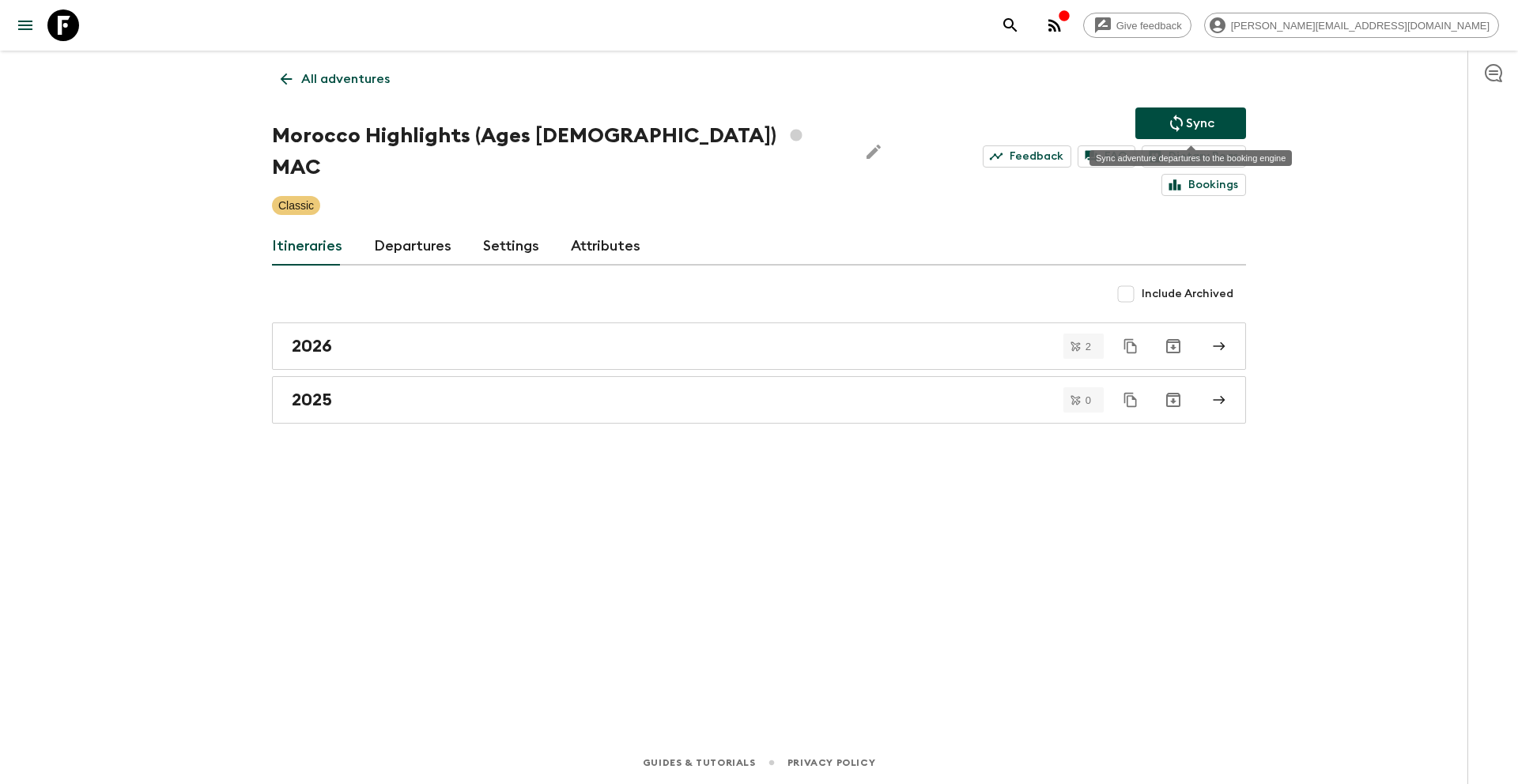
click at [1188, 116] on p "Sync" at bounding box center [1200, 123] width 29 height 19
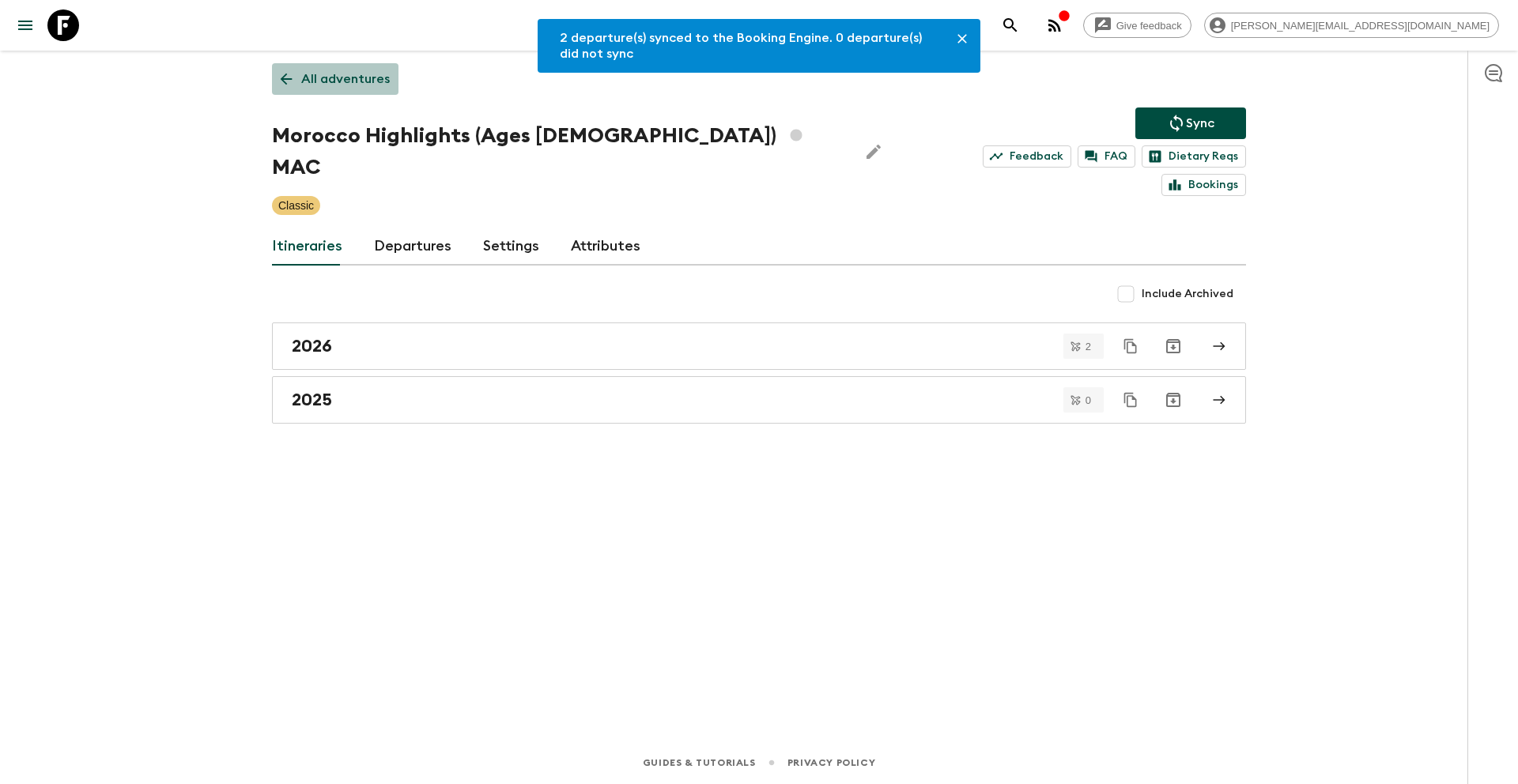
click at [339, 72] on p "All adventures" at bounding box center [346, 78] width 89 height 19
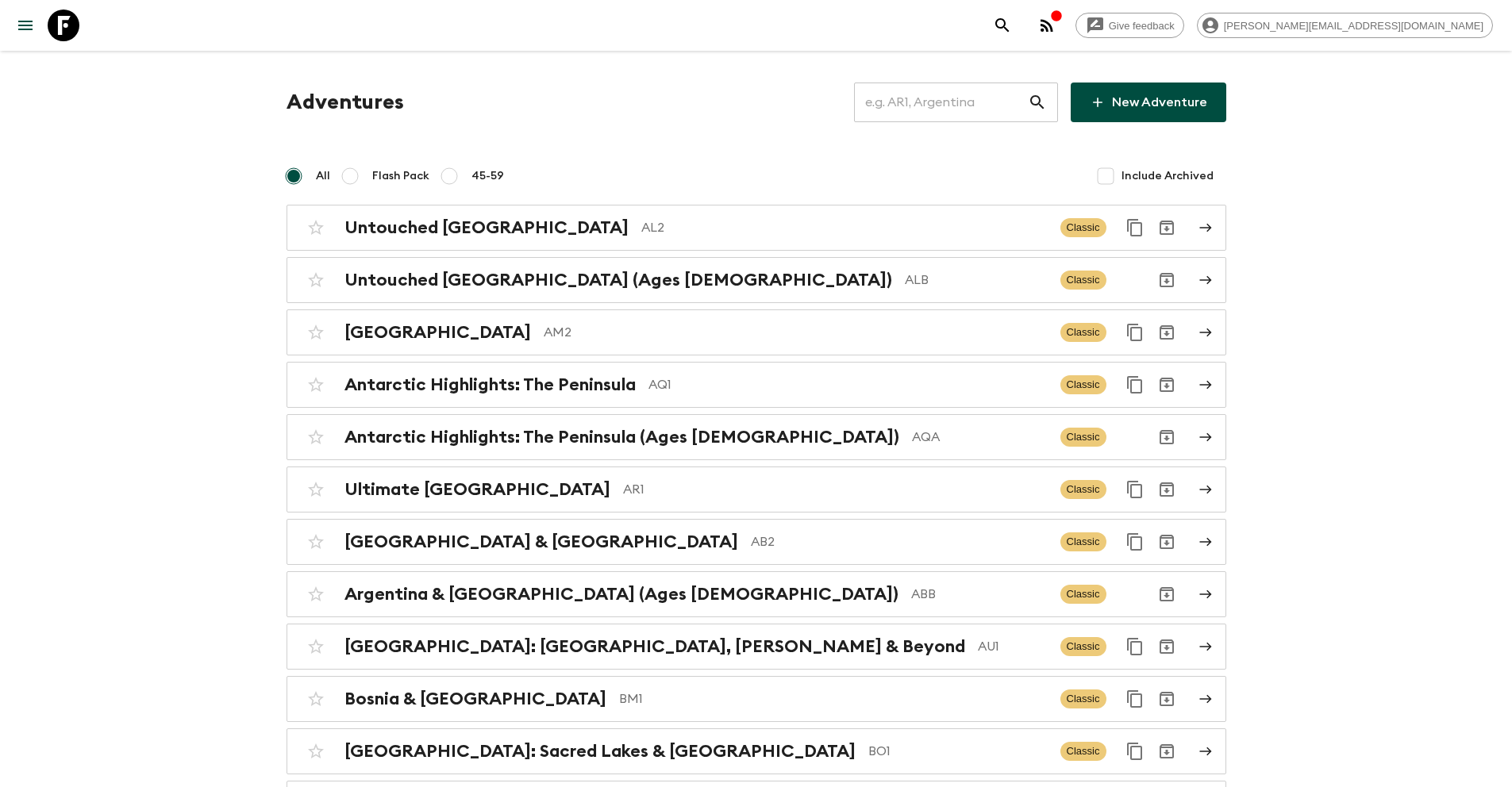
click at [925, 107] on input "text" at bounding box center [941, 103] width 174 height 45
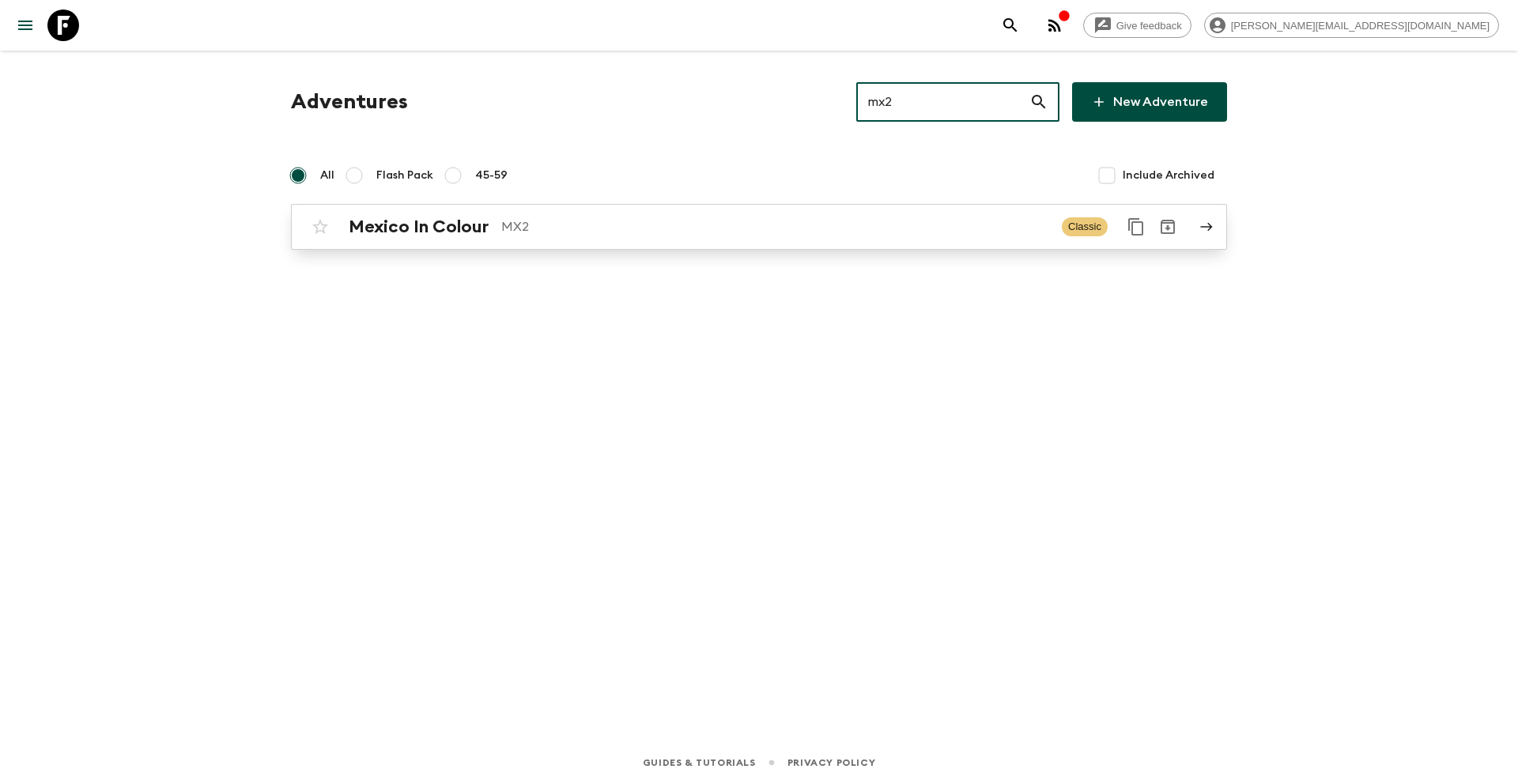
click at [695, 236] on div "Mexico In Colour MX2" at bounding box center [698, 226] width 700 height 21
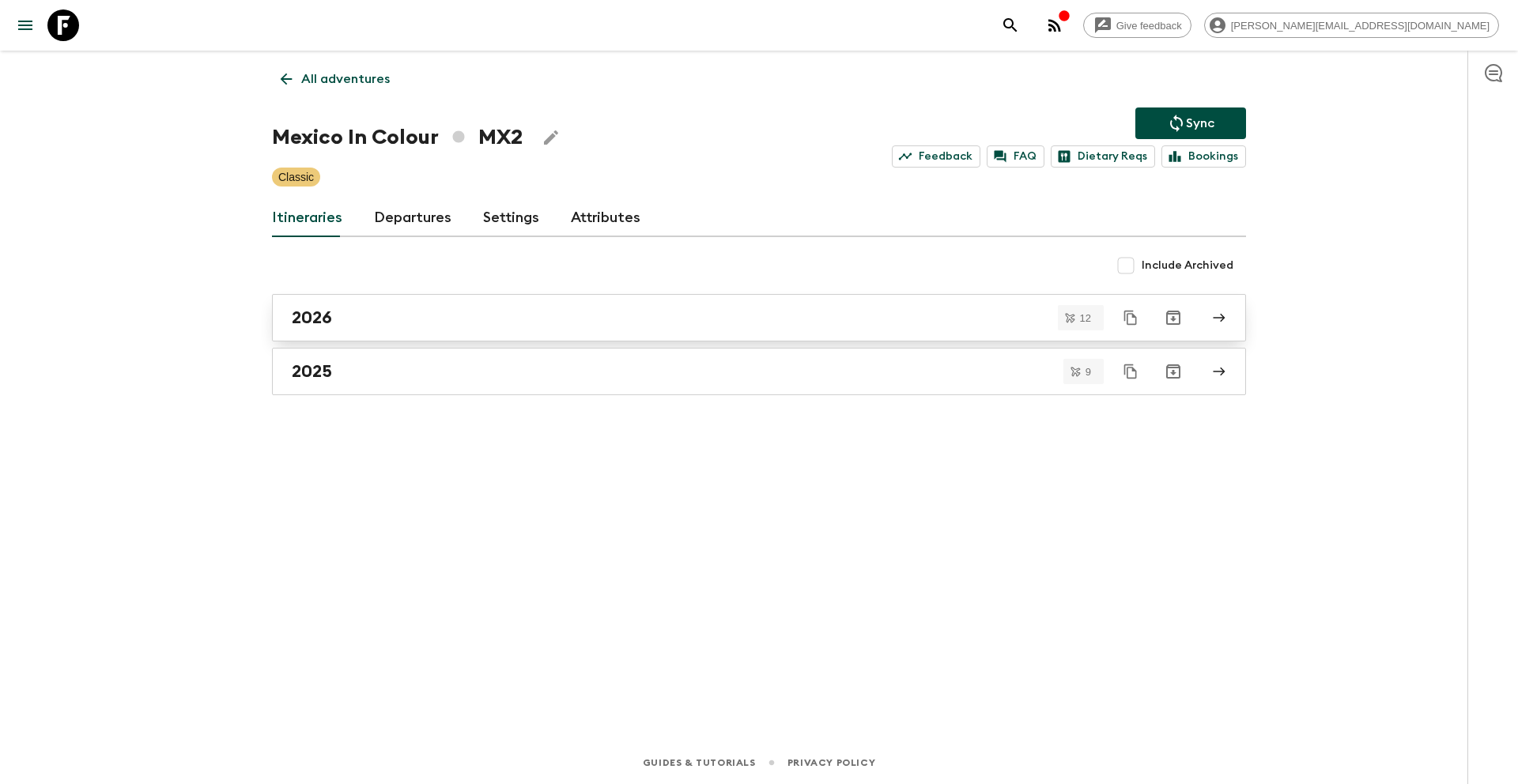
click at [404, 325] on div "2026" at bounding box center [744, 317] width 904 height 21
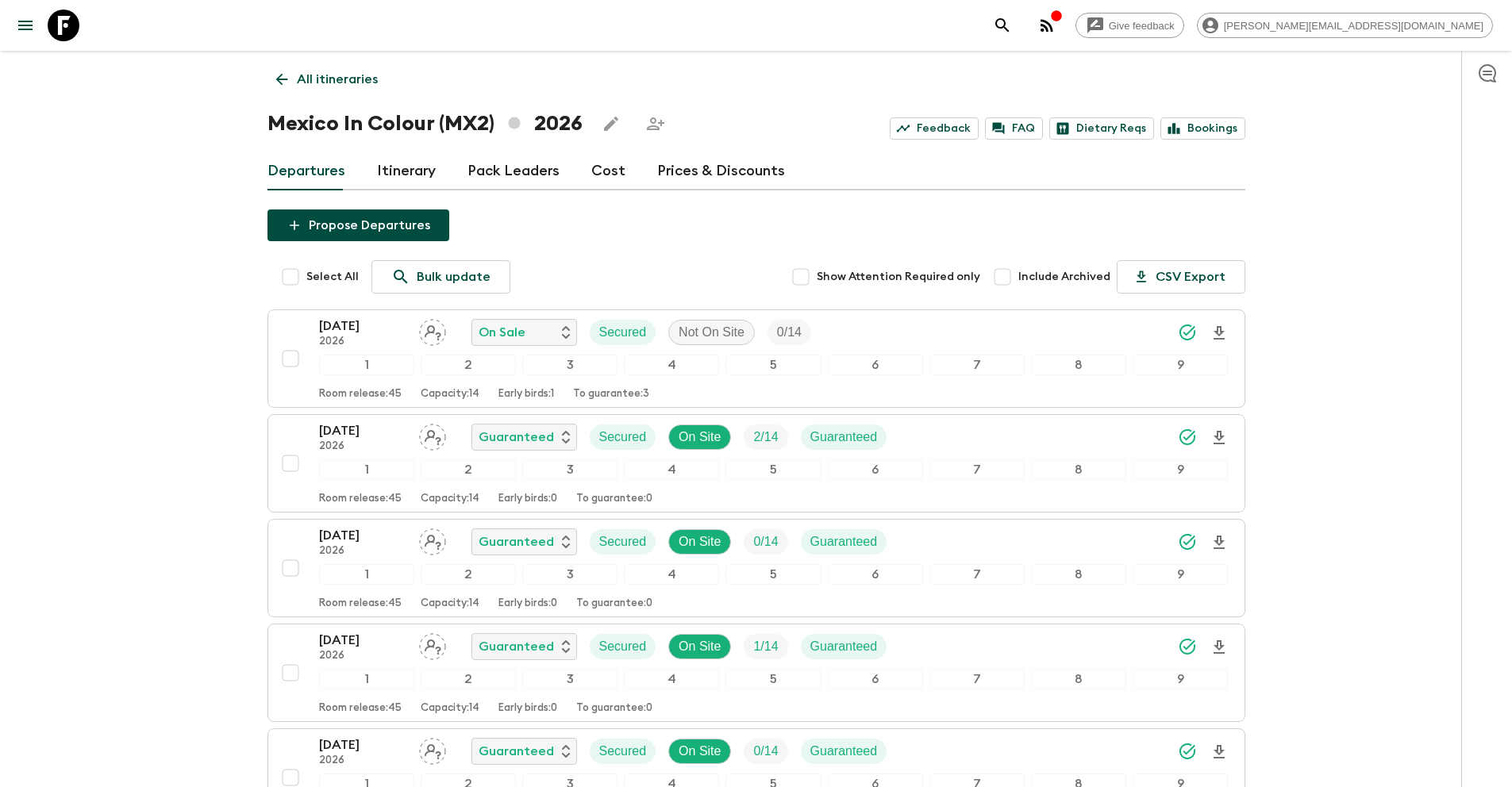
scroll to position [561, 0]
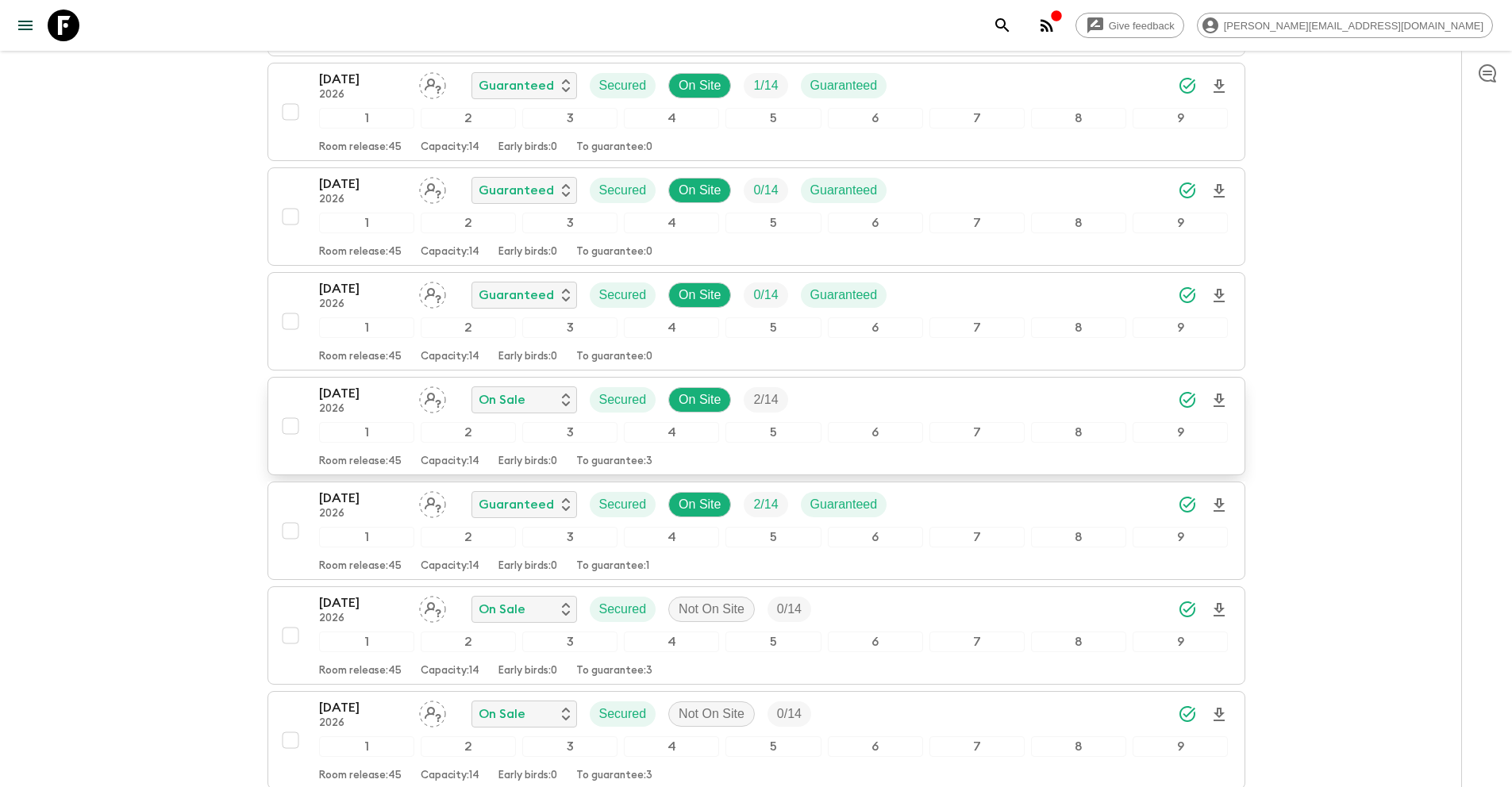
click at [289, 427] on input "checkbox" at bounding box center [290, 426] width 31 height 31
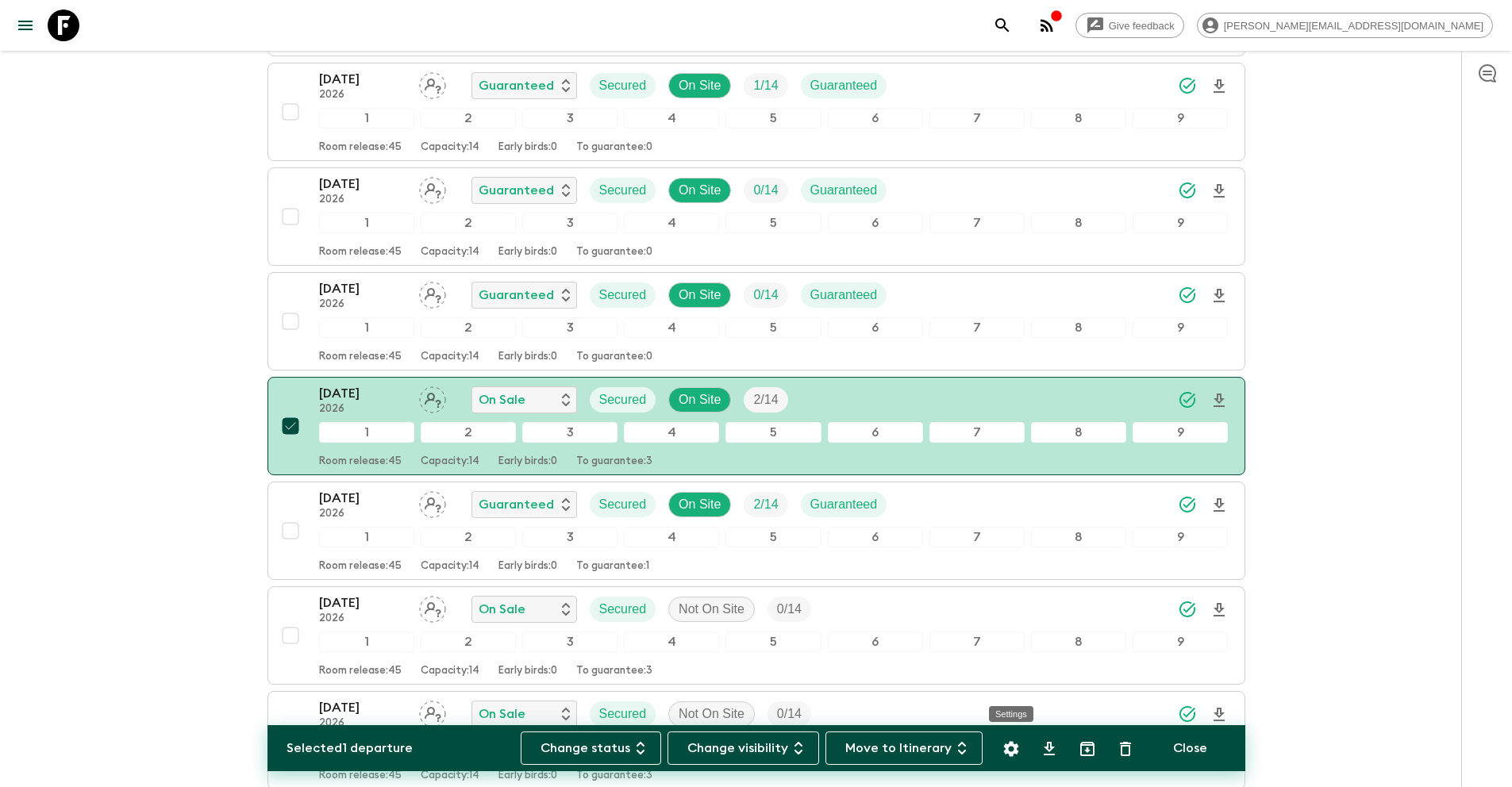
click at [1006, 747] on icon "Settings" at bounding box center [1010, 749] width 15 height 15
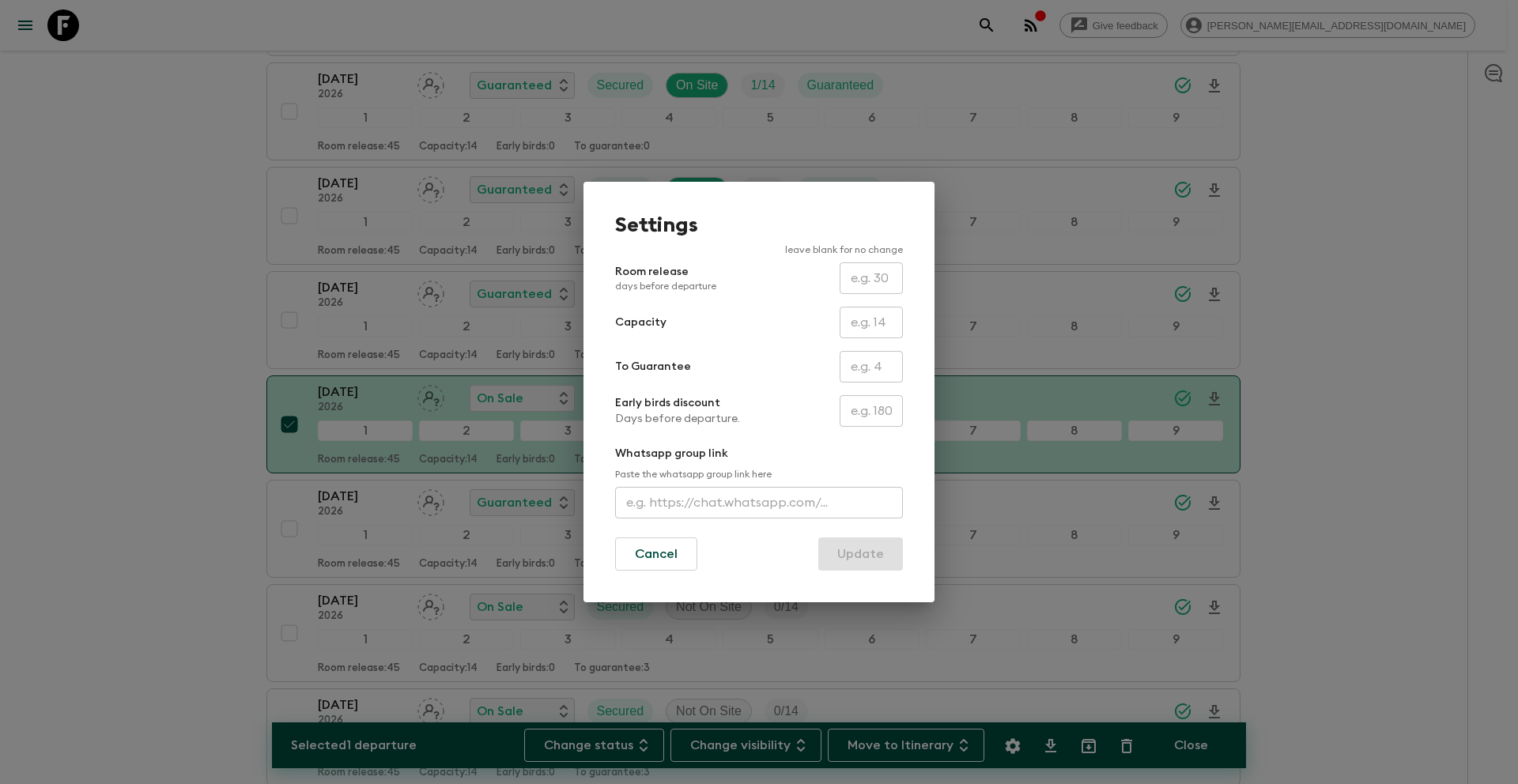
click at [877, 368] on input "text" at bounding box center [871, 366] width 63 height 31
click at [873, 545] on button "Update" at bounding box center [860, 554] width 85 height 33
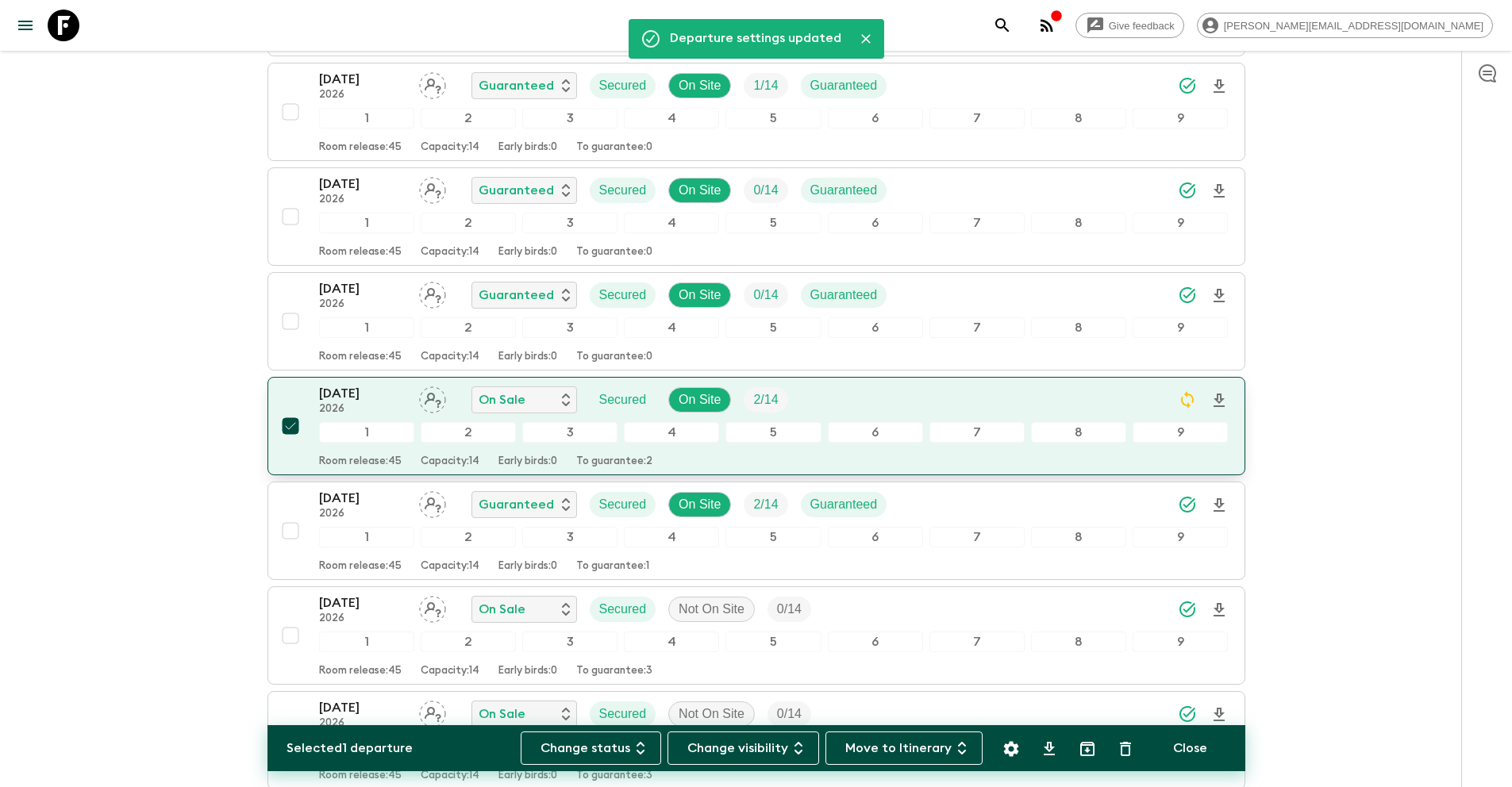
click at [289, 430] on input "checkbox" at bounding box center [290, 426] width 31 height 31
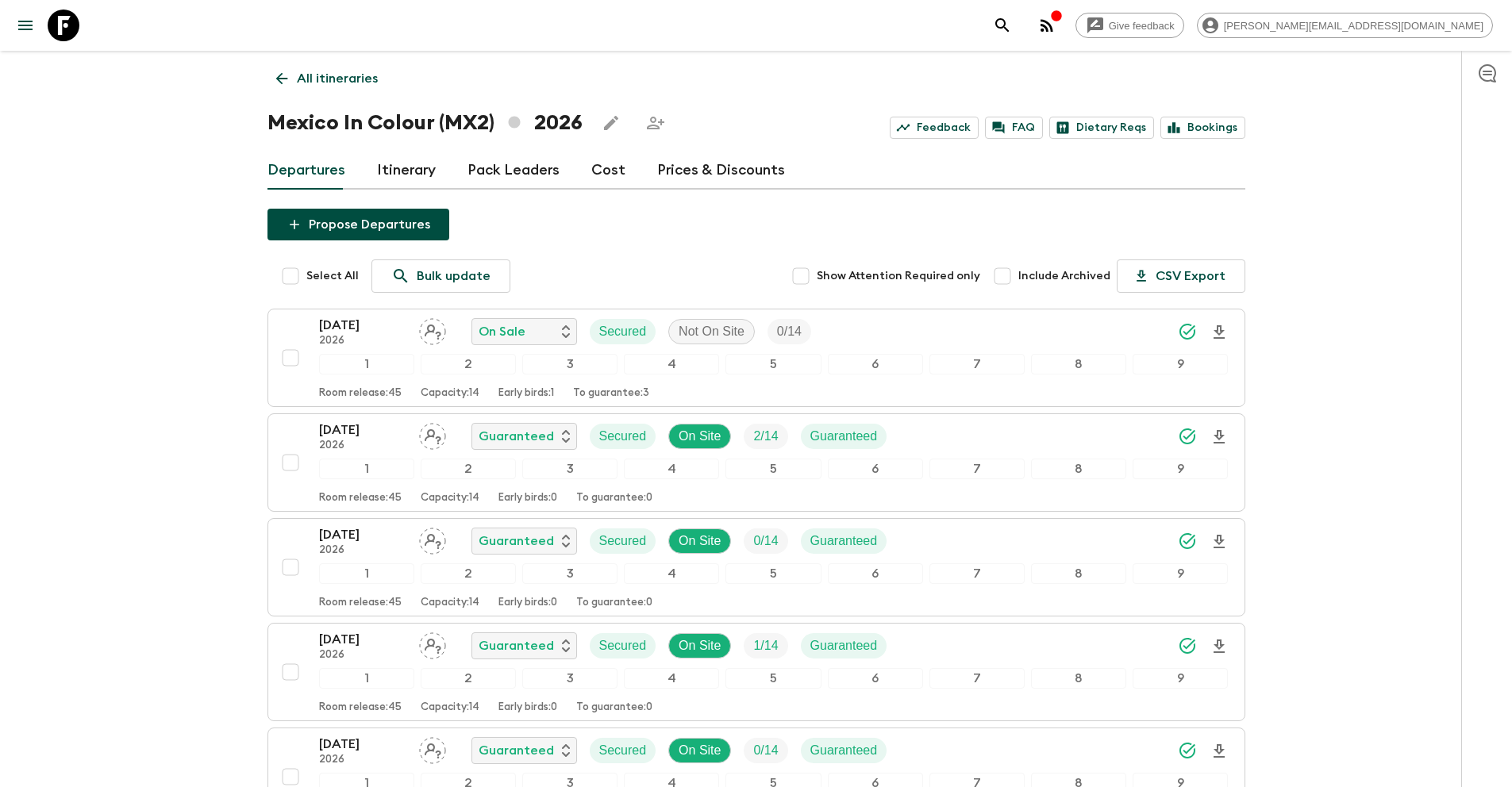
scroll to position [0, 0]
drag, startPoint x: 341, startPoint y: 79, endPoint x: 399, endPoint y: 82, distance: 58.1
click at [341, 79] on p "All itineraries" at bounding box center [337, 79] width 81 height 19
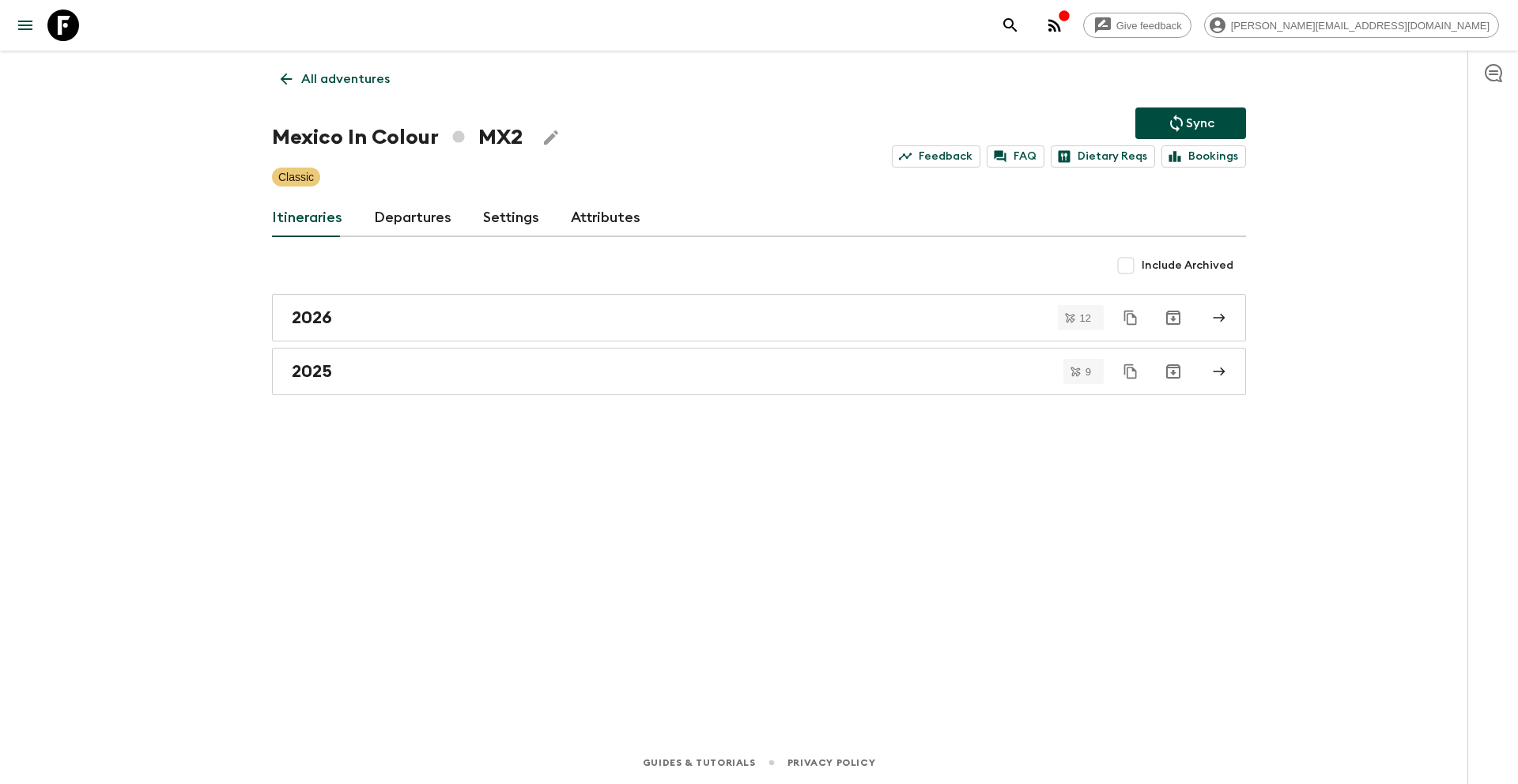
click at [1193, 125] on p "Sync" at bounding box center [1200, 123] width 29 height 19
click at [325, 79] on p "All adventures" at bounding box center [346, 78] width 89 height 19
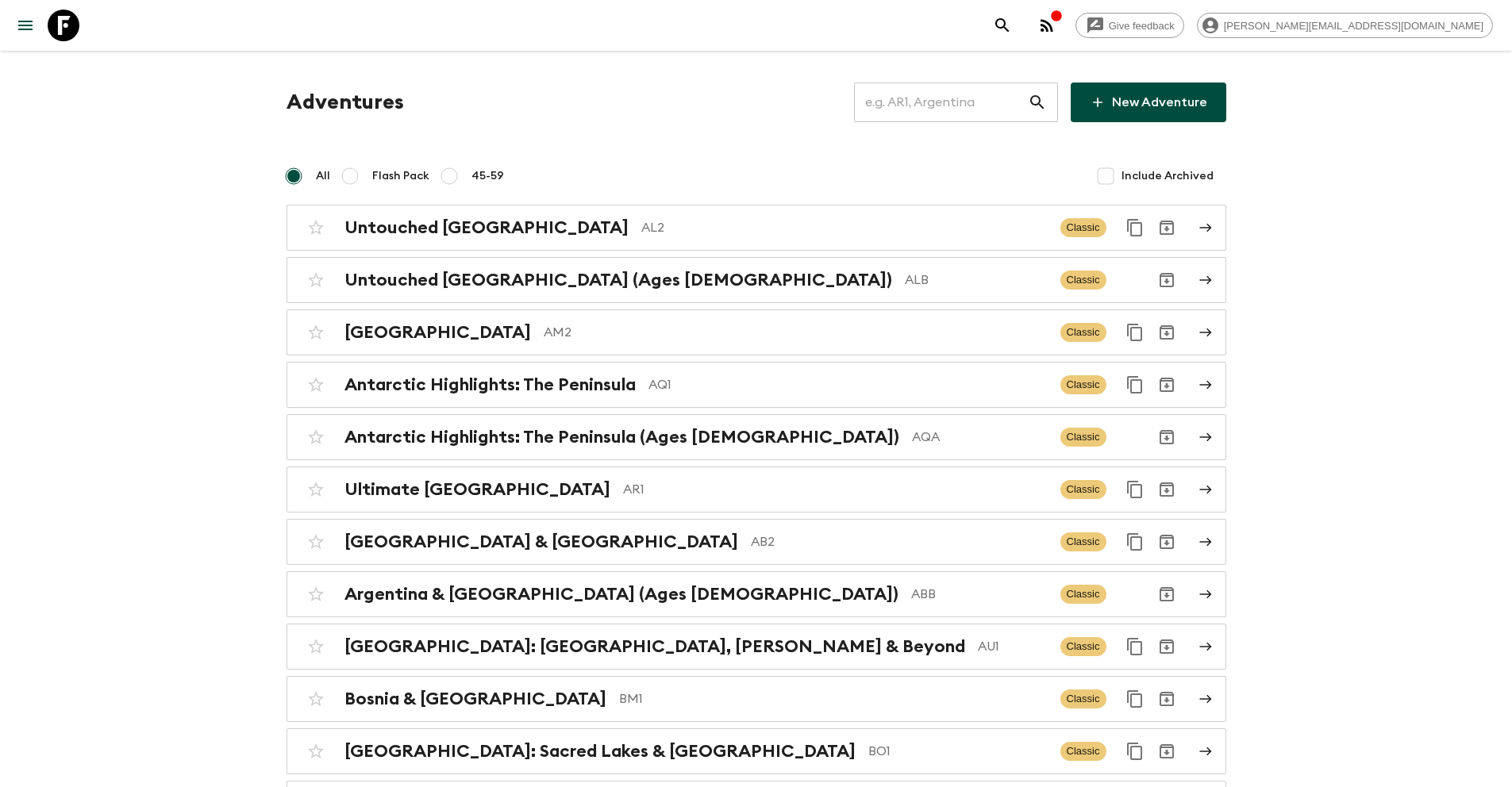
click at [929, 107] on input "text" at bounding box center [941, 103] width 174 height 45
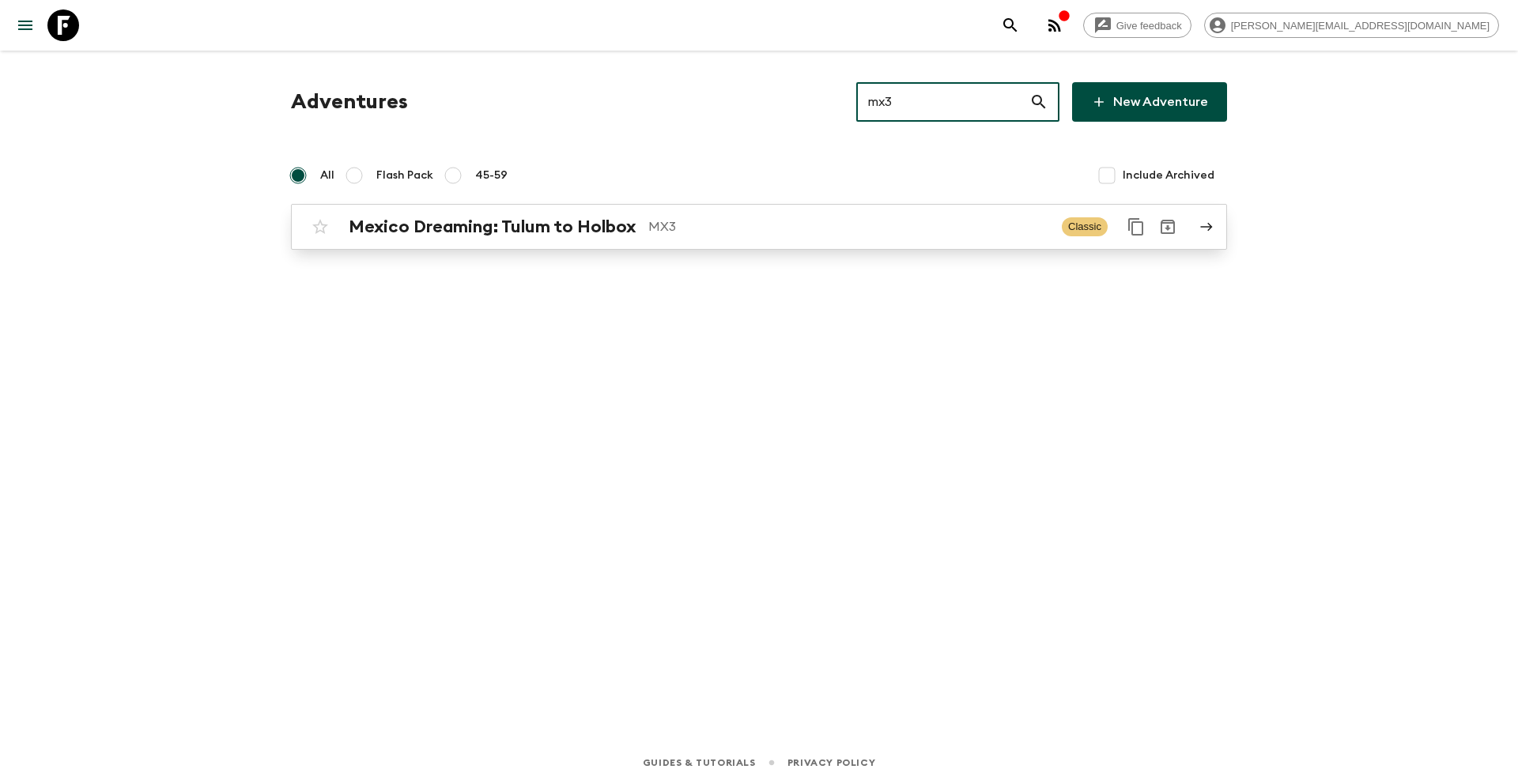
click at [666, 230] on p "MX3" at bounding box center [848, 226] width 401 height 19
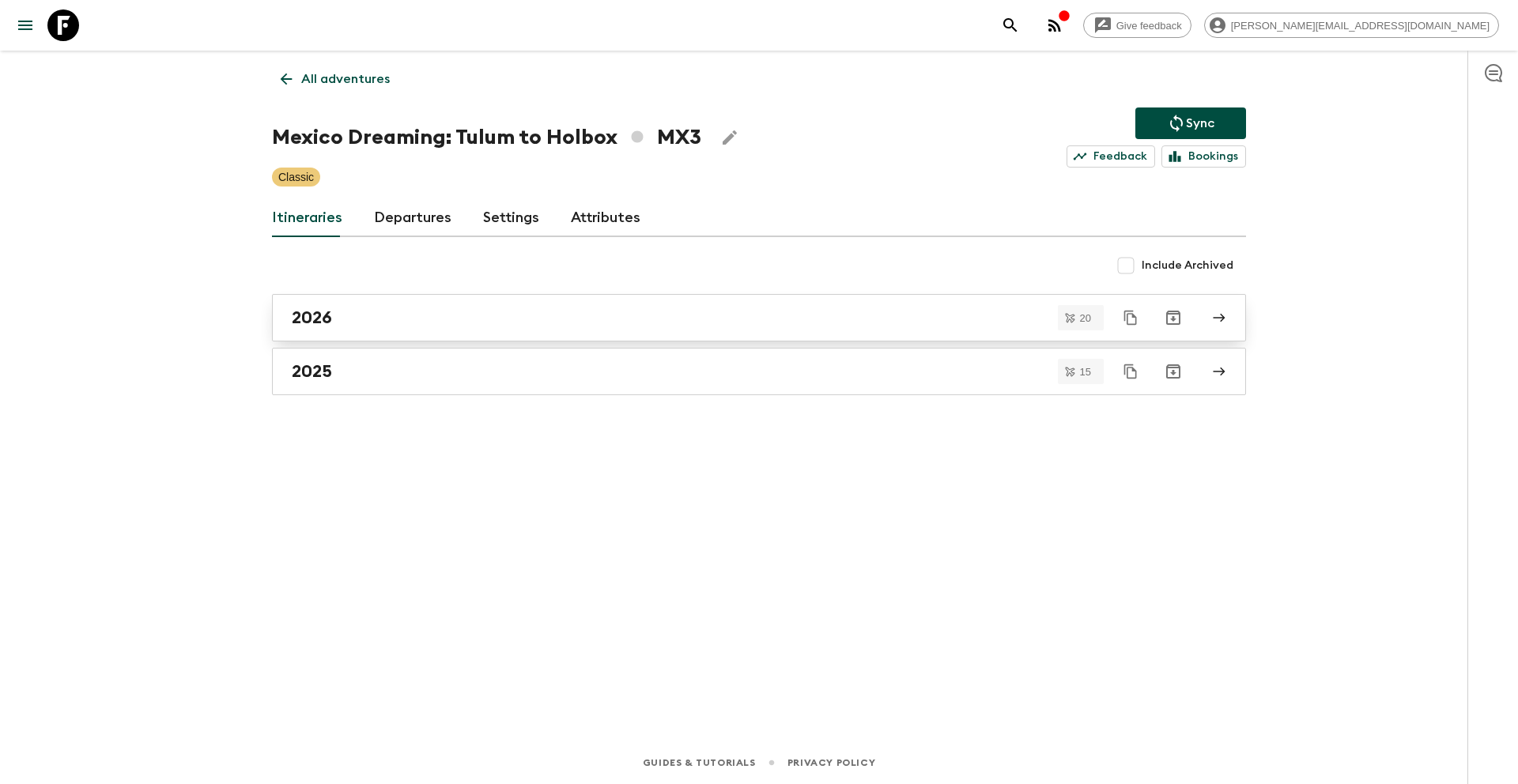
click at [384, 311] on div "2026" at bounding box center [744, 317] width 904 height 21
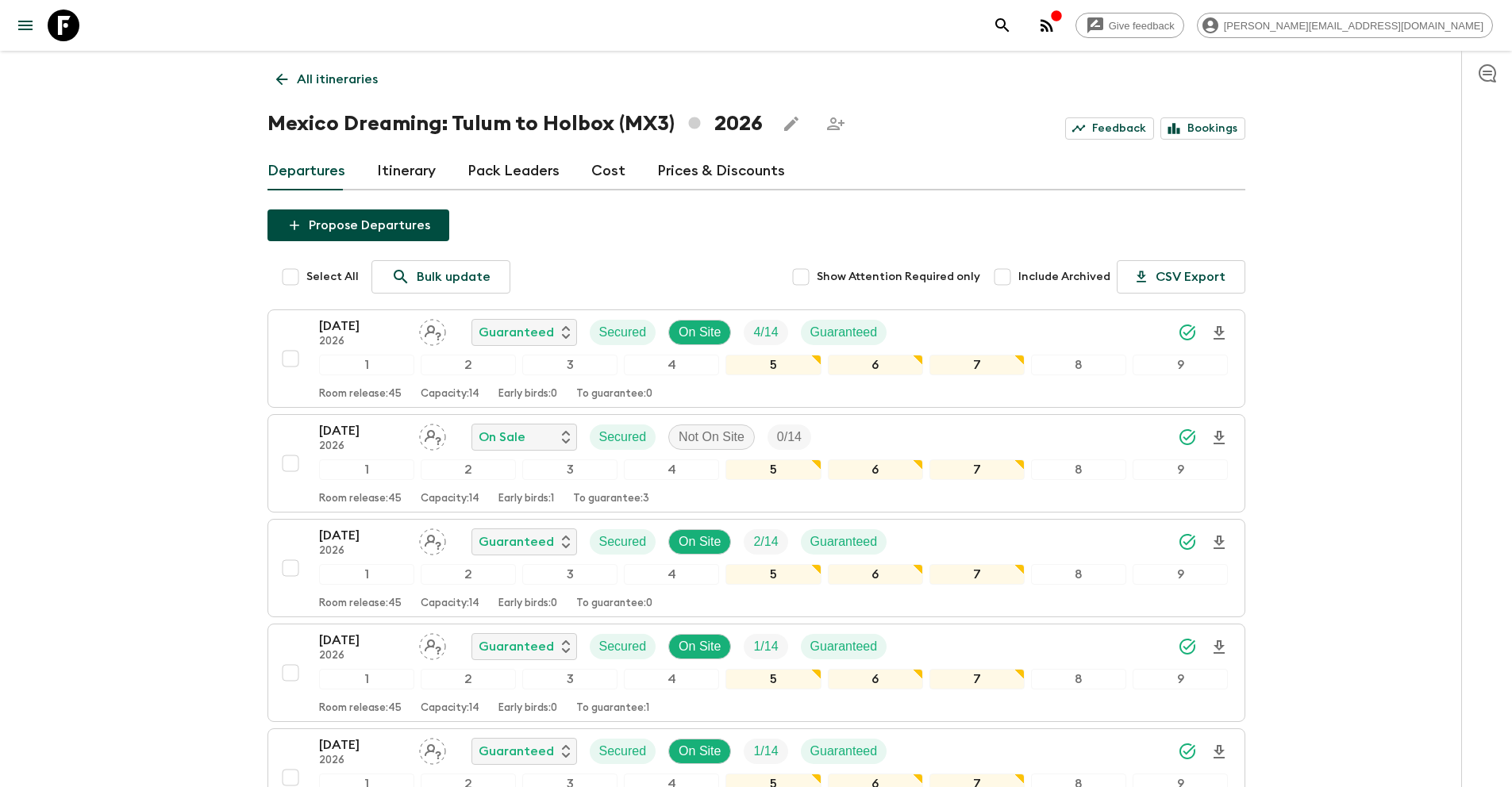
scroll to position [665, 0]
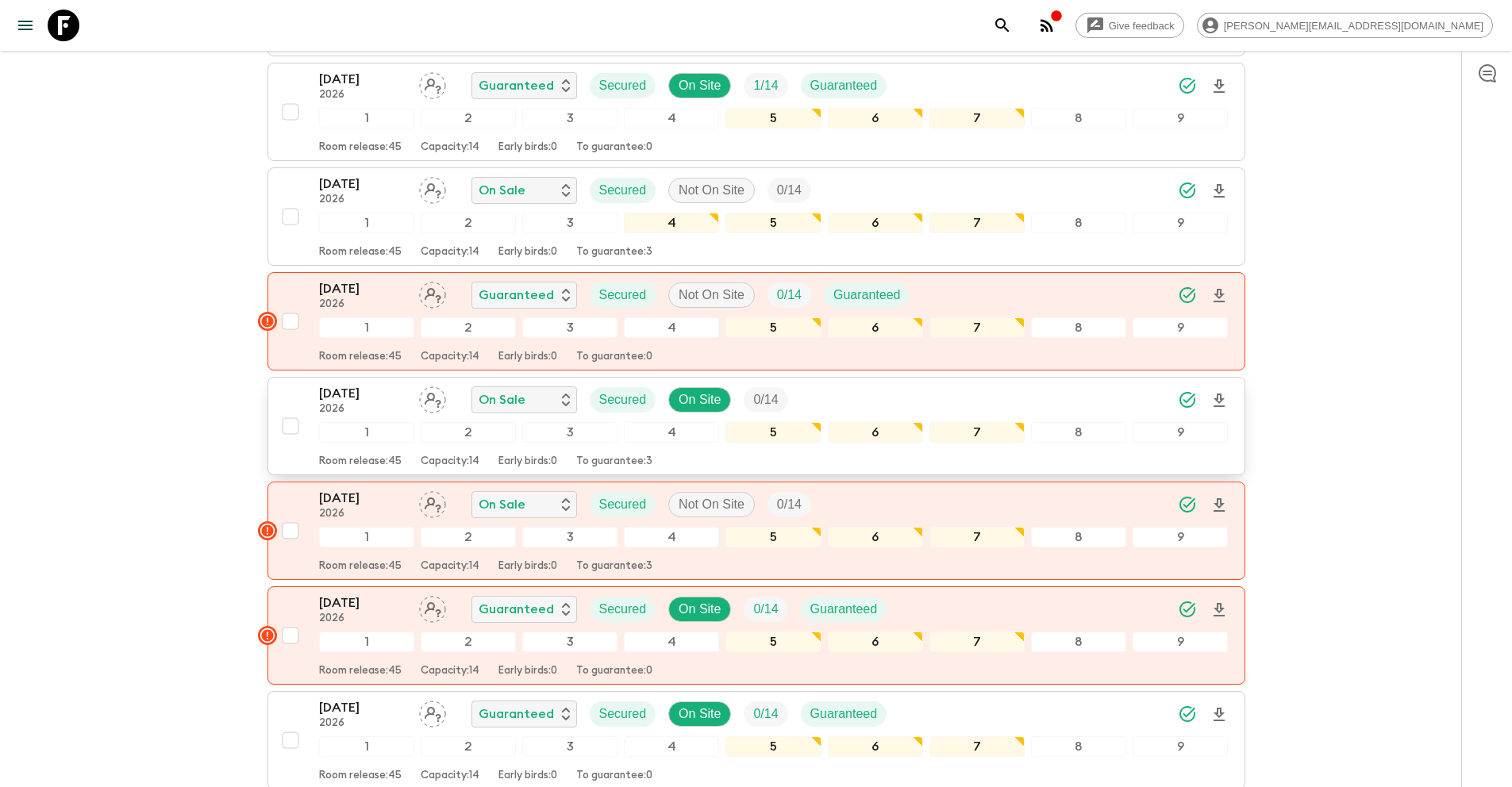
click at [286, 430] on input "checkbox" at bounding box center [290, 426] width 31 height 31
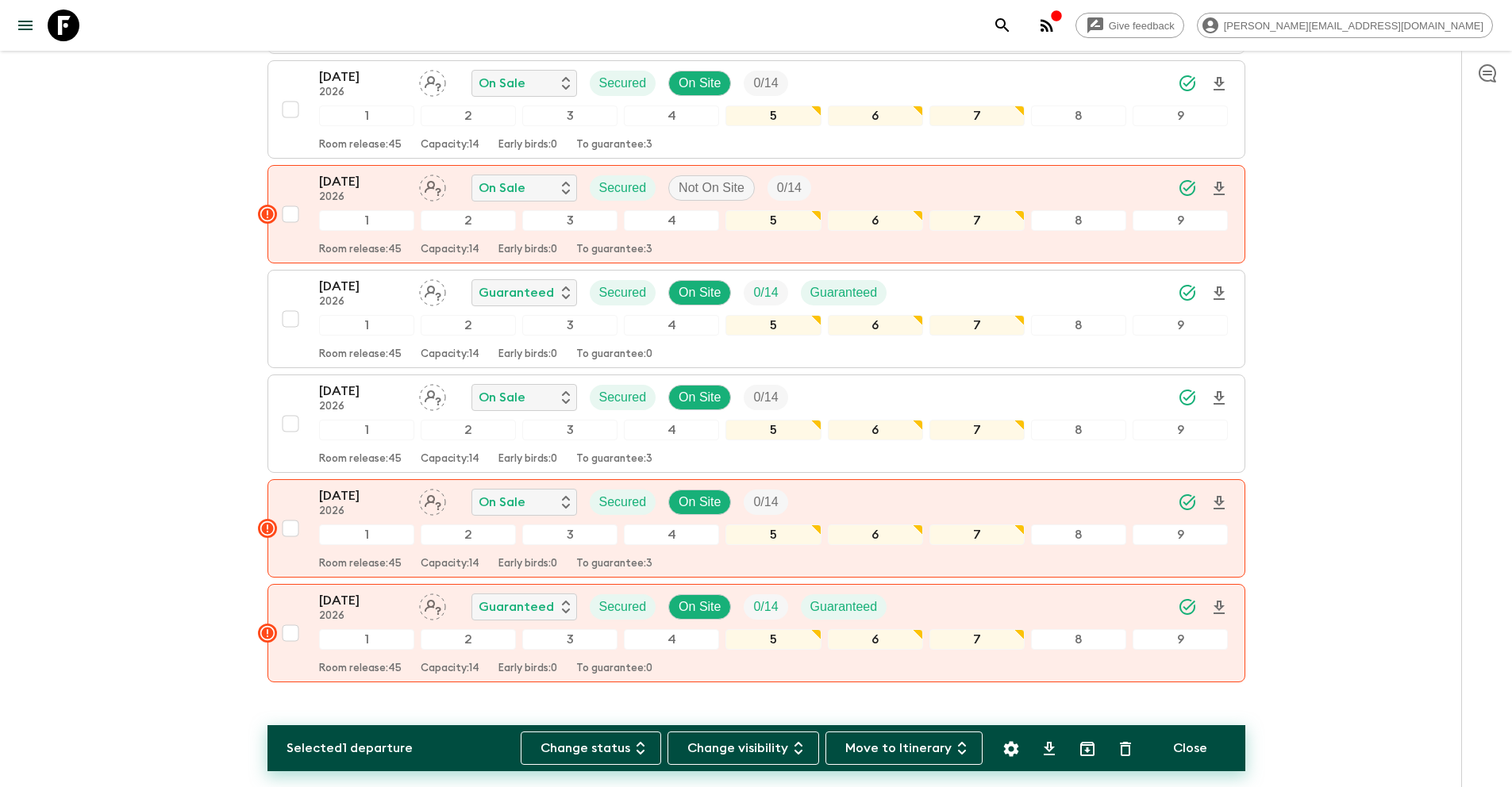
scroll to position [1670, 0]
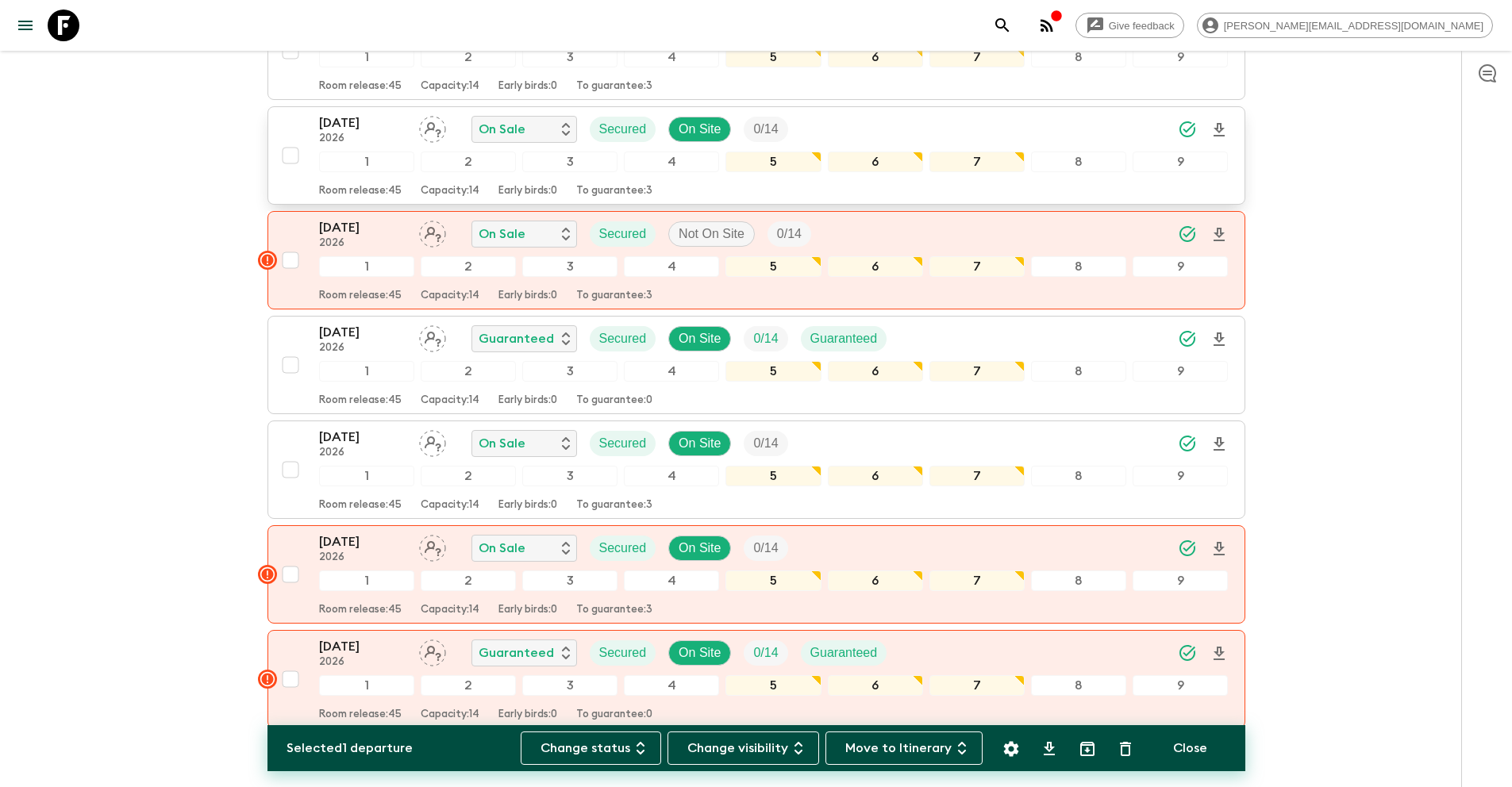
click at [293, 156] on input "checkbox" at bounding box center [290, 155] width 31 height 31
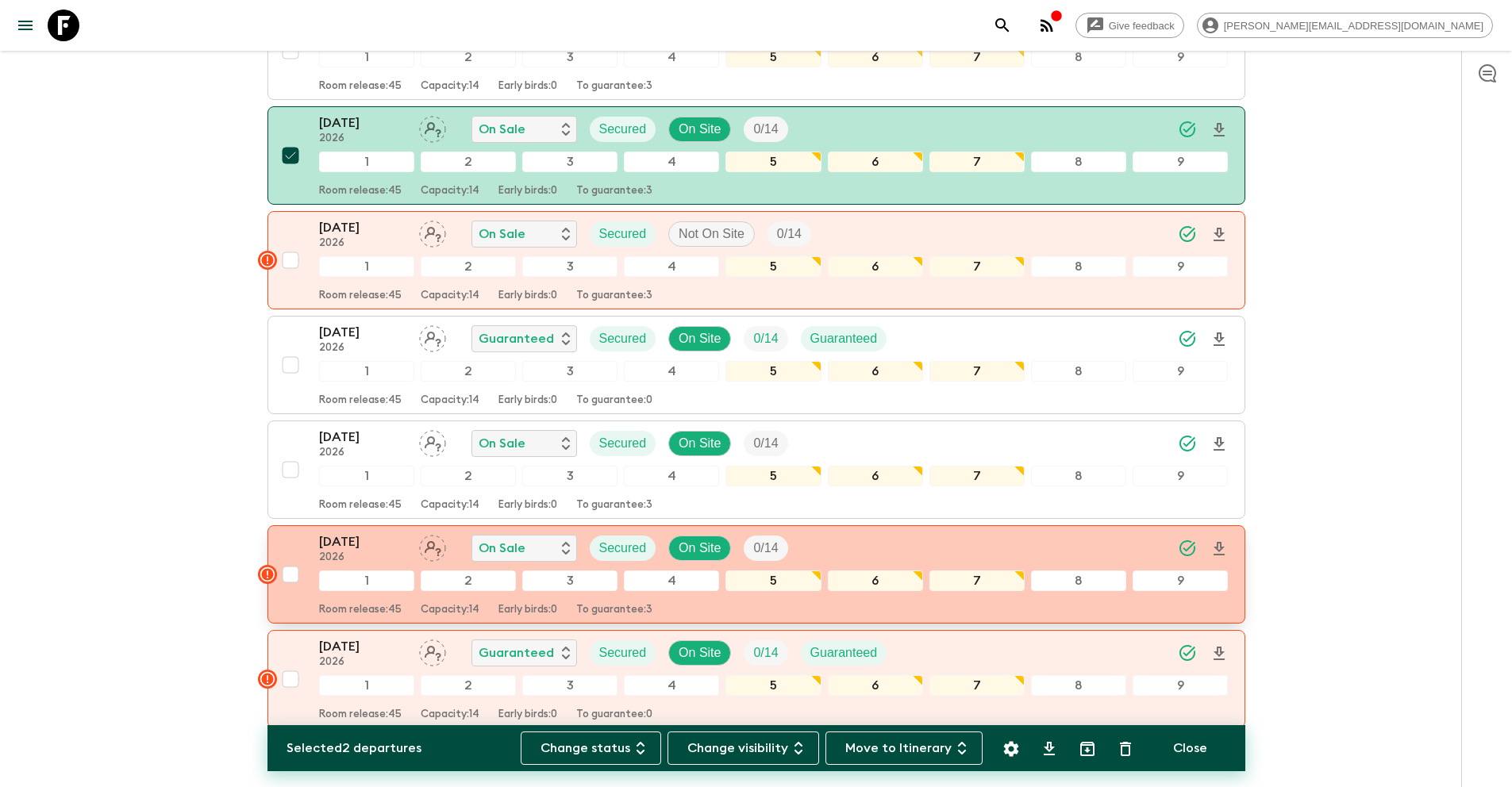
click at [297, 575] on input "checkbox" at bounding box center [290, 575] width 31 height 31
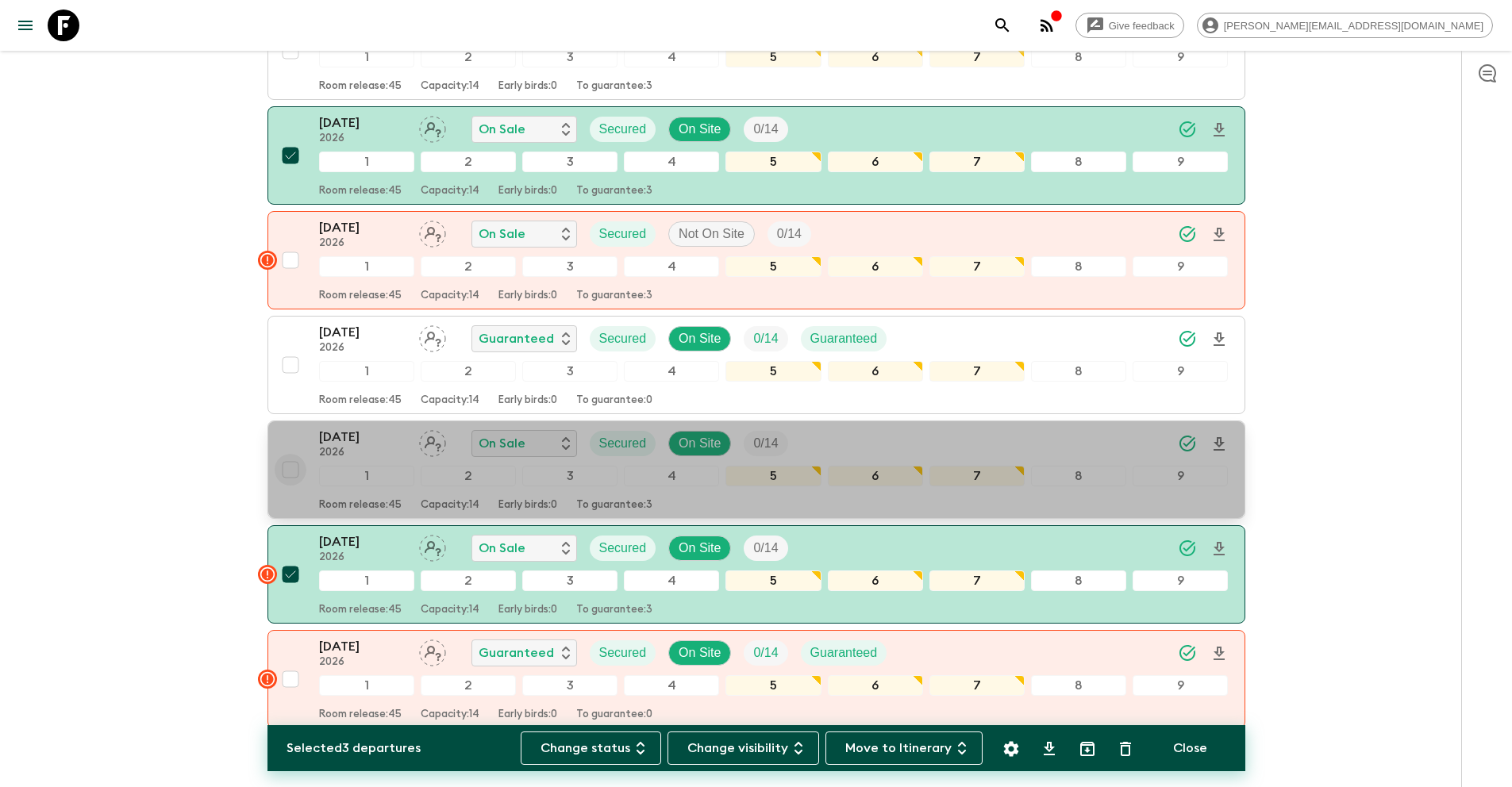
click at [298, 470] on input "checkbox" at bounding box center [290, 470] width 31 height 31
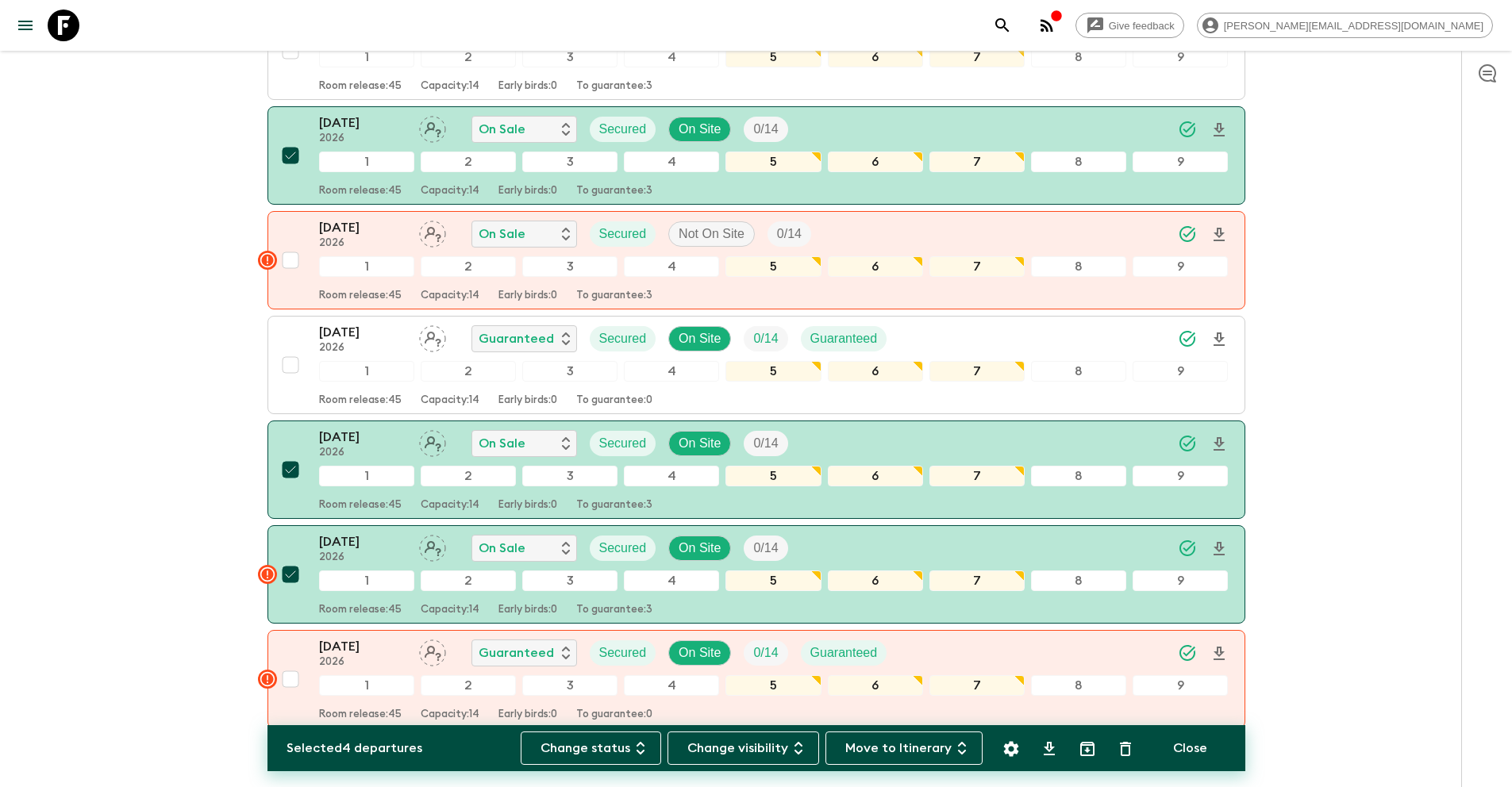
click at [995, 761] on div at bounding box center [1071, 748] width 152 height 33
click at [1006, 753] on icon "Settings" at bounding box center [1010, 749] width 15 height 15
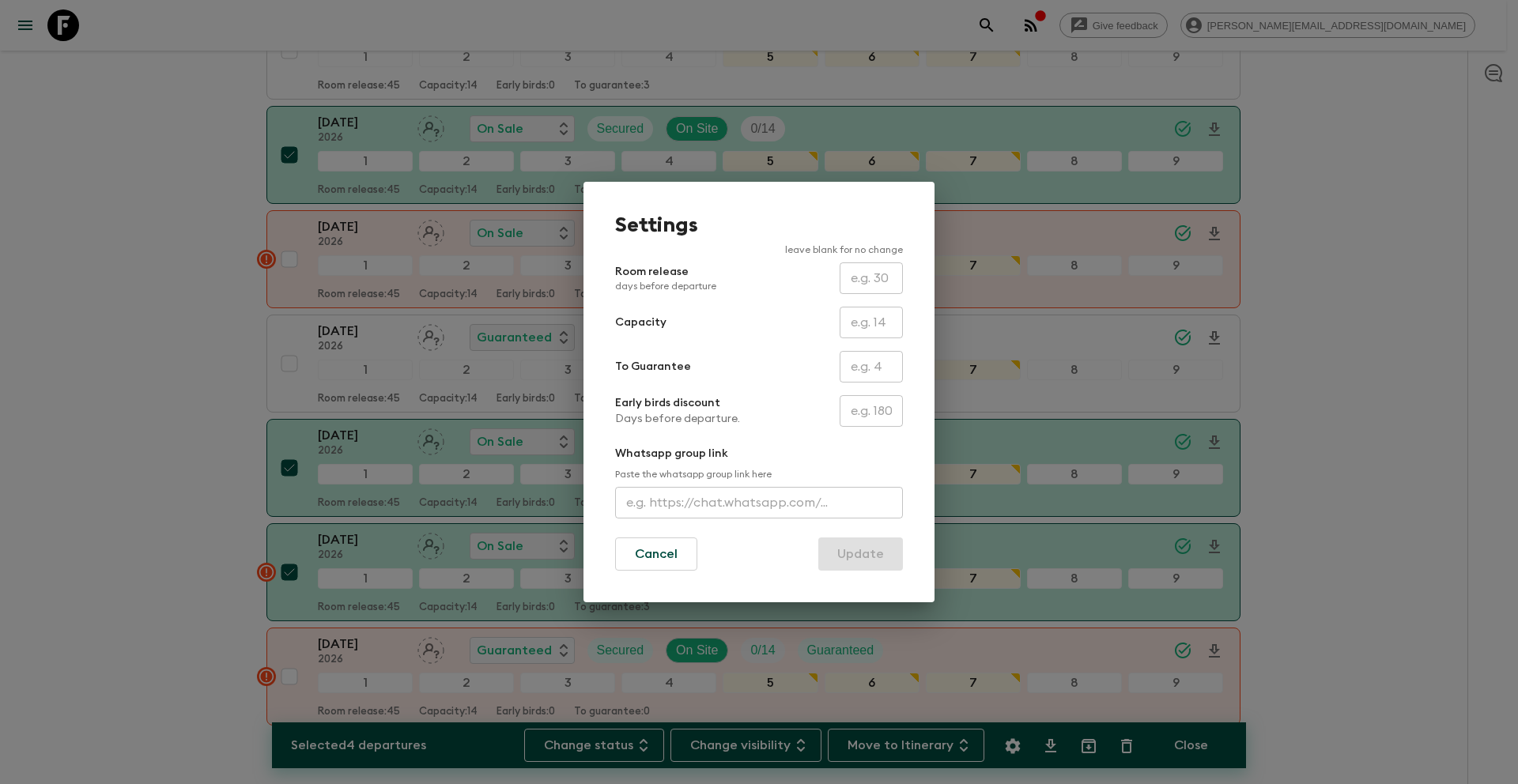
click at [876, 372] on input "text" at bounding box center [871, 366] width 63 height 31
click at [857, 551] on button "Update" at bounding box center [860, 554] width 85 height 33
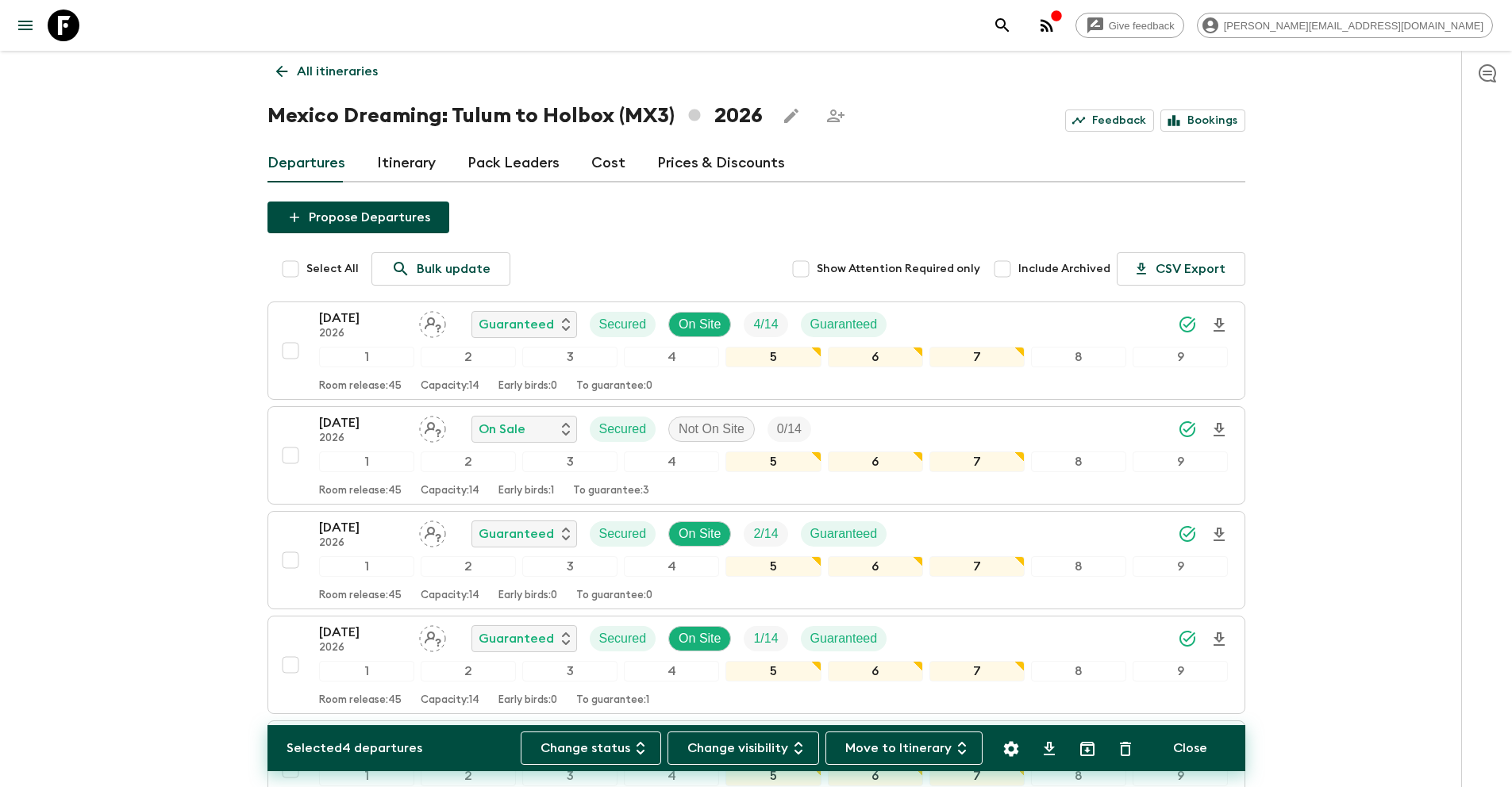
scroll to position [0, 0]
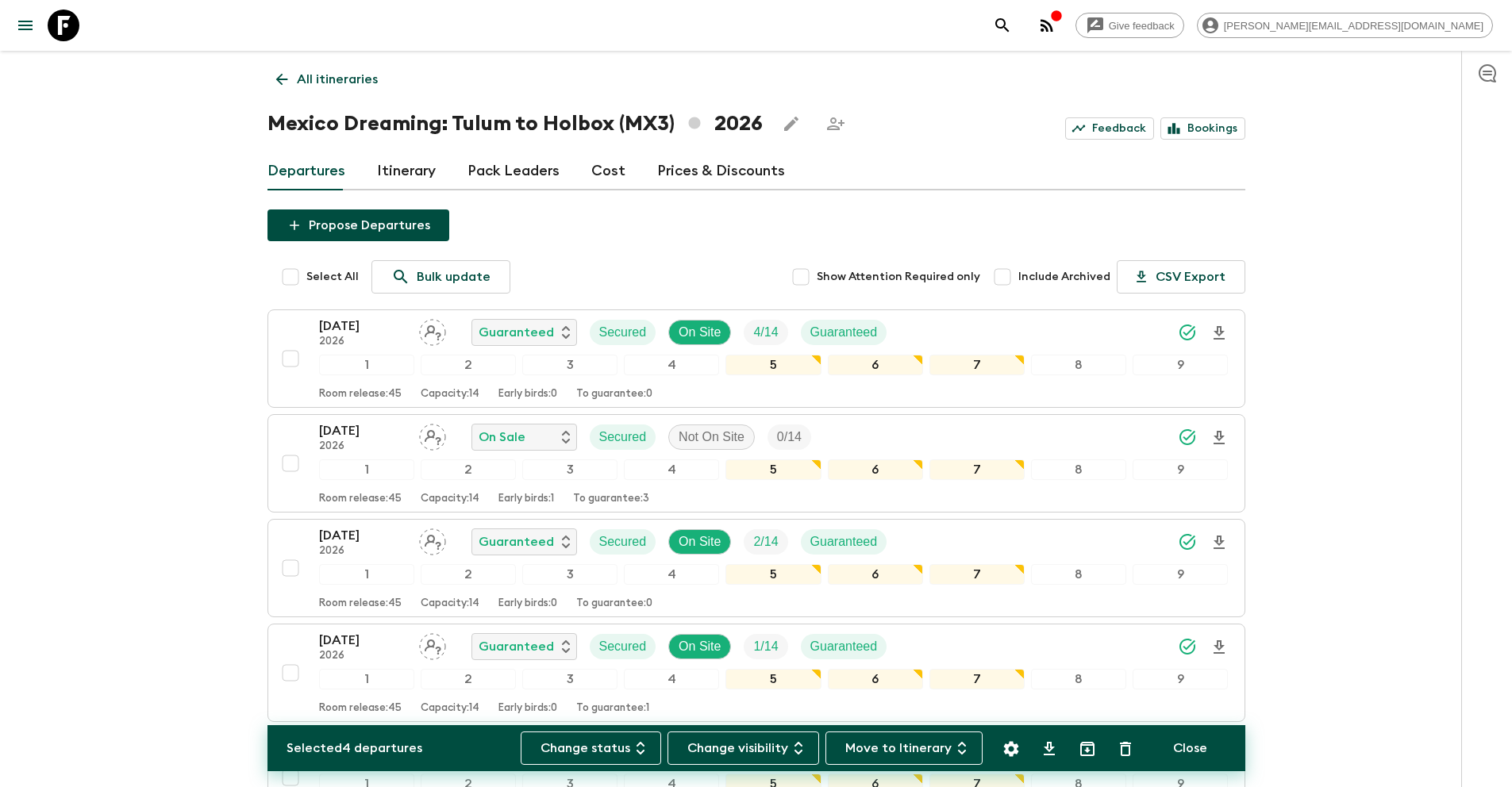
click at [338, 67] on link "All itineraries" at bounding box center [327, 79] width 119 height 31
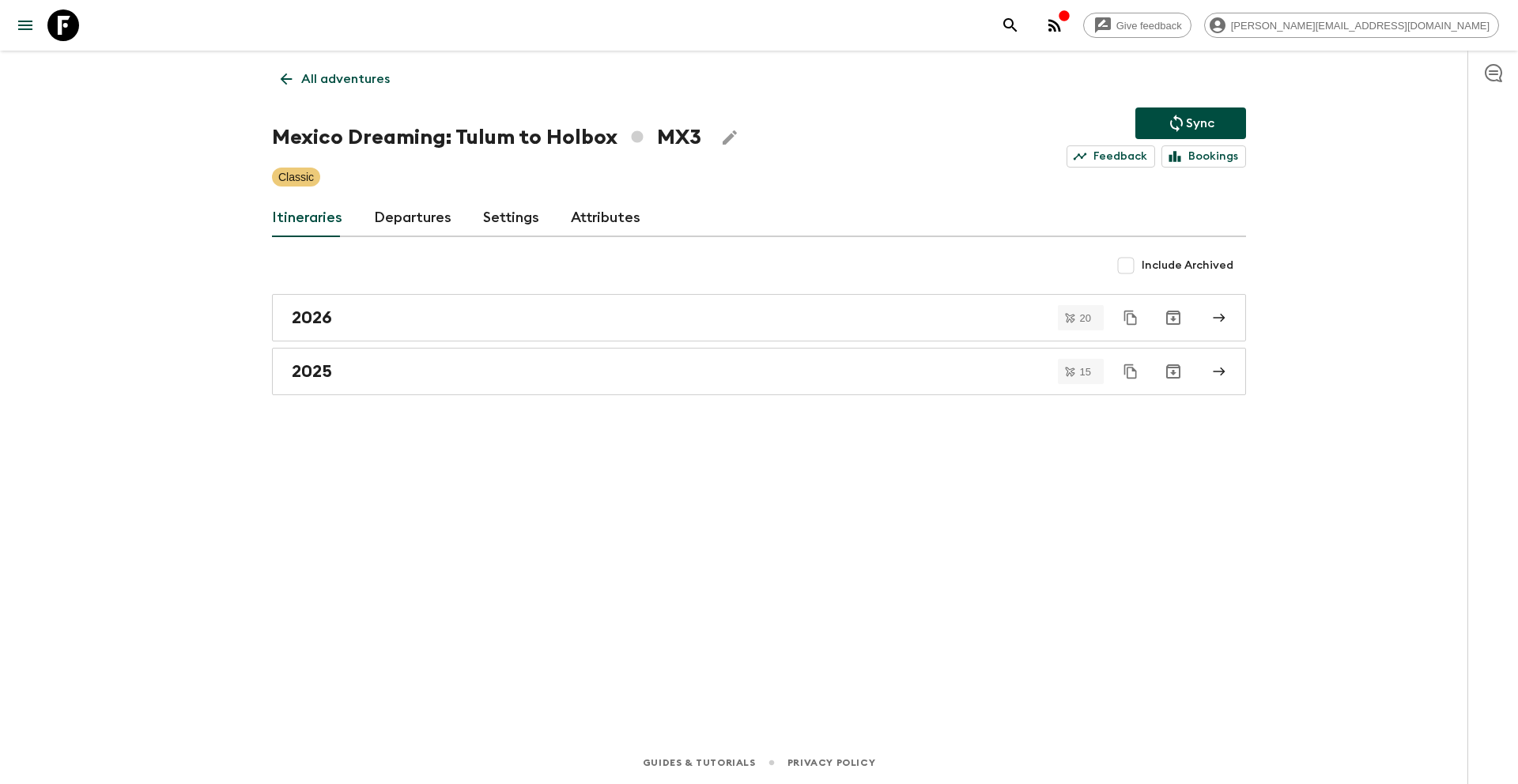
click at [1195, 127] on p "Sync" at bounding box center [1200, 123] width 29 height 19
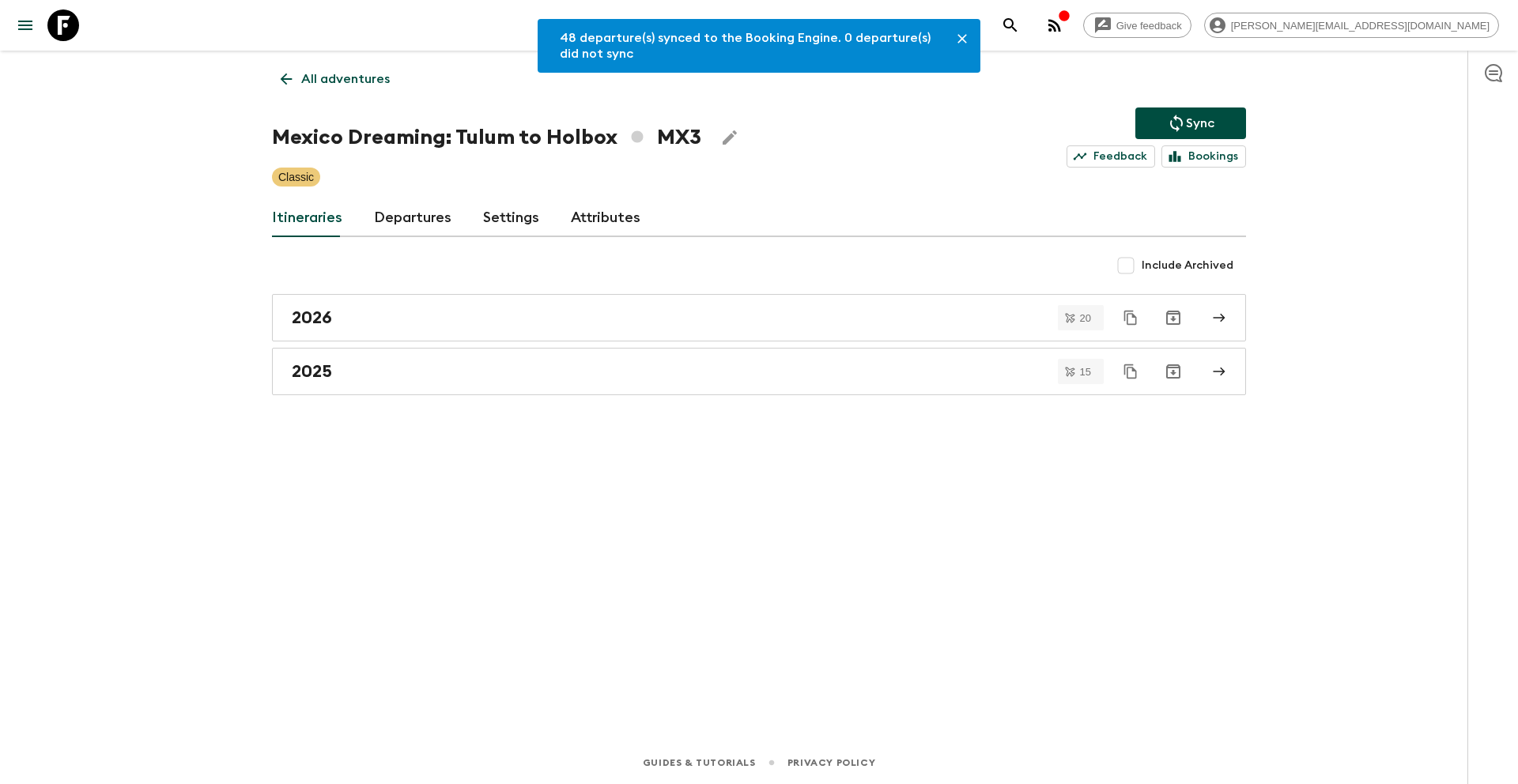
click at [312, 79] on p "All adventures" at bounding box center [346, 78] width 89 height 19
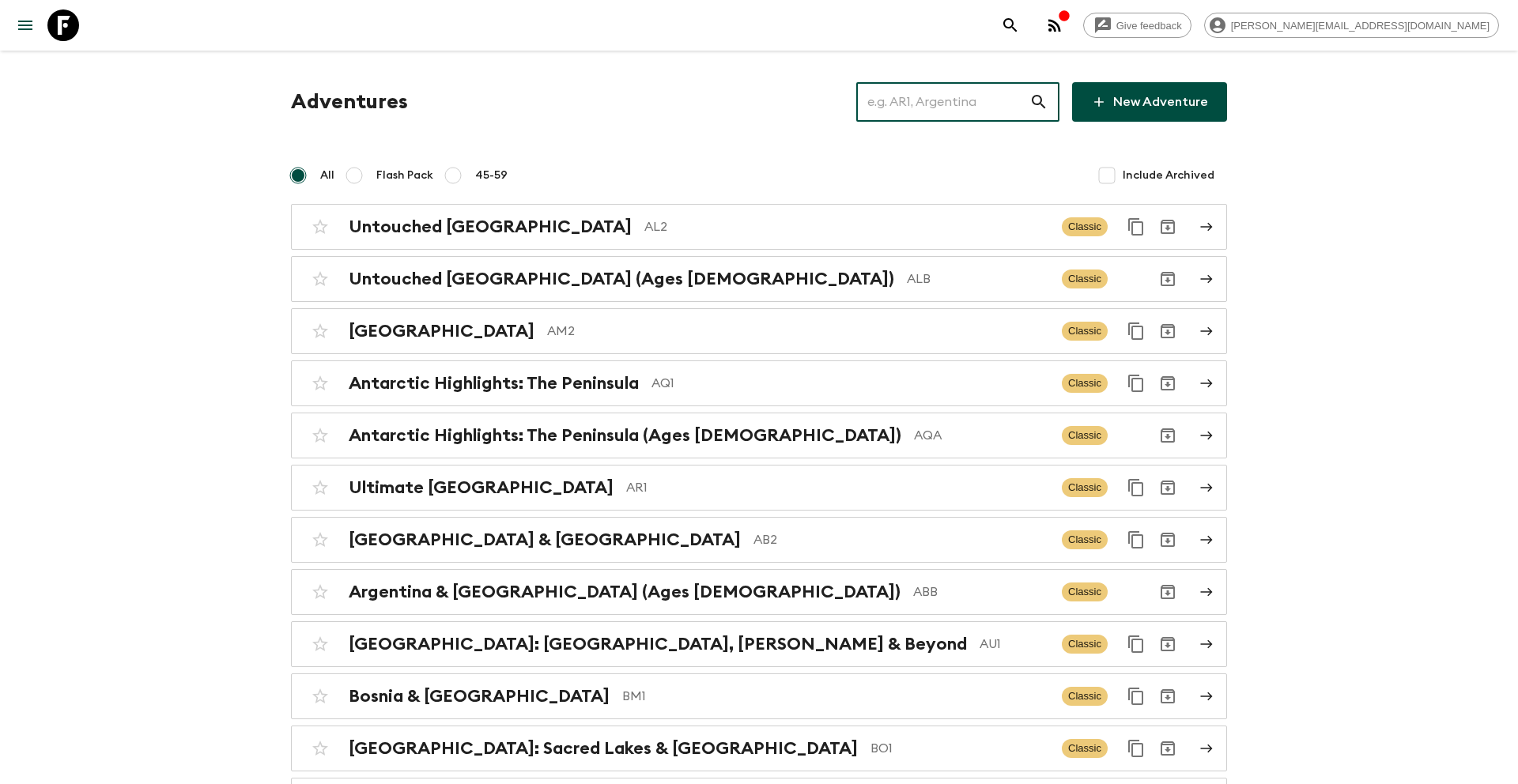
click at [941, 100] on input "text" at bounding box center [943, 102] width 173 height 44
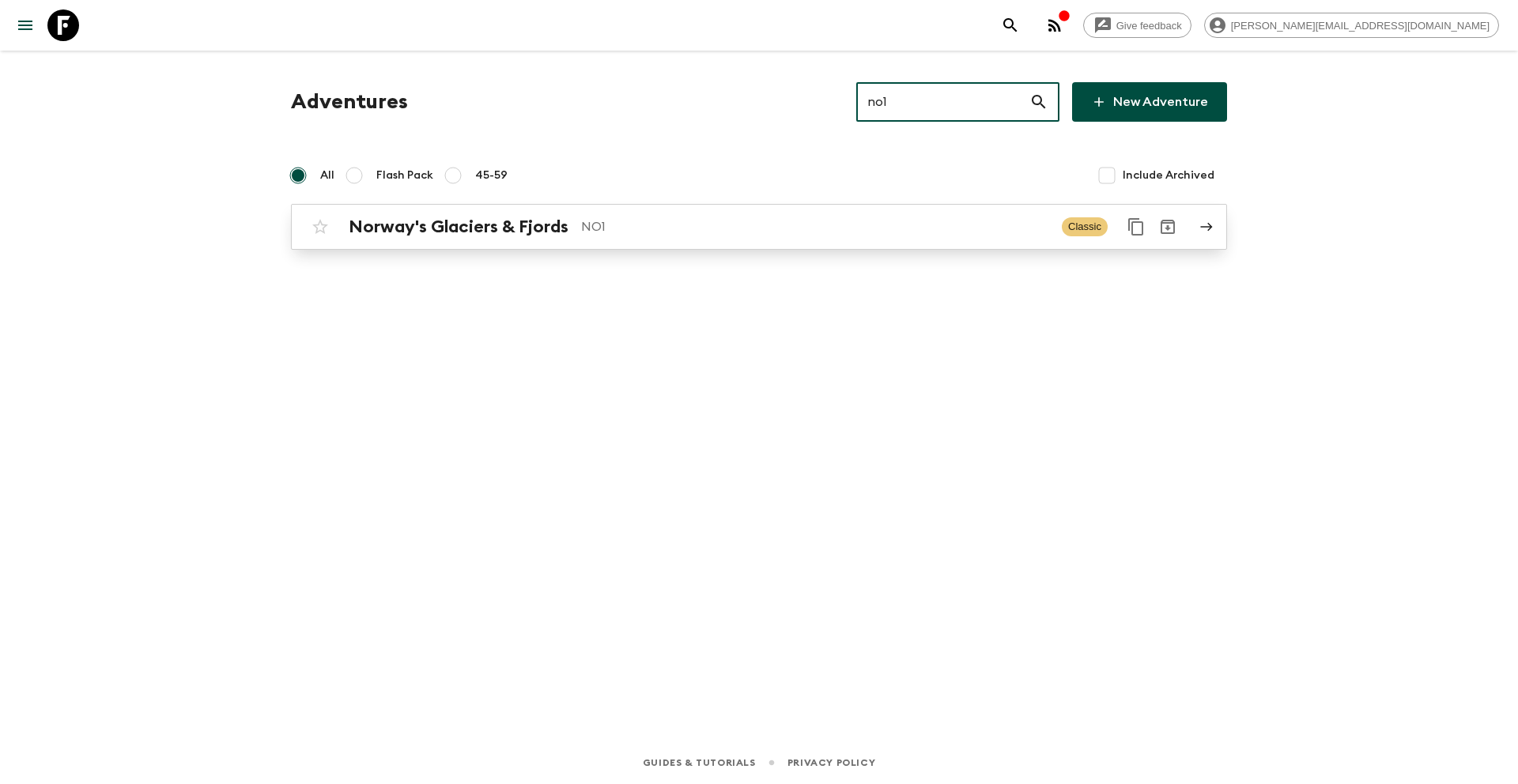
click at [690, 245] on link "Norway's Glaciers & Fjords NO1 Classic" at bounding box center [759, 227] width 936 height 46
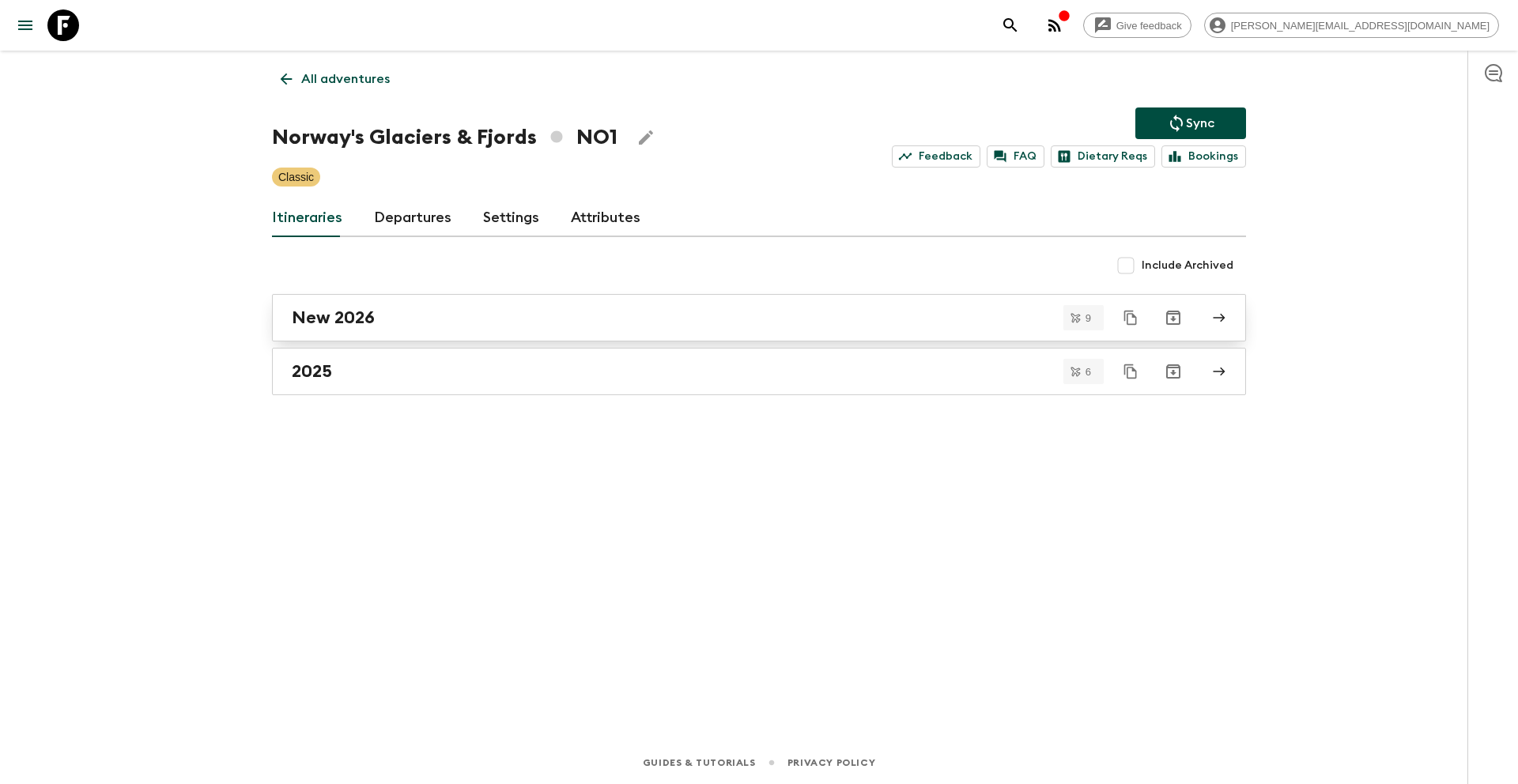
click at [390, 321] on div "New 2026" at bounding box center [744, 317] width 904 height 21
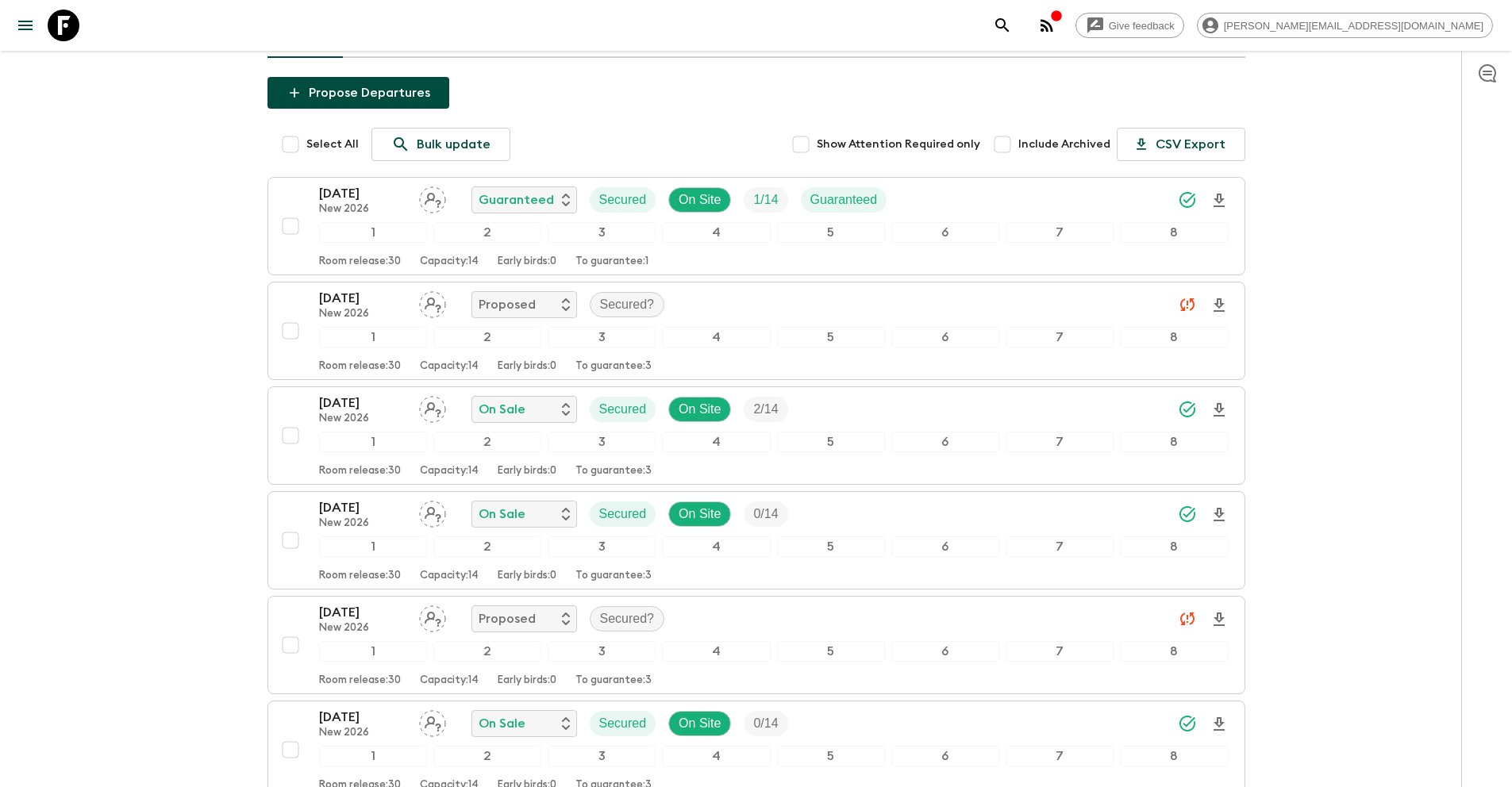
scroll to position [190, 0]
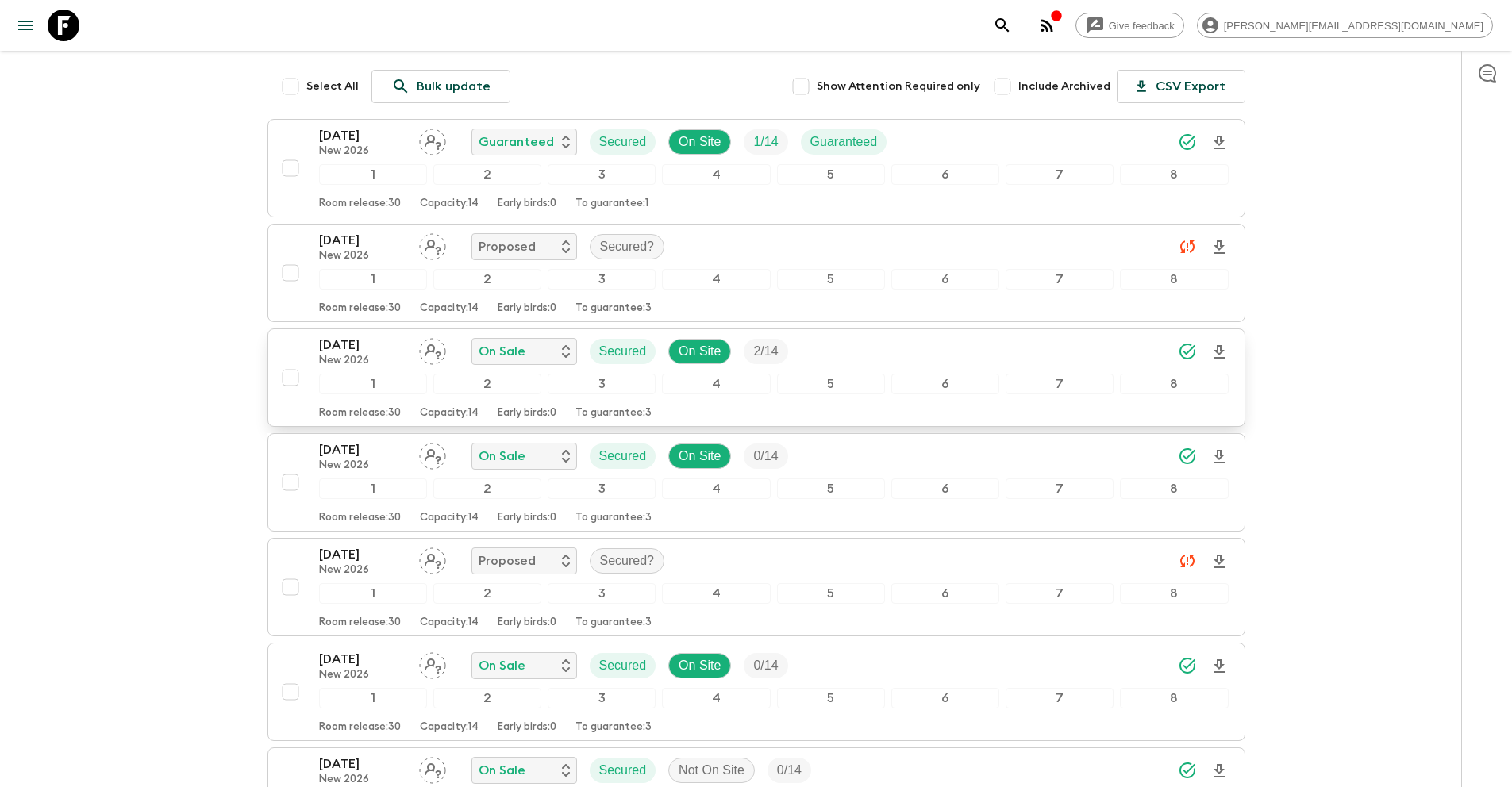
click at [289, 382] on input "checkbox" at bounding box center [290, 378] width 31 height 31
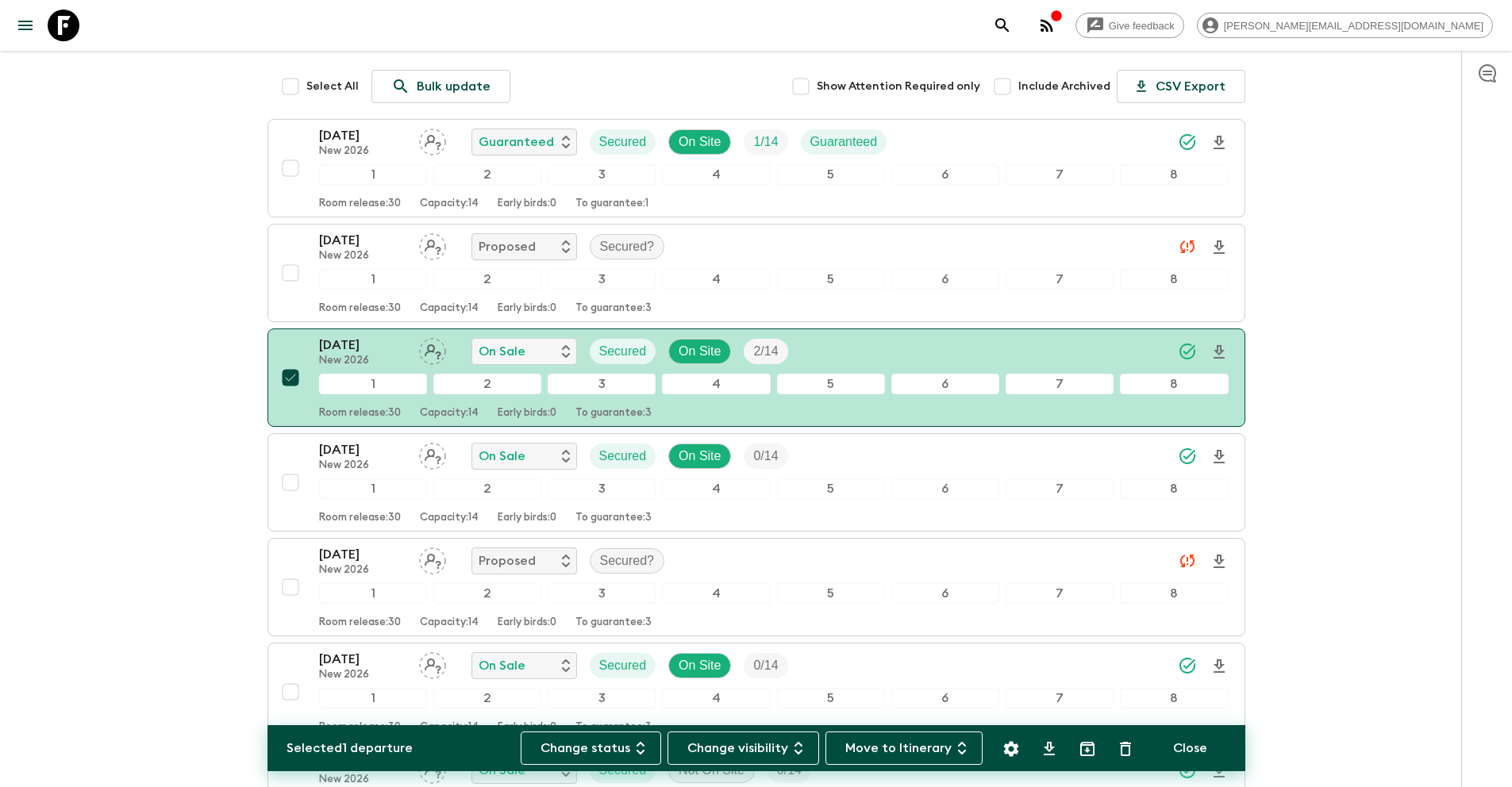
click at [1011, 748] on icon "Settings" at bounding box center [1010, 749] width 19 height 19
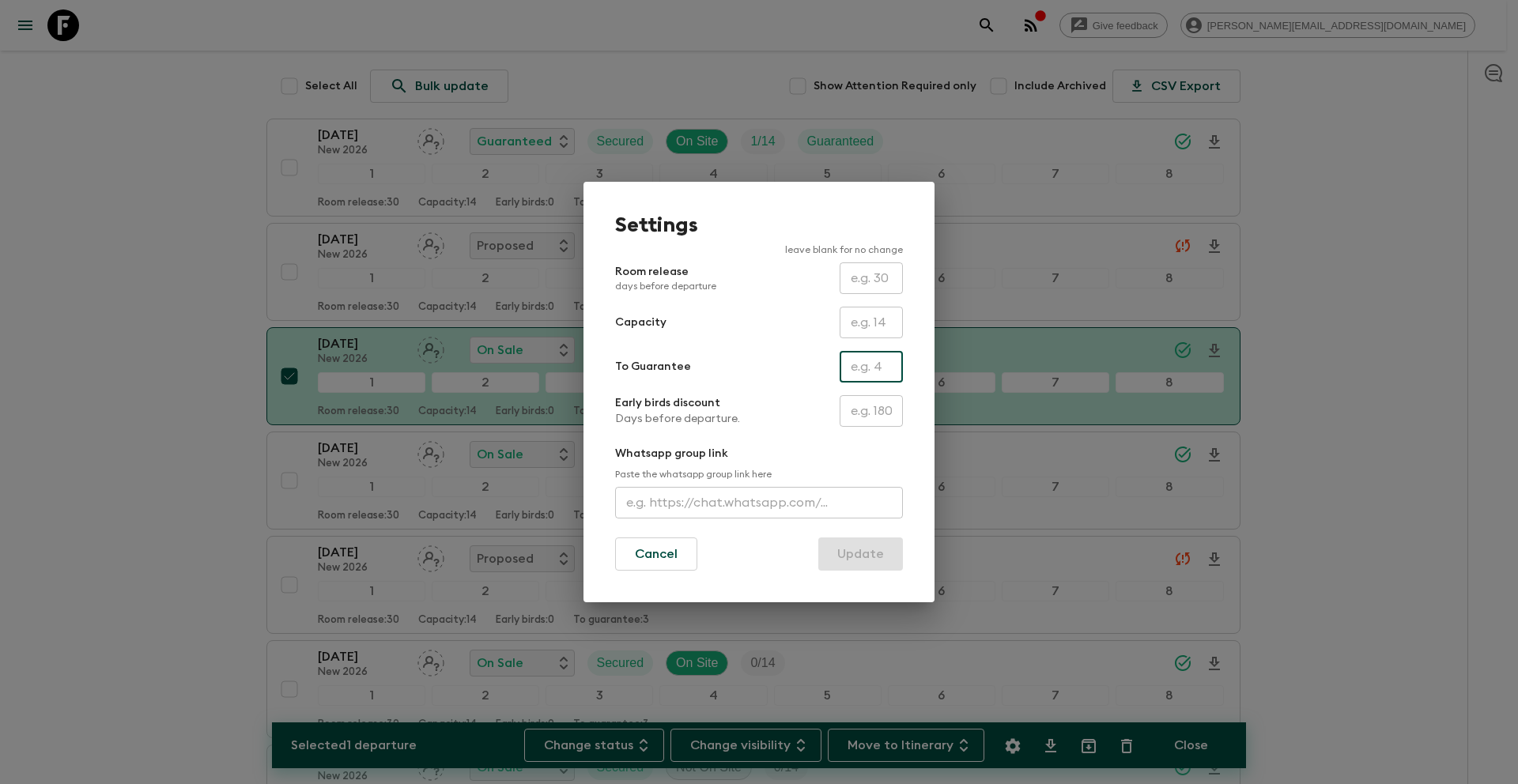
click at [878, 373] on input "text" at bounding box center [871, 366] width 63 height 31
click at [873, 566] on button "Update" at bounding box center [860, 554] width 85 height 33
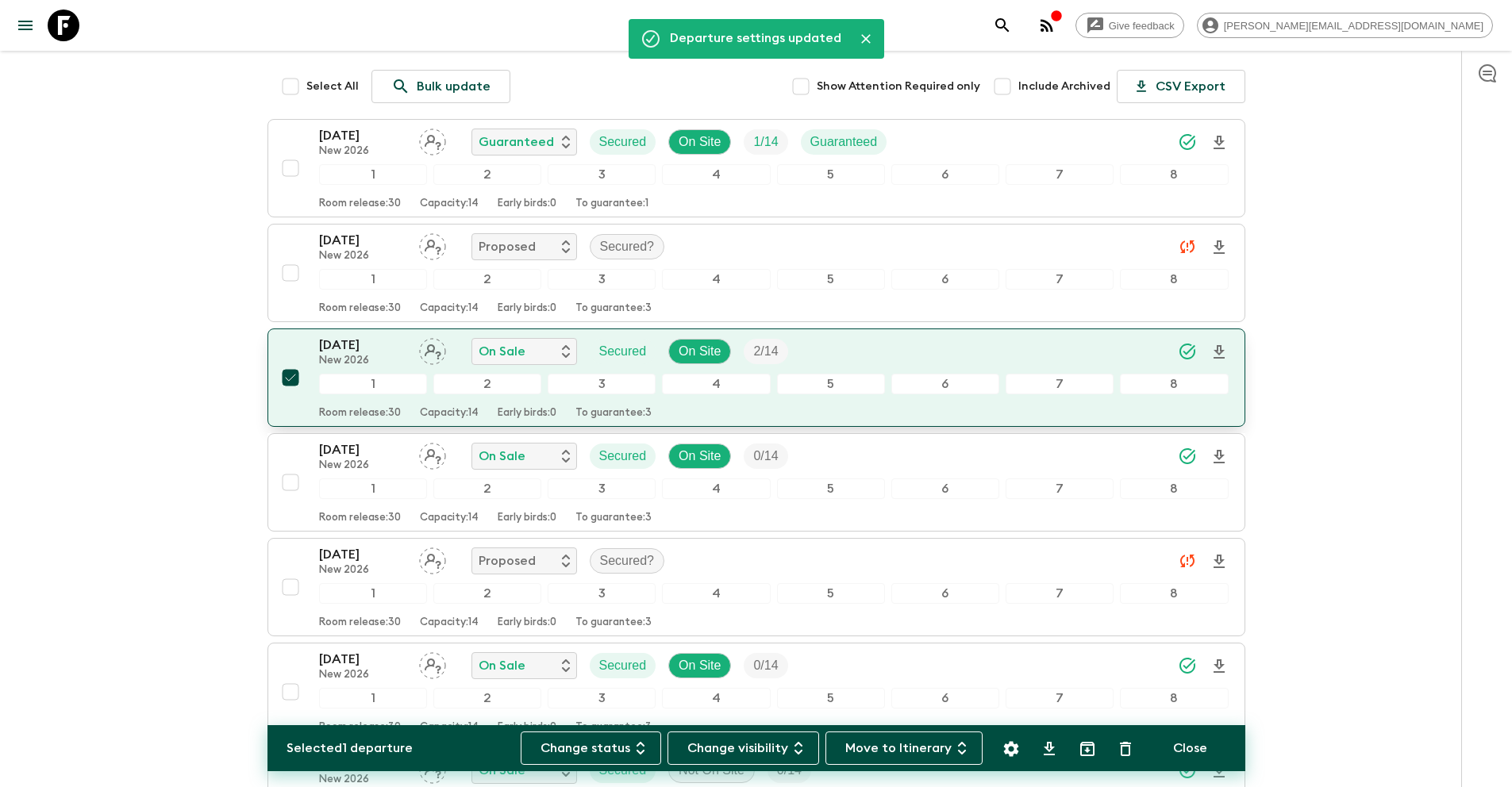
click at [289, 376] on input "checkbox" at bounding box center [290, 378] width 31 height 31
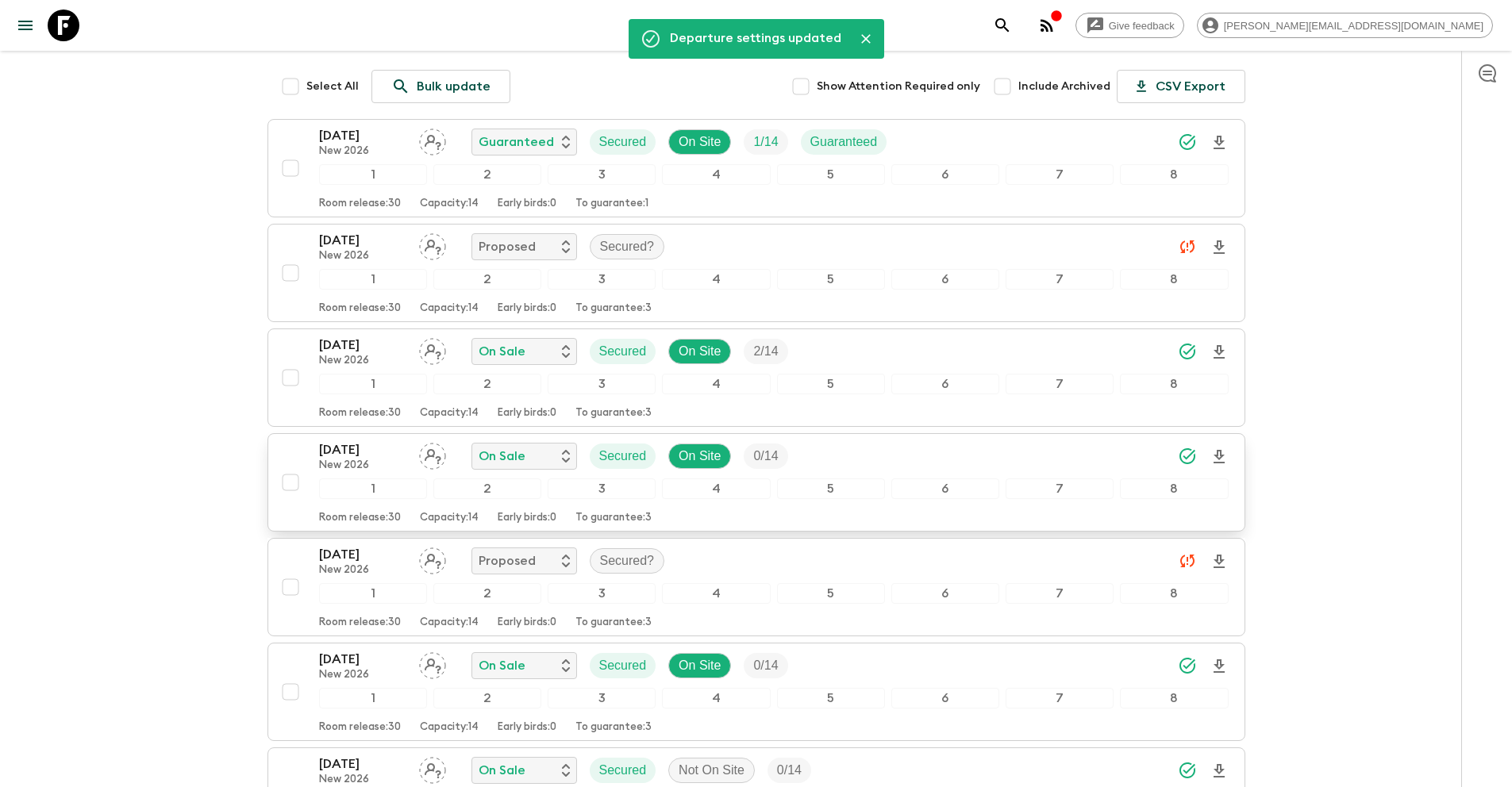
click at [293, 479] on input "checkbox" at bounding box center [290, 482] width 31 height 31
click at [296, 688] on input "checkbox" at bounding box center [290, 692] width 31 height 31
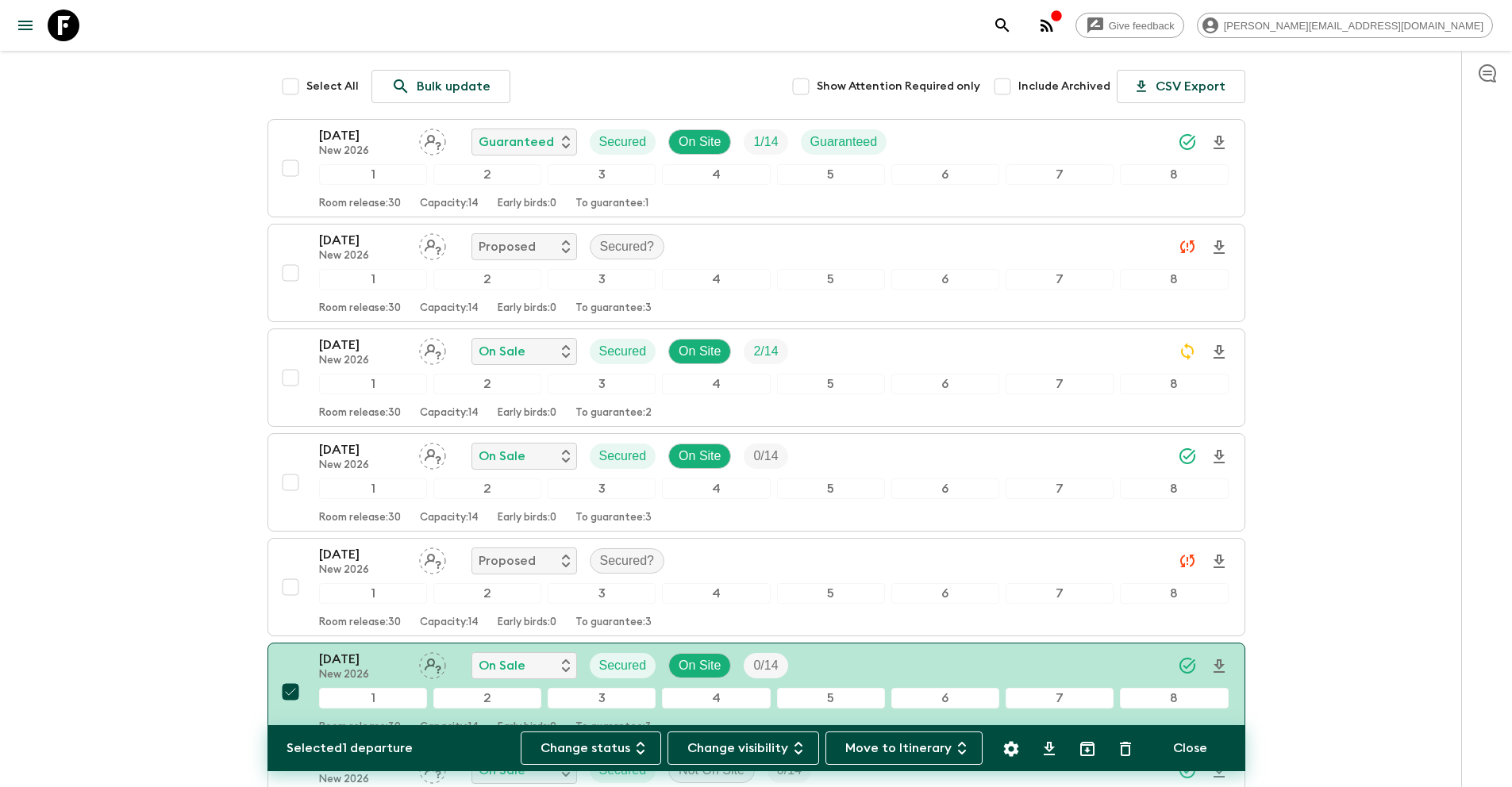
click at [1009, 749] on icon "Settings" at bounding box center [1010, 749] width 19 height 19
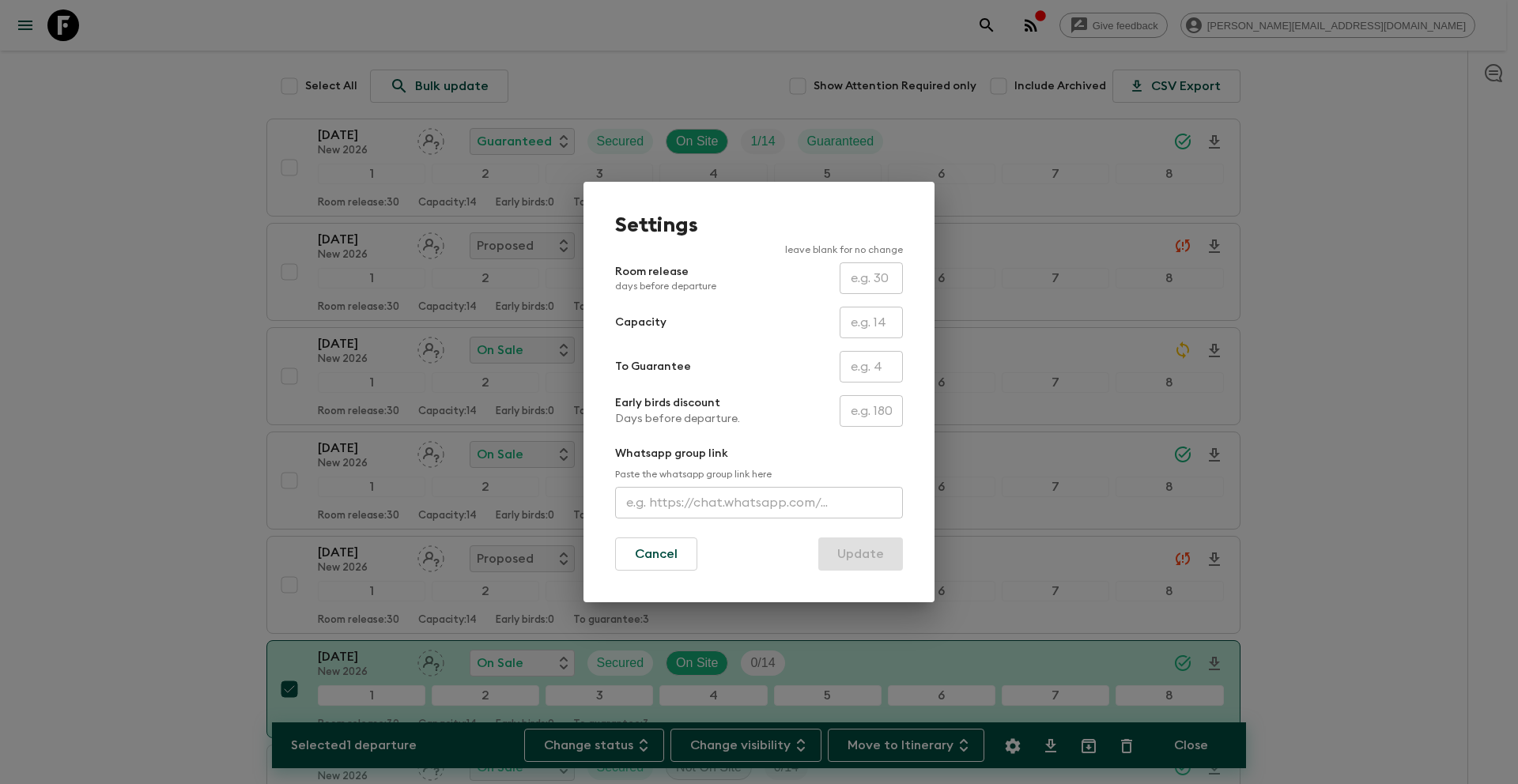
click at [869, 374] on input "text" at bounding box center [871, 366] width 63 height 31
click at [863, 557] on button "Update" at bounding box center [860, 554] width 85 height 33
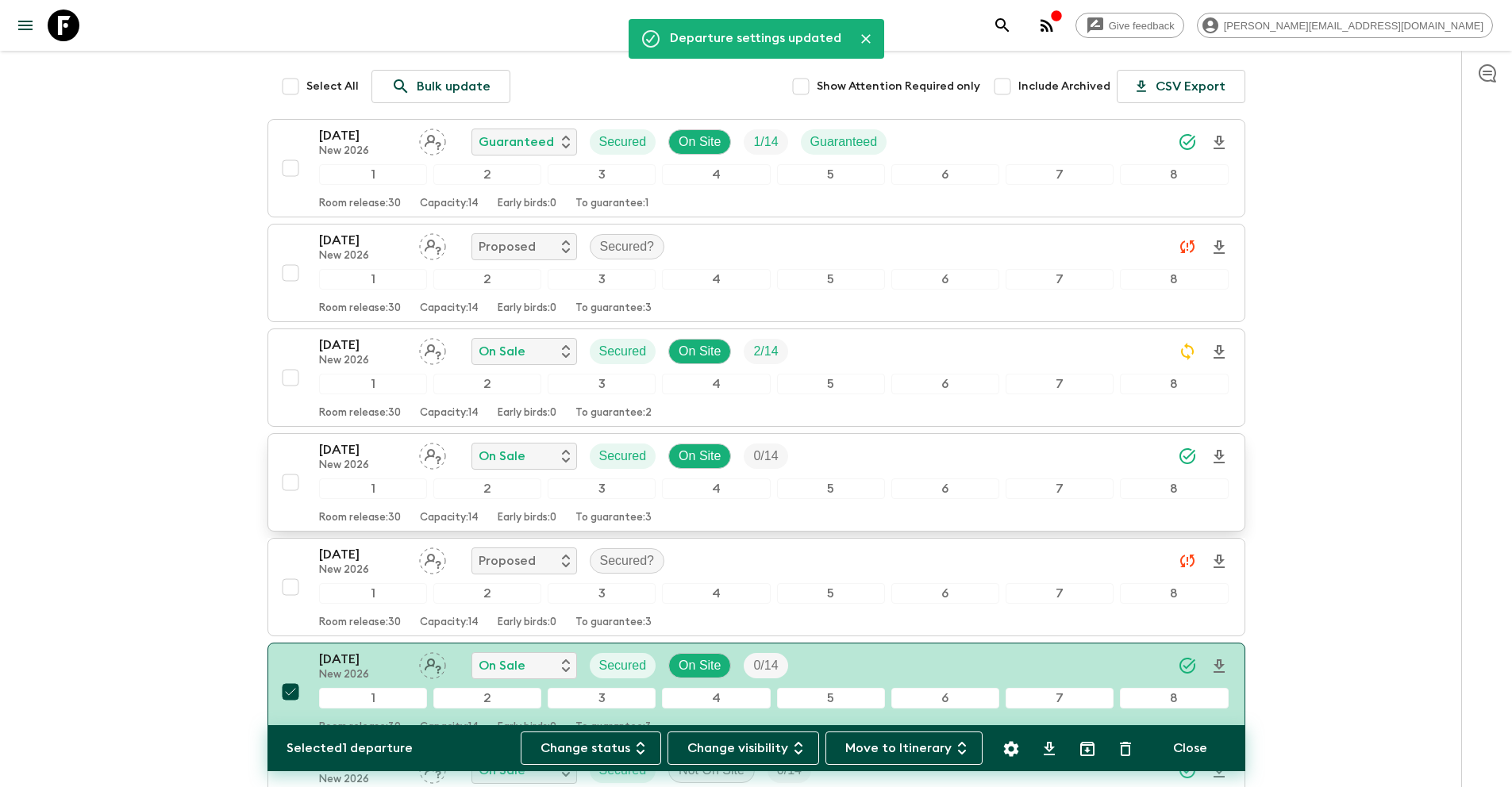
click at [296, 484] on input "checkbox" at bounding box center [290, 482] width 31 height 31
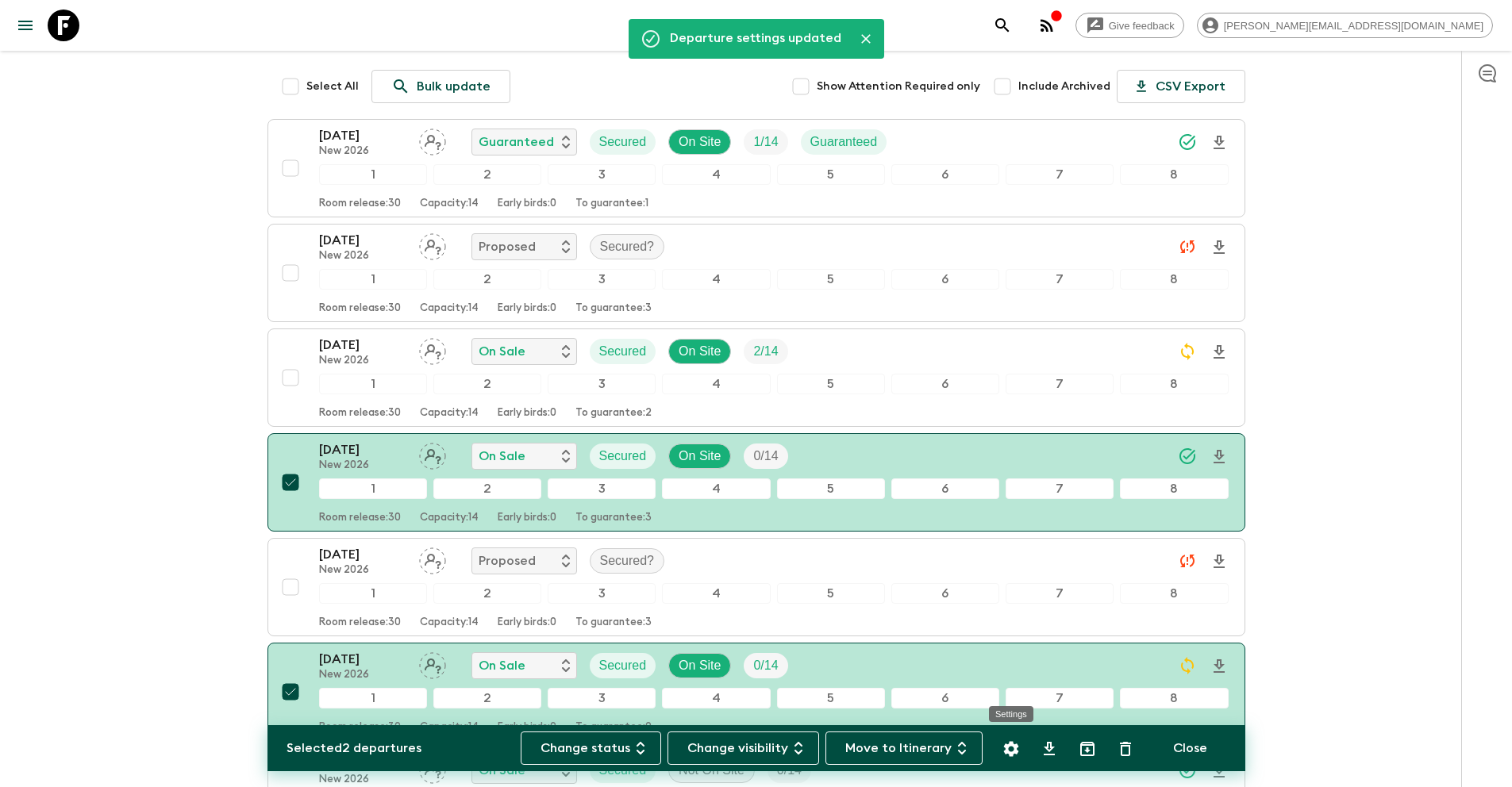
click at [1008, 751] on icon "Settings" at bounding box center [1010, 749] width 15 height 15
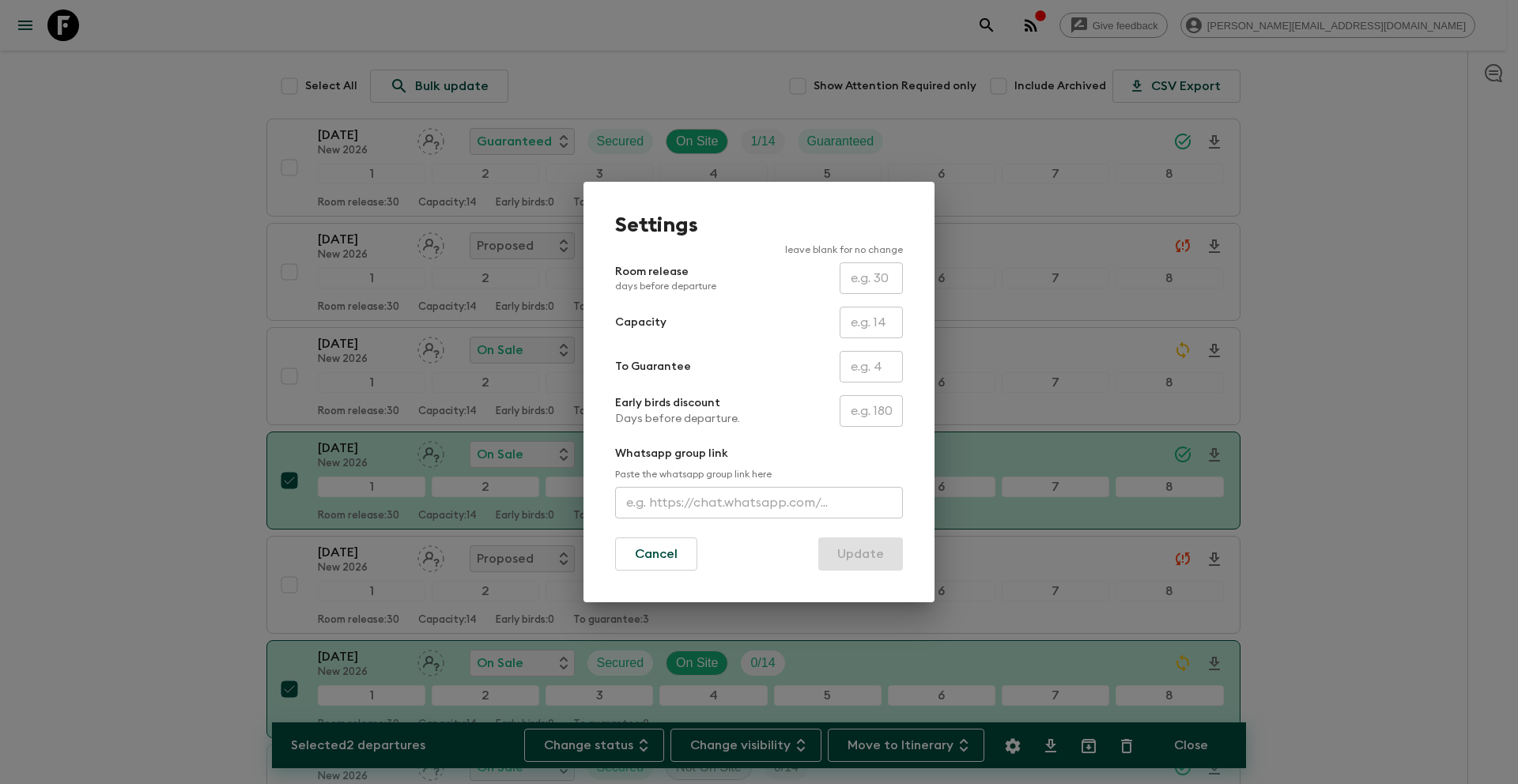
click at [860, 368] on input "text" at bounding box center [871, 366] width 63 height 31
click at [862, 549] on button "Update" at bounding box center [860, 554] width 85 height 33
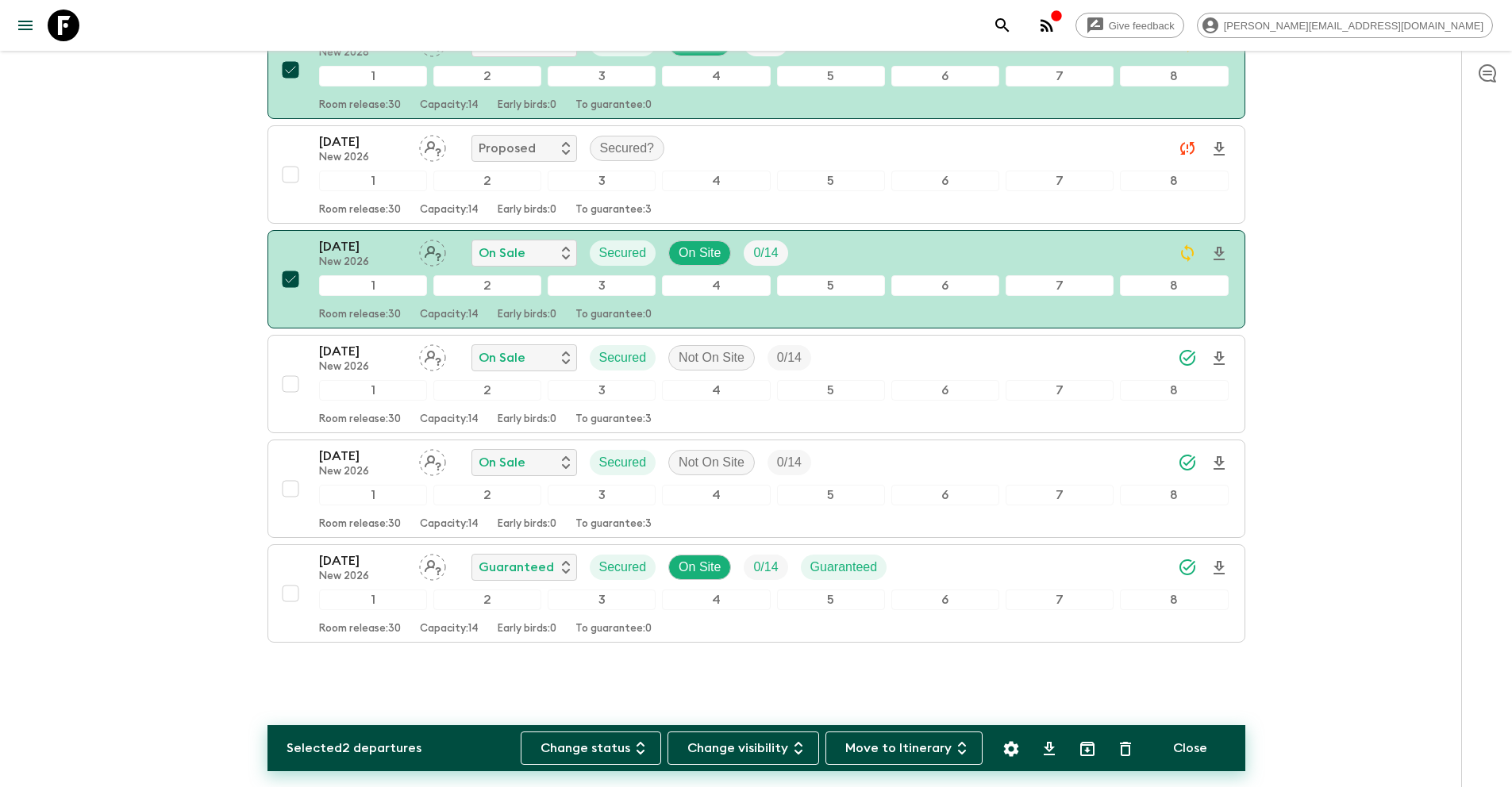
scroll to position [0, 0]
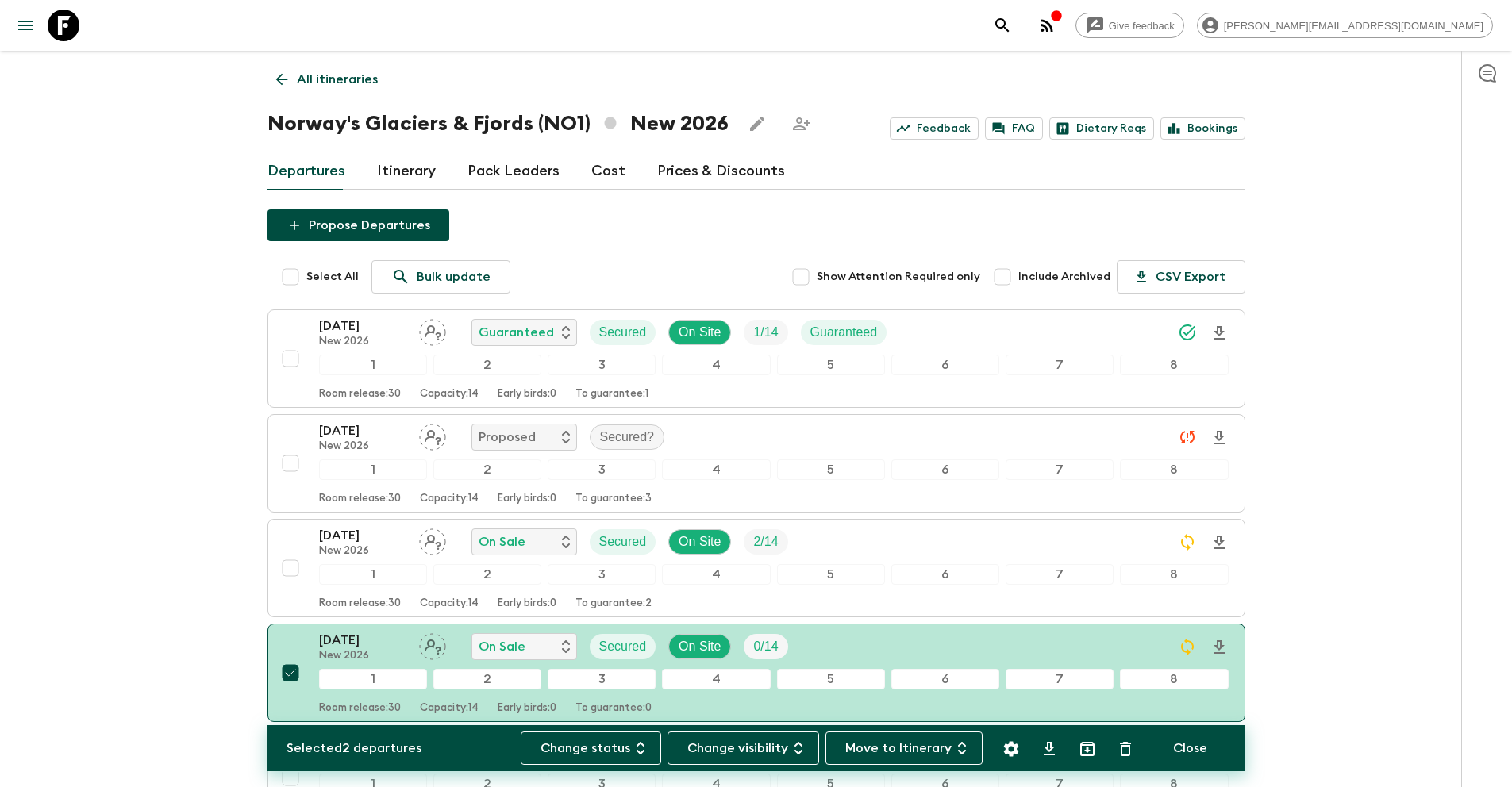
click at [335, 84] on p "All itineraries" at bounding box center [337, 79] width 81 height 19
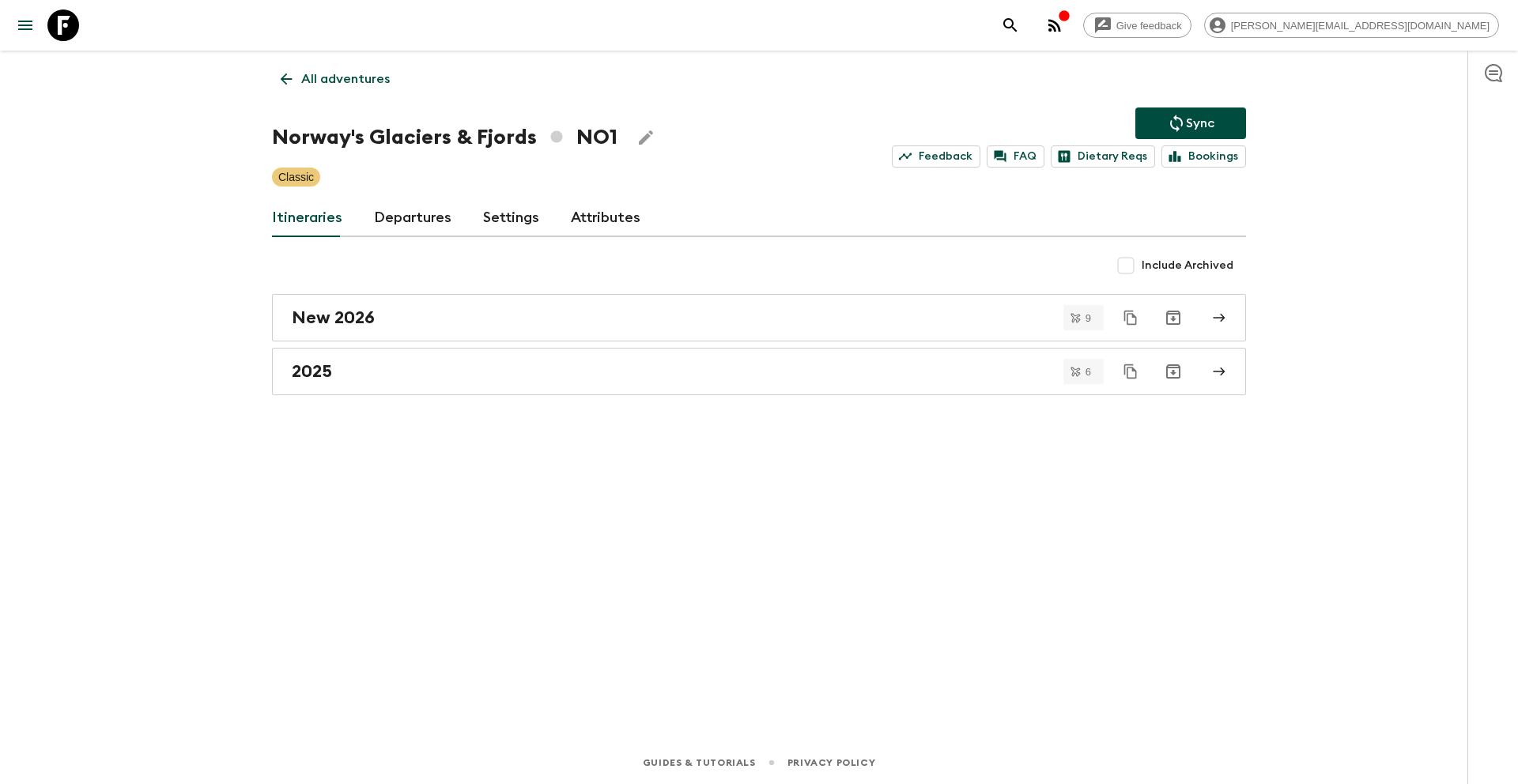
click at [1202, 125] on p "Sync" at bounding box center [1200, 123] width 29 height 19
click at [346, 78] on p "All adventures" at bounding box center [346, 78] width 89 height 19
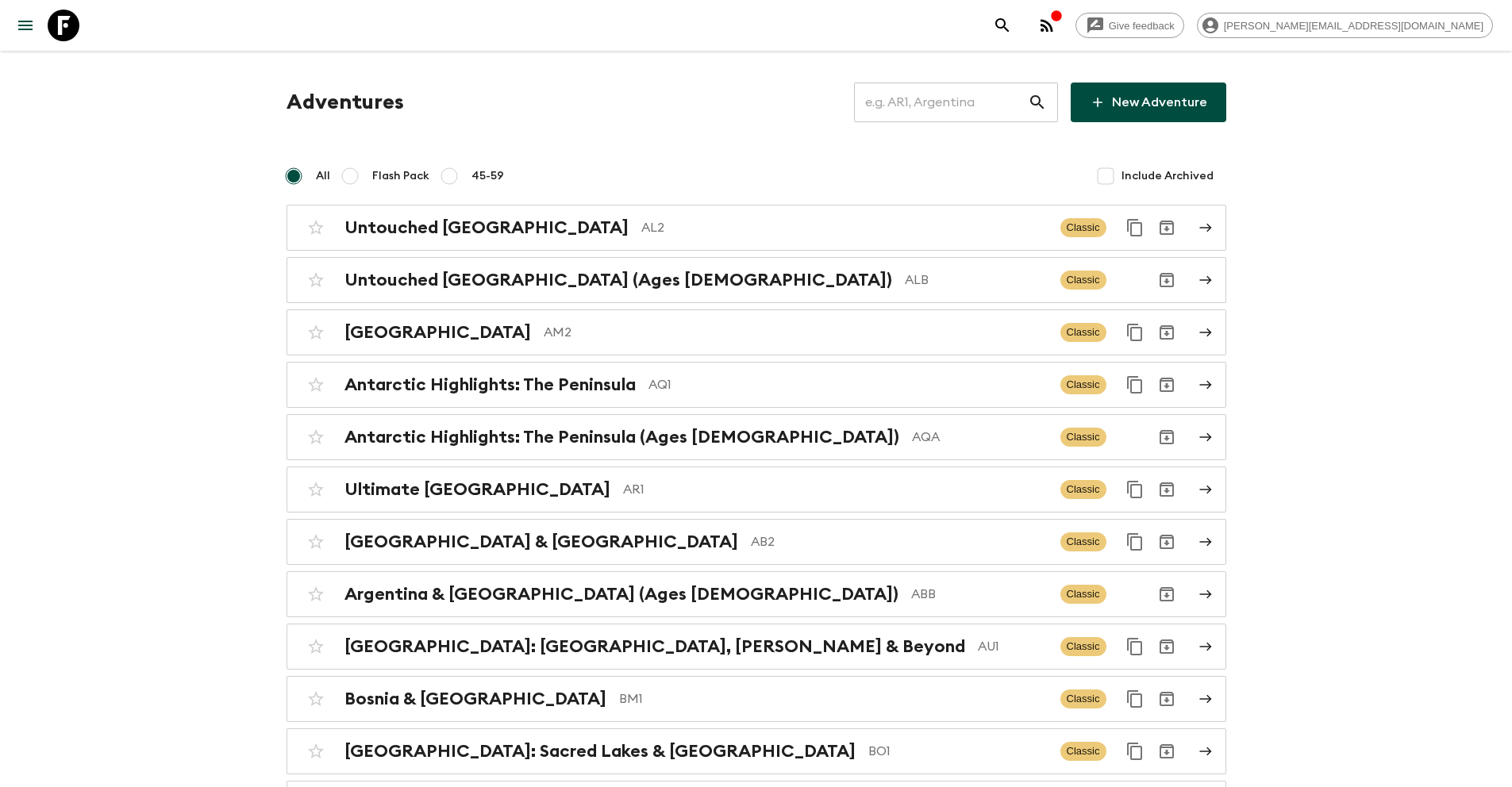
click at [916, 111] on input "text" at bounding box center [941, 103] width 174 height 45
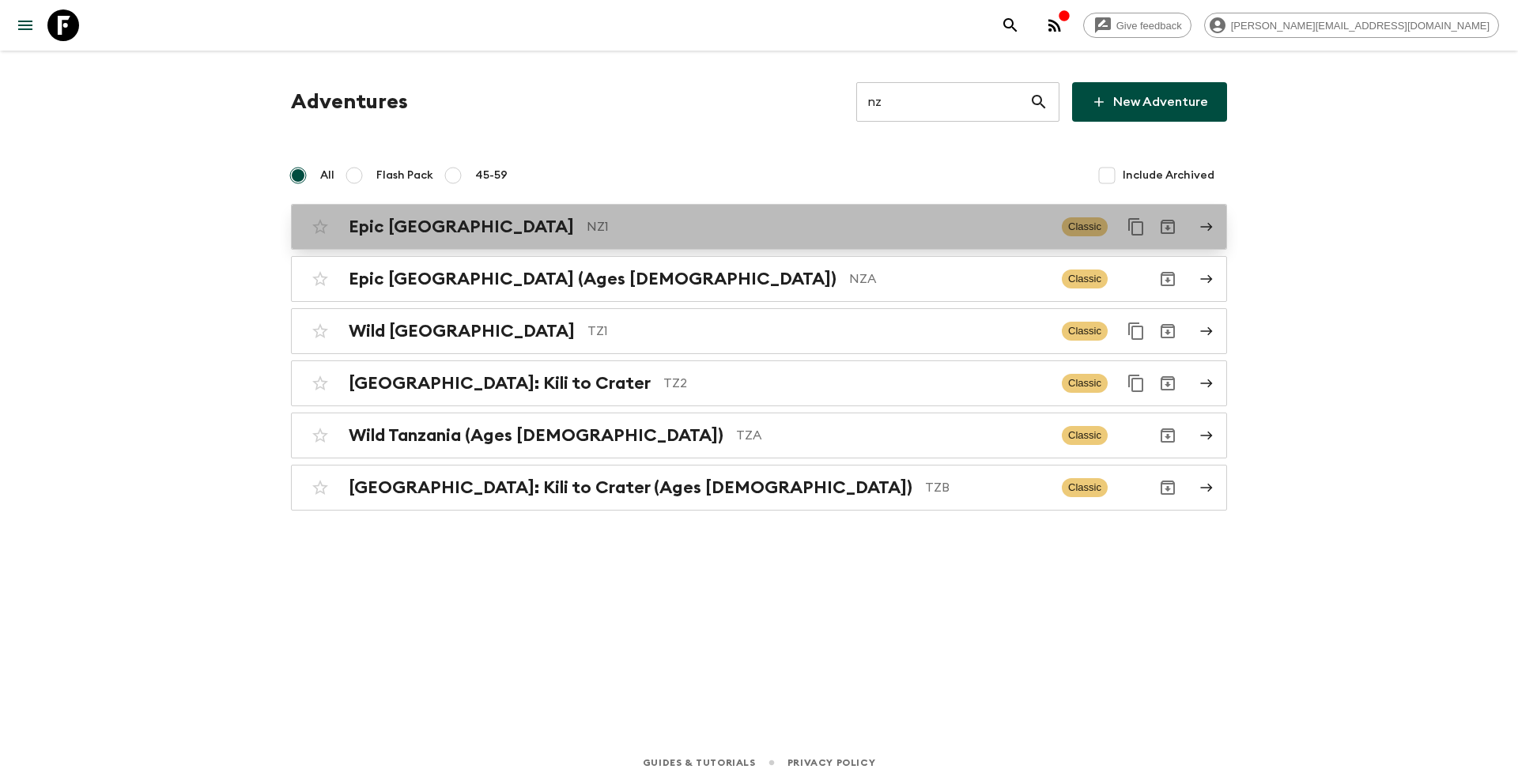
click at [586, 221] on p "NZ1" at bounding box center [818, 226] width 463 height 19
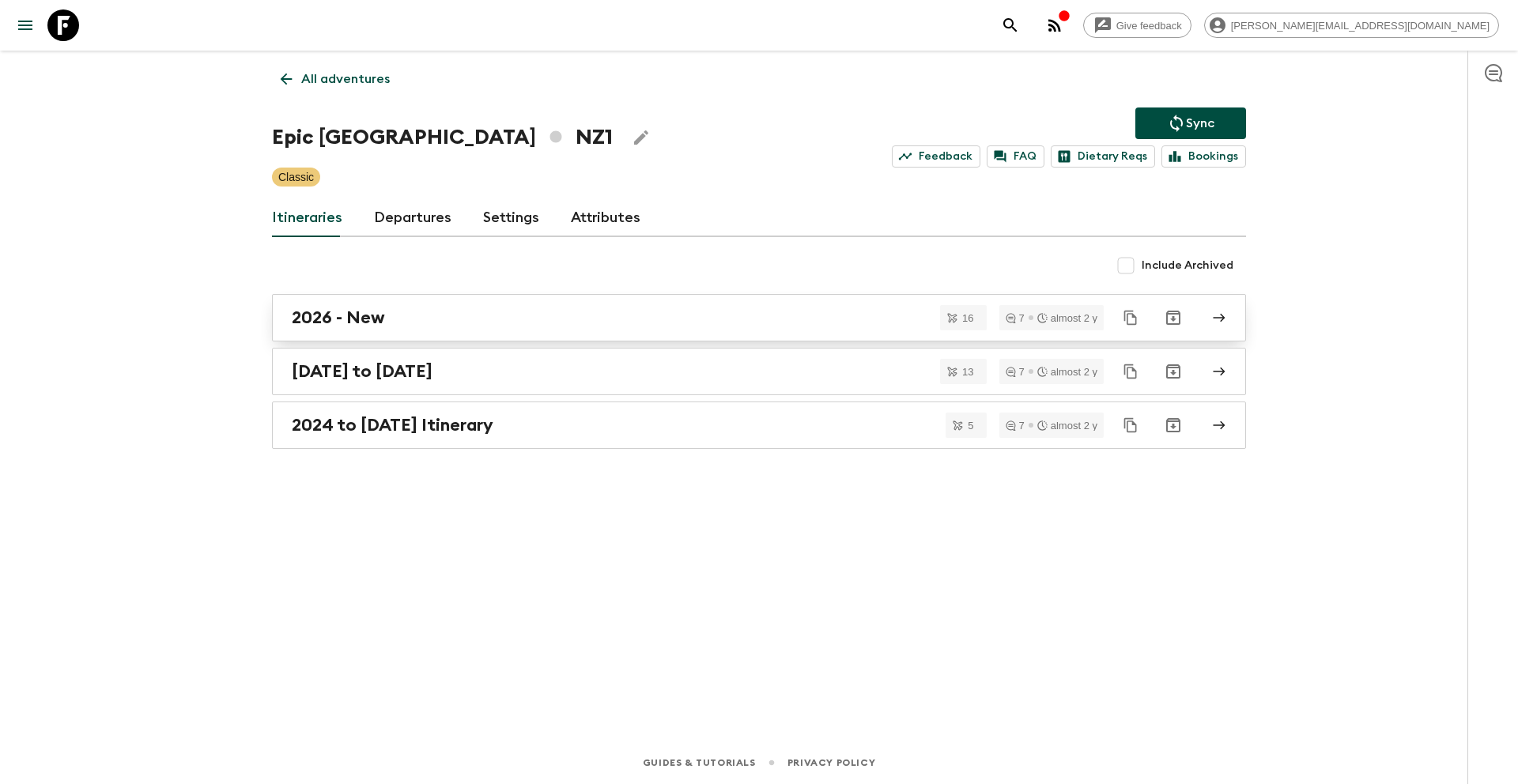
click at [385, 323] on div "2026 - New" at bounding box center [744, 317] width 904 height 21
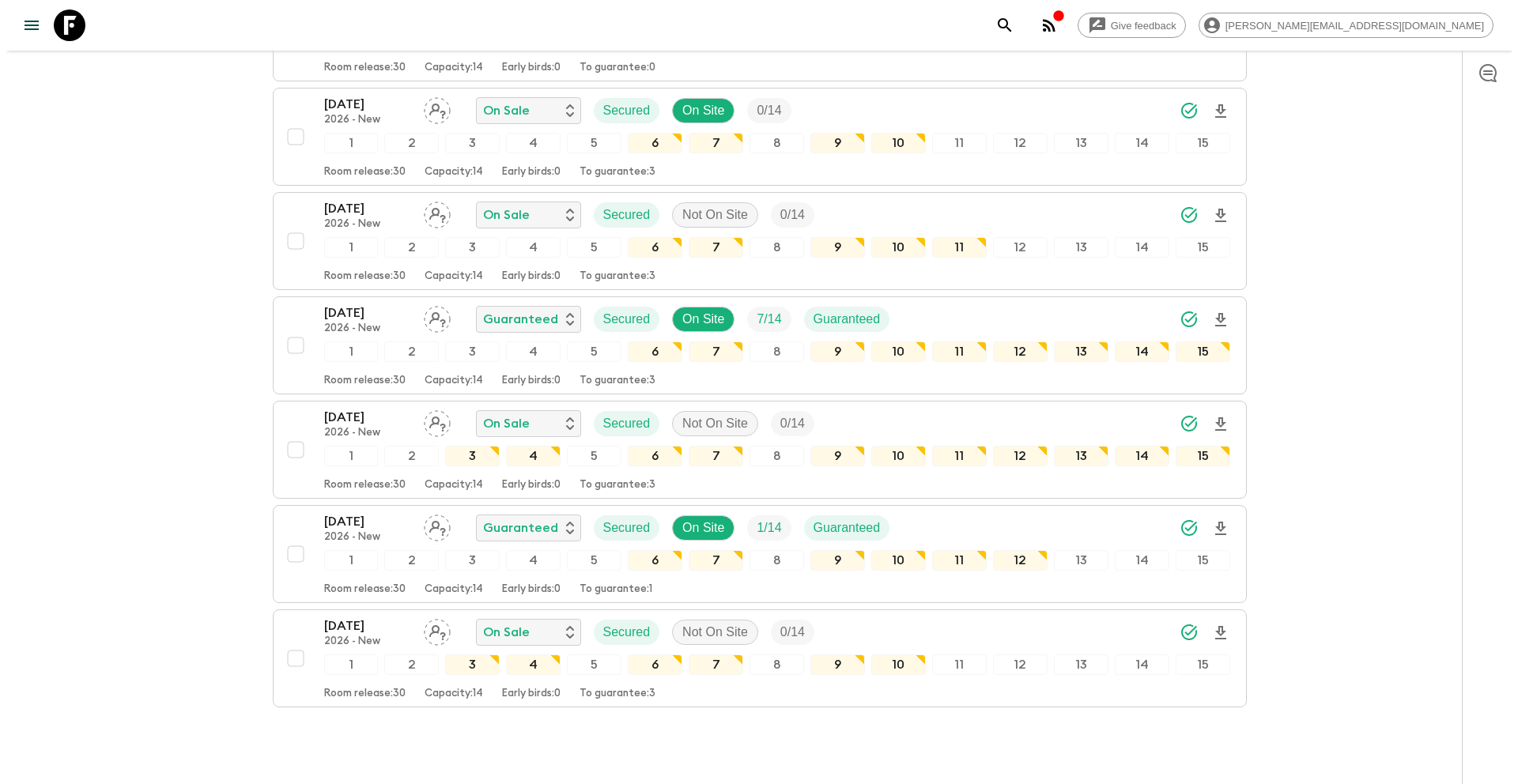
scroll to position [1263, 0]
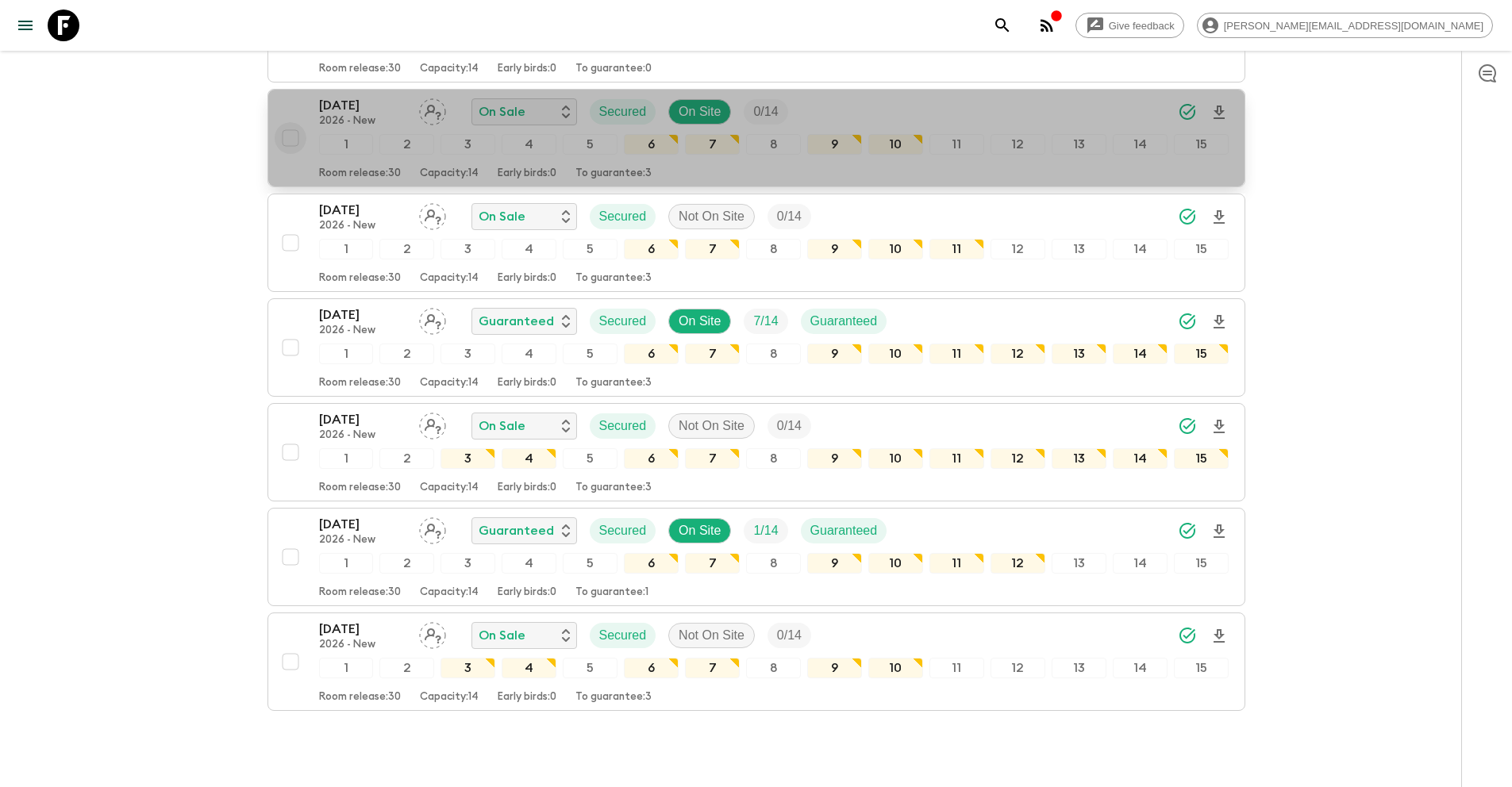
click at [290, 136] on input "checkbox" at bounding box center [290, 138] width 31 height 31
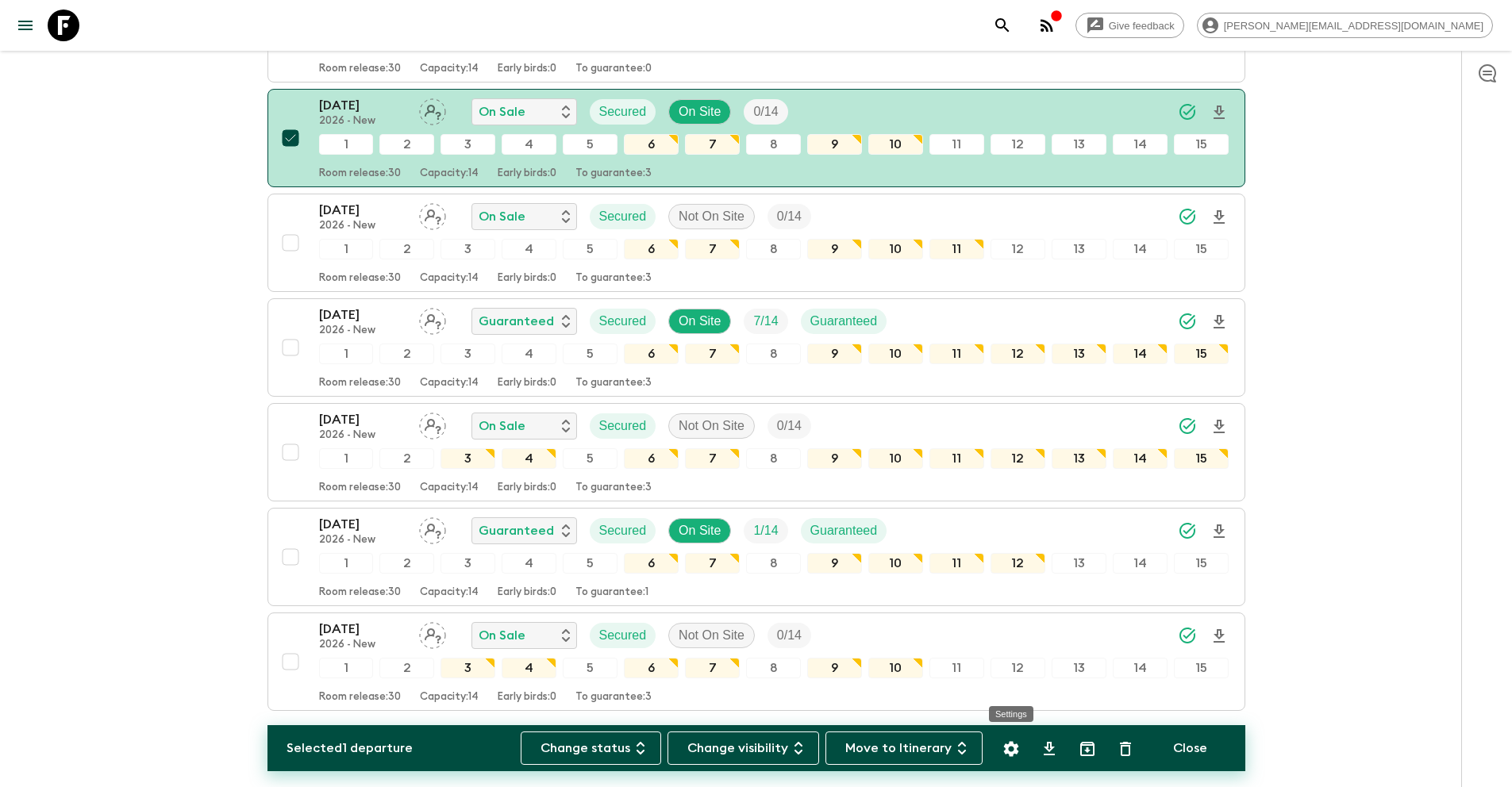
click at [1002, 742] on icon "Settings" at bounding box center [1010, 749] width 19 height 19
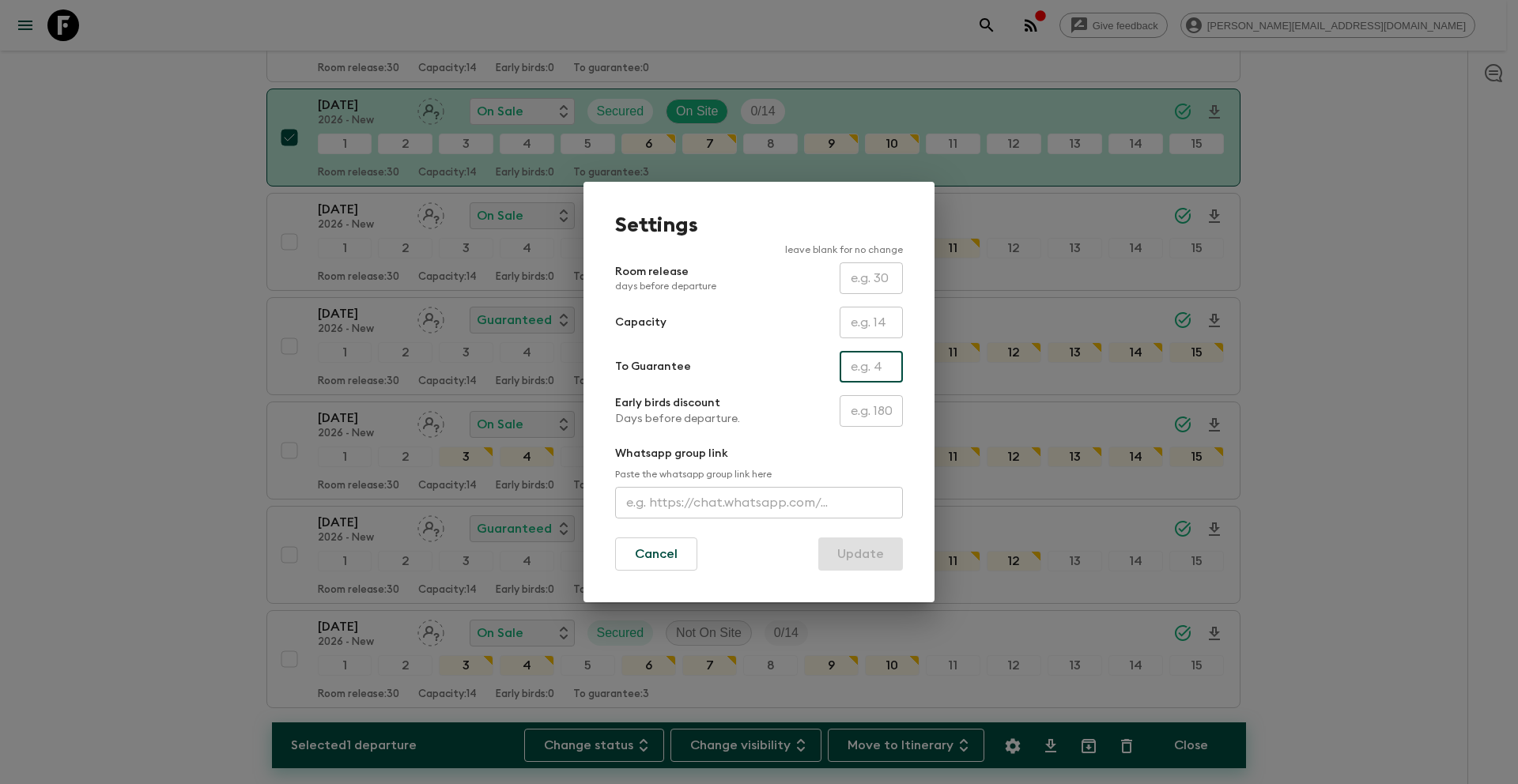
click at [865, 360] on input "text" at bounding box center [871, 366] width 63 height 31
click at [882, 562] on button "Update" at bounding box center [860, 554] width 85 height 33
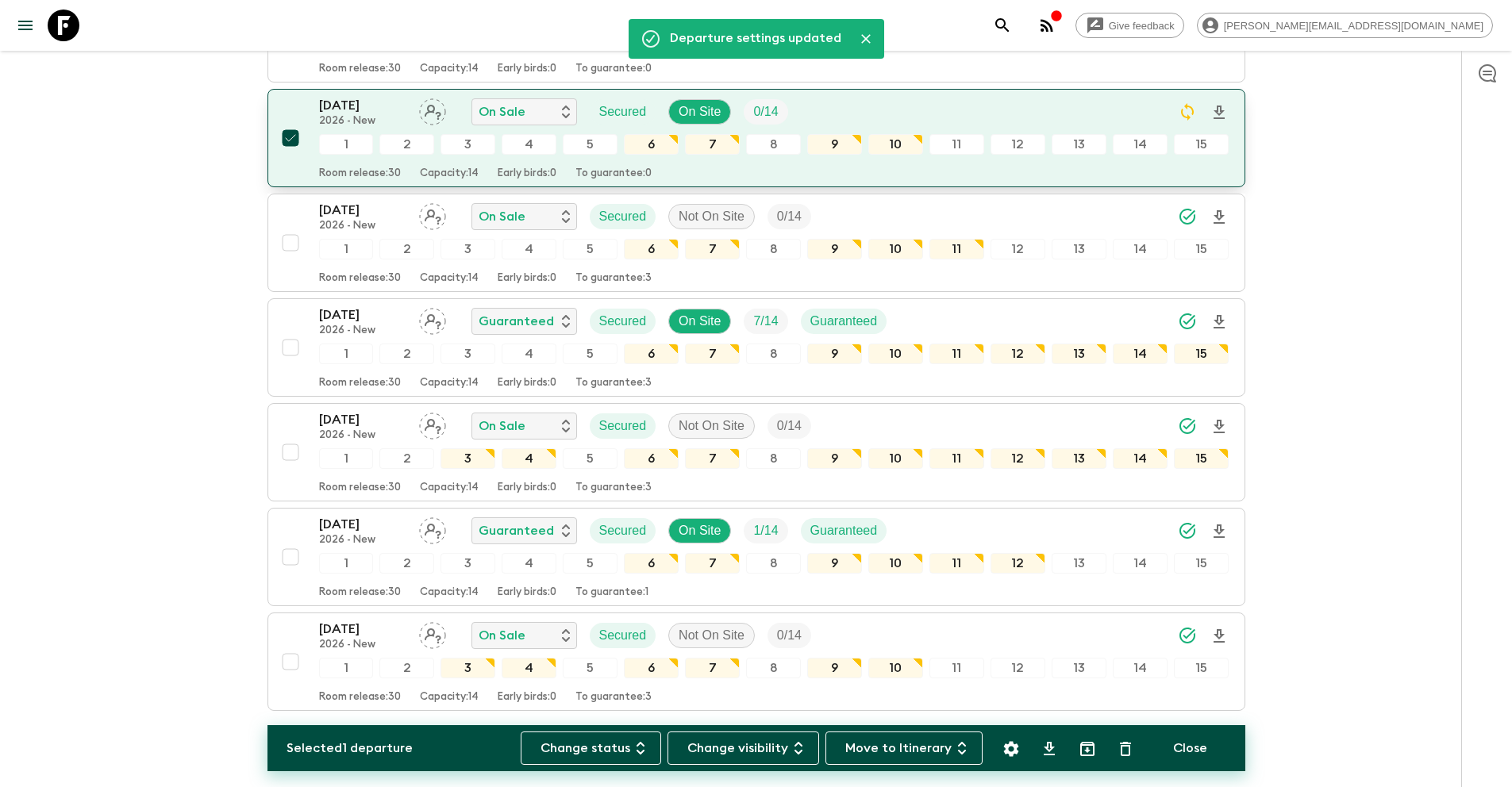
click at [284, 136] on input "checkbox" at bounding box center [290, 138] width 31 height 31
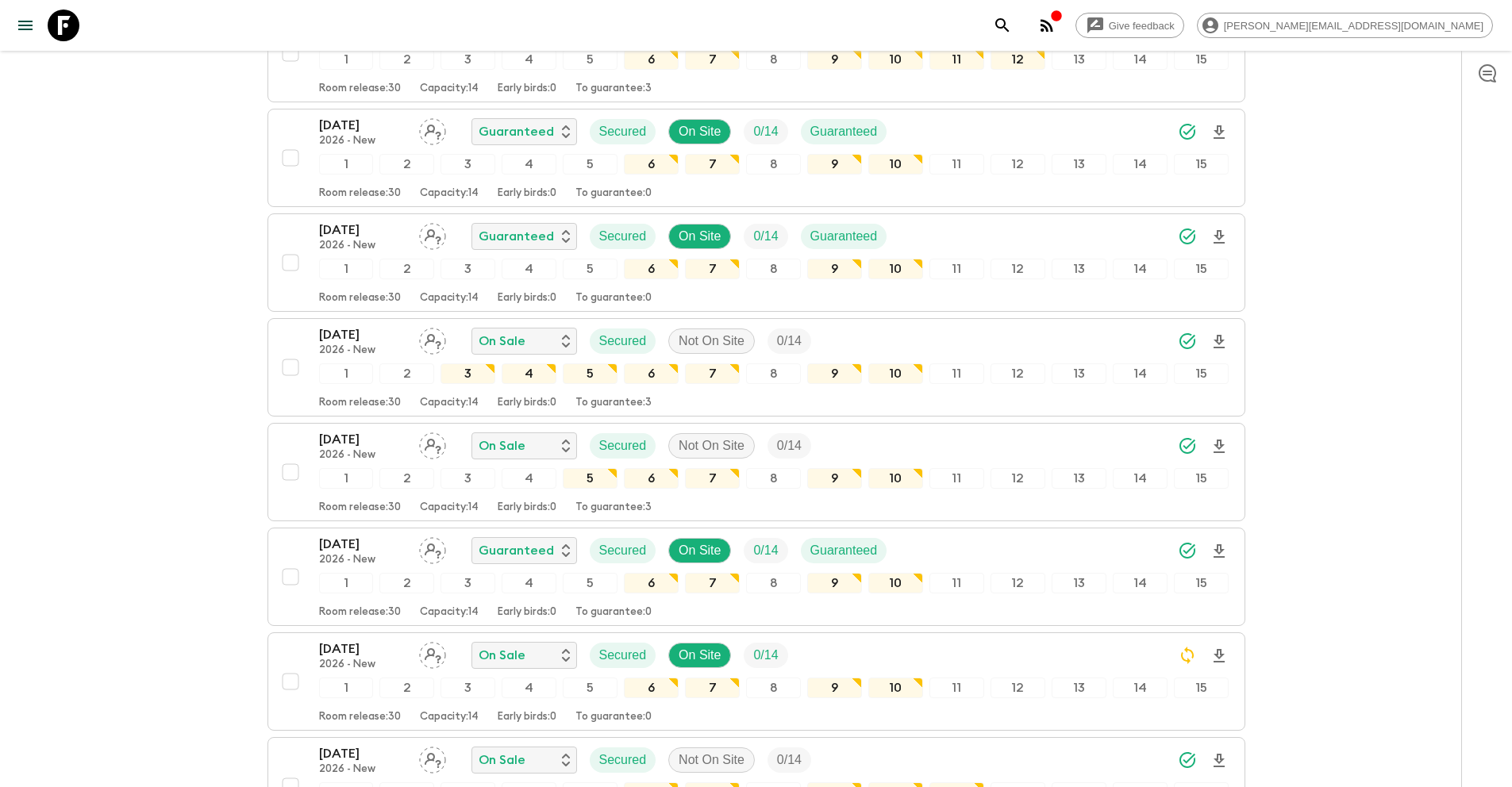
scroll to position [0, 0]
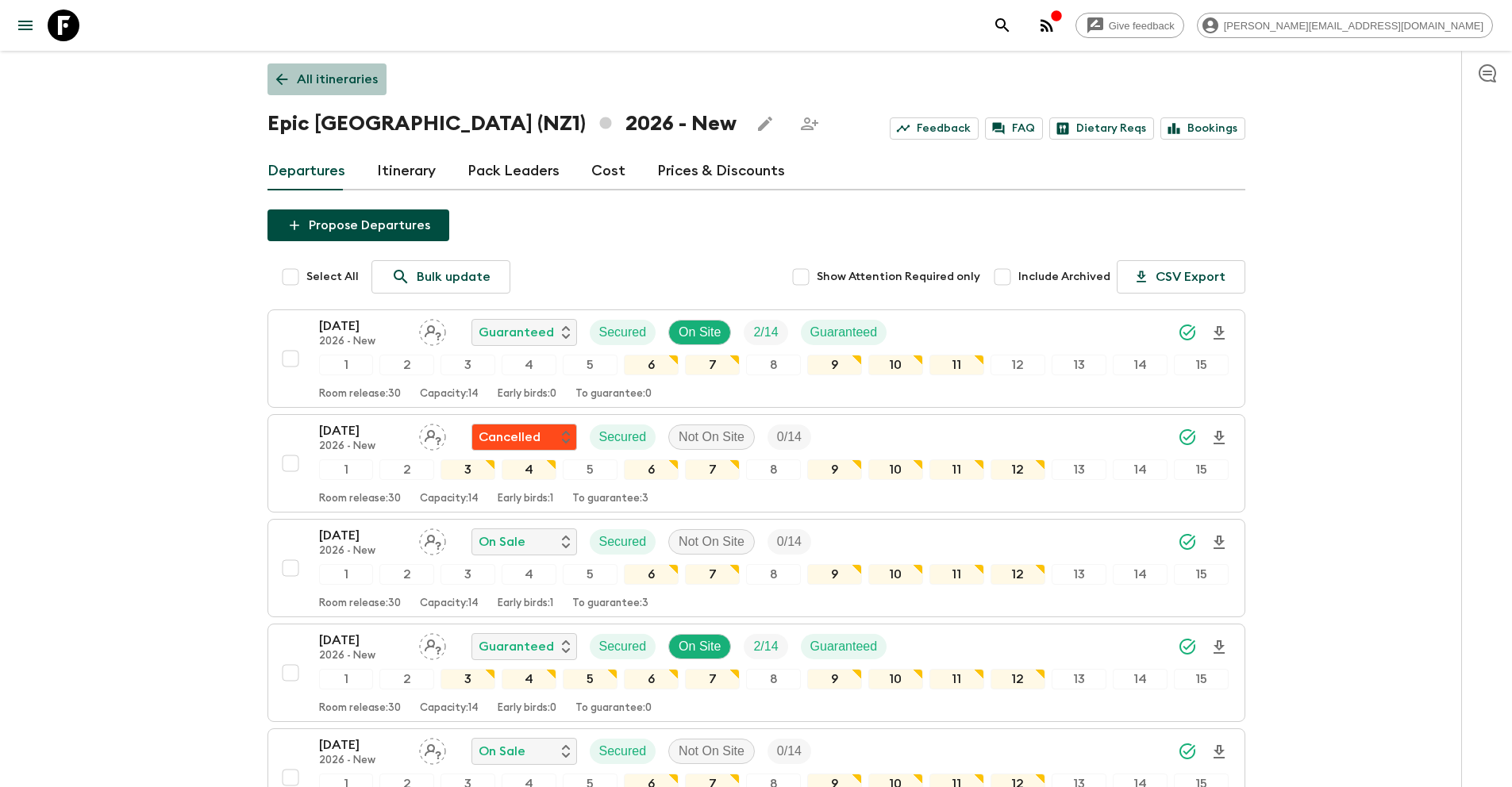
click at [341, 75] on p "All itineraries" at bounding box center [337, 79] width 81 height 19
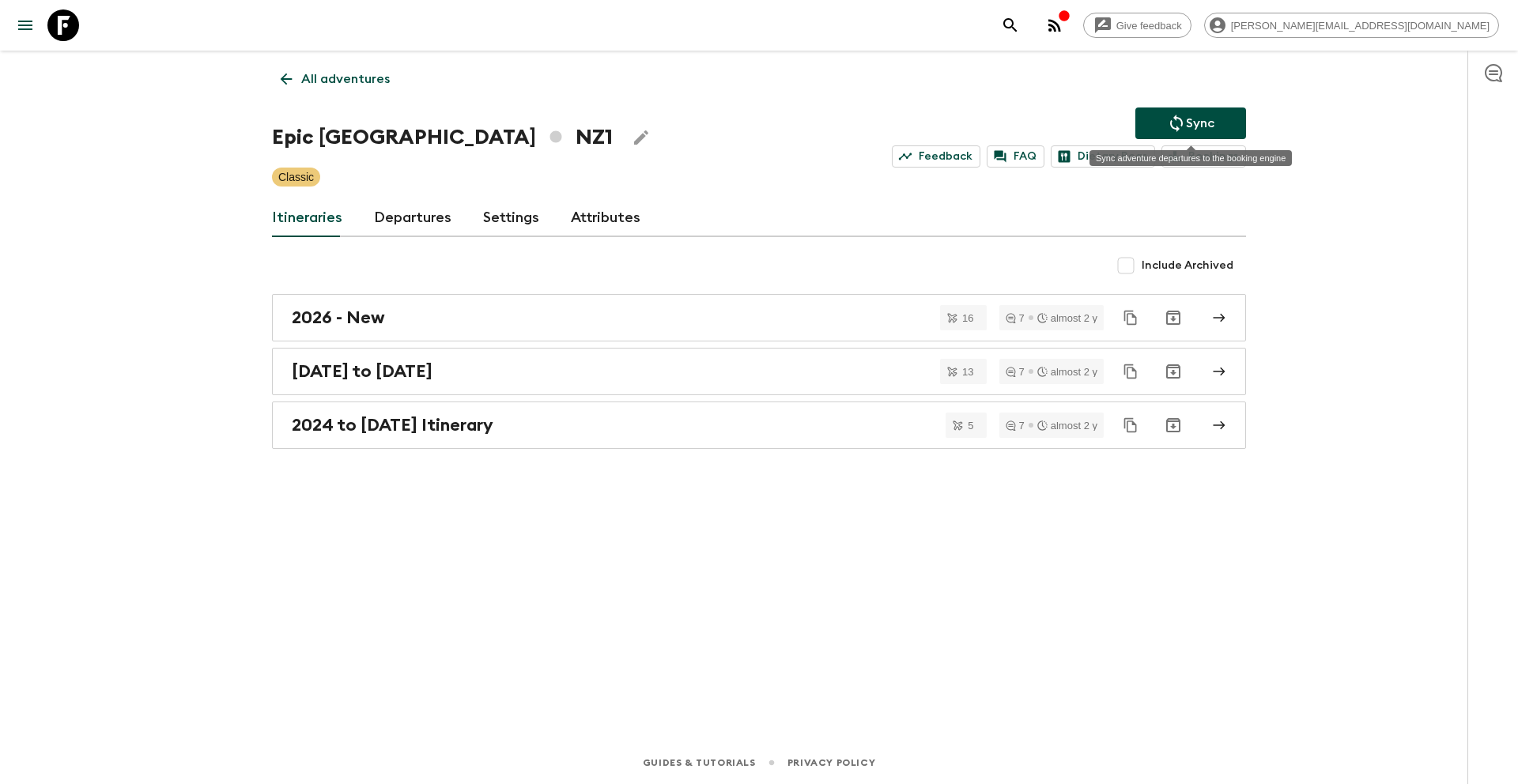
click at [1207, 125] on p "Sync" at bounding box center [1200, 123] width 29 height 19
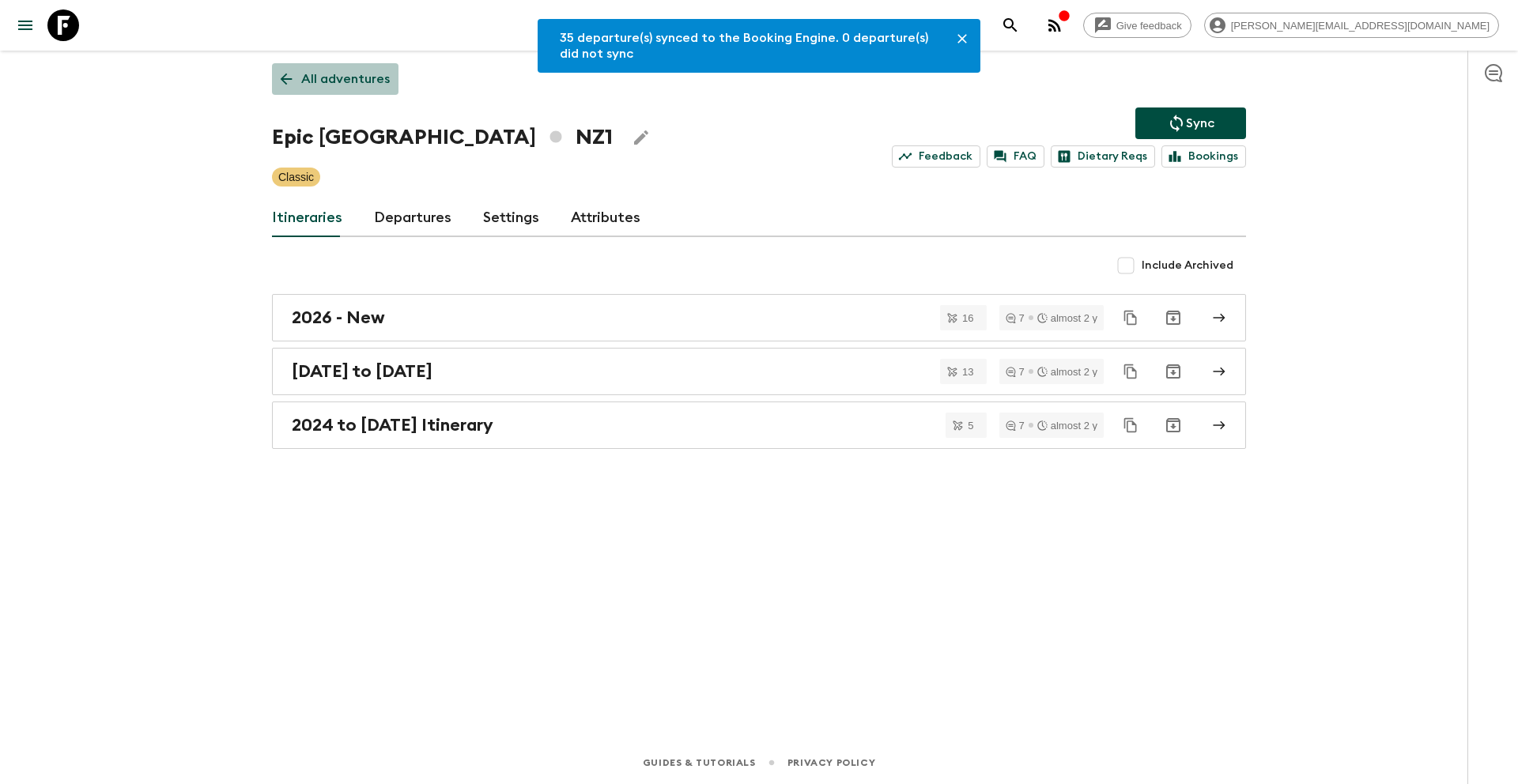
click at [338, 77] on p "All adventures" at bounding box center [346, 78] width 89 height 19
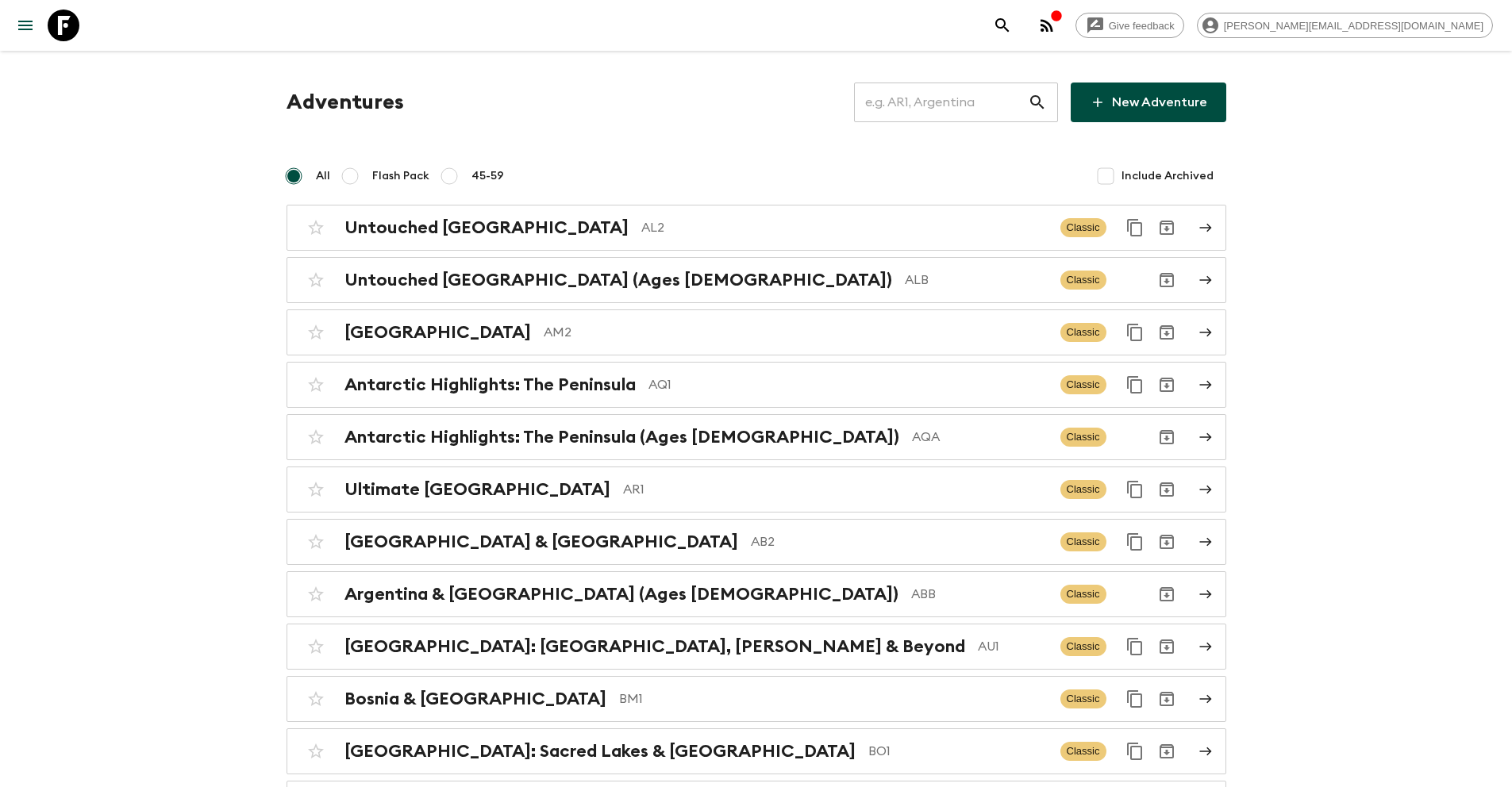
click at [947, 104] on input "text" at bounding box center [941, 103] width 174 height 45
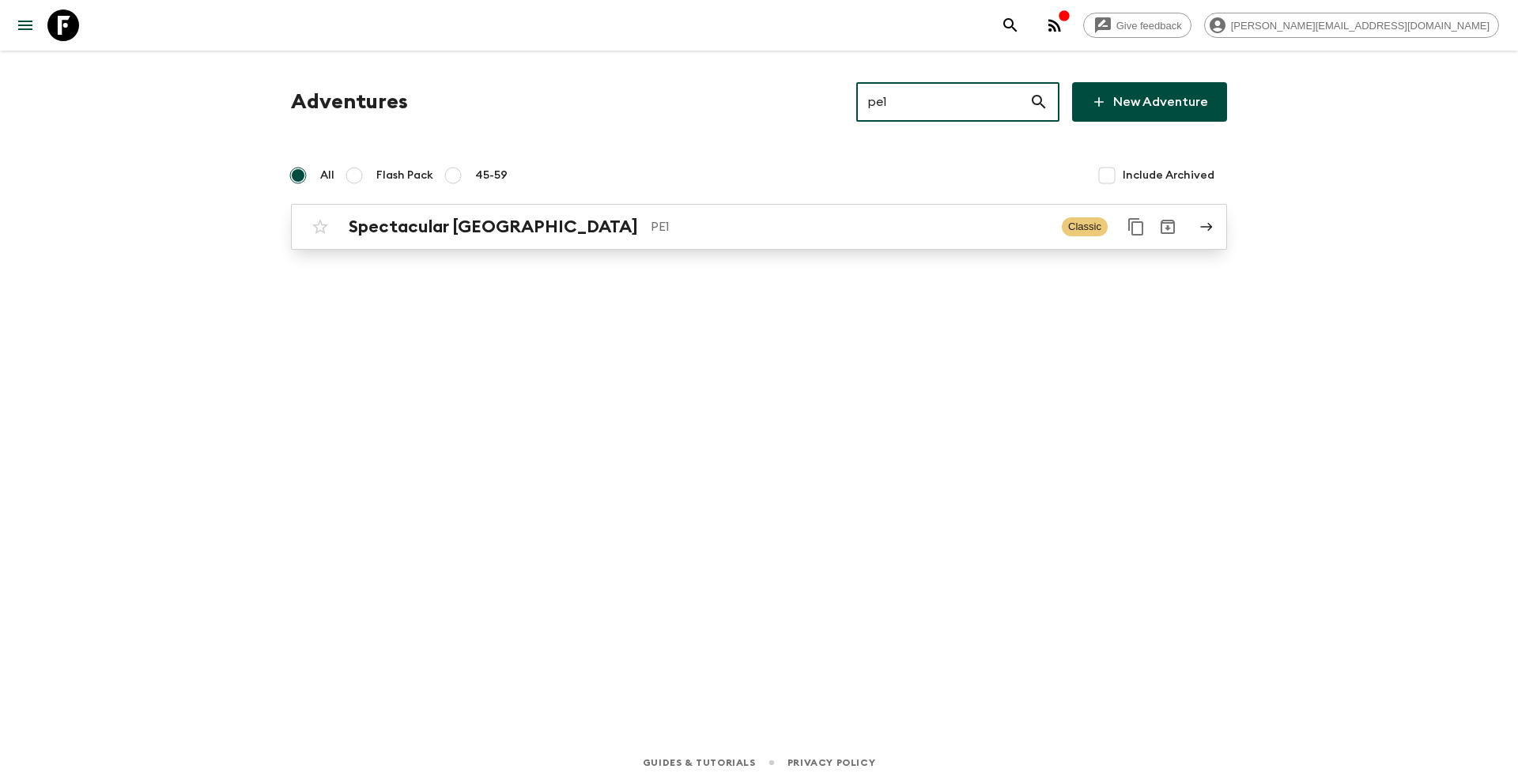
click at [651, 228] on p "PE1" at bounding box center [850, 226] width 399 height 19
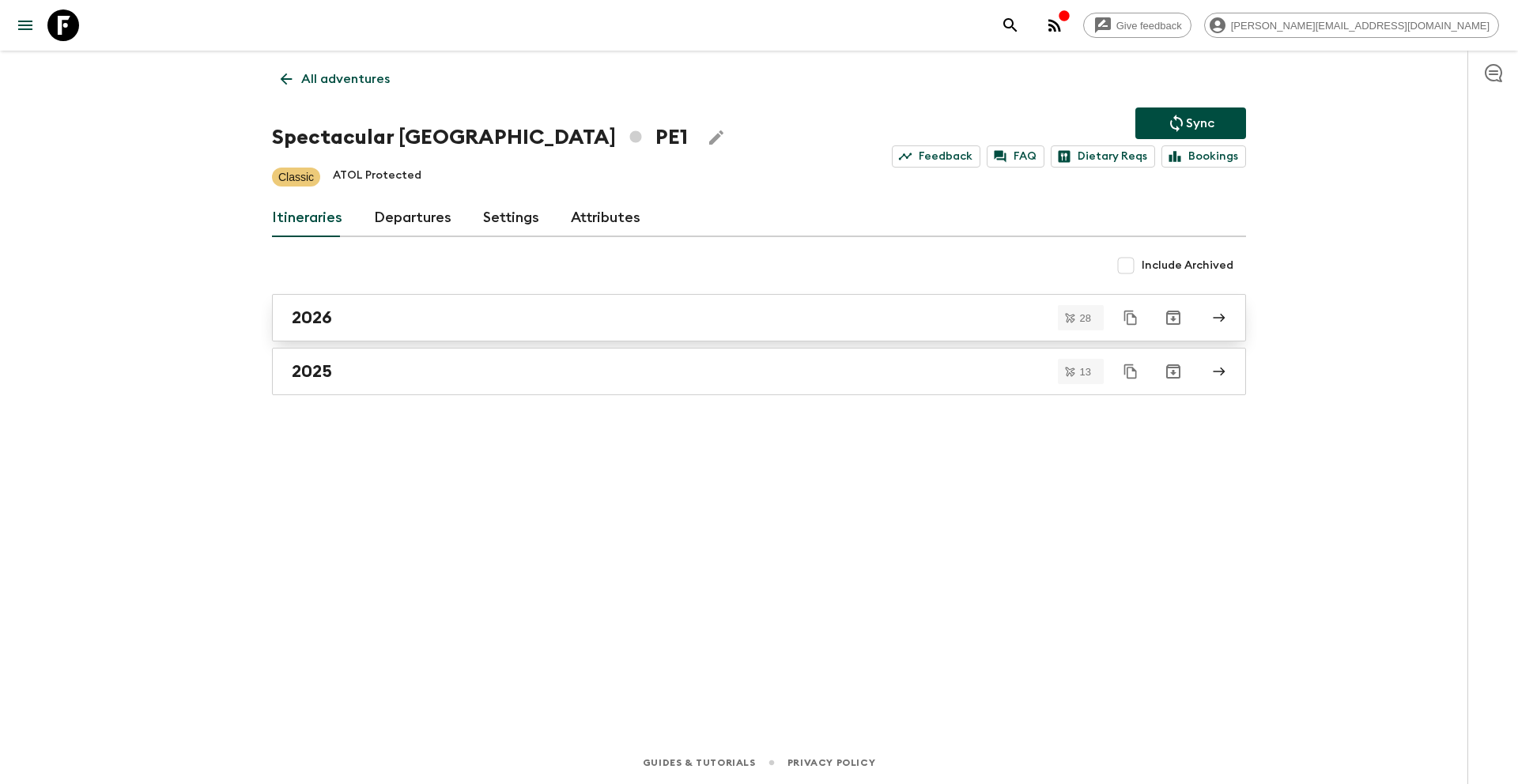
click at [391, 307] on div "2026" at bounding box center [744, 317] width 904 height 21
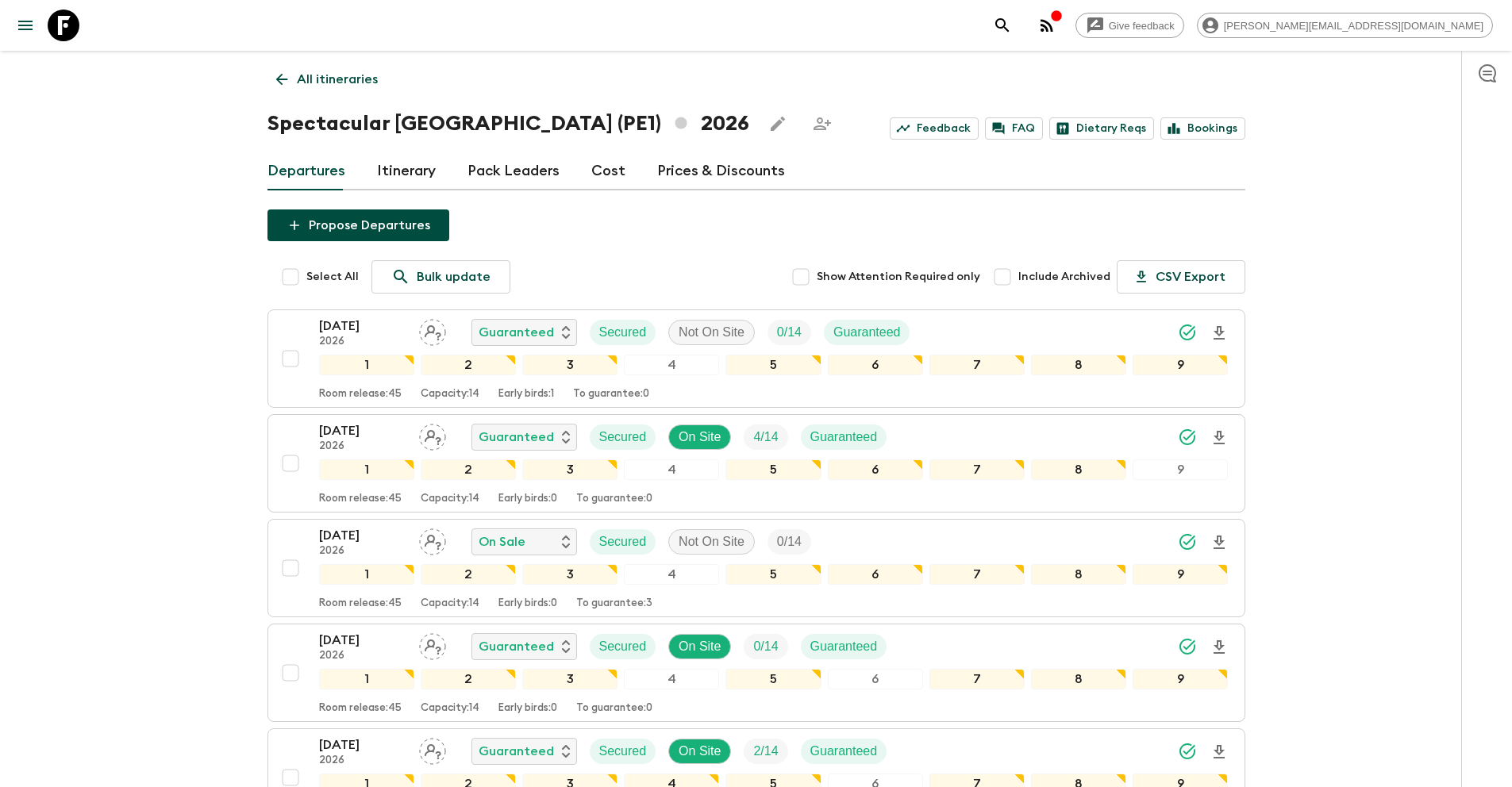
scroll to position [1190, 0]
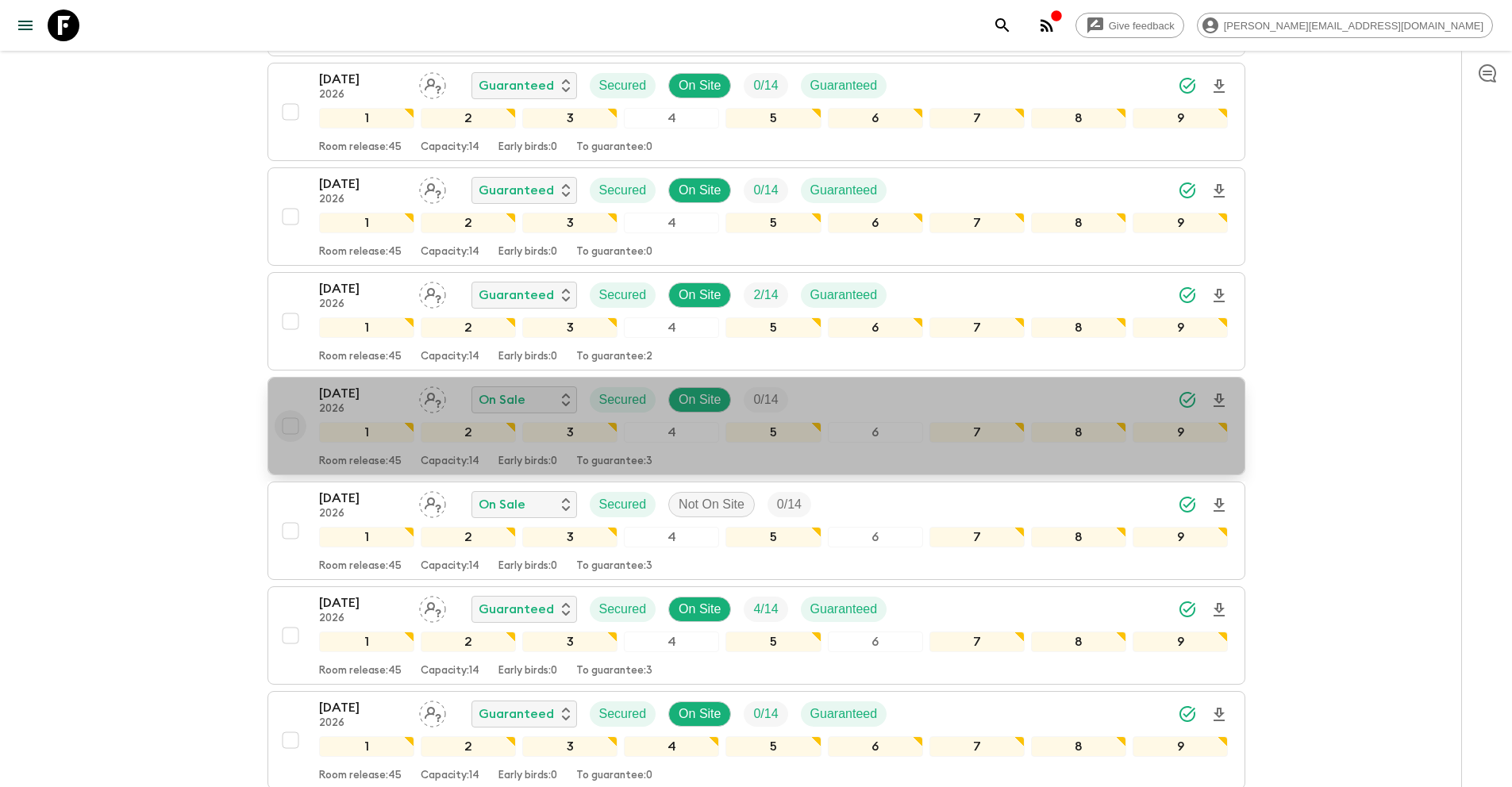
click at [289, 427] on input "checkbox" at bounding box center [290, 426] width 31 height 31
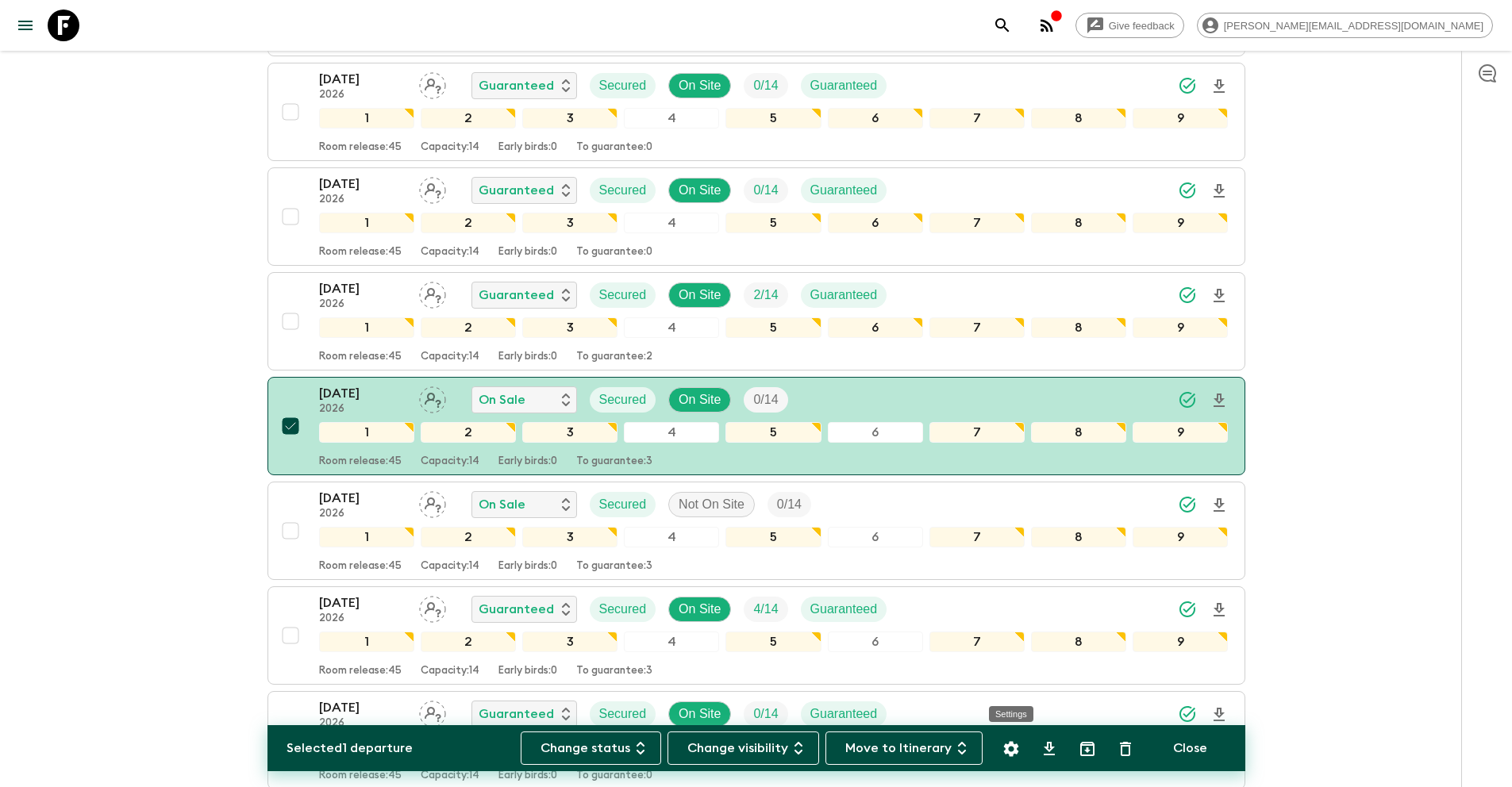
click at [1012, 756] on icon "Settings" at bounding box center [1010, 749] width 15 height 15
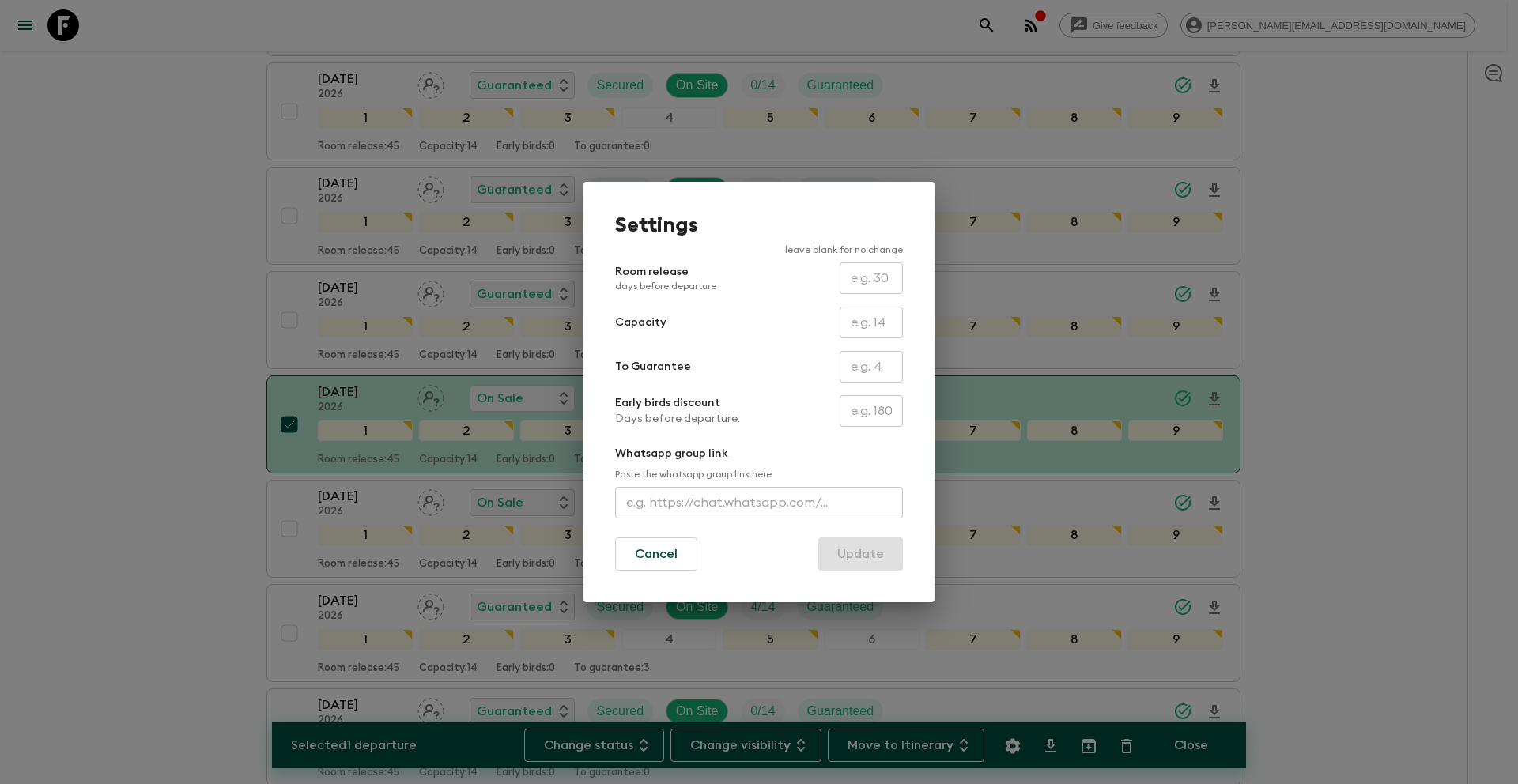
click at [858, 360] on input "text" at bounding box center [871, 366] width 63 height 31
click at [853, 549] on button "Update" at bounding box center [860, 554] width 85 height 33
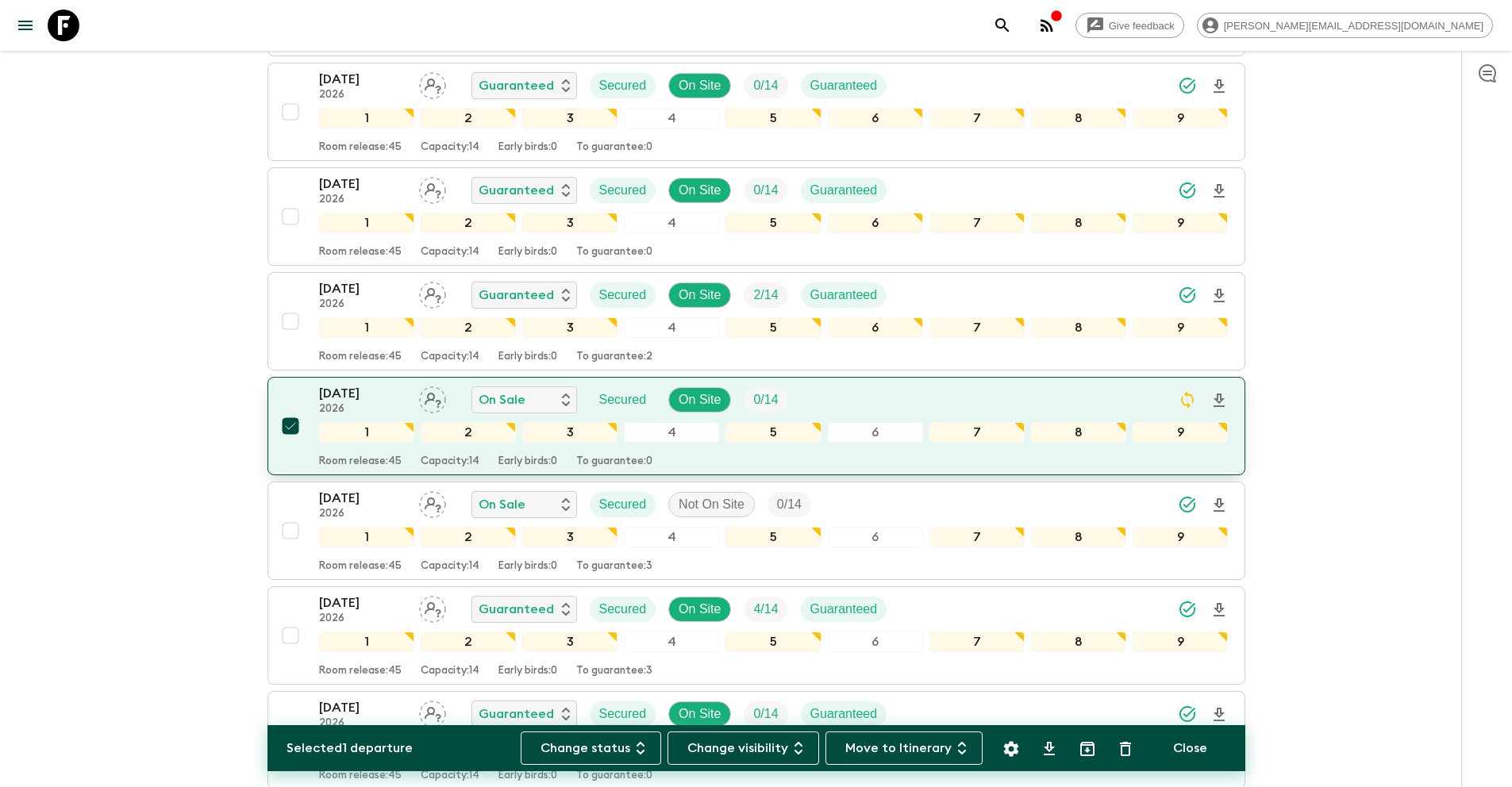
click at [296, 429] on input "checkbox" at bounding box center [290, 426] width 31 height 31
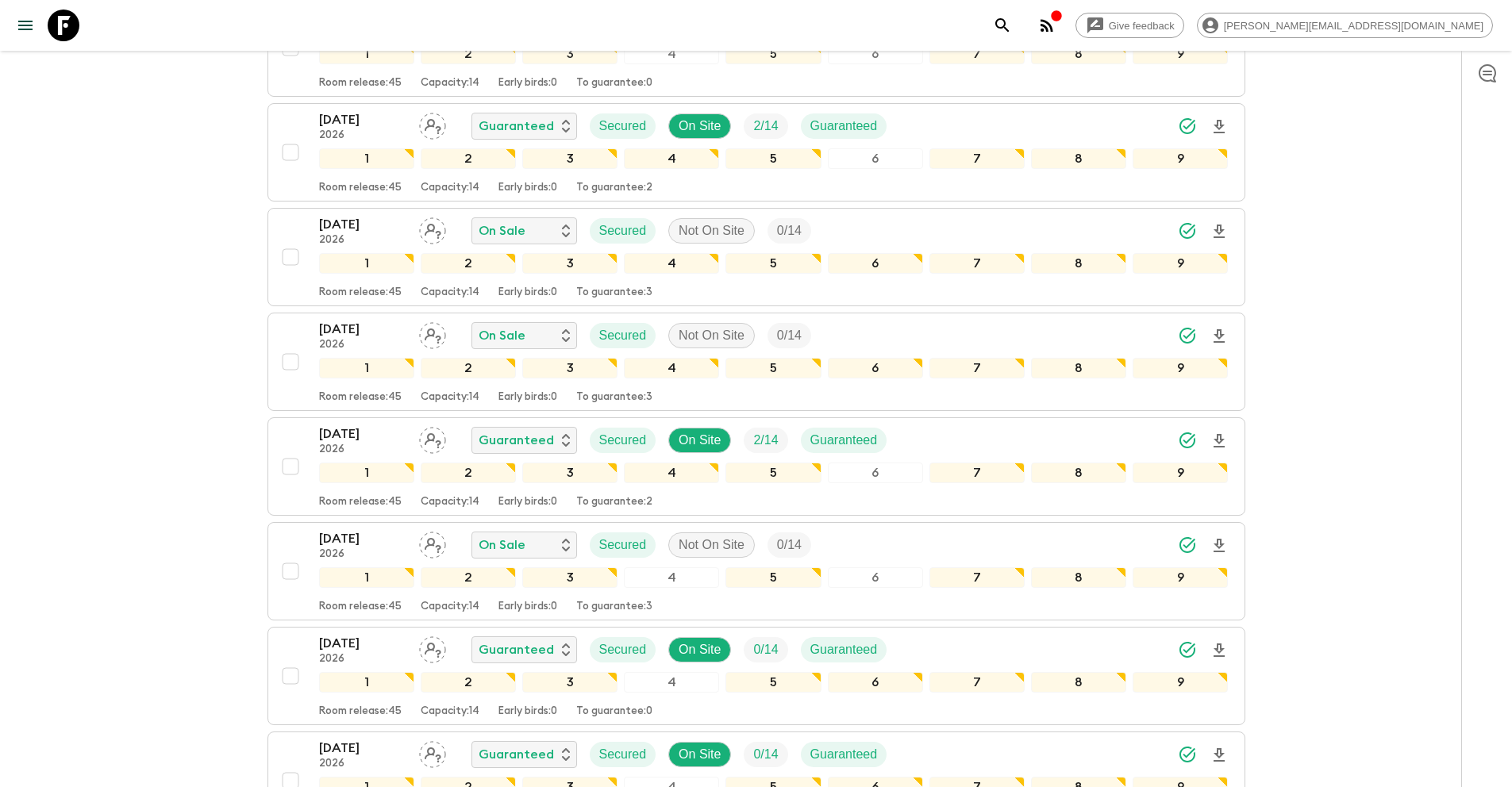
scroll to position [0, 0]
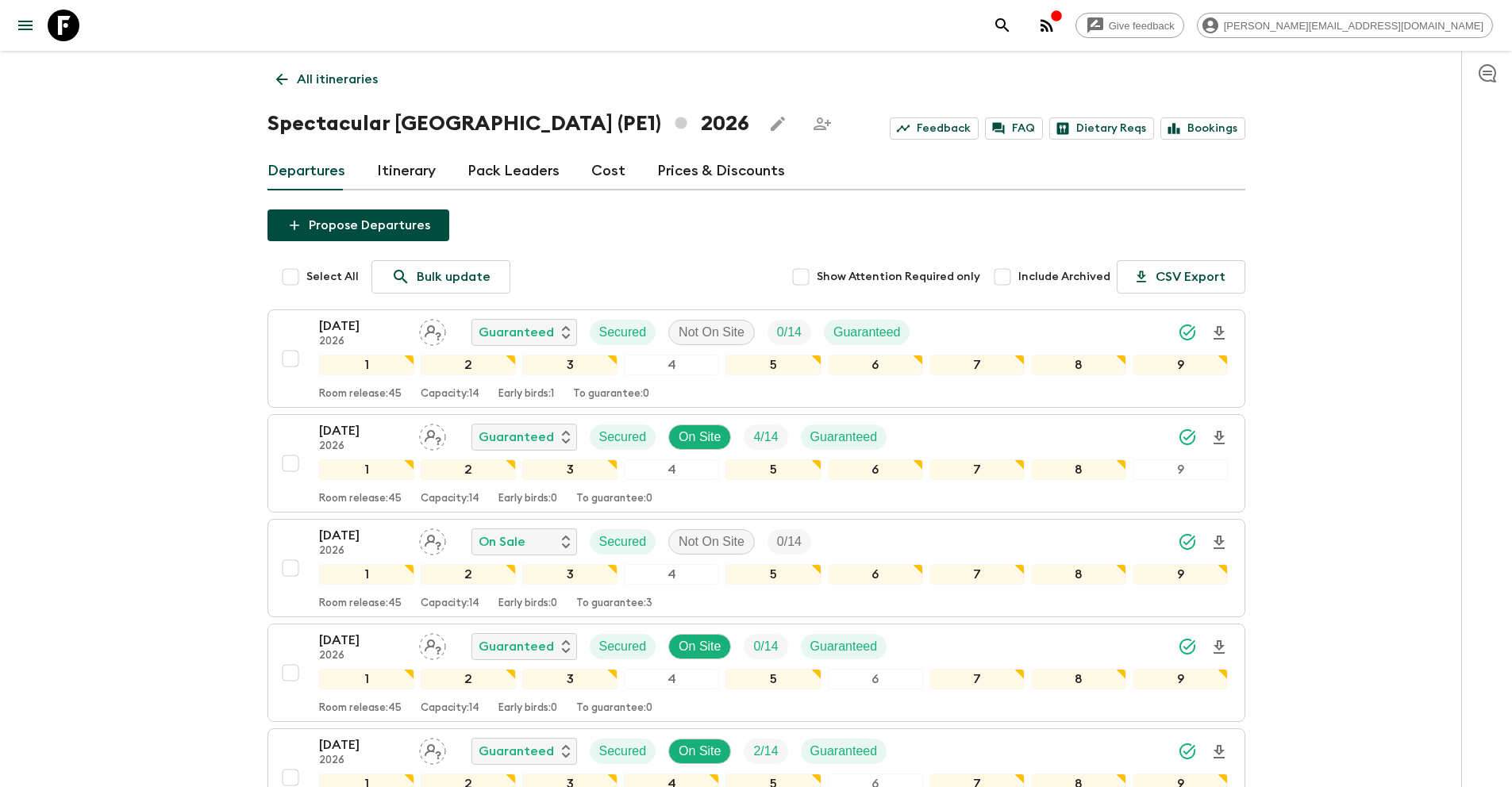
click at [337, 76] on p "All itineraries" at bounding box center [337, 79] width 81 height 19
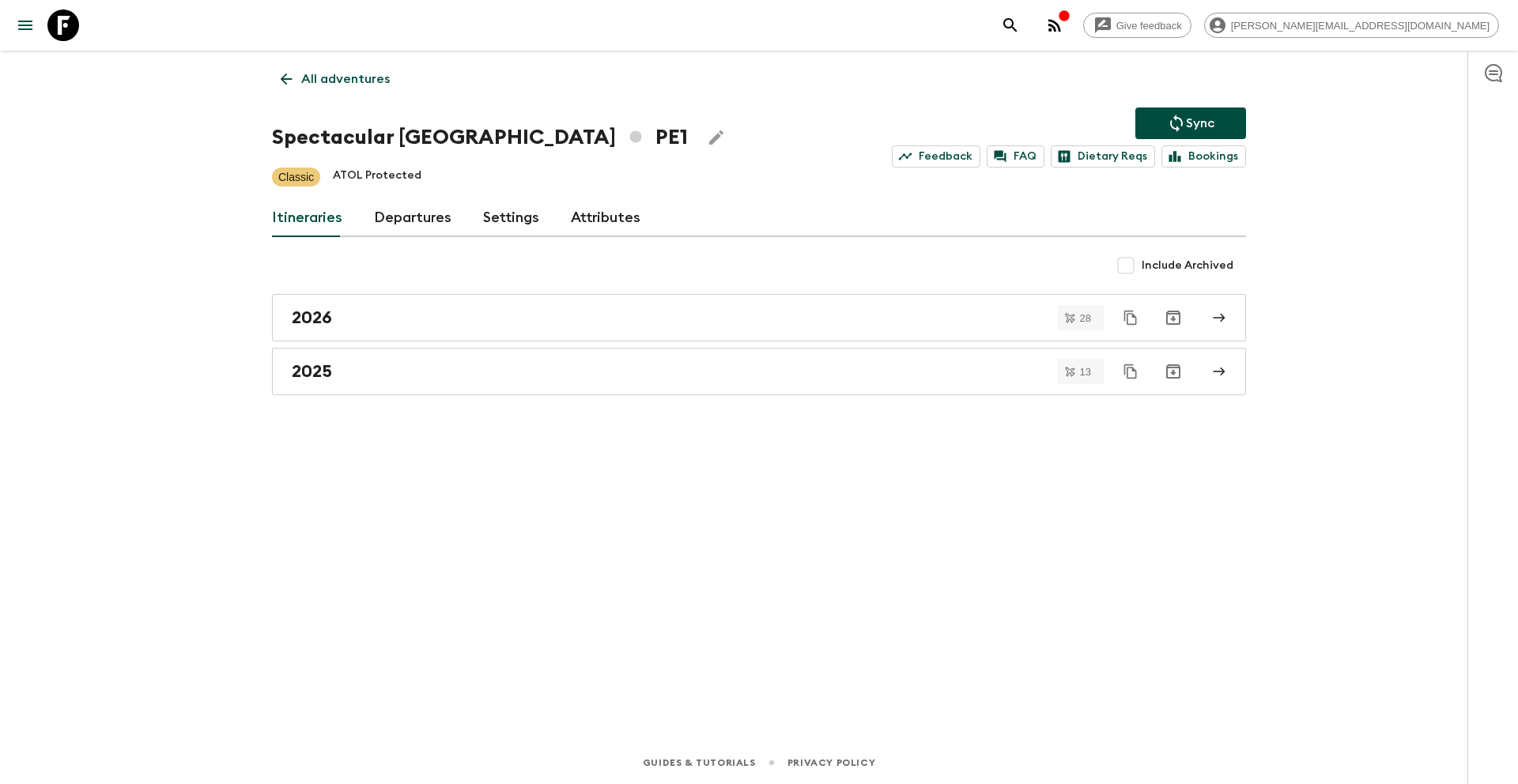
click at [1188, 128] on p "Sync" at bounding box center [1200, 123] width 29 height 19
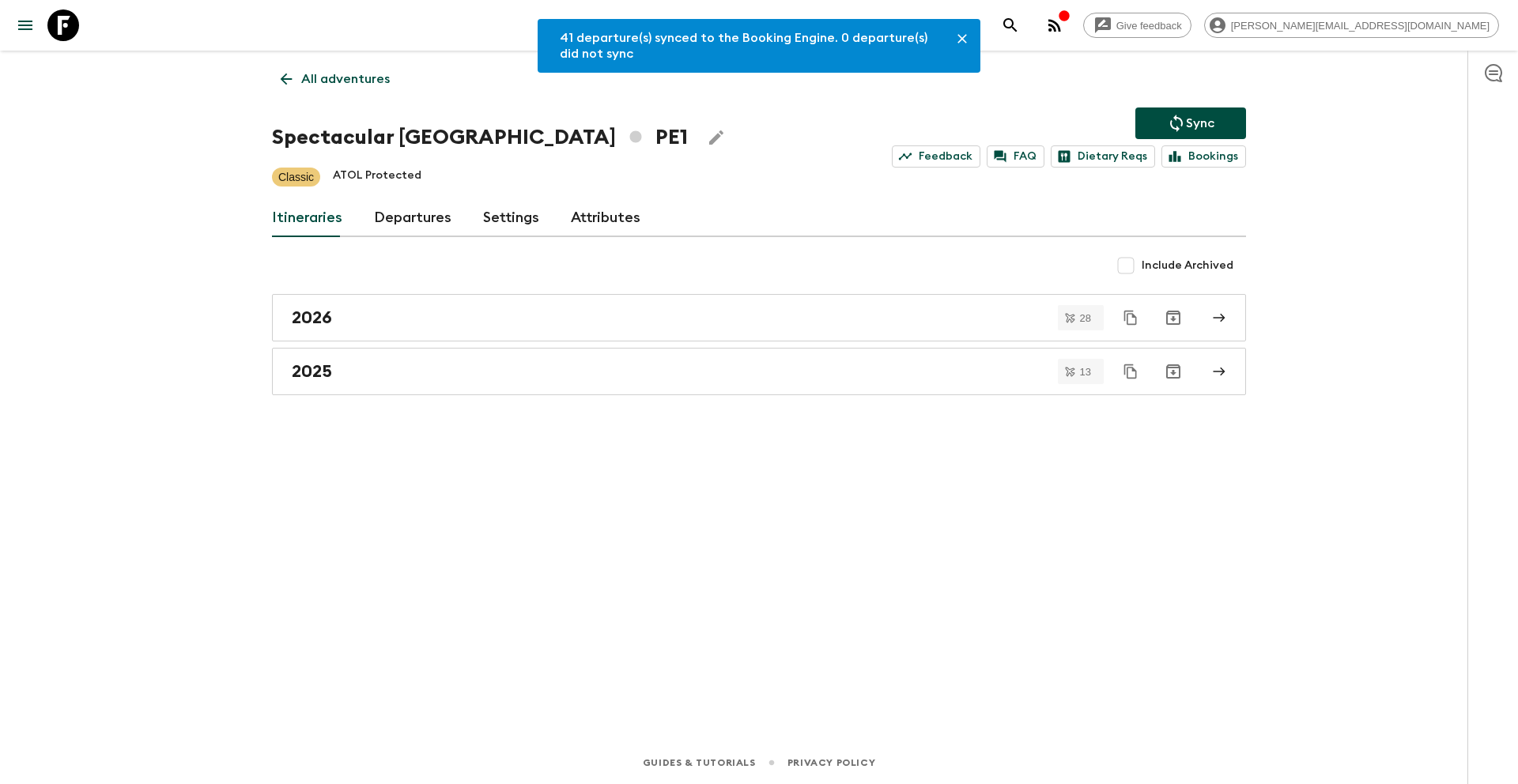
click at [343, 80] on p "All adventures" at bounding box center [346, 78] width 89 height 19
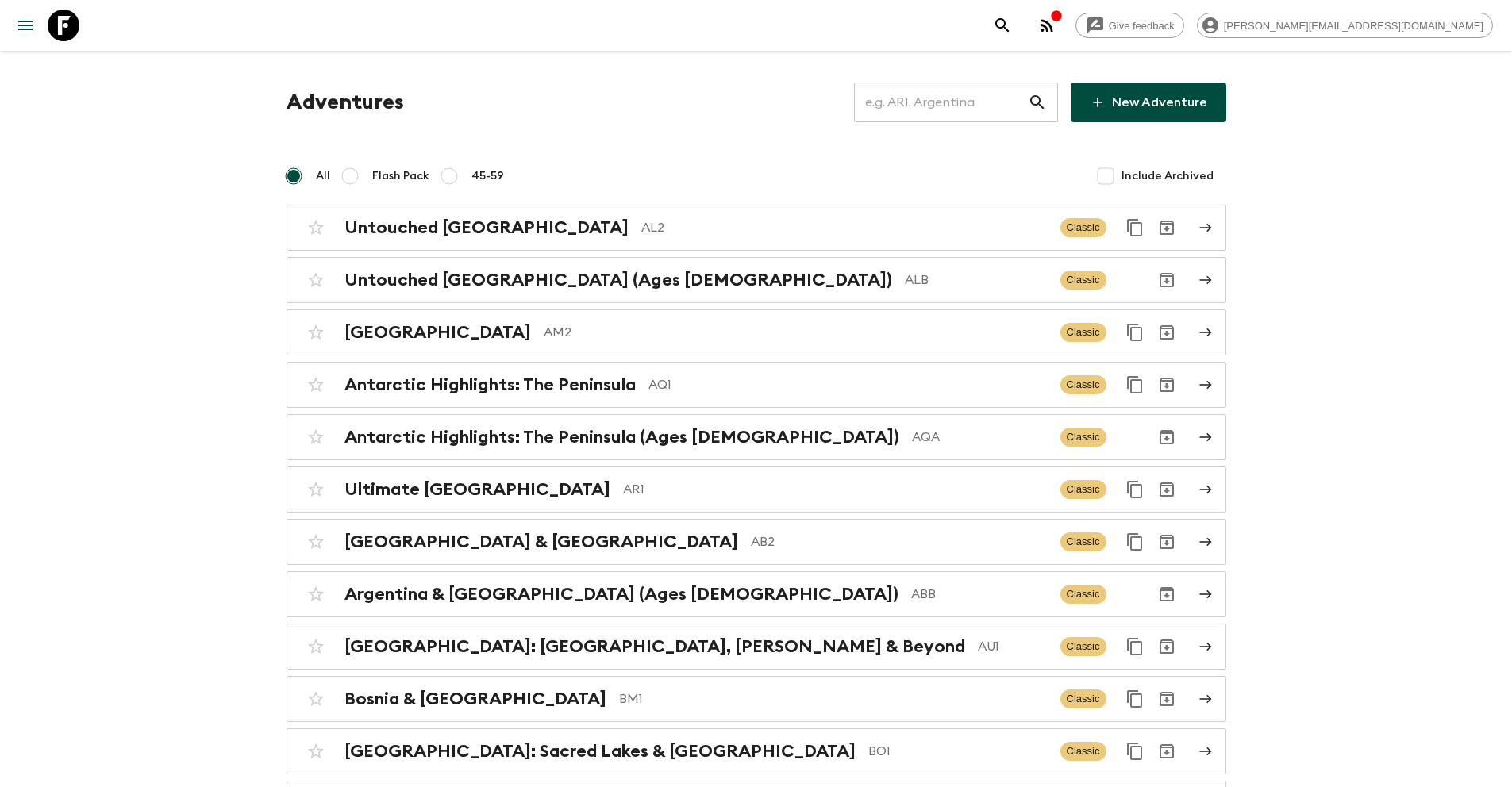
click at [992, 107] on input "text" at bounding box center [941, 103] width 174 height 45
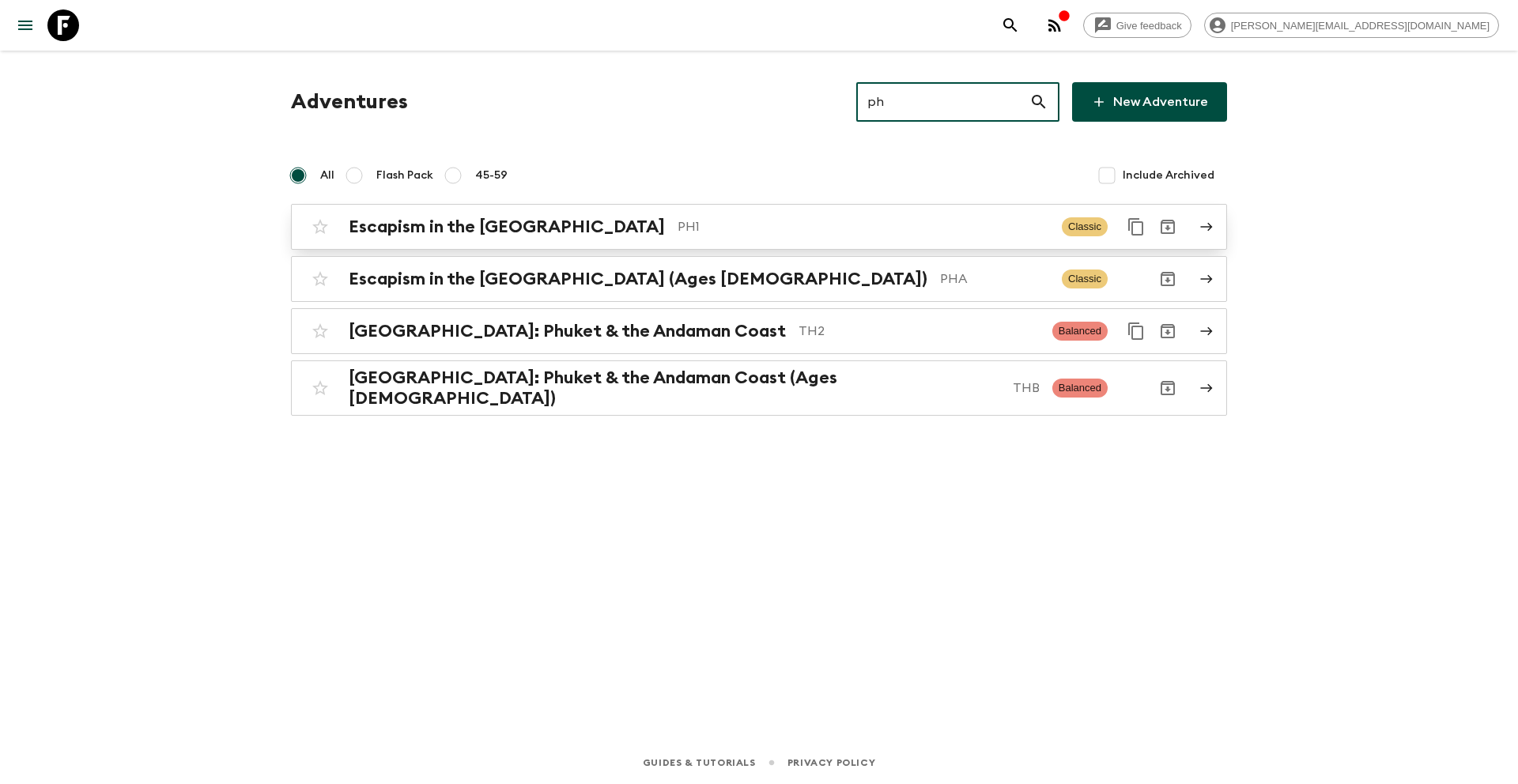
click at [754, 218] on p "PH1" at bounding box center [863, 226] width 371 height 19
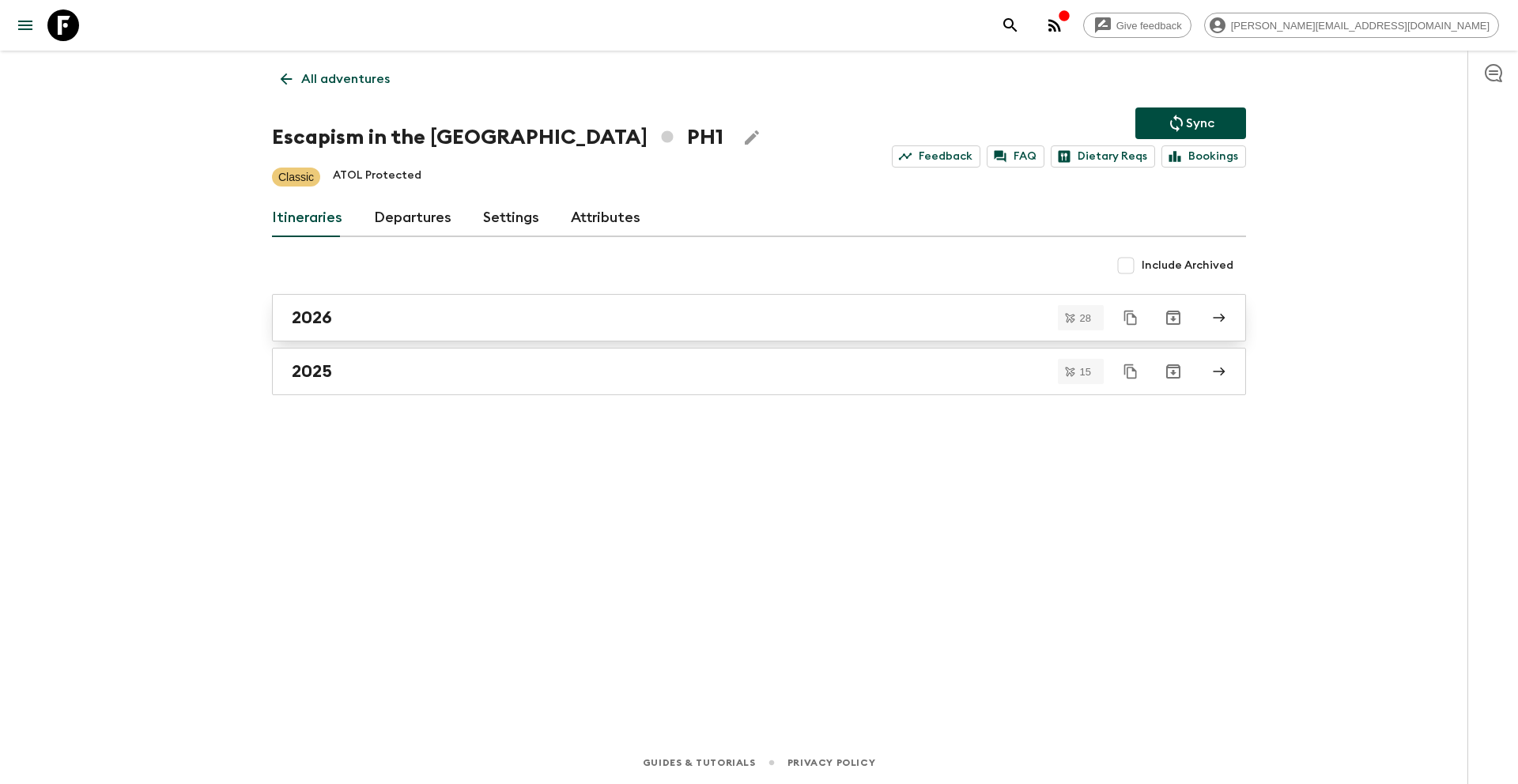
click at [413, 310] on div "2026" at bounding box center [744, 317] width 904 height 21
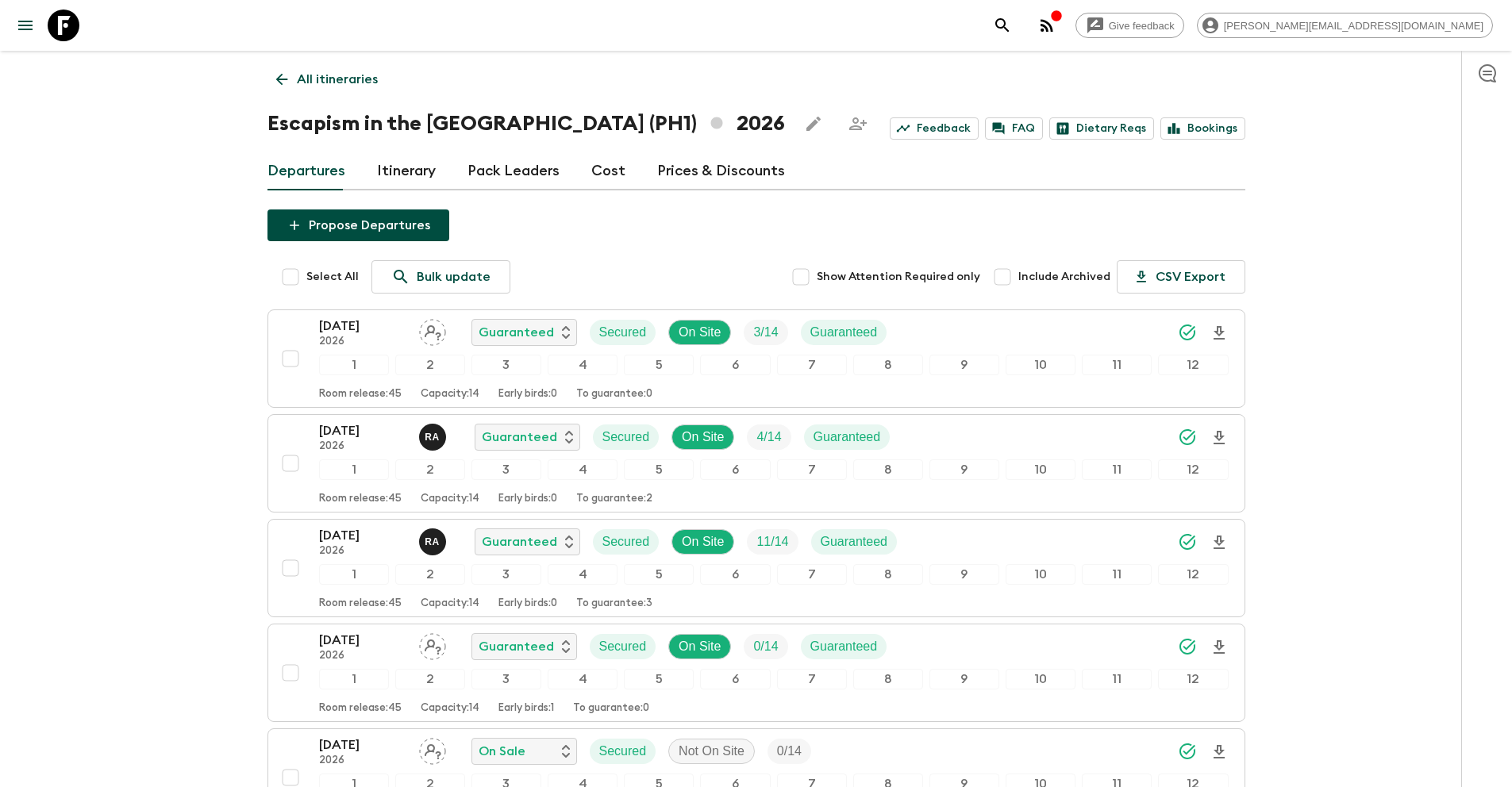
scroll to position [1713, 0]
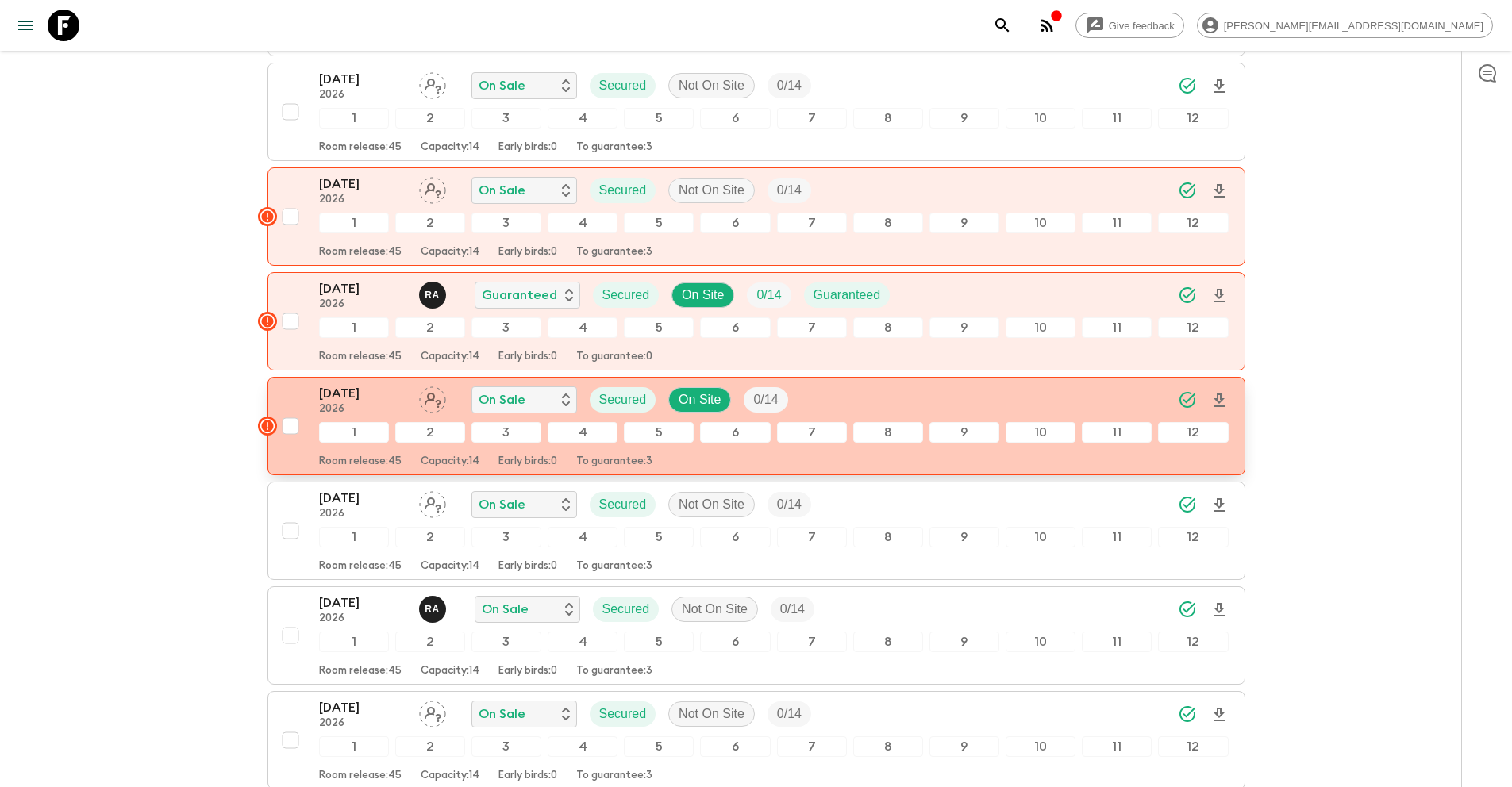
click at [289, 427] on input "checkbox" at bounding box center [290, 426] width 31 height 31
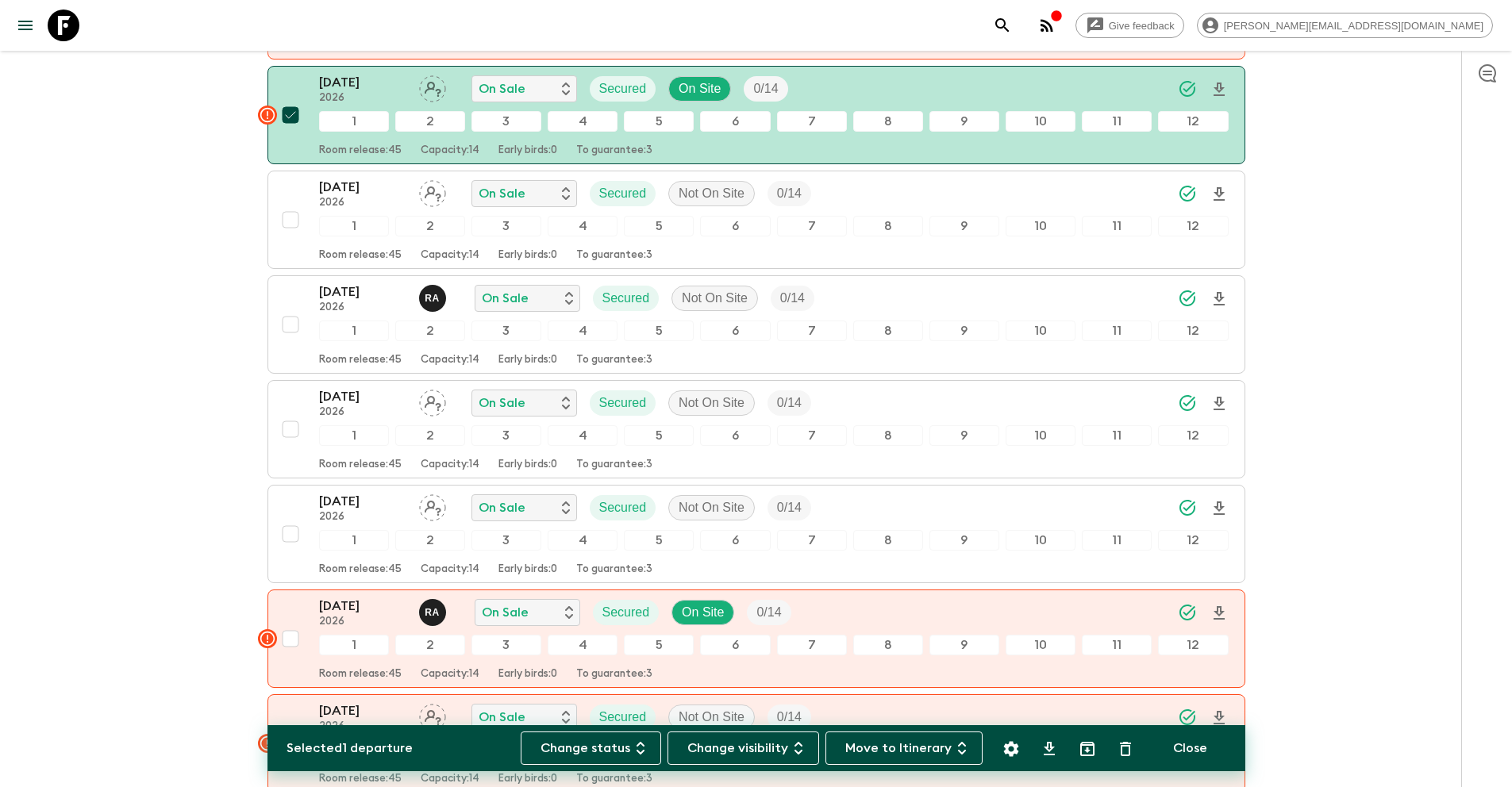
scroll to position [2033, 0]
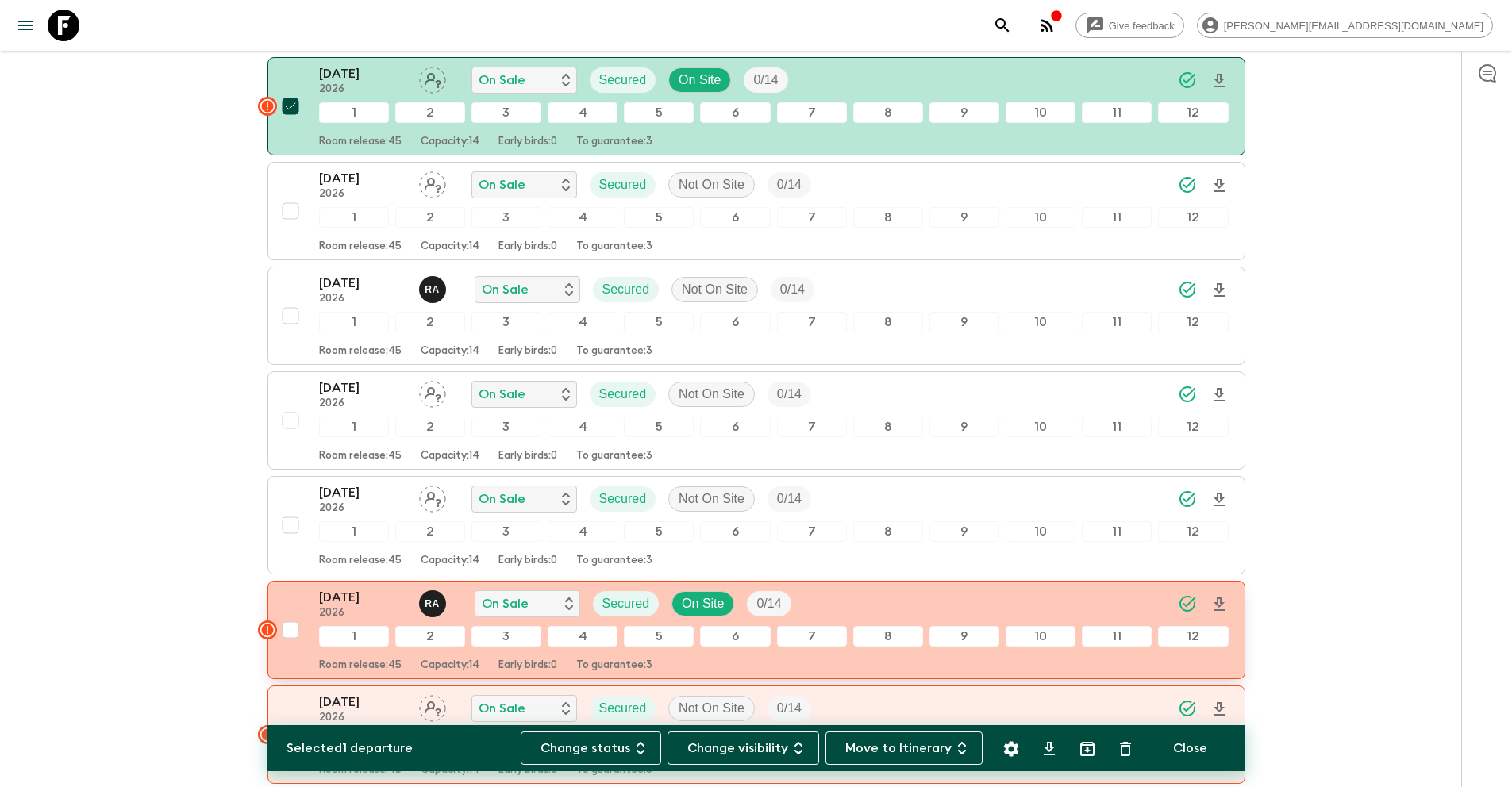
click at [292, 631] on input "checkbox" at bounding box center [290, 630] width 31 height 31
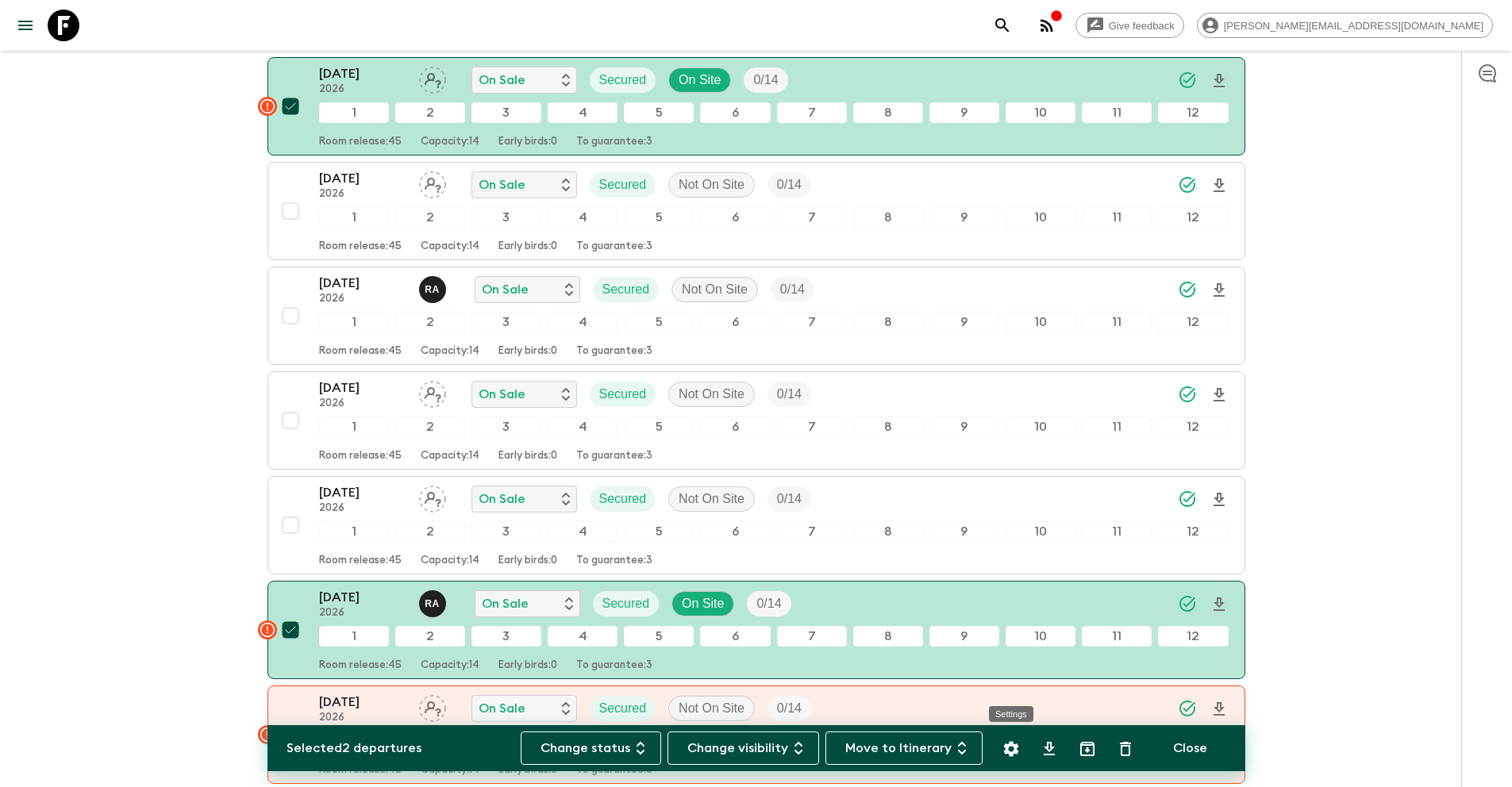
click at [1014, 752] on icon "Settings" at bounding box center [1010, 749] width 15 height 15
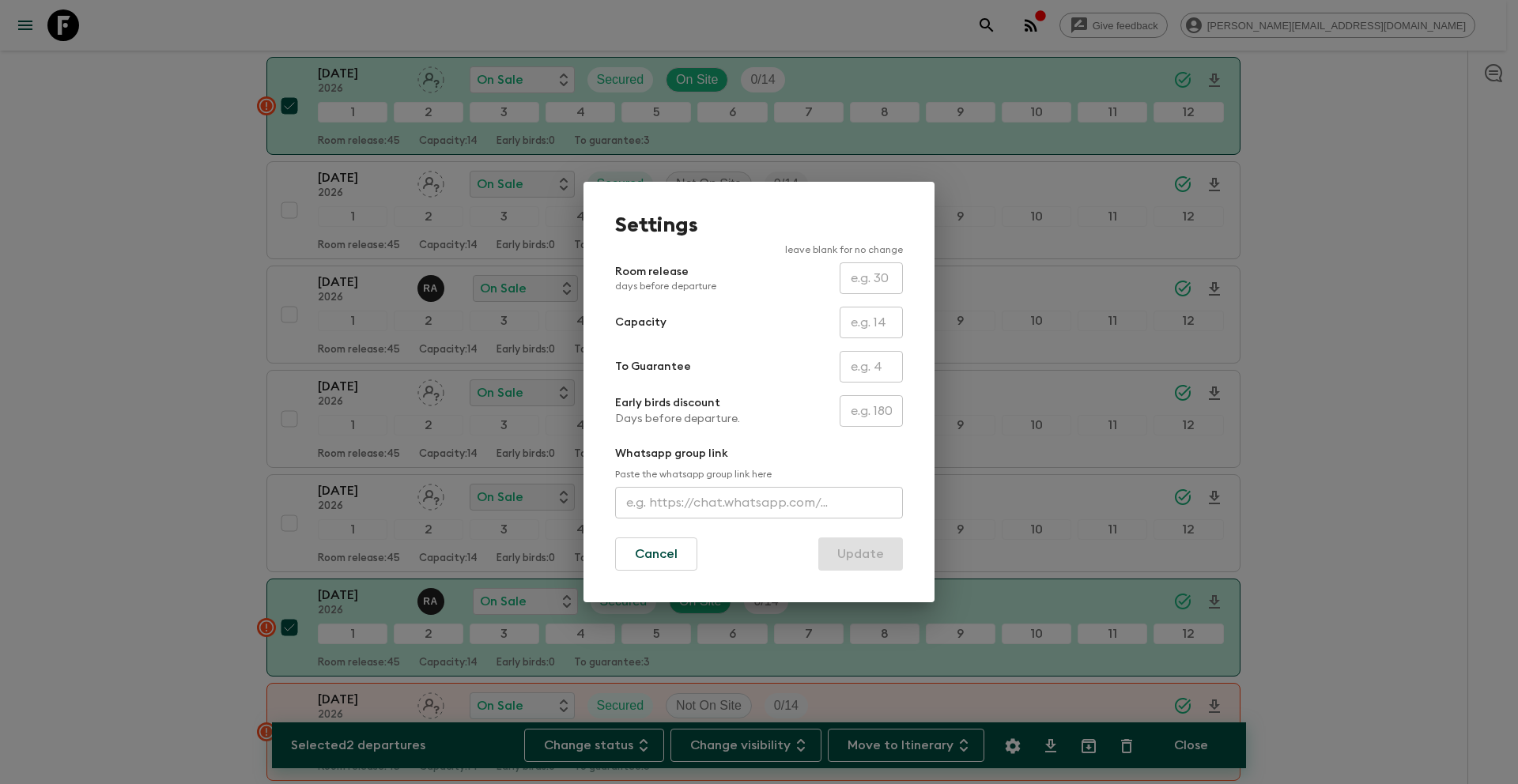
click at [851, 374] on input "text" at bounding box center [871, 366] width 63 height 31
click at [853, 560] on button "Update" at bounding box center [860, 554] width 85 height 33
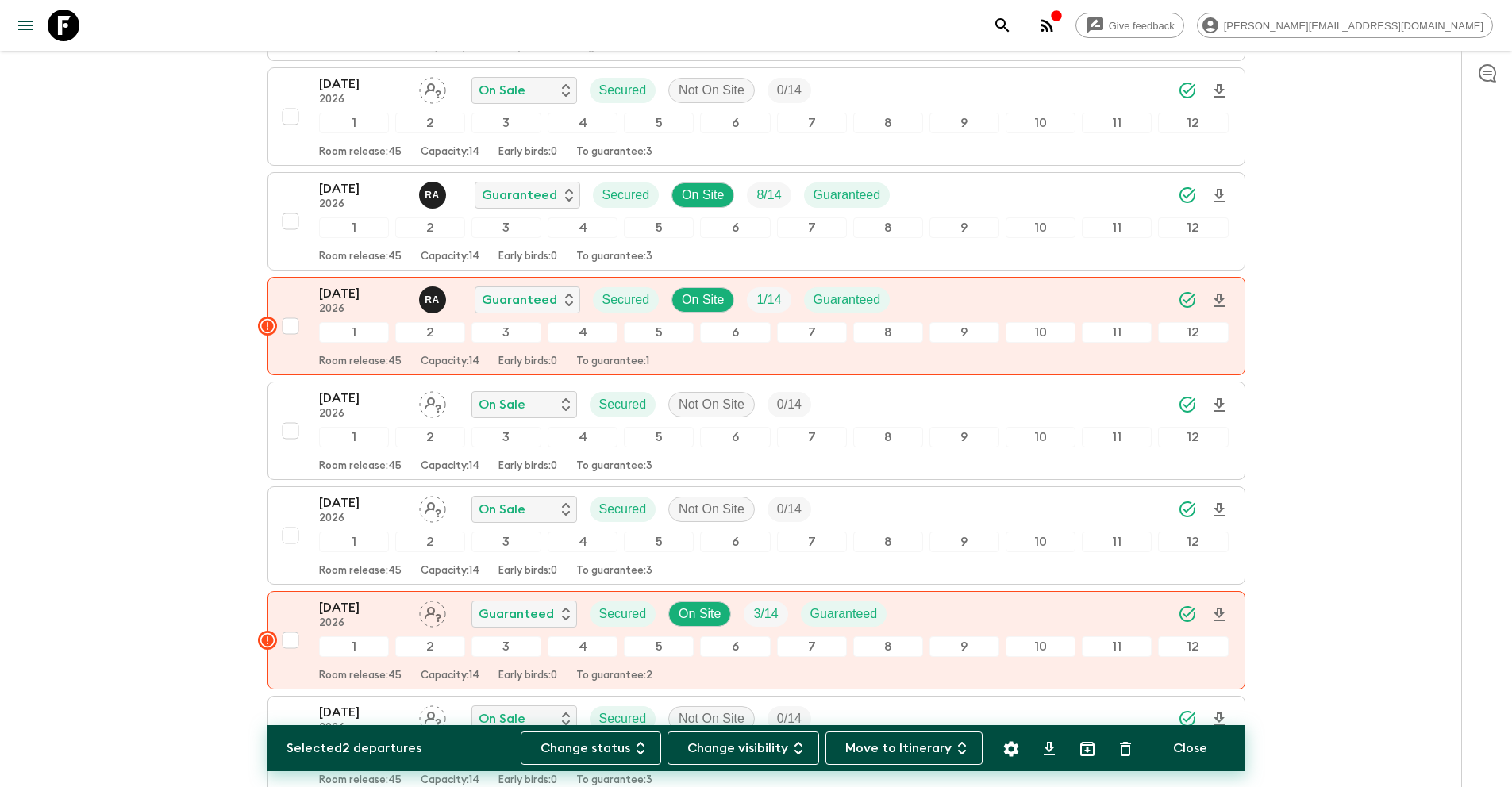
scroll to position [0, 0]
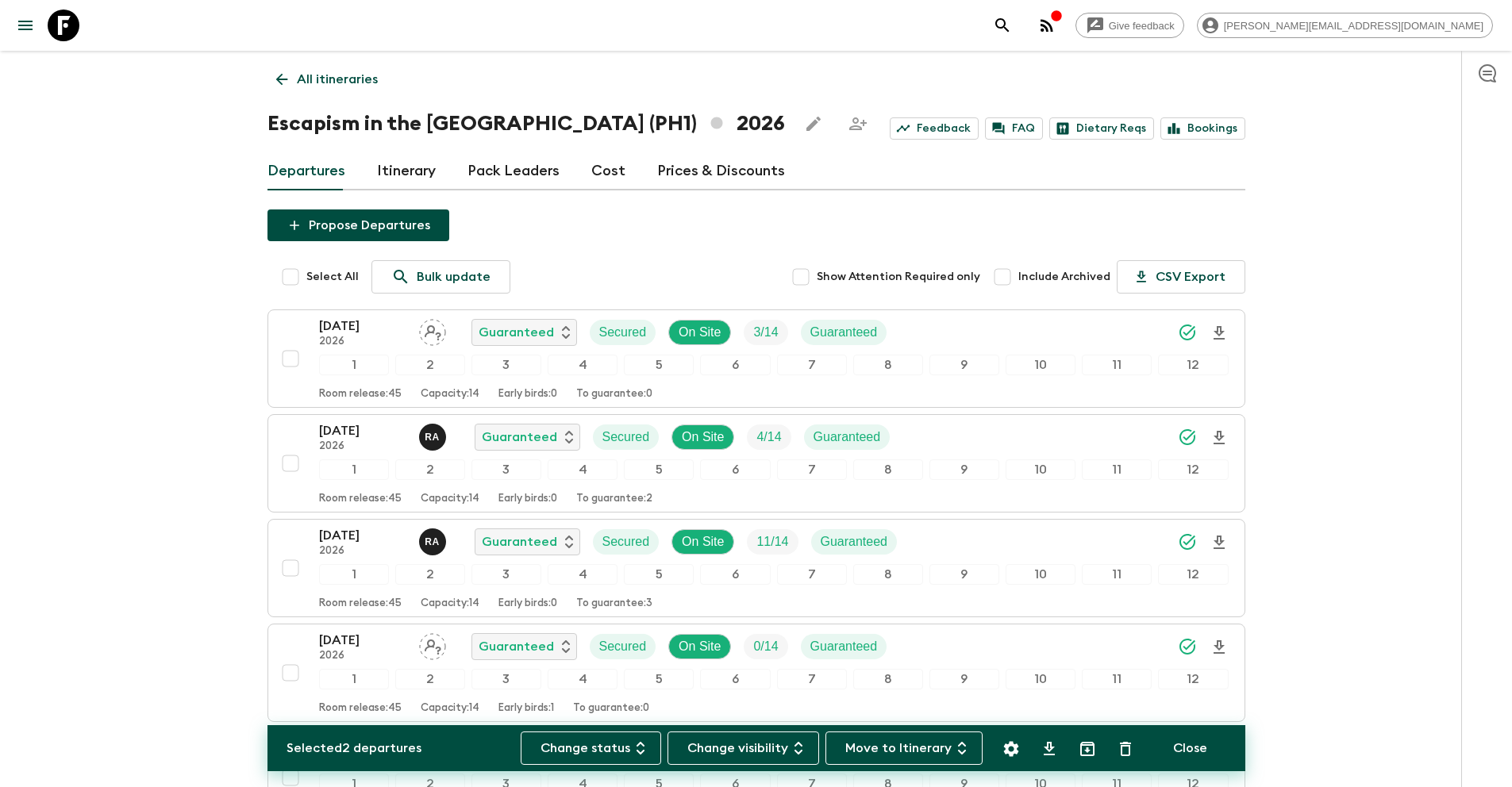
click at [343, 86] on p "All itineraries" at bounding box center [337, 79] width 81 height 19
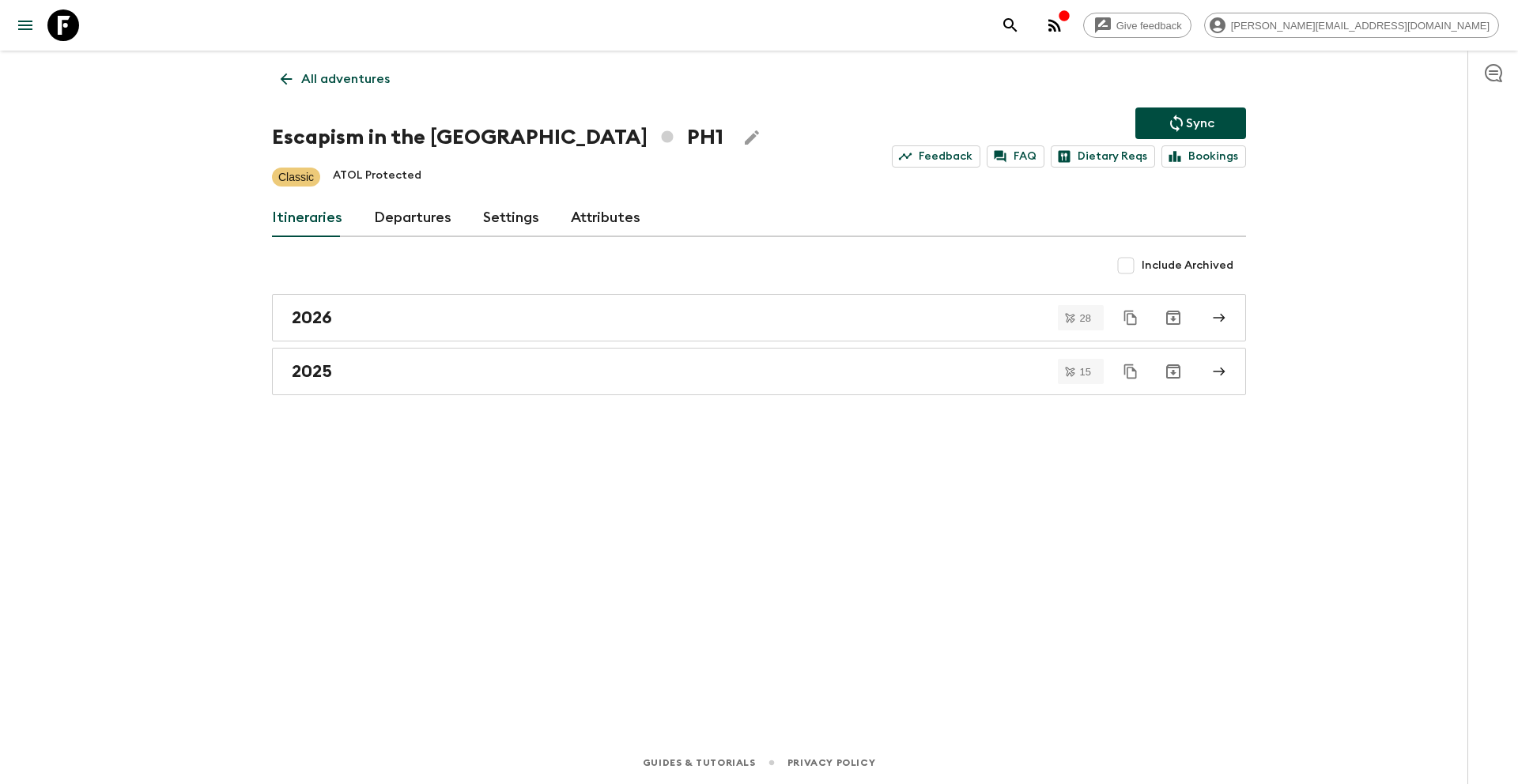
click at [1164, 120] on button "Sync" at bounding box center [1190, 124] width 110 height 31
click at [311, 82] on p "All adventures" at bounding box center [346, 78] width 89 height 19
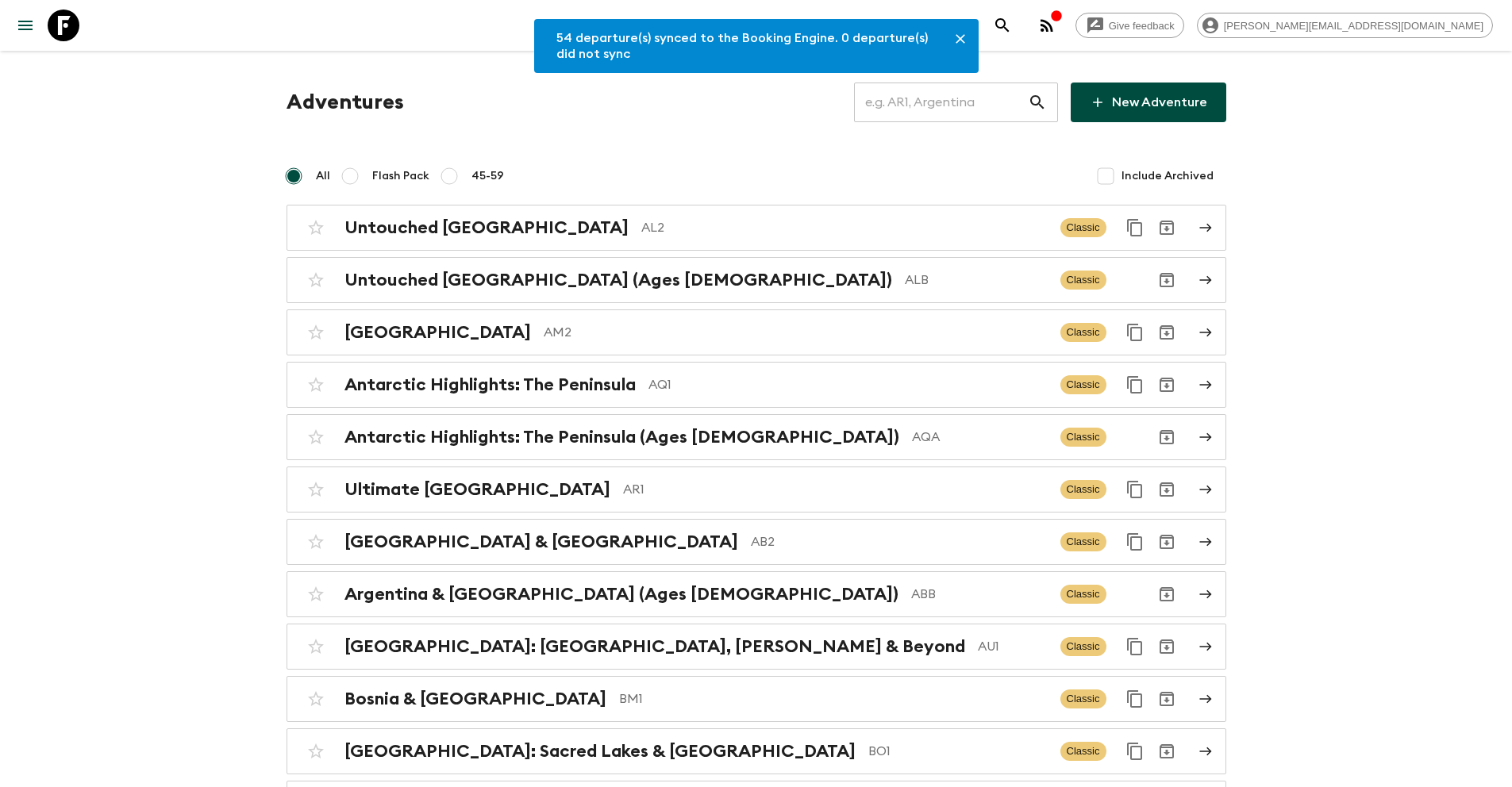
click at [942, 108] on input "text" at bounding box center [941, 103] width 174 height 45
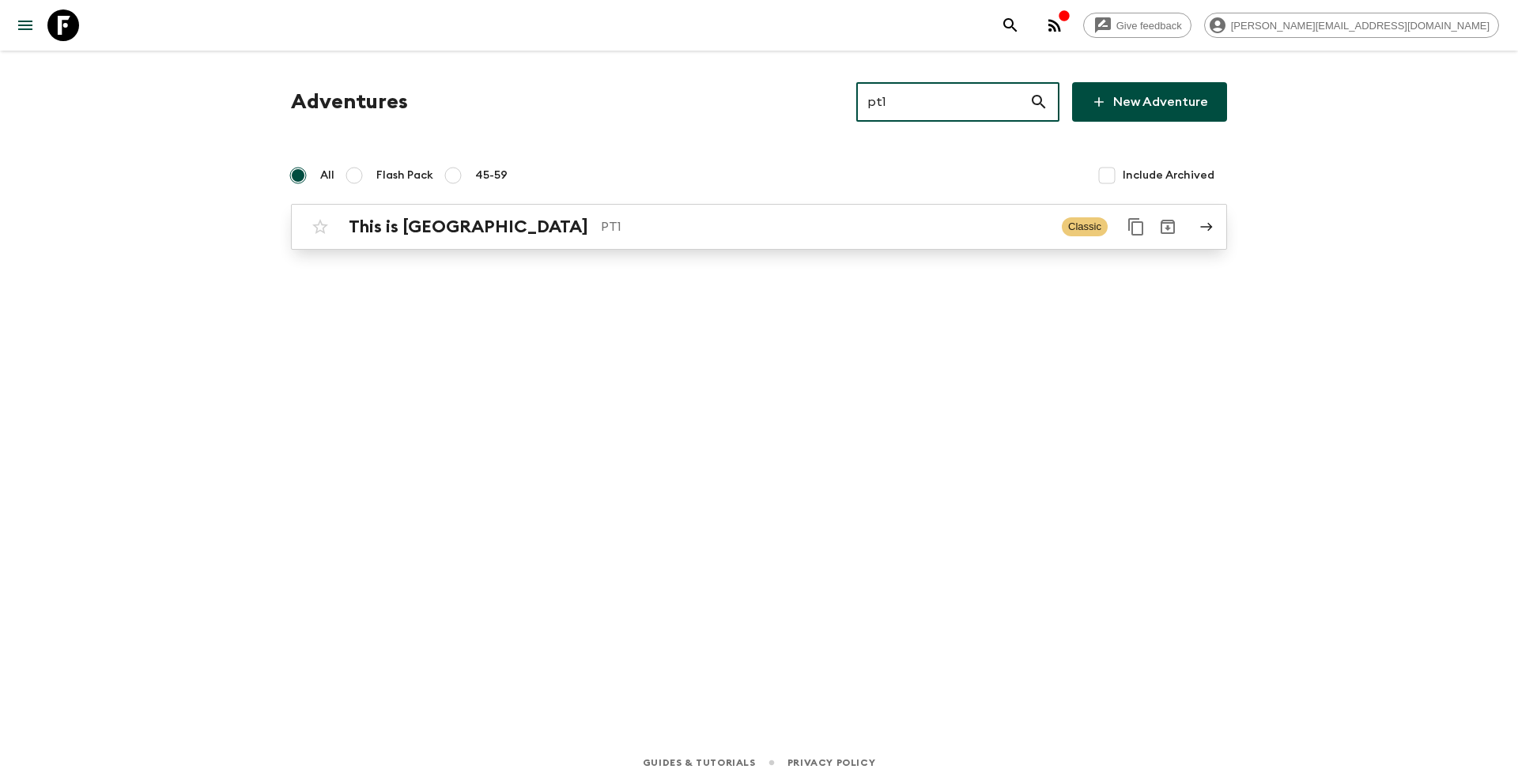
click at [694, 232] on p "PT1" at bounding box center [825, 226] width 448 height 19
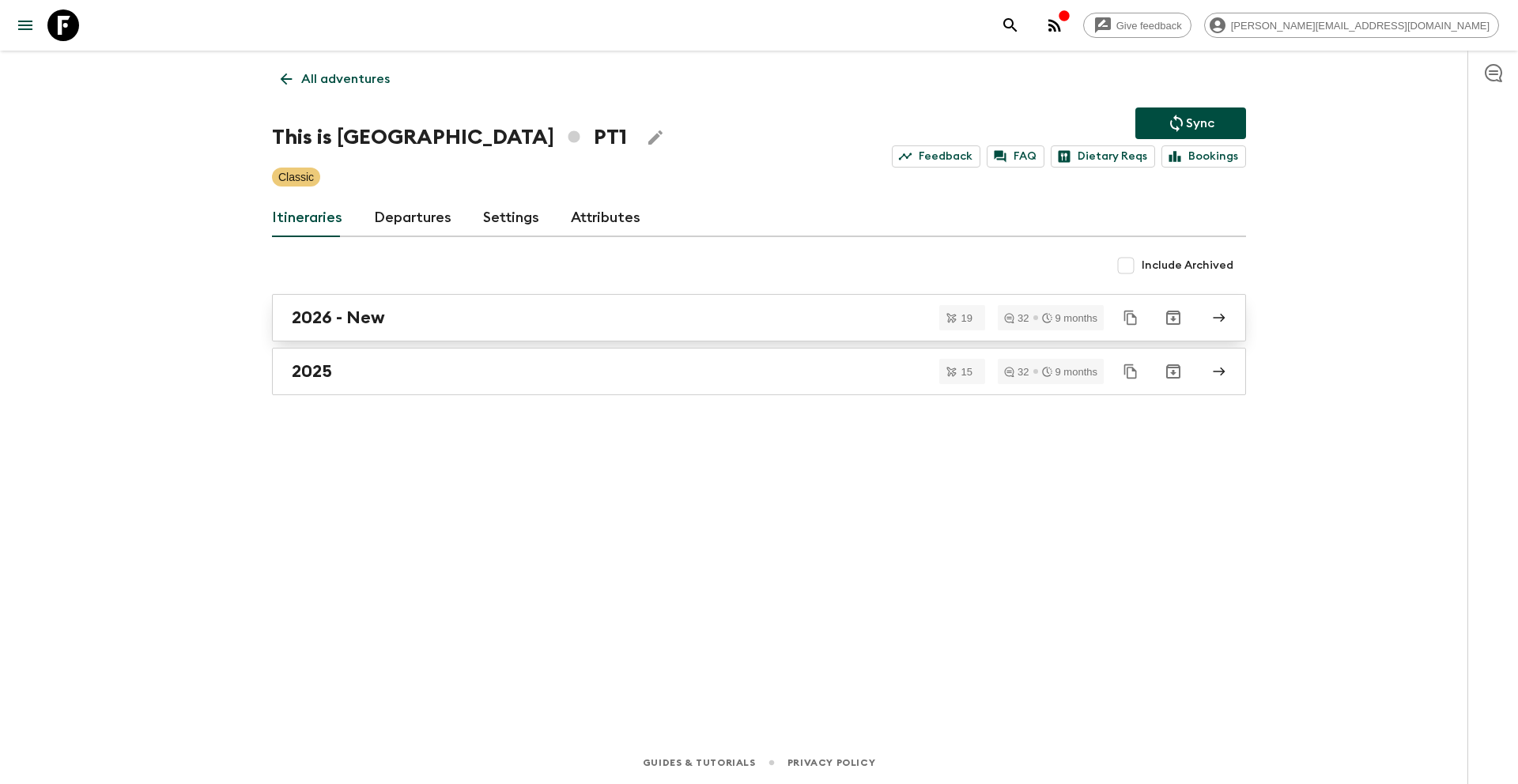
click at [380, 322] on h2 "2026 - New" at bounding box center [338, 317] width 93 height 21
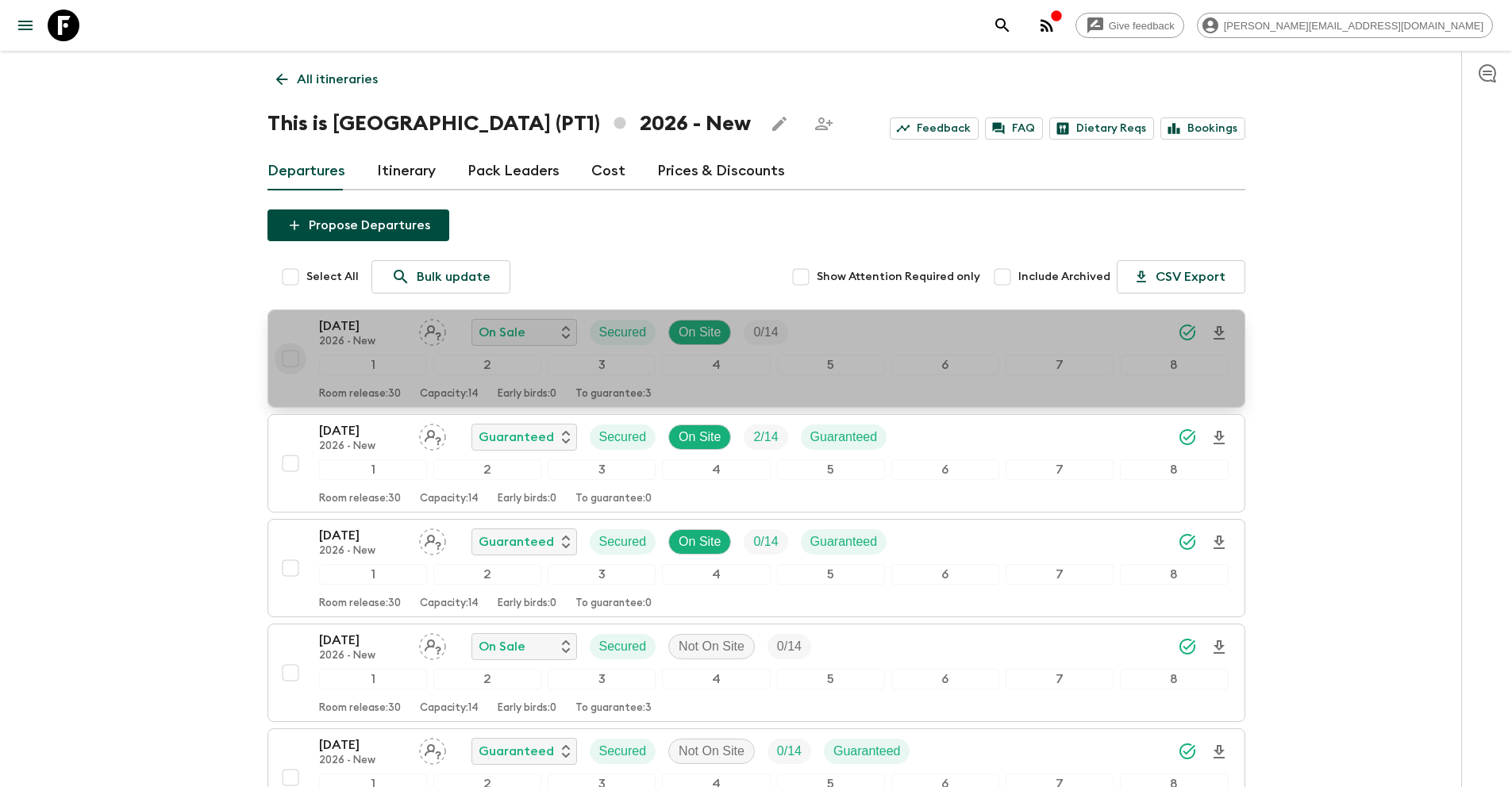
click at [289, 364] on input "checkbox" at bounding box center [290, 359] width 31 height 31
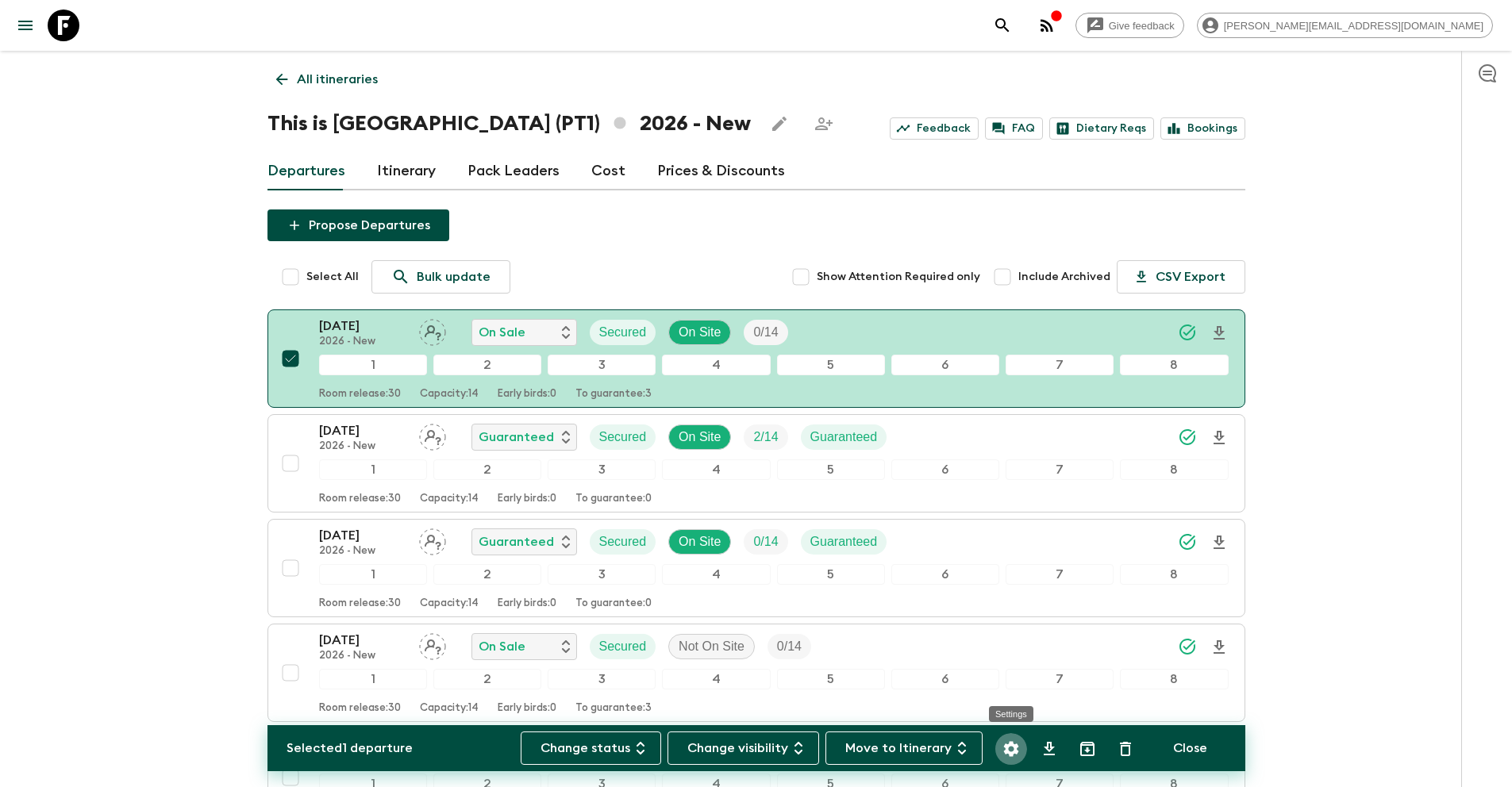
click at [1012, 744] on icon "Settings" at bounding box center [1010, 749] width 15 height 15
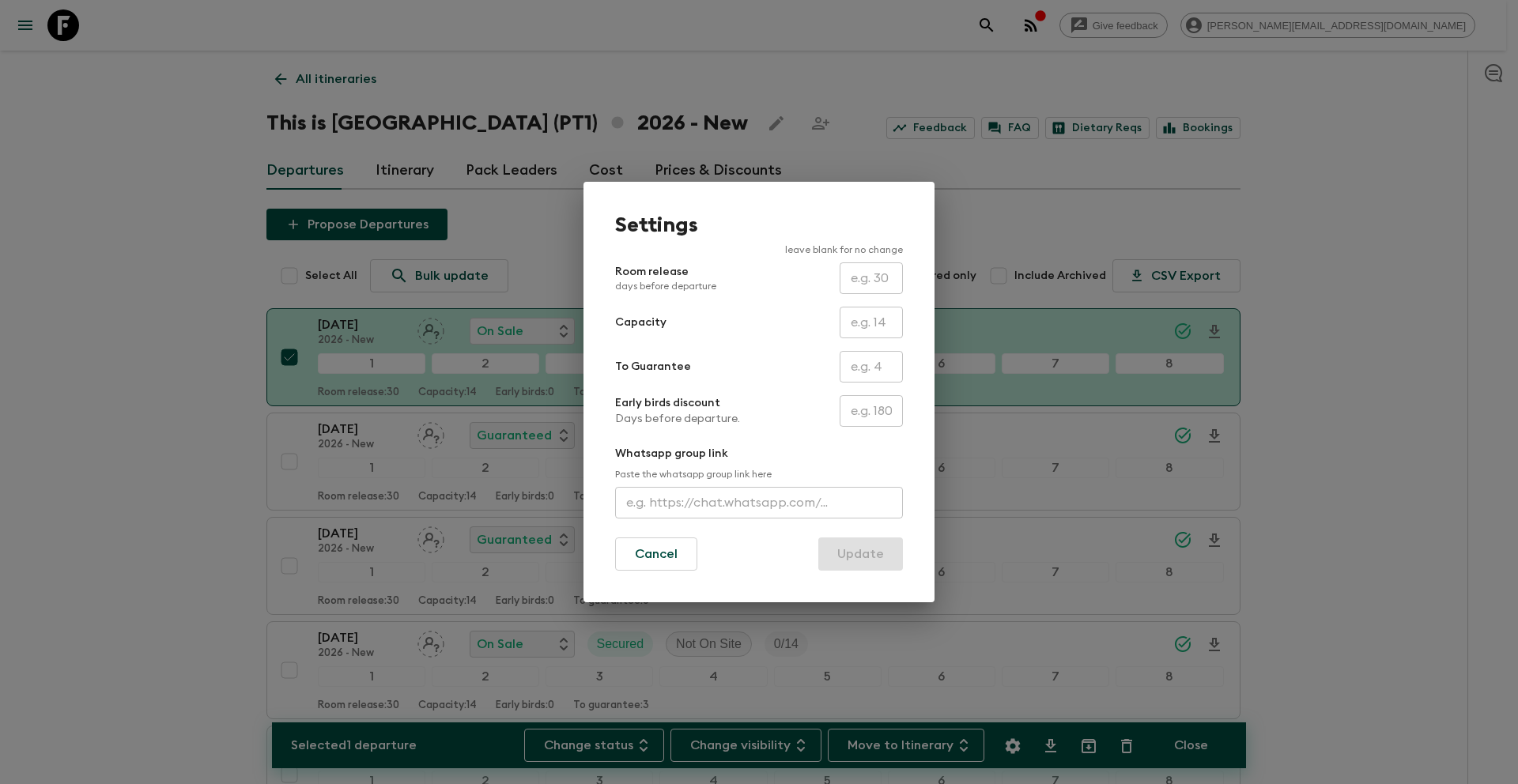
click at [862, 366] on input "text" at bounding box center [871, 366] width 63 height 31
click at [853, 555] on button "Update" at bounding box center [860, 554] width 85 height 33
click at [846, 560] on button "Update" at bounding box center [860, 554] width 85 height 33
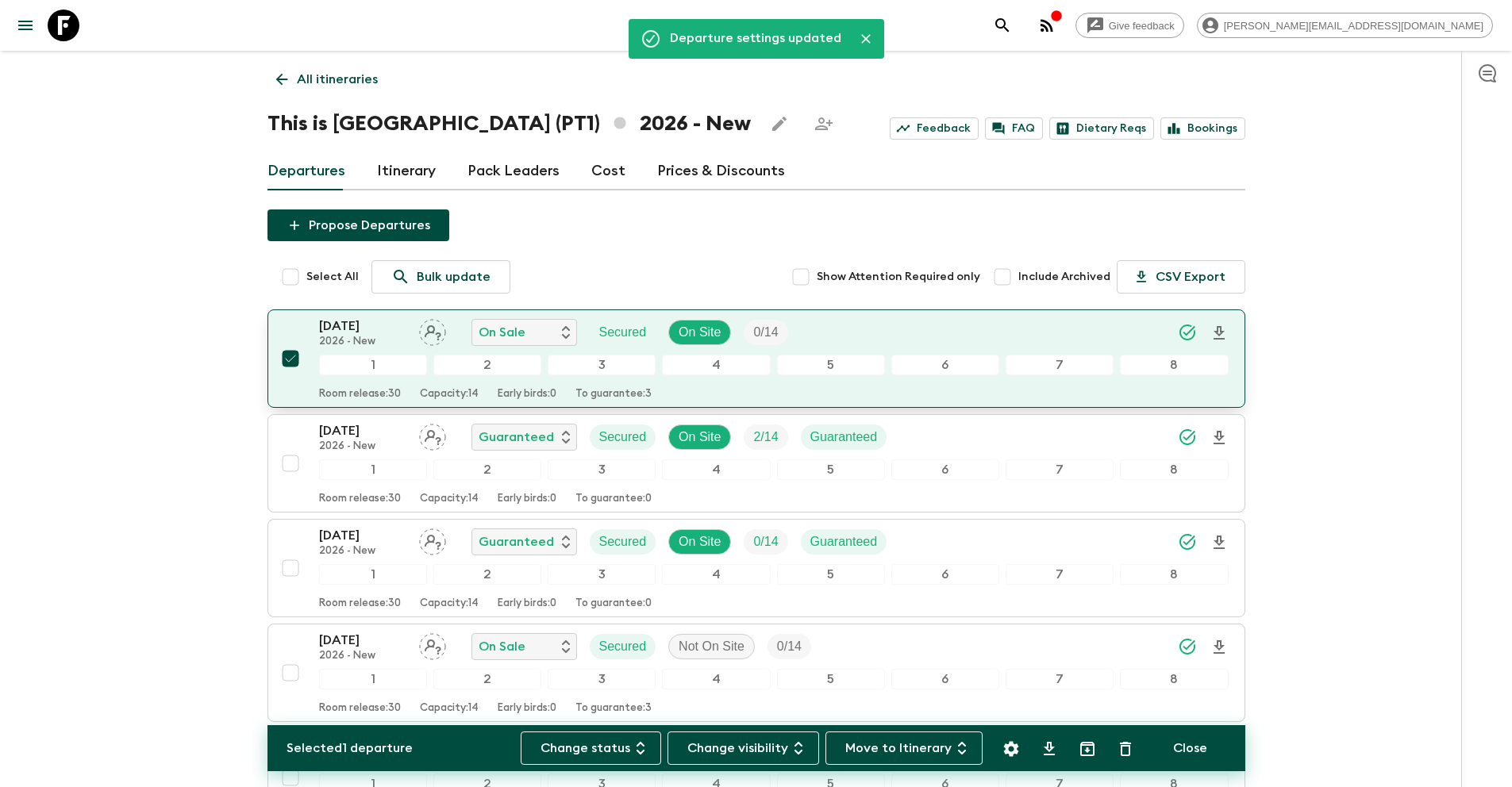
click at [293, 360] on input "checkbox" at bounding box center [290, 359] width 31 height 31
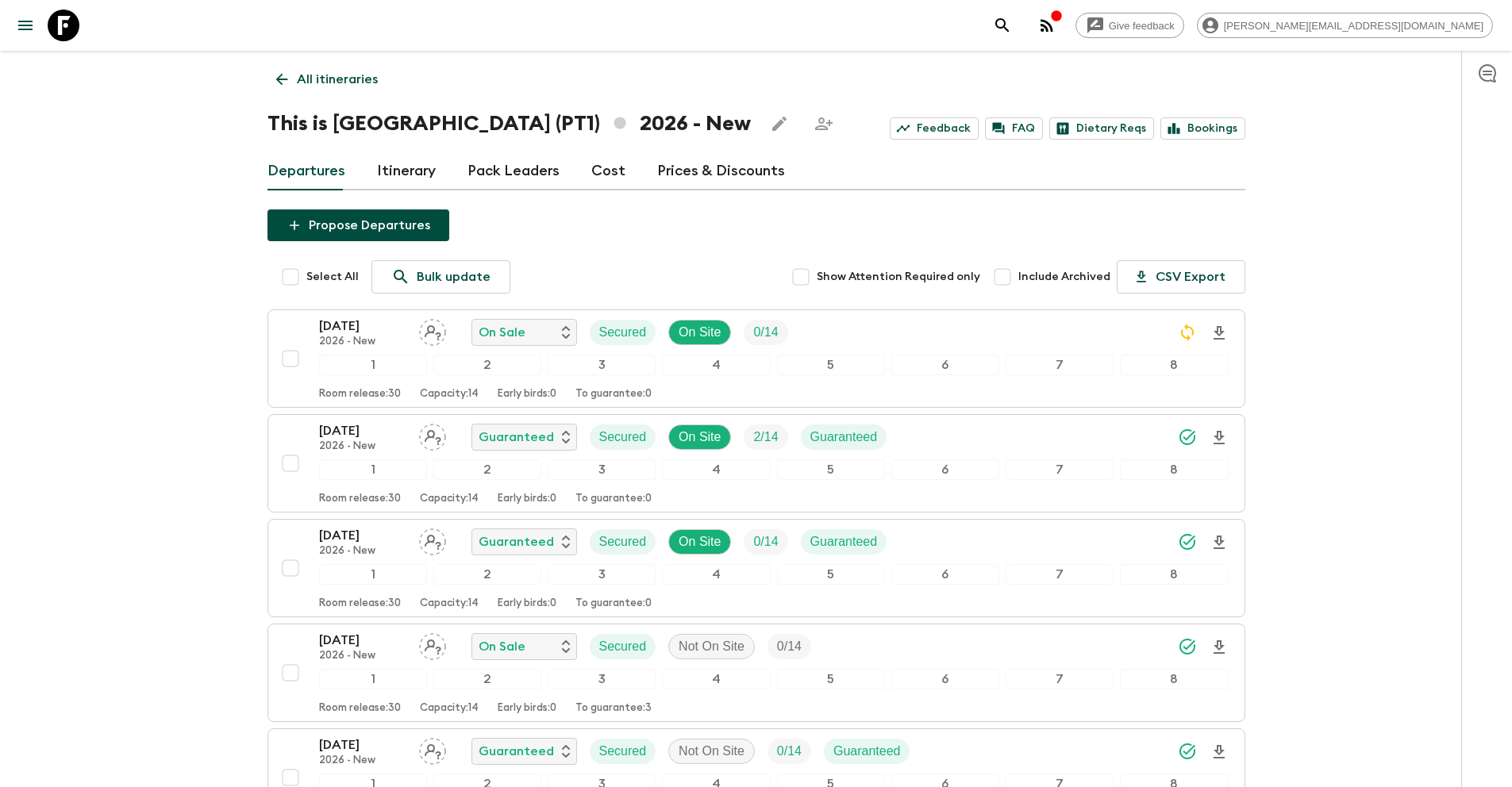
click at [348, 85] on p "All itineraries" at bounding box center [337, 79] width 81 height 19
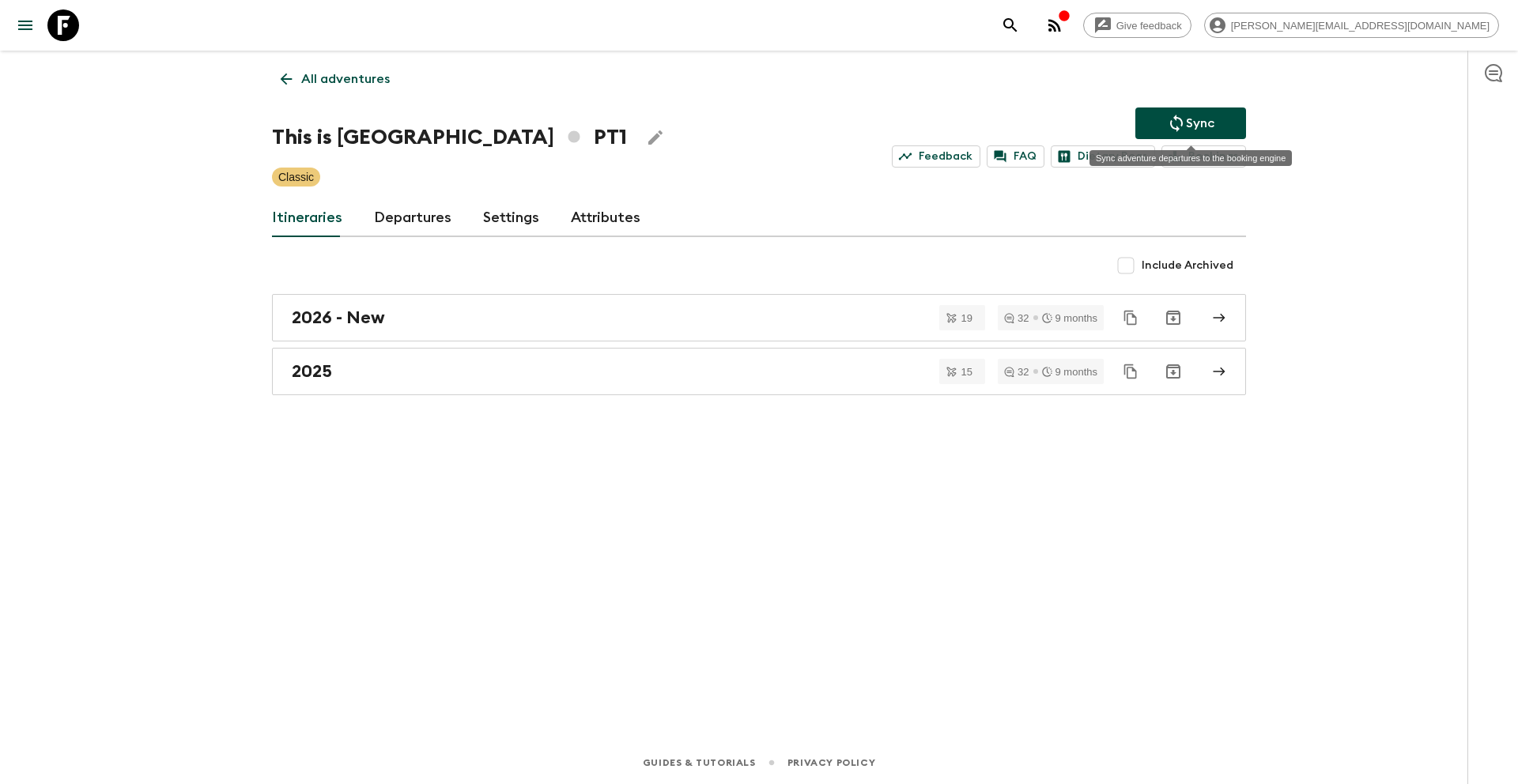
click at [1204, 123] on p "Sync" at bounding box center [1200, 123] width 29 height 19
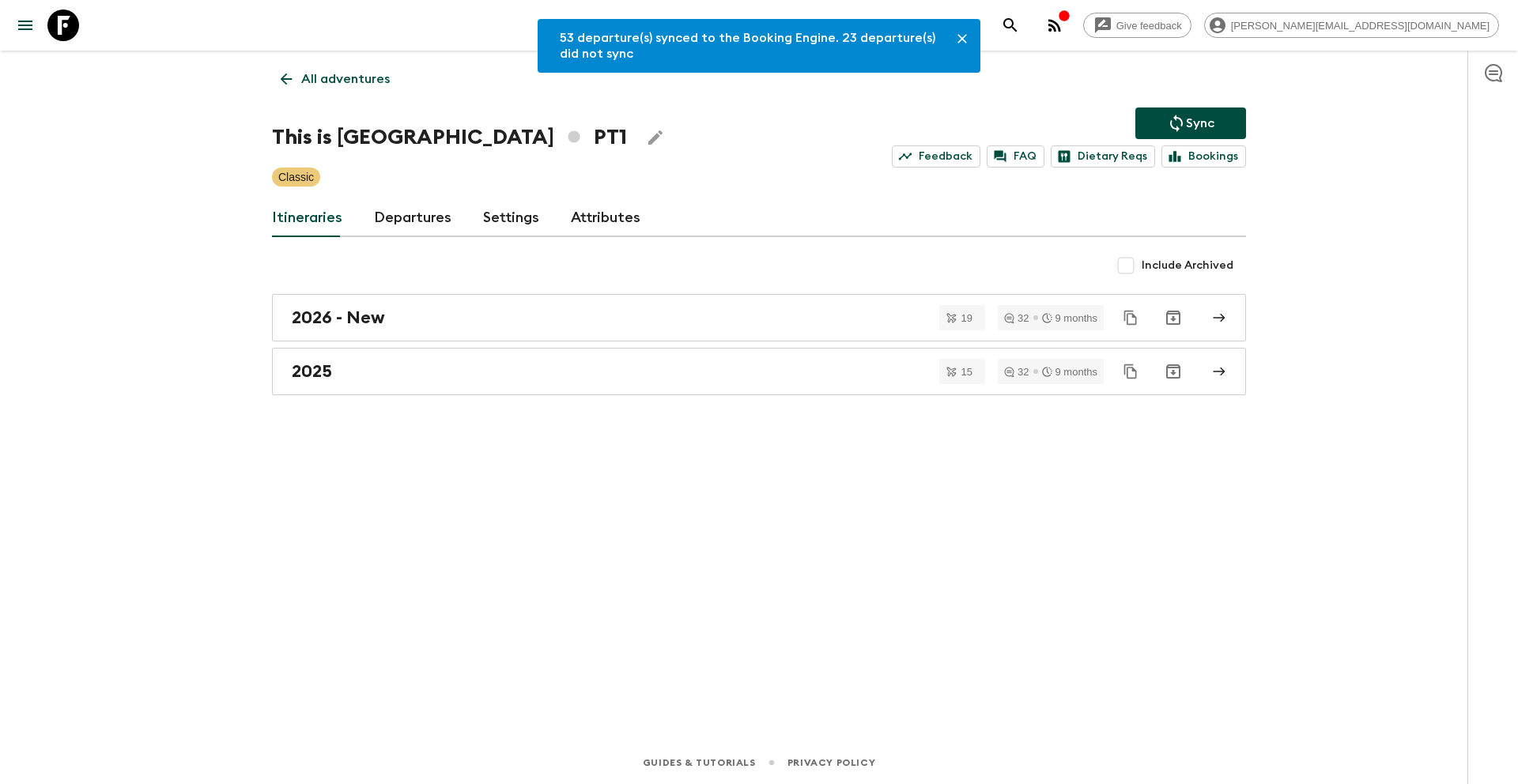
click at [328, 82] on p "All adventures" at bounding box center [346, 78] width 89 height 19
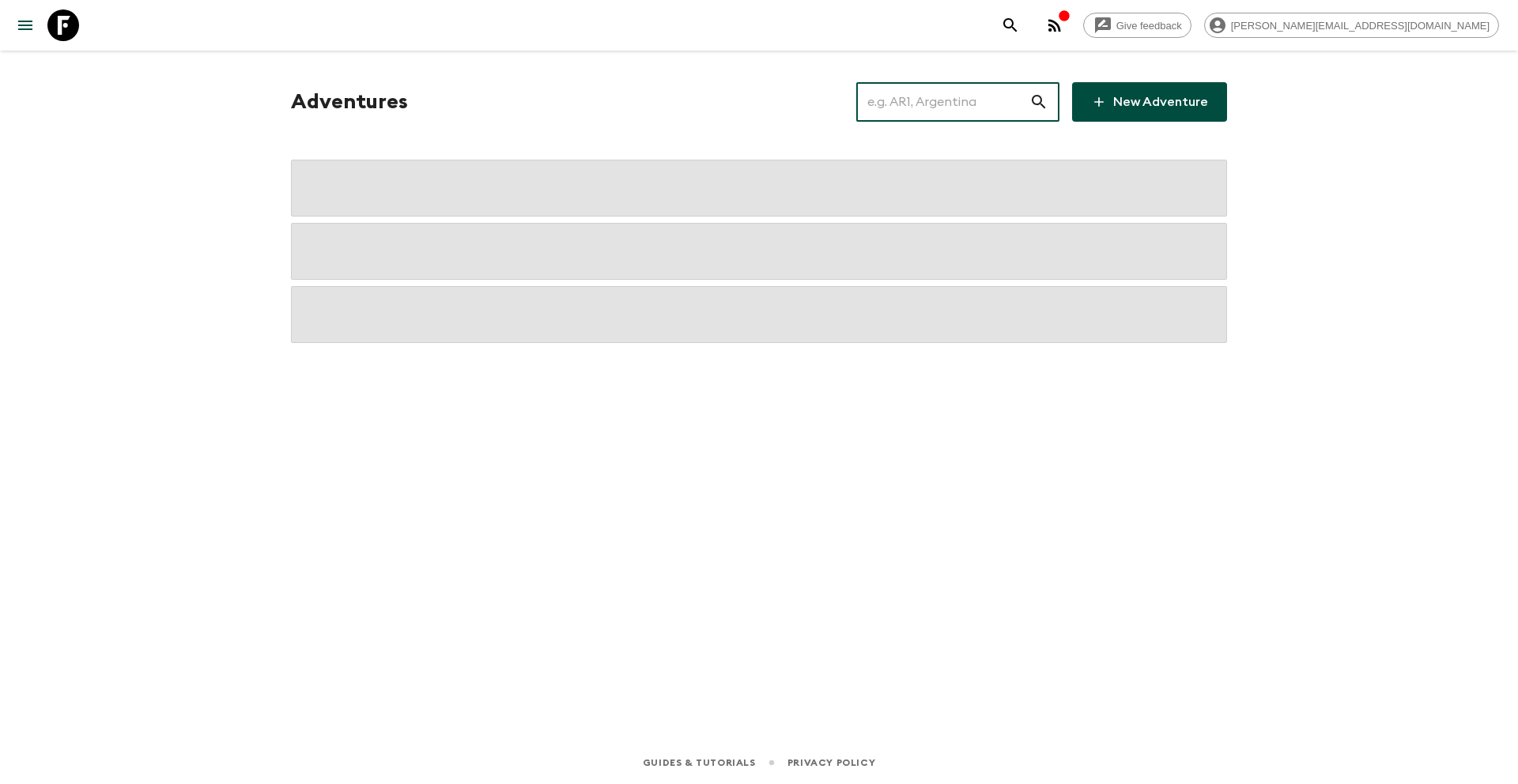
click at [947, 96] on input "text" at bounding box center [943, 102] width 173 height 44
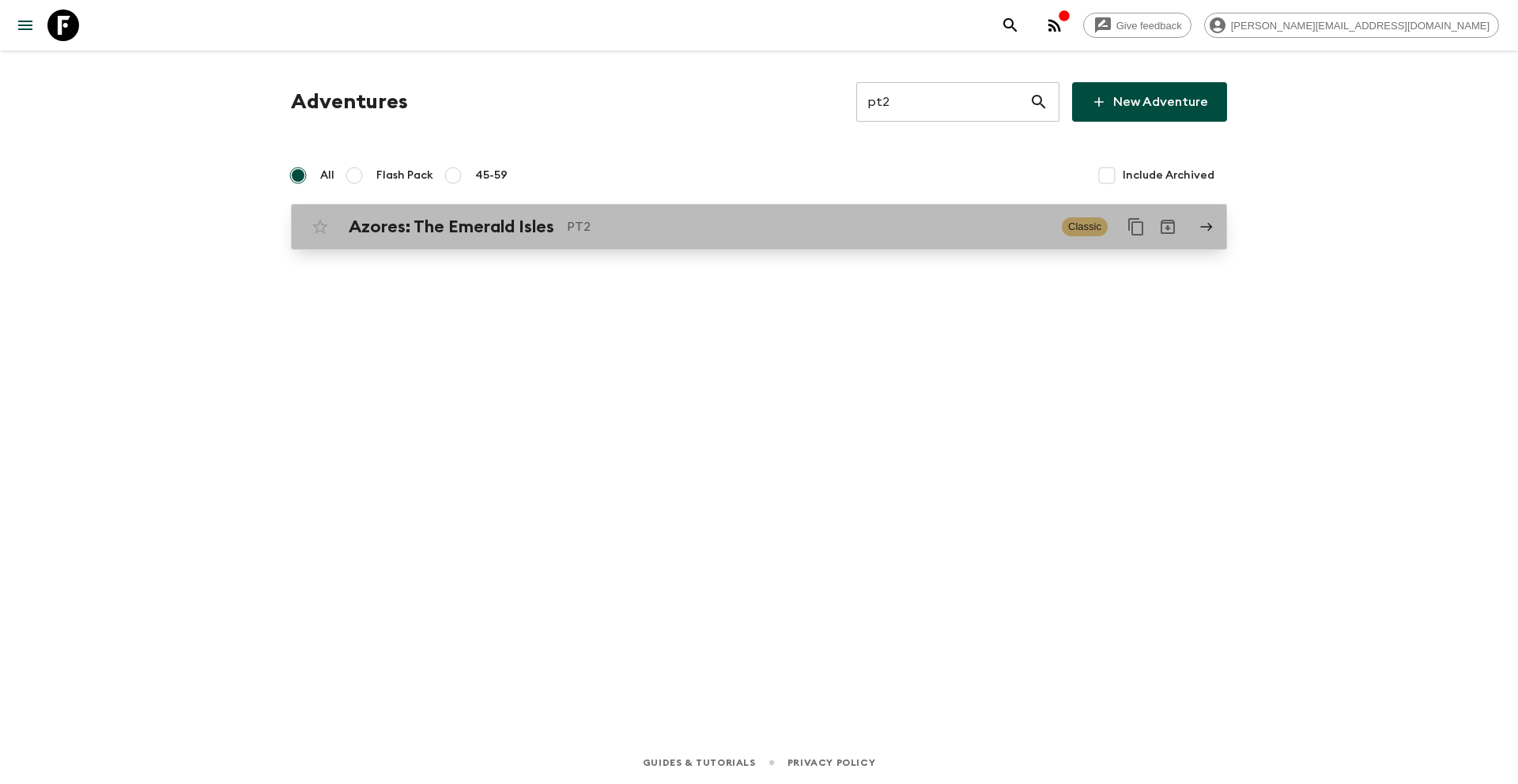
click at [778, 215] on div "Azores: The Emerald Isles PT2 Classic" at bounding box center [728, 226] width 848 height 31
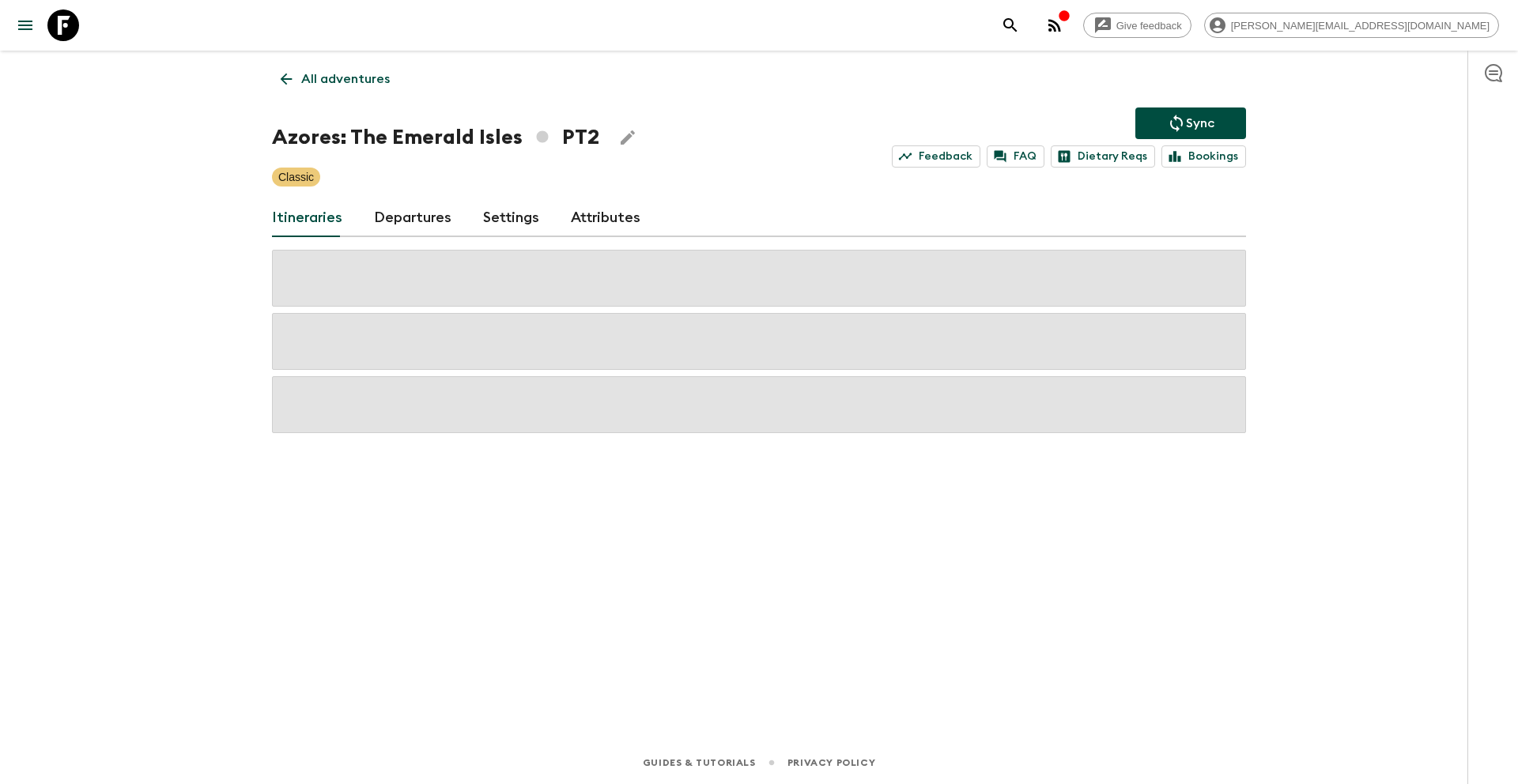
click at [397, 217] on link "Departures" at bounding box center [413, 218] width 77 height 38
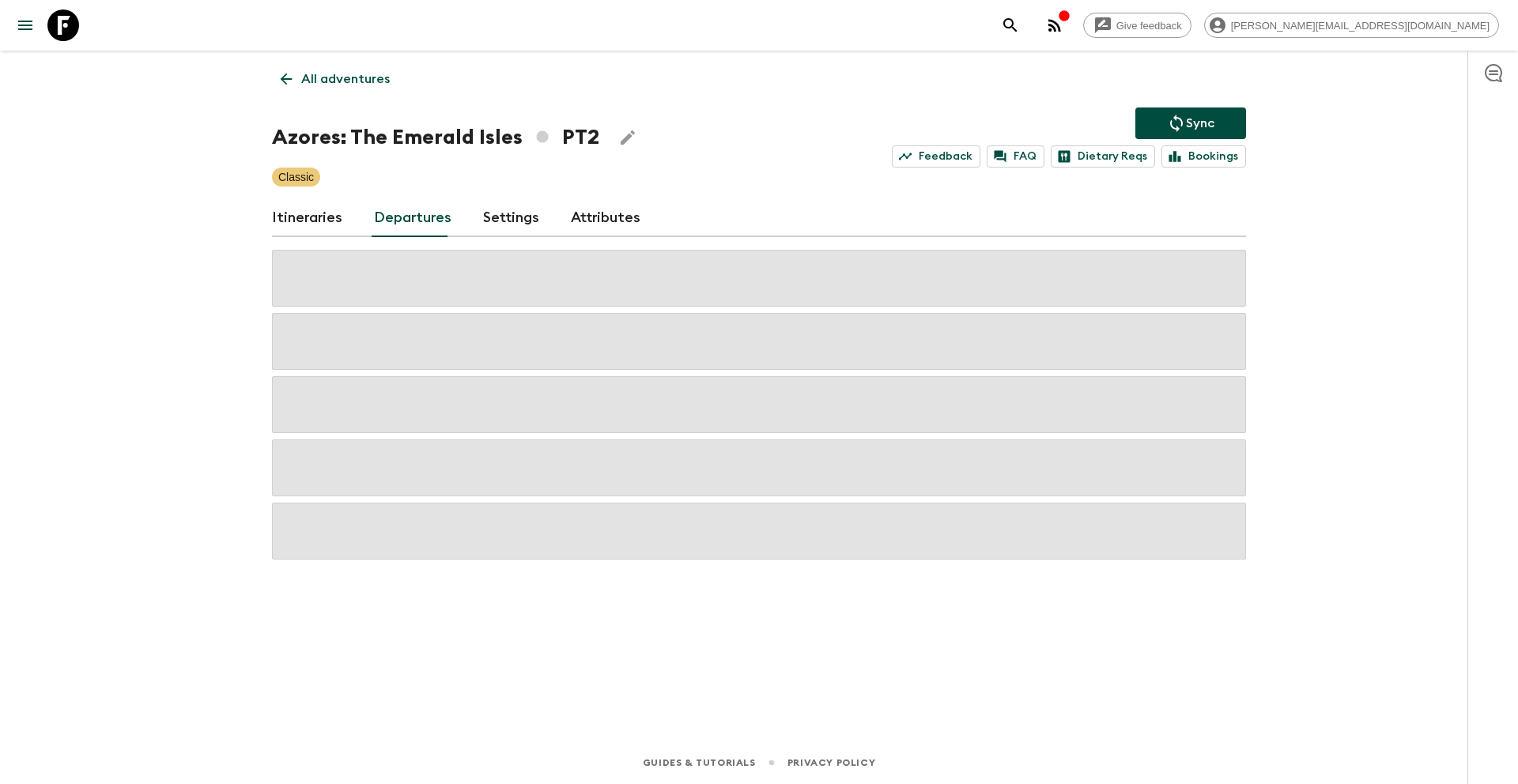
click at [306, 220] on link "Itineraries" at bounding box center [306, 218] width 70 height 38
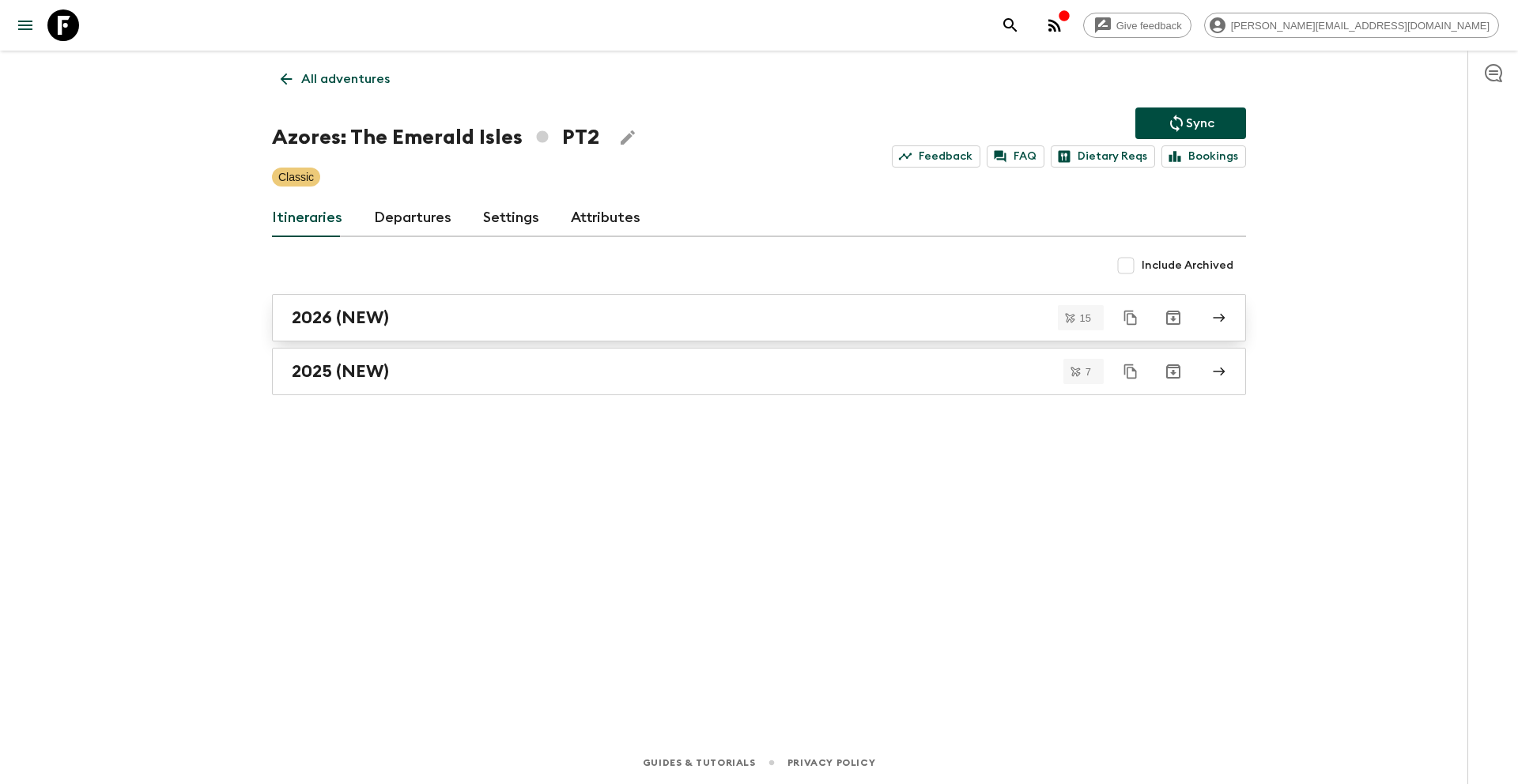
click at [423, 313] on div "2026 (NEW)" at bounding box center [744, 317] width 904 height 21
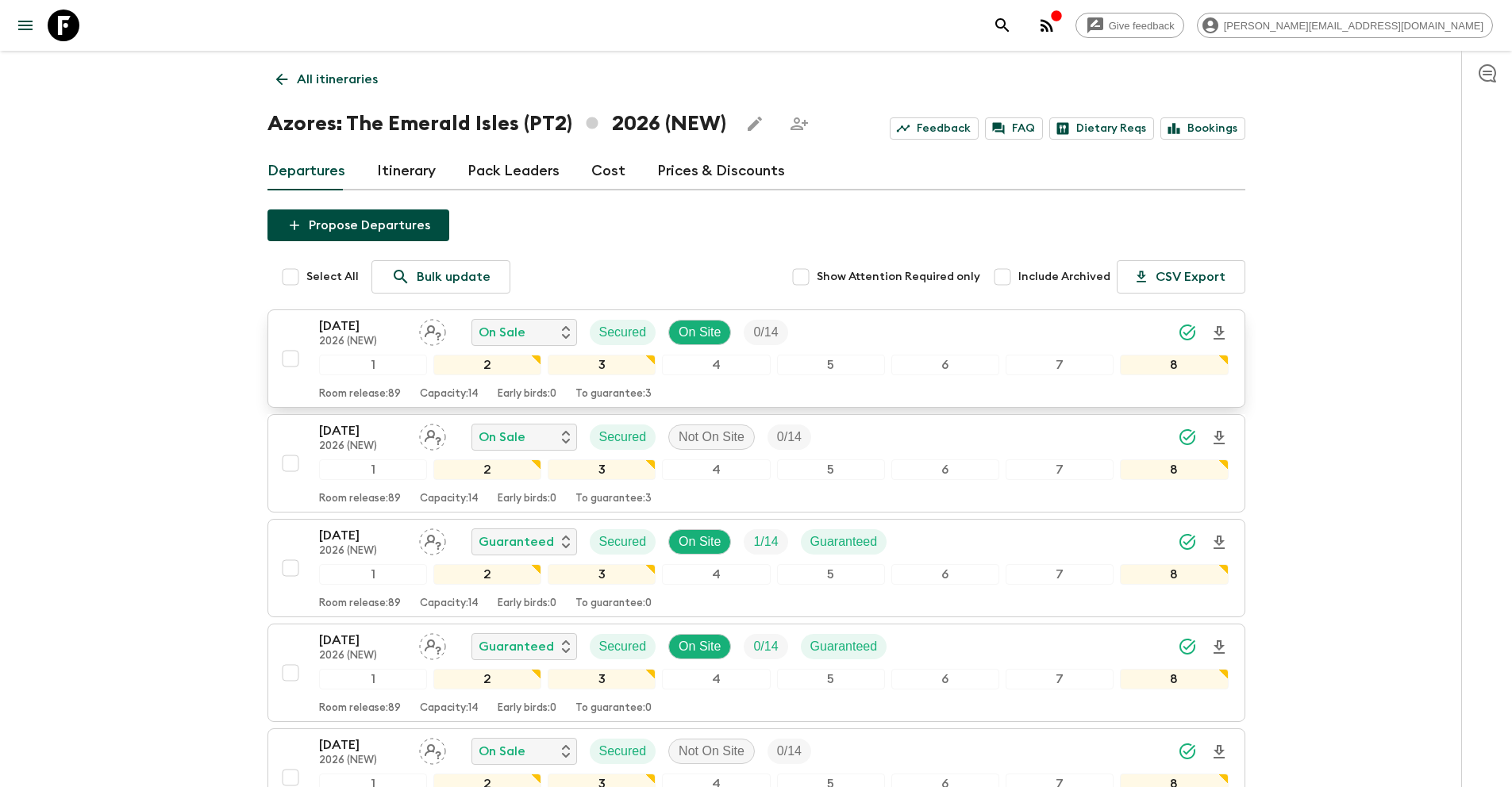
click at [291, 358] on input "checkbox" at bounding box center [290, 359] width 31 height 31
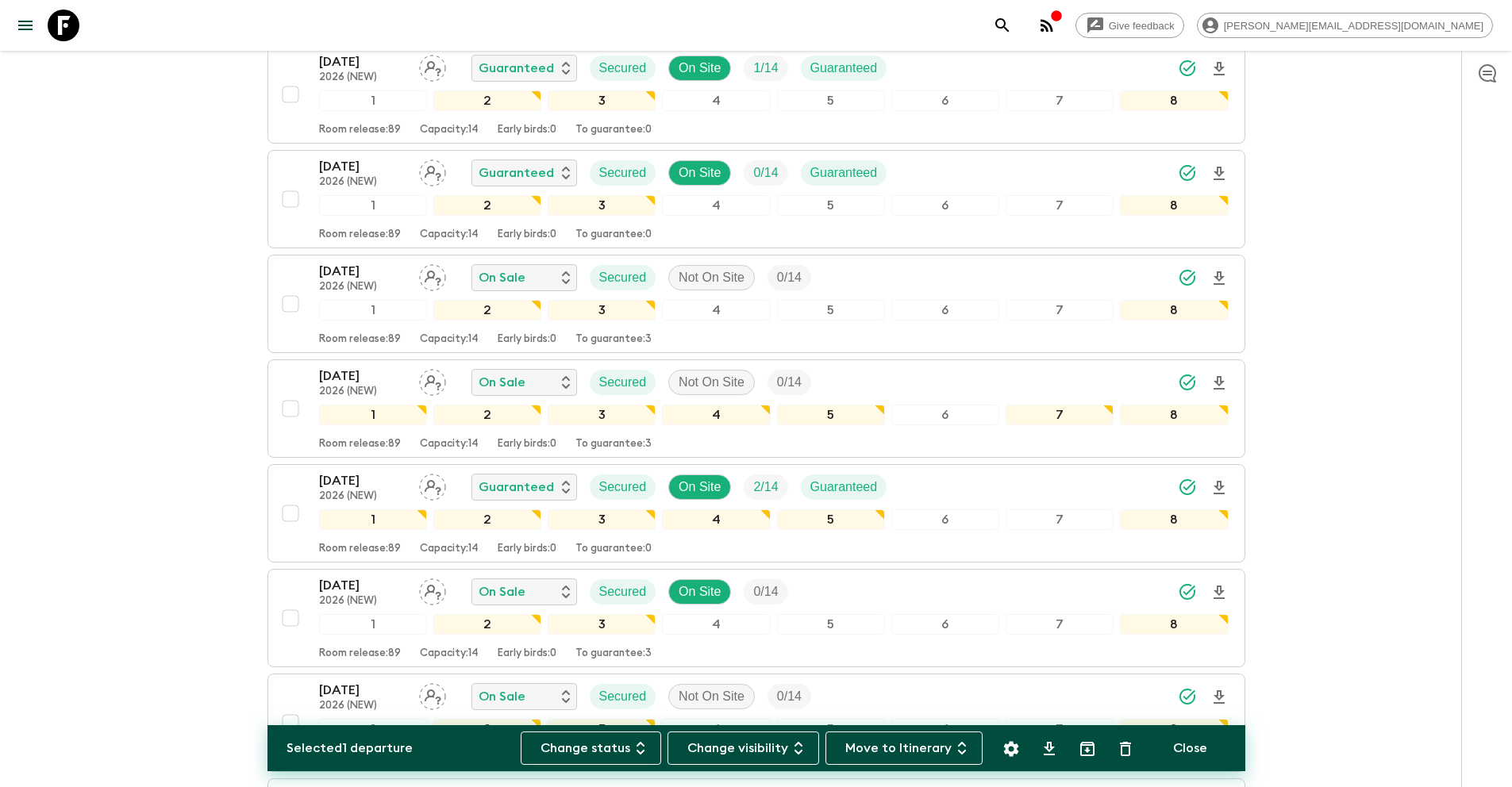
scroll to position [475, 0]
click at [289, 620] on input "checkbox" at bounding box center [290, 618] width 31 height 31
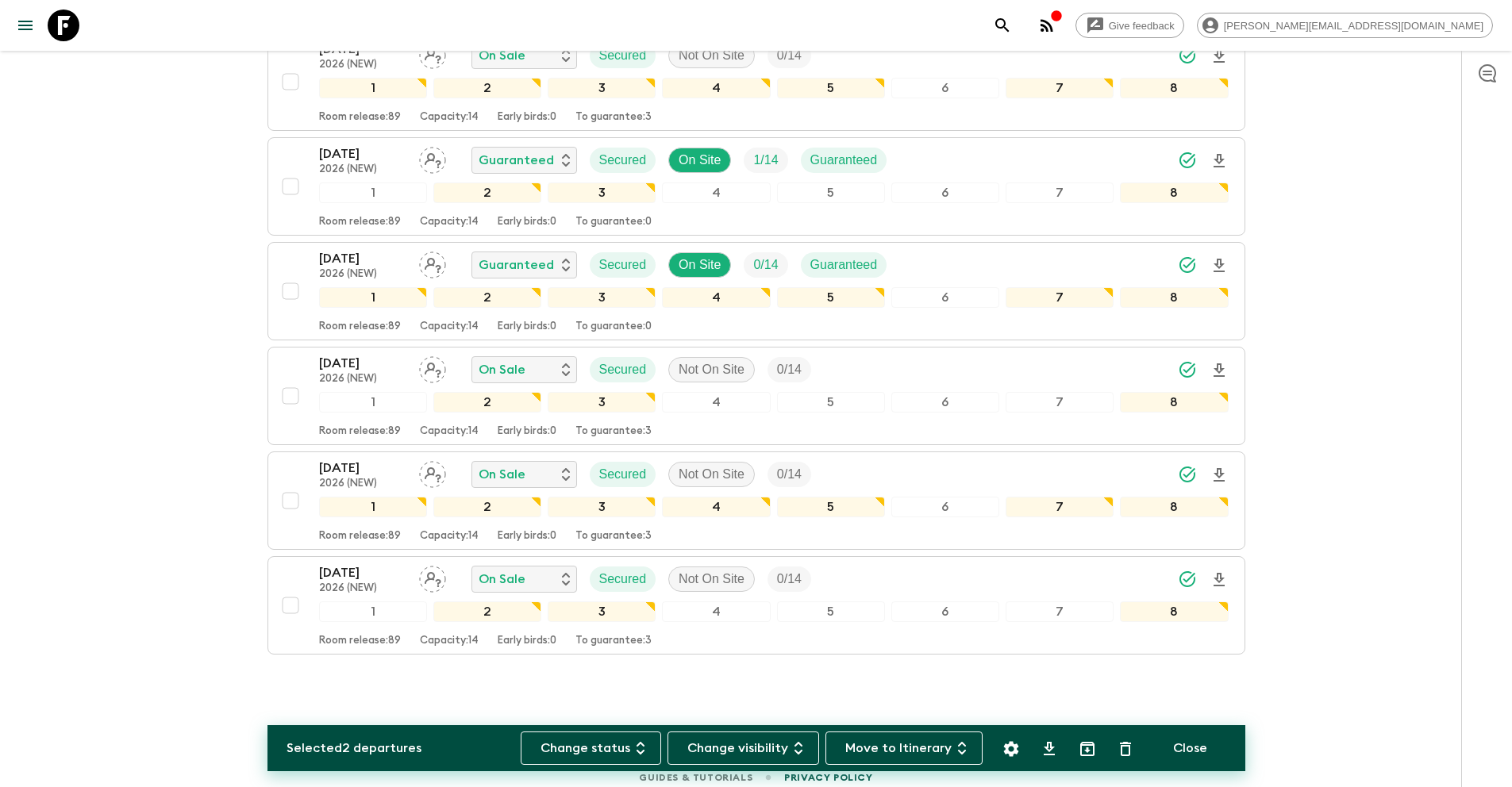
scroll to position [1220, 0]
click at [1009, 750] on icon "Settings" at bounding box center [1010, 749] width 19 height 19
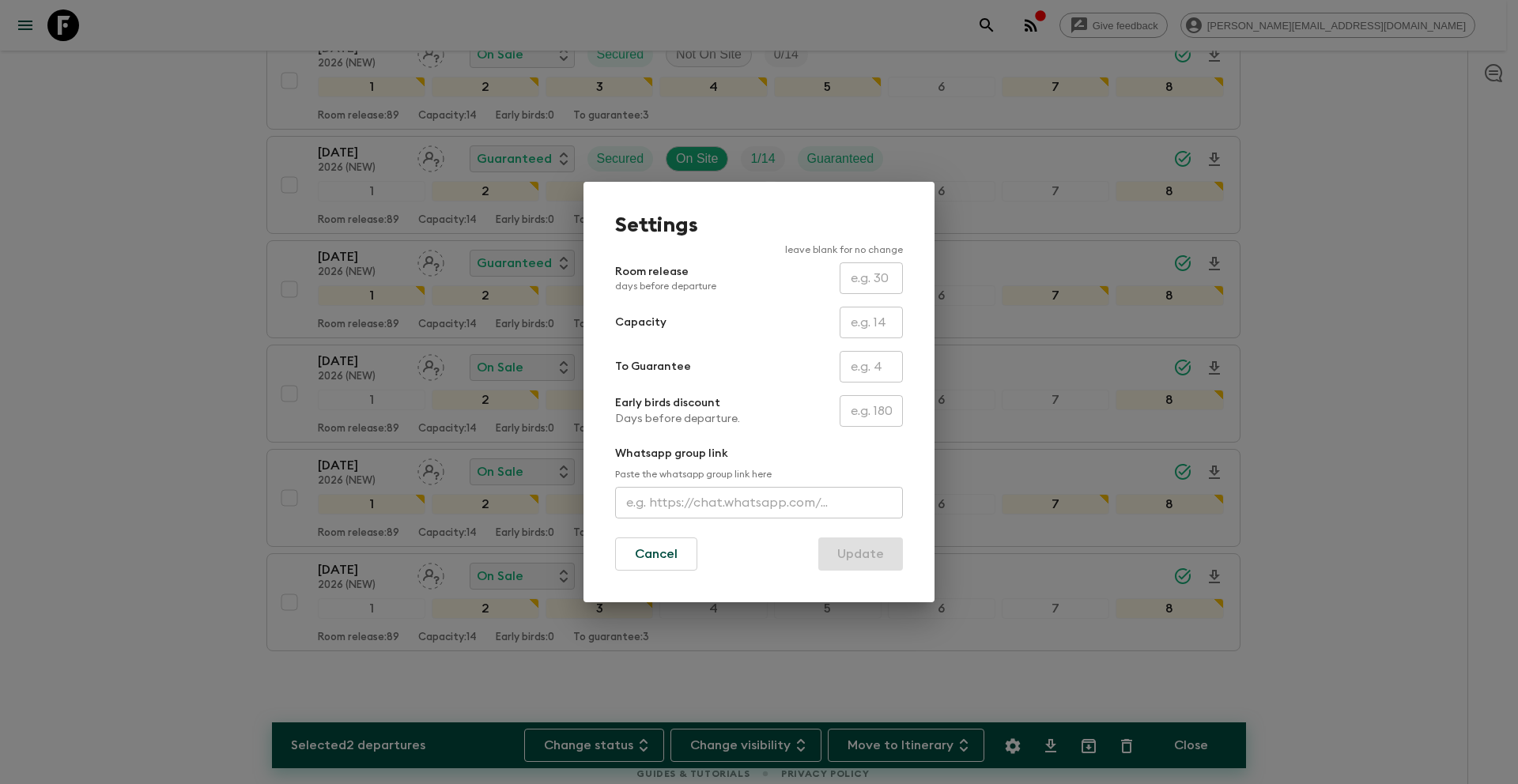
click at [867, 367] on input "text" at bounding box center [871, 366] width 63 height 31
click at [878, 551] on button "Update" at bounding box center [860, 554] width 85 height 33
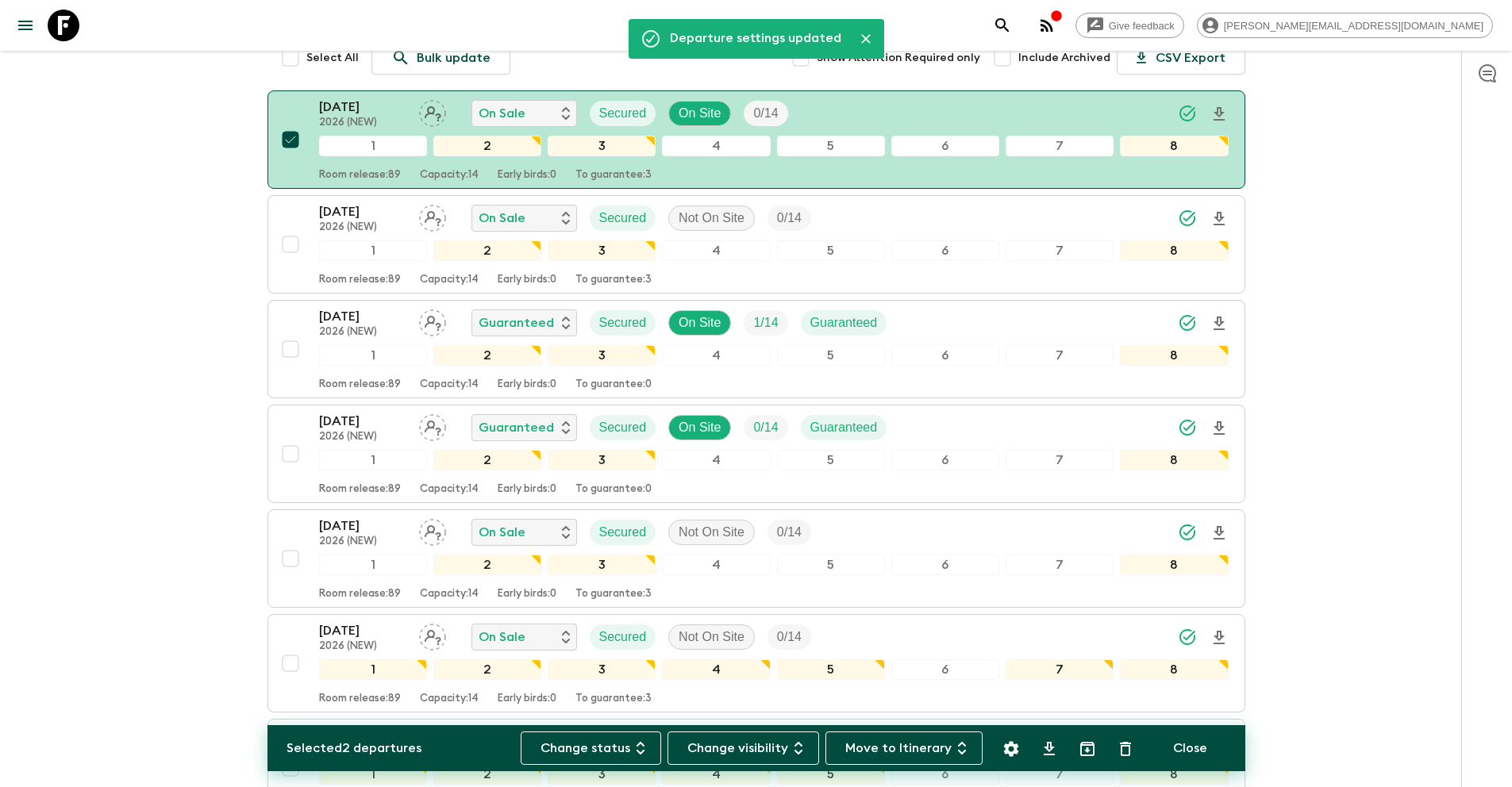
scroll to position [0, 0]
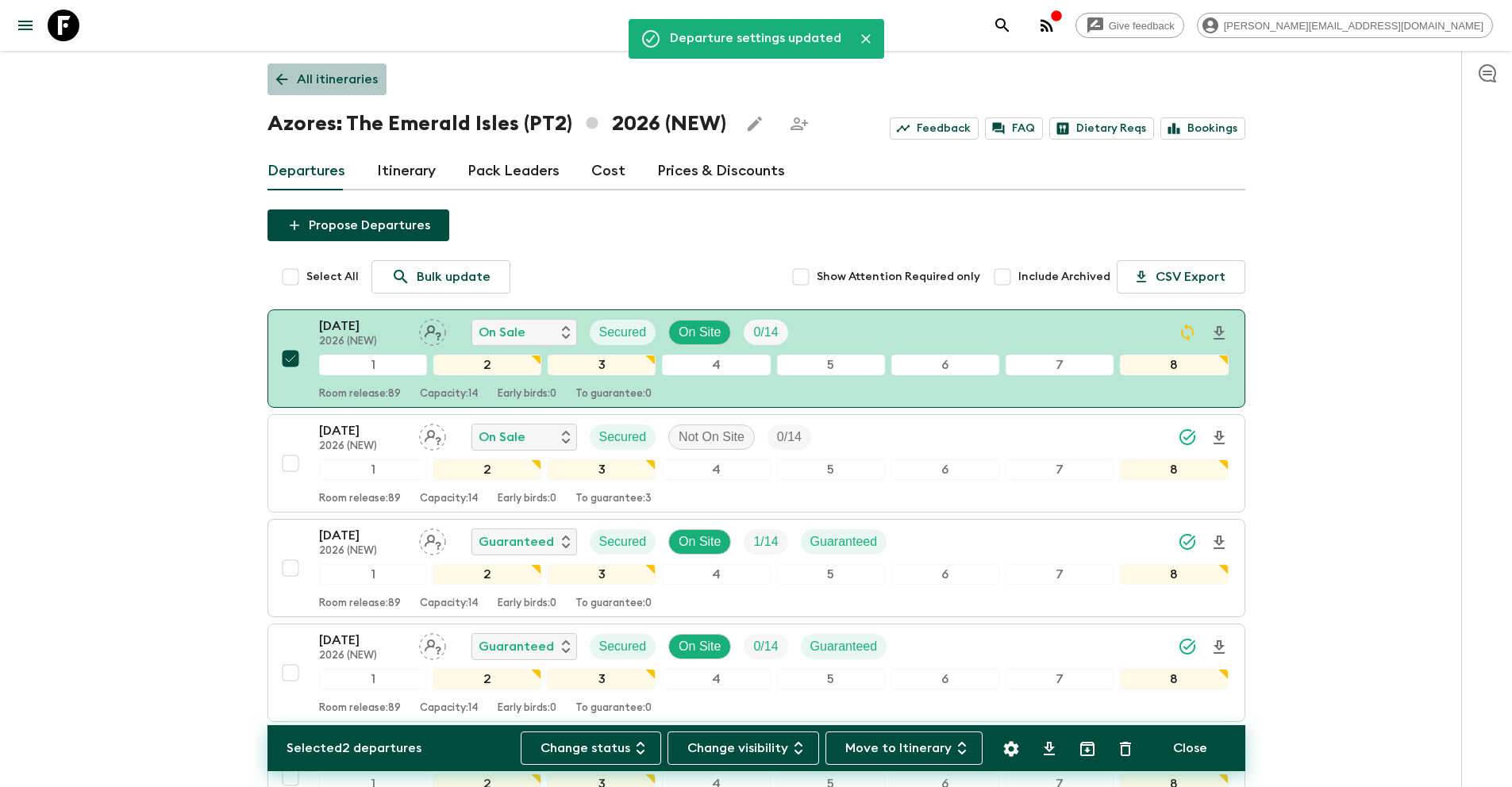
click at [331, 80] on p "All itineraries" at bounding box center [337, 79] width 81 height 19
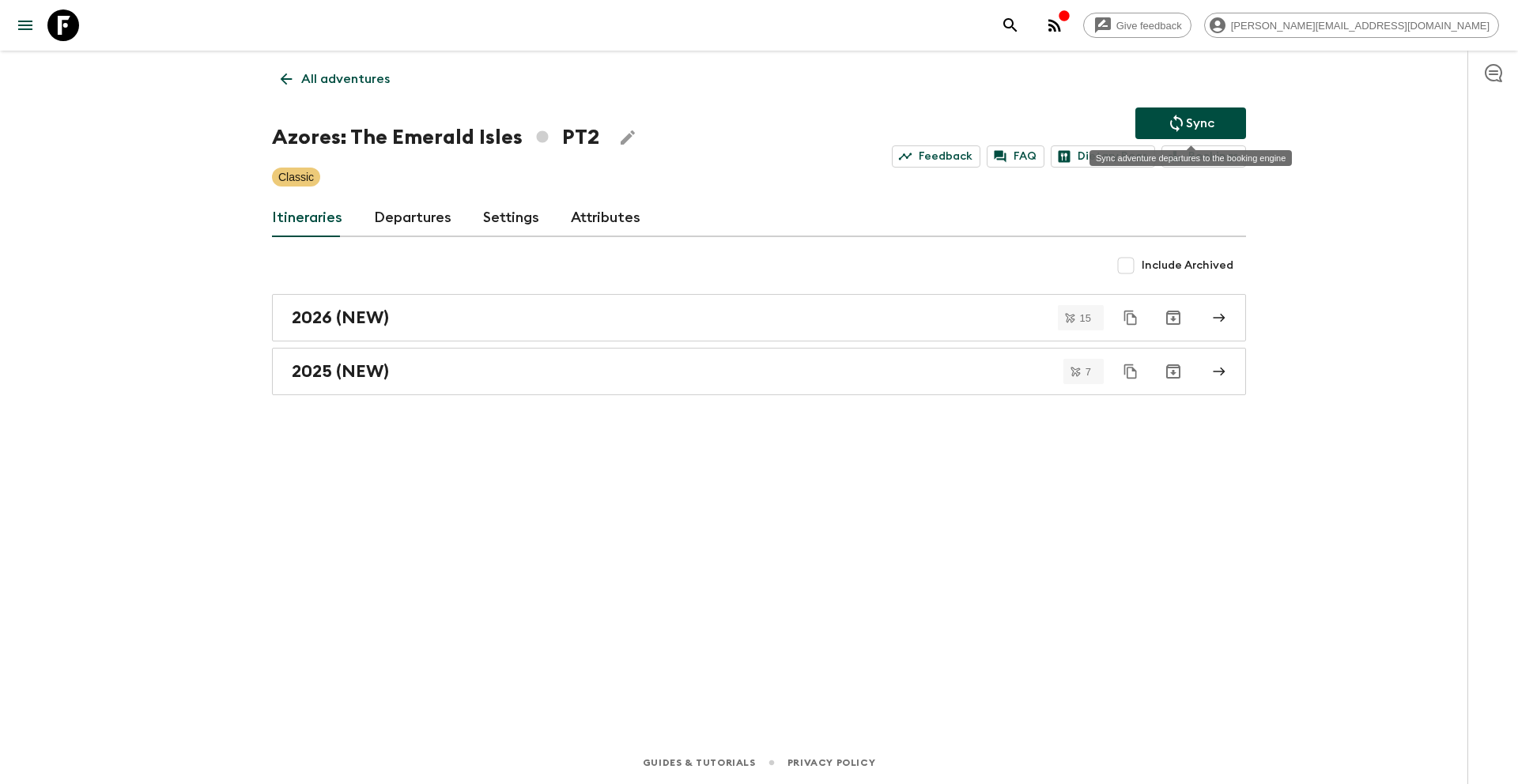
click at [1192, 124] on p "Sync" at bounding box center [1200, 123] width 29 height 19
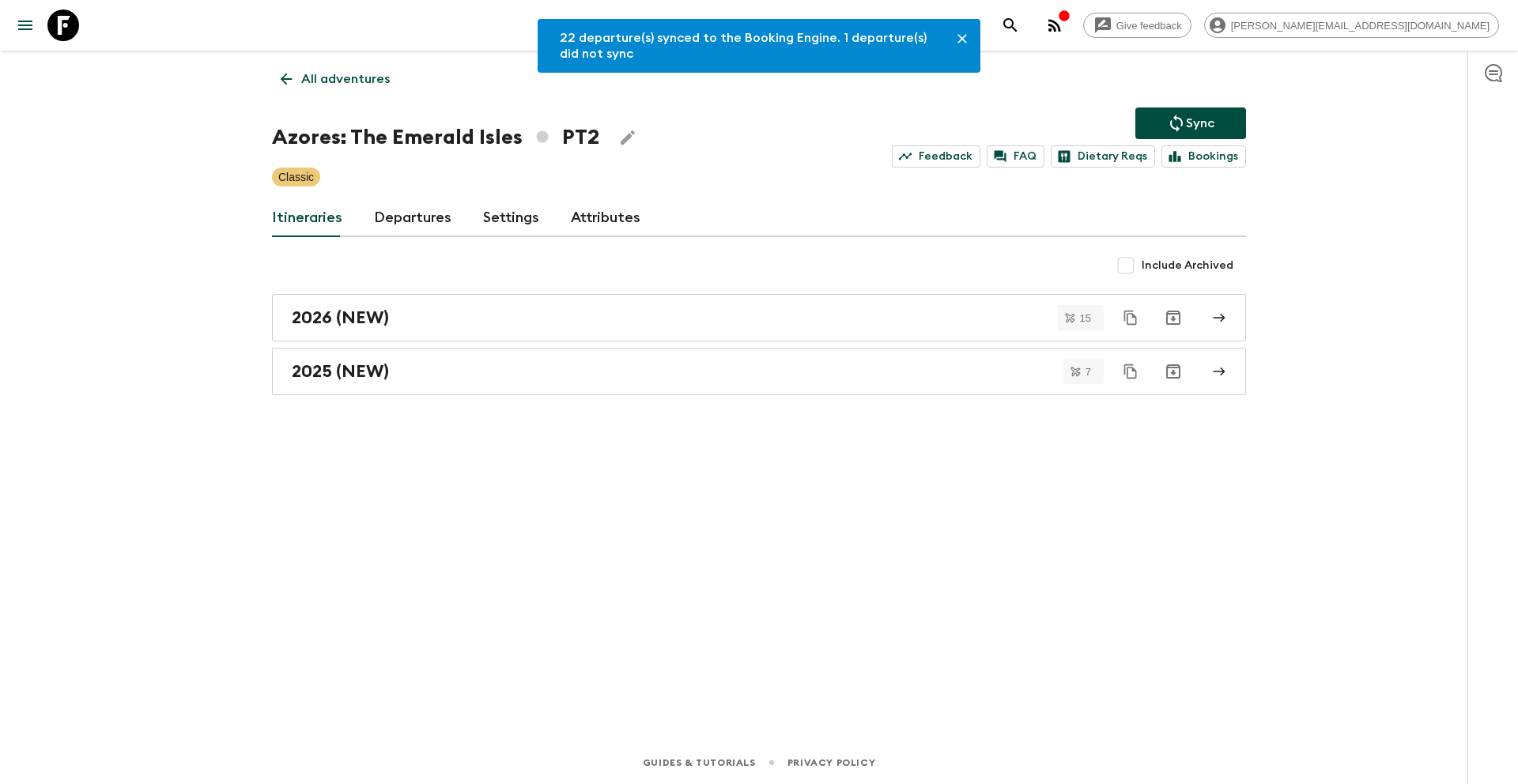
click at [363, 81] on p "All adventures" at bounding box center [346, 78] width 89 height 19
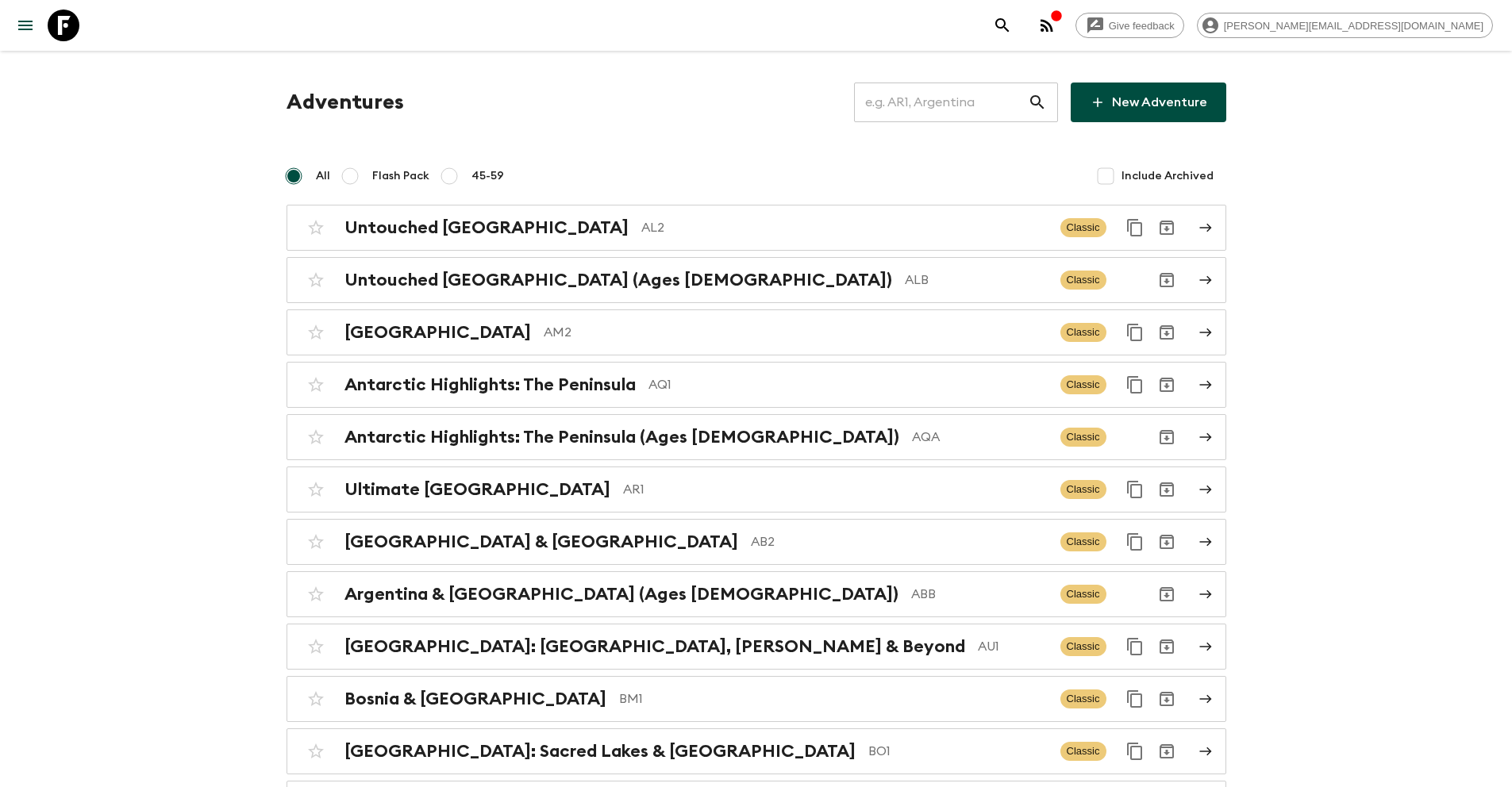
click at [957, 107] on input "text" at bounding box center [941, 103] width 174 height 45
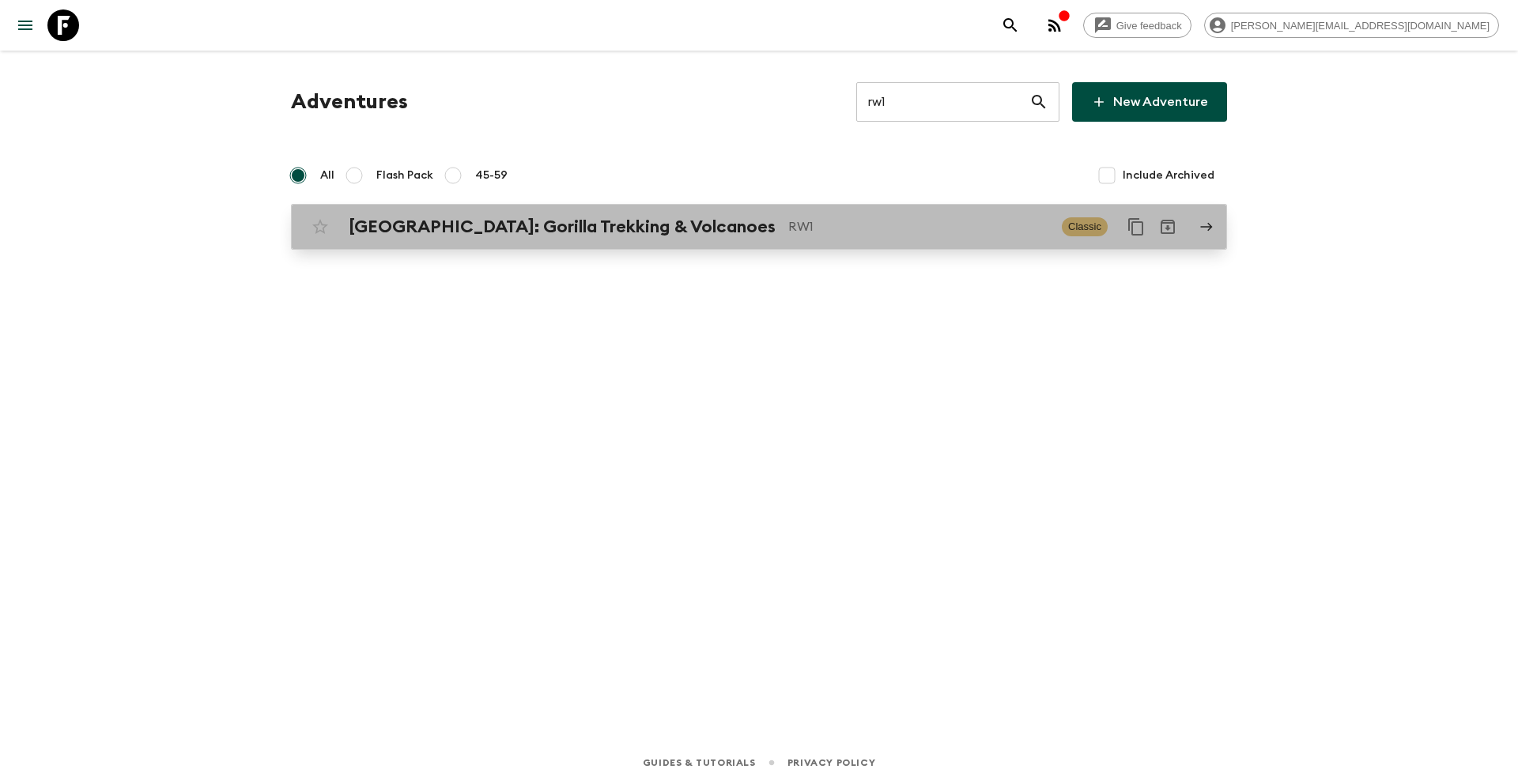
click at [700, 211] on div "[GEOGRAPHIC_DATA]: Gorilla Trekking & Volcanoes RW1 Classic" at bounding box center [728, 226] width 848 height 31
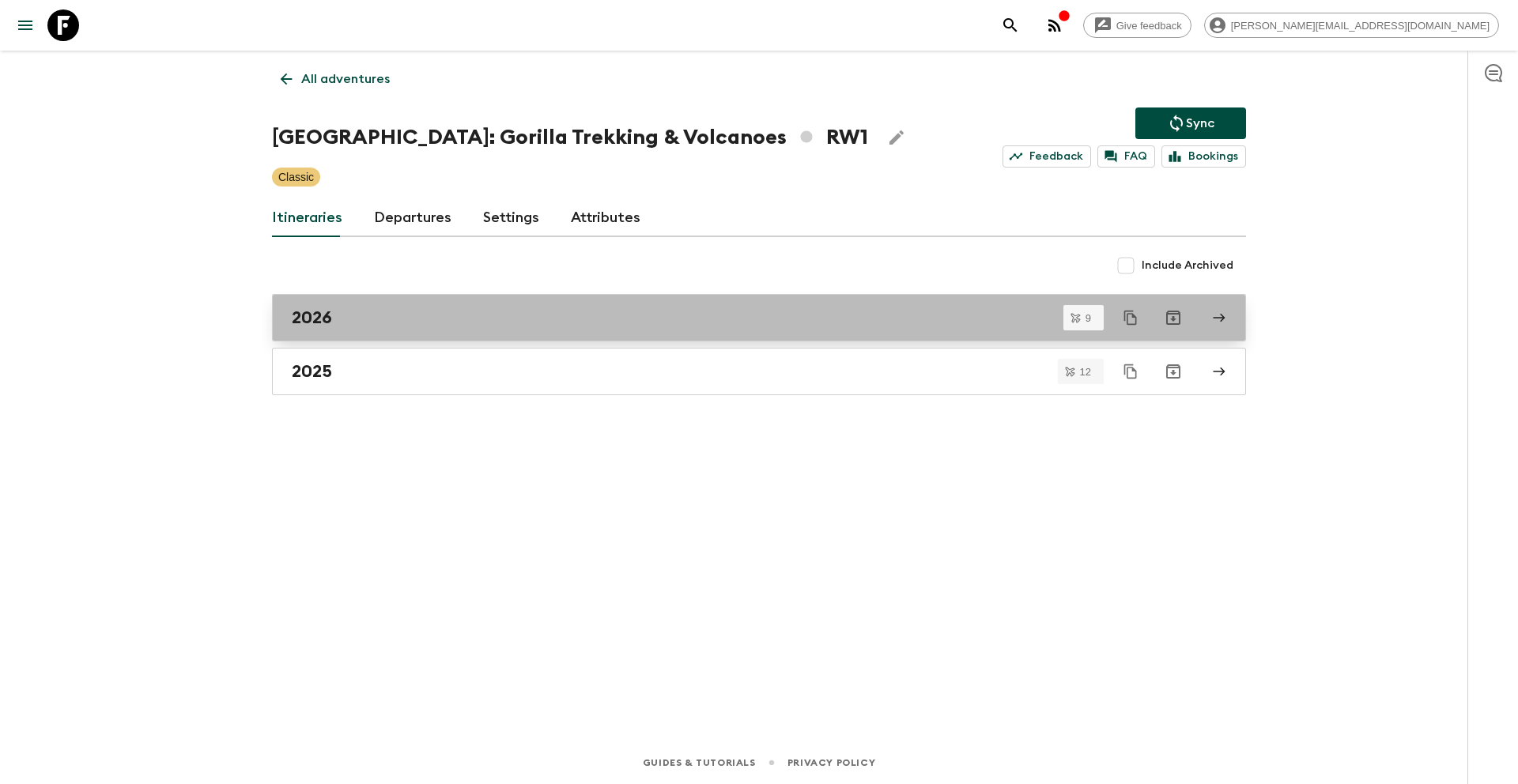
click at [404, 325] on div "2026" at bounding box center [744, 317] width 904 height 21
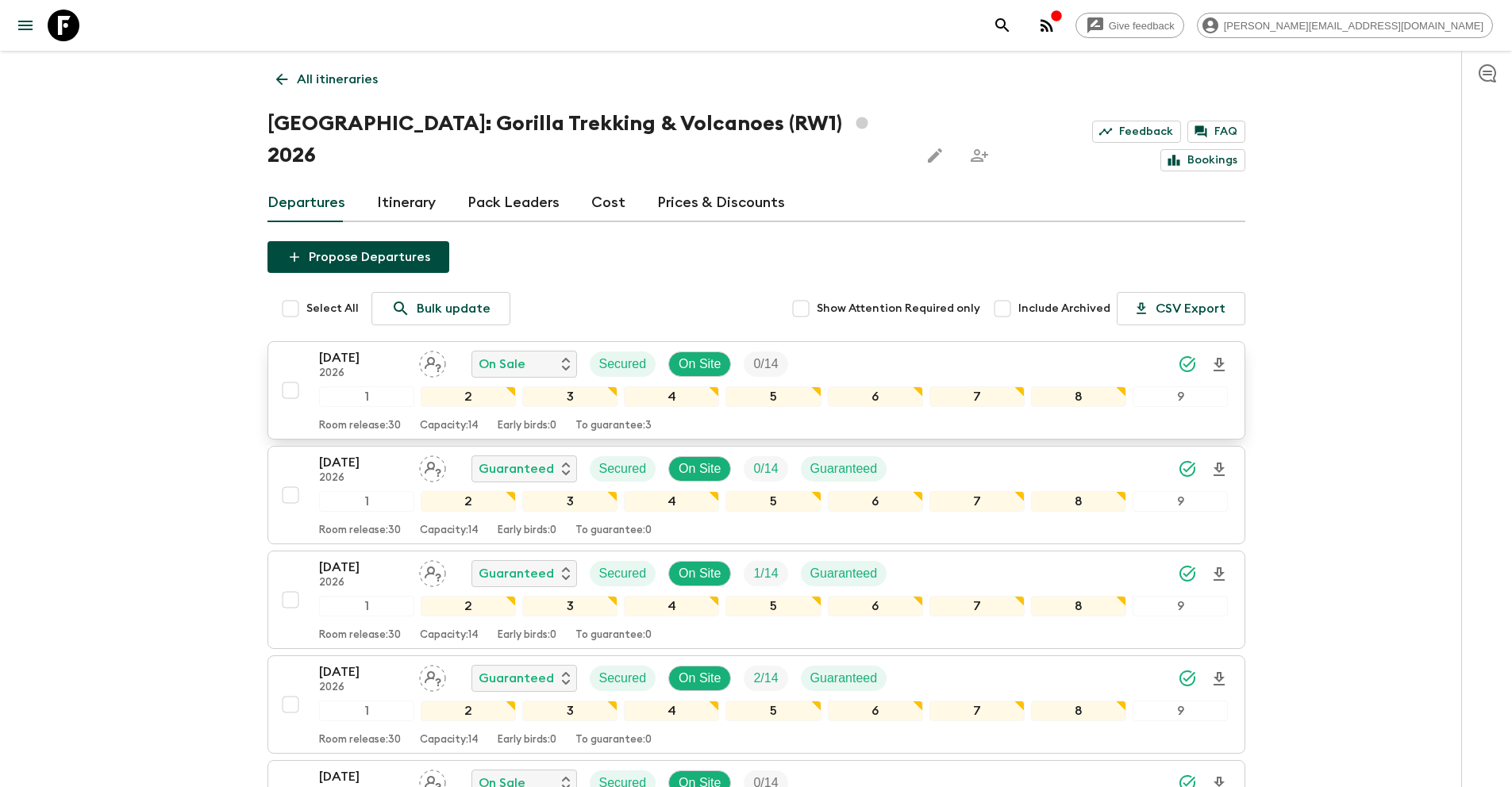
click at [294, 374] on input "checkbox" at bounding box center [290, 390] width 31 height 31
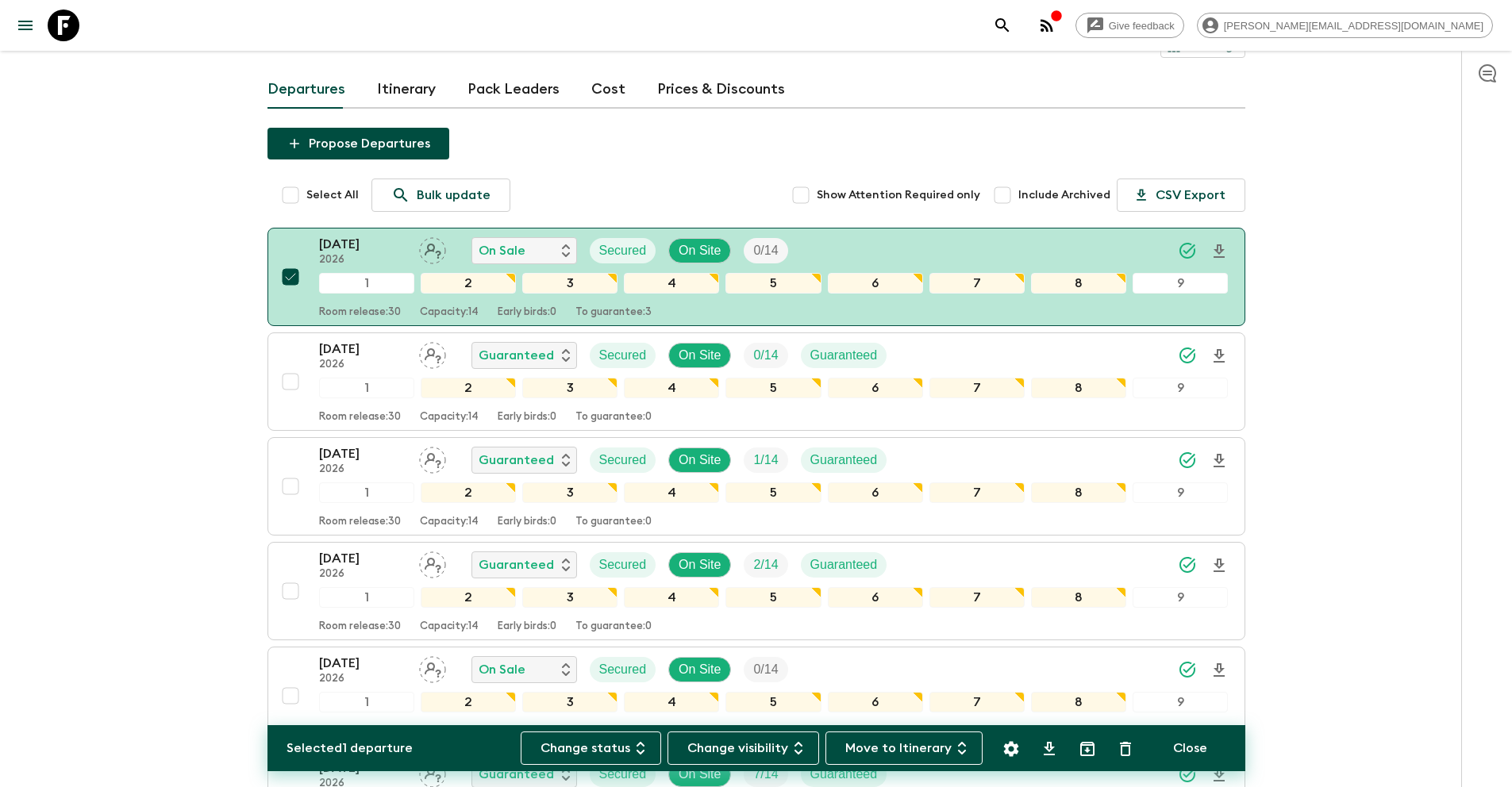
scroll to position [123, 0]
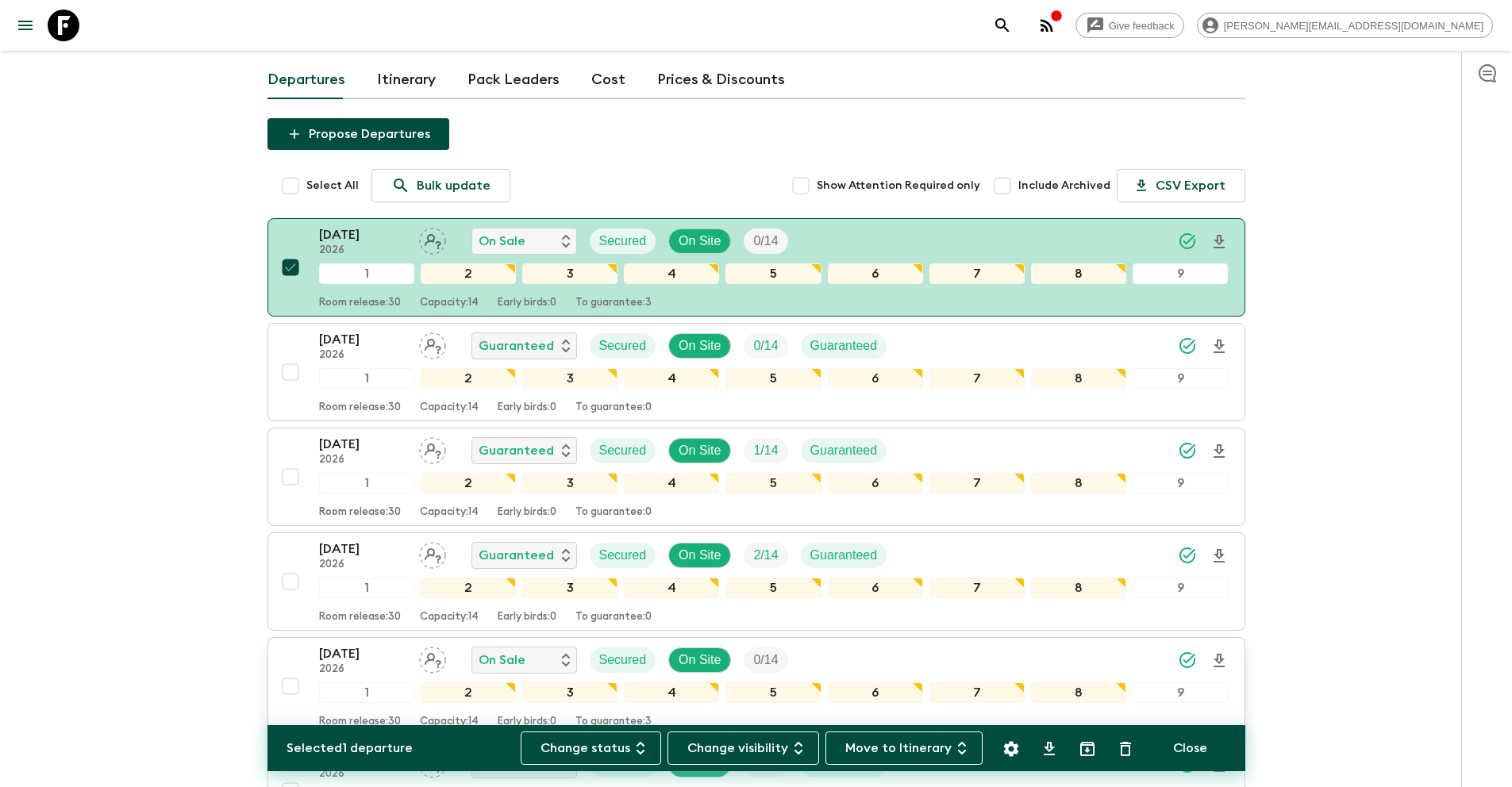
click at [294, 670] on input "checkbox" at bounding box center [290, 686] width 31 height 31
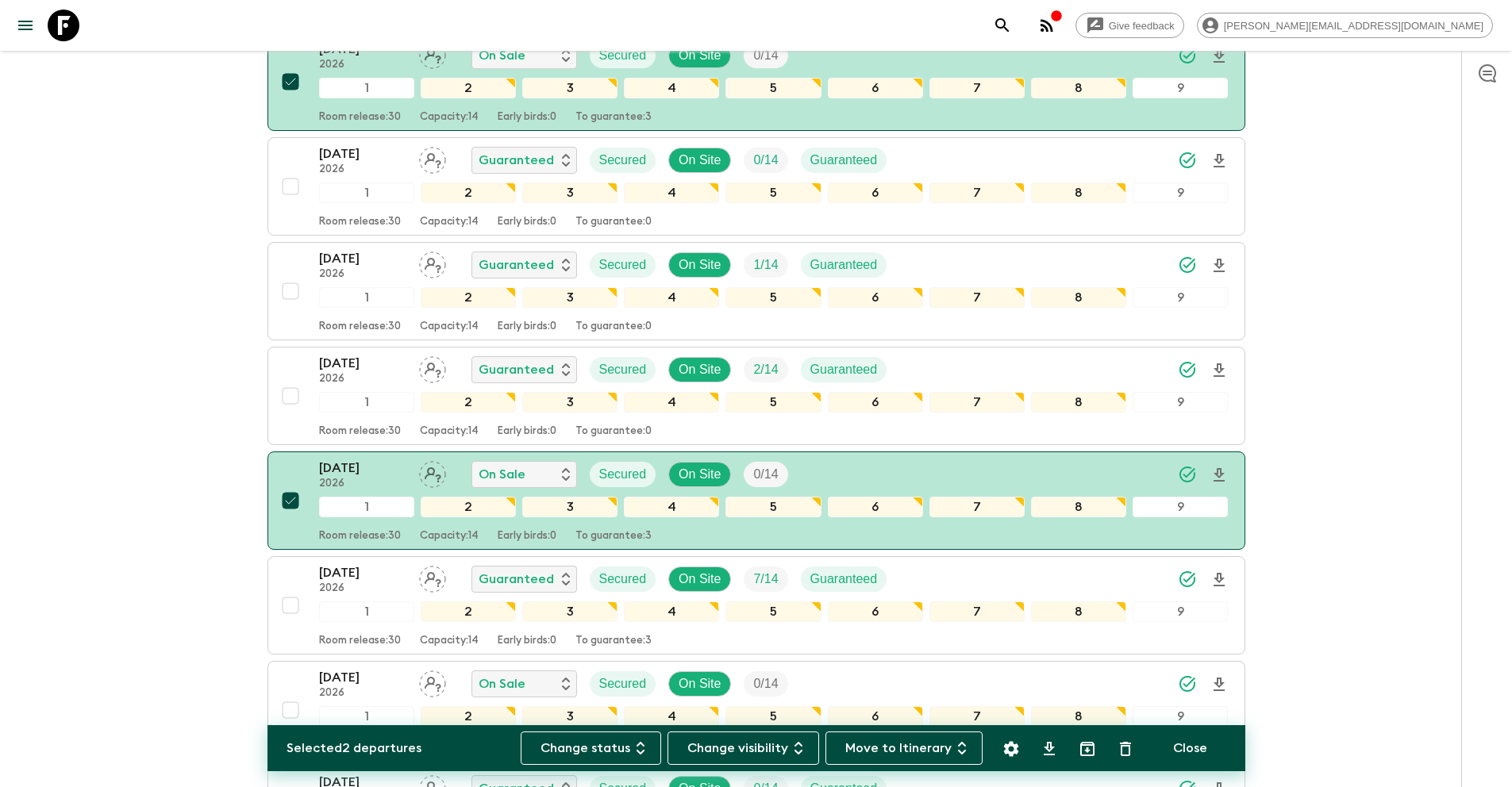
scroll to position [310, 0]
click at [294, 693] on input "checkbox" at bounding box center [290, 708] width 31 height 31
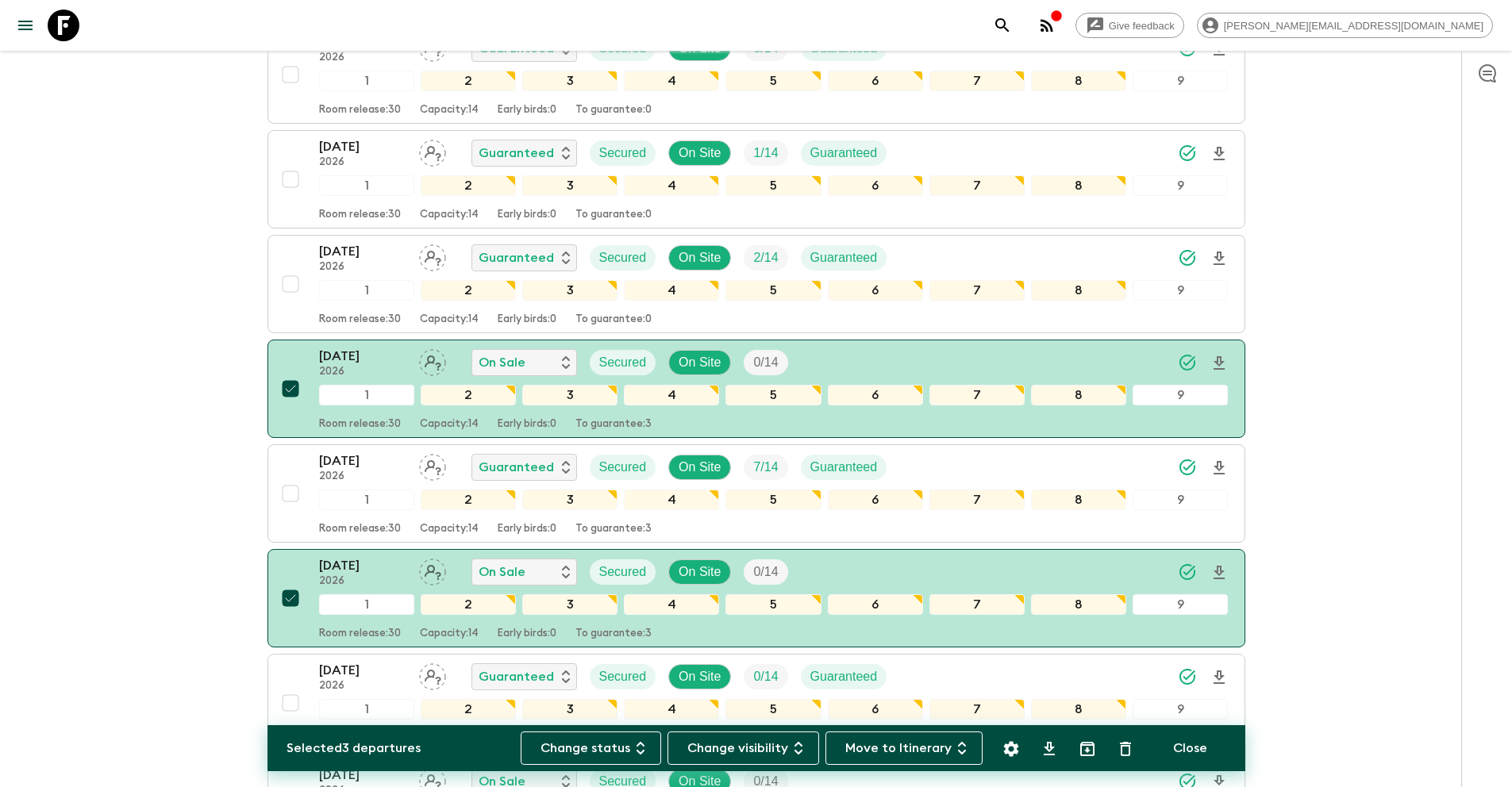
scroll to position [574, 0]
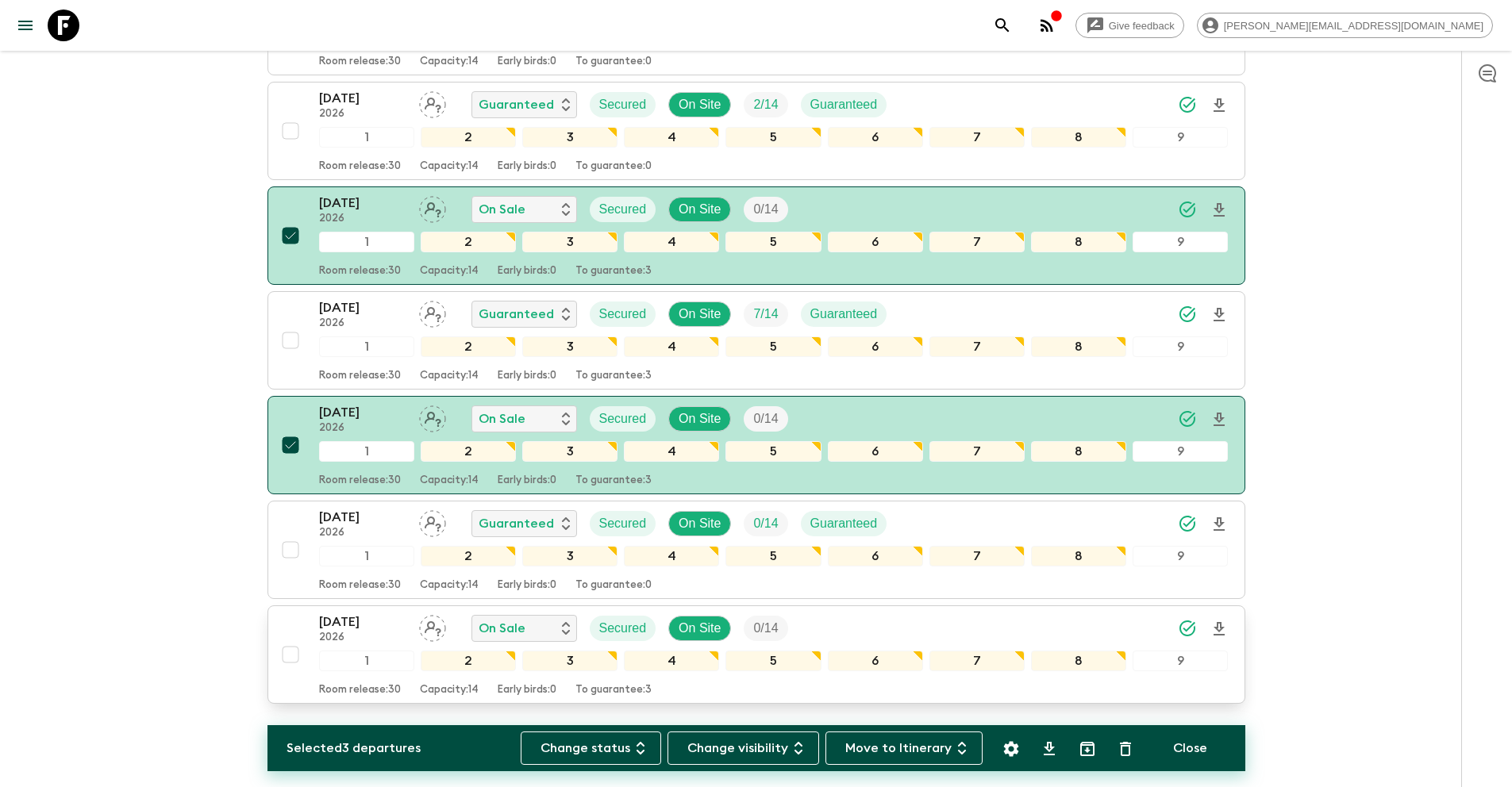
click at [293, 639] on input "checkbox" at bounding box center [290, 655] width 31 height 31
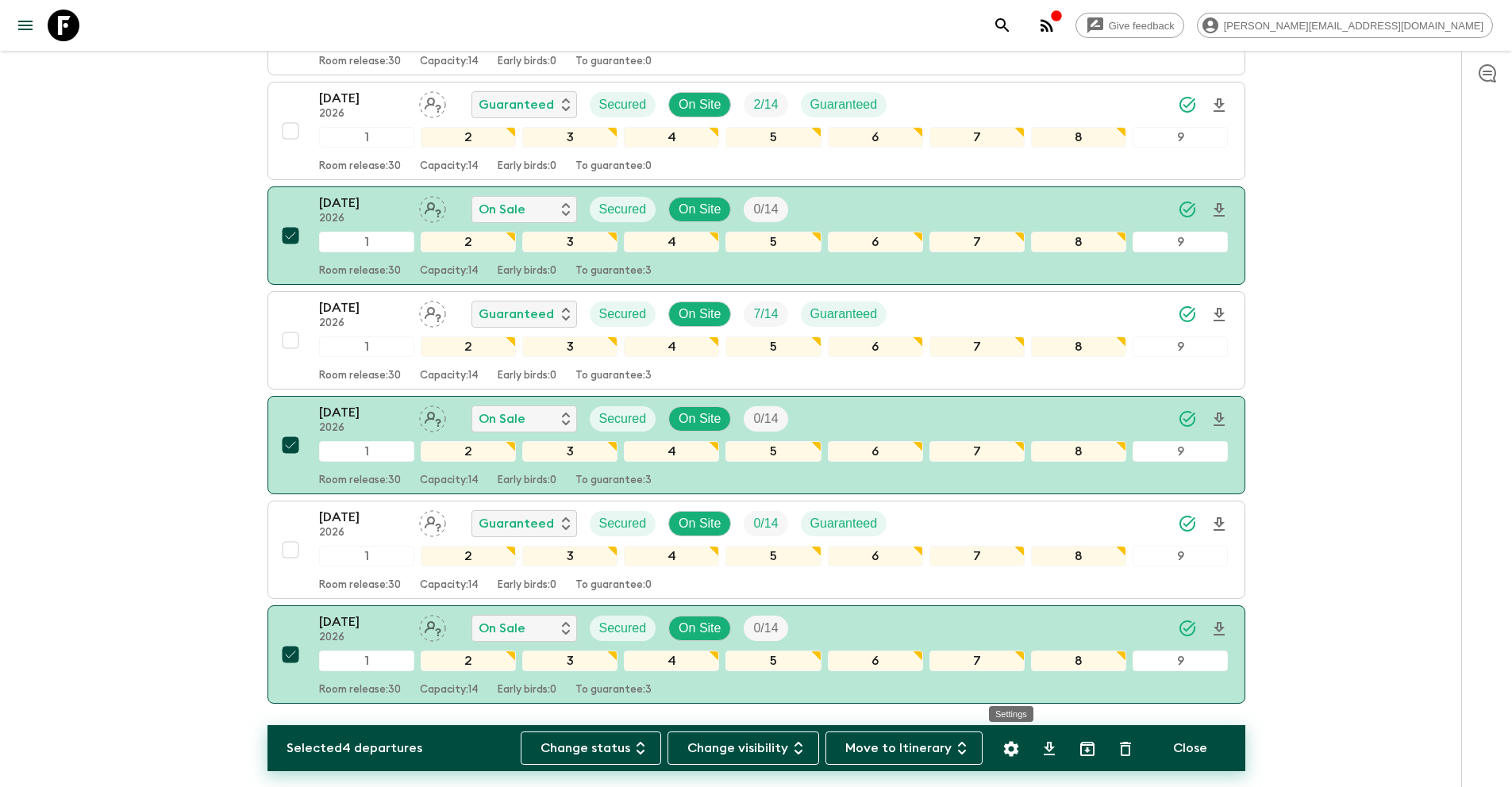
click at [1013, 751] on icon "Settings" at bounding box center [1010, 749] width 15 height 15
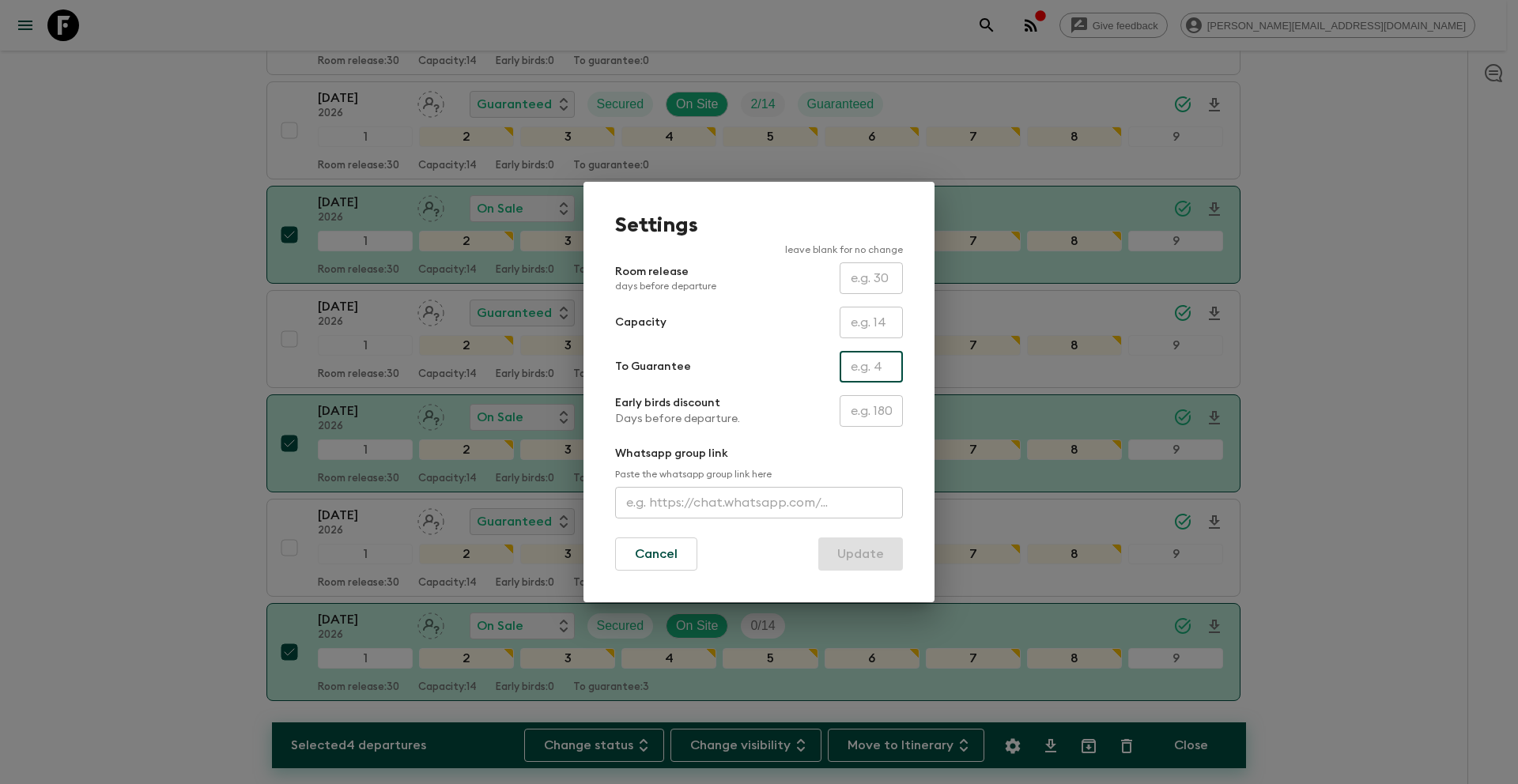
click at [873, 366] on input "text" at bounding box center [871, 366] width 63 height 31
click at [878, 559] on button "Update" at bounding box center [860, 554] width 85 height 33
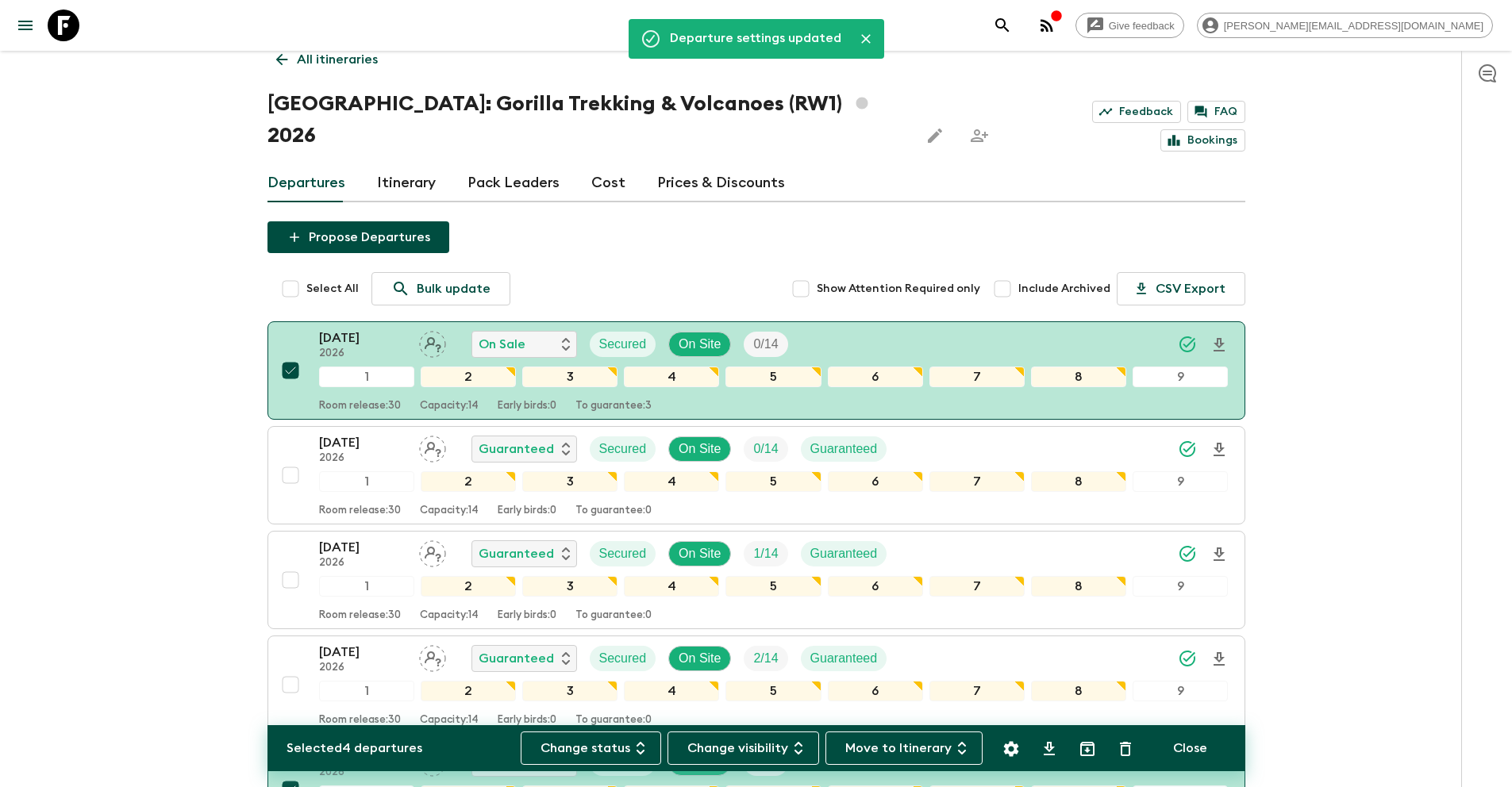
scroll to position [0, 0]
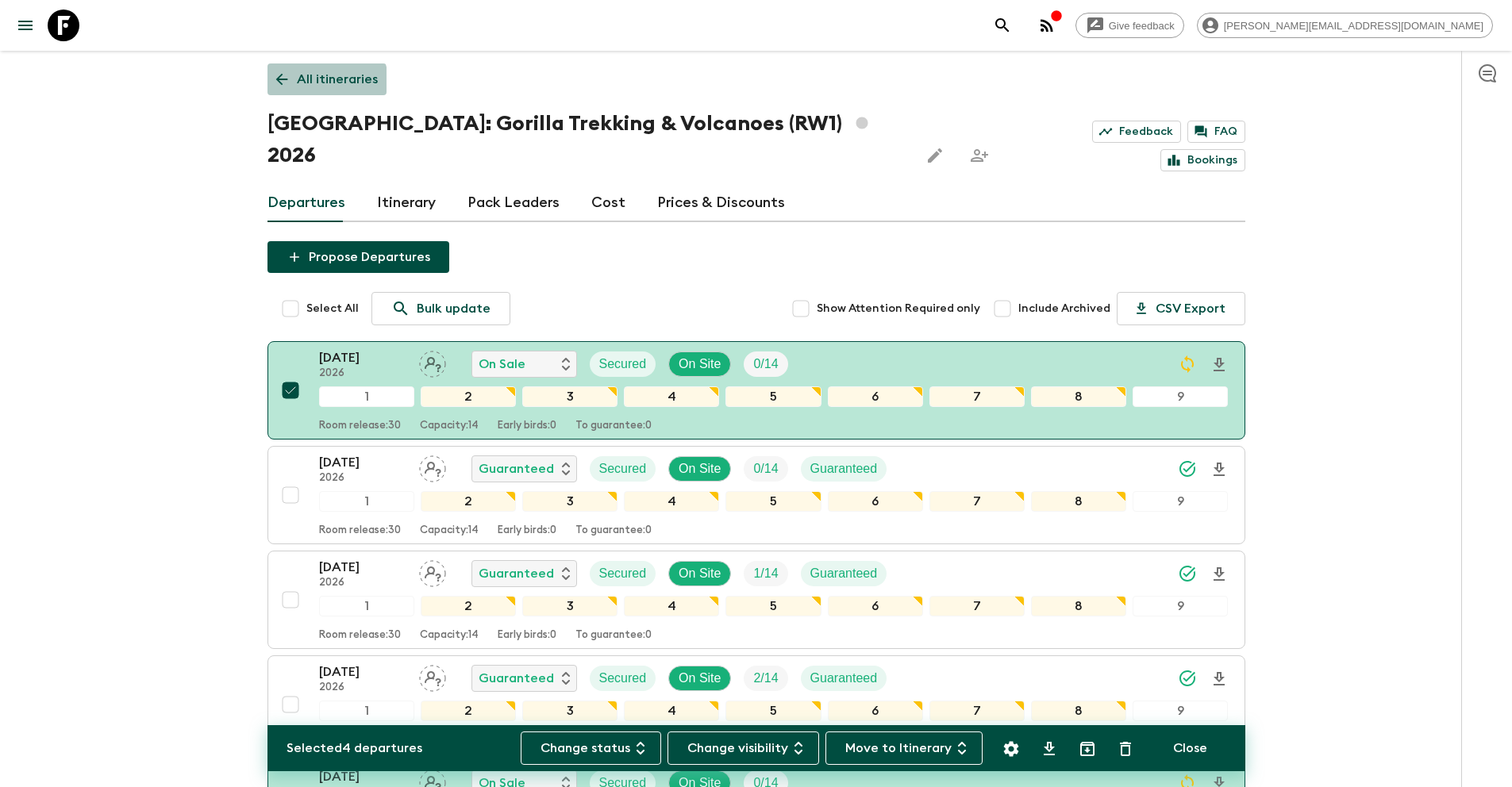
click at [323, 82] on p "All itineraries" at bounding box center [337, 79] width 81 height 19
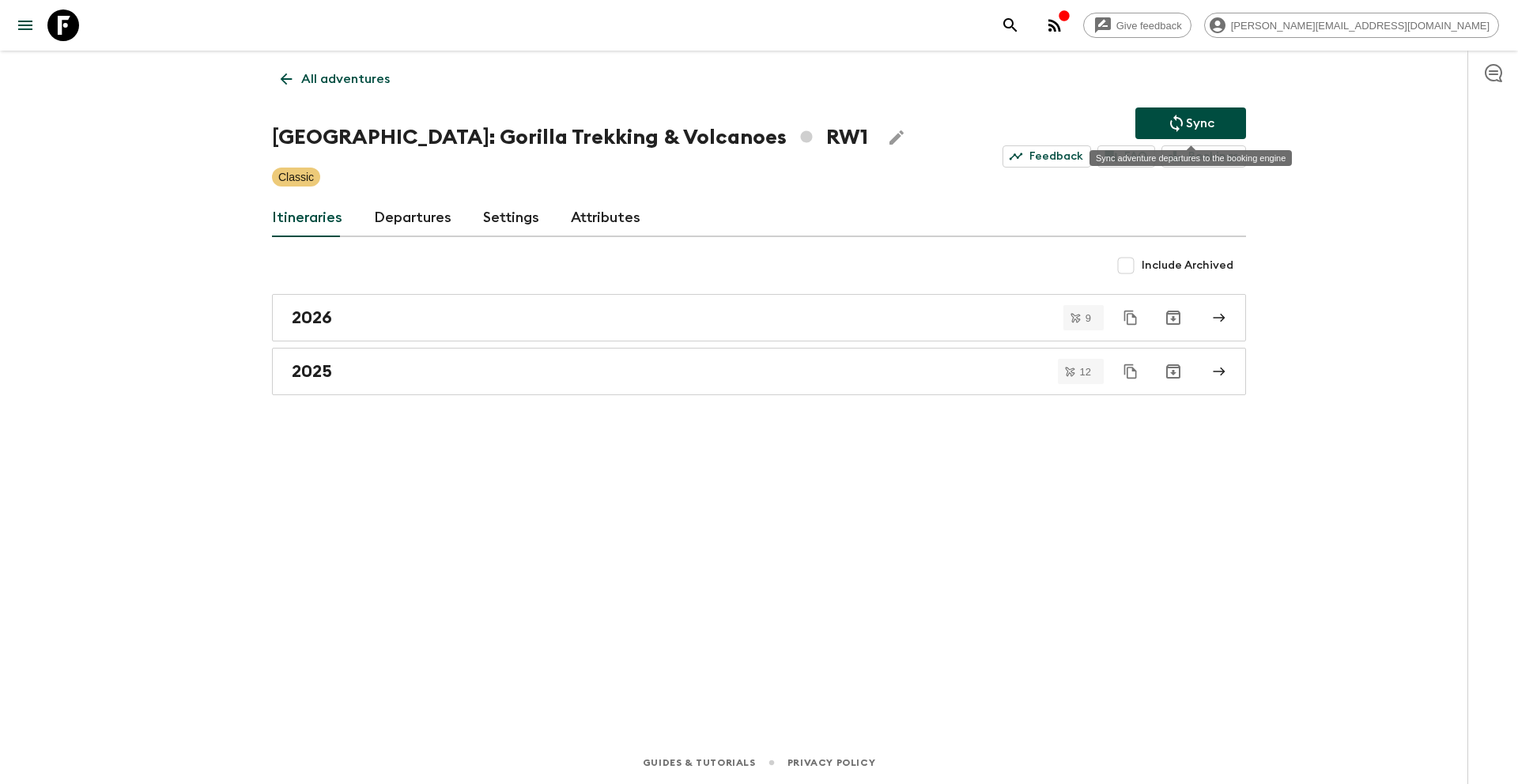
click at [1206, 122] on p "Sync" at bounding box center [1200, 123] width 29 height 19
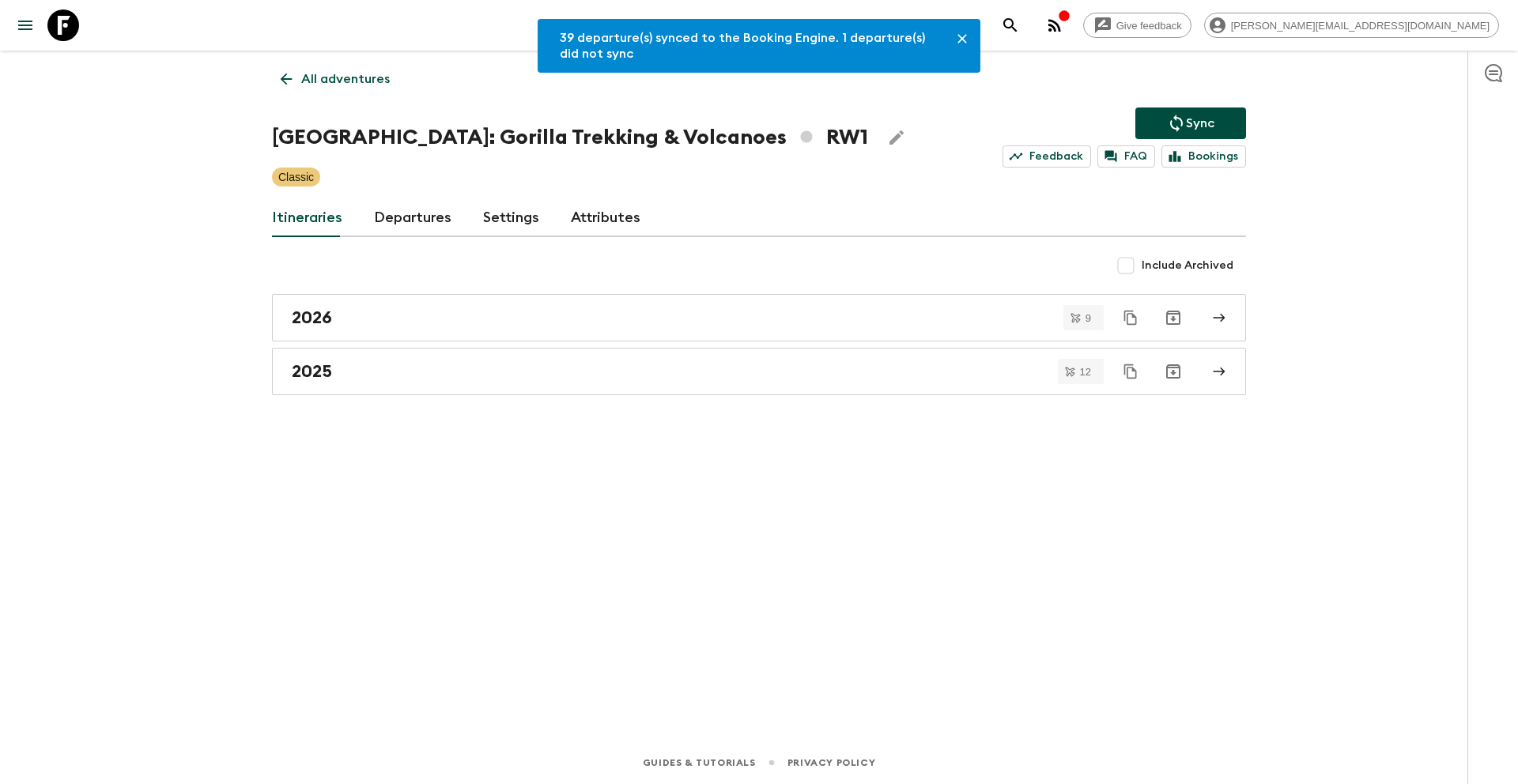
click at [358, 83] on p "All adventures" at bounding box center [346, 78] width 89 height 19
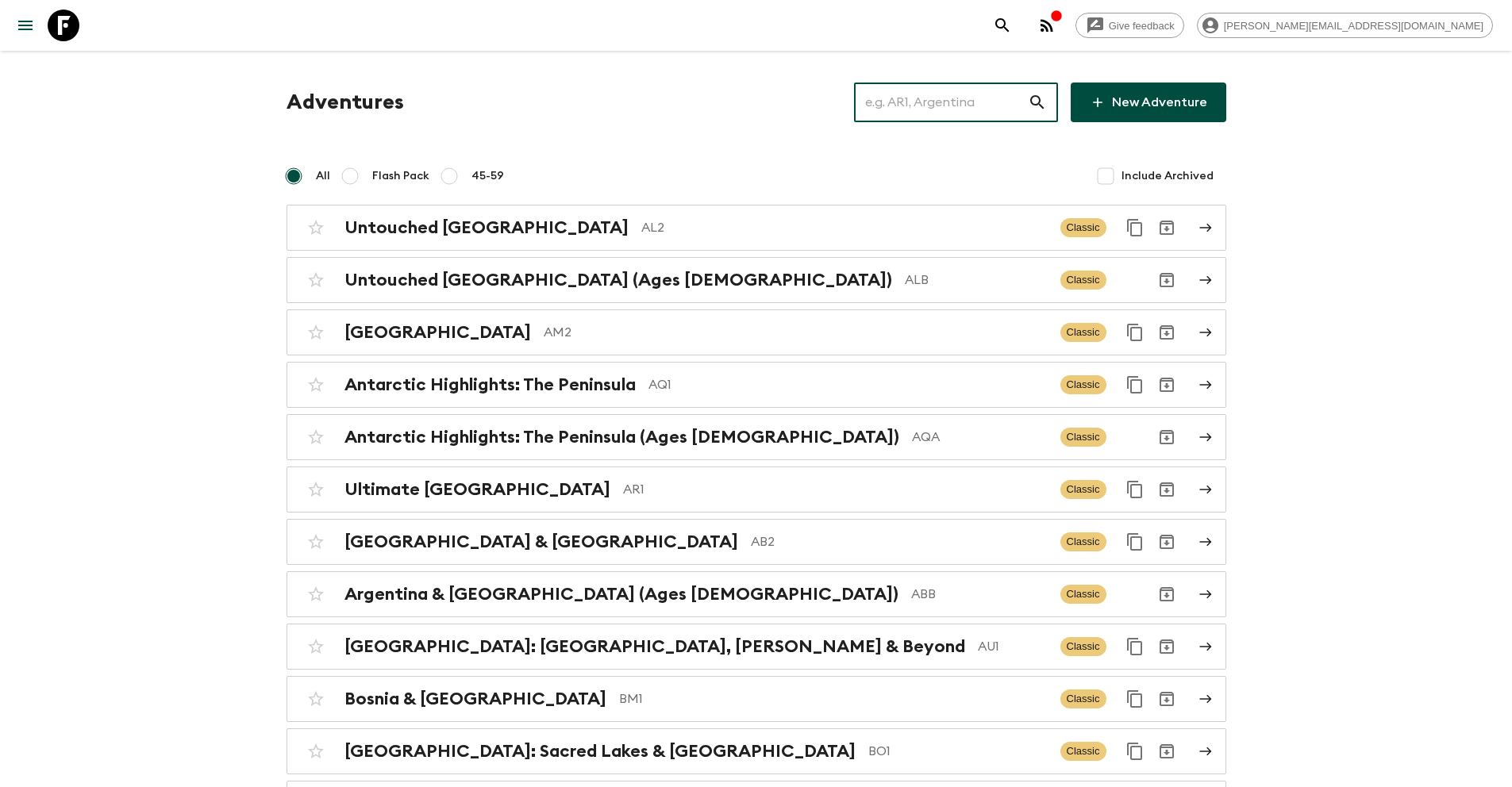
click at [962, 103] on input "text" at bounding box center [941, 103] width 174 height 45
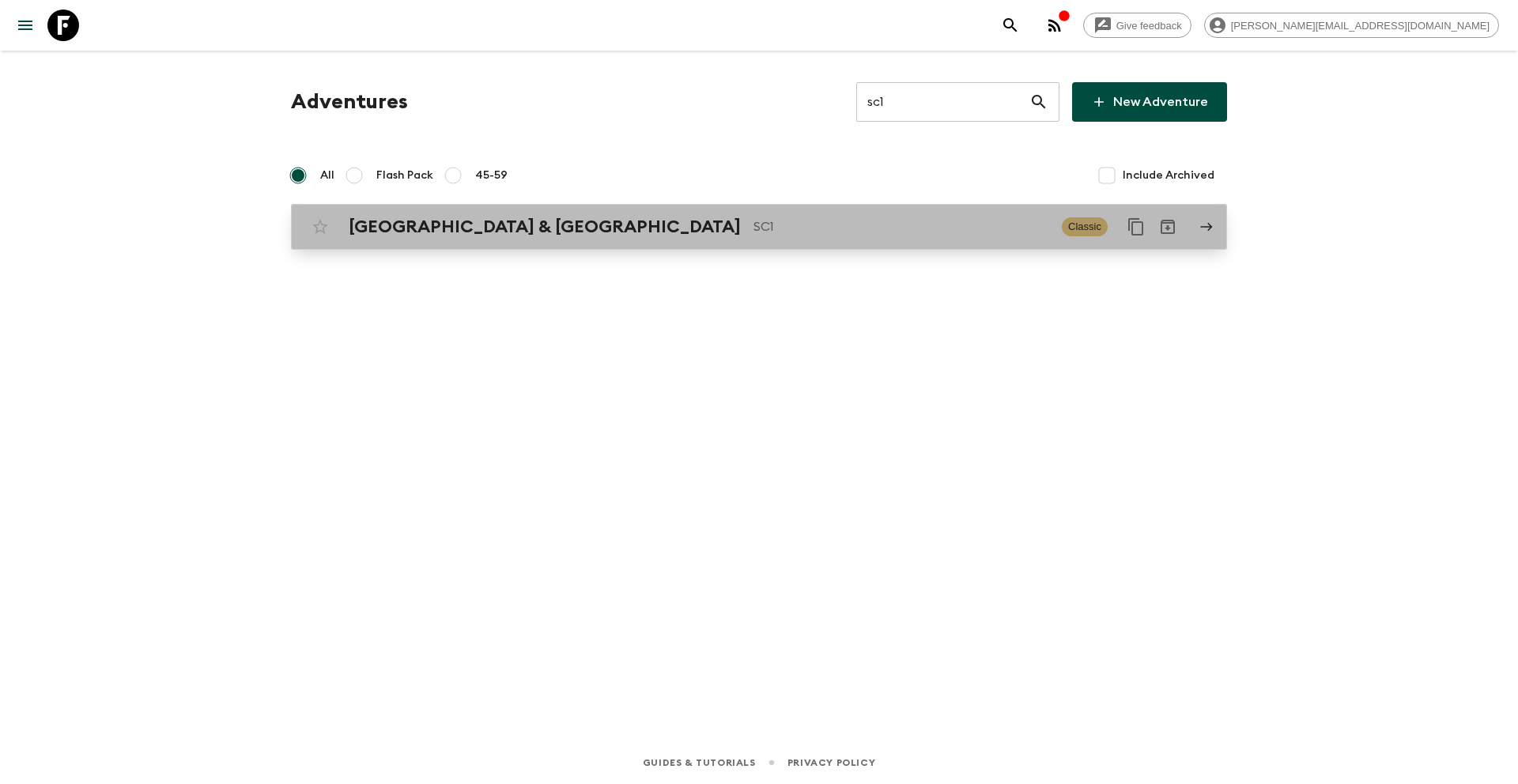
click at [754, 221] on p "SC1" at bounding box center [901, 226] width 296 height 19
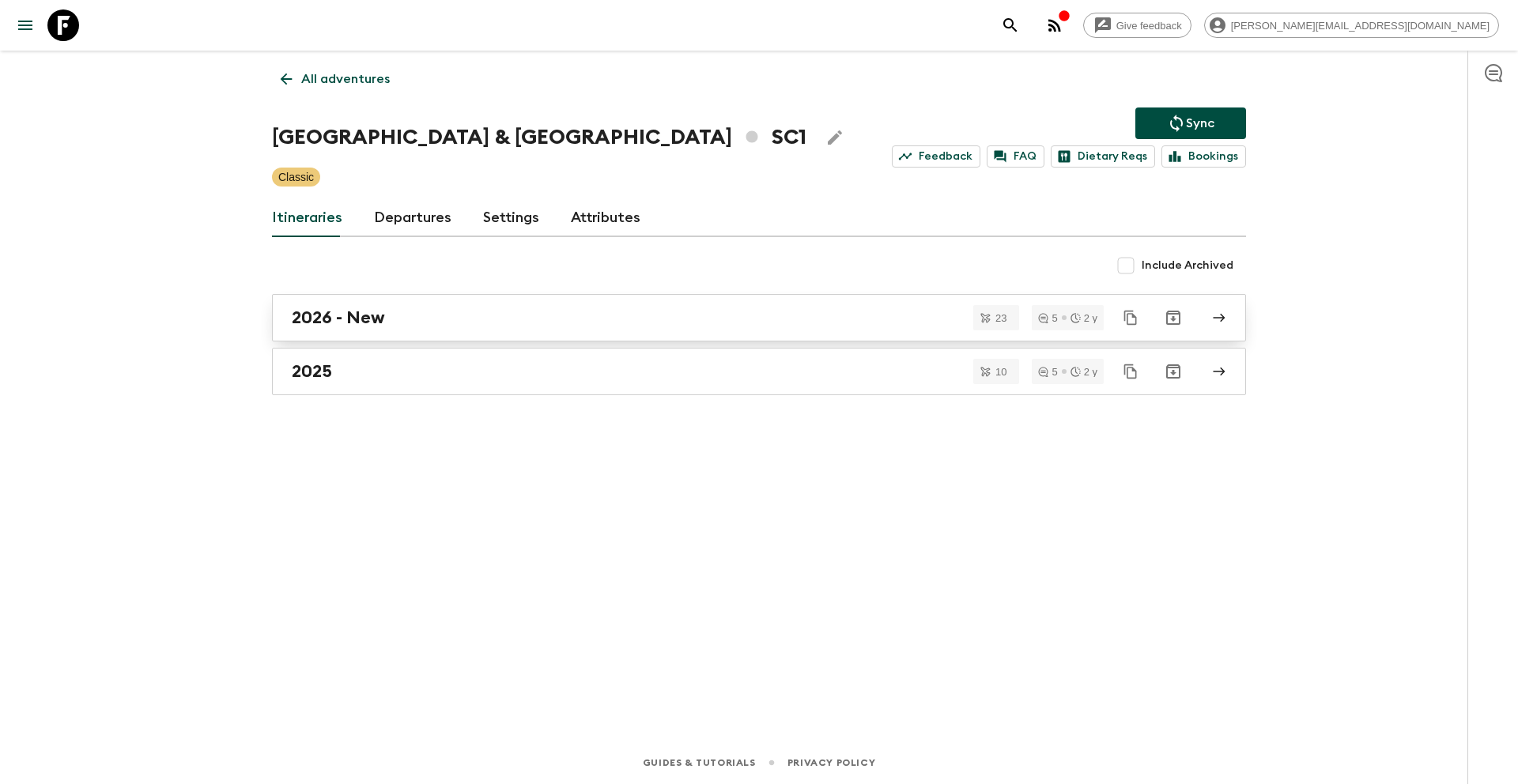
click at [363, 328] on h2 "2026 - New" at bounding box center [338, 317] width 93 height 21
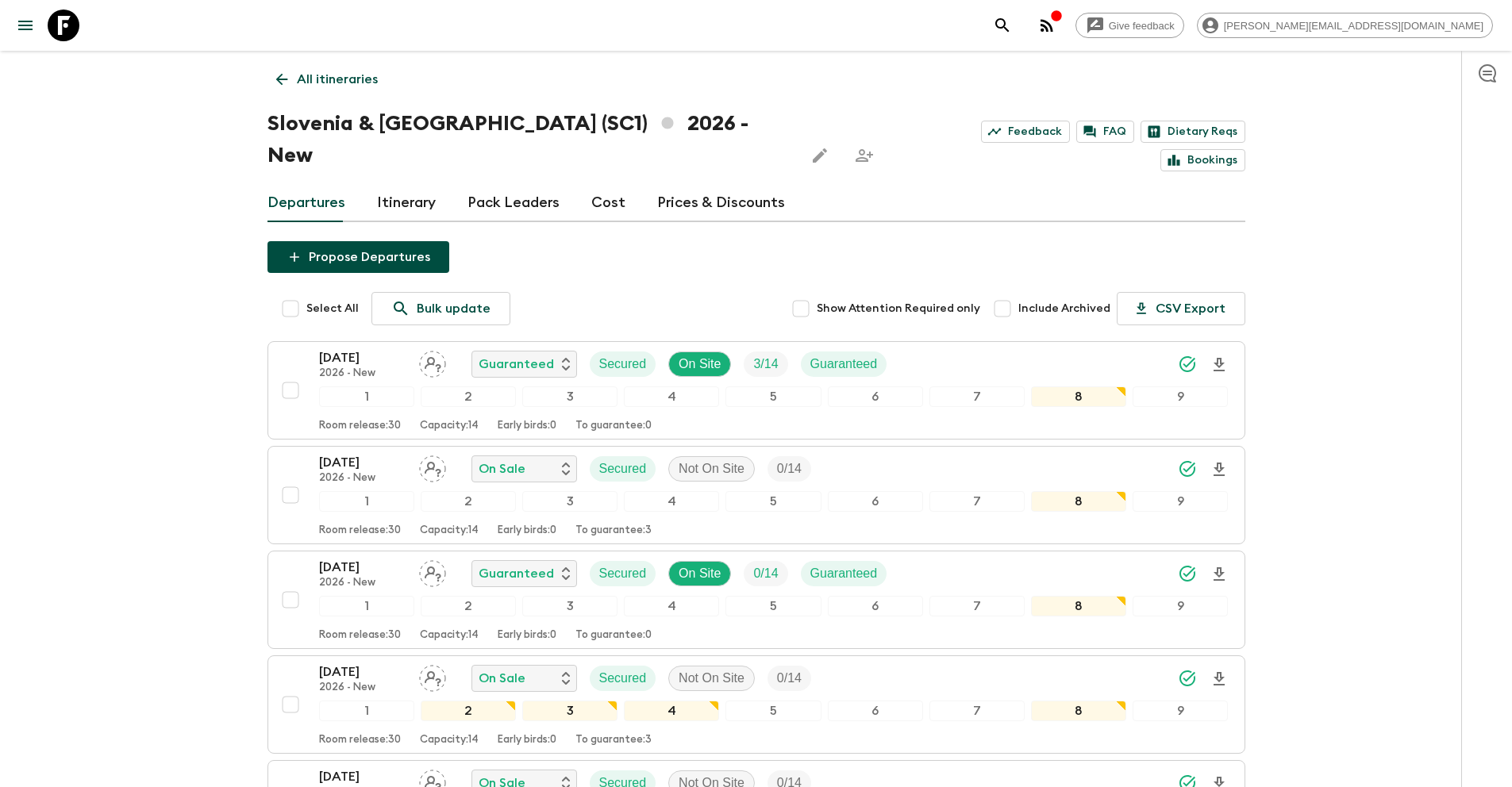
scroll to position [1085, 0]
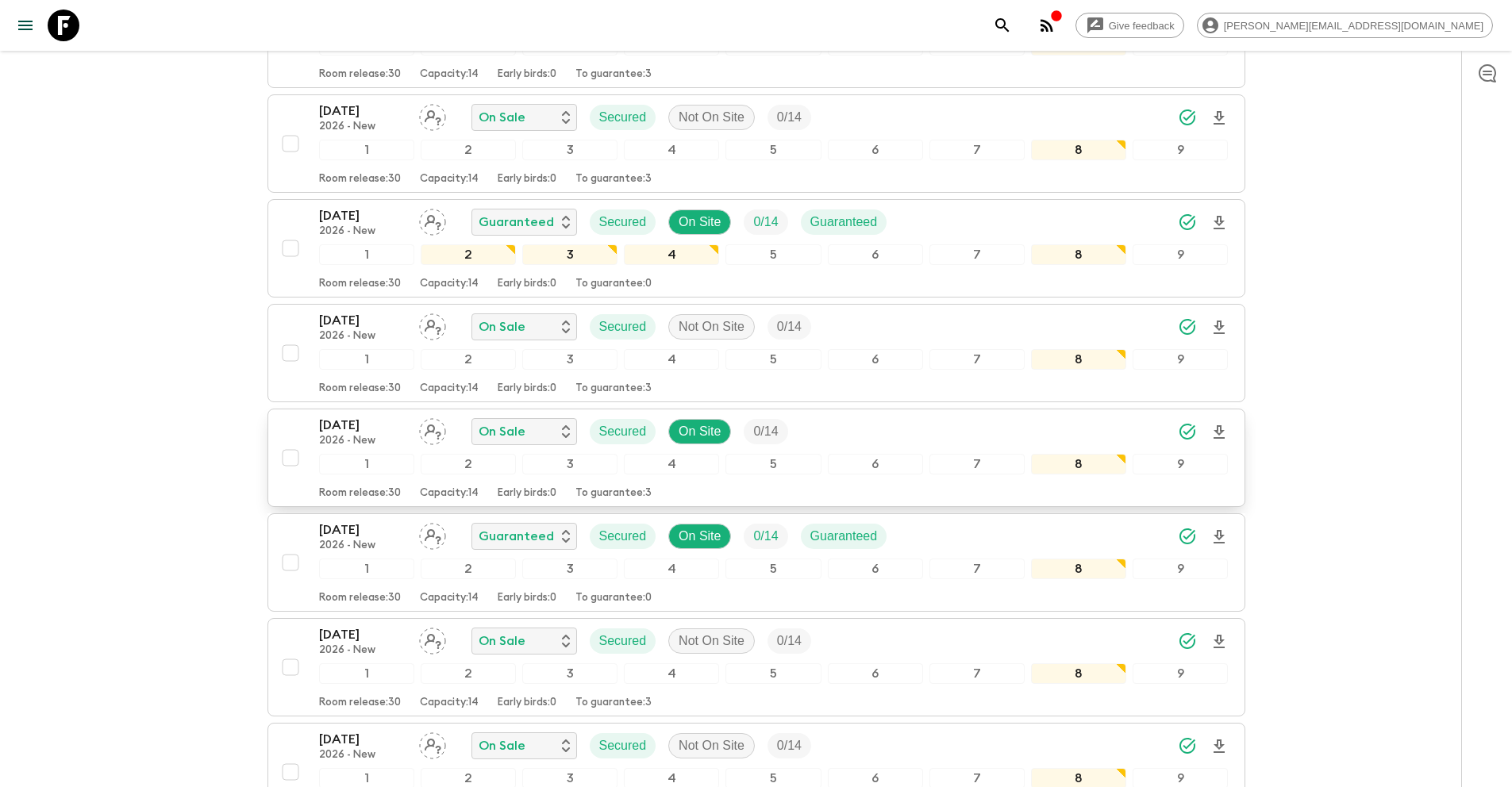
click at [289, 442] on input "checkbox" at bounding box center [290, 458] width 31 height 31
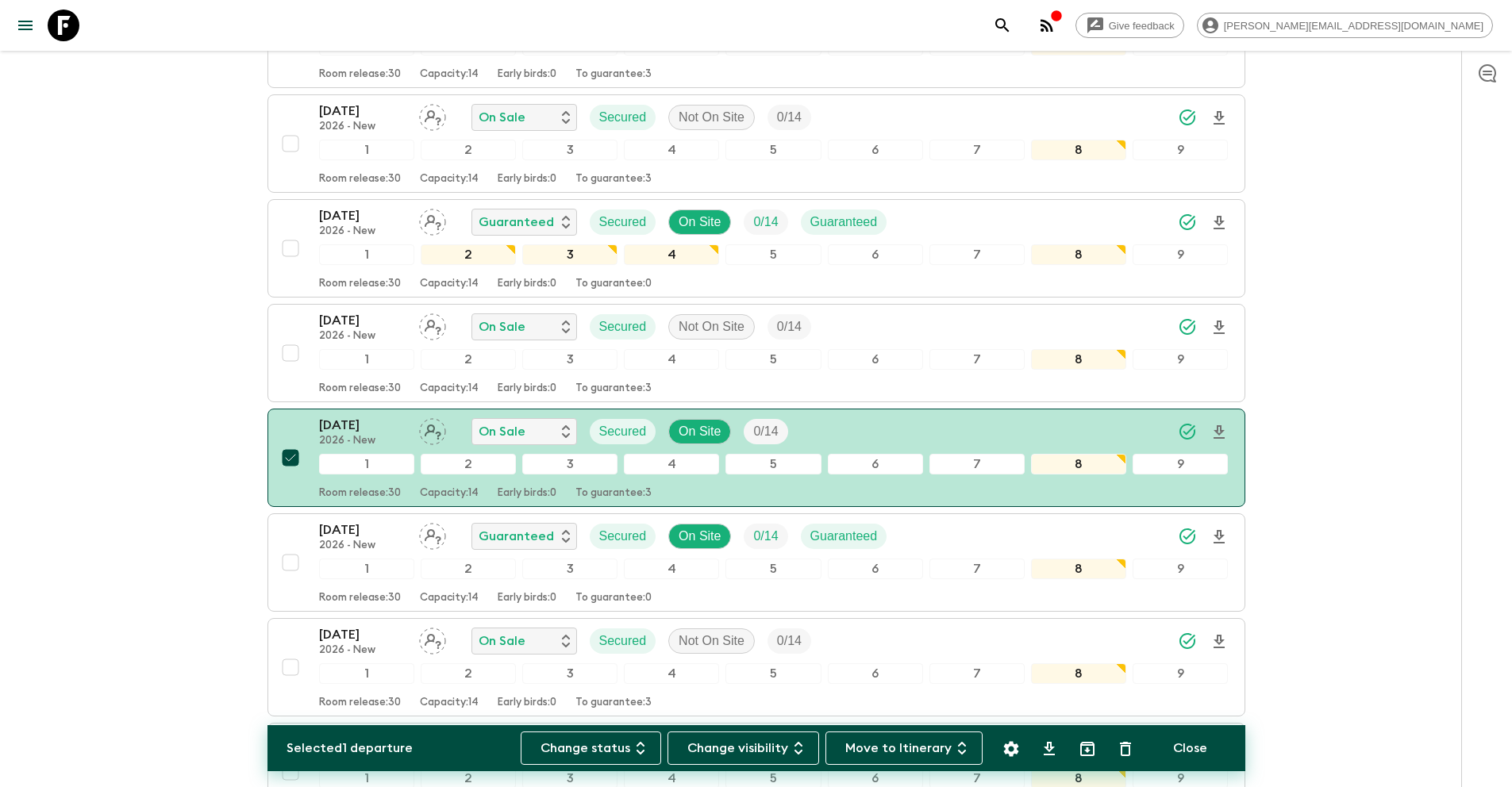
click at [1011, 749] on icon "Settings" at bounding box center [1010, 749] width 19 height 19
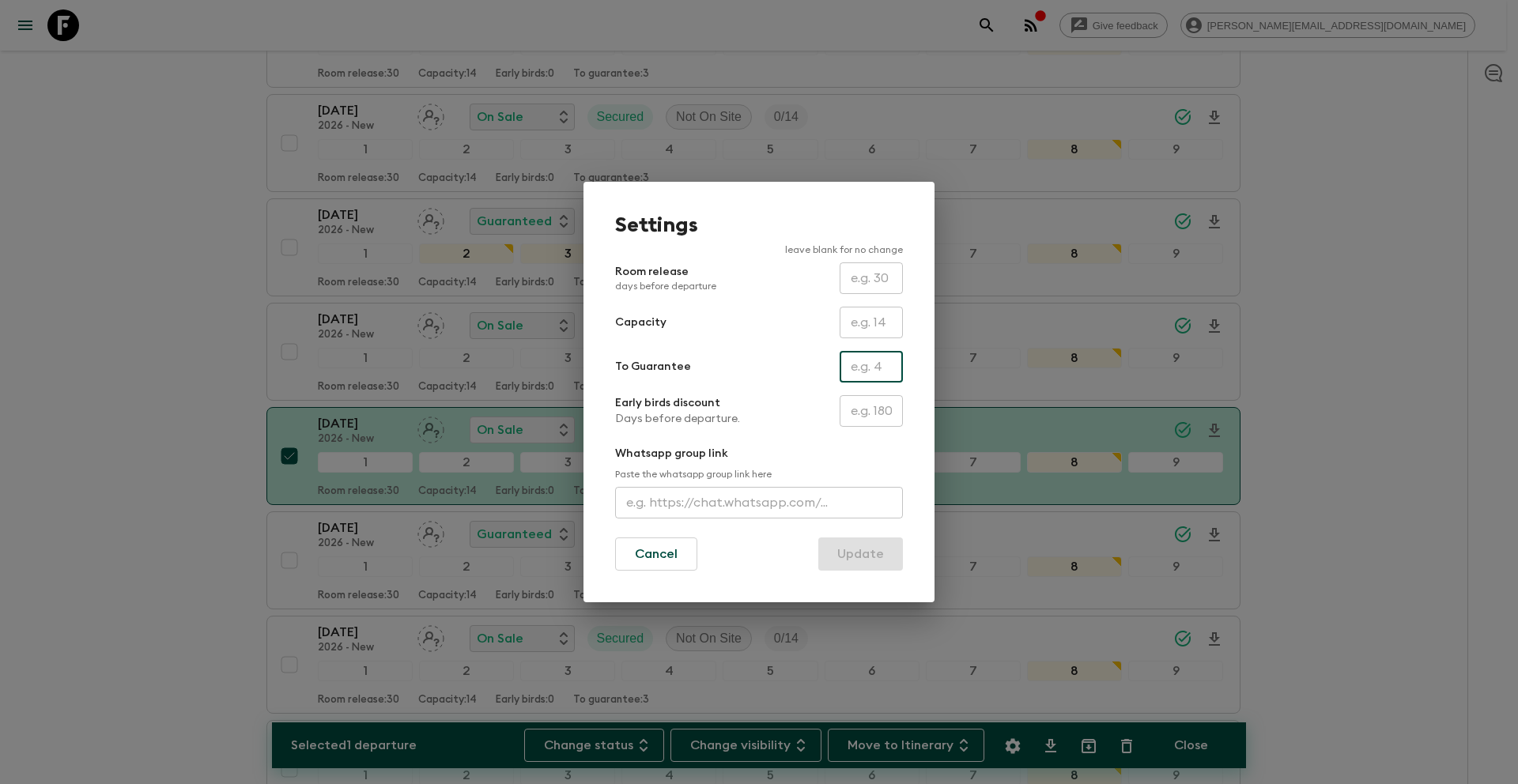
click at [862, 362] on input "text" at bounding box center [871, 366] width 63 height 31
click at [871, 550] on button "Update" at bounding box center [860, 554] width 85 height 33
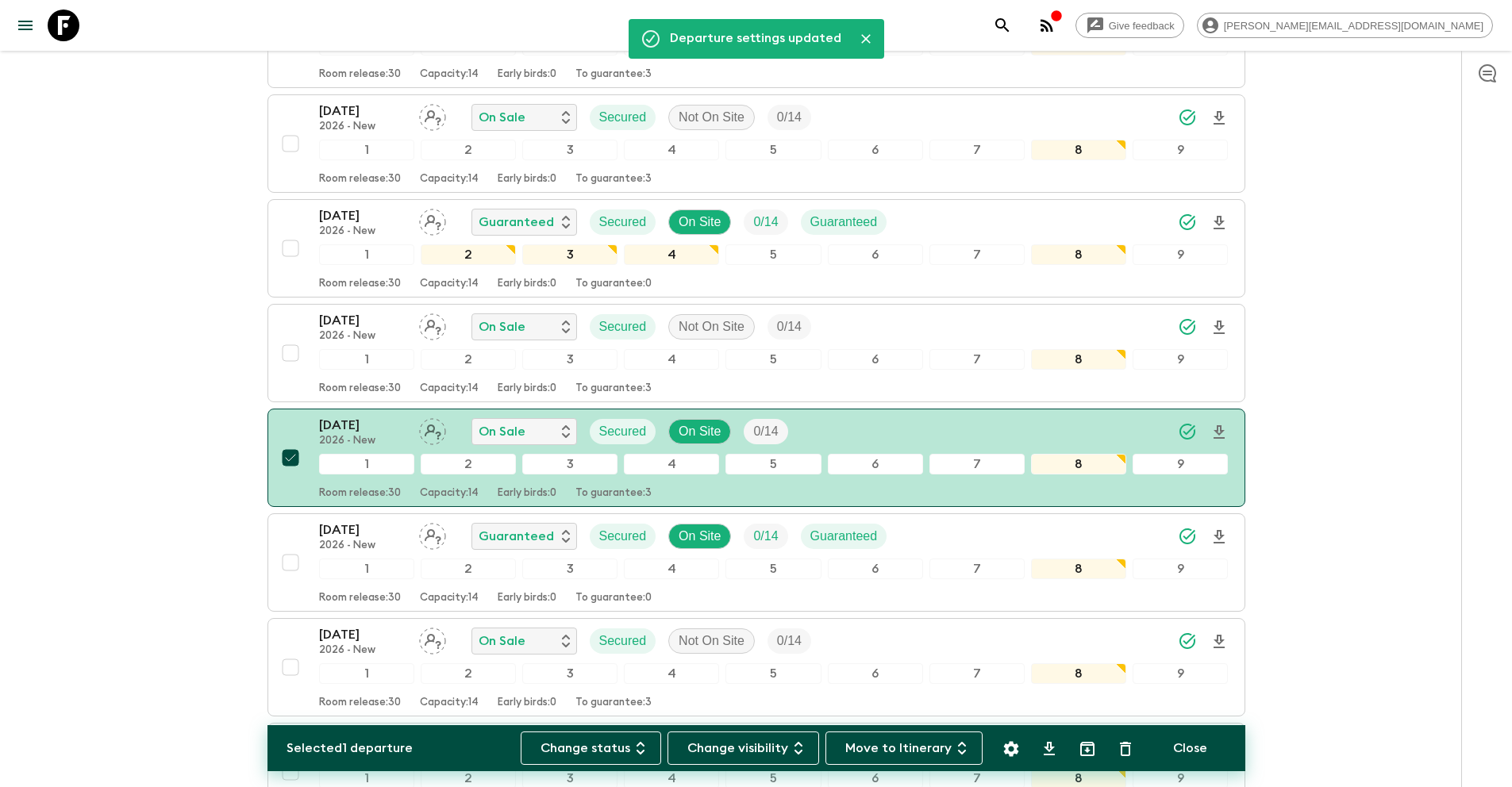
drag, startPoint x: 294, startPoint y: 427, endPoint x: 252, endPoint y: 428, distance: 42.0
click at [294, 442] on input "checkbox" at bounding box center [290, 458] width 31 height 31
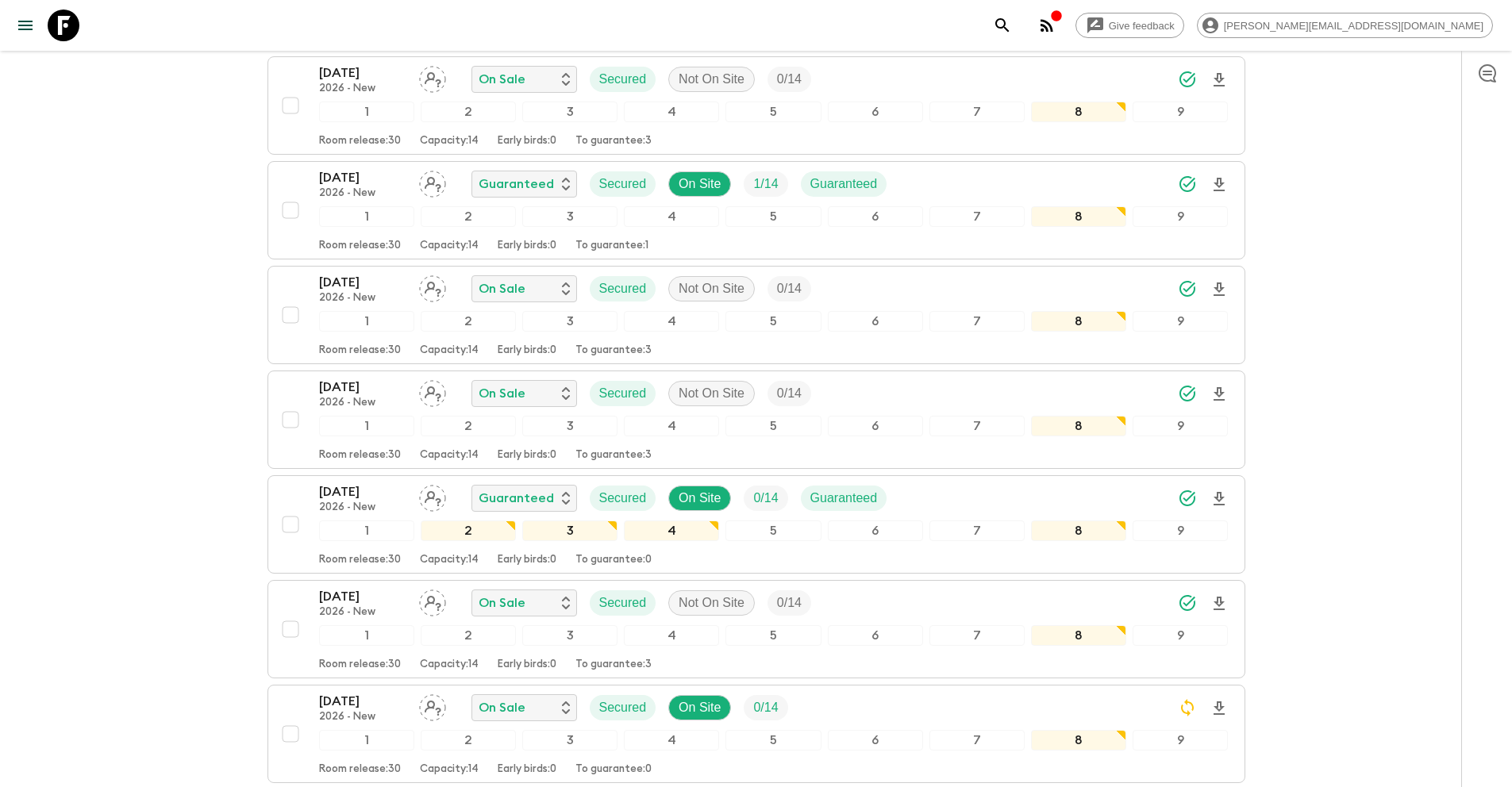
scroll to position [0, 0]
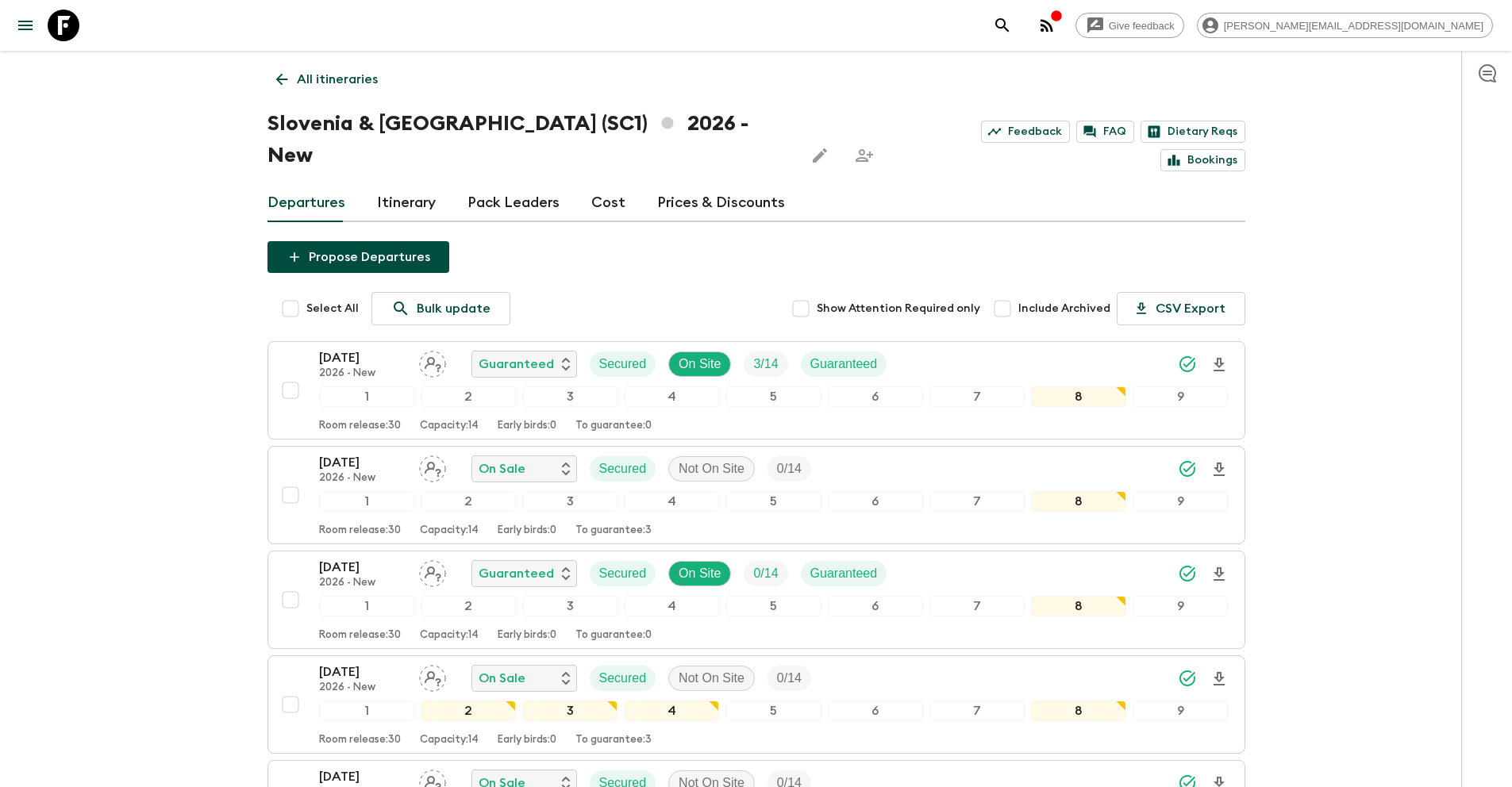
click at [362, 84] on p "All itineraries" at bounding box center [337, 79] width 81 height 19
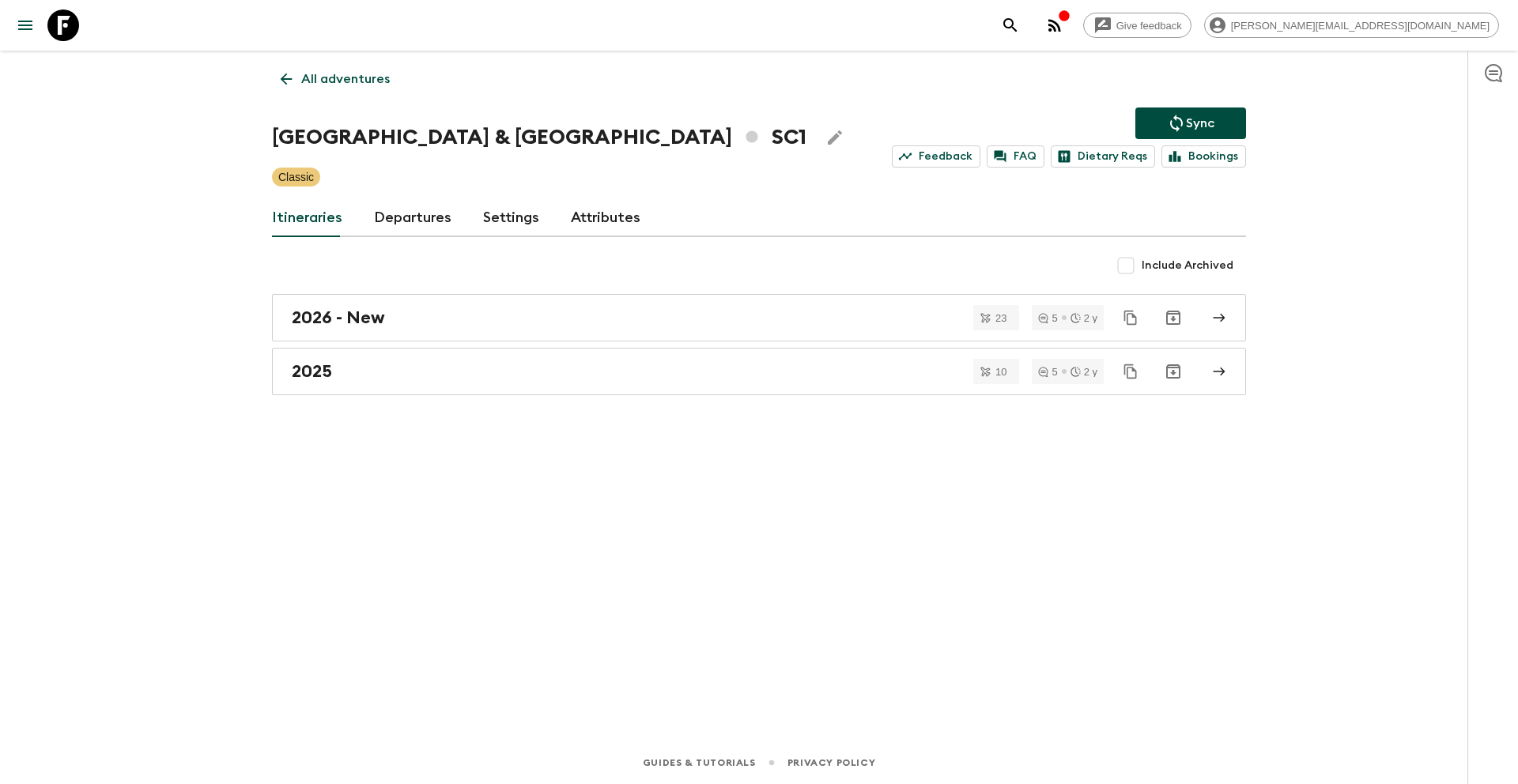
click at [1194, 128] on p "Sync" at bounding box center [1200, 123] width 29 height 19
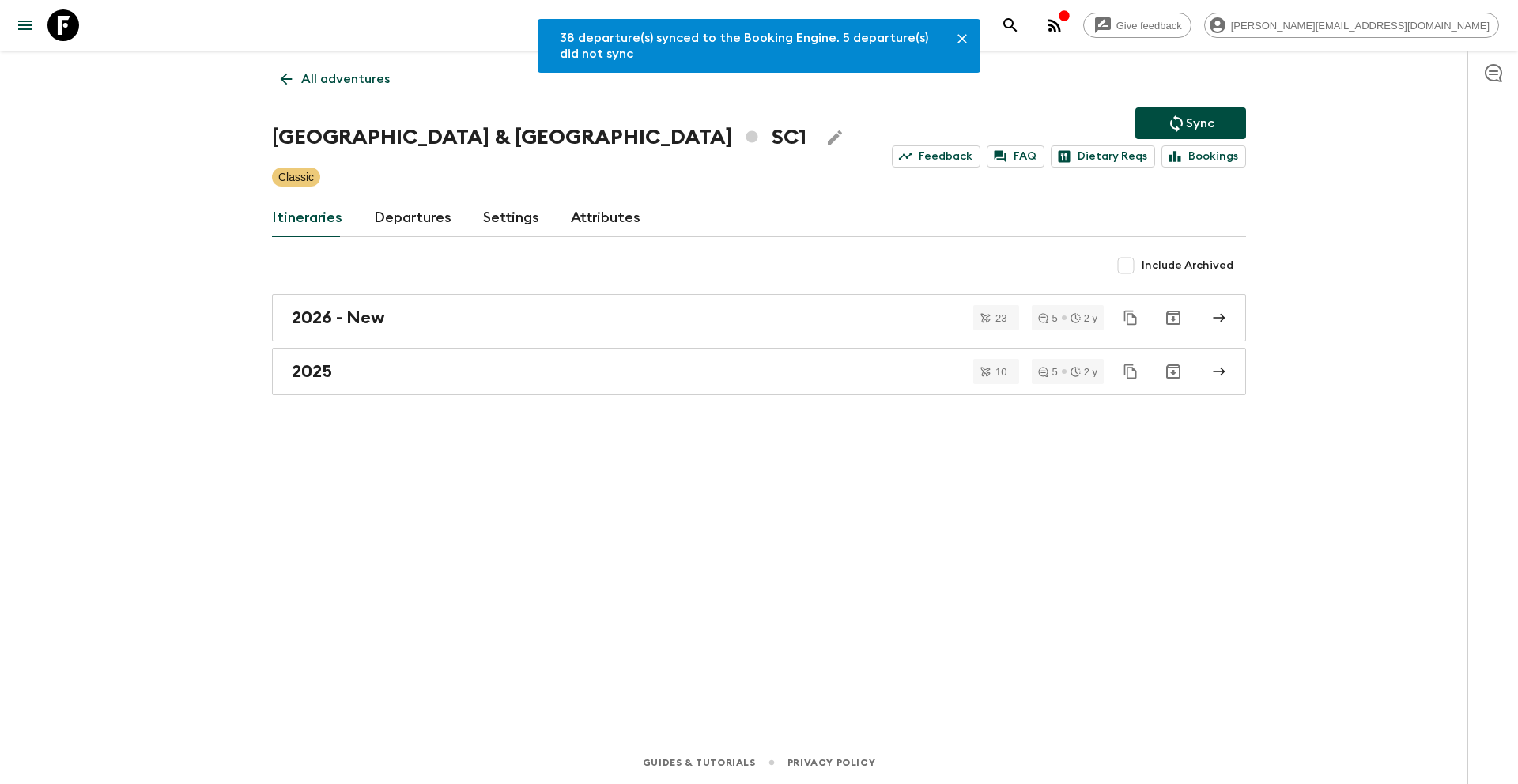
click at [331, 81] on p "All adventures" at bounding box center [346, 78] width 89 height 19
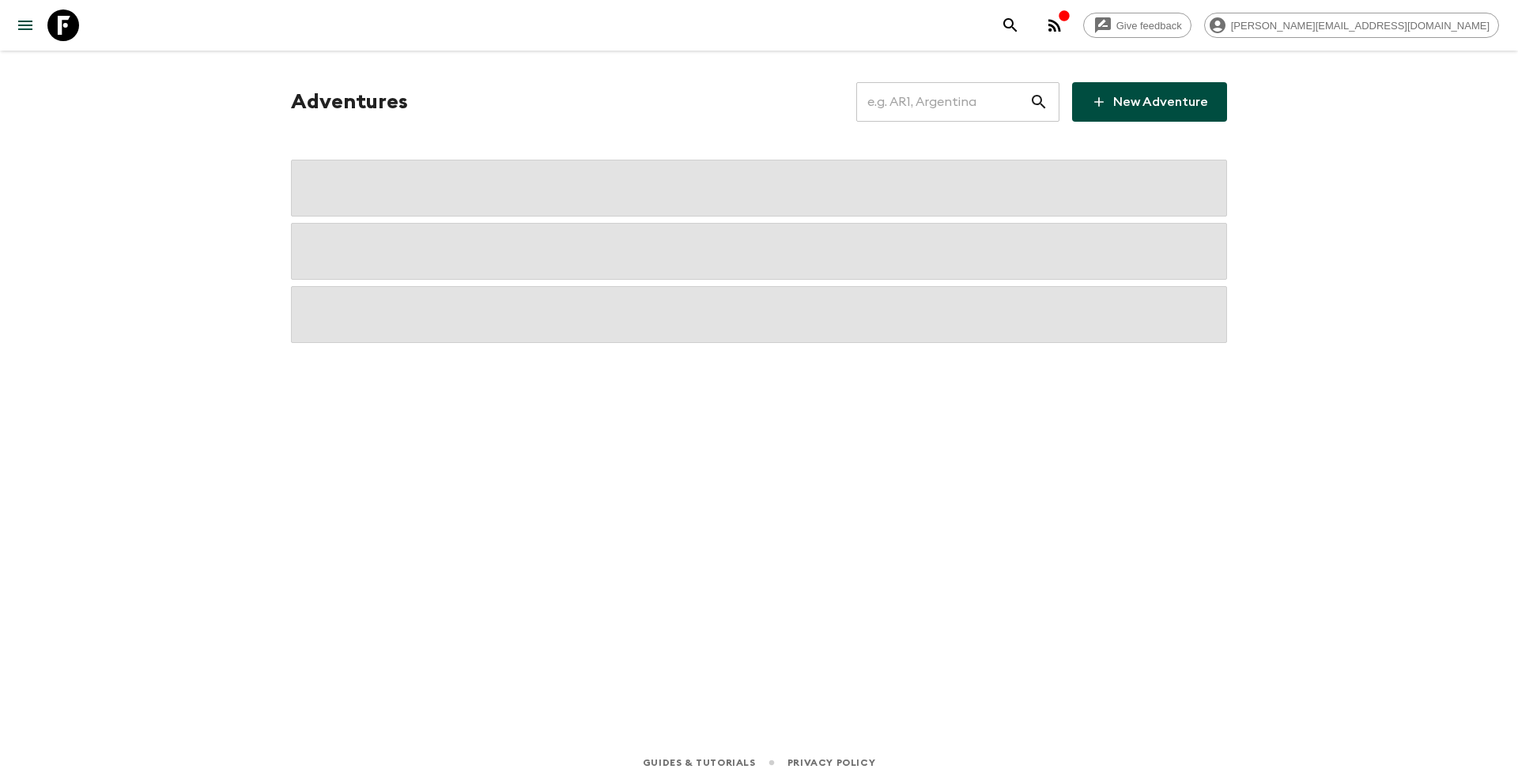
click at [921, 108] on input "text" at bounding box center [943, 102] width 173 height 44
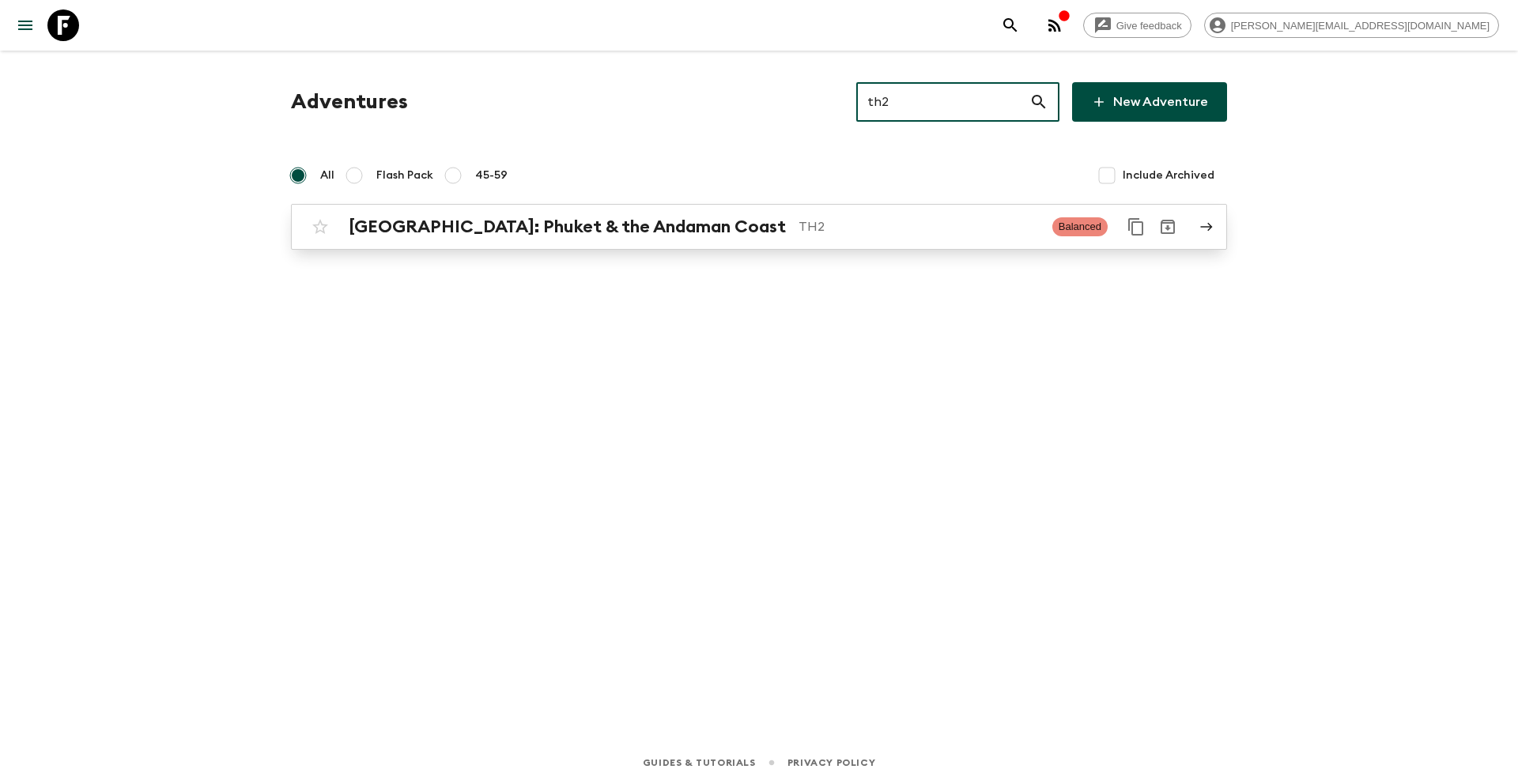
click at [633, 209] on link "[GEOGRAPHIC_DATA]: Phuket & the Andaman Coast TH2 Balanced" at bounding box center [759, 227] width 936 height 46
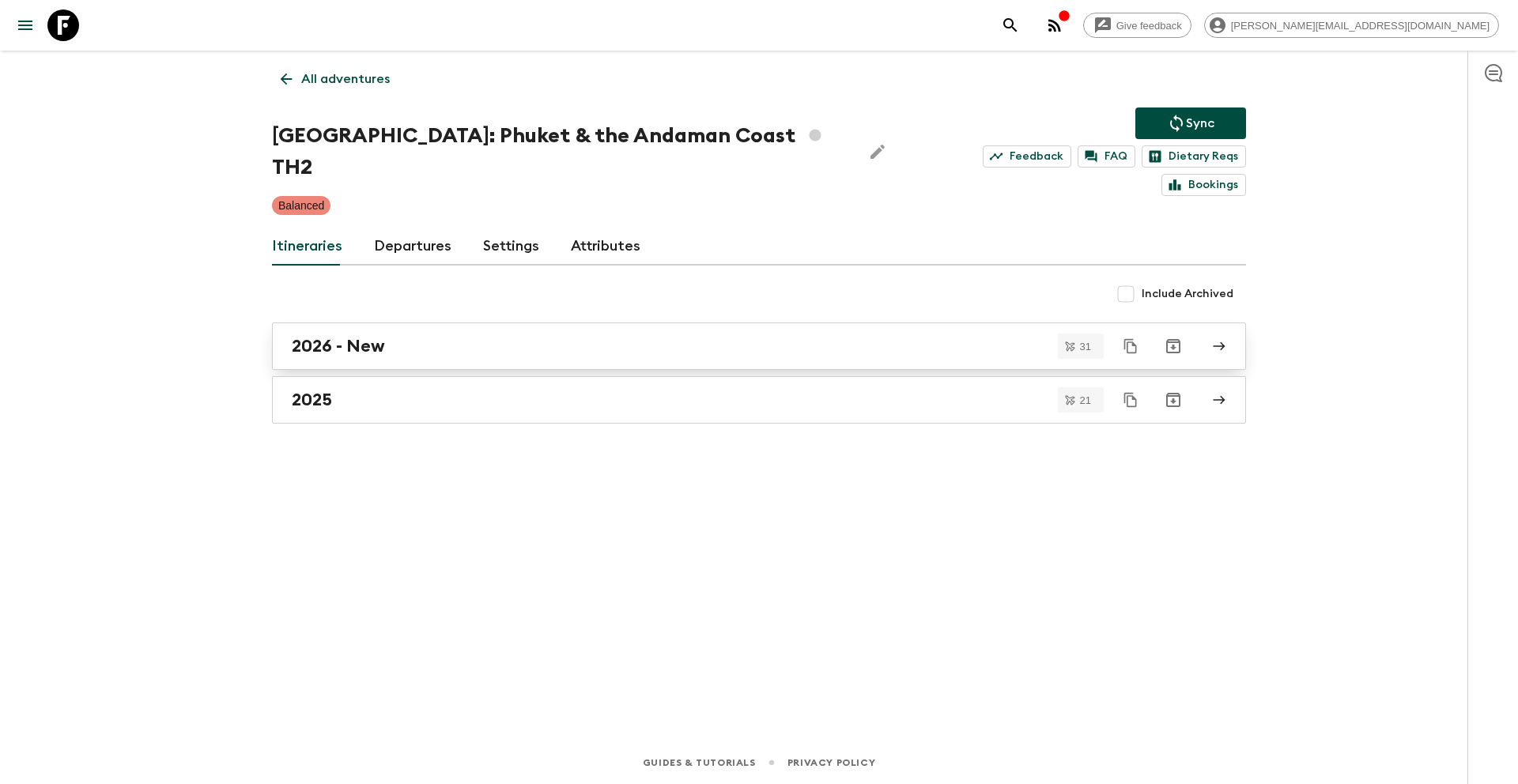
click at [345, 336] on h2 "2026 - New" at bounding box center [338, 346] width 93 height 21
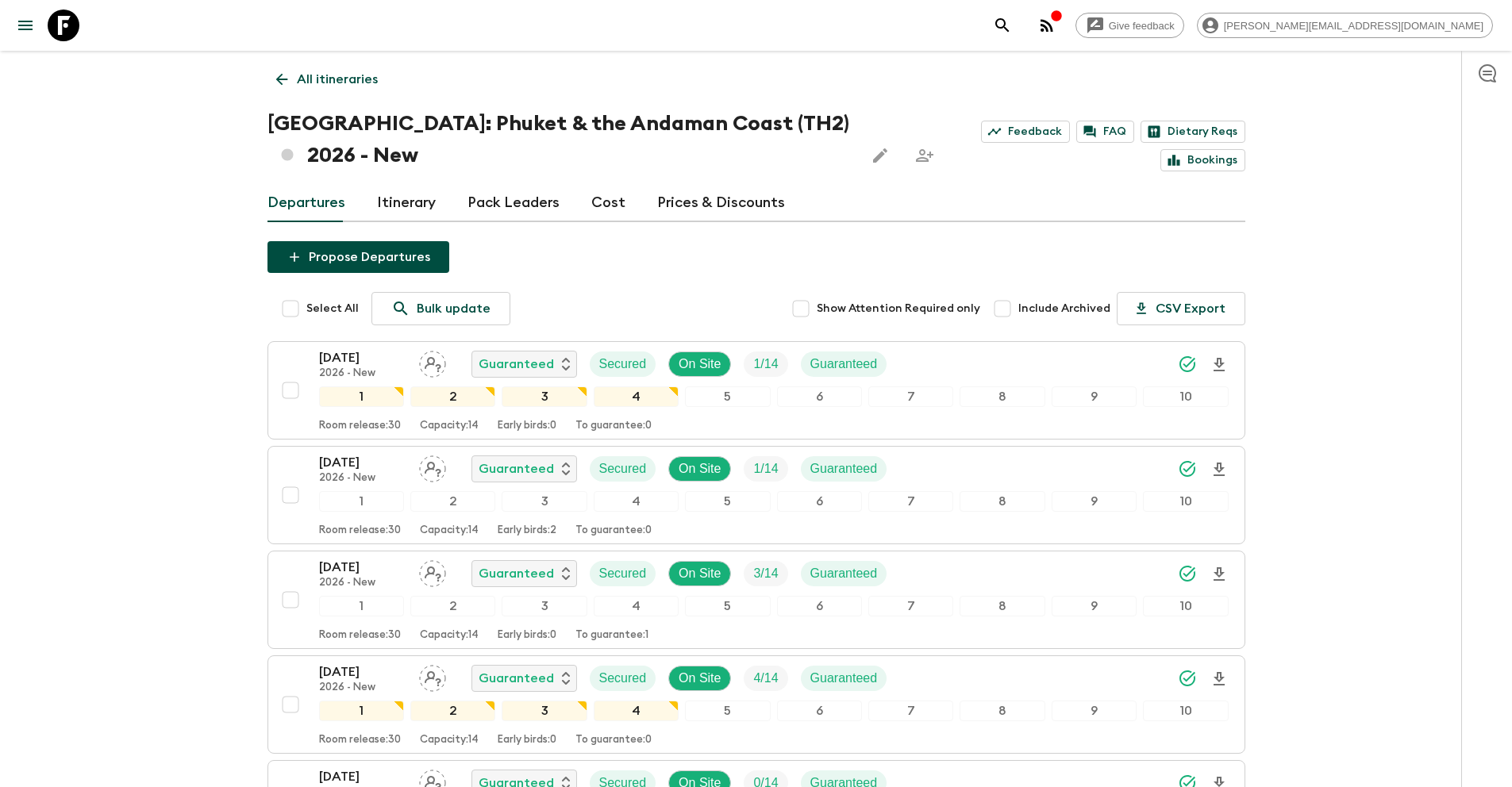
scroll to position [2164, 0]
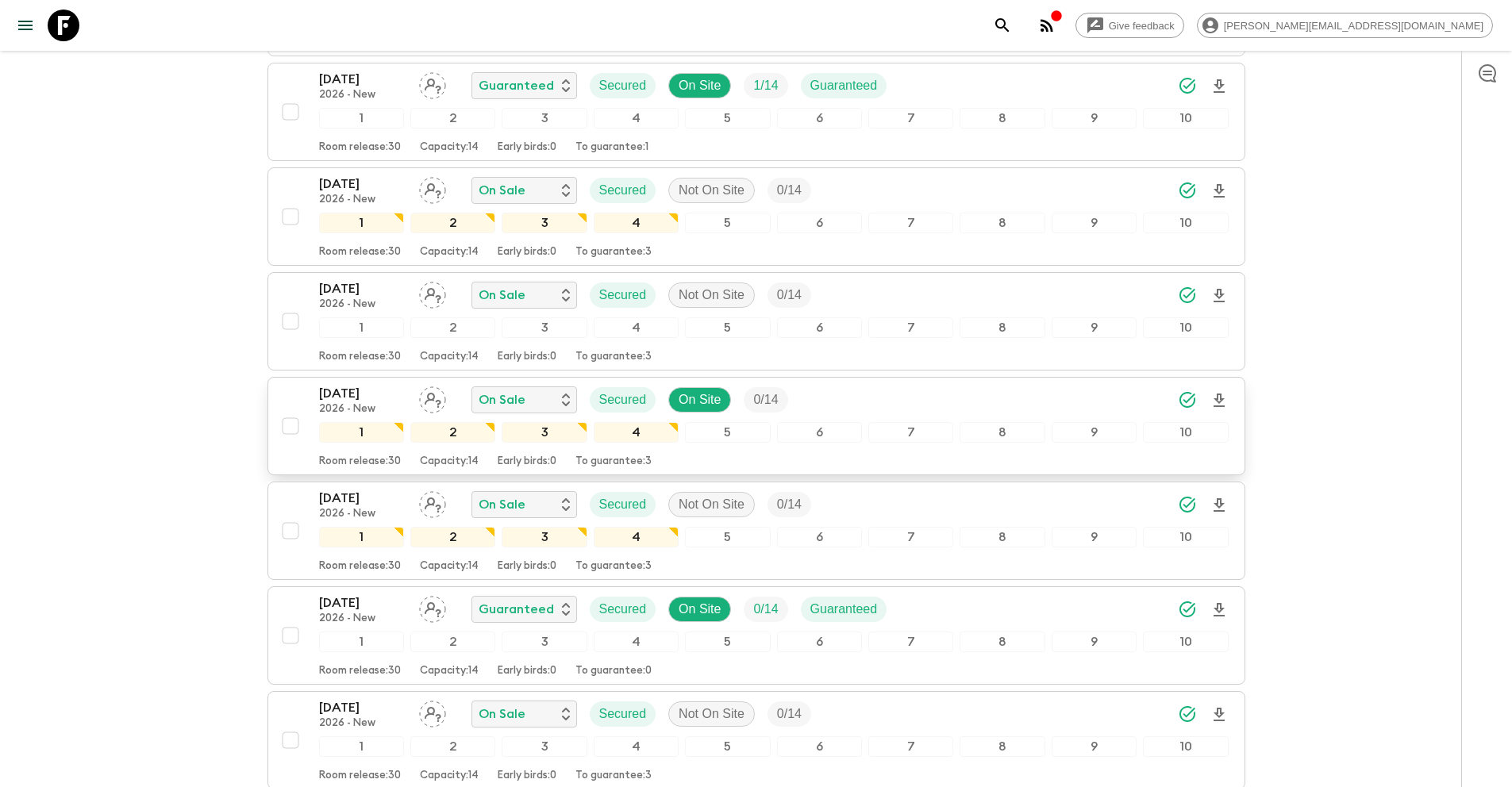
click at [289, 430] on input "checkbox" at bounding box center [290, 426] width 31 height 31
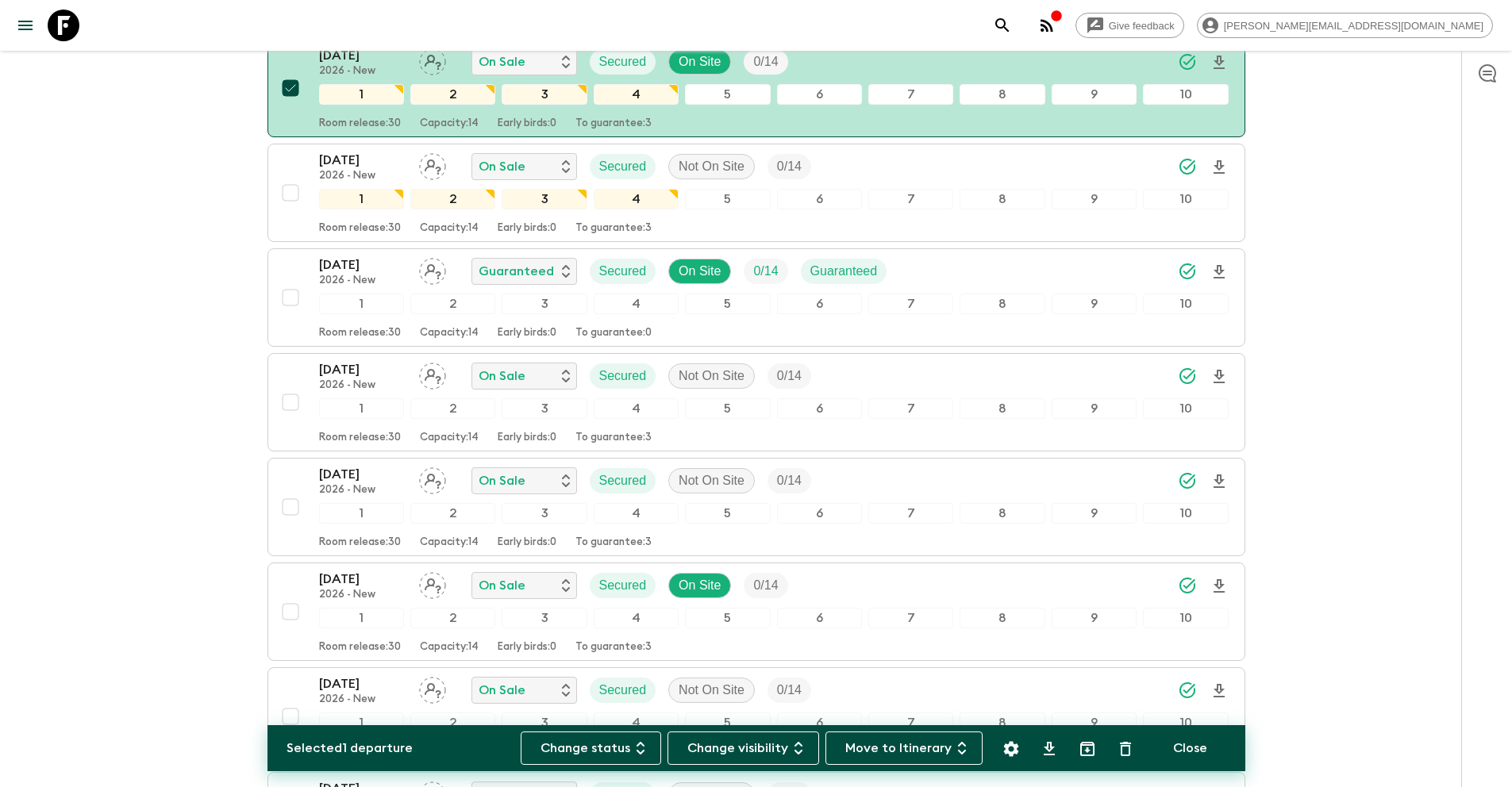
scroll to position [2507, 0]
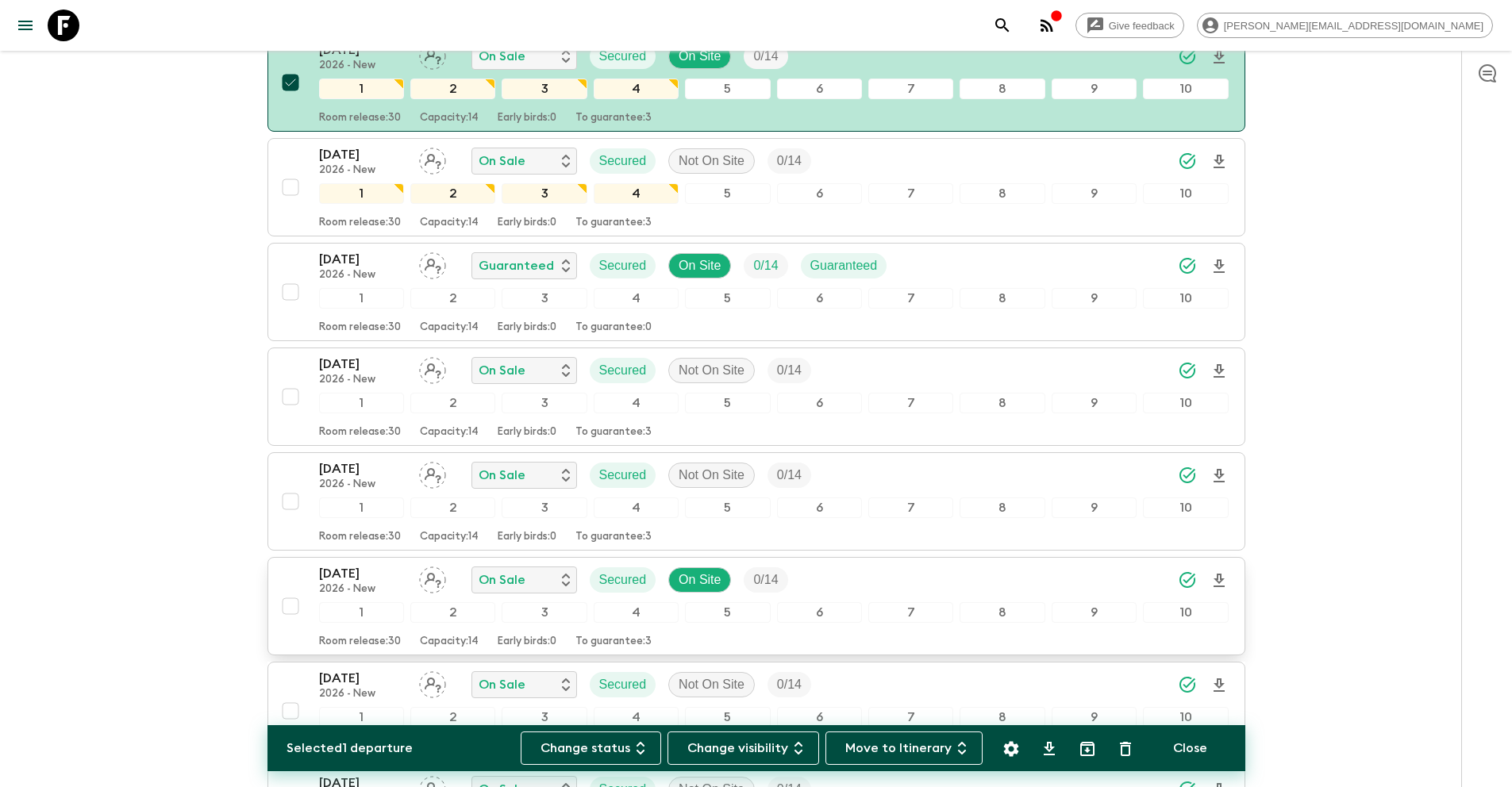
click at [292, 606] on input "checkbox" at bounding box center [290, 606] width 31 height 31
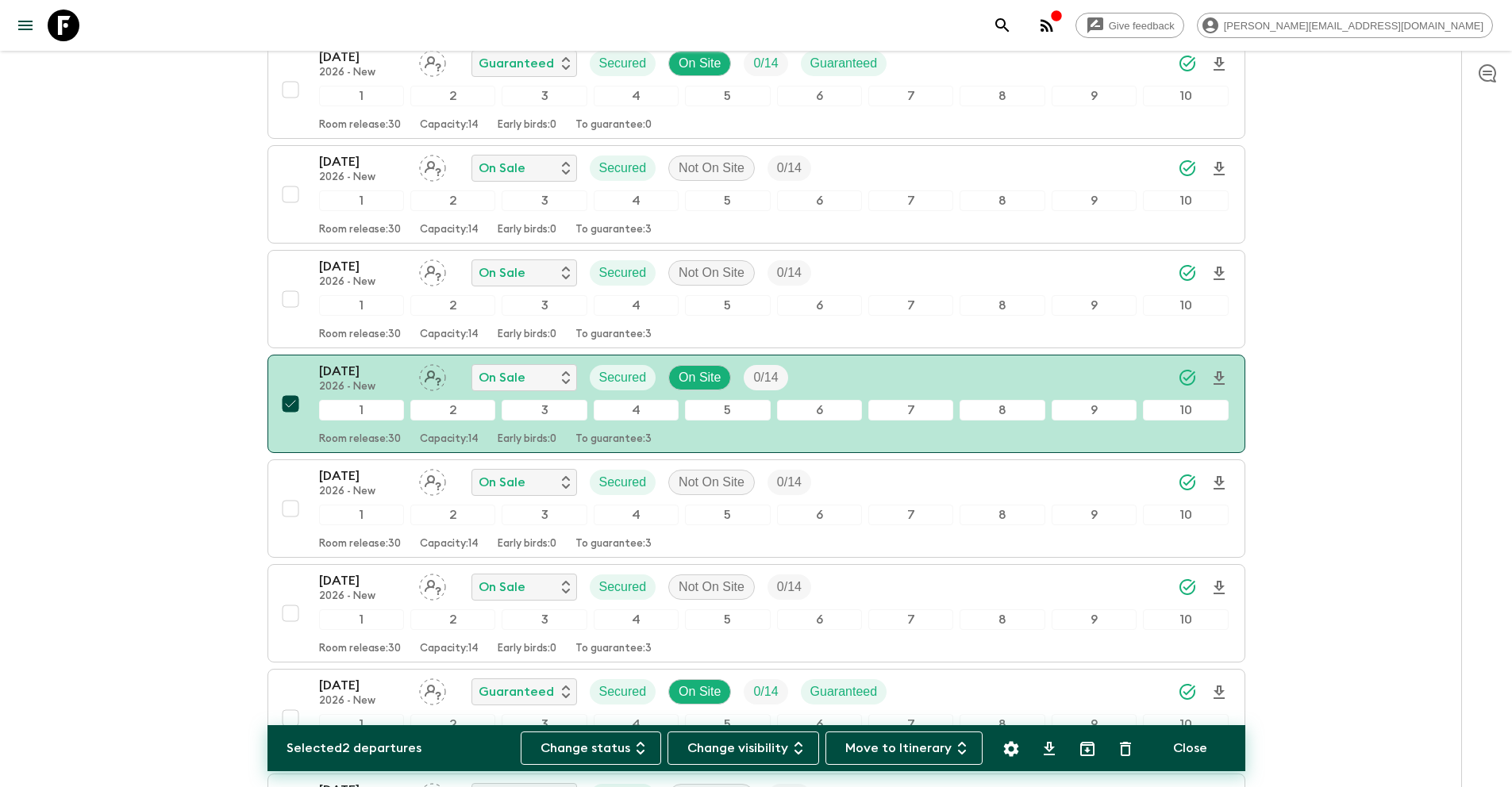
scroll to position [2764, 0]
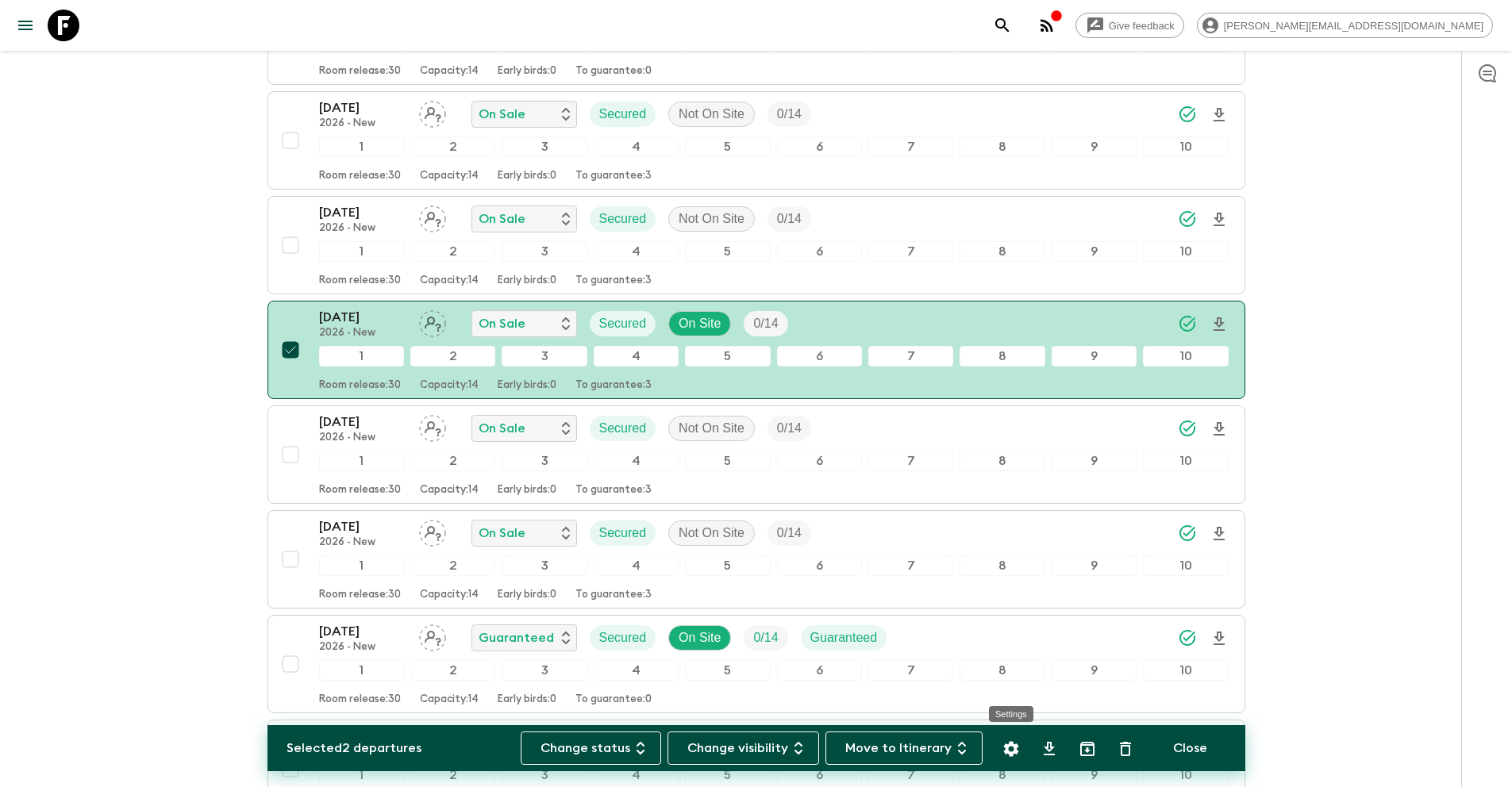
click at [1007, 748] on icon "Settings" at bounding box center [1010, 749] width 15 height 15
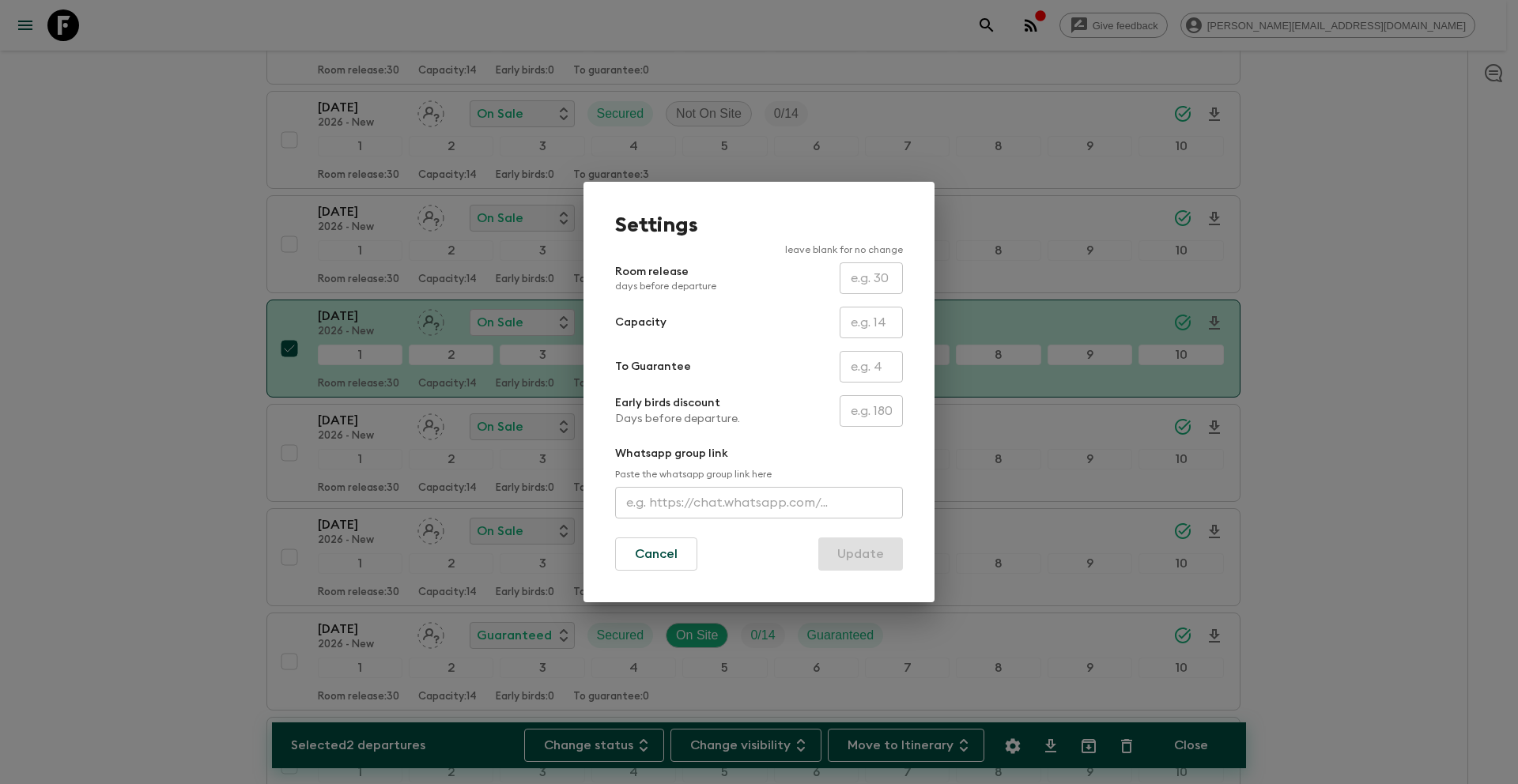
click at [857, 376] on input "text" at bounding box center [871, 366] width 63 height 31
click at [875, 555] on button "Update" at bounding box center [860, 554] width 85 height 33
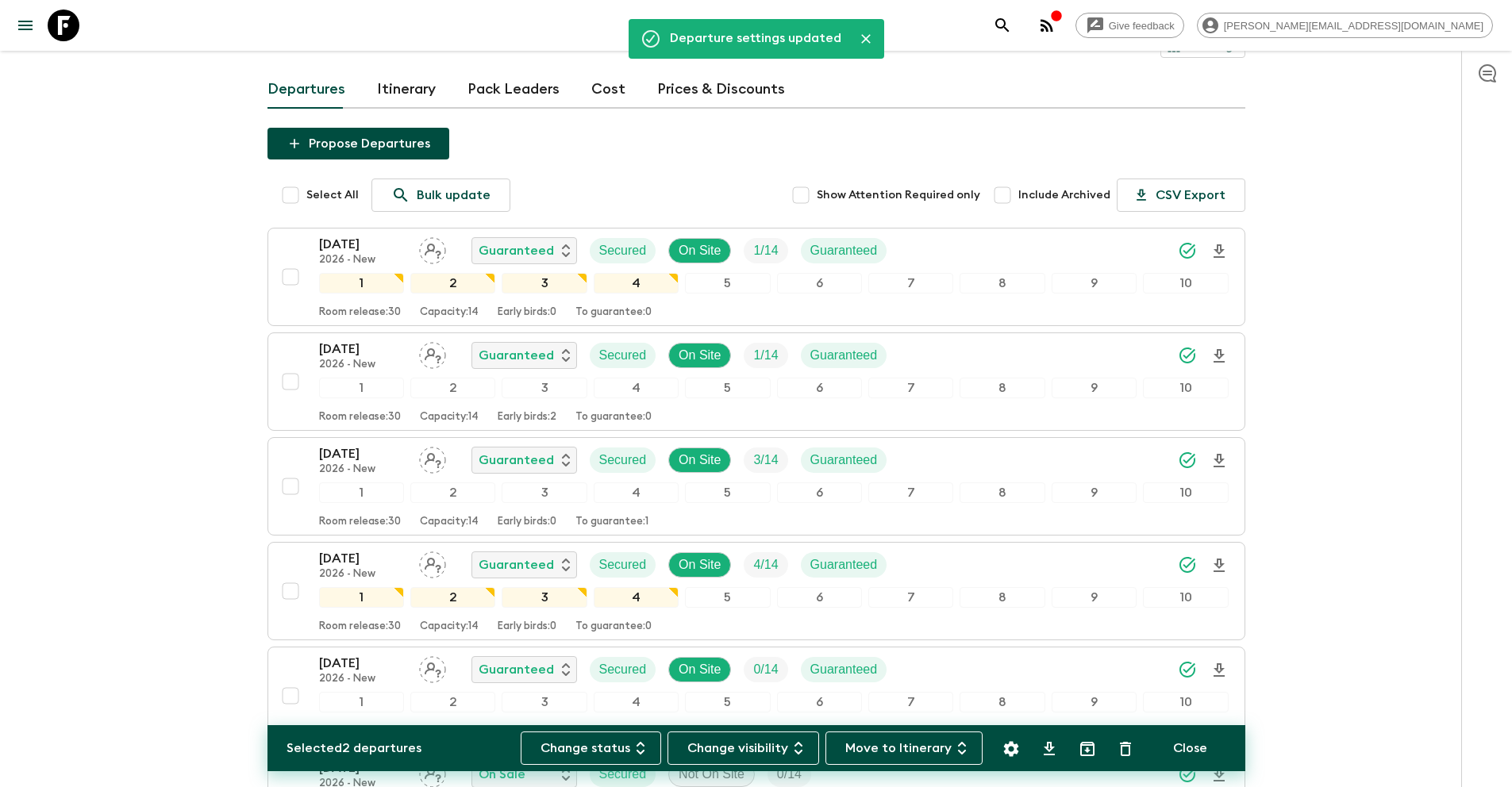
scroll to position [0, 0]
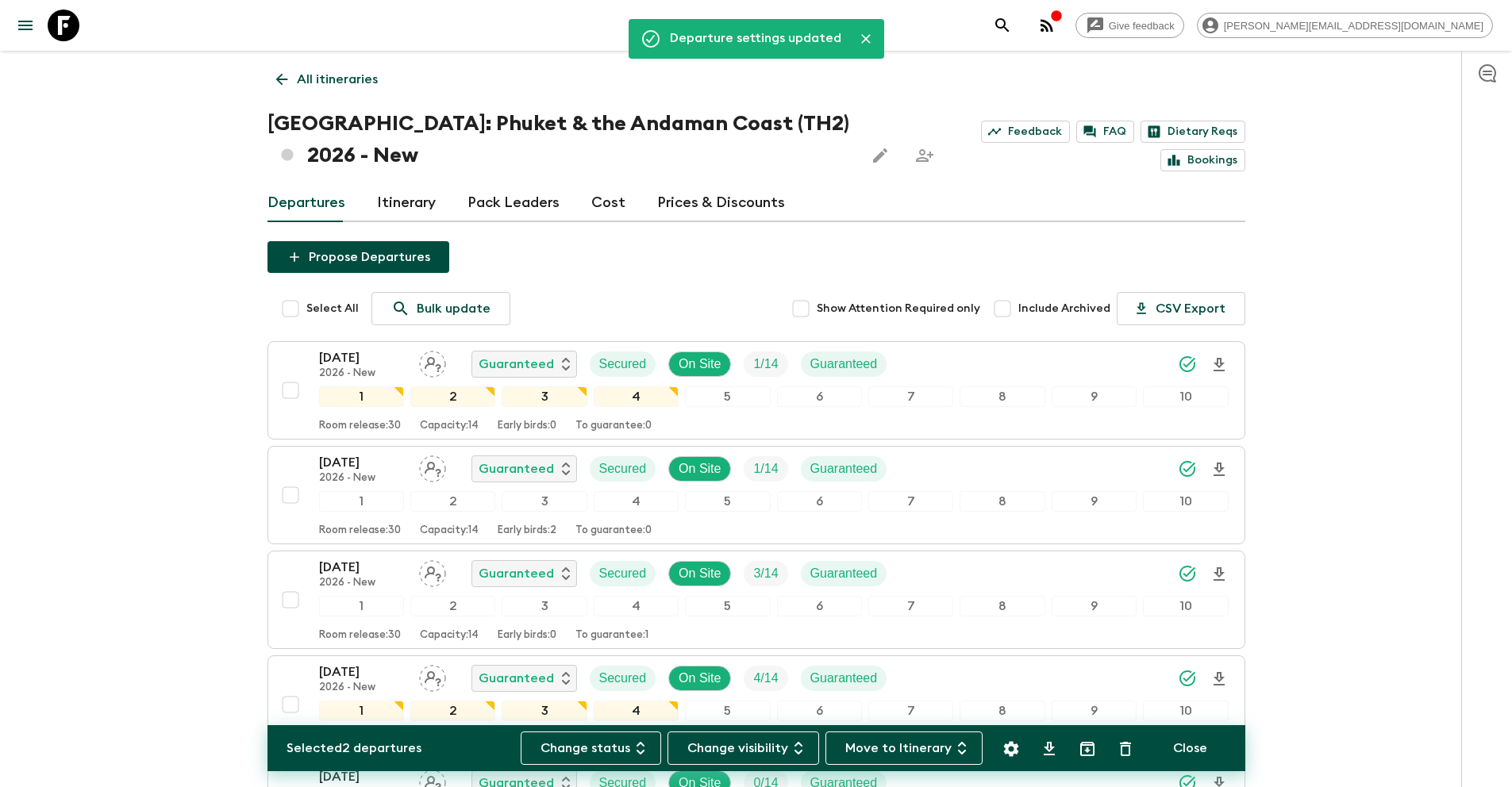
click at [345, 81] on p "All itineraries" at bounding box center [337, 79] width 81 height 19
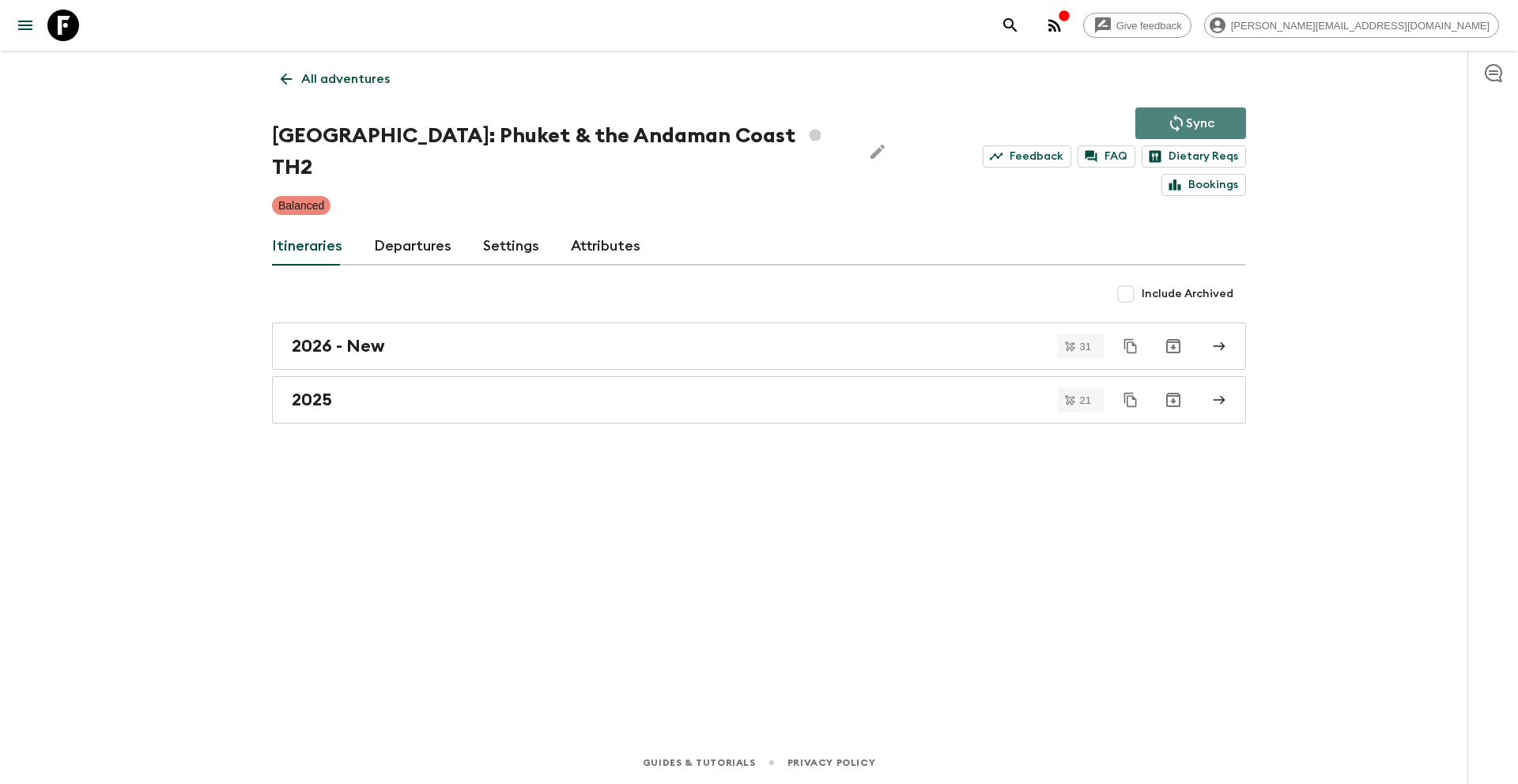
click at [1189, 120] on p "Sync" at bounding box center [1200, 123] width 29 height 19
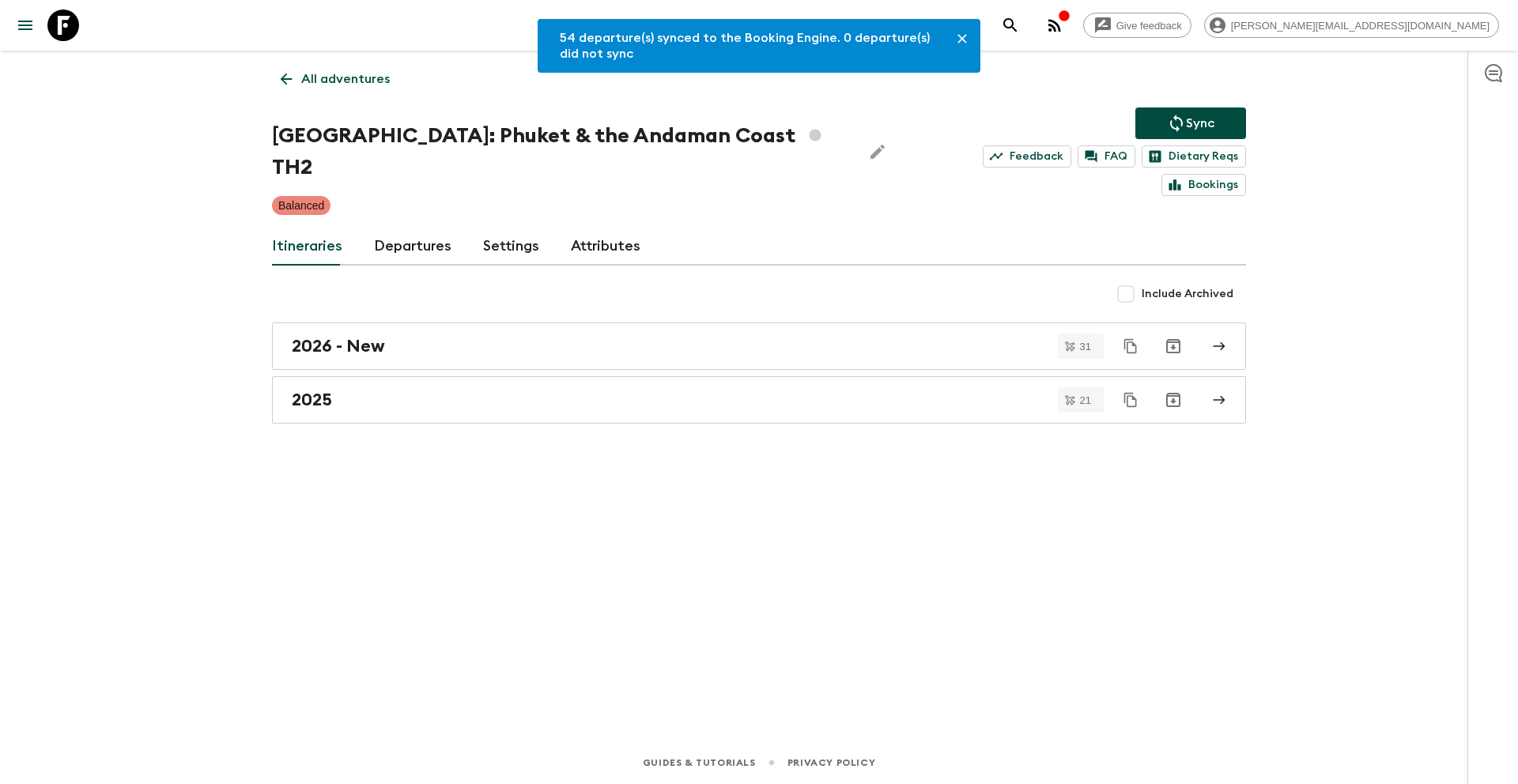
click at [327, 79] on p "All adventures" at bounding box center [346, 78] width 89 height 19
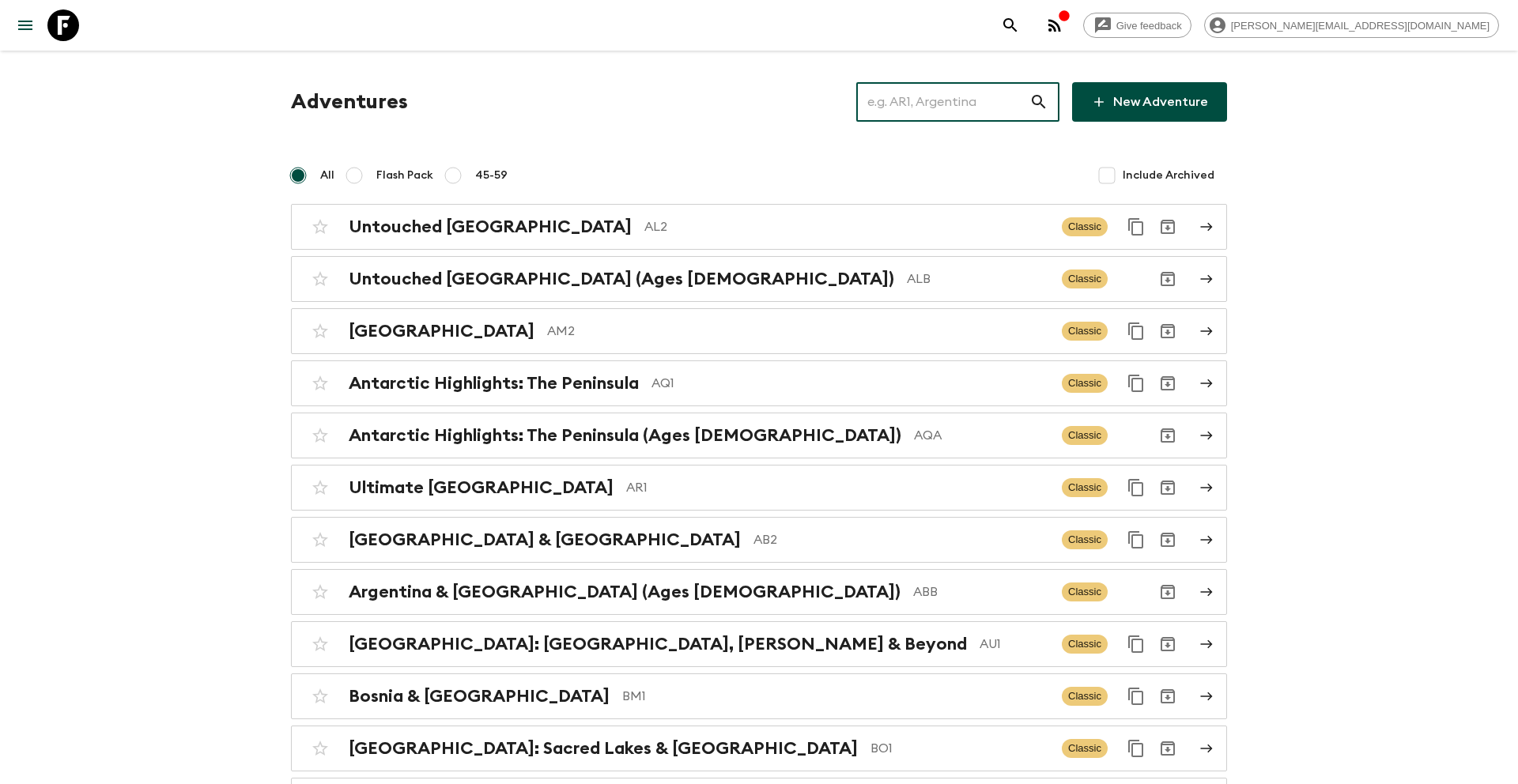
click at [955, 107] on input "text" at bounding box center [943, 102] width 173 height 44
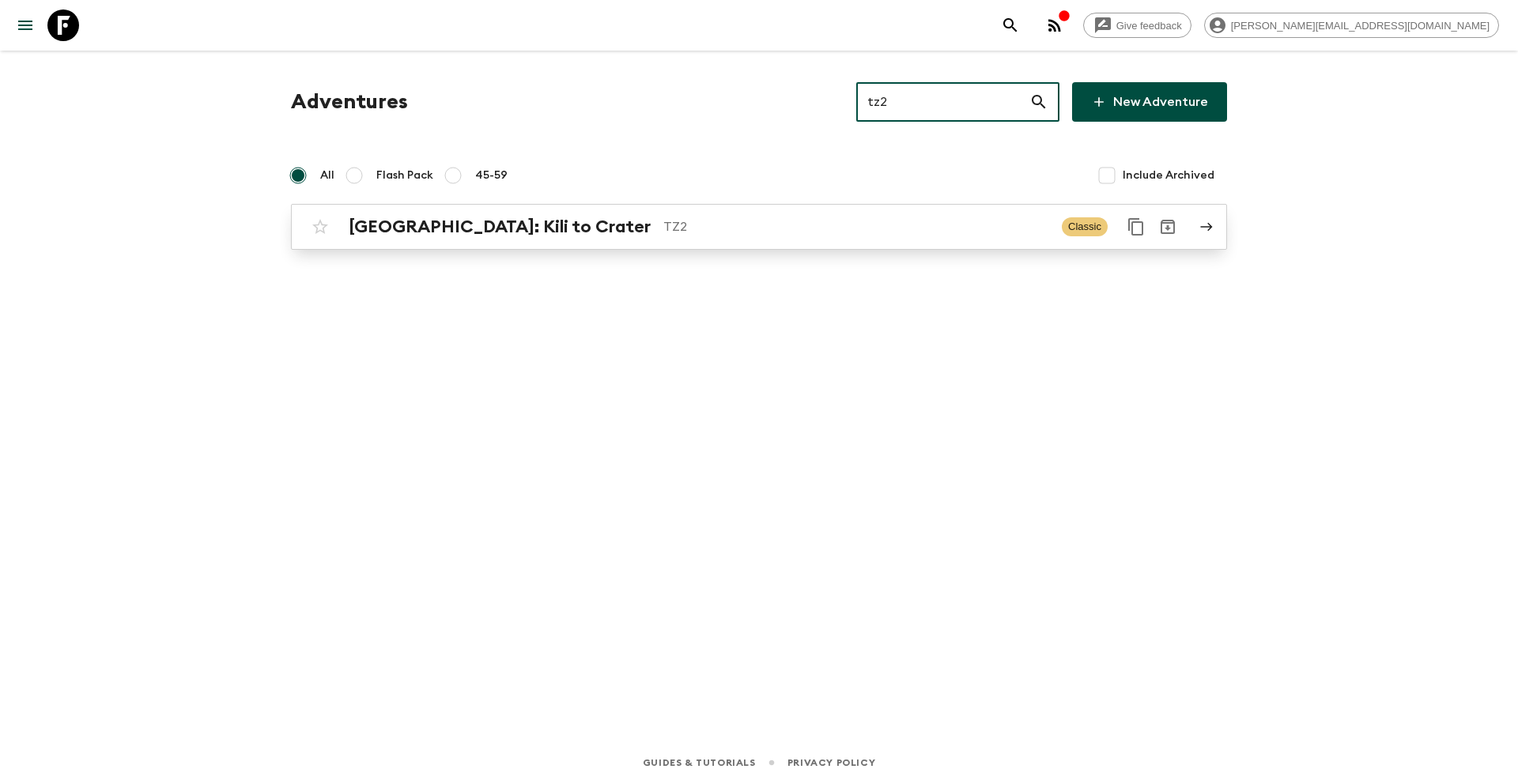
click at [663, 230] on p "TZ2" at bounding box center [856, 226] width 385 height 19
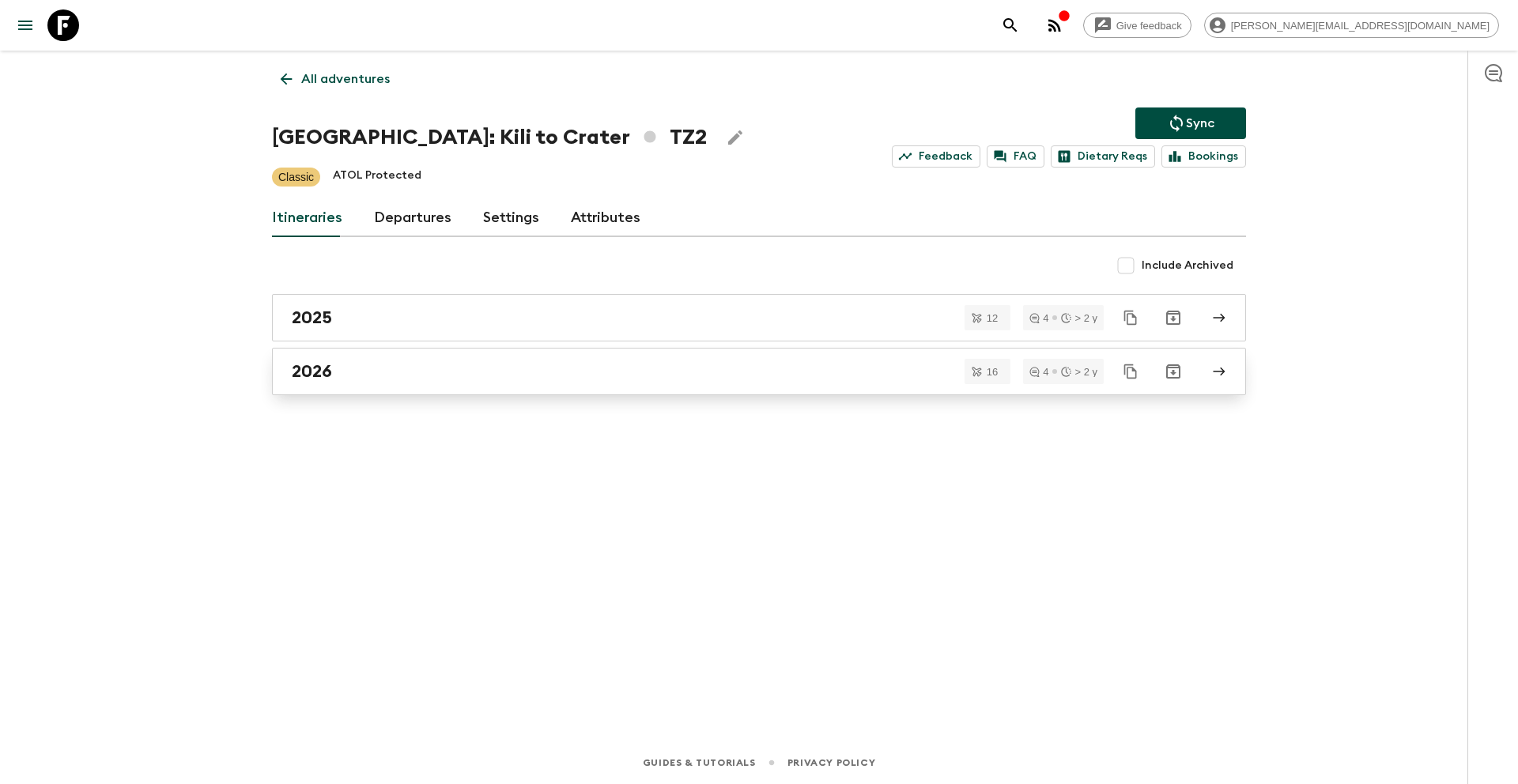
click at [358, 373] on div "2026" at bounding box center [744, 371] width 904 height 21
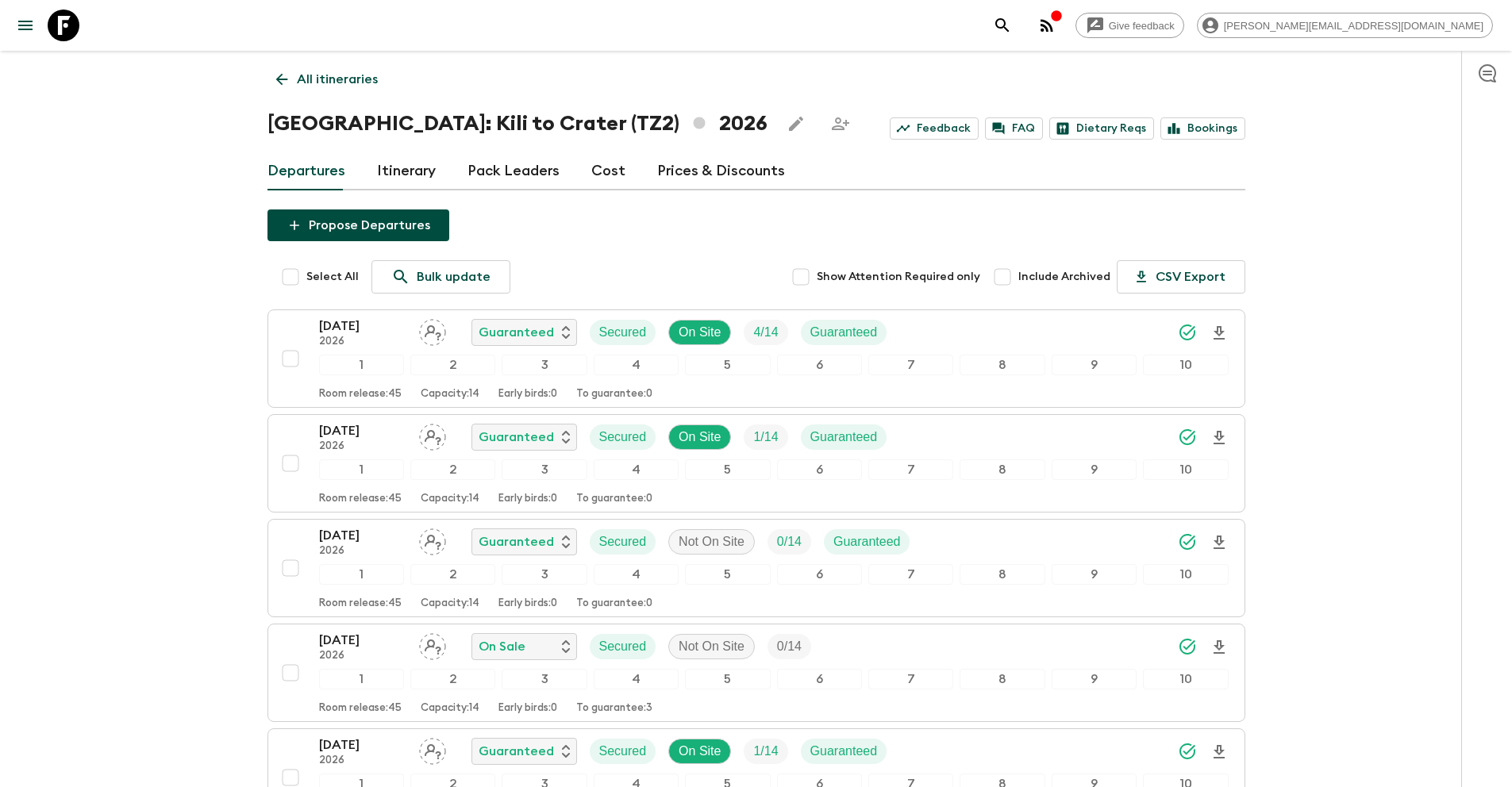
scroll to position [561, 0]
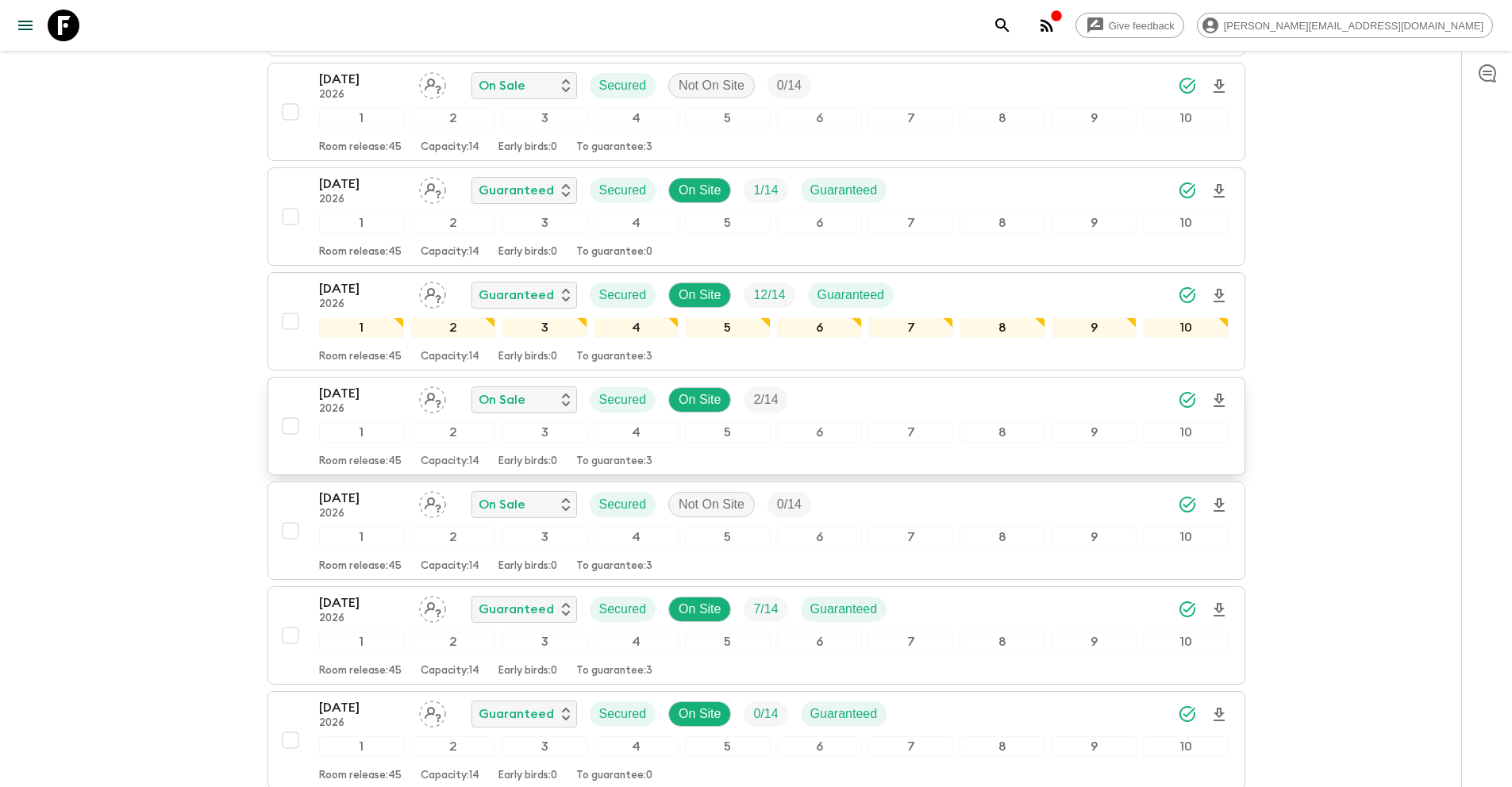
click at [287, 428] on input "checkbox" at bounding box center [290, 426] width 31 height 31
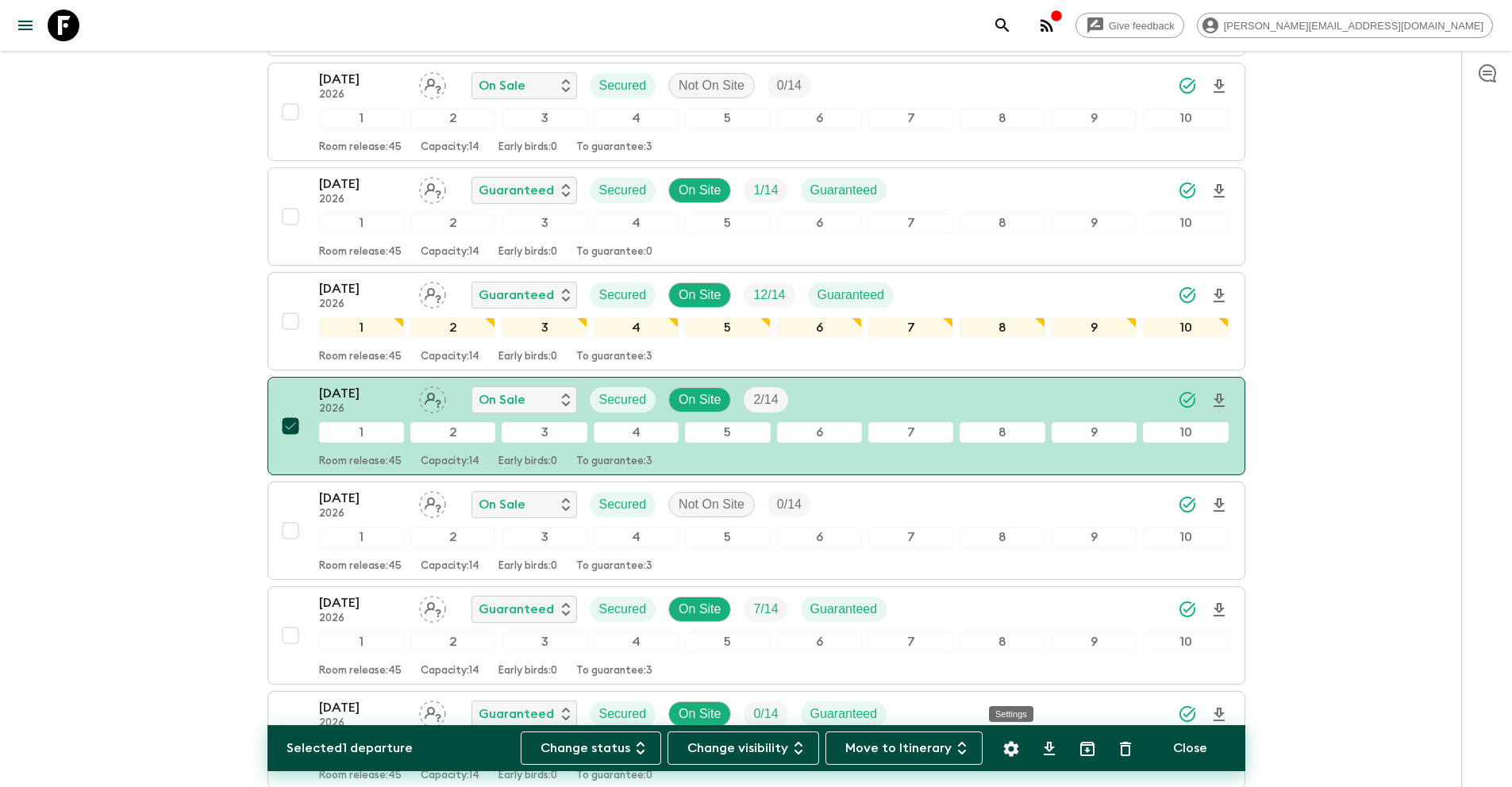
click at [1010, 749] on icon "Settings" at bounding box center [1010, 749] width 19 height 19
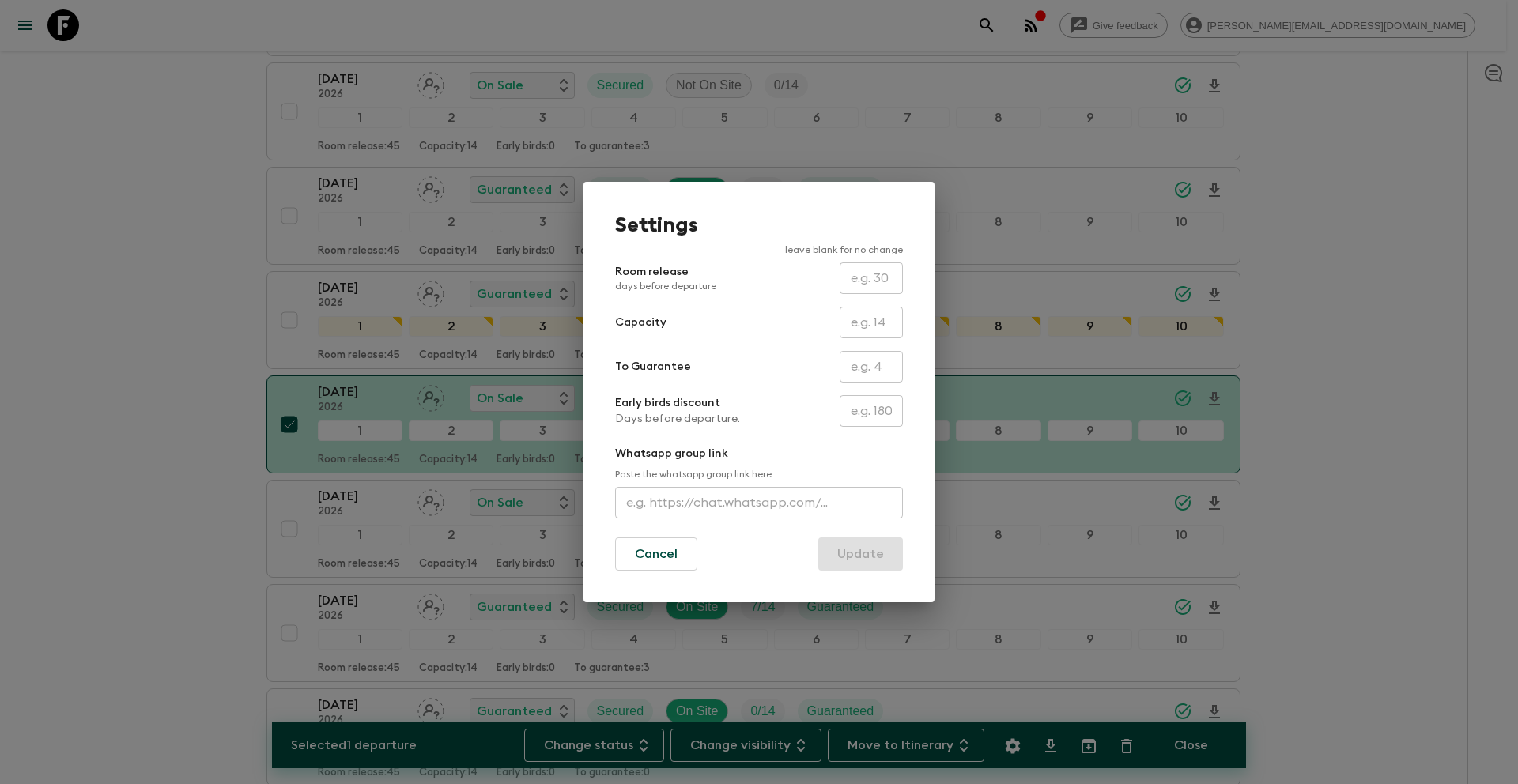
click at [876, 371] on input "text" at bounding box center [871, 366] width 63 height 31
click at [877, 562] on button "Update" at bounding box center [860, 554] width 85 height 33
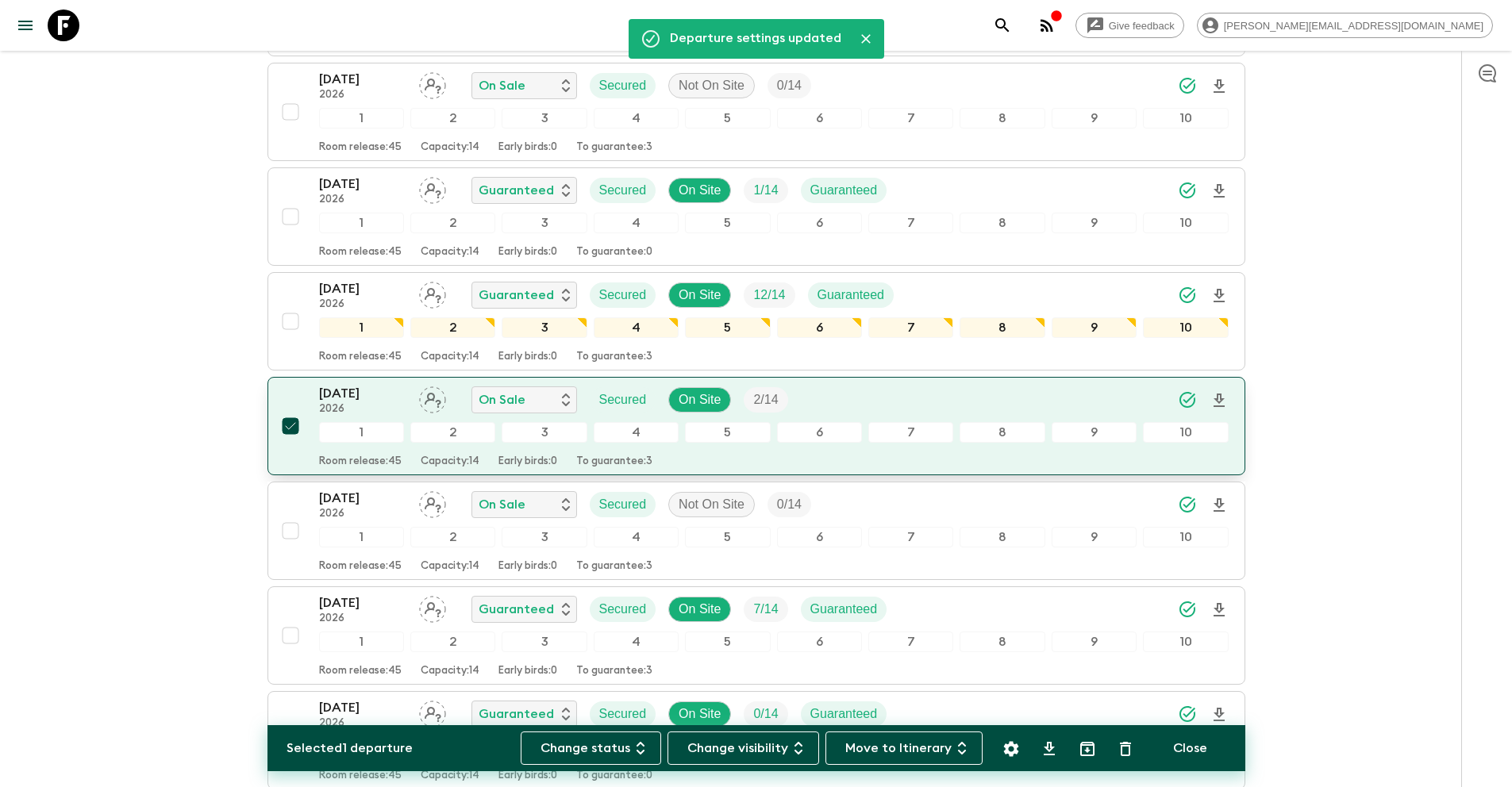
click at [287, 427] on input "checkbox" at bounding box center [290, 426] width 31 height 31
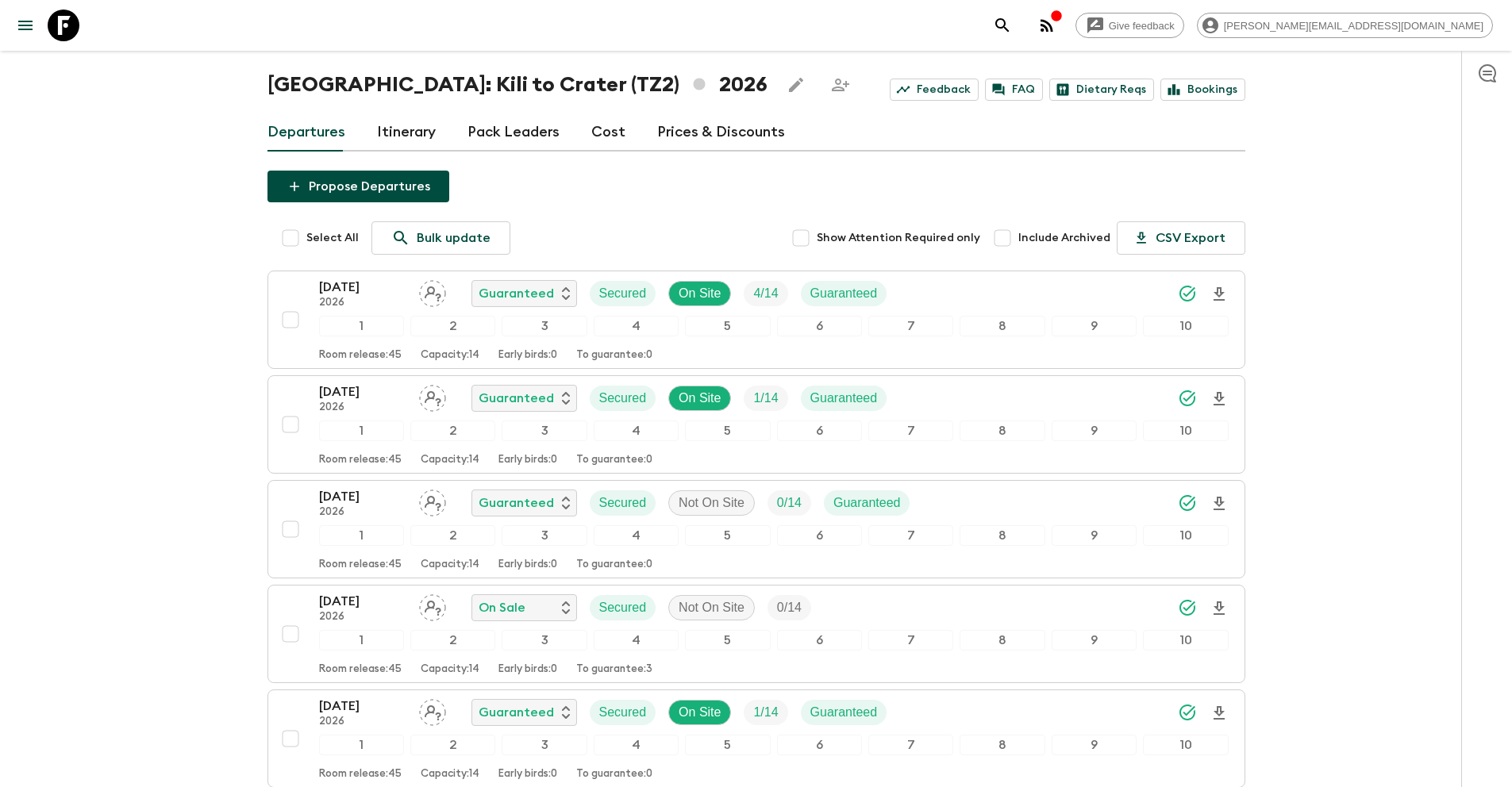
scroll to position [0, 0]
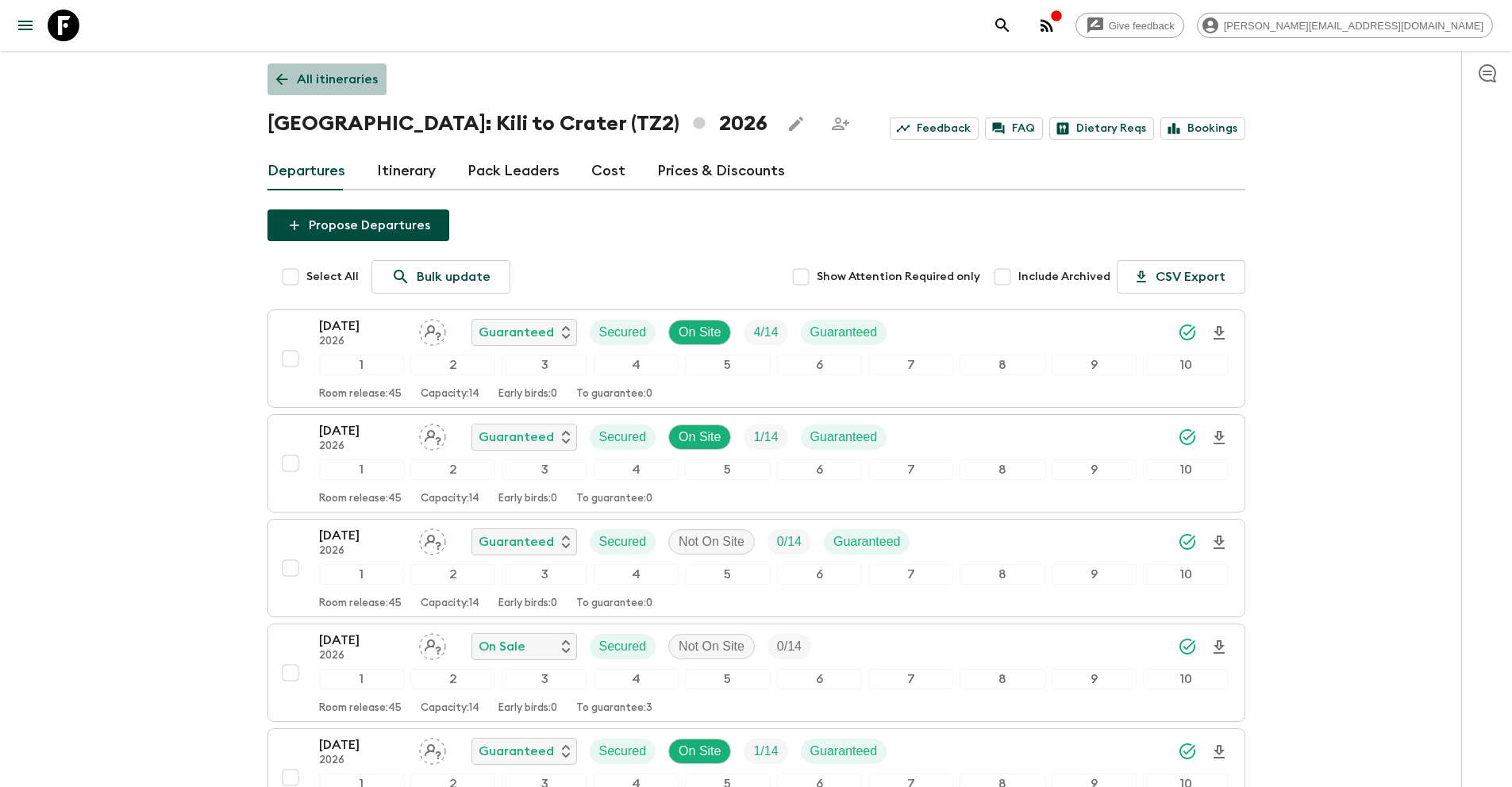
drag, startPoint x: 335, startPoint y: 74, endPoint x: 385, endPoint y: 88, distance: 51.9
click at [335, 74] on p "All itineraries" at bounding box center [337, 79] width 81 height 19
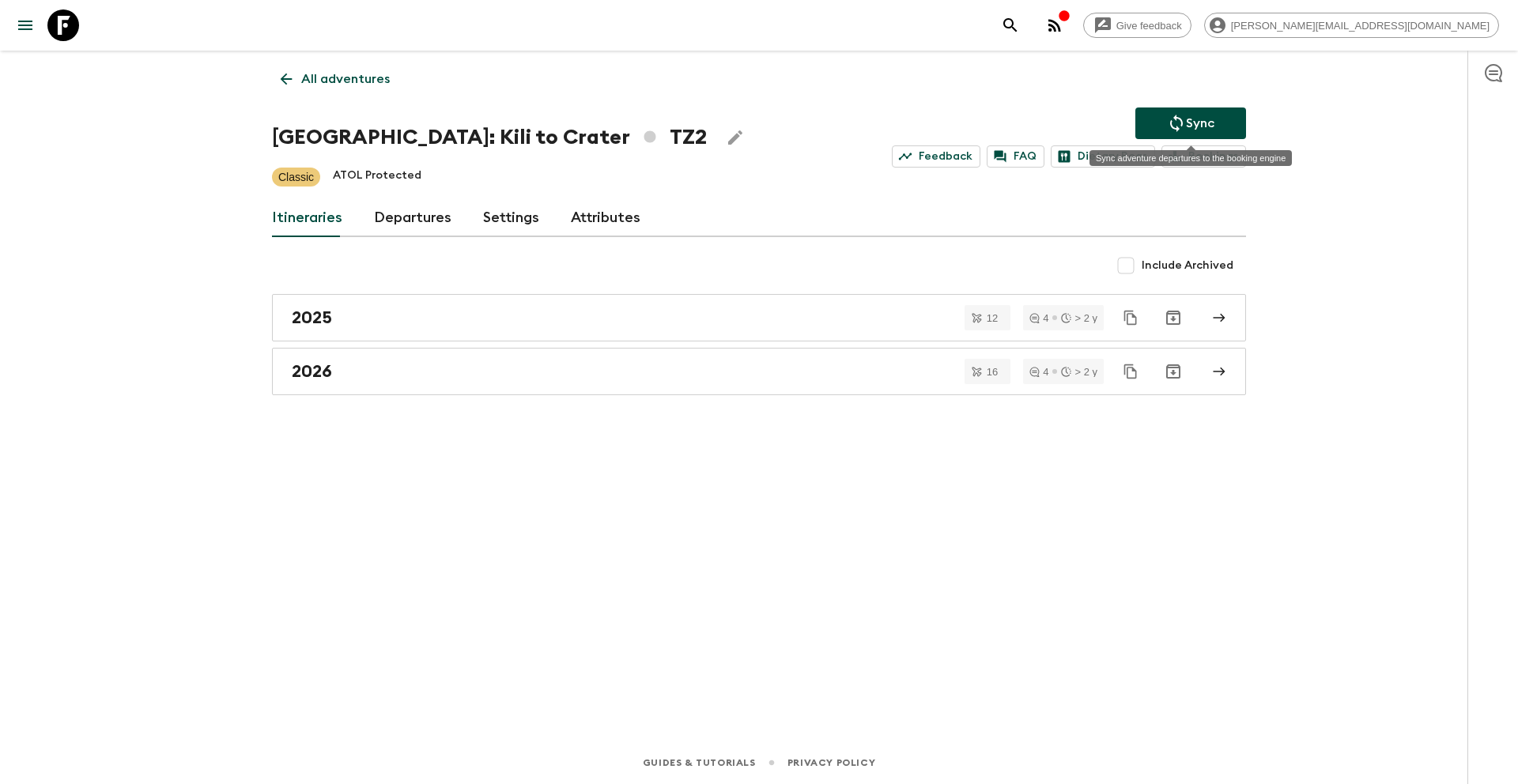
click at [1206, 123] on p "Sync" at bounding box center [1200, 123] width 29 height 19
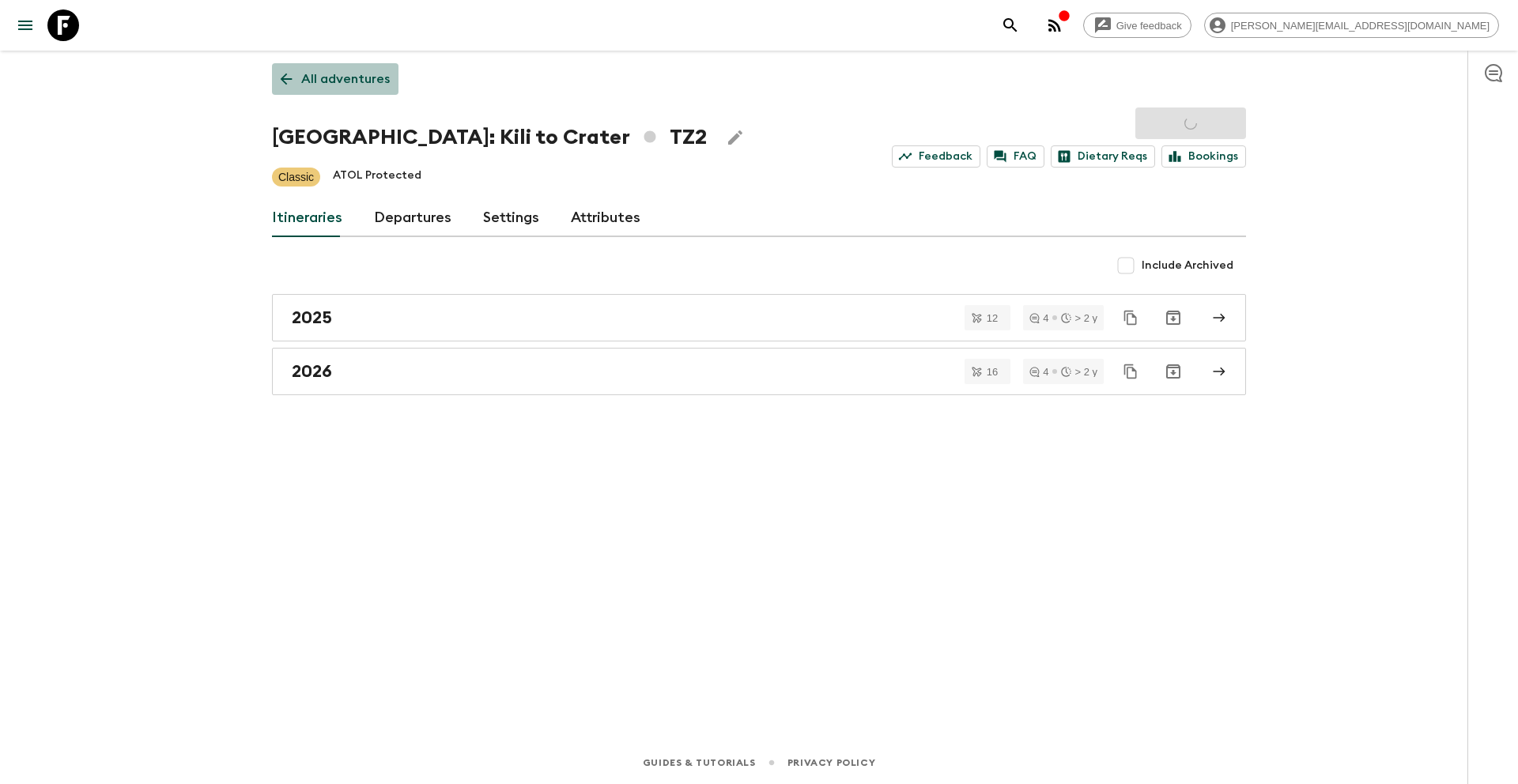
click at [358, 79] on p "All adventures" at bounding box center [346, 78] width 89 height 19
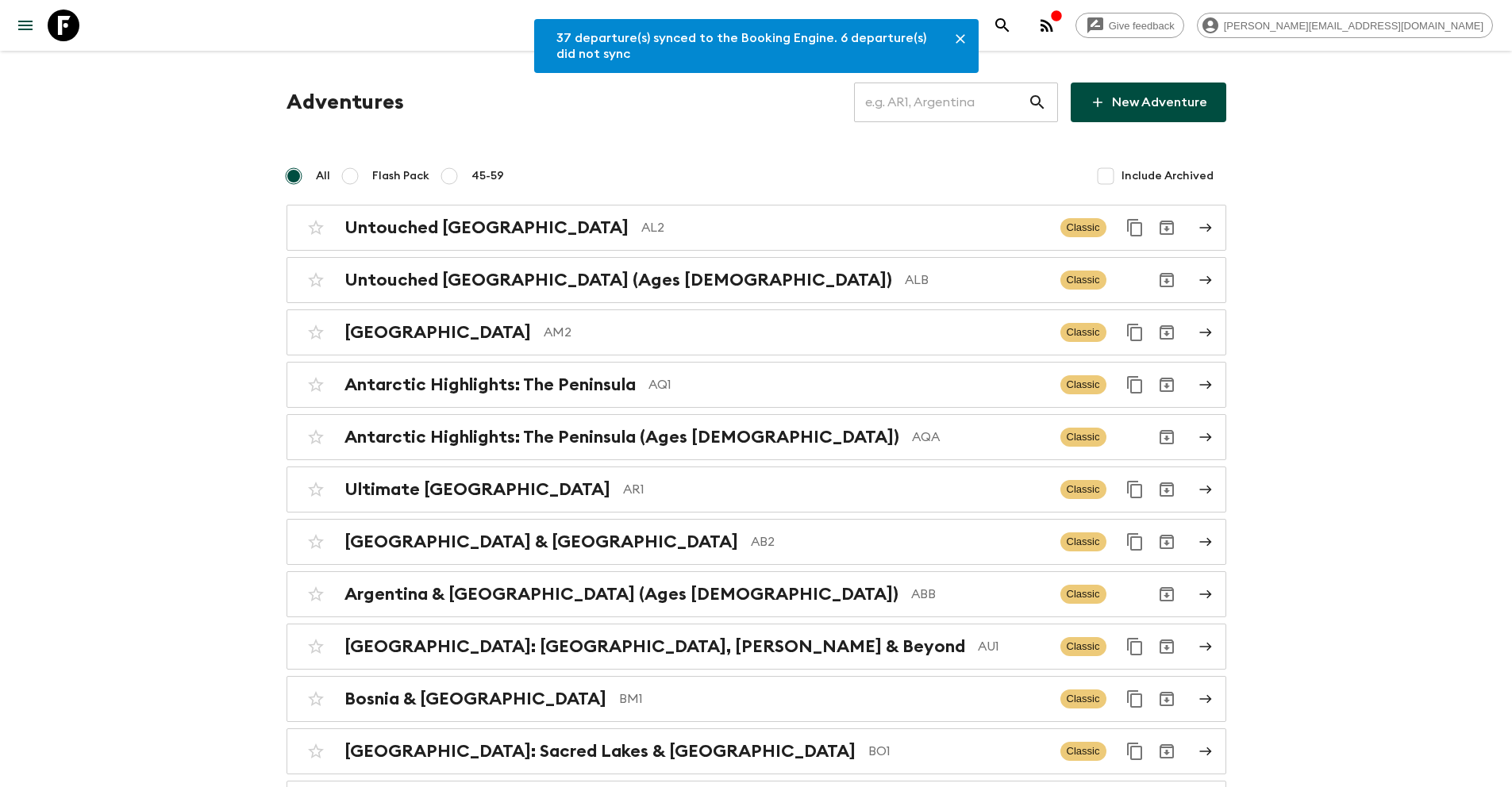
click at [931, 100] on input "text" at bounding box center [941, 103] width 174 height 45
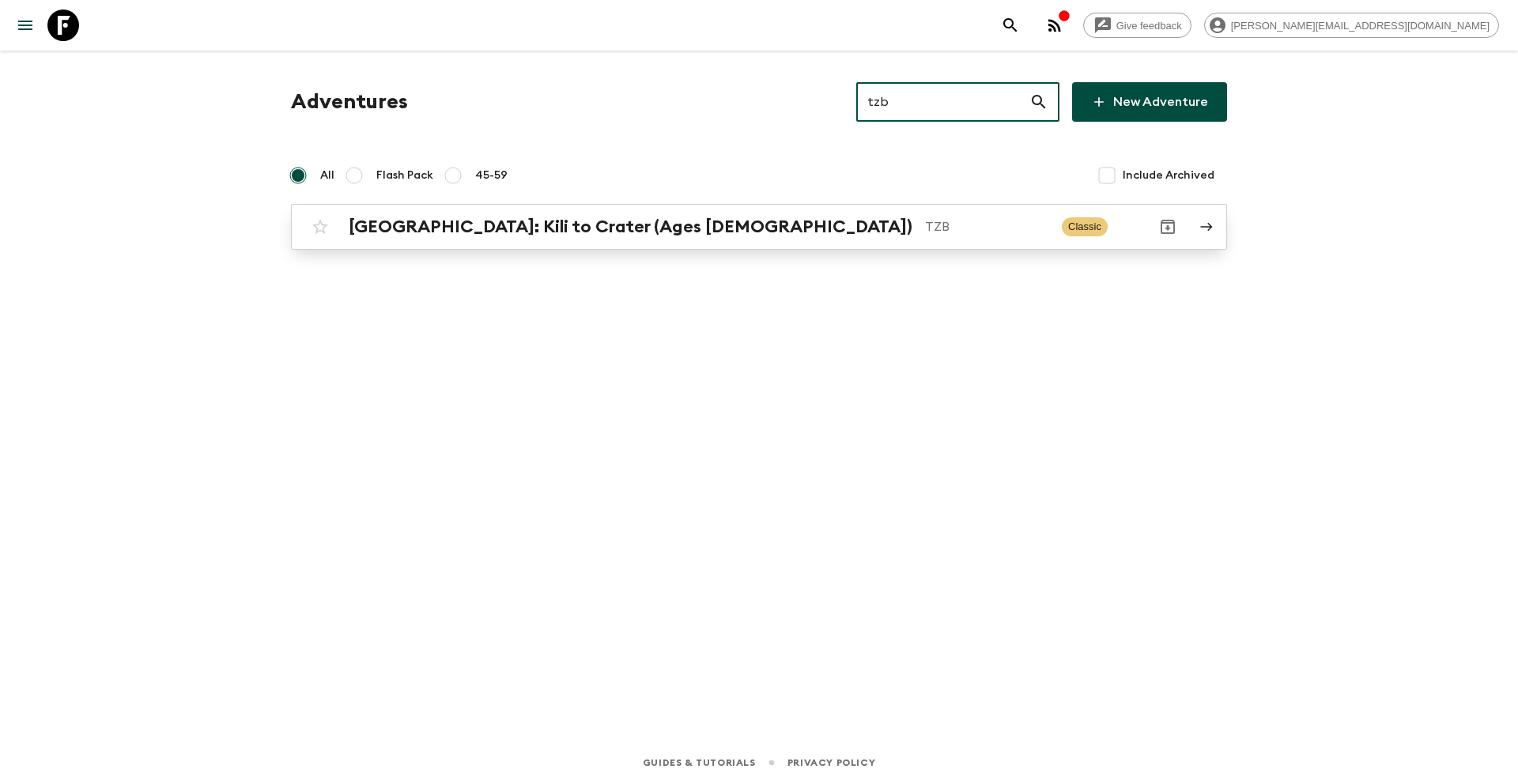
click at [925, 224] on p "TZB" at bounding box center [987, 226] width 124 height 19
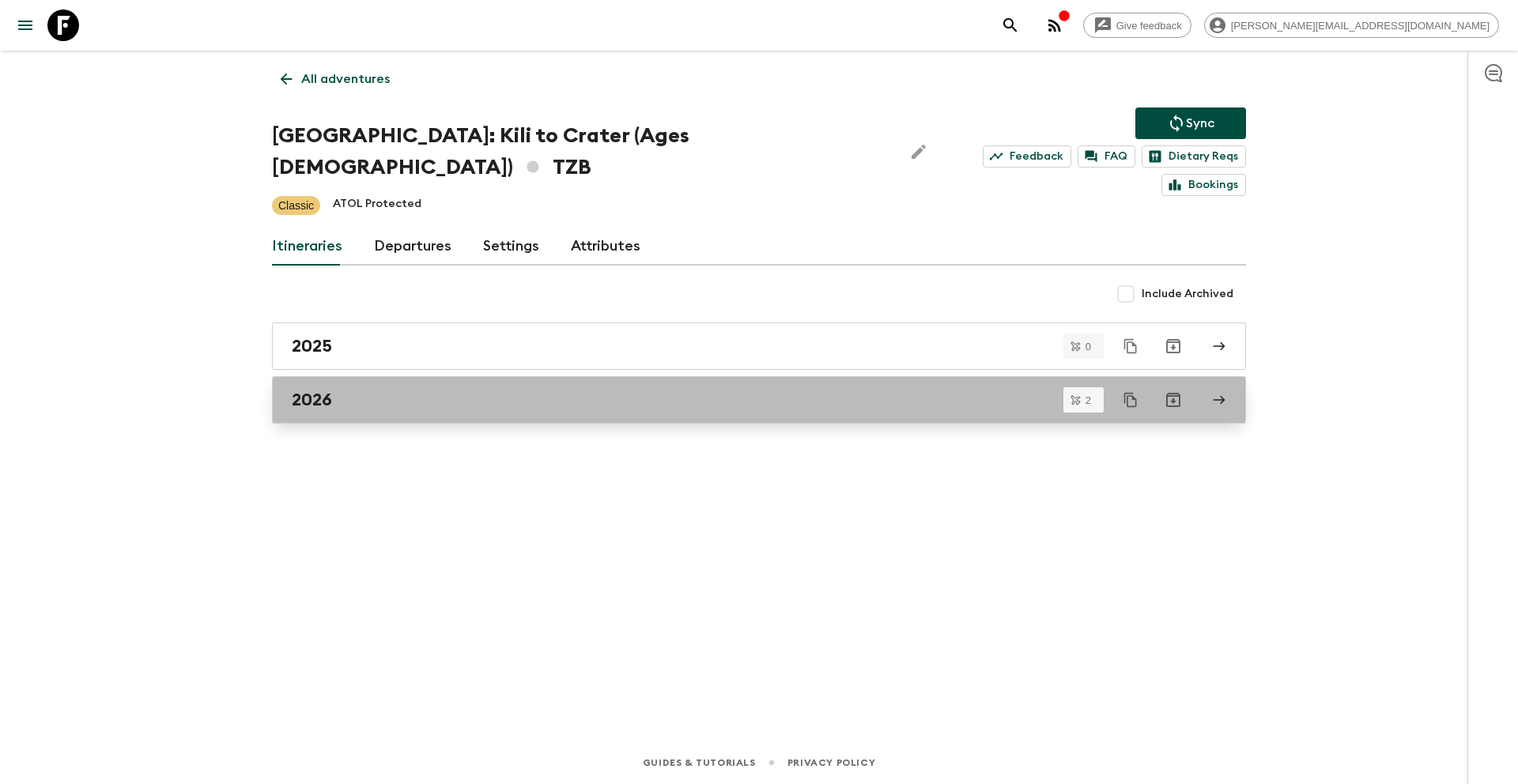
click at [379, 390] on div "2026" at bounding box center [744, 399] width 904 height 21
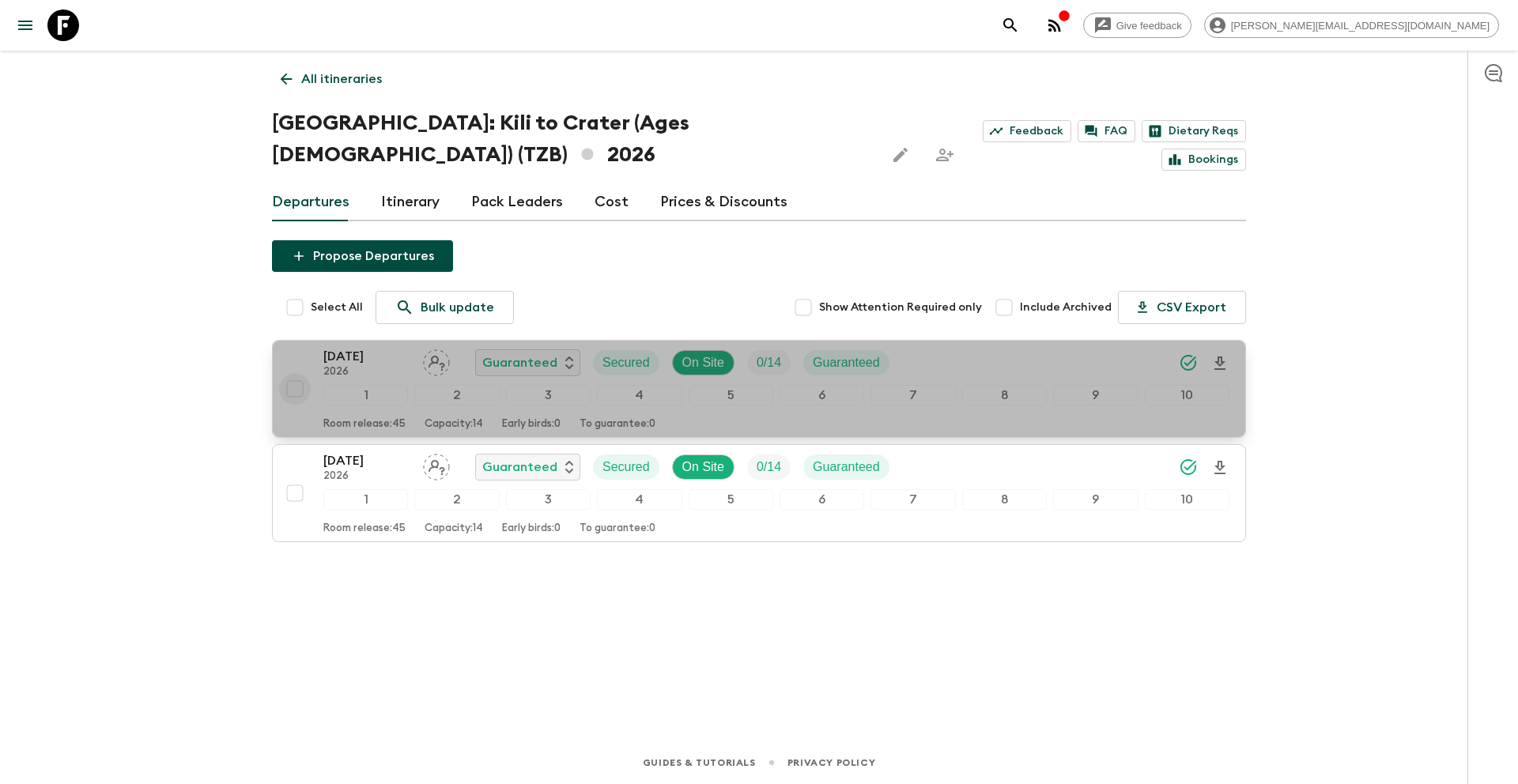
click at [297, 373] on input "checkbox" at bounding box center [295, 389] width 31 height 31
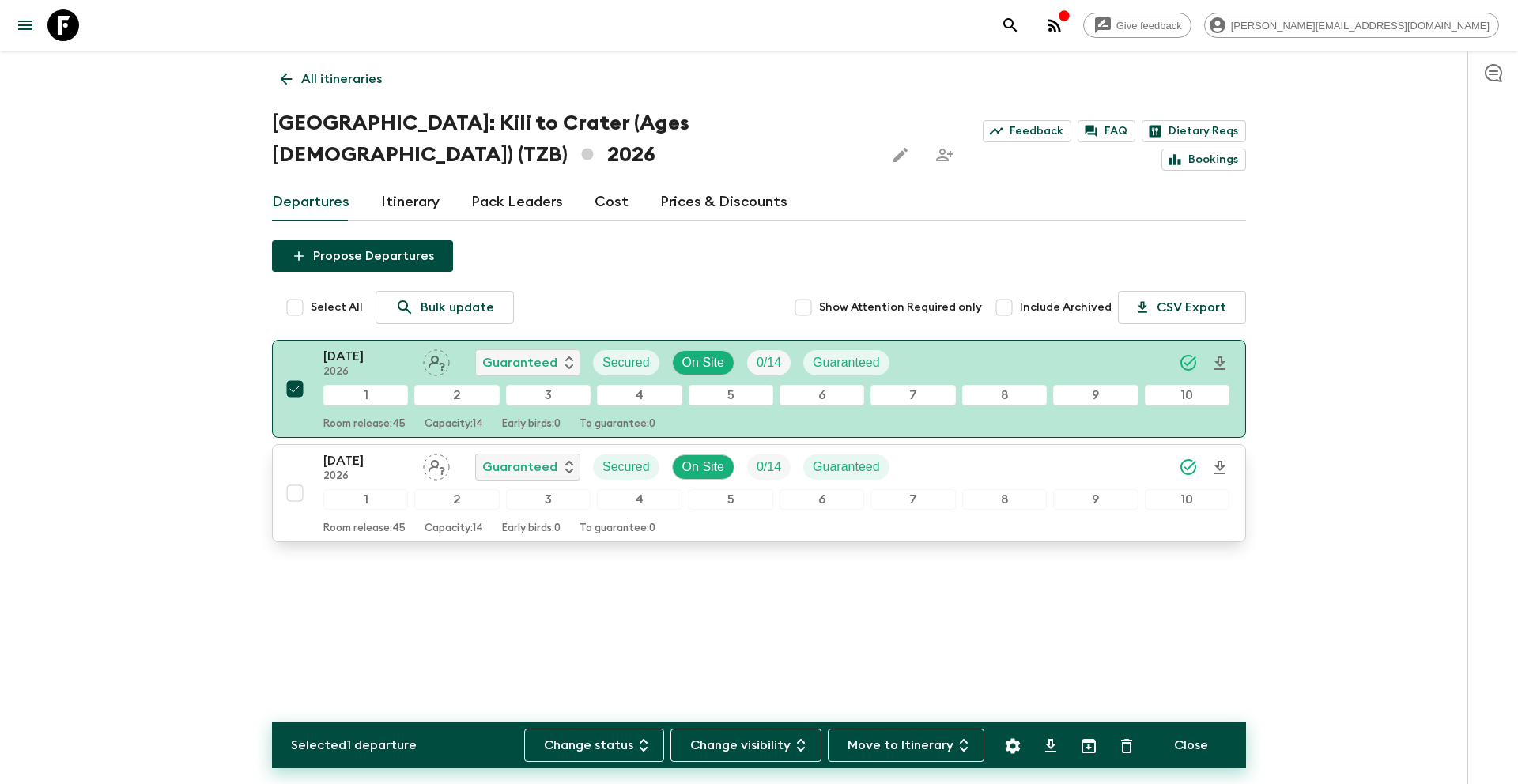
click at [297, 478] on input "checkbox" at bounding box center [295, 493] width 31 height 31
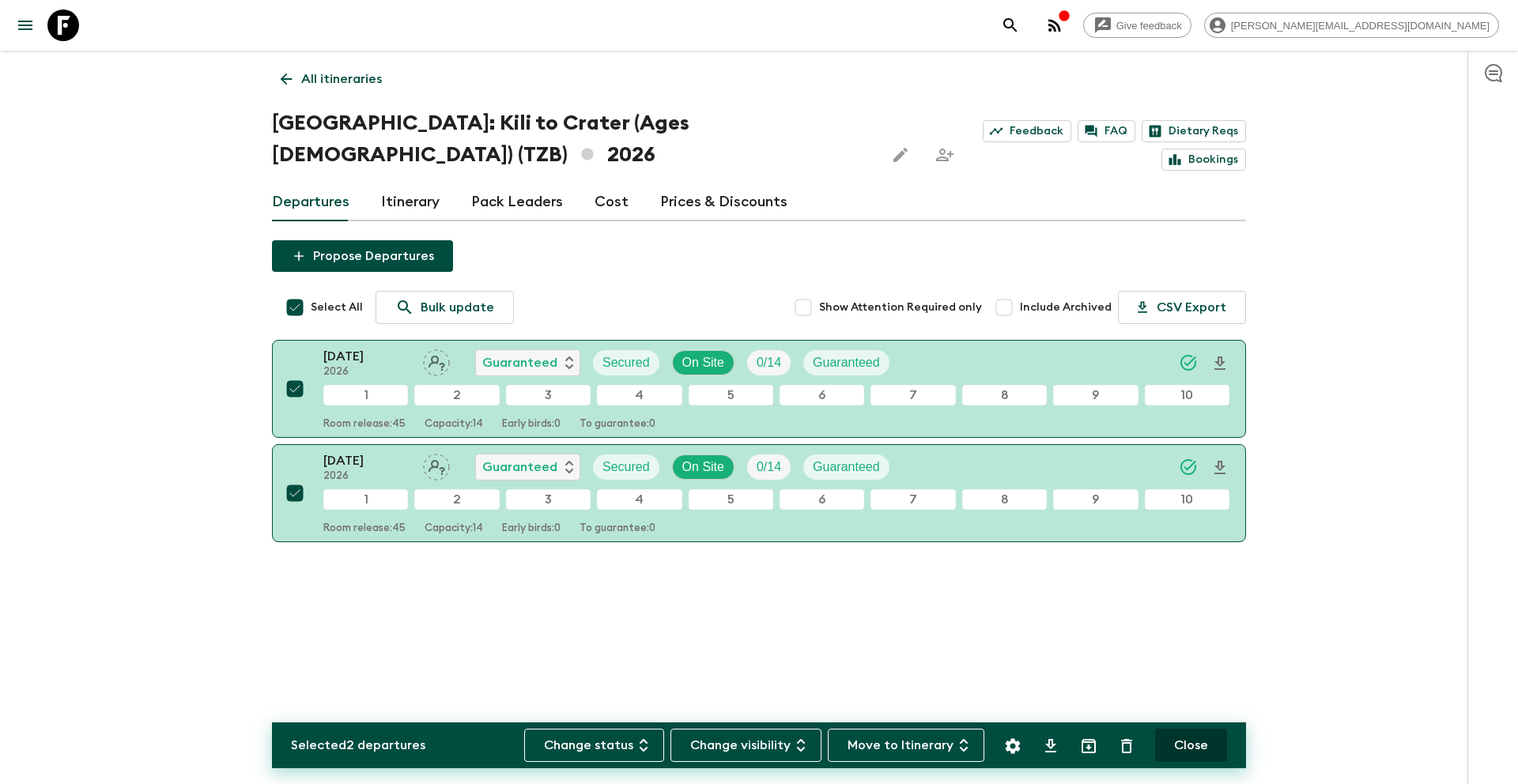
click at [1193, 744] on button "Close" at bounding box center [1190, 745] width 72 height 33
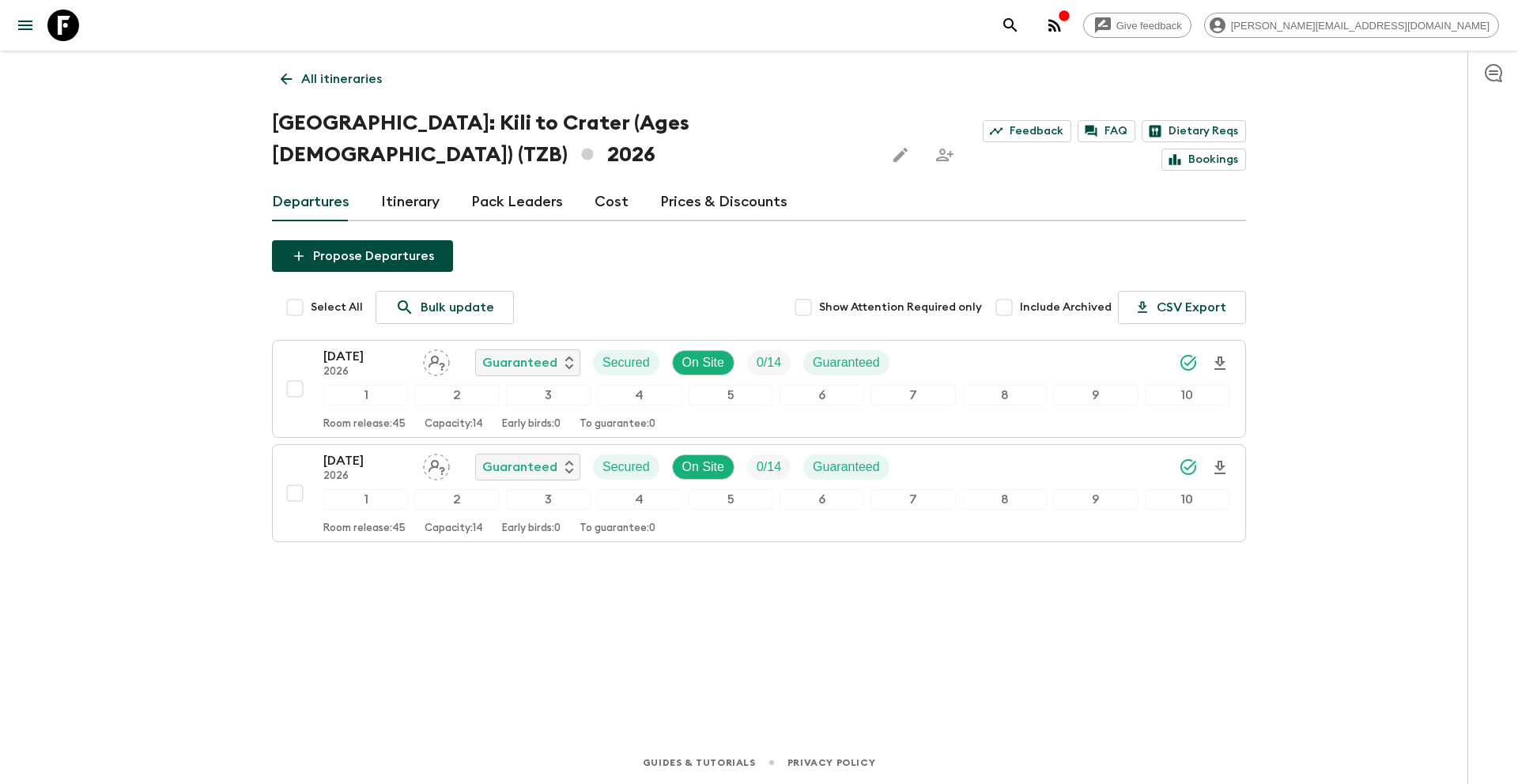
click at [332, 67] on link "All itineraries" at bounding box center [331, 79] width 119 height 31
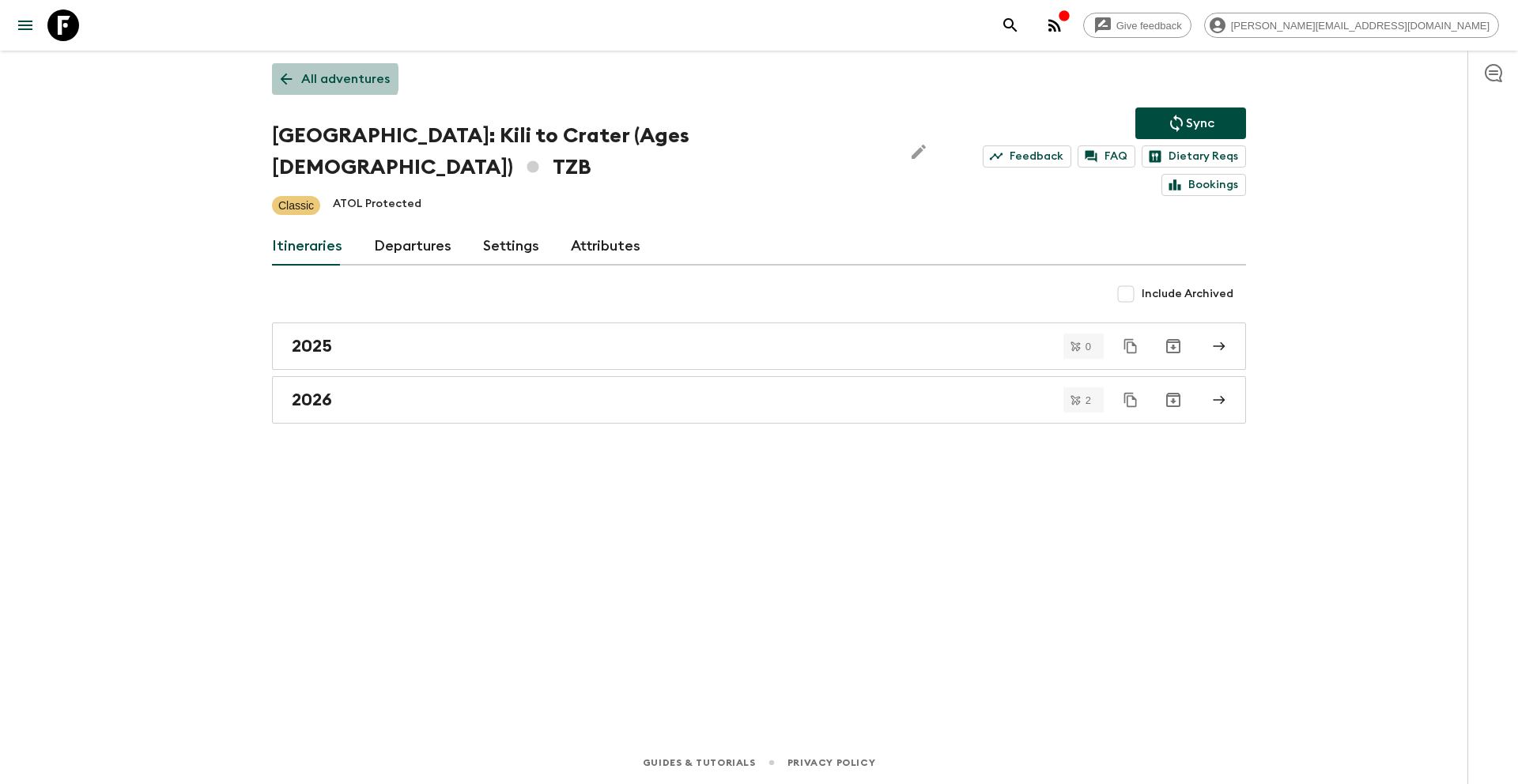
click at [329, 78] on p "All adventures" at bounding box center [346, 78] width 89 height 19
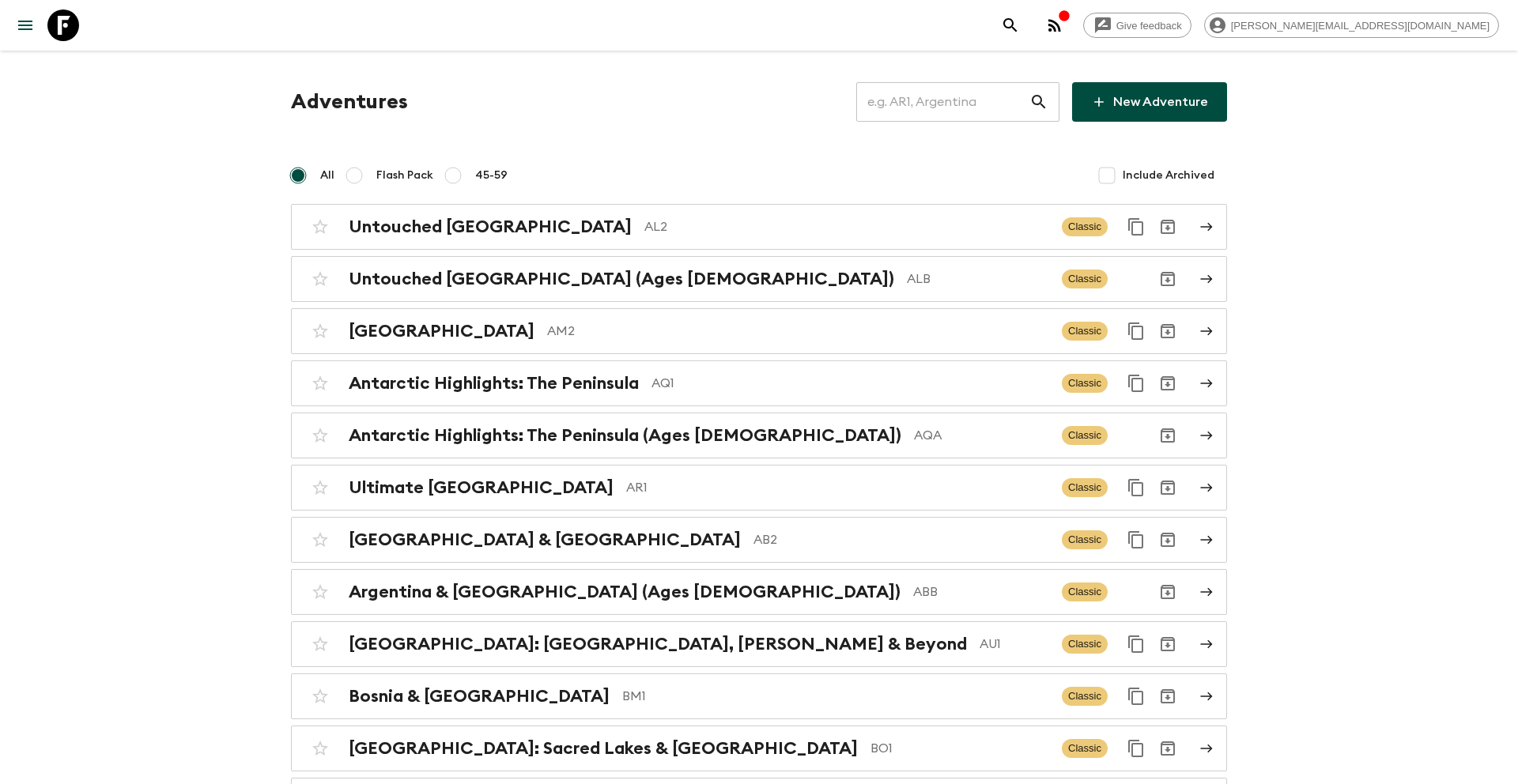
click at [960, 108] on input "text" at bounding box center [943, 102] width 173 height 44
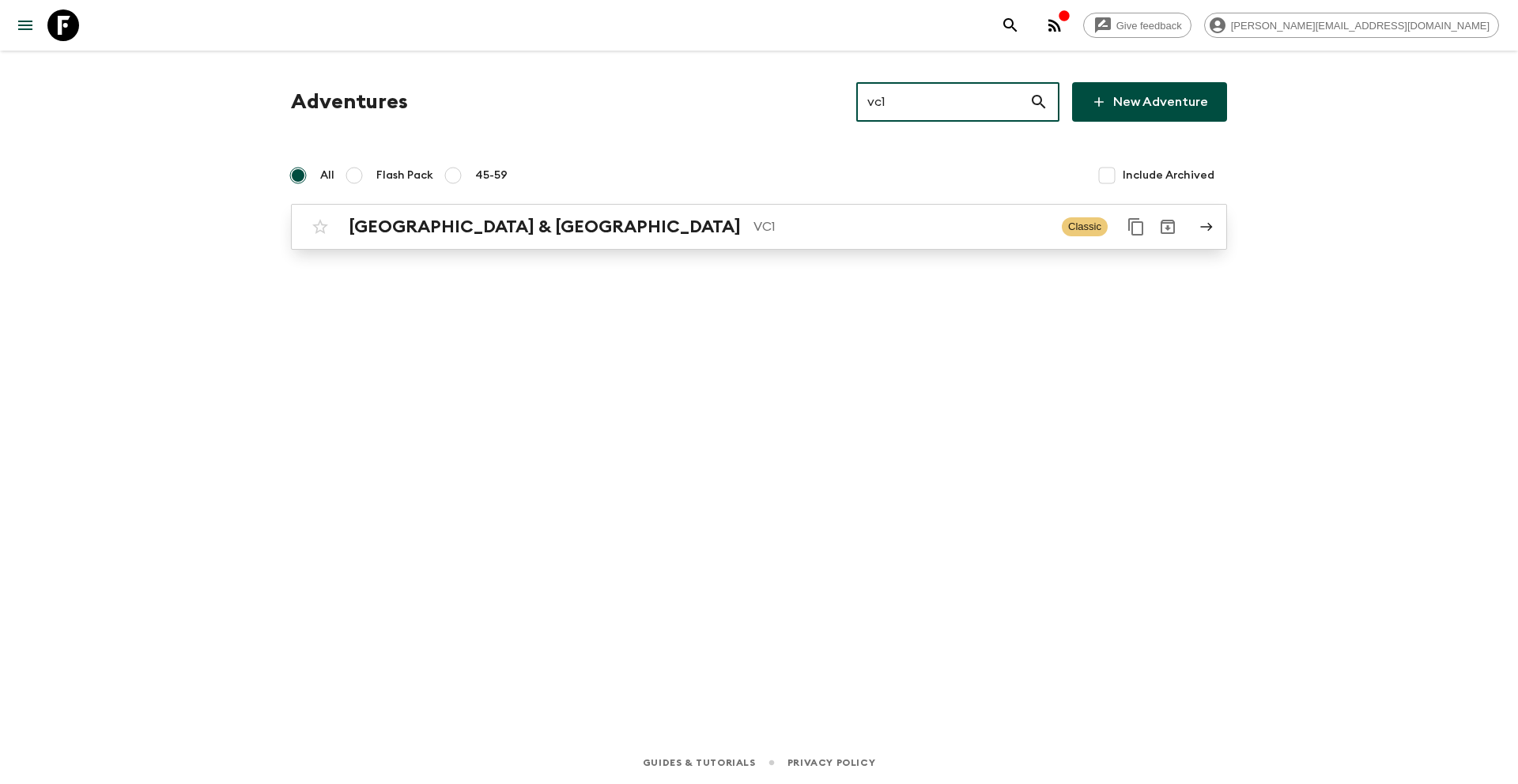
click at [754, 218] on p "VC1" at bounding box center [901, 226] width 296 height 19
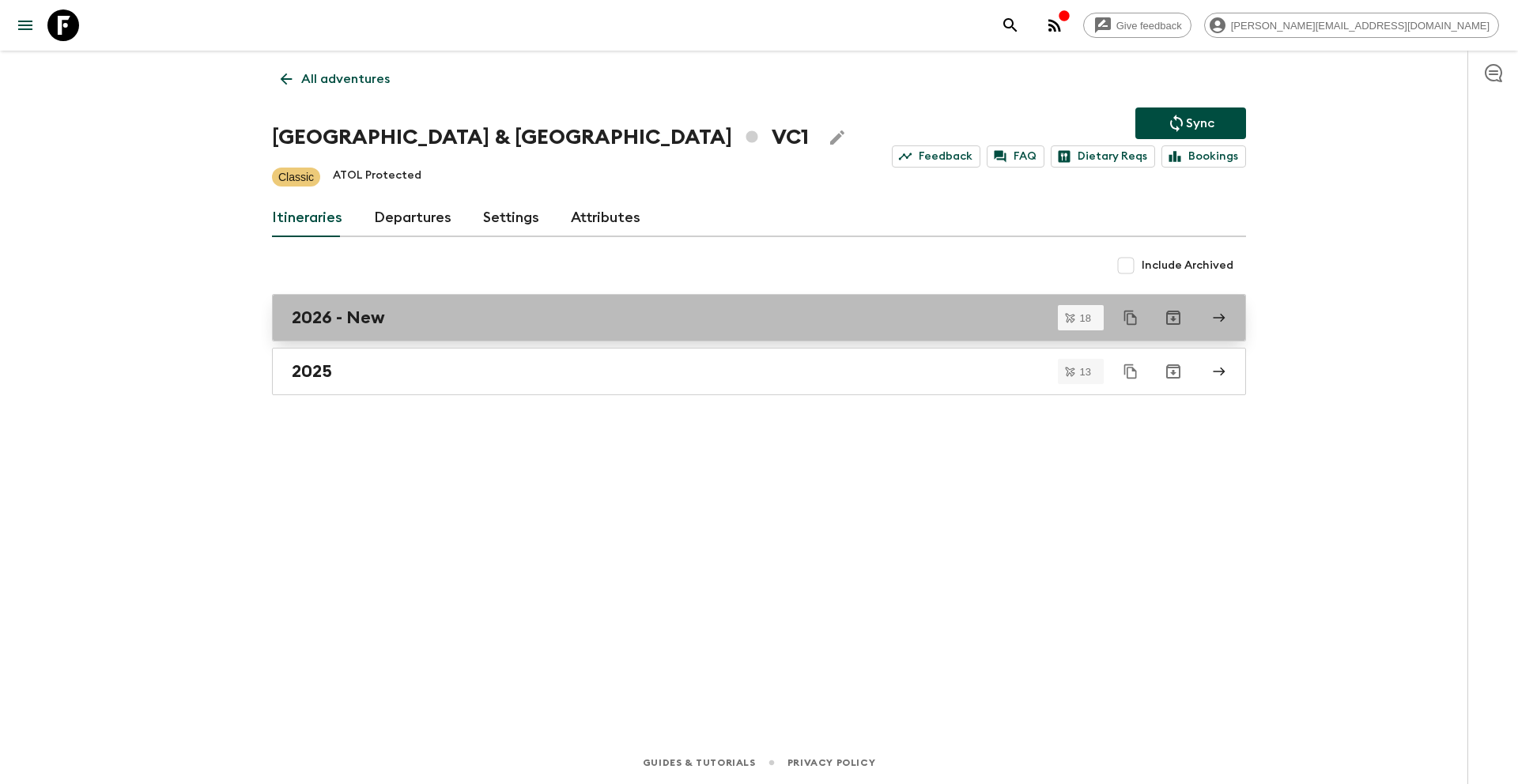
click at [442, 320] on div "2026 - New" at bounding box center [744, 317] width 904 height 21
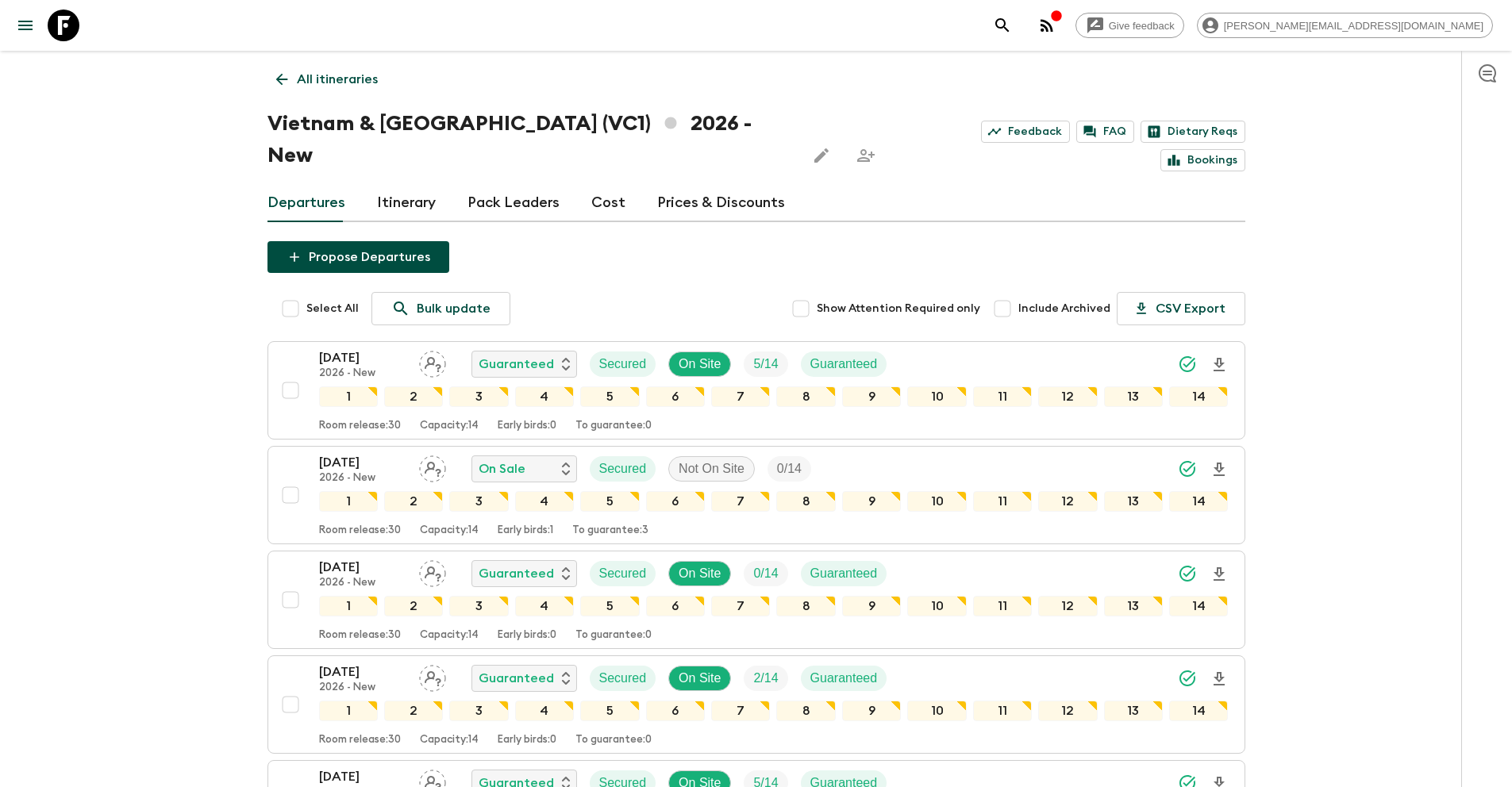
scroll to position [875, 0]
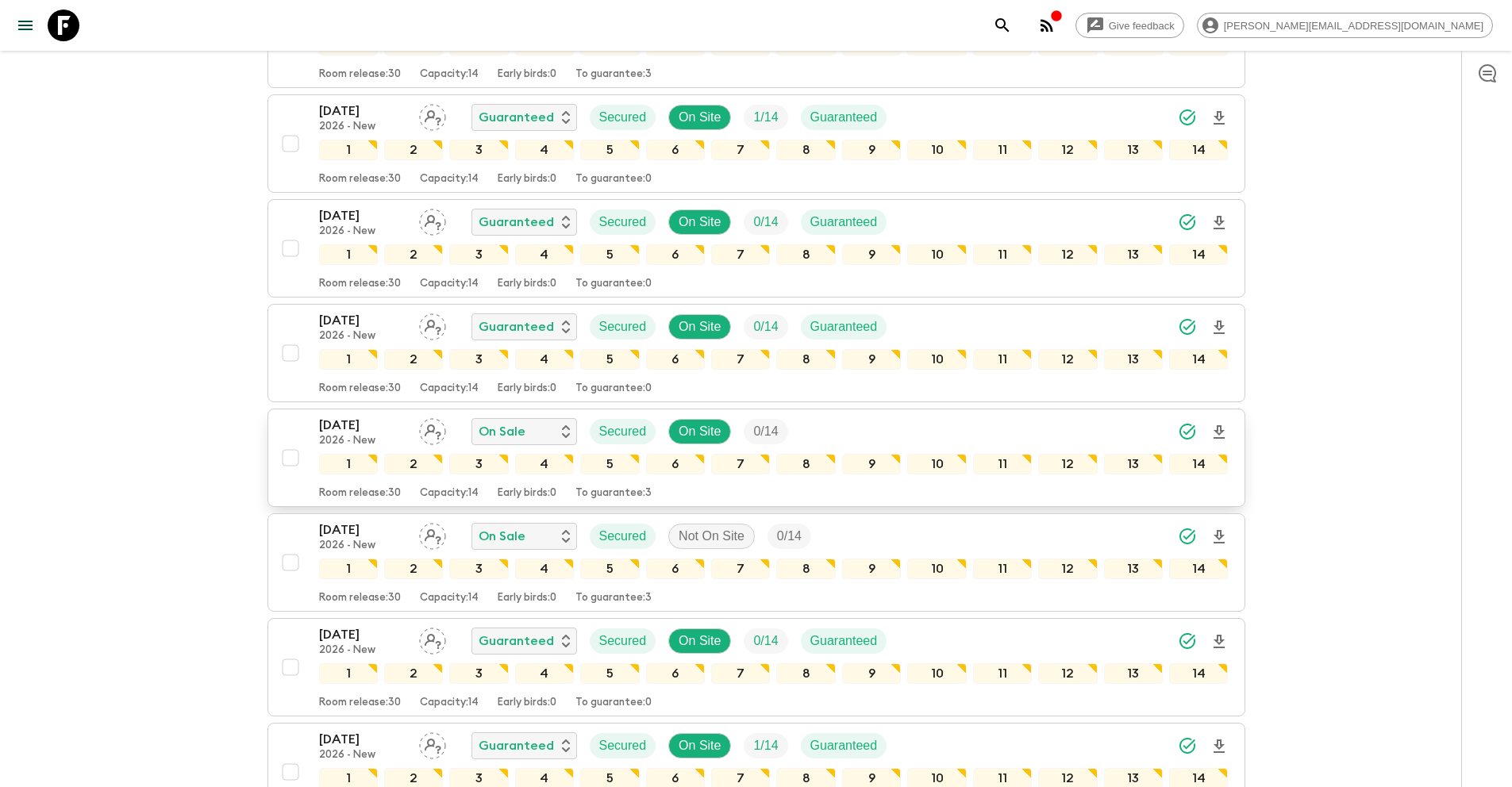
click at [294, 442] on input "checkbox" at bounding box center [290, 458] width 31 height 31
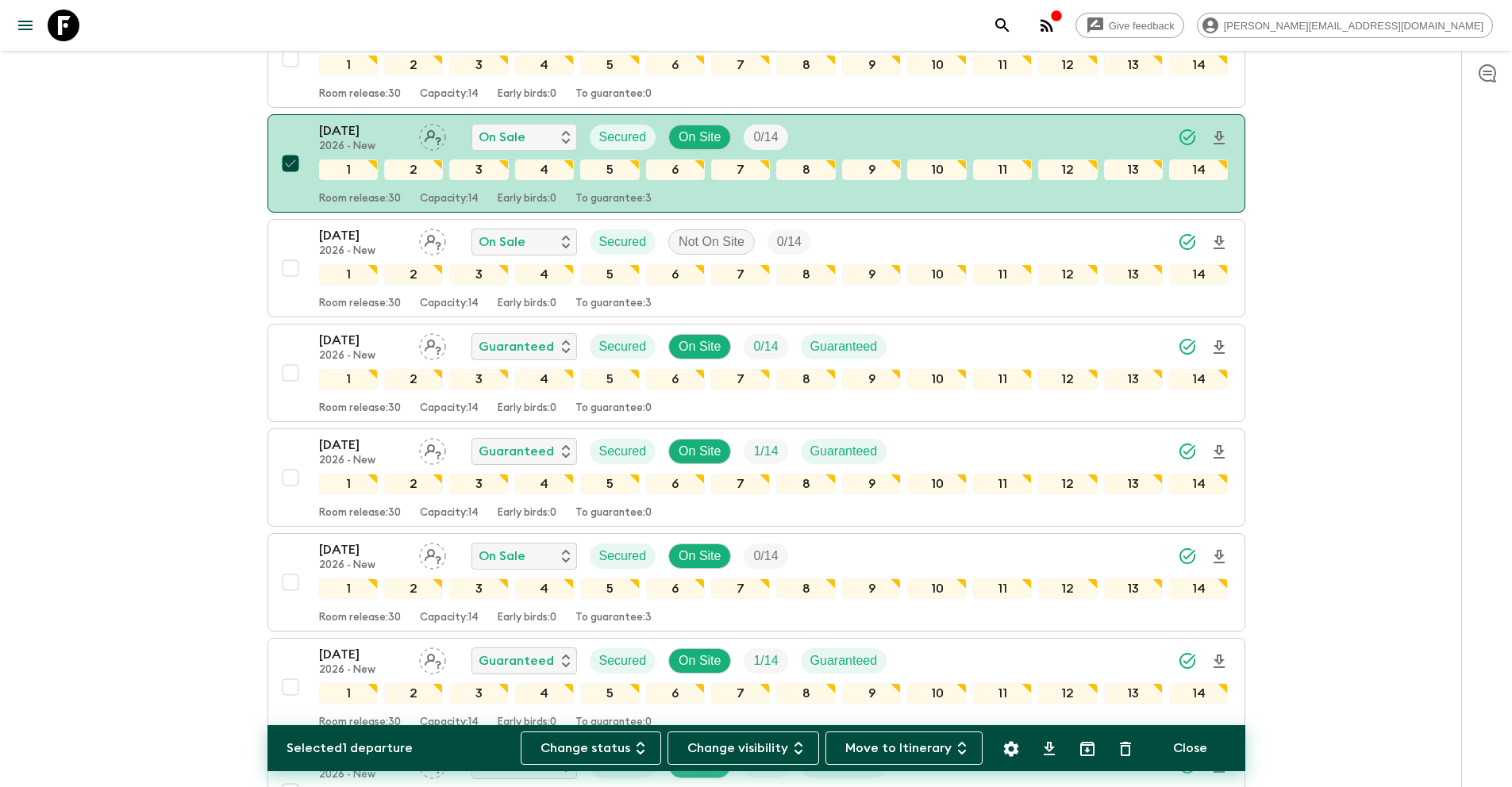
scroll to position [1173, 0]
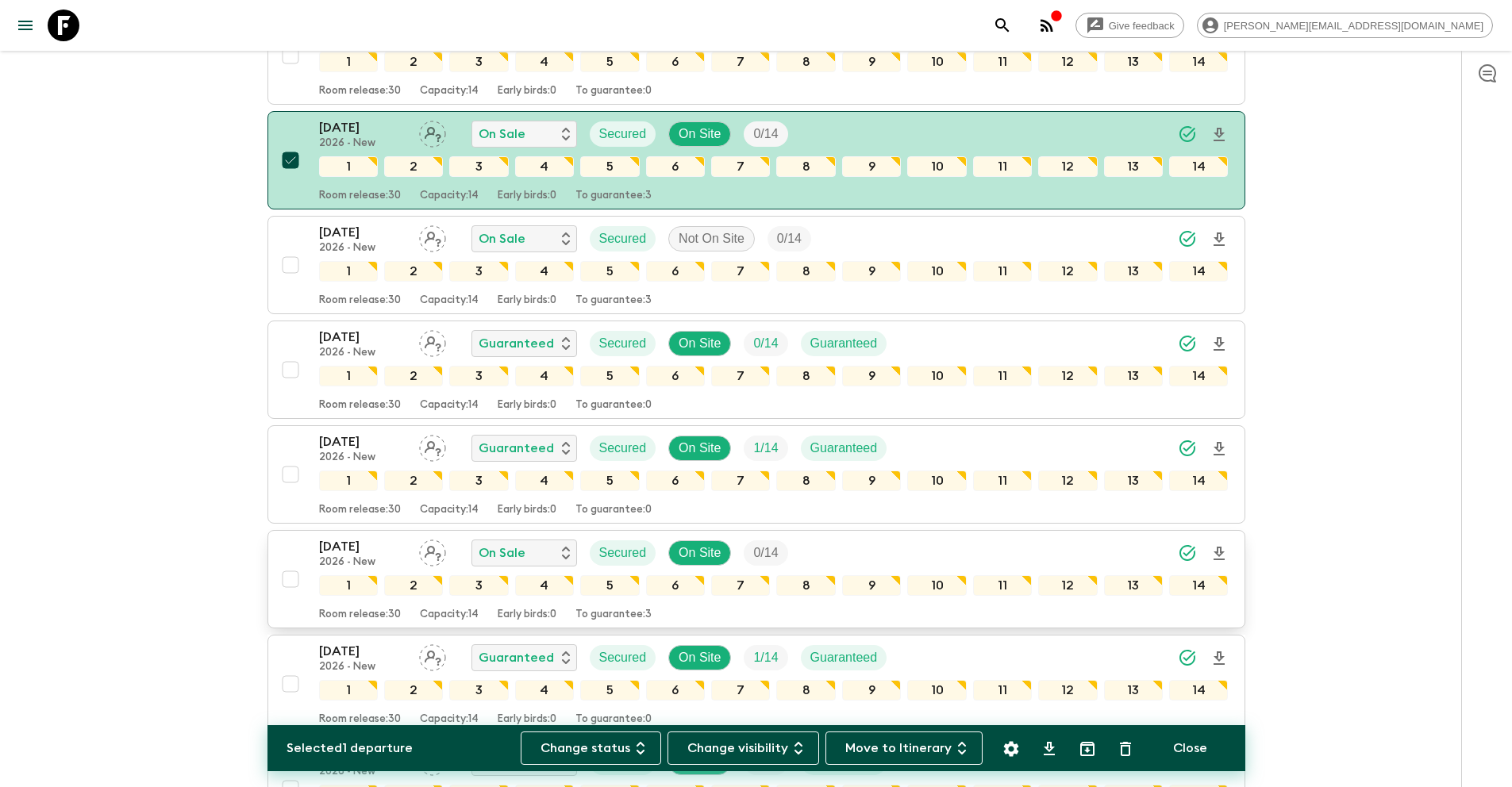
click at [288, 564] on input "checkbox" at bounding box center [290, 580] width 31 height 31
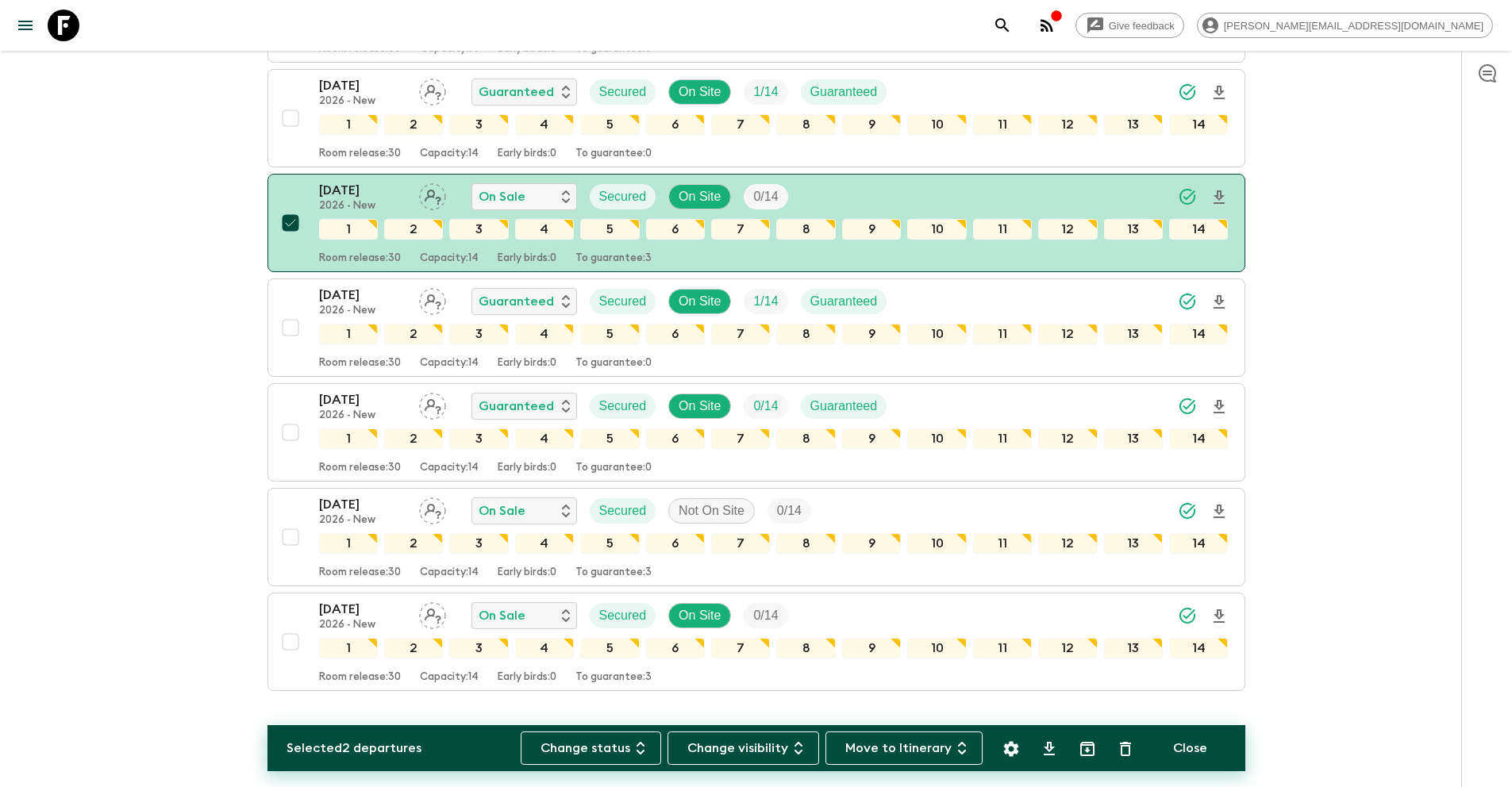
scroll to position [1546, 0]
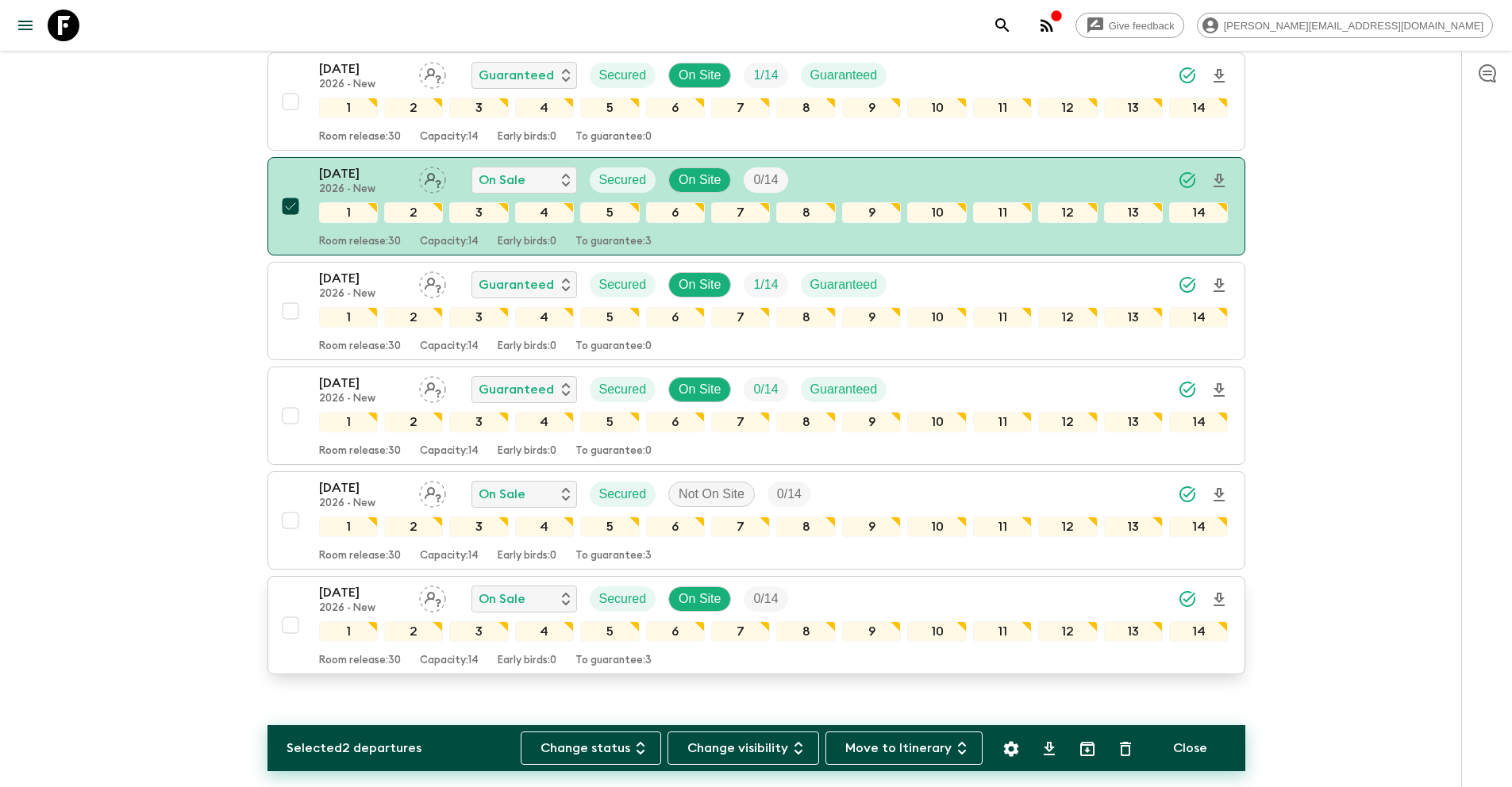
drag, startPoint x: 290, startPoint y: 593, endPoint x: 316, endPoint y: 608, distance: 30.0
click at [290, 609] on input "checkbox" at bounding box center [290, 625] width 31 height 31
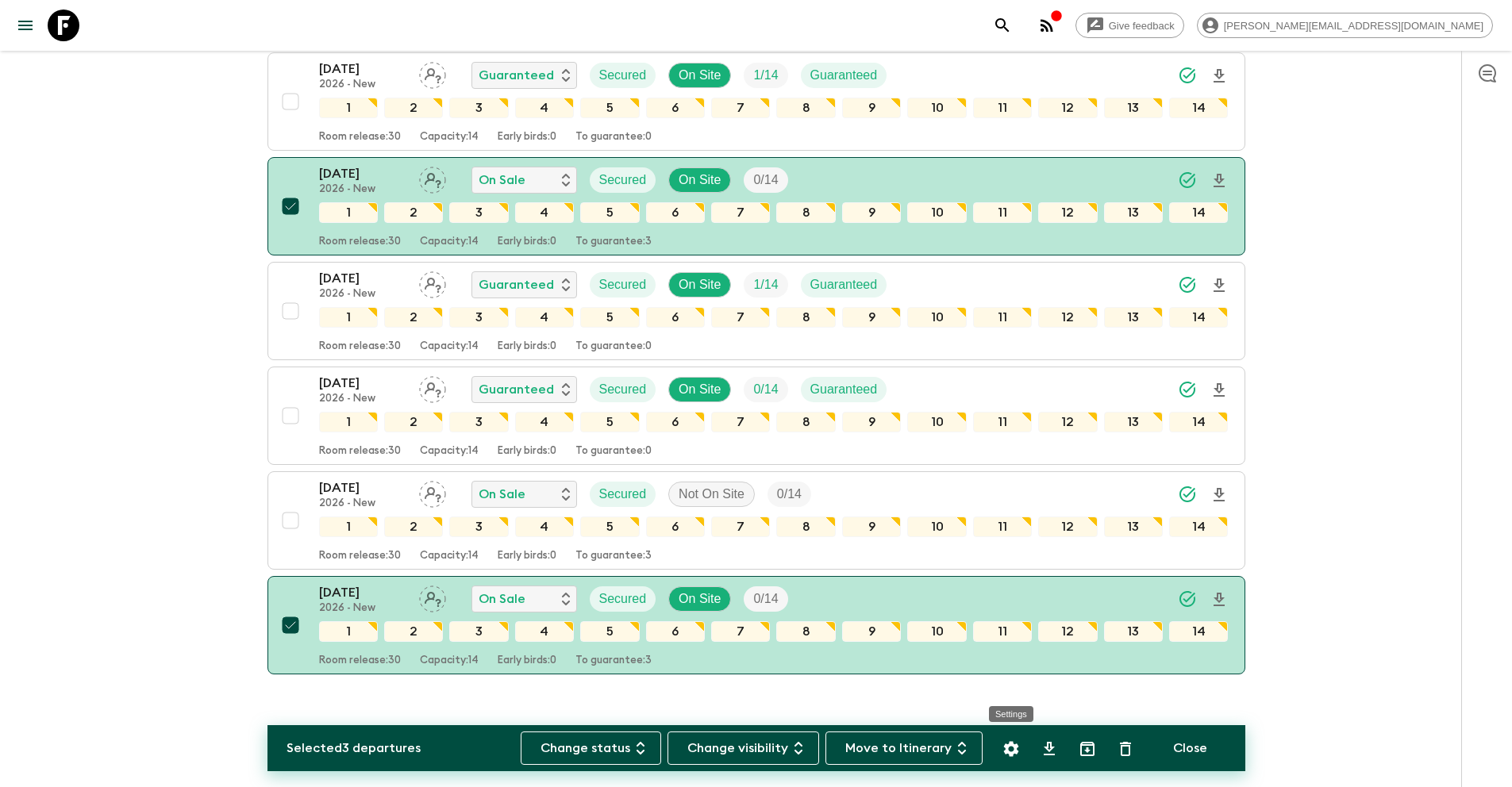
click at [1004, 754] on icon "Settings" at bounding box center [1010, 749] width 19 height 19
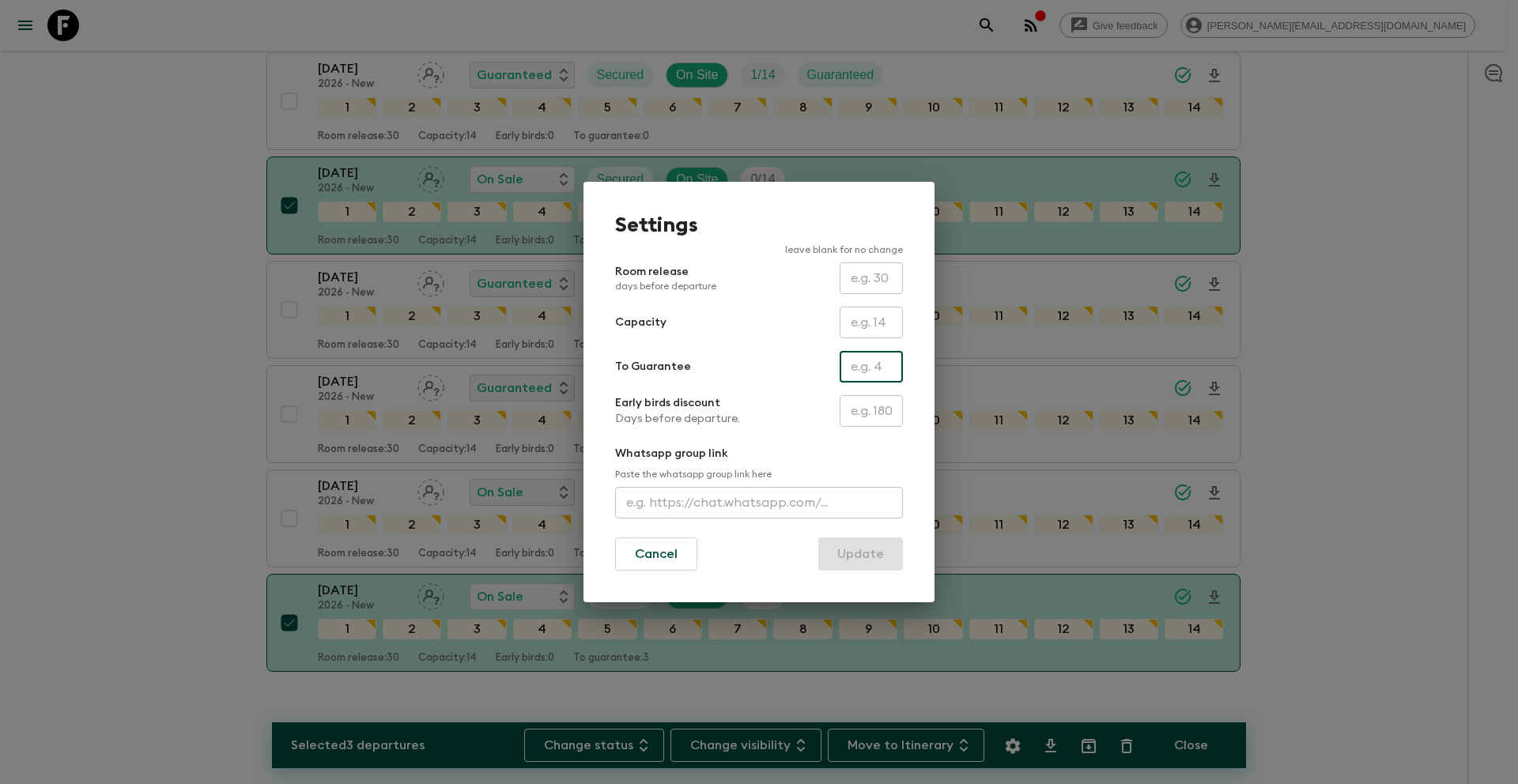
click at [857, 364] on input "text" at bounding box center [871, 366] width 63 height 31
click at [865, 548] on button "Update" at bounding box center [860, 554] width 85 height 33
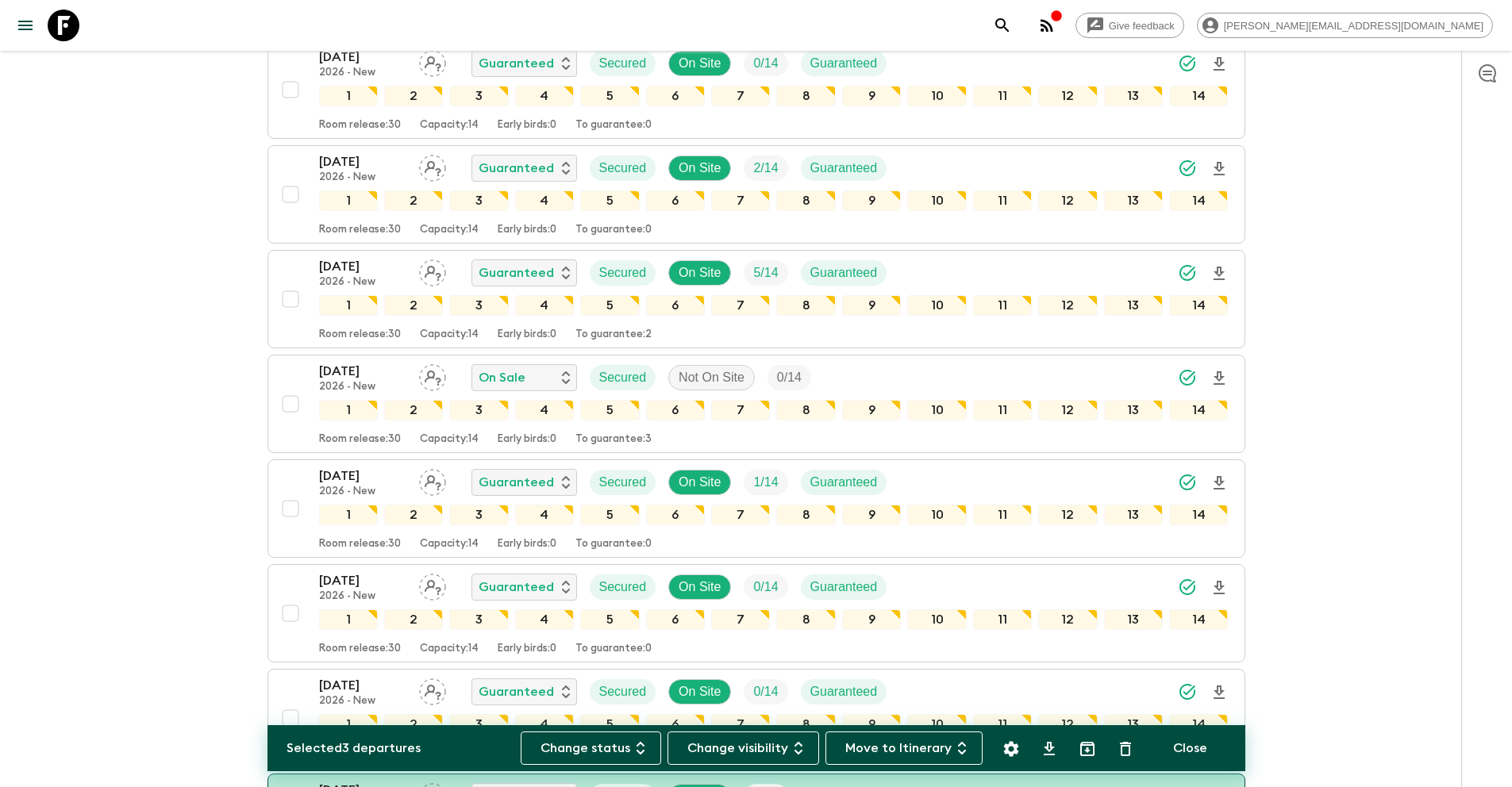
scroll to position [0, 0]
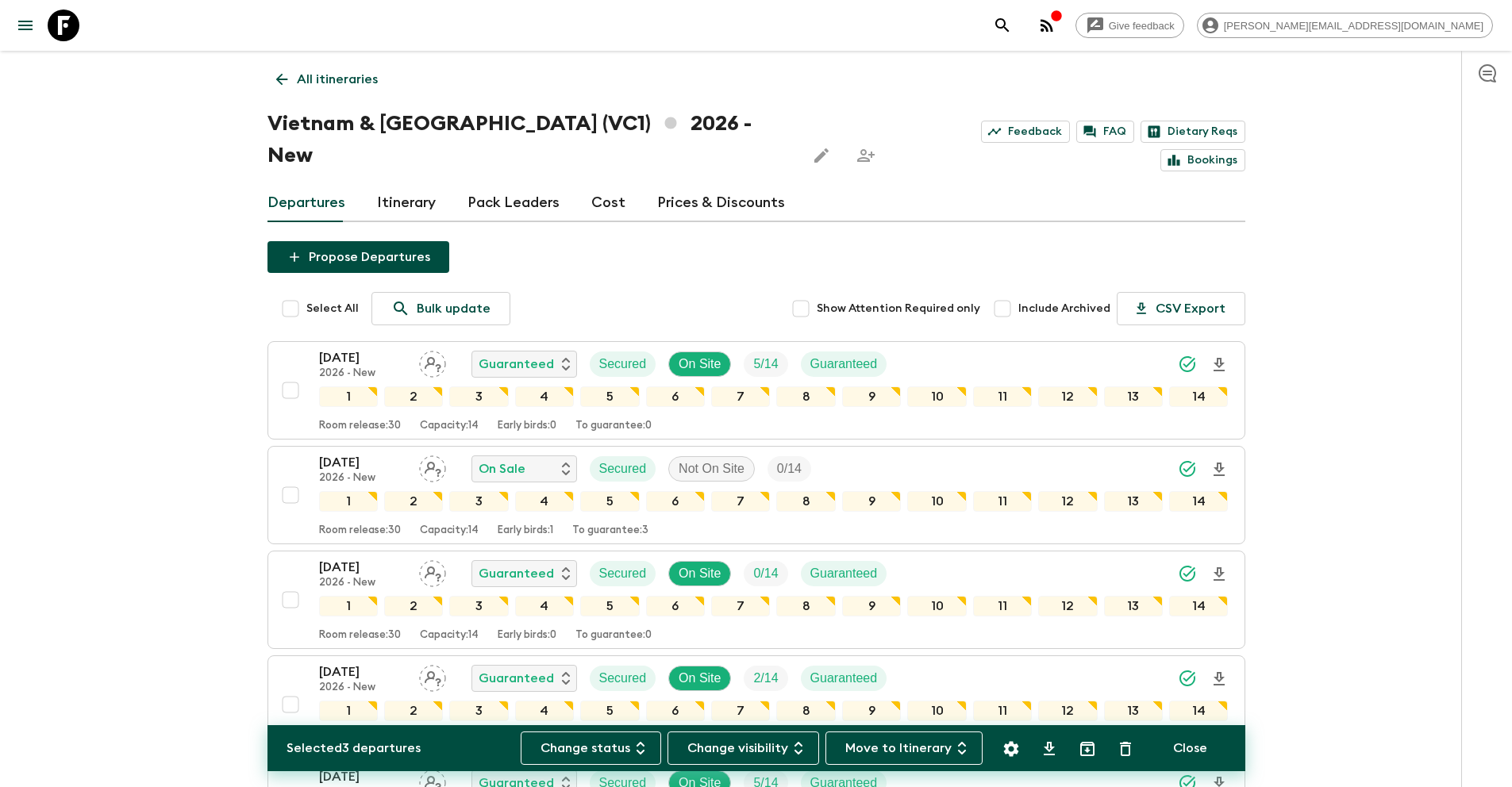
click at [350, 89] on link "All itineraries" at bounding box center [327, 79] width 119 height 31
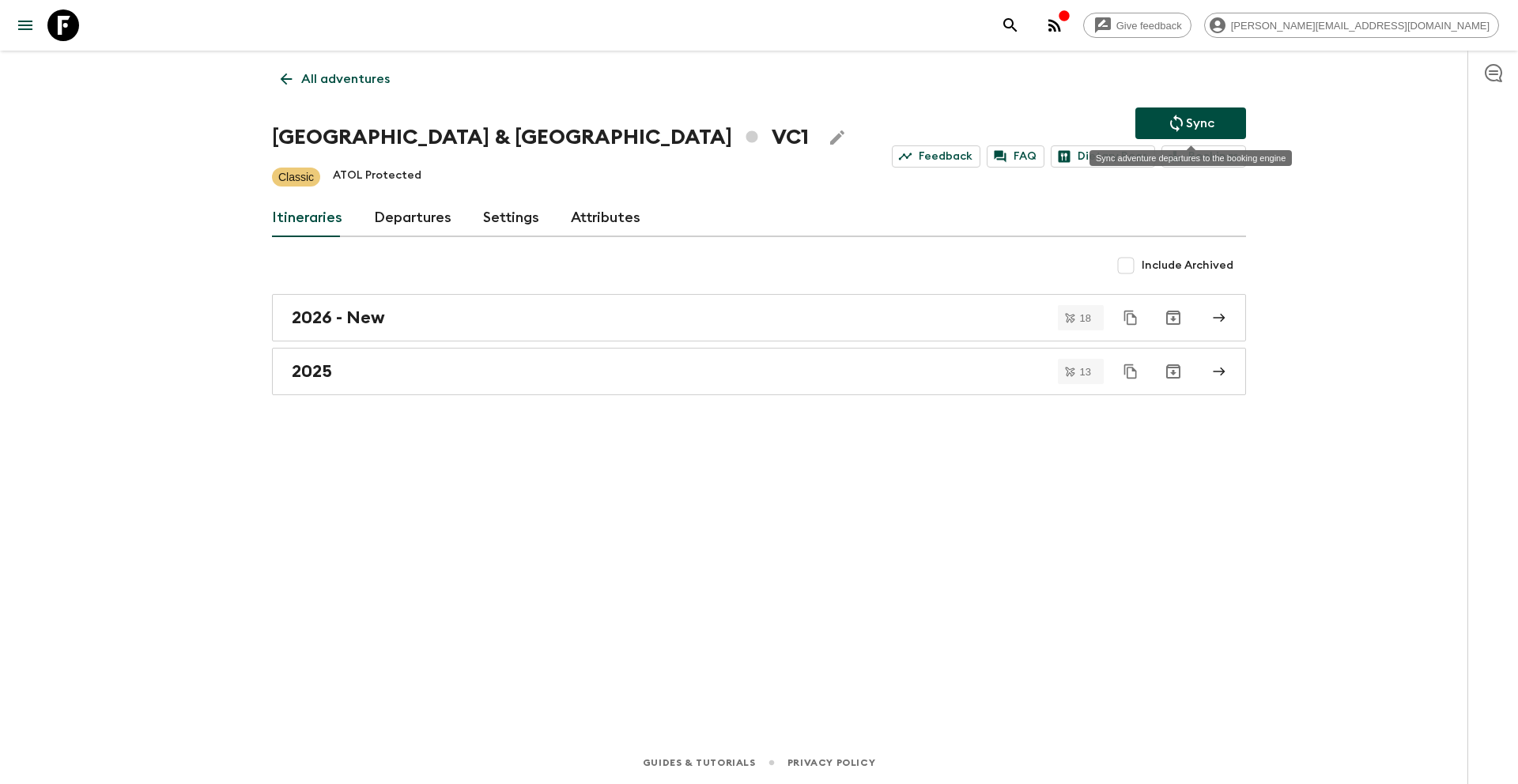
click at [1165, 118] on button "Sync" at bounding box center [1190, 124] width 110 height 31
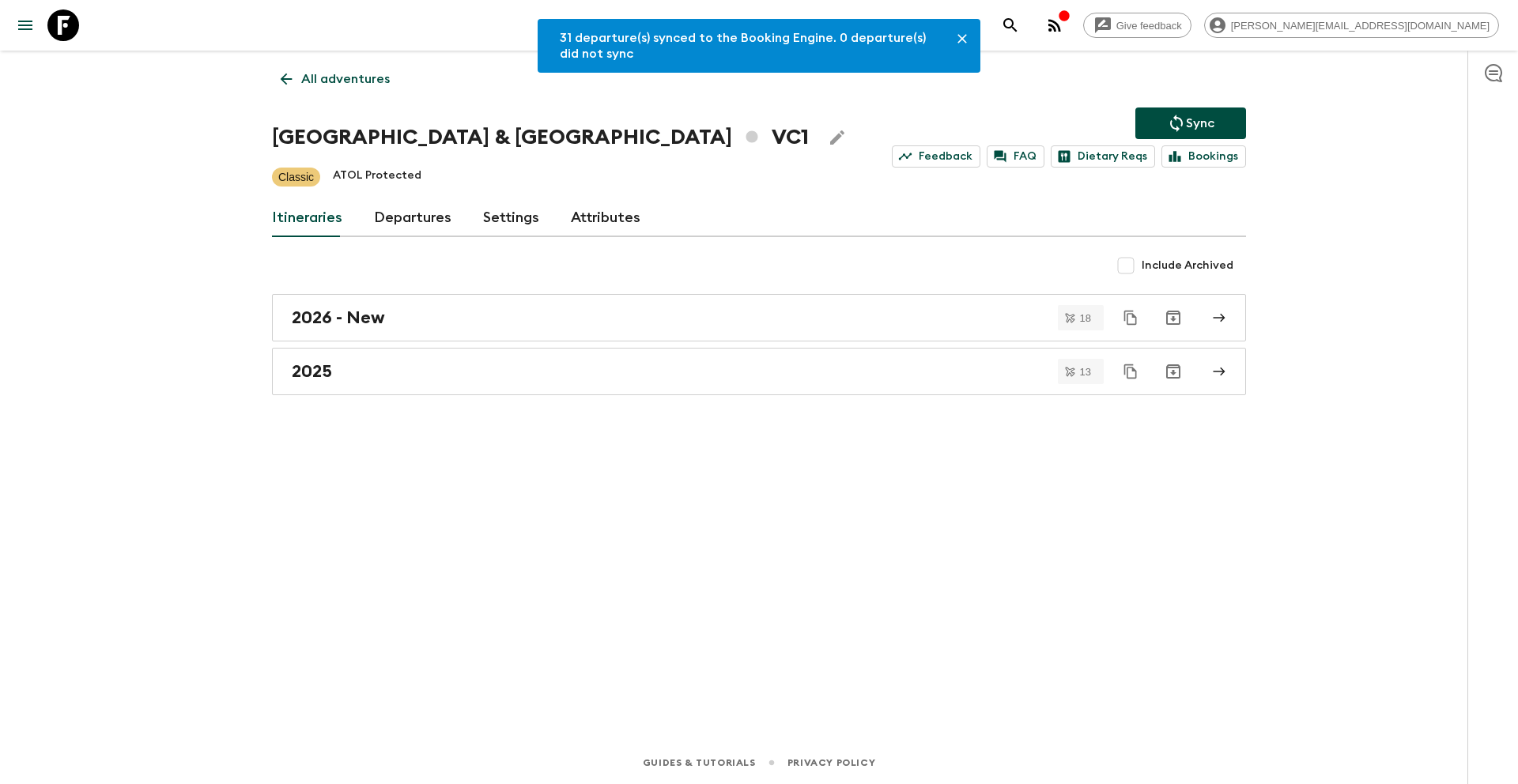
click at [339, 82] on p "All adventures" at bounding box center [346, 78] width 89 height 19
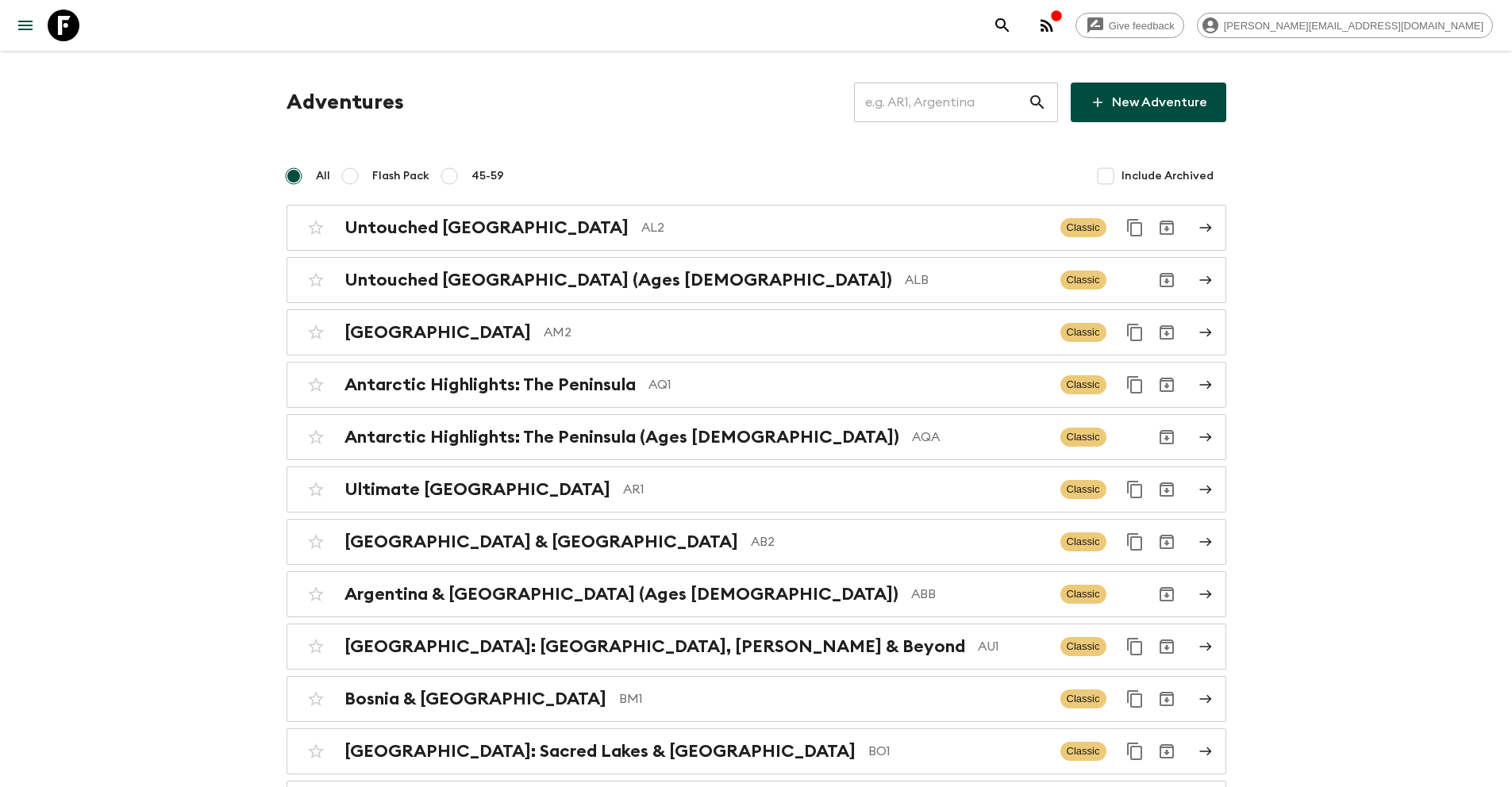
click at [931, 116] on input "text" at bounding box center [941, 103] width 174 height 45
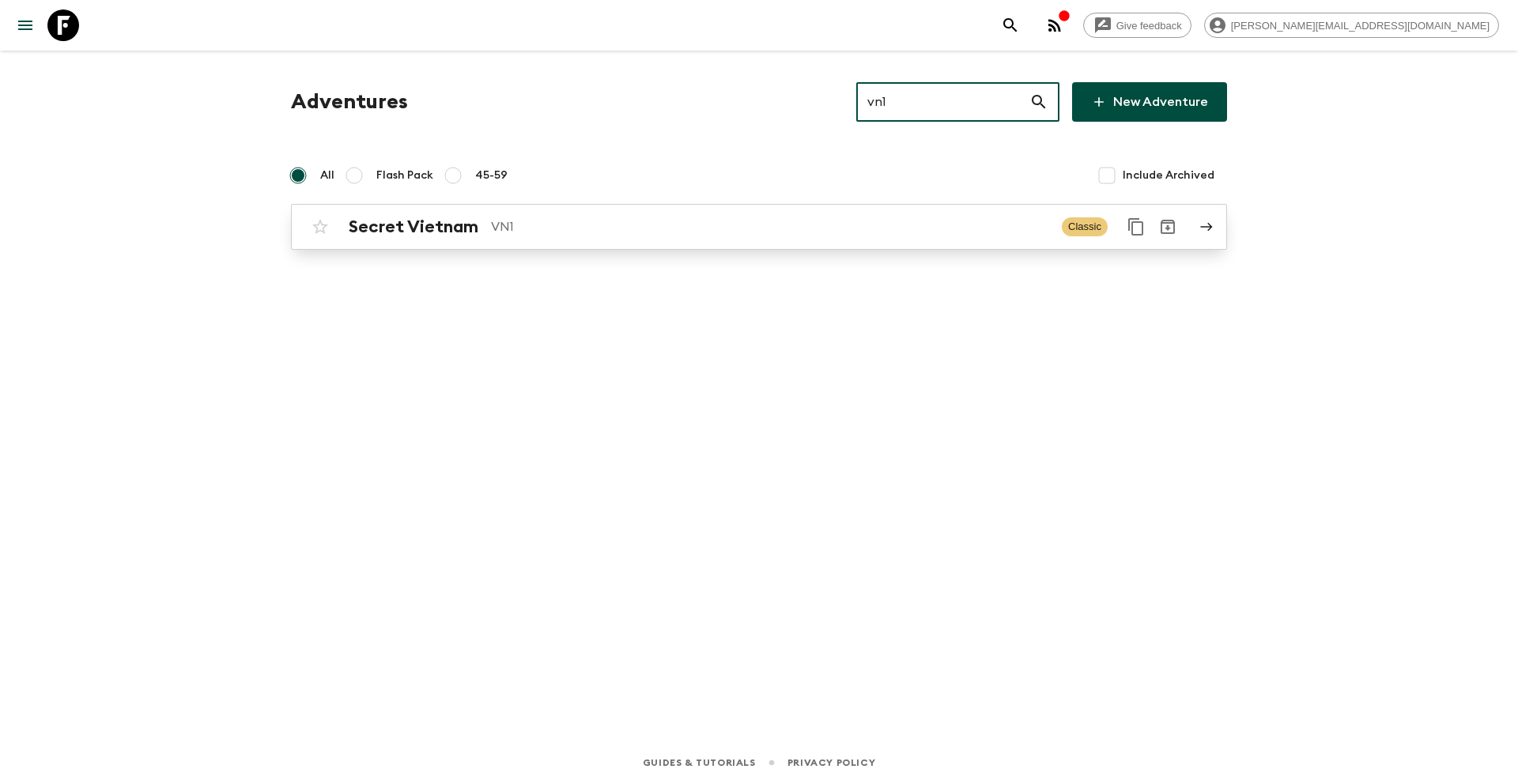
click at [614, 243] on link "Secret Vietnam VN1 Classic" at bounding box center [759, 227] width 936 height 46
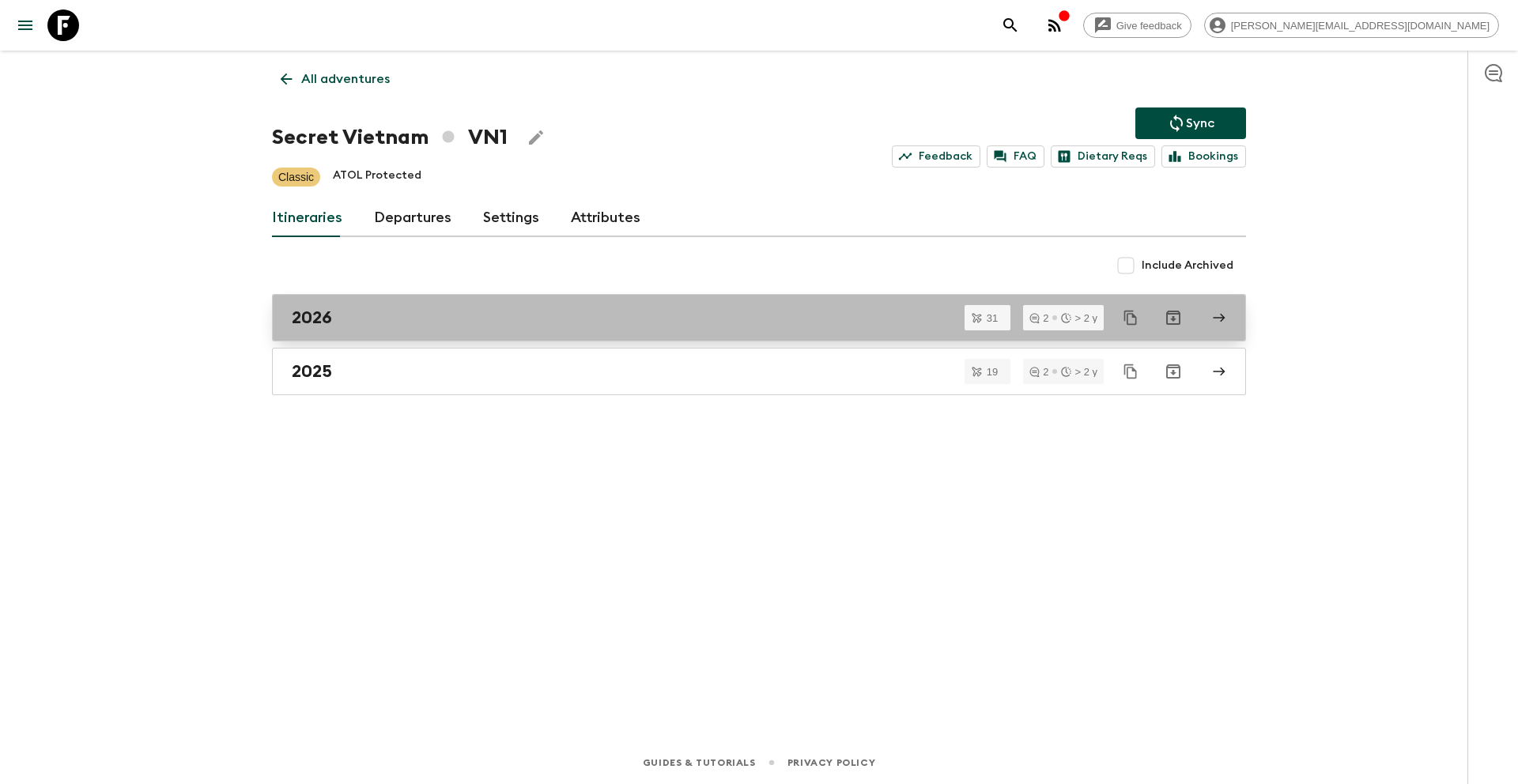
click at [362, 310] on div "2026" at bounding box center [744, 317] width 904 height 21
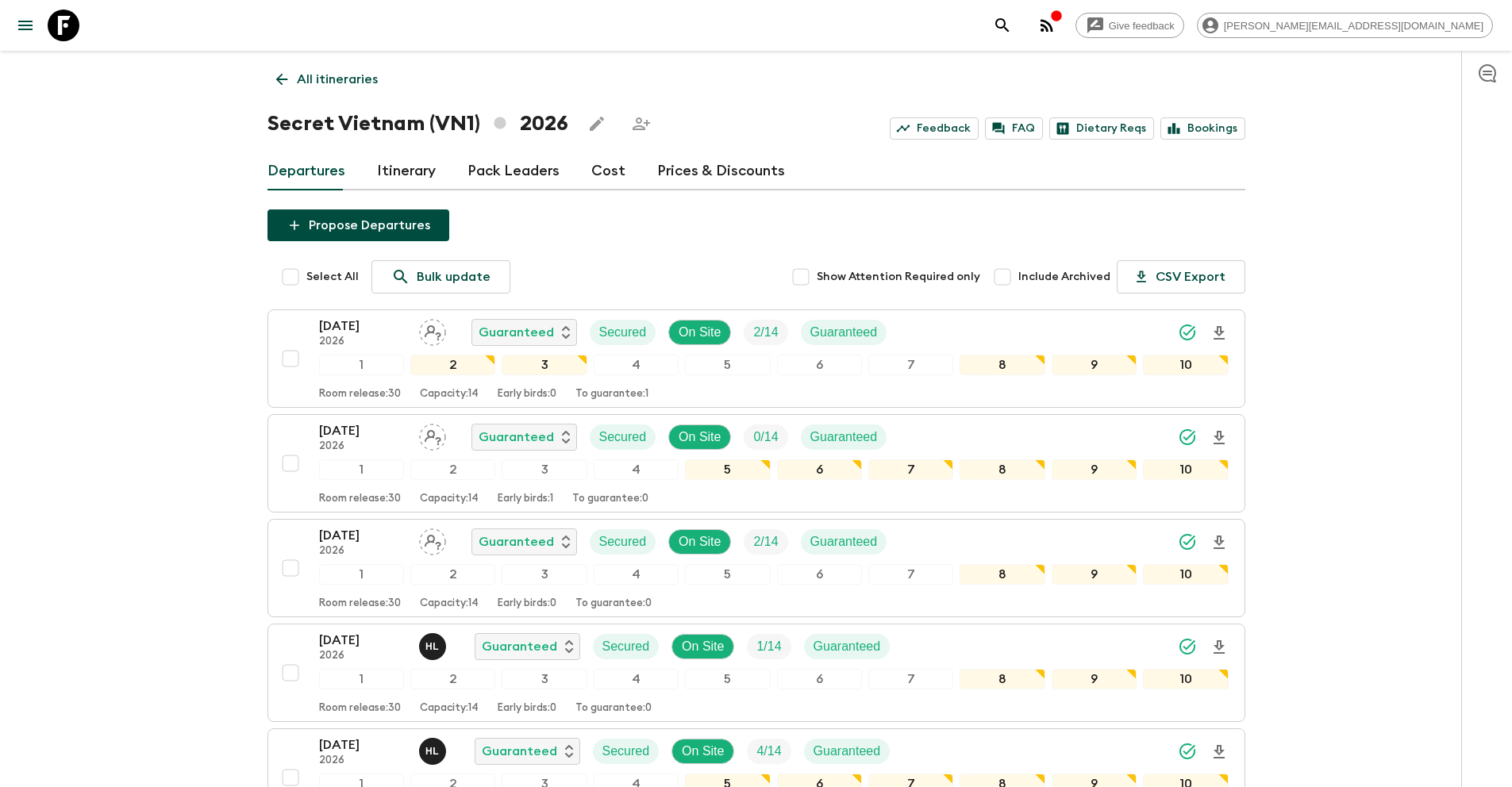
scroll to position [875, 0]
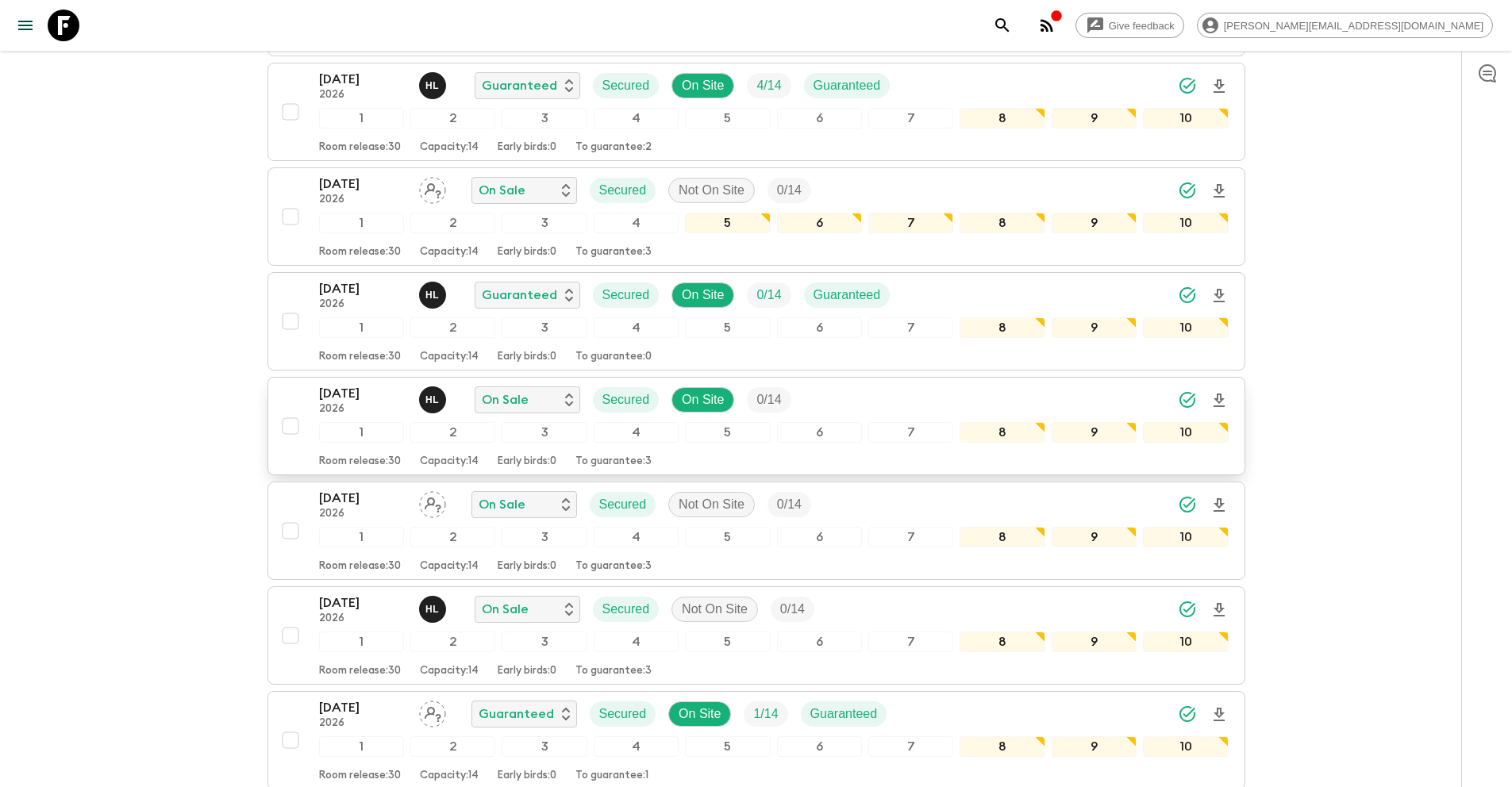
click at [292, 429] on input "checkbox" at bounding box center [290, 426] width 31 height 31
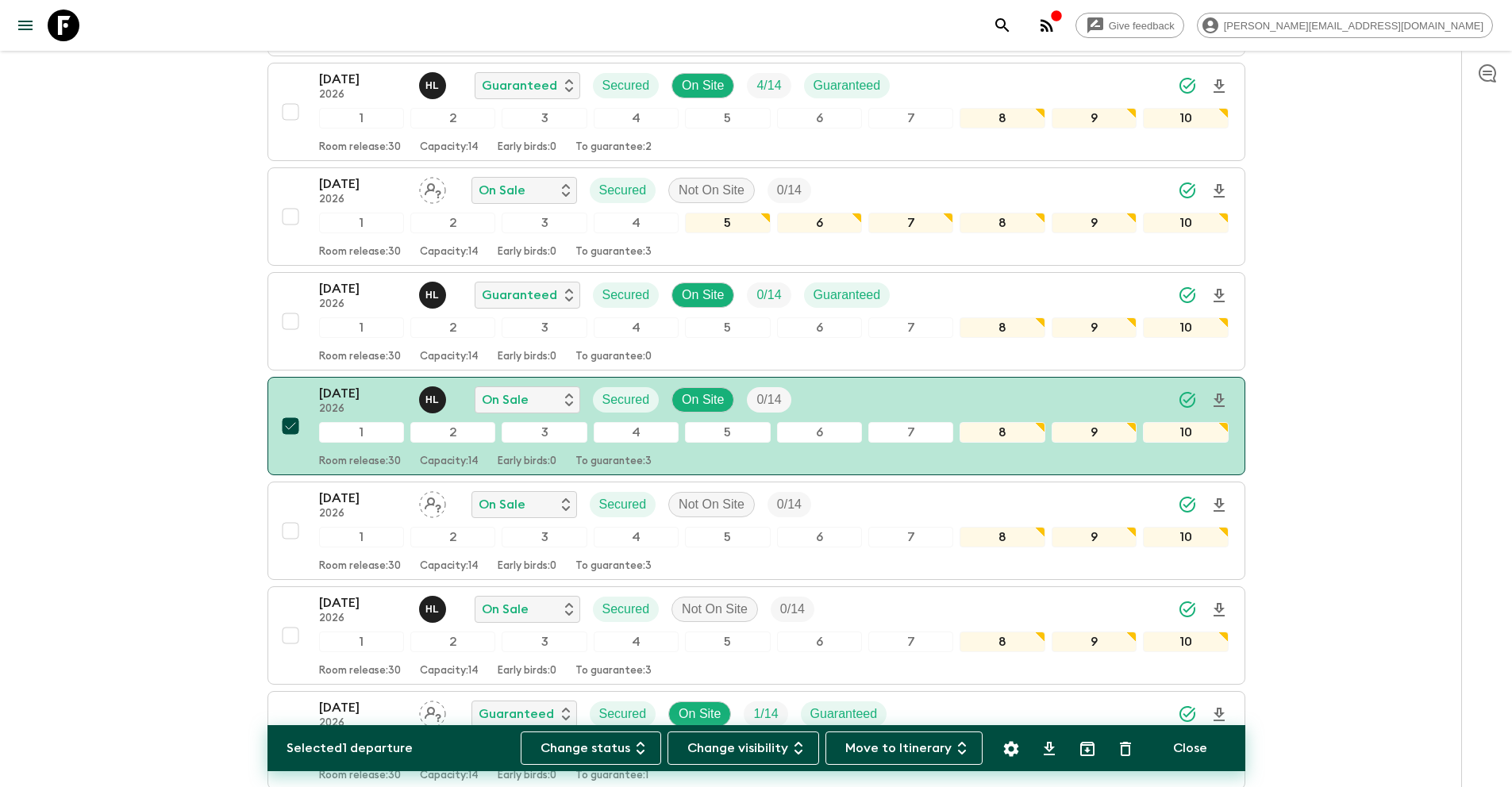
scroll to position [2237, 0]
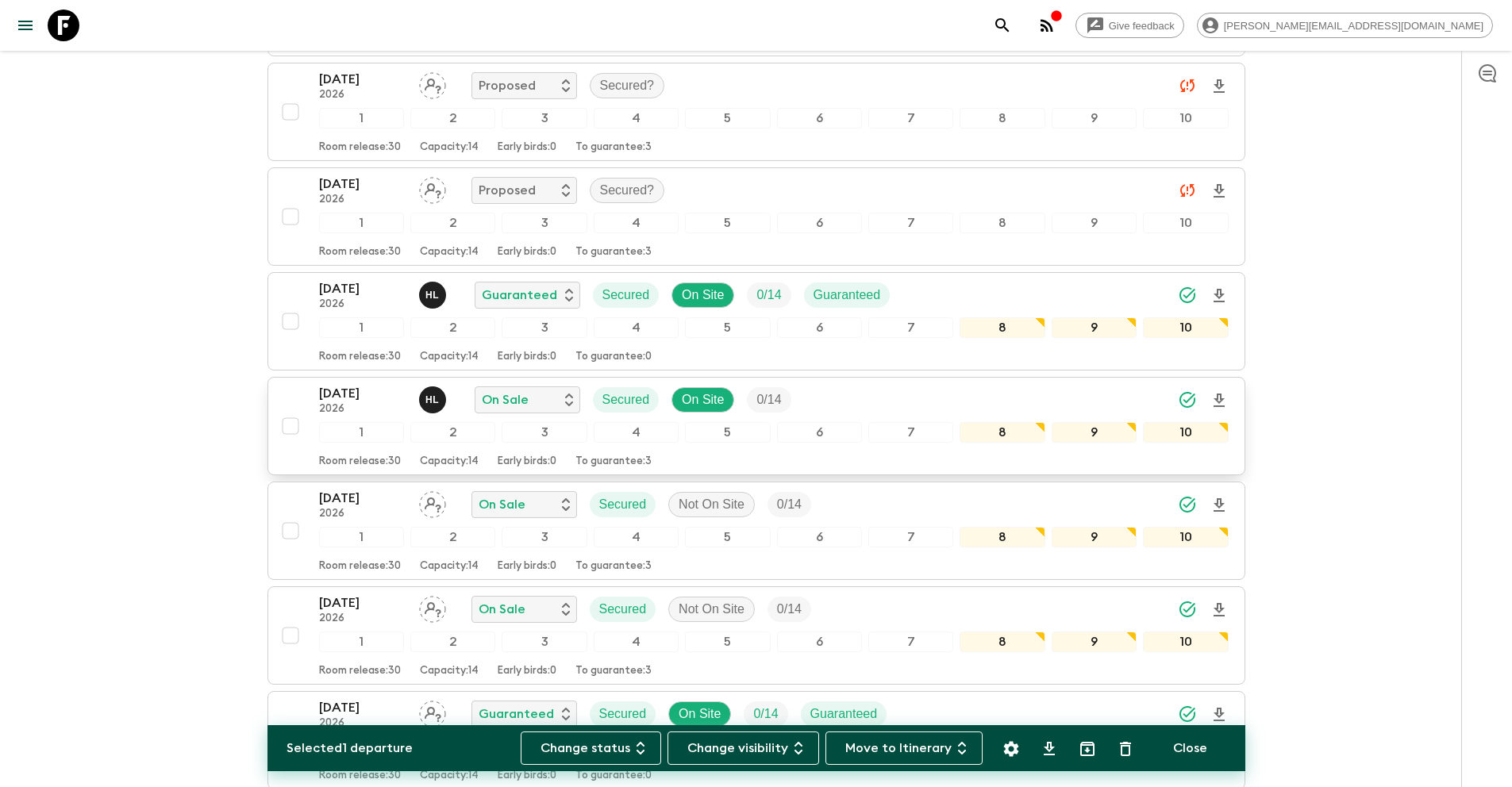
click at [293, 428] on input "checkbox" at bounding box center [290, 426] width 31 height 31
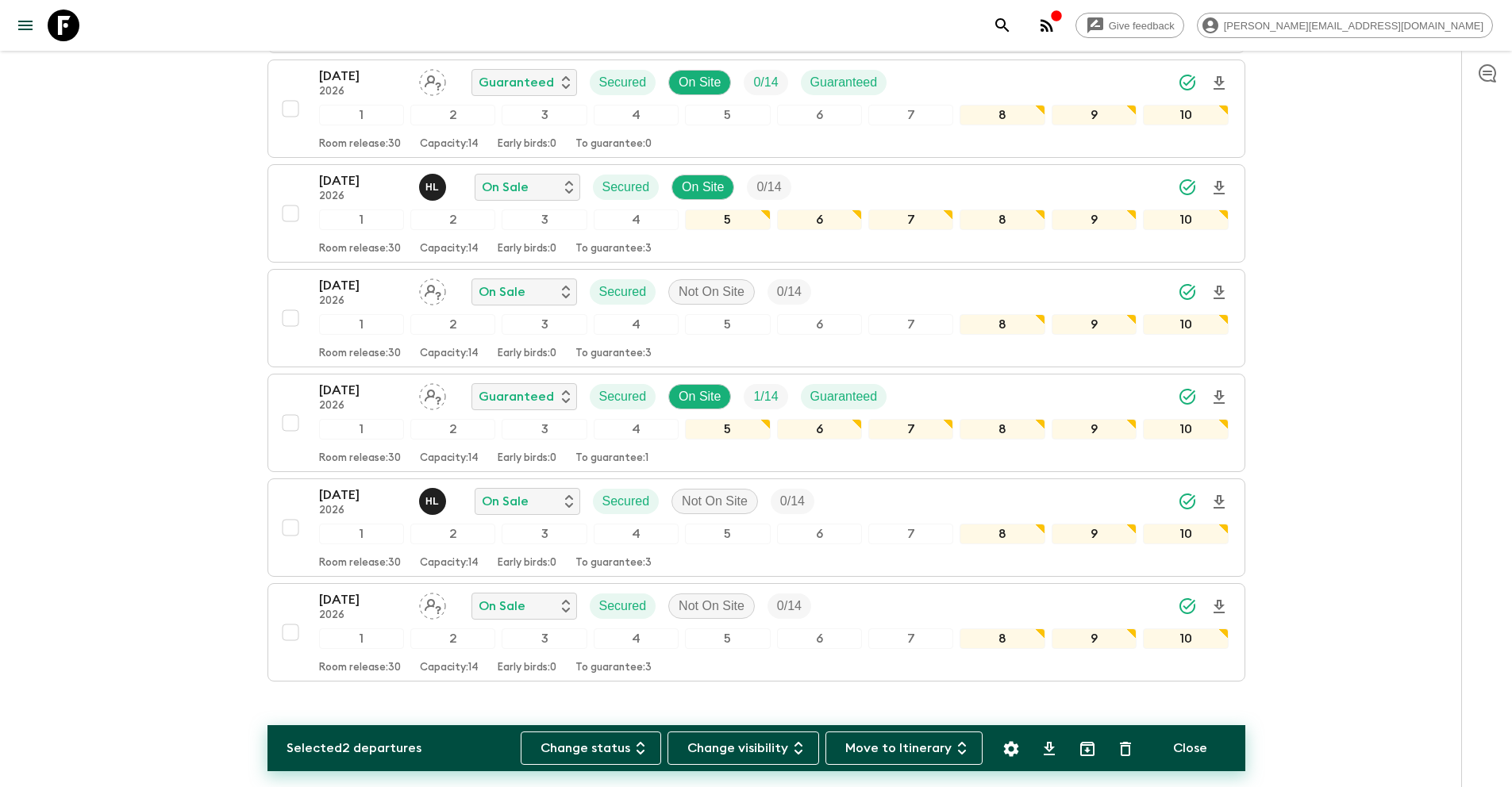
scroll to position [2907, 0]
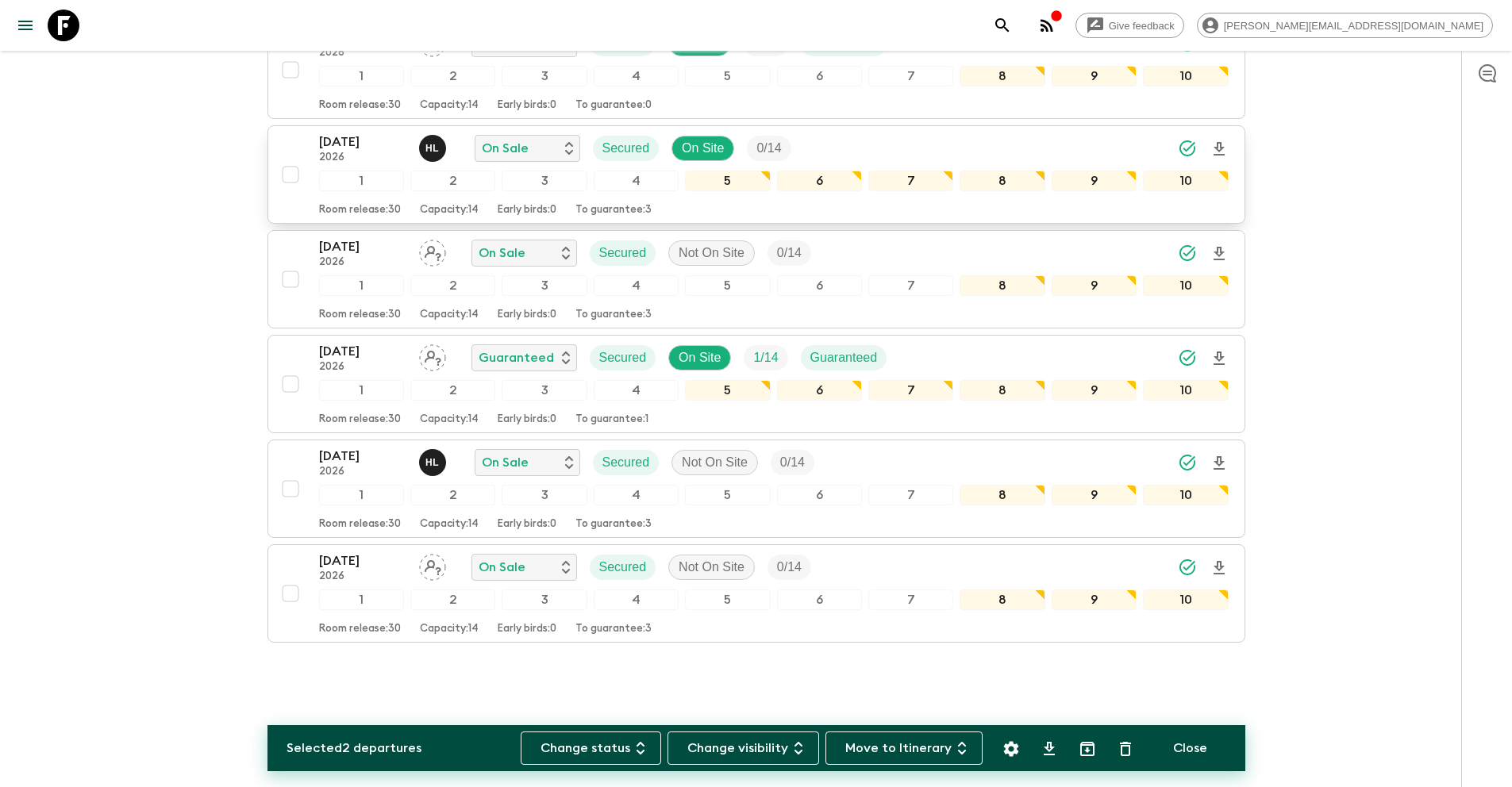
click at [297, 173] on input "checkbox" at bounding box center [290, 174] width 31 height 31
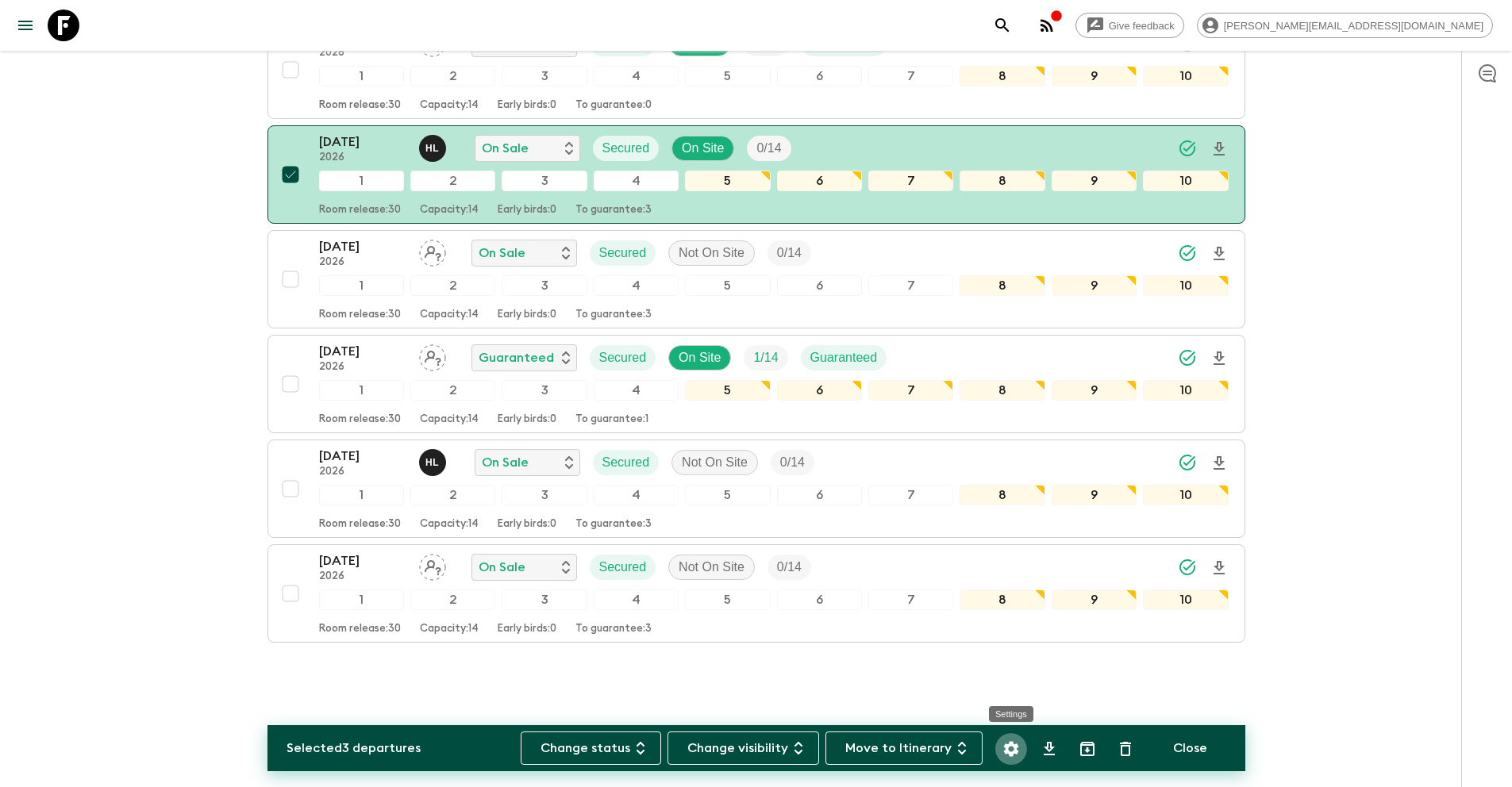
click at [1015, 749] on icon "Settings" at bounding box center [1010, 749] width 15 height 15
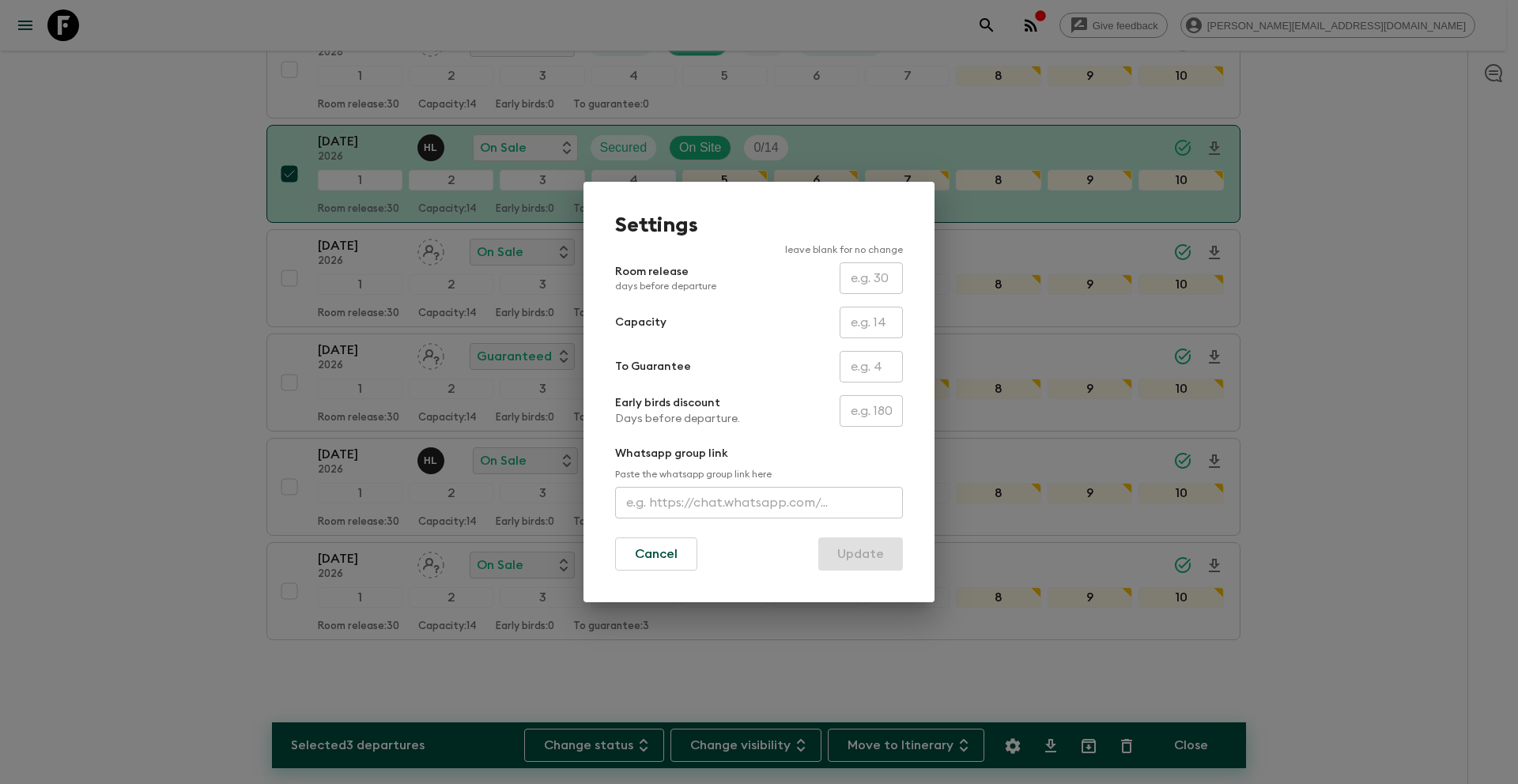
click at [868, 365] on input "text" at bounding box center [871, 366] width 63 height 31
click at [877, 556] on button "Update" at bounding box center [860, 554] width 85 height 33
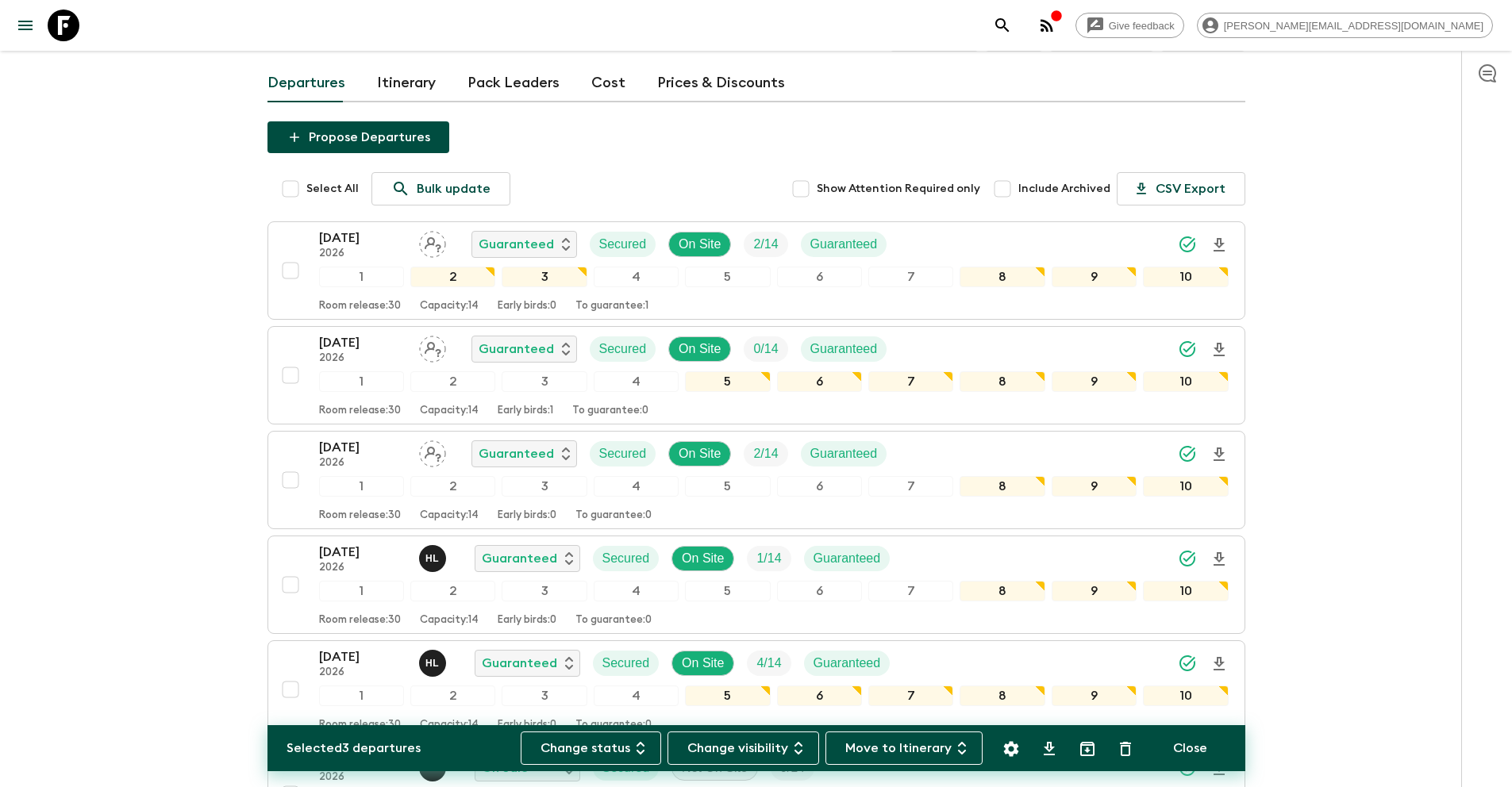
scroll to position [0, 0]
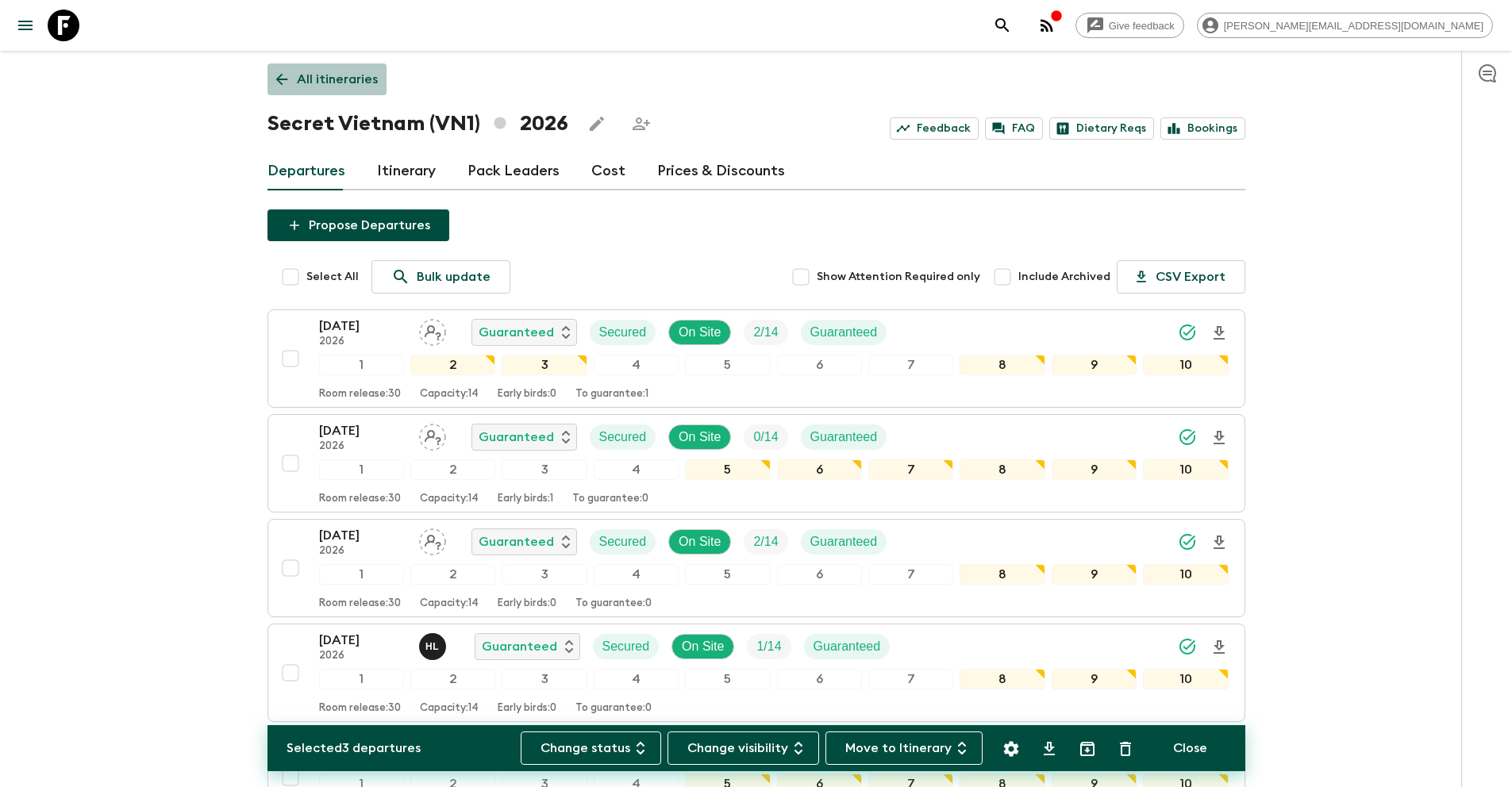
drag, startPoint x: 343, startPoint y: 81, endPoint x: 443, endPoint y: 89, distance: 100.3
click at [343, 80] on p "All itineraries" at bounding box center [337, 79] width 81 height 19
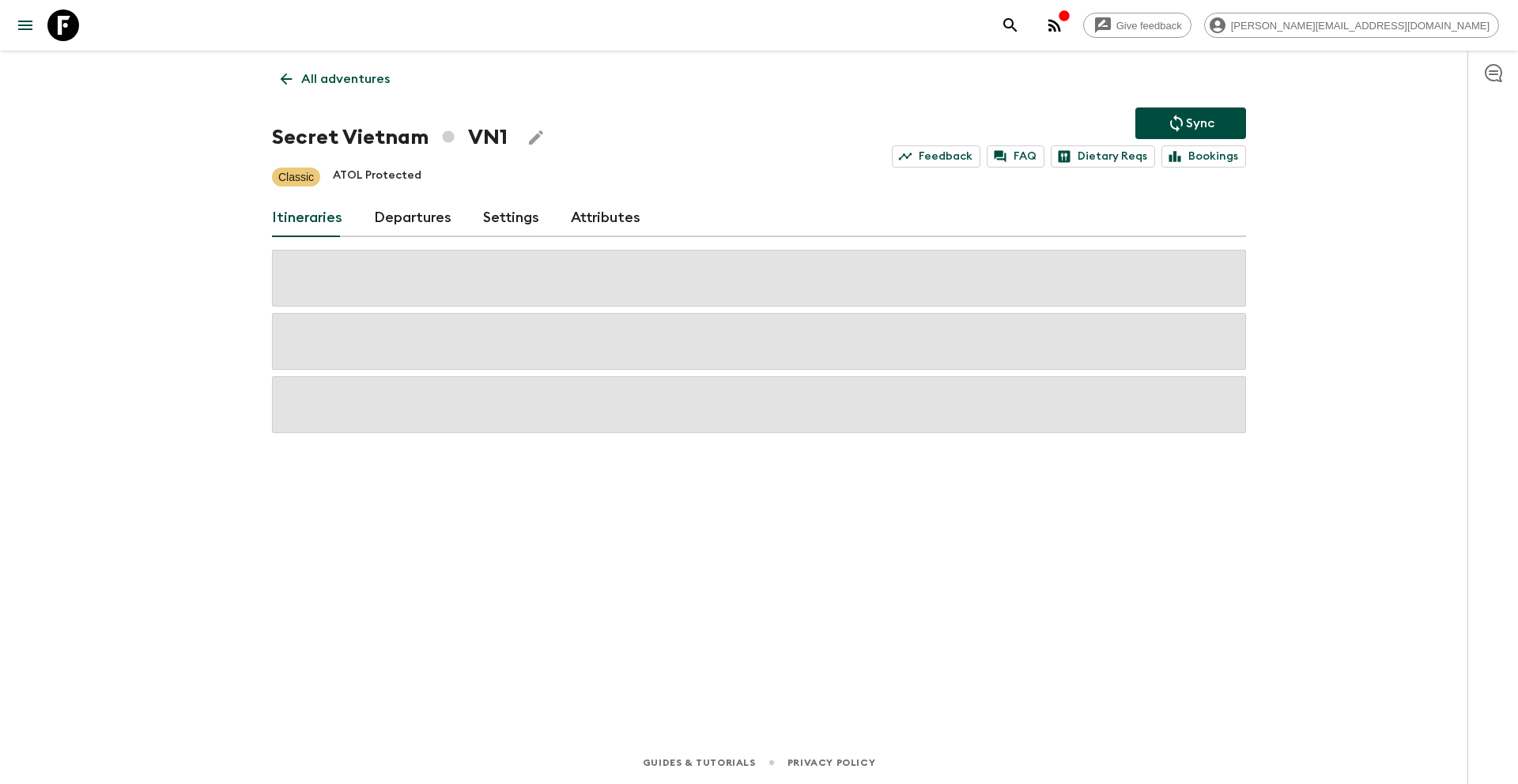
click at [1183, 124] on icon "Sync adventure departures to the booking engine" at bounding box center [1176, 123] width 19 height 19
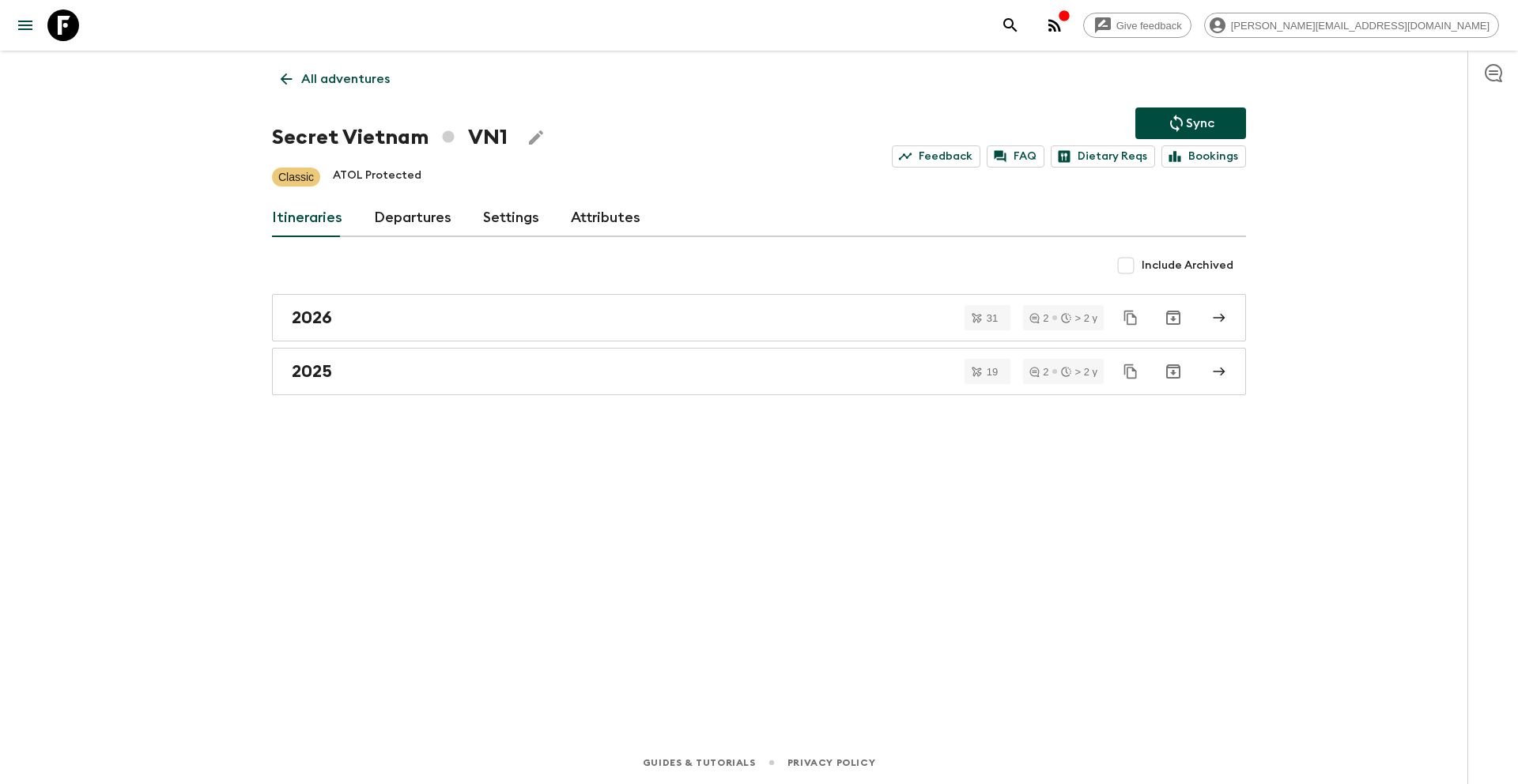
click at [337, 78] on p "All adventures" at bounding box center [346, 78] width 89 height 19
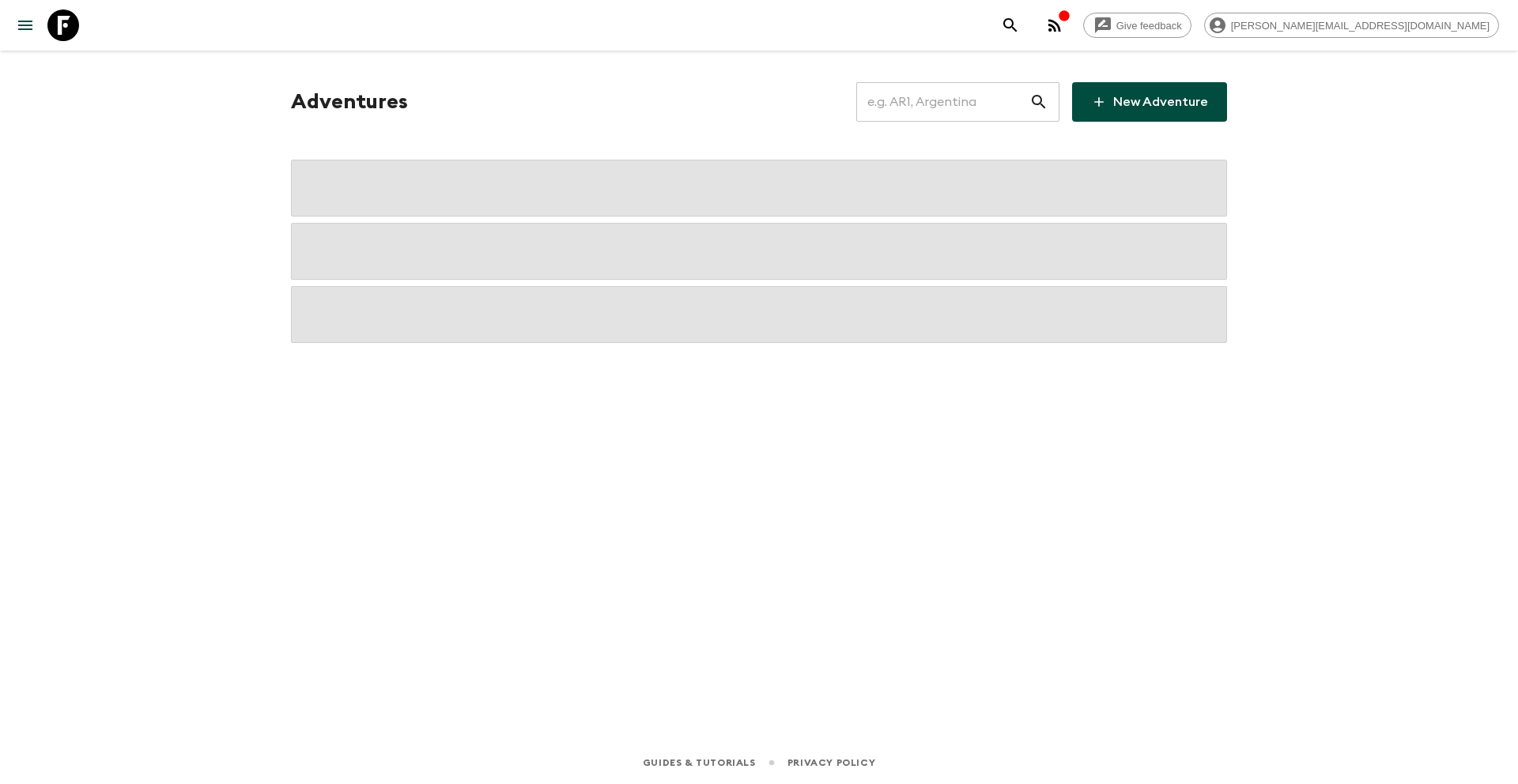
click at [912, 97] on input "text" at bounding box center [943, 102] width 173 height 44
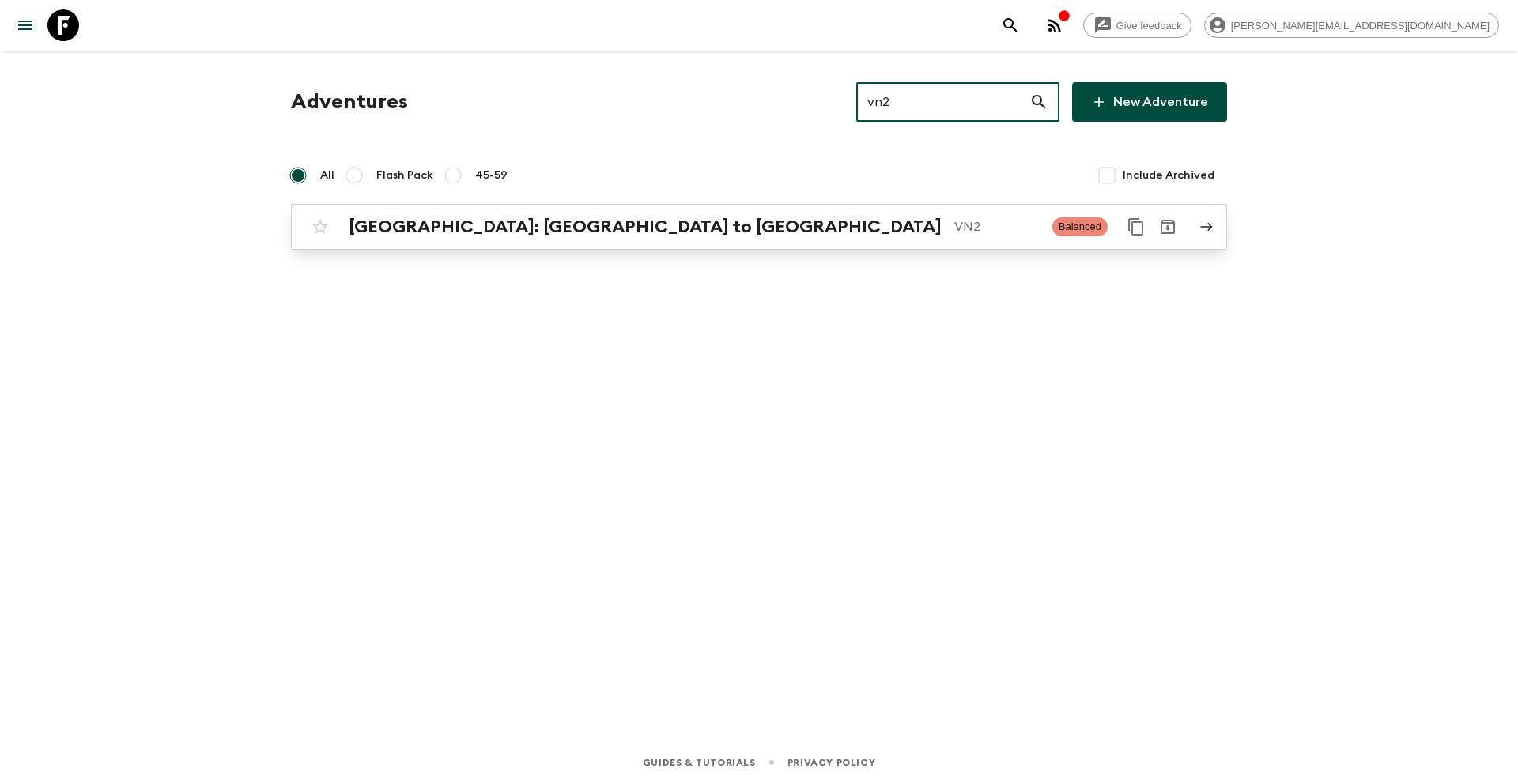
click at [955, 234] on p "VN2" at bounding box center [997, 226] width 86 height 19
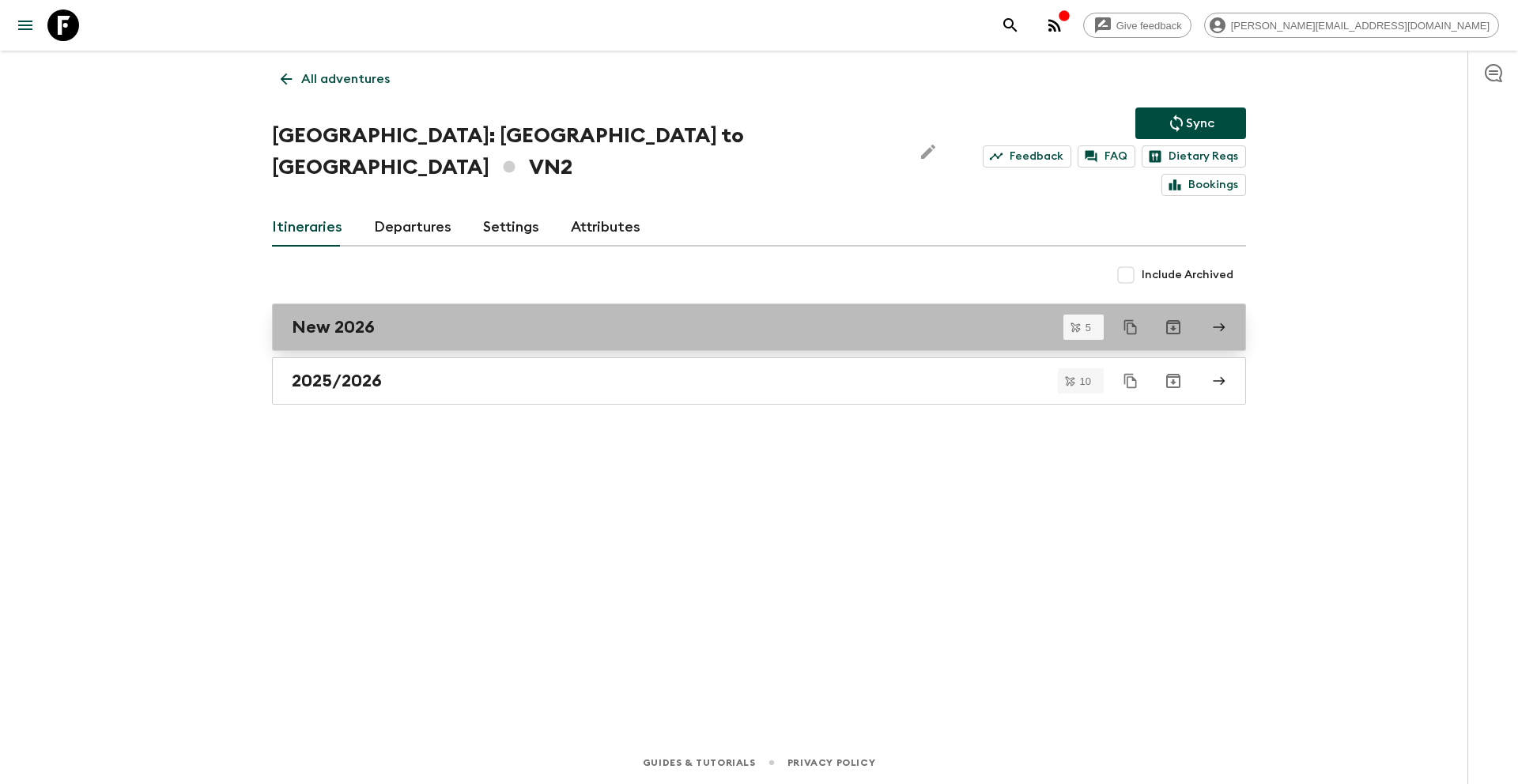
click at [345, 317] on h2 "New 2026" at bounding box center [333, 327] width 83 height 21
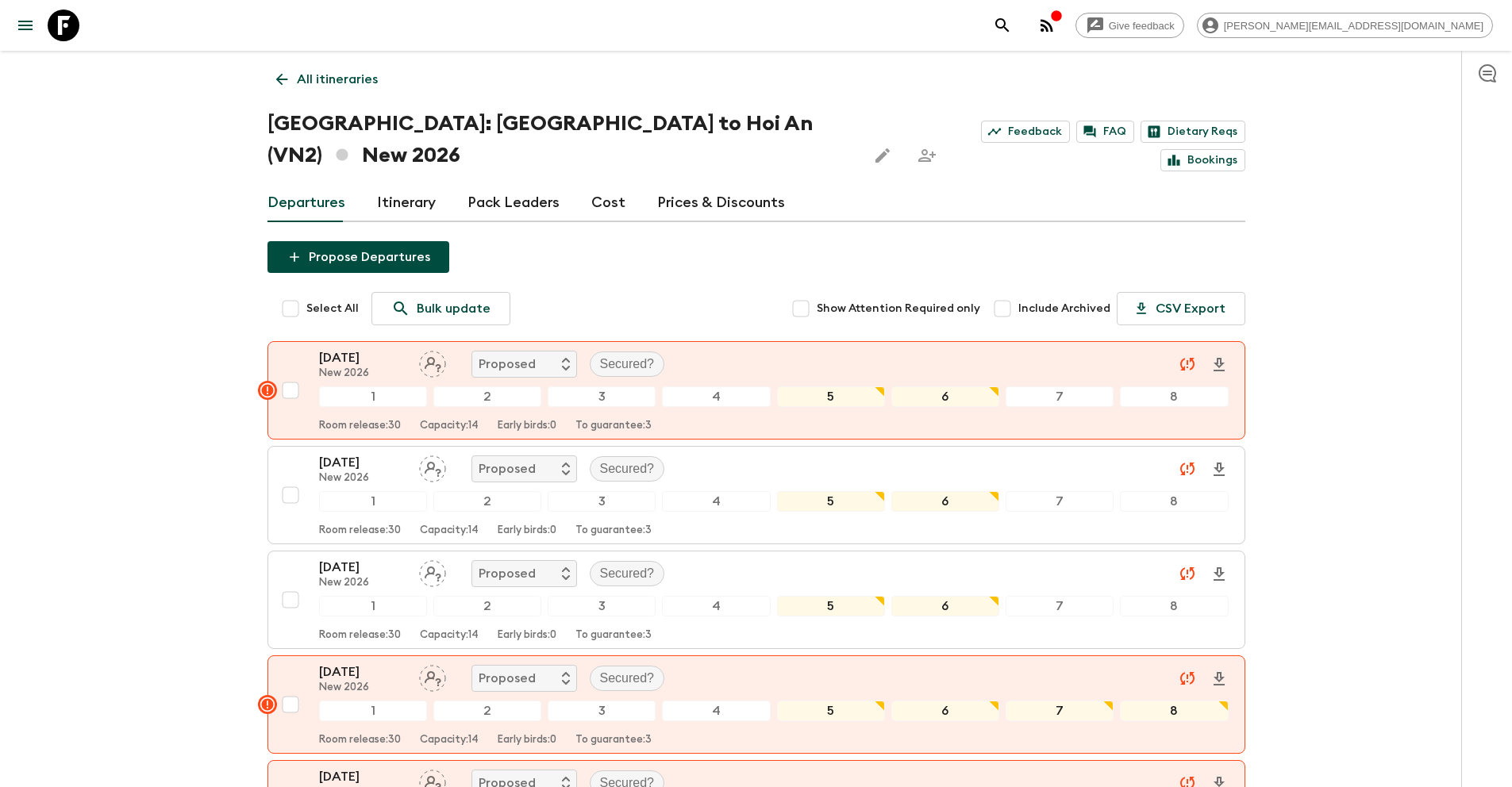
click at [339, 79] on p "All itineraries" at bounding box center [337, 79] width 81 height 19
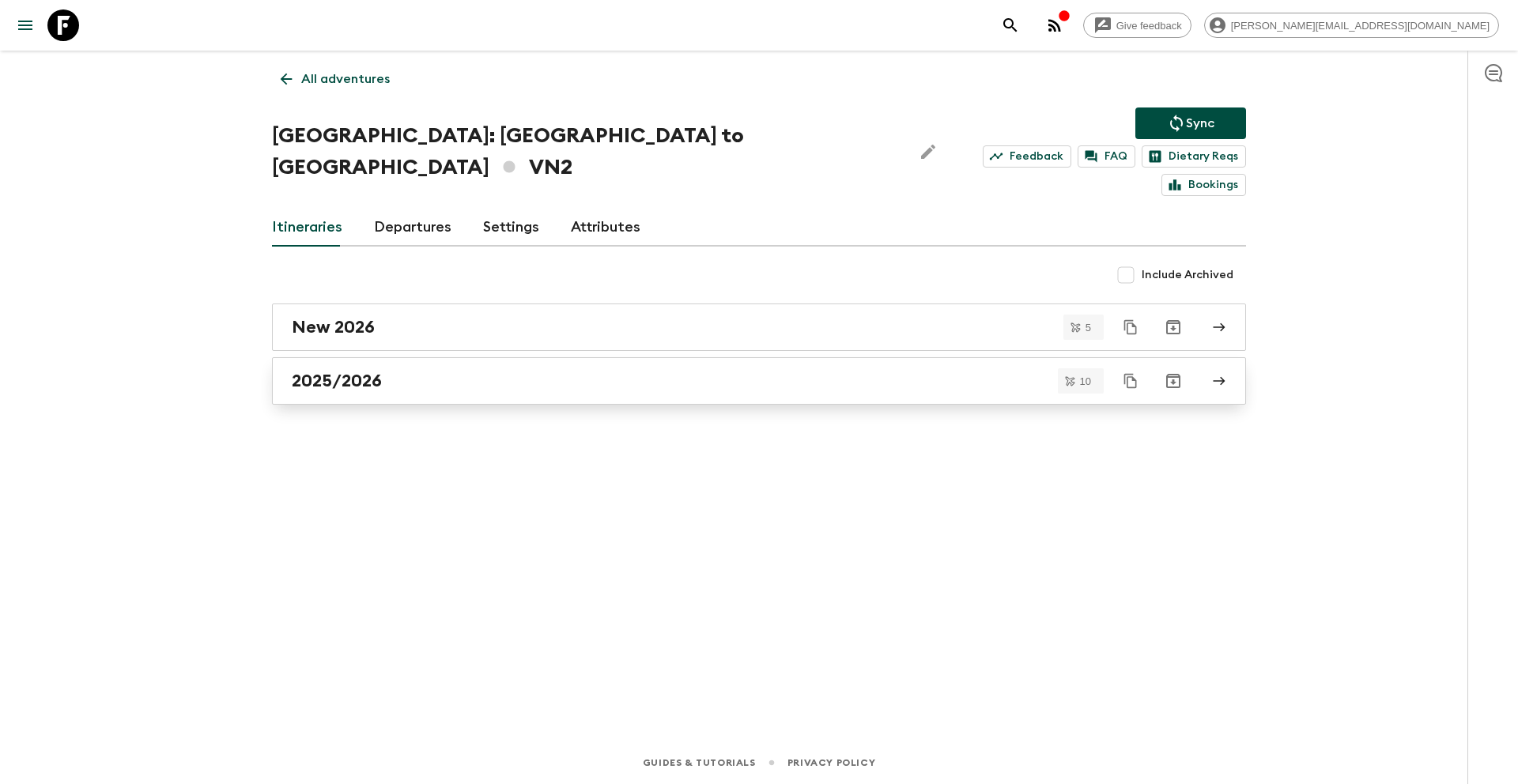
click at [343, 371] on h2 "2025/2026" at bounding box center [336, 380] width 90 height 21
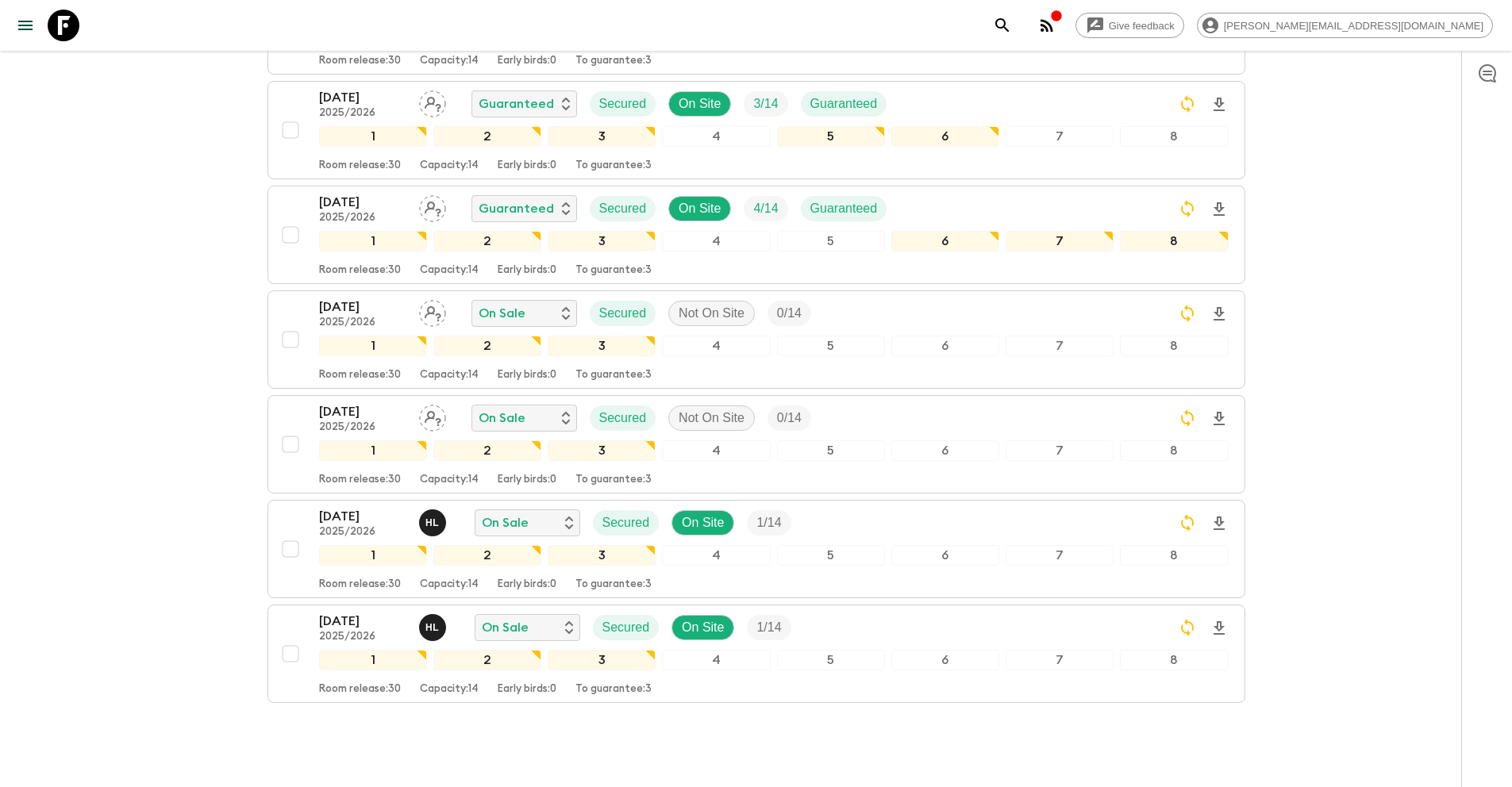
scroll to position [708, 0]
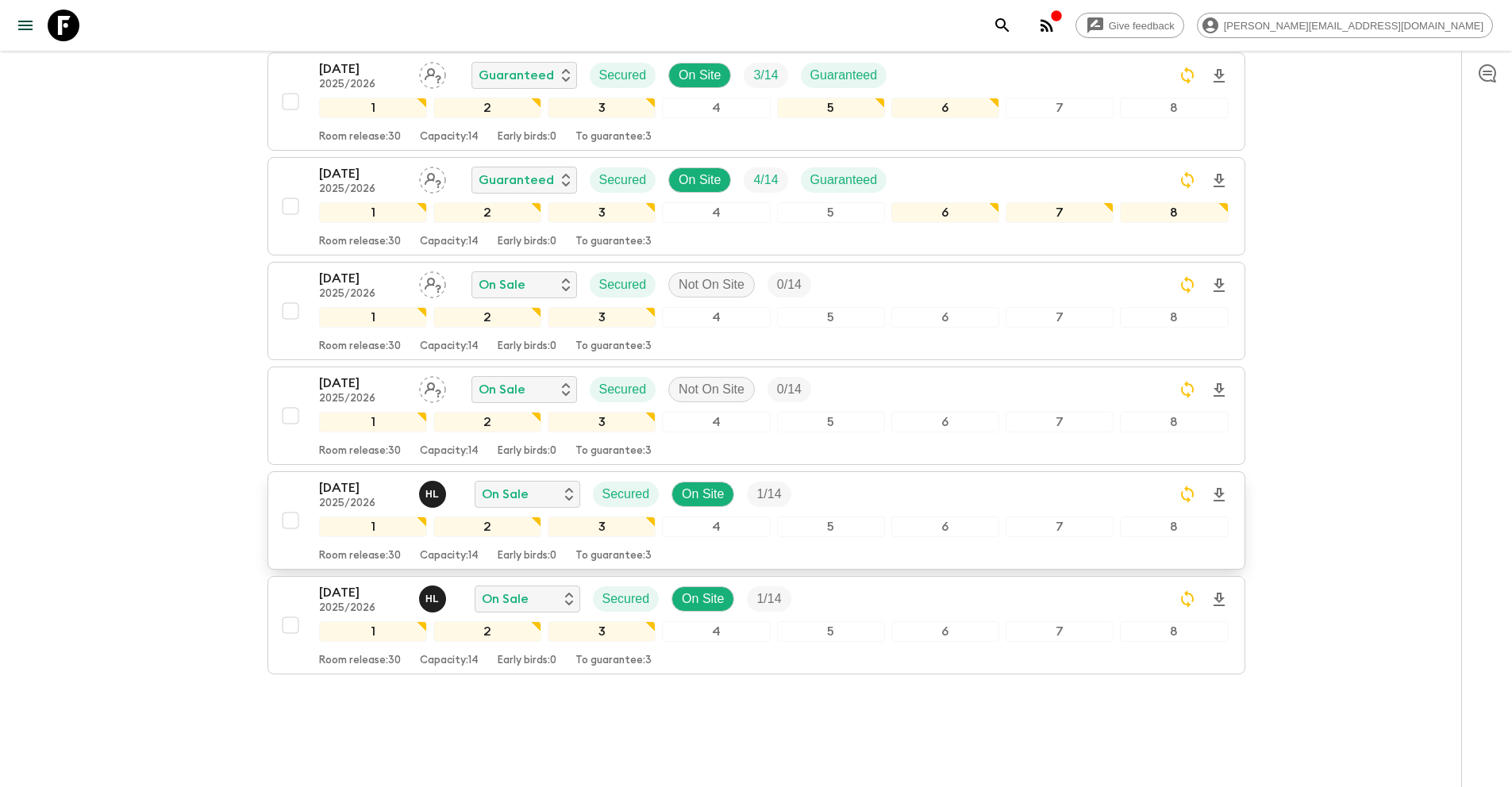
click at [287, 504] on input "checkbox" at bounding box center [290, 520] width 31 height 31
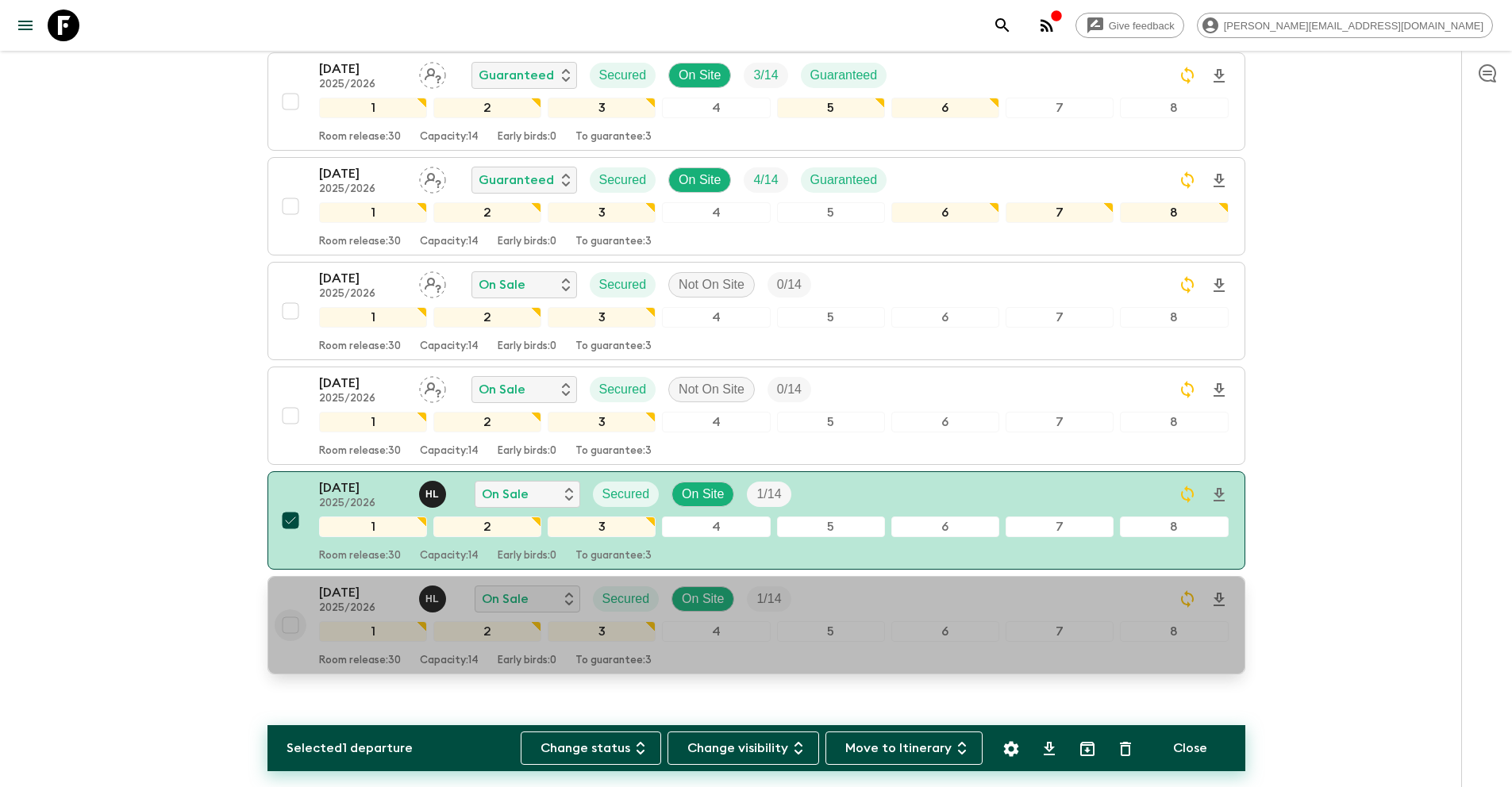
click at [290, 609] on input "checkbox" at bounding box center [290, 625] width 31 height 31
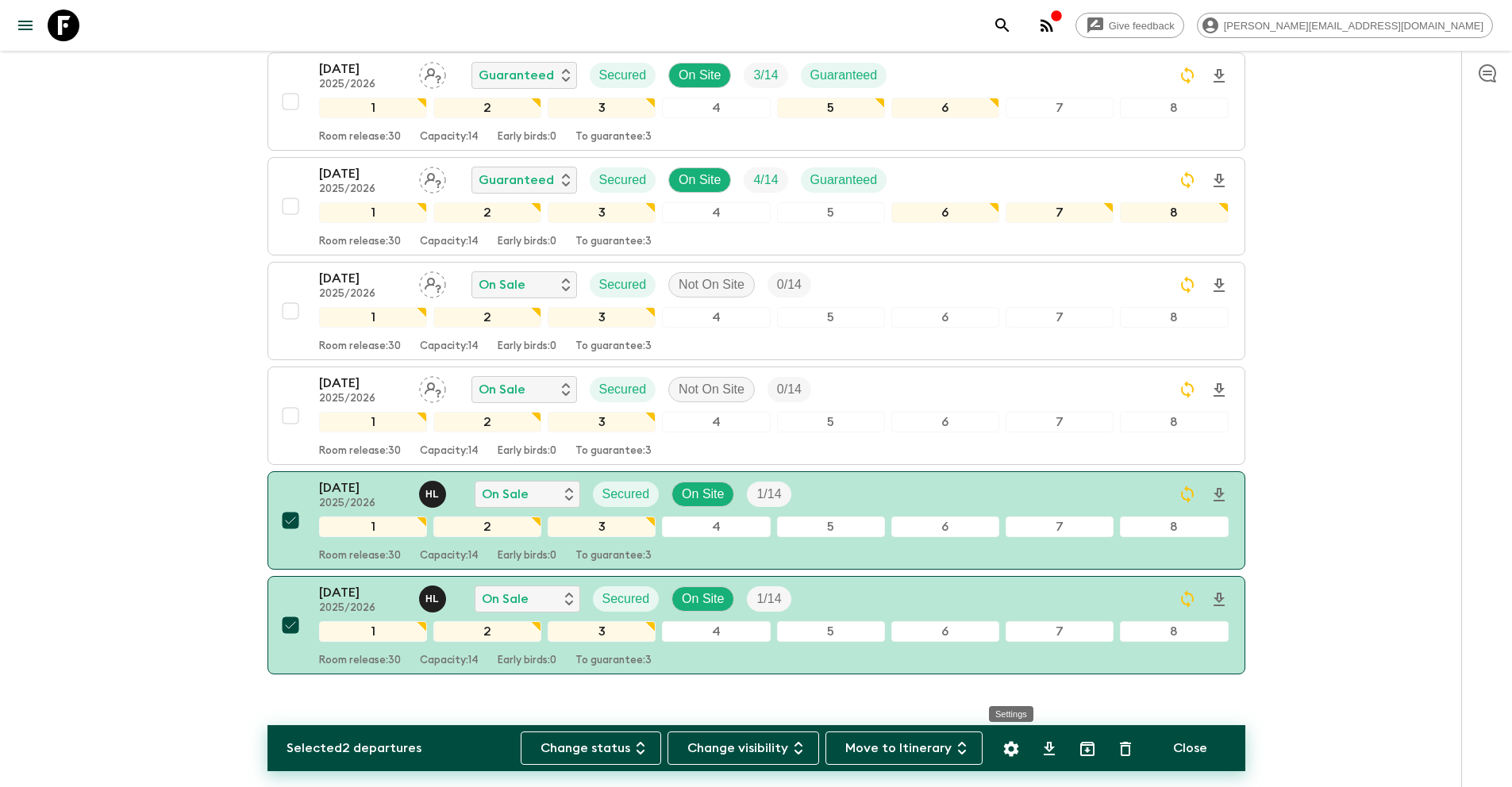
click at [1015, 749] on icon "Settings" at bounding box center [1010, 749] width 15 height 15
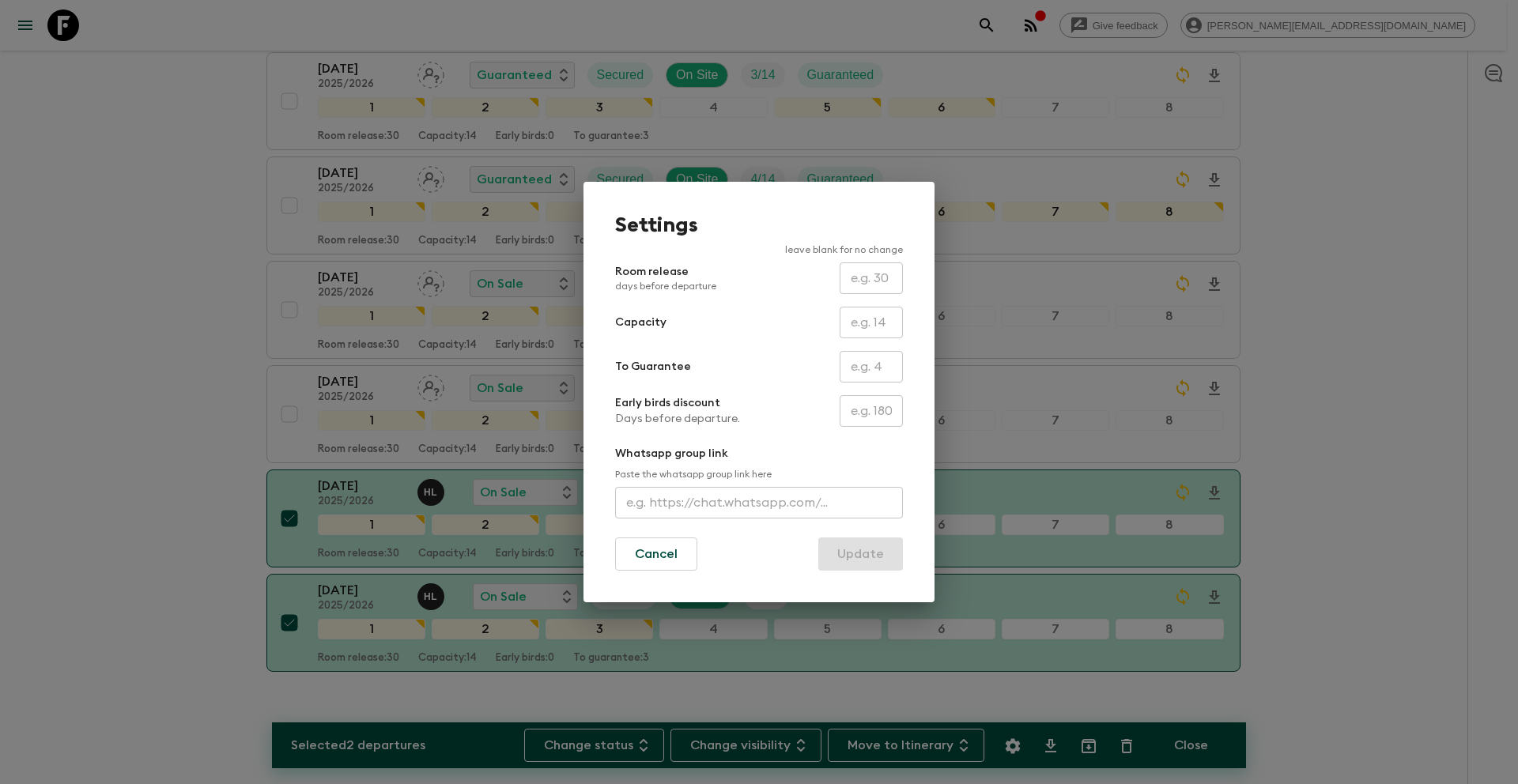
click at [870, 374] on input "text" at bounding box center [871, 366] width 63 height 31
click at [855, 554] on button "Update" at bounding box center [860, 554] width 85 height 33
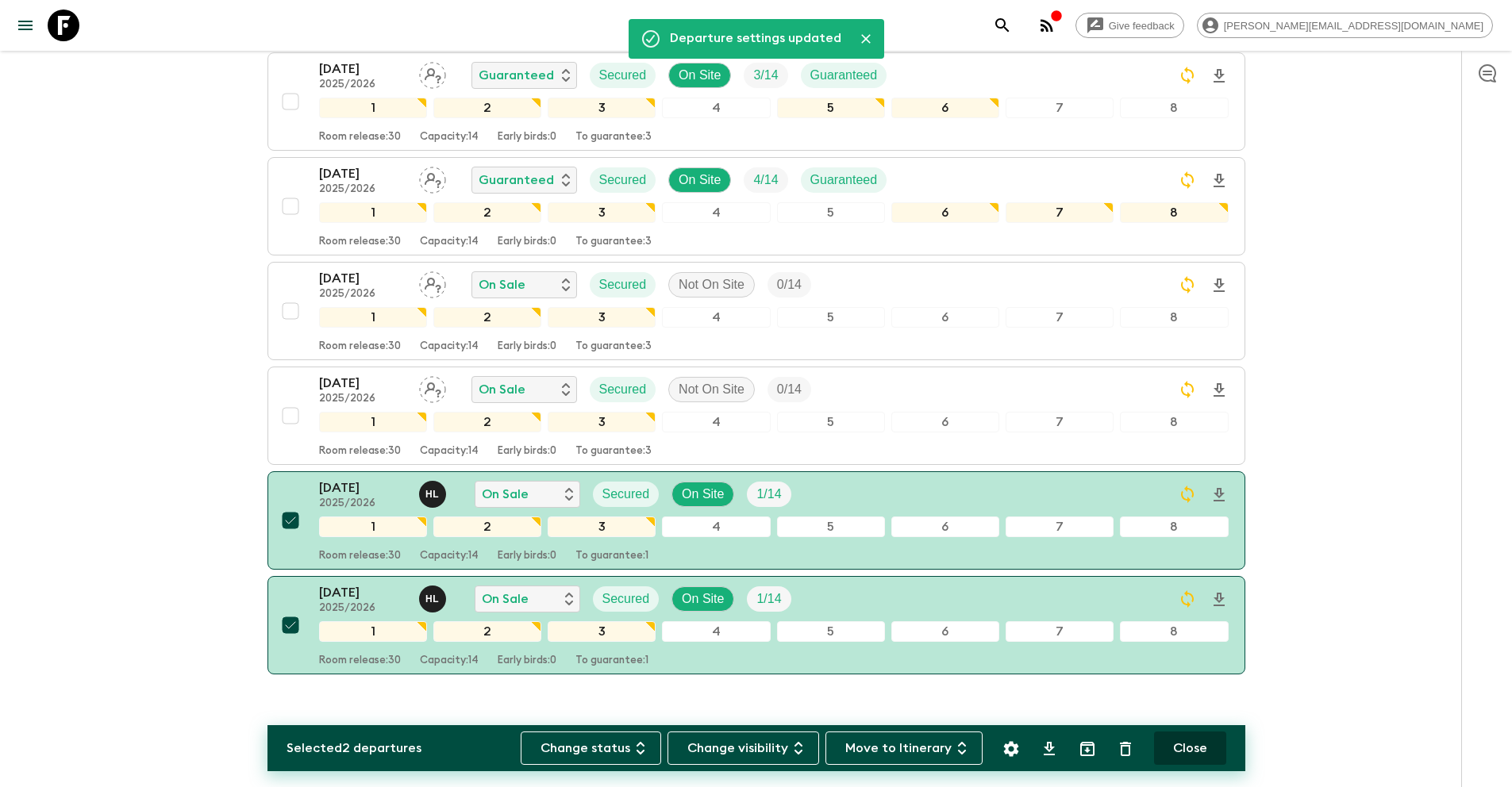
click at [1188, 744] on button "Close" at bounding box center [1190, 748] width 72 height 33
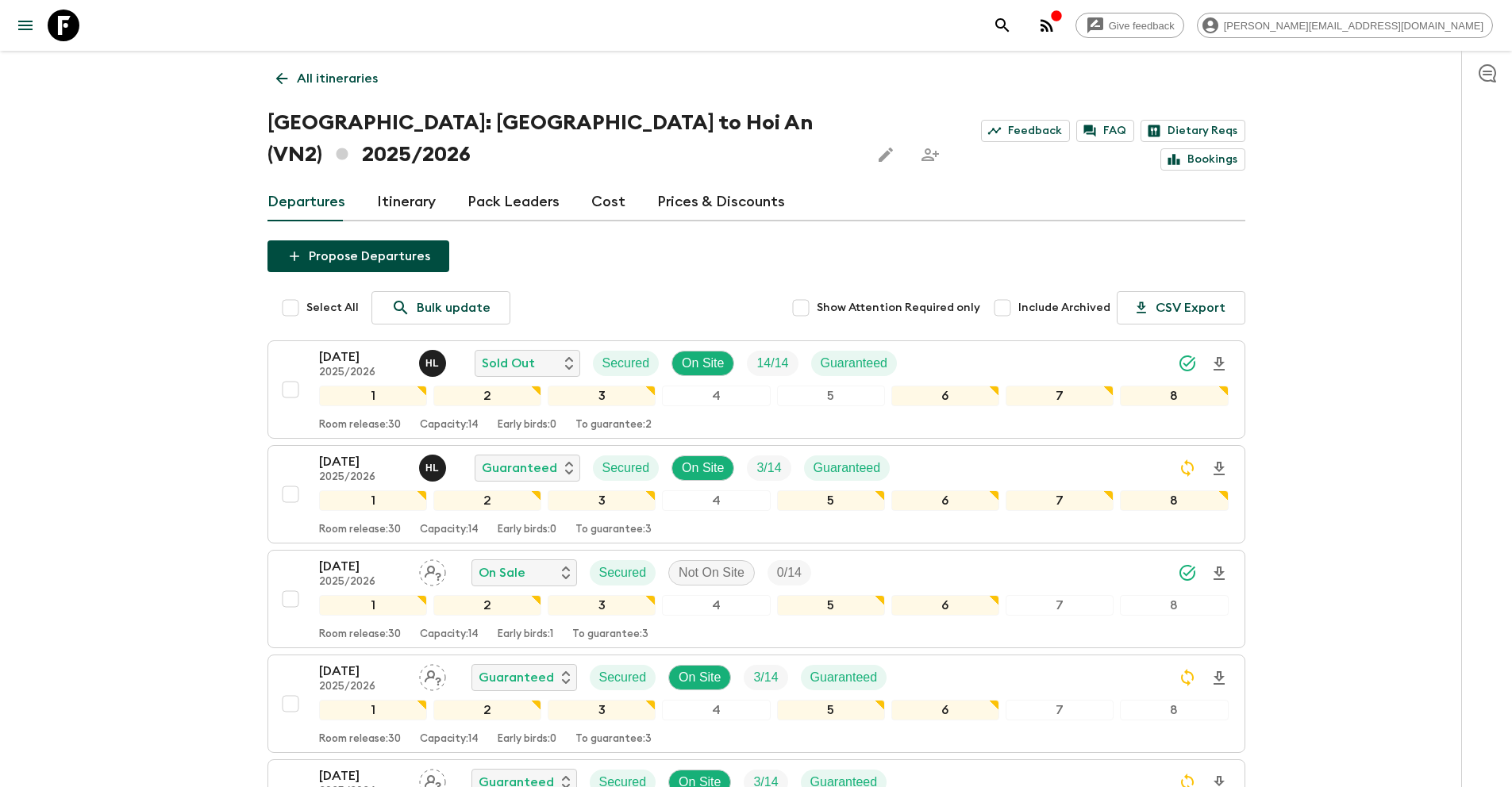
scroll to position [0, 0]
click at [322, 83] on p "All itineraries" at bounding box center [337, 79] width 81 height 19
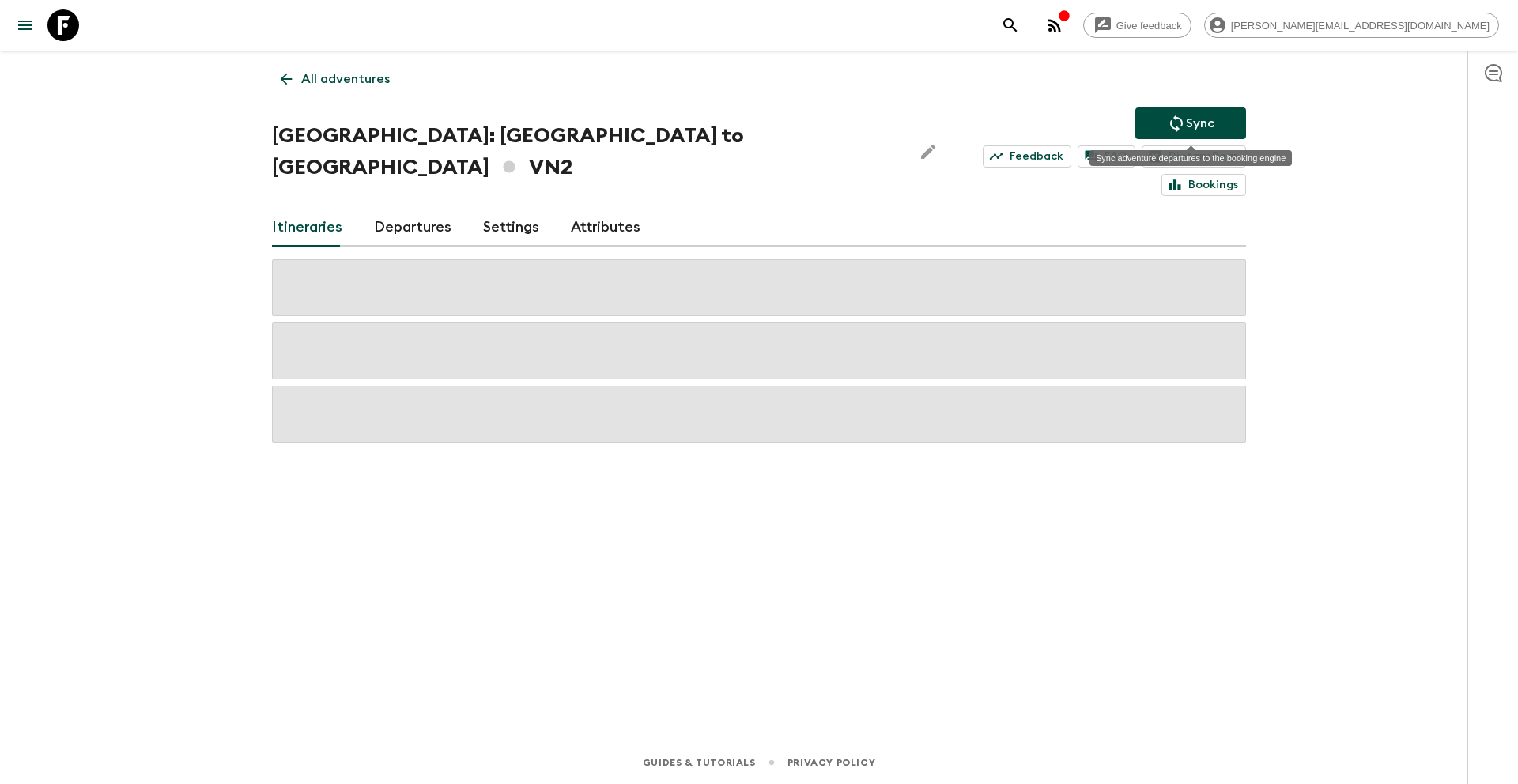
click at [1197, 124] on p "Sync" at bounding box center [1200, 123] width 29 height 19
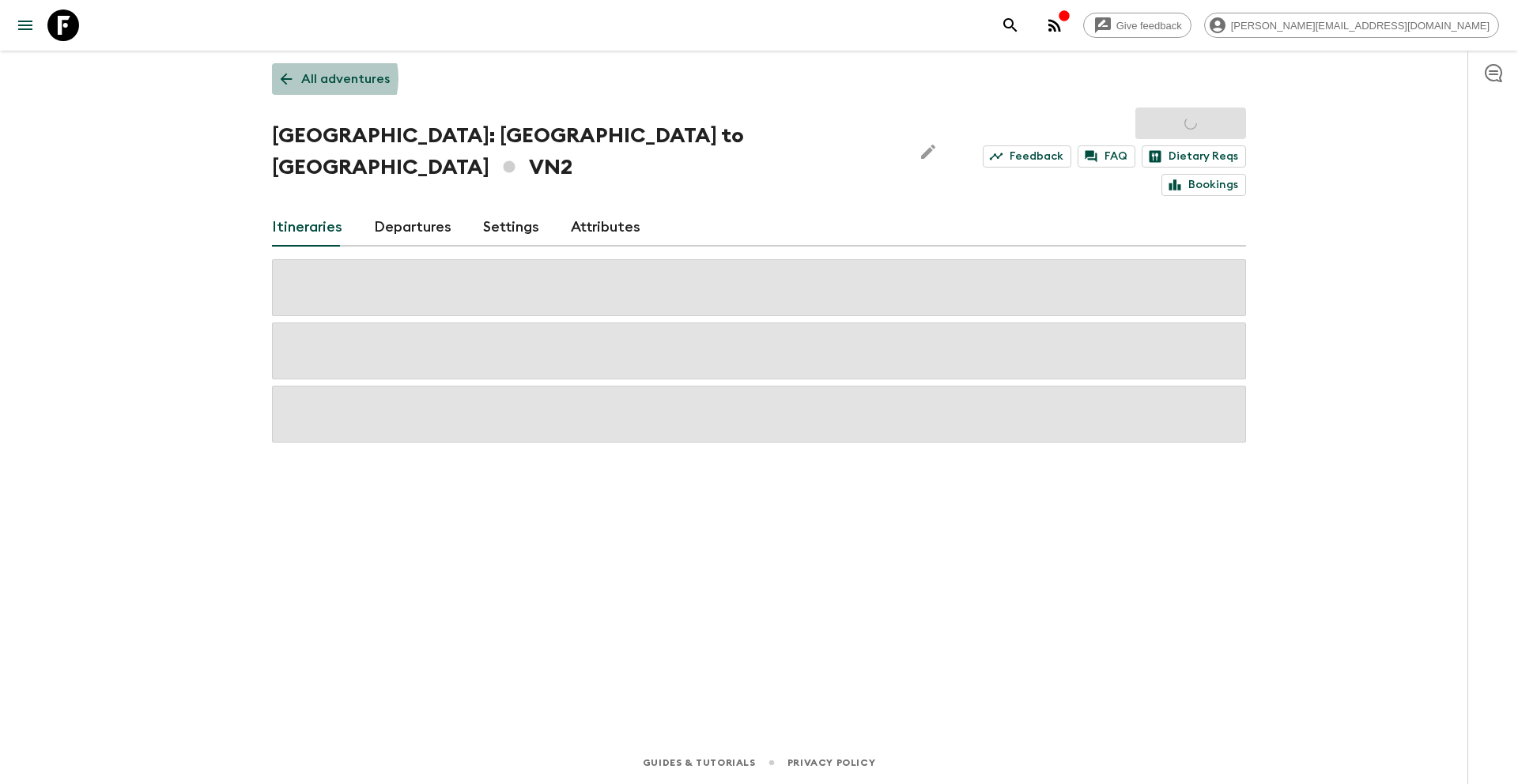
click at [315, 78] on p "All adventures" at bounding box center [346, 78] width 89 height 19
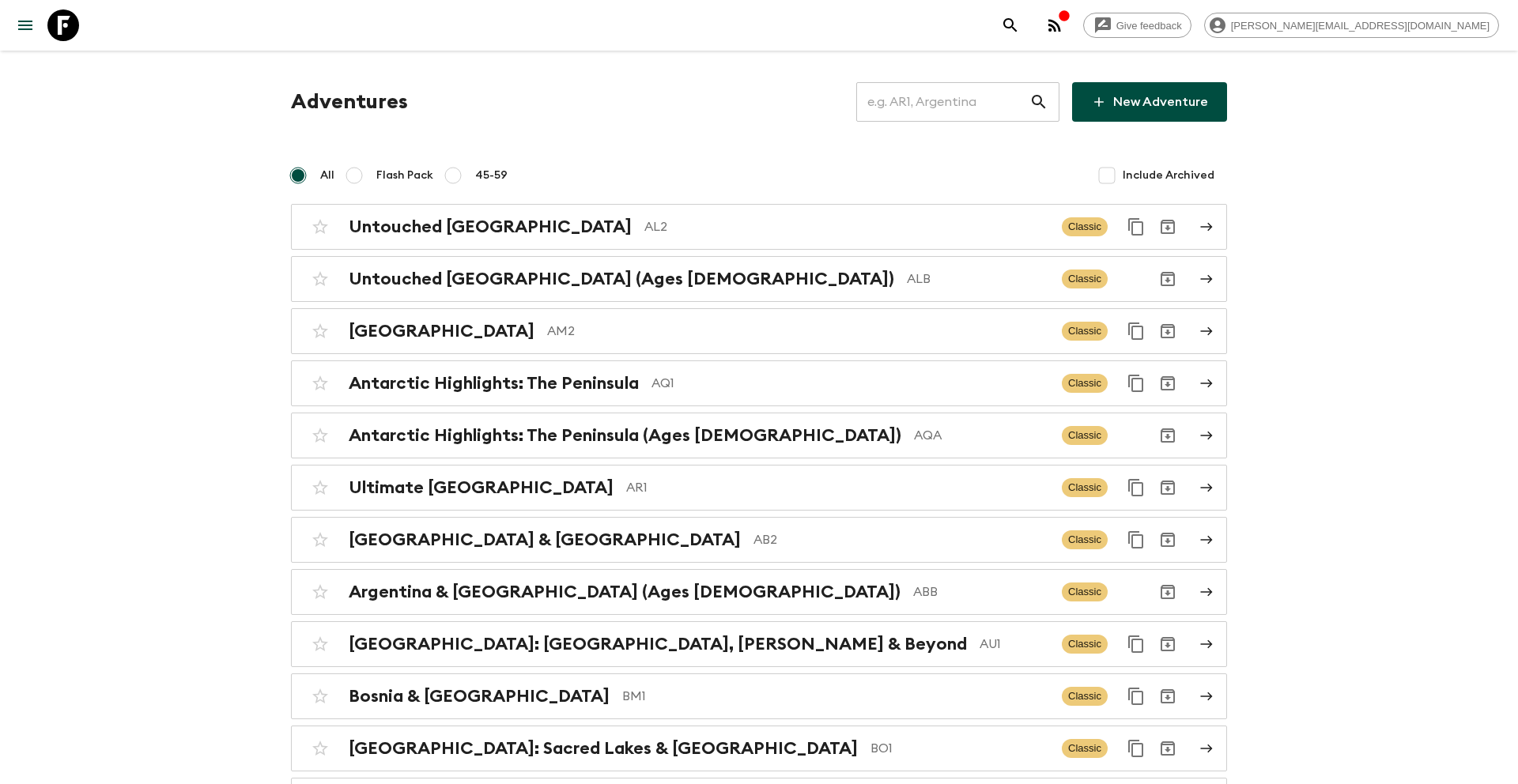
click at [937, 100] on input "text" at bounding box center [943, 102] width 173 height 44
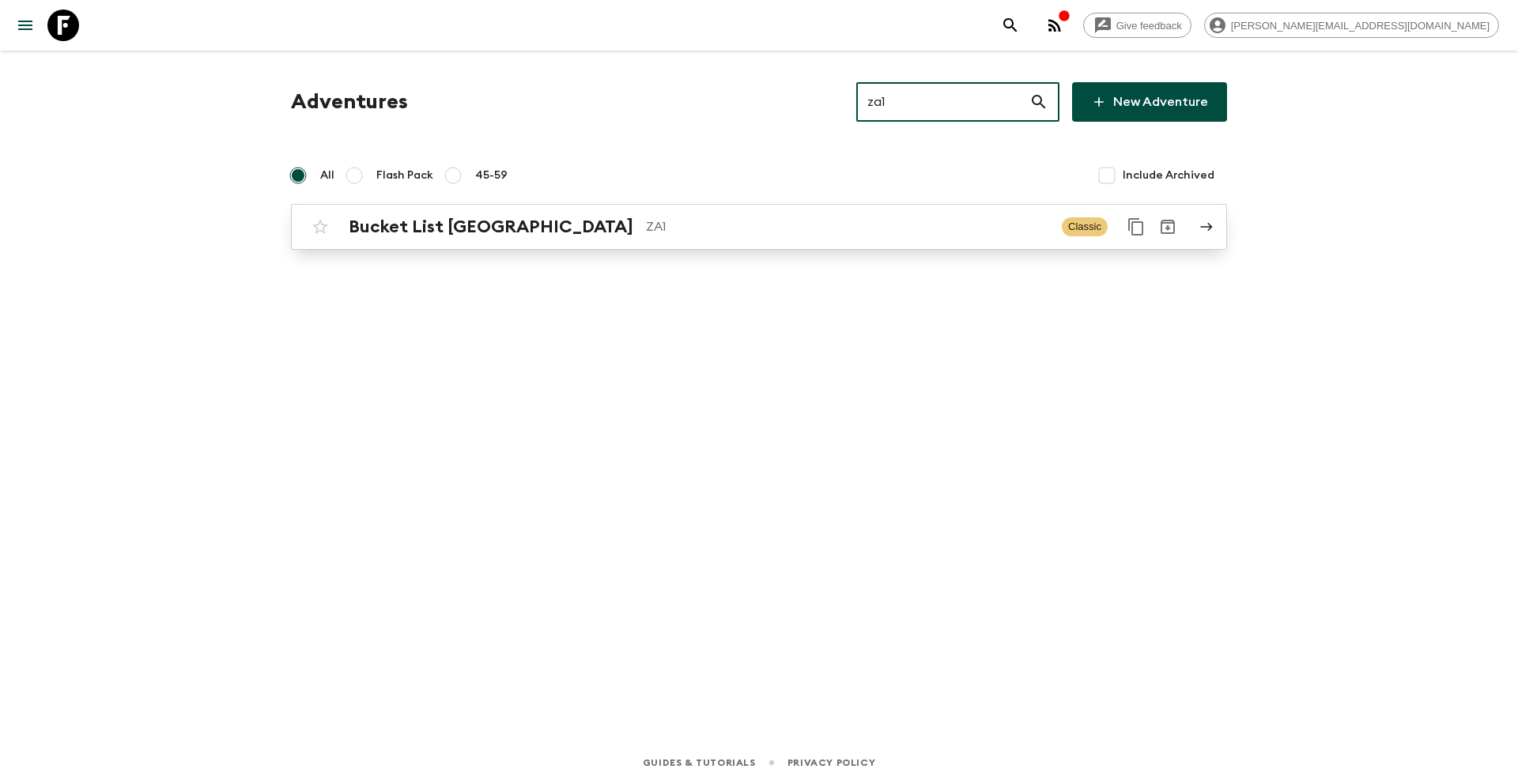
click at [683, 229] on p "ZA1" at bounding box center [848, 226] width 404 height 19
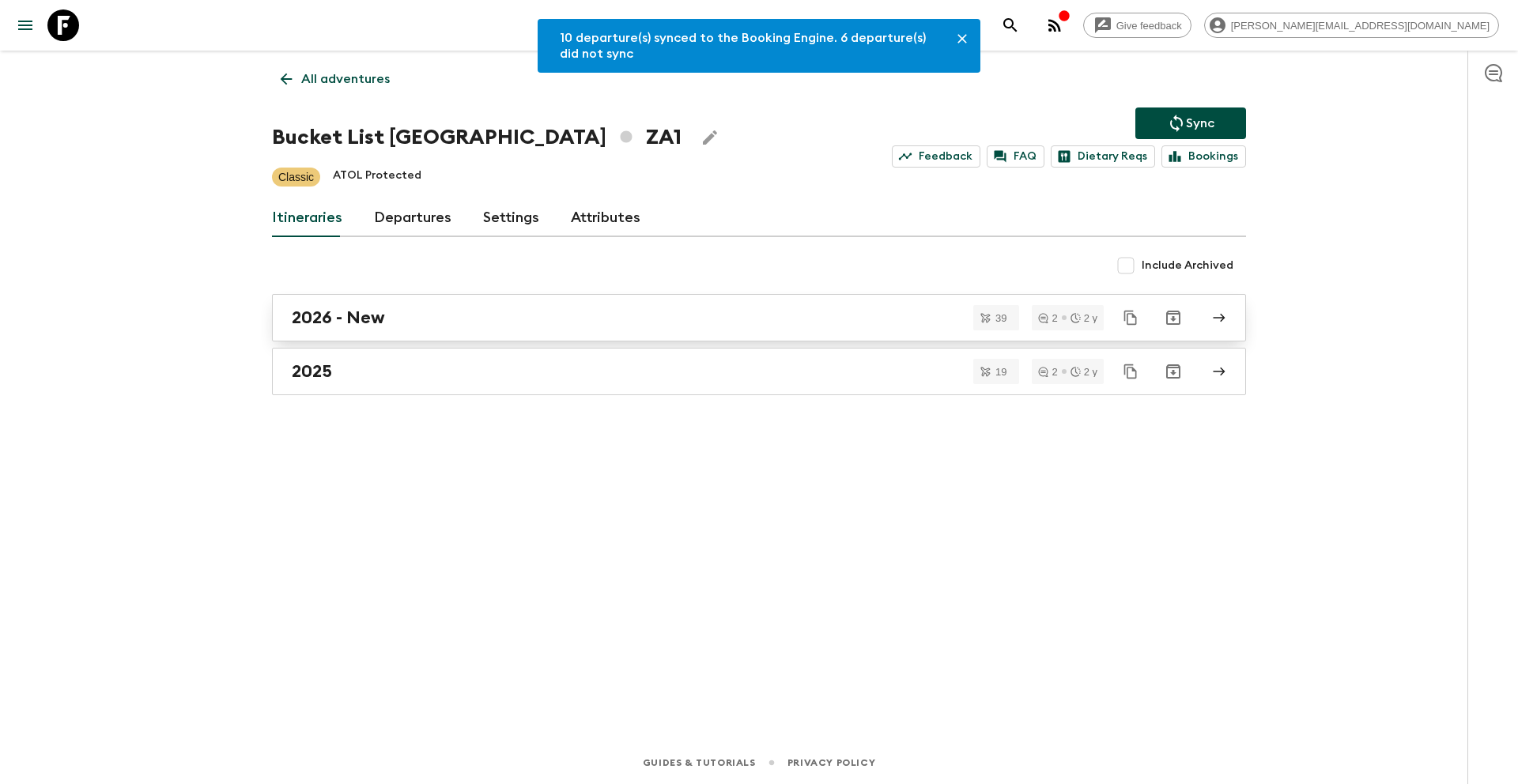
click at [417, 315] on div "2026 - New" at bounding box center [744, 317] width 904 height 21
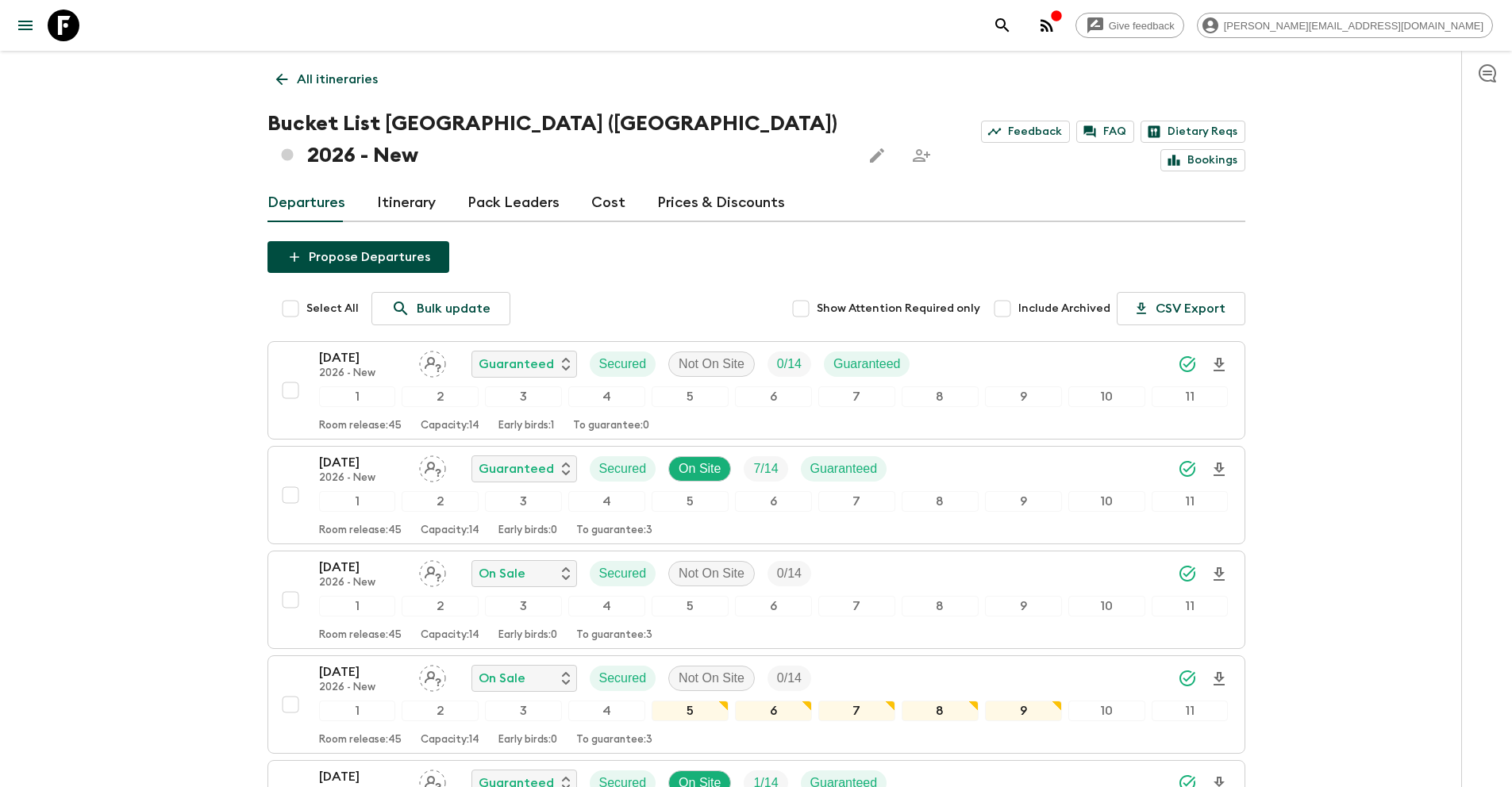
scroll to position [3075, 0]
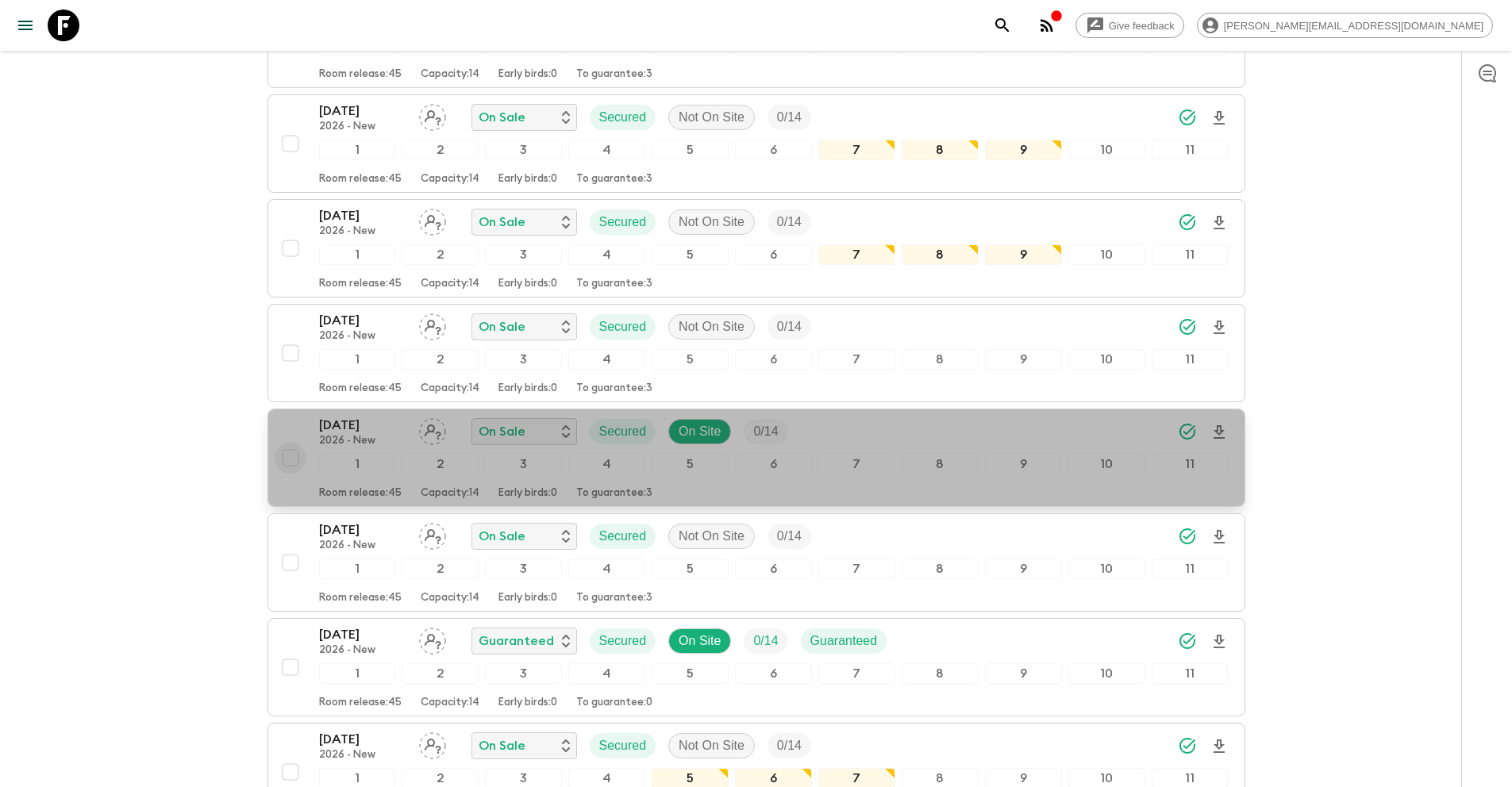
click at [288, 442] on input "checkbox" at bounding box center [290, 458] width 31 height 31
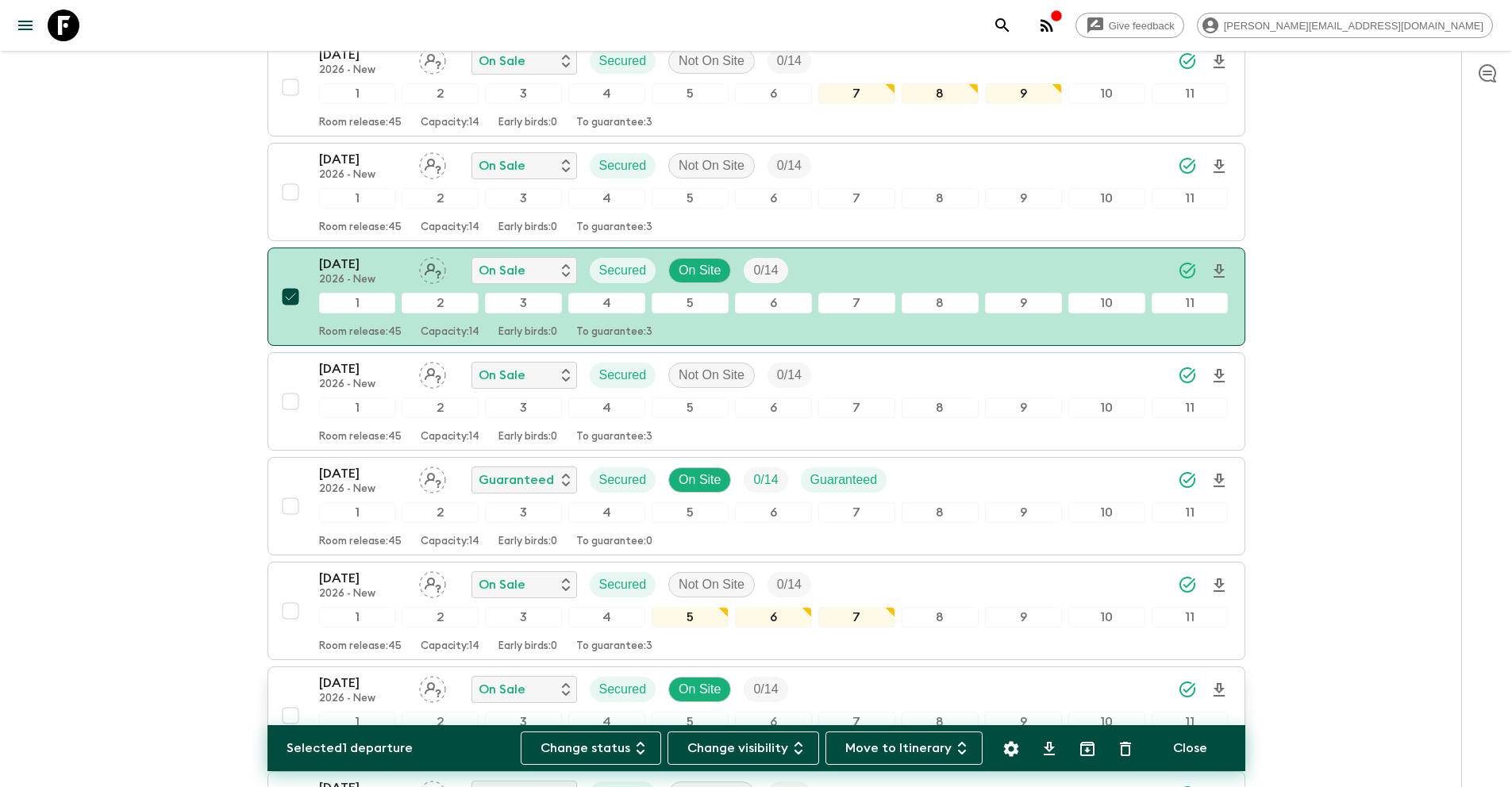
scroll to position [3236, 0]
click at [286, 699] on input "checkbox" at bounding box center [290, 715] width 31 height 31
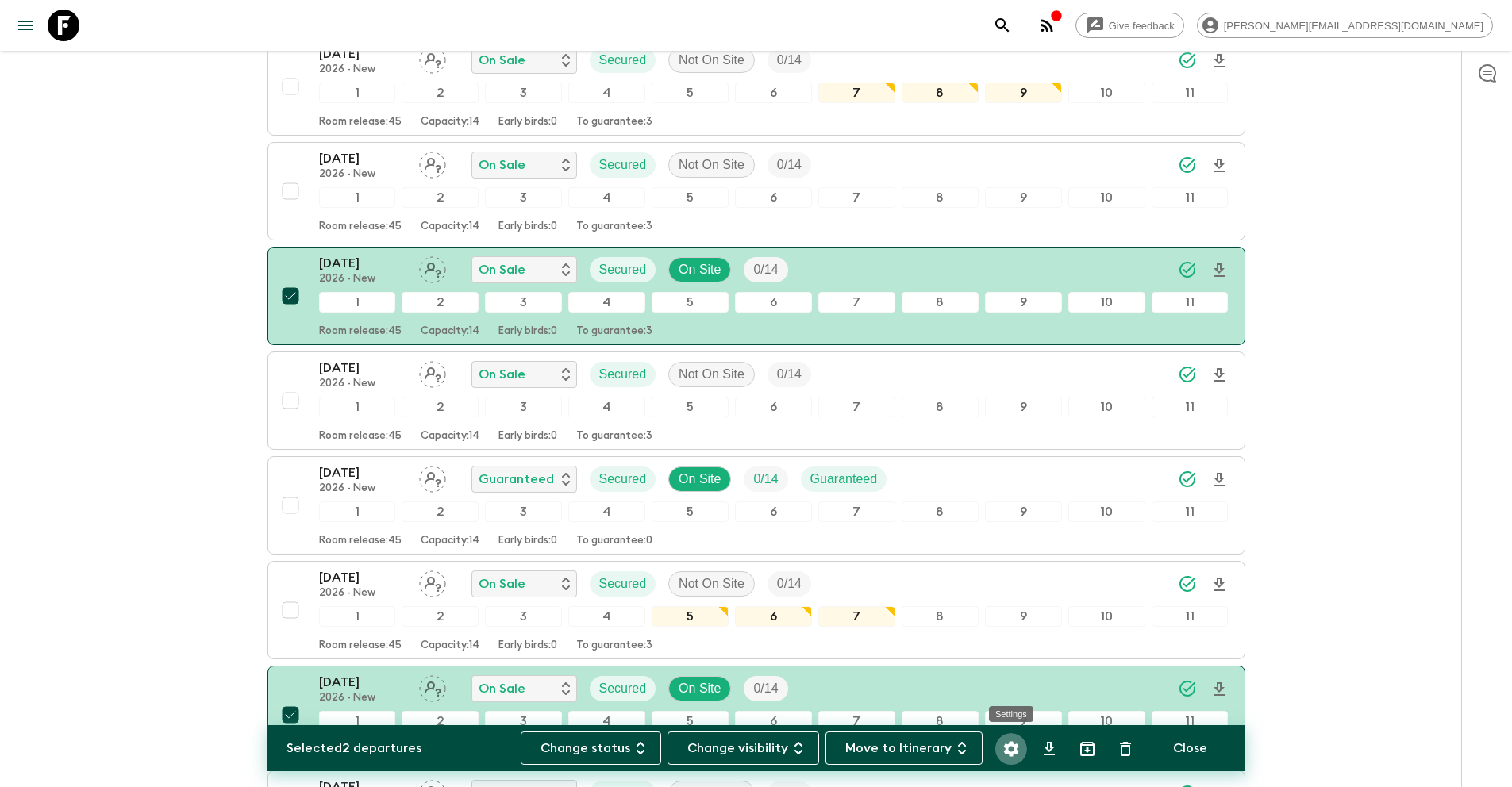
click at [1004, 752] on icon "Settings" at bounding box center [1010, 749] width 15 height 15
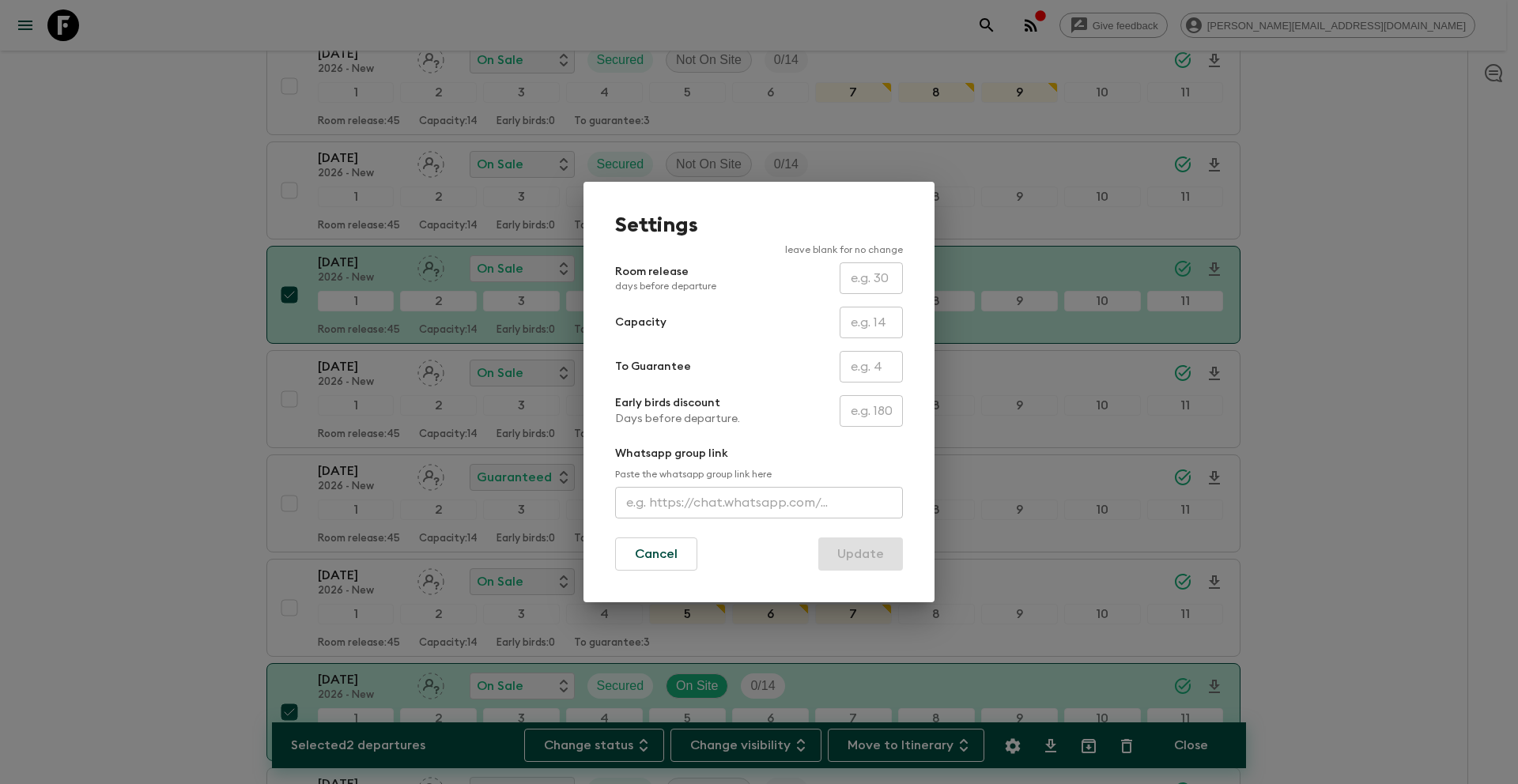
click at [858, 366] on input "text" at bounding box center [871, 366] width 63 height 31
click at [861, 547] on button "Update" at bounding box center [860, 554] width 85 height 33
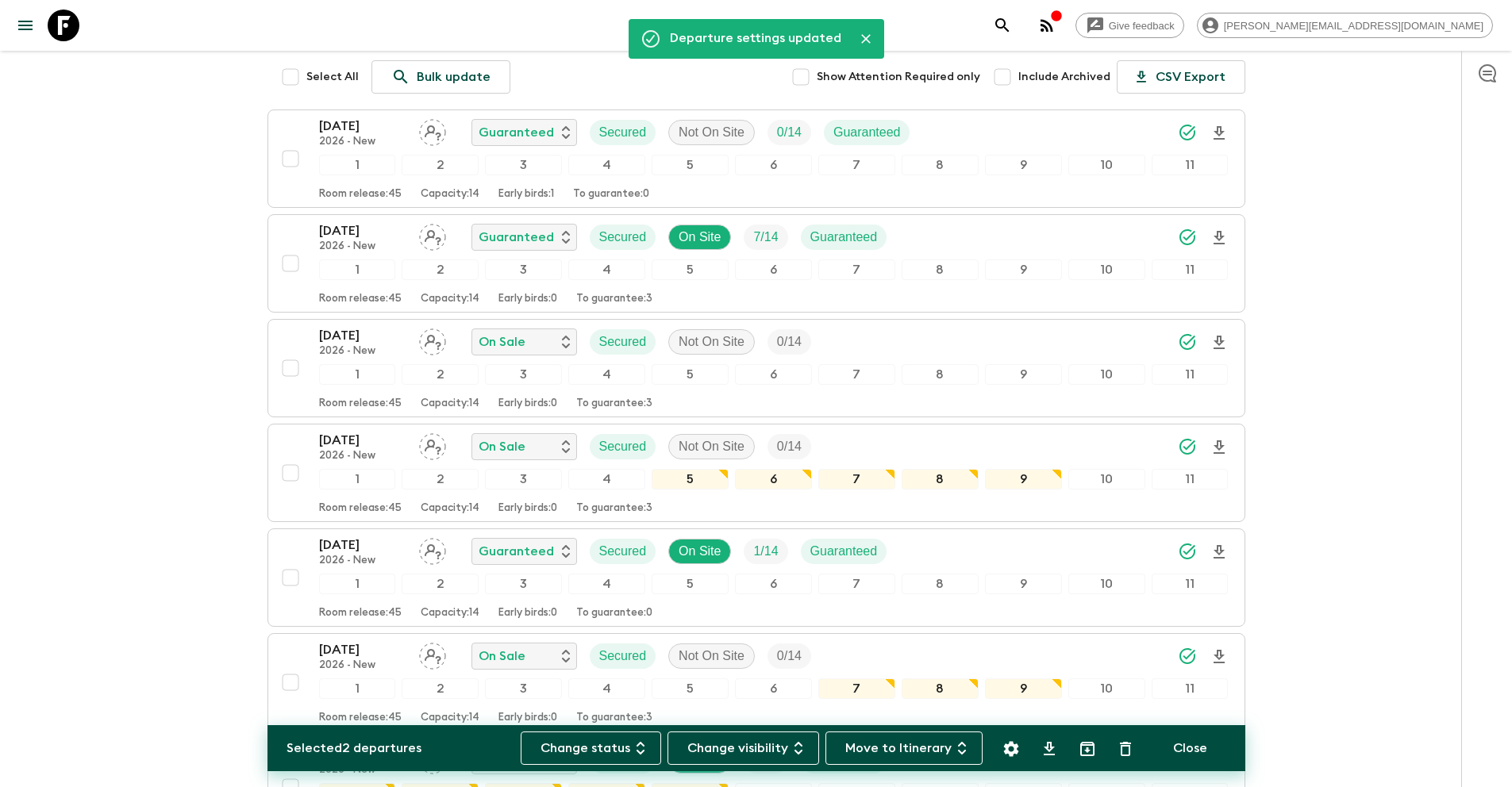
scroll to position [0, 0]
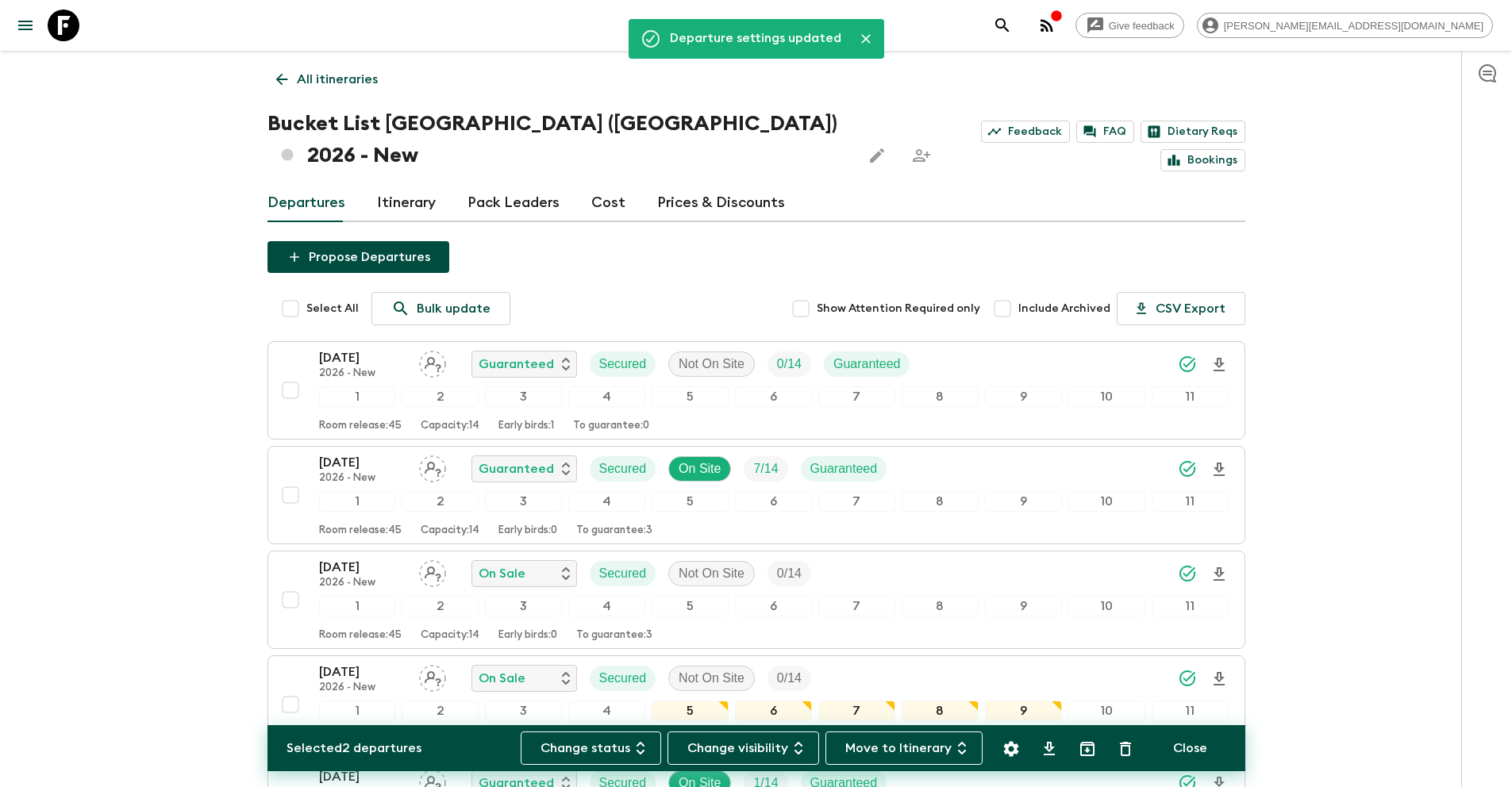
click at [360, 85] on p "All itineraries" at bounding box center [337, 79] width 81 height 19
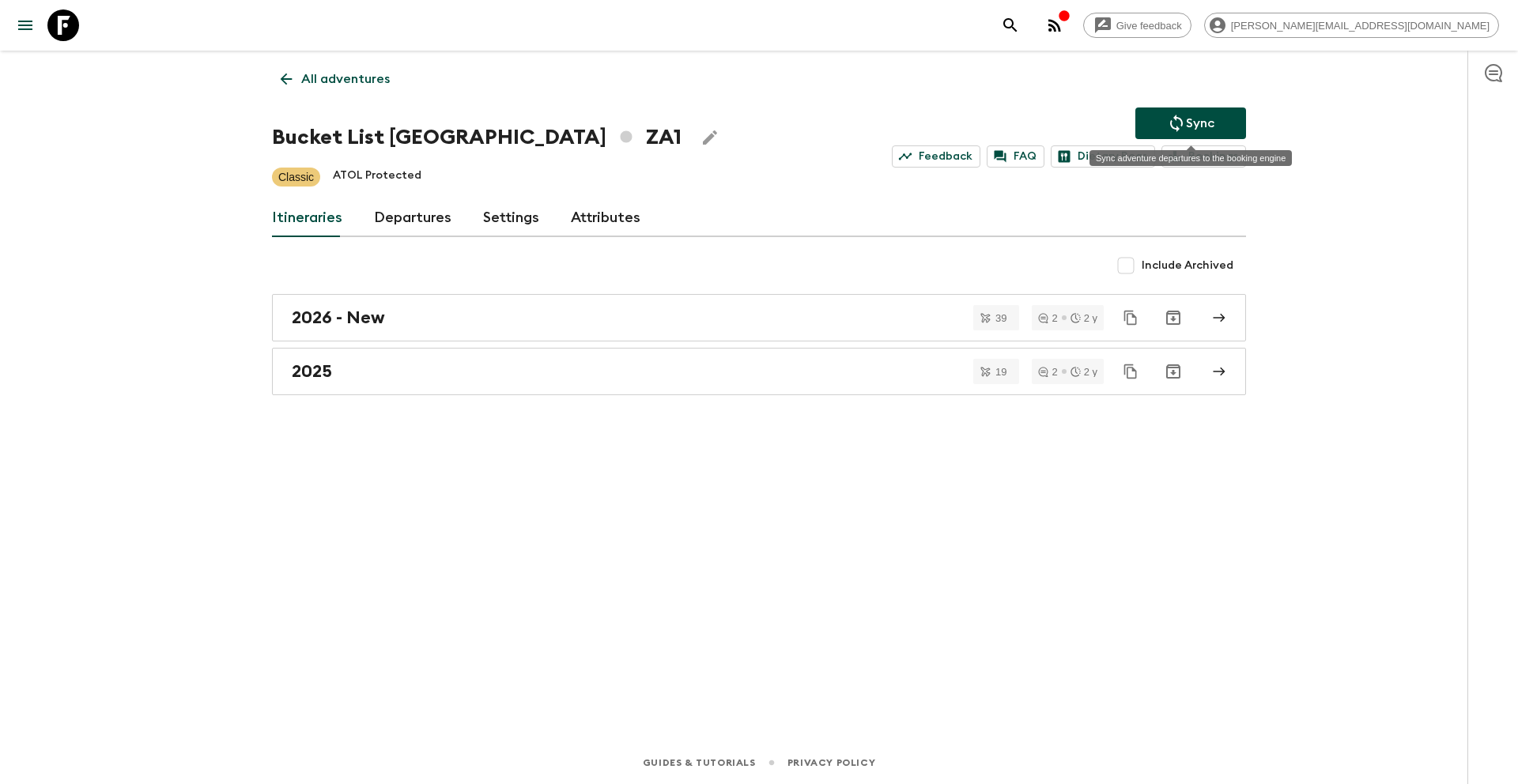
click at [1196, 118] on p "Sync" at bounding box center [1200, 123] width 29 height 19
click at [358, 83] on p "All adventures" at bounding box center [346, 78] width 89 height 19
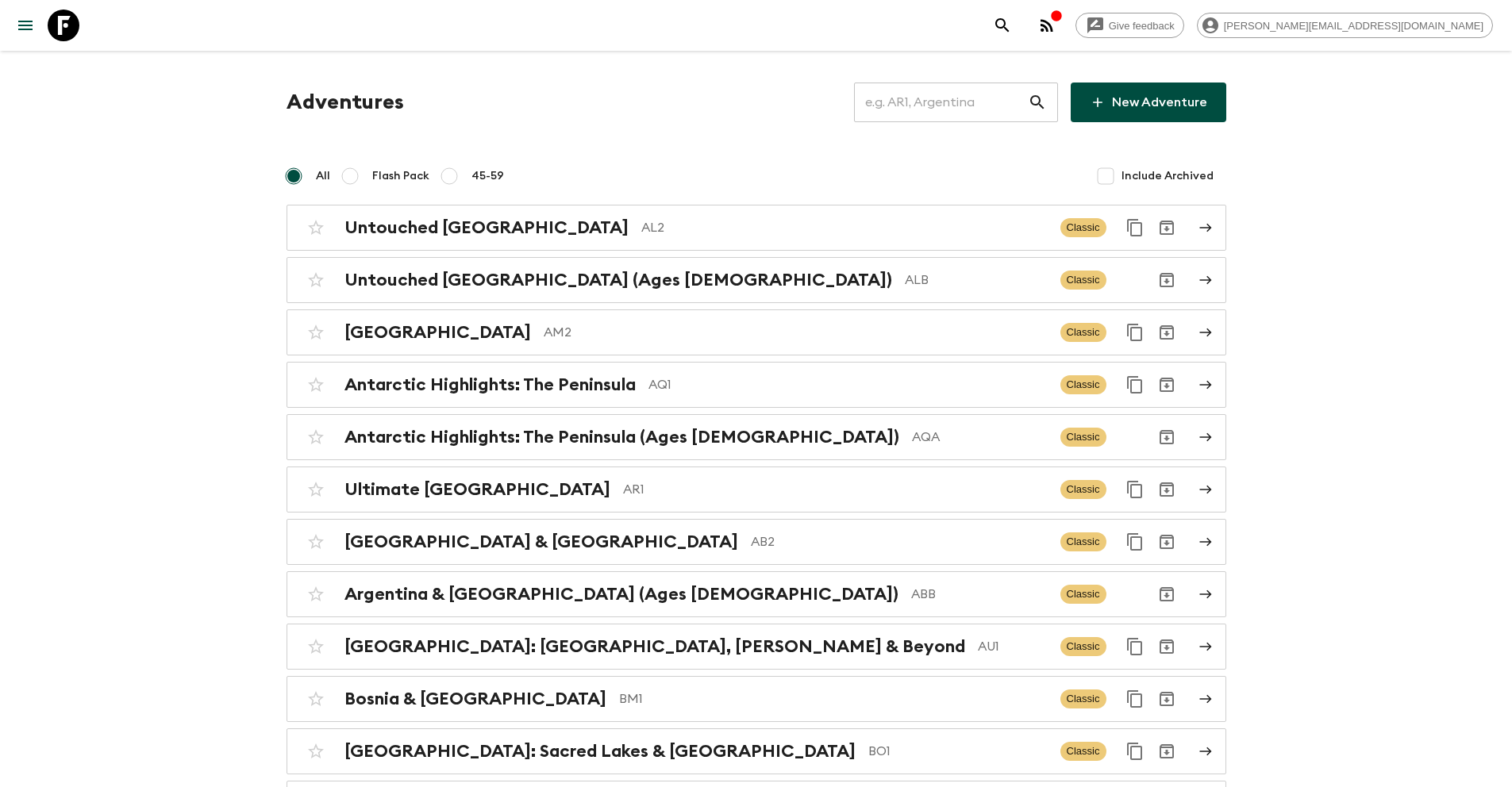
click at [952, 101] on input "text" at bounding box center [941, 103] width 174 height 45
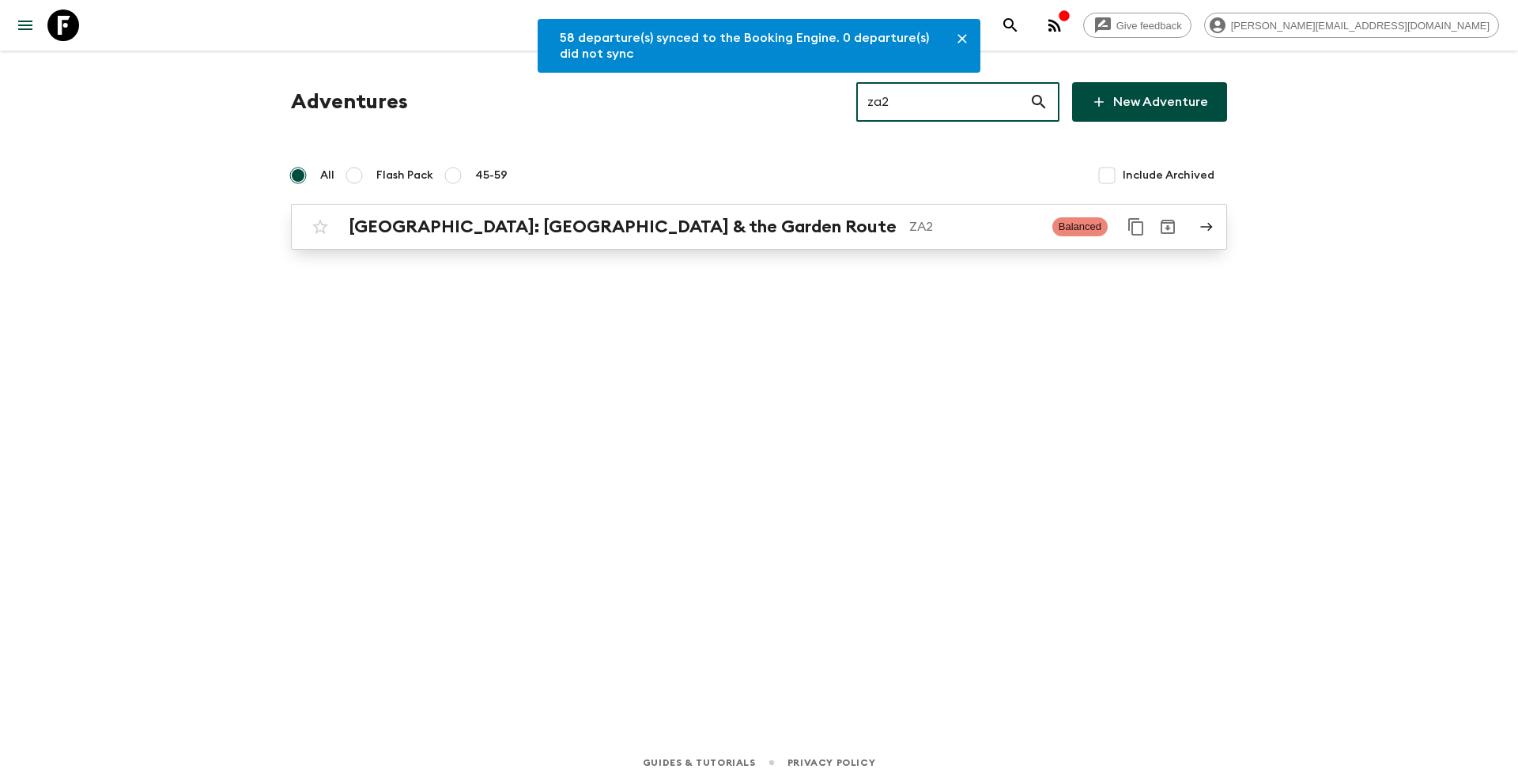
click at [909, 220] on p "ZA2" at bounding box center [974, 226] width 130 height 19
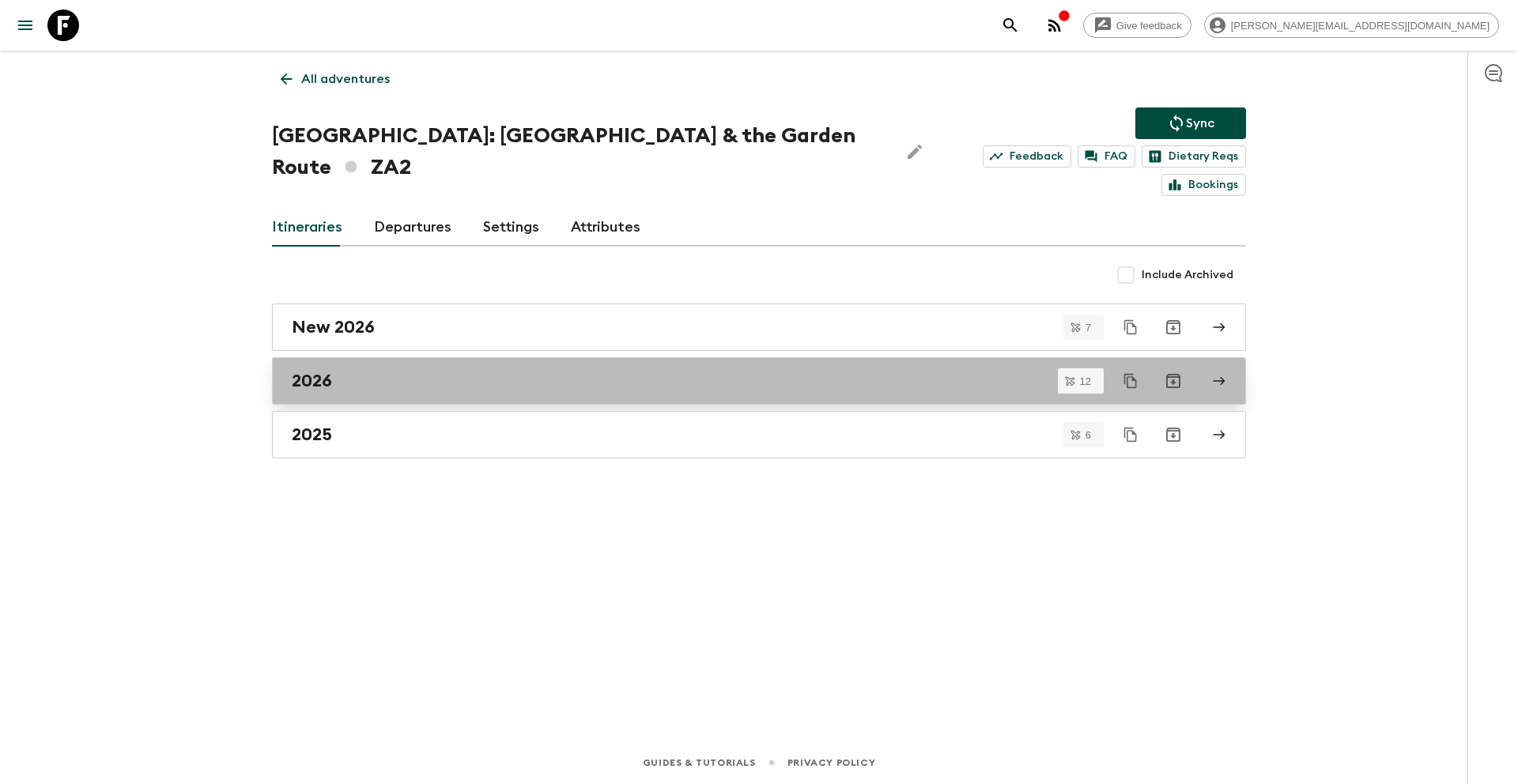
click at [359, 371] on div "2026" at bounding box center [744, 380] width 904 height 21
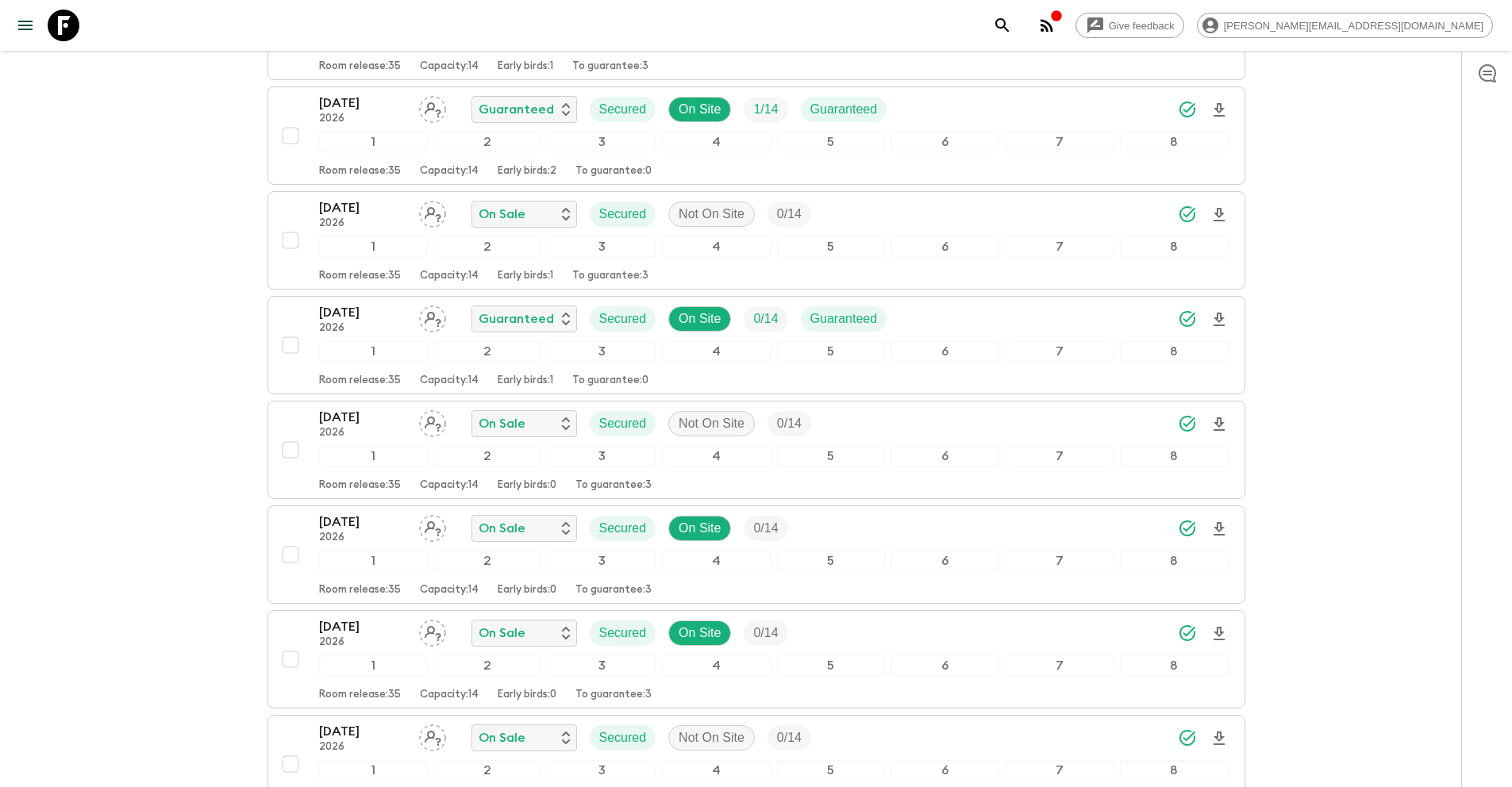
scroll to position [371, 0]
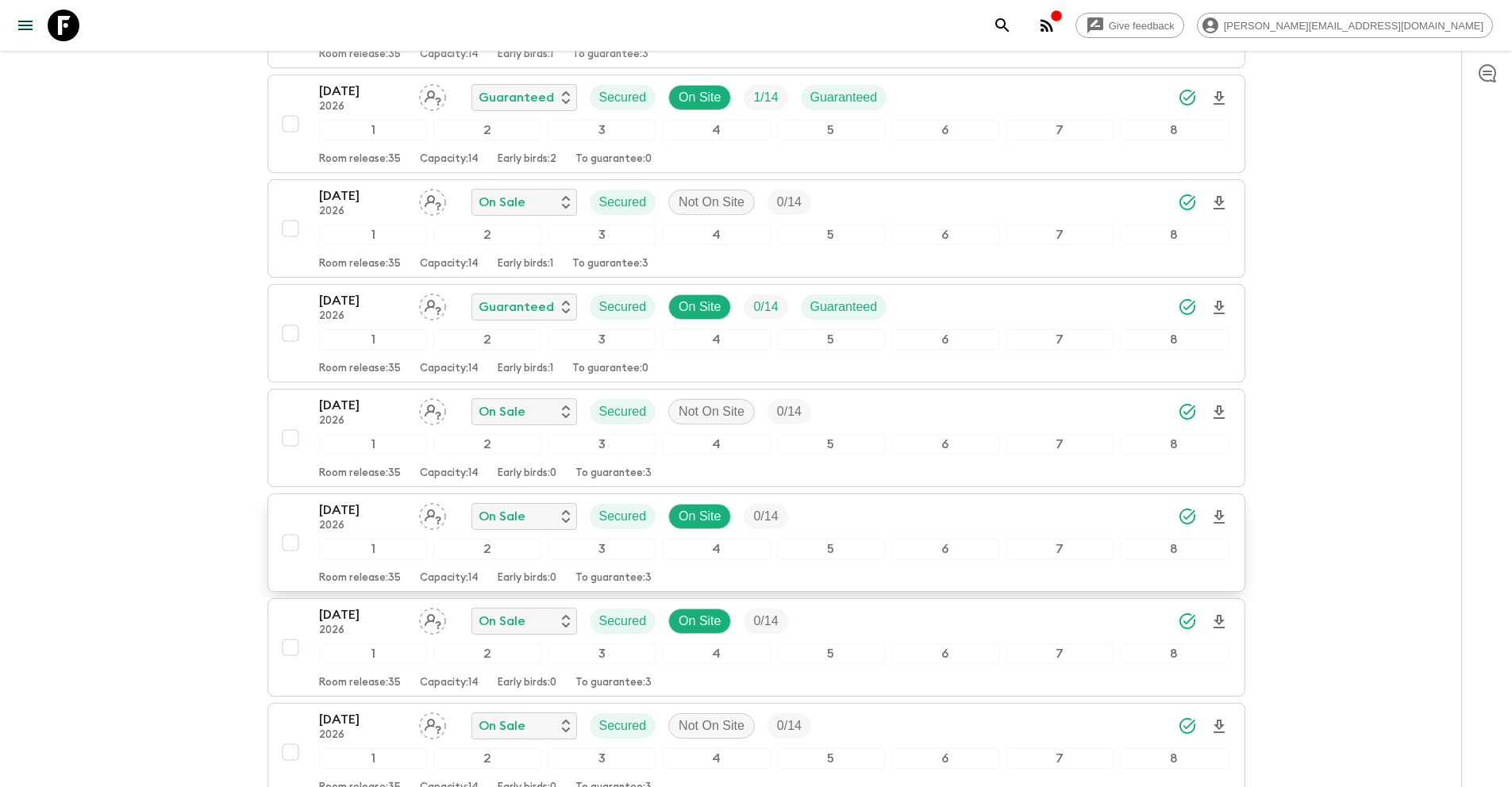
click at [289, 545] on input "checkbox" at bounding box center [290, 542] width 31 height 31
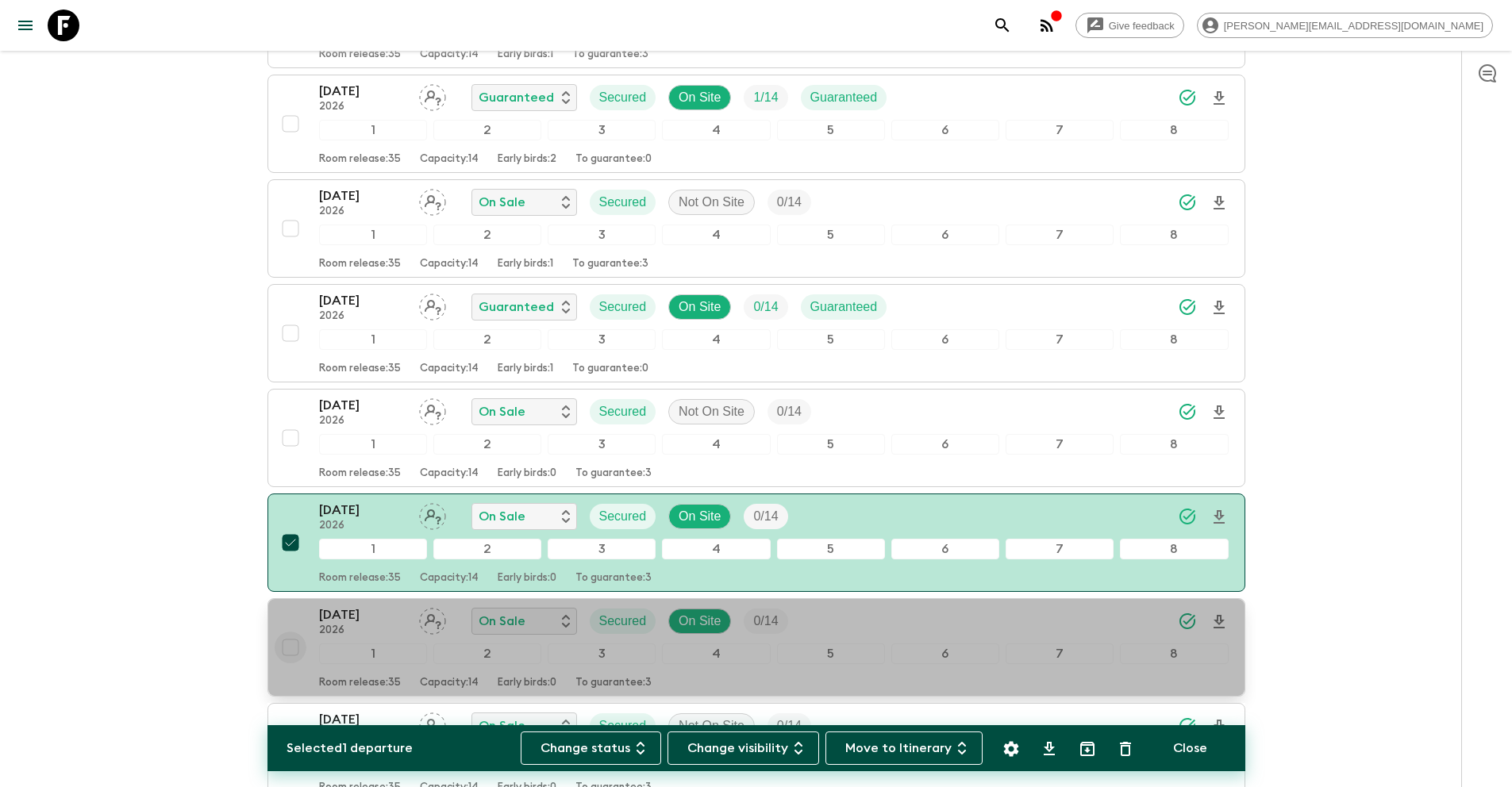
click at [293, 644] on input "checkbox" at bounding box center [290, 647] width 31 height 31
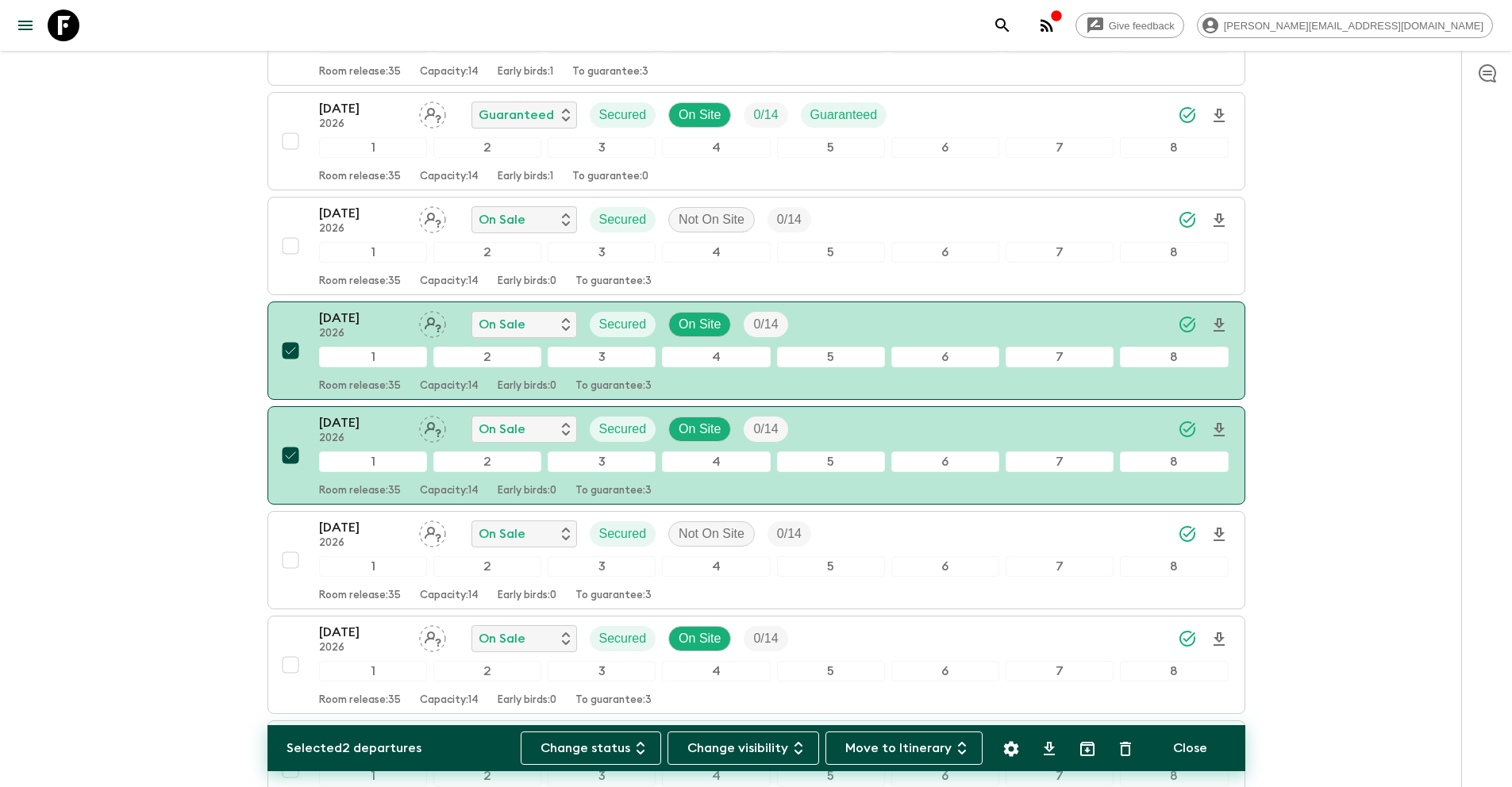
scroll to position [565, 0]
click at [296, 665] on input "checkbox" at bounding box center [290, 663] width 31 height 31
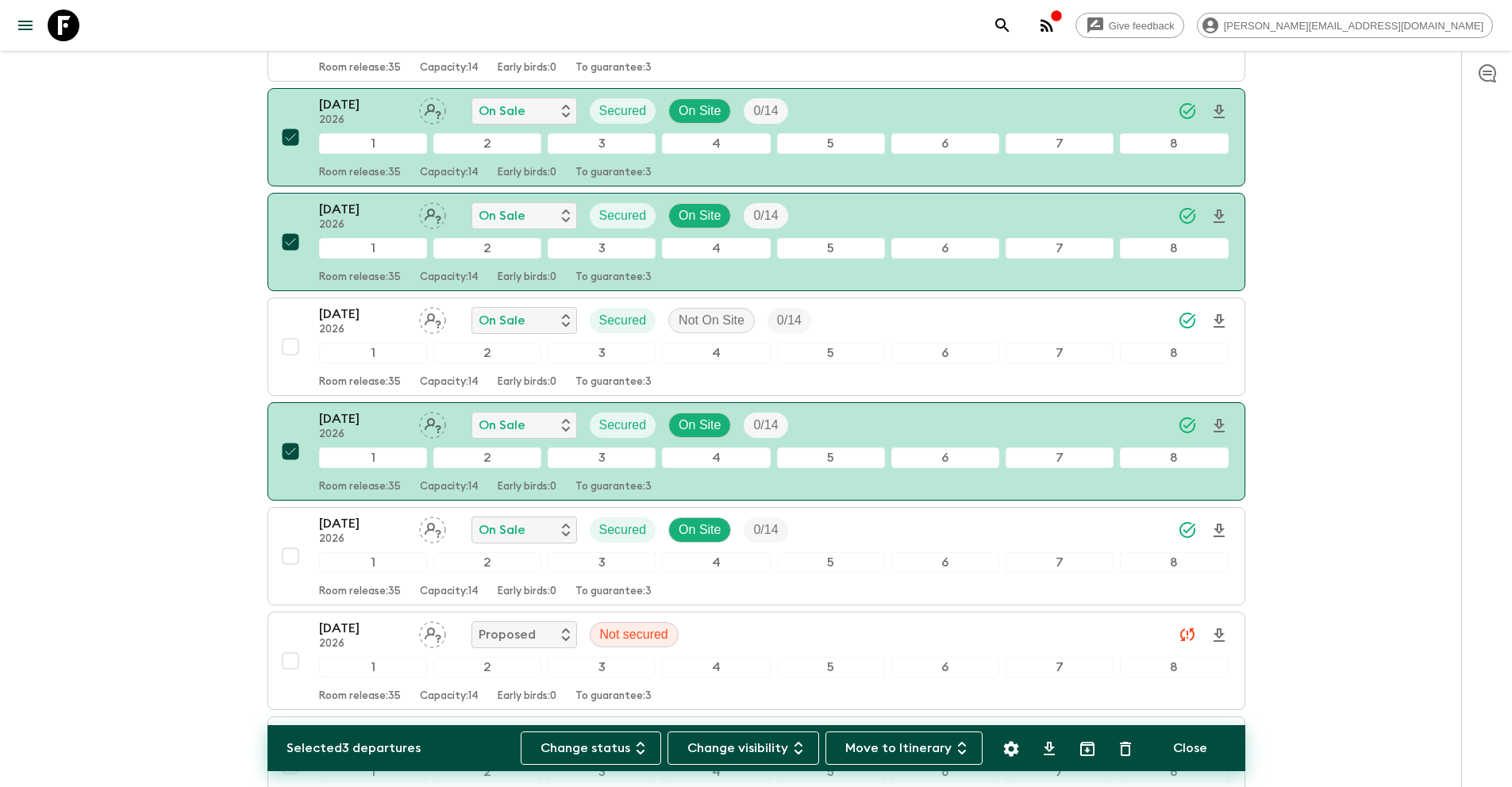
scroll to position [779, 0]
click at [287, 555] on input "checkbox" at bounding box center [290, 555] width 31 height 31
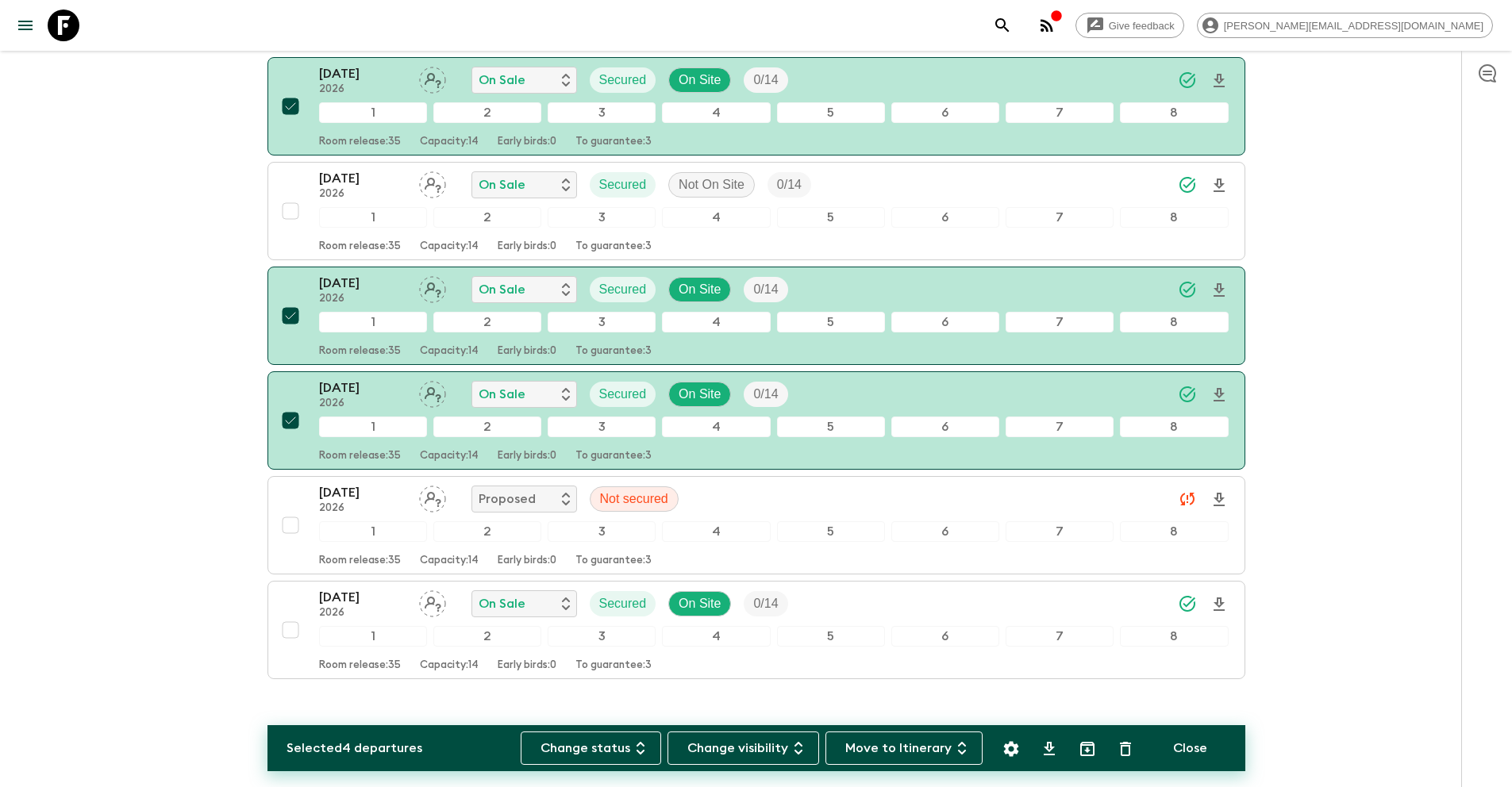
scroll to position [949, 0]
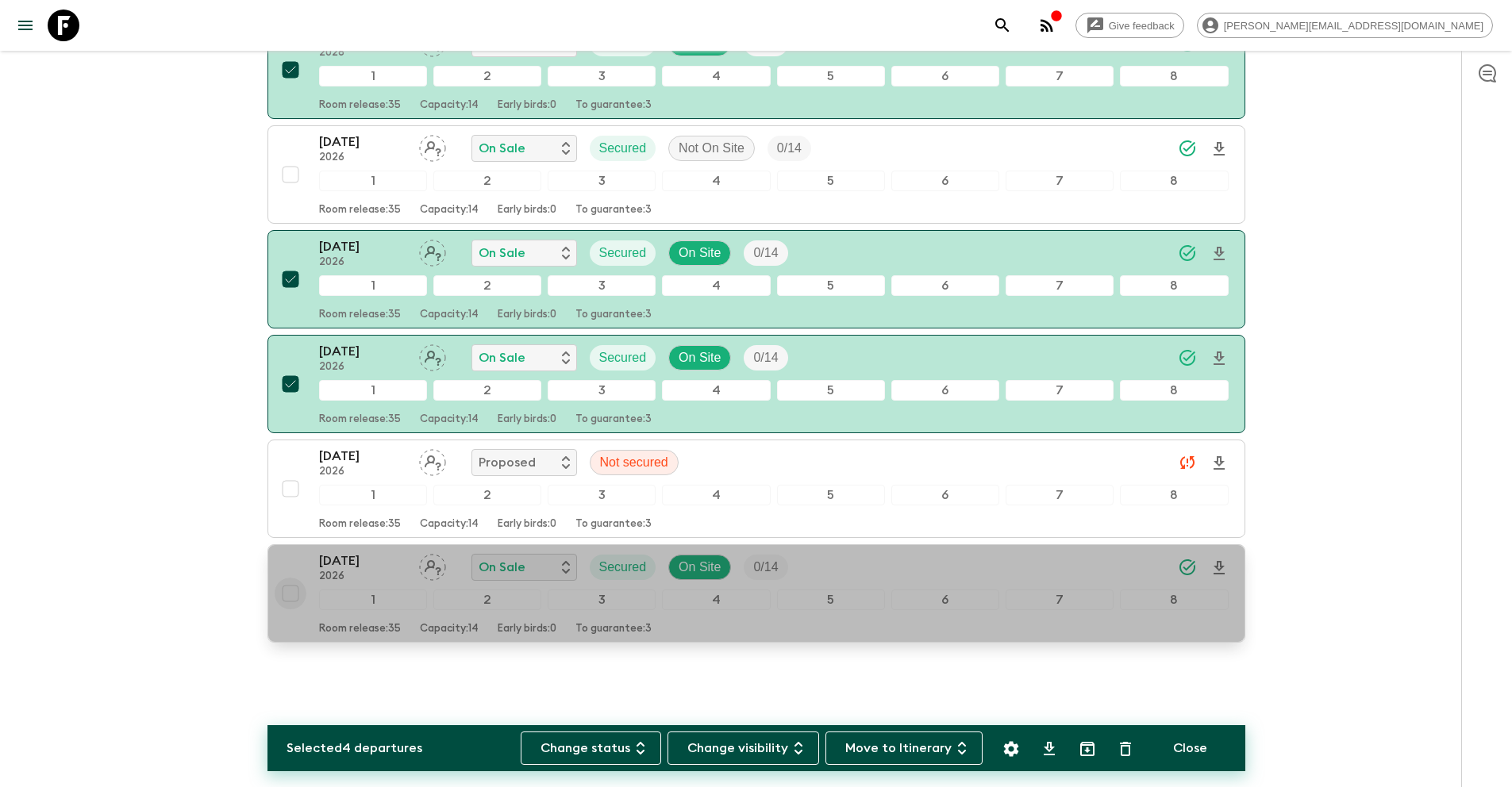
click at [291, 594] on input "checkbox" at bounding box center [290, 594] width 31 height 31
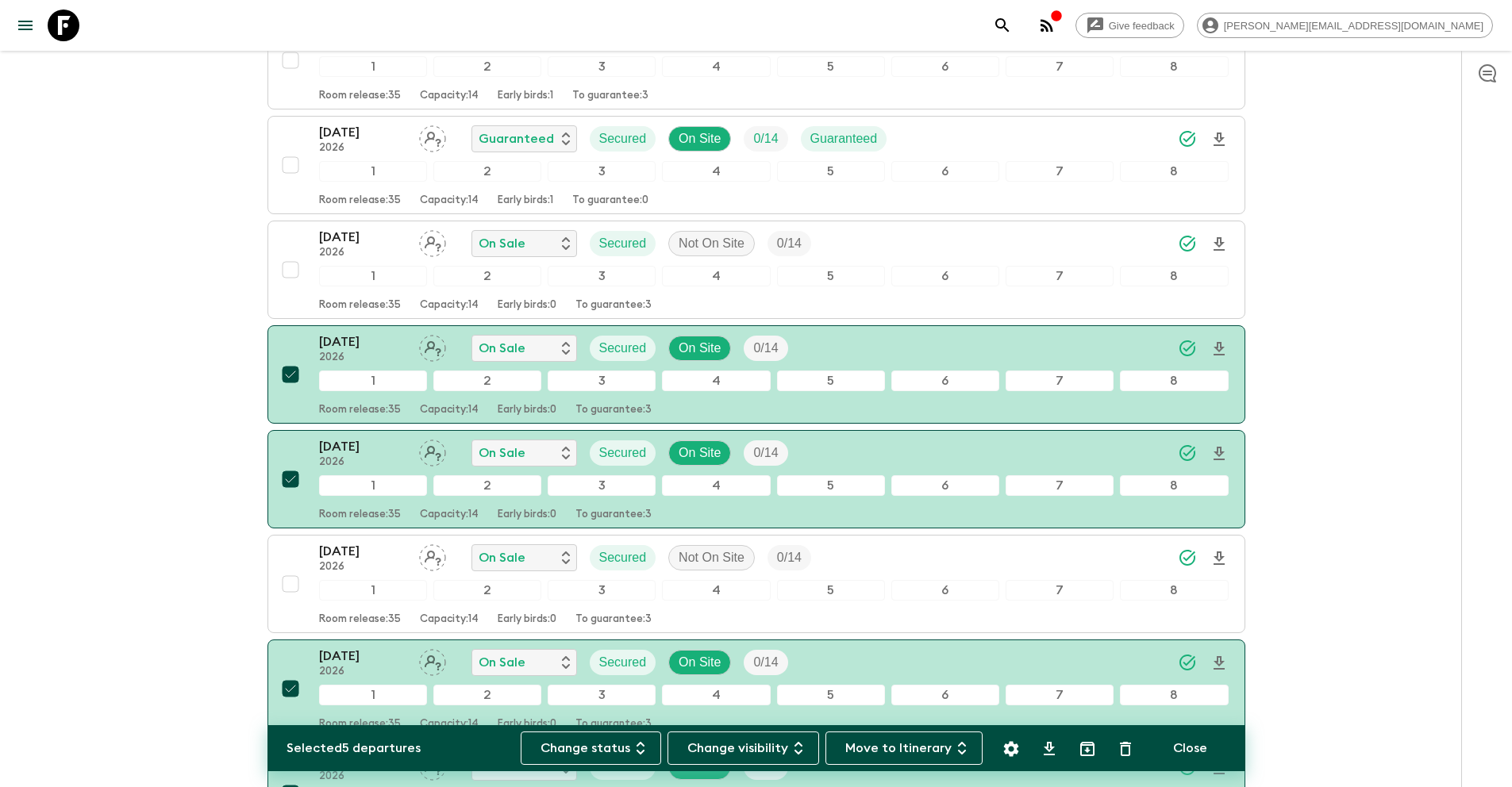
scroll to position [496, 0]
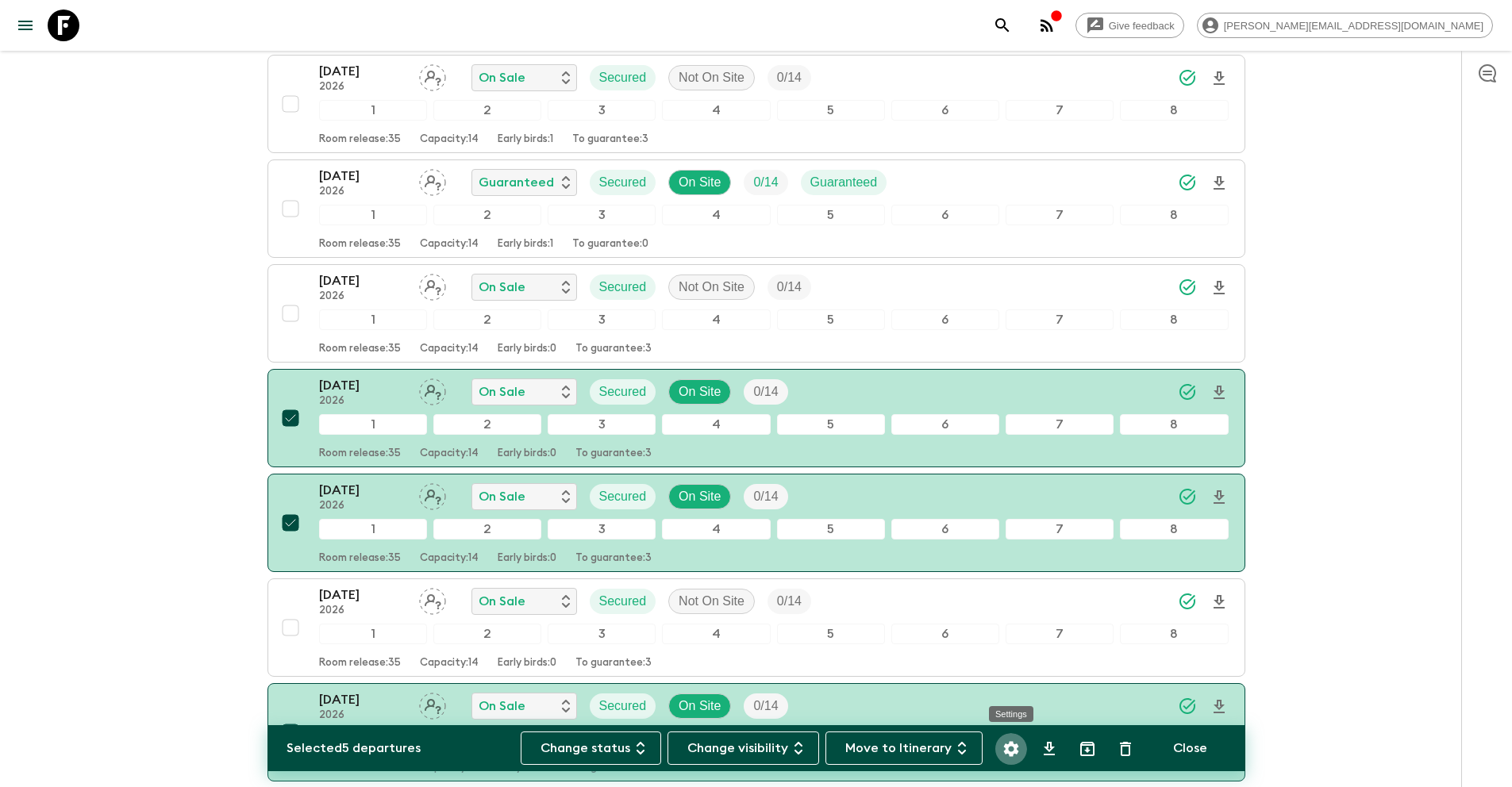
click at [1009, 751] on icon "Settings" at bounding box center [1010, 749] width 19 height 19
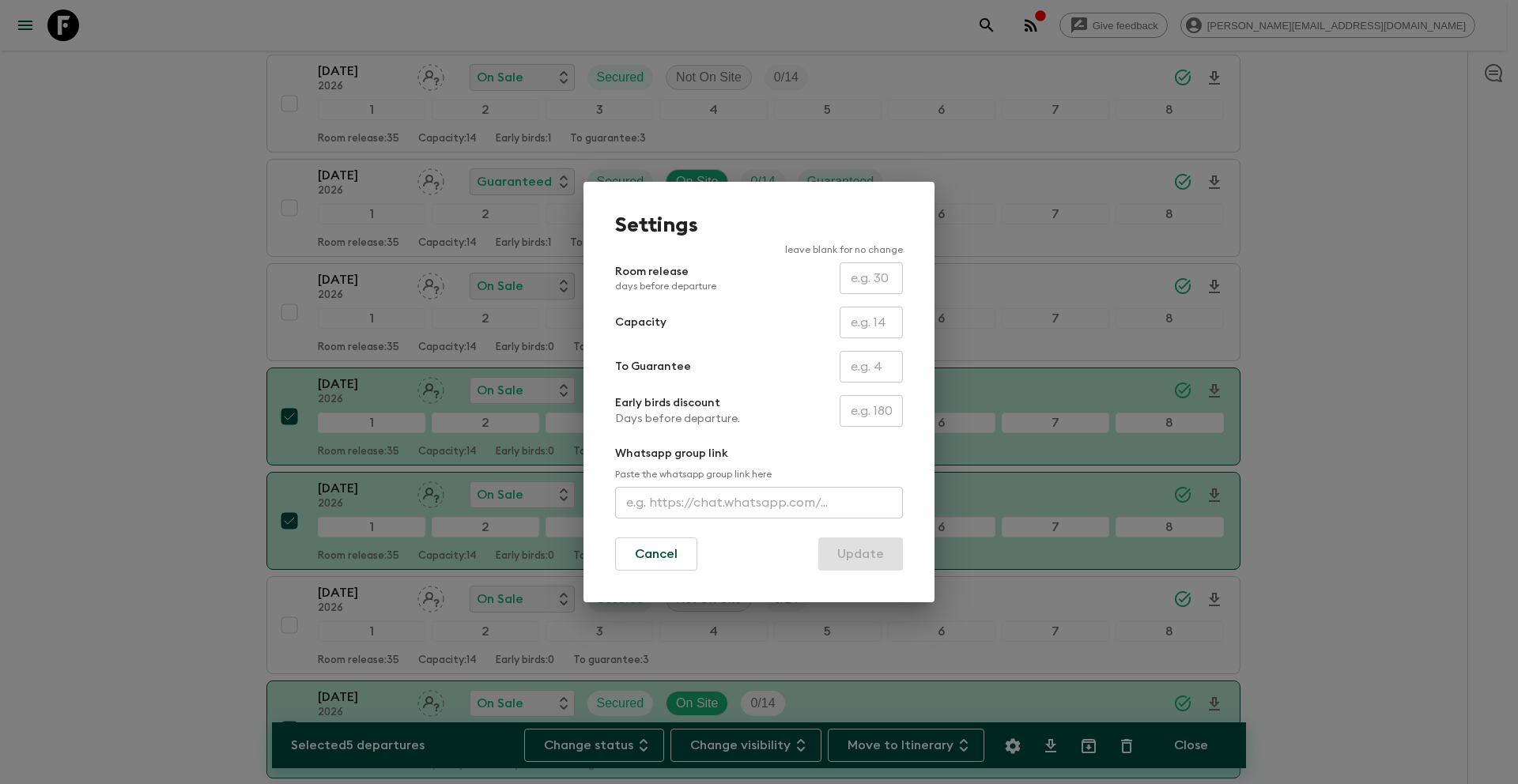
click at [867, 369] on input "text" at bounding box center [871, 366] width 63 height 31
click at [870, 564] on button "Update" at bounding box center [860, 554] width 85 height 33
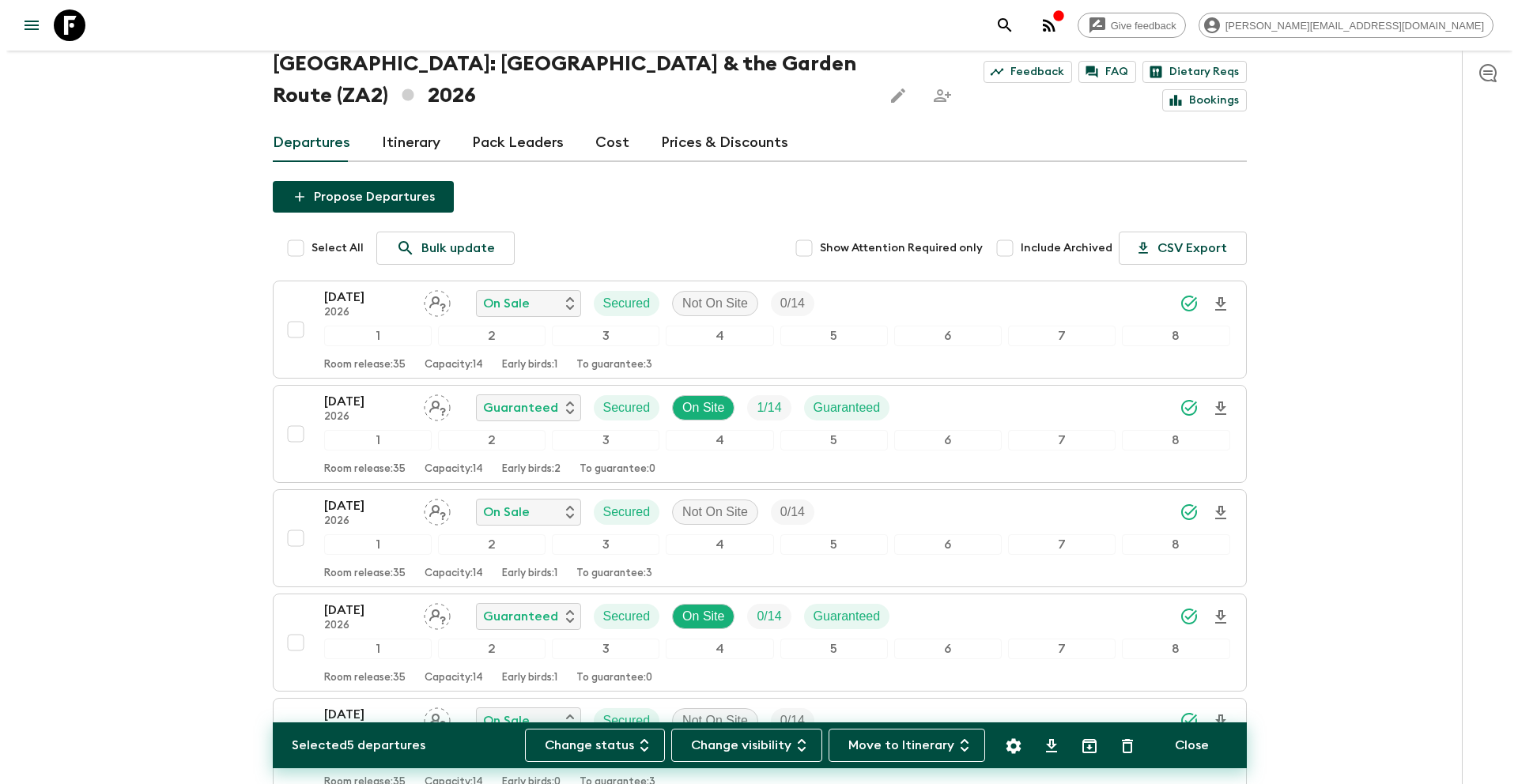
scroll to position [0, 0]
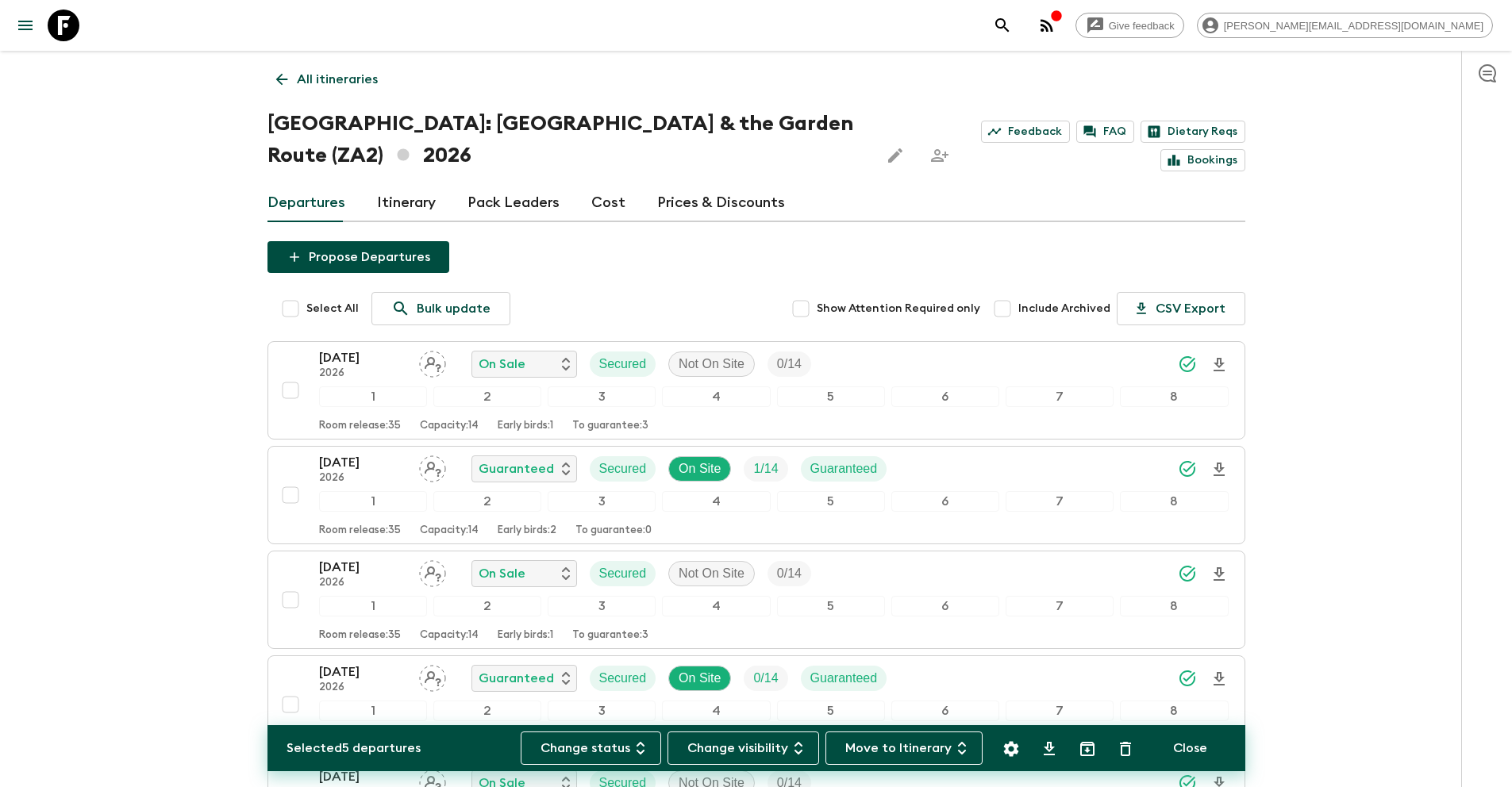
click at [364, 78] on p "All itineraries" at bounding box center [337, 79] width 81 height 19
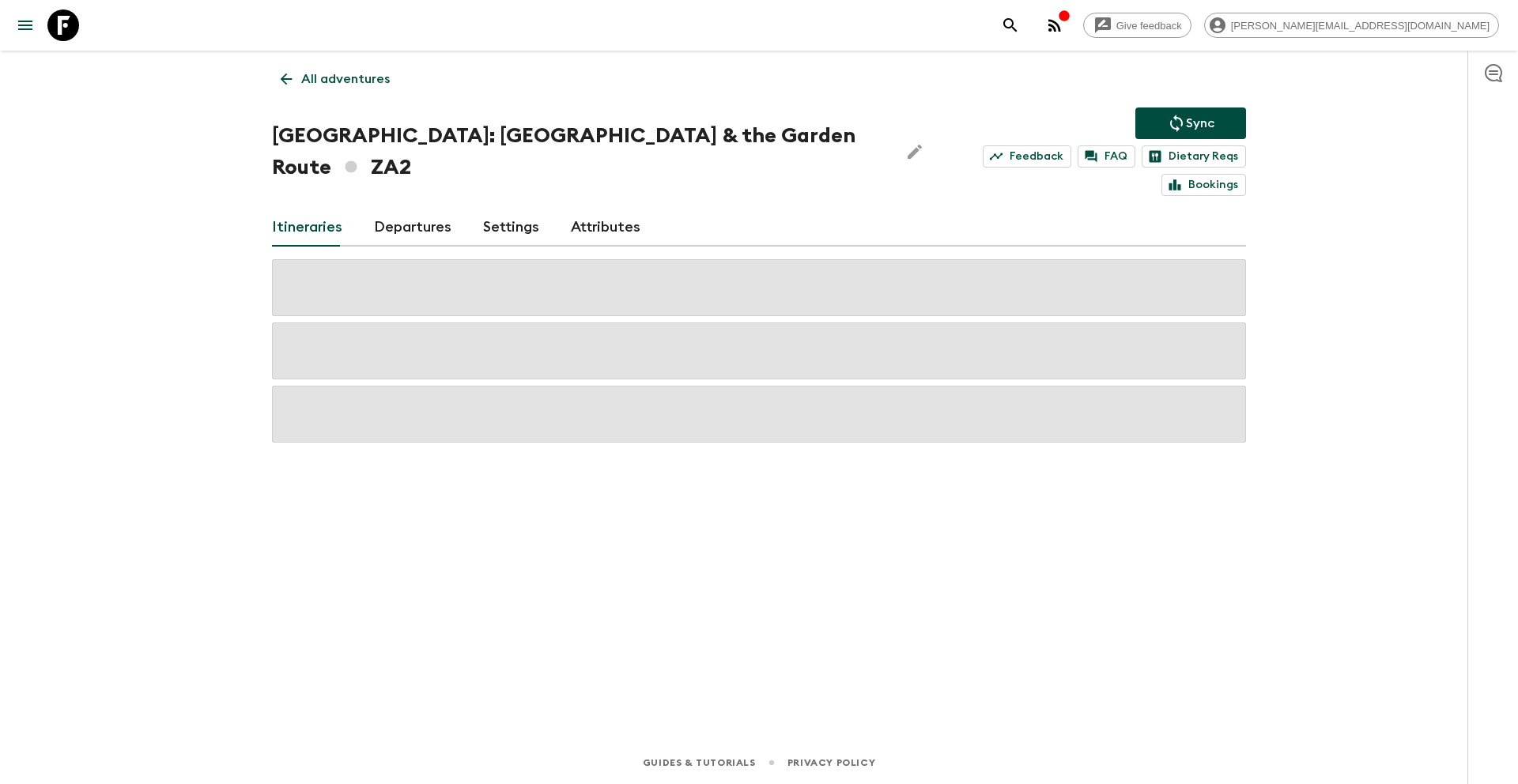
click at [1171, 122] on icon "Sync adventure departures to the booking engine" at bounding box center [1176, 123] width 12 height 17
